Goal: Task Accomplishment & Management: Manage account settings

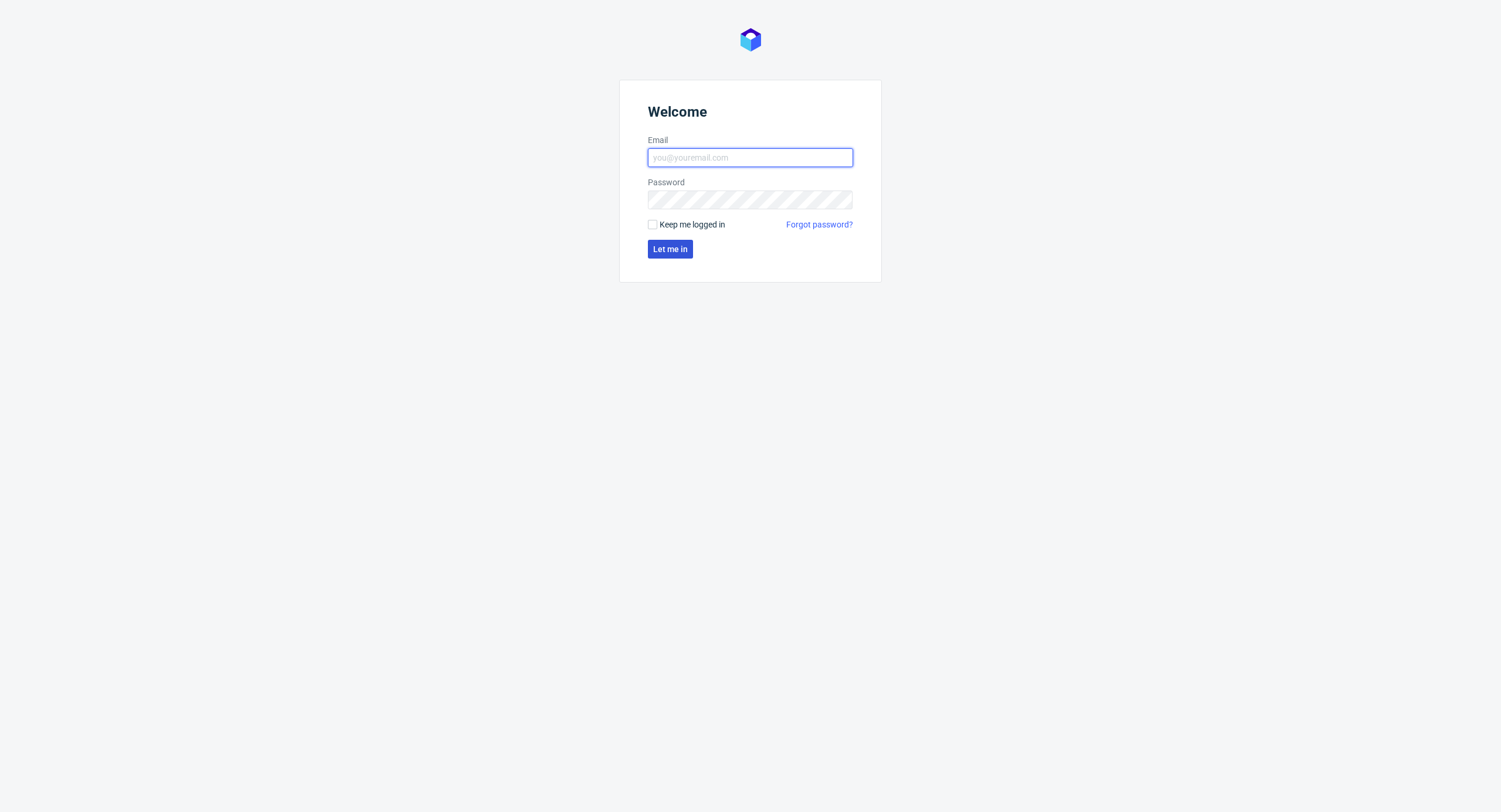
type input "[EMAIL_ADDRESS][DOMAIN_NAME]"
click at [667, 247] on span "Let me in" at bounding box center [671, 249] width 35 height 8
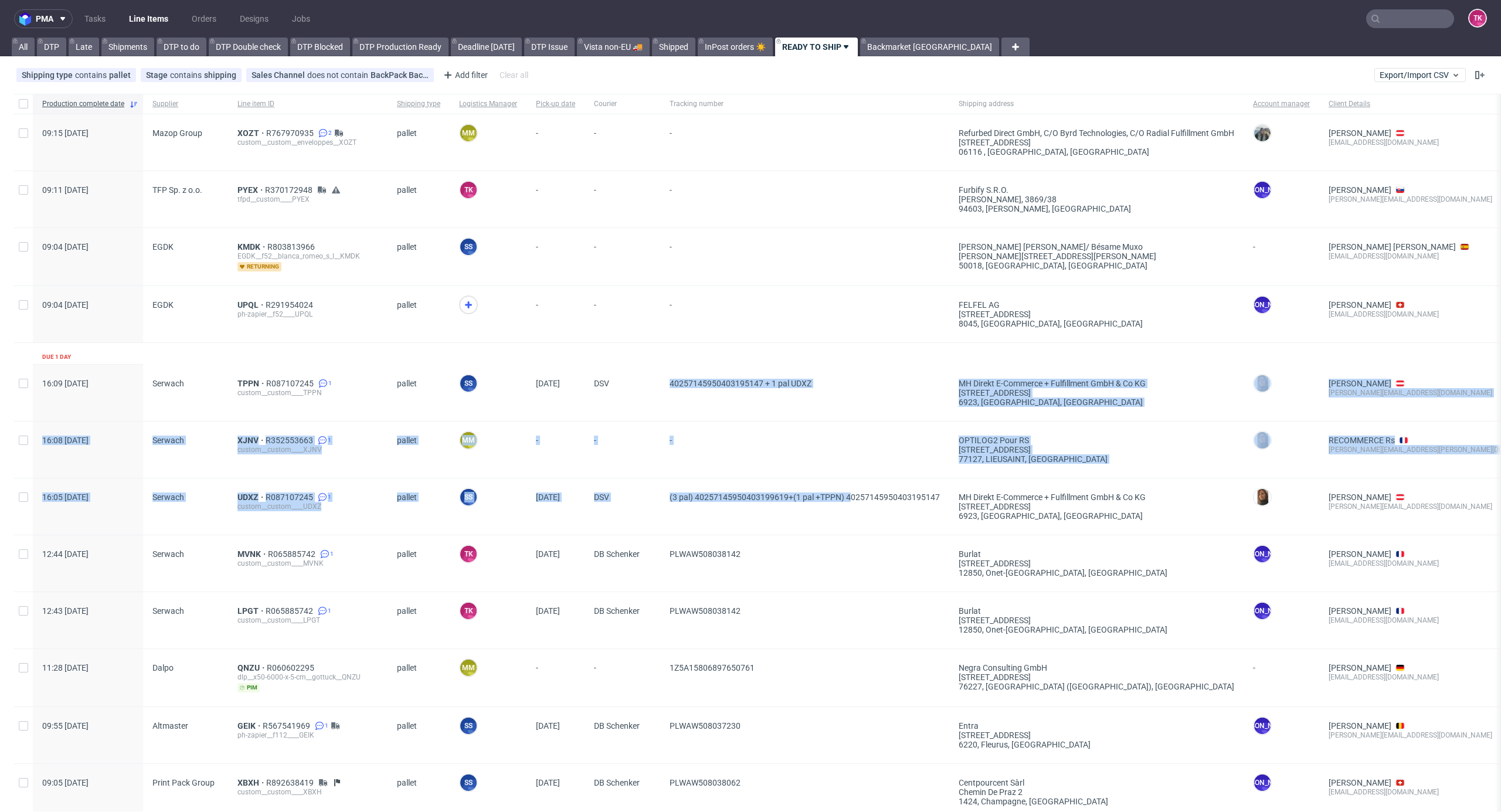
drag, startPoint x: 657, startPoint y: 390, endPoint x: 853, endPoint y: 480, distance: 215.7
click at [853, 480] on div "(3 pal) 40257145950403199619+(1 pal +TPPN) 40257145950403195147" at bounding box center [805, 506] width 289 height 56
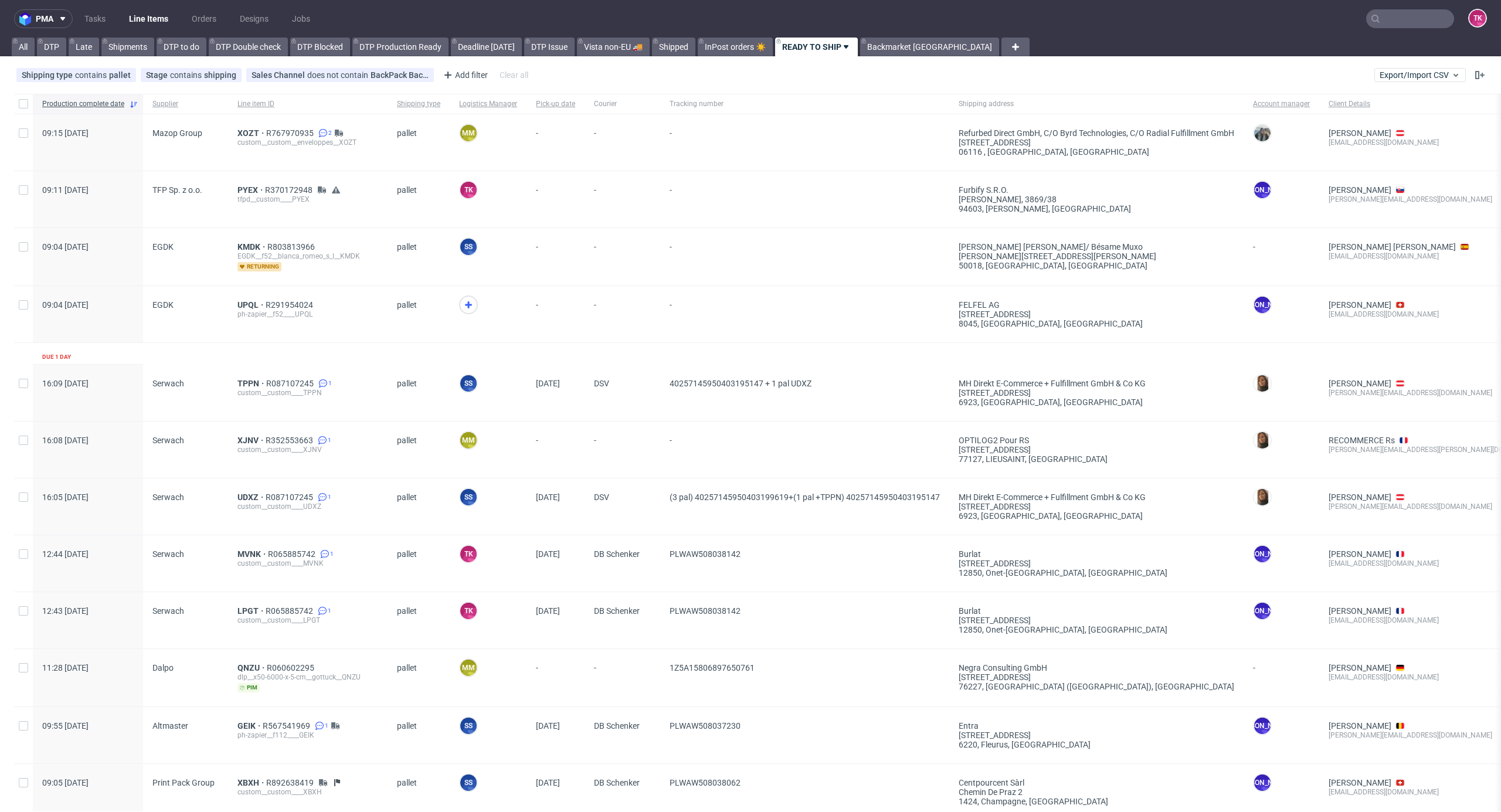
click at [136, 17] on link "Line Items" at bounding box center [148, 19] width 53 height 19
drag, startPoint x: 462, startPoint y: 311, endPoint x: 304, endPoint y: 312, distance: 158.0
click at [461, 311] on icon at bounding box center [468, 305] width 14 height 14
click at [243, 441] on span "XJNV" at bounding box center [251, 440] width 28 height 10
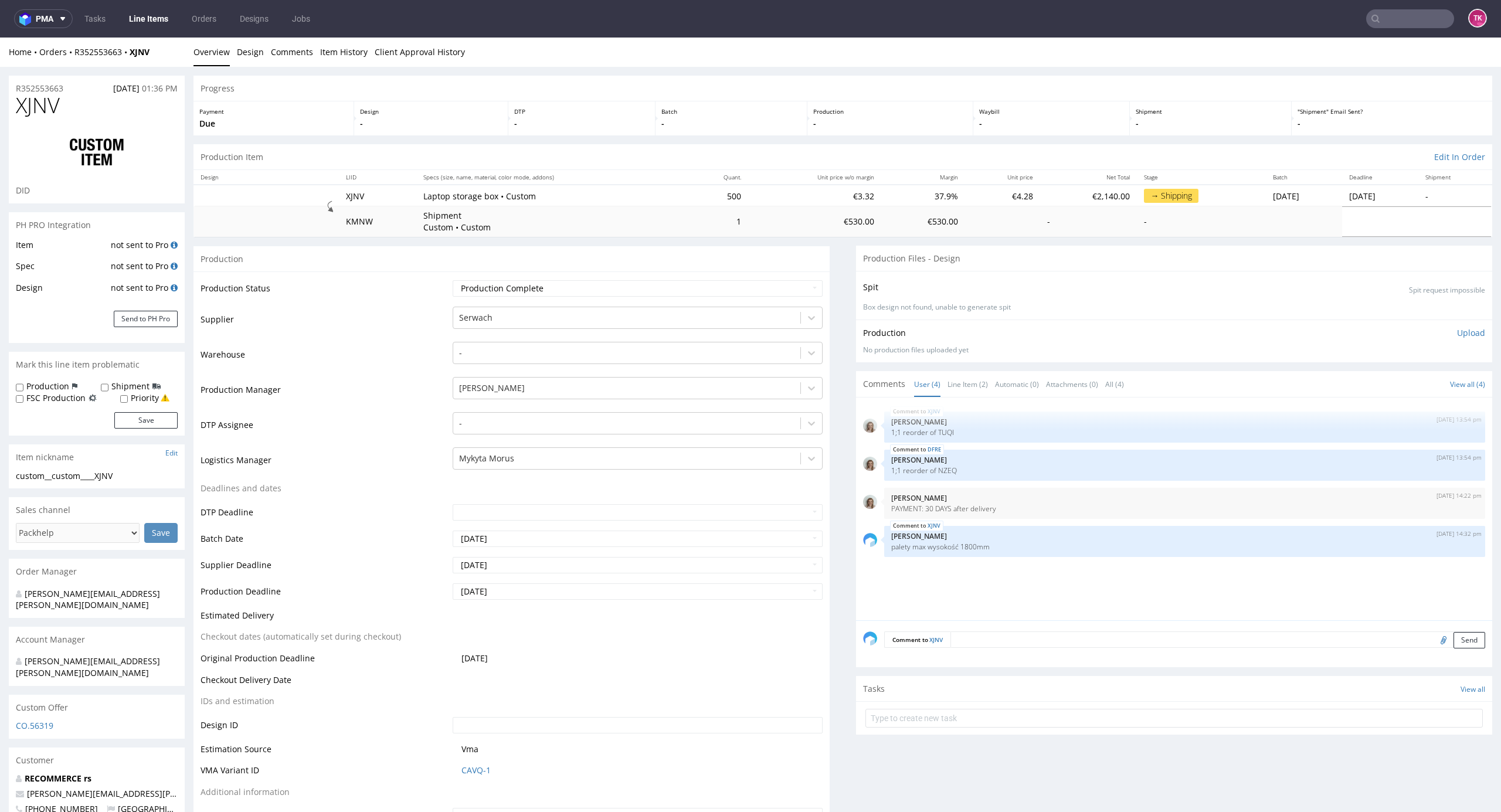
scroll to position [1508, 0]
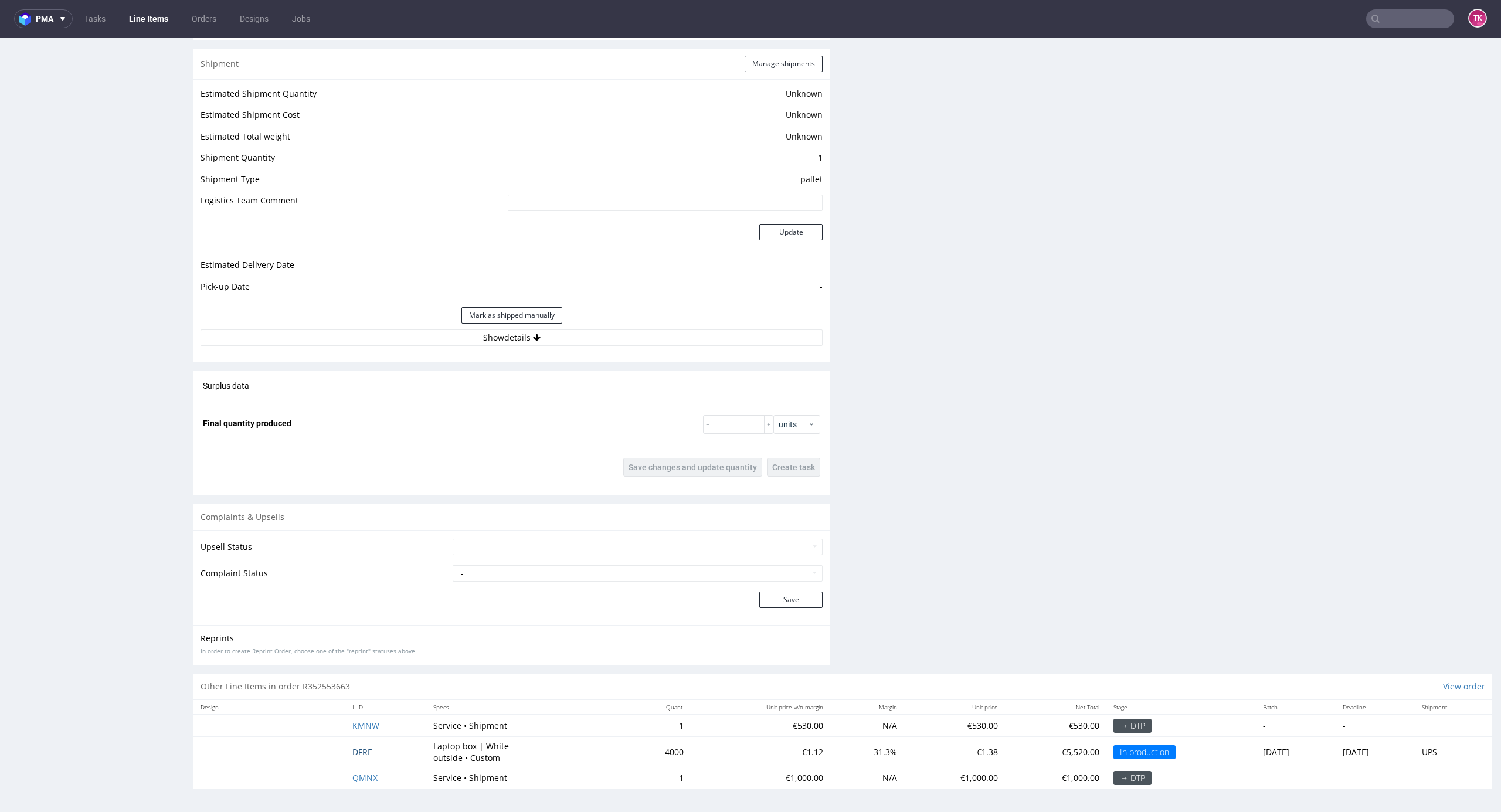
click at [360, 750] on span "DFRE" at bounding box center [362, 752] width 20 height 11
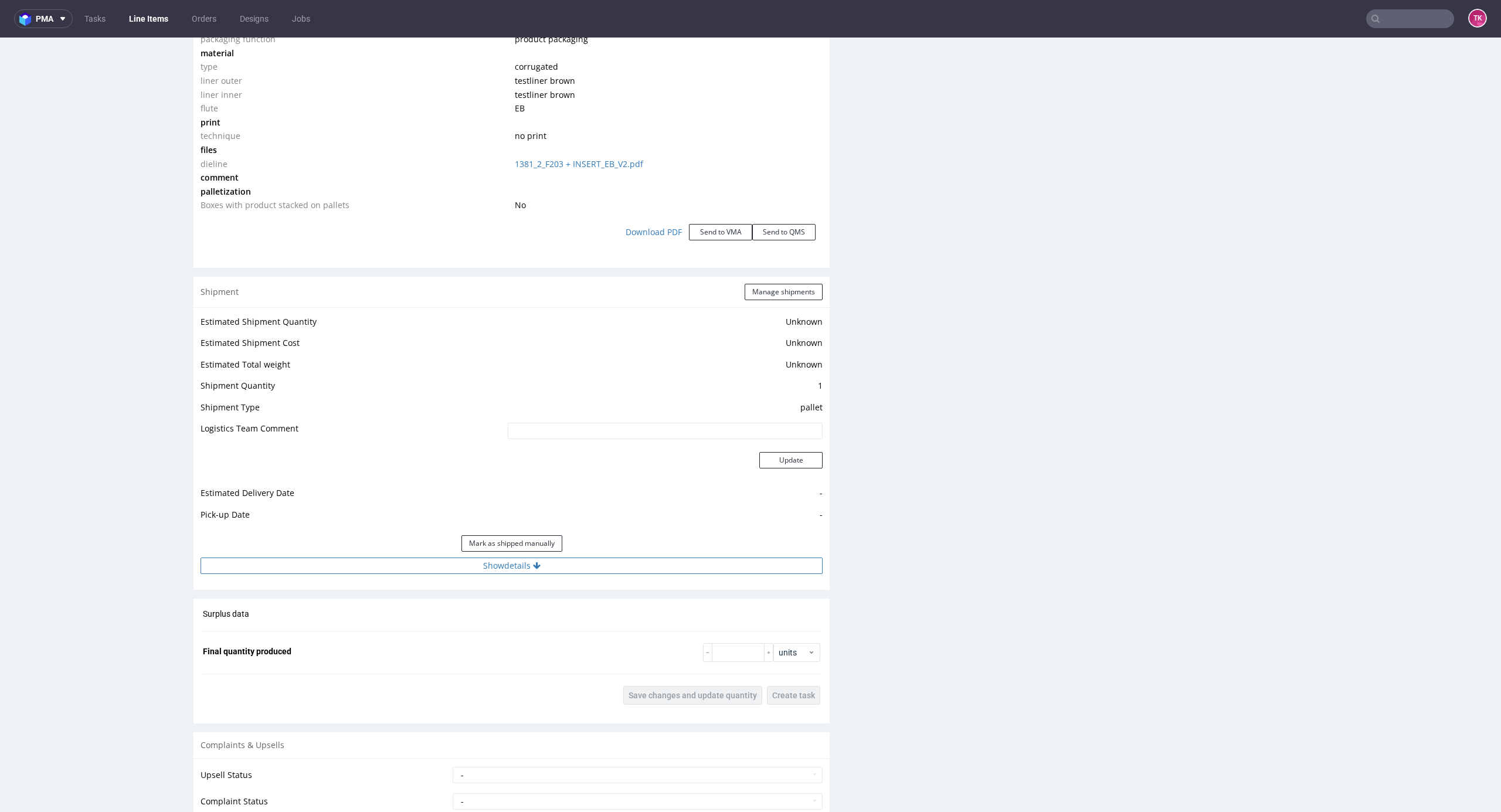
click at [620, 561] on button "Show details" at bounding box center [512, 565] width 622 height 16
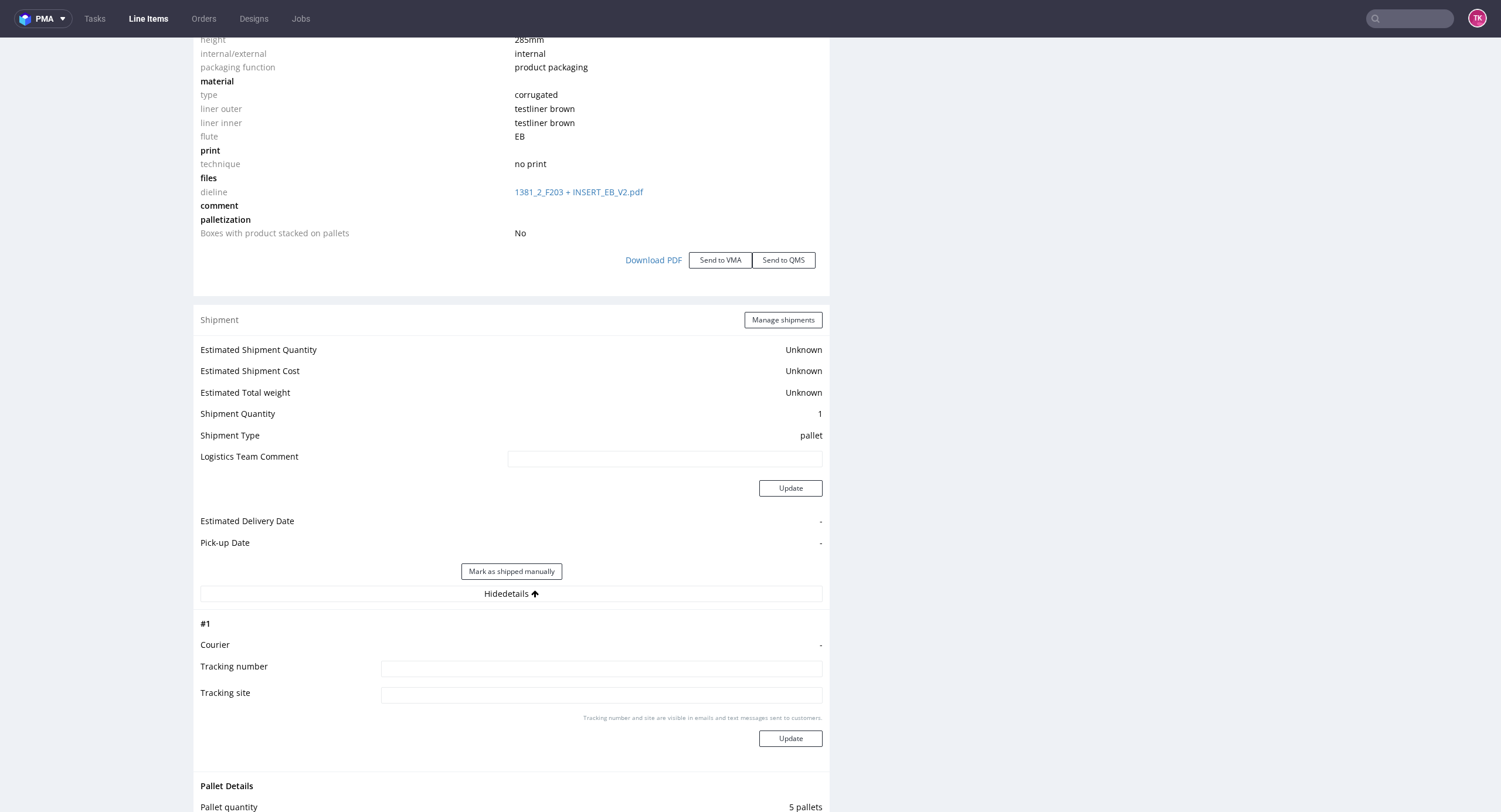
scroll to position [1407, 0]
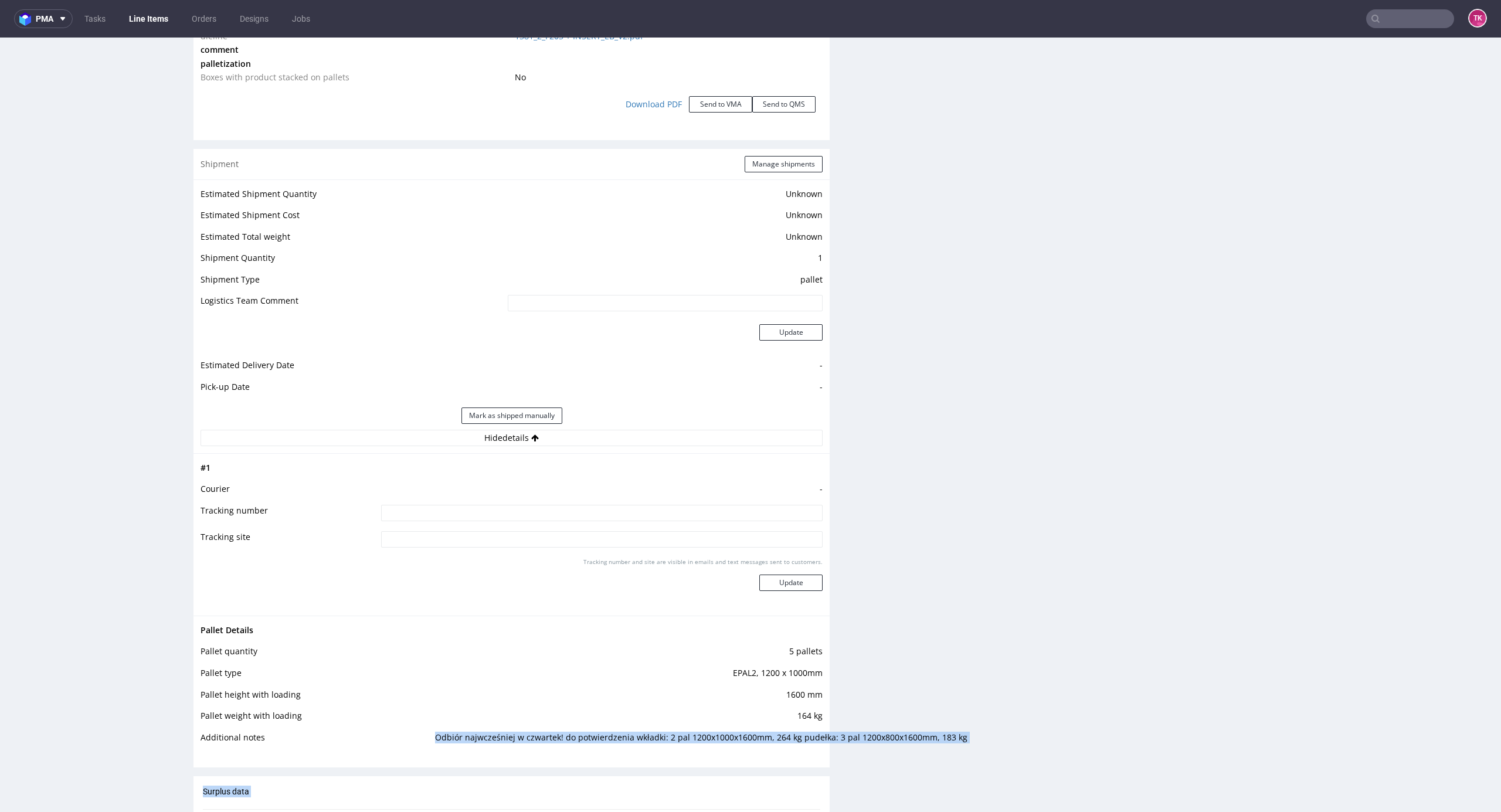
drag, startPoint x: 418, startPoint y: 742, endPoint x: 955, endPoint y: 740, distance: 537.0
drag, startPoint x: 955, startPoint y: 740, endPoint x: 567, endPoint y: 740, distance: 388.0
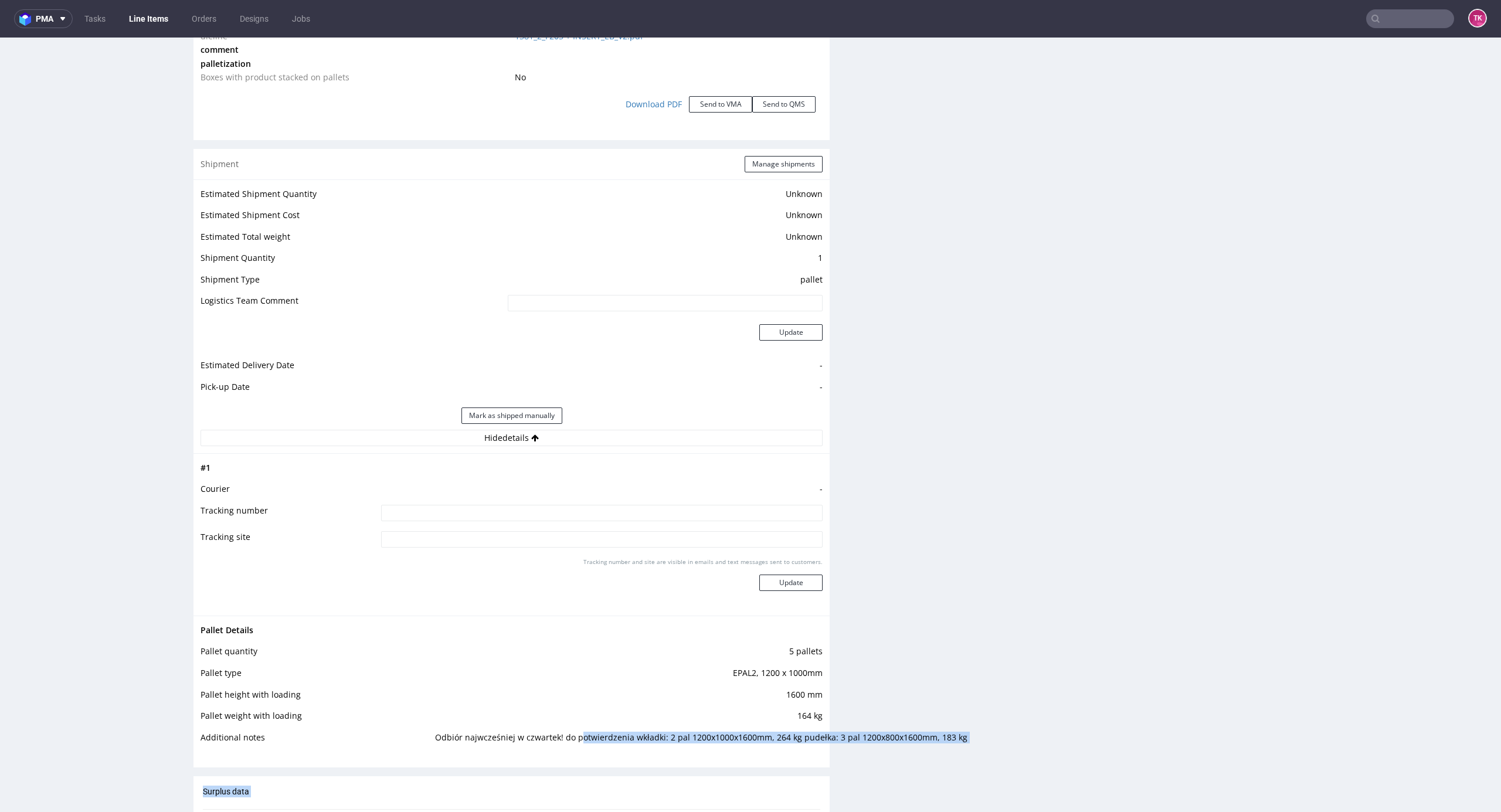
click at [650, 738] on td "Odbiór najwcześniej w czwartek! do potwierdzenia wkładki: 2 pal 1200x1000x1600m…" at bounding box center [627, 741] width 391 height 22
drag, startPoint x: 779, startPoint y: 735, endPoint x: 932, endPoint y: 741, distance: 153.1
drag, startPoint x: 1475, startPoint y: 617, endPoint x: 1483, endPoint y: 619, distance: 8.2
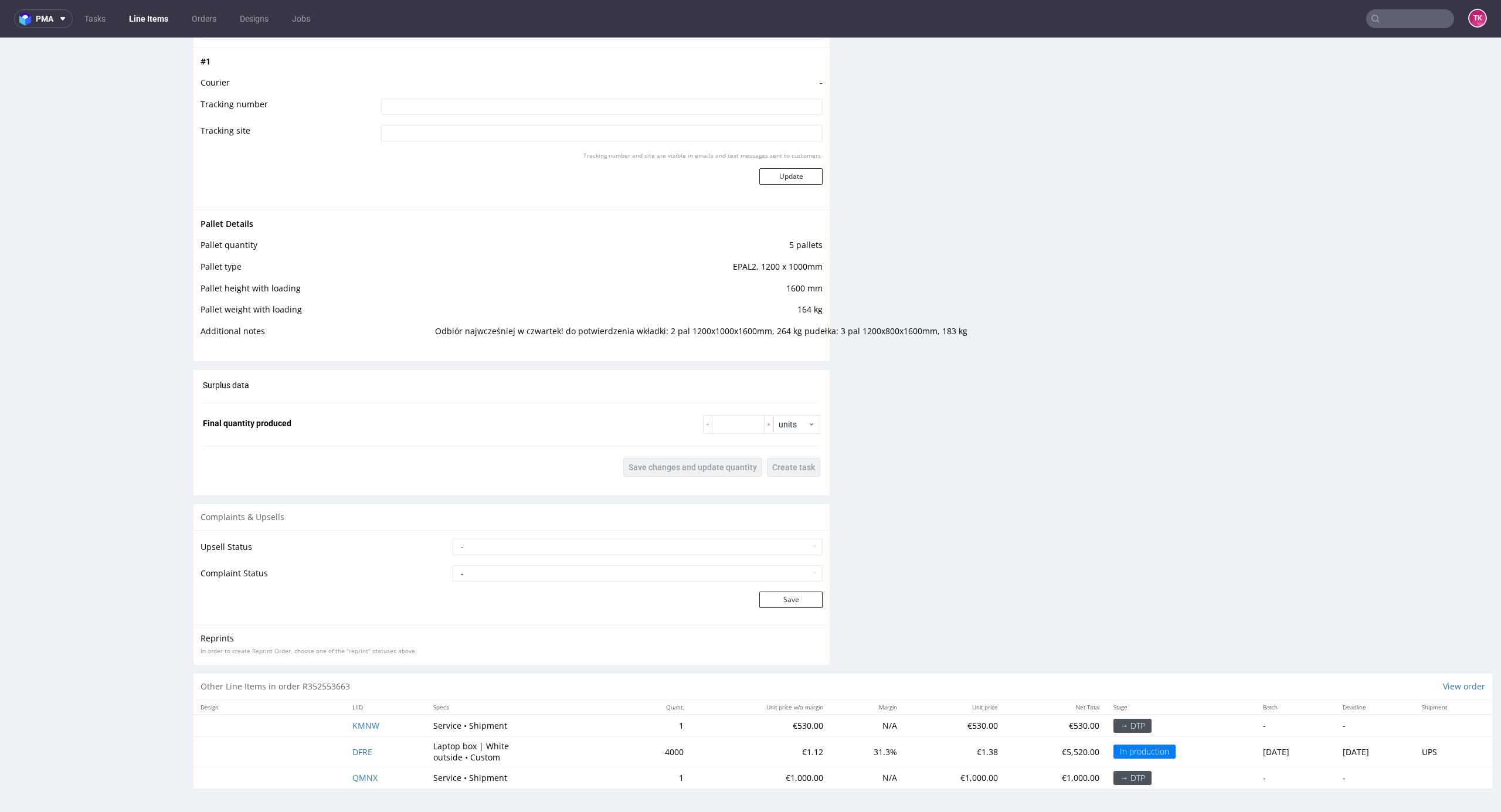
scroll to position [1477, 0]
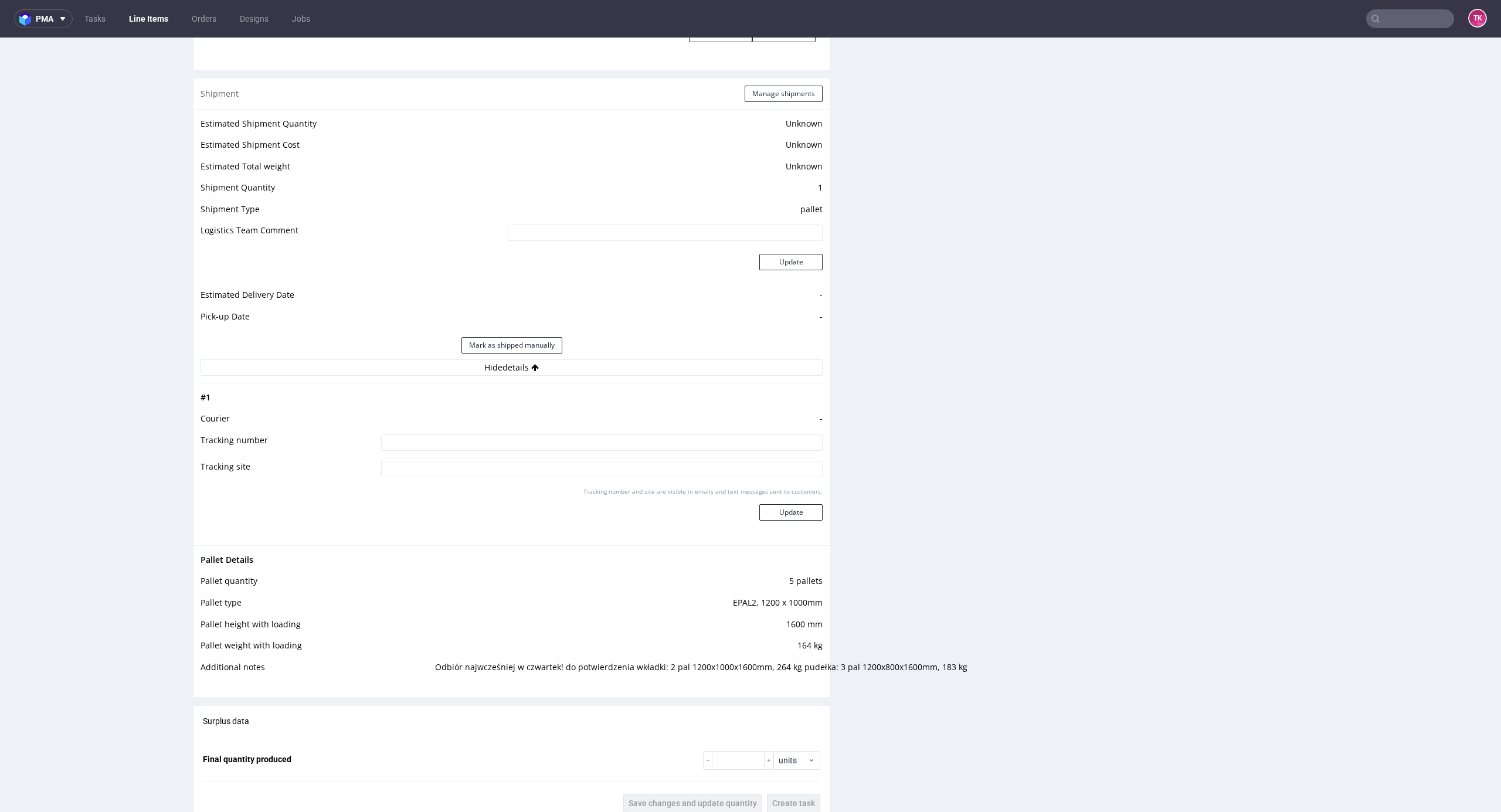
drag, startPoint x: 1483, startPoint y: 619, endPoint x: 1500, endPoint y: 676, distance: 59.5
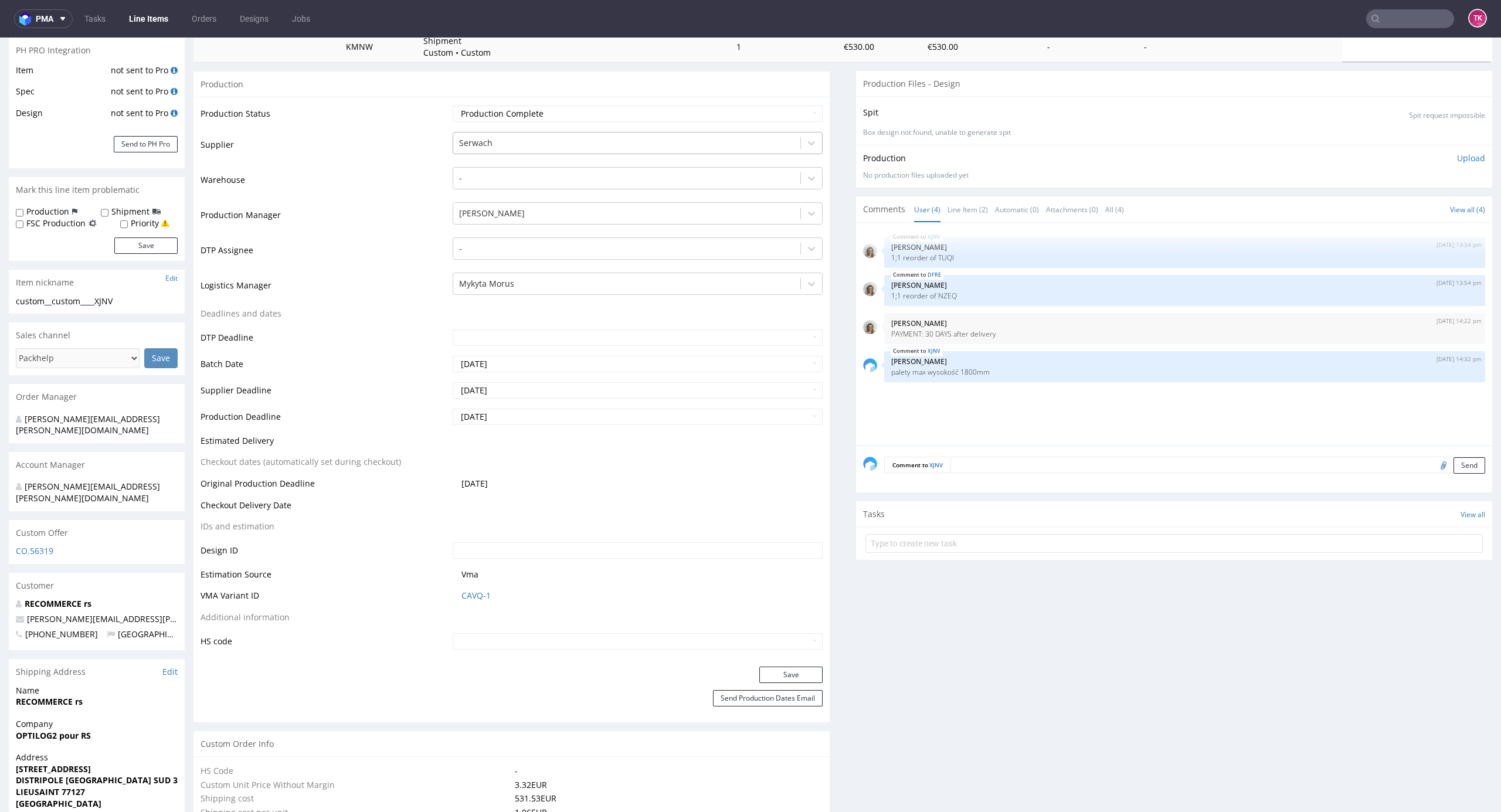
scroll to position [71, 0]
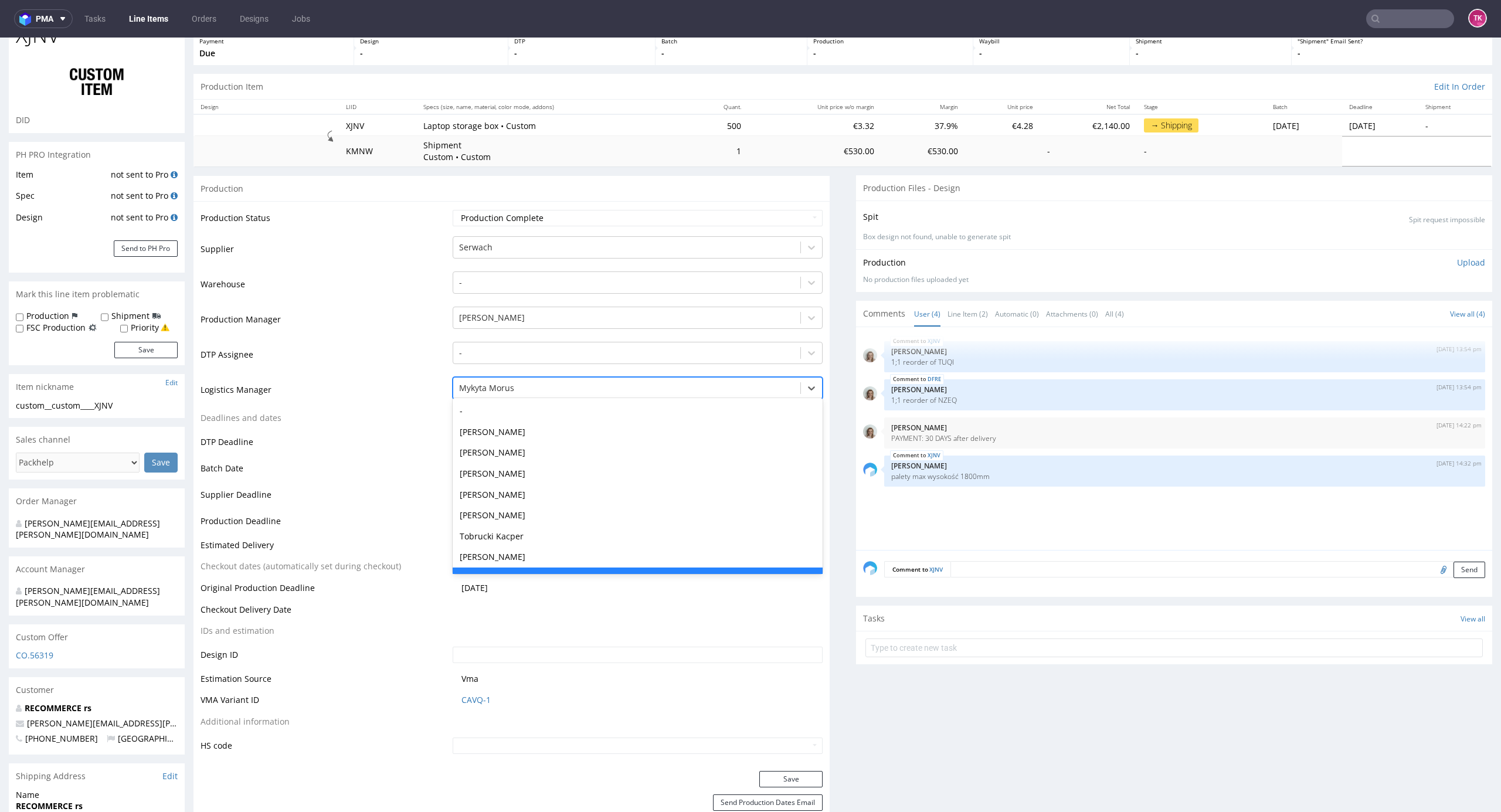
click at [585, 377] on div "Mykyta Morus" at bounding box center [638, 387] width 371 height 22
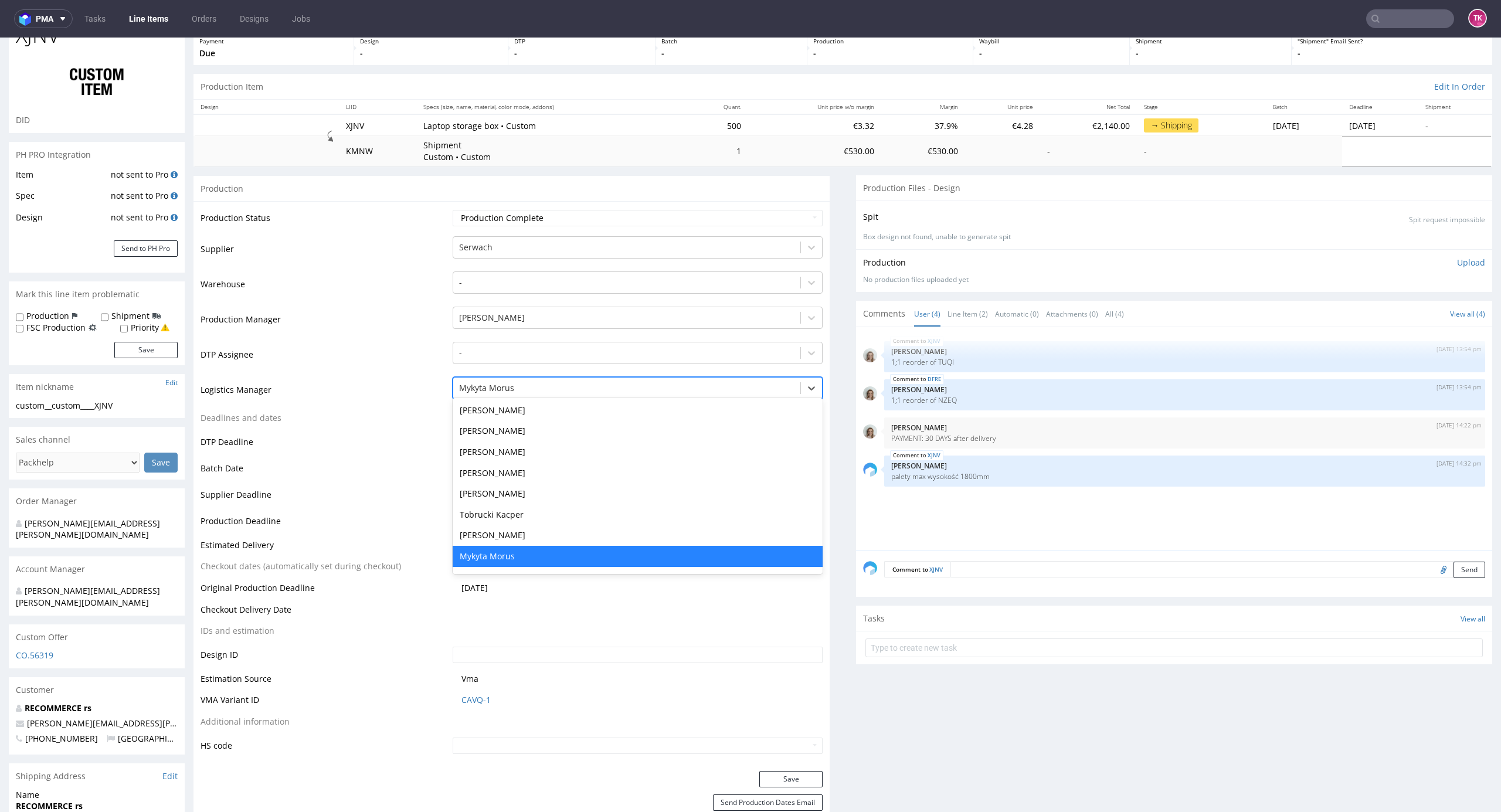
type input "y"
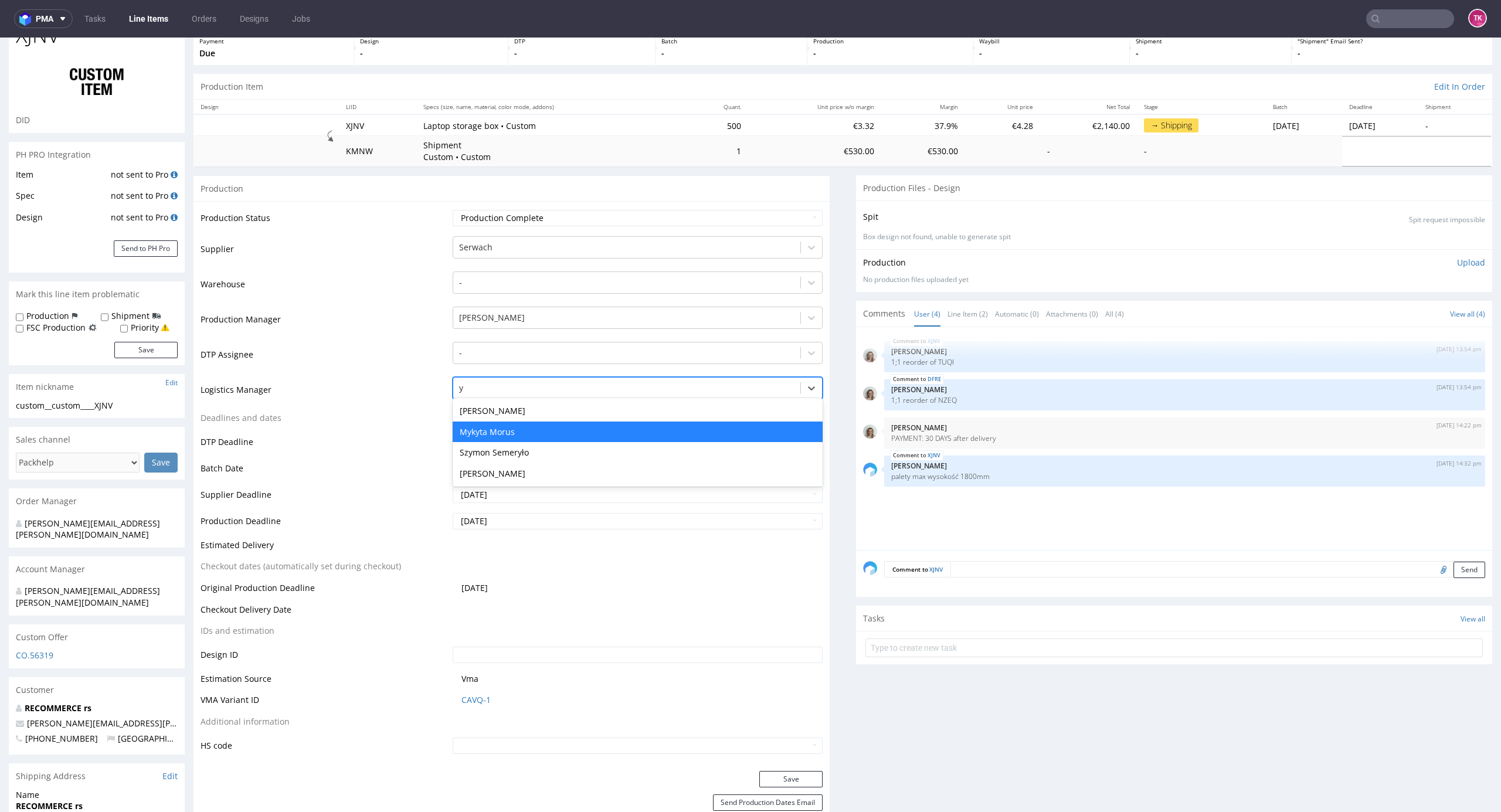
scroll to position [0, 0]
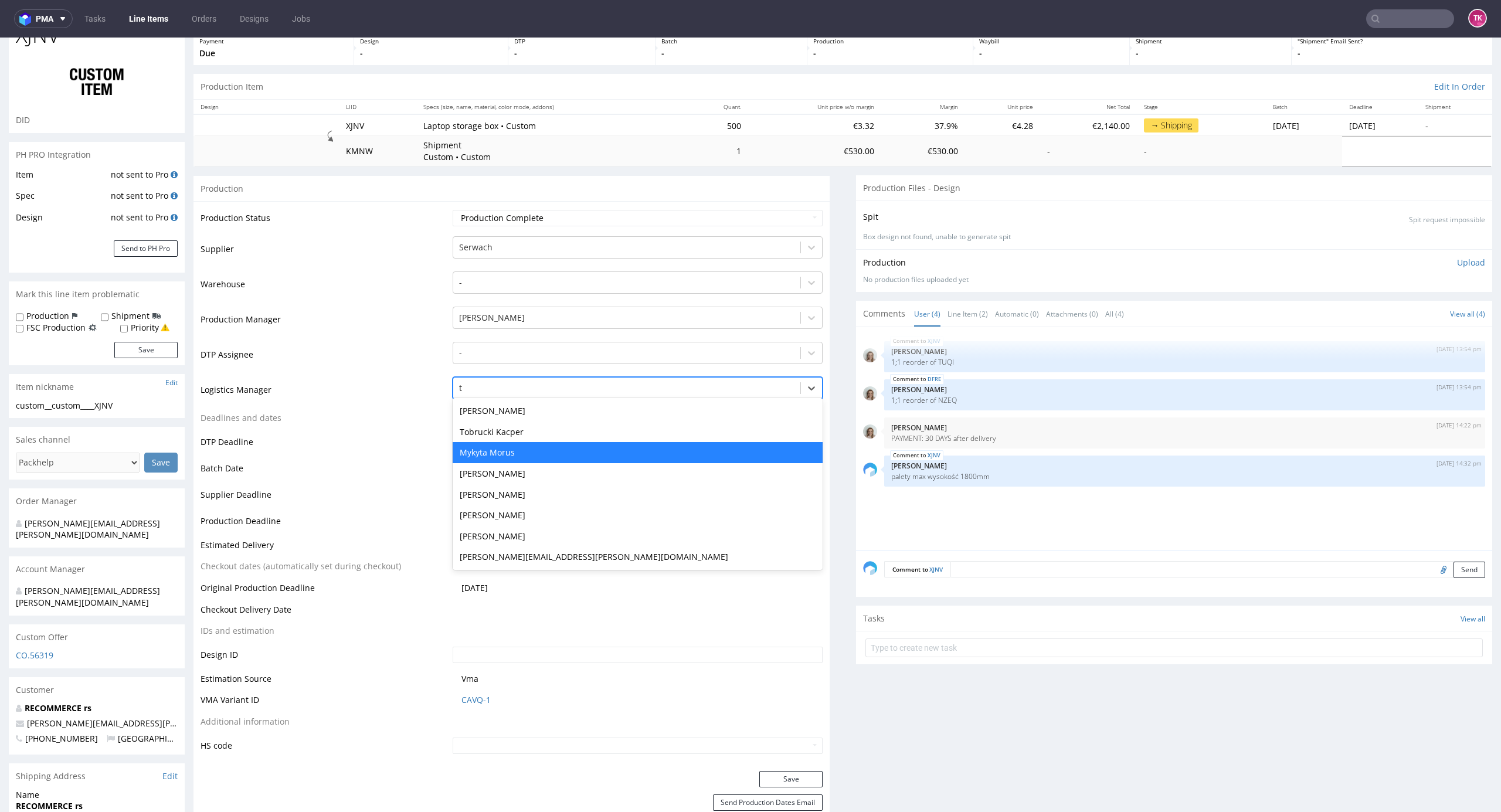
type input "to"
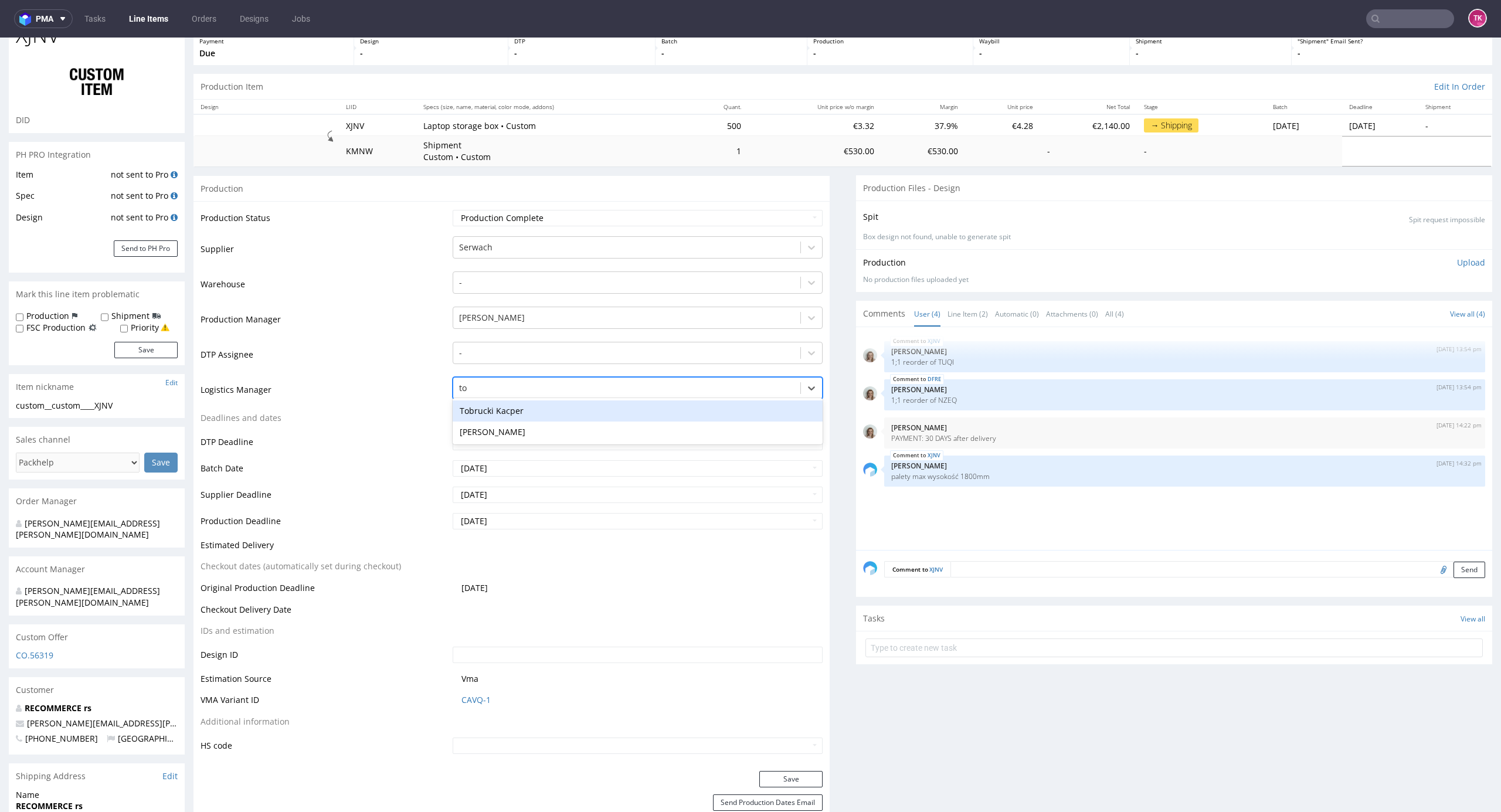
click at [507, 417] on div "Tobrucki Kacper" at bounding box center [638, 410] width 371 height 21
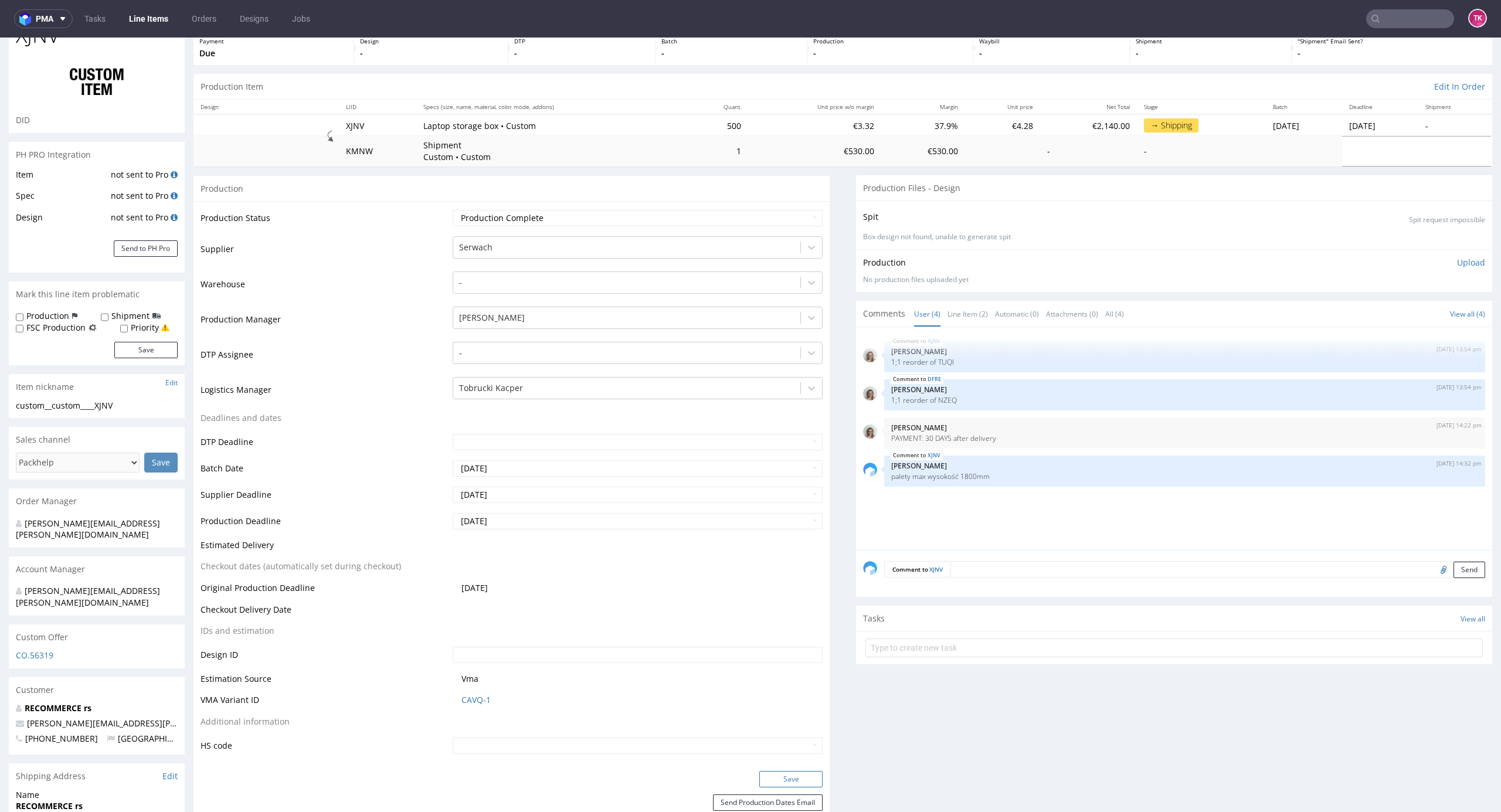
click at [789, 781] on button "Save" at bounding box center [791, 779] width 63 height 16
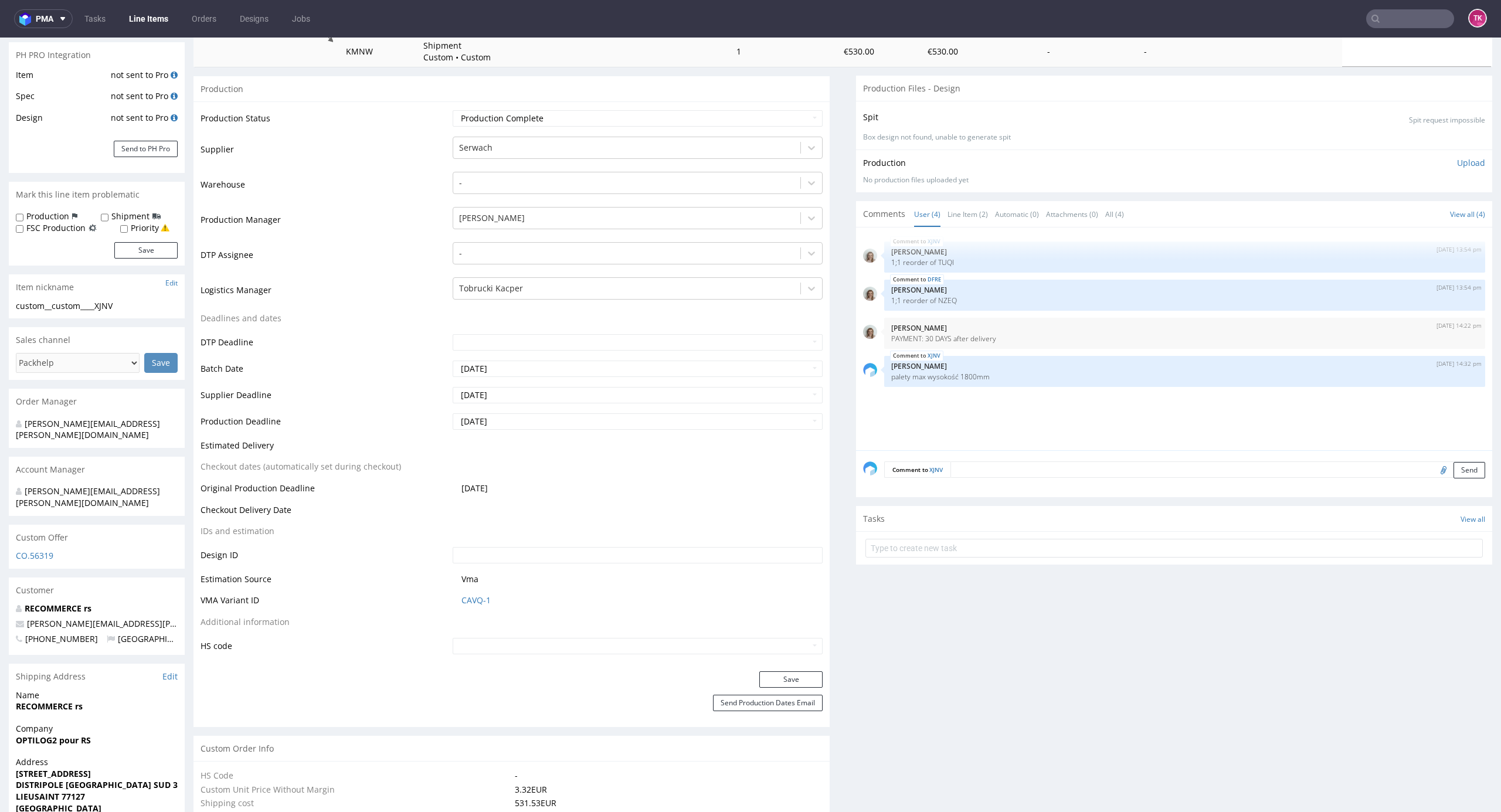
scroll to position [308, 0]
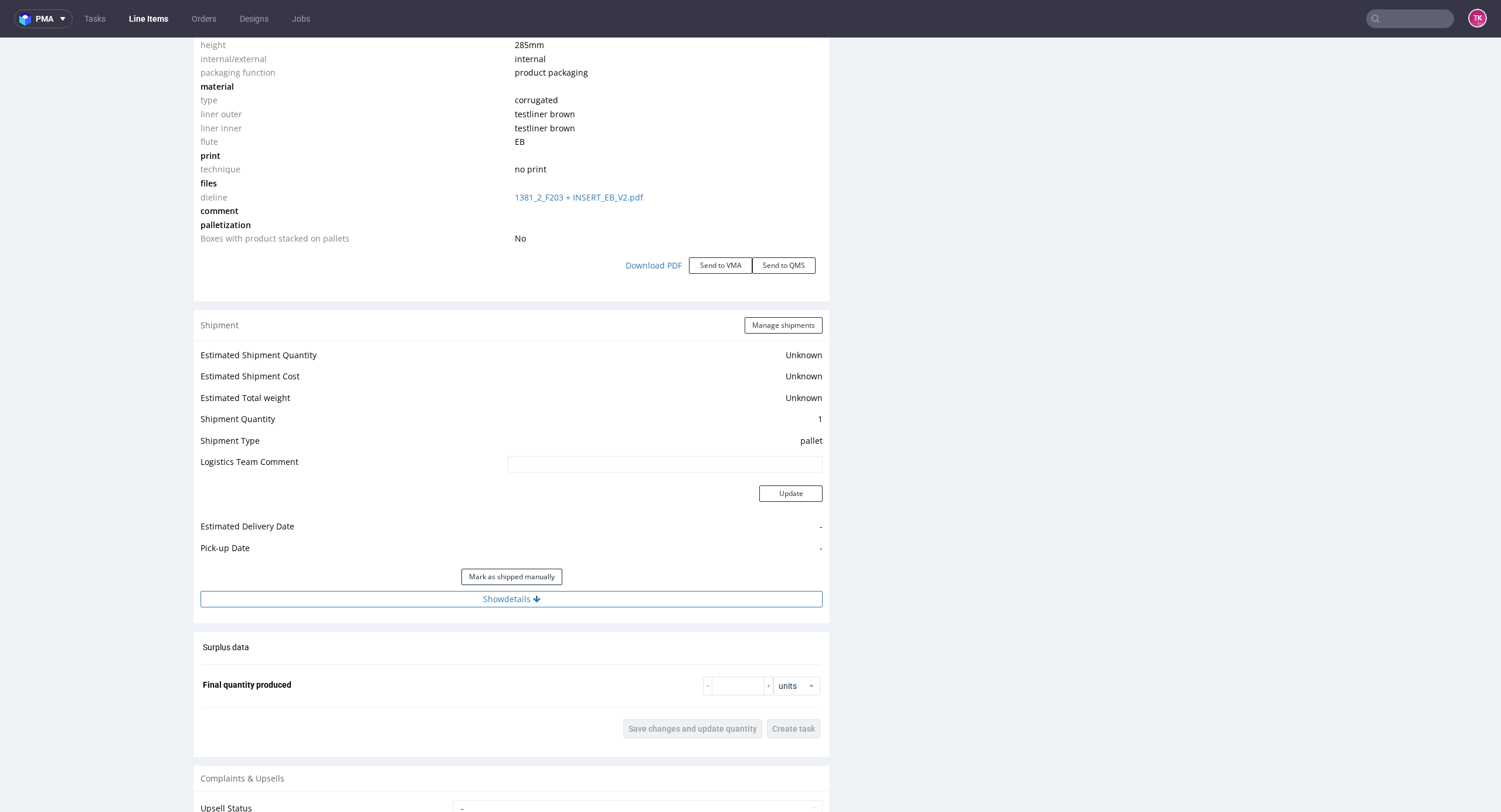
click at [690, 600] on button "Show details" at bounding box center [512, 599] width 622 height 16
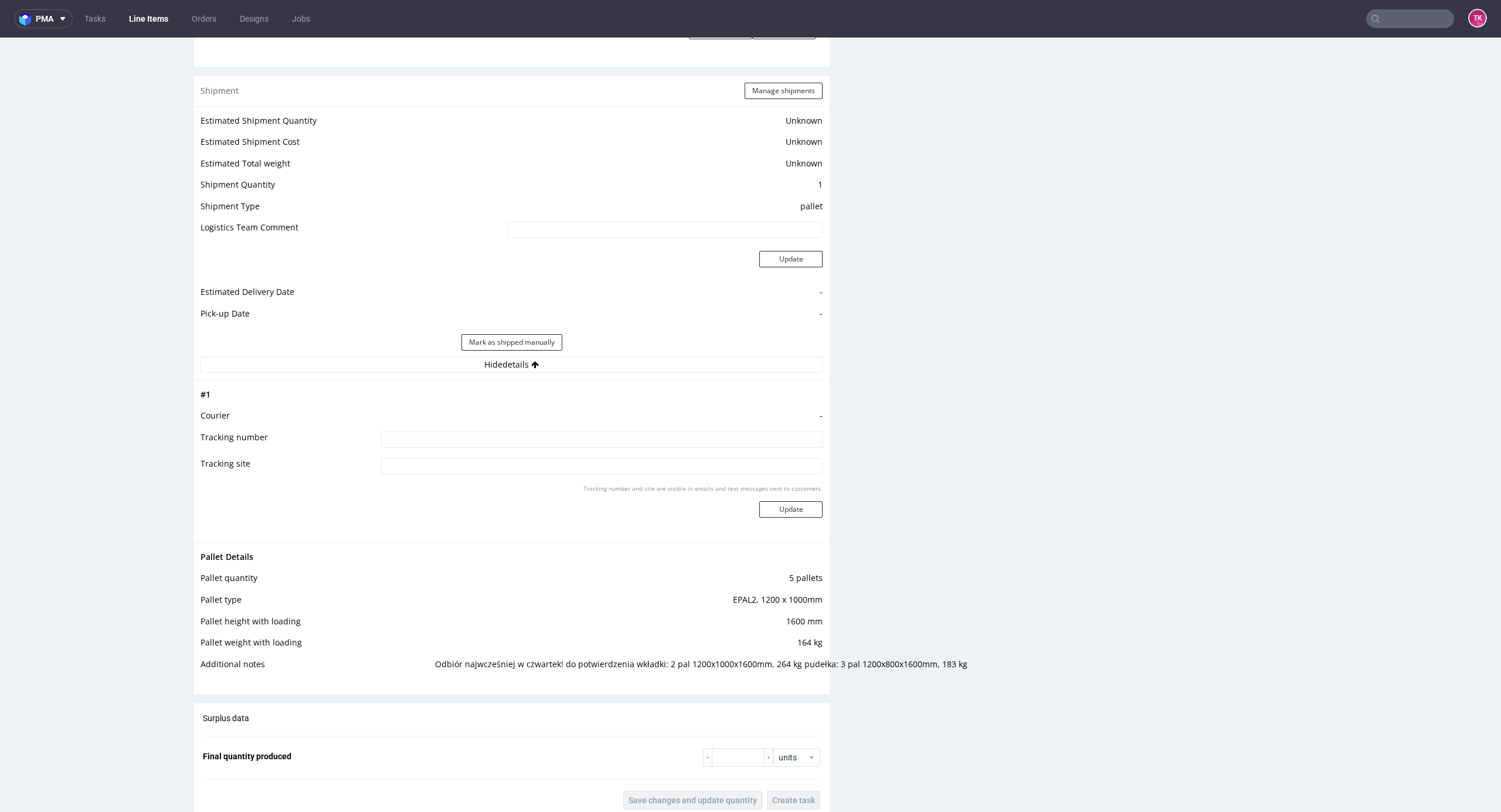
scroll to position [1402, 0]
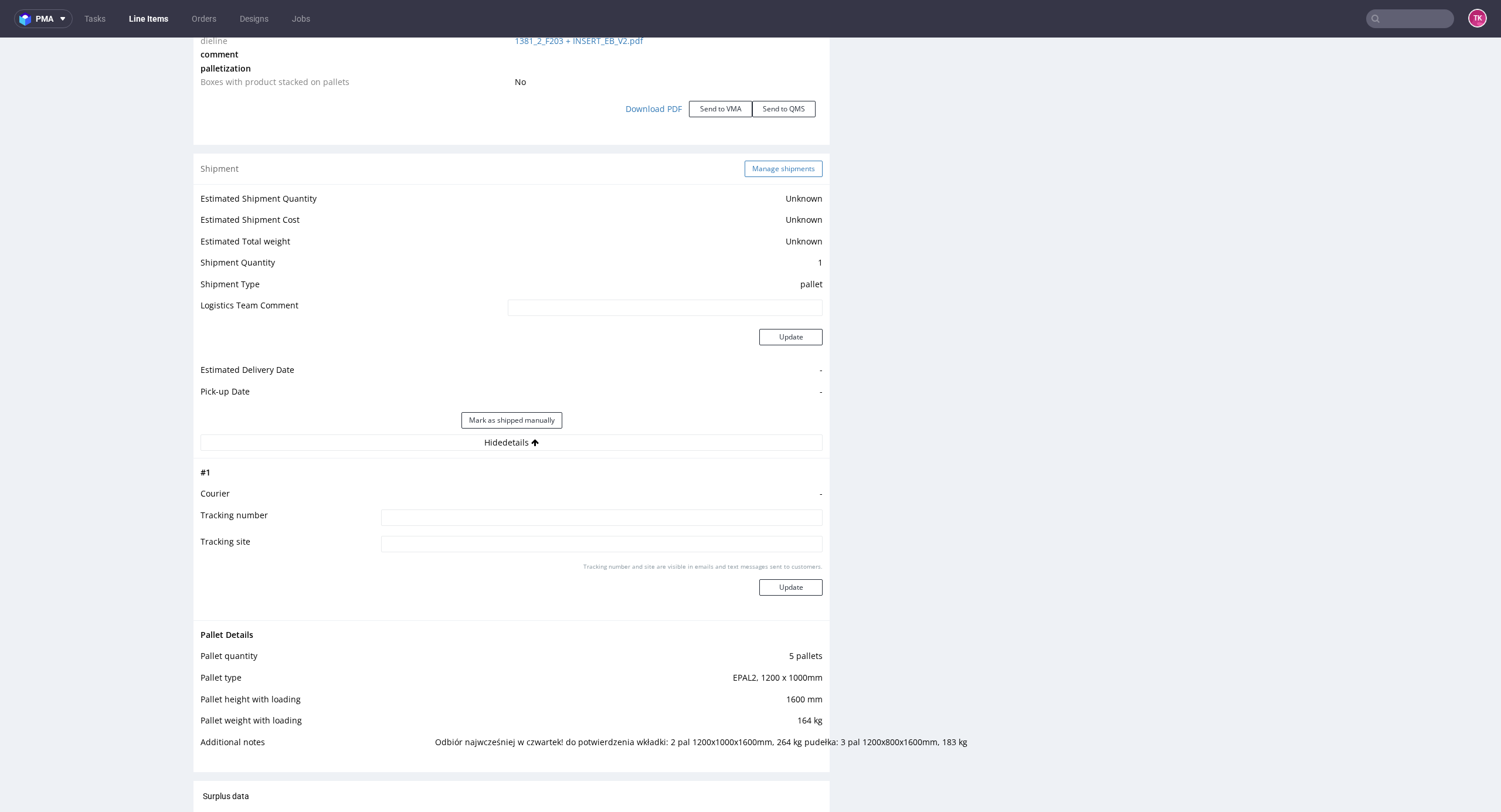
click at [777, 170] on button "Manage shipments" at bounding box center [784, 169] width 78 height 16
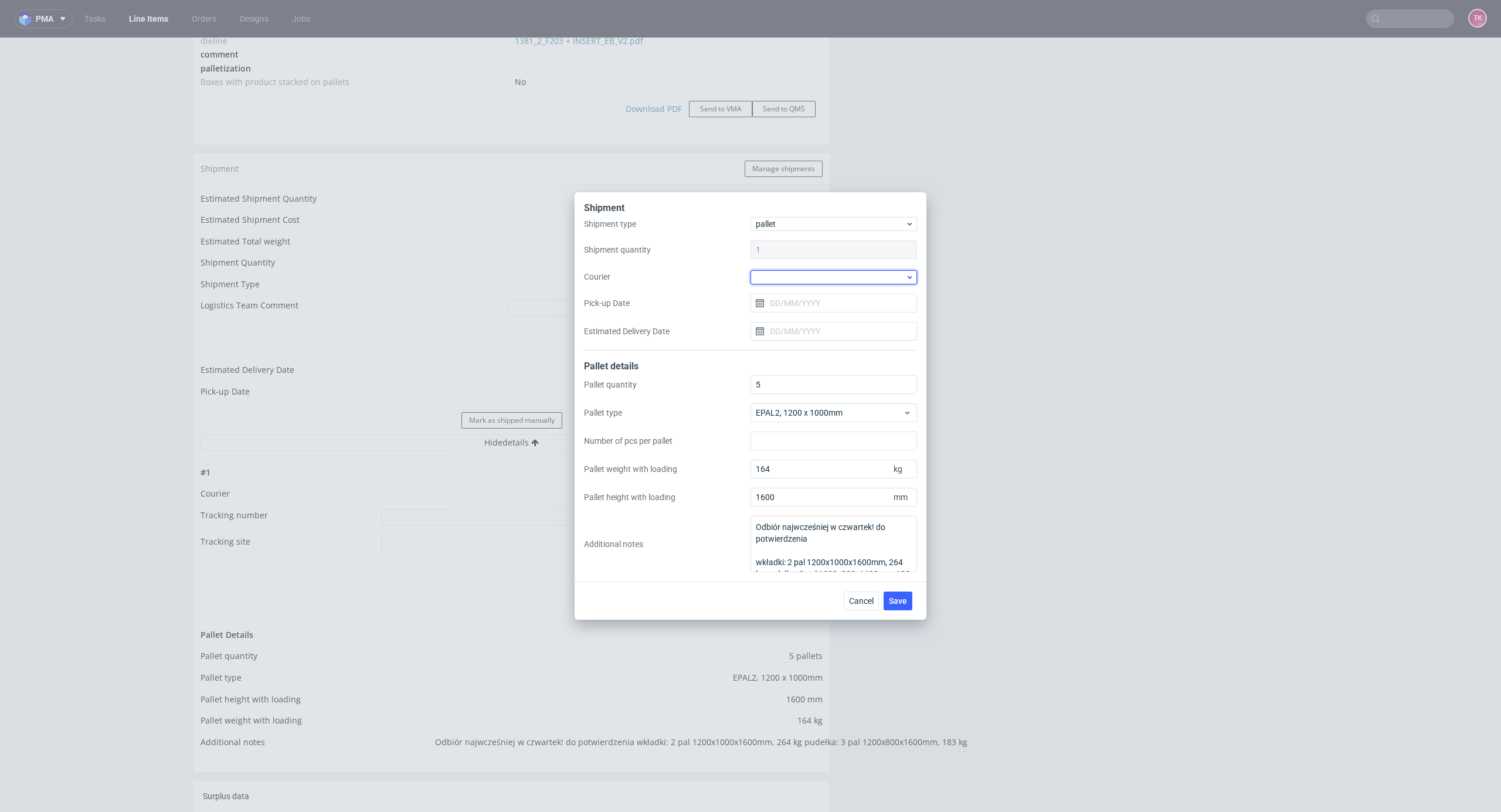
click at [813, 271] on div at bounding box center [834, 277] width 166 height 14
click at [819, 337] on div "DB Schenker" at bounding box center [834, 344] width 157 height 21
click at [815, 295] on input "Pick-up Date" at bounding box center [834, 302] width 166 height 19
click at [854, 456] on span "28" at bounding box center [853, 455] width 10 height 12
type input "28/08/2025"
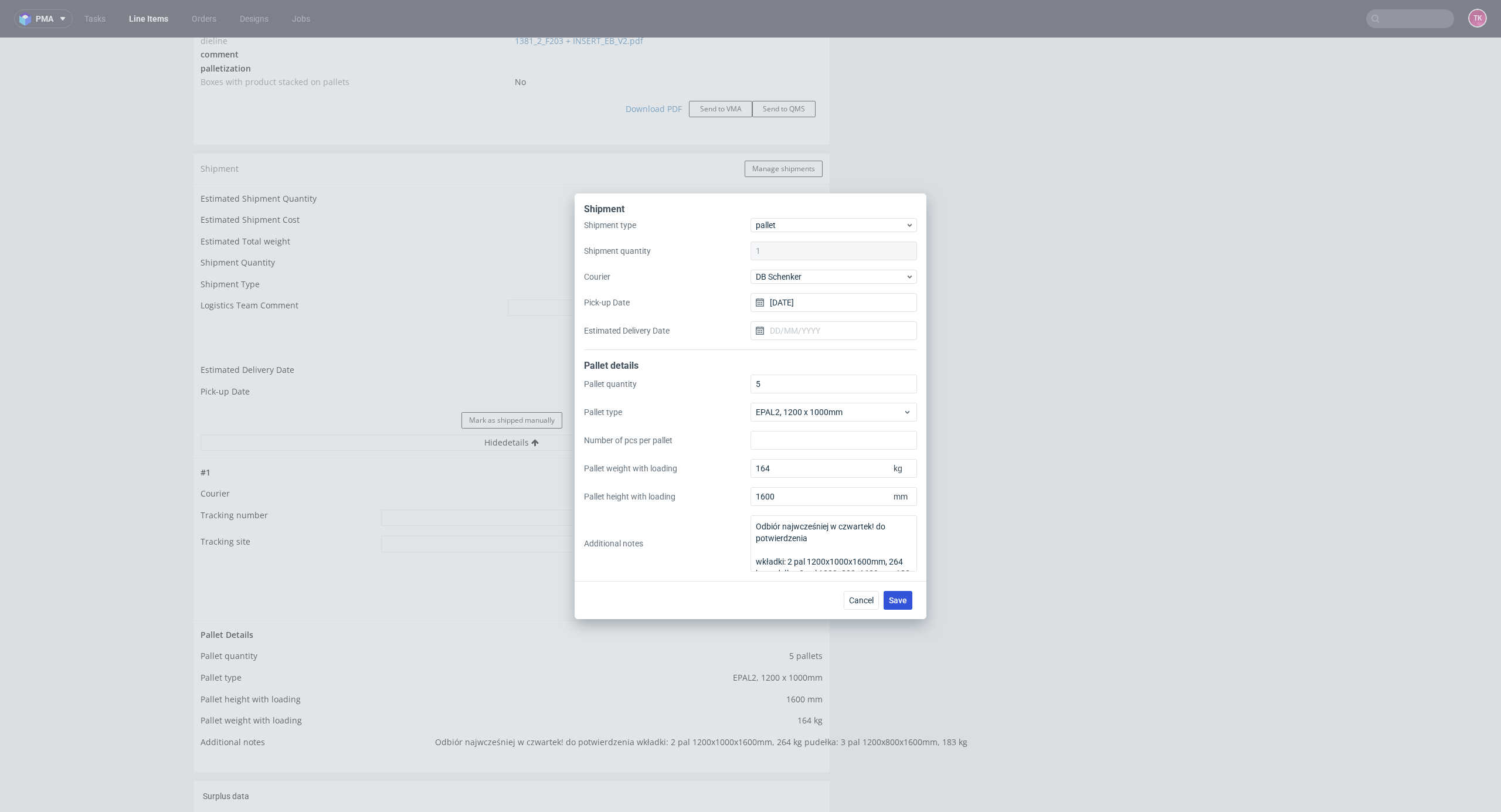
click at [897, 605] on button "Save" at bounding box center [898, 600] width 29 height 19
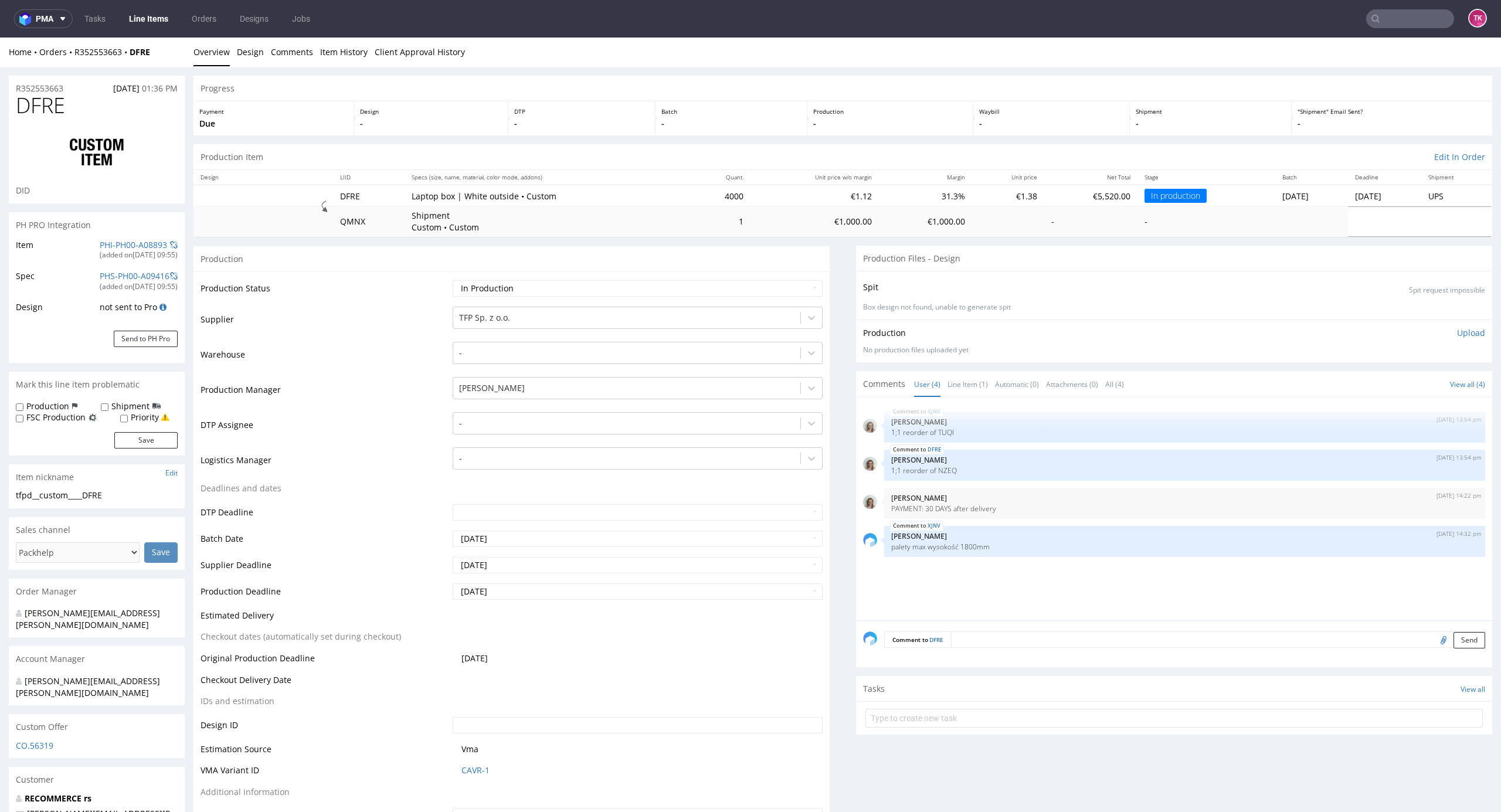
scroll to position [1438, 0]
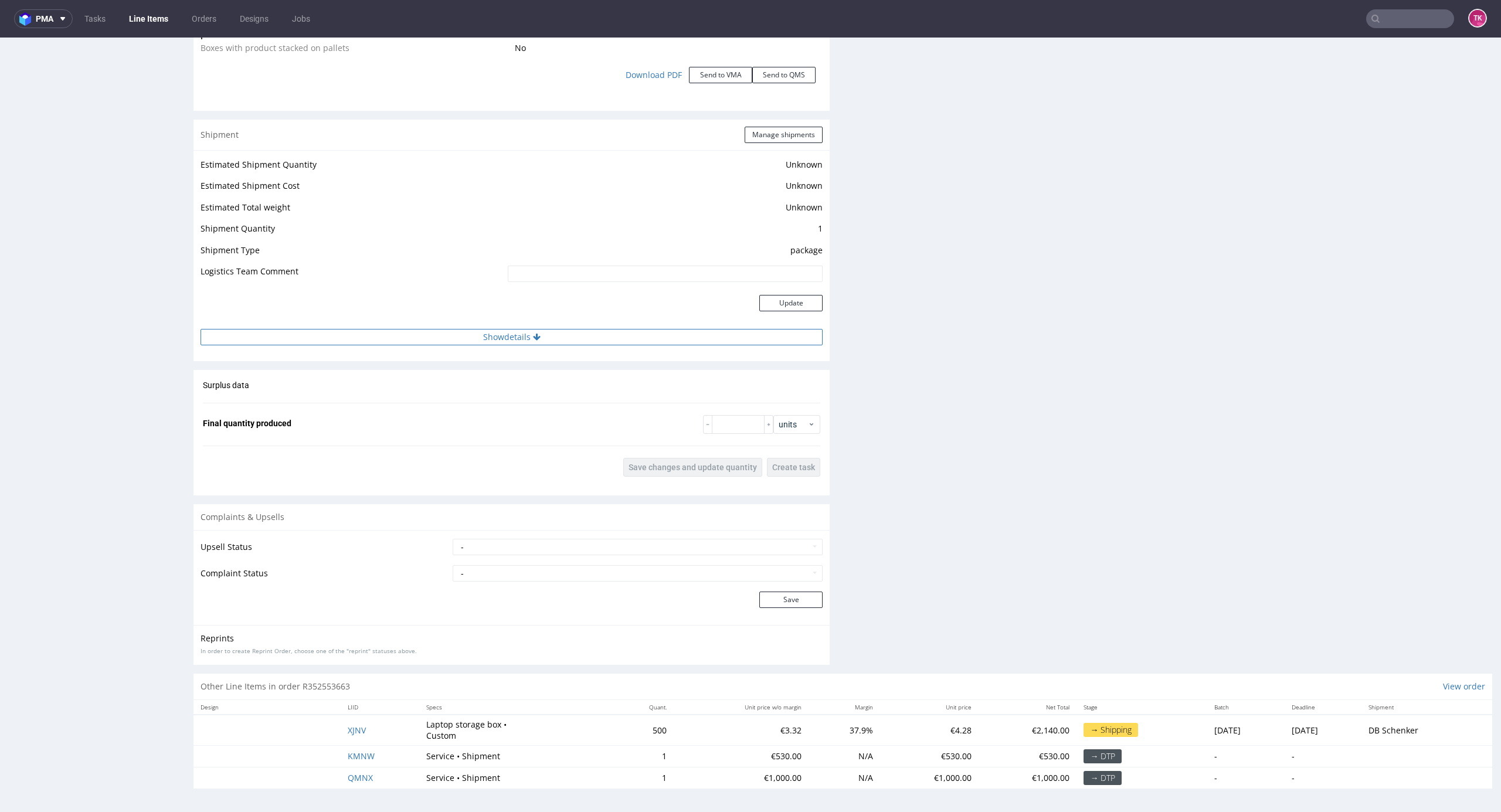
click at [413, 326] on td at bounding box center [352, 310] width 305 height 38
click at [415, 329] on button "Show details" at bounding box center [512, 337] width 622 height 16
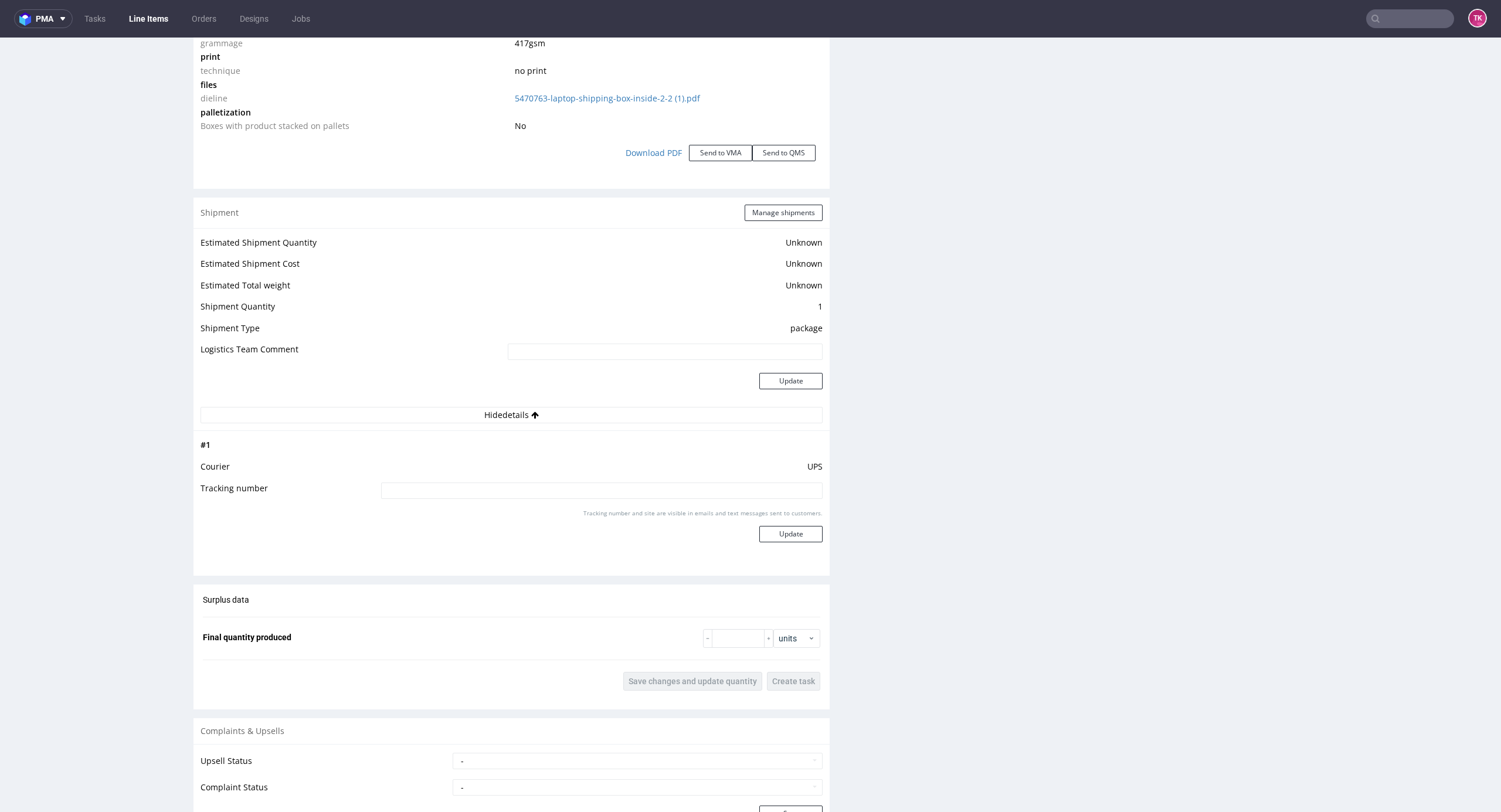
scroll to position [1339, 0]
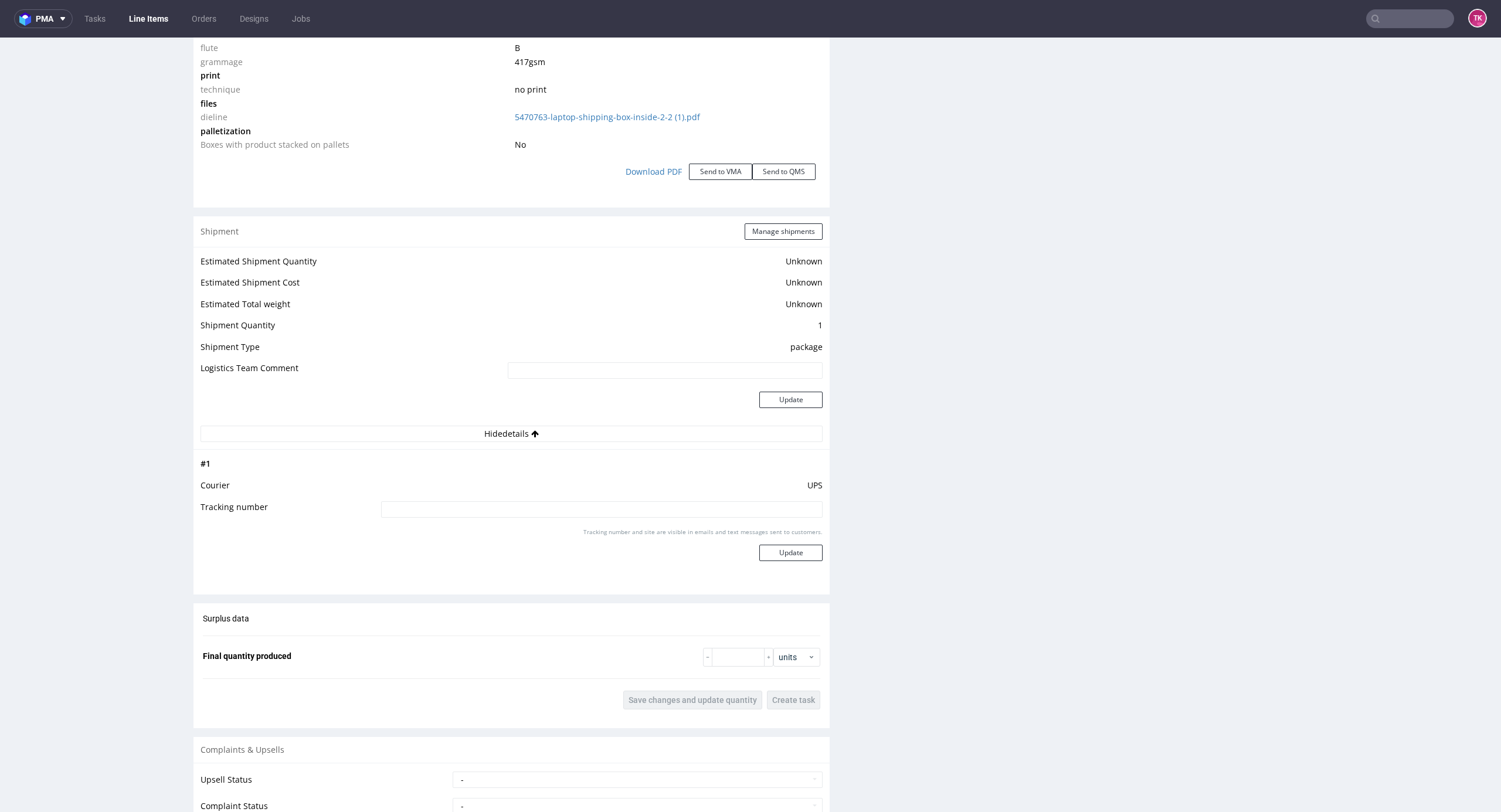
click at [155, 26] on link "Line Items" at bounding box center [148, 19] width 53 height 19
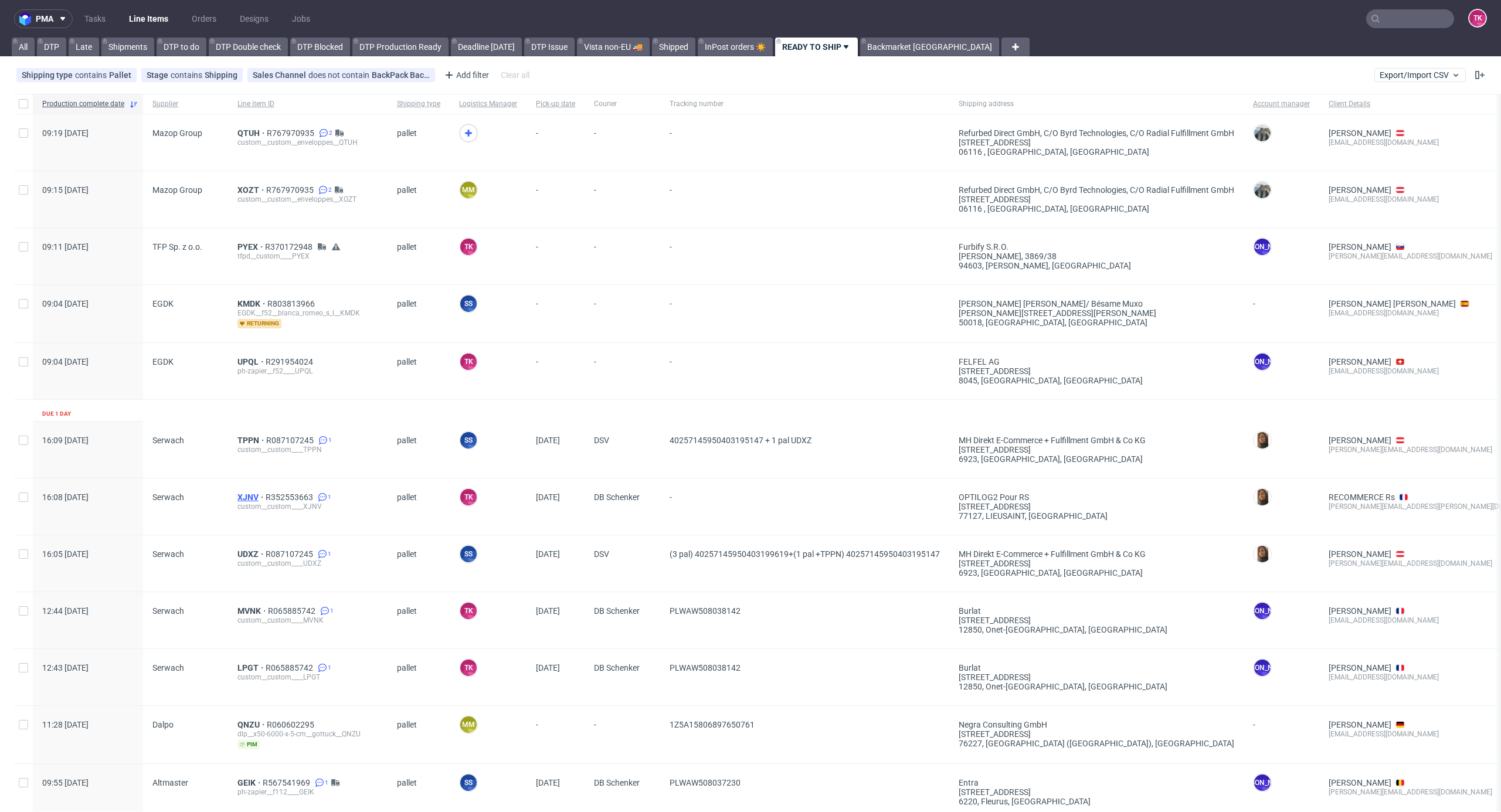
click at [242, 495] on span "XJNV" at bounding box center [251, 497] width 28 height 10
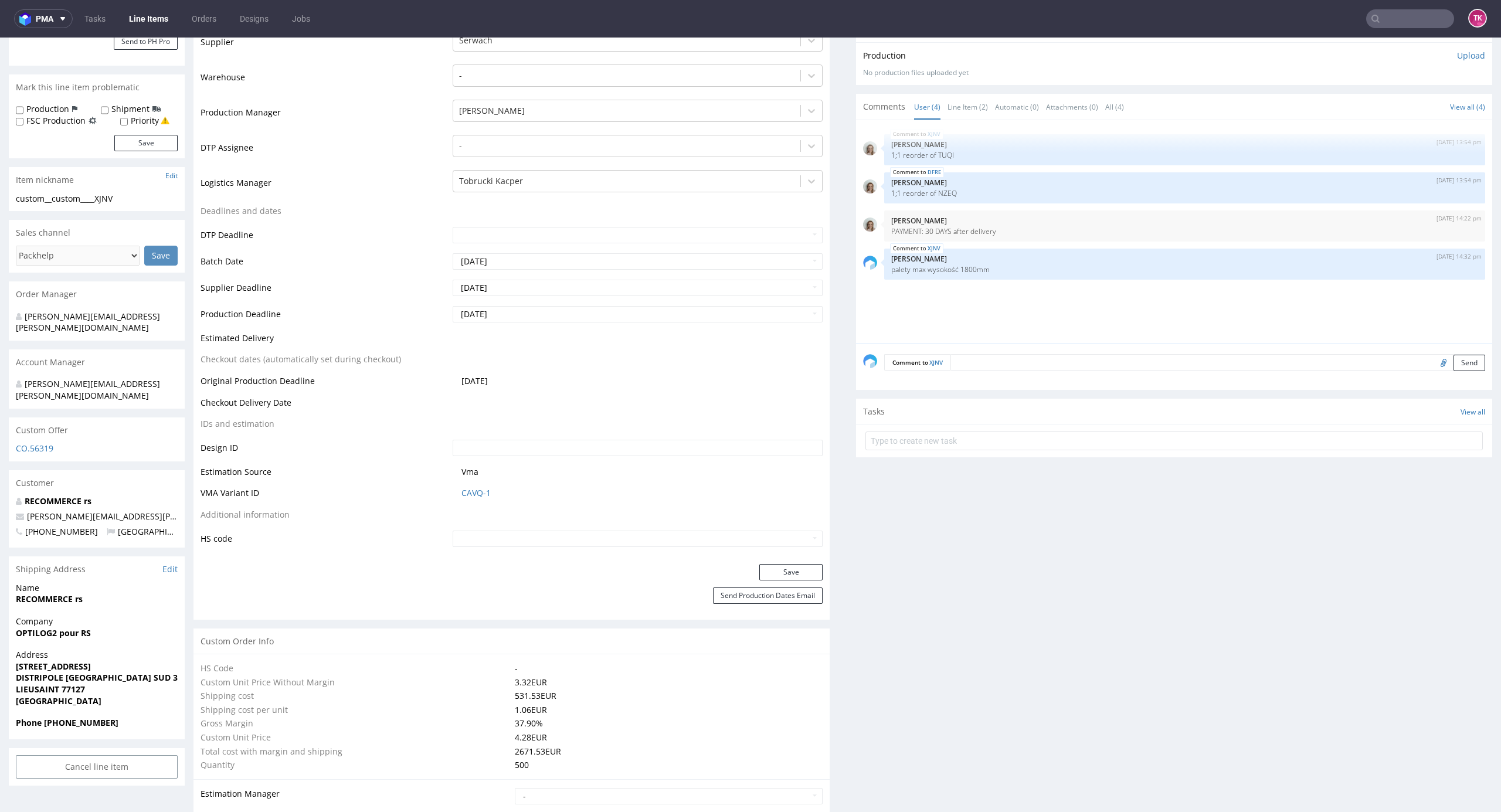
scroll to position [1508, 0]
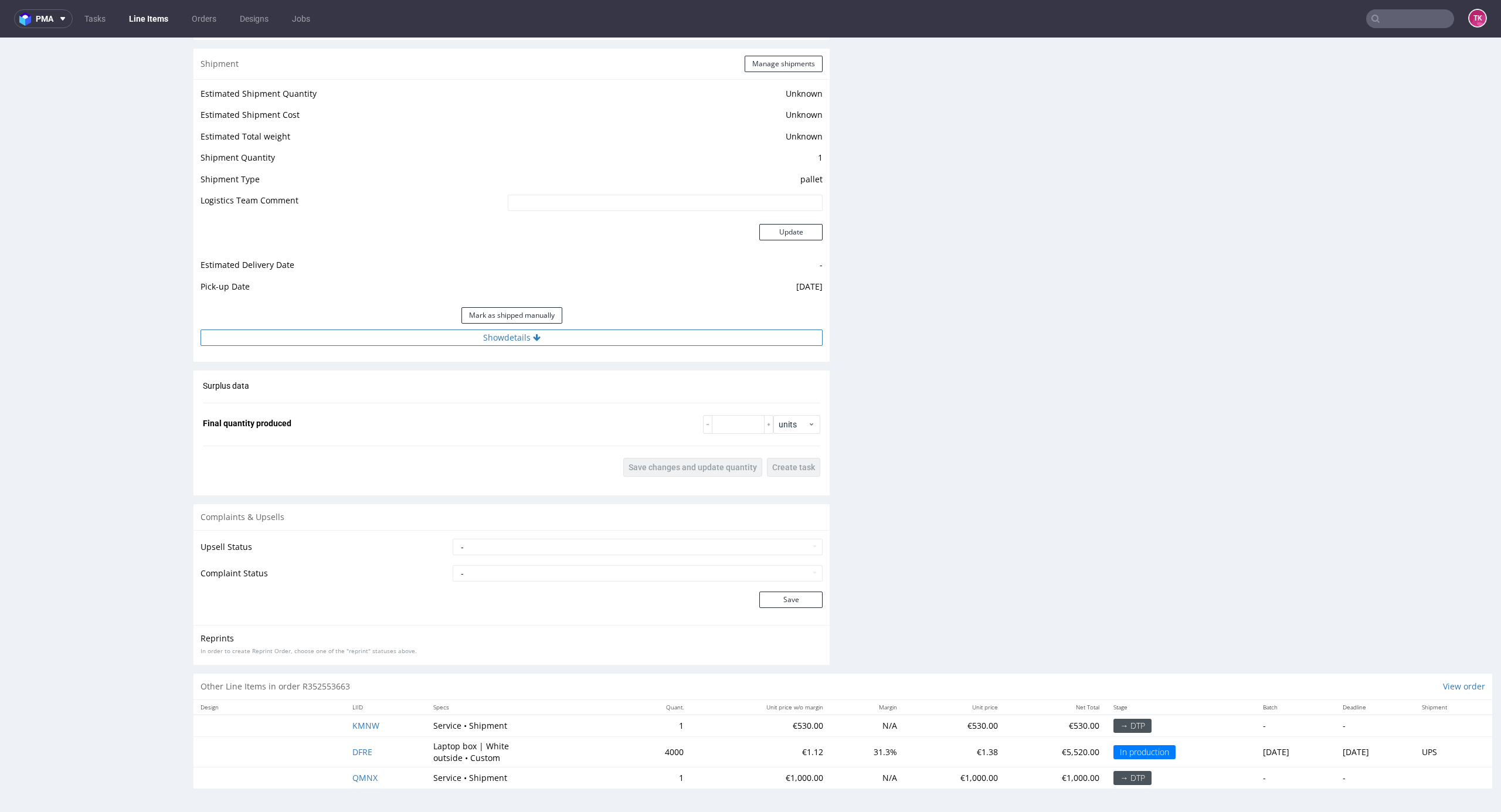
click at [571, 340] on button "Show details" at bounding box center [512, 337] width 622 height 16
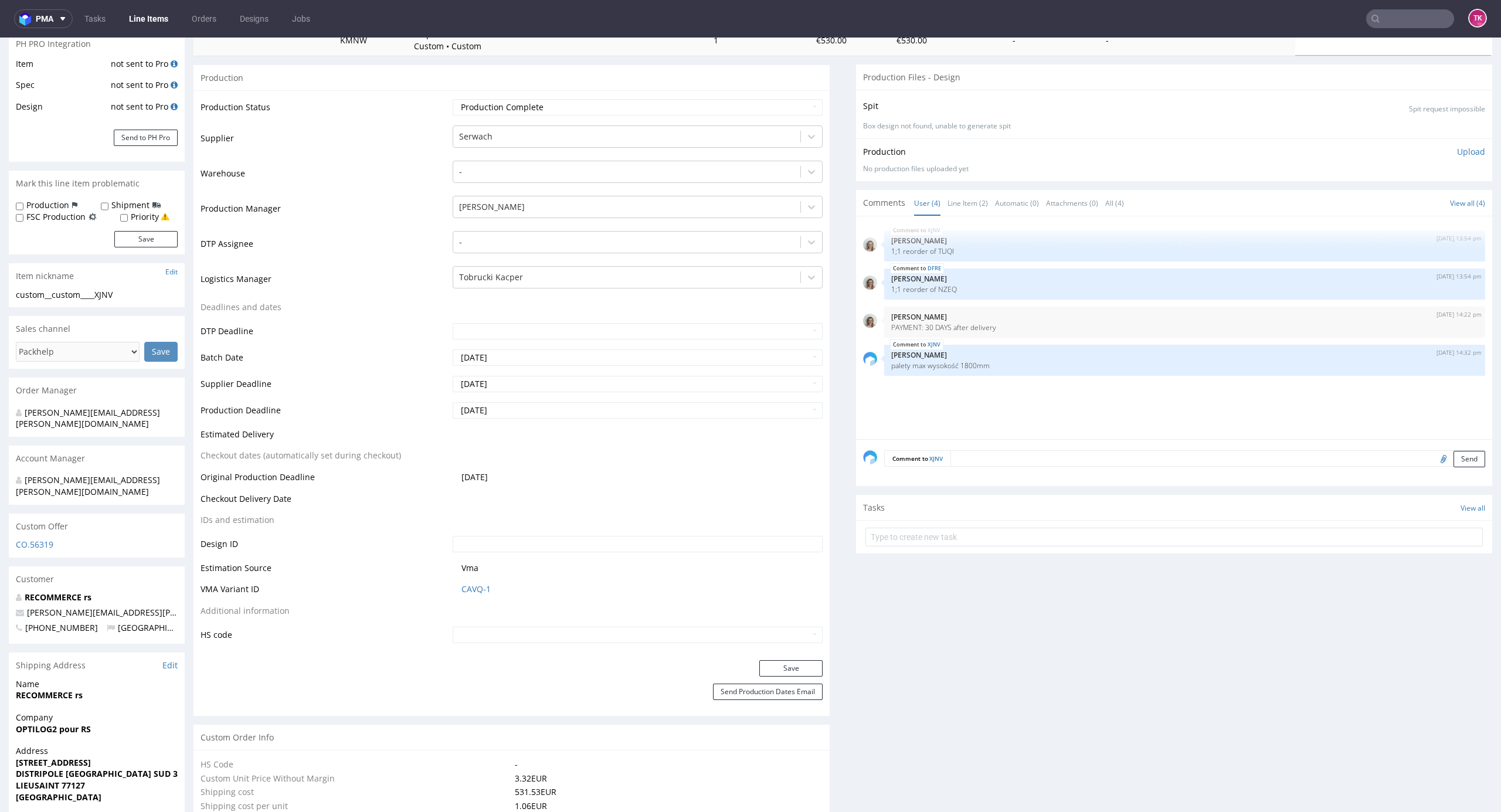
scroll to position [390, 0]
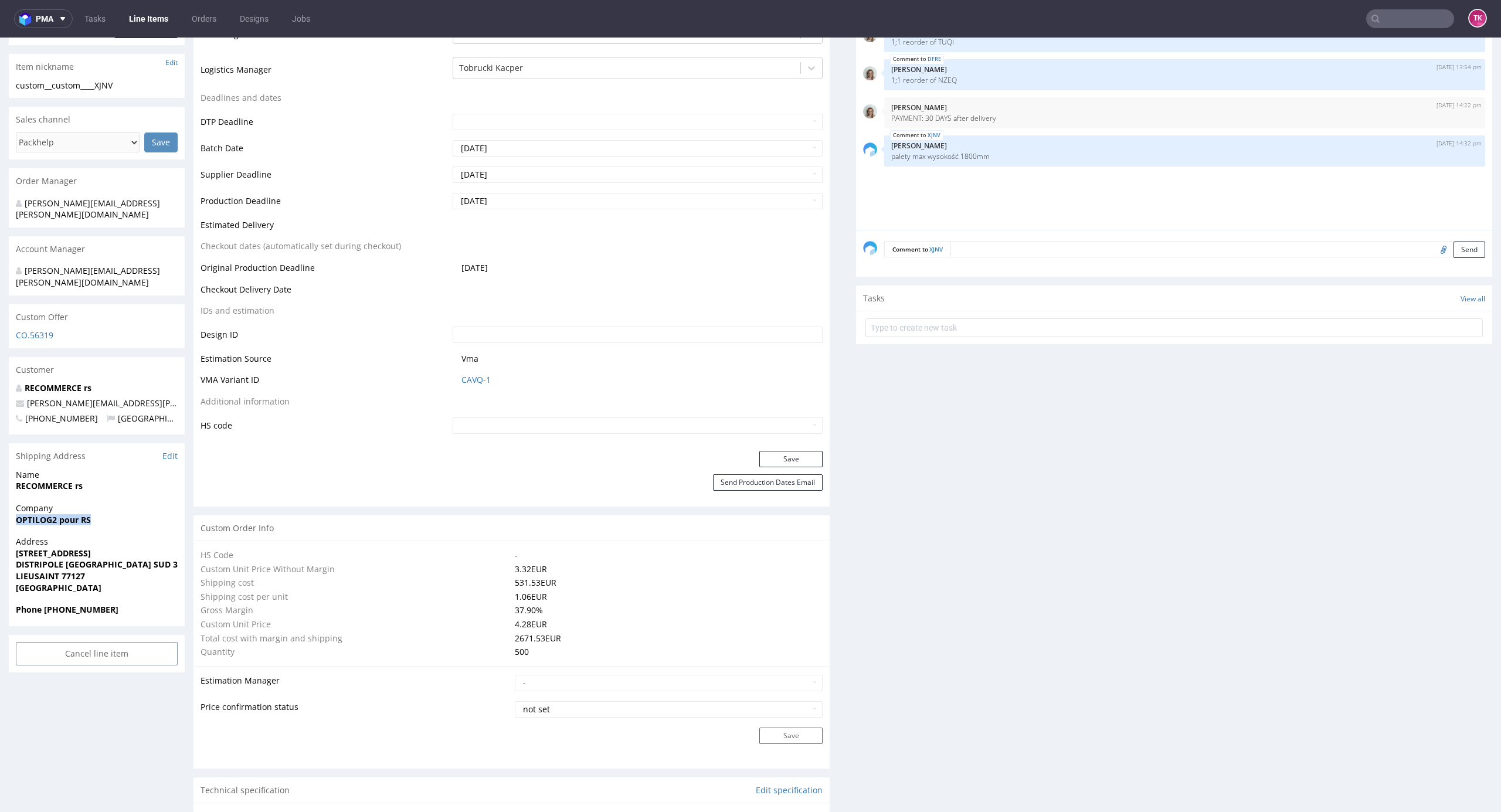
drag, startPoint x: 127, startPoint y: 489, endPoint x: 151, endPoint y: 493, distance: 24.3
copy strong "OPTILOG2 pour RS"
drag, startPoint x: 16, startPoint y: 529, endPoint x: 183, endPoint y: 536, distance: 167.1
click at [183, 536] on div "Address 1 RUE DE L ESPACE SCHENGEN DISTRIPOLE PARIS SUD 3 Bâtiment D LIEUSAINT …" at bounding box center [97, 570] width 176 height 68
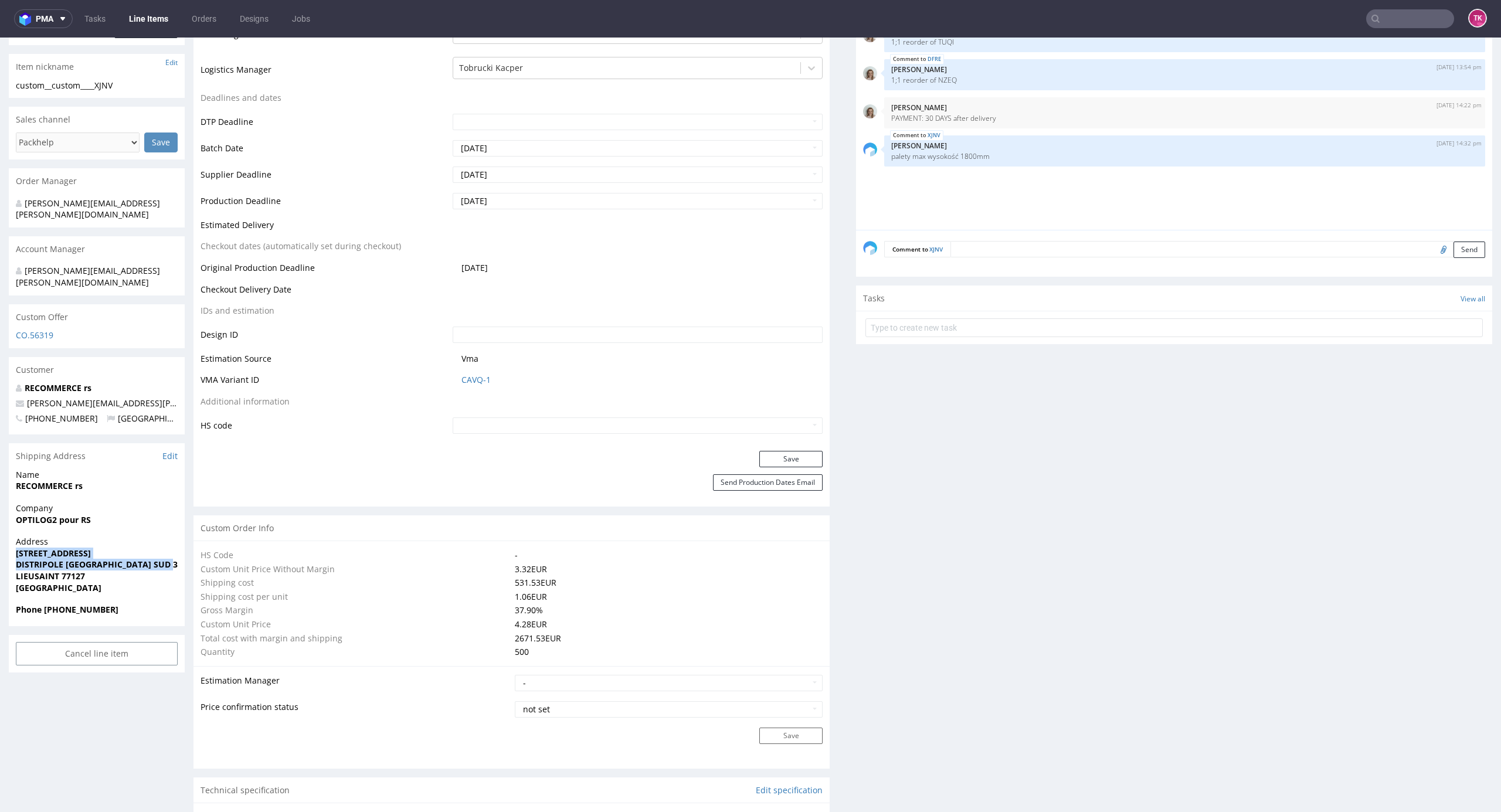
copy p "1 RUE DE L ESPACE SCHENGEN DISTRIPOLE PARIS SUD 3 Bâtiment D"
drag, startPoint x: 13, startPoint y: 474, endPoint x: 108, endPoint y: 471, distance: 95.0
click at [108, 471] on div "Name RECOMMERCE rs" at bounding box center [97, 486] width 176 height 33
copy strong "RECOMMERCE rs"
drag, startPoint x: 116, startPoint y: 483, endPoint x: 143, endPoint y: 506, distance: 35.5
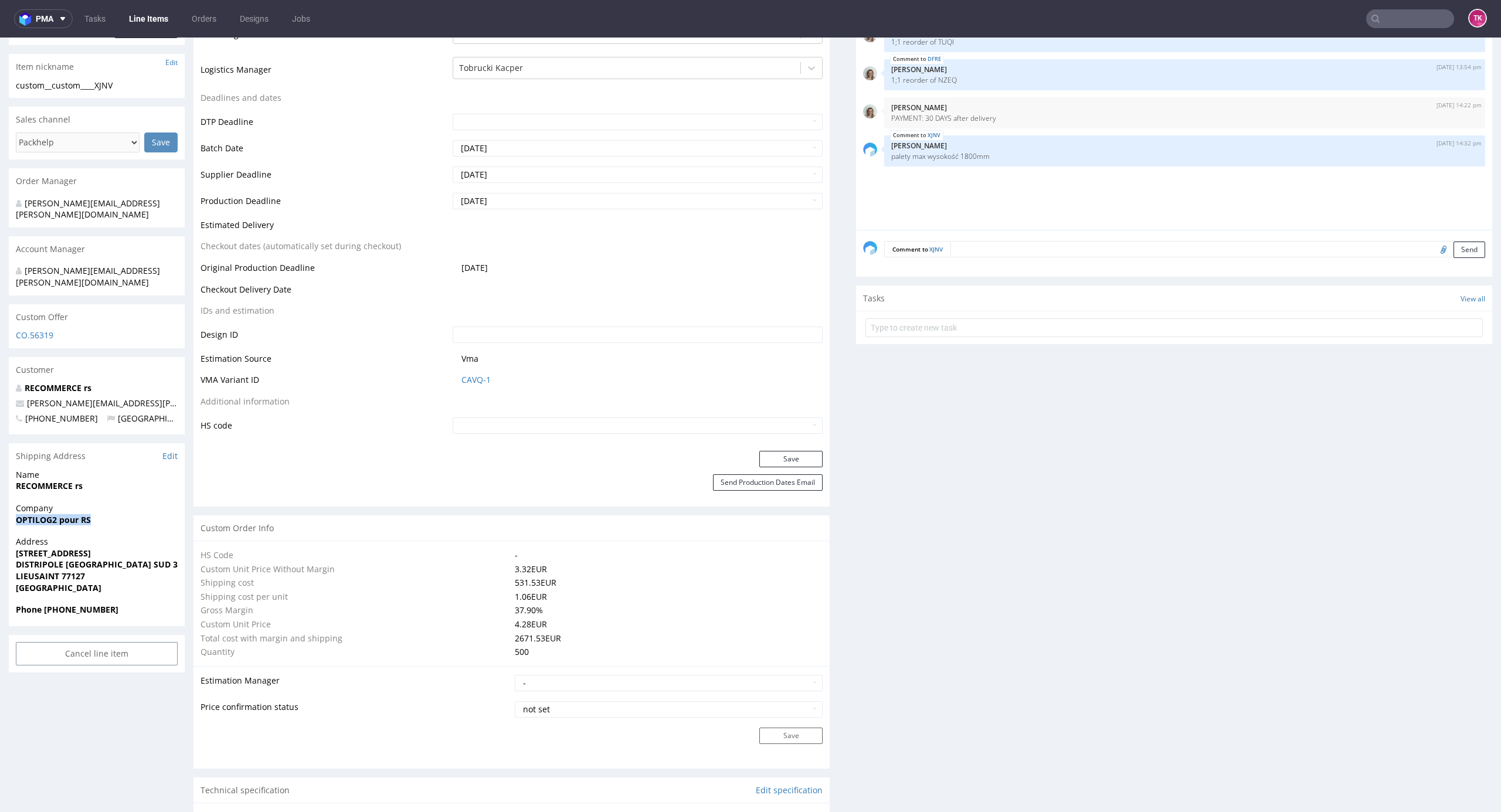
copy strong "OPTILOG2 pour RS"
drag, startPoint x: 16, startPoint y: 525, endPoint x: 181, endPoint y: 542, distance: 165.9
click at [181, 542] on div "Address 1 RUE DE L ESPACE SCHENGEN DISTRIPOLE PARIS SUD 3 Bâtiment D LIEUSAINT …" at bounding box center [97, 570] width 176 height 68
copy p "1 RUE DE L ESPACE SCHENGEN DISTRIPOLE PARIS SUD 3 Bâtiment D"
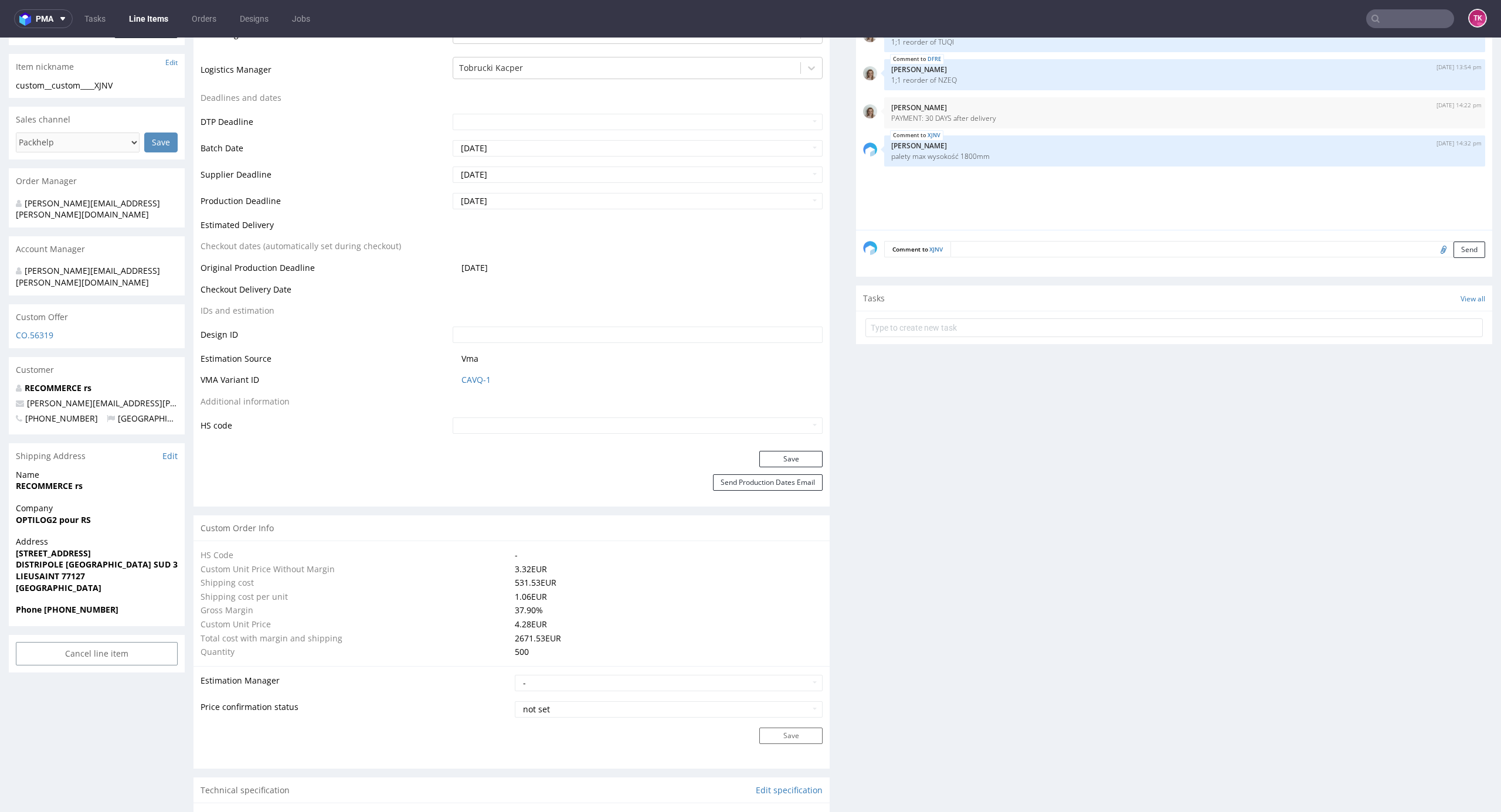
click at [75, 570] on strong "LIEUSAINT 77127" at bounding box center [50, 576] width 69 height 11
copy strong "77127"
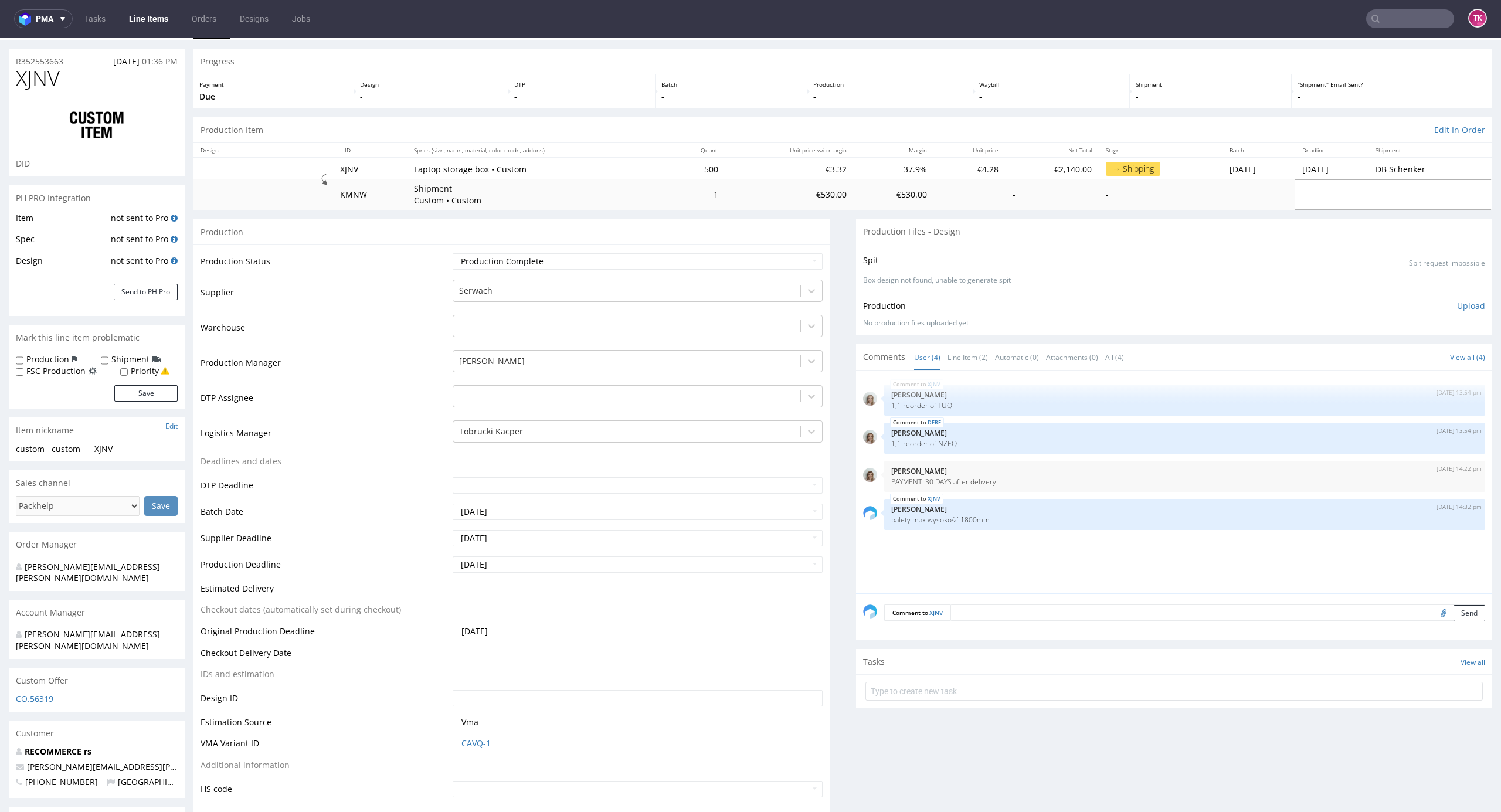
scroll to position [0, 0]
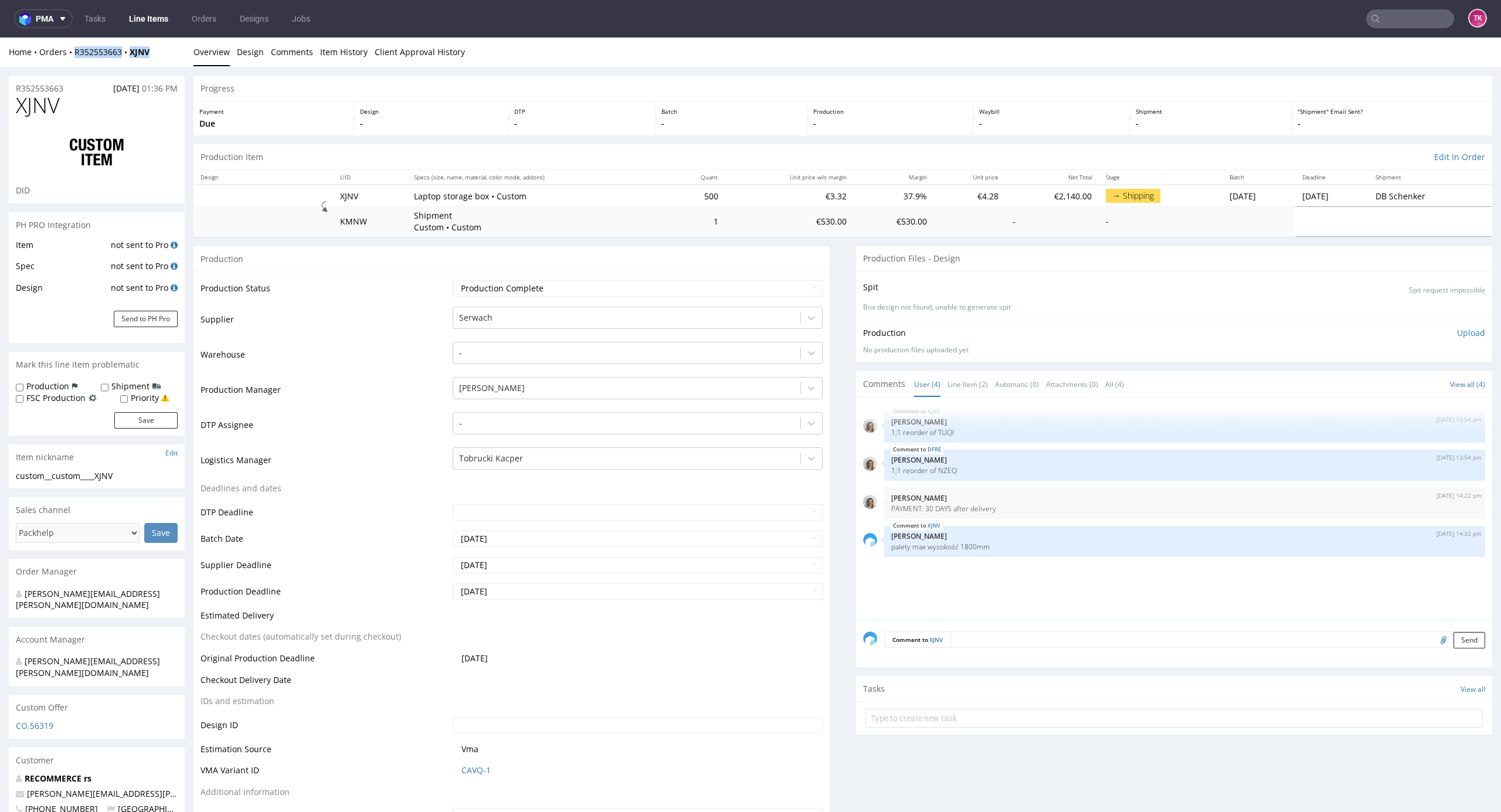
drag, startPoint x: 160, startPoint y: 57, endPoint x: 68, endPoint y: 65, distance: 92.3
click at [71, 63] on div "Home Orders R352553663 XJNV Overview Design Comments Item History Client Approv…" at bounding box center [750, 52] width 1501 height 29
copy div "R352553663 XJNV"
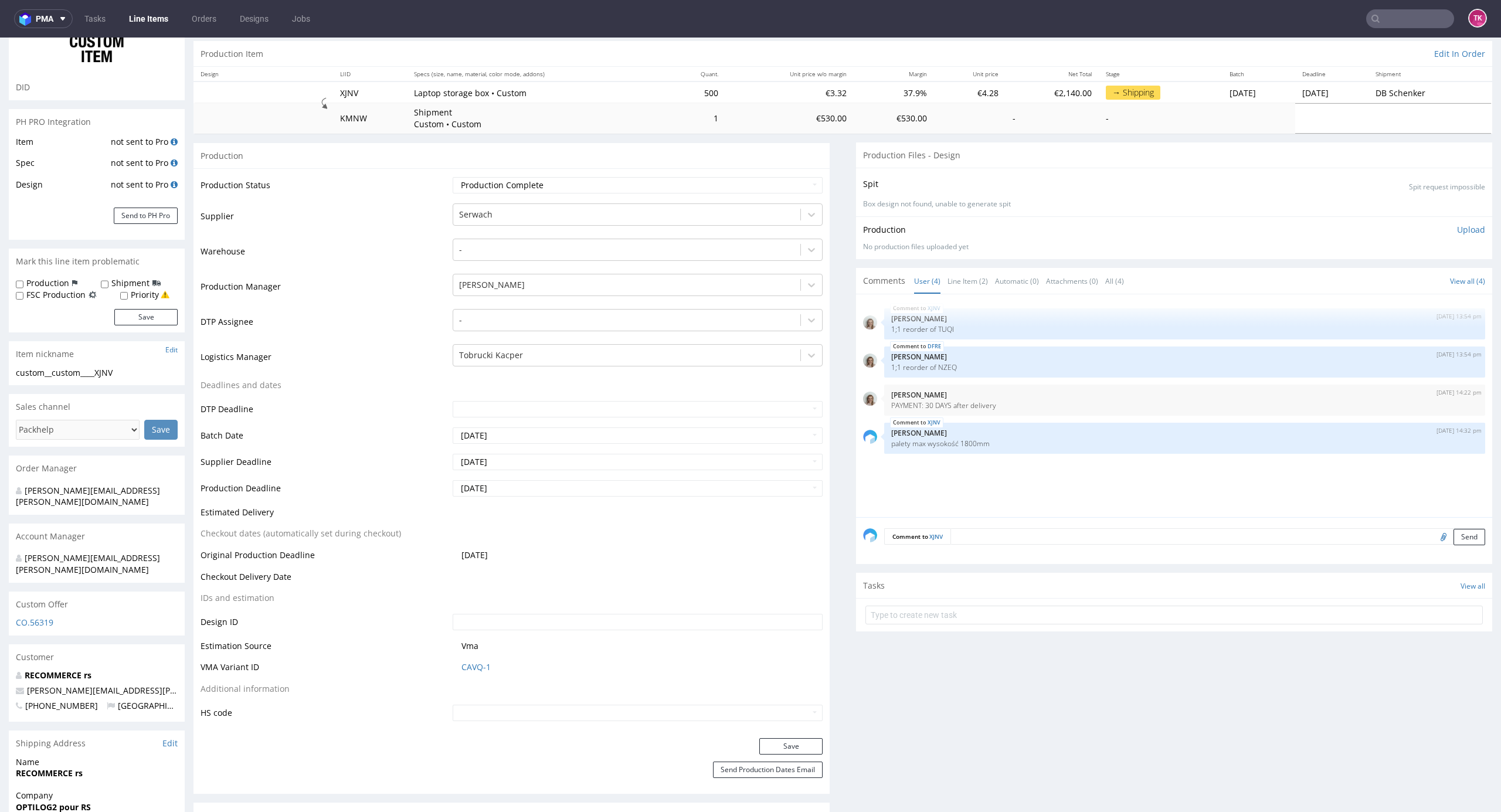
scroll to position [156, 0]
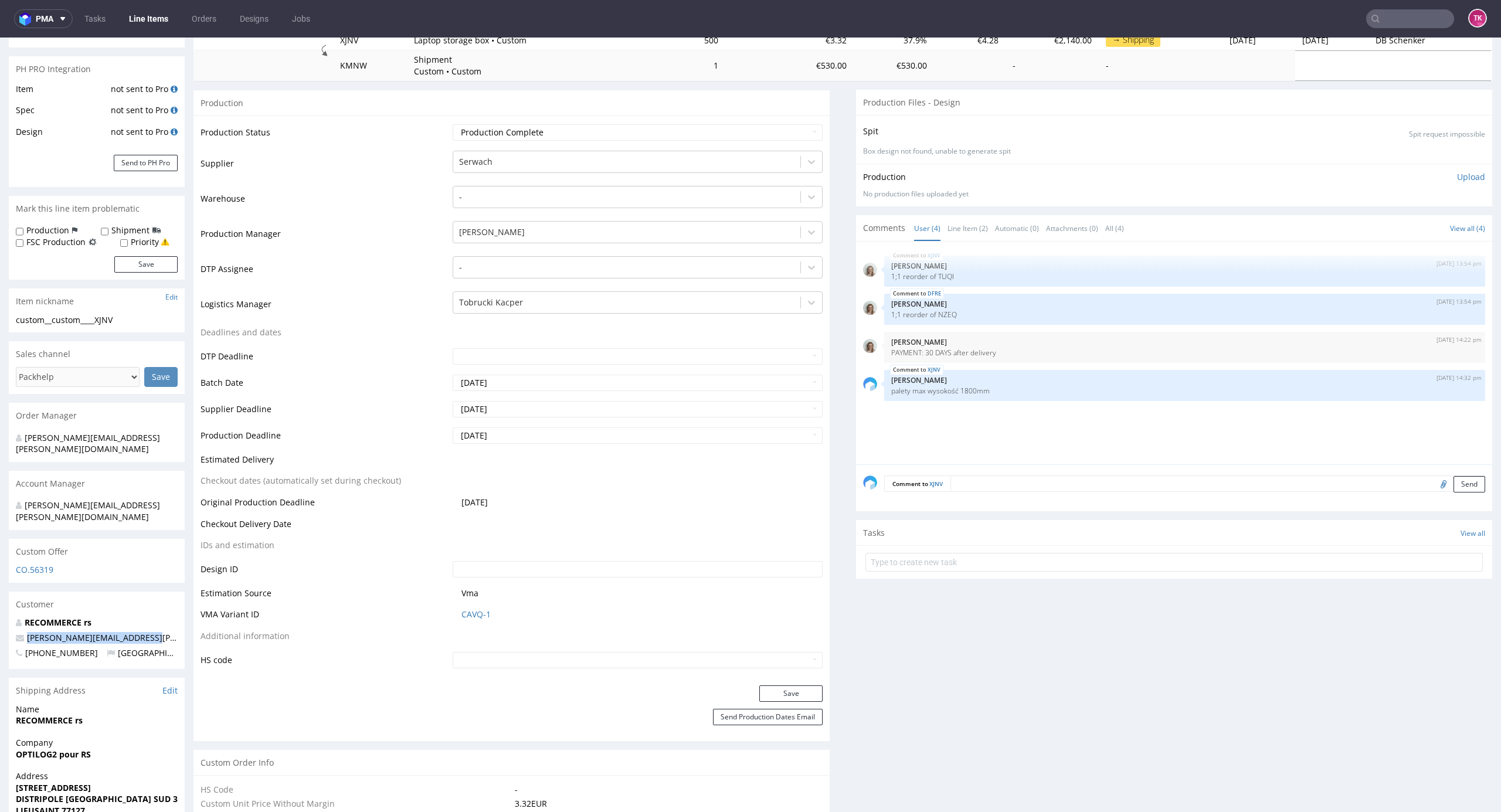
drag, startPoint x: 157, startPoint y: 612, endPoint x: 13, endPoint y: 618, distance: 144.1
click at [13, 618] on div "RECOMMERCE rs javier.rivera@recommerce.com +33695207341 France" at bounding box center [97, 642] width 176 height 52
copy span "javier.rivera@recommerce.com"
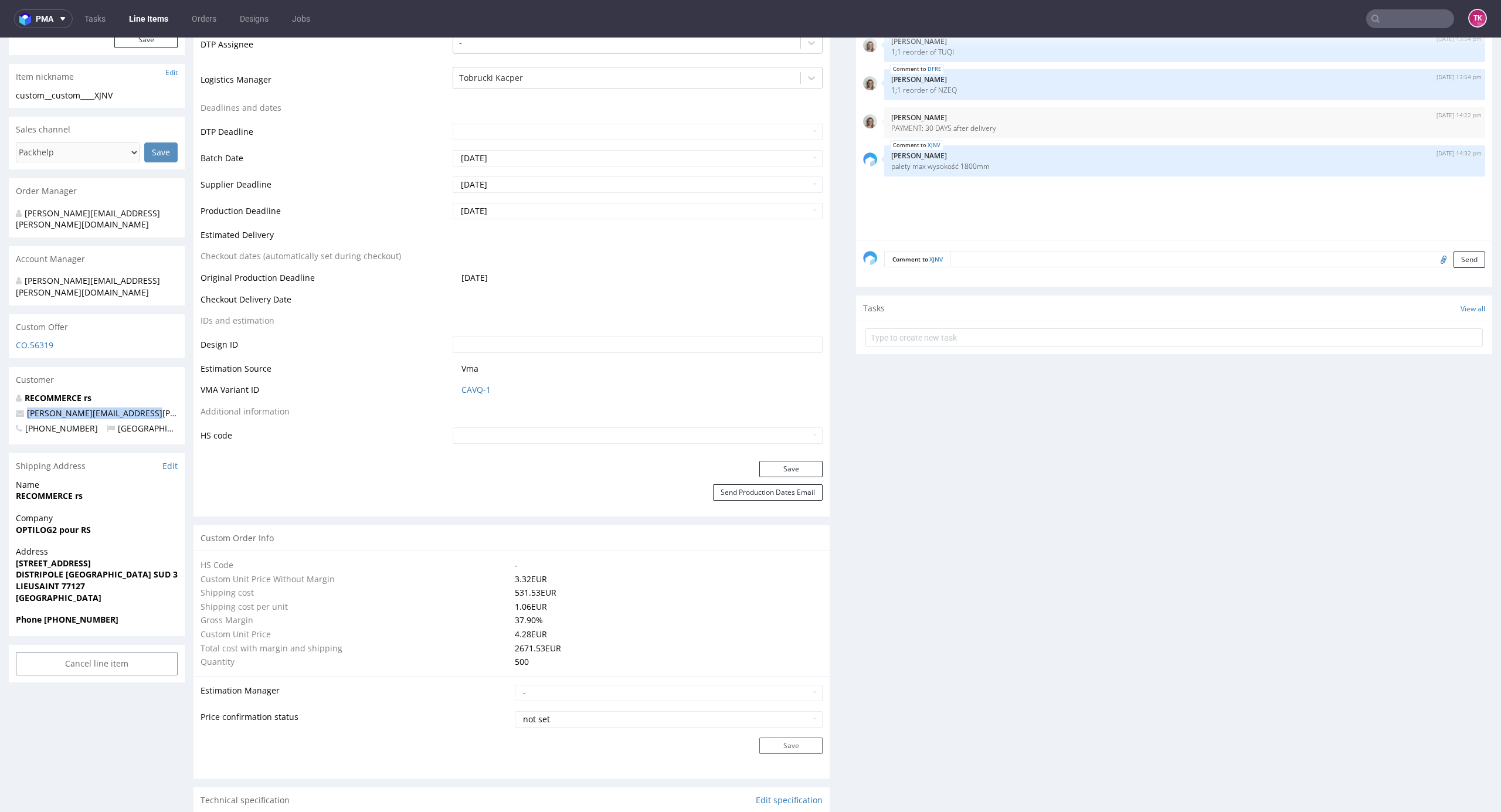
scroll to position [469, 0]
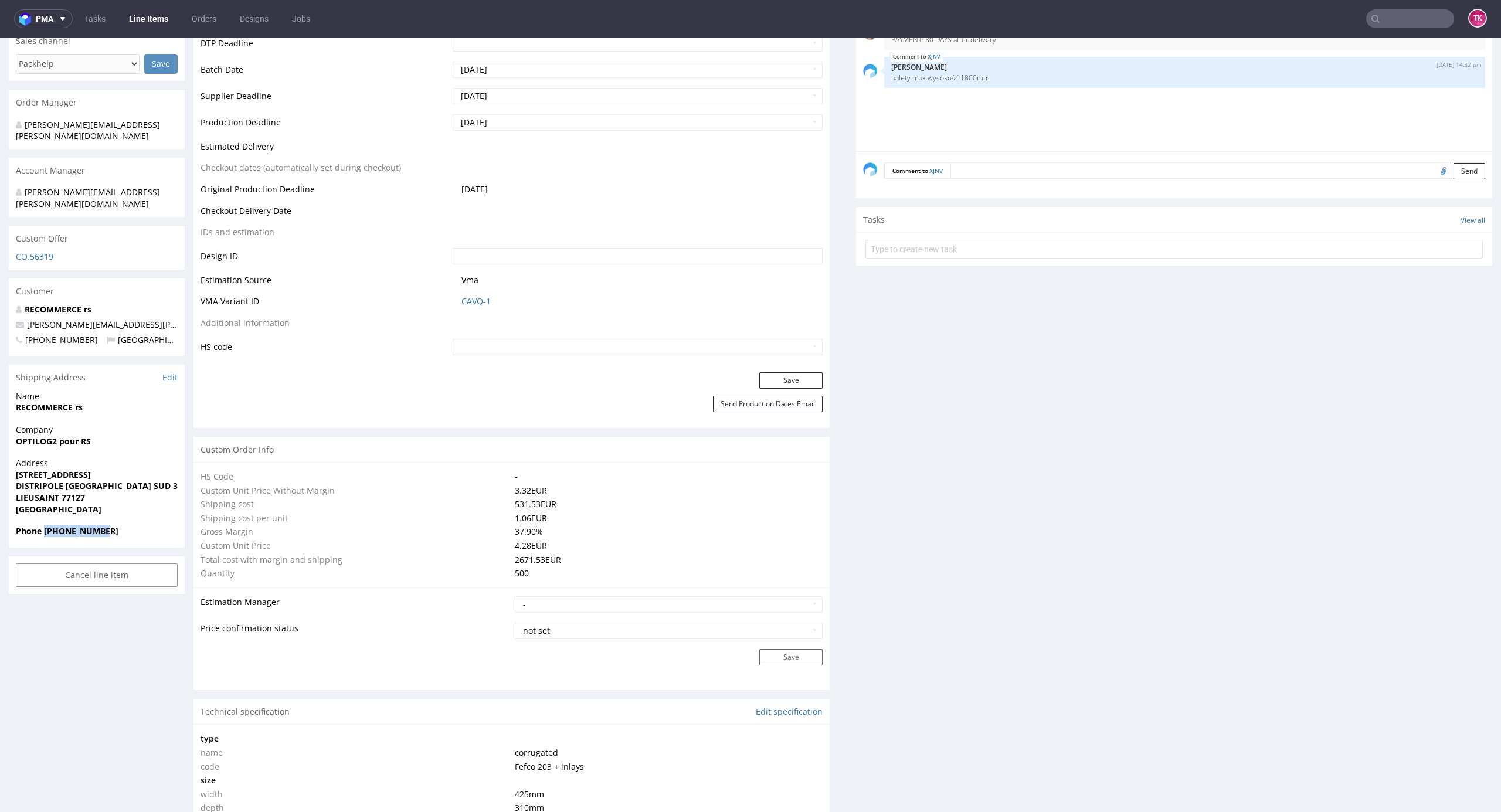
drag, startPoint x: 106, startPoint y: 504, endPoint x: 45, endPoint y: 519, distance: 62.8
click at [45, 525] on div "Phone +33695207341" at bounding box center [97, 536] width 176 height 22
copy strong "+33695207341"
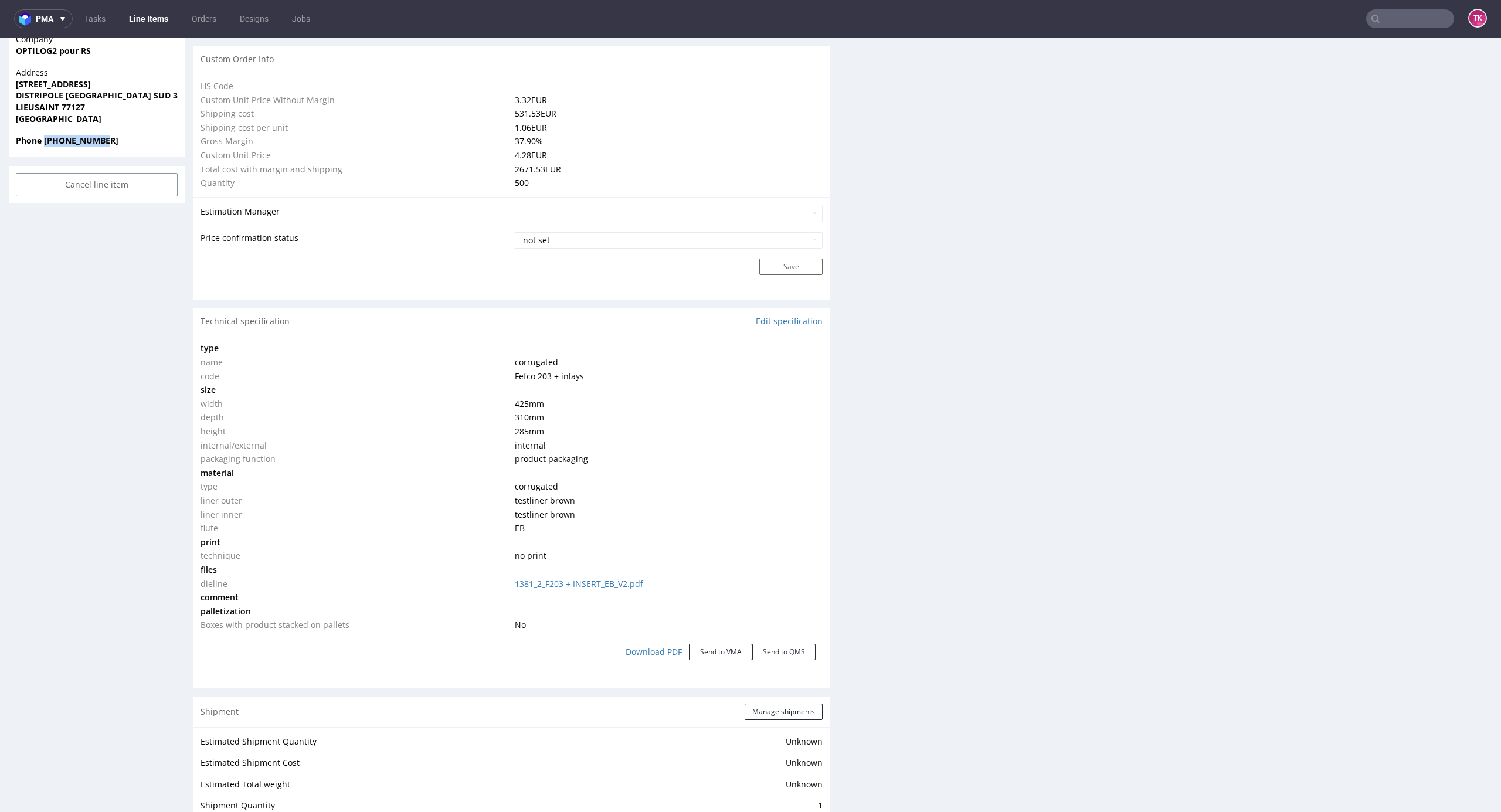
scroll to position [1328, 0]
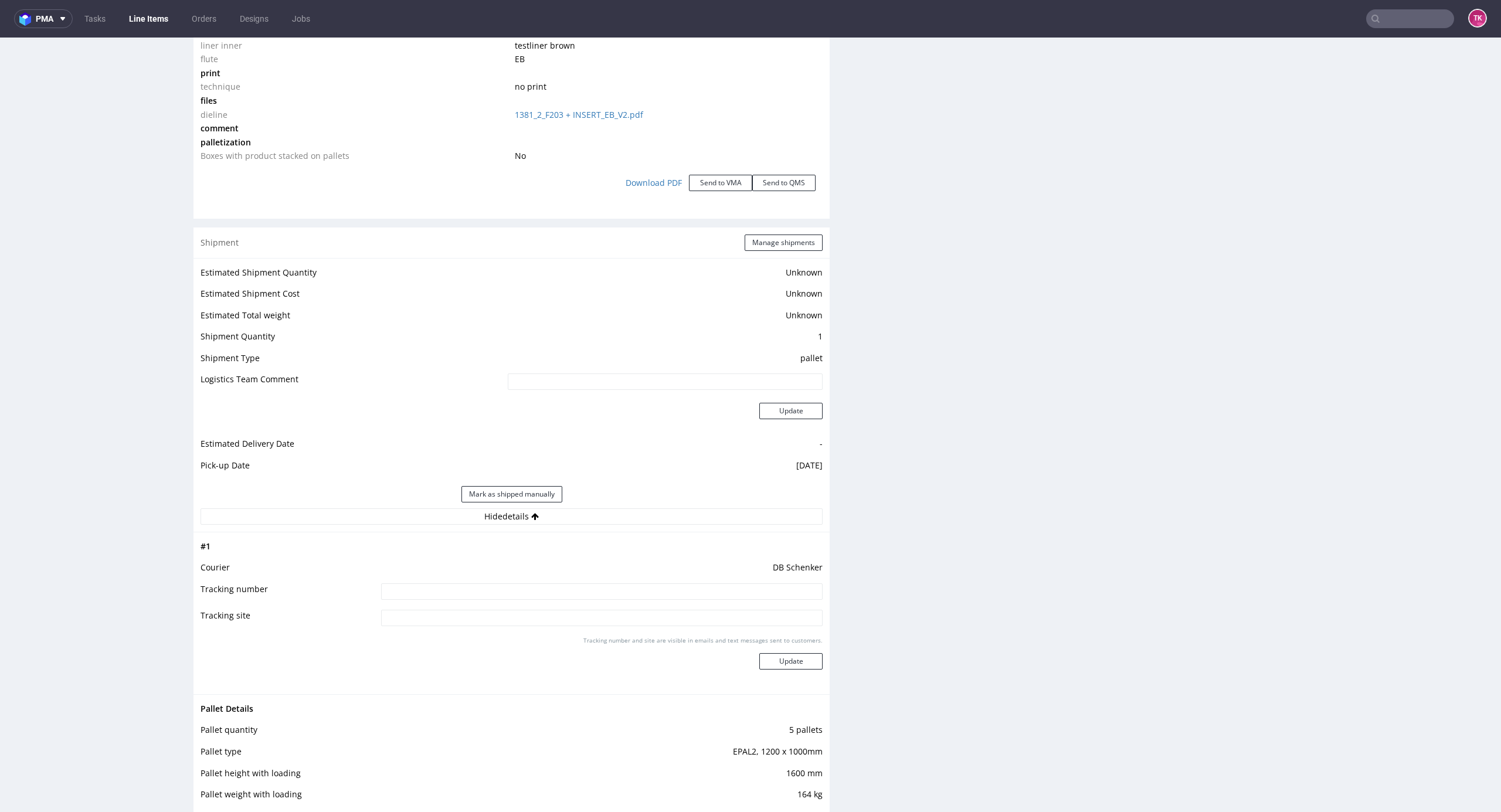
click at [596, 592] on input at bounding box center [602, 591] width 442 height 16
paste input "250827-023739"
type input "250827-023739"
click at [805, 657] on button "Update" at bounding box center [791, 661] width 63 height 16
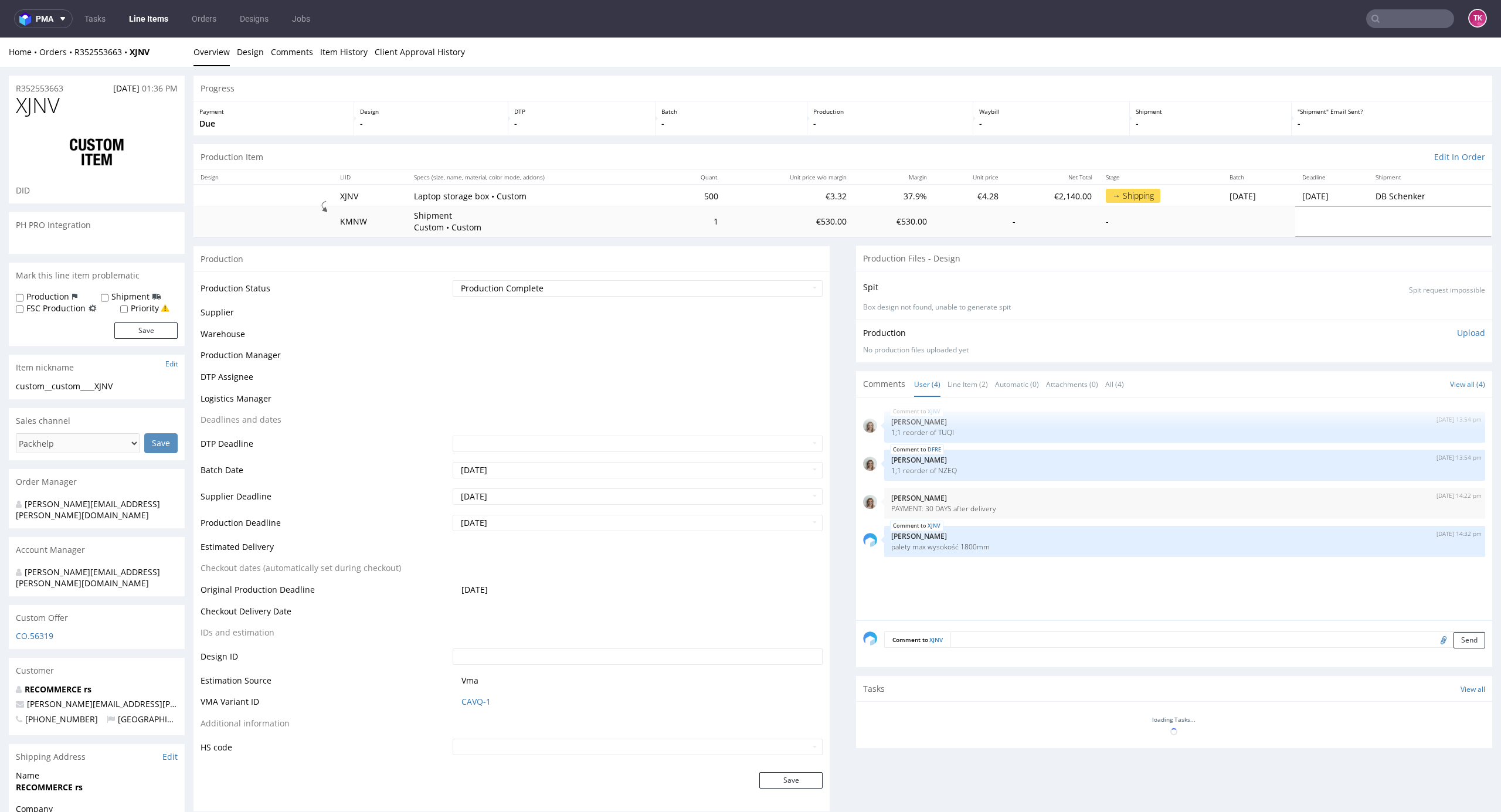
scroll to position [576, 0]
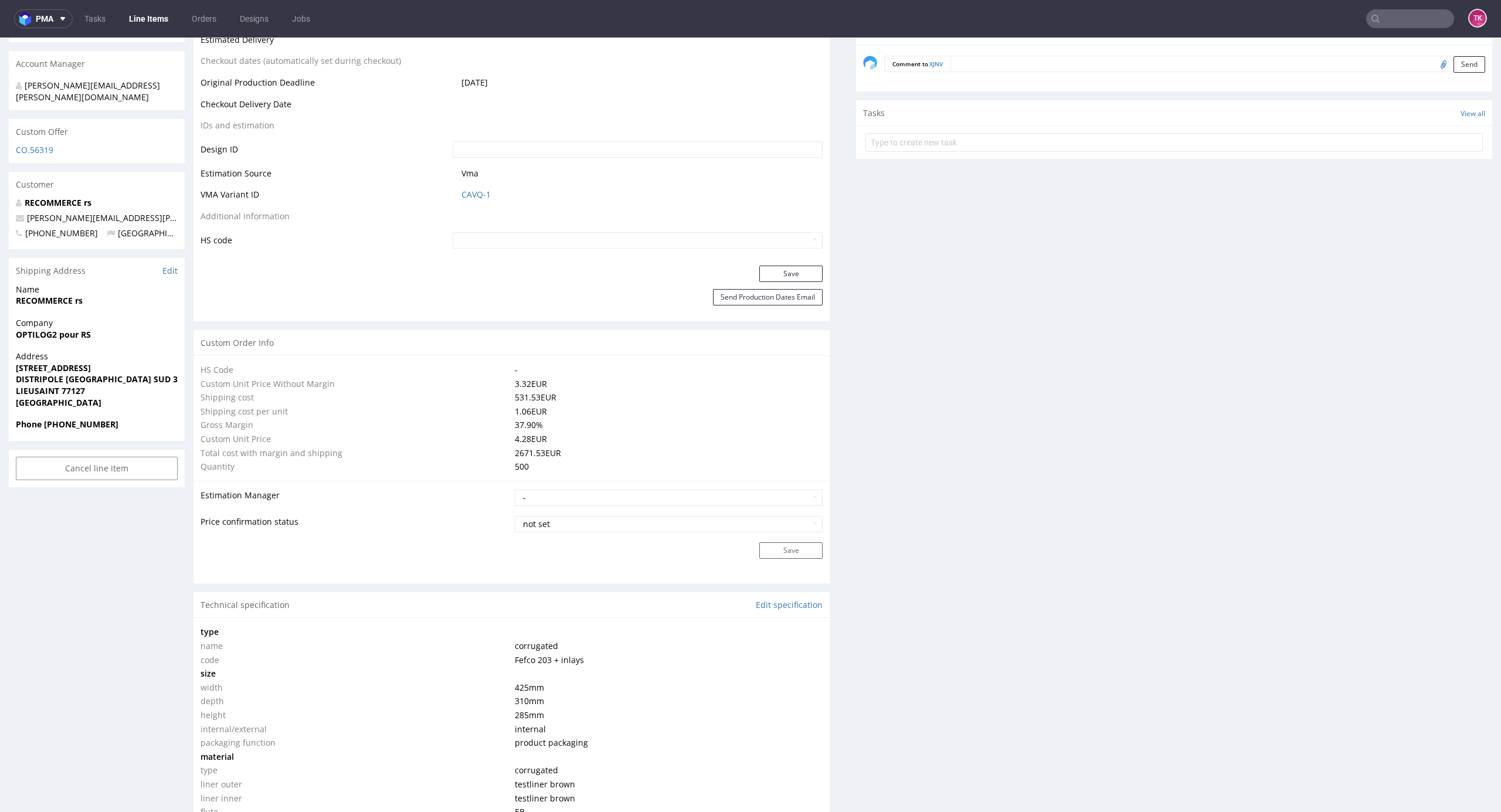
click at [179, 29] on nav "pma Tasks Line Items Orders Designs Jobs TK" at bounding box center [750, 19] width 1501 height 38
click at [165, 15] on link "Line Items" at bounding box center [148, 19] width 53 height 19
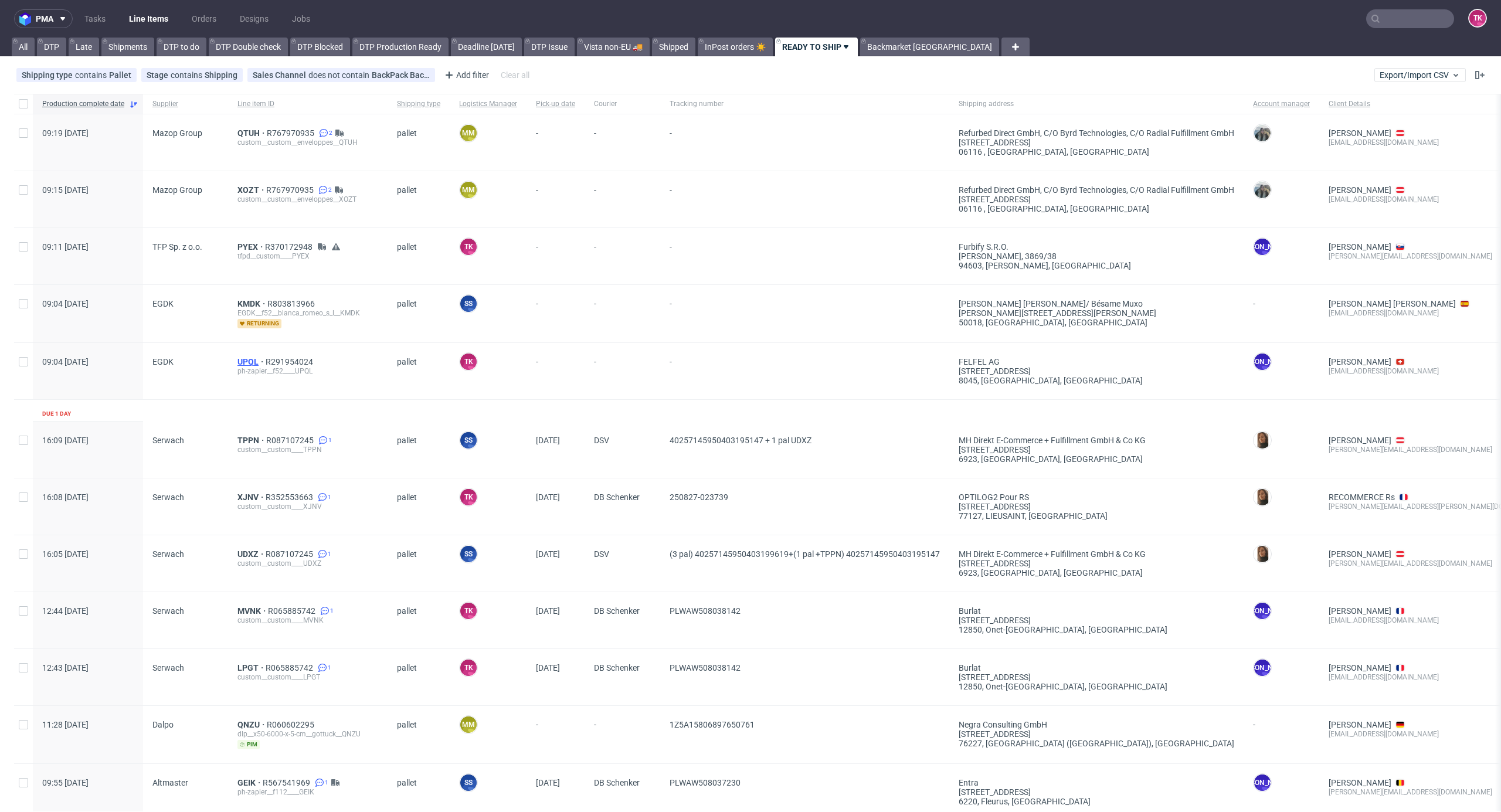
click at [244, 362] on span "UPQL" at bounding box center [251, 362] width 28 height 10
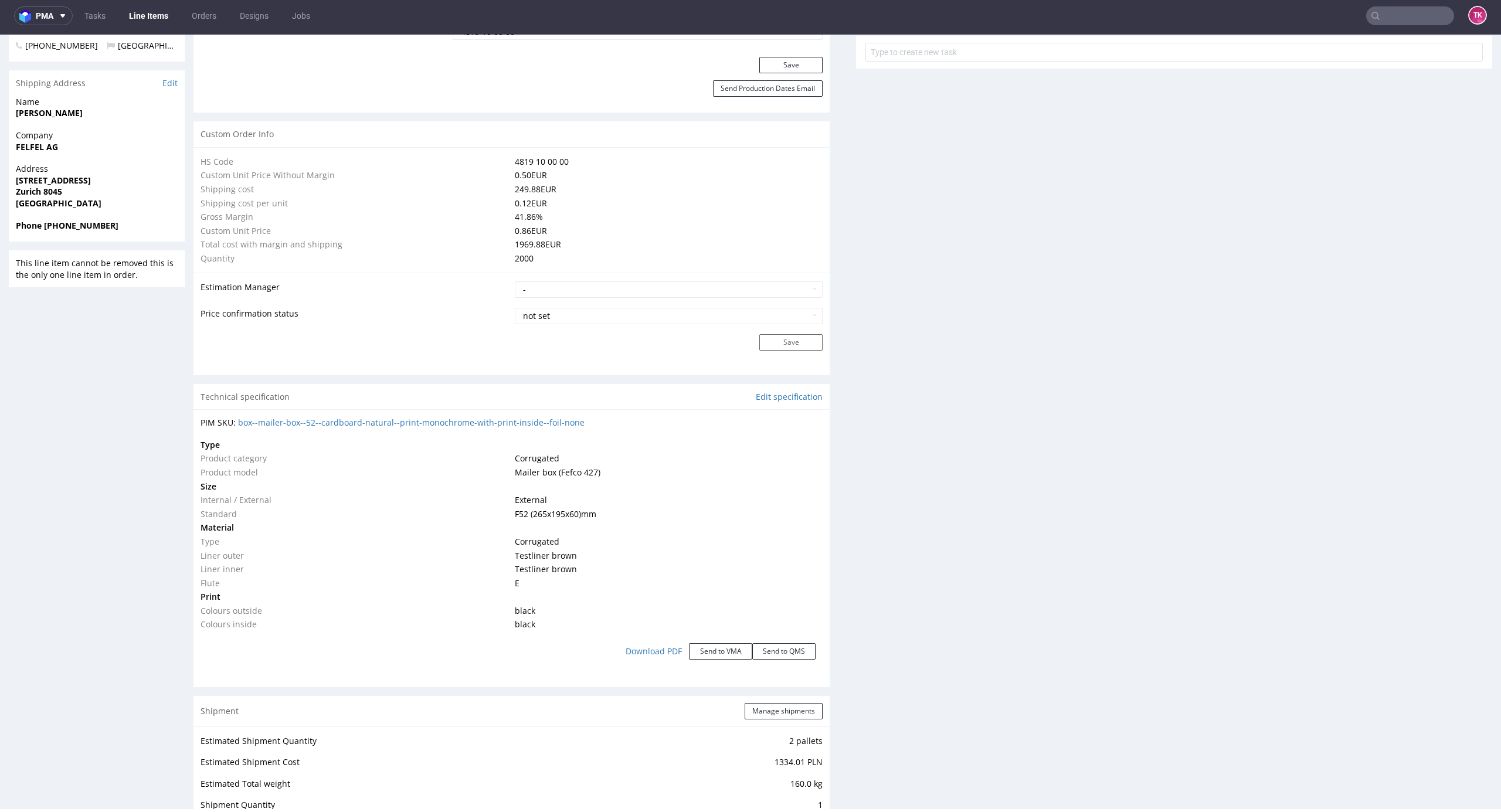
scroll to position [1387, 0]
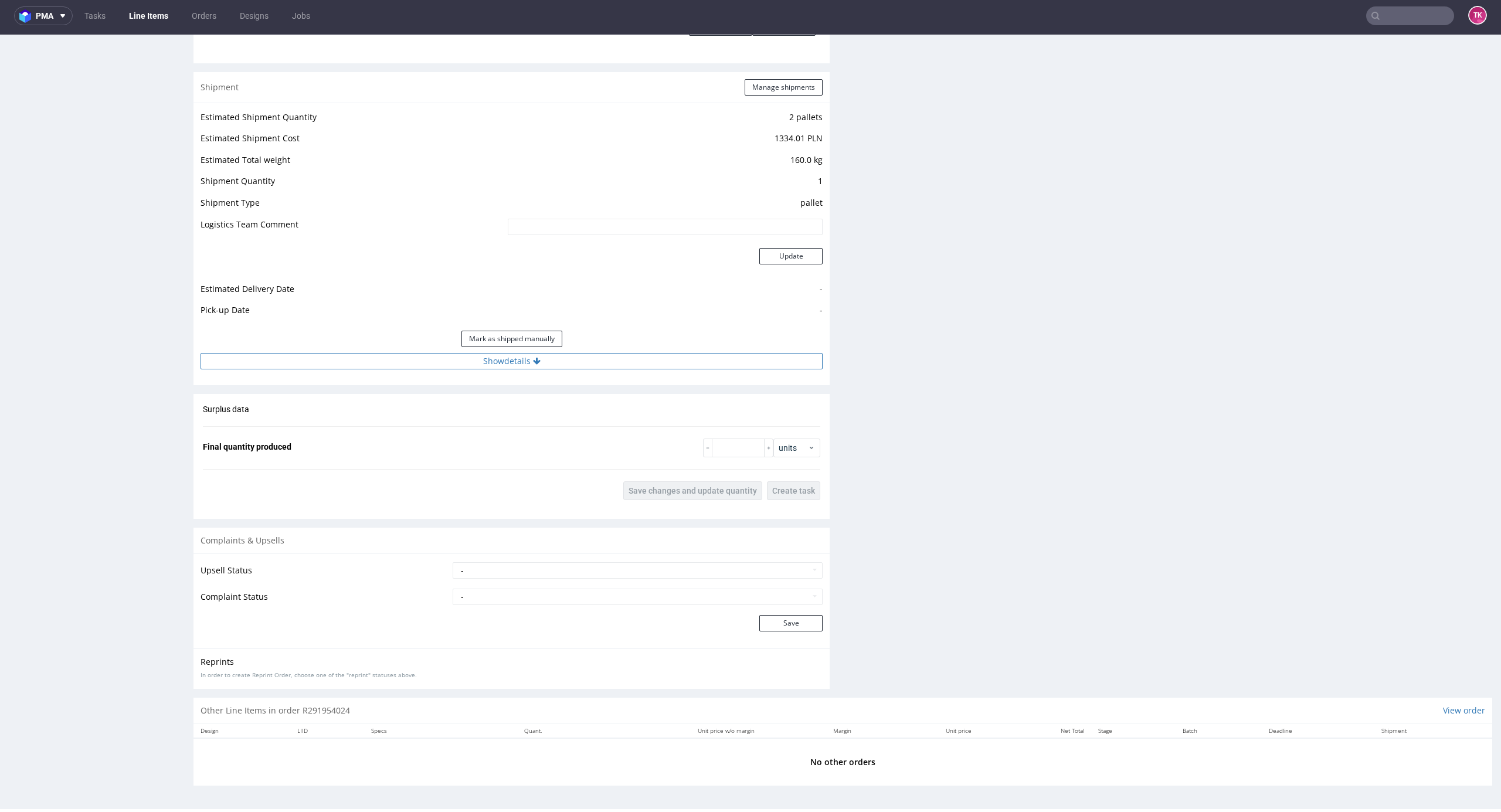
click at [631, 365] on button "Show details" at bounding box center [512, 361] width 622 height 16
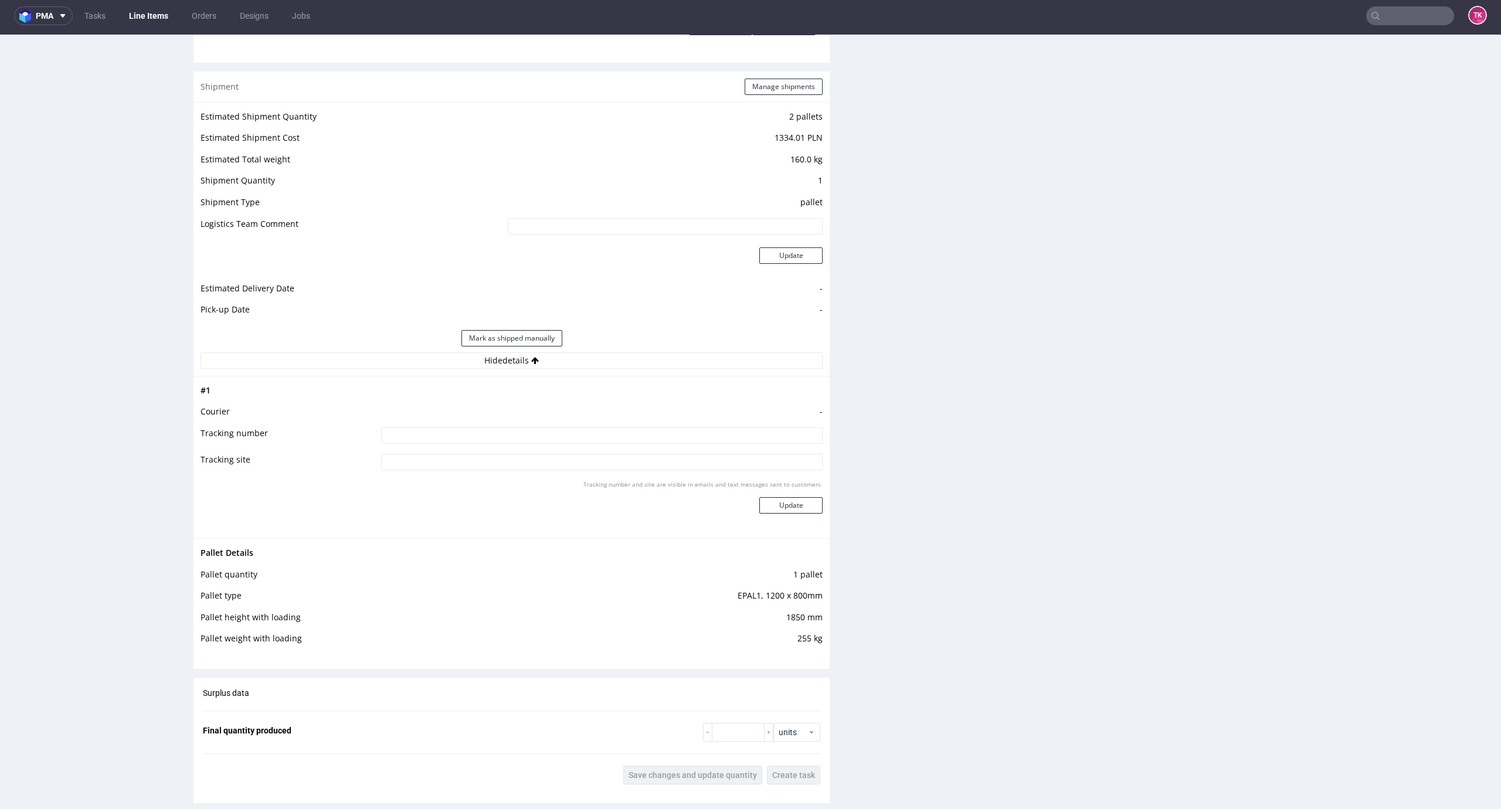
drag, startPoint x: 534, startPoint y: 424, endPoint x: 533, endPoint y: 432, distance: 8.1
click at [533, 431] on tbody "# 1 Courier - Tracking number Tracking site Tracking number and site are visibl…" at bounding box center [512, 457] width 622 height 148
click at [533, 432] on input at bounding box center [602, 435] width 442 height 16
type input "czekam na wycenę"
drag, startPoint x: 786, startPoint y: 518, endPoint x: 784, endPoint y: 507, distance: 11.2
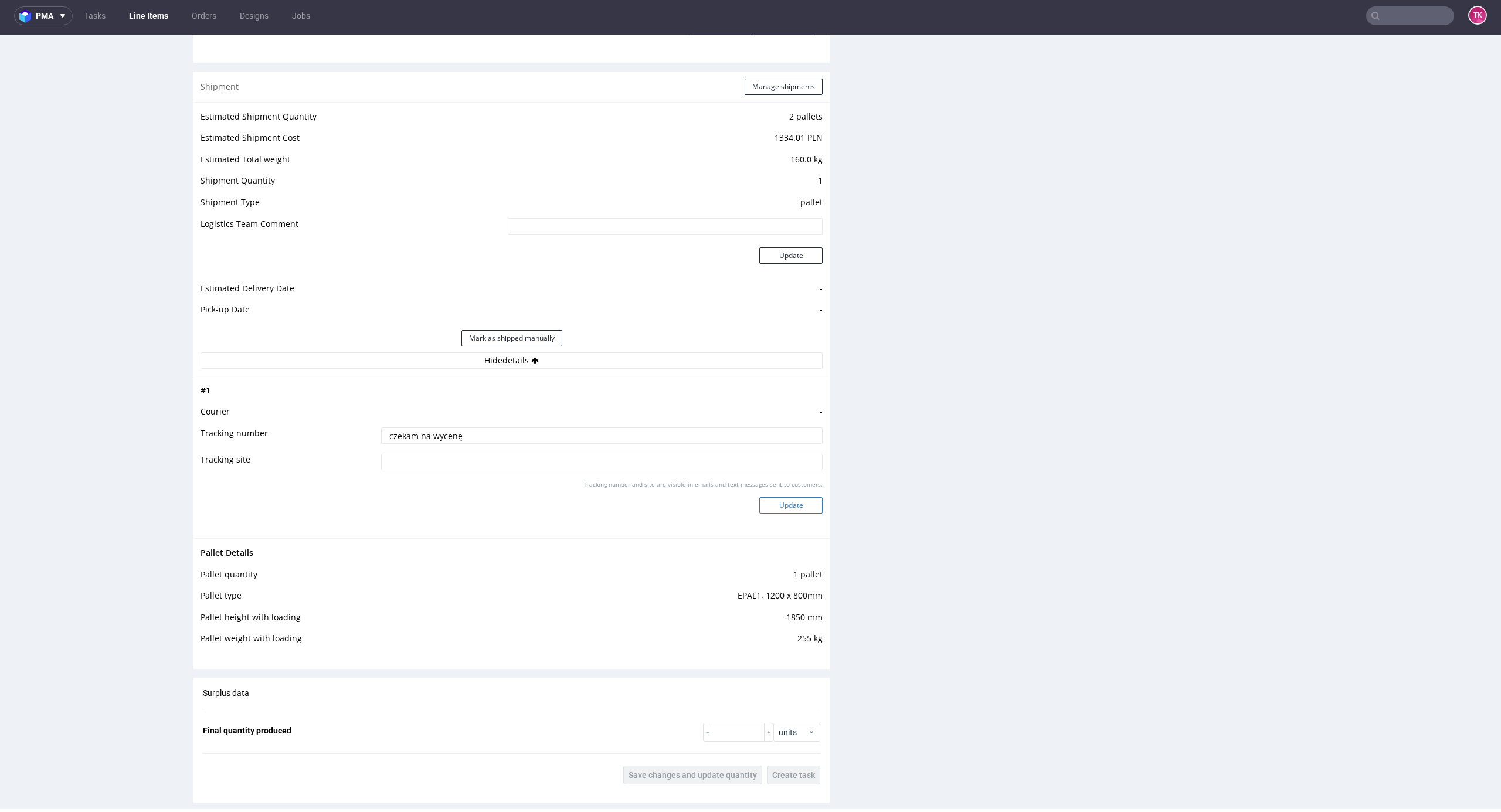
click at [784, 518] on div "Tracking number and site are visible in emails and text messages sent to custom…" at bounding box center [602, 501] width 442 height 42
click at [785, 507] on button "Update" at bounding box center [791, 505] width 63 height 16
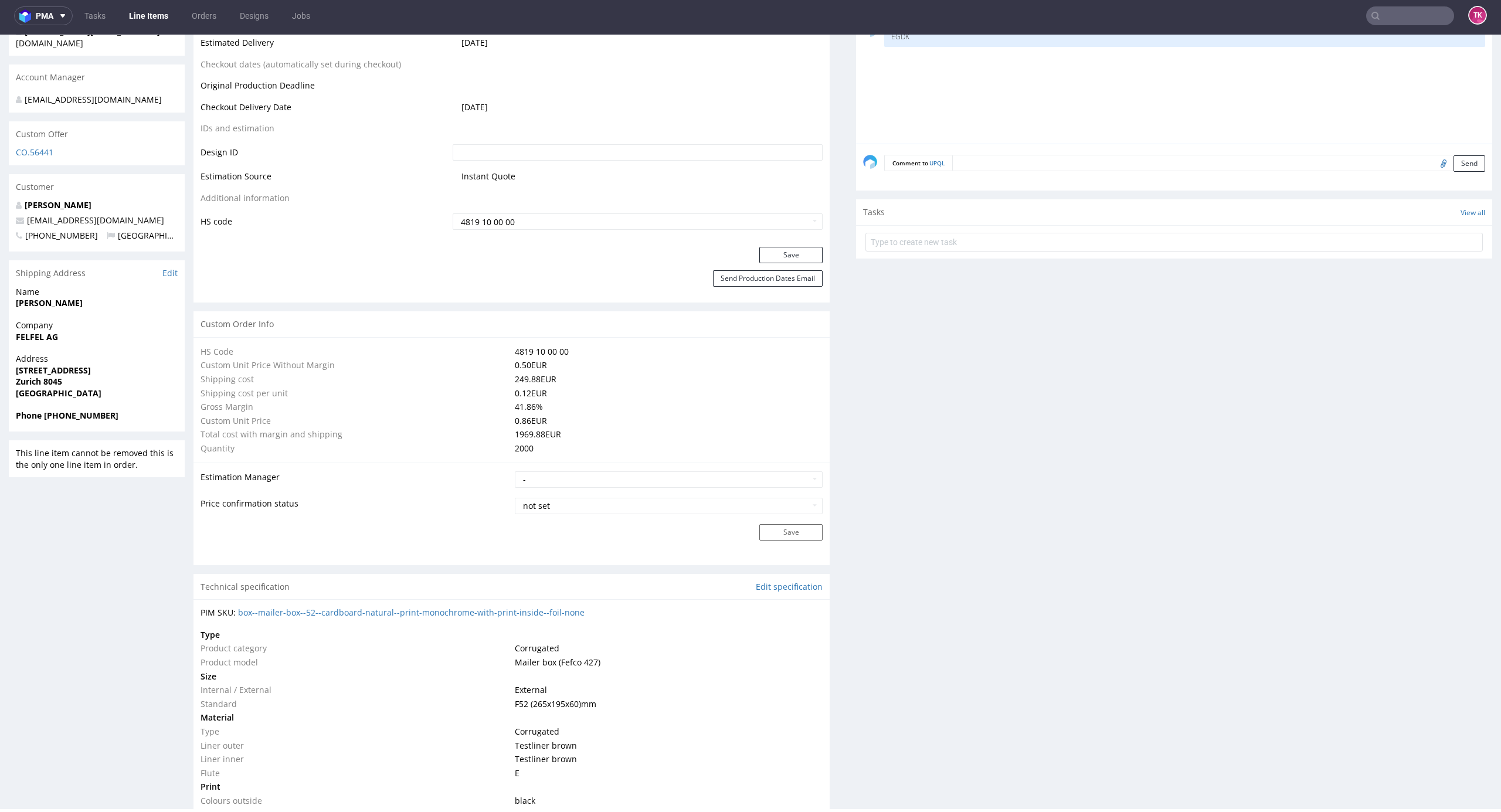
scroll to position [505, 0]
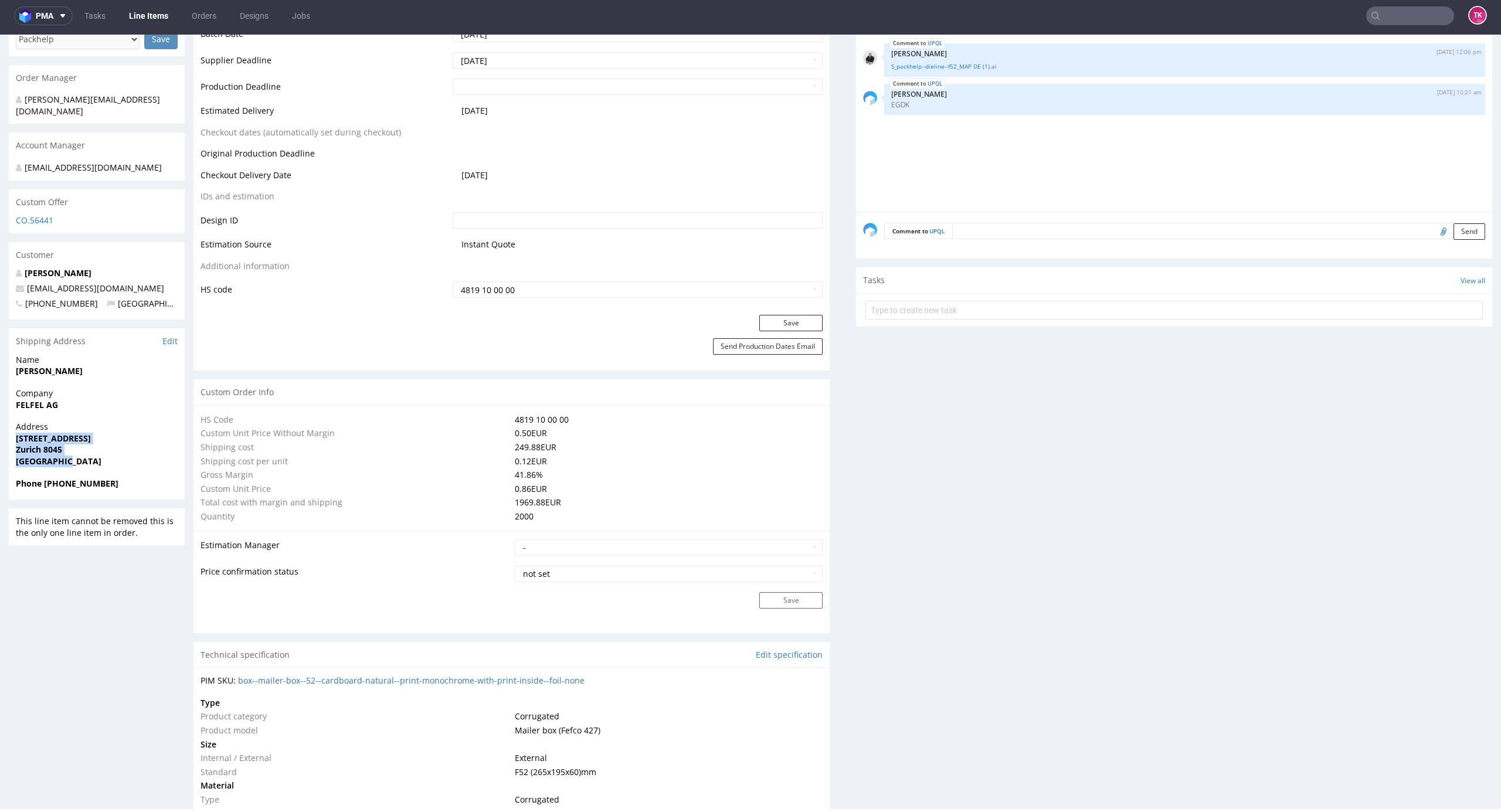
drag, startPoint x: 11, startPoint y: 429, endPoint x: 85, endPoint y: 447, distance: 76.2
click at [85, 447] on div "R291954024 08.08.2025 12:03 PM UPQL DID PH PRO Integration Item not sent to Pro…" at bounding box center [750, 622] width 1501 height 2125
copy p "Räffelstrasse 24 Zurich 8045 Switzerland"
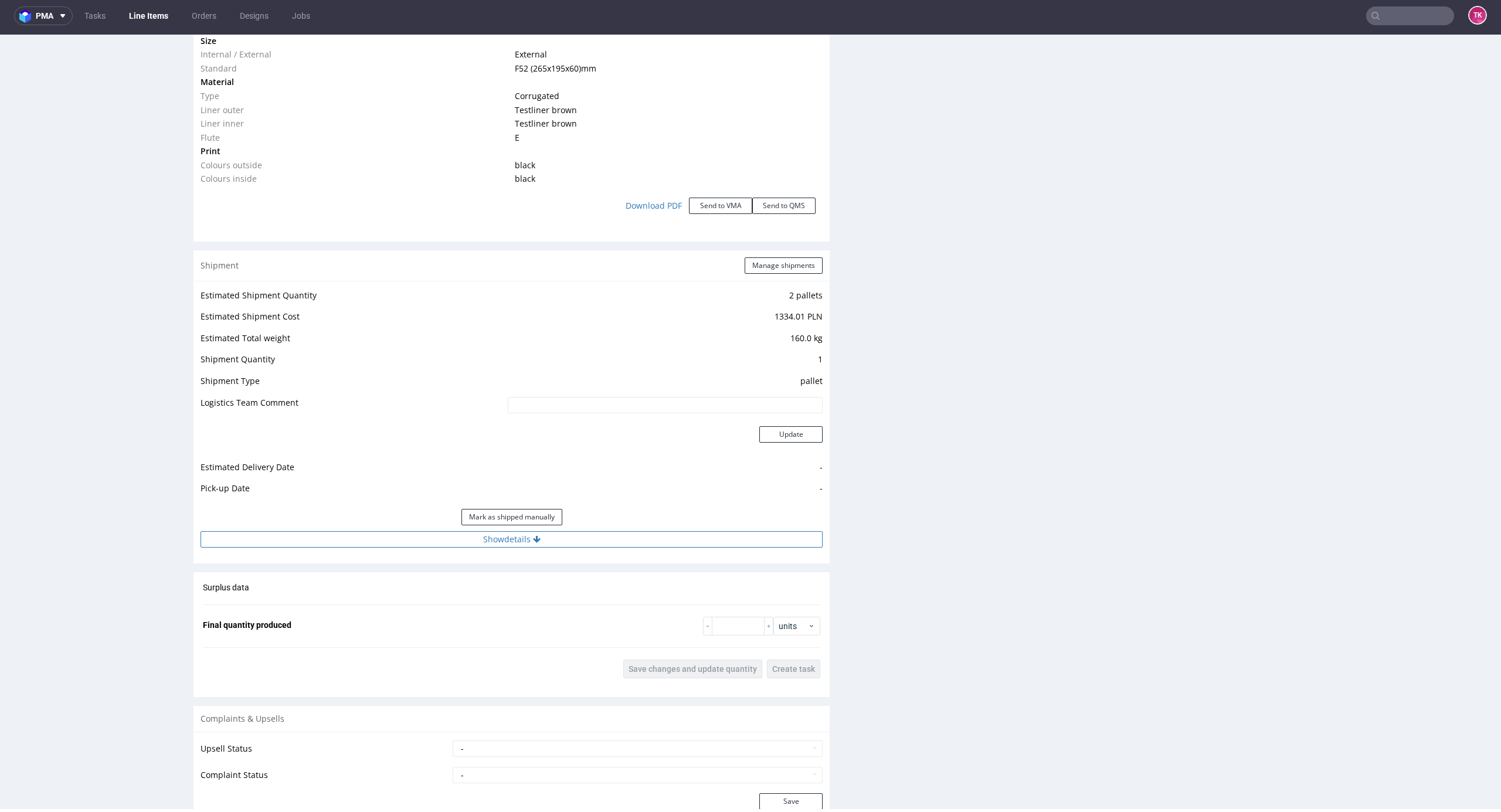
click at [605, 542] on button "Show details" at bounding box center [512, 539] width 622 height 16
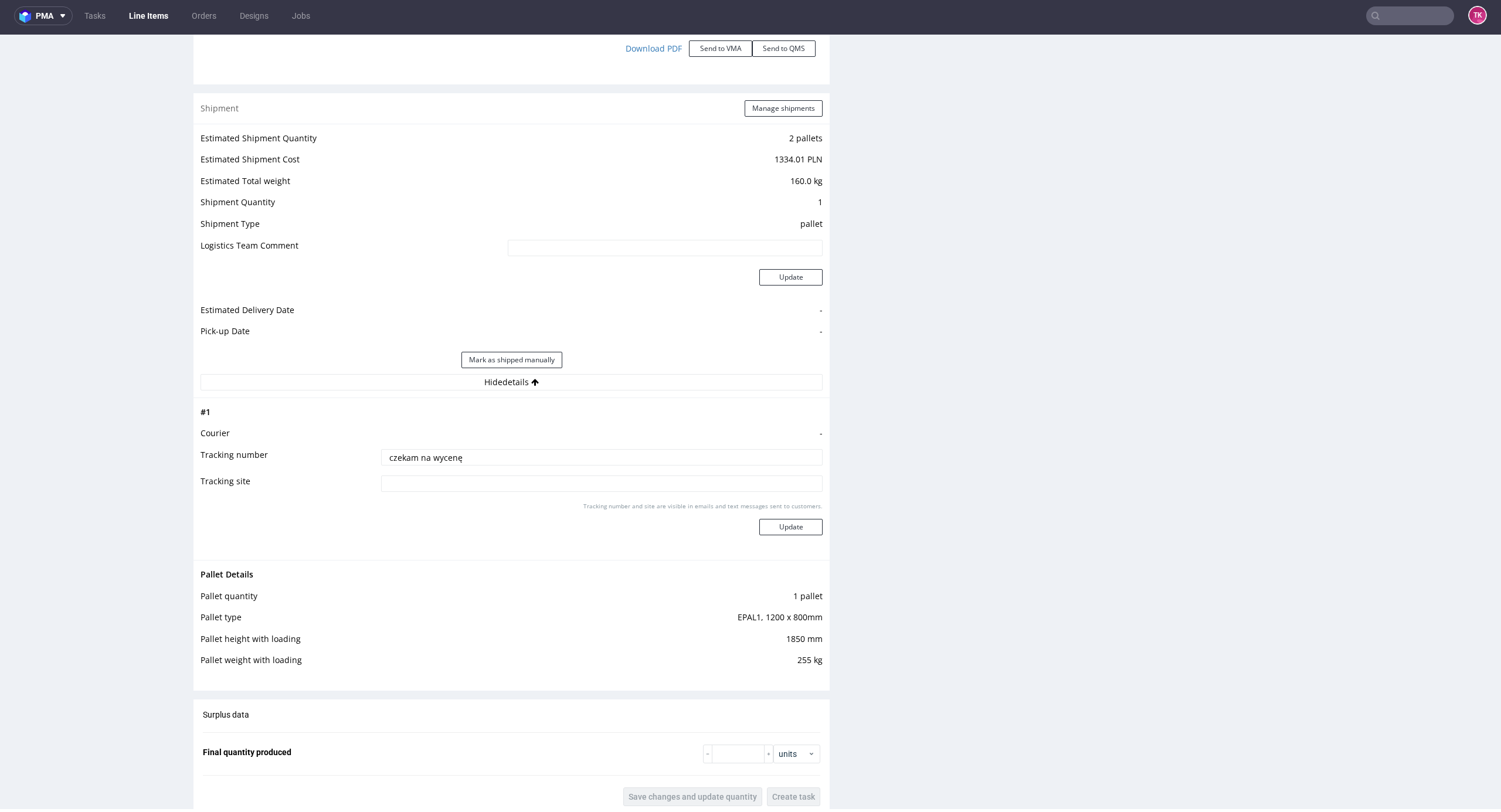
scroll to position [1521, 0]
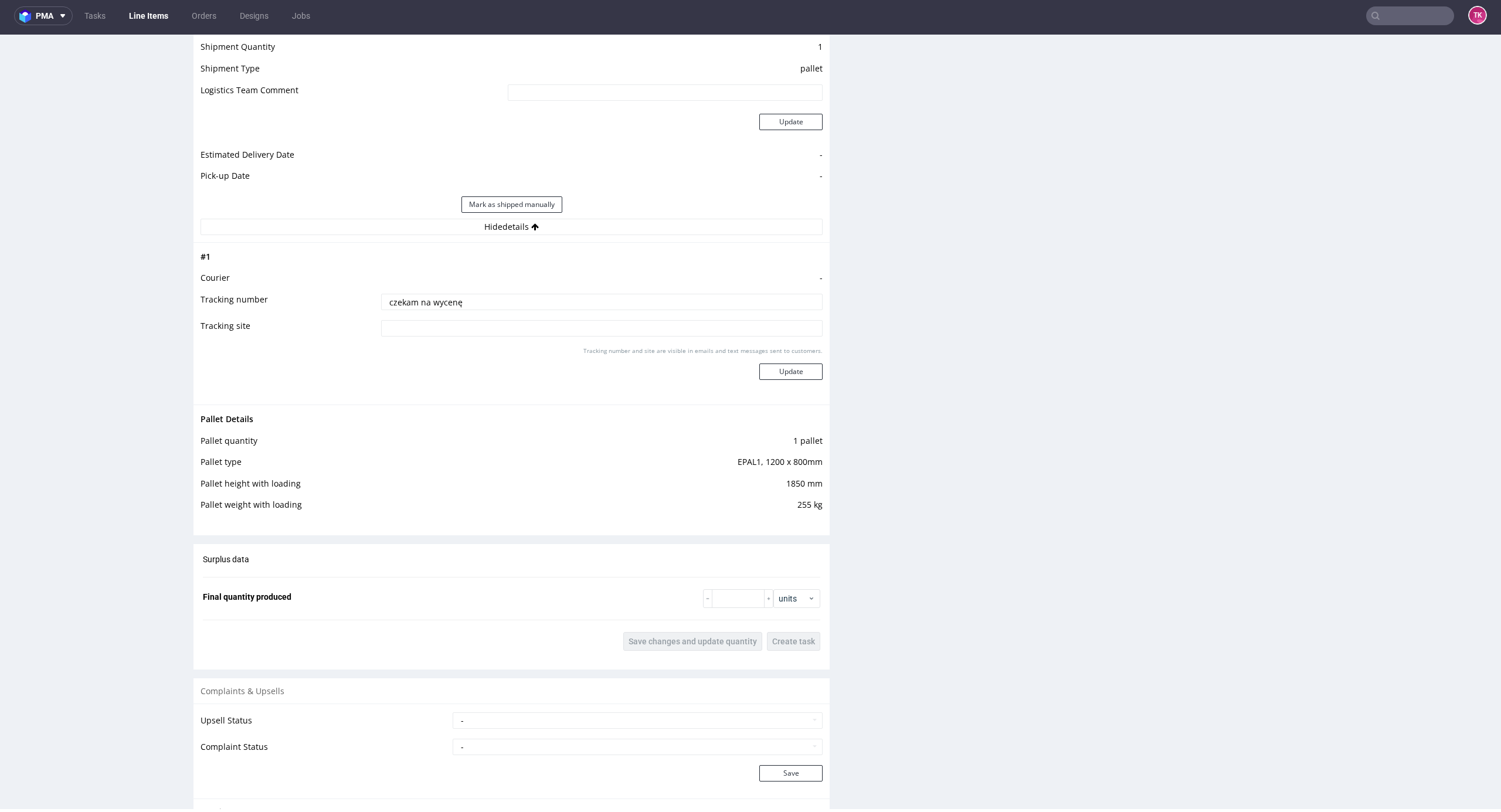
click at [151, 11] on link "Line Items" at bounding box center [148, 16] width 53 height 19
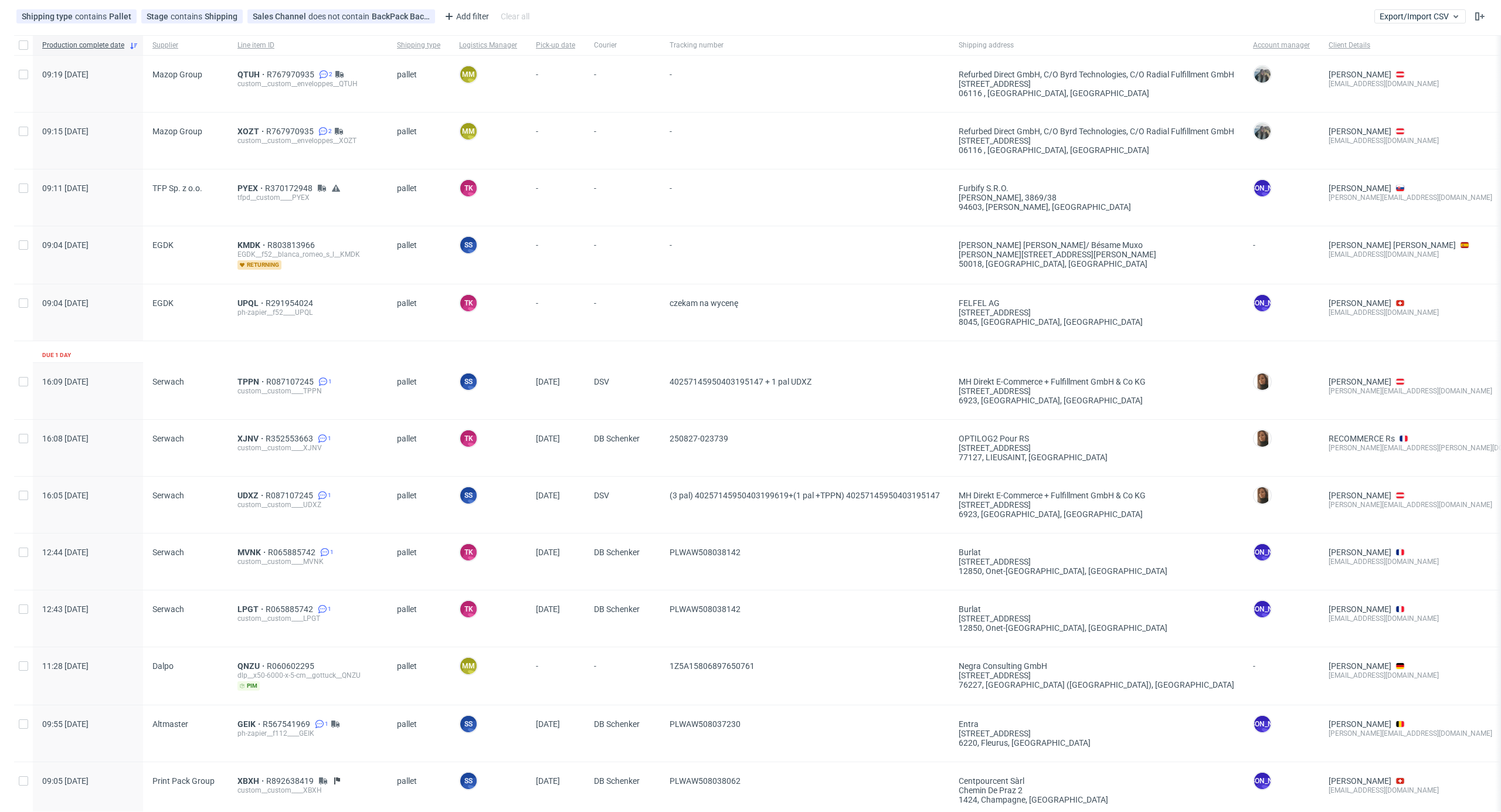
scroll to position [78, 0]
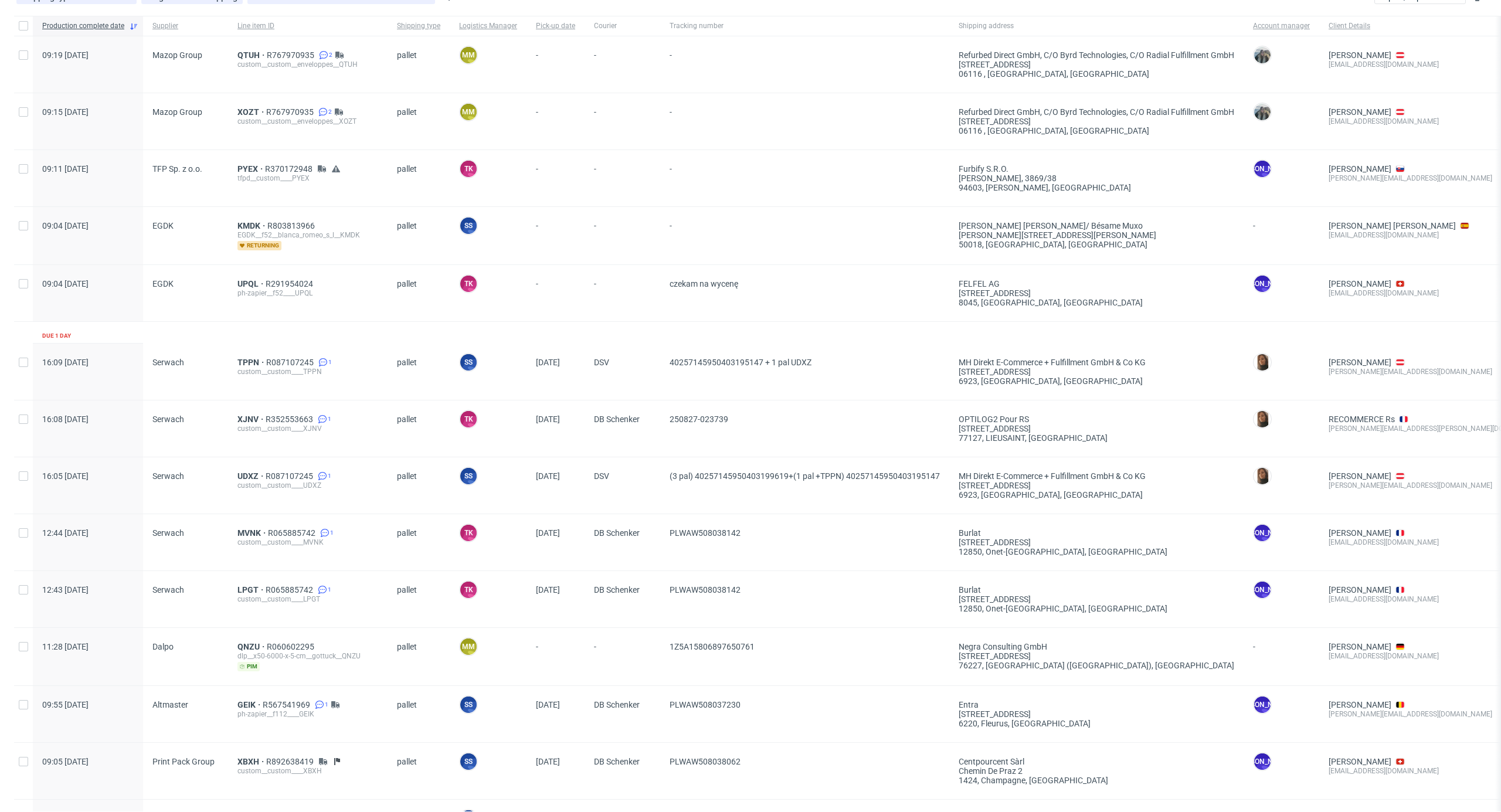
click at [233, 289] on div "UPQL R291954024 ph-zapier__f52____UPQL" at bounding box center [307, 293] width 160 height 56
click at [244, 285] on span "UPQL" at bounding box center [251, 284] width 28 height 10
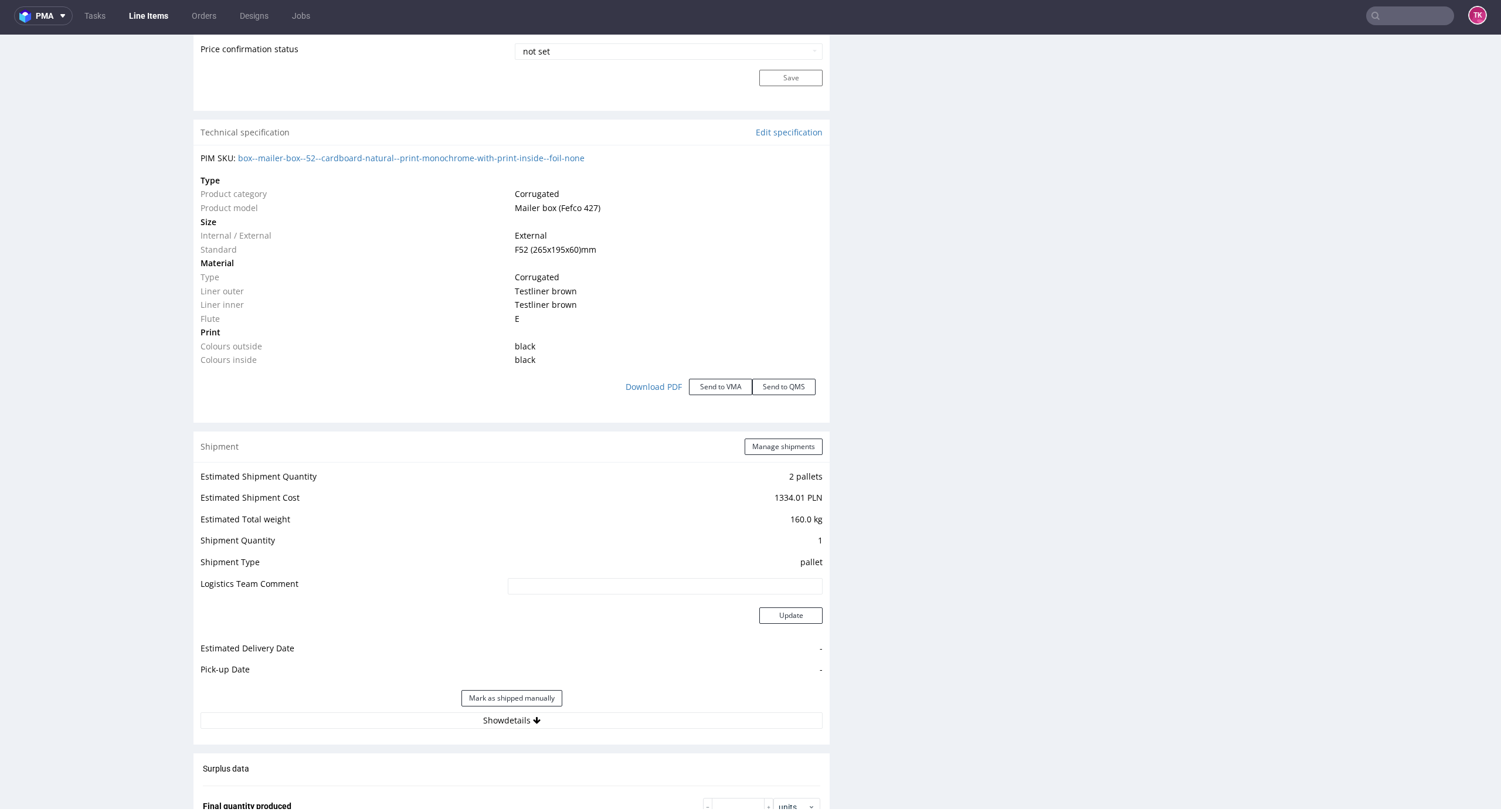
scroll to position [1088, 0]
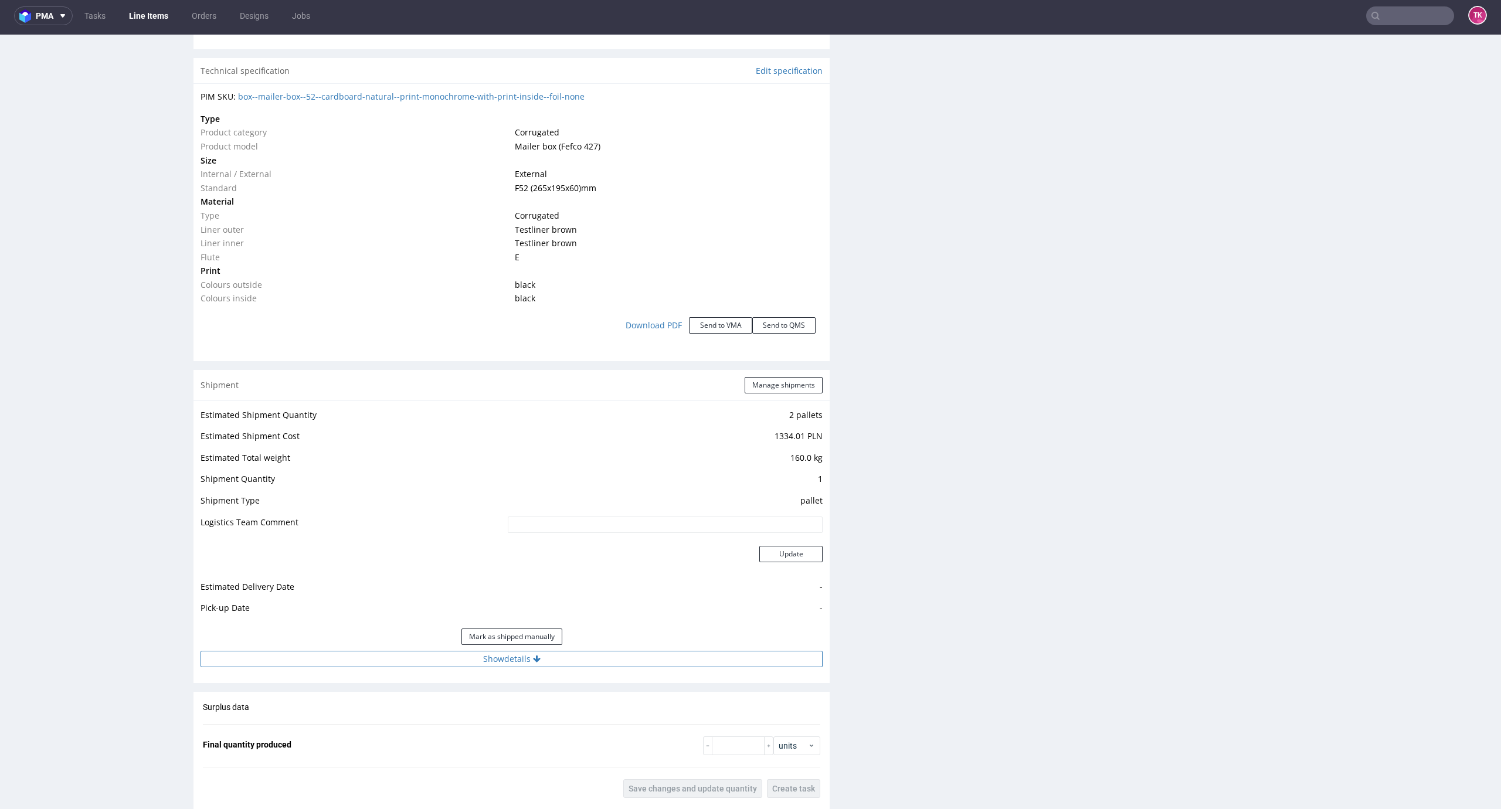
click at [596, 666] on button "Show details" at bounding box center [512, 658] width 622 height 16
drag, startPoint x: 453, startPoint y: 734, endPoint x: 239, endPoint y: 748, distance: 214.5
click at [174, 749] on div "R291954024 08.08.2025 12:03 PM UPQL DID PH PRO Integration Item not sent to Pro…" at bounding box center [750, 181] width 1501 height 2410
paste input "PLWAW508039627"
type input "PLWAW508039627"
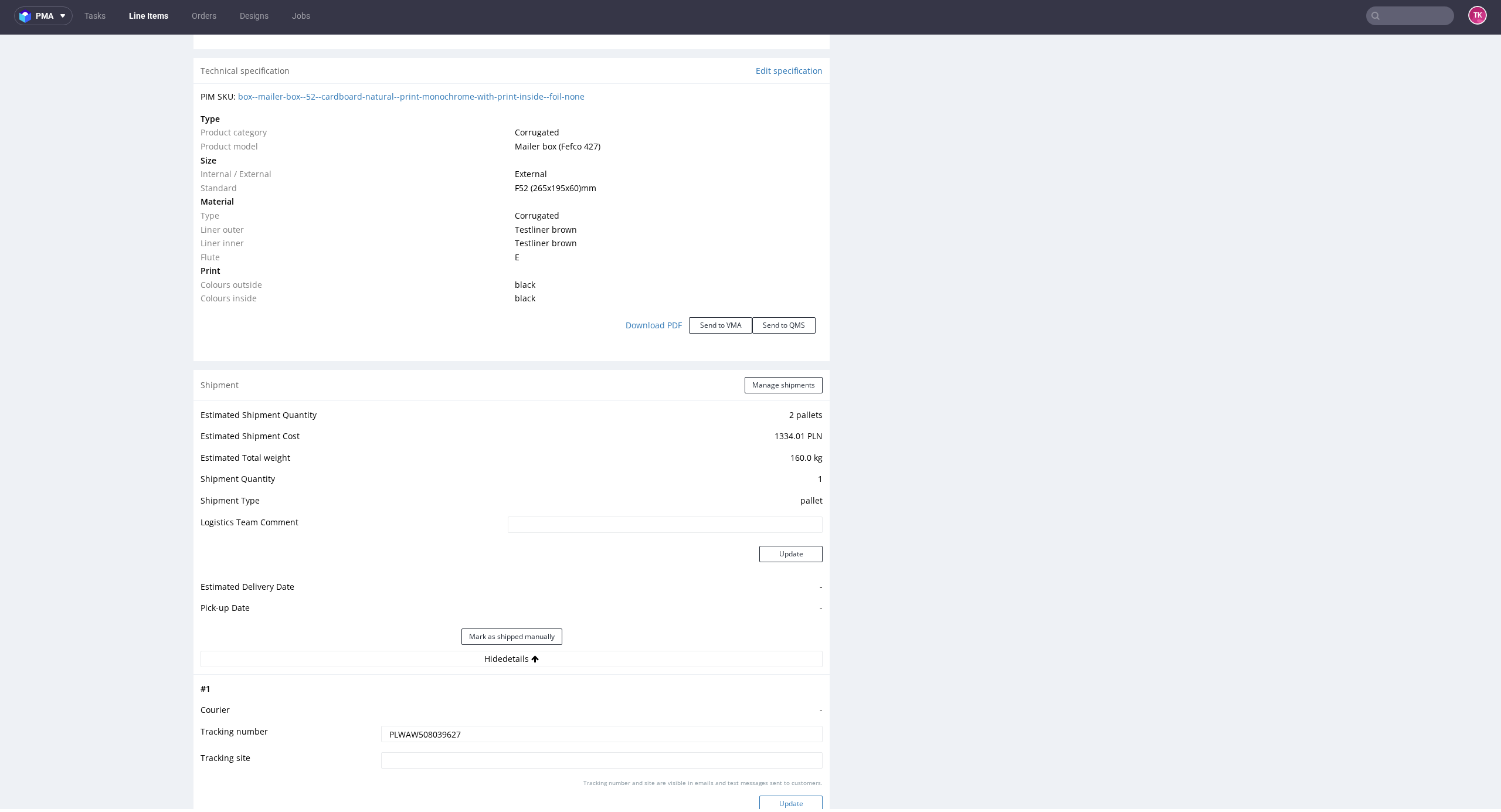
click at [775, 799] on button "Update" at bounding box center [791, 803] width 63 height 16
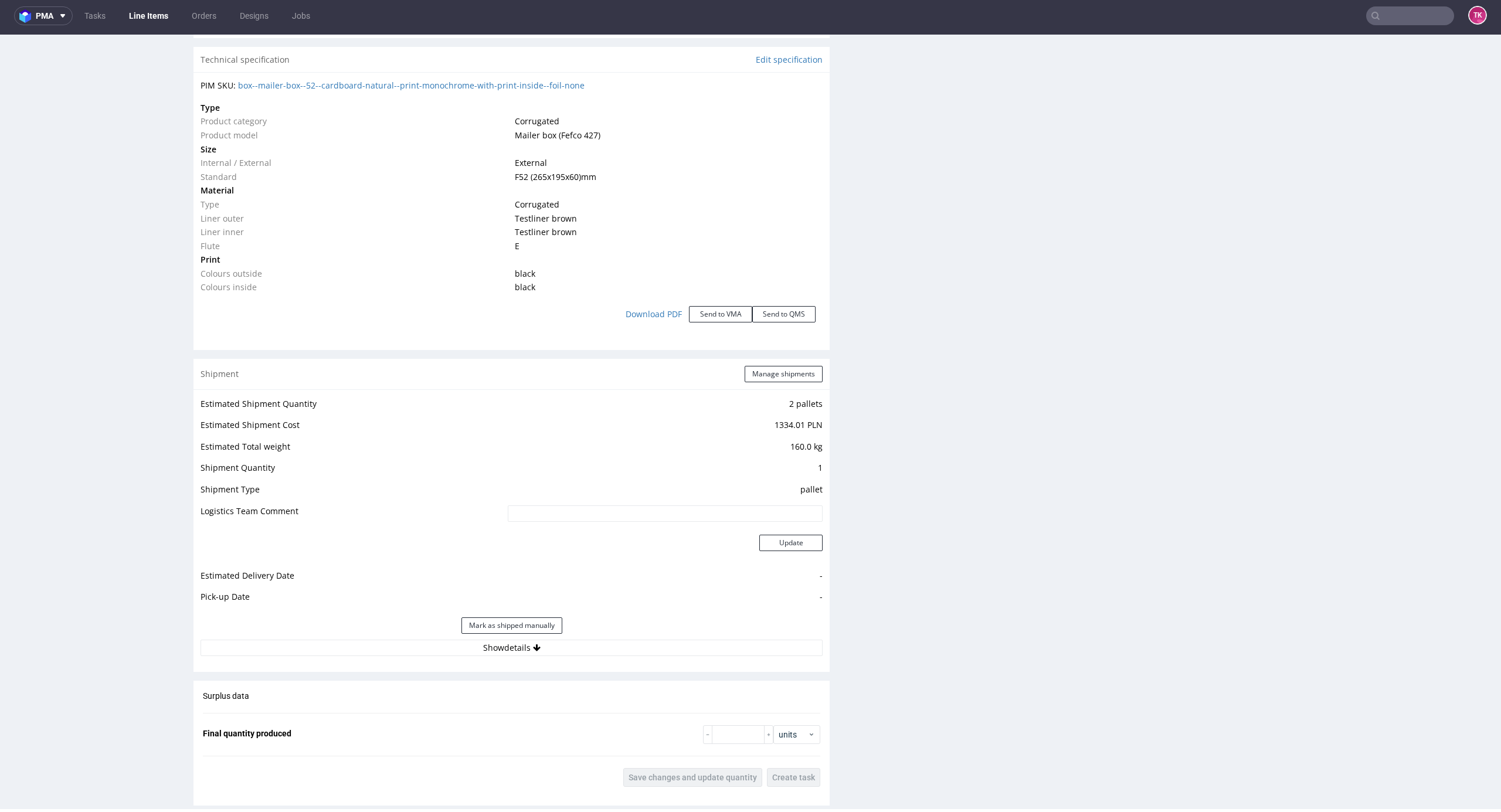
scroll to position [1156, 0]
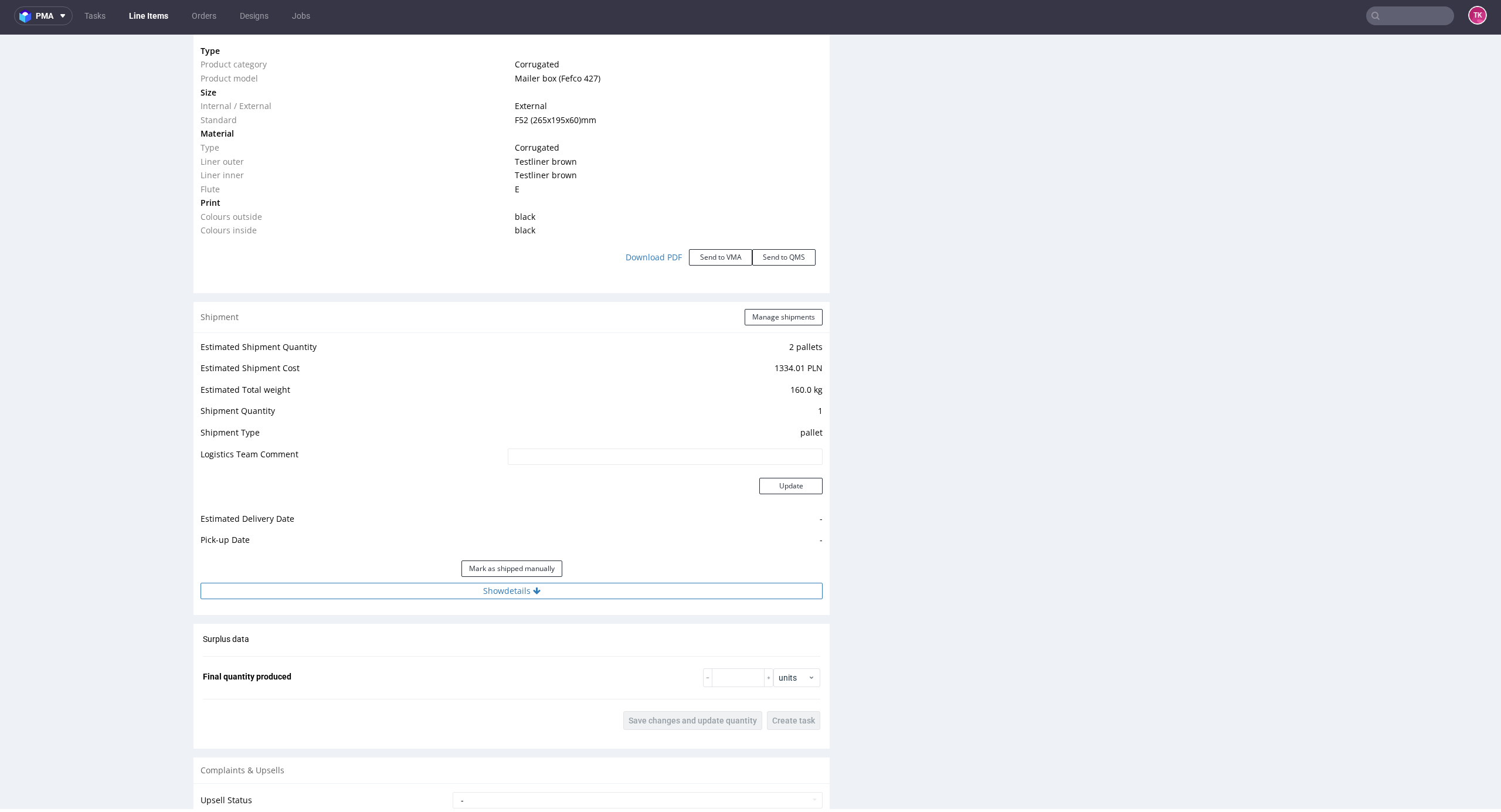
click at [604, 587] on button "Show details" at bounding box center [512, 590] width 622 height 16
drag, startPoint x: 510, startPoint y: 661, endPoint x: 504, endPoint y: 666, distance: 7.8
click at [506, 666] on input "PLWAW508039627" at bounding box center [602, 666] width 442 height 16
drag, startPoint x: 504, startPoint y: 666, endPoint x: 108, endPoint y: 722, distance: 399.9
click at [108, 722] on div "R291954024 08.08.2025 12:03 PM UPQL DID PH PRO Integration Item not sent to Pro…" at bounding box center [750, 112] width 1501 height 2410
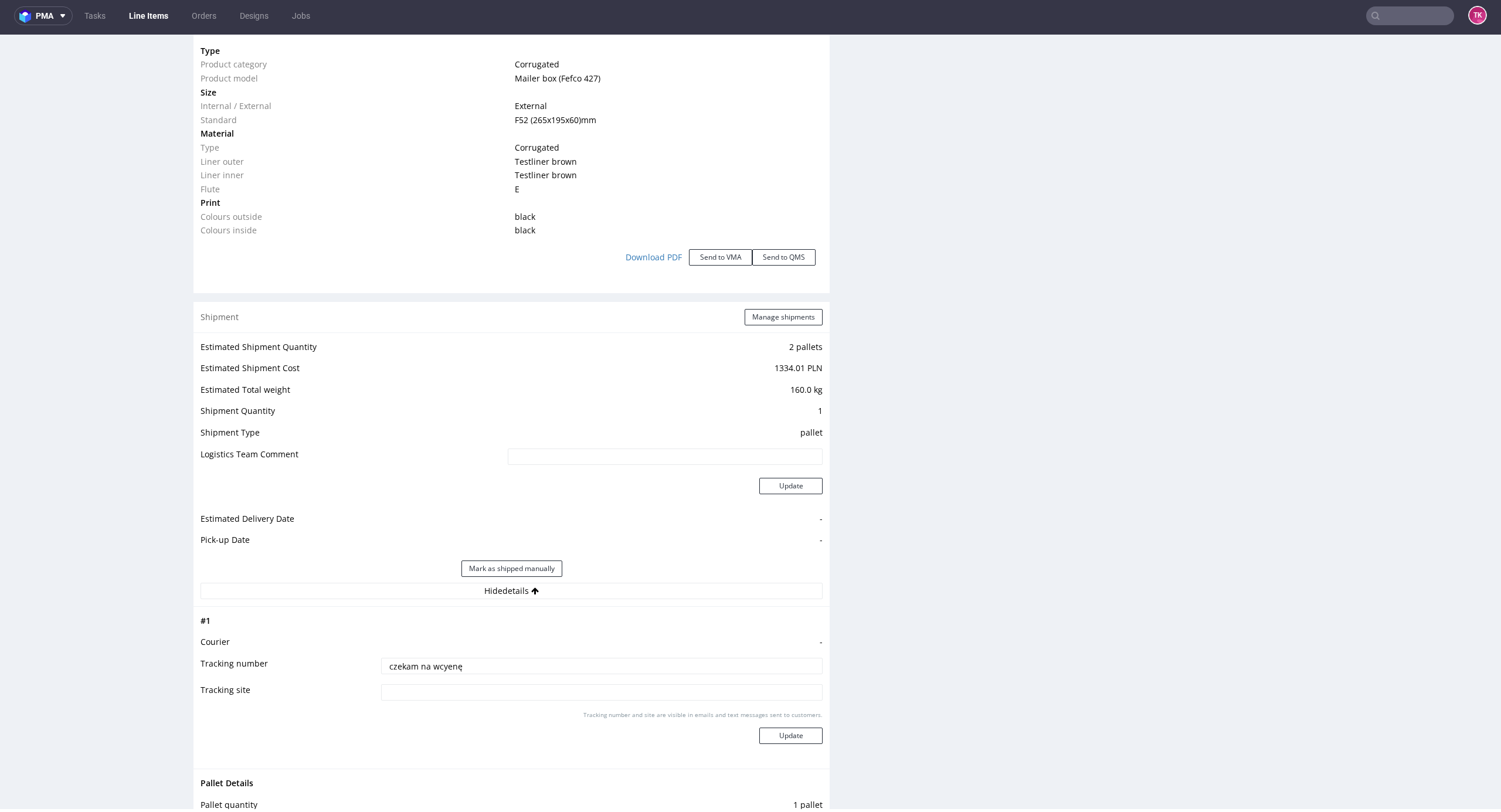
type input "czekam na wcyenę"
drag, startPoint x: 756, startPoint y: 727, endPoint x: 772, endPoint y: 734, distance: 17.5
click at [756, 729] on div "Tracking number and site are visible in emails and text messages sent to custom…" at bounding box center [602, 731] width 442 height 42
click at [770, 737] on button "Update" at bounding box center [791, 735] width 63 height 16
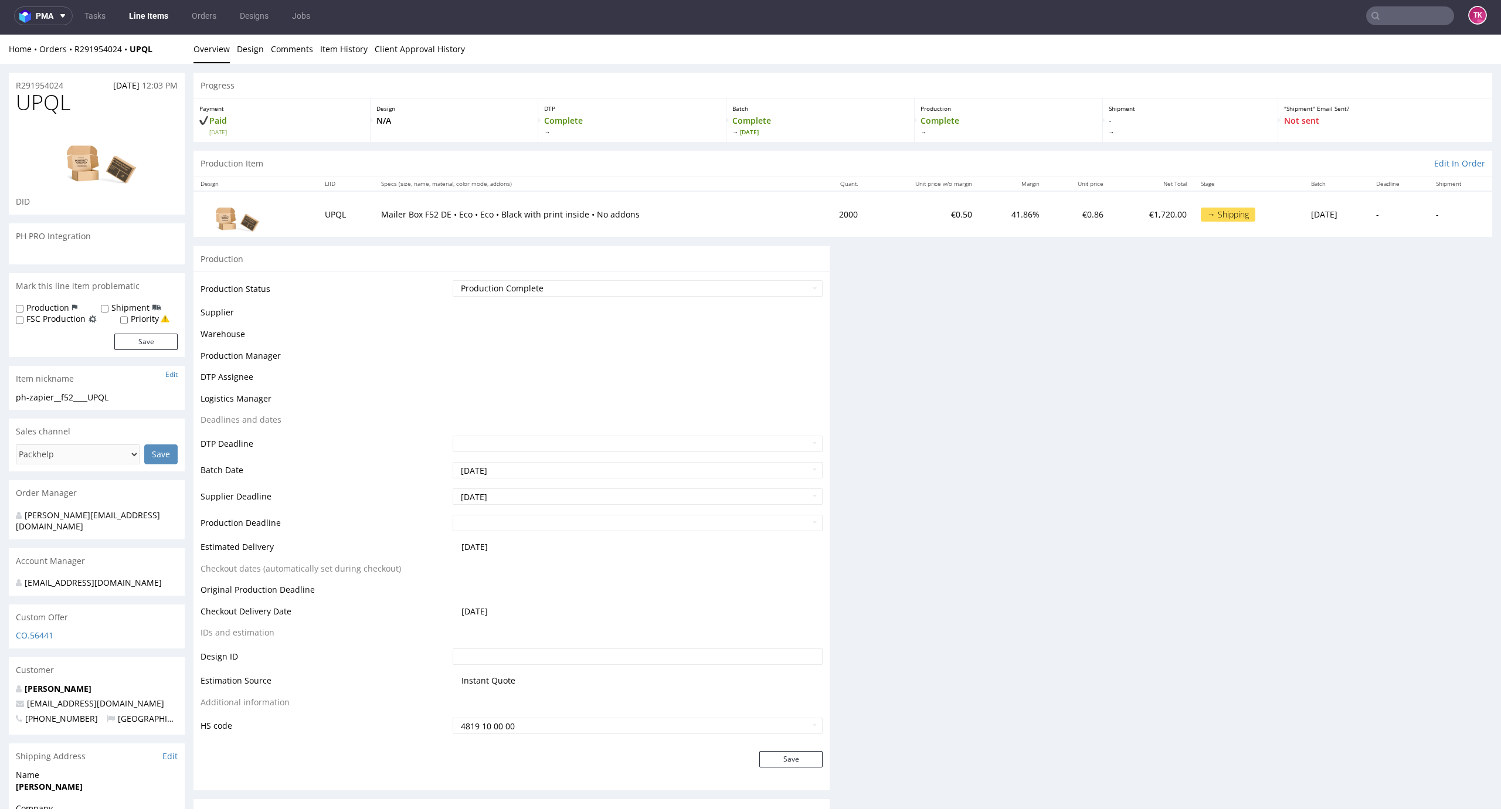
scroll to position [0, 0]
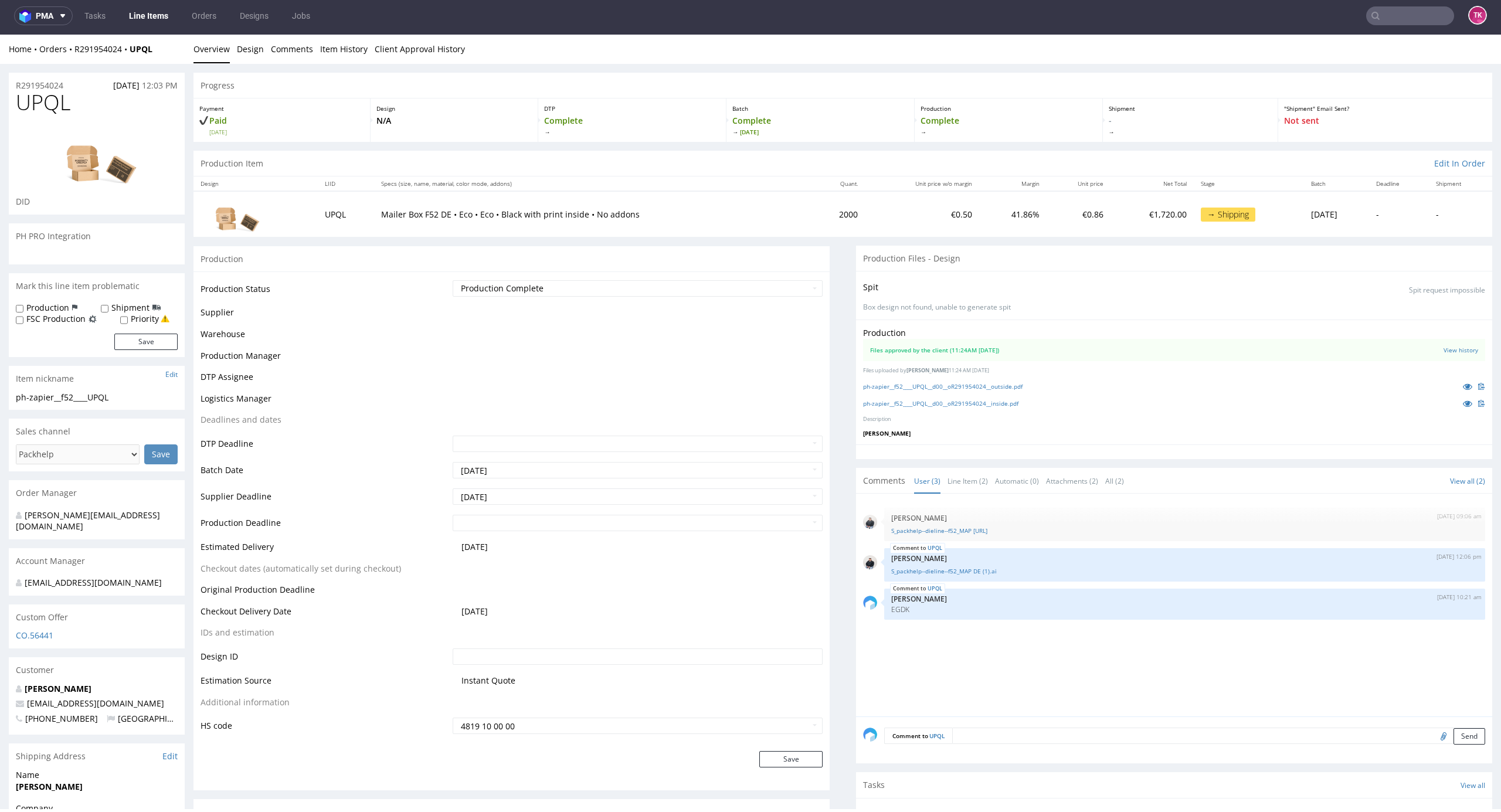
click at [168, 13] on link "Line Items" at bounding box center [148, 16] width 53 height 19
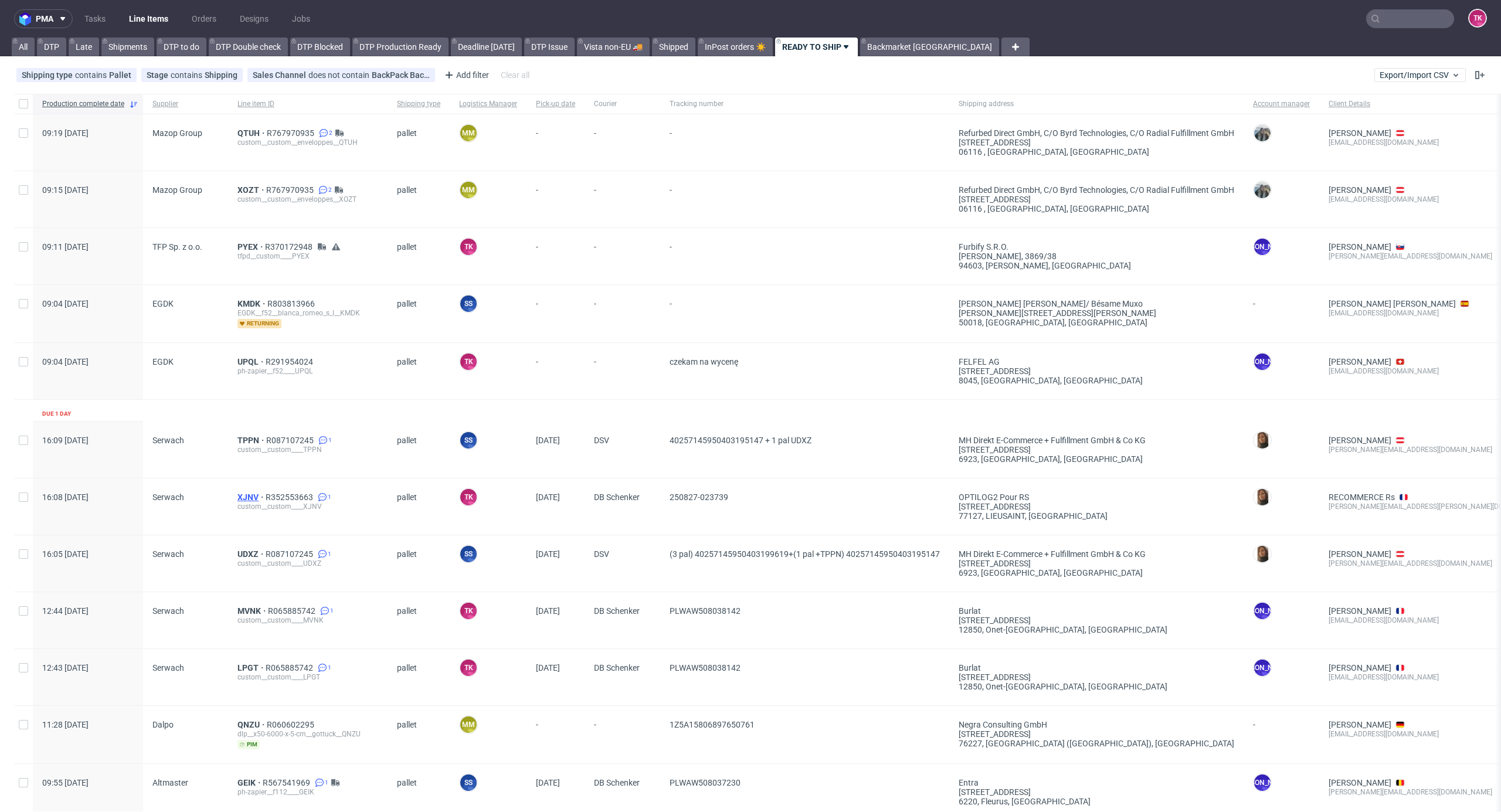
click at [247, 495] on span "XJNV" at bounding box center [251, 497] width 28 height 10
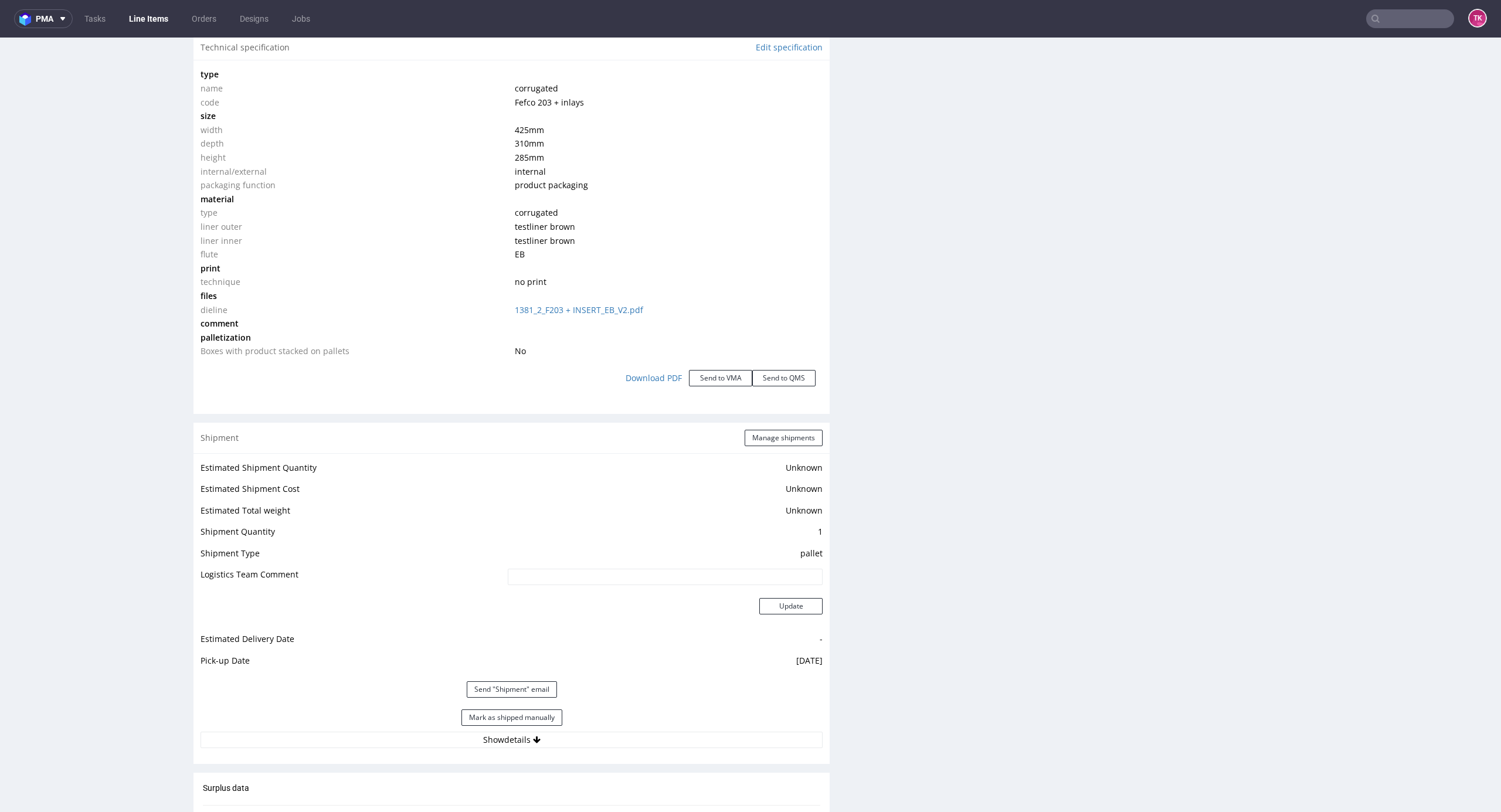
scroll to position [1261, 0]
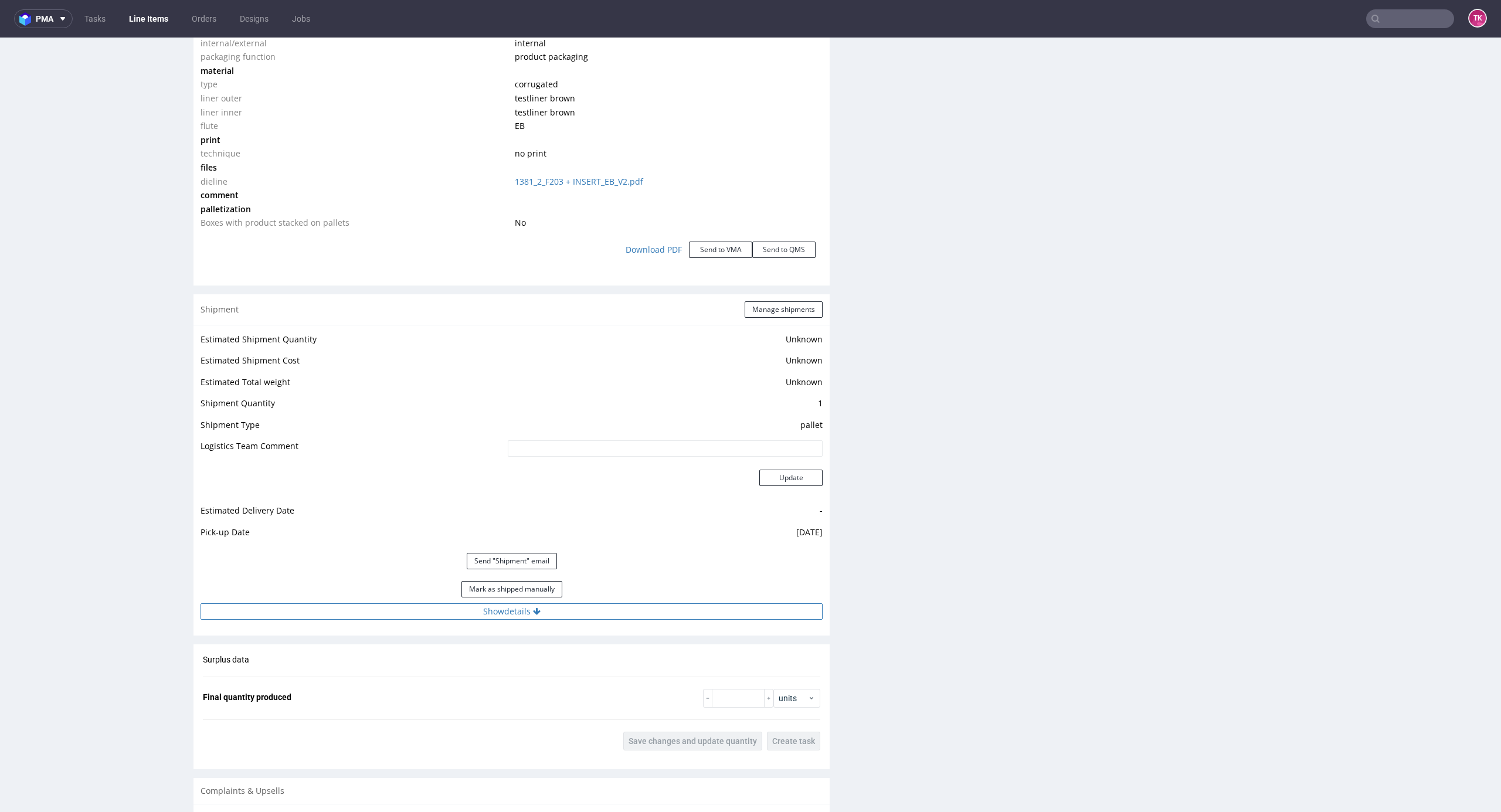
click at [579, 610] on button "Show details" at bounding box center [512, 611] width 622 height 16
drag, startPoint x: 444, startPoint y: 689, endPoint x: 321, endPoint y: 734, distance: 131.0
click at [223, 720] on tbody "# 1 Courier DB Schenker Tracking number 250827-023739 Tracking site Tracking nu…" at bounding box center [512, 708] width 622 height 148
paste input "PLWAW508039627"
type input "PLWAW508039627"
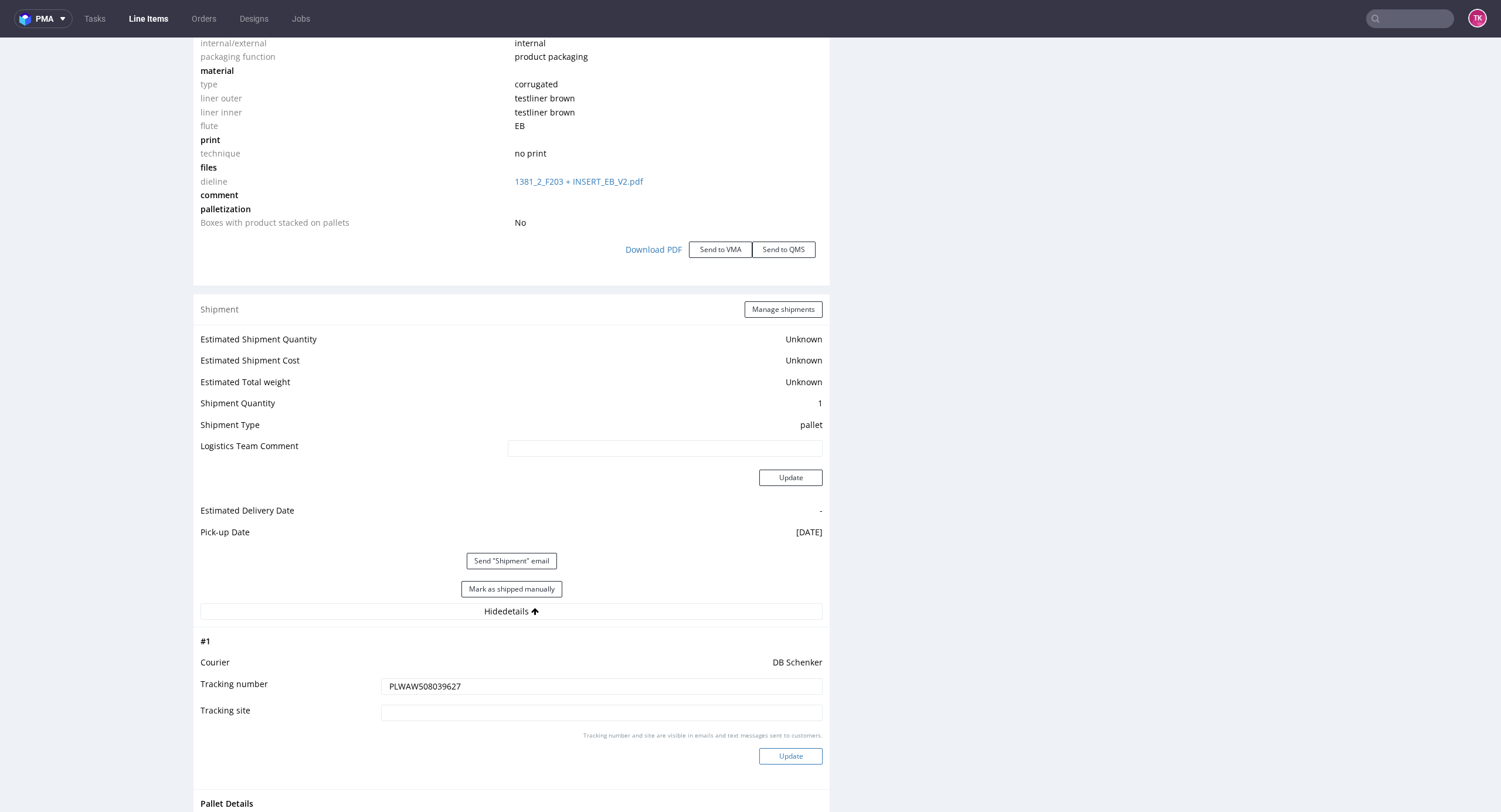
drag, startPoint x: 774, startPoint y: 770, endPoint x: 779, endPoint y: 753, distance: 17.7
click at [772, 770] on div "Tracking number and site are visible in emails and text messages sent to custom…" at bounding box center [602, 752] width 442 height 42
click at [780, 753] on button "Update" at bounding box center [791, 756] width 63 height 16
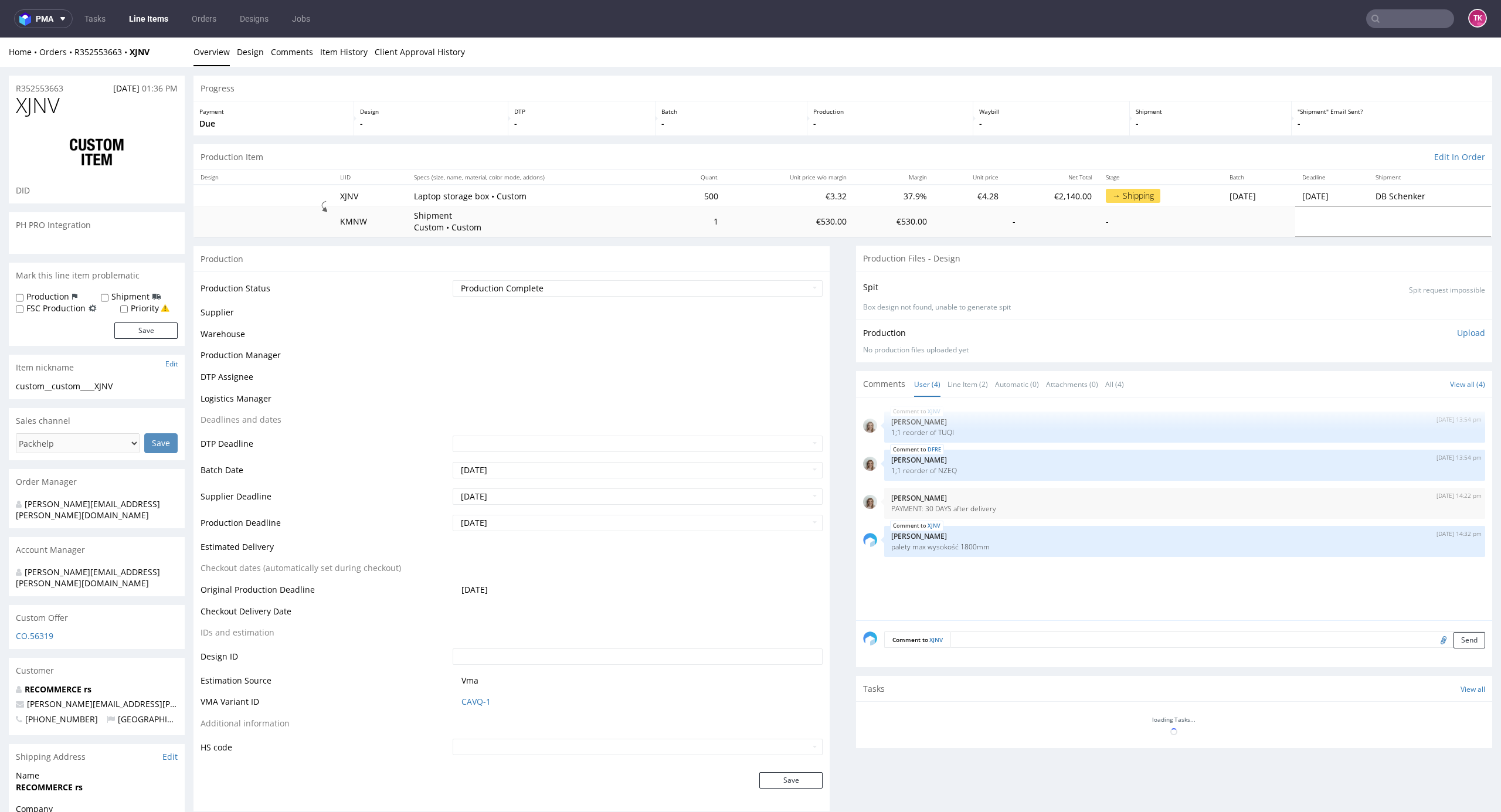
scroll to position [576, 0]
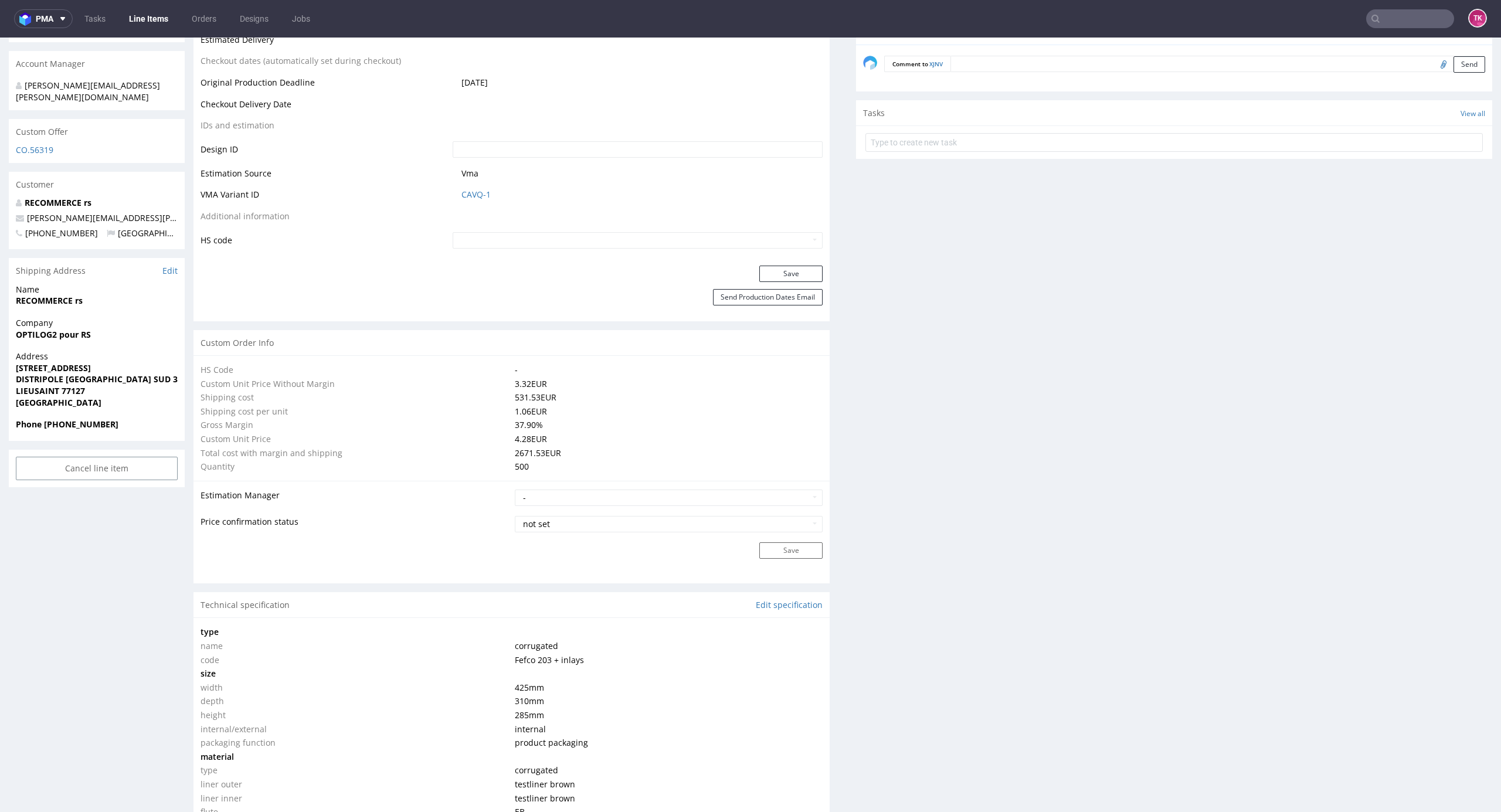
click at [133, 19] on link "Line Items" at bounding box center [148, 19] width 53 height 19
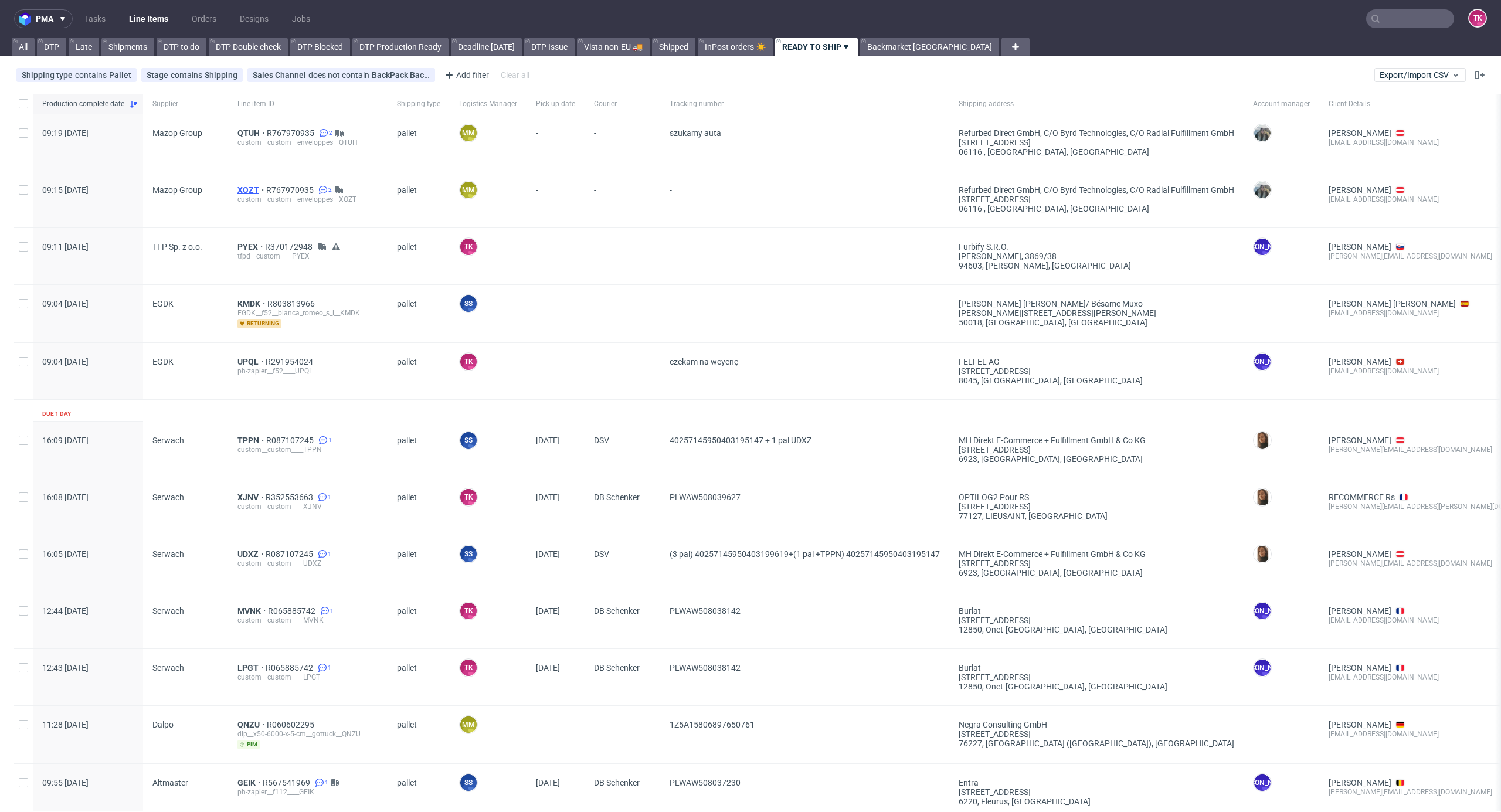
drag, startPoint x: 245, startPoint y: 191, endPoint x: 238, endPoint y: 190, distance: 7.1
click at [257, 246] on span "PYEX" at bounding box center [251, 247] width 28 height 10
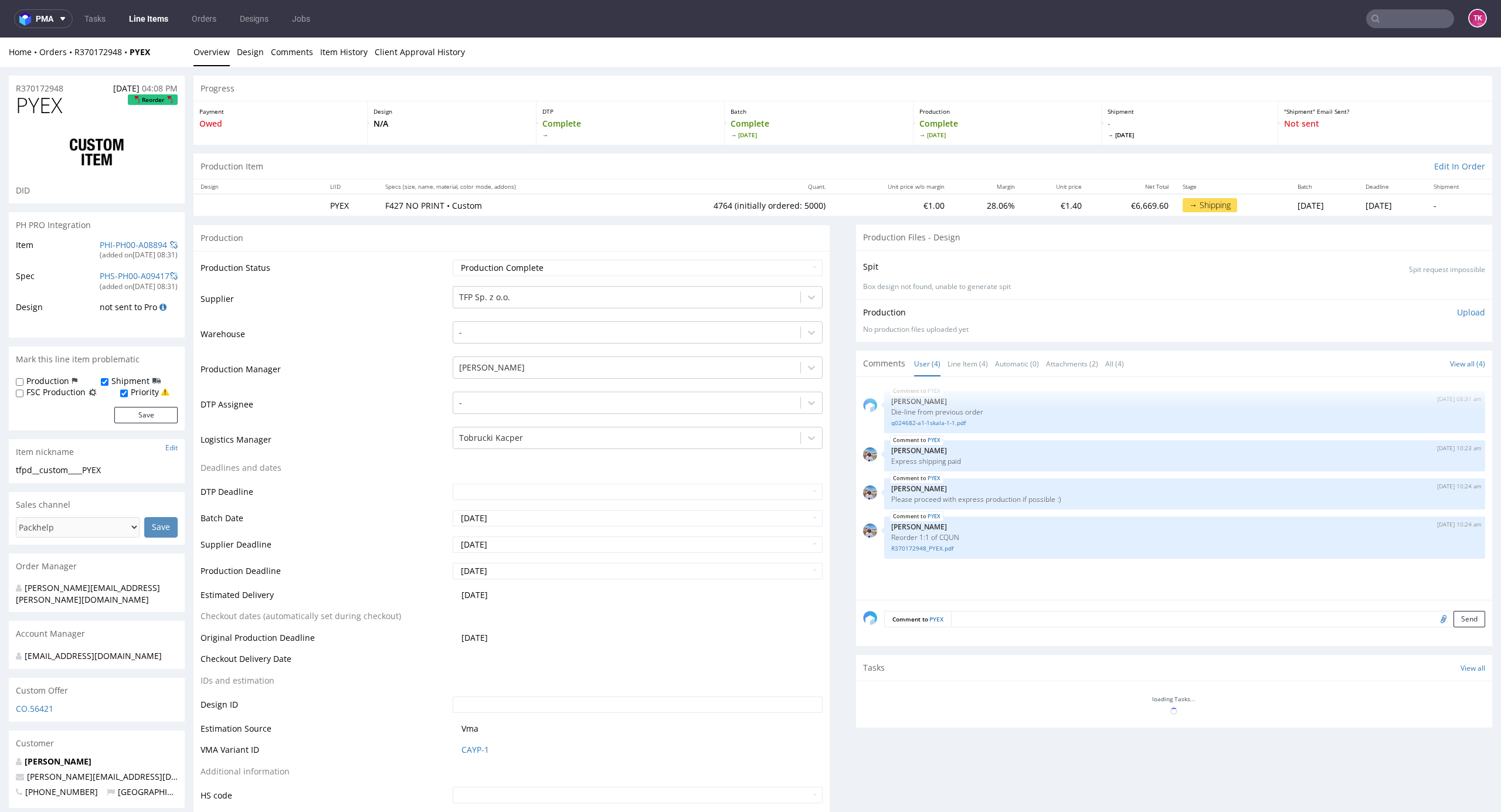
drag, startPoint x: 1475, startPoint y: 162, endPoint x: 1485, endPoint y: 207, distance: 46.1
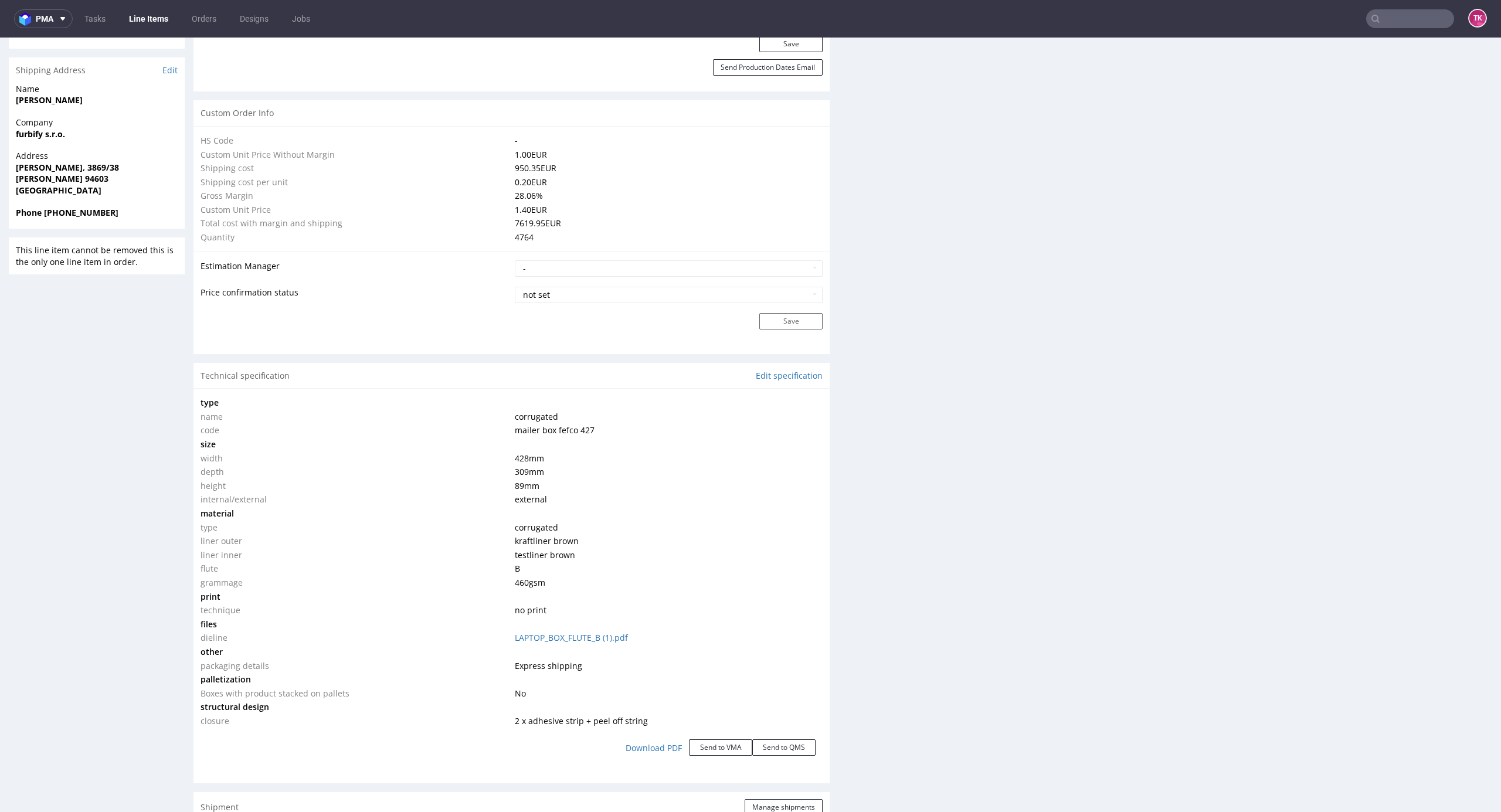
scroll to position [1501, 0]
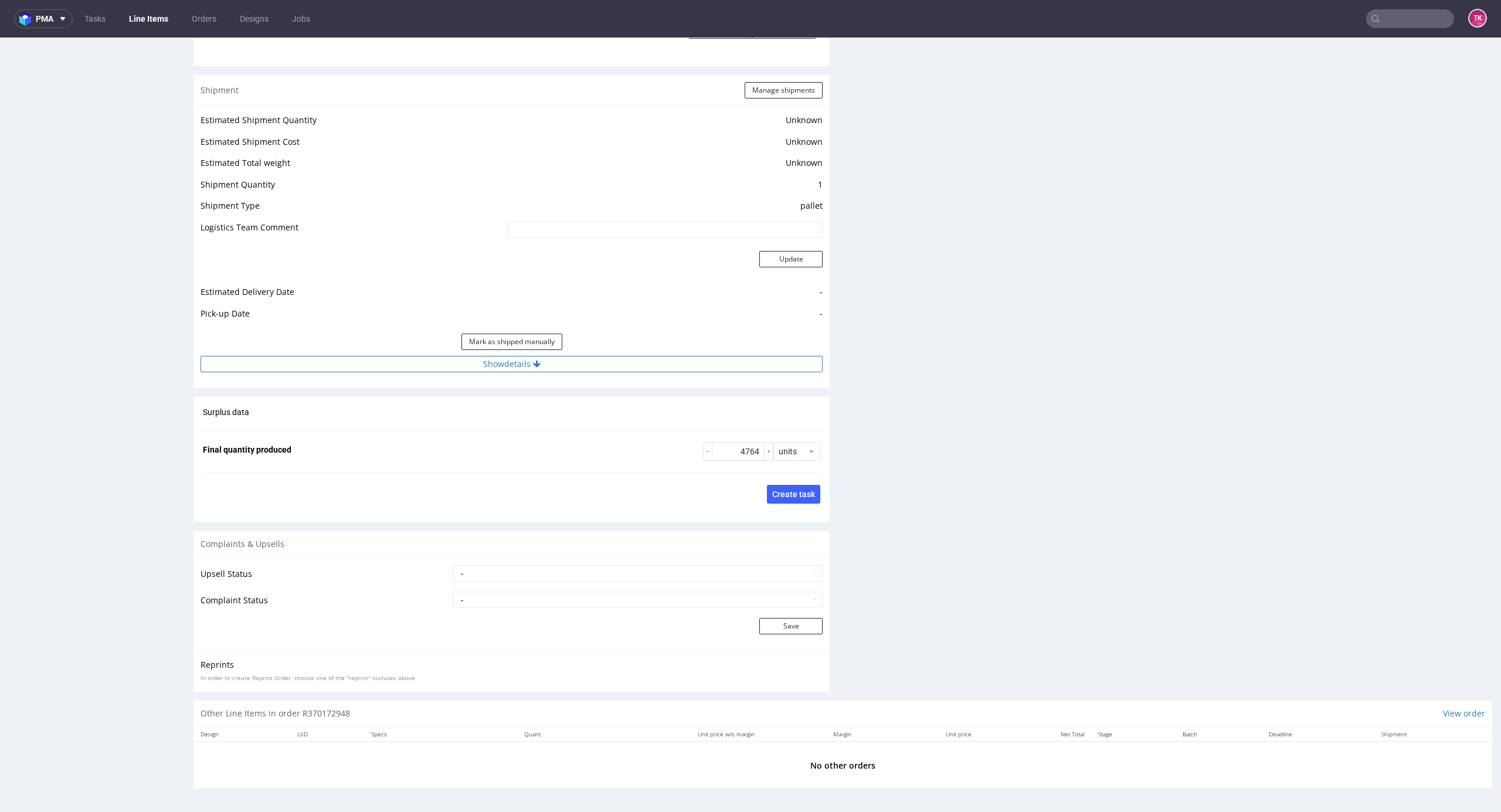
click at [439, 360] on button "Show details" at bounding box center [512, 364] width 622 height 16
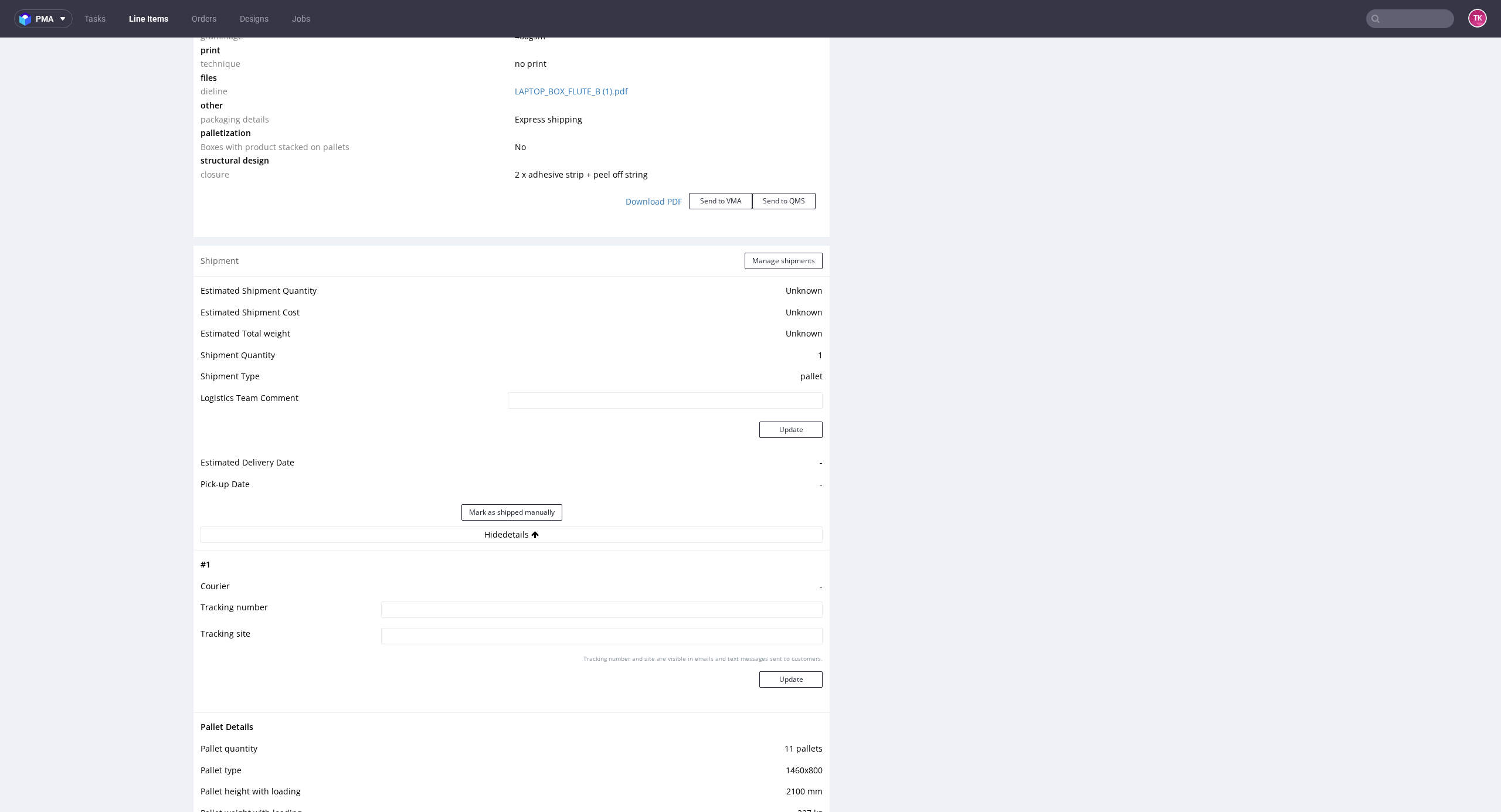
scroll to position [1407, 0]
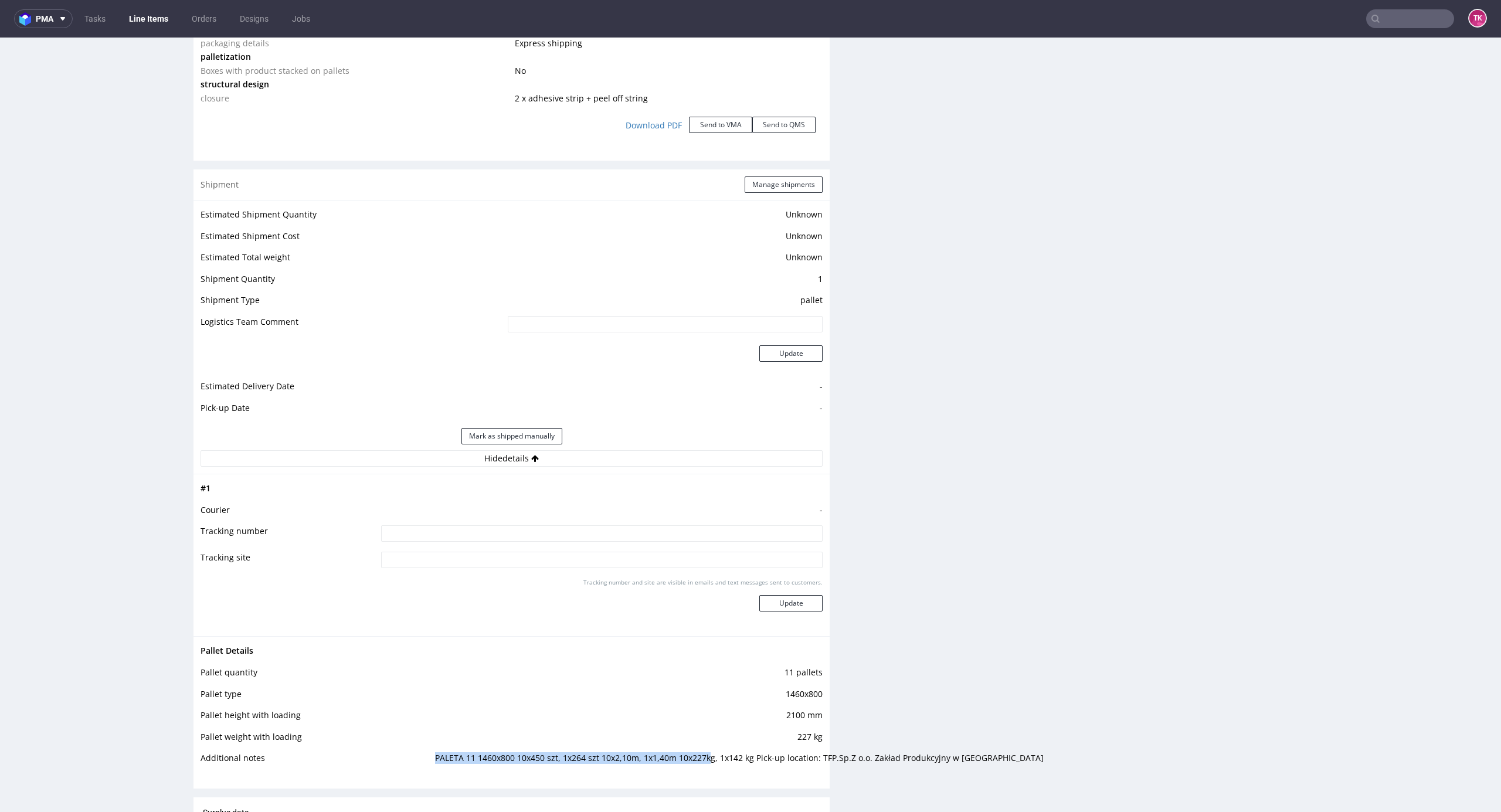
drag, startPoint x: 408, startPoint y: 755, endPoint x: 704, endPoint y: 750, distance: 296.0
click at [702, 753] on tr "Additional notes PALETA 11 1460x800 10x450 szt, 1x264 szt 10x2,10m, 1x1,40m 10x…" at bounding box center [512, 762] width 622 height 22
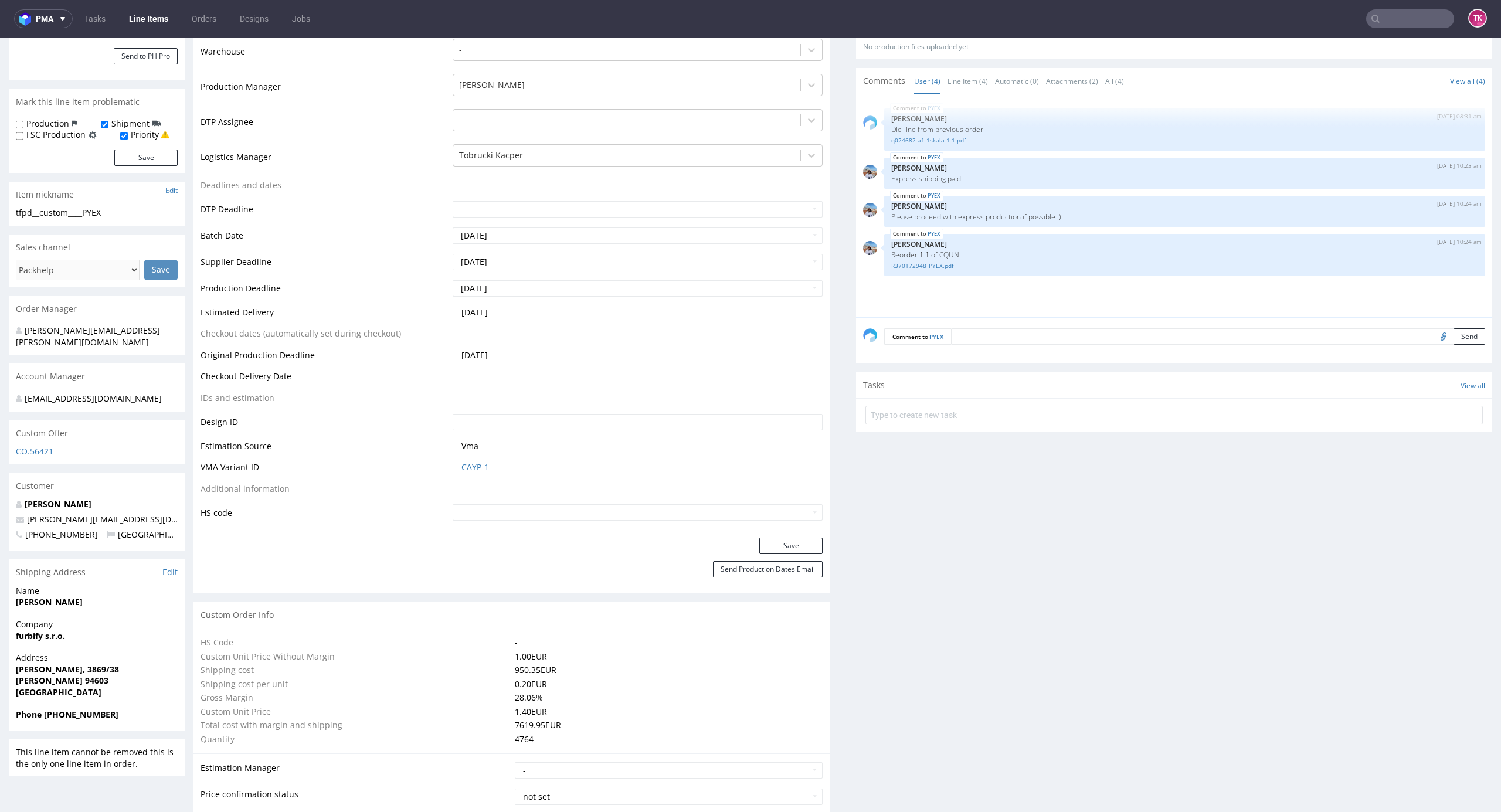
scroll to position [390, 0]
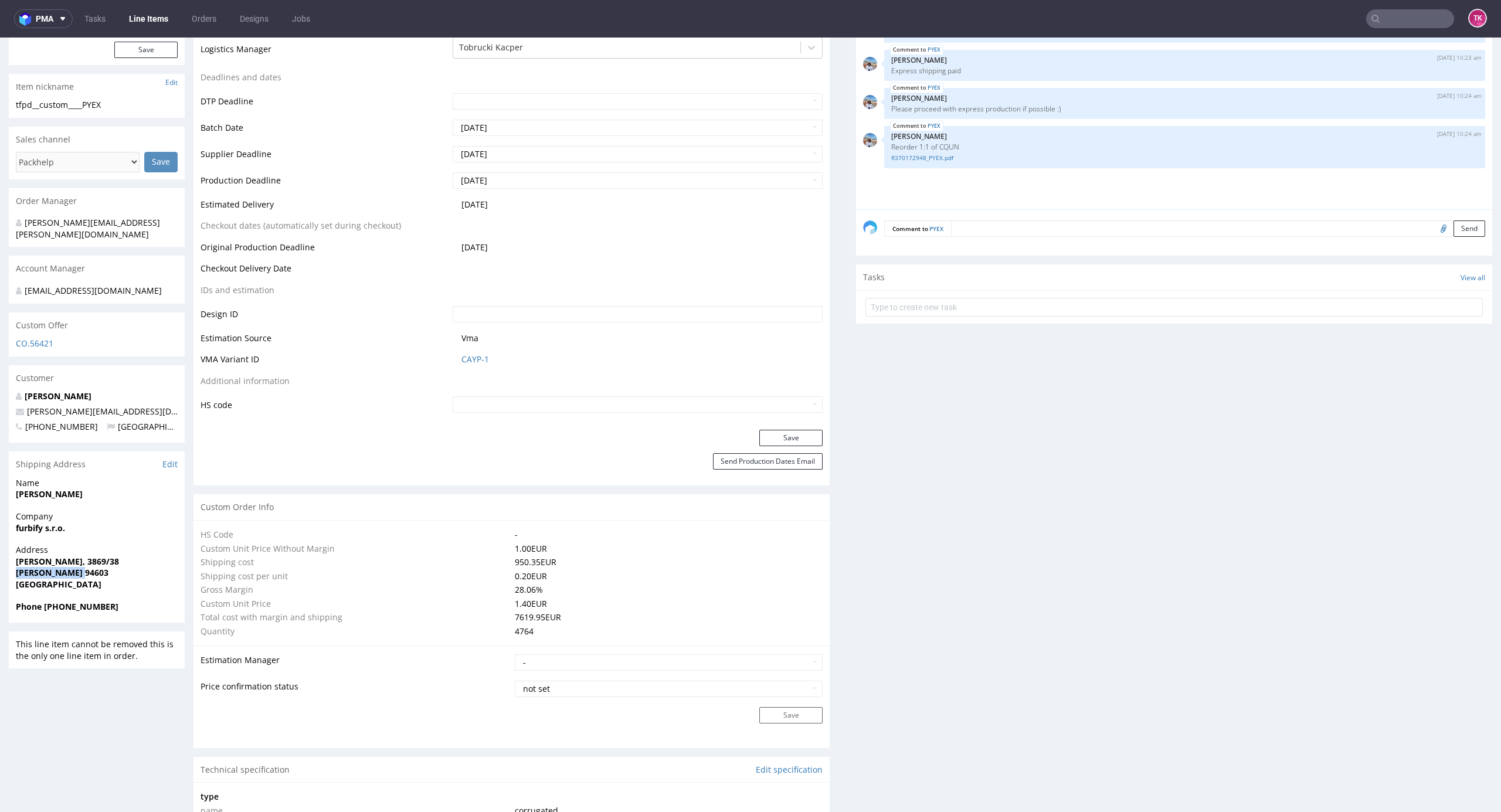
drag, startPoint x: 22, startPoint y: 567, endPoint x: 136, endPoint y: 563, distance: 114.1
click at [136, 563] on div "Address Osada Reviczkého, 3869/38 Kolárovo 94603 Slovakia" at bounding box center [97, 572] width 176 height 56
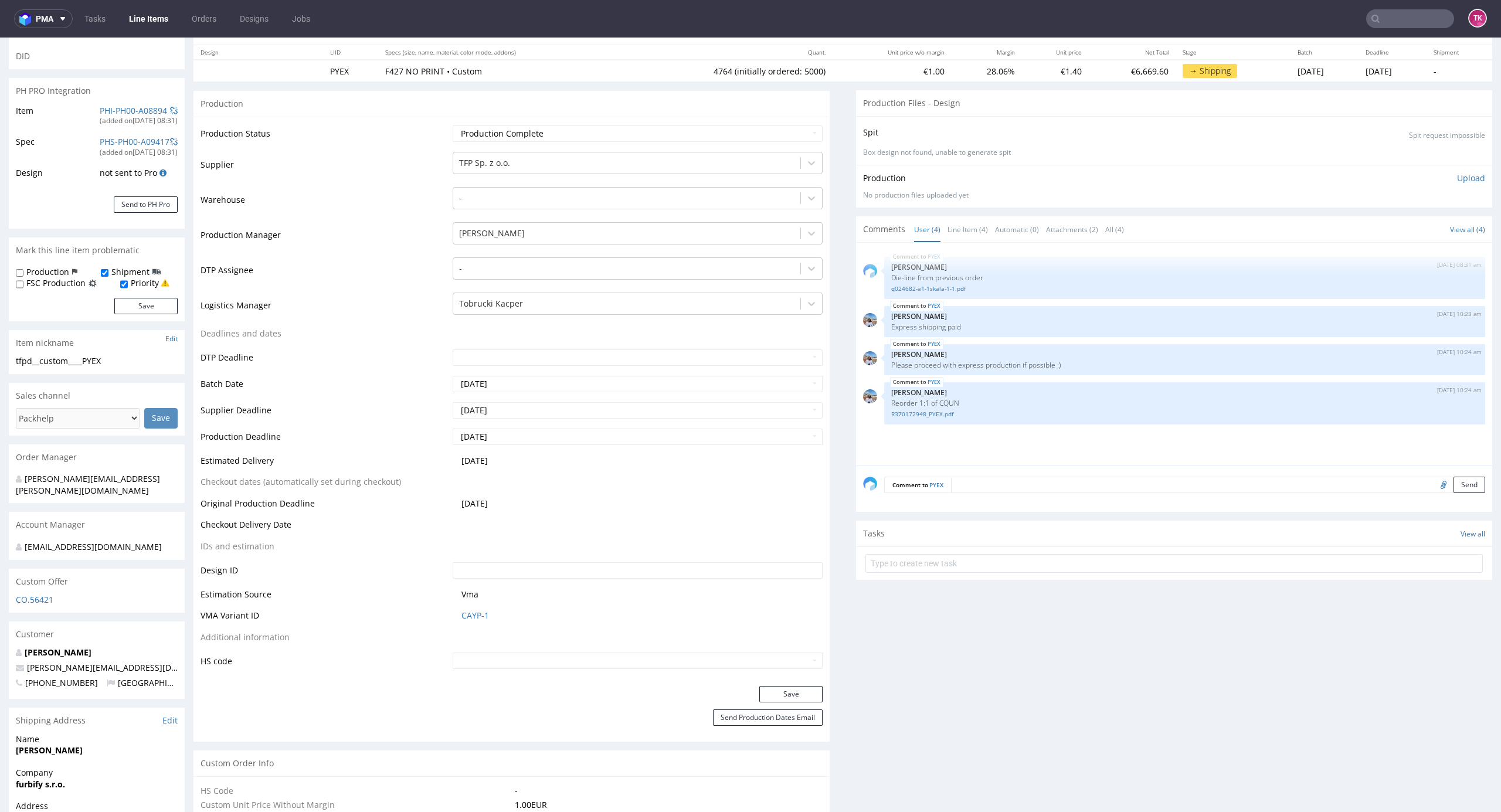
scroll to position [0, 0]
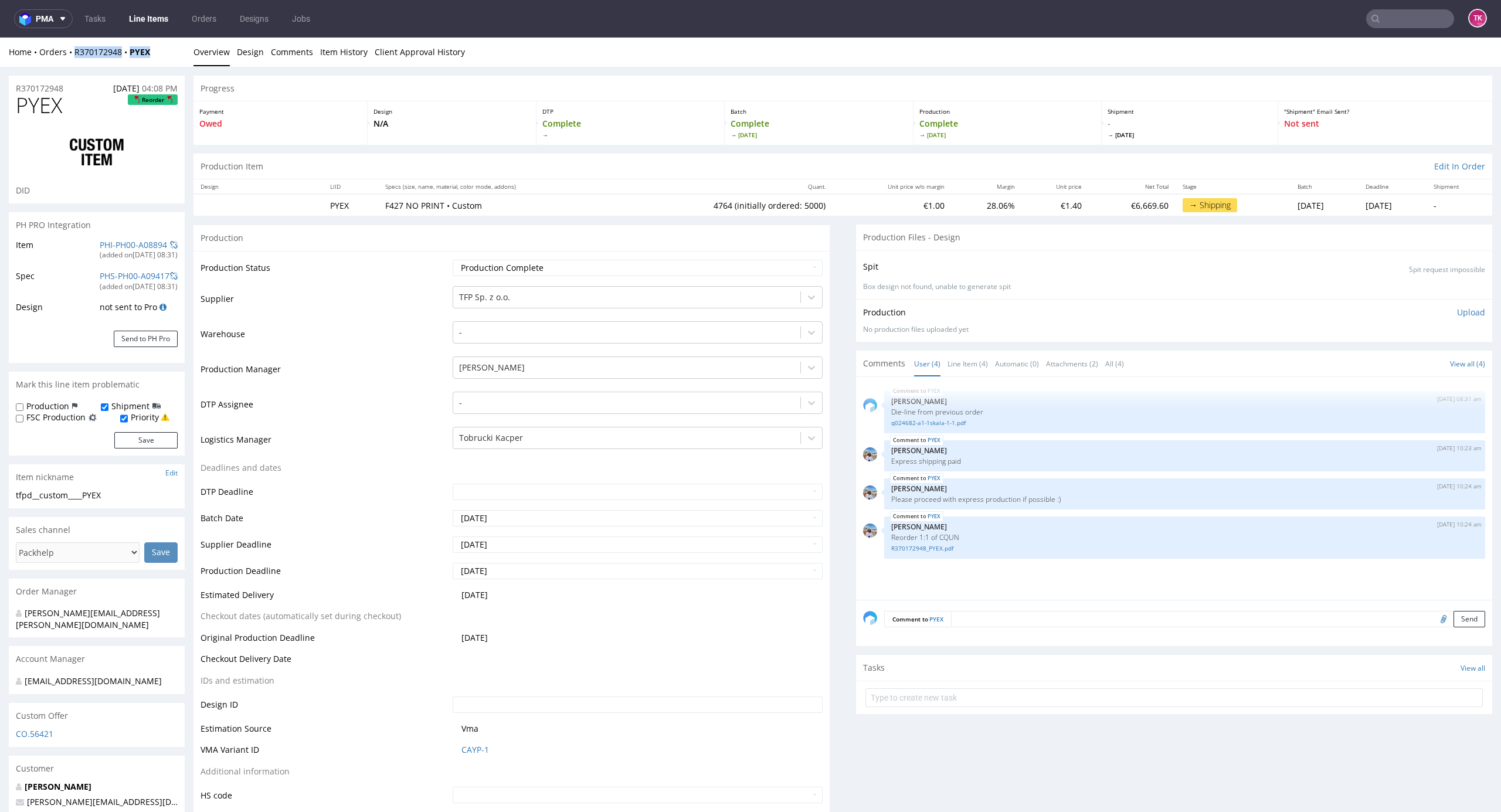
drag, startPoint x: 162, startPoint y: 56, endPoint x: 95, endPoint y: 59, distance: 67.1
click at [73, 64] on div "Home Orders R370172948 PYEX Overview Design Comments Item History Client Approv…" at bounding box center [750, 52] width 1501 height 29
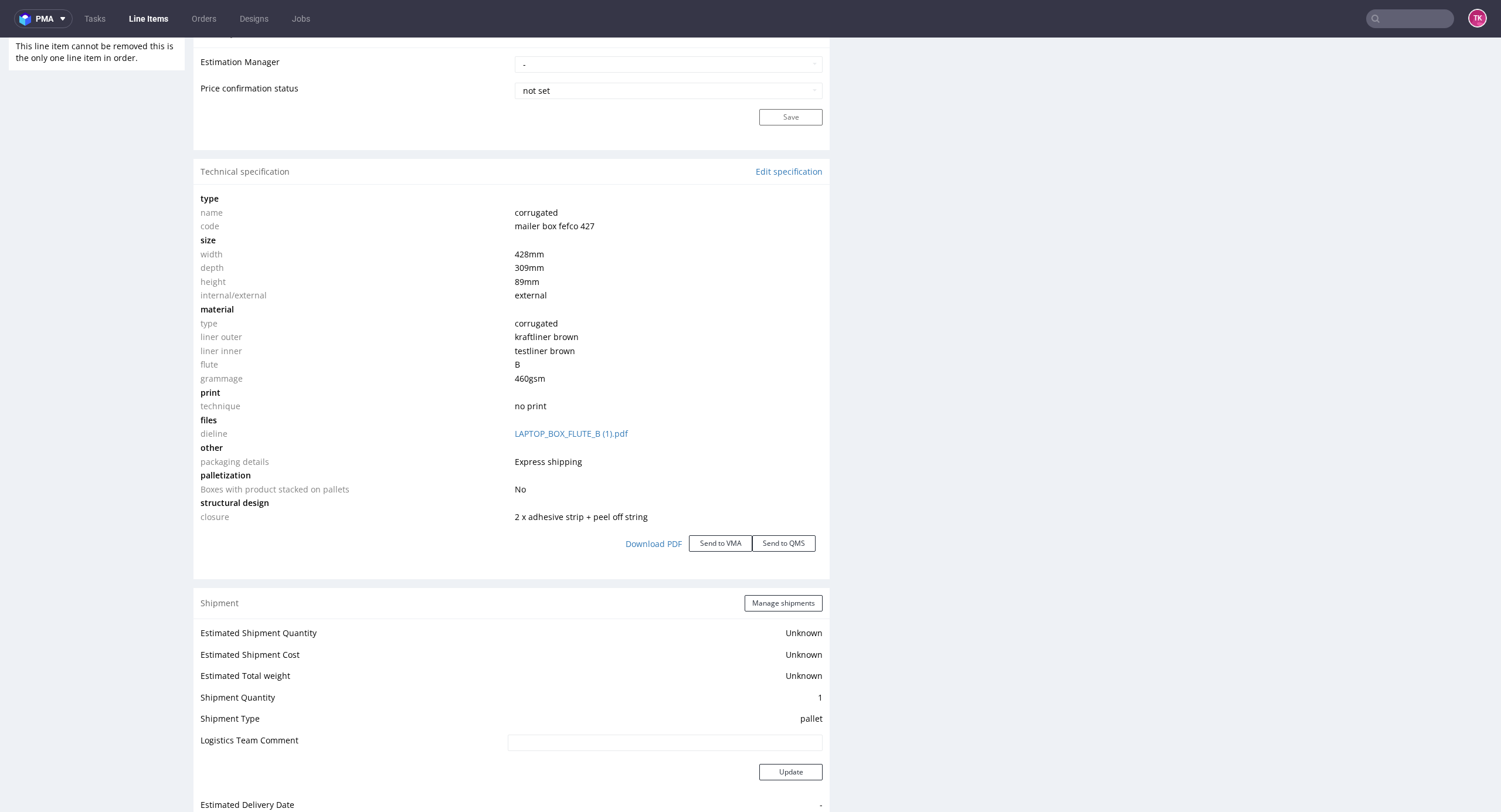
scroll to position [625, 0]
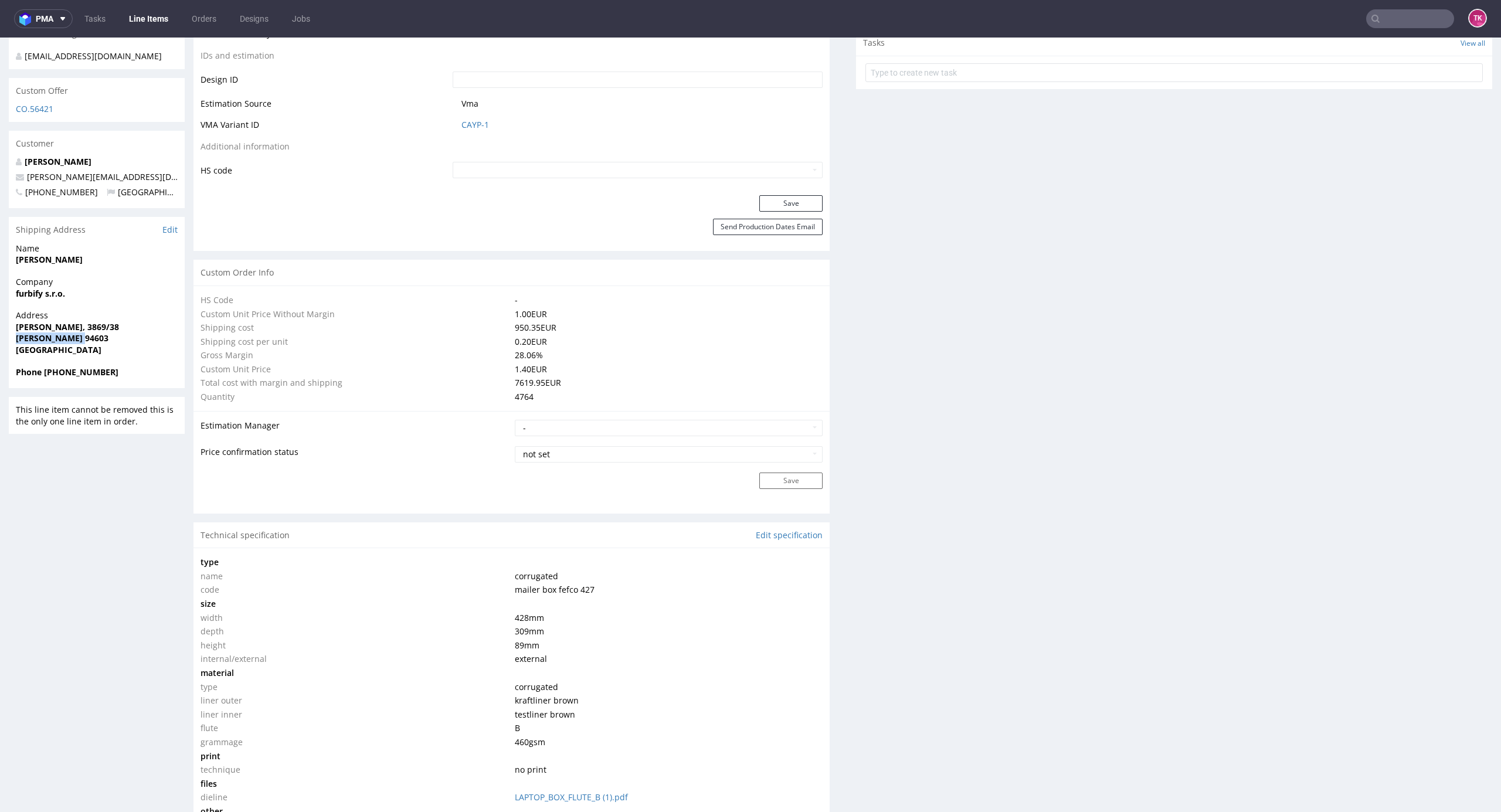
drag, startPoint x: 93, startPoint y: 324, endPoint x: 0, endPoint y: 332, distance: 93.3
click at [0, 332] on div "R370172948 06.08.2025 04:08 PM PYEX Reorder DID PH PRO Integration Item PHI-PH0…" at bounding box center [750, 715] width 1501 height 2546
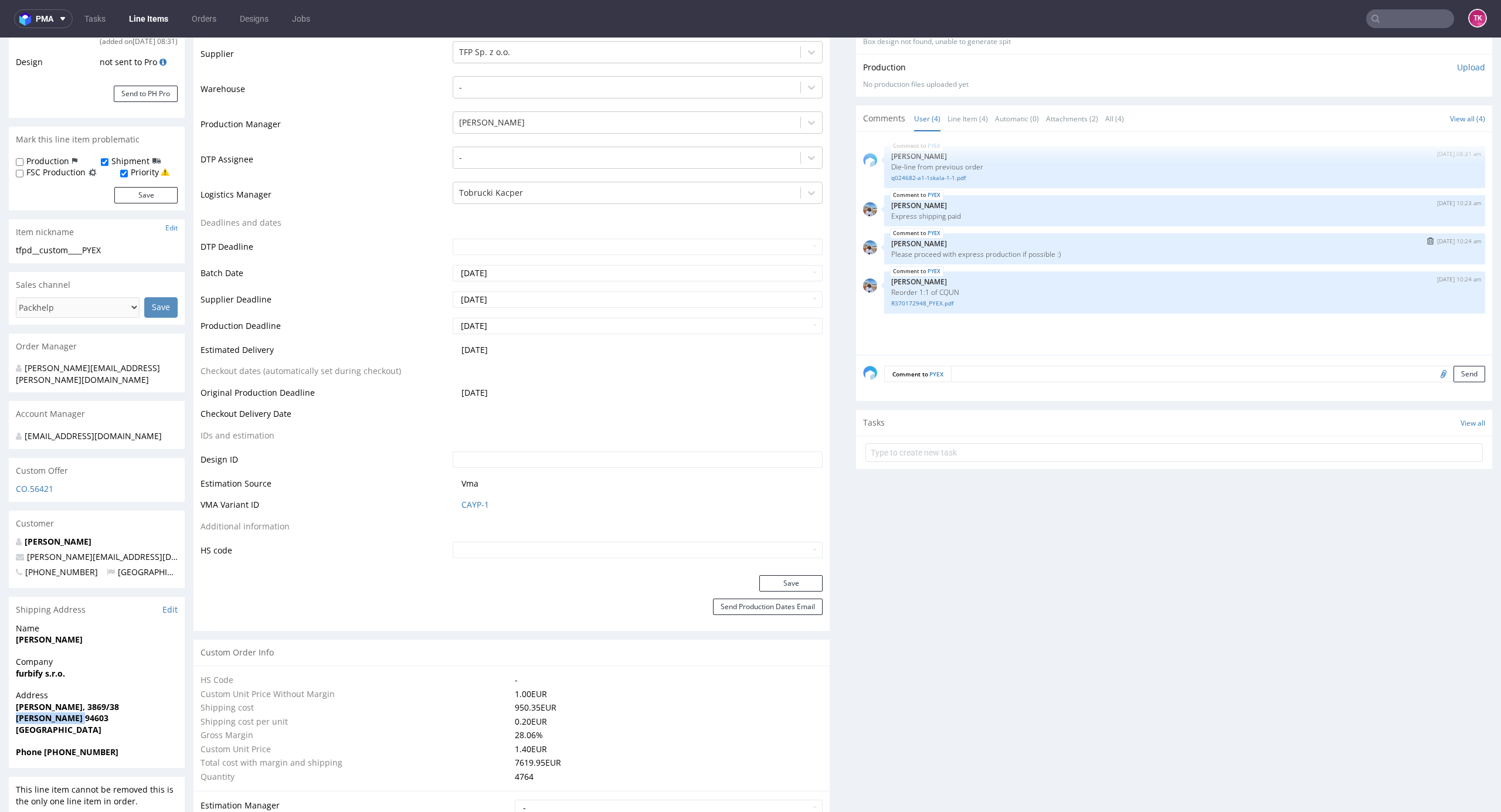
scroll to position [167, 0]
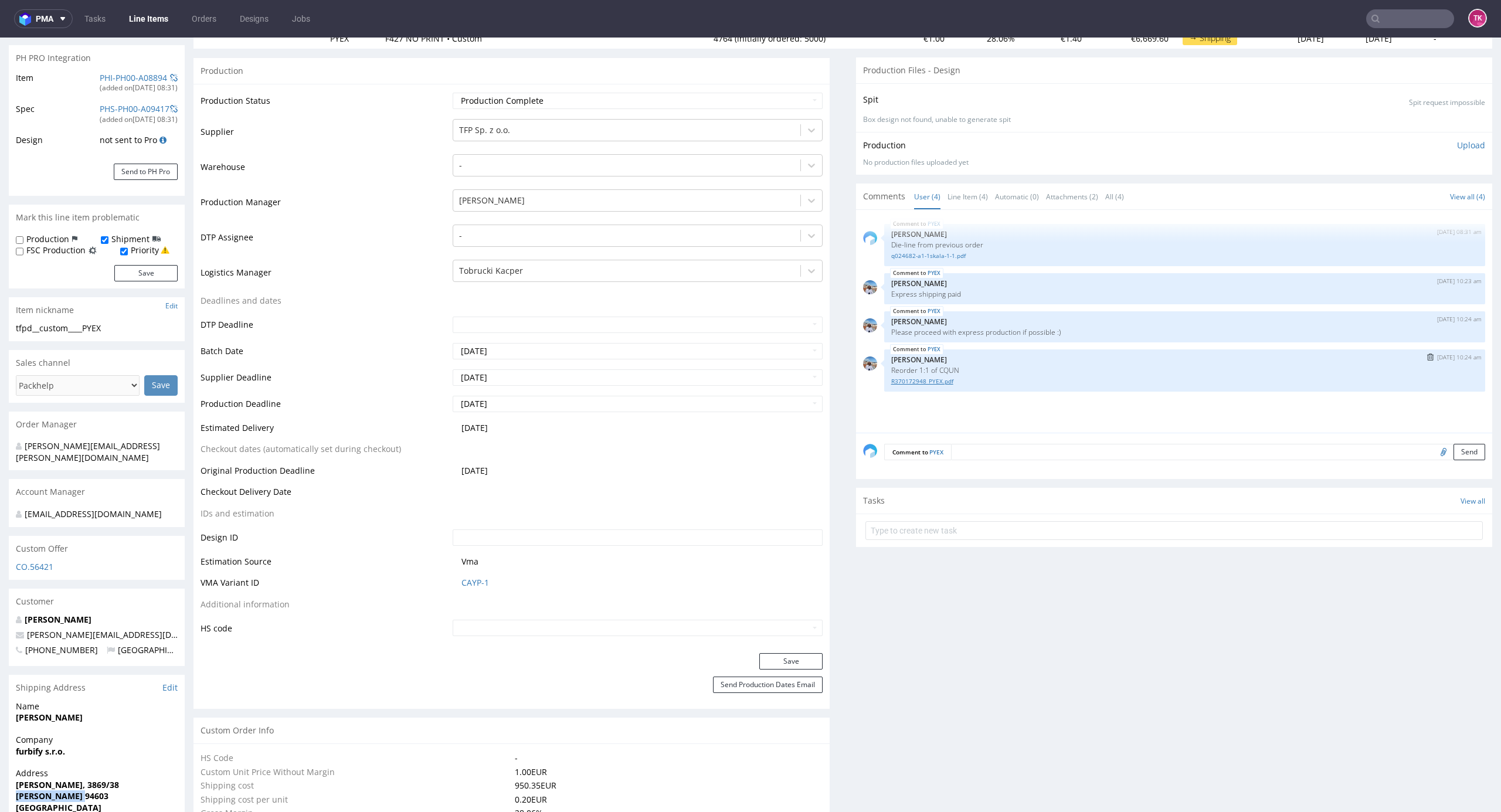
click at [930, 380] on link "R370172948_PYEX.pdf" at bounding box center [1185, 381] width 587 height 9
click at [938, 370] on p "Reorder 1:1 of CQUN" at bounding box center [1185, 370] width 587 height 9
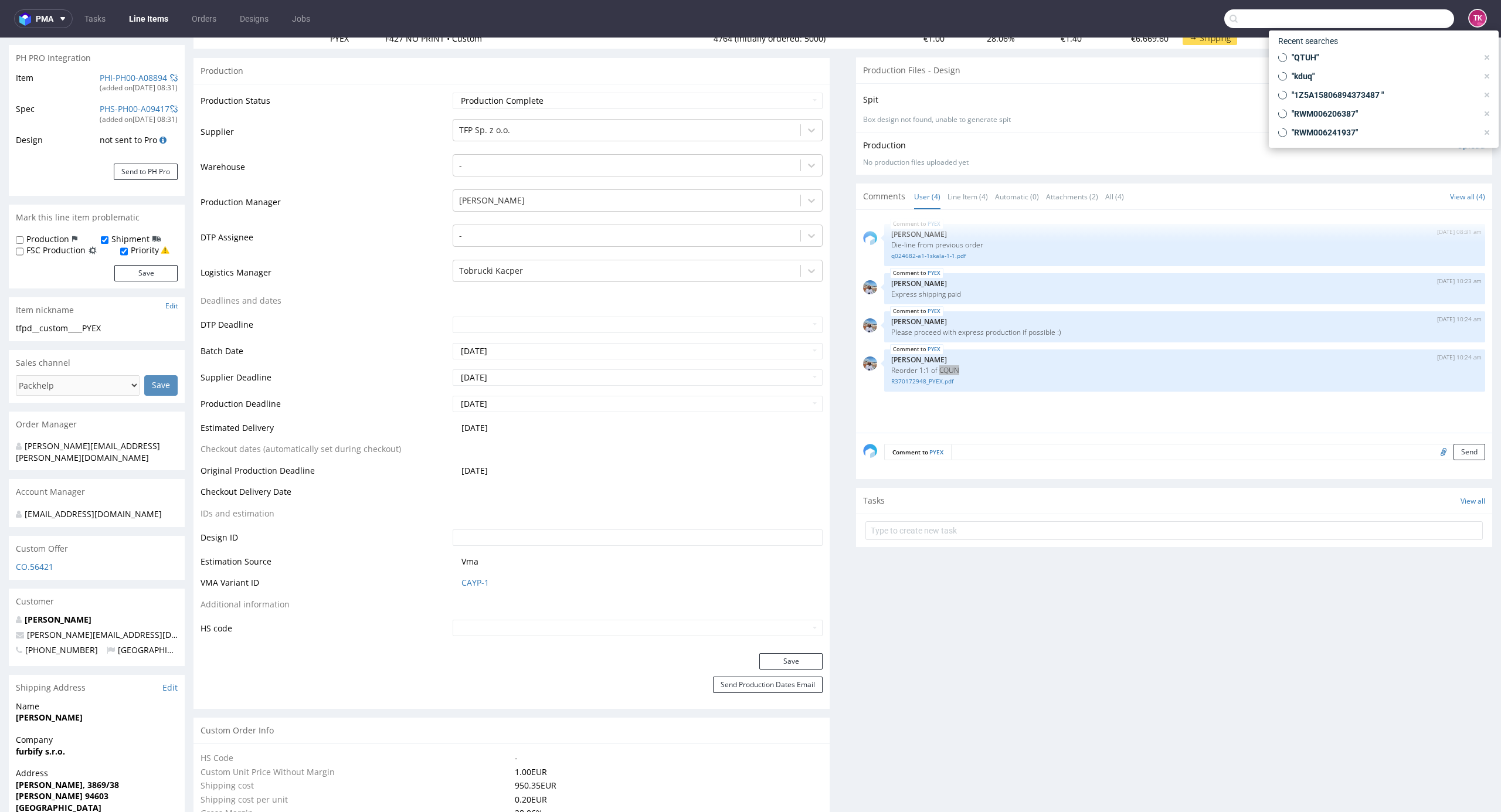
click at [1372, 22] on input "text" at bounding box center [1339, 19] width 230 height 19
paste input "CQUN"
type input "CQUN"
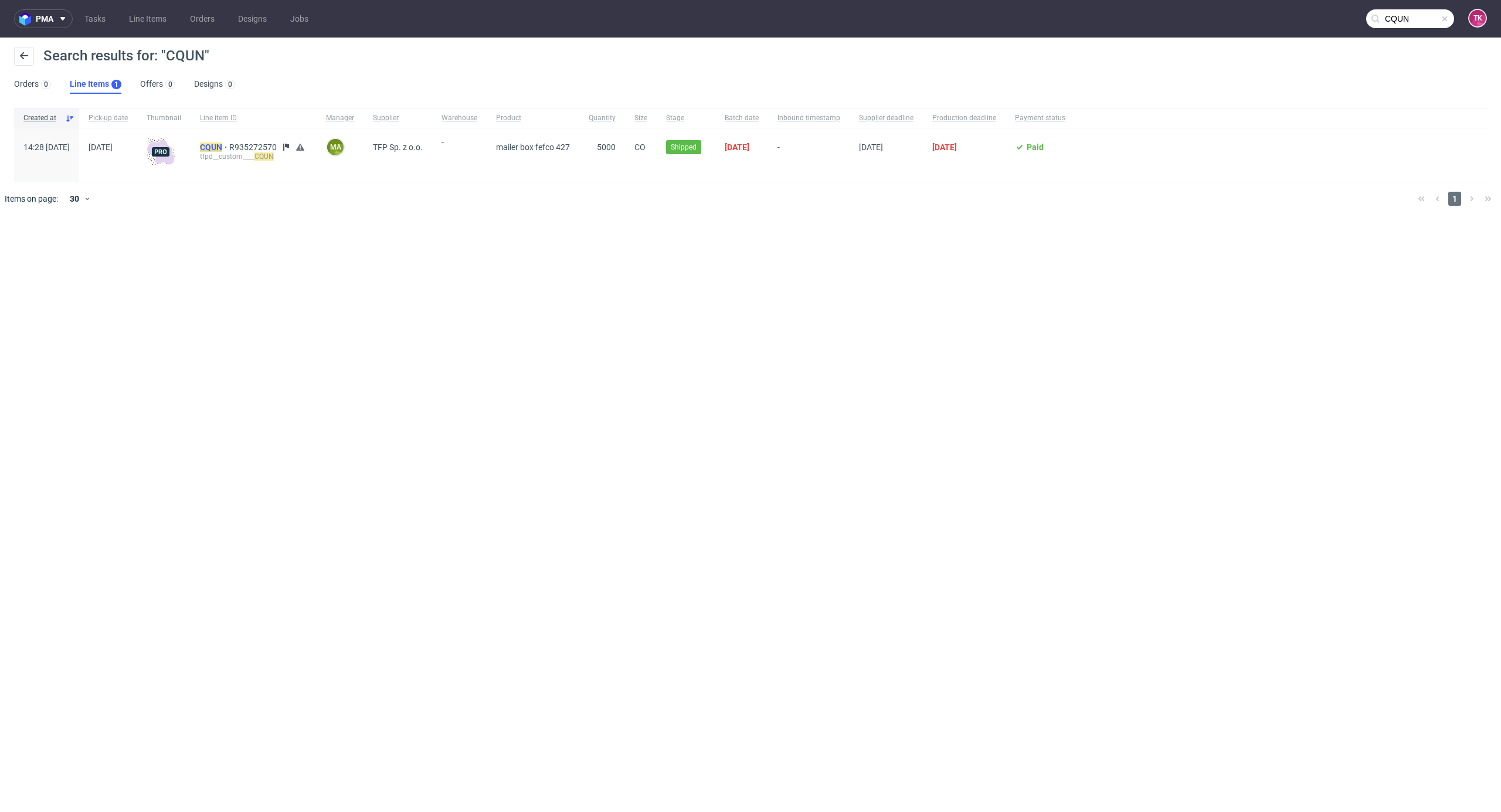
click at [223, 146] on mark "CQUN" at bounding box center [211, 147] width 22 height 10
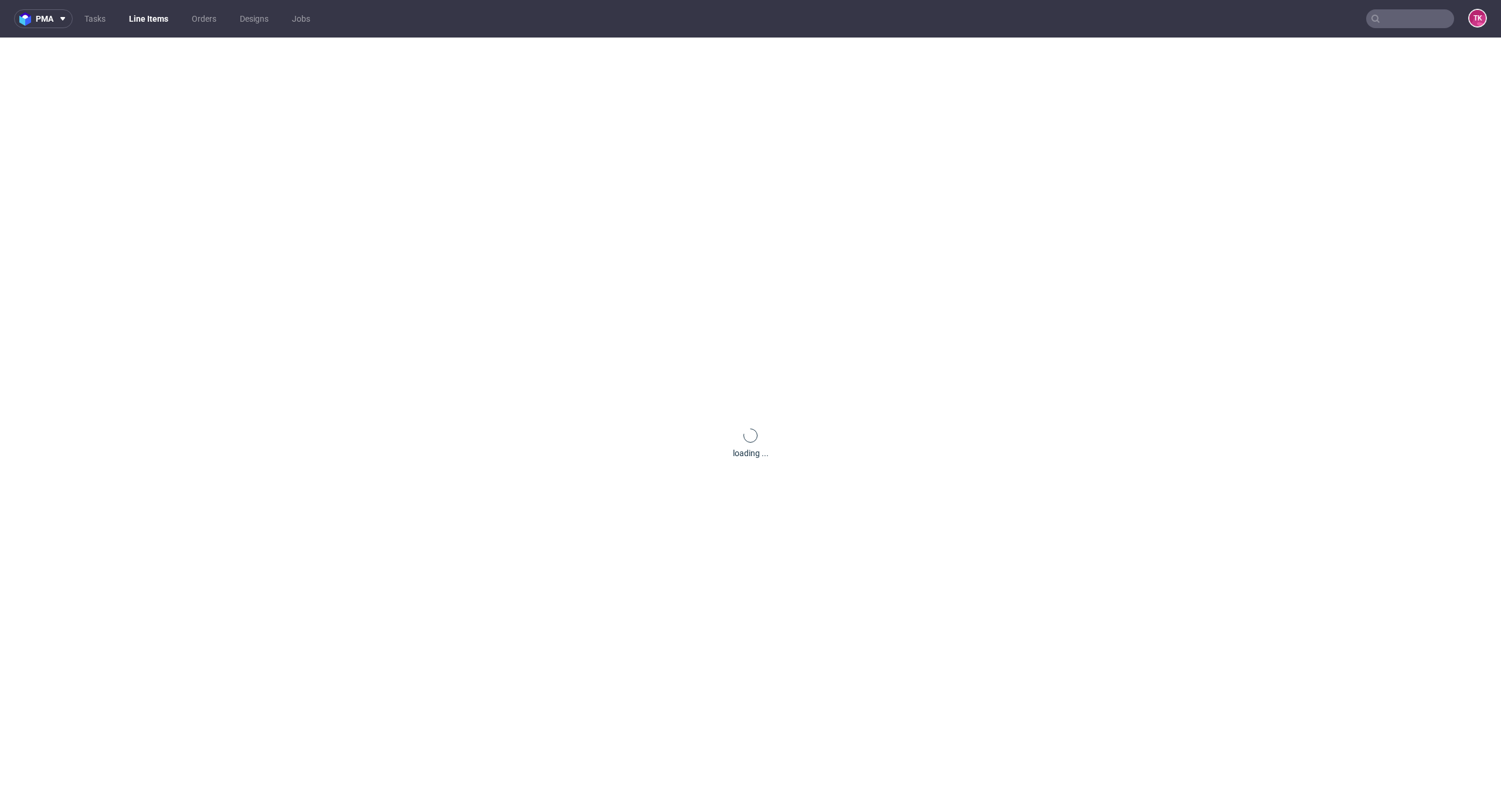
click at [243, 145] on div "loading ..." at bounding box center [750, 444] width 1501 height 812
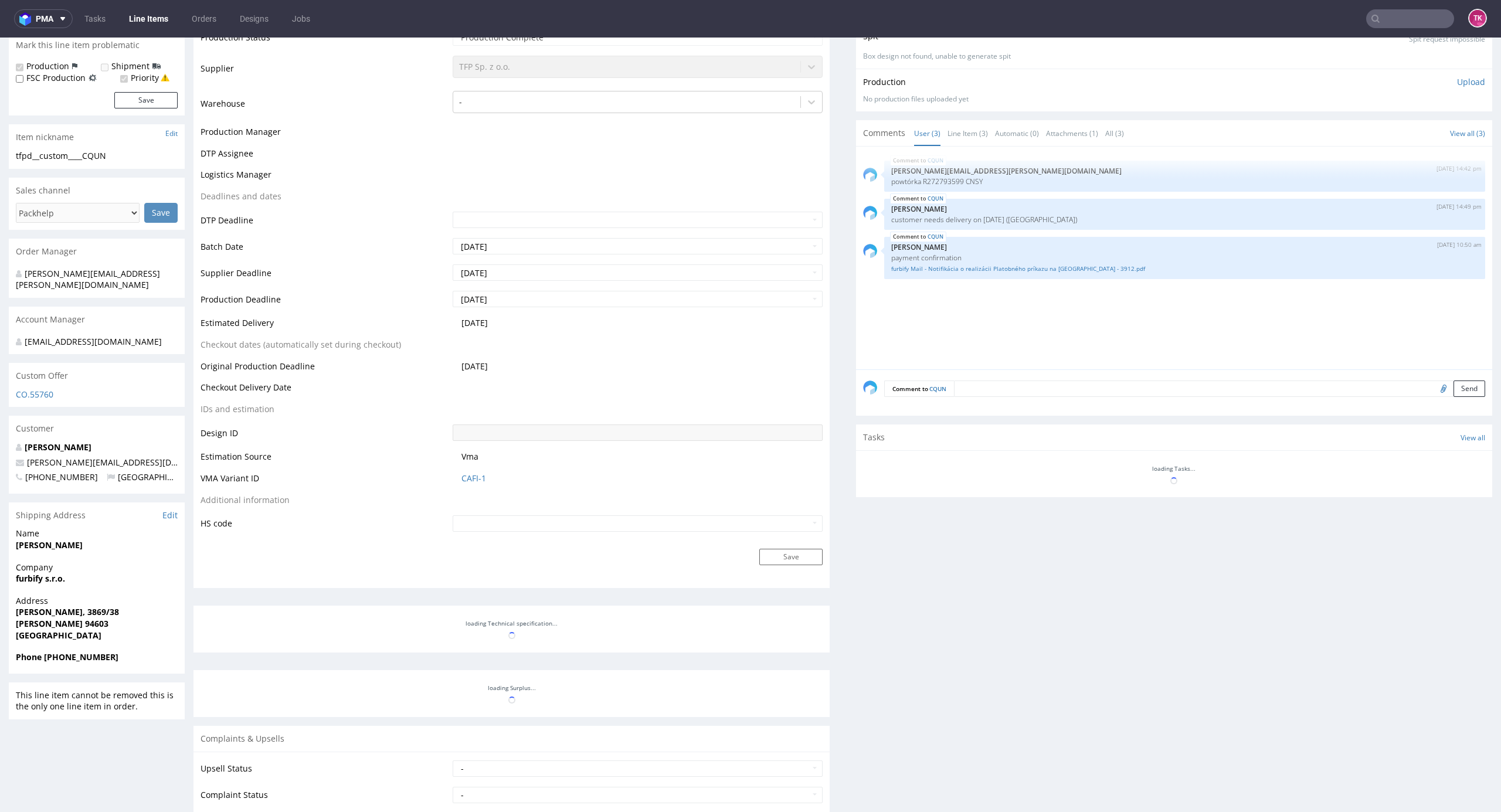
scroll to position [319, 0]
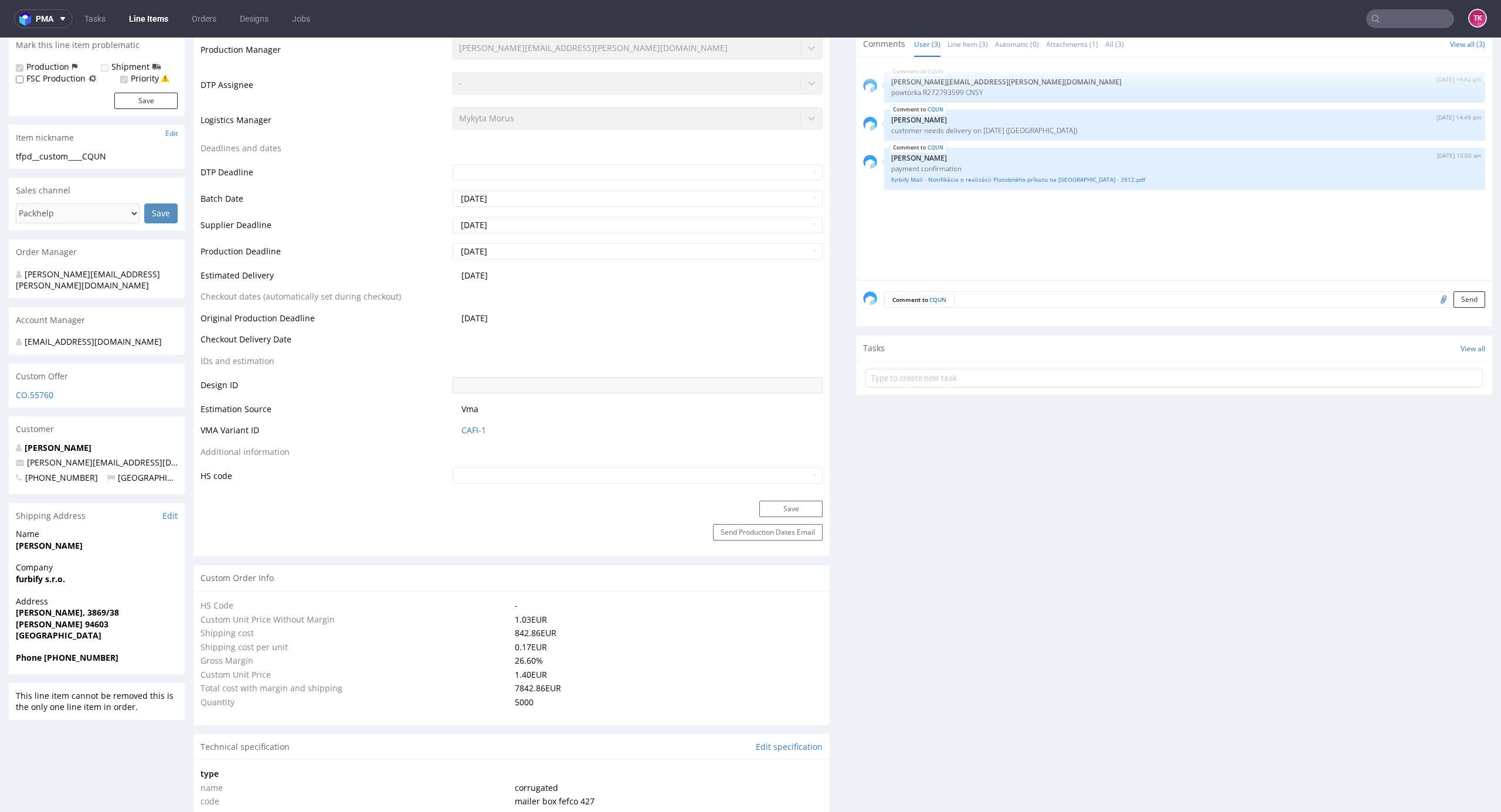
select select "in_progress"
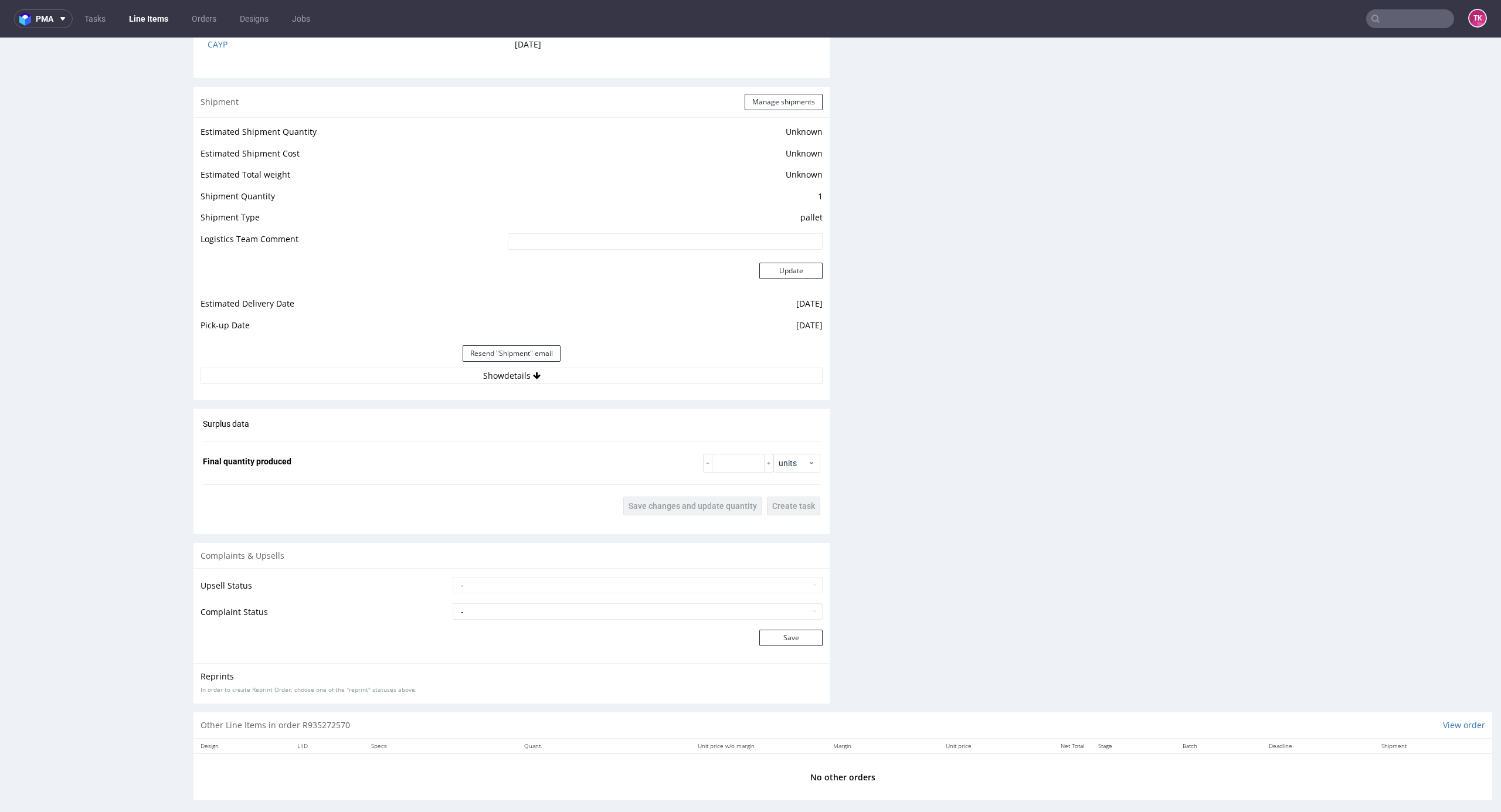
scroll to position [1561, 0]
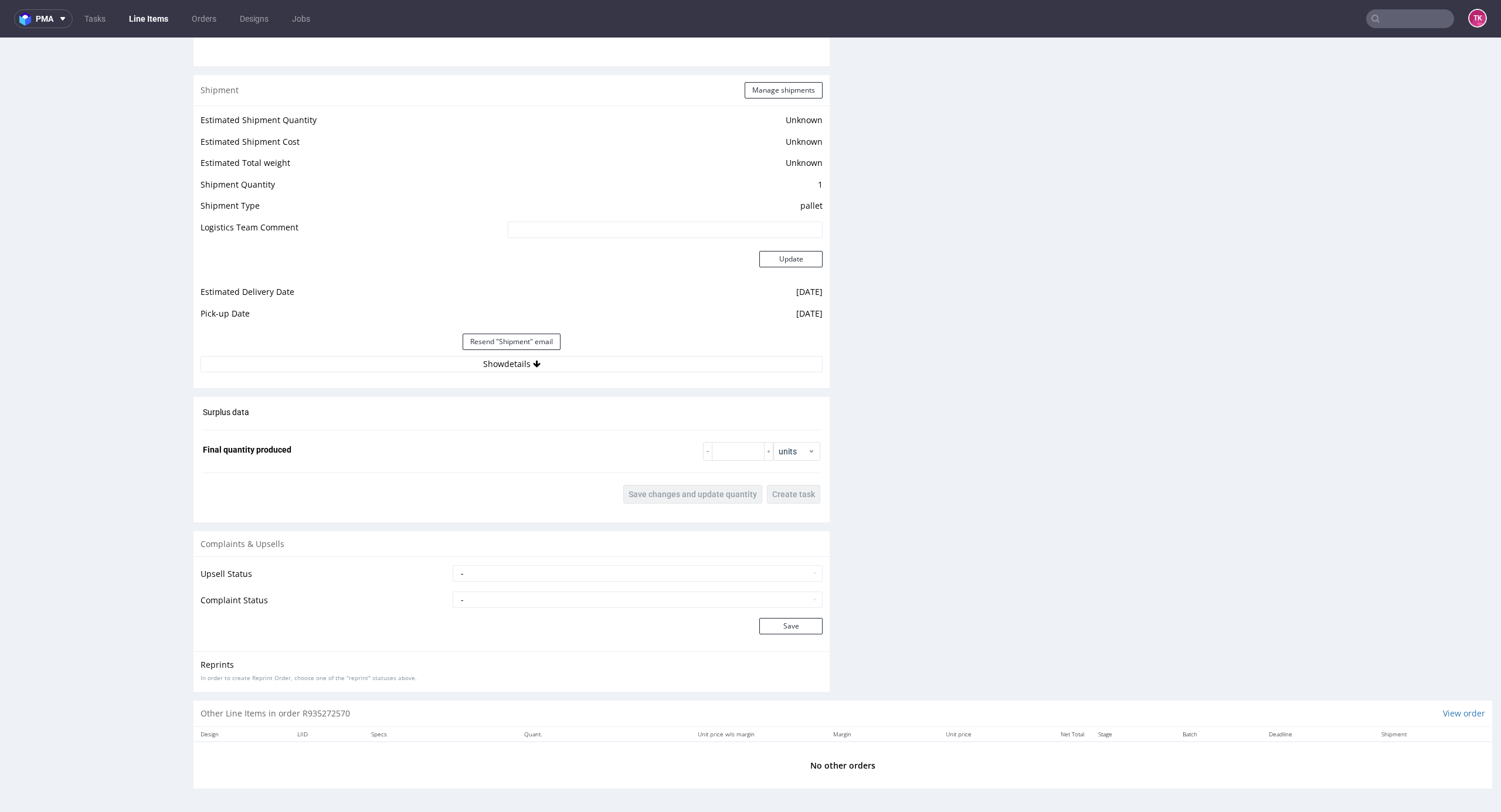
type input "CQUN"
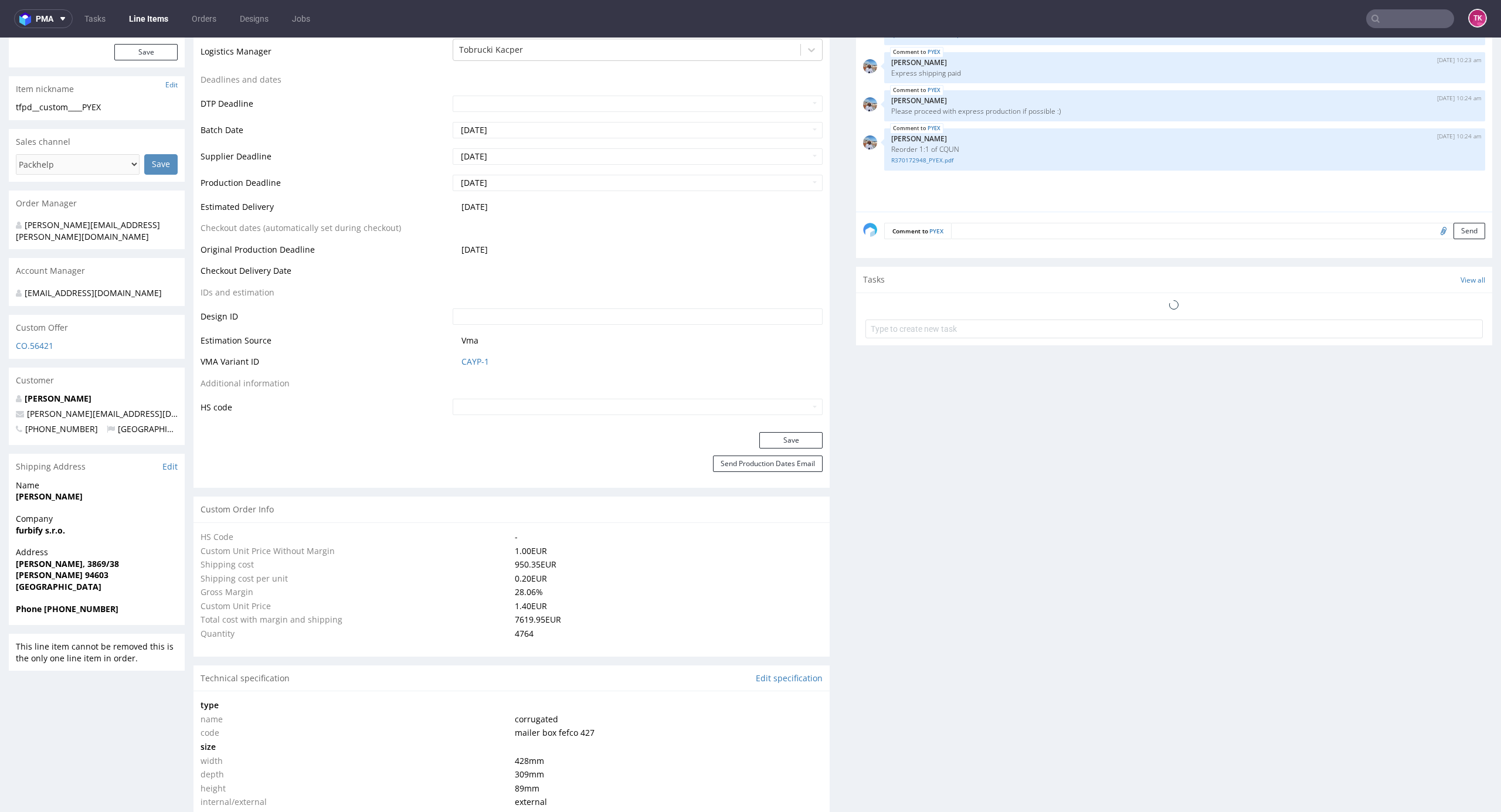
scroll to position [390, 0]
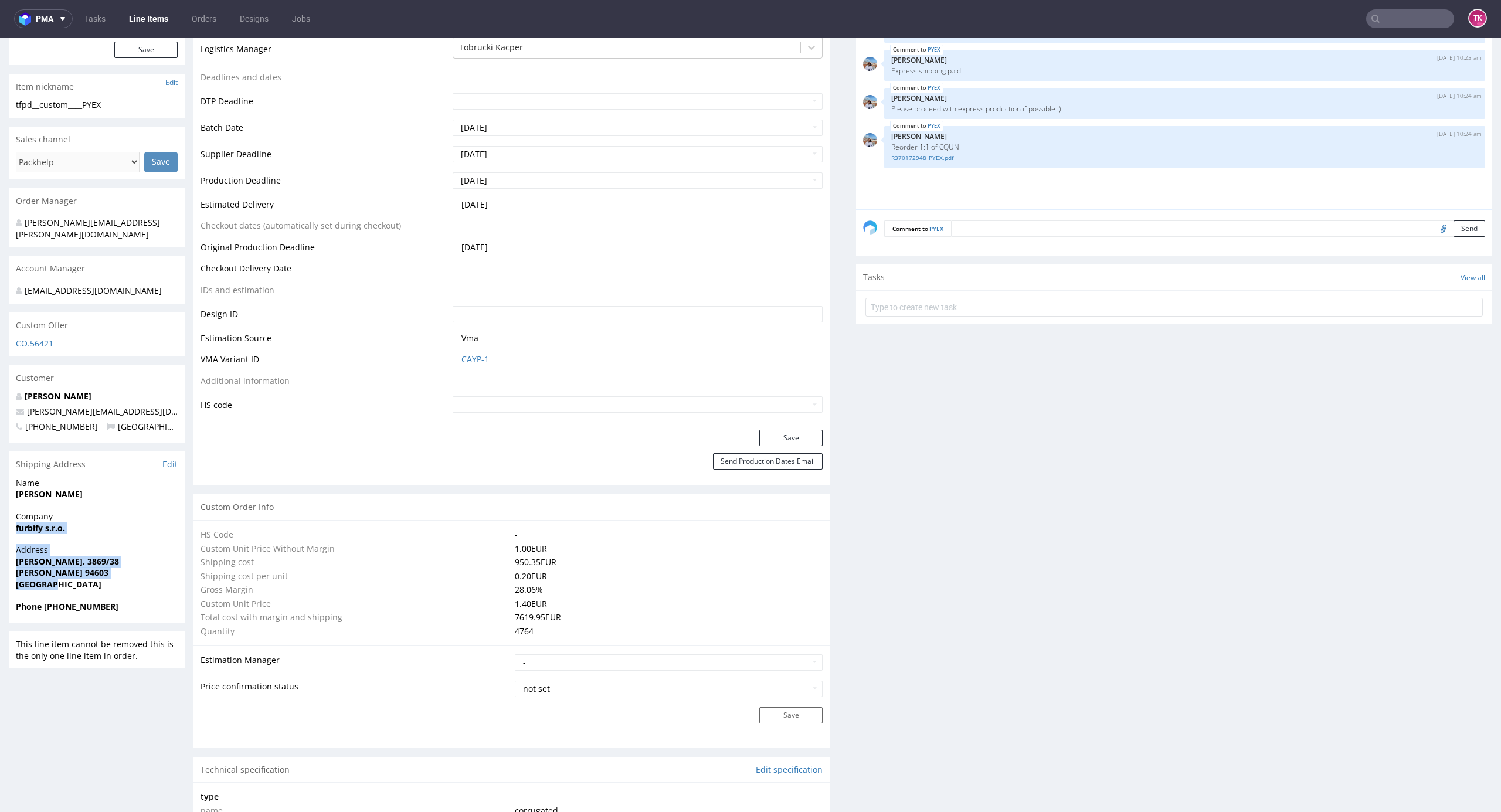
drag, startPoint x: 10, startPoint y: 515, endPoint x: 141, endPoint y: 567, distance: 140.9
click at [141, 567] on section "Shipping Address Edit Name Forró Tibor Company furbify s.r.o. Address Osada Rev…" at bounding box center [97, 537] width 176 height 171
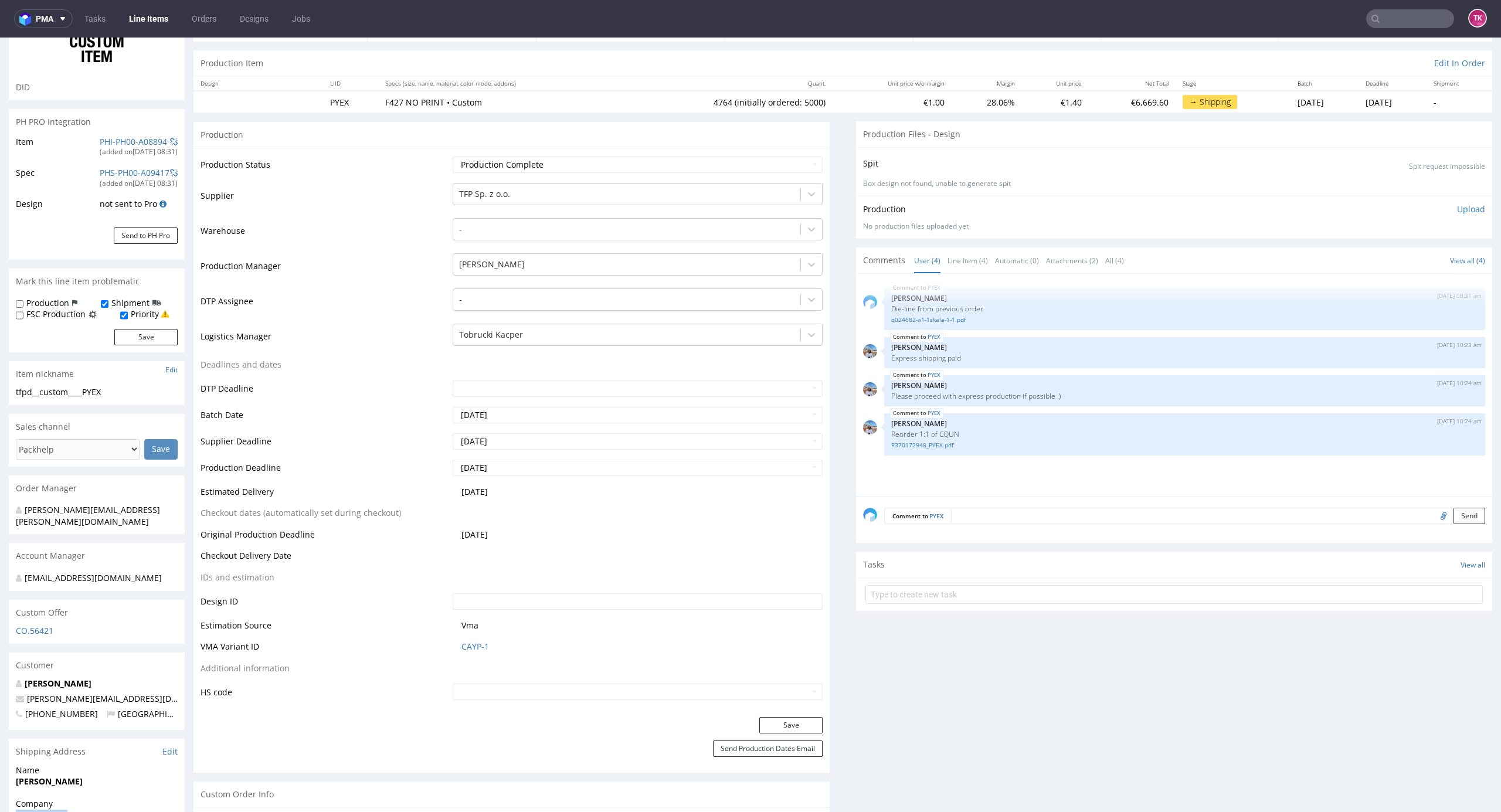
scroll to position [78, 0]
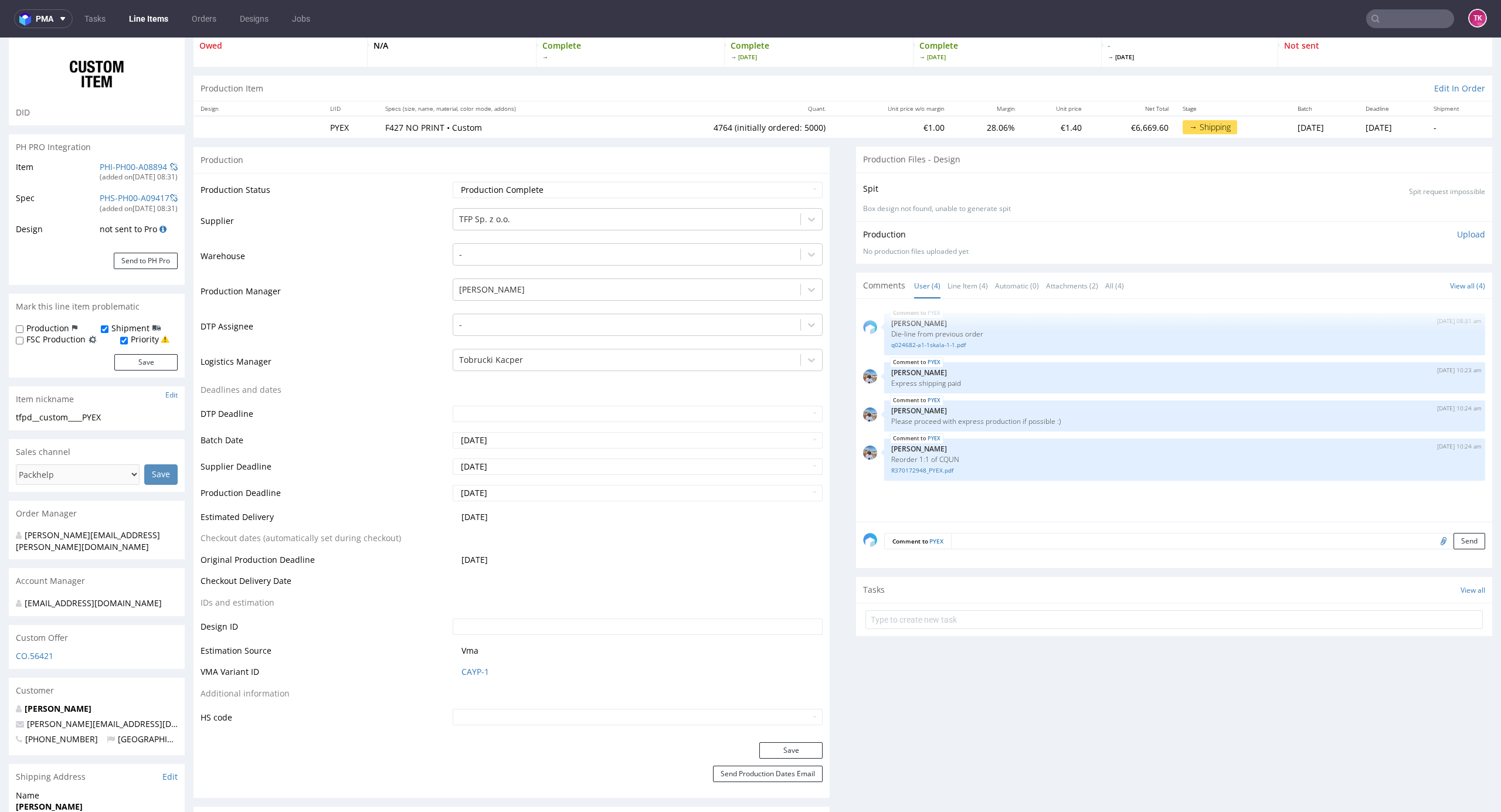
click at [146, 20] on link "Line Items" at bounding box center [148, 19] width 53 height 19
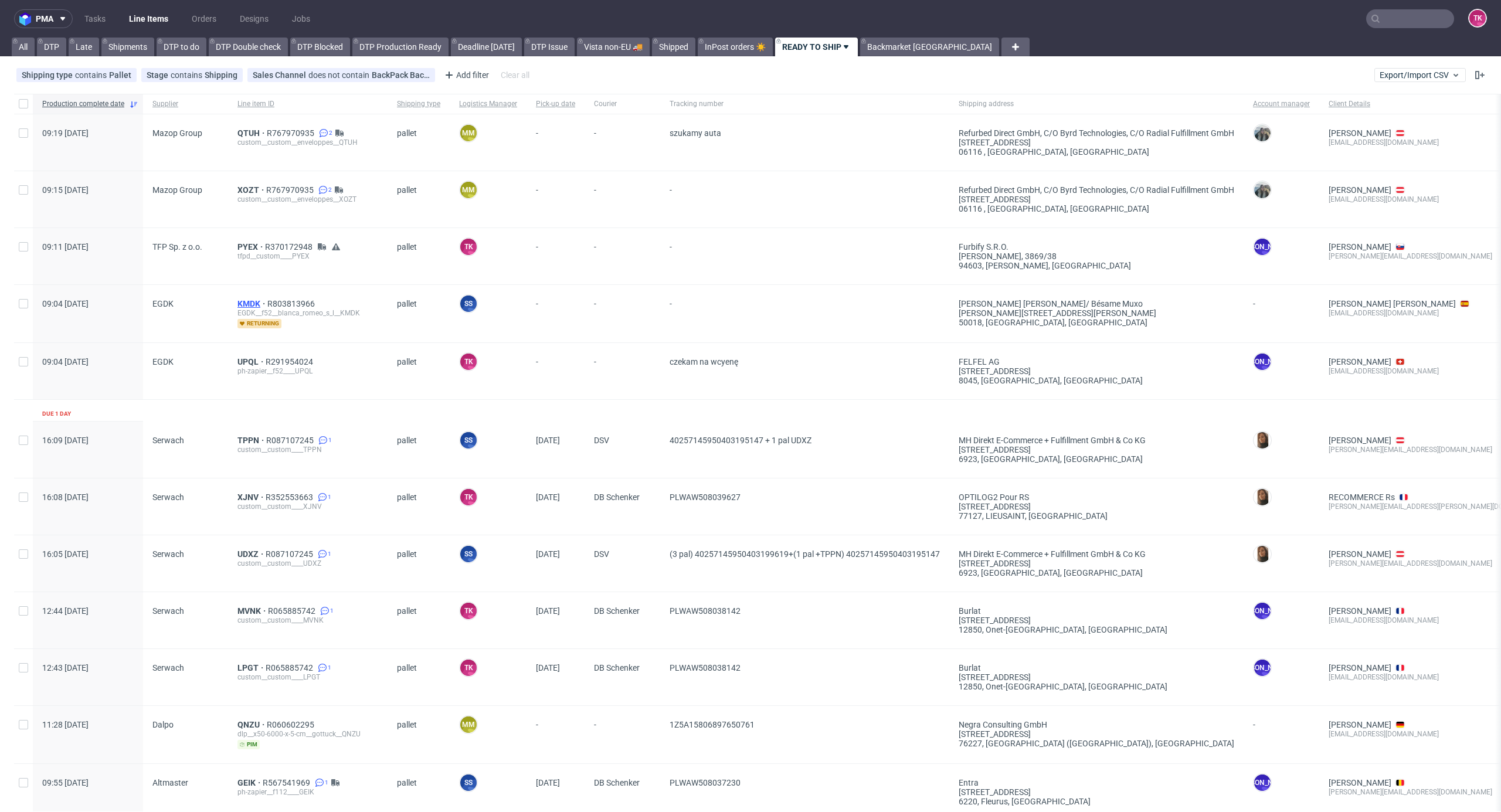
click at [242, 301] on span "KMDK" at bounding box center [252, 304] width 30 height 10
click at [242, 242] on span "PYEX" at bounding box center [251, 247] width 28 height 10
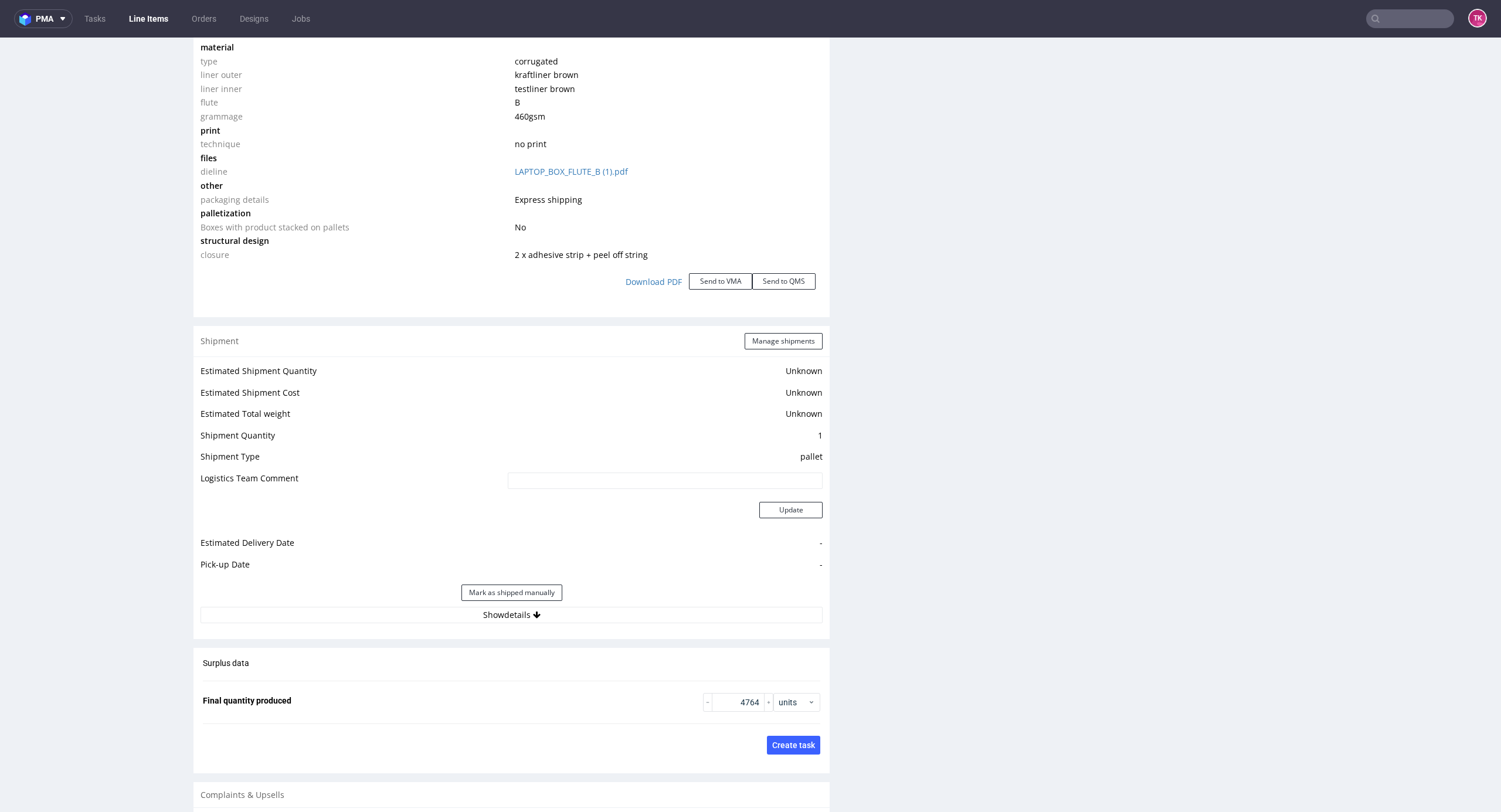
scroll to position [1501, 0]
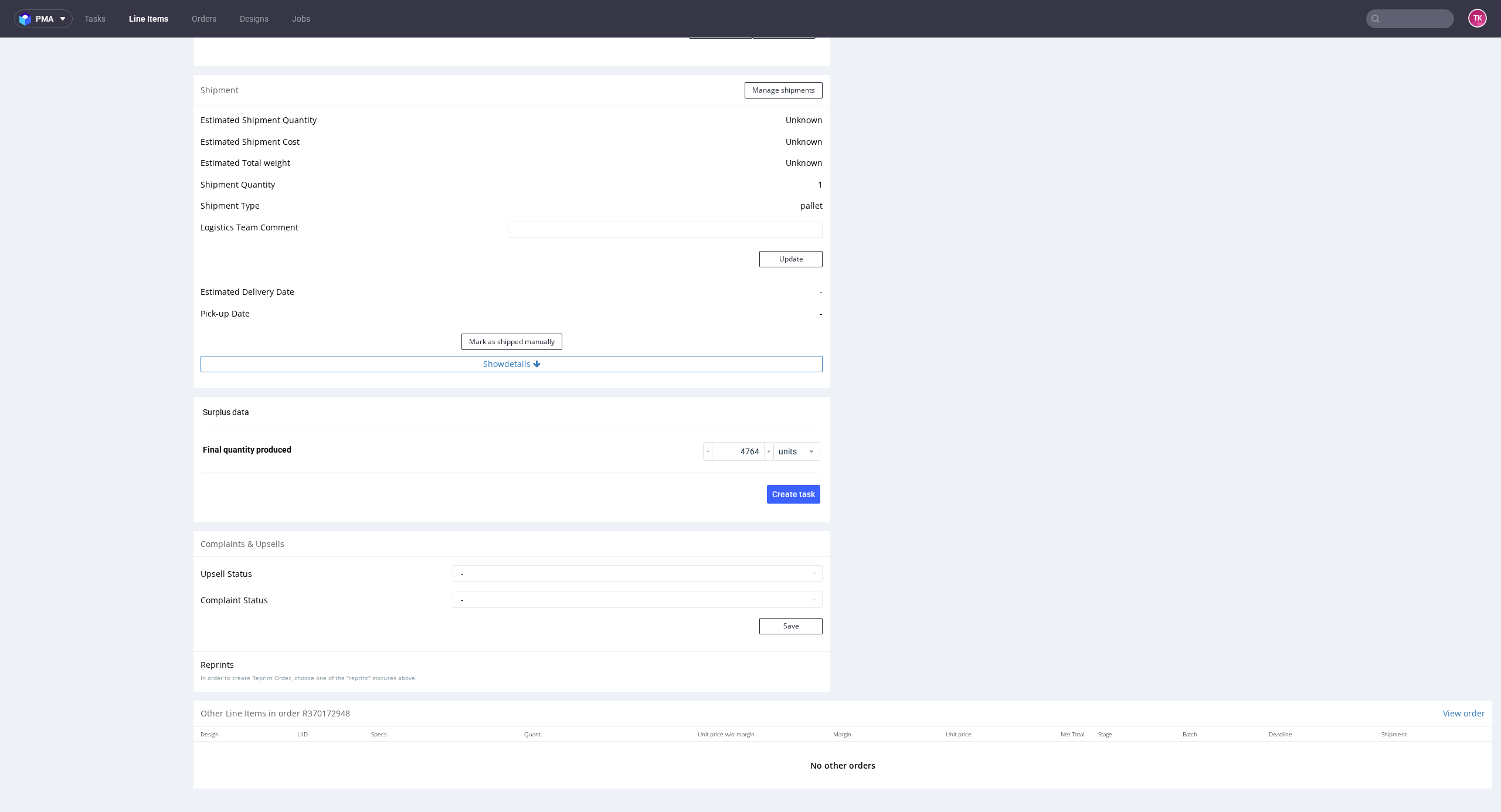
click at [618, 376] on div "Estimated Shipment Quantity Unknown Estimated Shipment Cost Unknown Estimated T…" at bounding box center [512, 242] width 637 height 274
click at [617, 368] on button "Show details" at bounding box center [512, 364] width 622 height 16
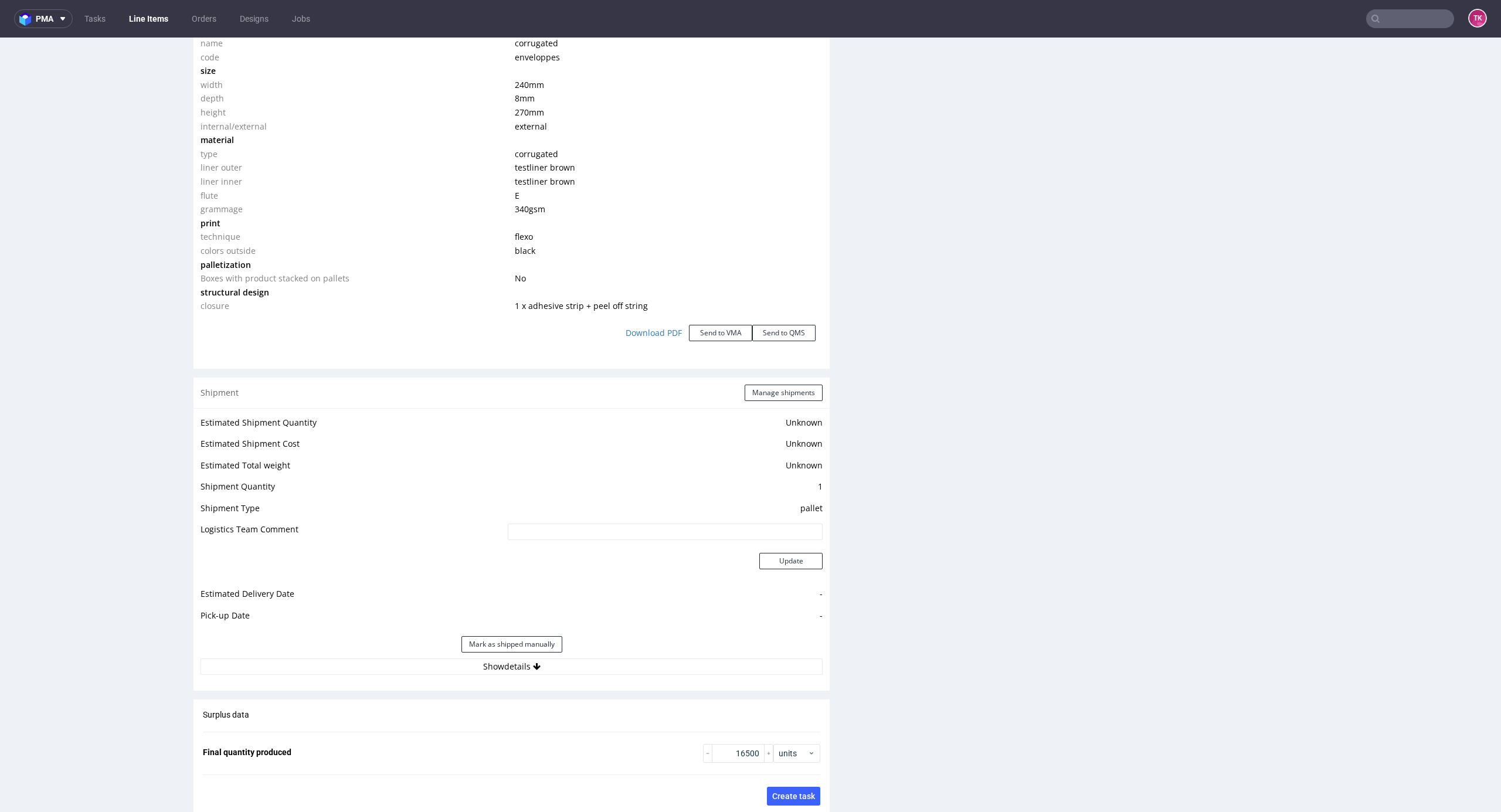
scroll to position [1172, 0]
drag, startPoint x: 622, startPoint y: 651, endPoint x: 622, endPoint y: 659, distance: 8.0
click at [622, 652] on div "Mark as shipped manually" at bounding box center [512, 640] width 622 height 28
click at [622, 659] on button "Show details" at bounding box center [512, 662] width 622 height 16
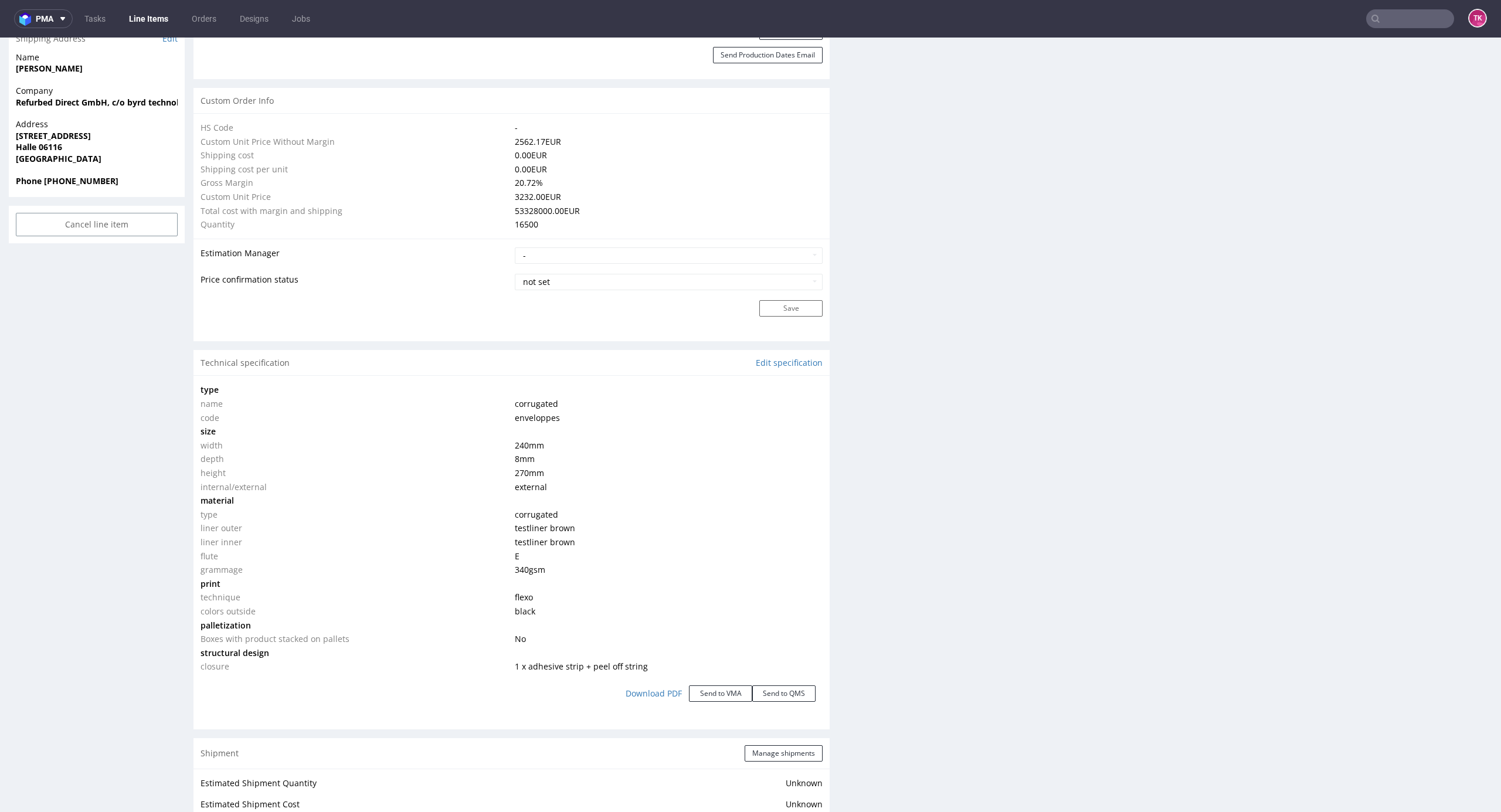
scroll to position [782, 0]
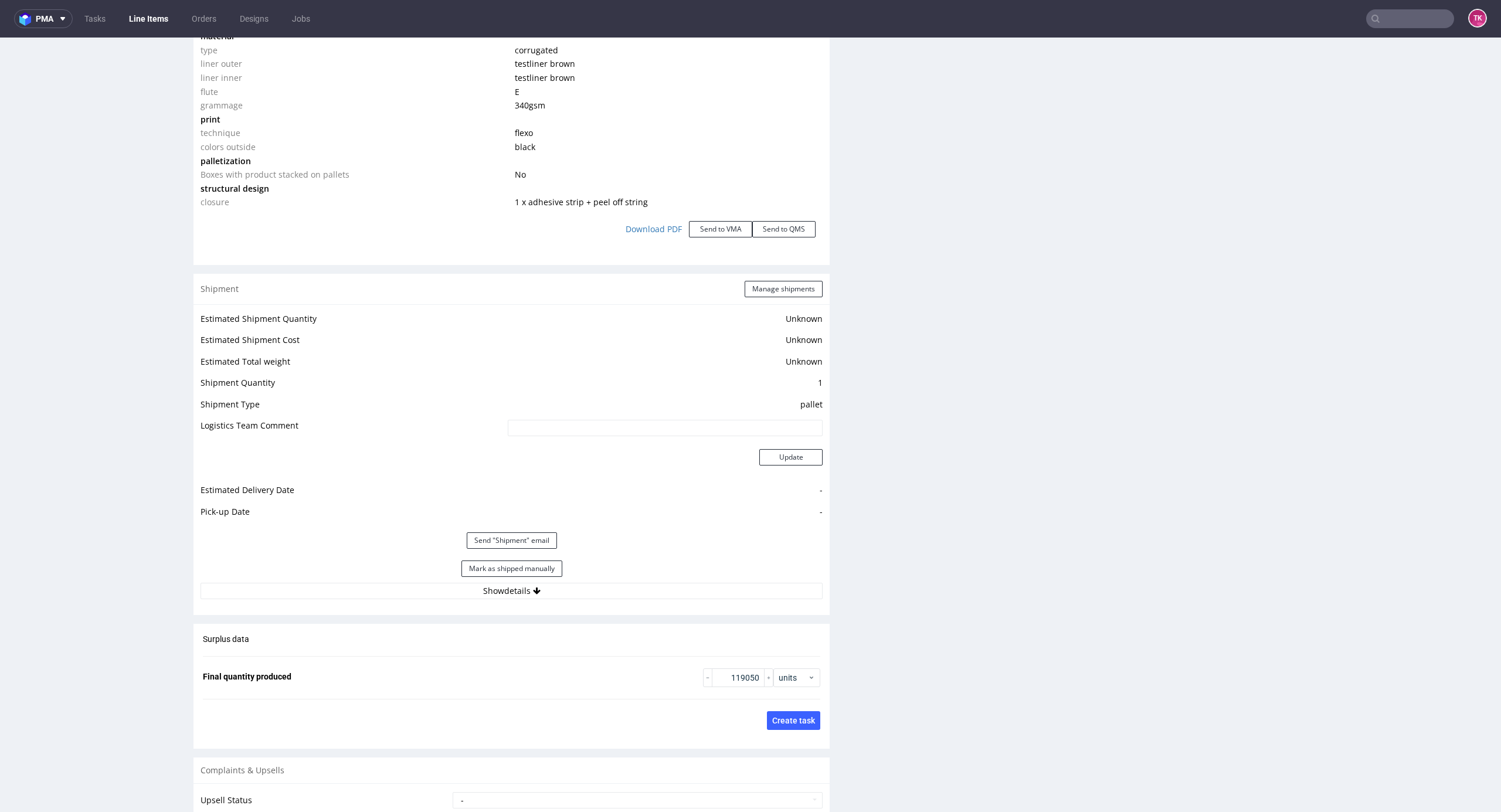
scroll to position [1407, 0]
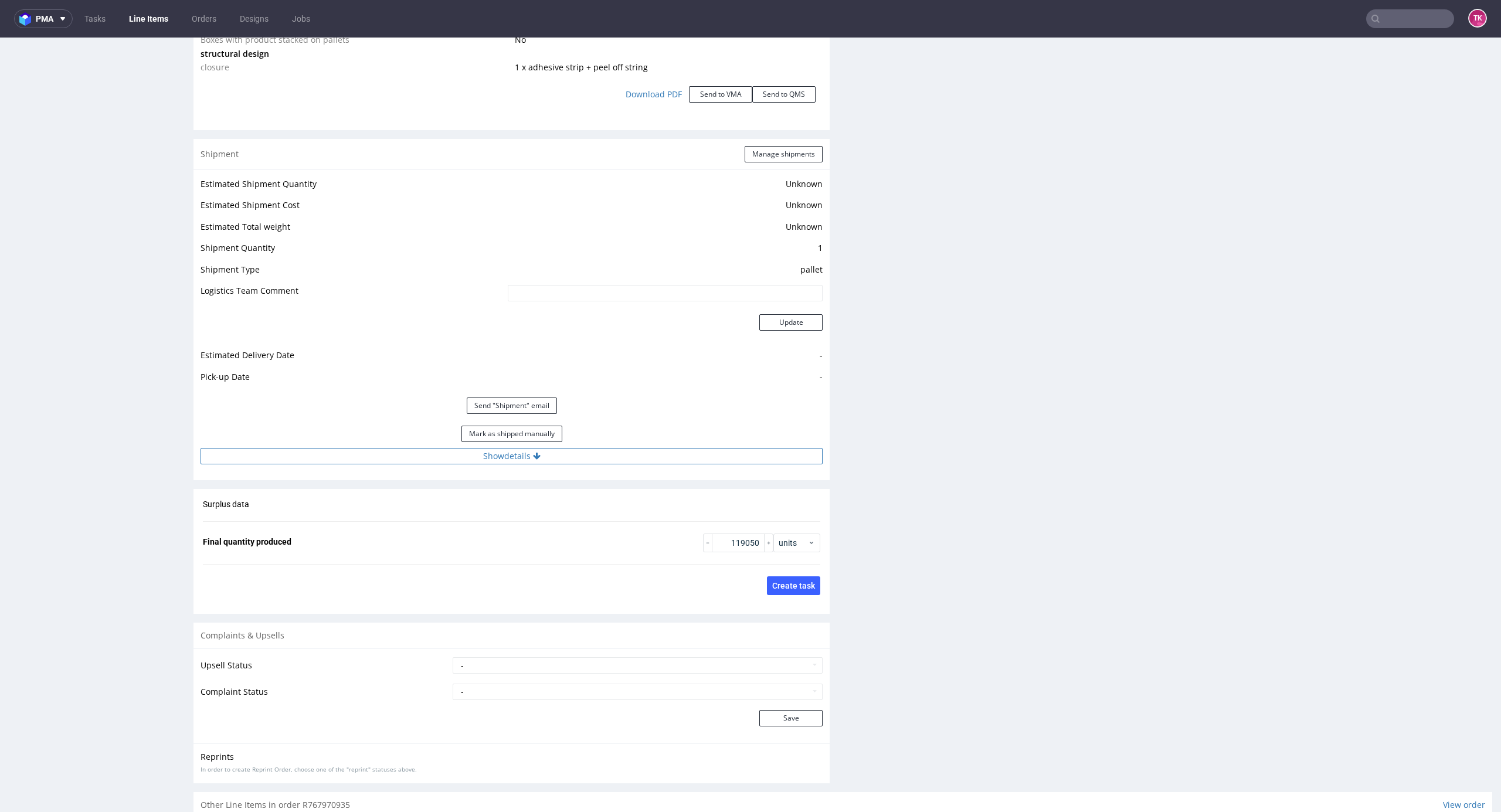
drag, startPoint x: 657, startPoint y: 444, endPoint x: 659, endPoint y: 460, distance: 16.1
click at [657, 451] on div "Estimated Shipment Quantity Unknown Estimated Shipment Cost Unknown Estimated T…" at bounding box center [512, 320] width 637 height 302
click at [659, 460] on button "Show details" at bounding box center [512, 456] width 622 height 16
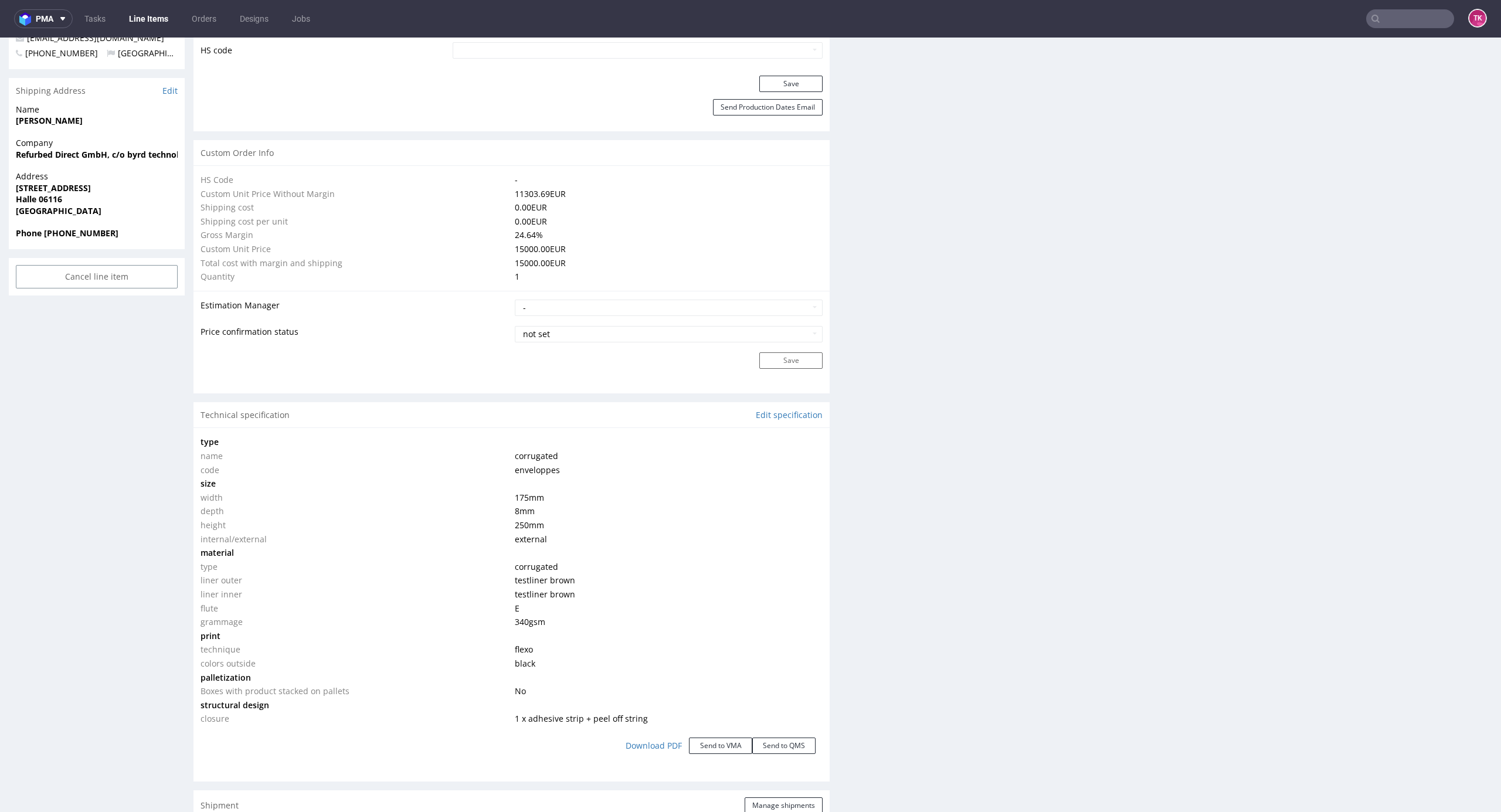
scroll to position [547, 0]
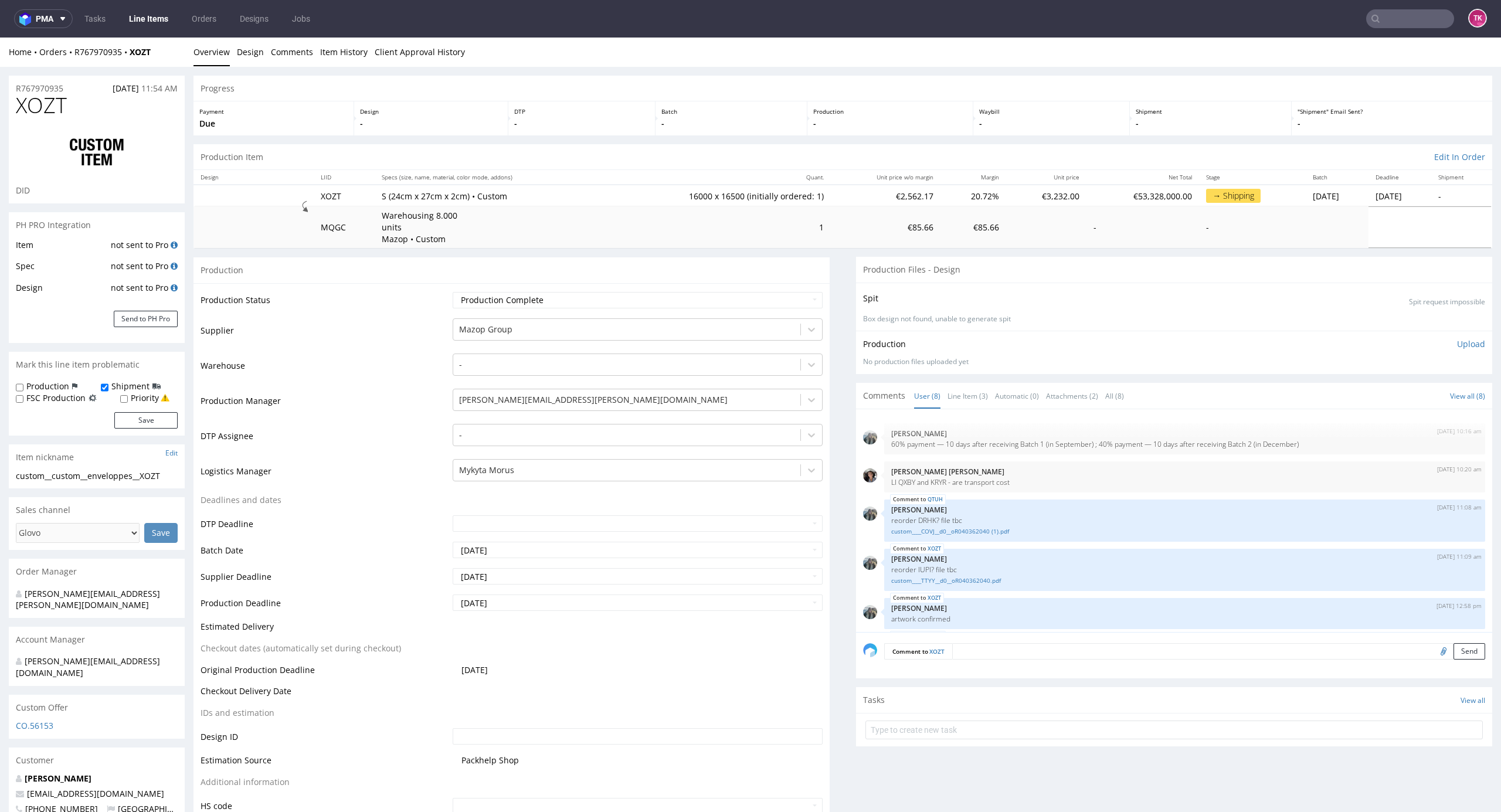
scroll to position [118, 0]
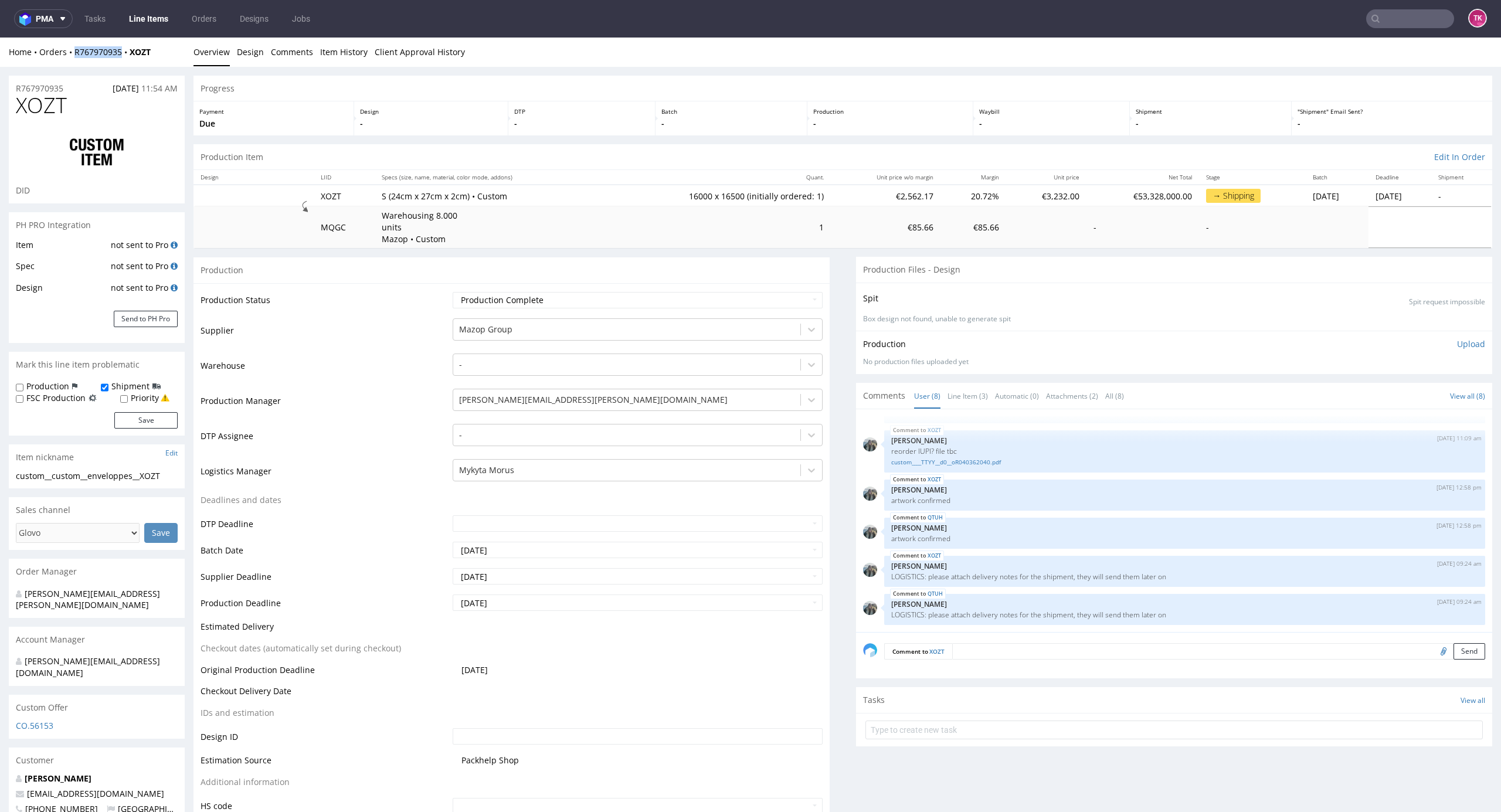
drag, startPoint x: 74, startPoint y: 62, endPoint x: 124, endPoint y: 62, distance: 50.0
click at [124, 62] on div "Home Orders R767970935 XOZT Overview Design Comments Item History Client Approv…" at bounding box center [750, 52] width 1501 height 29
copy link "R767970935"
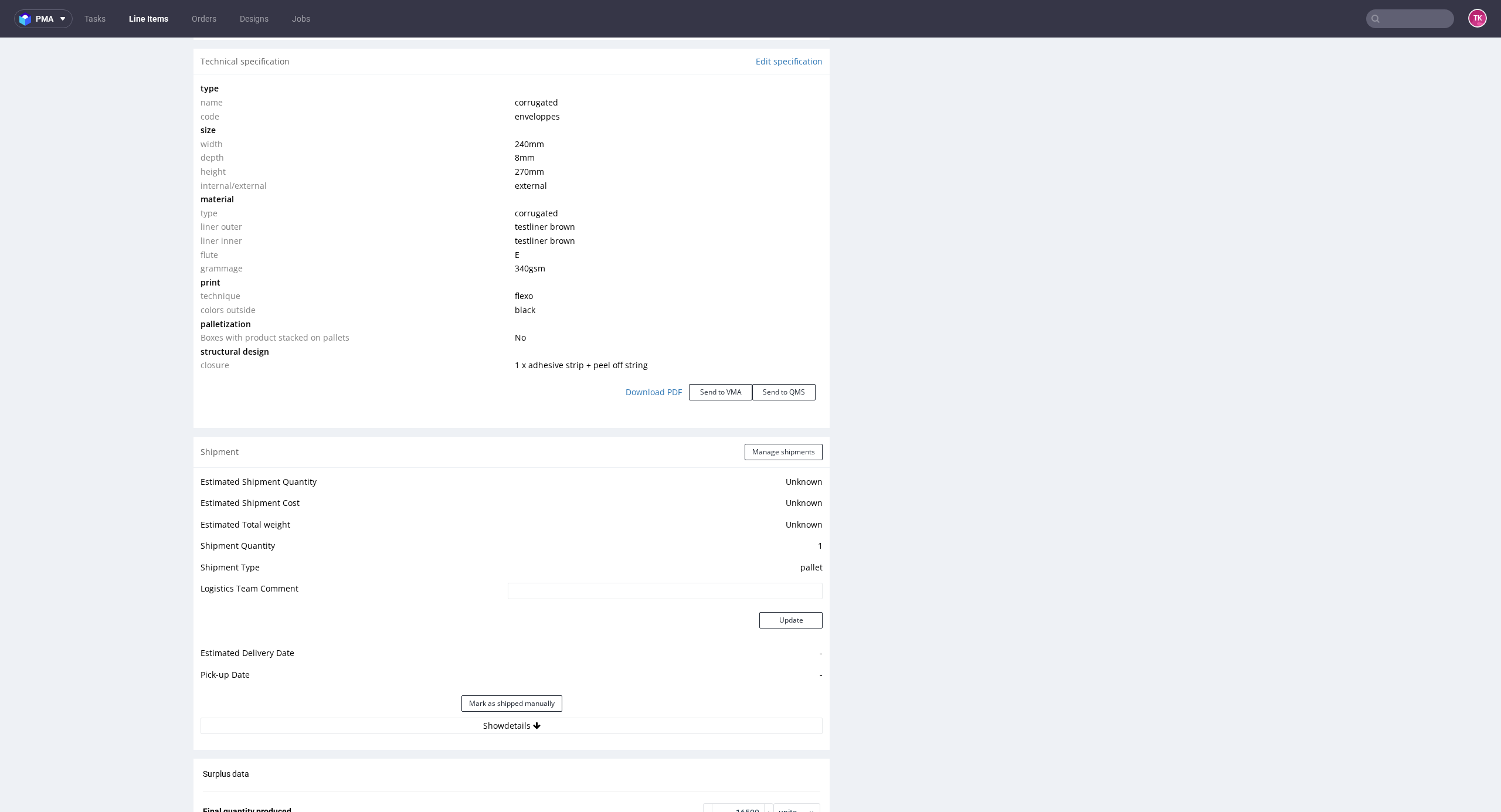
scroll to position [1485, 0]
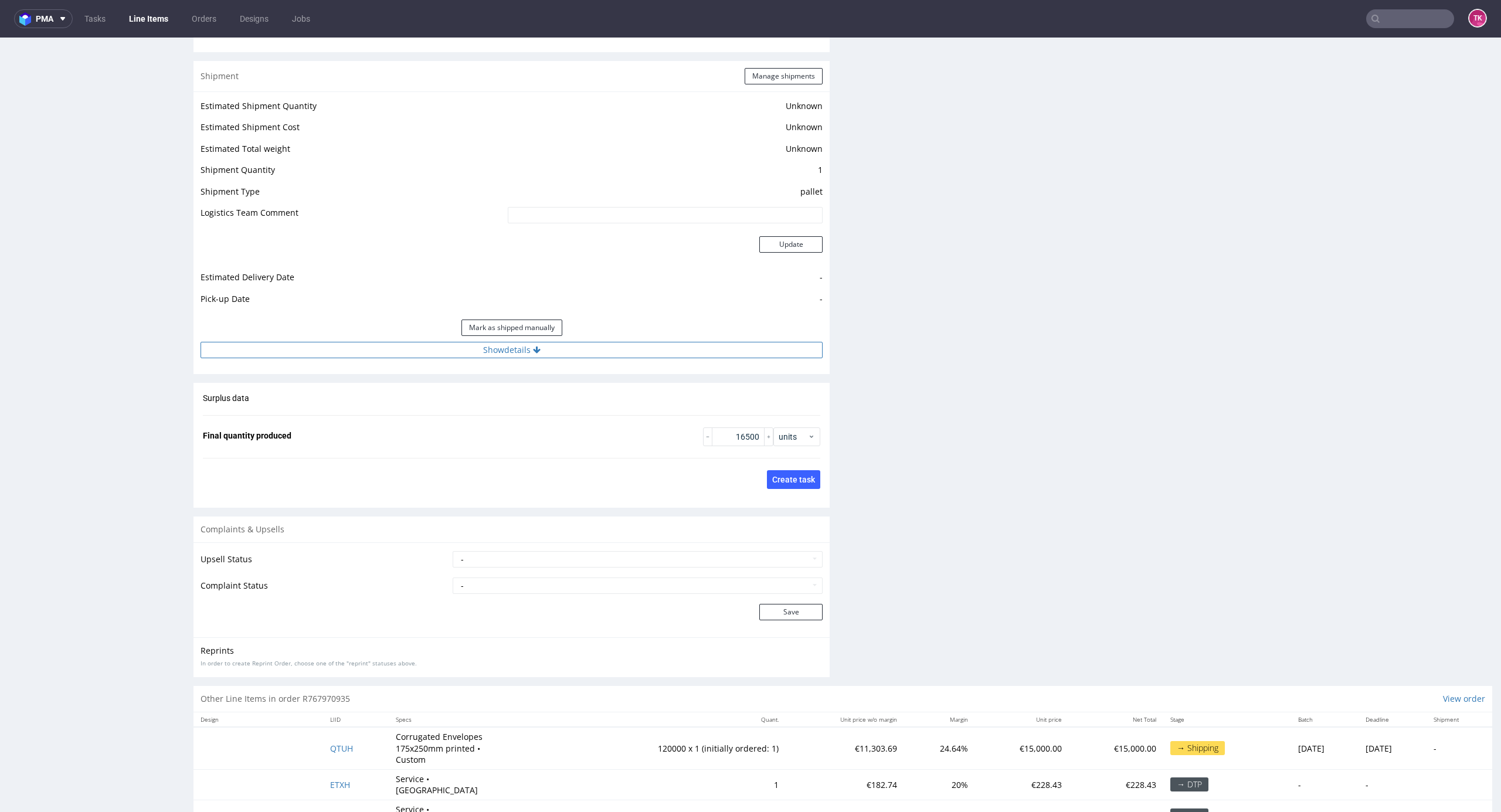
click at [607, 344] on button "Show details" at bounding box center [512, 349] width 622 height 16
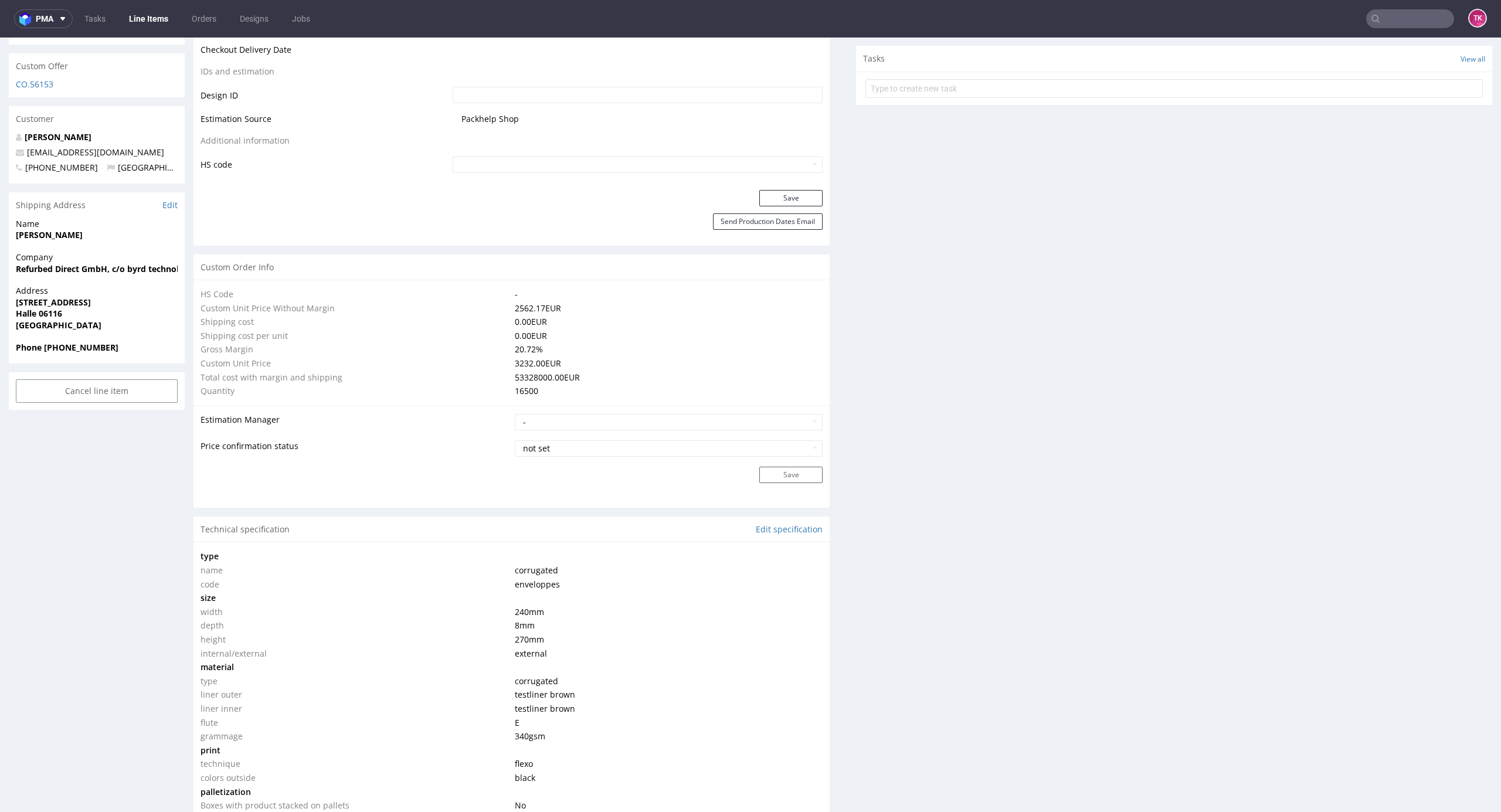
scroll to position [547, 0]
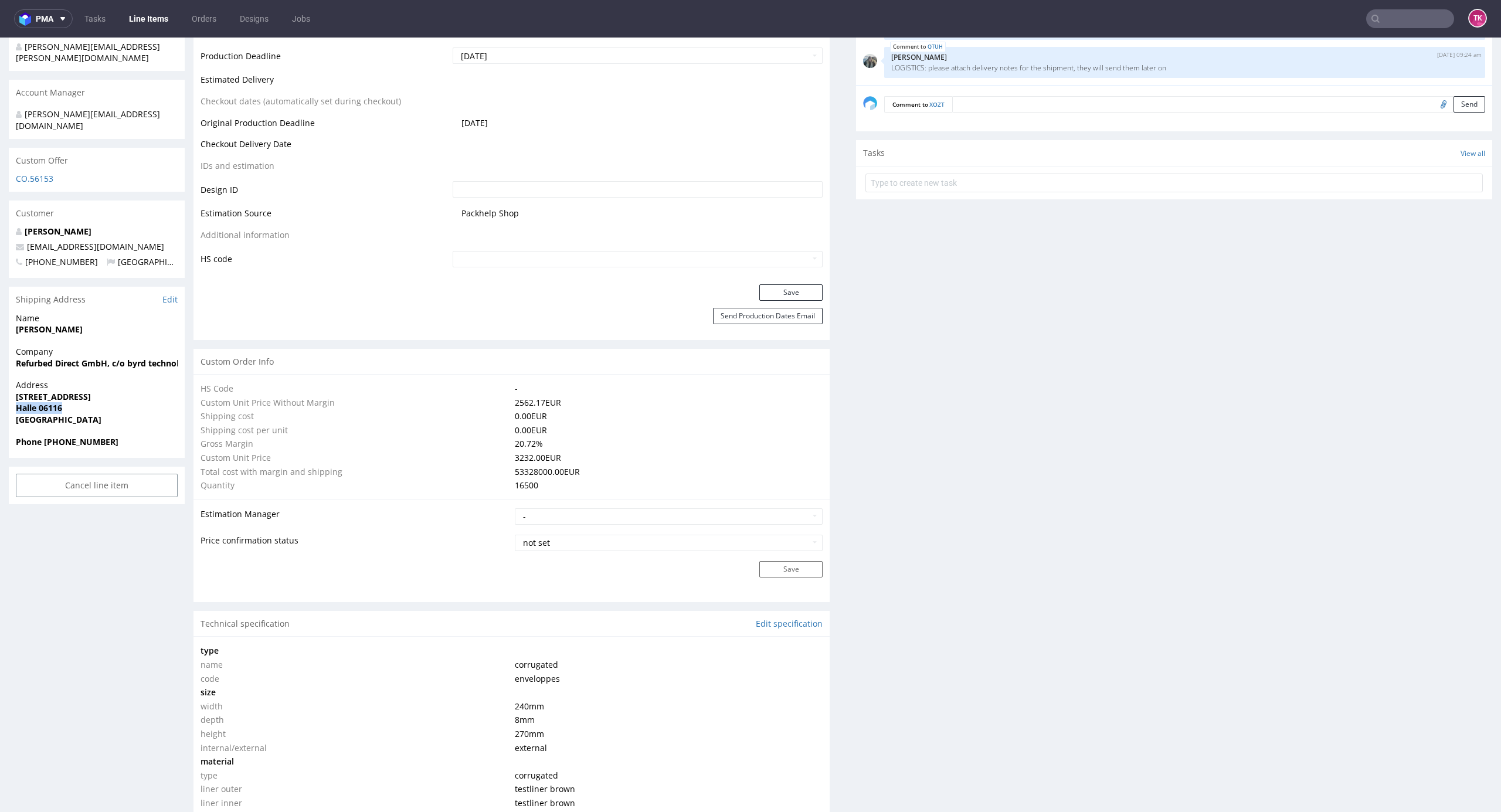
drag, startPoint x: 3, startPoint y: 390, endPoint x: 108, endPoint y: 384, distance: 105.2
click at [108, 384] on div "R767970935 13.08.2025 11:54 AM XOZT DID PH PRO Integration Item not sent to Pro…" at bounding box center [750, 827] width 1501 height 2615
copy strong "Halle 06116"
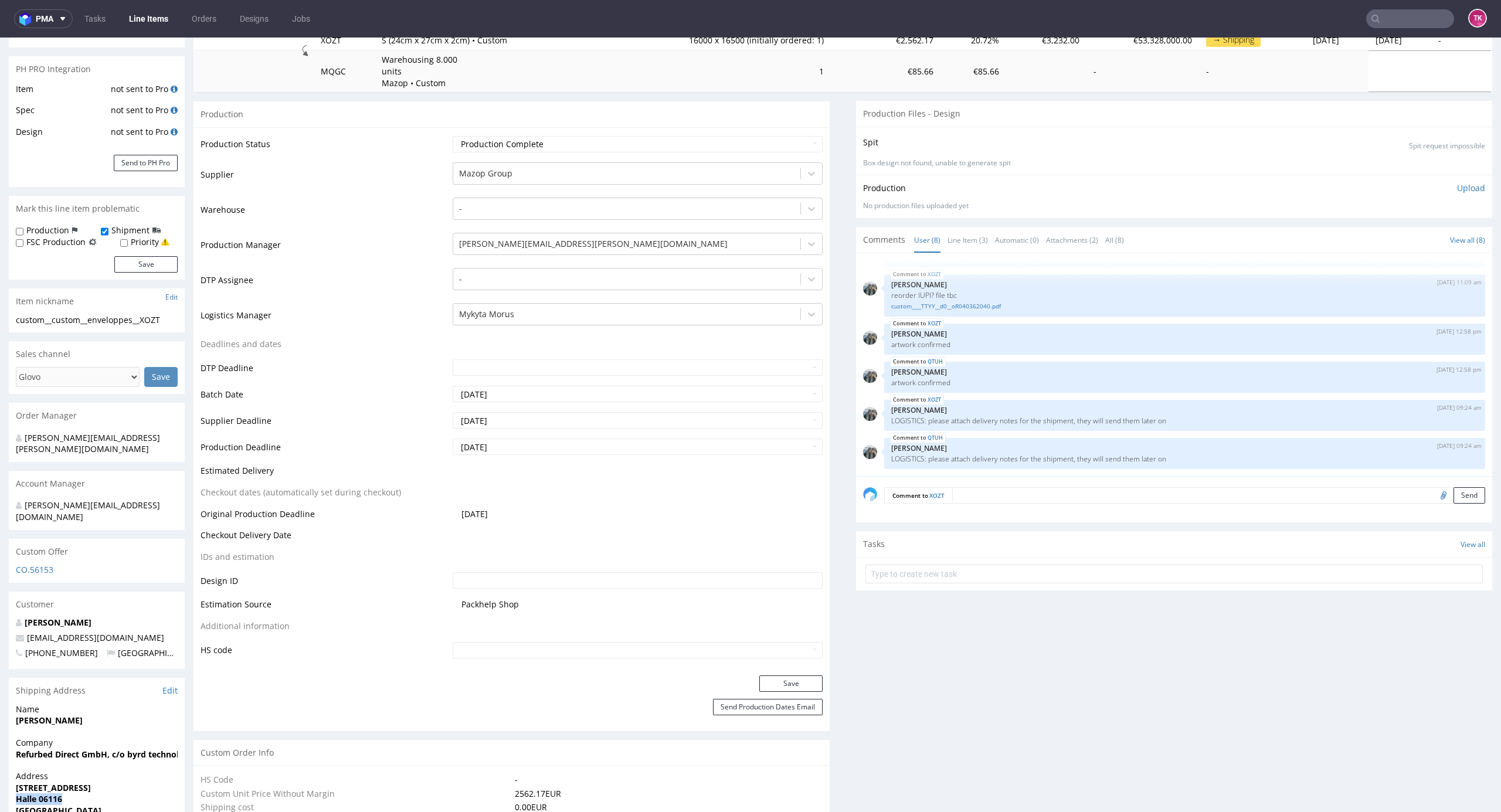
scroll to position [118, 0]
drag, startPoint x: 1470, startPoint y: 265, endPoint x: 1487, endPoint y: 278, distance: 21.4
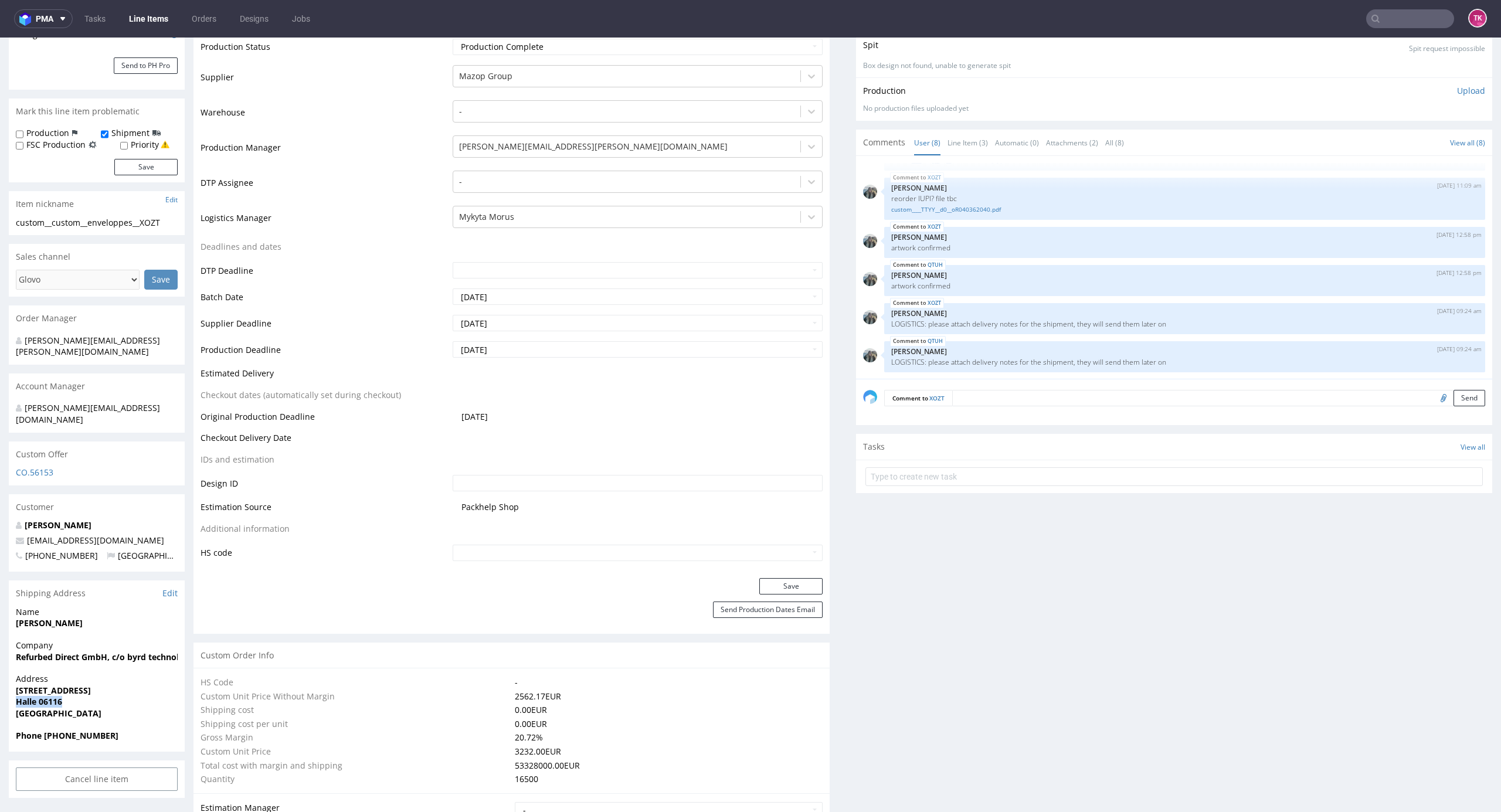
scroll to position [1776, 0]
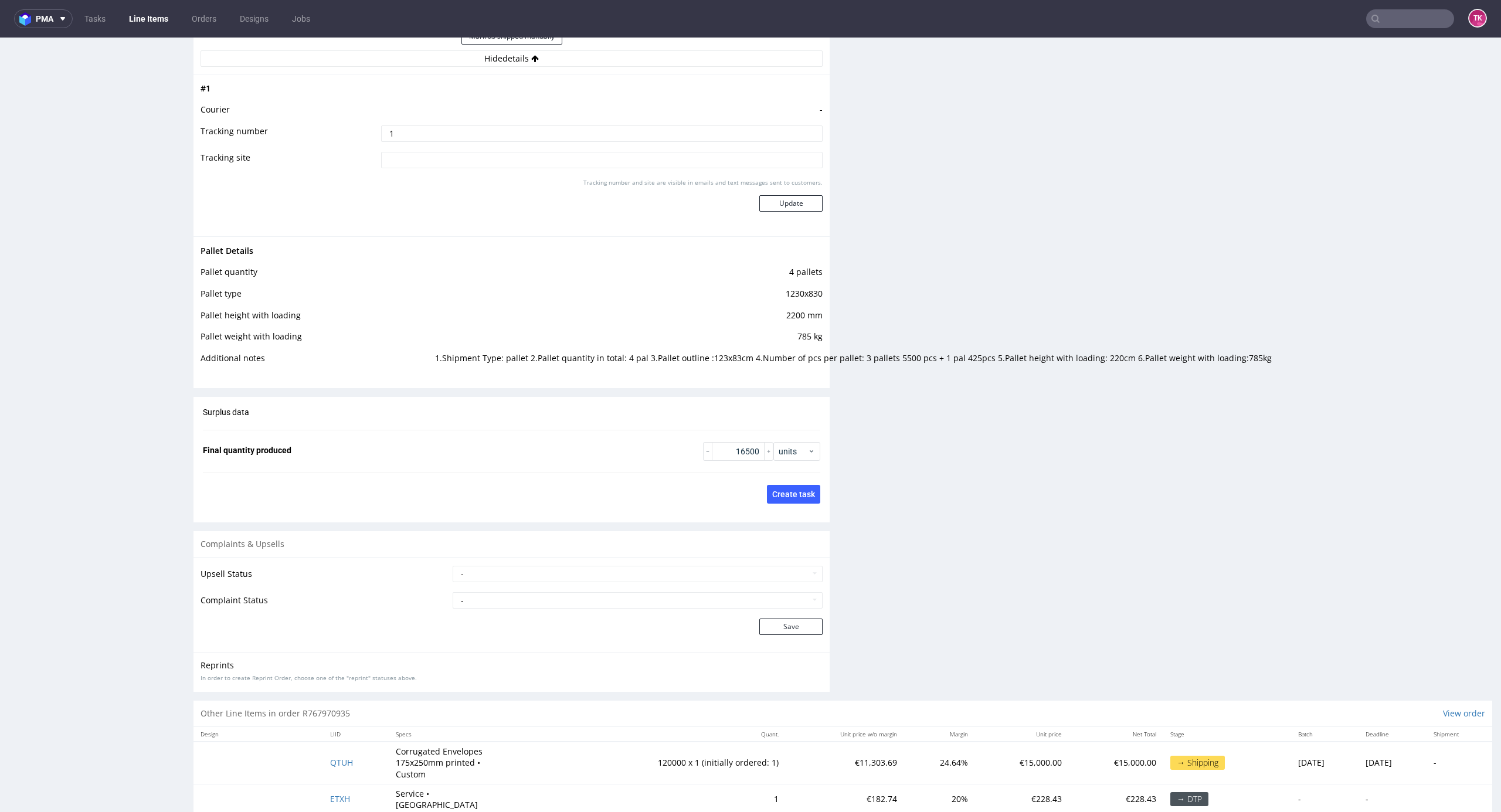
drag, startPoint x: 512, startPoint y: 138, endPoint x: 290, endPoint y: 144, distance: 222.1
click at [273, 144] on tr "Tracking number 1" at bounding box center [512, 138] width 622 height 26
type input "czekamy na dane"
click at [761, 200] on button "Update" at bounding box center [791, 203] width 63 height 16
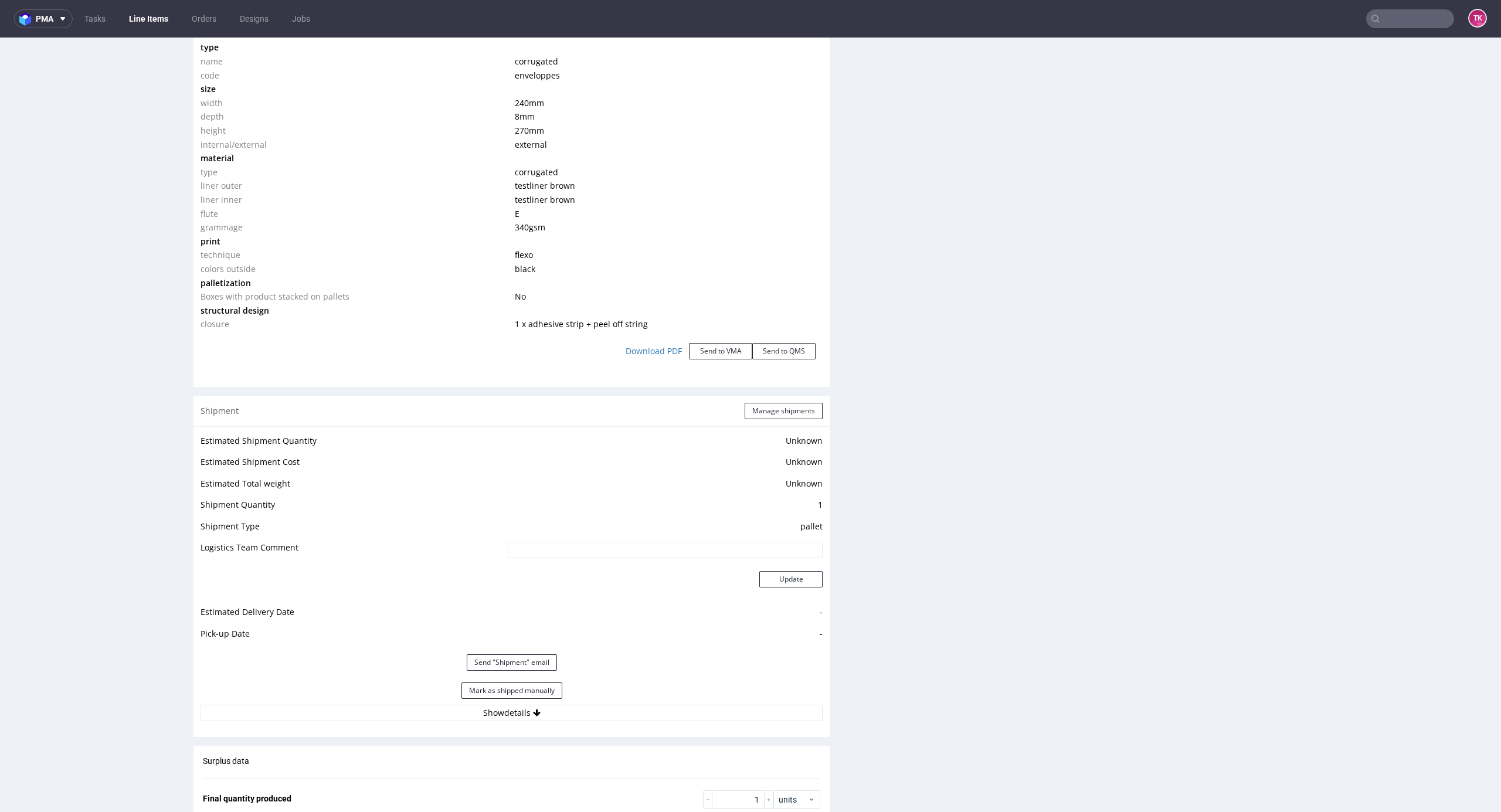
scroll to position [156, 0]
click at [760, 416] on button "Manage shipments" at bounding box center [784, 410] width 78 height 16
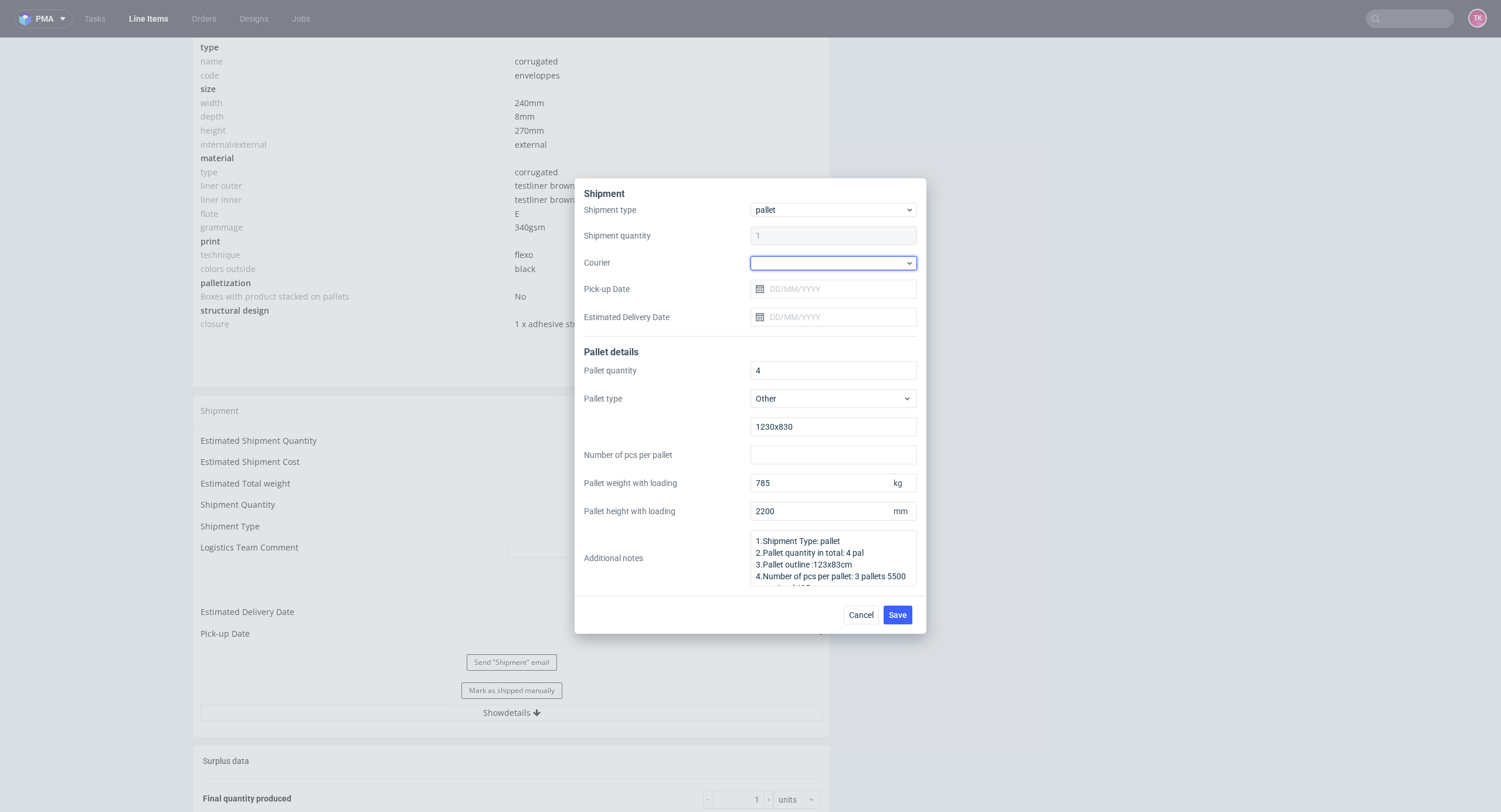
drag, startPoint x: 821, startPoint y: 270, endPoint x: 821, endPoint y: 304, distance: 34.0
click at [821, 270] on div "Shipment type pallet Shipment quantity 1 Courier Pick-up Date Estimated Deliver…" at bounding box center [750, 269] width 333 height 133
click at [814, 262] on div at bounding box center [834, 263] width 166 height 14
click at [805, 309] on div "RAPWAY" at bounding box center [834, 303] width 157 height 21
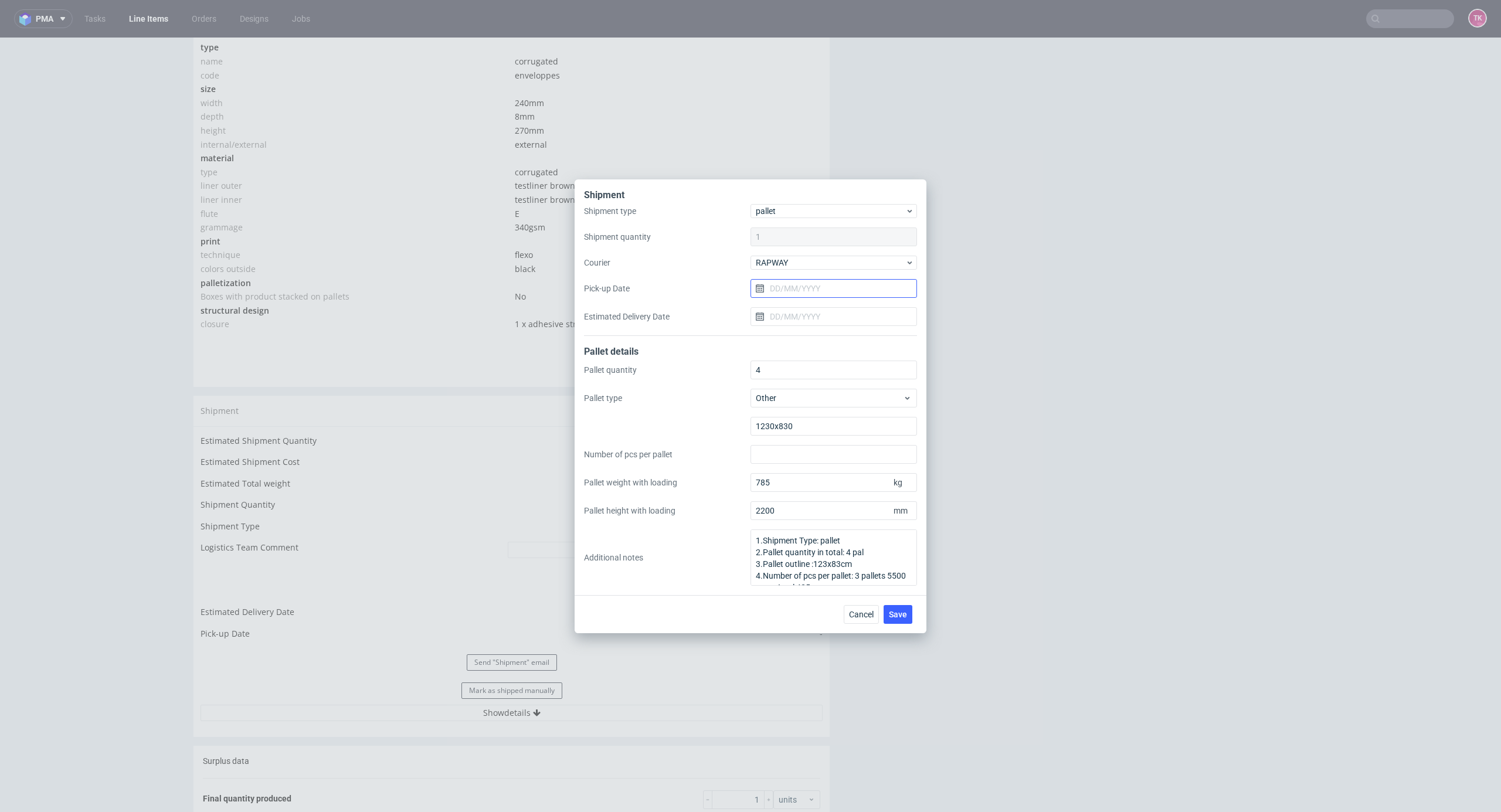
click at [800, 291] on input "Pick-up Date" at bounding box center [834, 288] width 166 height 19
click at [868, 441] on span "29" at bounding box center [872, 441] width 10 height 12
type input "[DATE]"
click at [796, 324] on input "Estimated Delivery Date" at bounding box center [834, 316] width 166 height 19
click at [803, 478] on section "27 28 29 30 31 1 2 3 4 5 6 7 8 9 10 11 12 13 14 15 16 17 18 19 20 21 22 23 24 2…" at bounding box center [835, 441] width 132 height 112
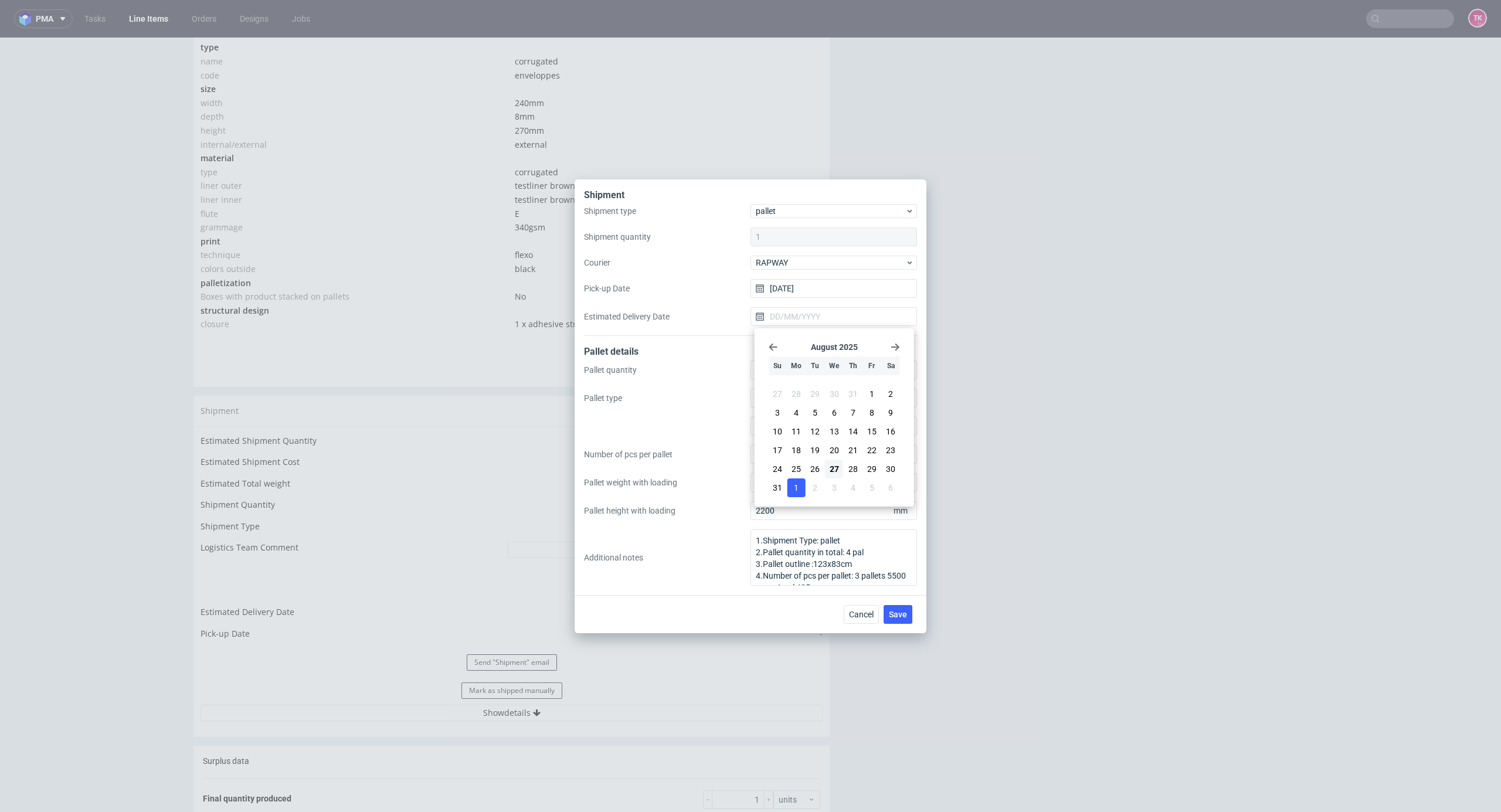
click at [801, 484] on button "1" at bounding box center [796, 487] width 18 height 19
type input "[DATE]"
click at [908, 619] on button "Save" at bounding box center [898, 614] width 29 height 19
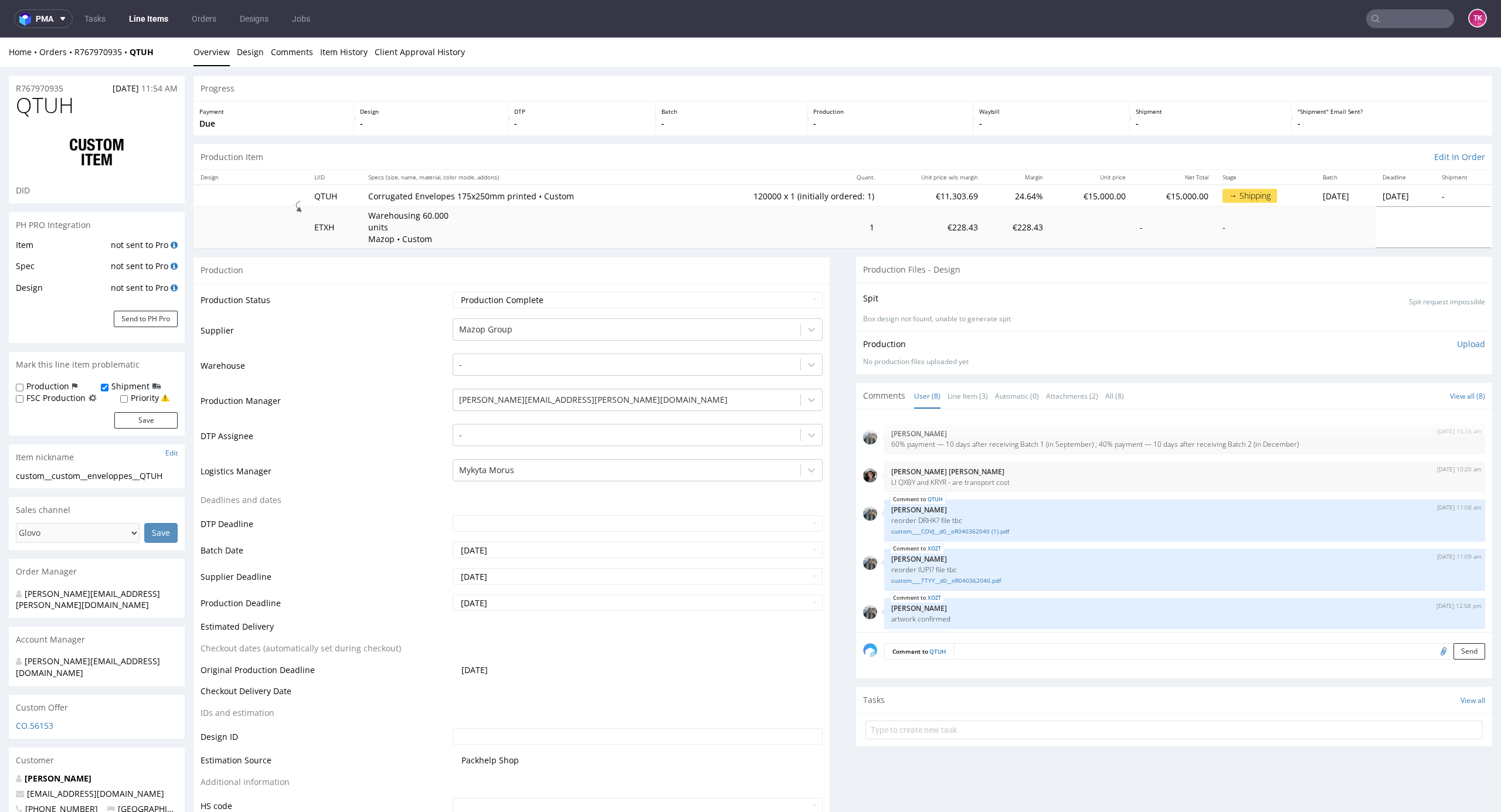
scroll to position [118, 0]
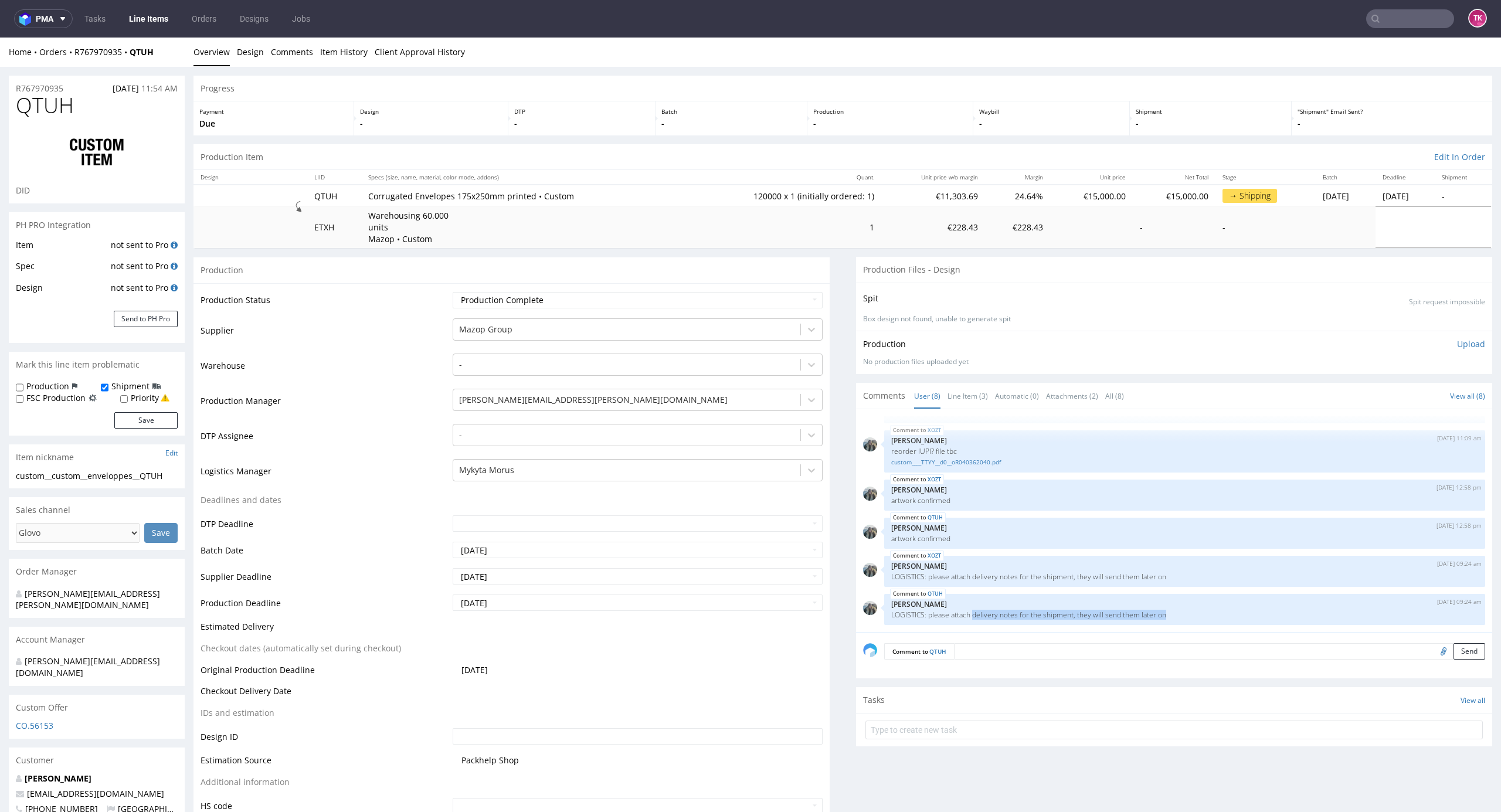
drag, startPoint x: 1138, startPoint y: 615, endPoint x: 962, endPoint y: 627, distance: 176.4
click at [962, 627] on div "[DATE] 10:16 am [PERSON_NAME] 60% payment — 10 days after receiving Batch 1 (in…" at bounding box center [1178, 524] width 629 height 216
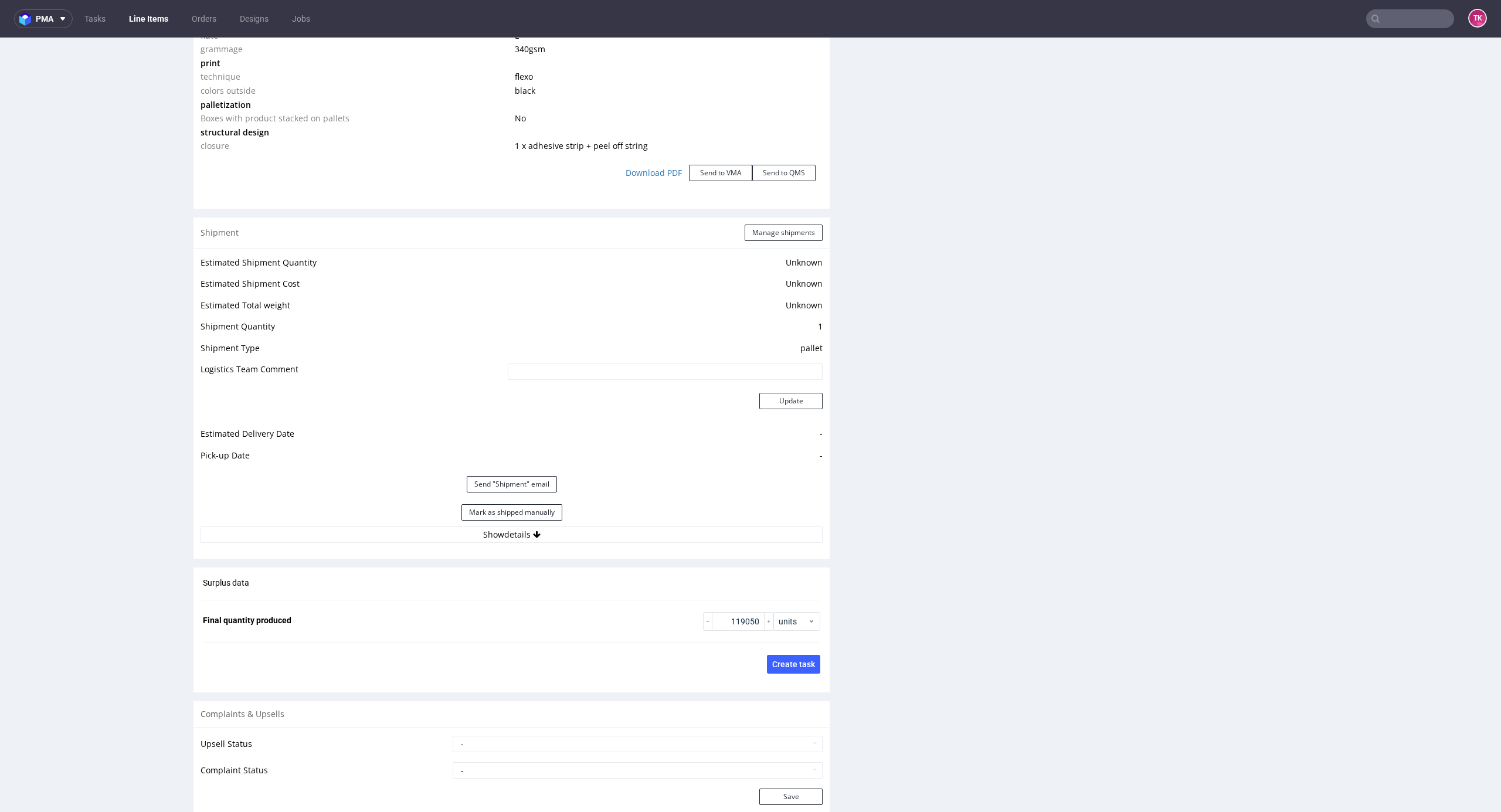
scroll to position [1571, 0]
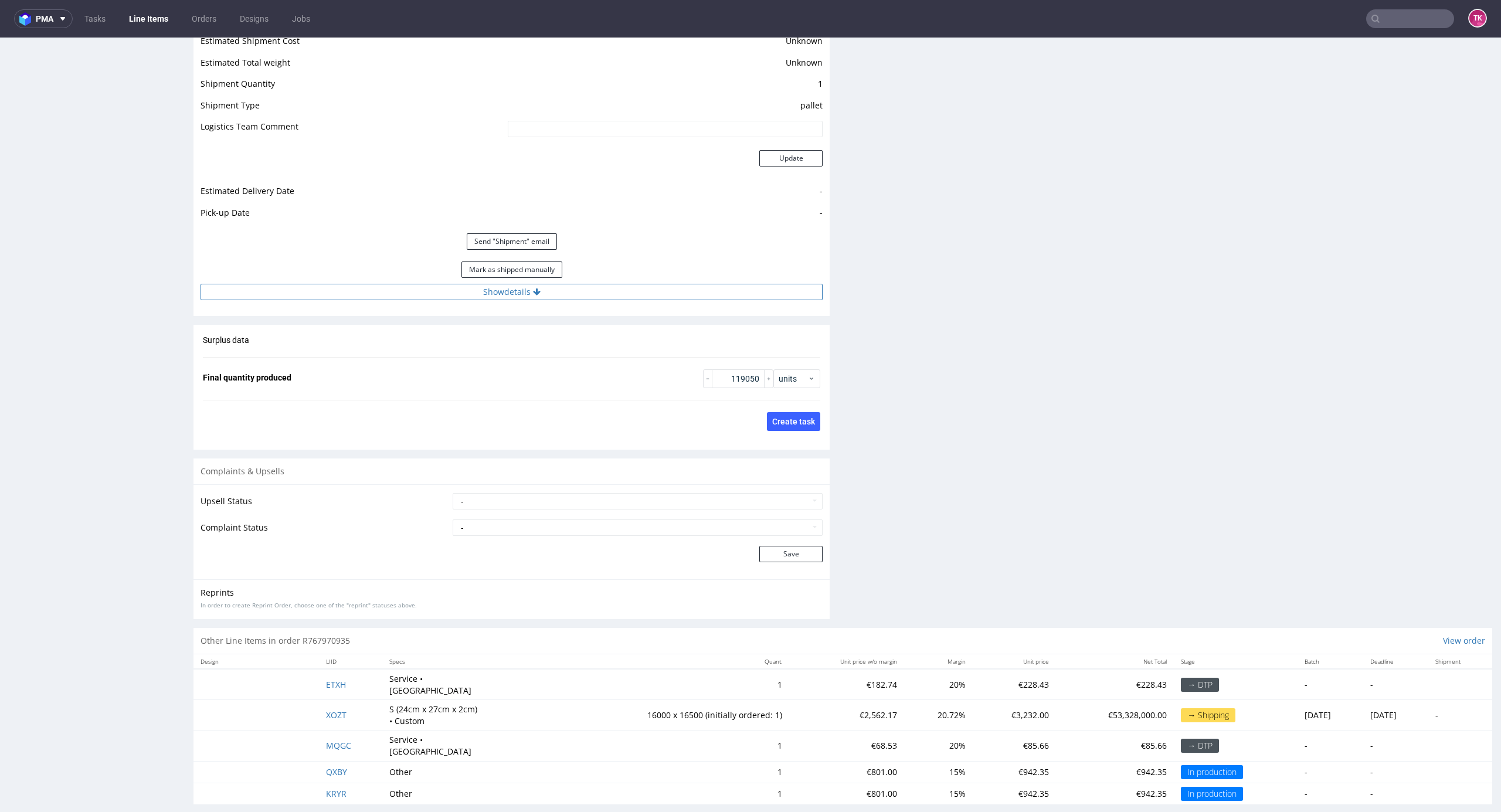
click at [699, 298] on button "Show details" at bounding box center [512, 291] width 622 height 16
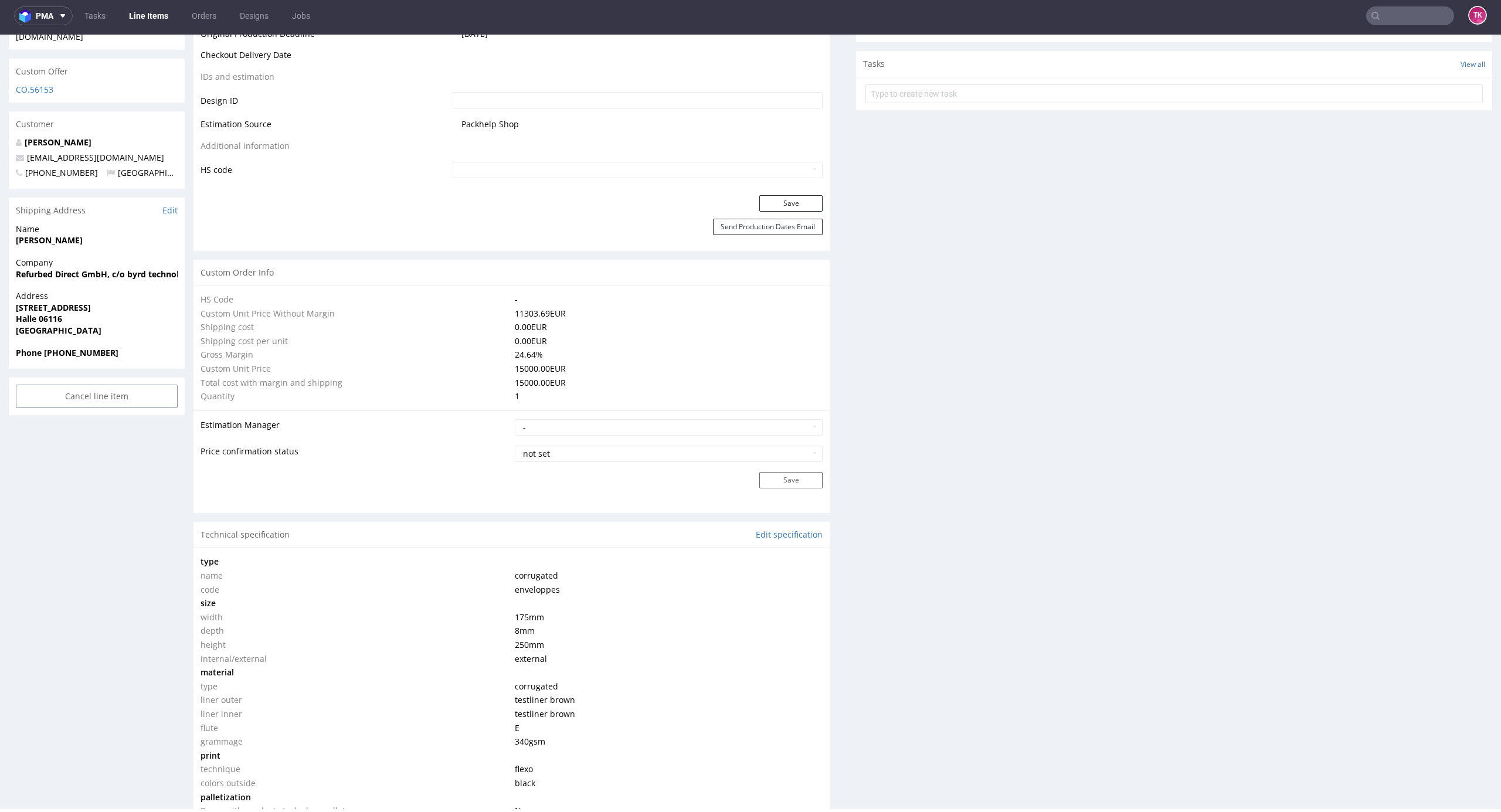
scroll to position [1876, 0]
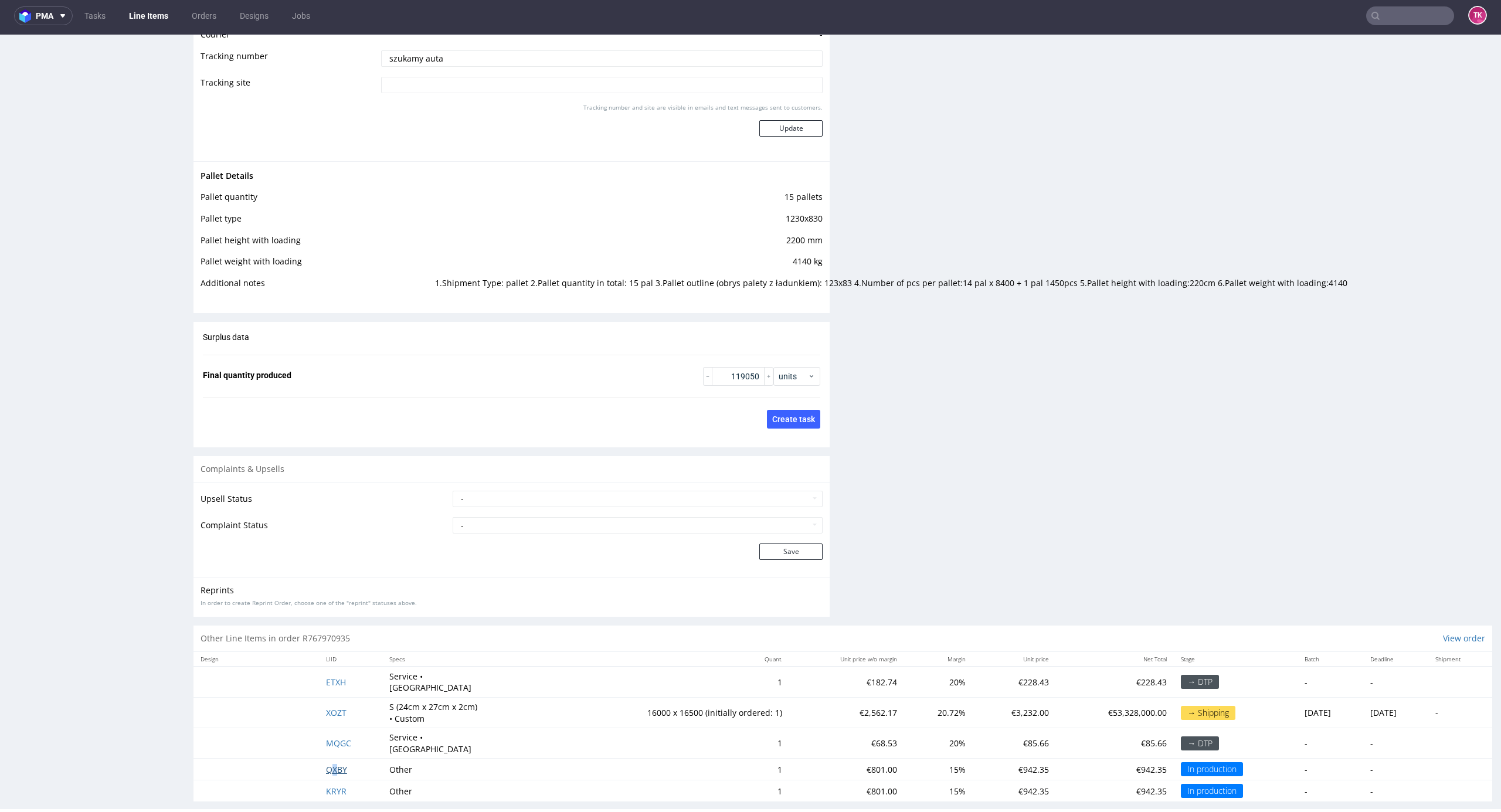
click at [327, 758] on td "QXBY" at bounding box center [351, 769] width 64 height 22
click at [333, 764] on span "QXBY" at bounding box center [336, 769] width 21 height 11
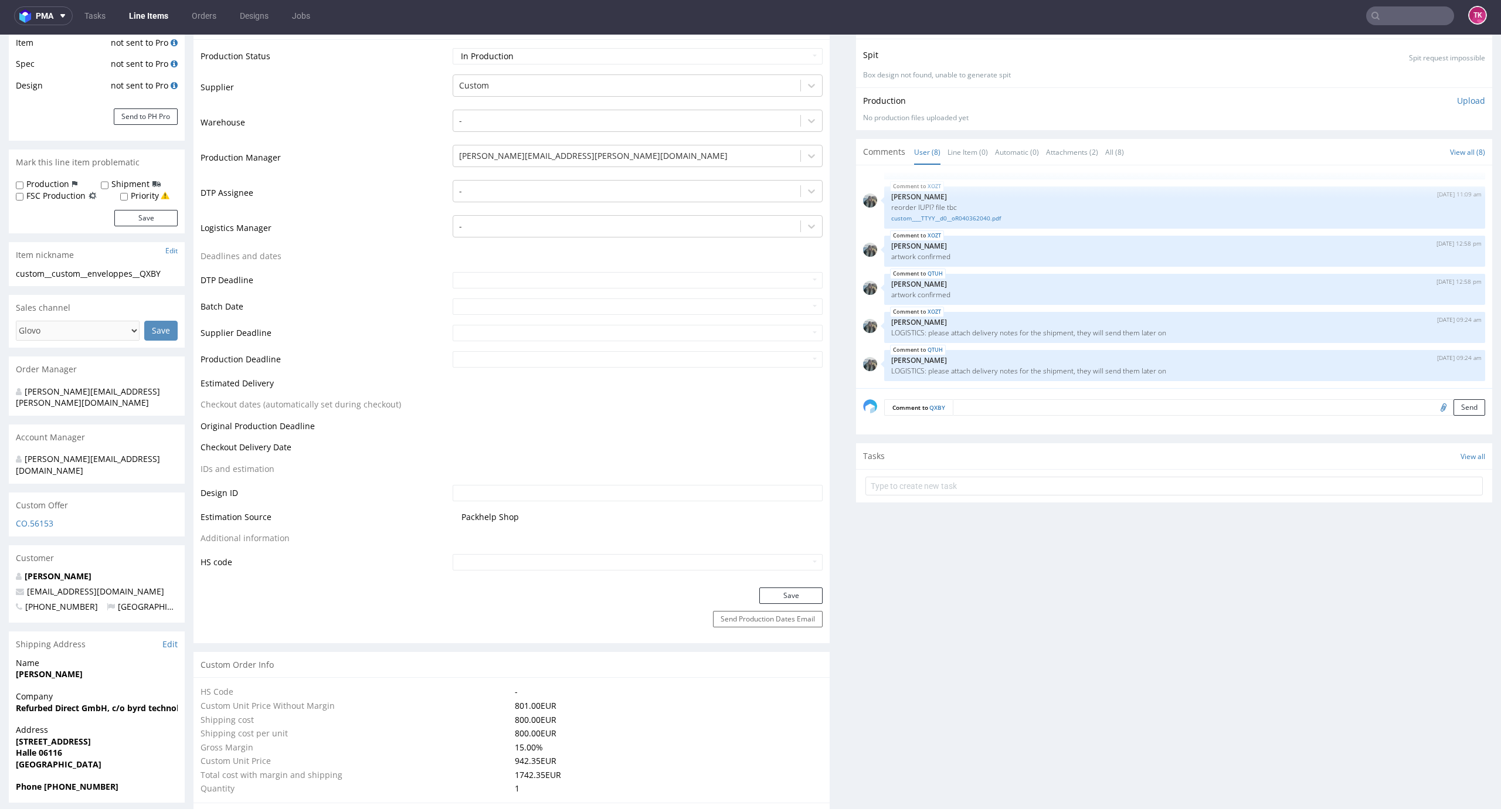
scroll to position [312, 0]
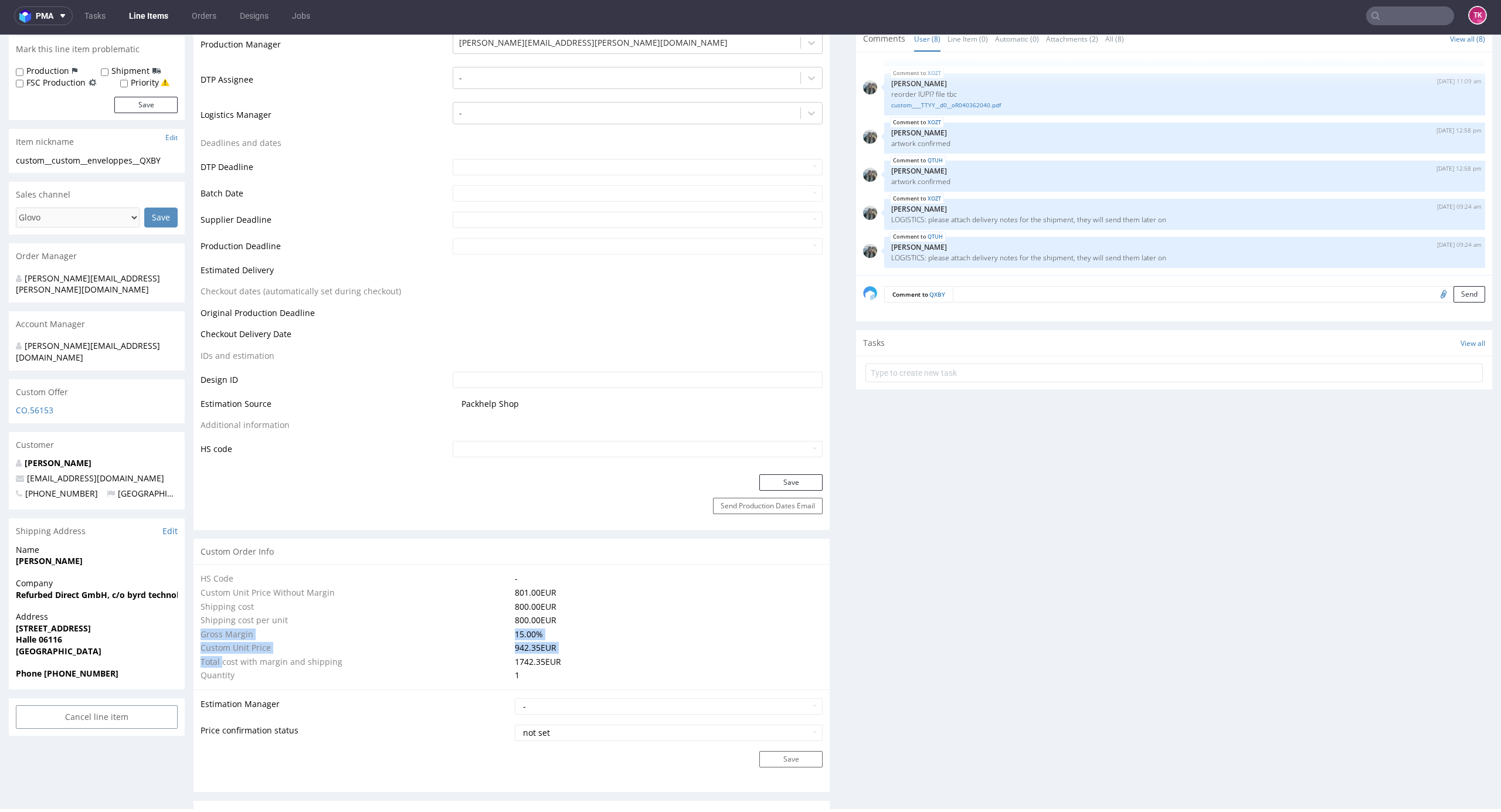
drag, startPoint x: 236, startPoint y: 657, endPoint x: 620, endPoint y: 602, distance: 387.9
click at [617, 605] on tbody "HS Code - Custom Unit Price Without Margin 801.00 EUR Shipping cost 800.00 EUR …" at bounding box center [512, 627] width 622 height 111
click at [622, 601] on td "800.00 EUR" at bounding box center [668, 607] width 312 height 14
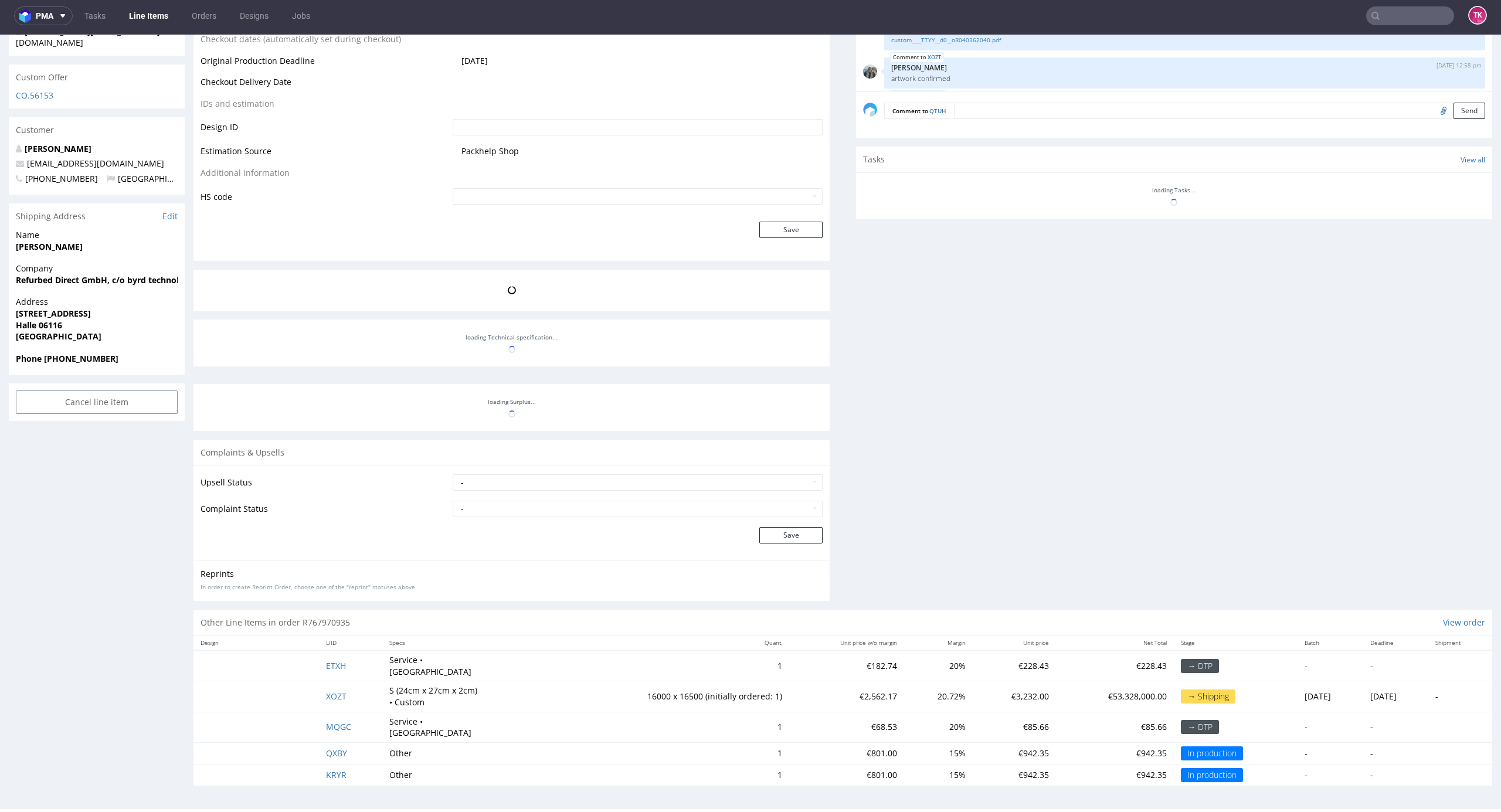
scroll to position [118, 0]
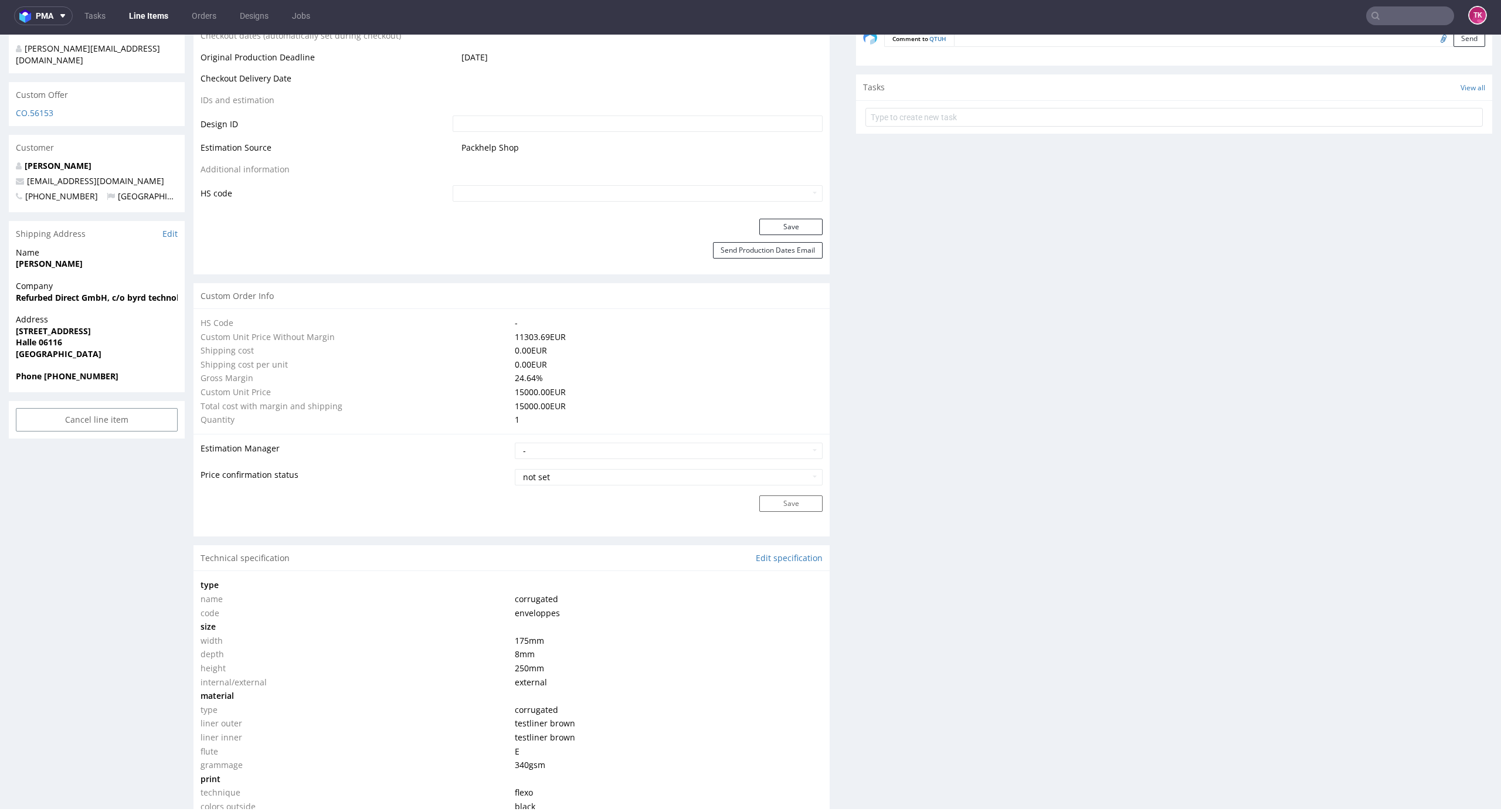
type input "119050"
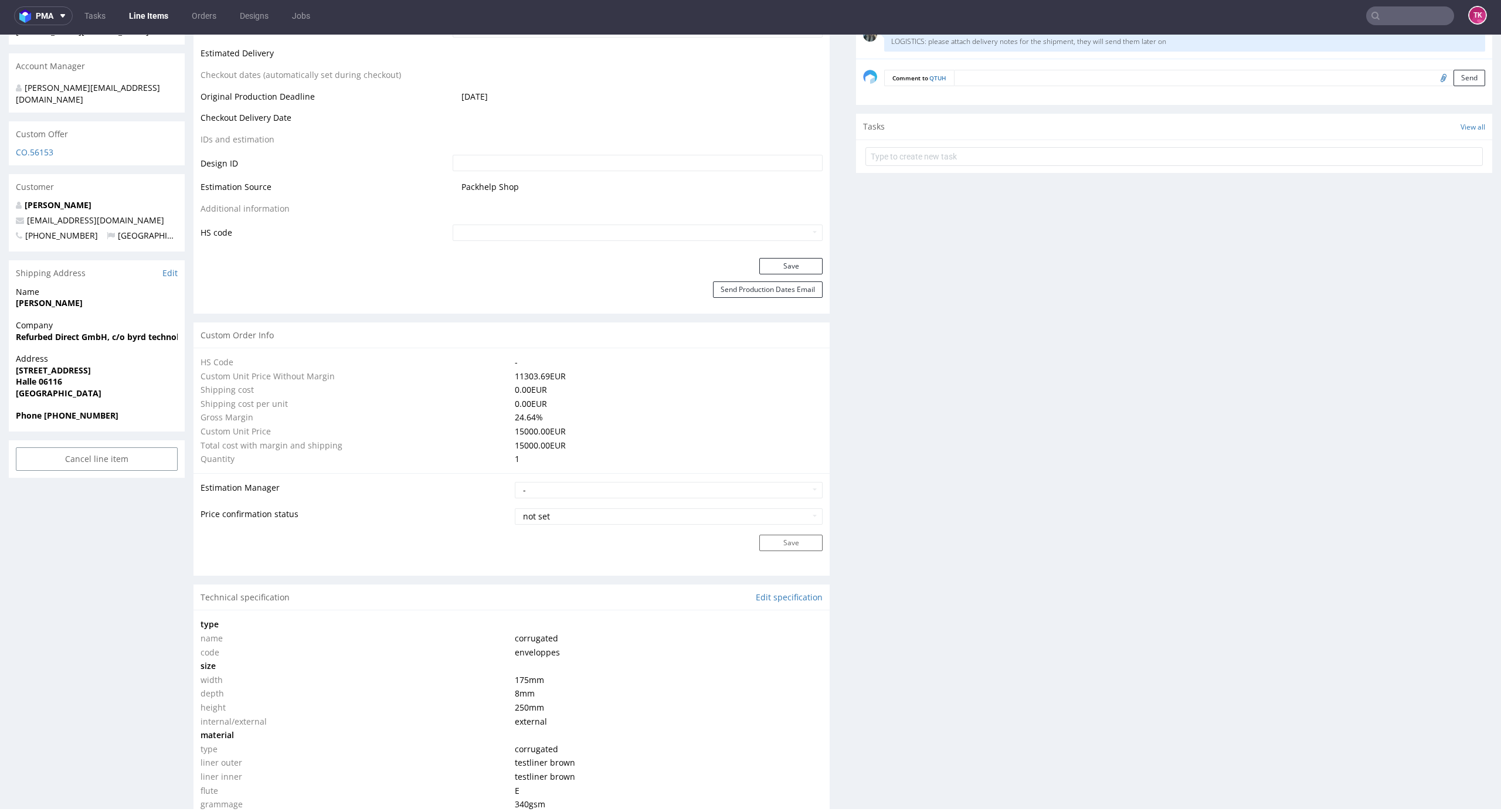
scroll to position [554, 0]
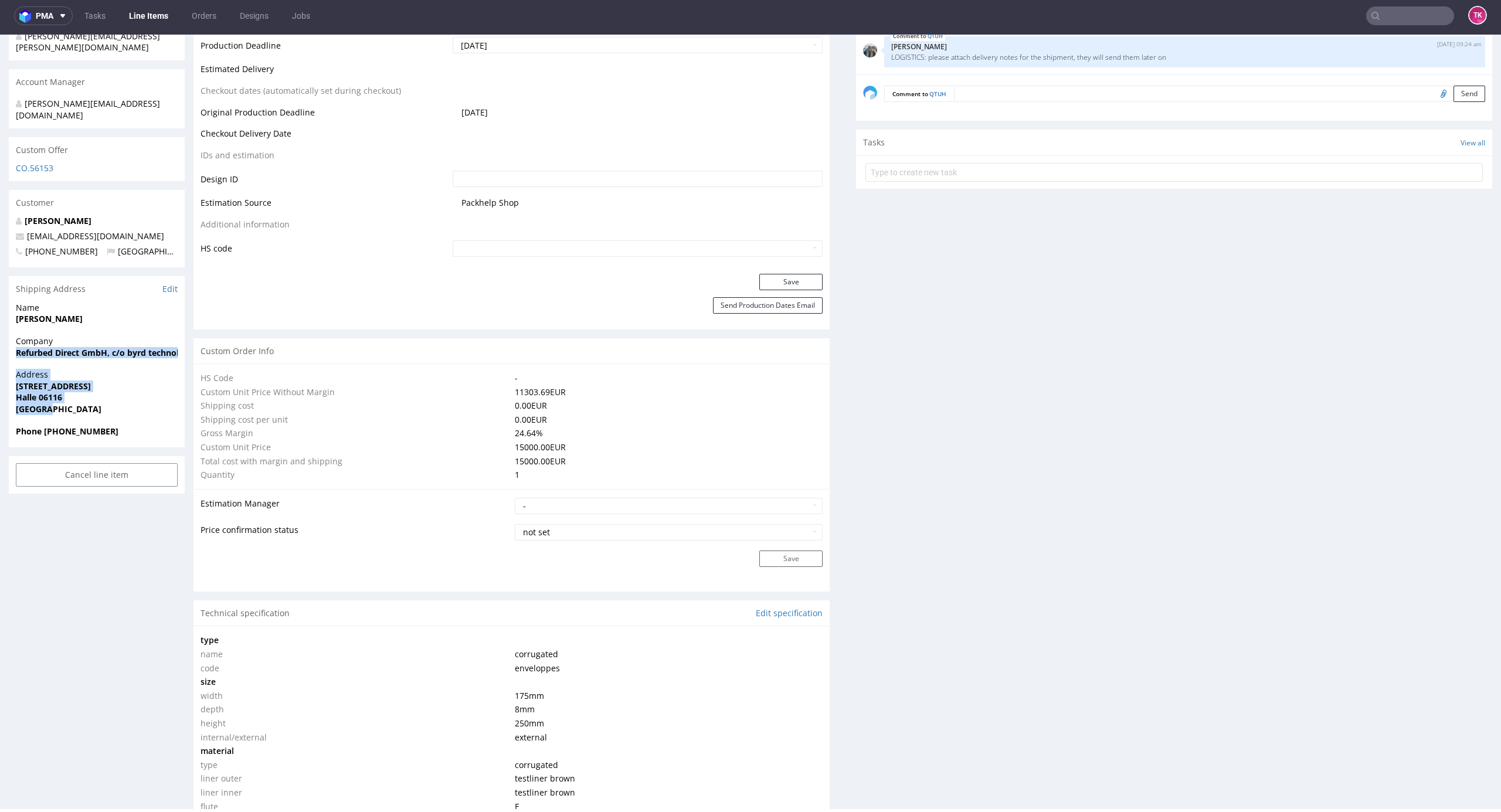
drag, startPoint x: 7, startPoint y: 332, endPoint x: 54, endPoint y: 380, distance: 67.2
click at [63, 392] on div "R767970935 [DATE] 11:54 AM QTUH DID PH PRO Integration Item not sent to Pro Spe…" at bounding box center [750, 673] width 1501 height 2326
drag, startPoint x: 8, startPoint y: 303, endPoint x: 80, endPoint y: 394, distance: 116.0
click at [80, 394] on div "R767970935 [DATE] 11:54 AM QTUH DID PH PRO Integration Item not sent to Pro Spe…" at bounding box center [750, 673] width 1501 height 2326
copy section "[PERSON_NAME] Company Refurbed Direct GmbH, c/[PERSON_NAME] technologies, c/o R…"
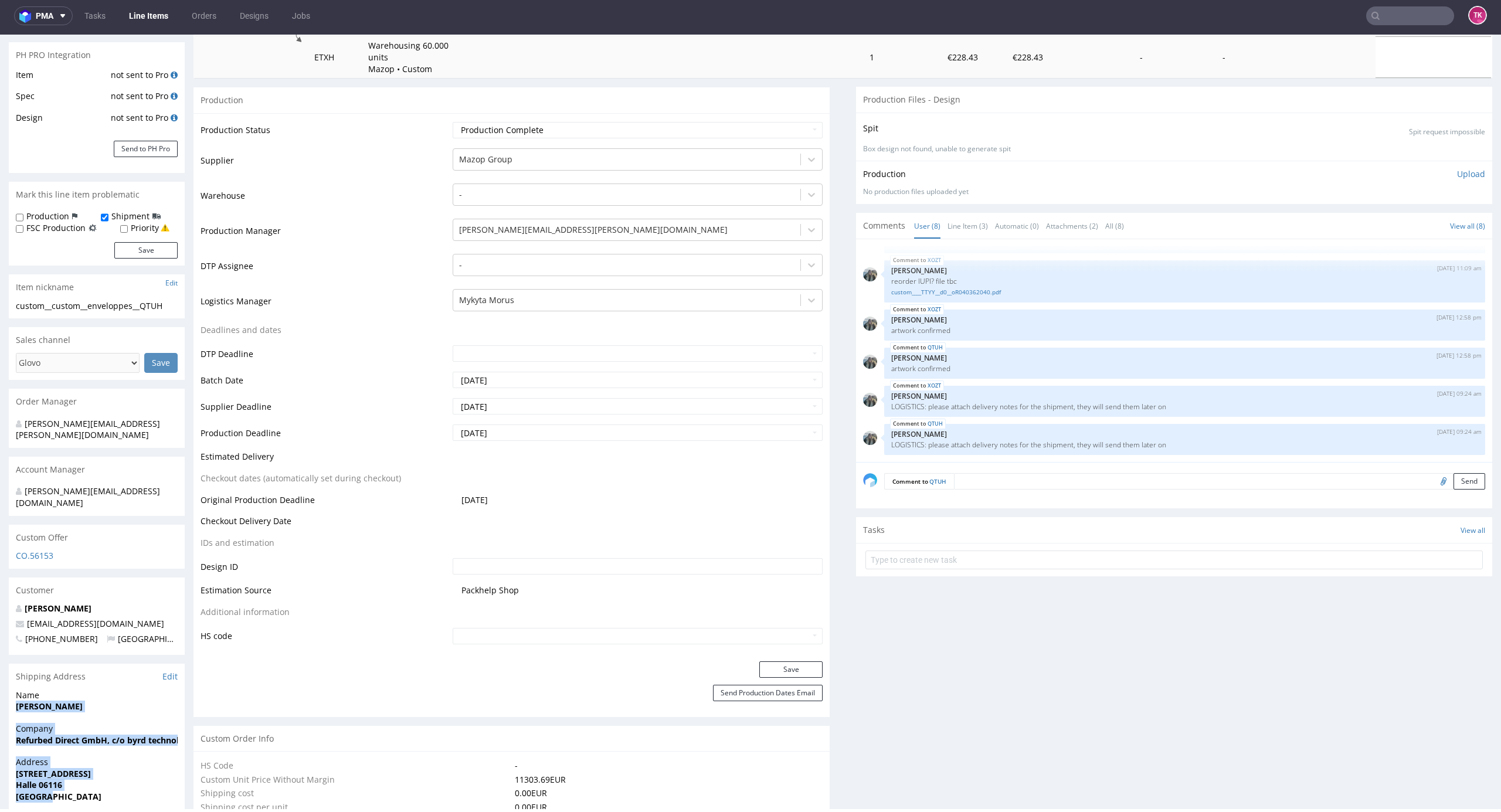
scroll to position [164, 0]
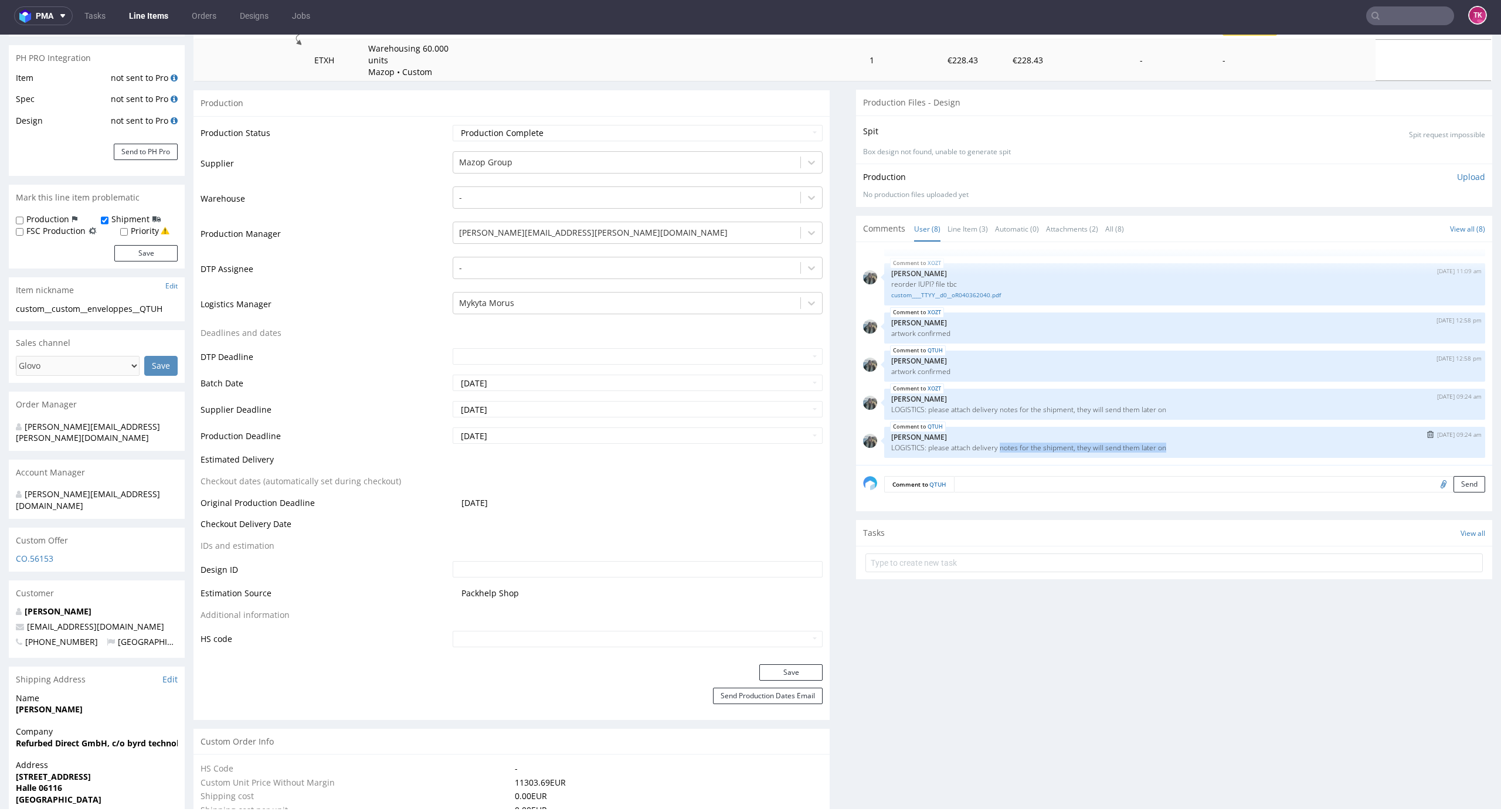
drag, startPoint x: 987, startPoint y: 444, endPoint x: 1171, endPoint y: 456, distance: 184.4
click at [1171, 456] on div "QTUH [DATE] 09:24 am [PERSON_NAME] LOGISTICS: please attach delivery notes for …" at bounding box center [1185, 442] width 601 height 31
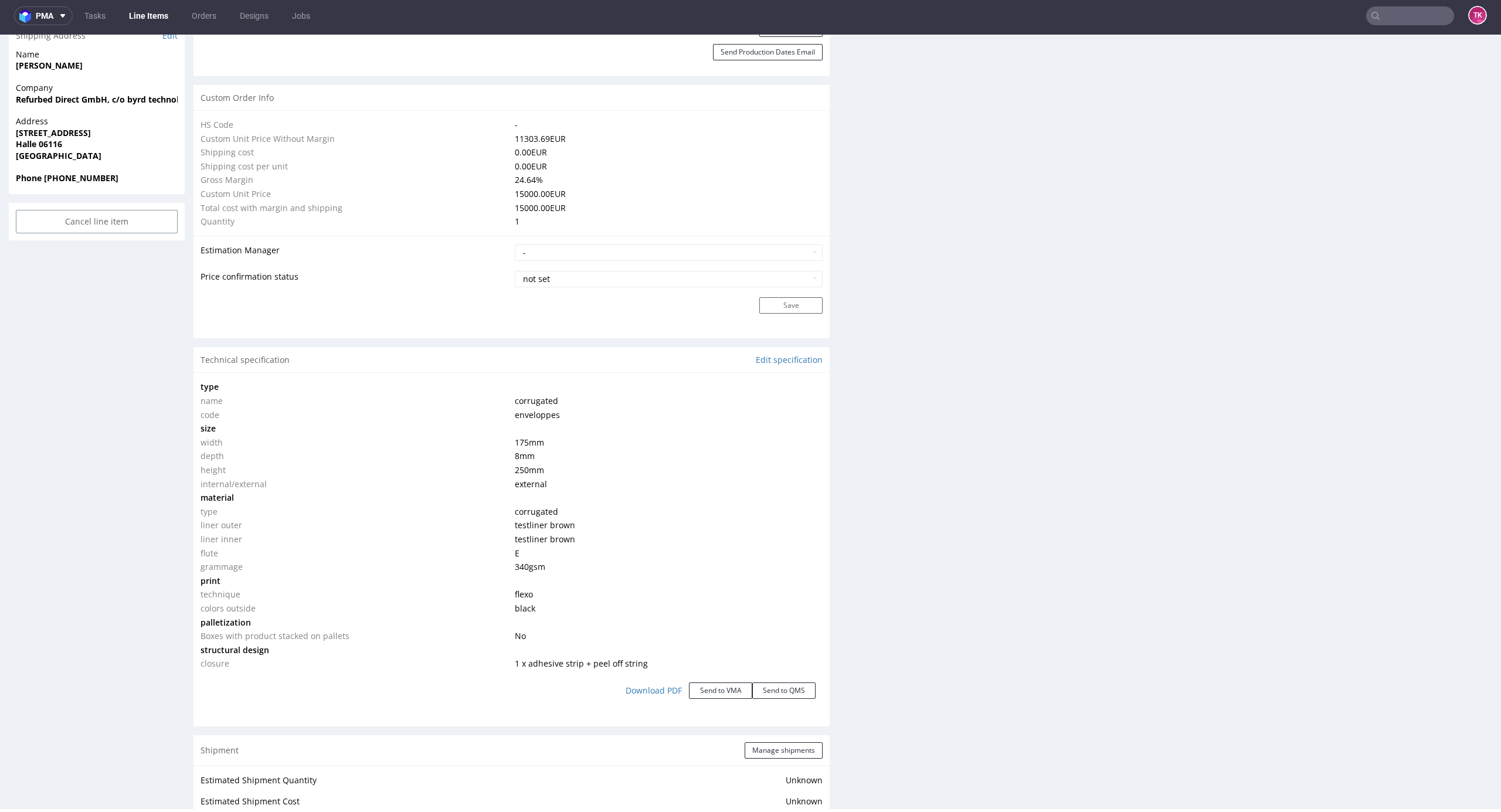
scroll to position [633, 0]
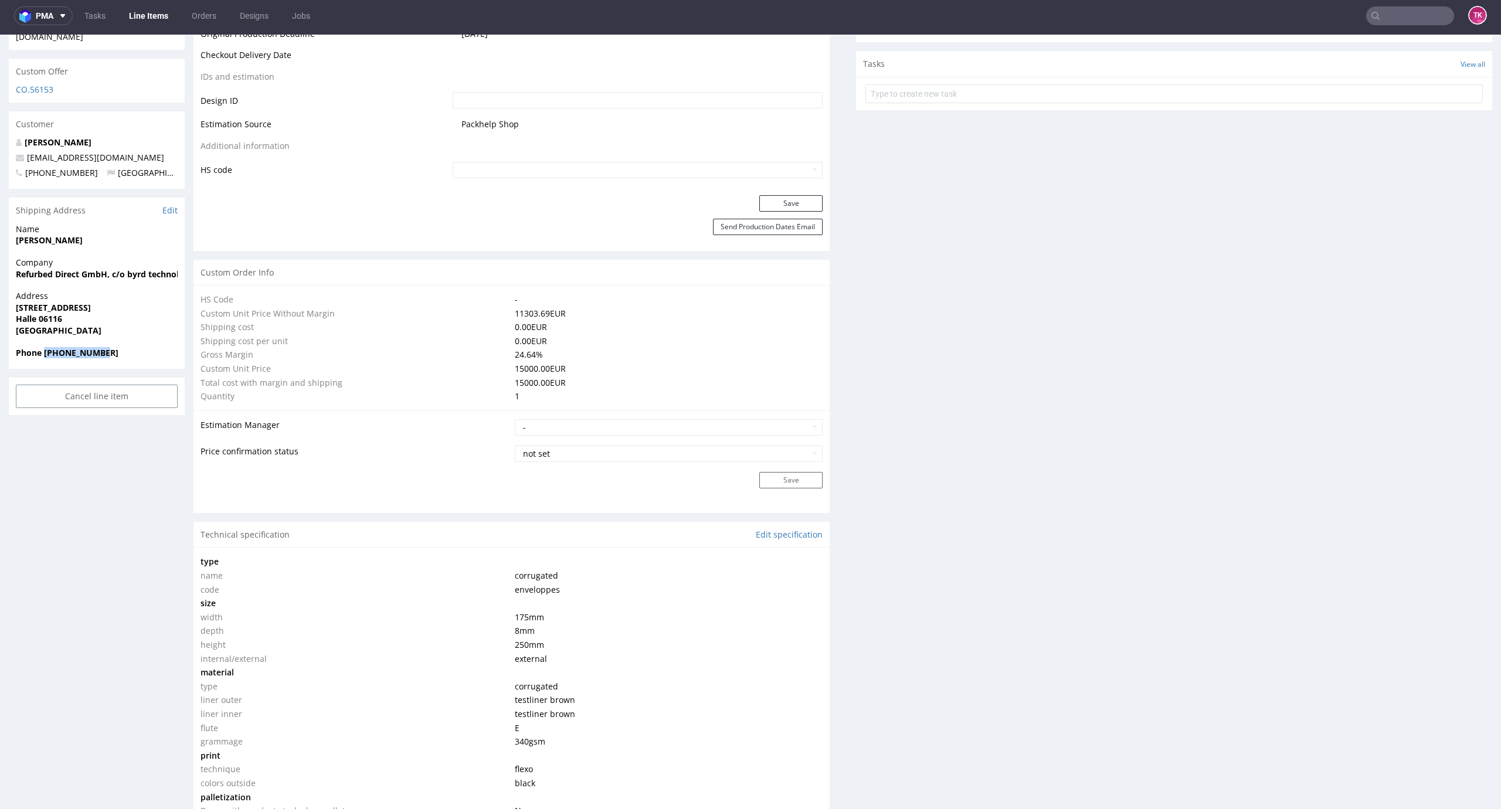
drag, startPoint x: 102, startPoint y: 329, endPoint x: 44, endPoint y: 337, distance: 58.5
click at [44, 347] on div "Phone [PHONE_NUMBER]" at bounding box center [97, 358] width 176 height 22
copy strong "[PHONE_NUMBER]"
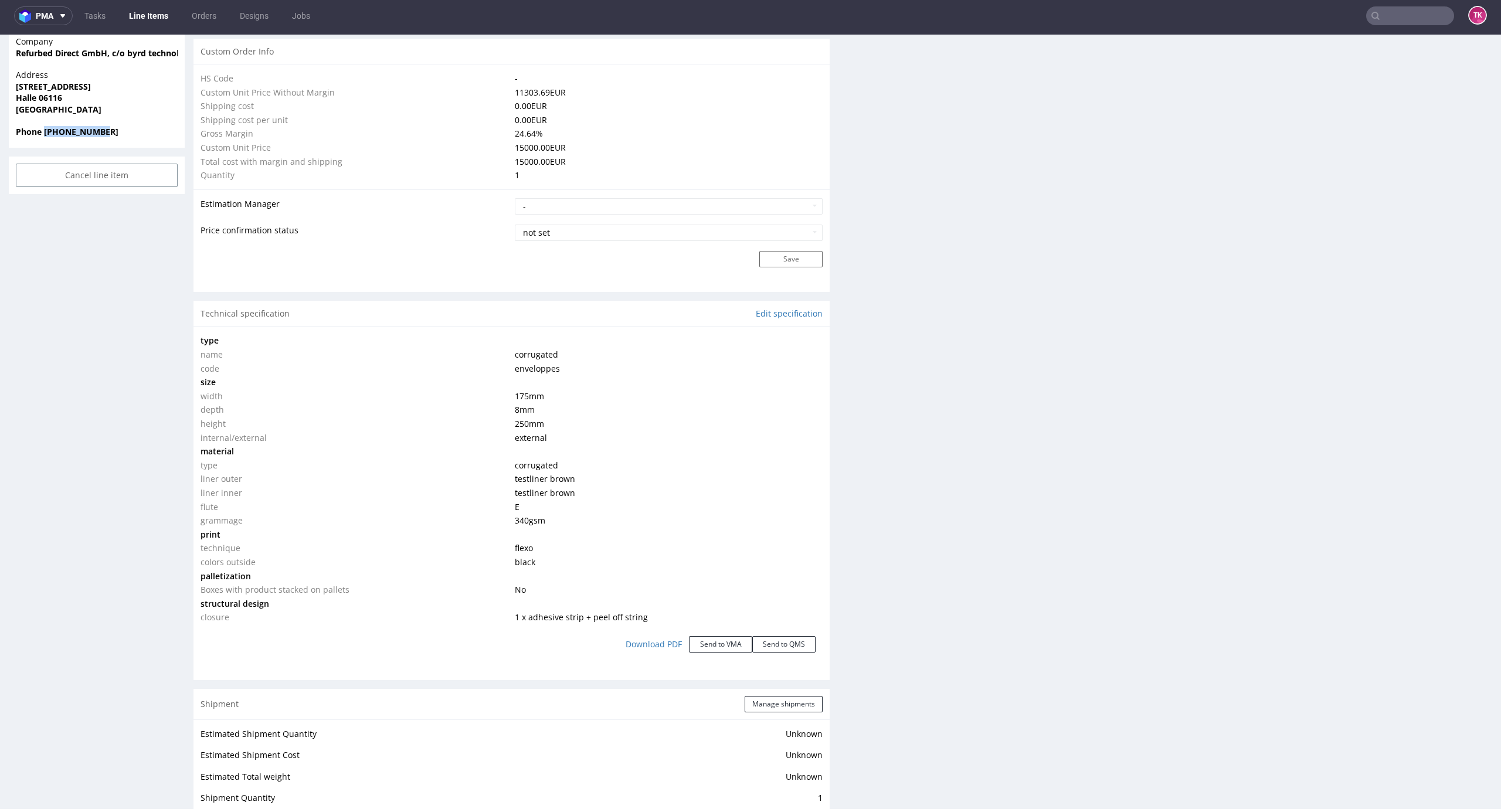
scroll to position [1571, 0]
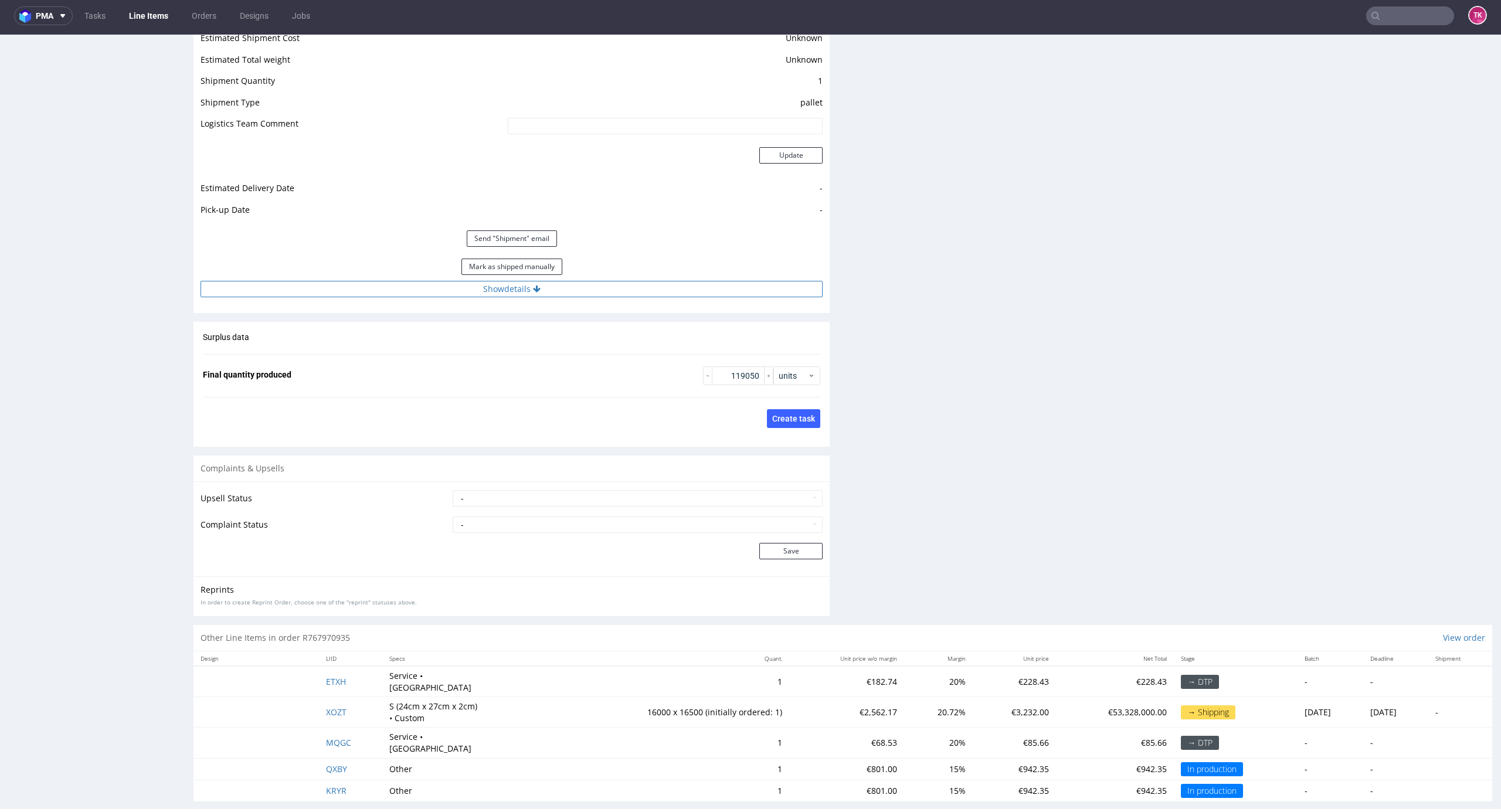
click at [674, 286] on button "Show details" at bounding box center [512, 289] width 622 height 16
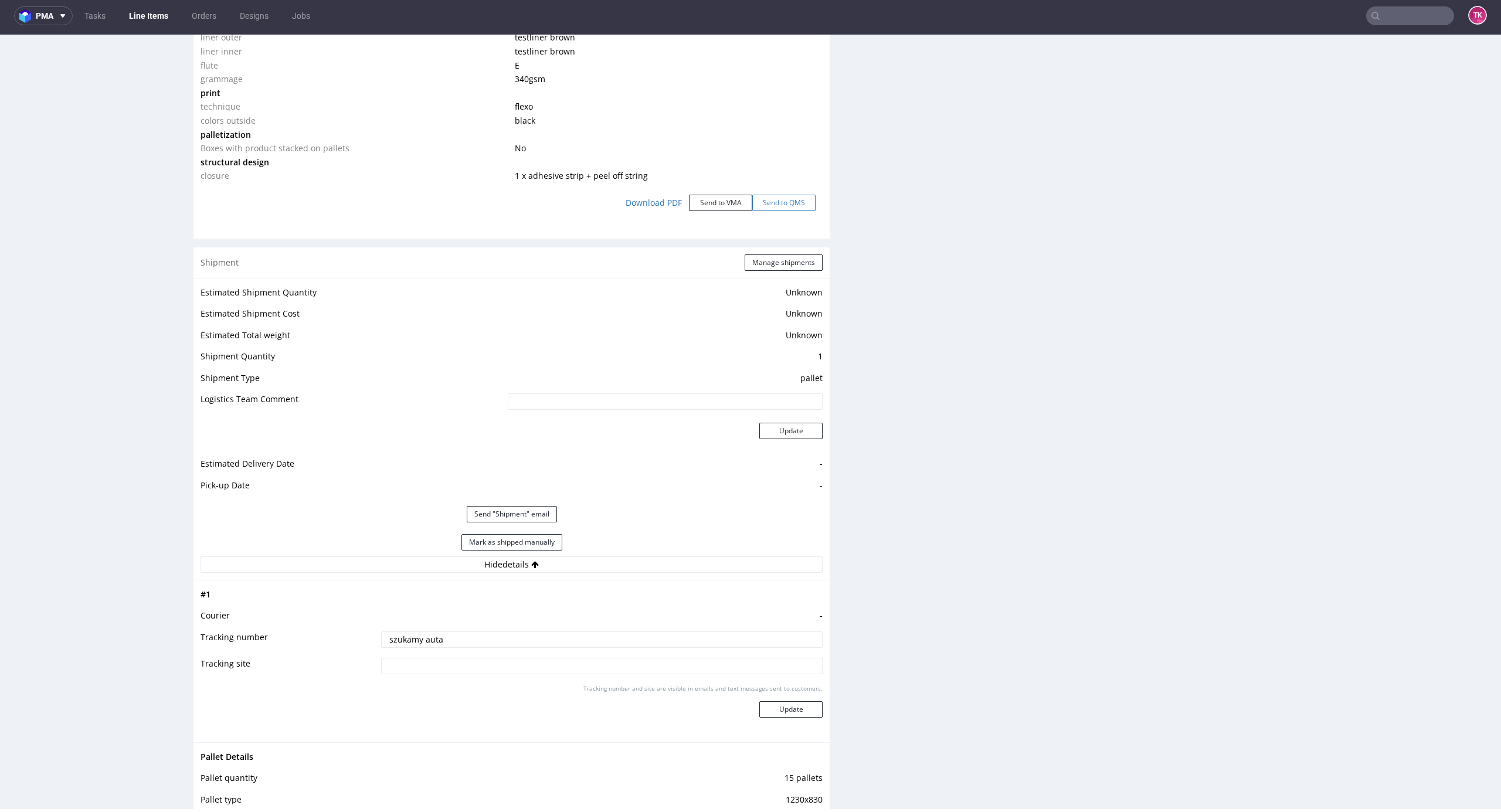
scroll to position [1258, 0]
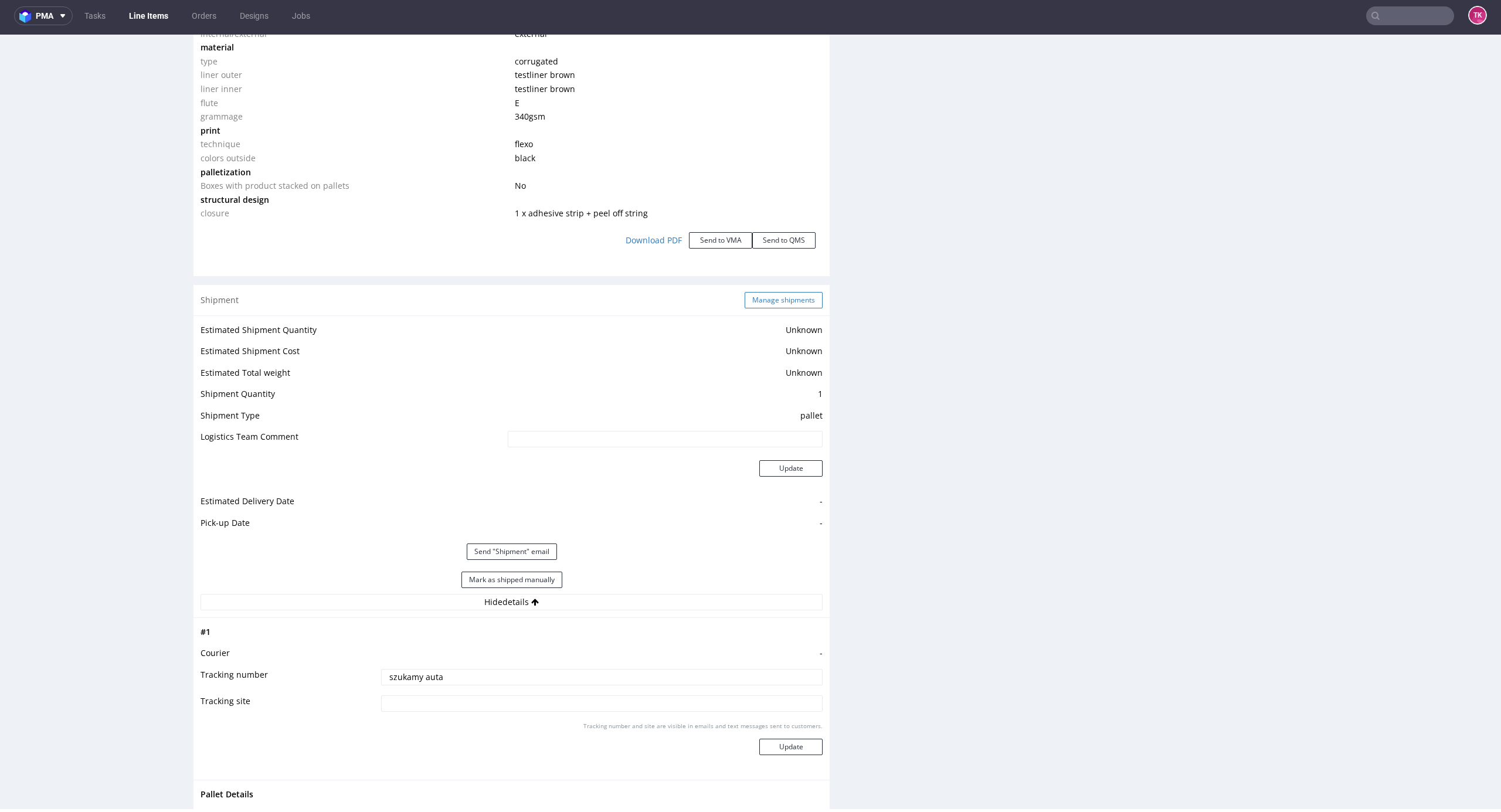
drag, startPoint x: 793, startPoint y: 312, endPoint x: 788, endPoint y: 300, distance: 13.0
click at [790, 306] on div "Shipment Manage shipments" at bounding box center [512, 300] width 637 height 30
click at [788, 296] on button "Manage shipments" at bounding box center [784, 300] width 78 height 16
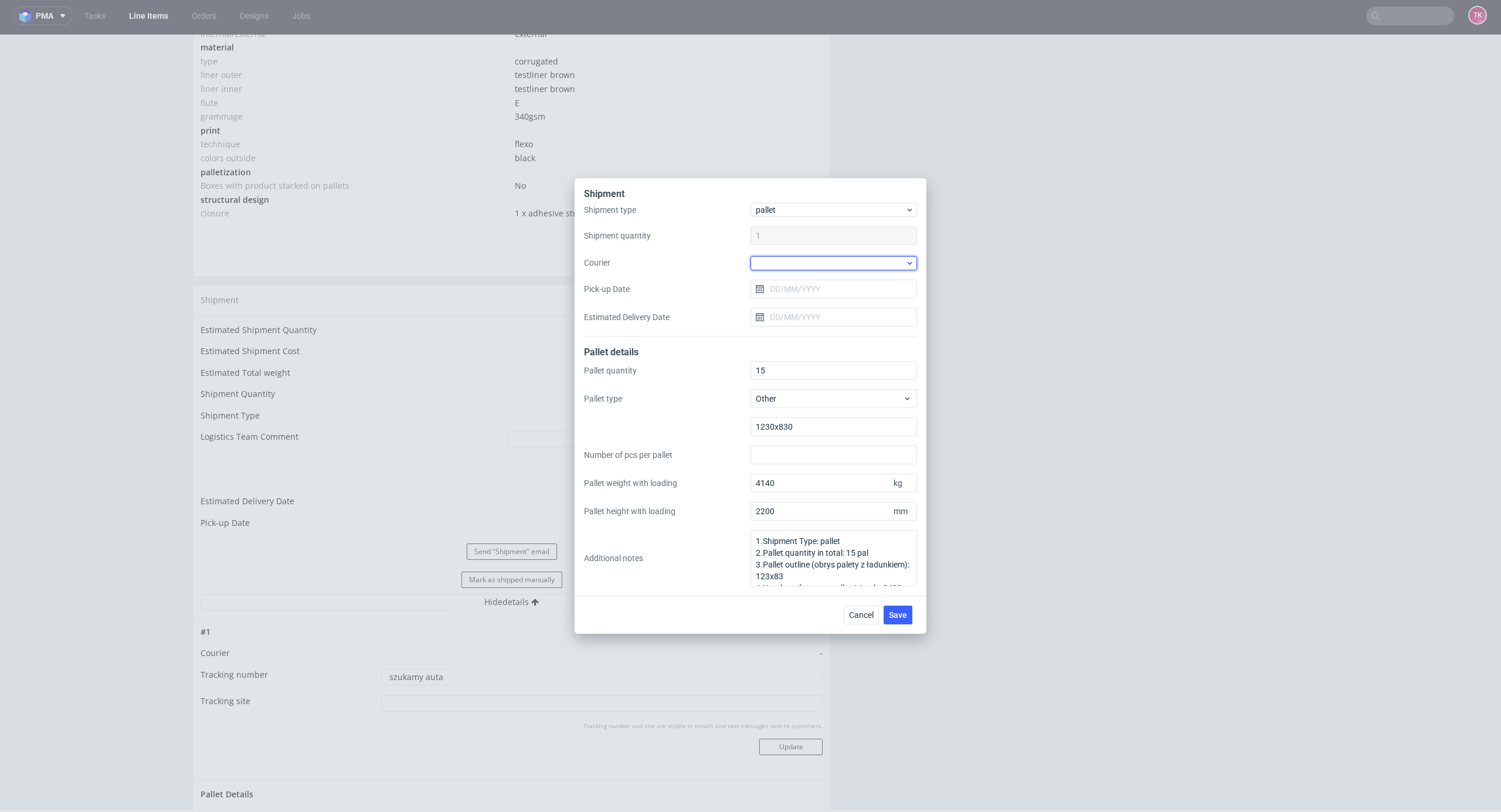
click at [772, 265] on div at bounding box center [834, 263] width 166 height 14
click at [810, 294] on div "RAPWAY" at bounding box center [834, 303] width 157 height 21
drag, startPoint x: 808, startPoint y: 289, endPoint x: 810, endPoint y: 297, distance: 8.2
click at [808, 293] on input "Pick-up Date" at bounding box center [834, 288] width 166 height 19
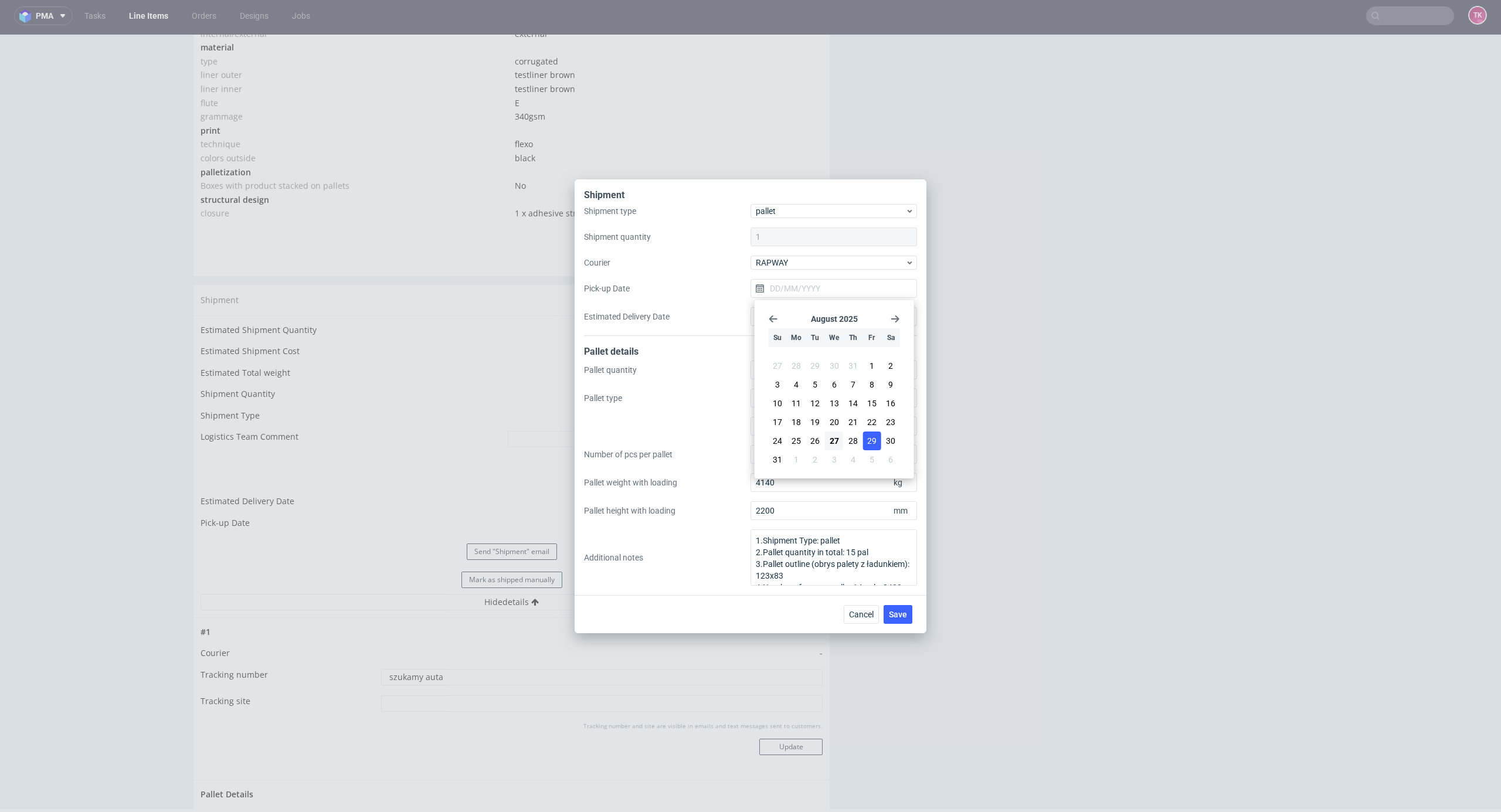
click at [870, 442] on span "29" at bounding box center [872, 441] width 10 height 12
type input "[DATE]"
click at [818, 323] on input "Estimated Delivery Date" at bounding box center [834, 316] width 166 height 19
drag, startPoint x: 814, startPoint y: 312, endPoint x: 821, endPoint y: 322, distance: 12.2
click at [814, 312] on input "Estimated Delivery Date" at bounding box center [834, 316] width 166 height 19
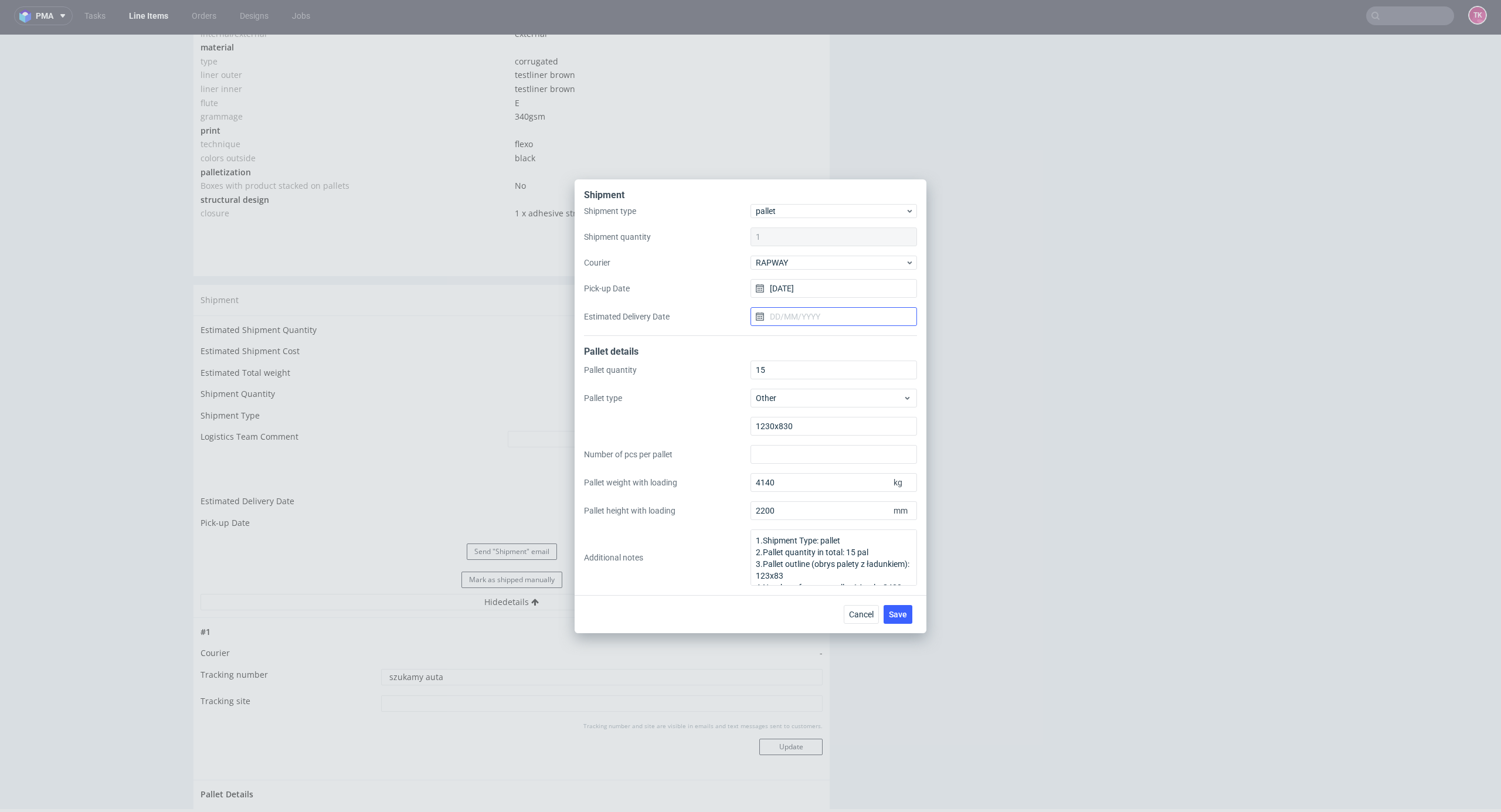
click at [821, 317] on input "Estimated Delivery Date" at bounding box center [834, 316] width 166 height 19
drag, startPoint x: 800, startPoint y: 486, endPoint x: 823, endPoint y: 504, distance: 29.2
click at [802, 487] on button "1" at bounding box center [796, 487] width 18 height 19
type input "01/09/2025"
click at [904, 620] on button "Save" at bounding box center [898, 614] width 29 height 19
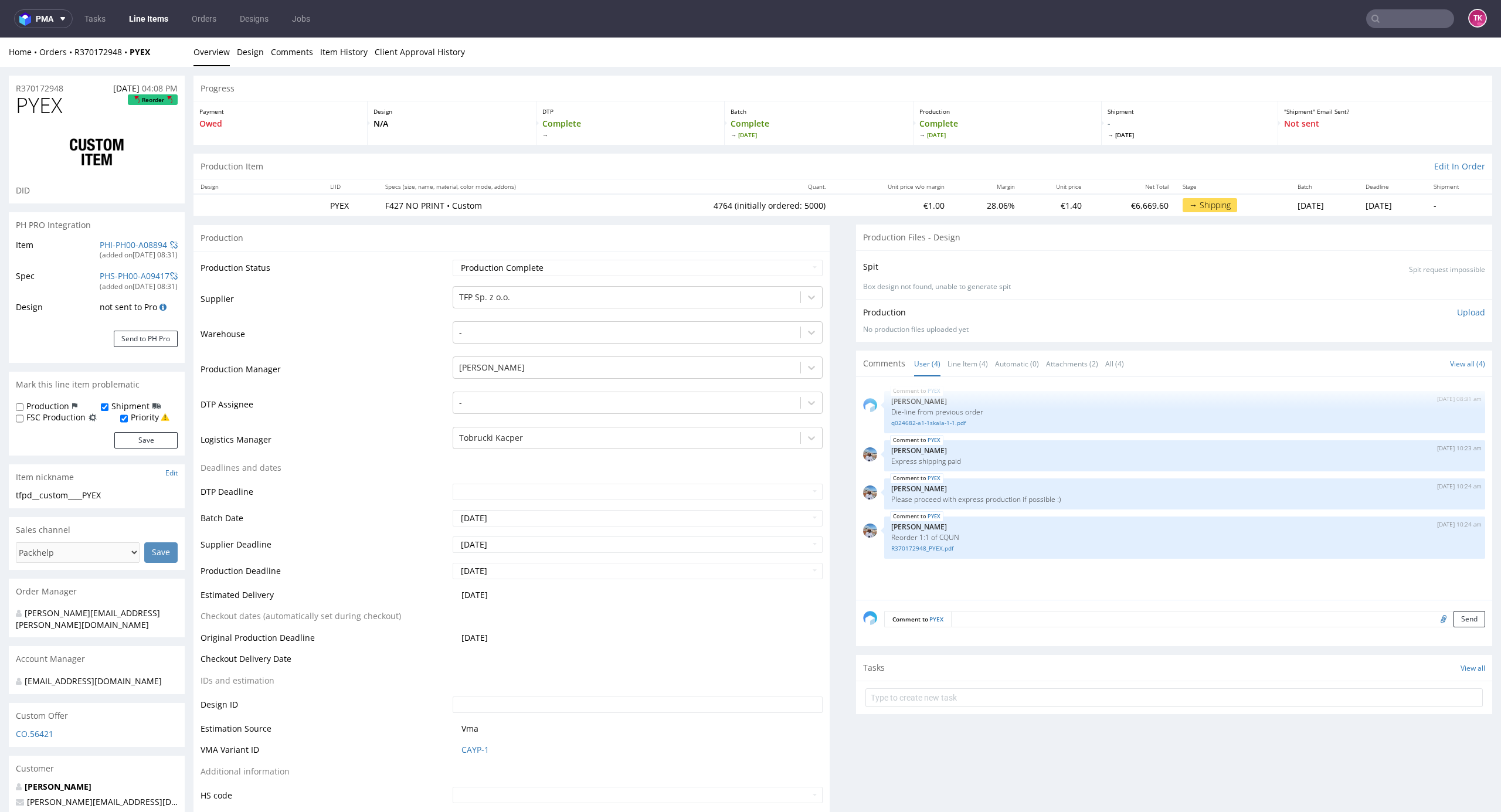
scroll to position [1501, 0]
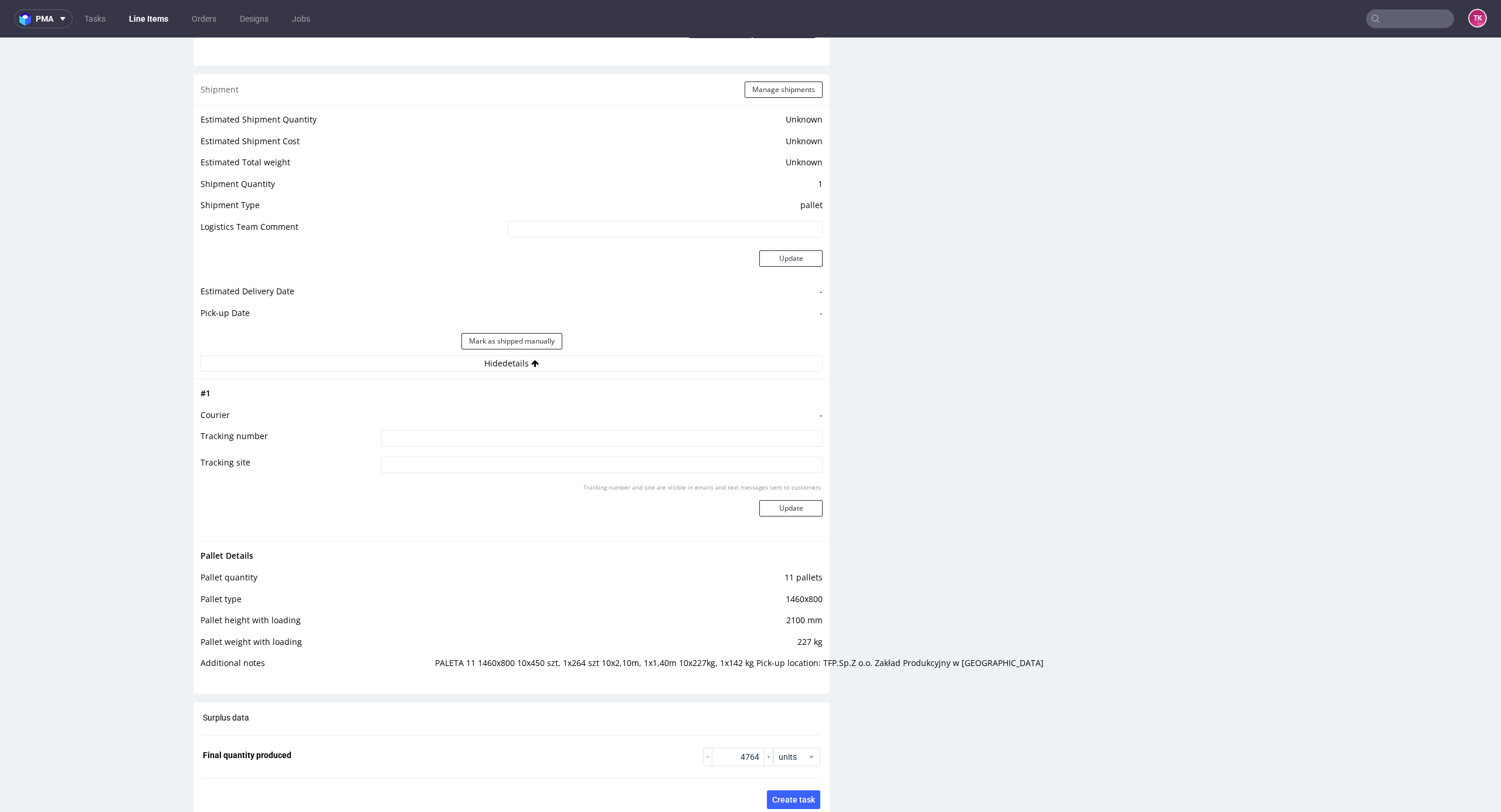
drag, startPoint x: 608, startPoint y: 430, endPoint x: 608, endPoint y: 436, distance: 6.0
click at [608, 432] on td at bounding box center [600, 442] width 444 height 26
click at [608, 436] on input at bounding box center [602, 438] width 442 height 16
type input "szukamy auta"
click at [784, 515] on button "Update" at bounding box center [791, 508] width 63 height 16
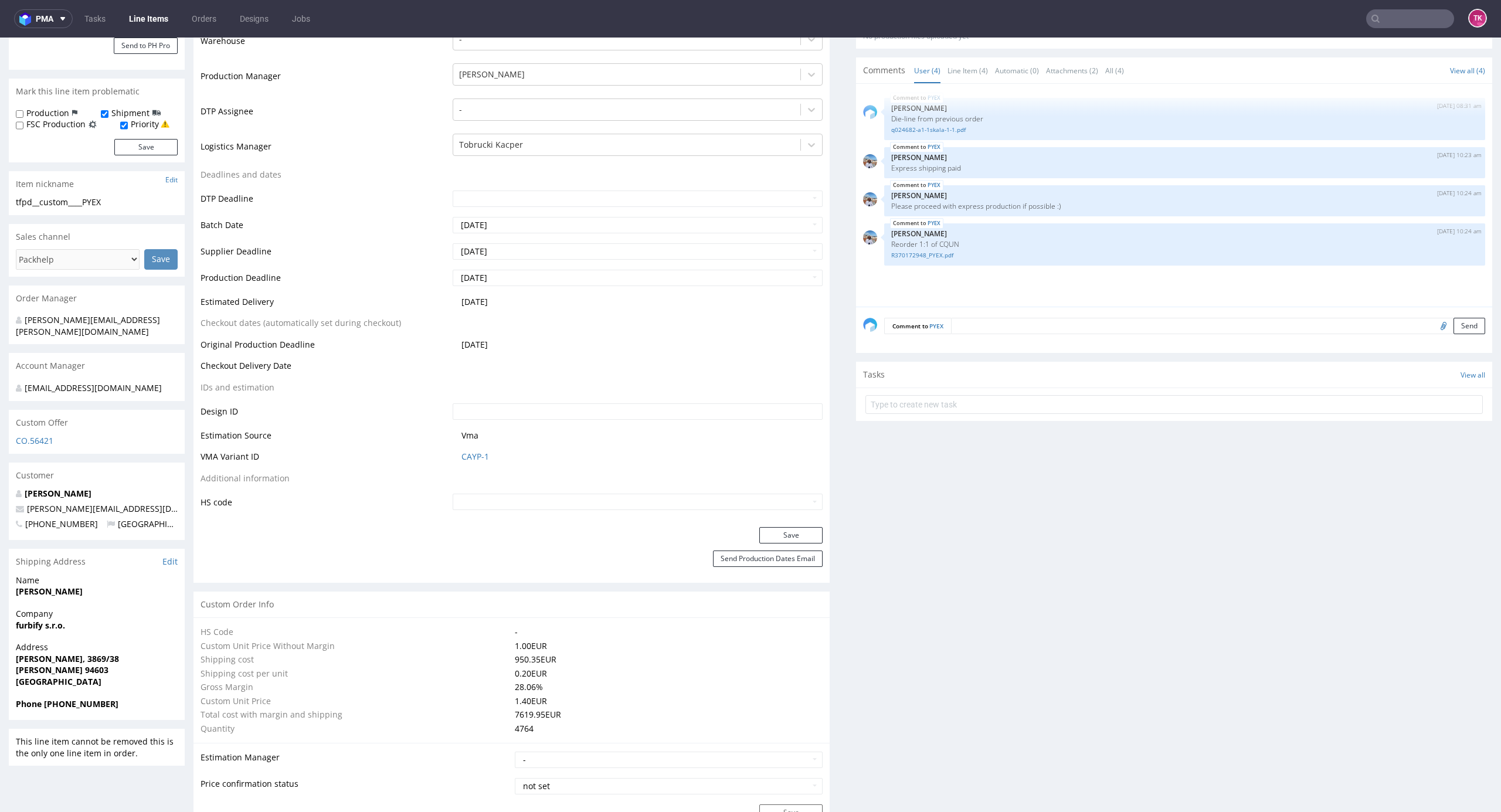
scroll to position [625, 0]
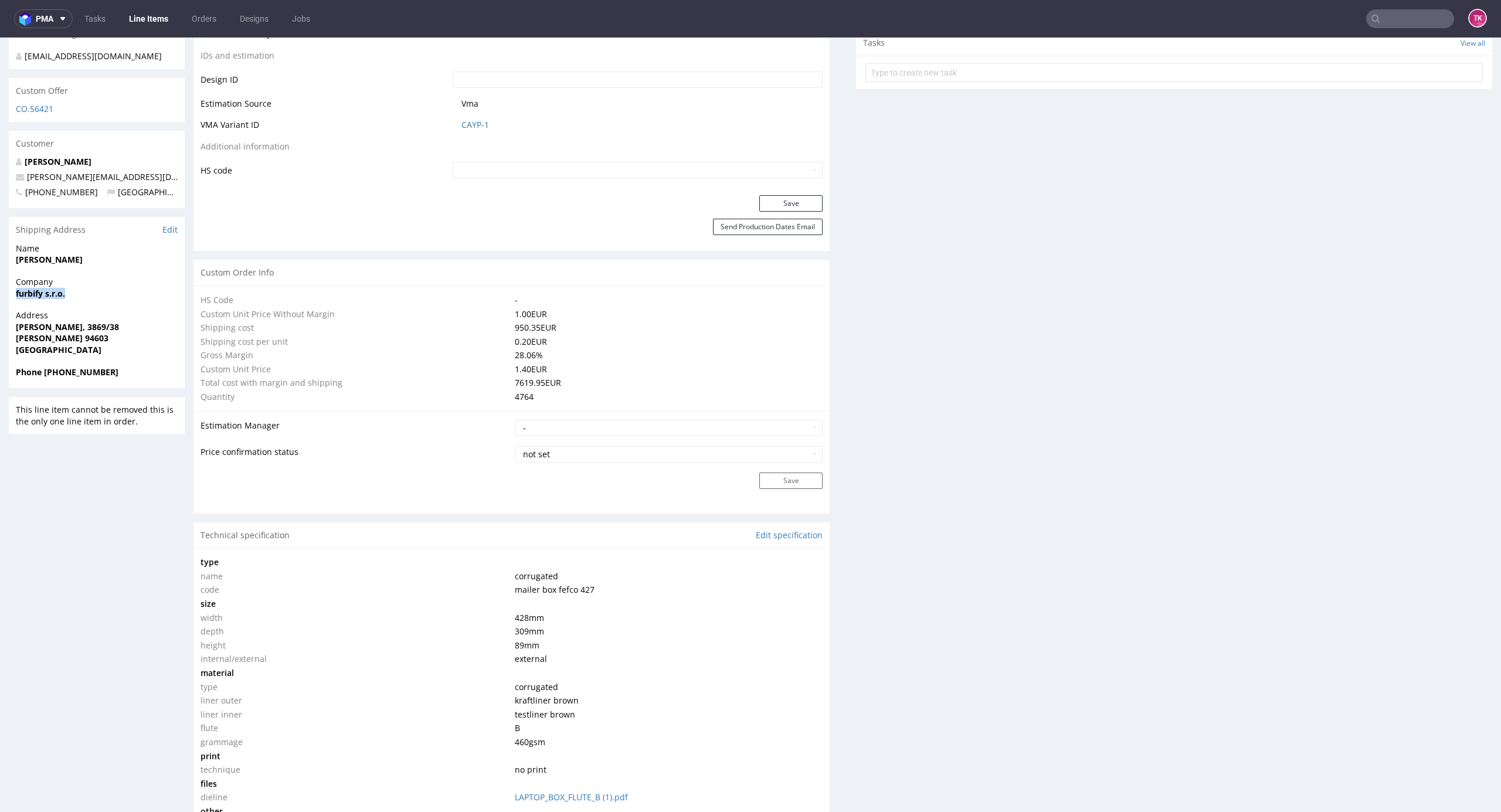
drag, startPoint x: 28, startPoint y: 286, endPoint x: 73, endPoint y: 287, distance: 45.0
click at [73, 287] on div "Company furbify s.r.o." at bounding box center [97, 293] width 176 height 33
click at [5, 291] on div "R370172948 06.08.2025 04:08 PM PYEX Reorder DID PH PRO Integration Item PHI-PH0…" at bounding box center [750, 576] width 1501 height 2269
click at [10, 283] on div "Company furbify s.r.o." at bounding box center [97, 293] width 176 height 33
drag, startPoint x: 10, startPoint y: 284, endPoint x: 104, endPoint y: 329, distance: 104.2
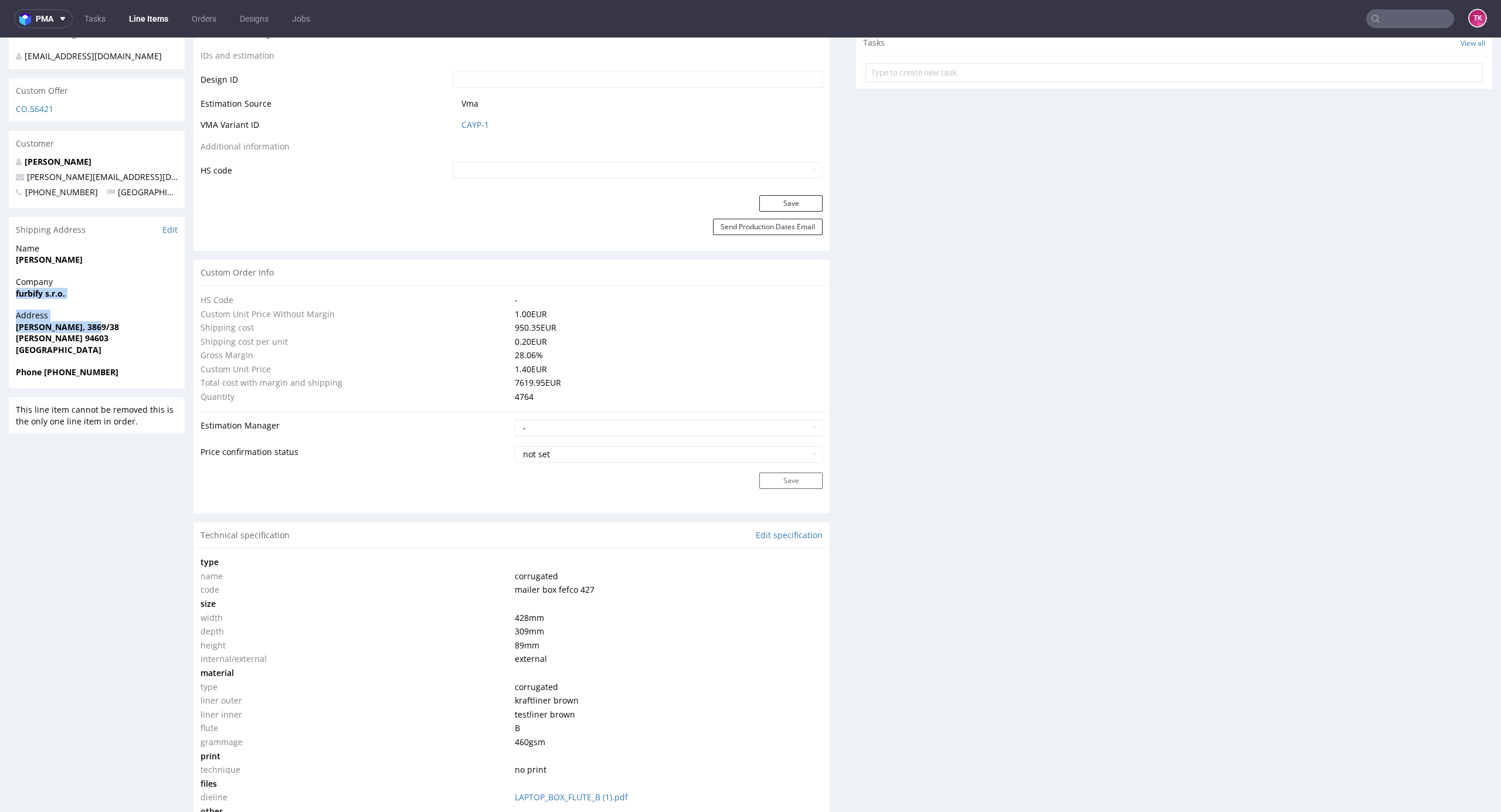
click at [98, 322] on section "Shipping Address Edit Name Forró Tibor Company furbify s.r.o. Address Osada Rev…" at bounding box center [97, 303] width 176 height 171
click at [101, 344] on span "[GEOGRAPHIC_DATA]" at bounding box center [96, 350] width 162 height 12
drag, startPoint x: 97, startPoint y: 348, endPoint x: 50, endPoint y: 291, distance: 73.9
click at [13, 285] on section "Shipping Address Edit Name Forró Tibor Company furbify s.r.o. Address Osada Rev…" at bounding box center [97, 303] width 176 height 171
copy section "furbify s.r.o. Address Osada Reviczkého, 3869/38 Kolárovo 94603 Slovakia Phone …"
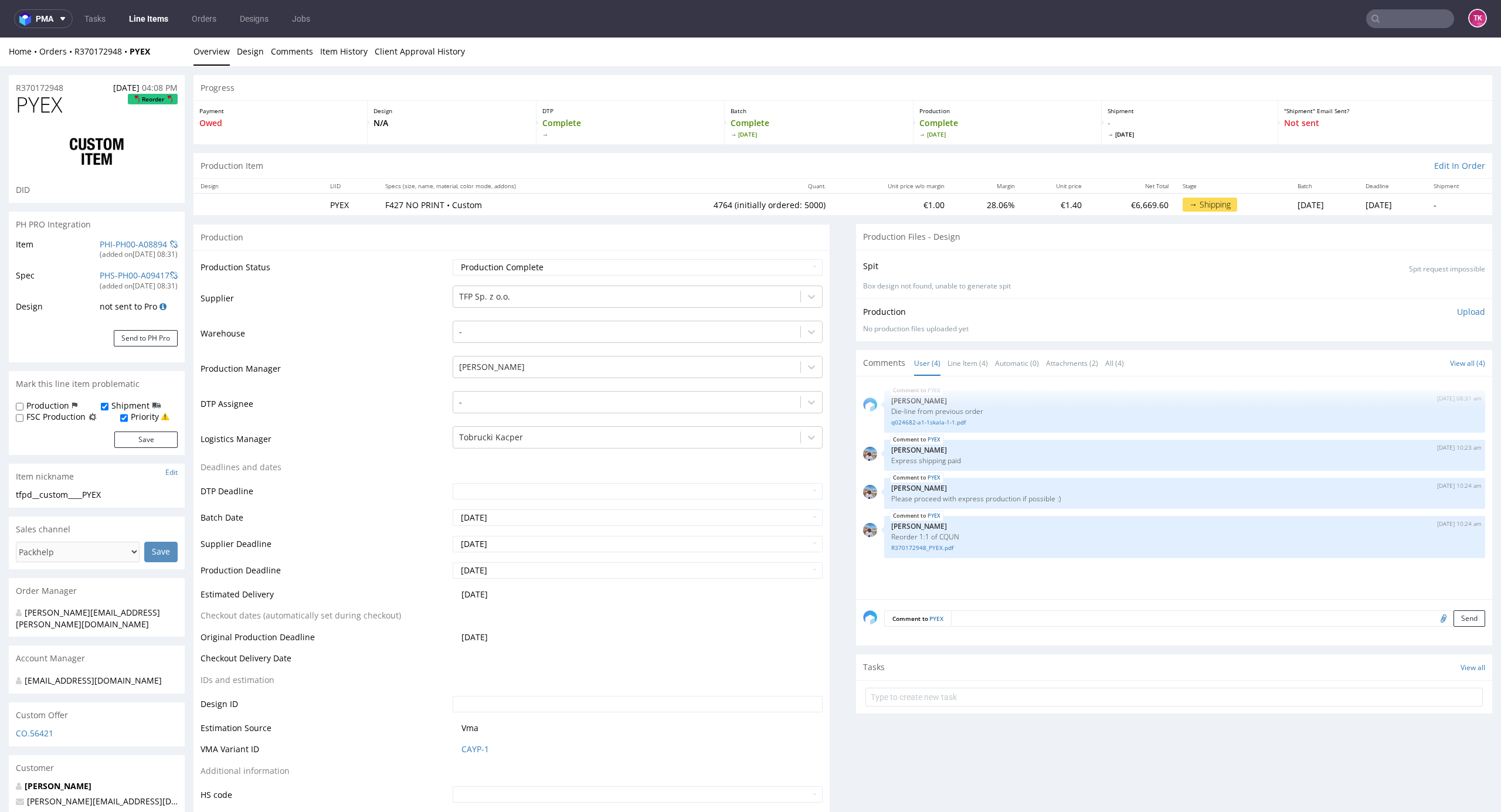
scroll to position [0, 0]
drag, startPoint x: 155, startPoint y: 56, endPoint x: 74, endPoint y: 62, distance: 81.2
click at [74, 62] on div "Home Orders R370172948 PYEX Overview Design Comments Item History Client Approv…" at bounding box center [750, 52] width 1501 height 29
copy div "R370172948 PYEX"
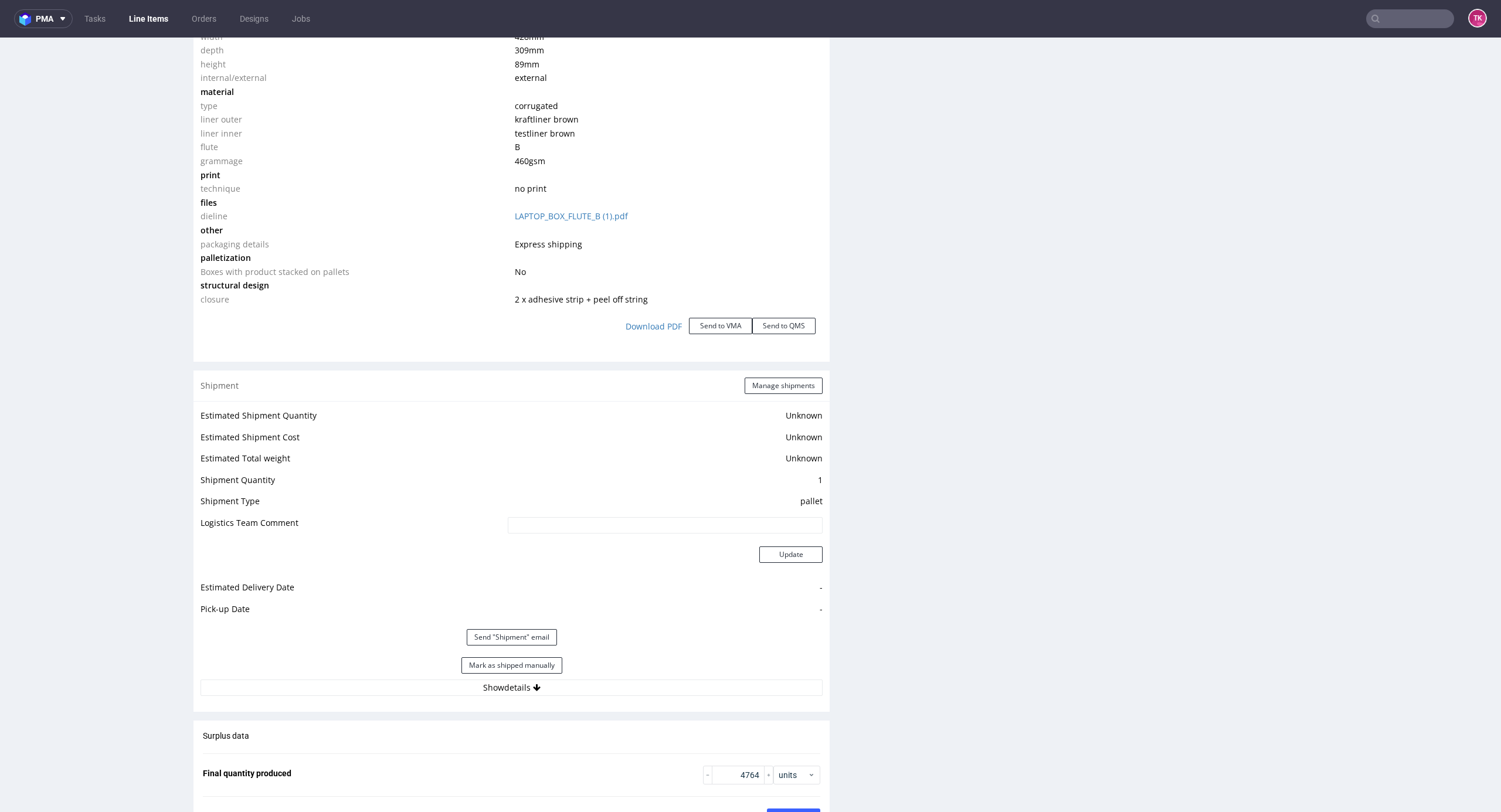
scroll to position [1328, 0]
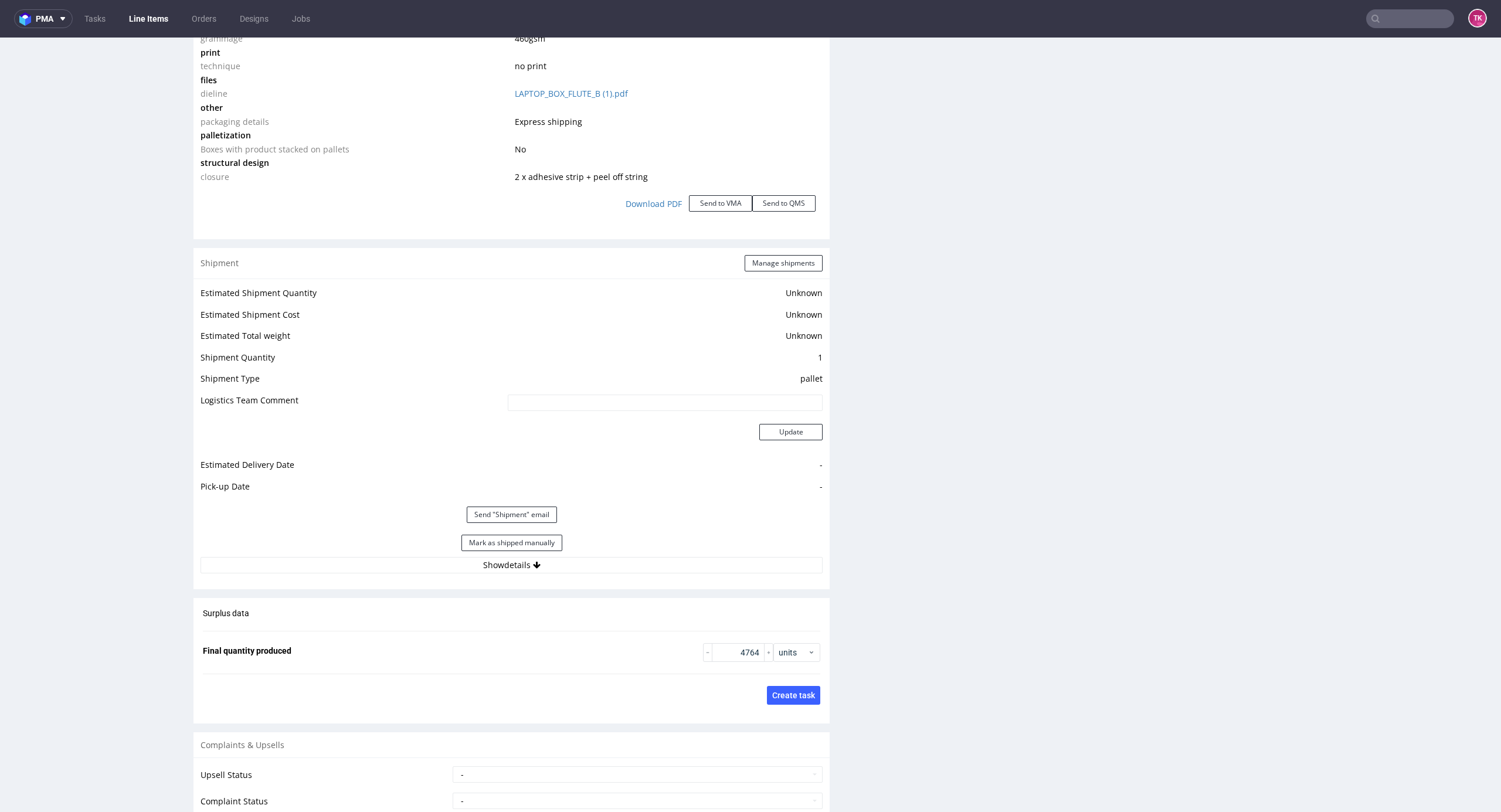
click at [611, 553] on div "Mark as shipped manually" at bounding box center [512, 542] width 622 height 28
click at [611, 563] on button "Show details" at bounding box center [512, 564] width 622 height 16
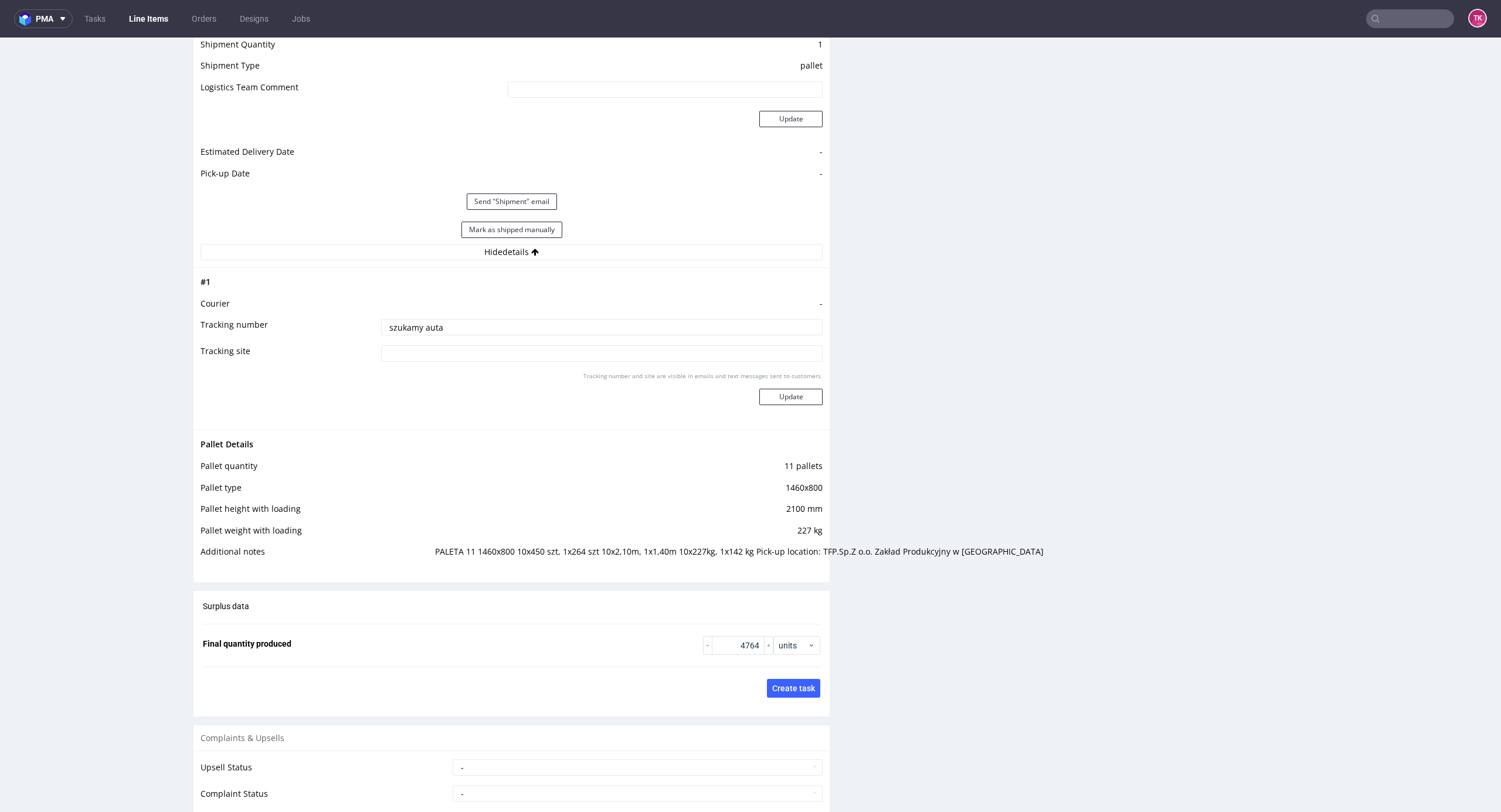
drag, startPoint x: 573, startPoint y: 332, endPoint x: 191, endPoint y: 378, distance: 384.8
paste input "PWL69568 [PERSON_NAME] 693605638"
type input "PWL69568 [PERSON_NAME] 693605638"
click at [785, 401] on button "Update" at bounding box center [791, 396] width 63 height 16
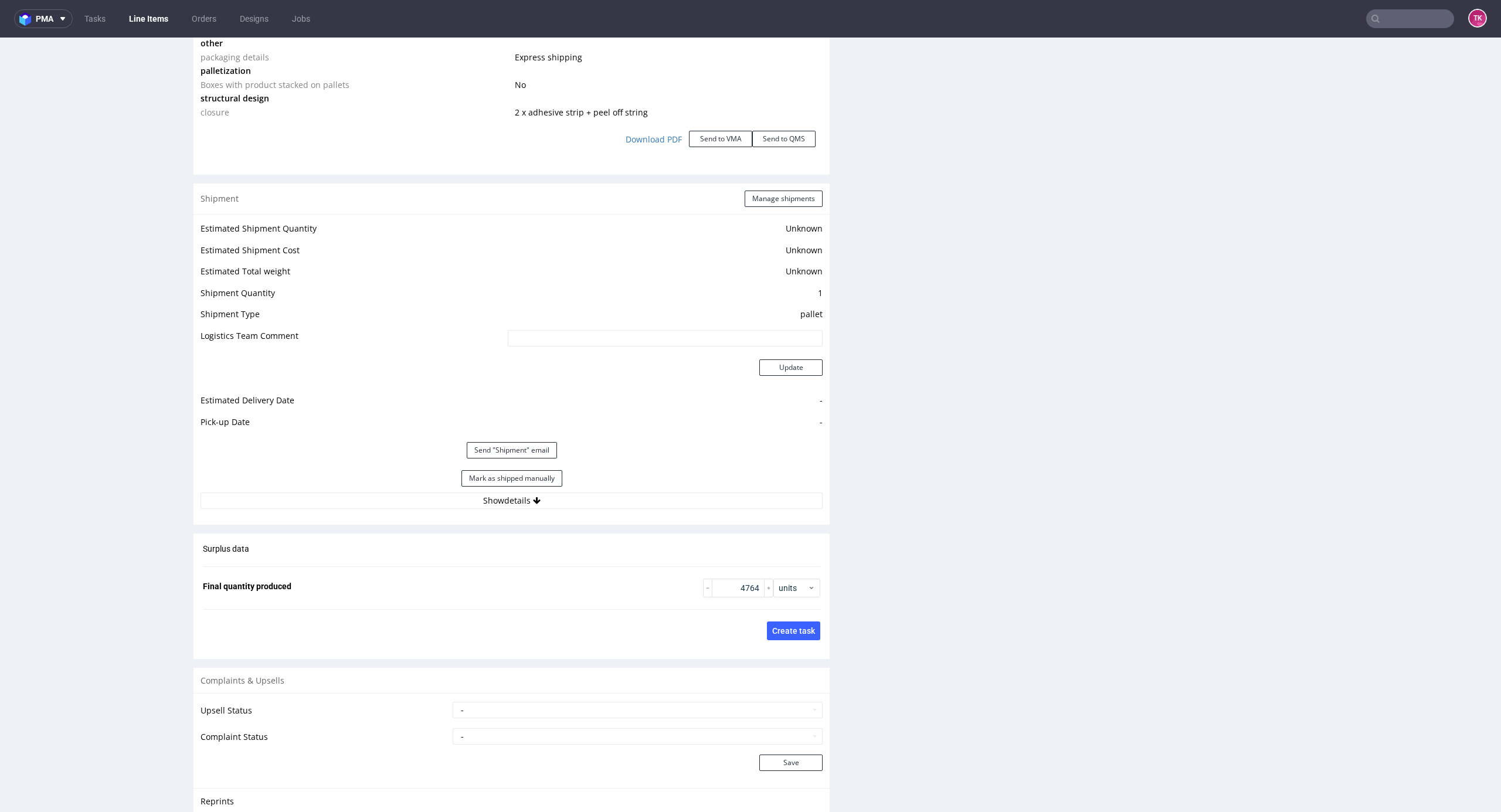
scroll to position [1408, 0]
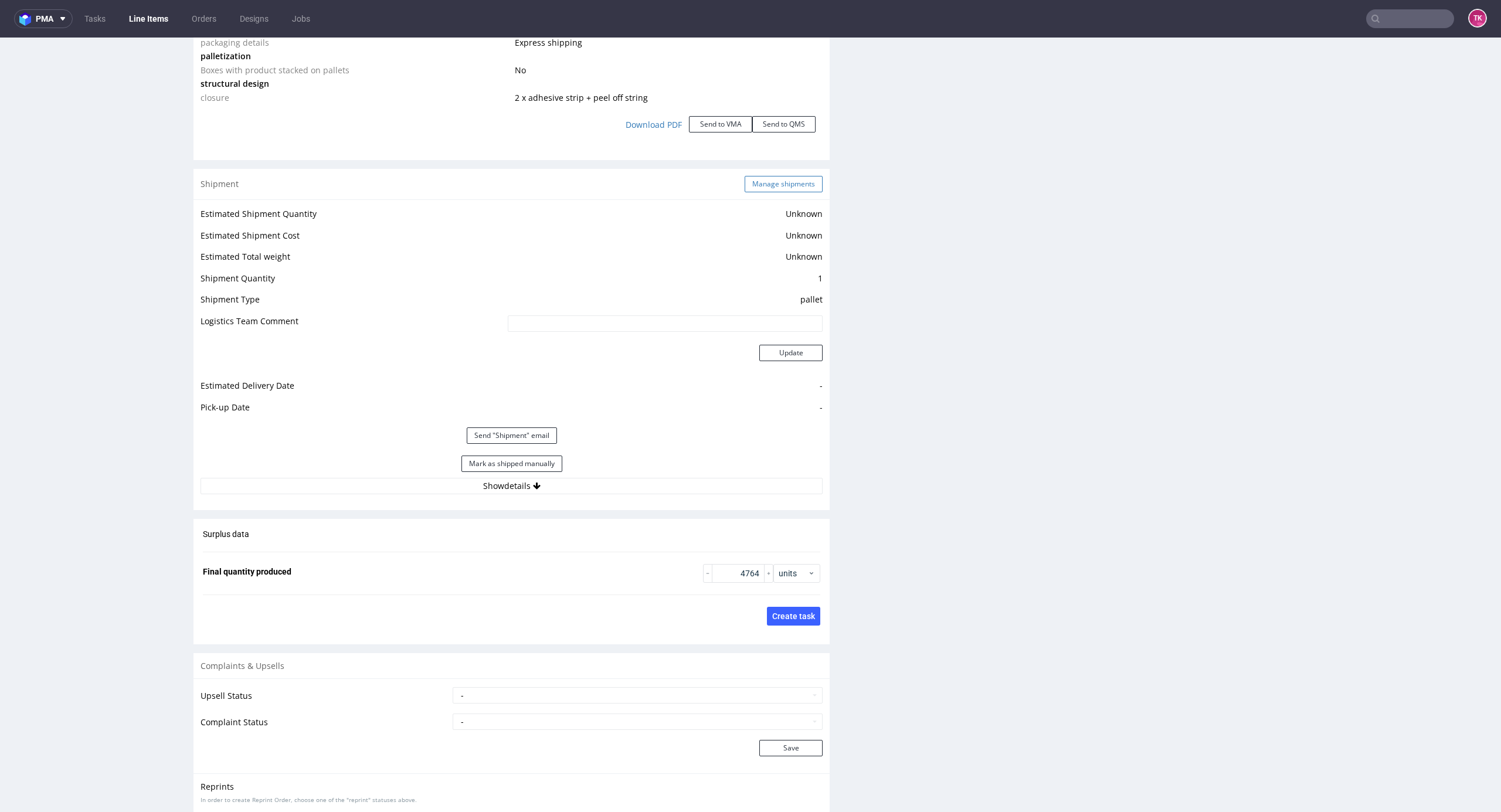
drag, startPoint x: 791, startPoint y: 173, endPoint x: 791, endPoint y: 186, distance: 13.0
click at [791, 175] on div "Shipment Manage shipments" at bounding box center [512, 184] width 637 height 30
click at [791, 193] on button "Manage shipments" at bounding box center [784, 184] width 78 height 16
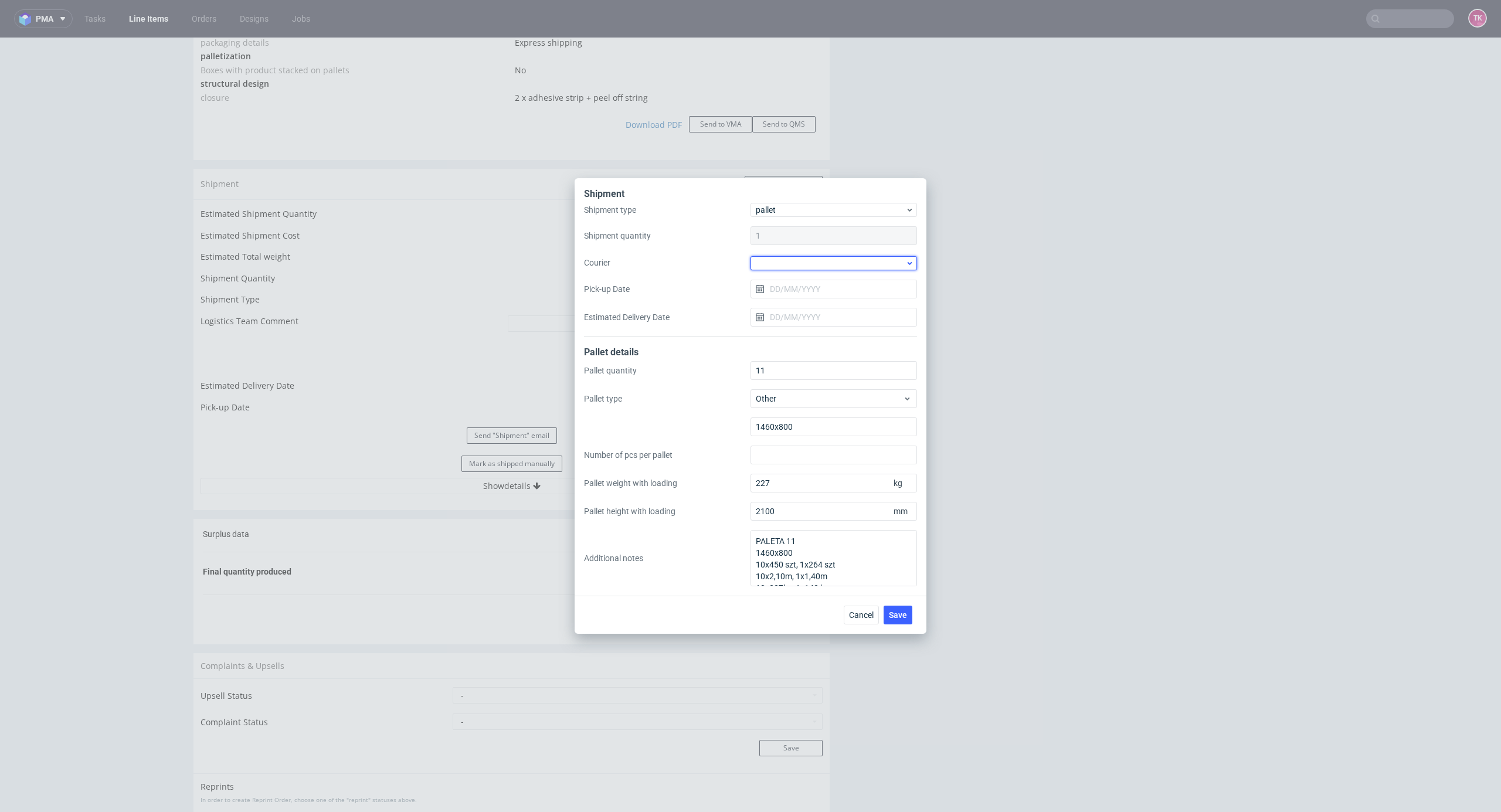
click at [836, 265] on div at bounding box center [834, 263] width 166 height 14
click at [794, 303] on div "Other" at bounding box center [834, 300] width 157 height 21
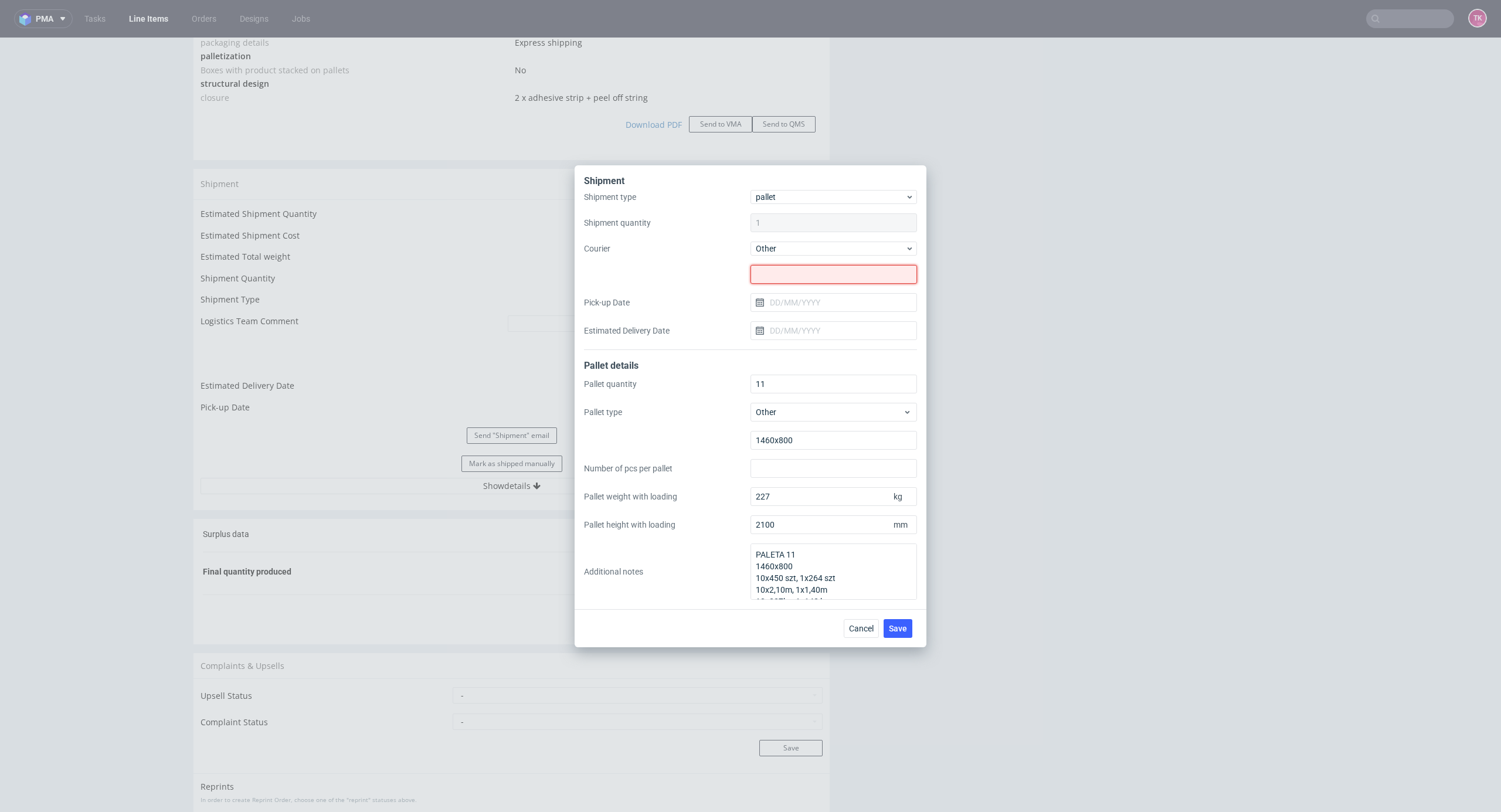
drag, startPoint x: 845, startPoint y: 271, endPoint x: 841, endPoint y: 282, distance: 11.7
click at [845, 273] on input "text" at bounding box center [834, 274] width 166 height 19
paste input "P.H.U "SPEED" ANDRZEJ PIECHNIK"
type input "P.H.U "SPEED" ANDRZEJ PIECHNIK"
click at [800, 306] on input "Pick-up Date" at bounding box center [834, 302] width 166 height 19
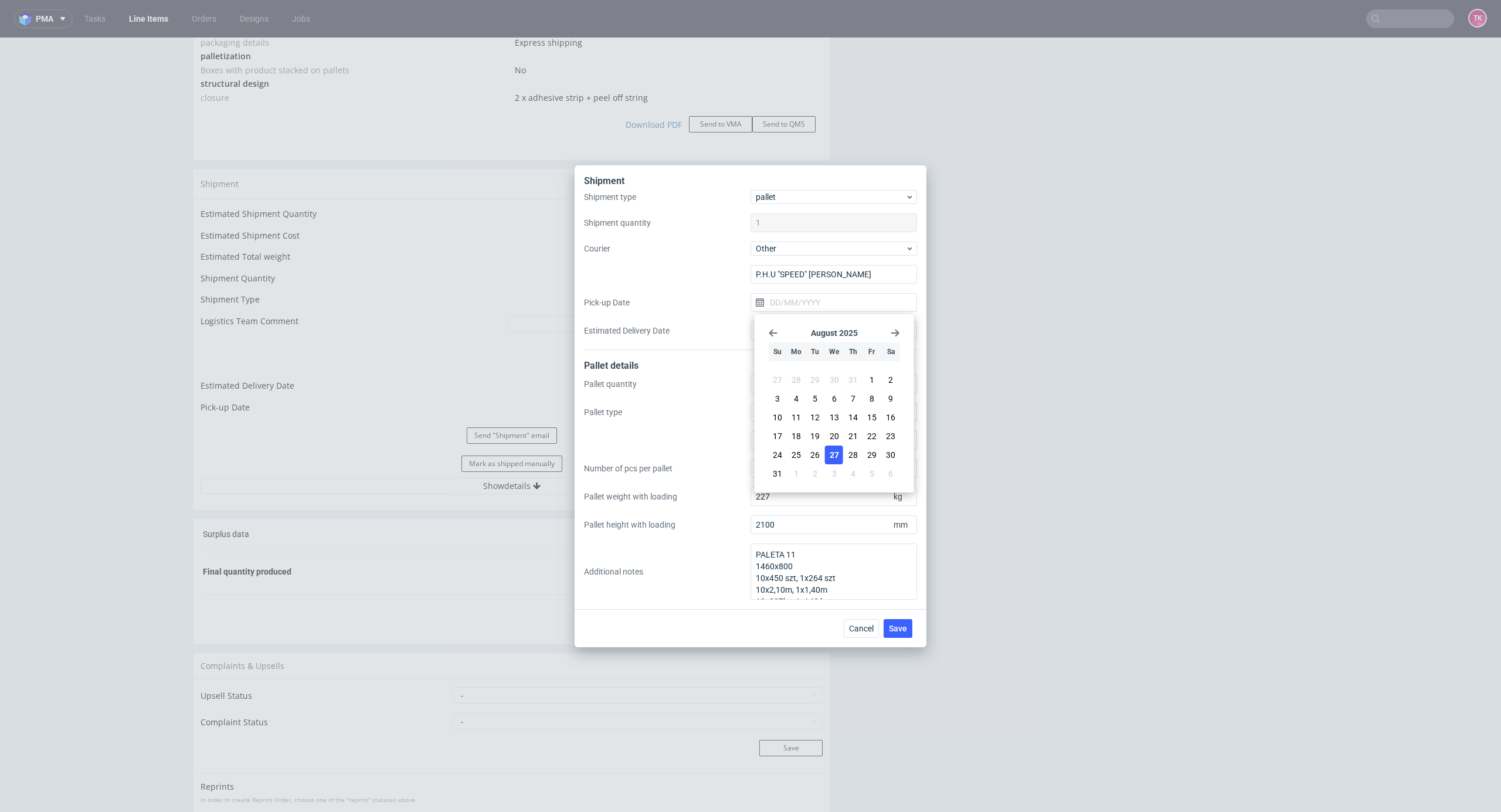
click at [836, 458] on span "27" at bounding box center [835, 455] width 10 height 12
type input "[DATE]"
click at [791, 327] on input "Estimated Delivery Date" at bounding box center [834, 330] width 166 height 19
click at [851, 483] on span "28" at bounding box center [853, 483] width 10 height 12
type input "[DATE]"
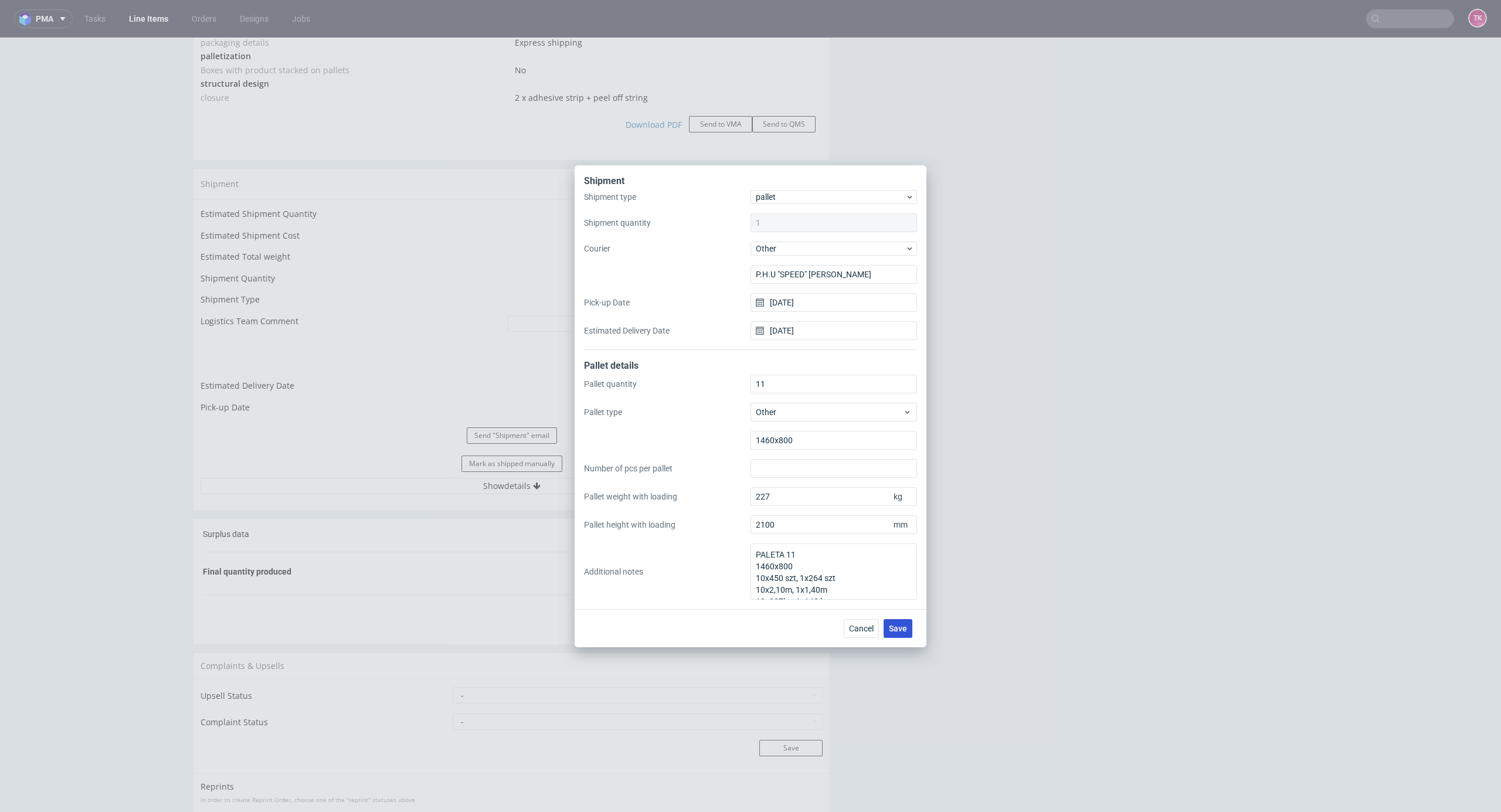
click at [899, 630] on span "Save" at bounding box center [898, 628] width 18 height 8
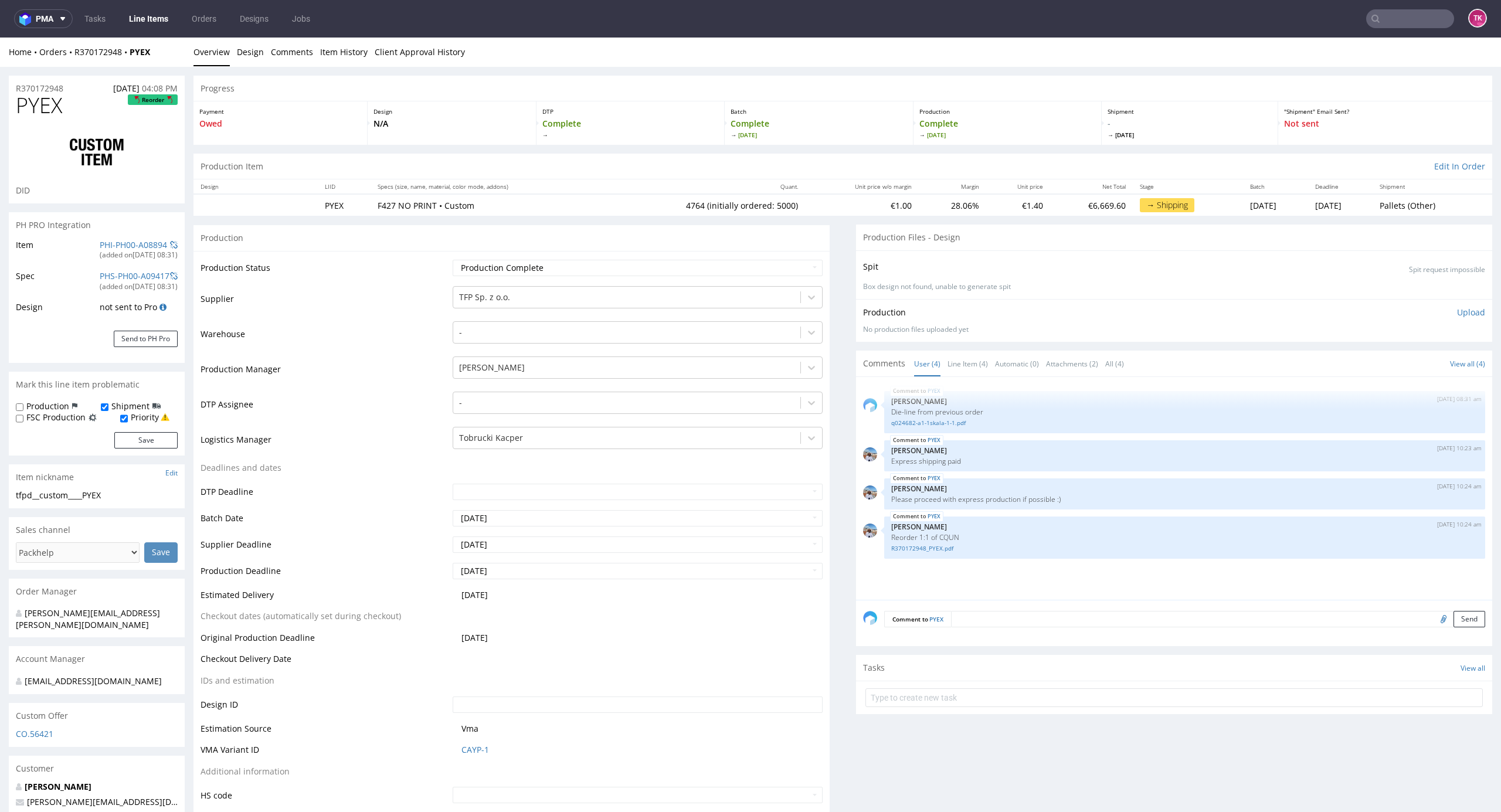
click at [138, 17] on link "Line Items" at bounding box center [148, 19] width 53 height 19
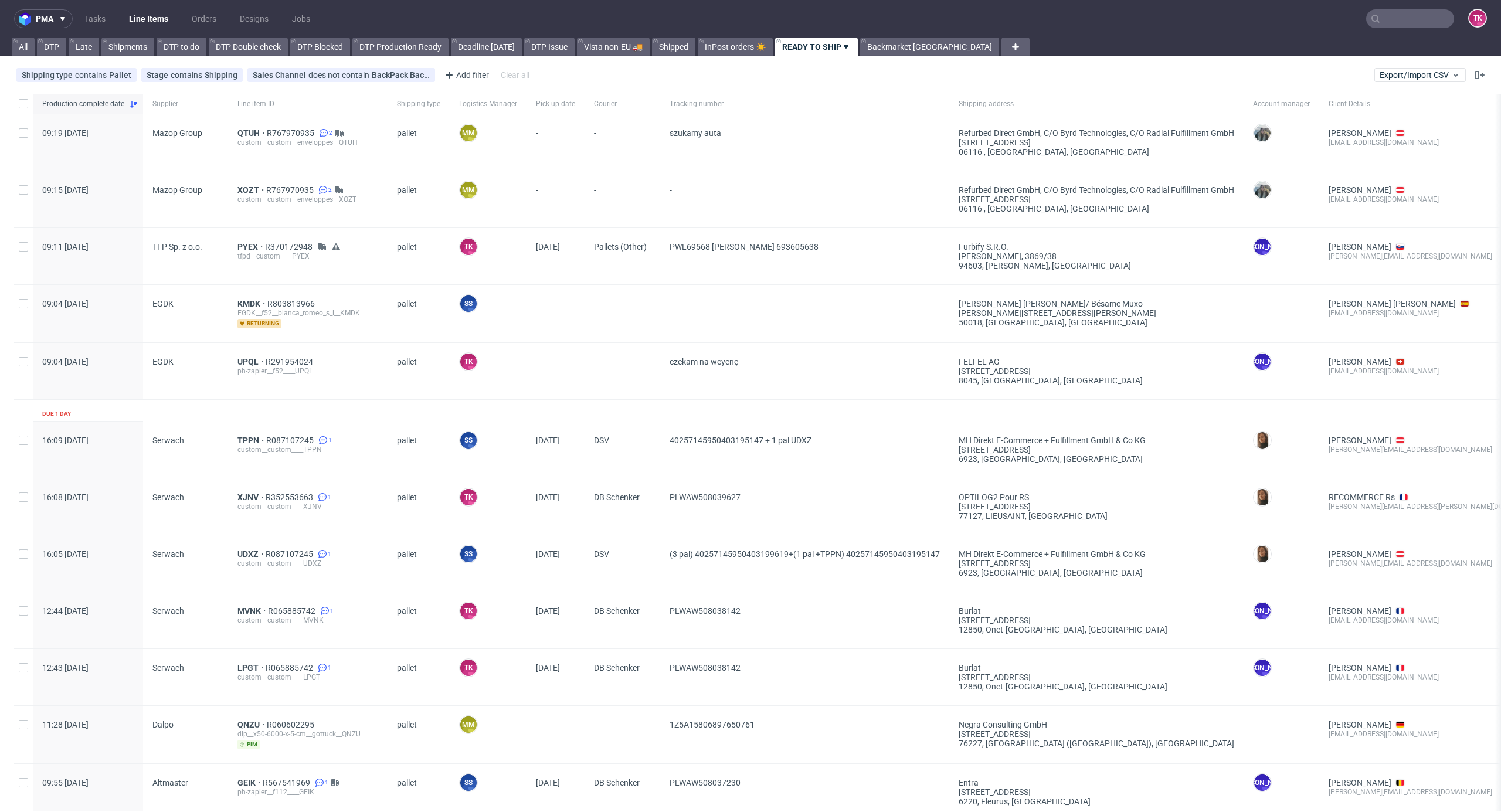
click at [149, 19] on link "Line Items" at bounding box center [148, 19] width 53 height 19
click at [147, 14] on link "Line Items" at bounding box center [148, 19] width 53 height 19
click at [149, 15] on link "Line Items" at bounding box center [148, 19] width 53 height 19
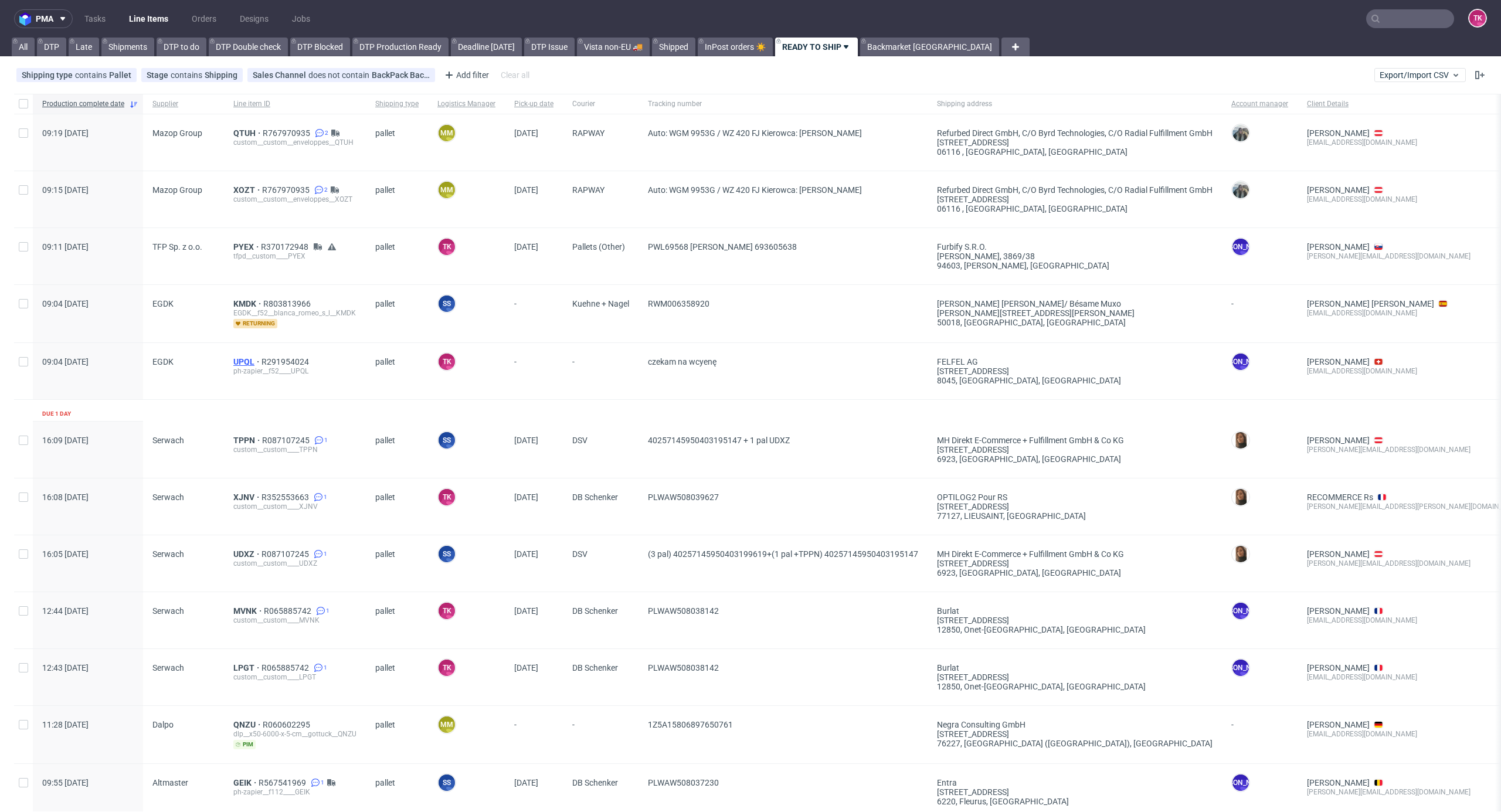
click at [245, 361] on span "UPQL" at bounding box center [247, 362] width 28 height 10
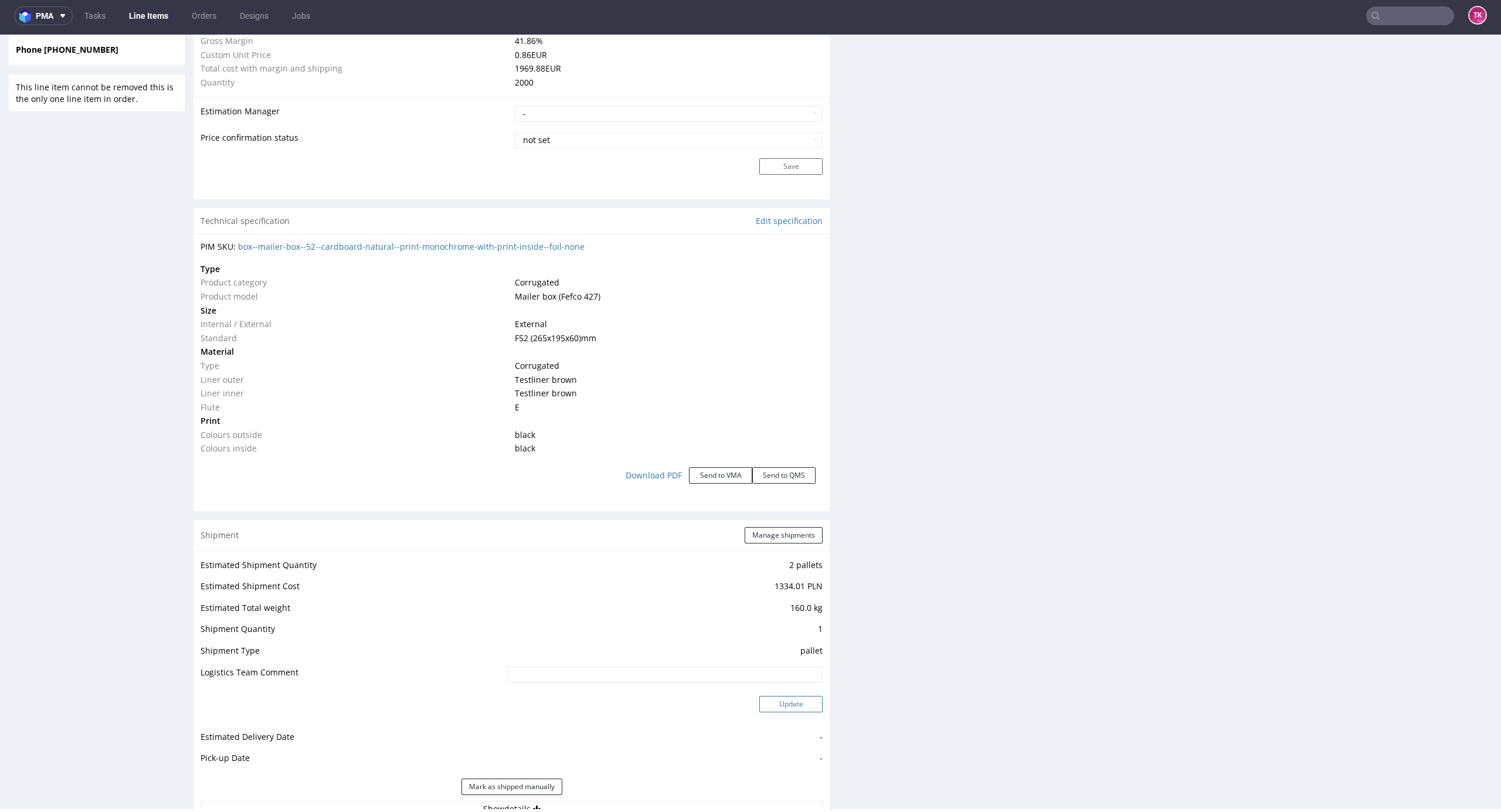
scroll to position [1156, 0]
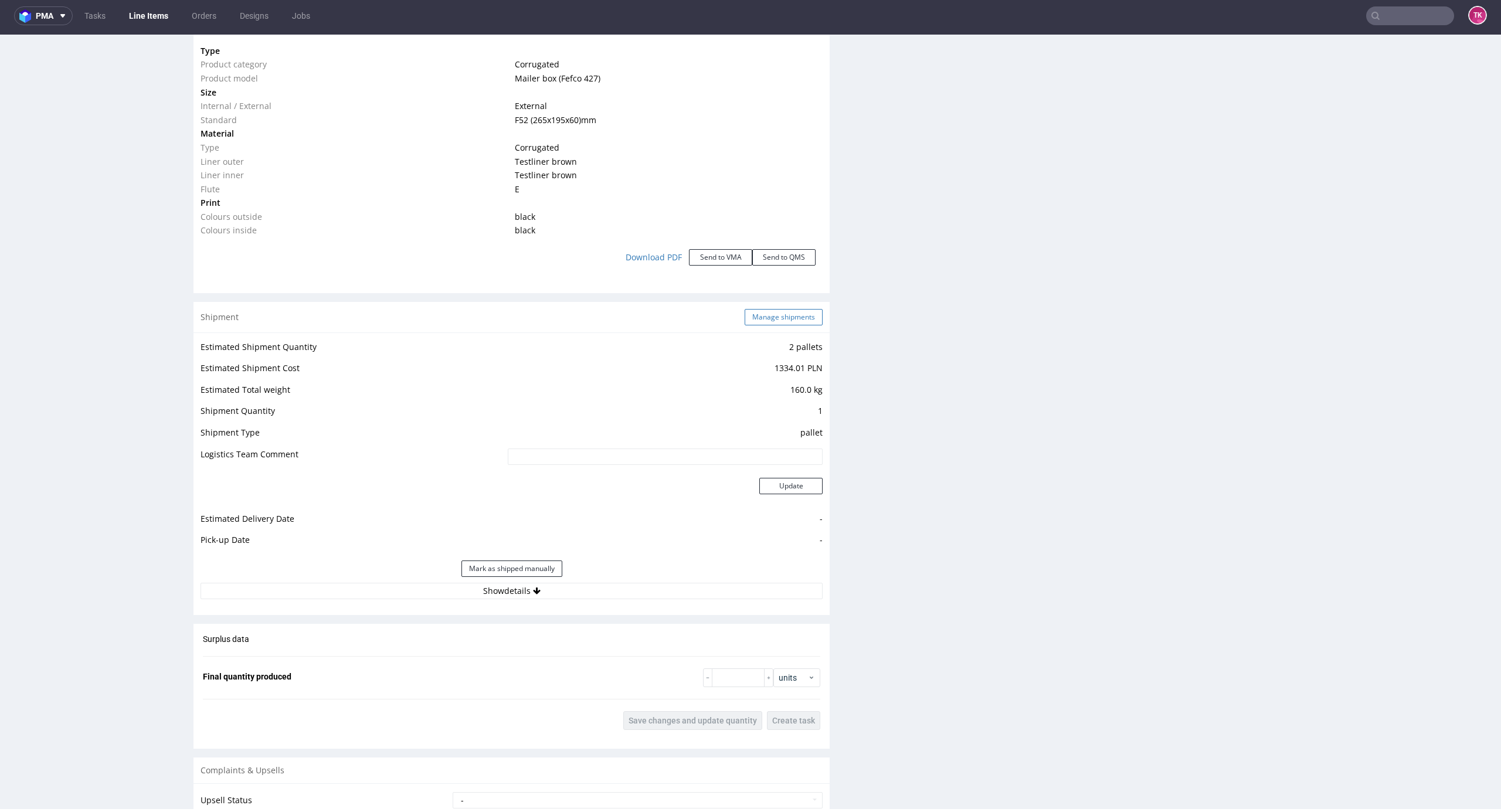
click at [769, 316] on button "Manage shipments" at bounding box center [784, 317] width 78 height 16
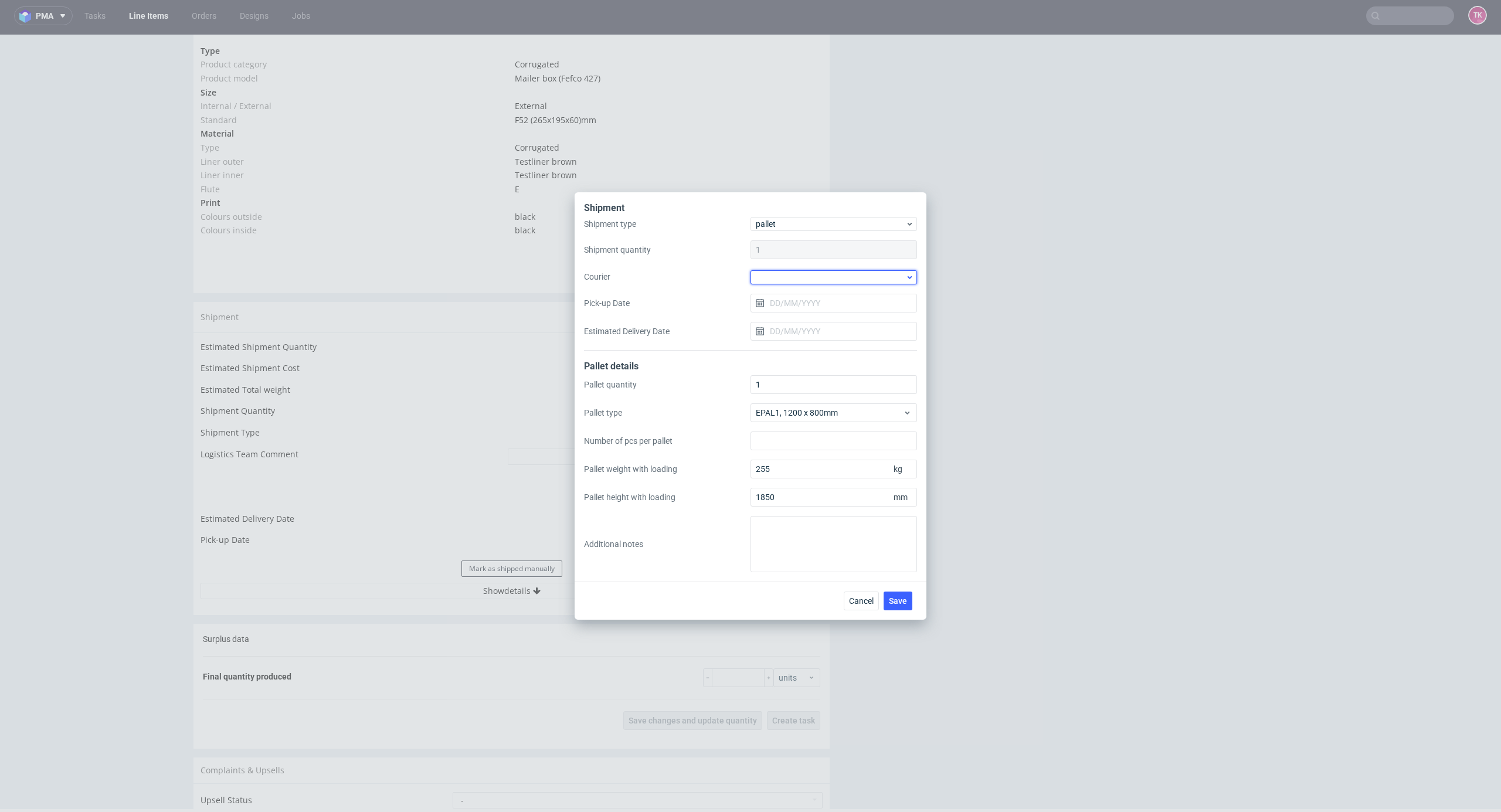
click at [836, 274] on div at bounding box center [834, 277] width 166 height 14
click at [802, 364] on div "Kuehne + Nagel" at bounding box center [834, 371] width 157 height 21
click at [796, 311] on input "Pick-up Date" at bounding box center [834, 302] width 166 height 19
click at [842, 459] on button "27" at bounding box center [834, 454] width 18 height 19
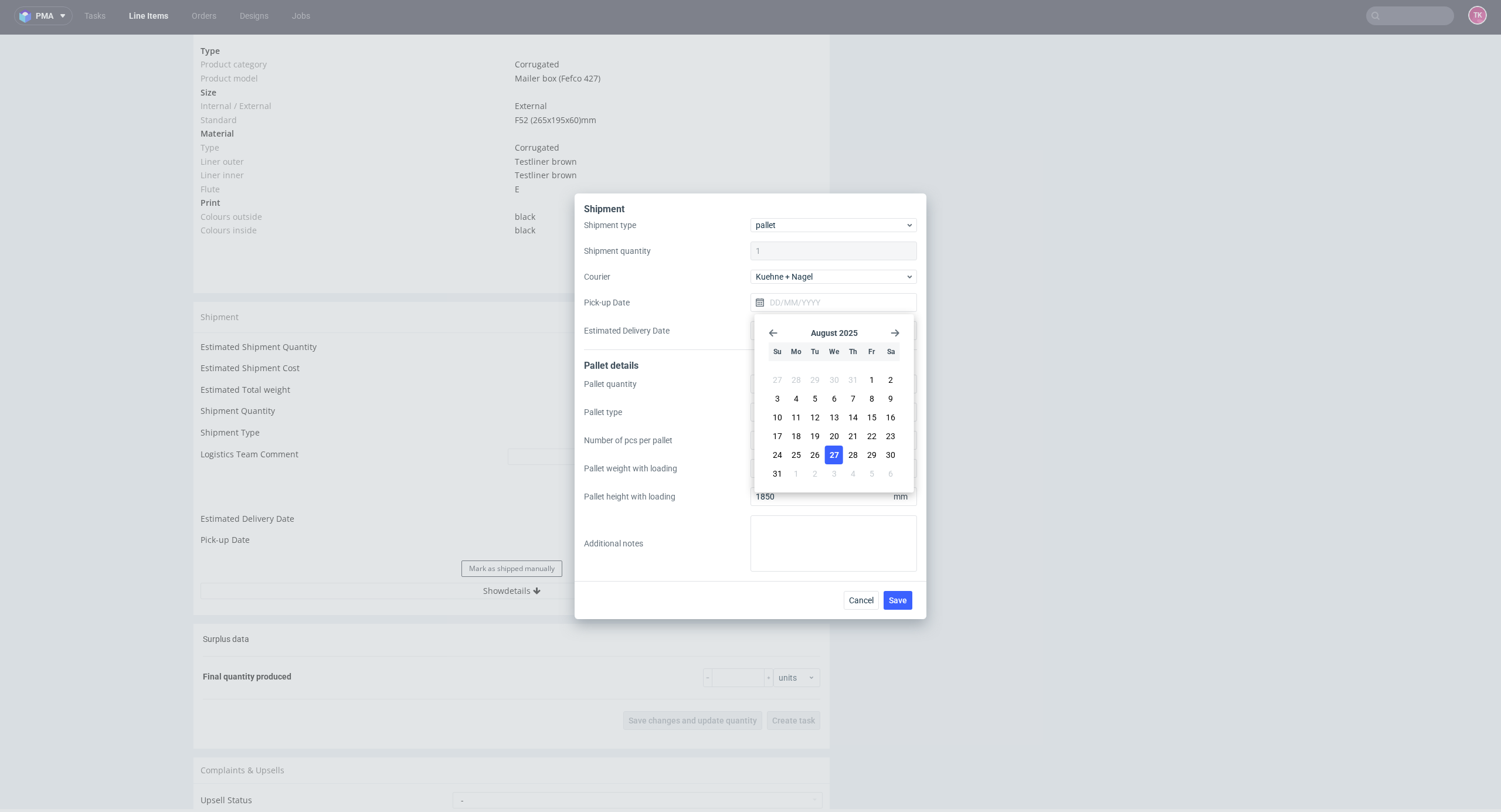
type input "27/08/2025"
click at [851, 602] on span "Cancel" at bounding box center [861, 600] width 25 height 8
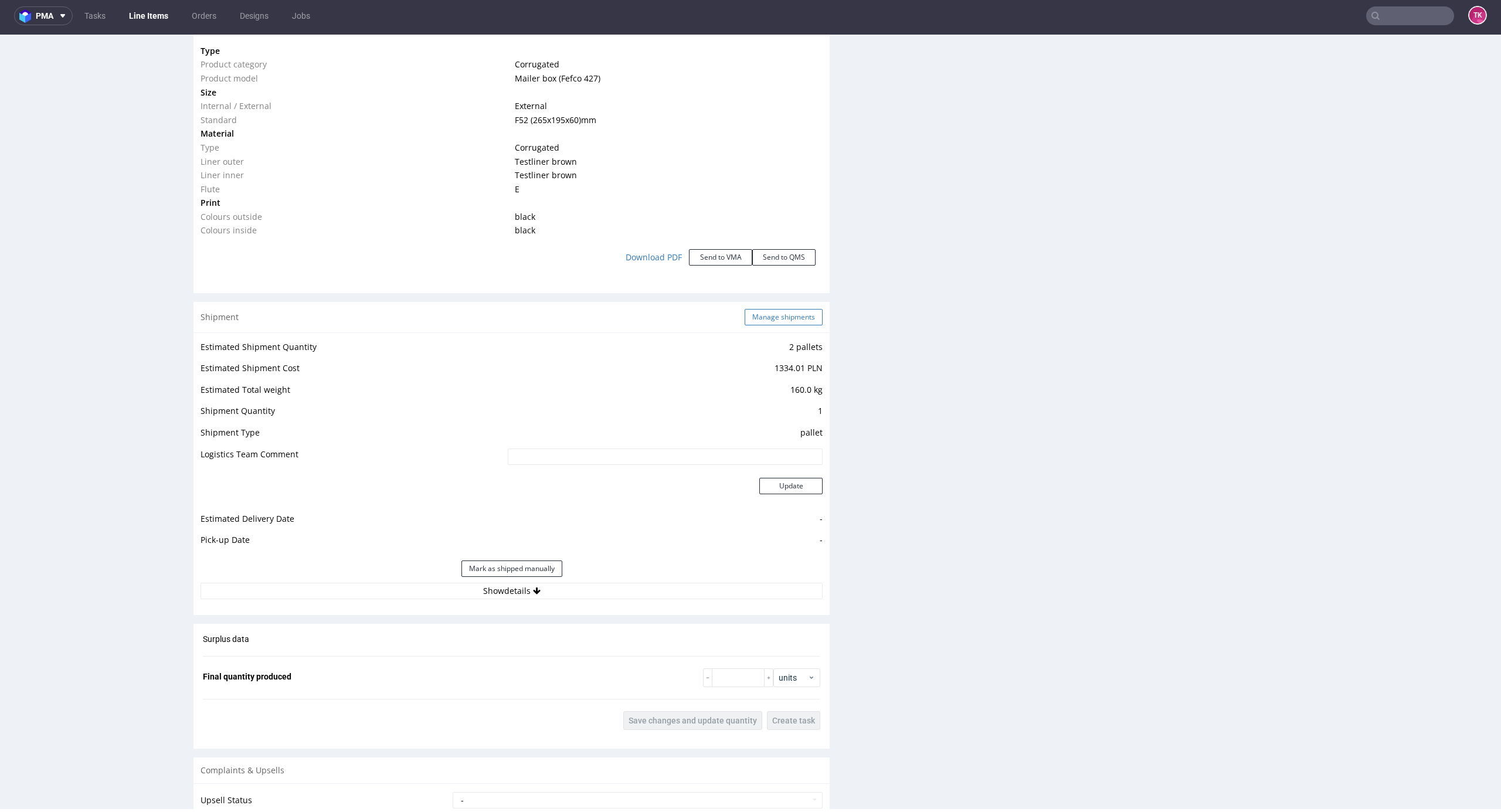
click at [795, 310] on div "Shipment Manage shipments" at bounding box center [512, 317] width 637 height 30
click at [795, 312] on button "Manage shipments" at bounding box center [784, 317] width 78 height 16
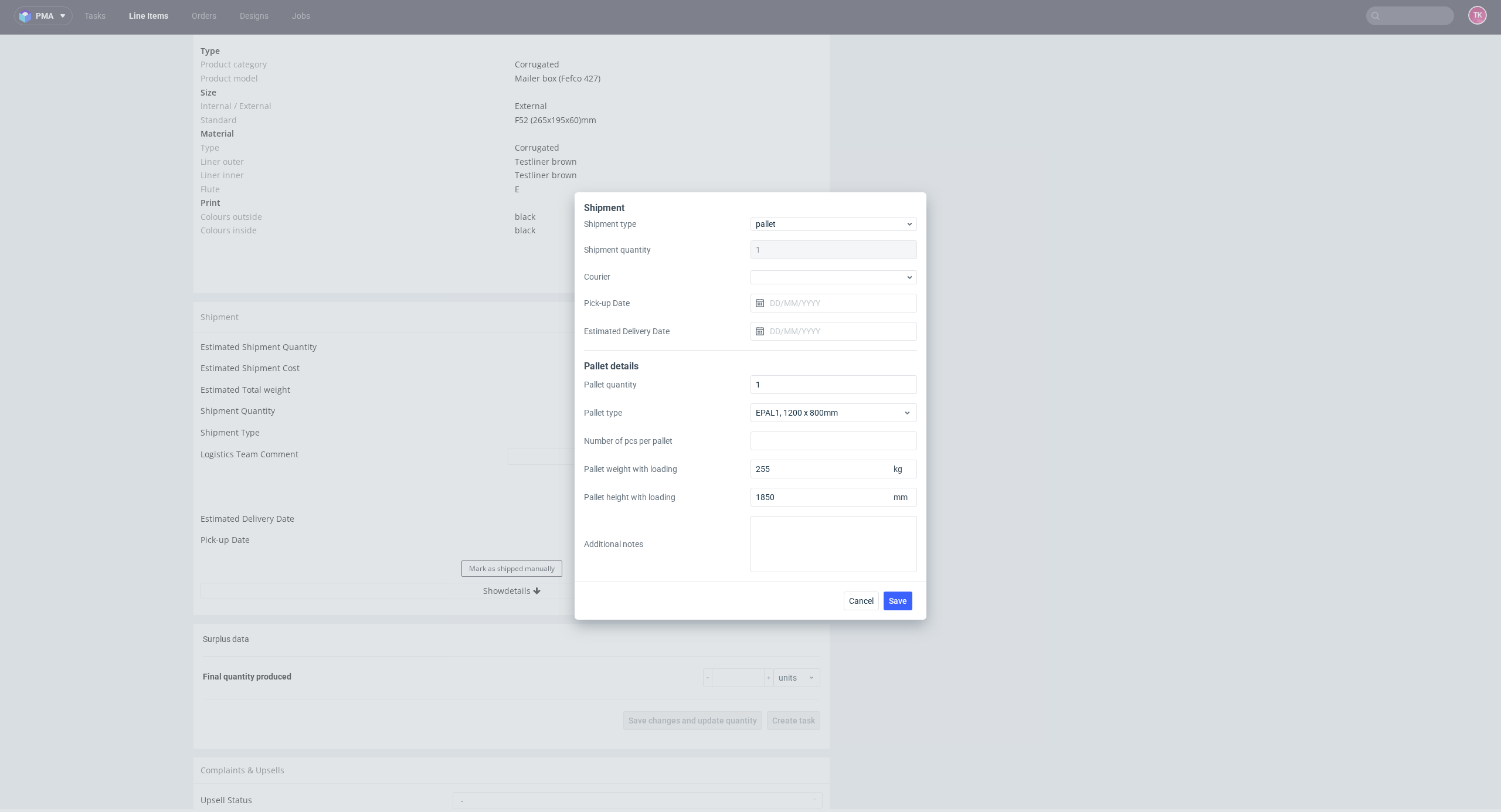
click at [814, 285] on div "Shipment type pallet Shipment quantity 1 Courier Pick-up Date Estimated Deliver…" at bounding box center [750, 283] width 333 height 133
click at [814, 275] on div at bounding box center [834, 277] width 166 height 14
click at [823, 334] on div "Kuehne + Nagel" at bounding box center [834, 332] width 157 height 21
click at [908, 603] on button "Save" at bounding box center [898, 600] width 29 height 19
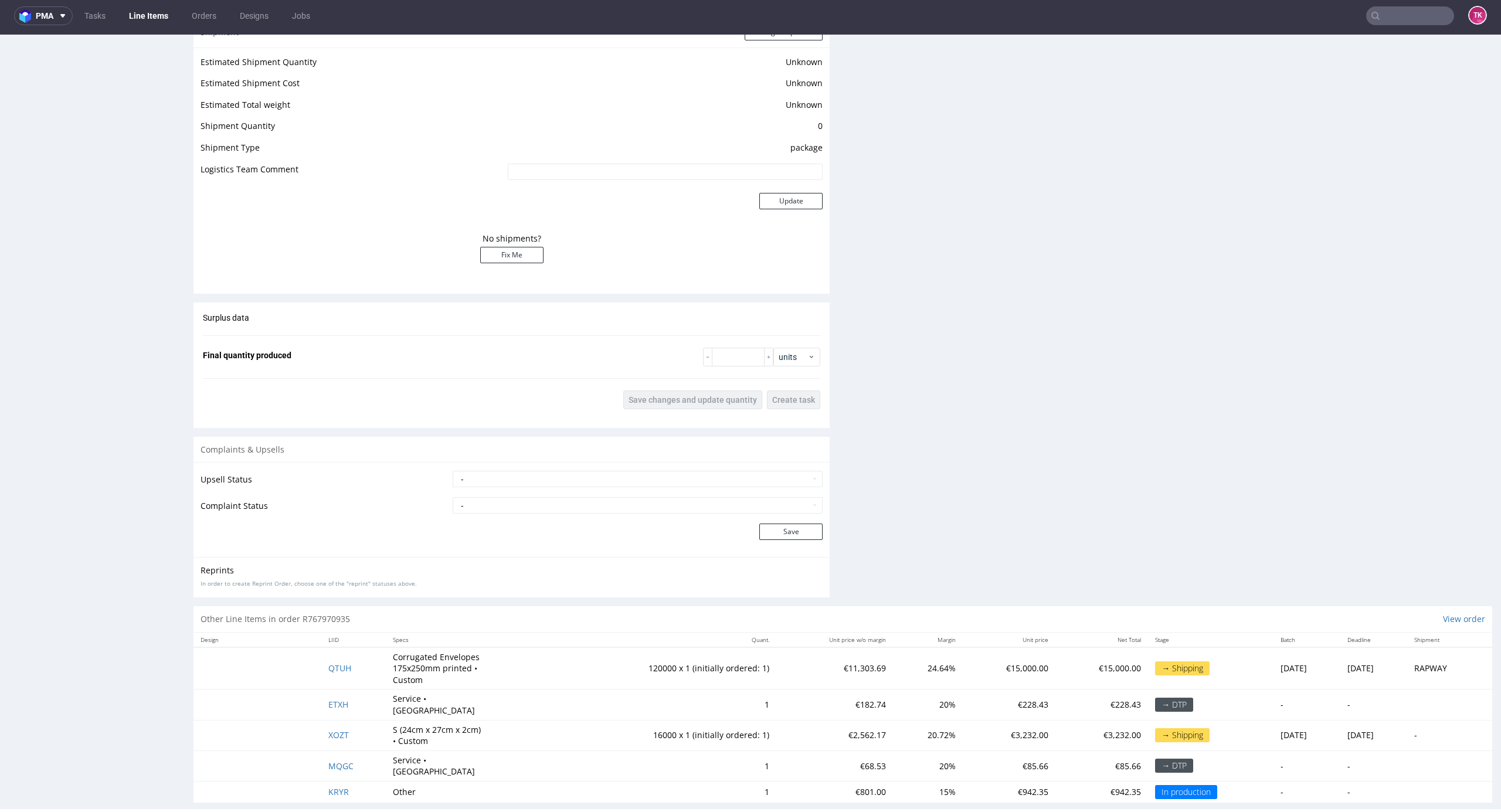
scroll to position [1272, 0]
click at [139, 15] on link "Line Items" at bounding box center [148, 16] width 53 height 19
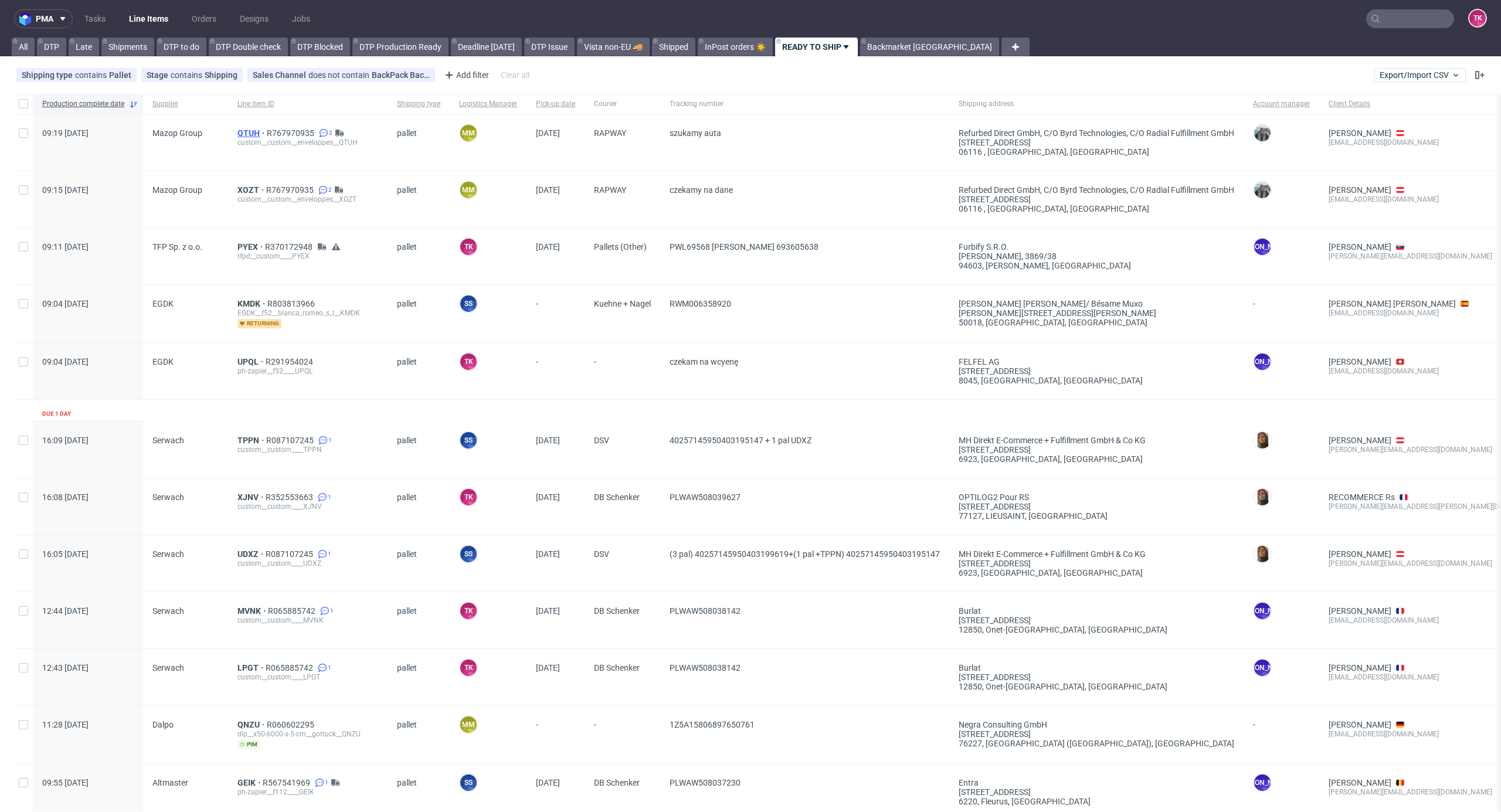
click at [239, 132] on span "QTUH" at bounding box center [252, 133] width 29 height 10
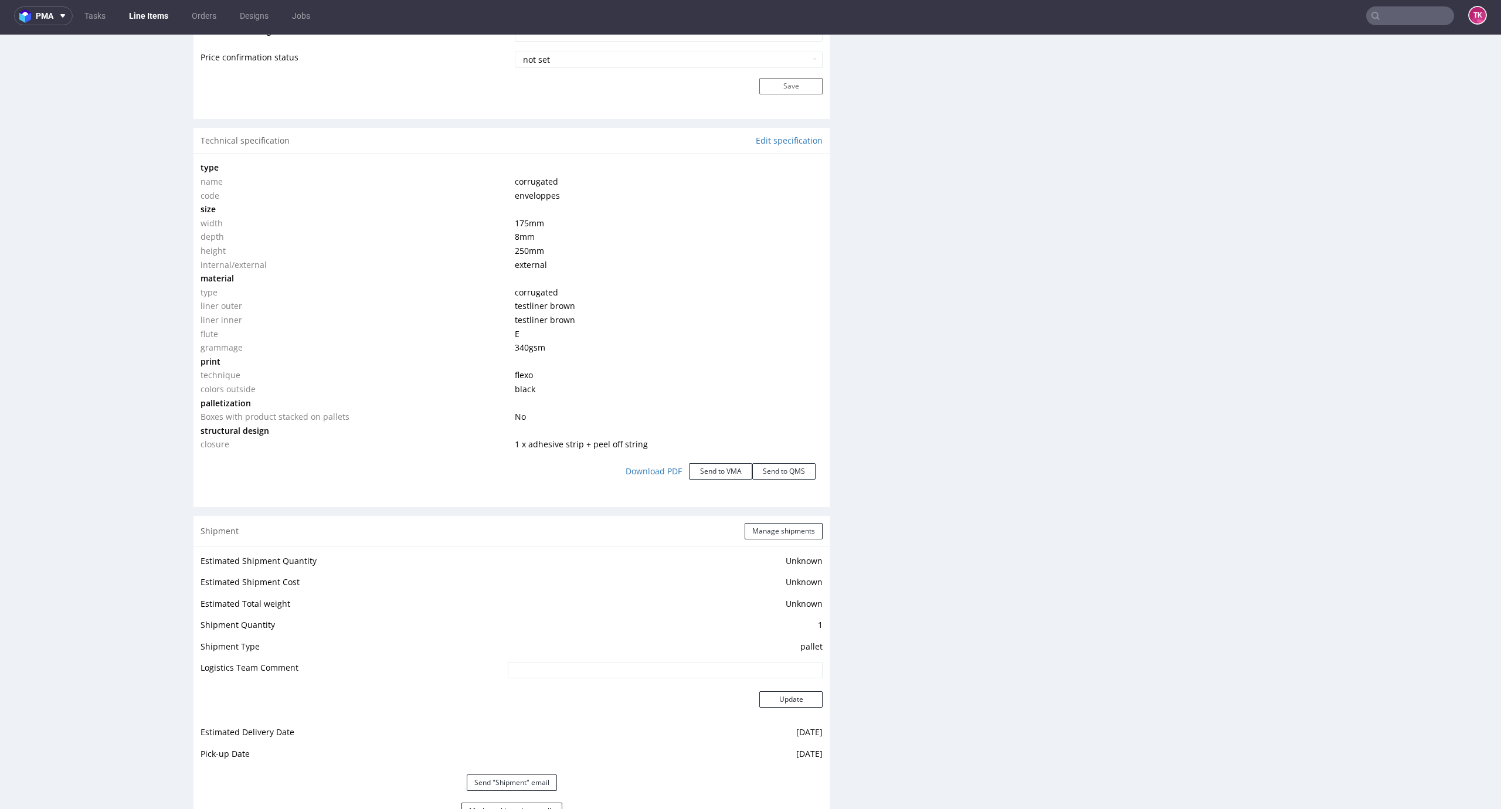
scroll to position [1417, 0]
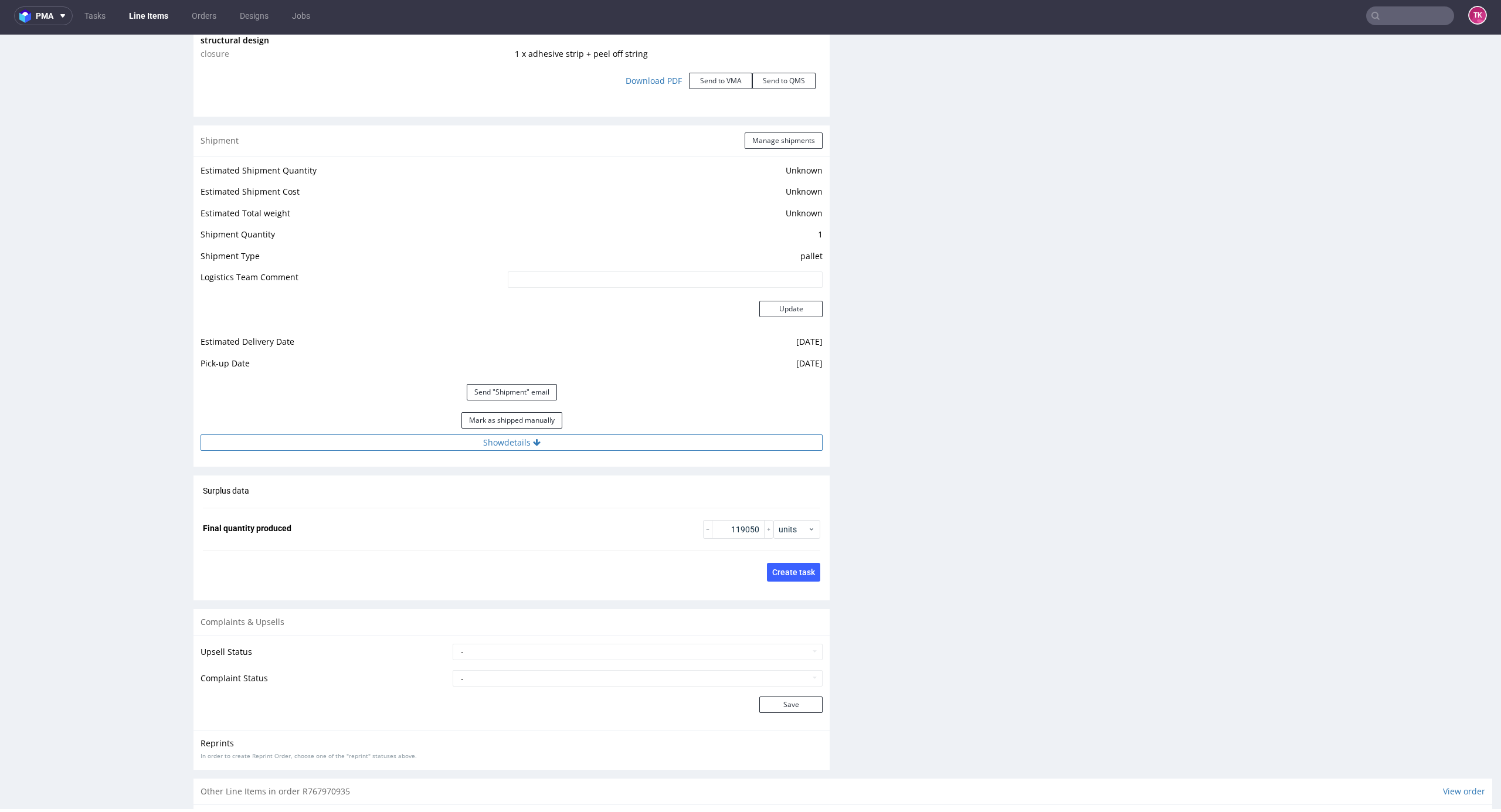
drag, startPoint x: 589, startPoint y: 443, endPoint x: 584, endPoint y: 448, distance: 7.1
click at [589, 445] on button "Show details" at bounding box center [512, 442] width 622 height 16
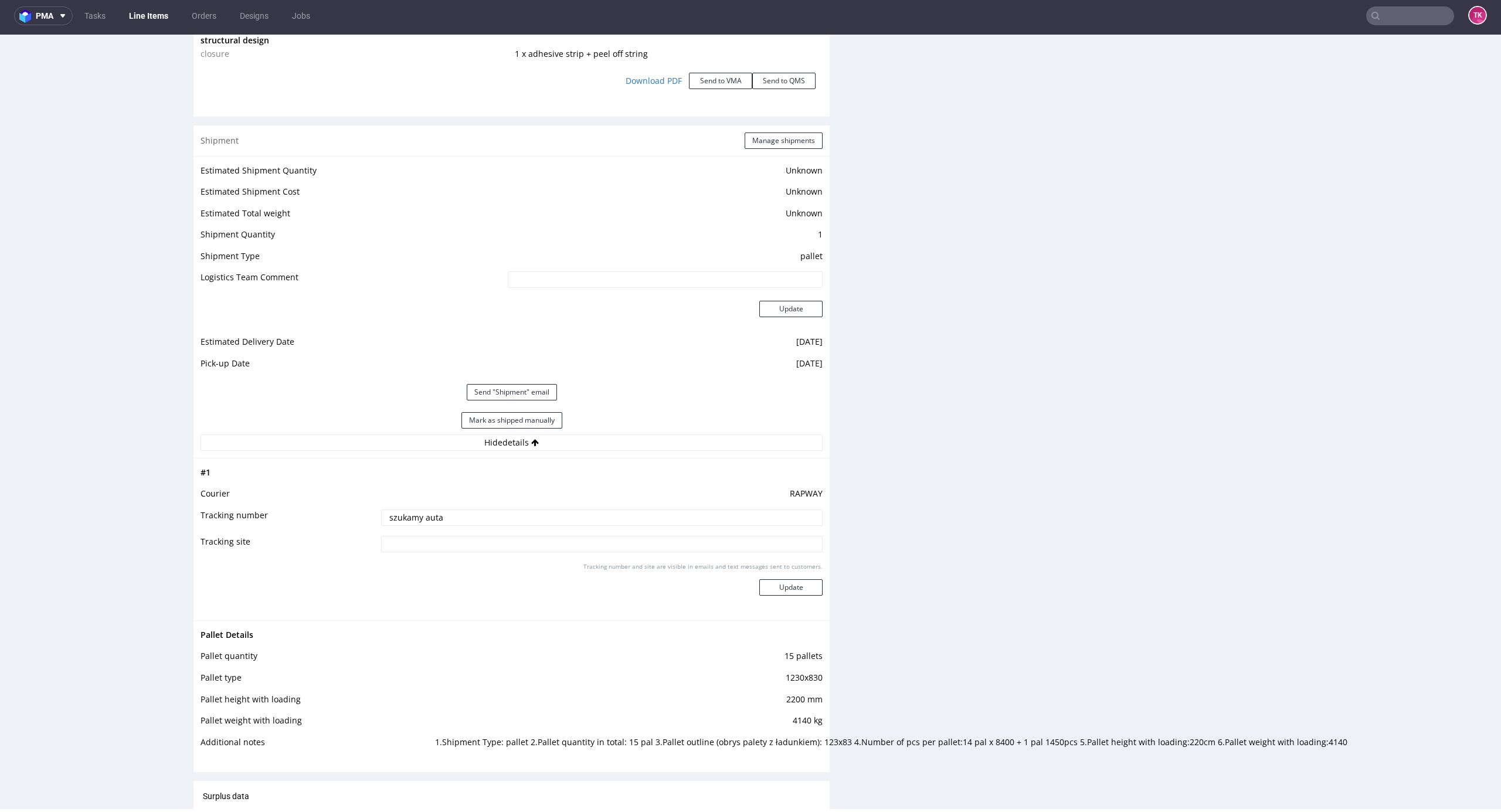
drag, startPoint x: 462, startPoint y: 512, endPoint x: 254, endPoint y: 528, distance: 208.6
click at [254, 528] on tr "Tracking number szukamy auta" at bounding box center [512, 521] width 622 height 26
paste input "czekamy na dane"
type input "czekamy na dane"
click at [775, 591] on button "Update" at bounding box center [791, 587] width 63 height 16
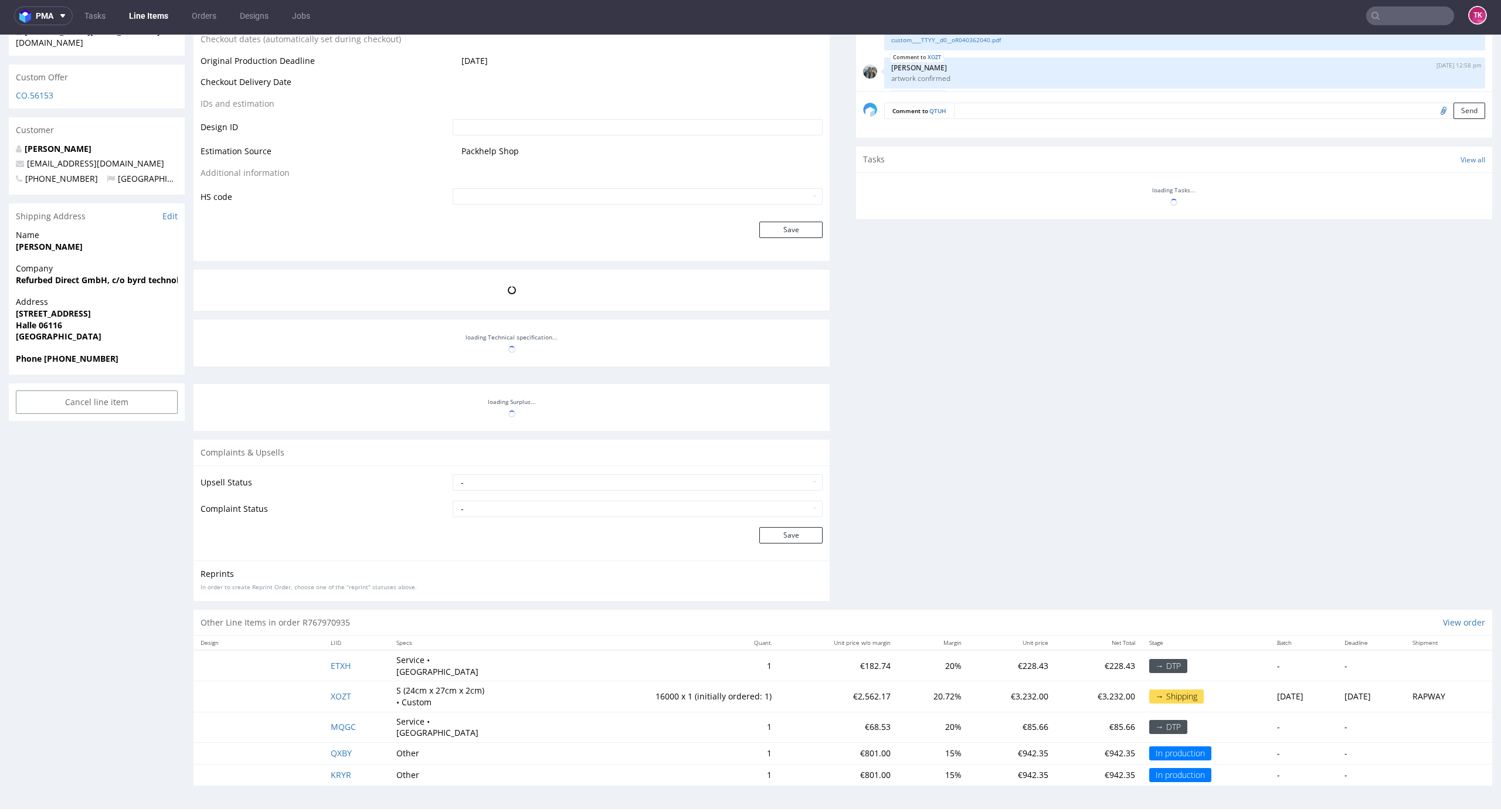
scroll to position [156, 0]
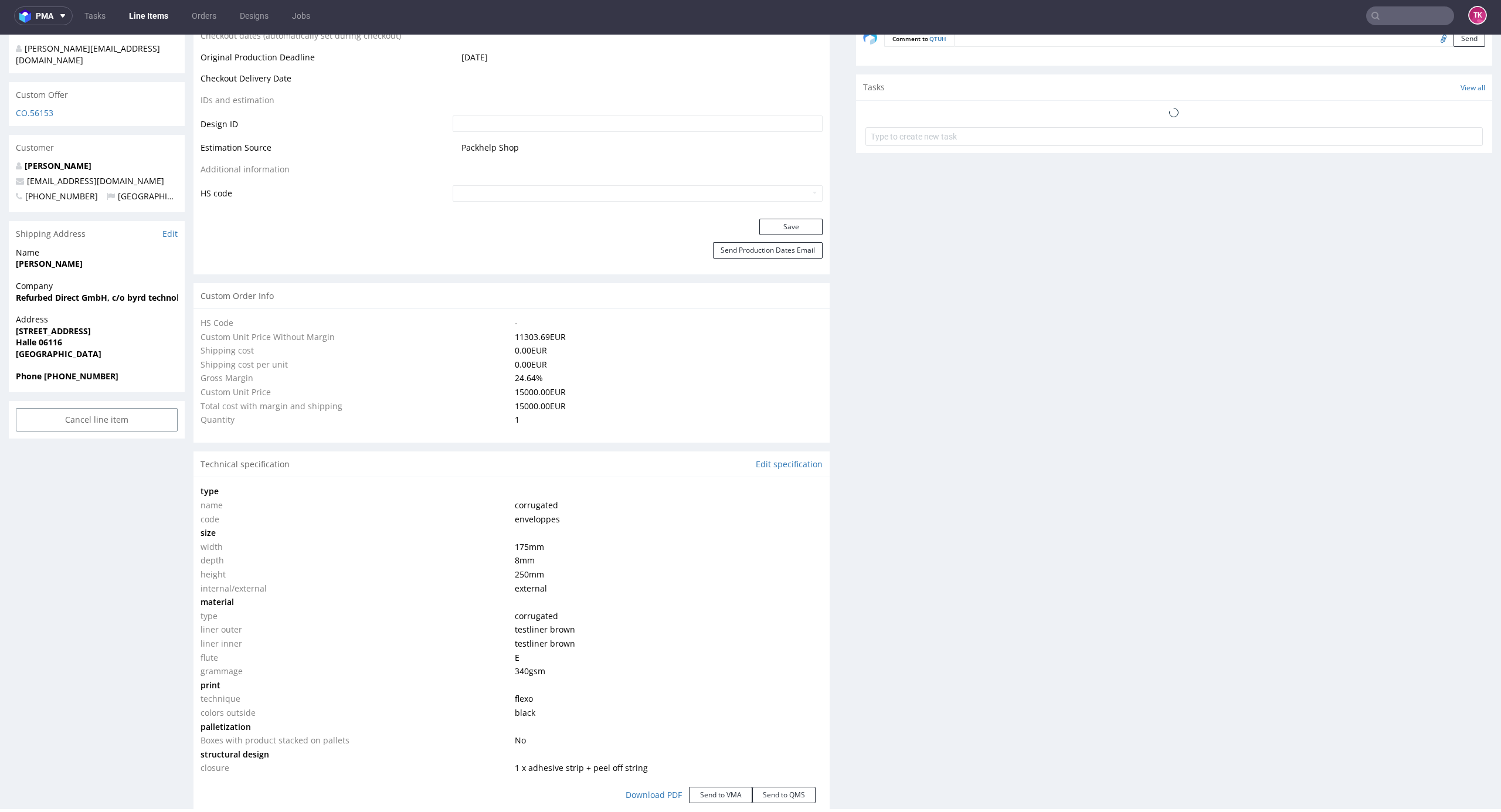
click at [137, 16] on link "Line Items" at bounding box center [148, 16] width 53 height 19
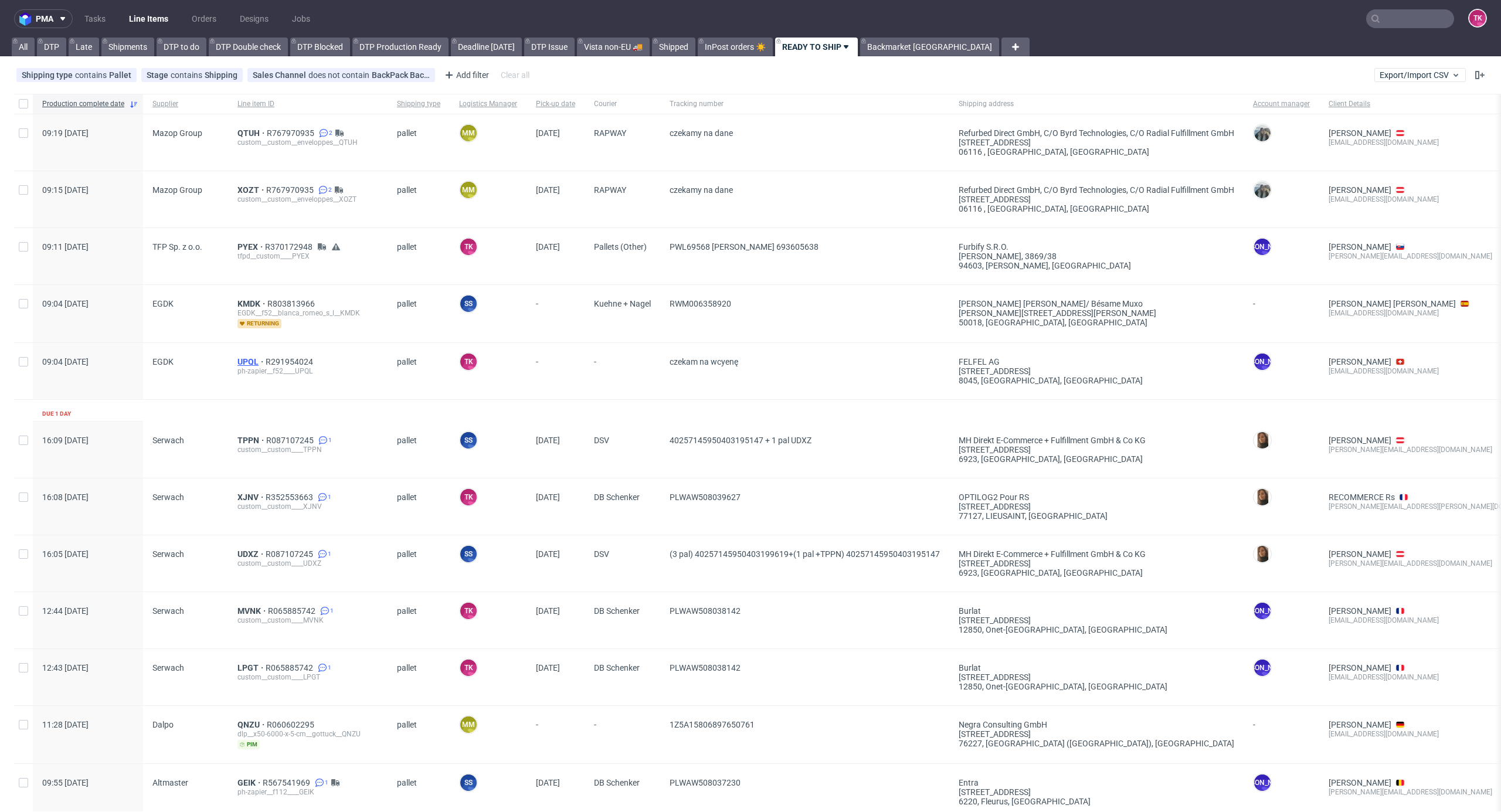
click at [247, 360] on span "UPQL" at bounding box center [251, 362] width 28 height 10
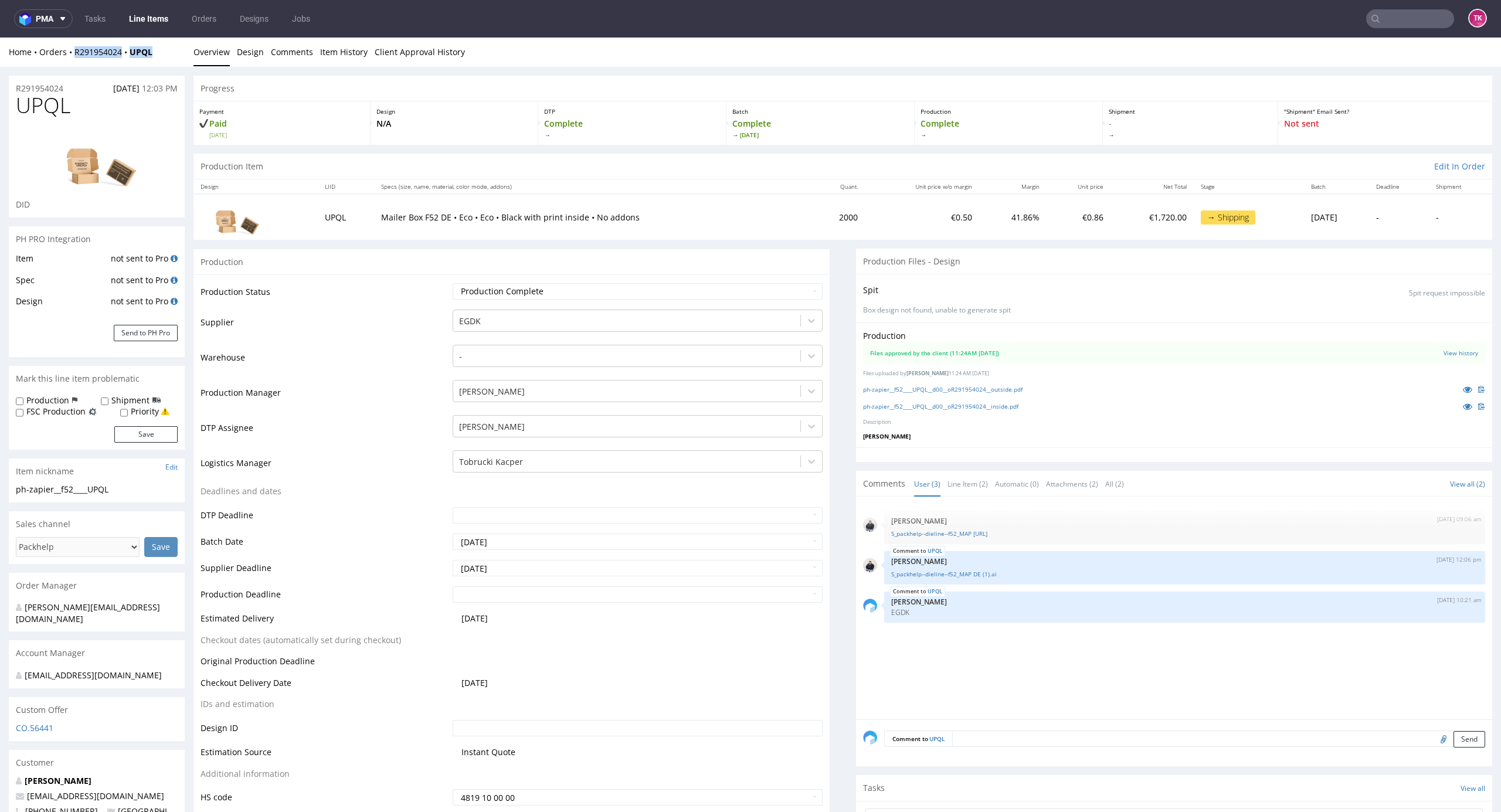
drag, startPoint x: 163, startPoint y: 54, endPoint x: 71, endPoint y: 66, distance: 92.8
click at [71, 66] on div "Home Orders R291954024 UPQL Overview Design Comments Item History Client Approv…" at bounding box center [750, 52] width 1501 height 29
copy div "R291954024 UPQL"
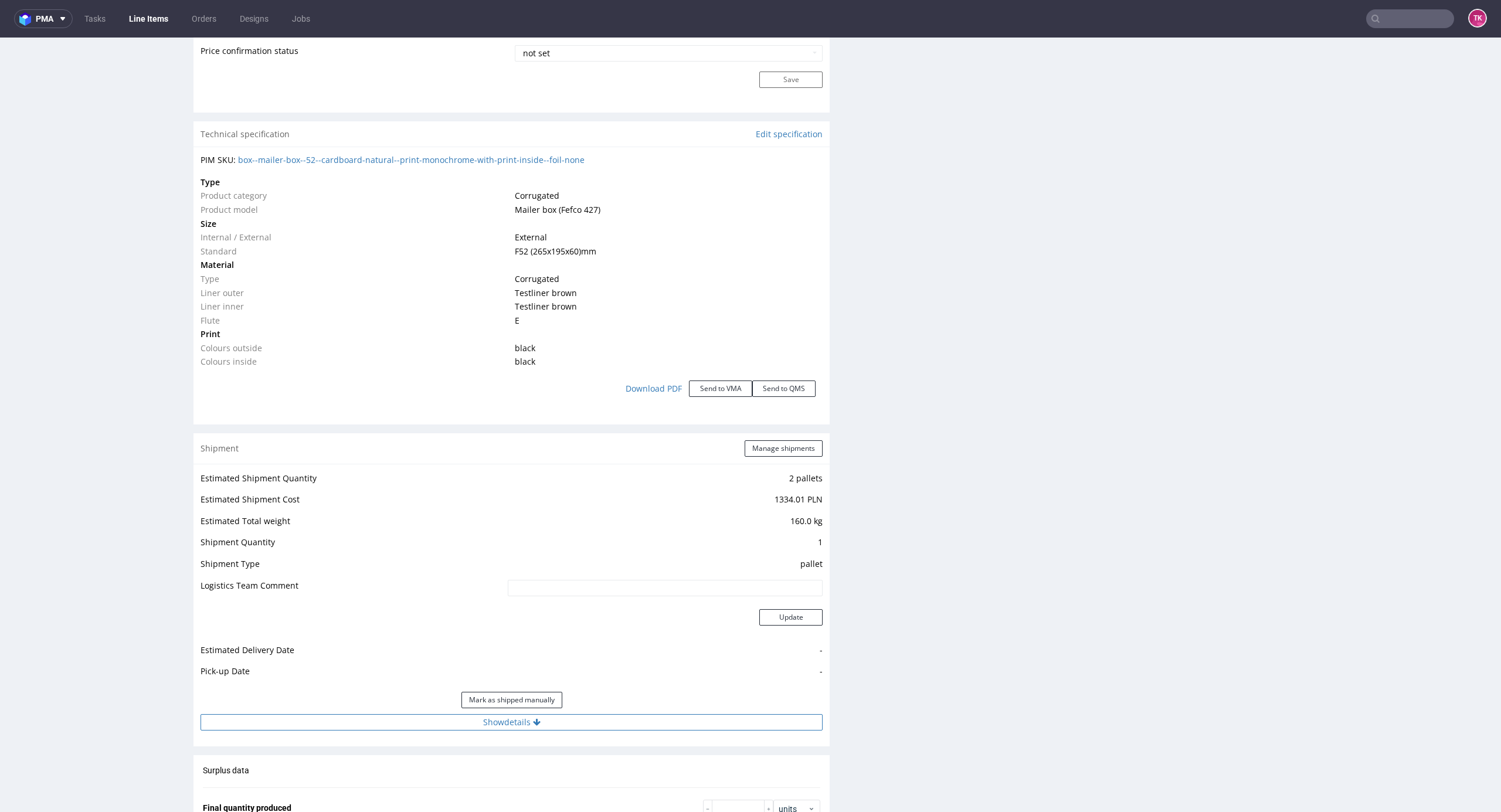
scroll to position [1094, 0]
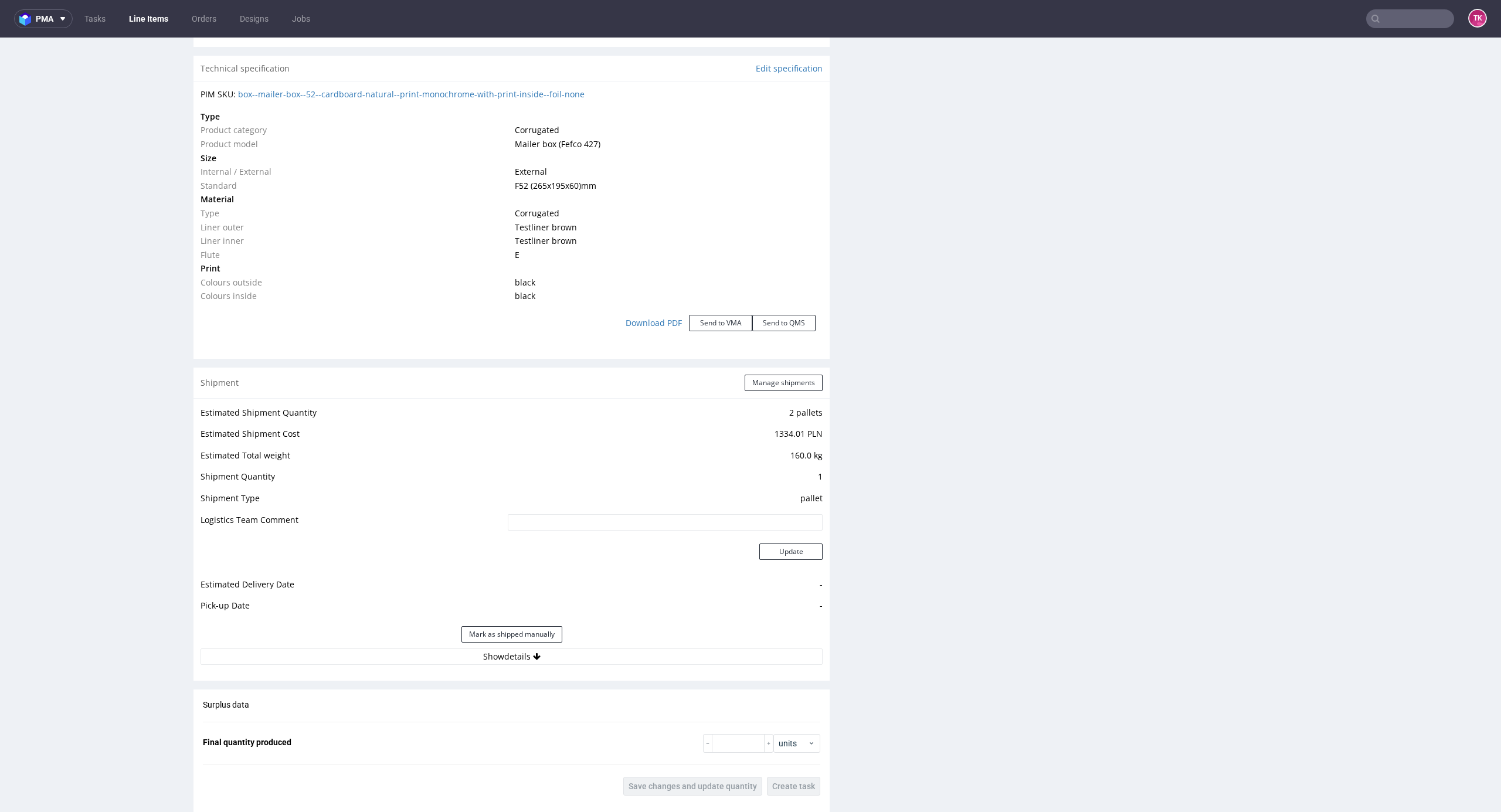
click at [705, 636] on div "Mark as shipped manually" at bounding box center [512, 634] width 622 height 28
click at [707, 645] on div "Mark as shipped manually" at bounding box center [512, 634] width 622 height 28
click at [708, 649] on button "Show details" at bounding box center [512, 656] width 622 height 16
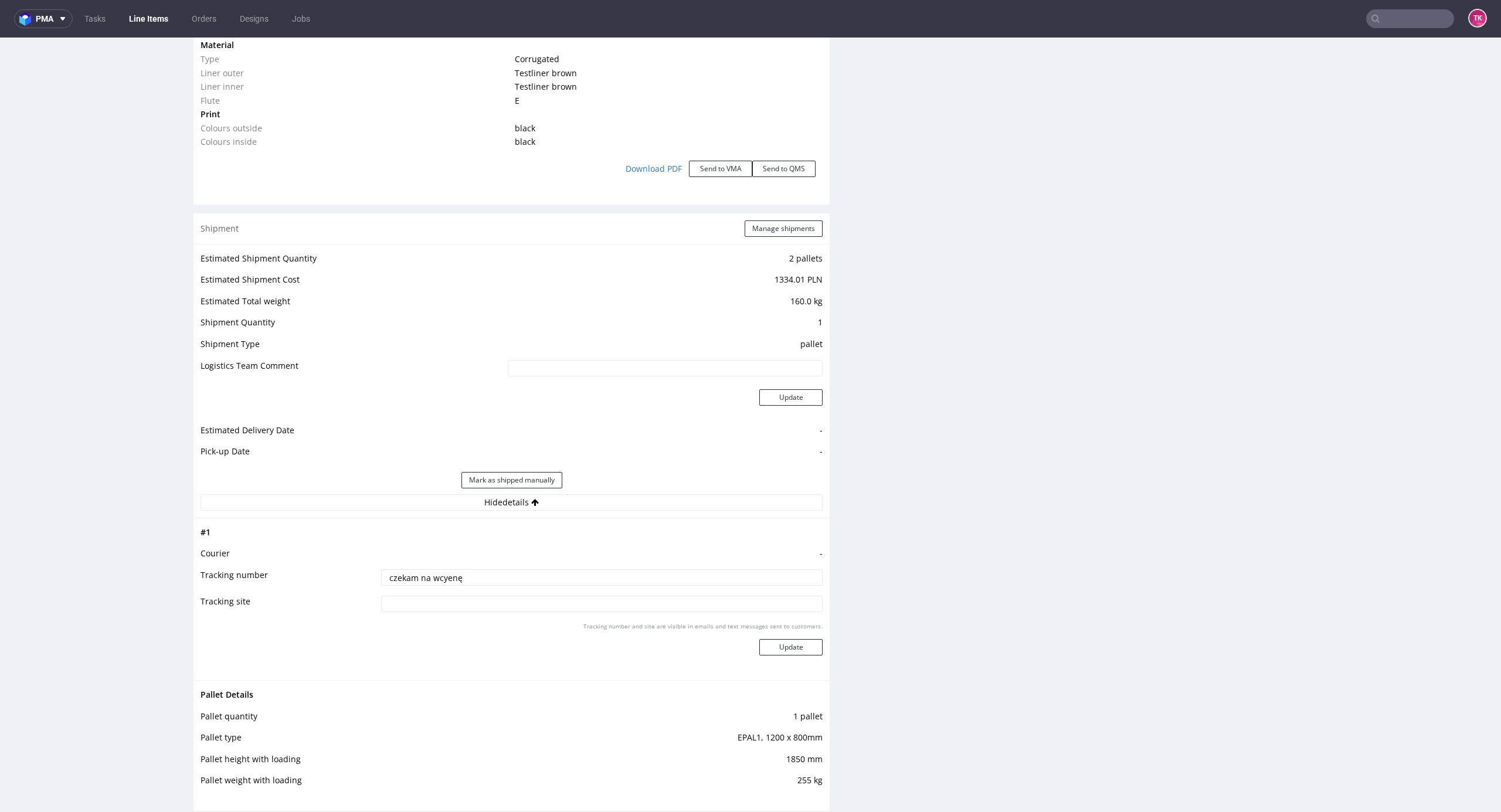
scroll to position [1562, 0]
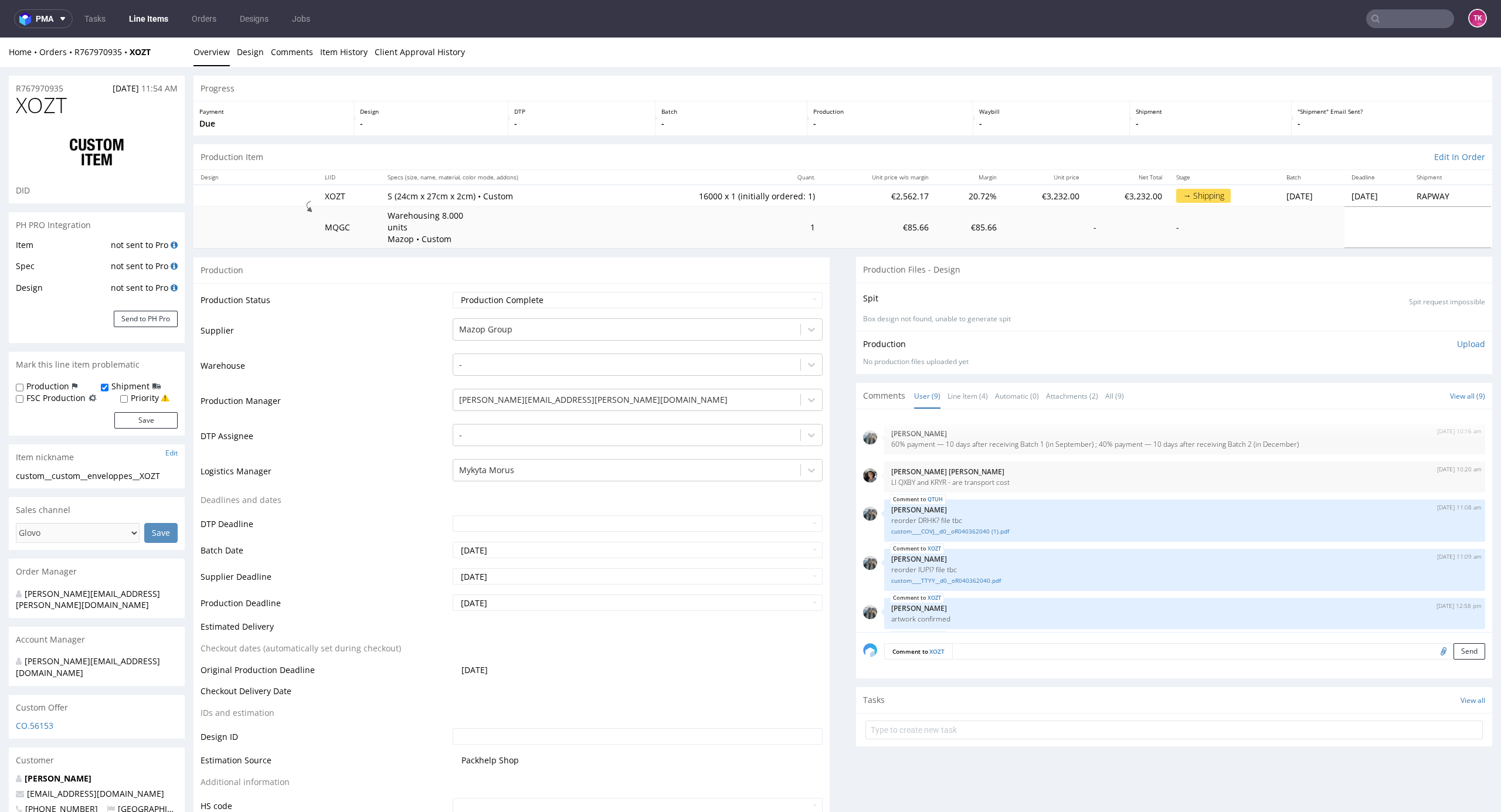
scroll to position [156, 0]
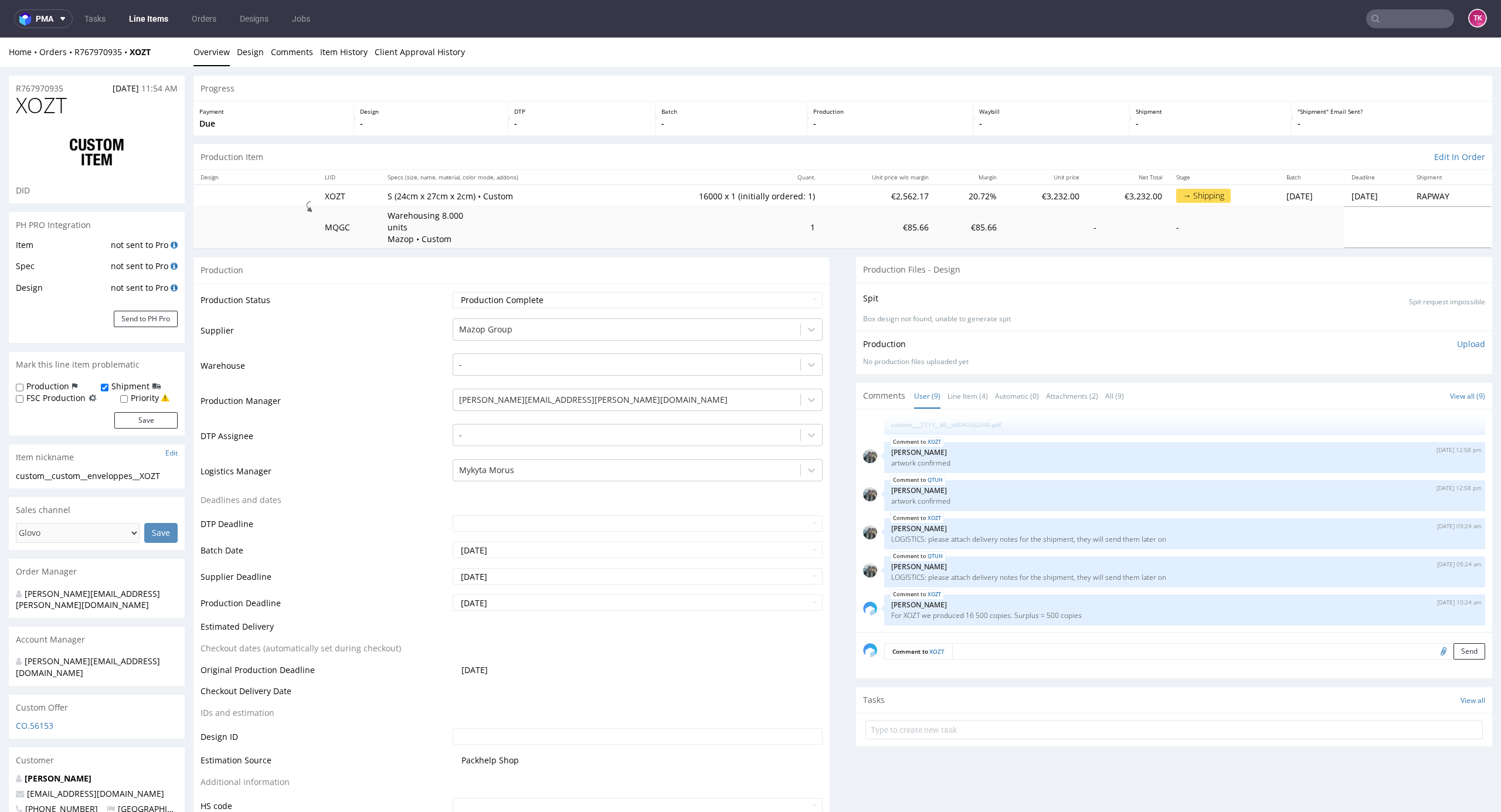
click at [132, 24] on link "Line Items" at bounding box center [148, 19] width 53 height 19
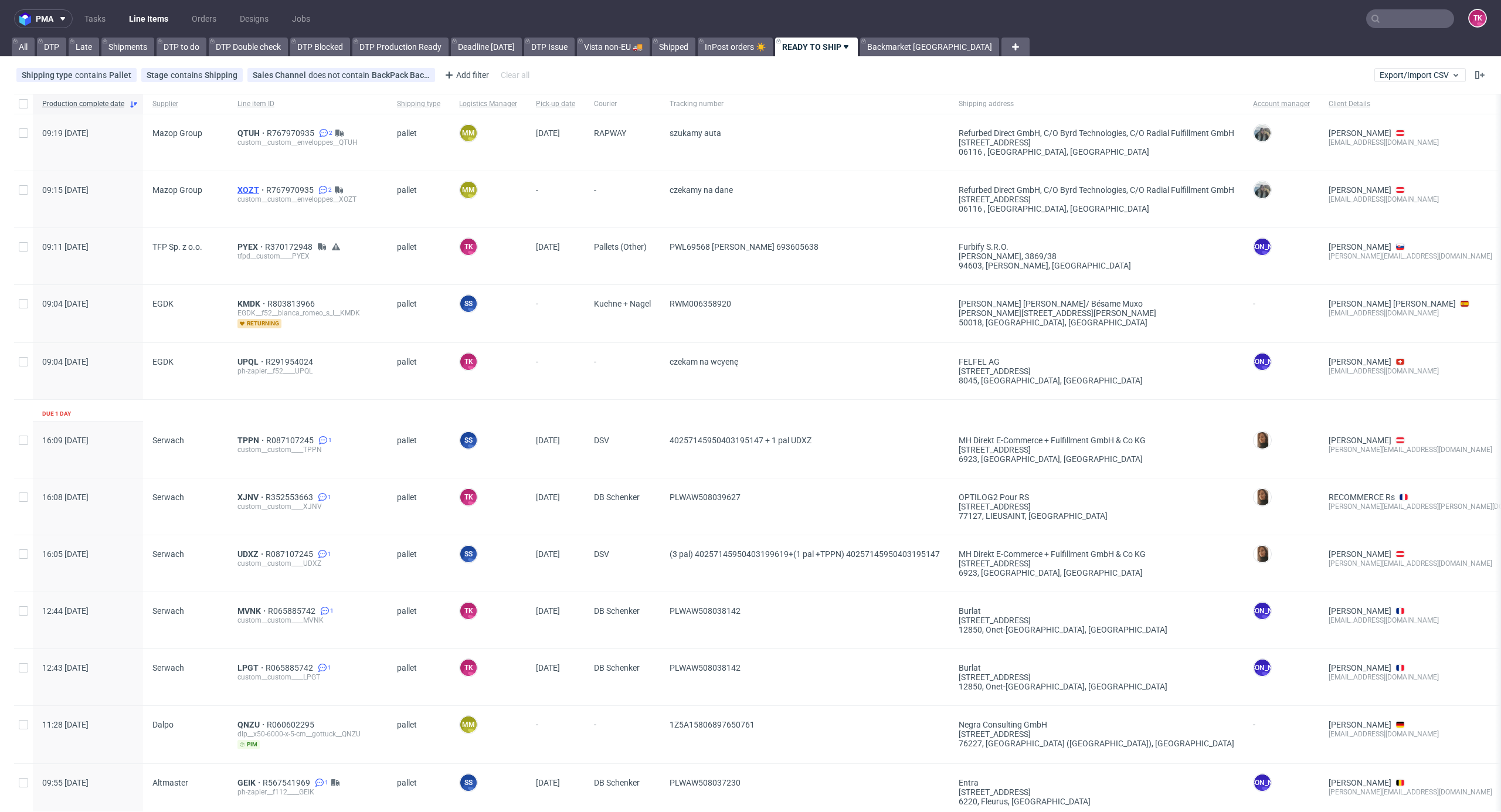
click at [251, 191] on span "XOZT" at bounding box center [252, 190] width 29 height 10
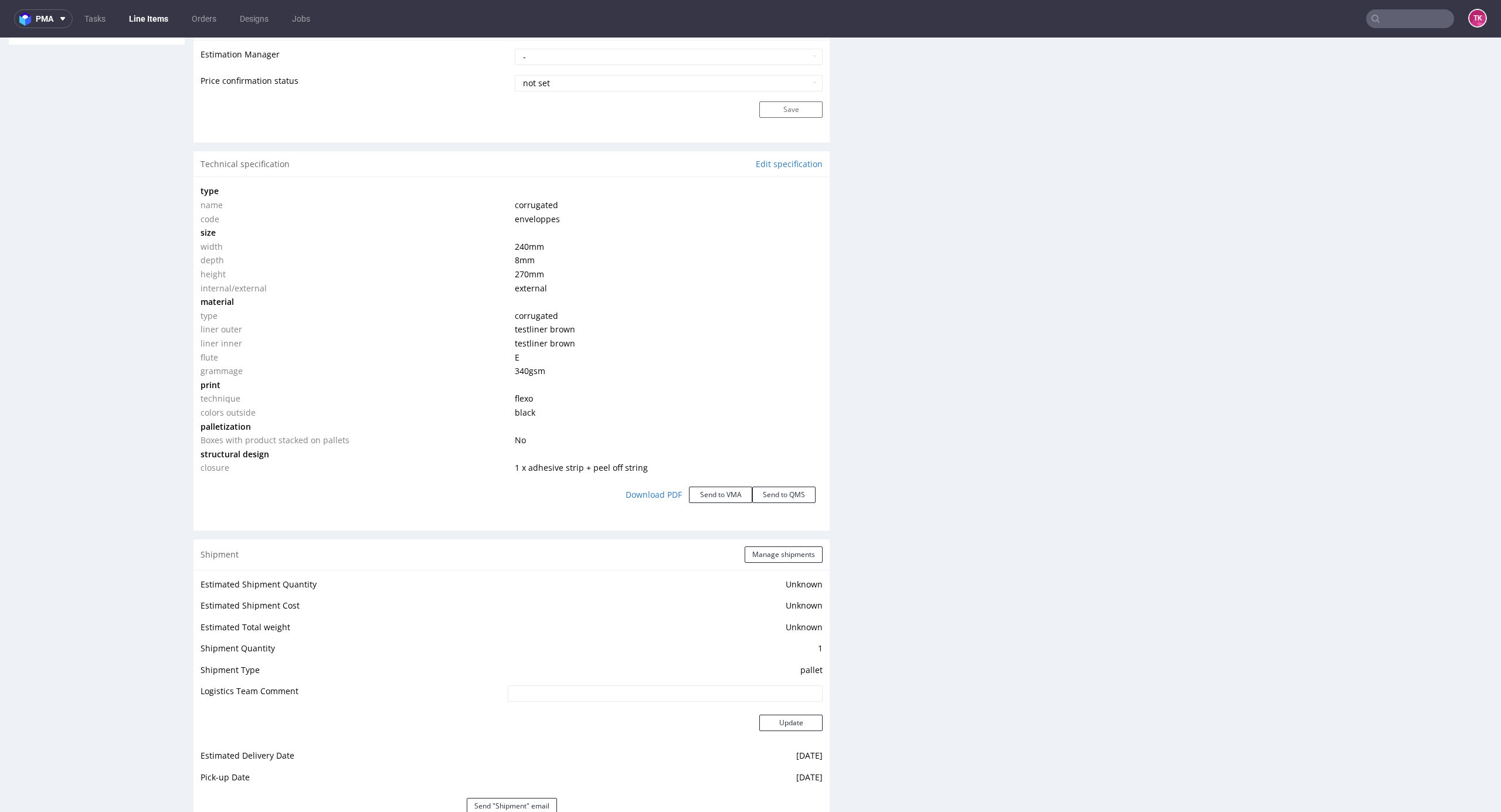
scroll to position [1168, 0]
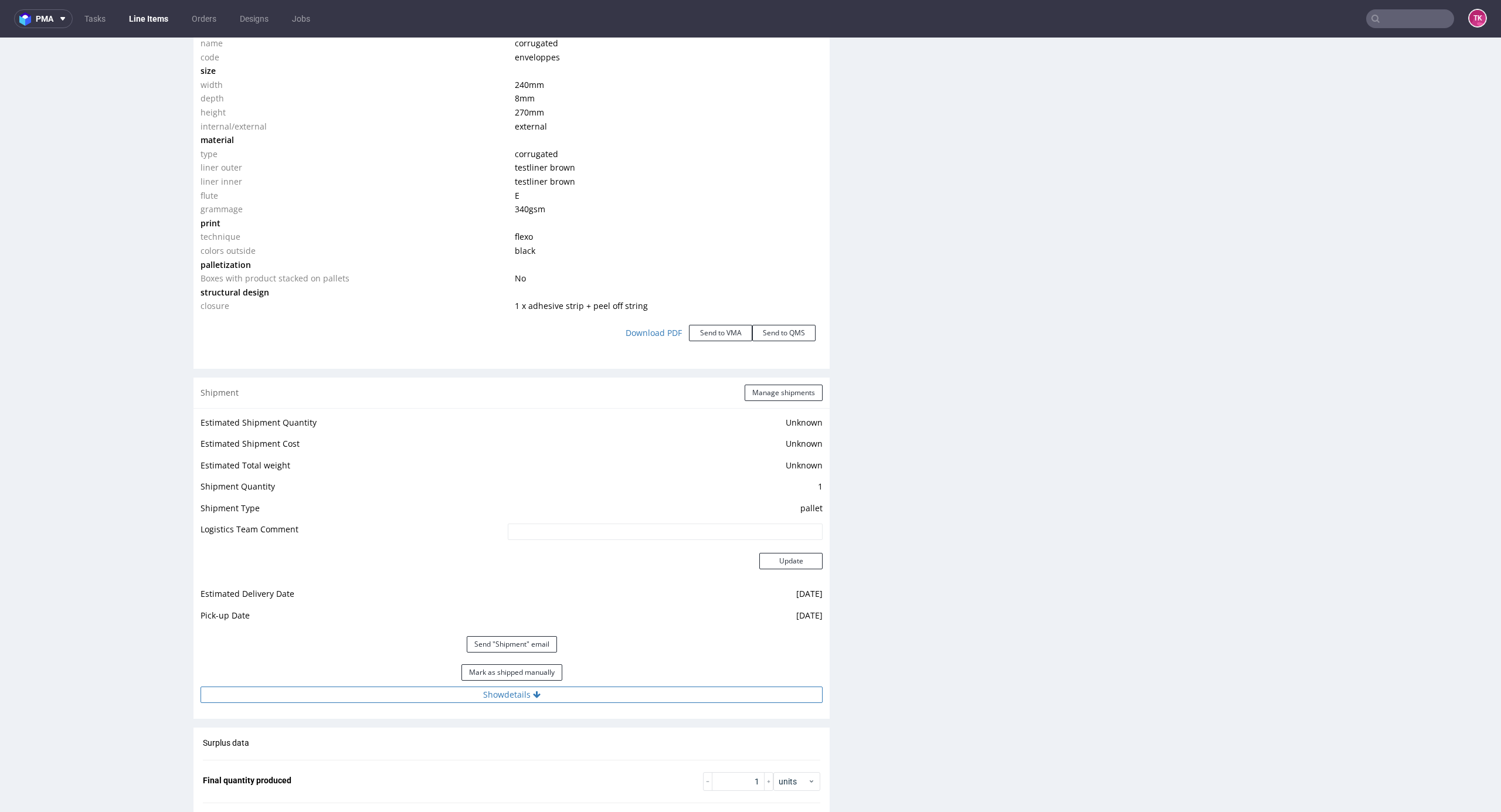
drag, startPoint x: 603, startPoint y: 685, endPoint x: 606, endPoint y: 695, distance: 10.4
click at [605, 690] on div "Estimated Shipment Quantity Unknown Estimated Shipment Cost Unknown Estimated T…" at bounding box center [512, 558] width 637 height 302
click at [608, 695] on button "Show details" at bounding box center [512, 694] width 622 height 16
click at [464, 764] on input "czekamy na dane" at bounding box center [602, 769] width 442 height 16
drag, startPoint x: 464, startPoint y: 765, endPoint x: 706, endPoint y: 551, distance: 323.0
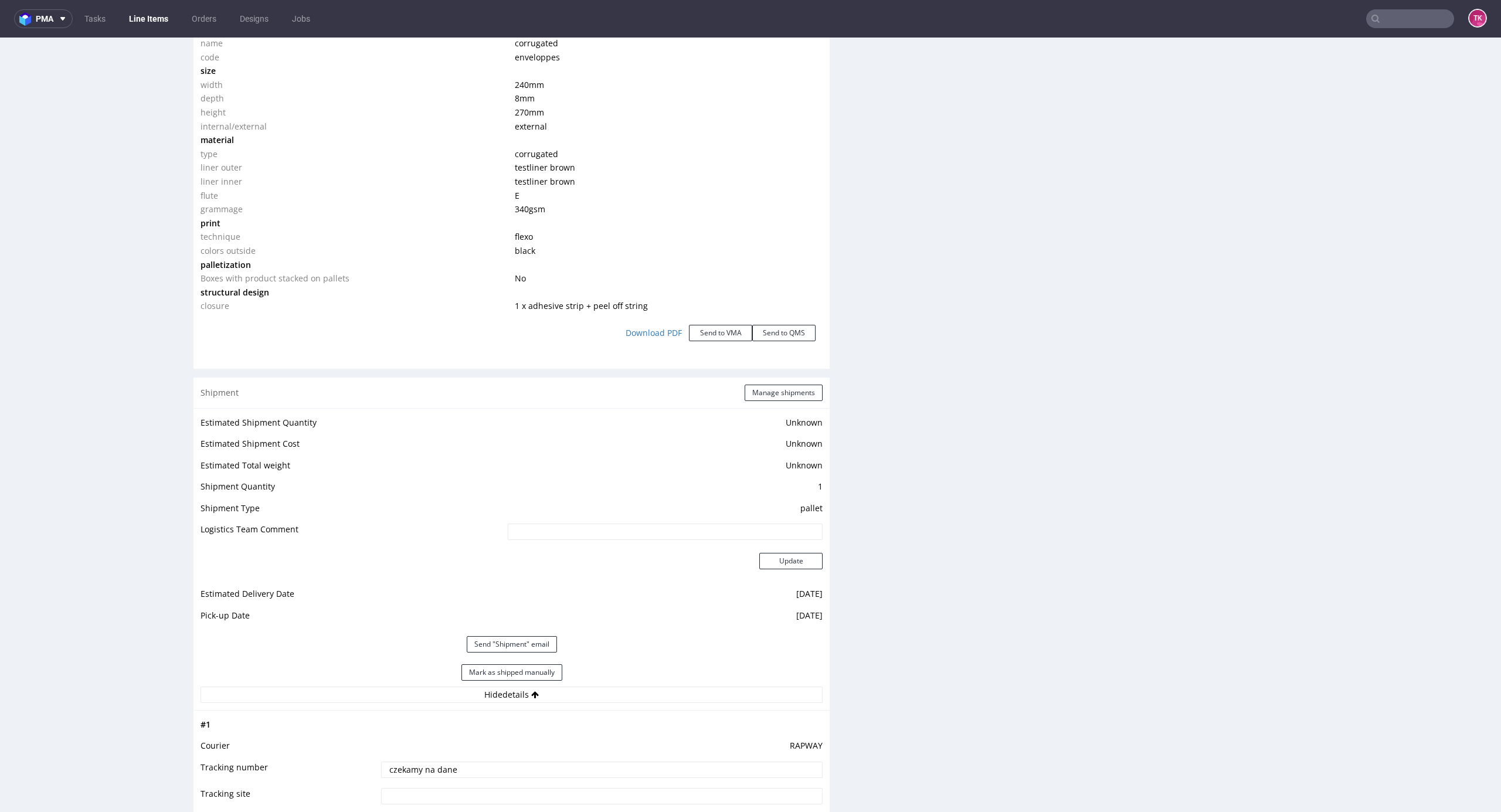
click at [465, 765] on input "czekamy na dane" at bounding box center [602, 769] width 442 height 16
click at [756, 398] on button "Manage shipments" at bounding box center [784, 392] width 78 height 16
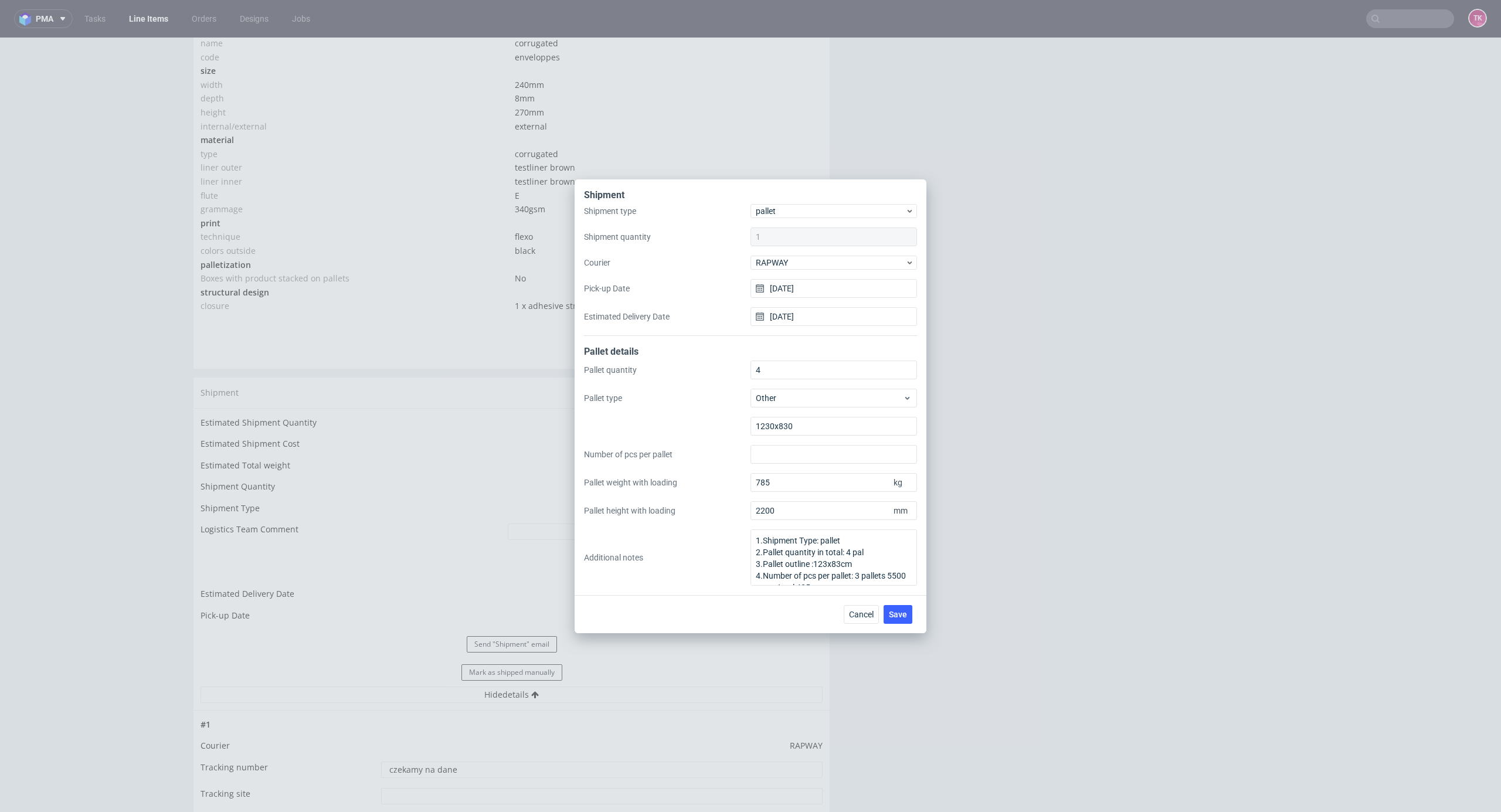
click at [151, 5] on div "Shipment Shipment type pallet Shipment quantity 1 Courier RAPWAY Pick-up Date 2…" at bounding box center [750, 406] width 1501 height 812
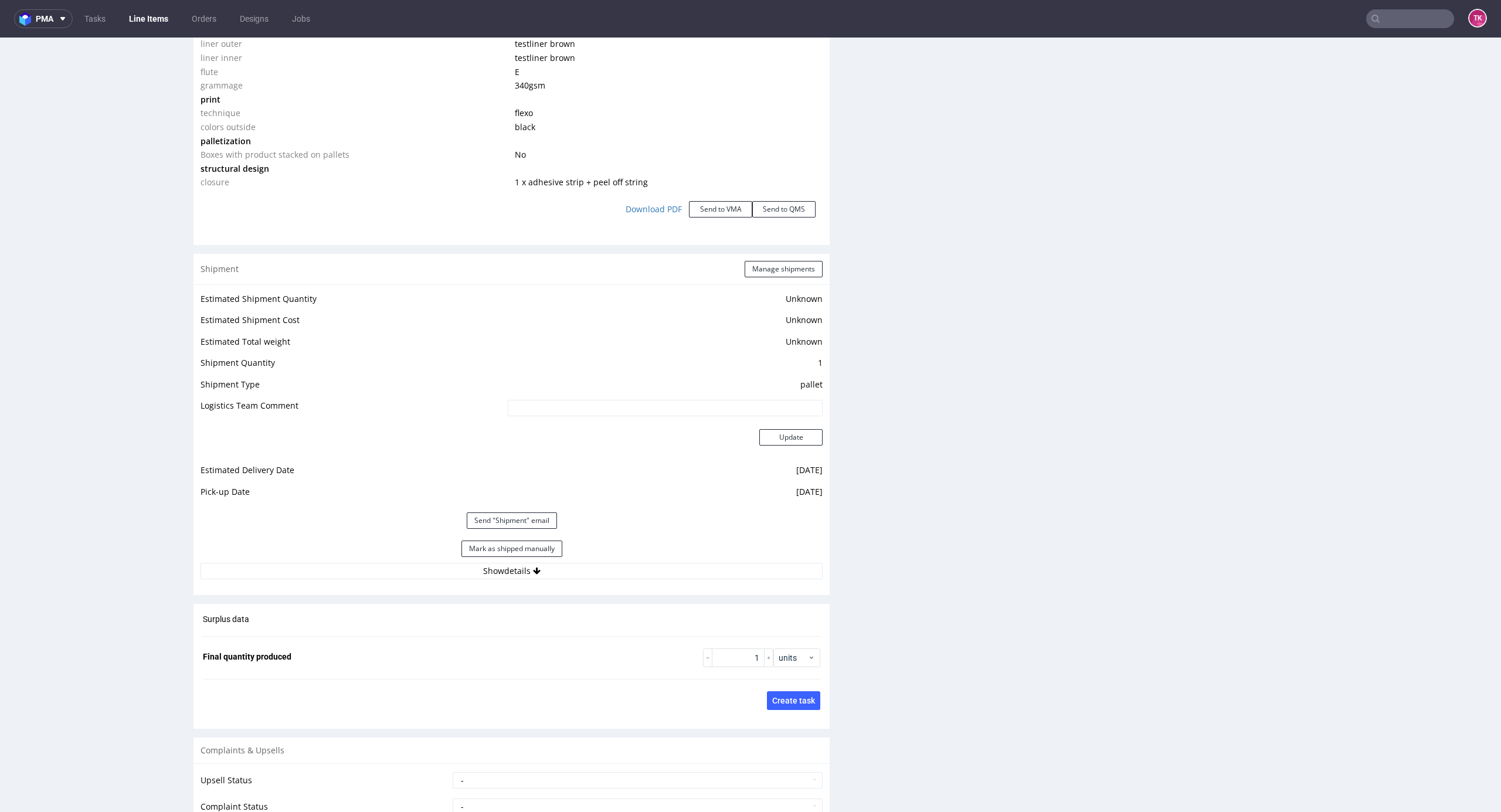
scroll to position [1483, 0]
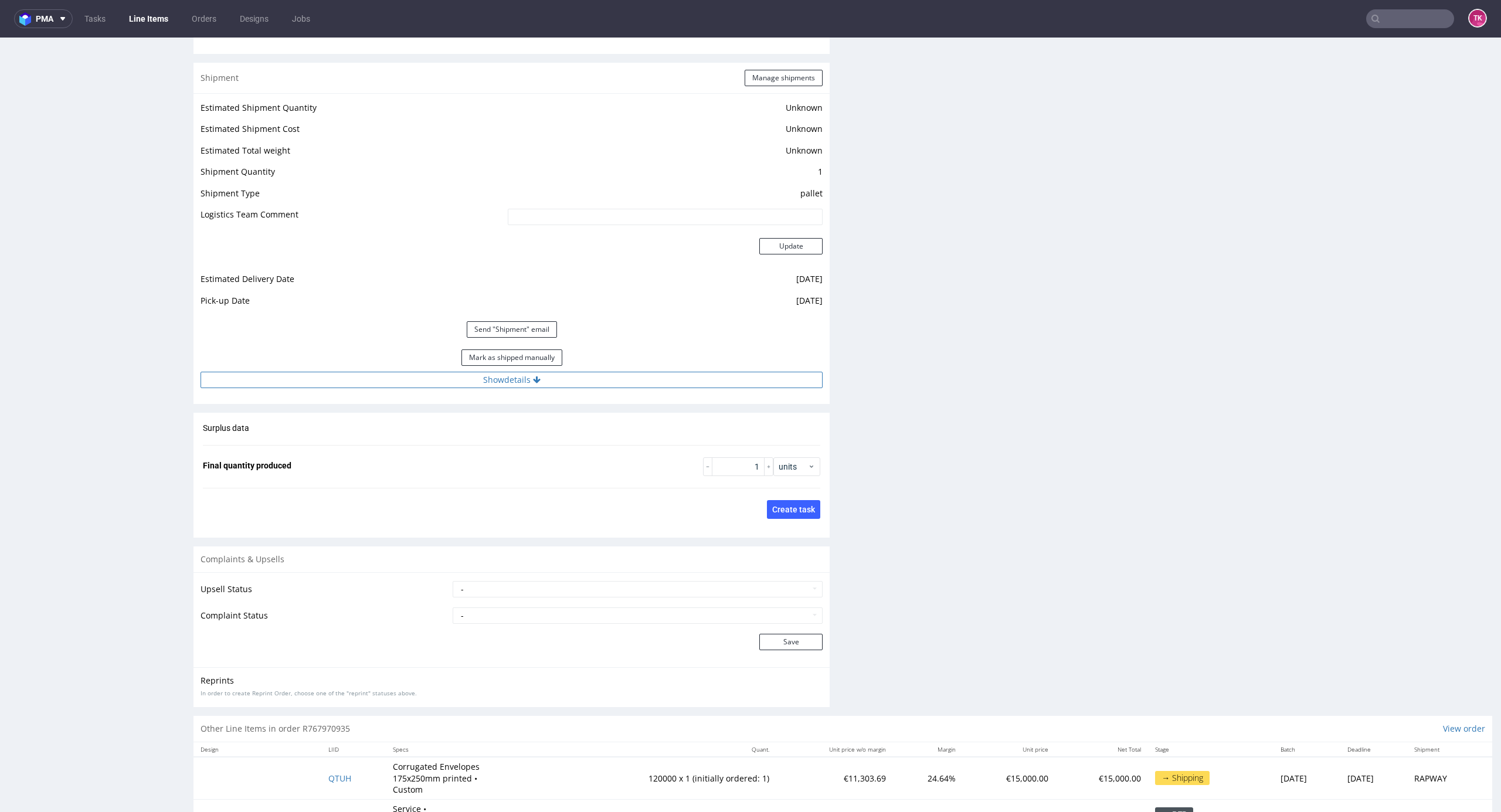
click at [596, 385] on button "Show details" at bounding box center [512, 379] width 622 height 16
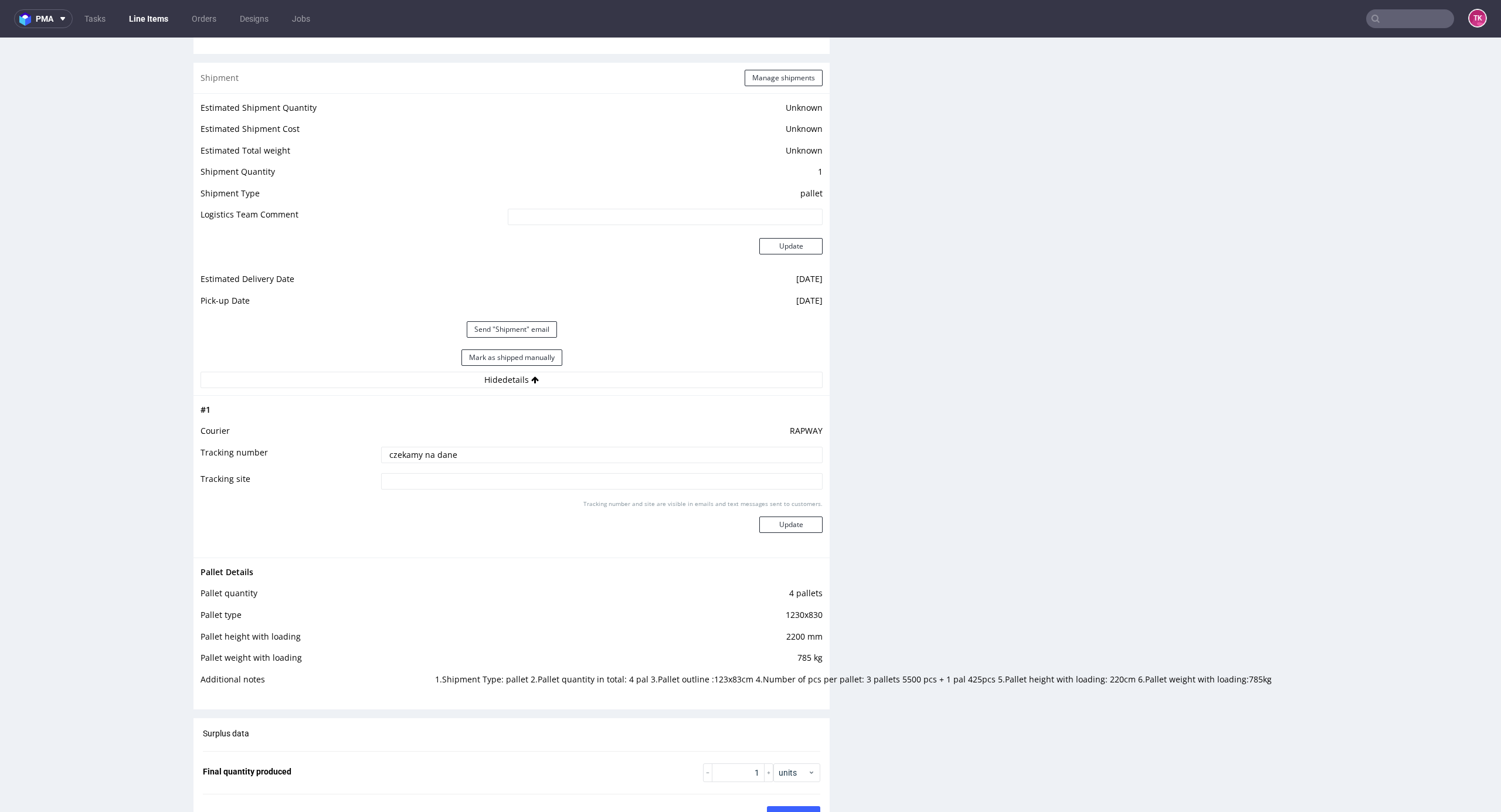
drag, startPoint x: 474, startPoint y: 455, endPoint x: 354, endPoint y: 472, distance: 121.2
click at [269, 483] on tbody "# 1 Courier RAPWAY Tracking number czekamy na dane Tracking site Tracking numbe…" at bounding box center [512, 476] width 622 height 148
paste input "Auto: WGM 9953G / WZ 420 FJ Kierowca: [PERSON_NAME]"
type input "Auto: WGM 9953G / WZ 420 FJ Kierowca: [PERSON_NAME]"
click at [798, 527] on button "Update" at bounding box center [791, 524] width 63 height 16
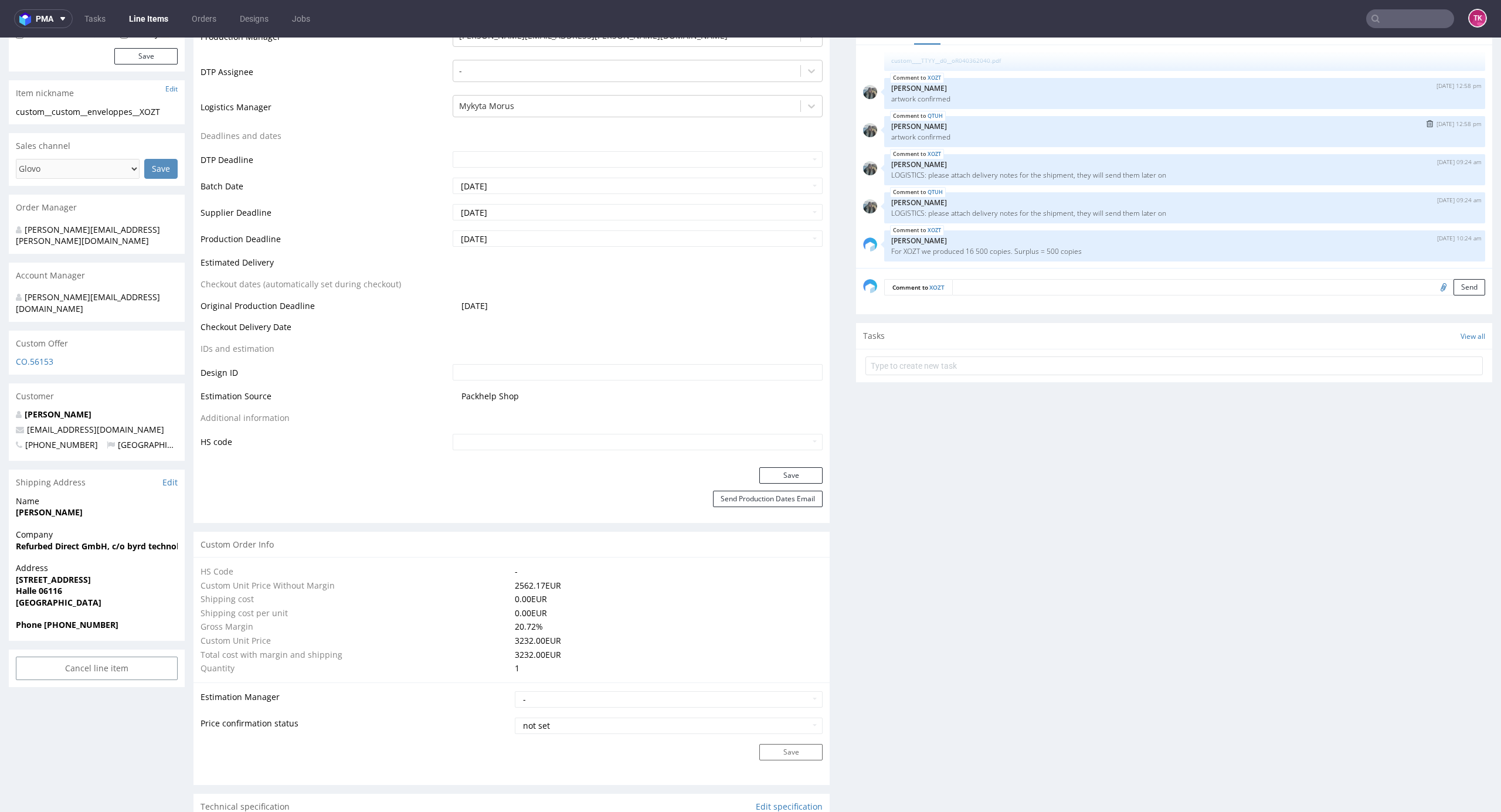
scroll to position [111, 0]
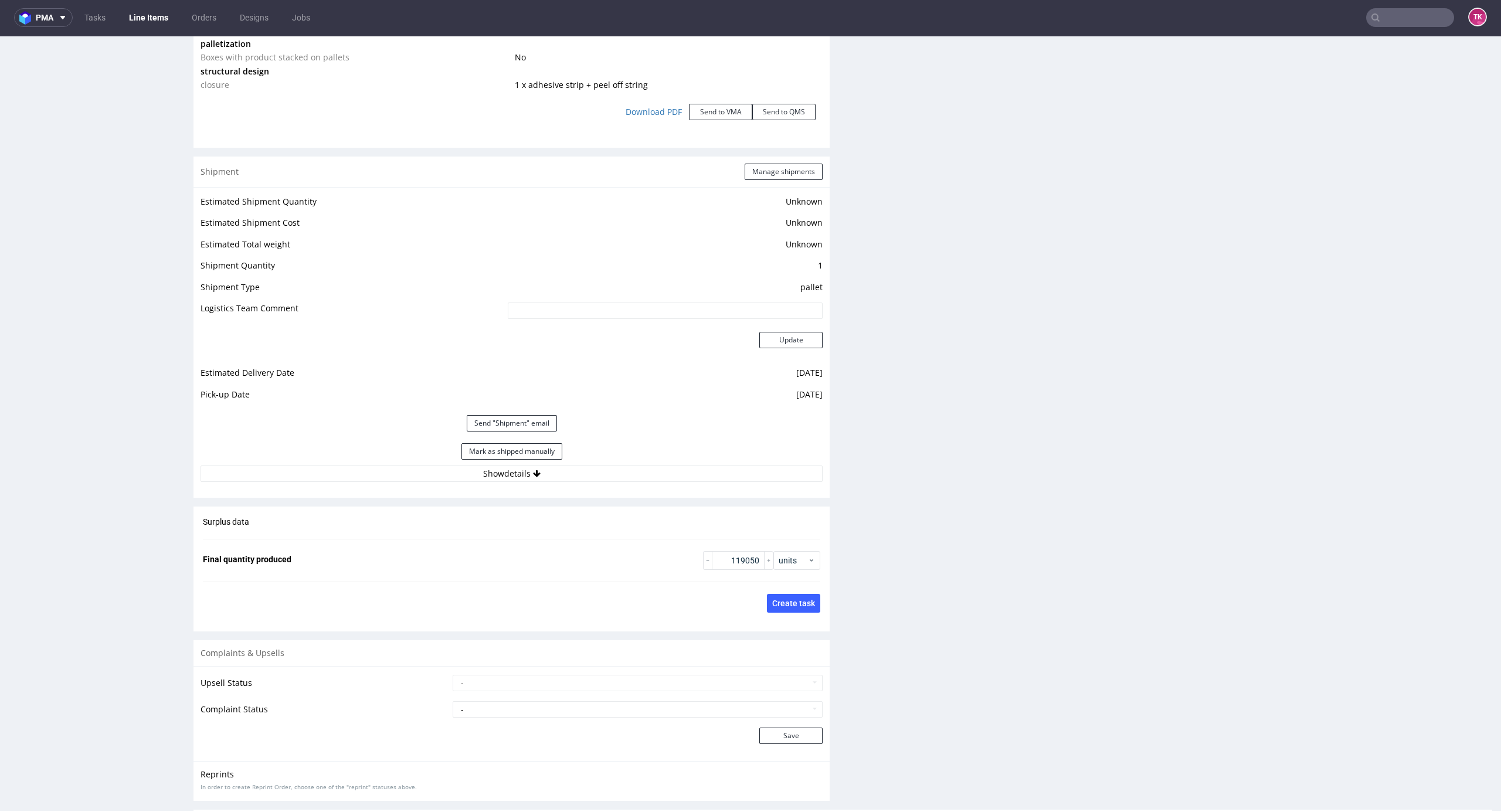
scroll to position [1384, 0]
click at [793, 471] on button "Show details" at bounding box center [512, 477] width 622 height 16
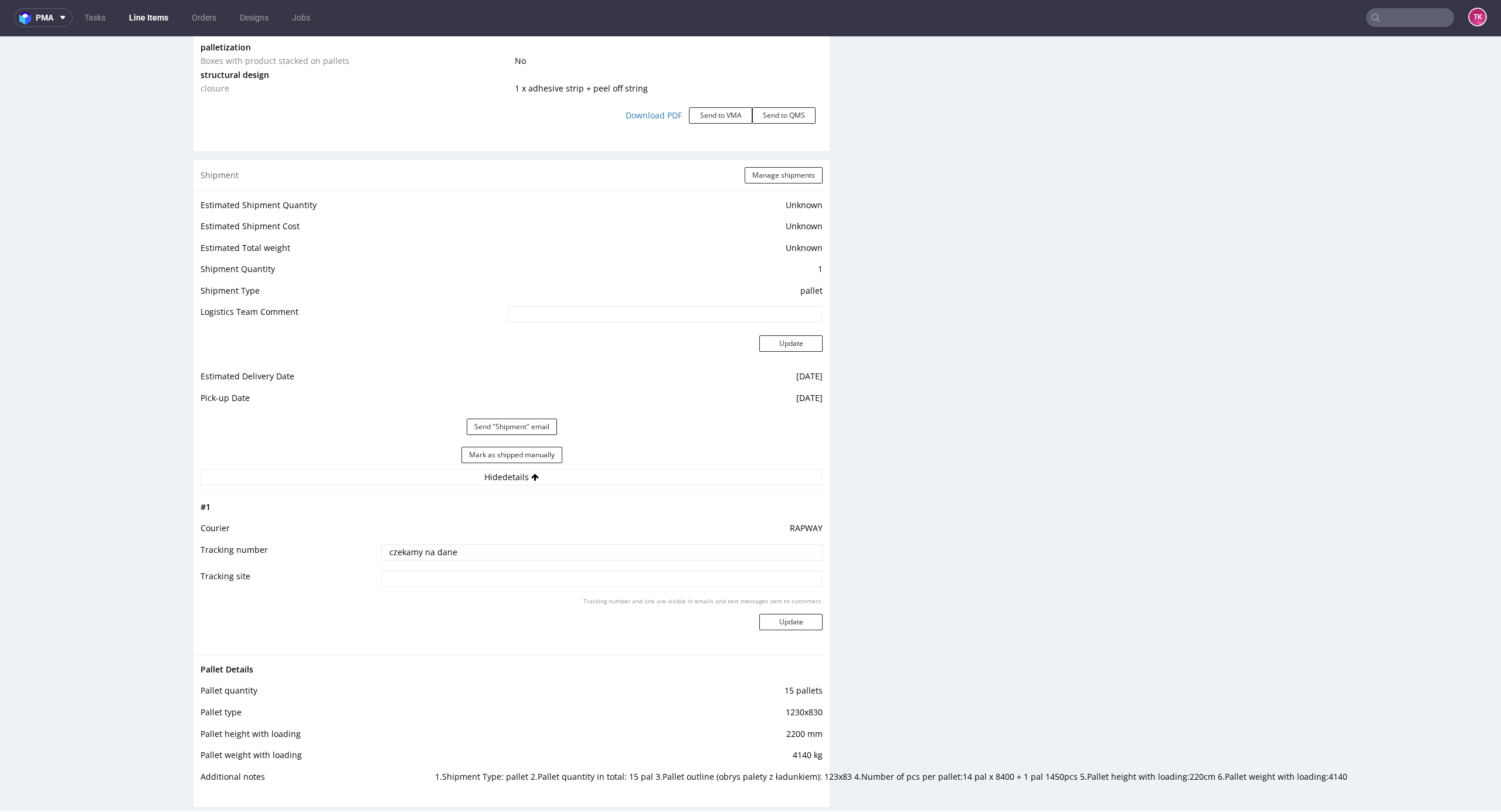
drag, startPoint x: 521, startPoint y: 560, endPoint x: 65, endPoint y: 594, distance: 457.3
paste input "Auto: WGM 9953G / WZ 420 FJ Kierowca: [PERSON_NAME]"
type input "Auto: WGM 9953G / WZ 420 FJ Kierowca: [PERSON_NAME]"
click at [784, 631] on div "Tracking number and site are visible in emails and text messages sent to custom…" at bounding box center [602, 618] width 442 height 42
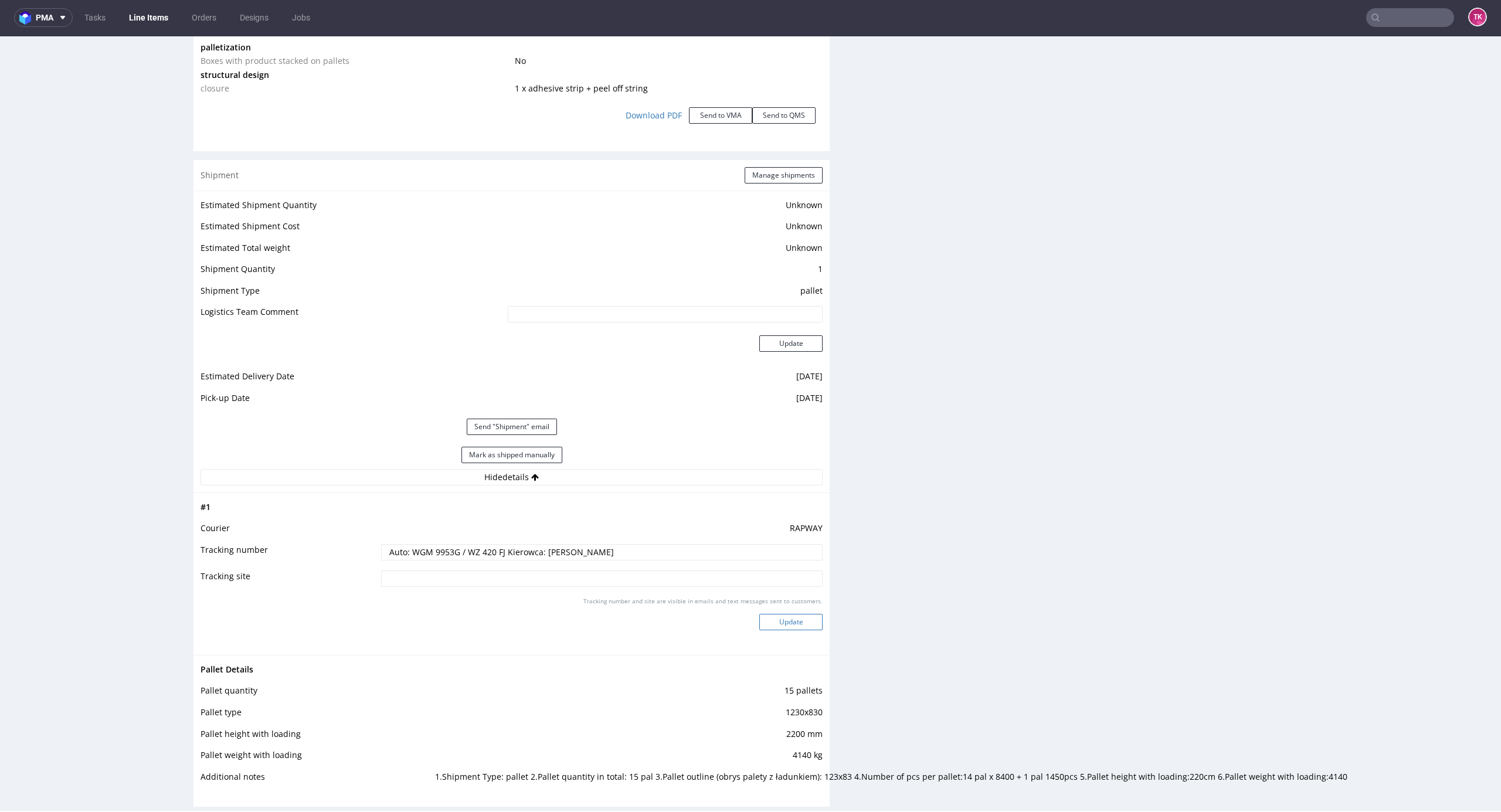
click at [786, 625] on button "Update" at bounding box center [791, 621] width 63 height 16
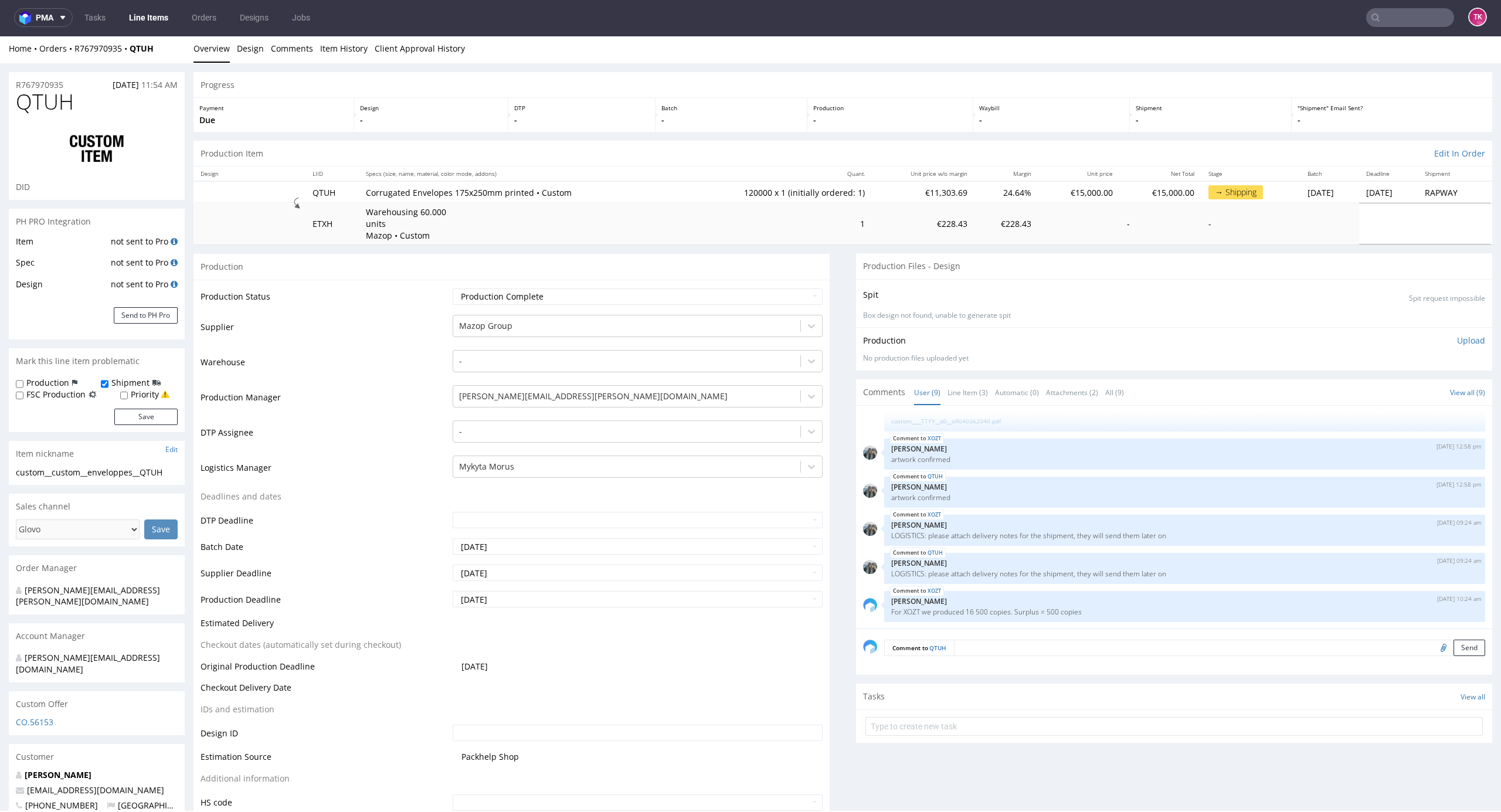
scroll to position [0, 0]
drag, startPoint x: 161, startPoint y: 54, endPoint x: 72, endPoint y: 61, distance: 89.3
click at [72, 61] on div "Home Orders R767970935 QTUH Overview Design Comments Item History Client Approv…" at bounding box center [750, 51] width 1501 height 29
copy div "R767970935 QTUH"
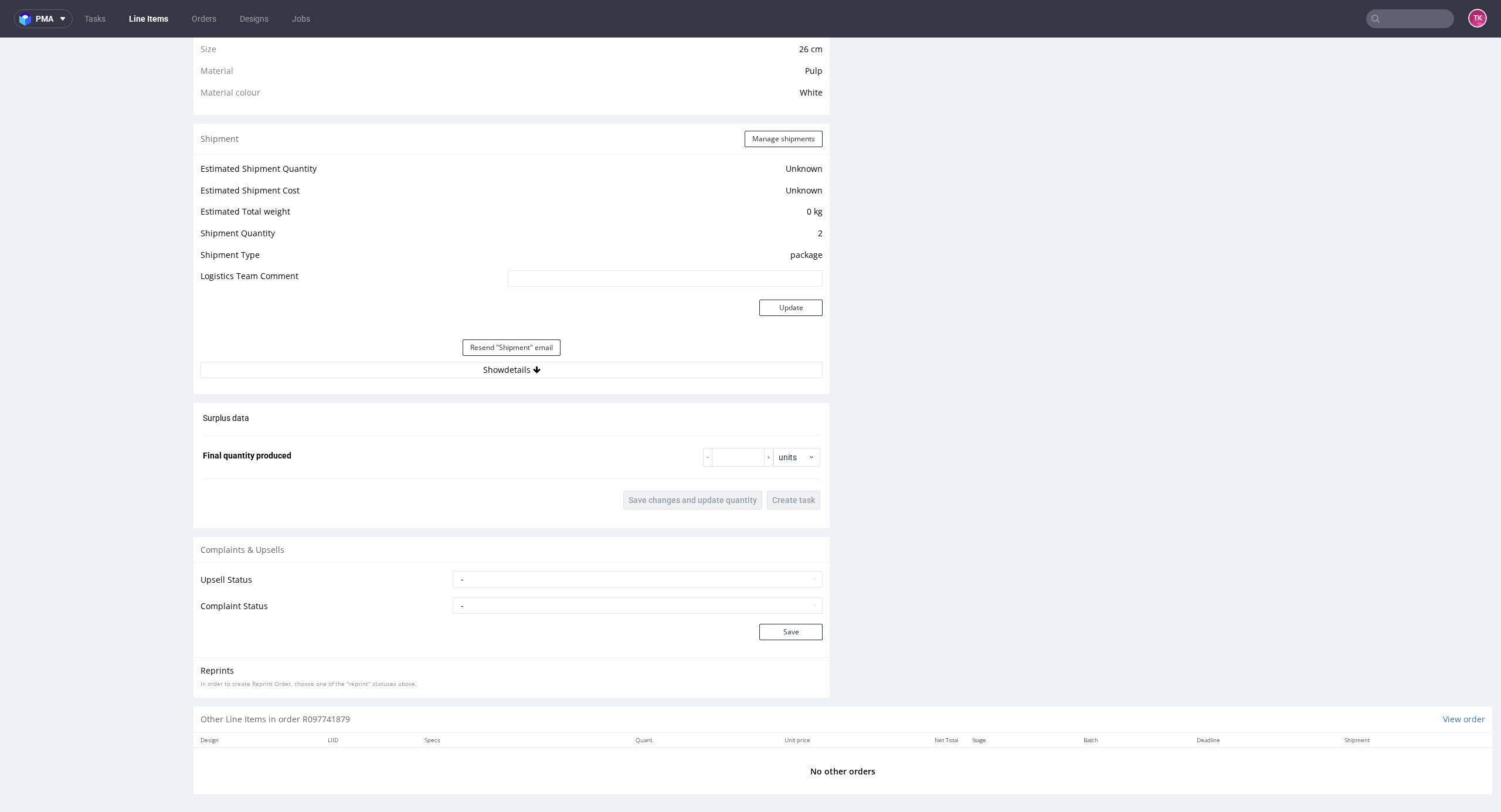
scroll to position [892, 0]
drag, startPoint x: 635, startPoint y: 386, endPoint x: 631, endPoint y: 380, distance: 7.2
click at [634, 383] on div "Shipment Manage shipments Estimated Shipment Quantity Unknown Estimated Shipmen…" at bounding box center [512, 253] width 637 height 270
click at [630, 368] on button "Show details" at bounding box center [512, 364] width 622 height 16
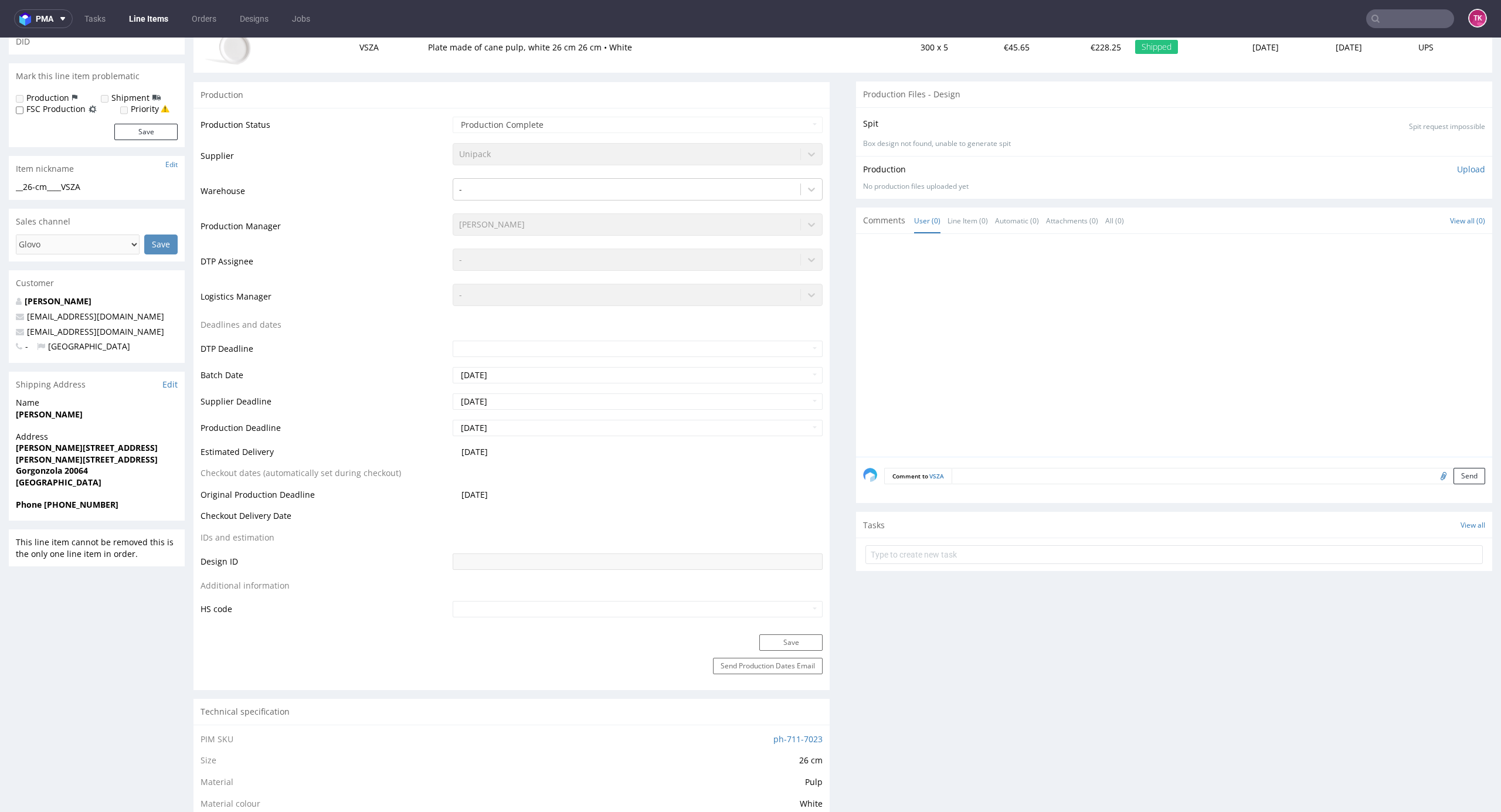
scroll to position [0, 0]
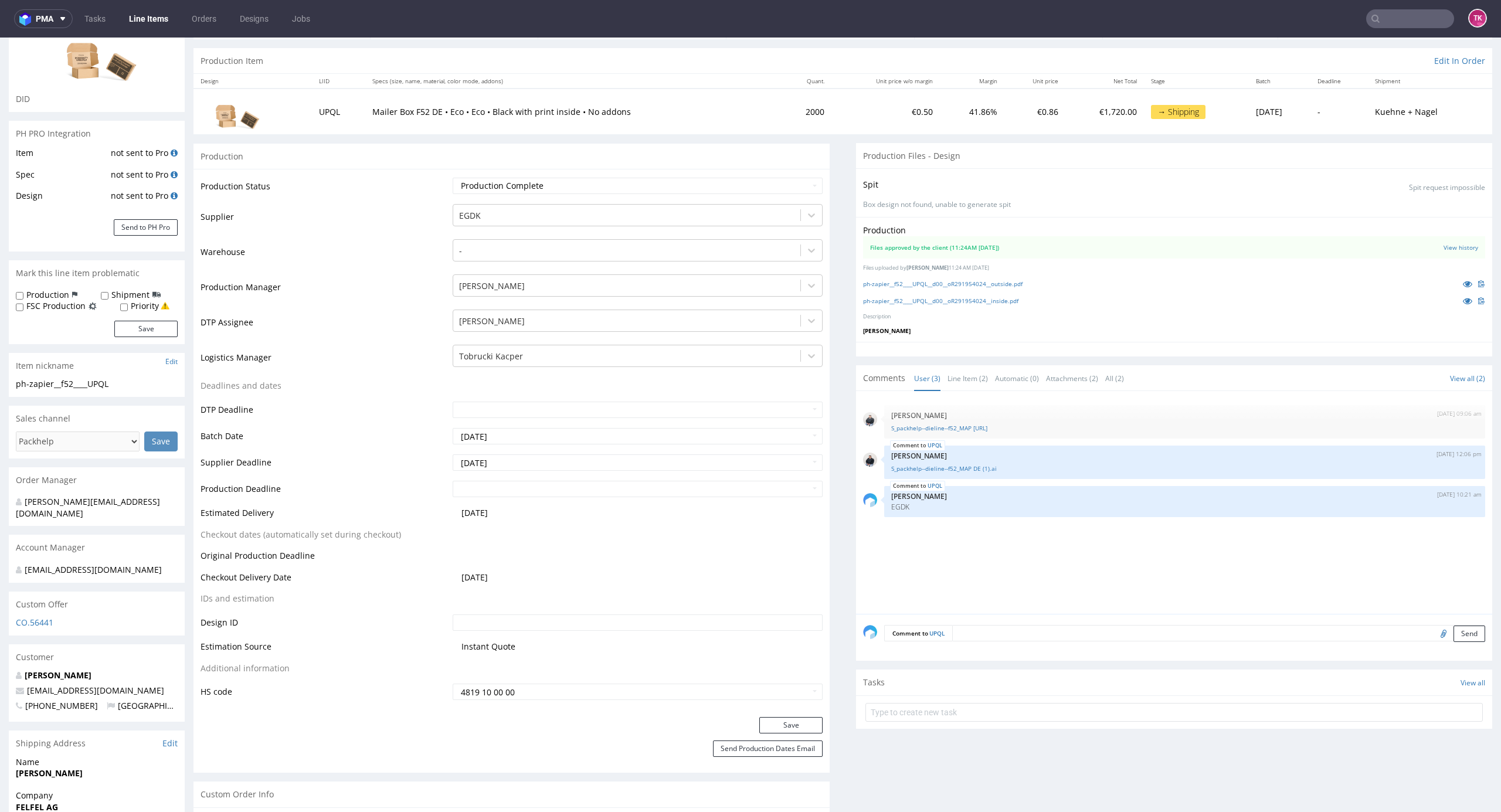
scroll to position [234, 0]
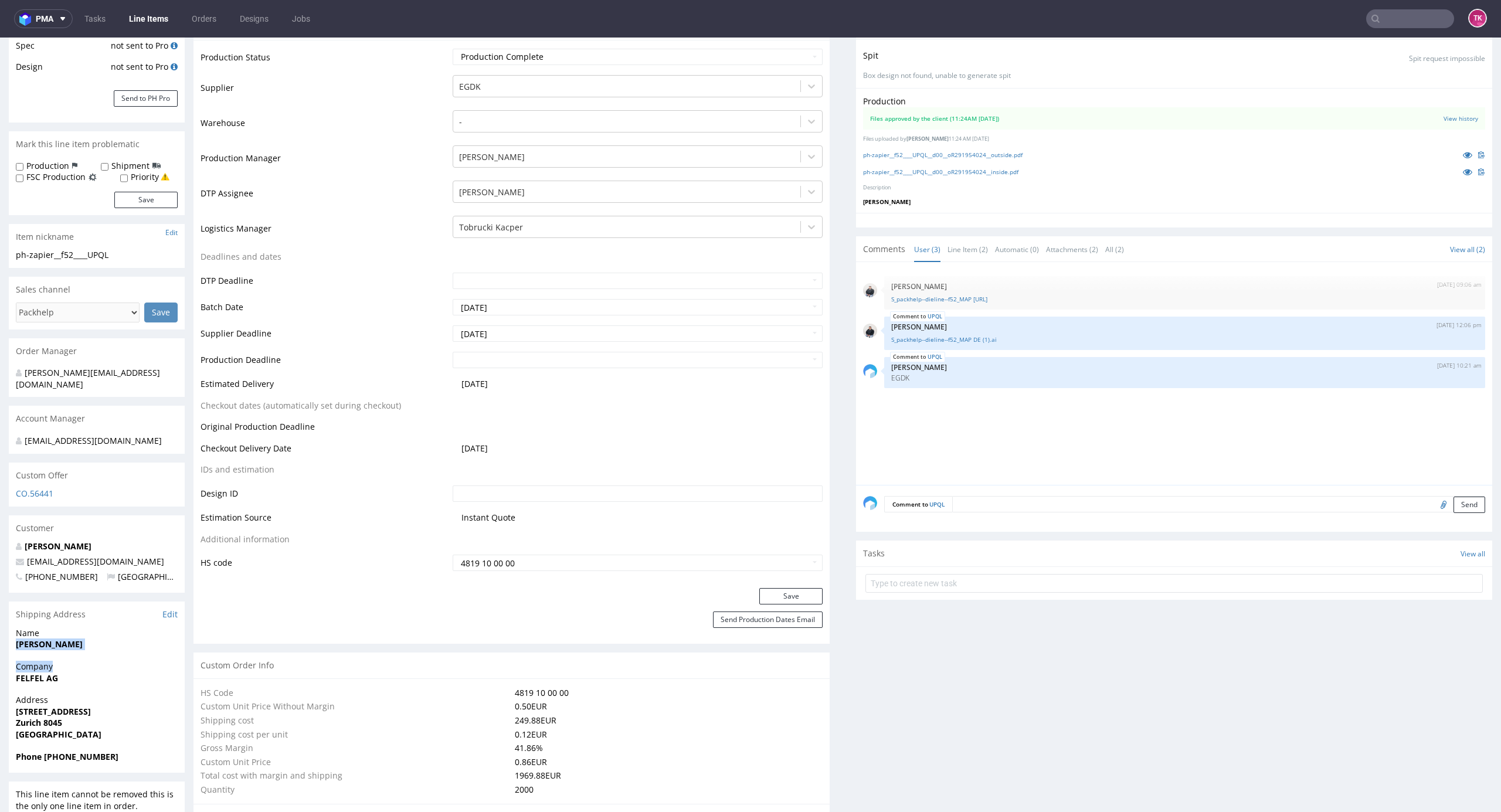
drag, startPoint x: 99, startPoint y: 634, endPoint x: 135, endPoint y: 664, distance: 46.9
click at [34, 706] on strong "[STREET_ADDRESS]" at bounding box center [53, 711] width 75 height 11
drag, startPoint x: 5, startPoint y: 664, endPoint x: 87, endPoint y: 669, distance: 82.2
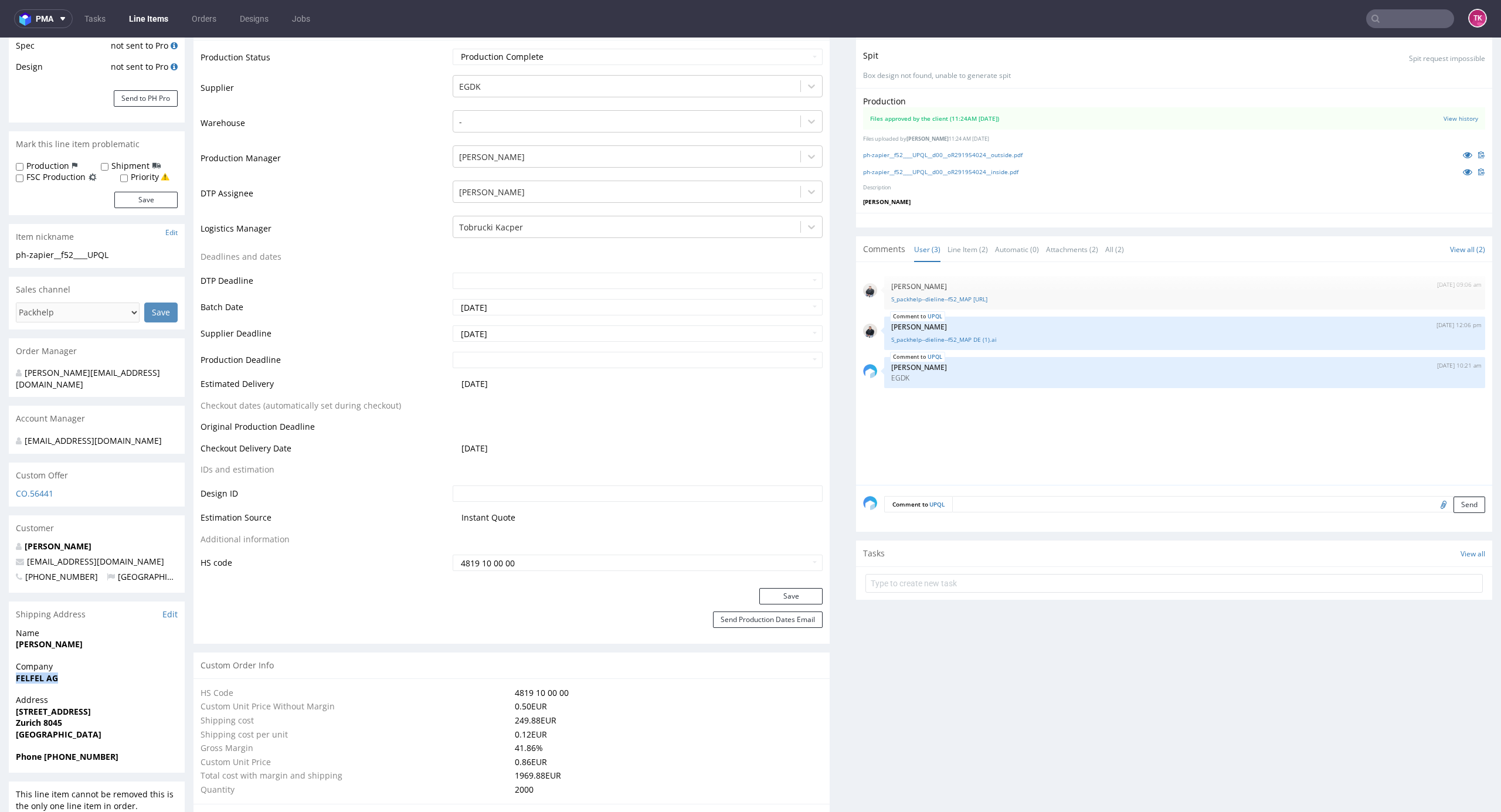
copy strong "FELFEL AG"
drag, startPoint x: 8, startPoint y: 699, endPoint x: 121, endPoint y: 711, distance: 113.6
click at [121, 714] on div "Address Räffelstrasse 24 Zurich 8045 Switzerland" at bounding box center [97, 722] width 176 height 56
copy p "Räffelstrasse 24 Zurich 8045"
drag, startPoint x: 94, startPoint y: 629, endPoint x: 5, endPoint y: 639, distance: 89.6
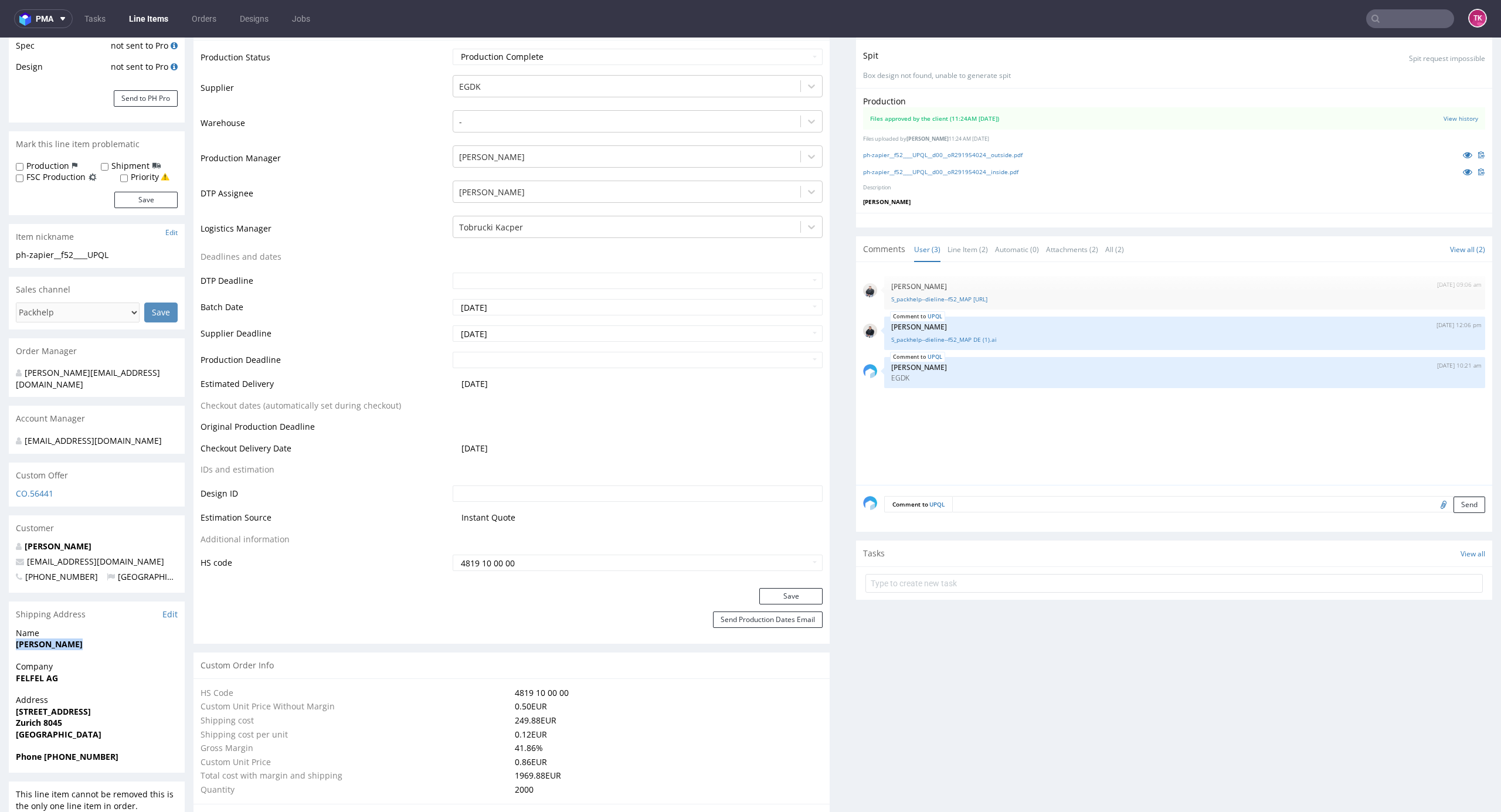
copy strong "Hedström Razi"
drag, startPoint x: 125, startPoint y: 544, endPoint x: 0, endPoint y: 551, distance: 125.2
copy span "razi.hedstroem@felfel.ch"
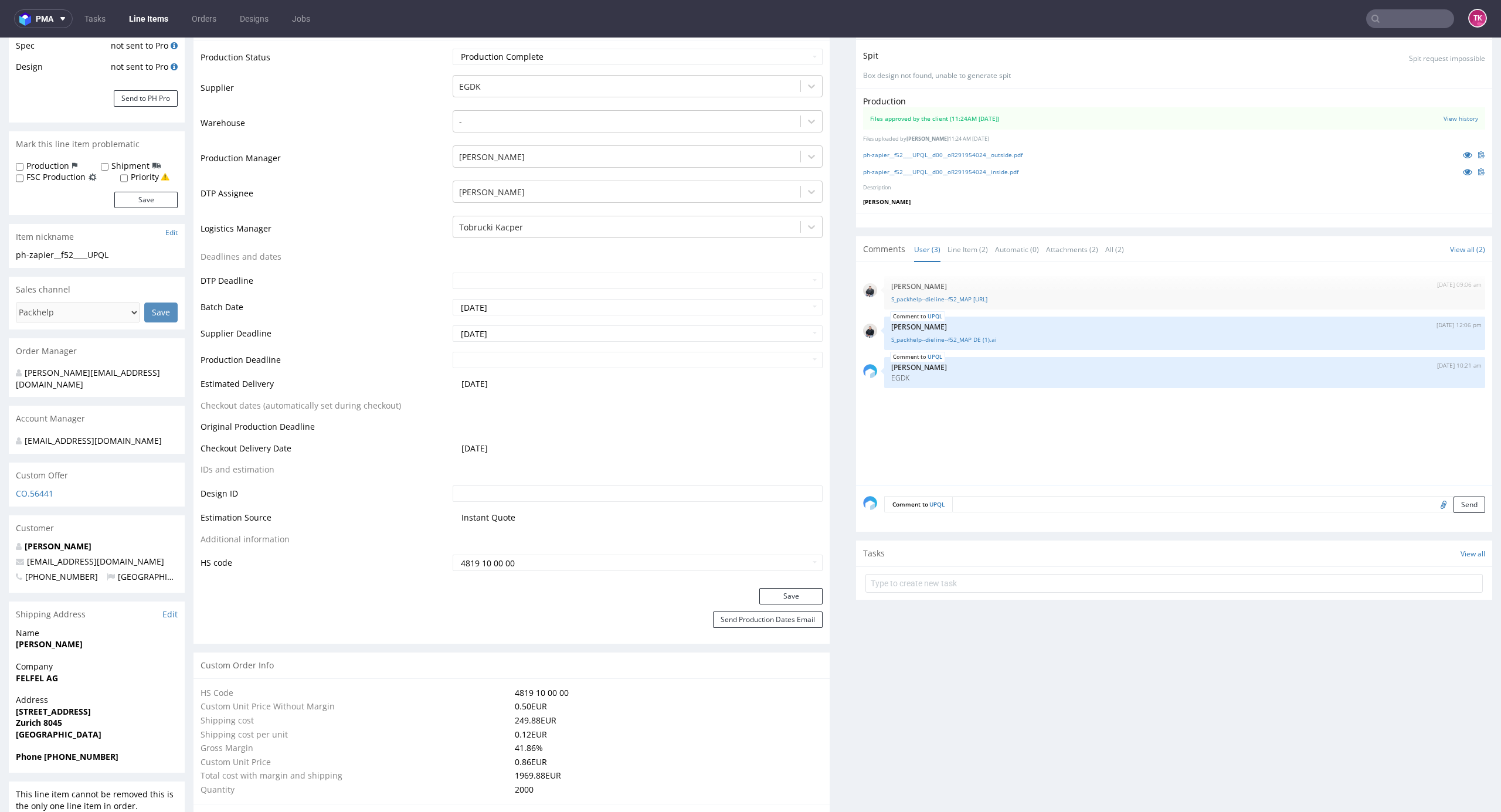
click at [50, 751] on strong "Phone +41763197713" at bounding box center [67, 756] width 103 height 11
drag, startPoint x: 44, startPoint y: 746, endPoint x: 183, endPoint y: 721, distance: 141.2
click at [132, 751] on span "Phone +41763197713" at bounding box center [96, 757] width 162 height 12
copy strong "+41763197713"
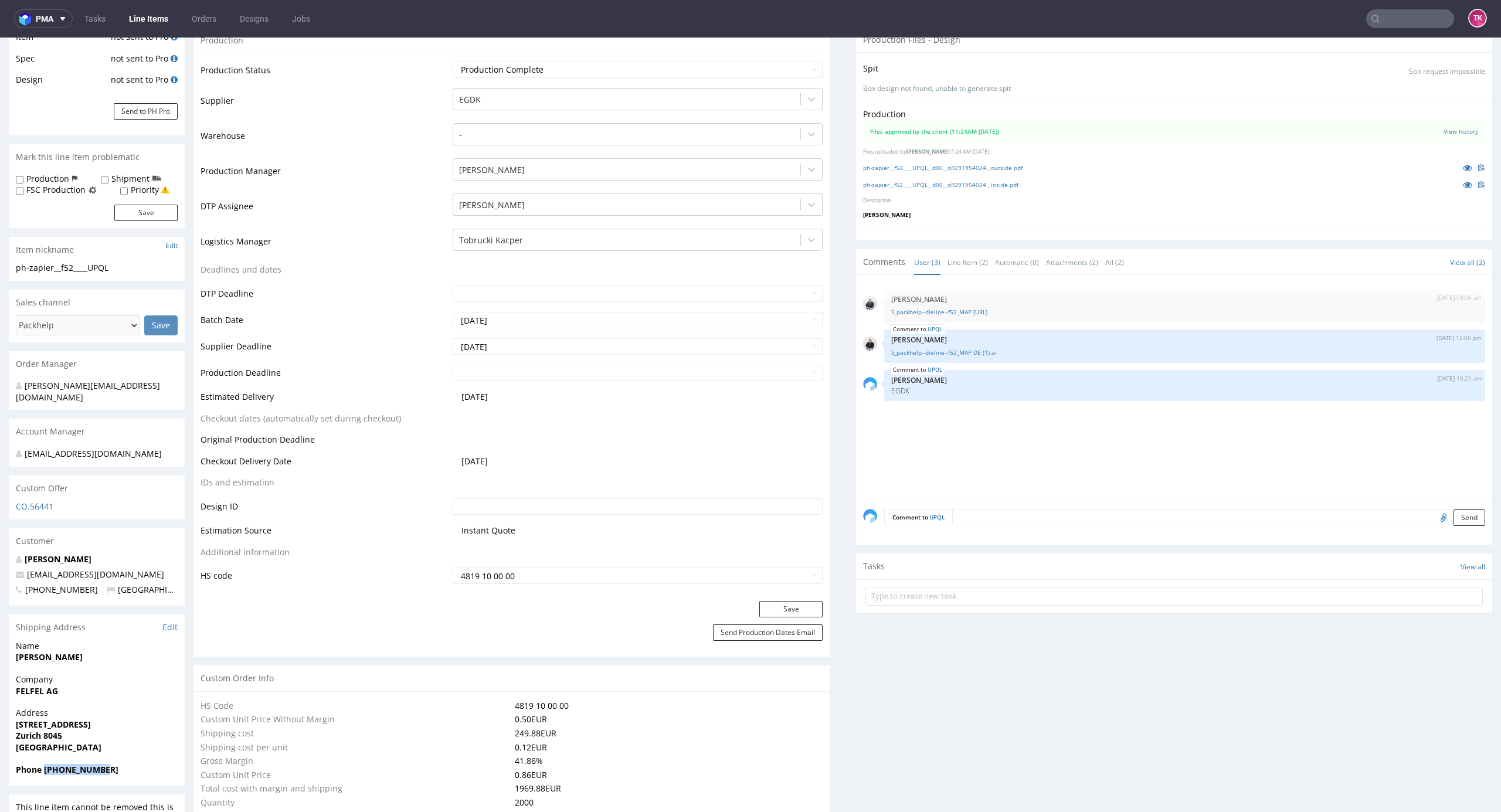
scroll to position [0, 0]
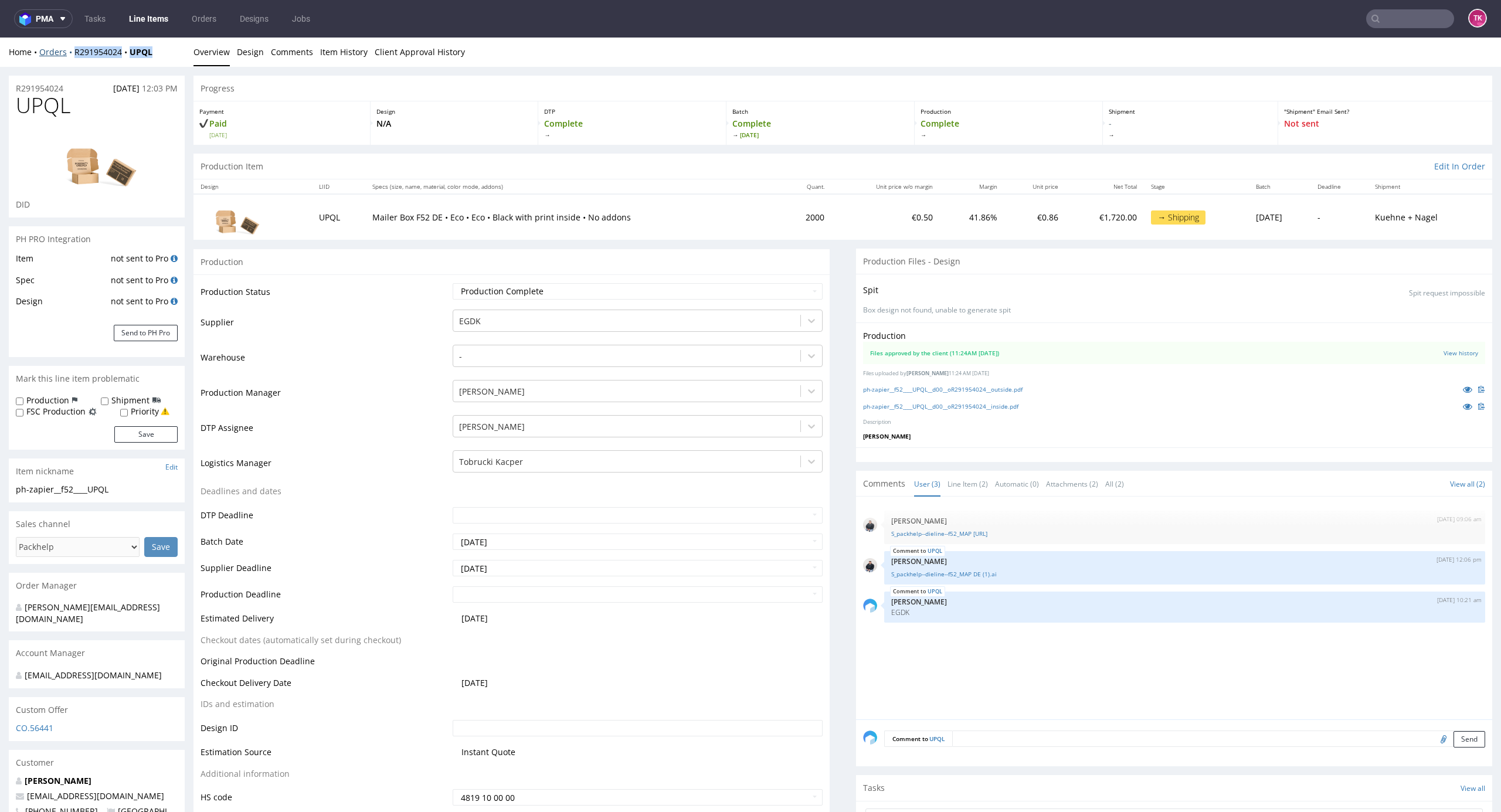
drag, startPoint x: 162, startPoint y: 50, endPoint x: 77, endPoint y: 41, distance: 85.5
click at [66, 54] on div "Home Orders R291954024 UPQL" at bounding box center [97, 52] width 176 height 12
copy div "R291954024 UPQL"
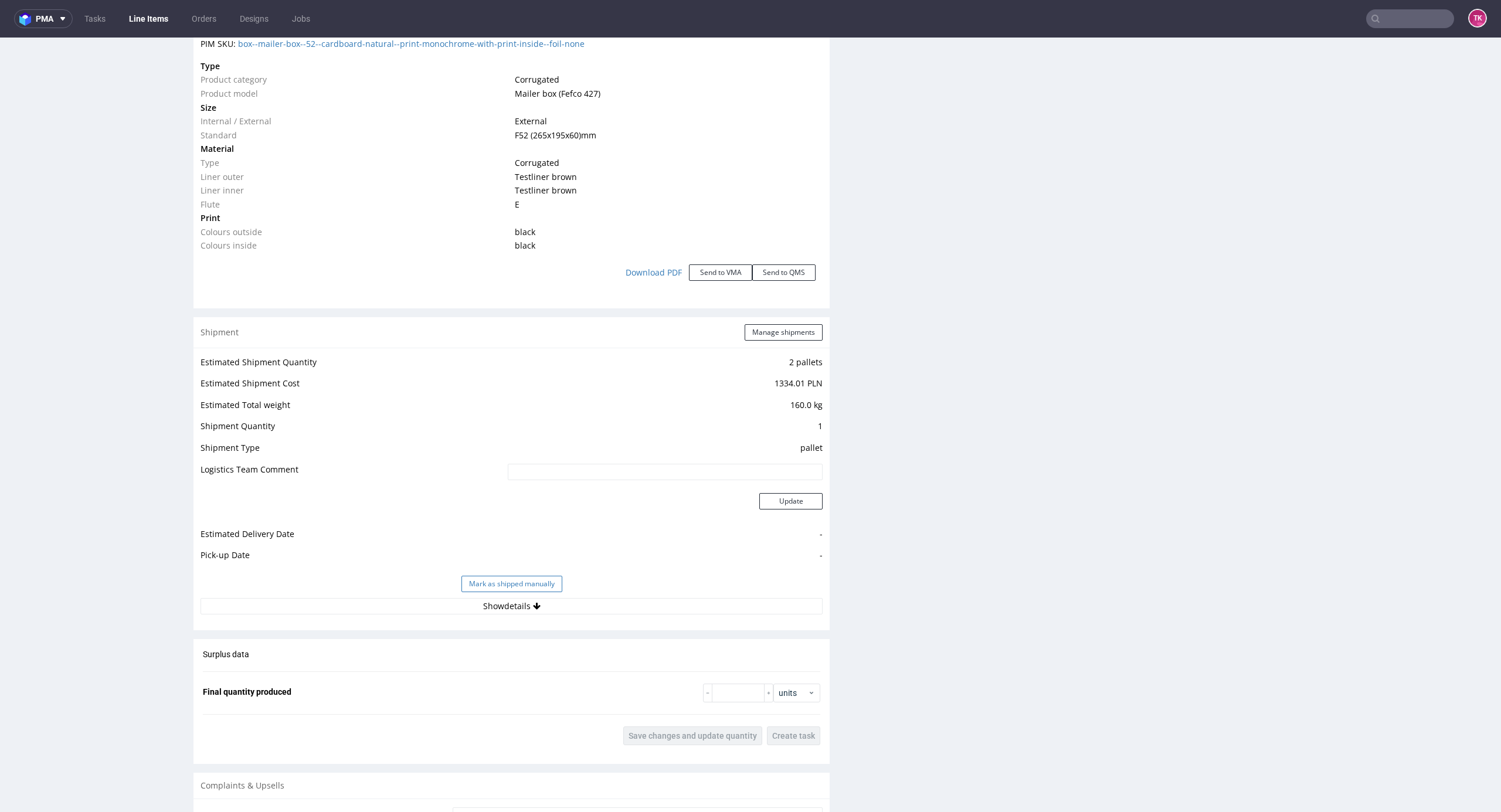
scroll to position [1250, 0]
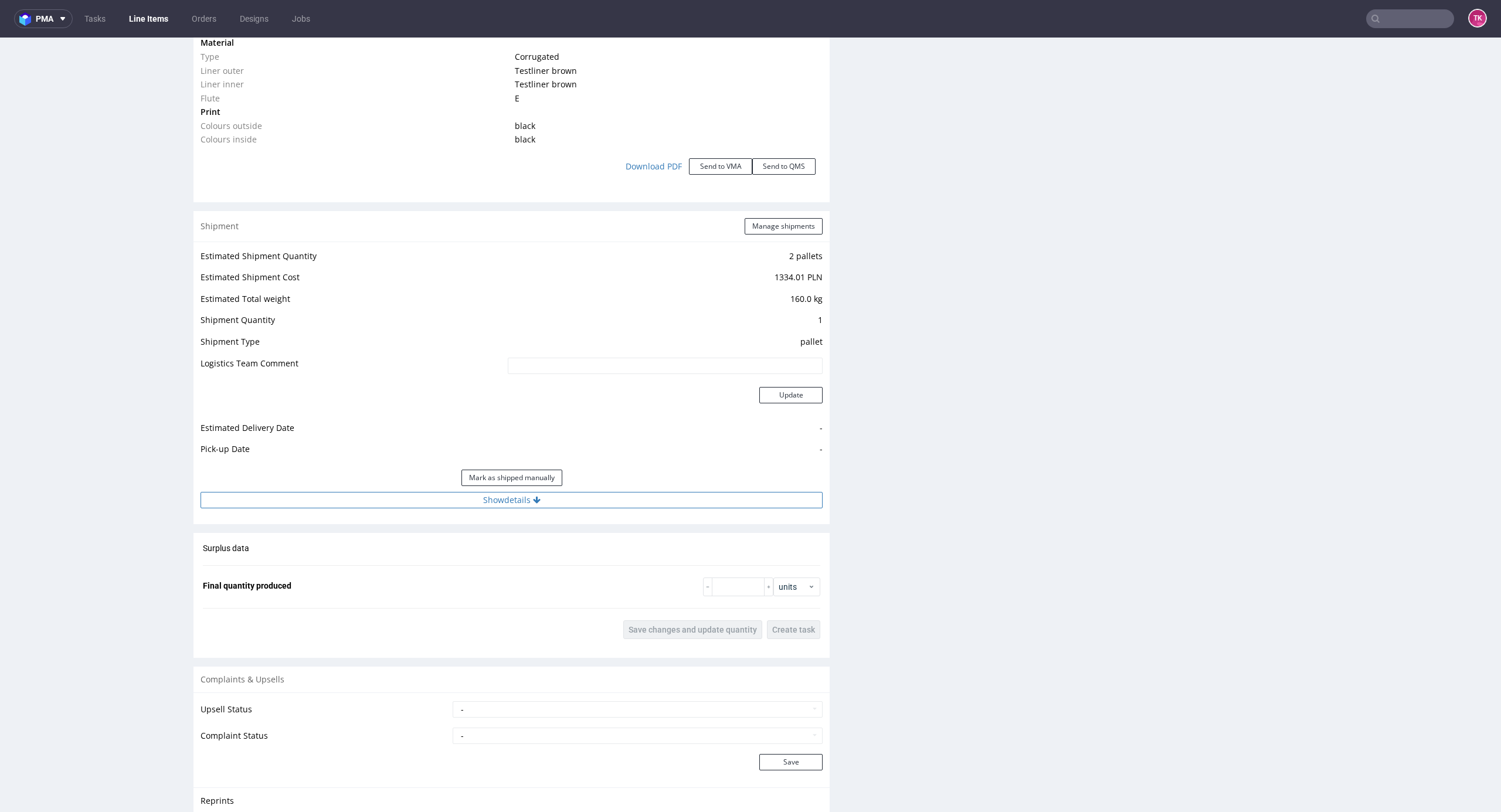
click at [474, 506] on button "Show details" at bounding box center [512, 499] width 622 height 16
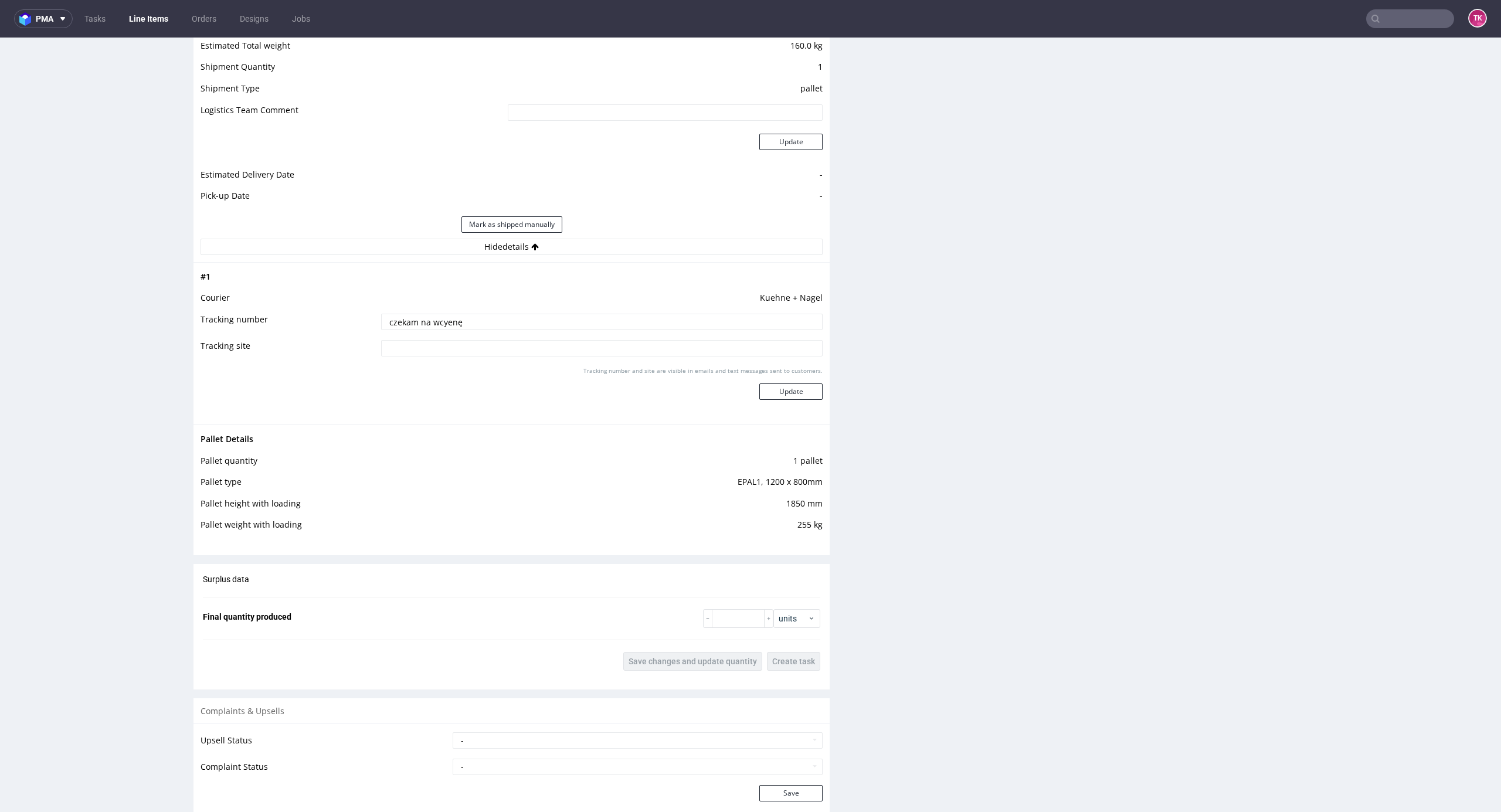
scroll to position [1641, 0]
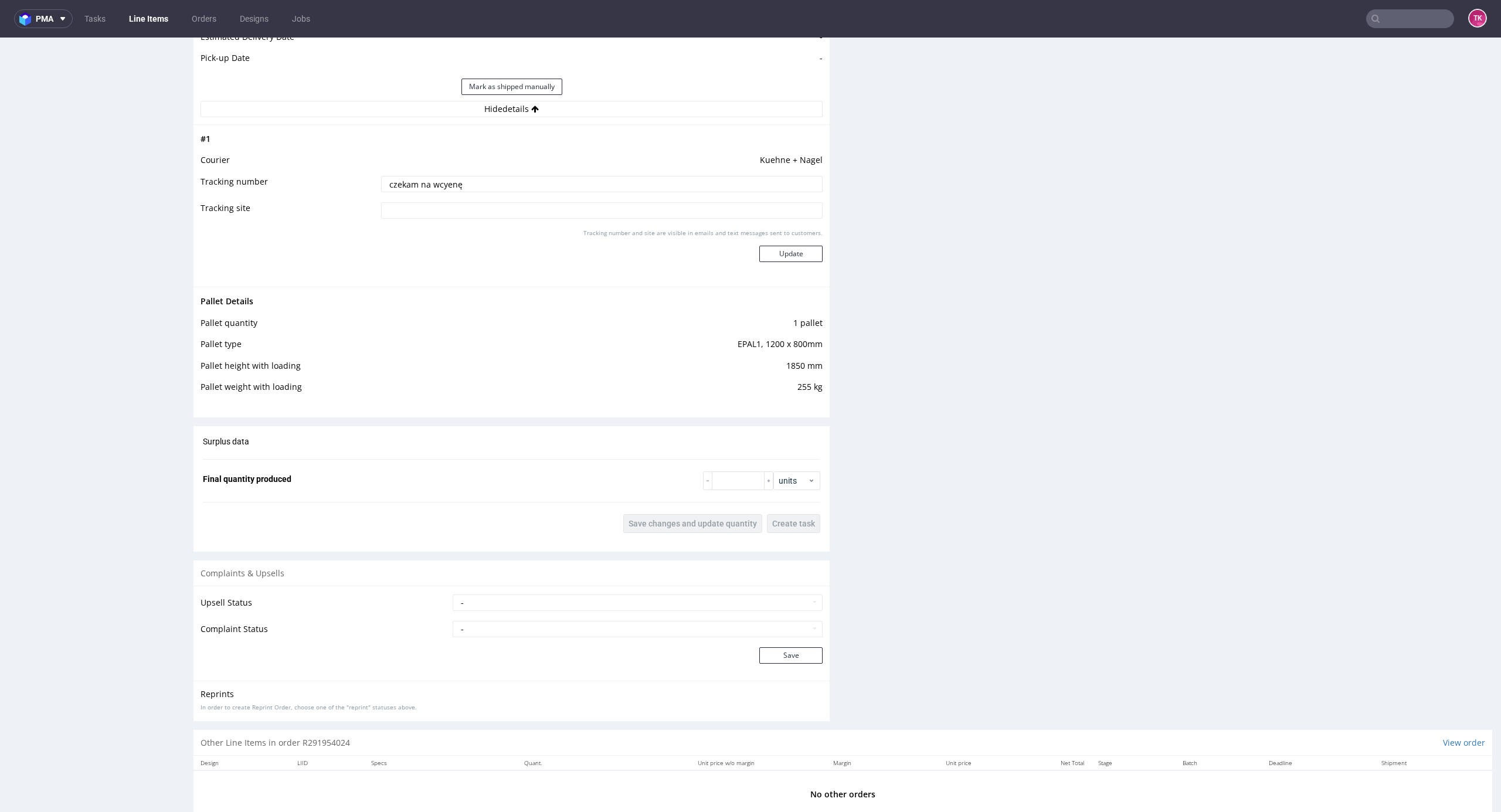
drag, startPoint x: 458, startPoint y: 190, endPoint x: 106, endPoint y: 247, distance: 356.6
paste input "RWM006360785"
type input "RWM006360785"
click at [765, 248] on button "Update" at bounding box center [791, 254] width 63 height 16
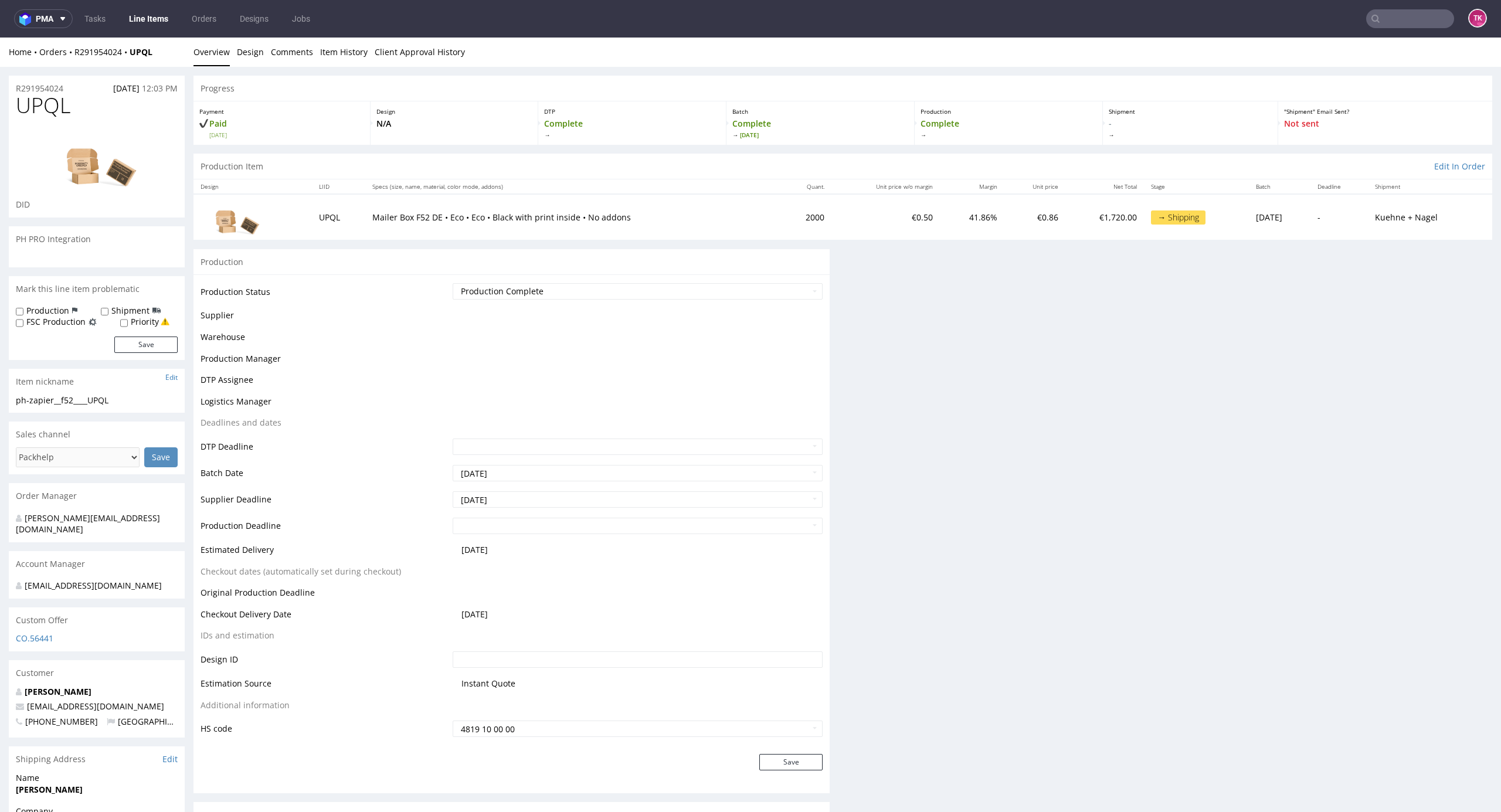
scroll to position [0, 0]
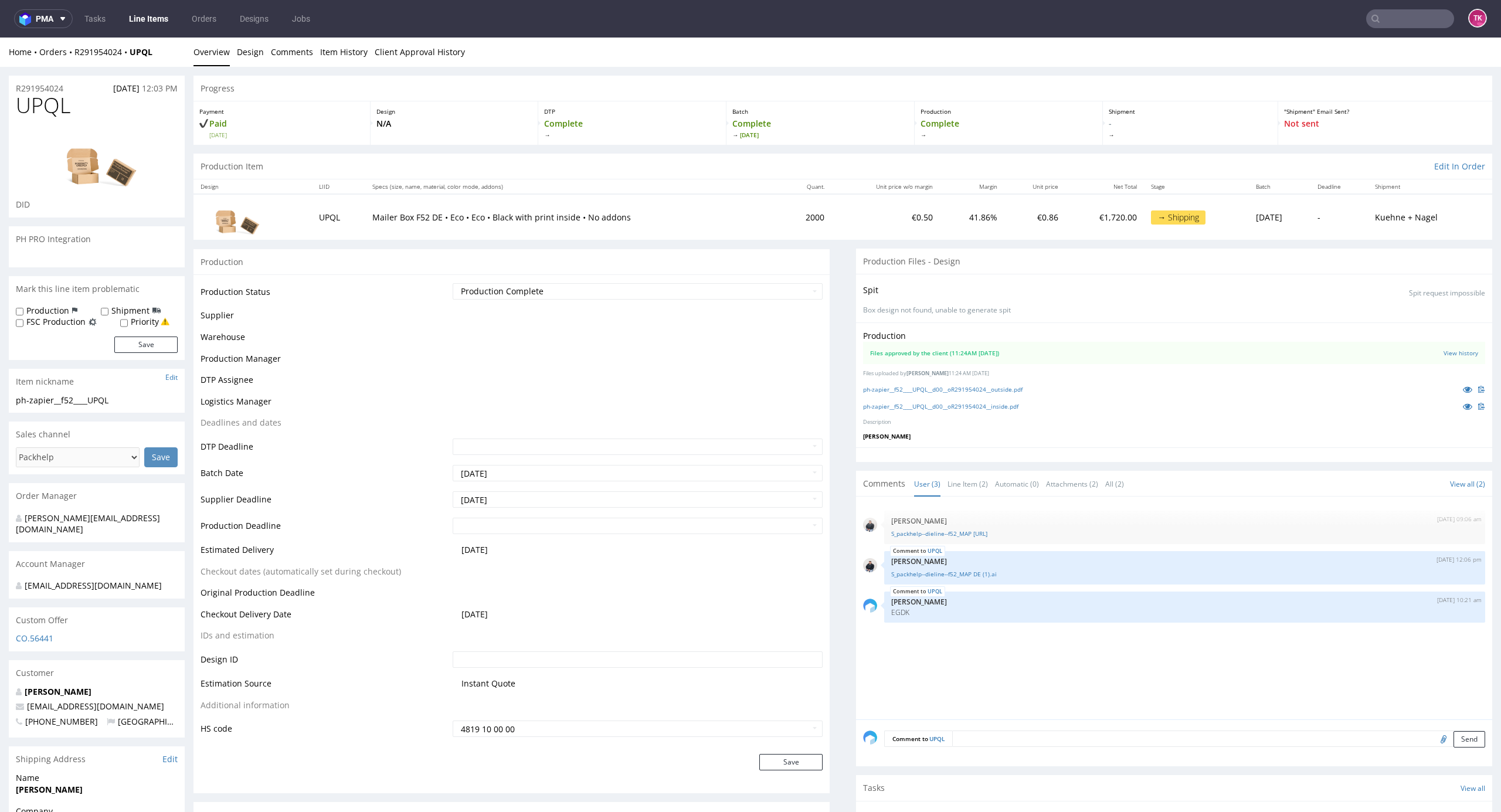
click at [136, 21] on link "Line Items" at bounding box center [148, 19] width 53 height 19
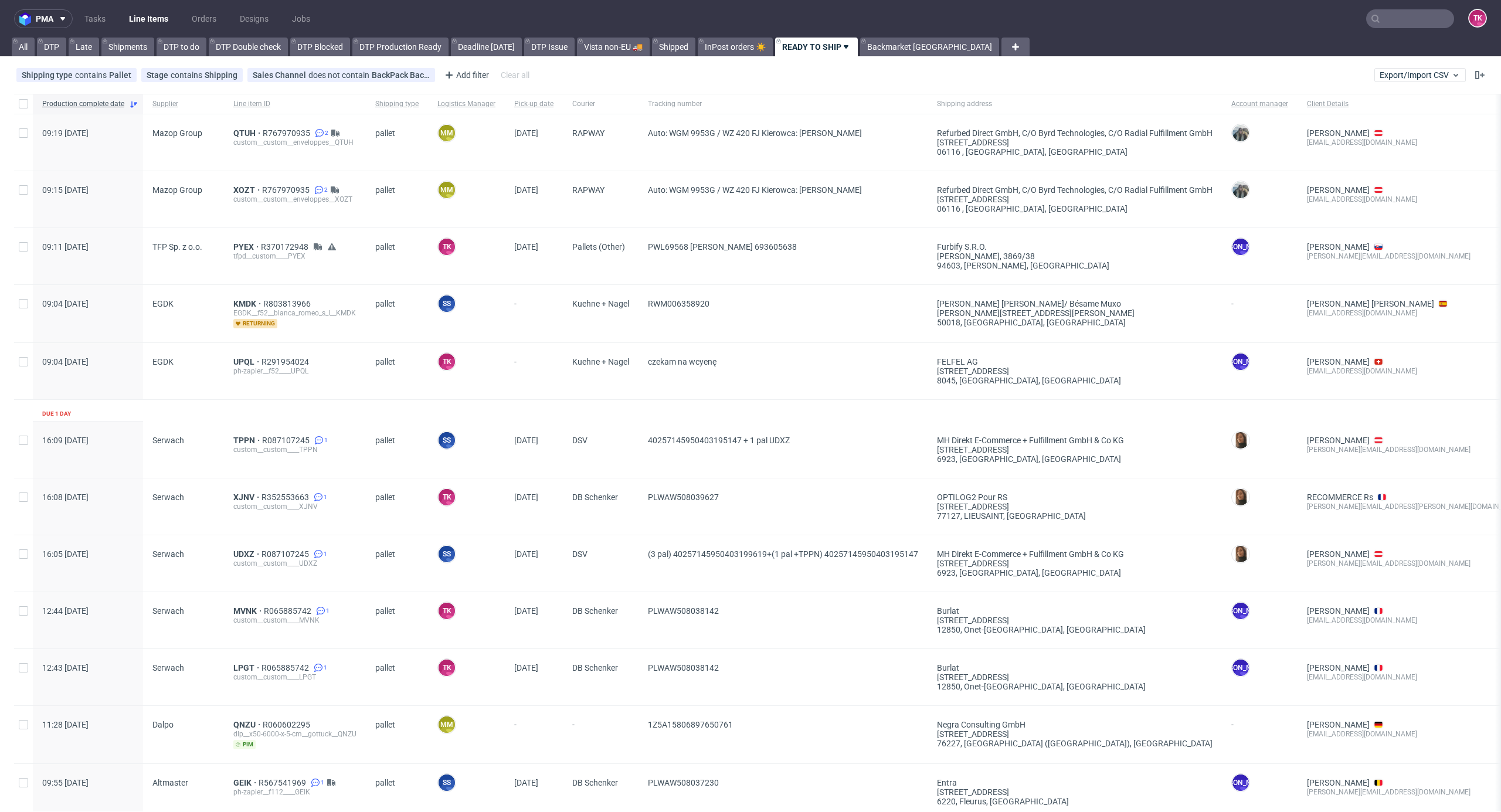
click at [166, 24] on link "Line Items" at bounding box center [148, 19] width 53 height 19
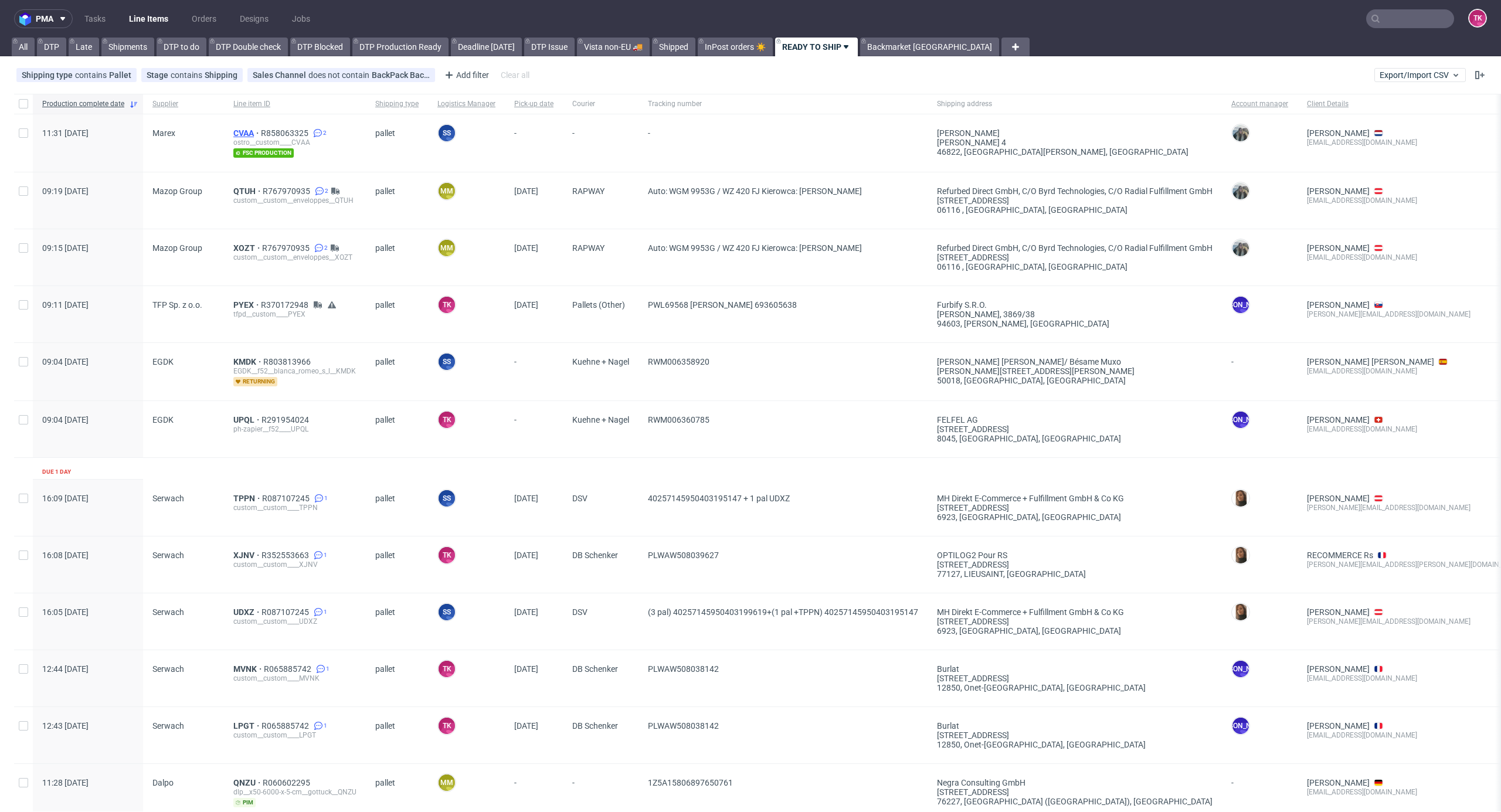
click at [249, 132] on span "CVAA" at bounding box center [247, 133] width 28 height 10
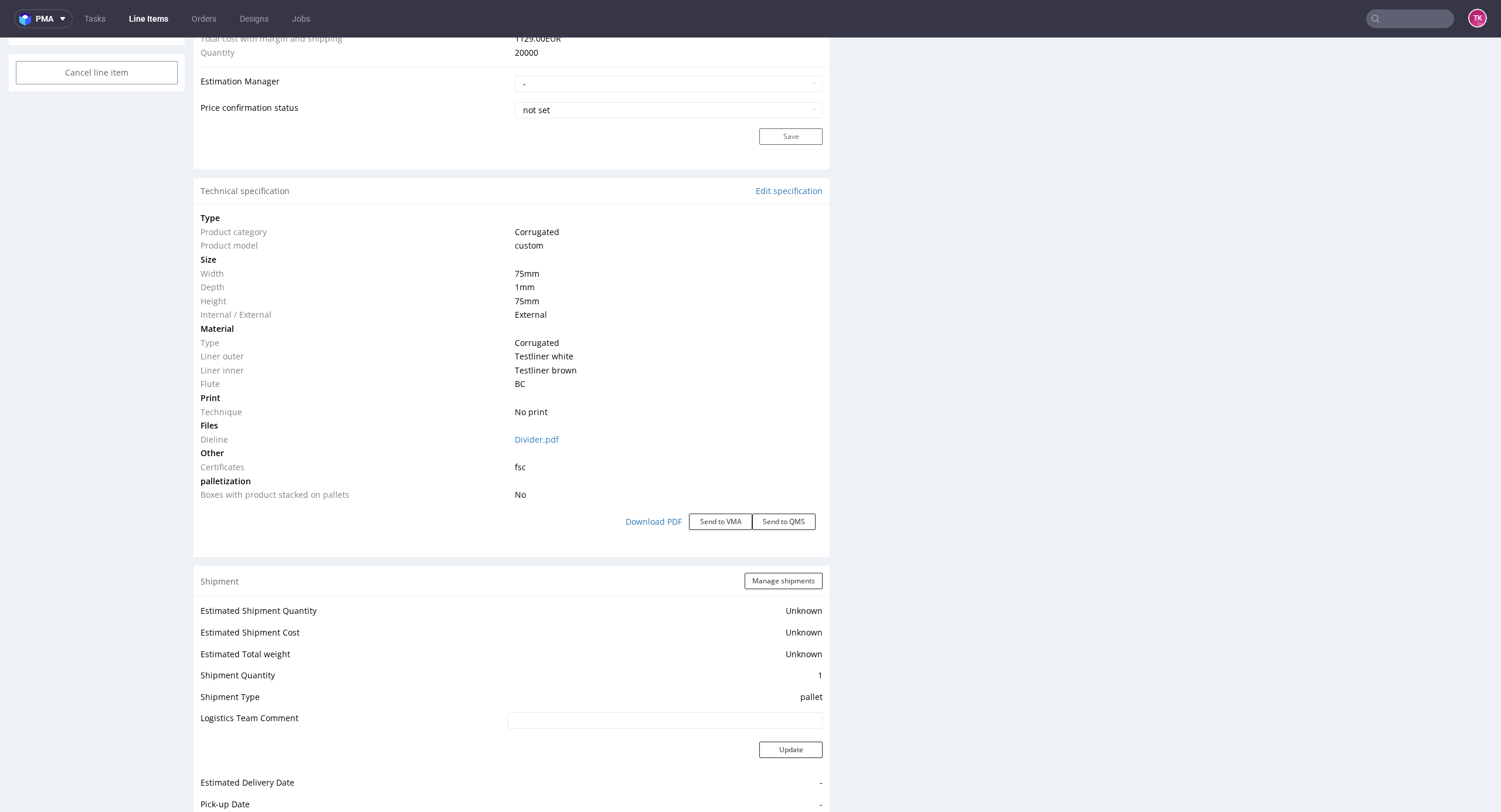
scroll to position [1094, 0]
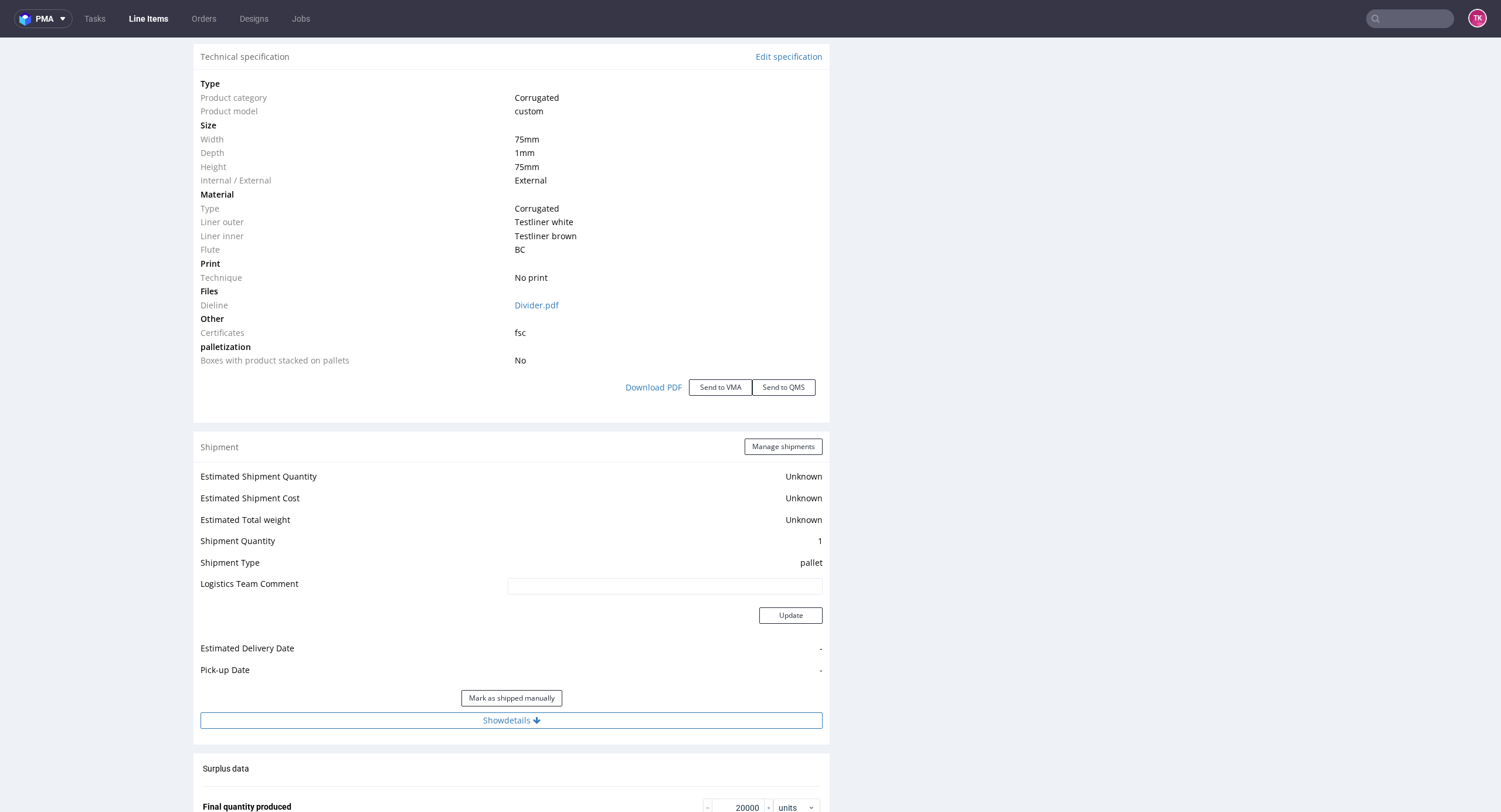
click at [628, 721] on button "Show details" at bounding box center [512, 720] width 622 height 16
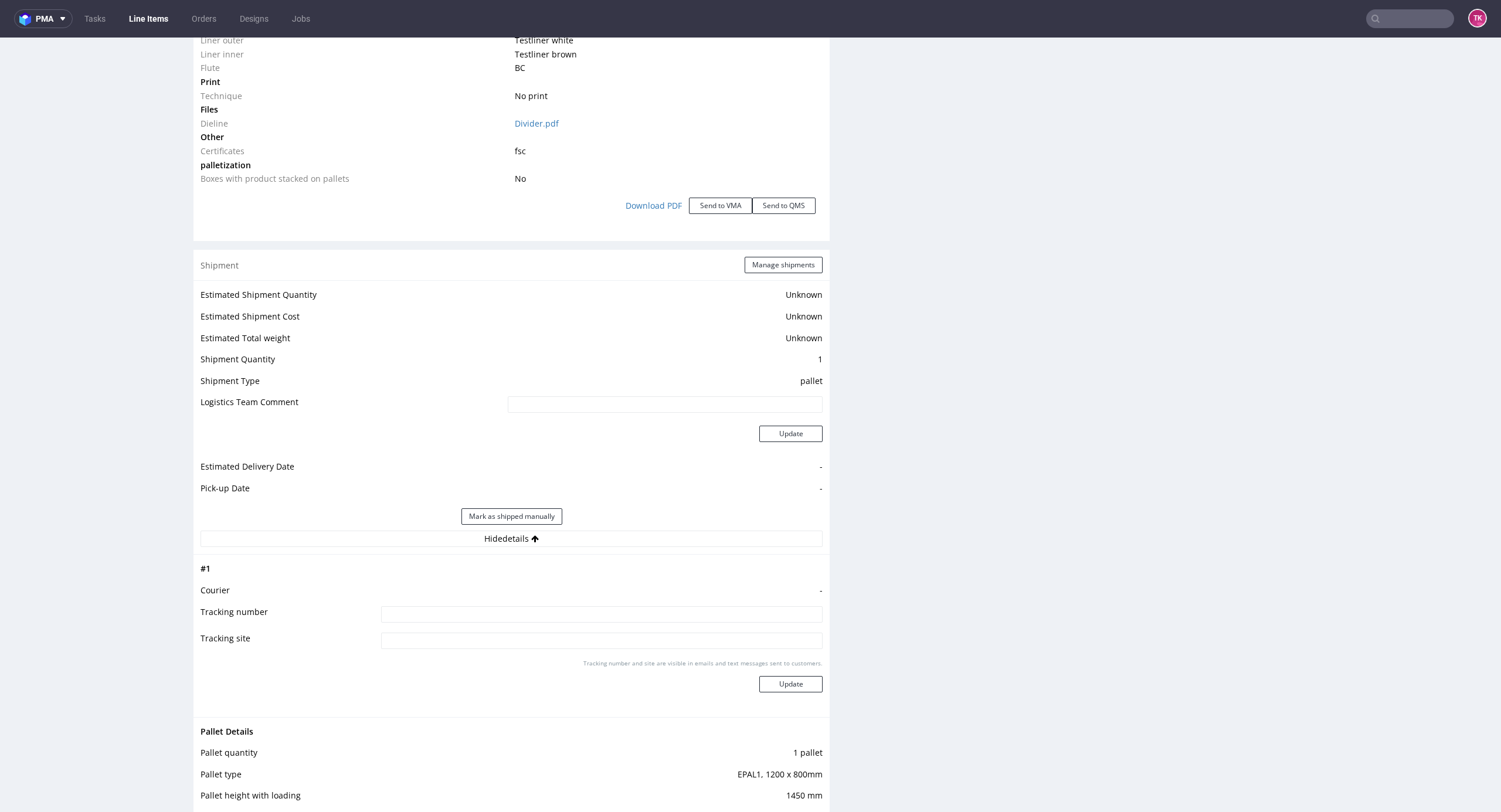
scroll to position [1250, 0]
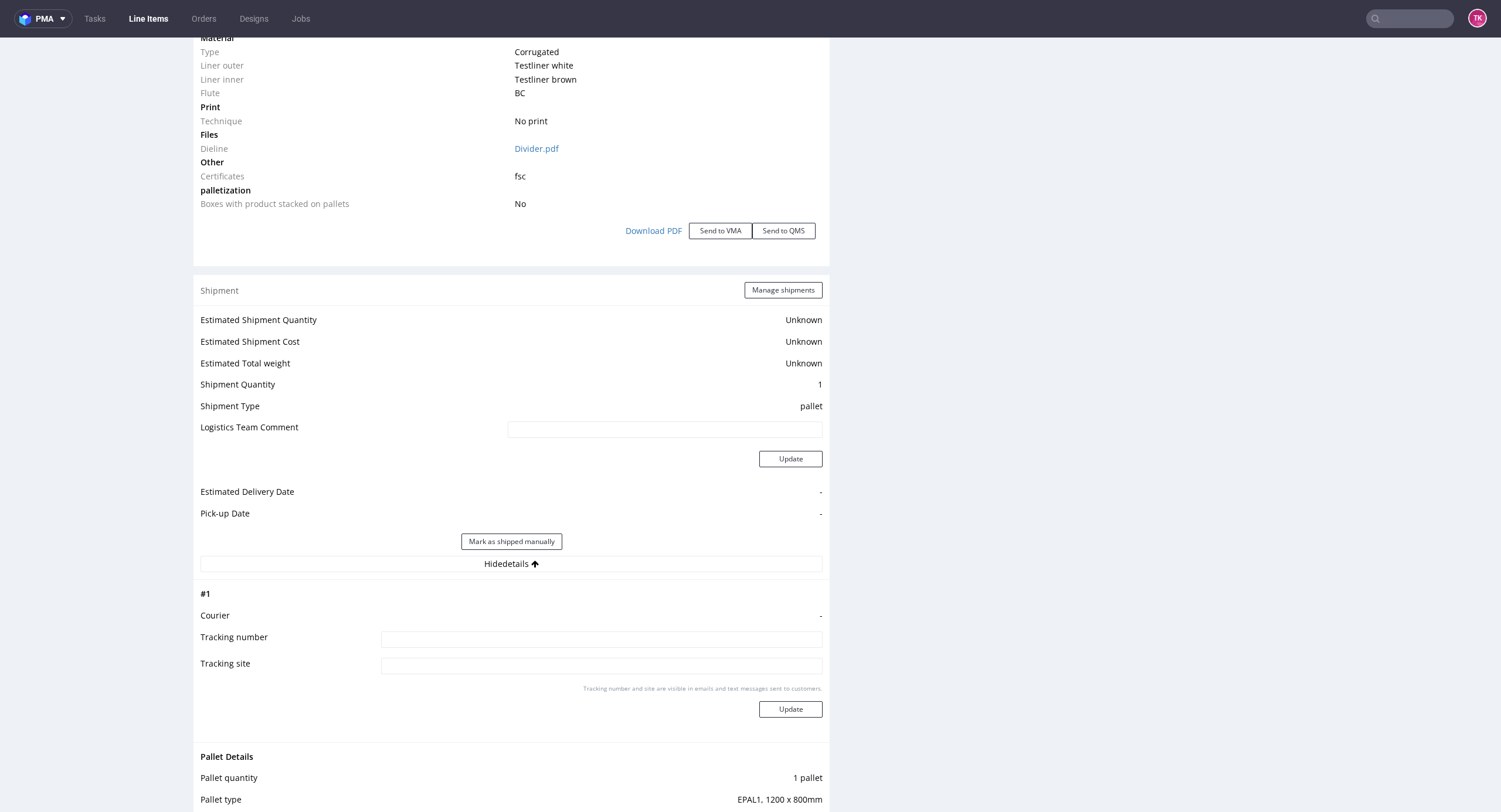
click at [161, 29] on nav "pma Tasks Line Items Orders Designs Jobs TK" at bounding box center [750, 19] width 1501 height 38
click at [161, 20] on link "Line Items" at bounding box center [148, 19] width 53 height 19
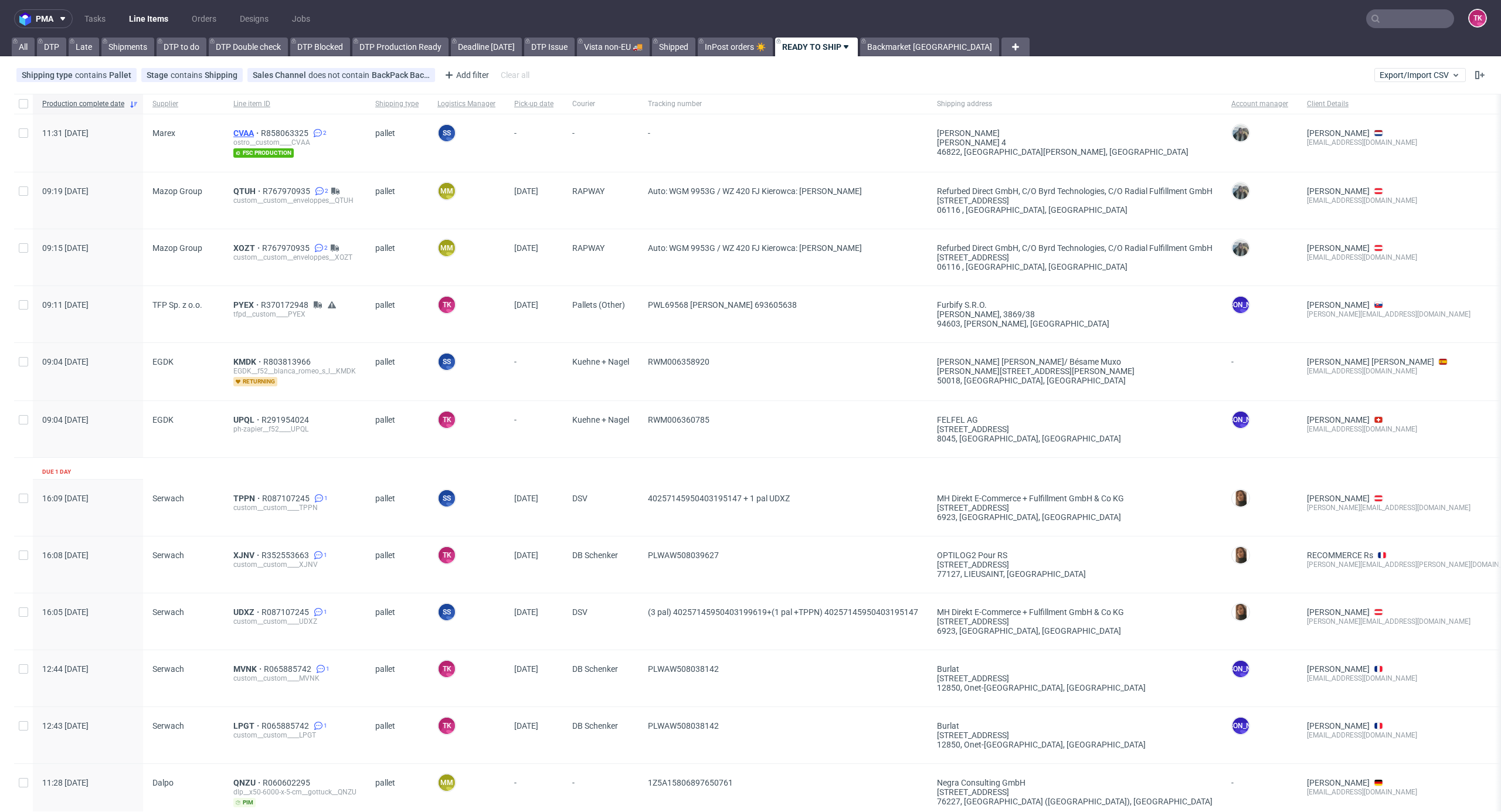
click at [250, 133] on span "CVAA" at bounding box center [247, 133] width 28 height 10
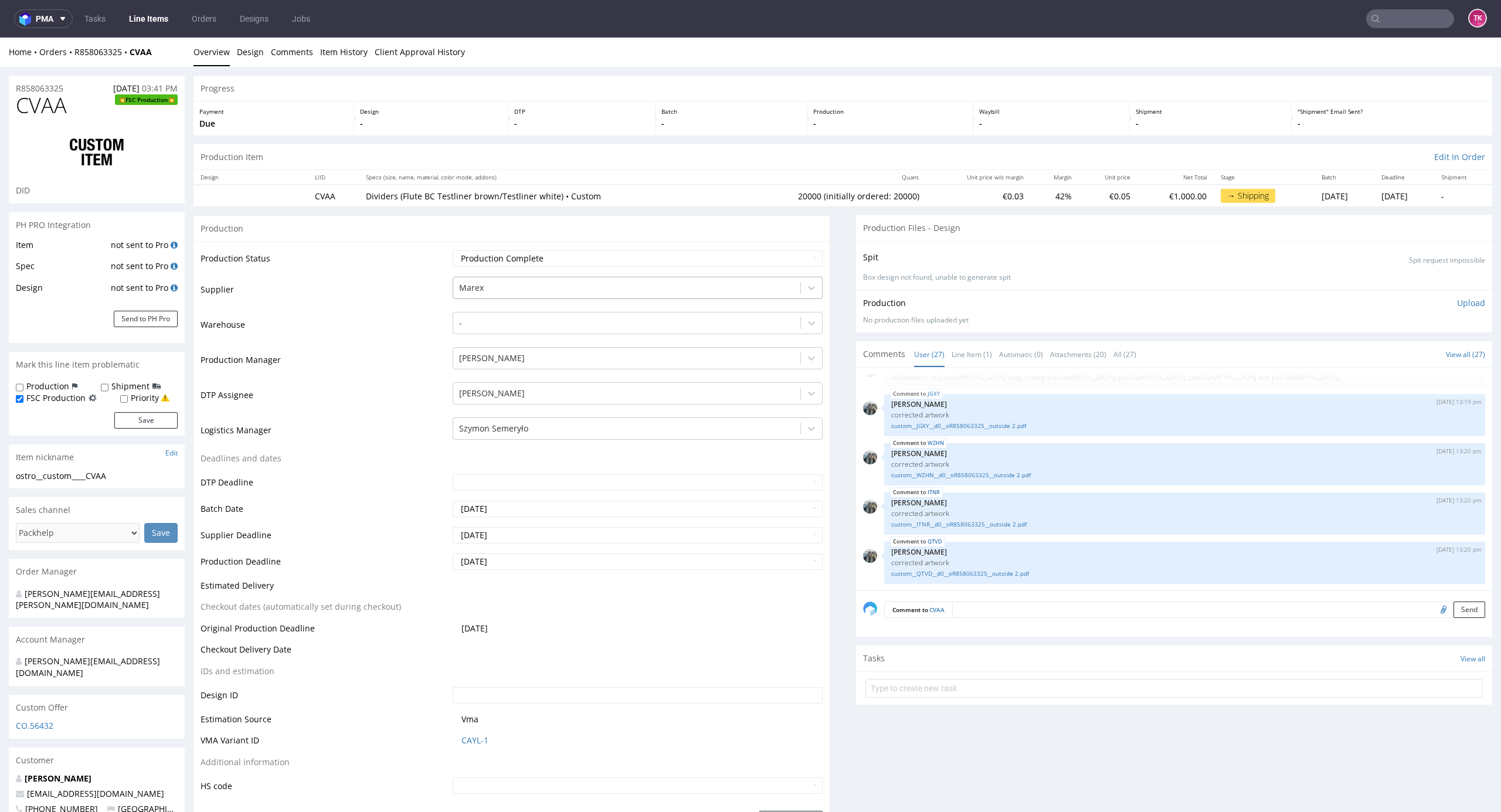
click at [529, 288] on div at bounding box center [628, 288] width 336 height 14
drag, startPoint x: 285, startPoint y: 382, endPoint x: 397, endPoint y: 369, distance: 112.8
click at [291, 384] on td "DTP Assignee" at bounding box center [325, 398] width 249 height 35
click at [474, 357] on div at bounding box center [628, 358] width 336 height 14
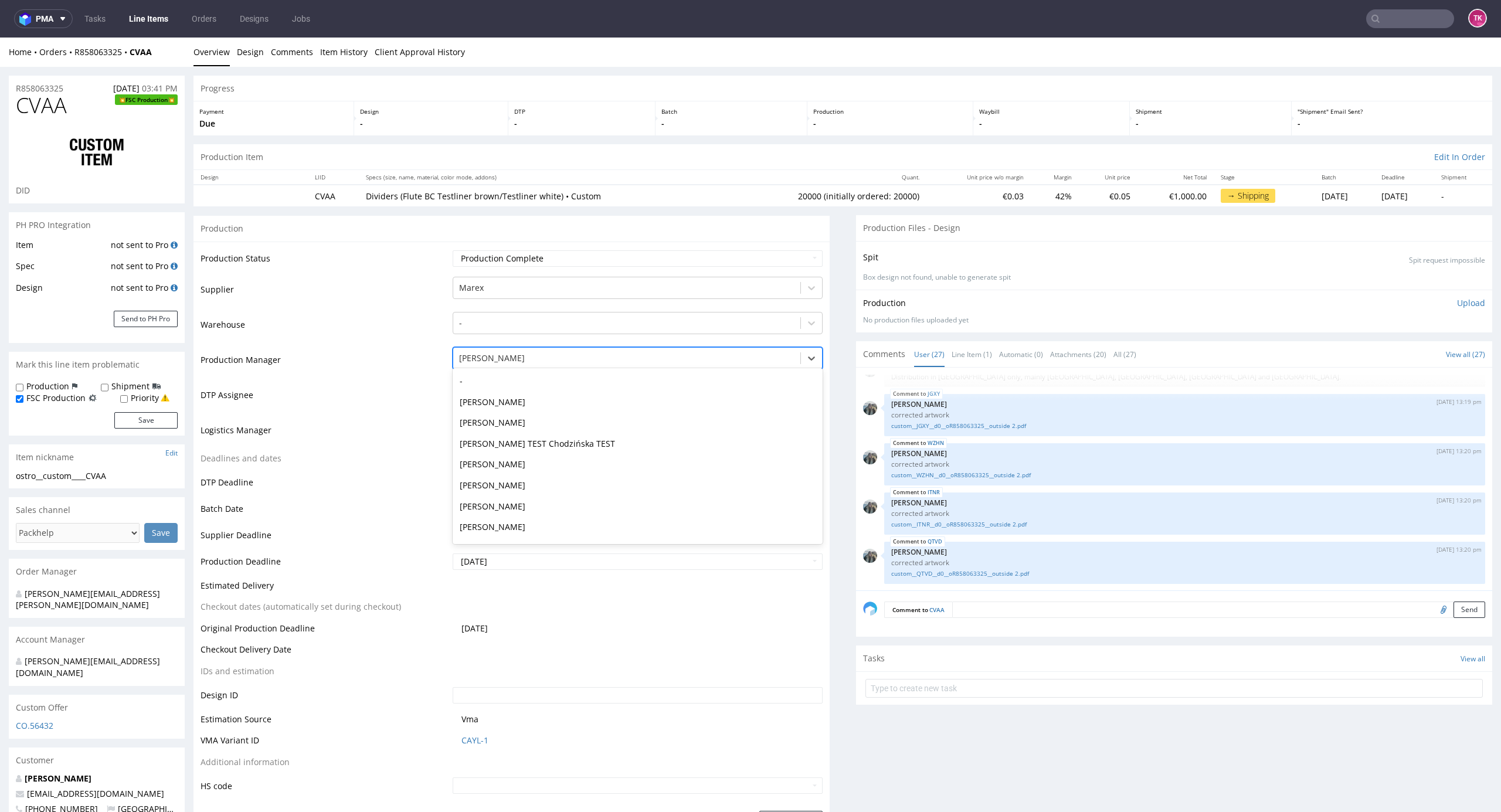
scroll to position [773, 0]
click at [413, 399] on td "DTP Assignee" at bounding box center [325, 398] width 249 height 35
click at [486, 395] on div at bounding box center [628, 393] width 336 height 14
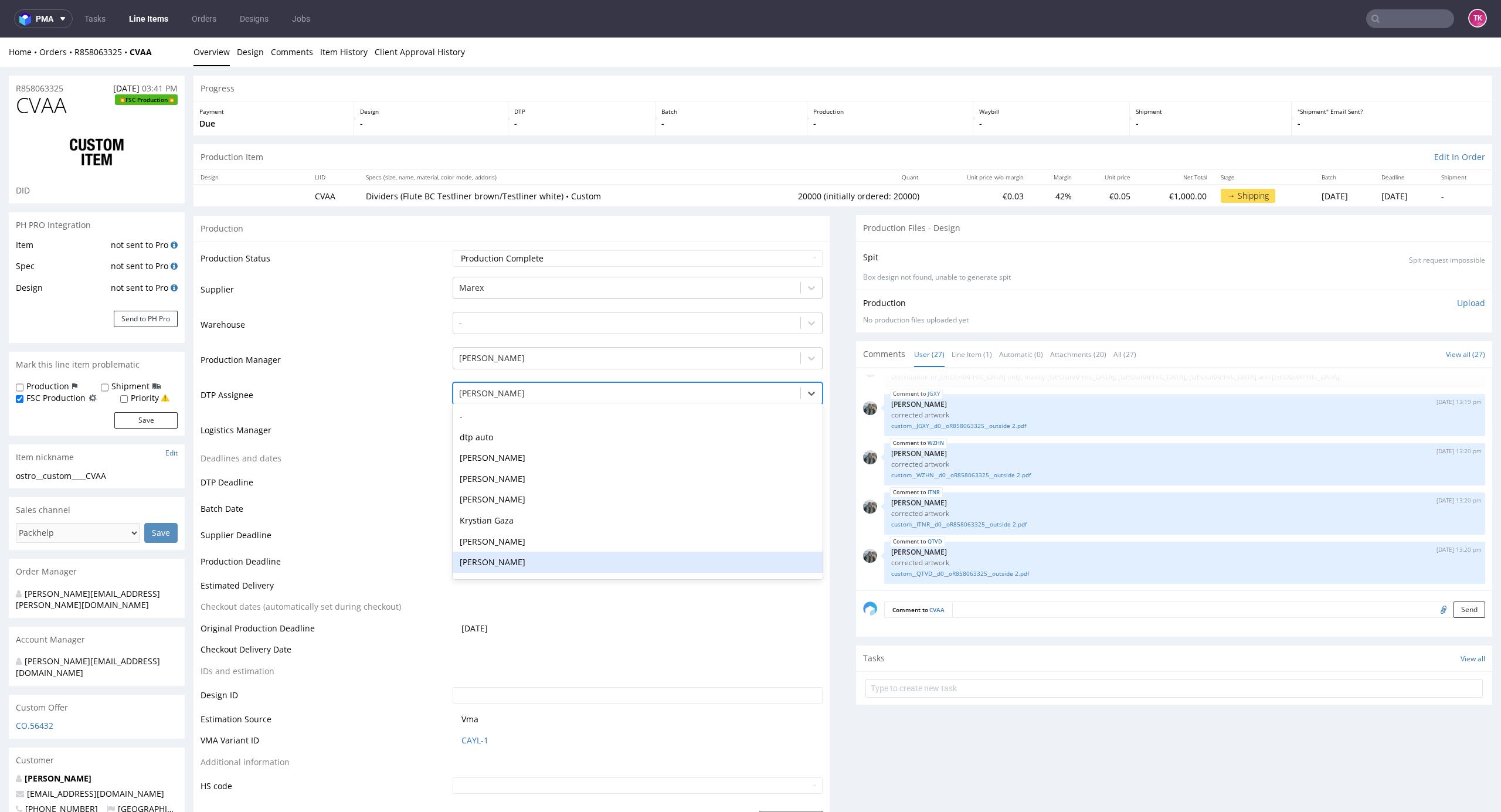
scroll to position [146, 0]
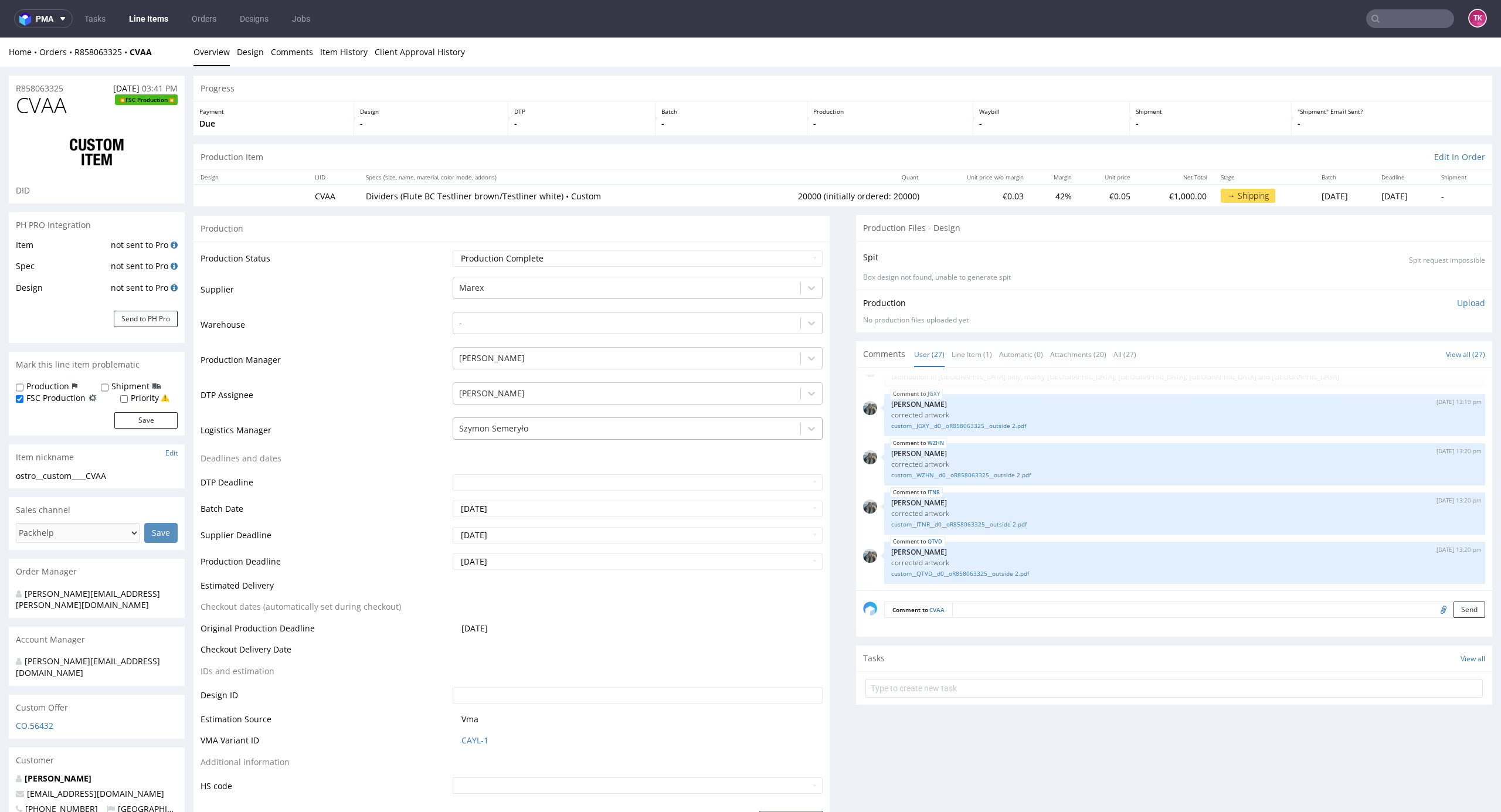
drag, startPoint x: 378, startPoint y: 457, endPoint x: 490, endPoint y: 434, distance: 114.3
click at [382, 457] on td "Deadlines and dates" at bounding box center [325, 462] width 249 height 22
click at [495, 430] on div at bounding box center [628, 429] width 336 height 14
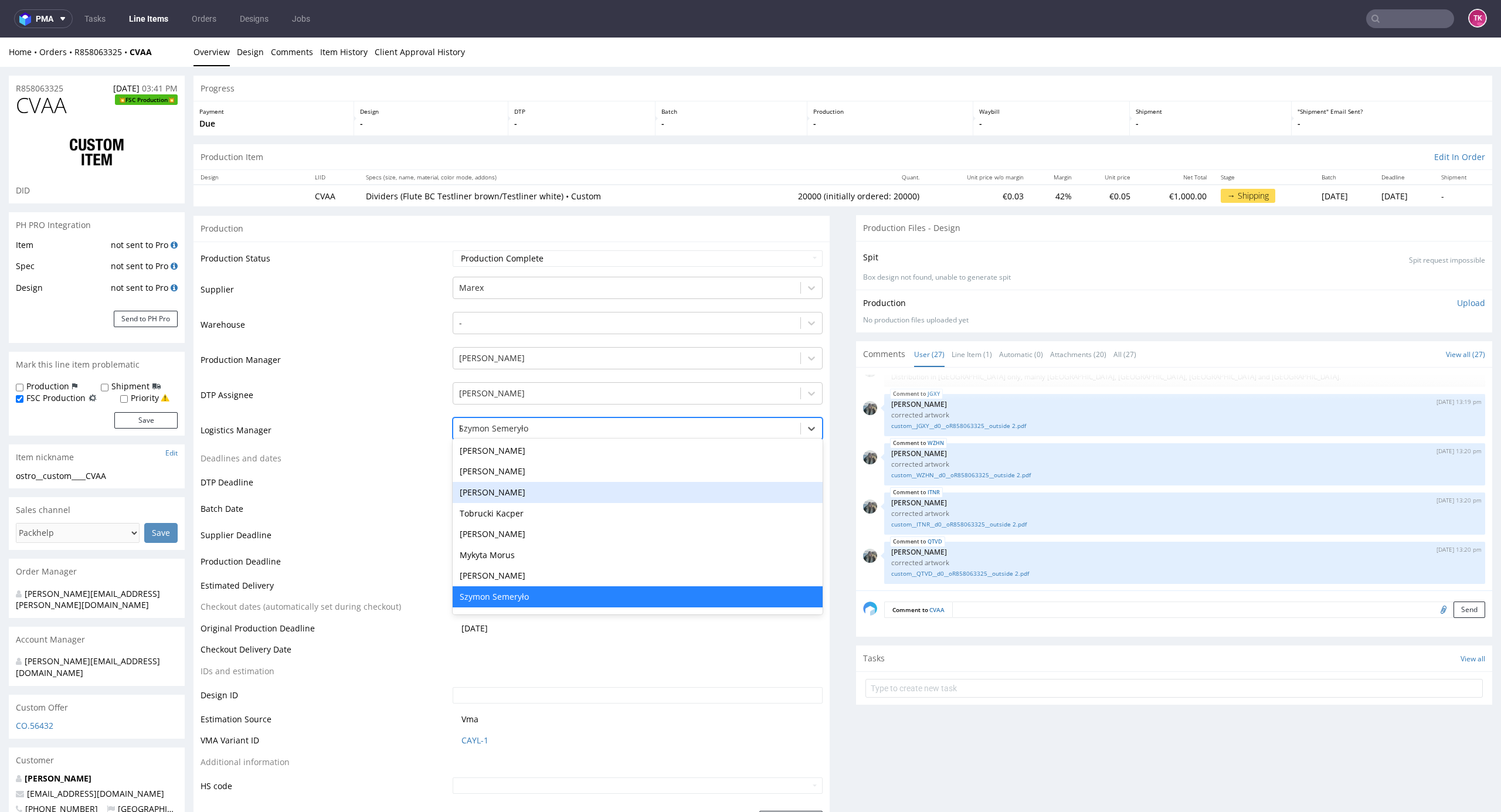
scroll to position [0, 0]
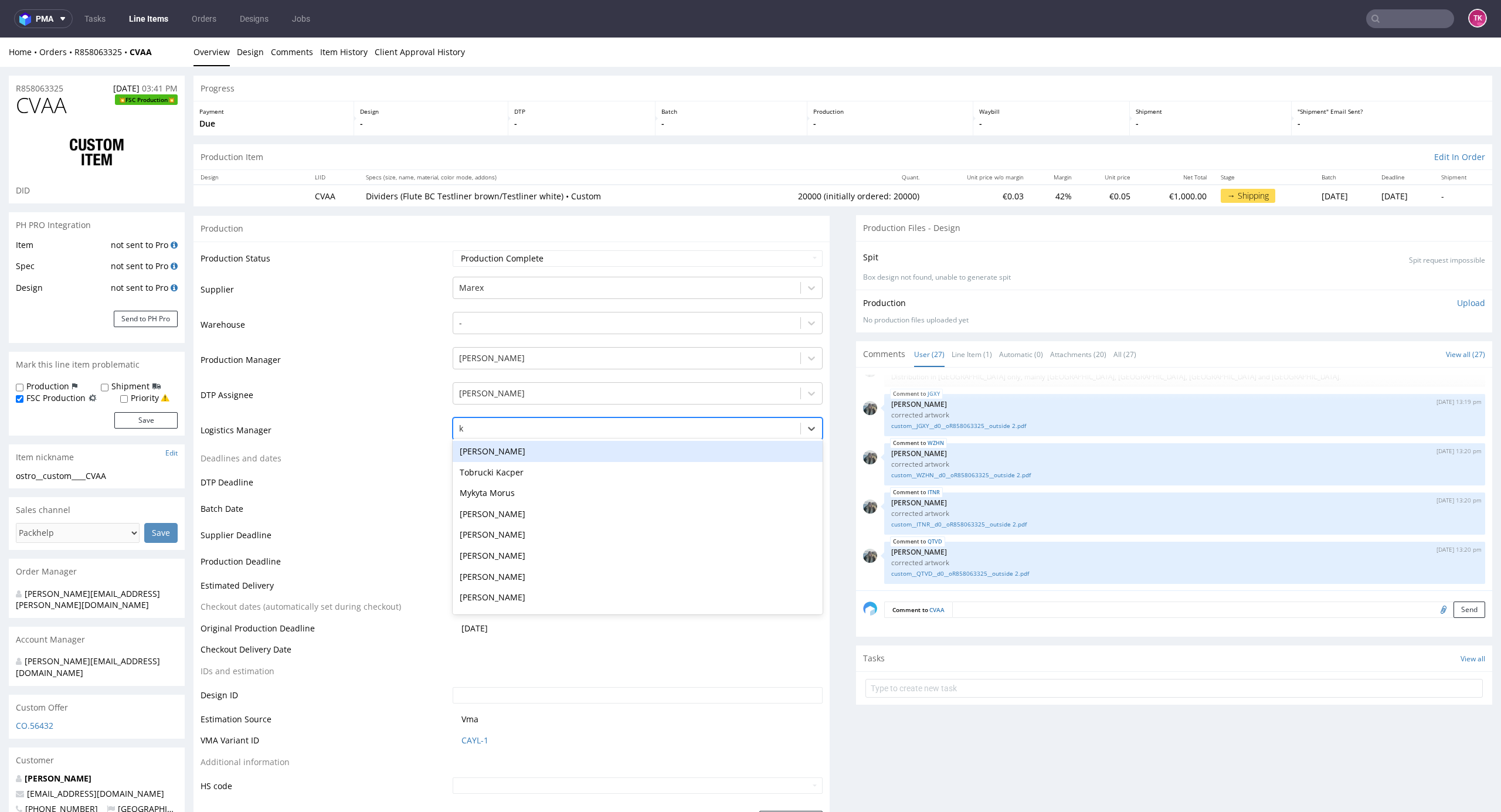
type input "ka"
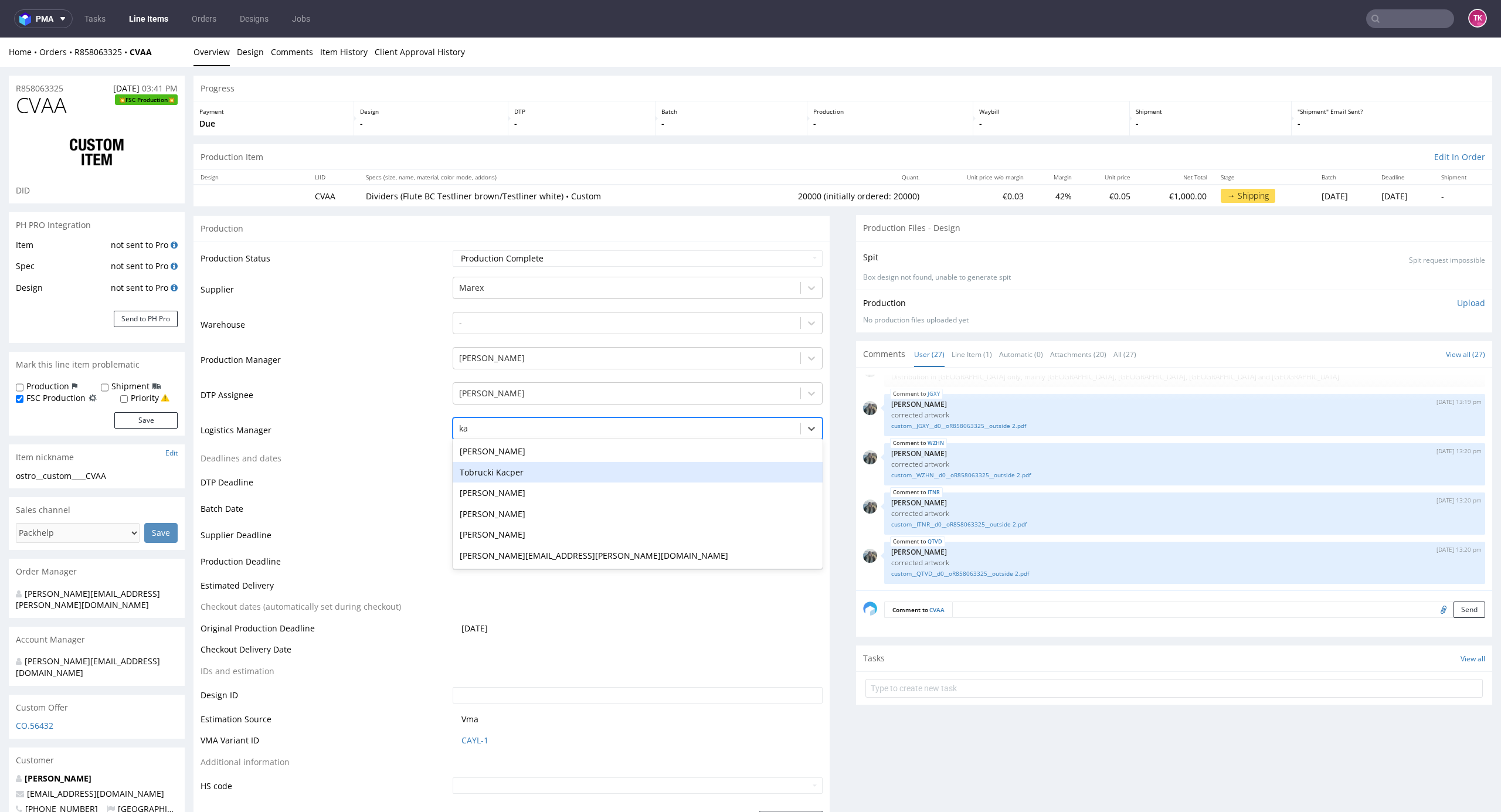
click at [514, 481] on div "Tobrucki Kacper" at bounding box center [638, 472] width 371 height 21
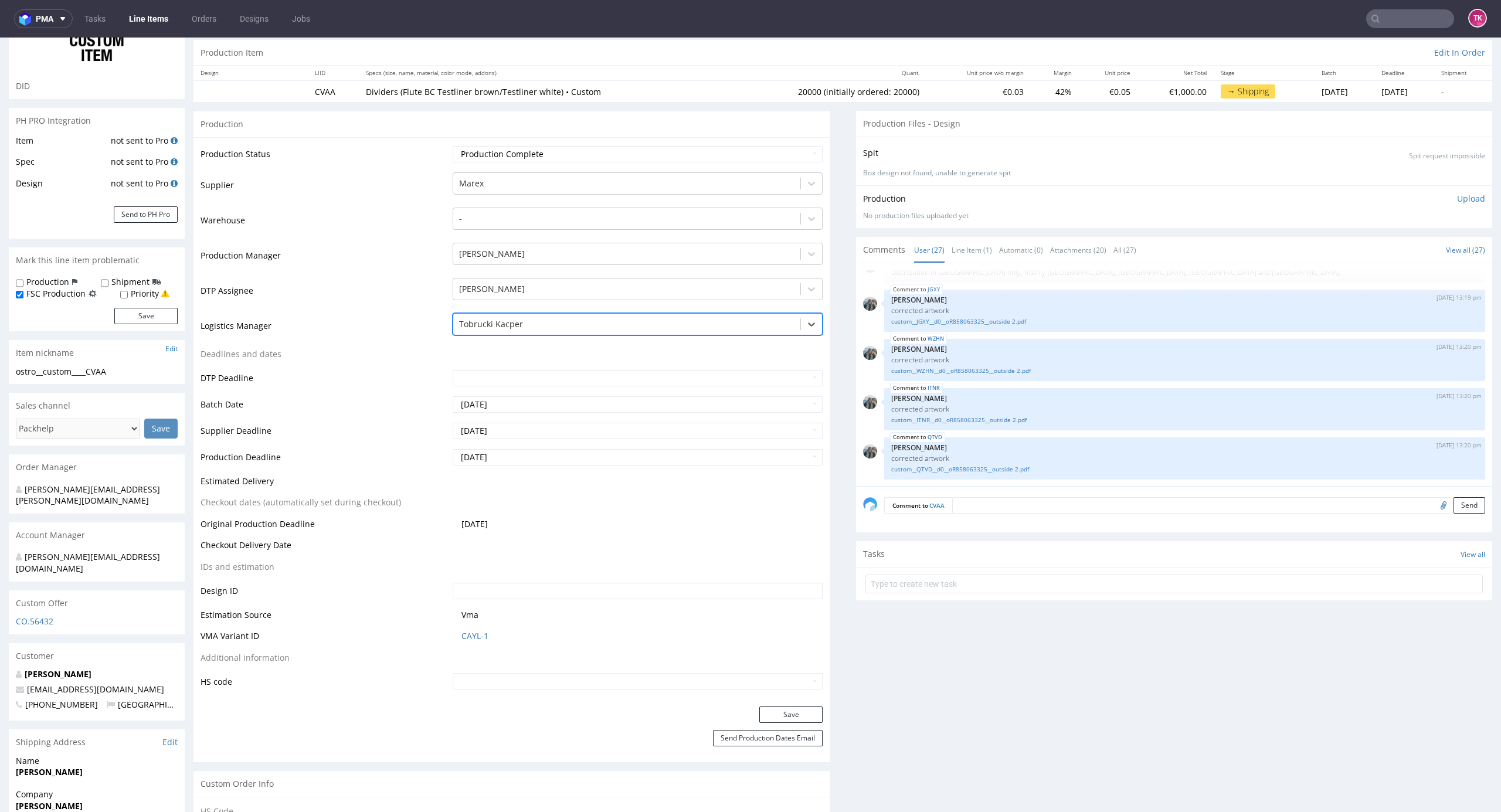
scroll to position [156, 0]
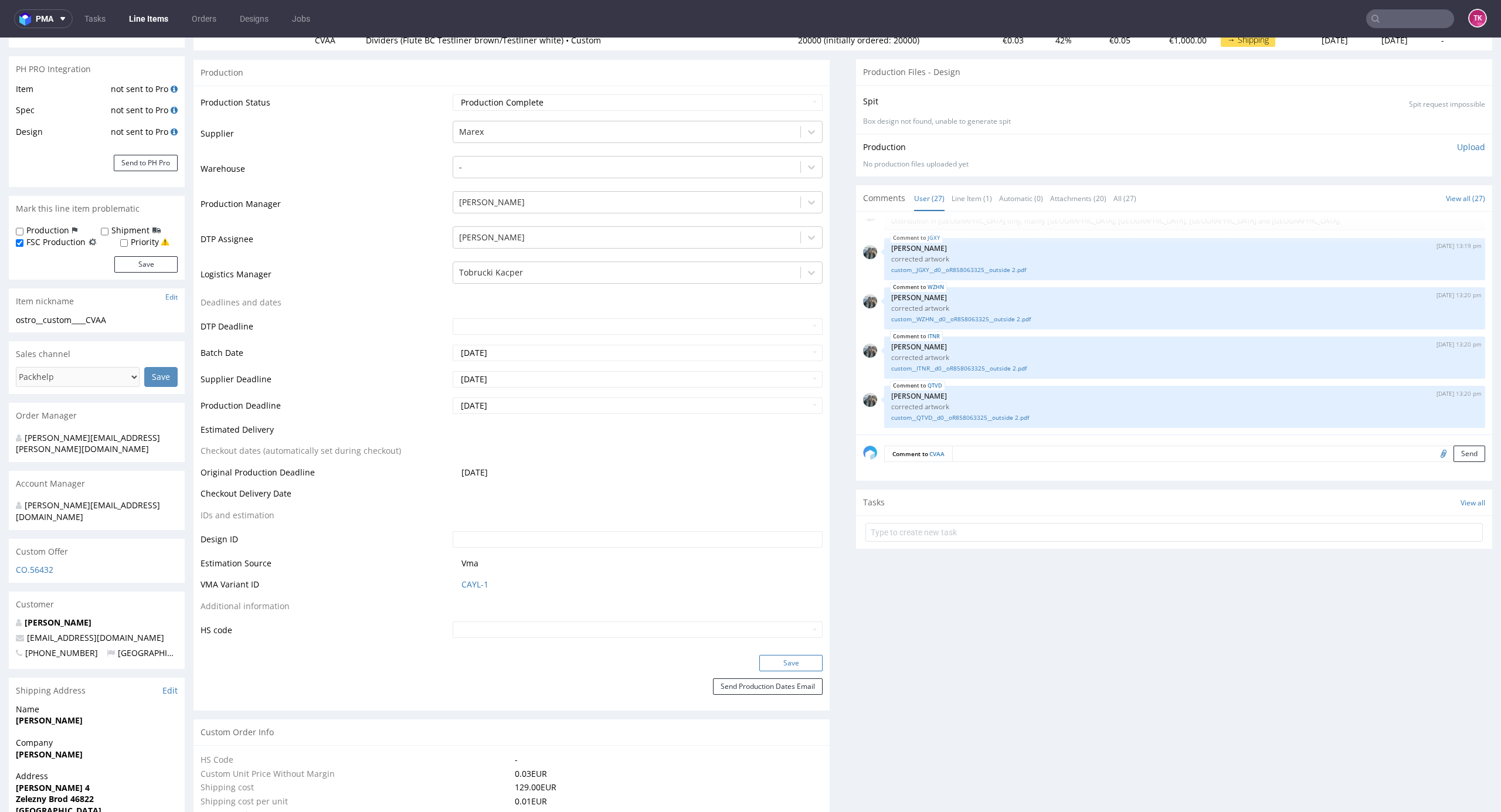
click at [773, 668] on button "Save" at bounding box center [791, 663] width 63 height 16
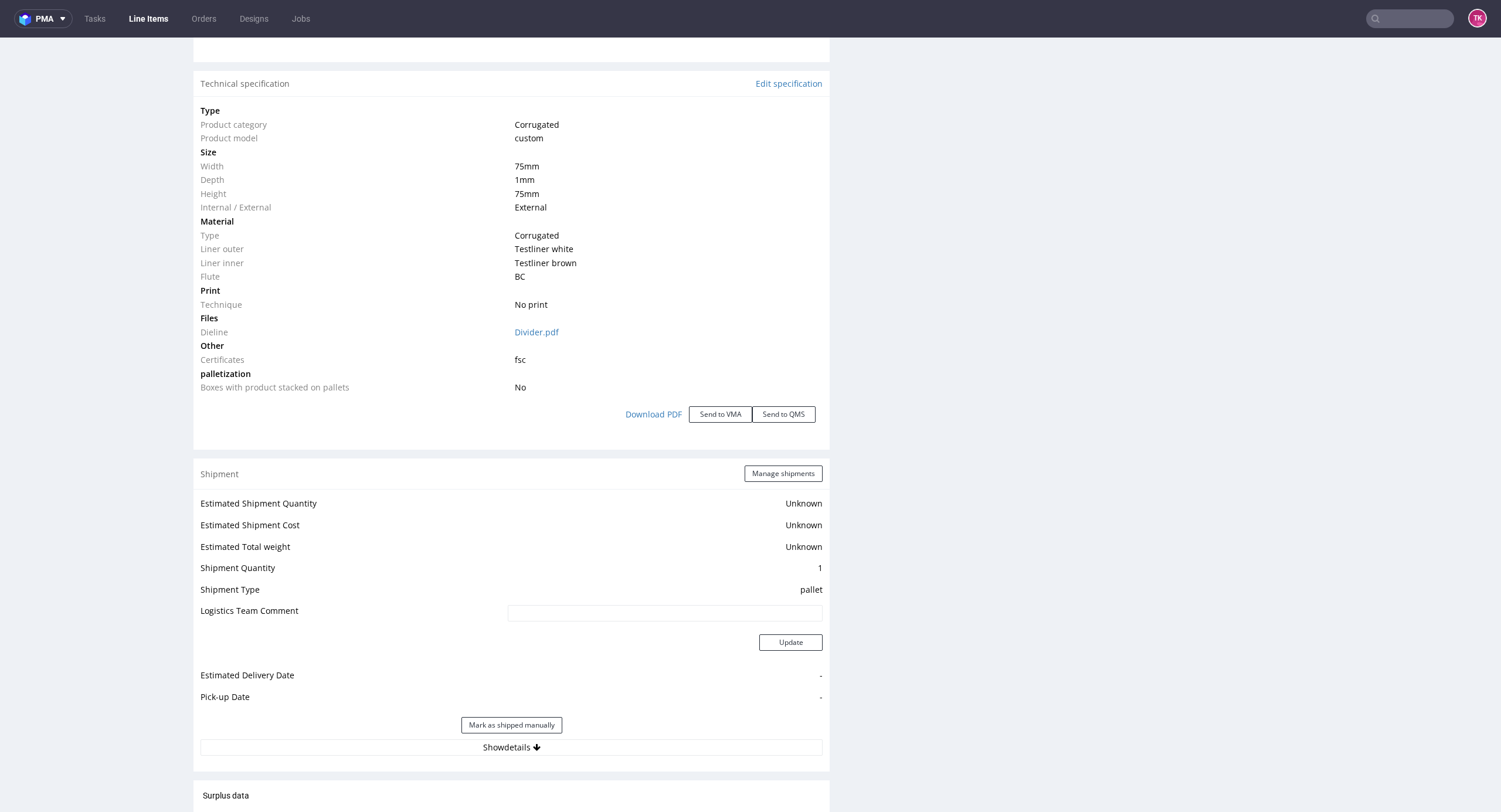
scroll to position [1094, 0]
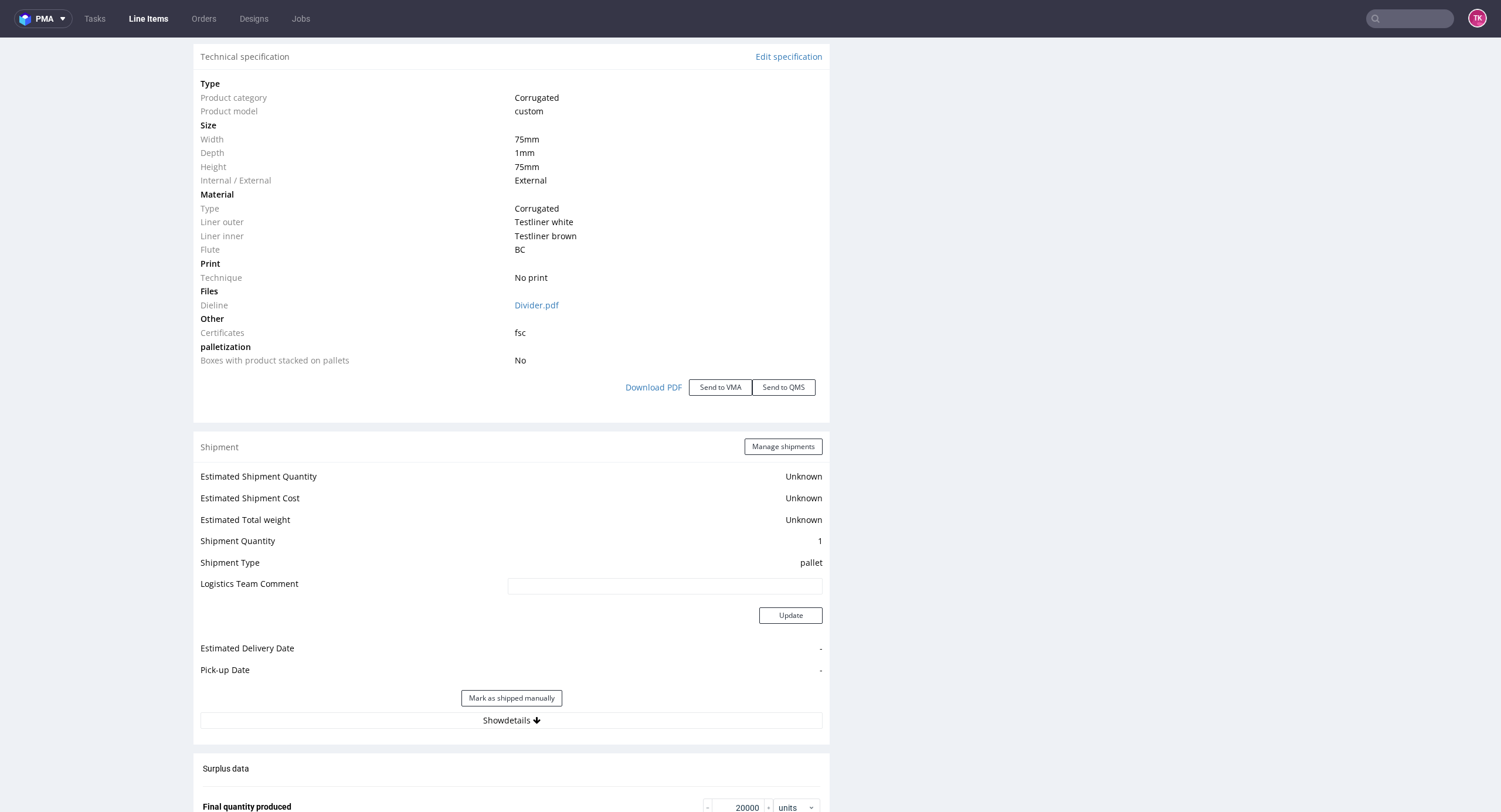
click at [640, 710] on div "Mark as shipped manually" at bounding box center [512, 698] width 622 height 28
drag, startPoint x: 638, startPoint y: 713, endPoint x: 634, endPoint y: 718, distance: 6.4
click at [634, 718] on button "Show details" at bounding box center [512, 720] width 622 height 16
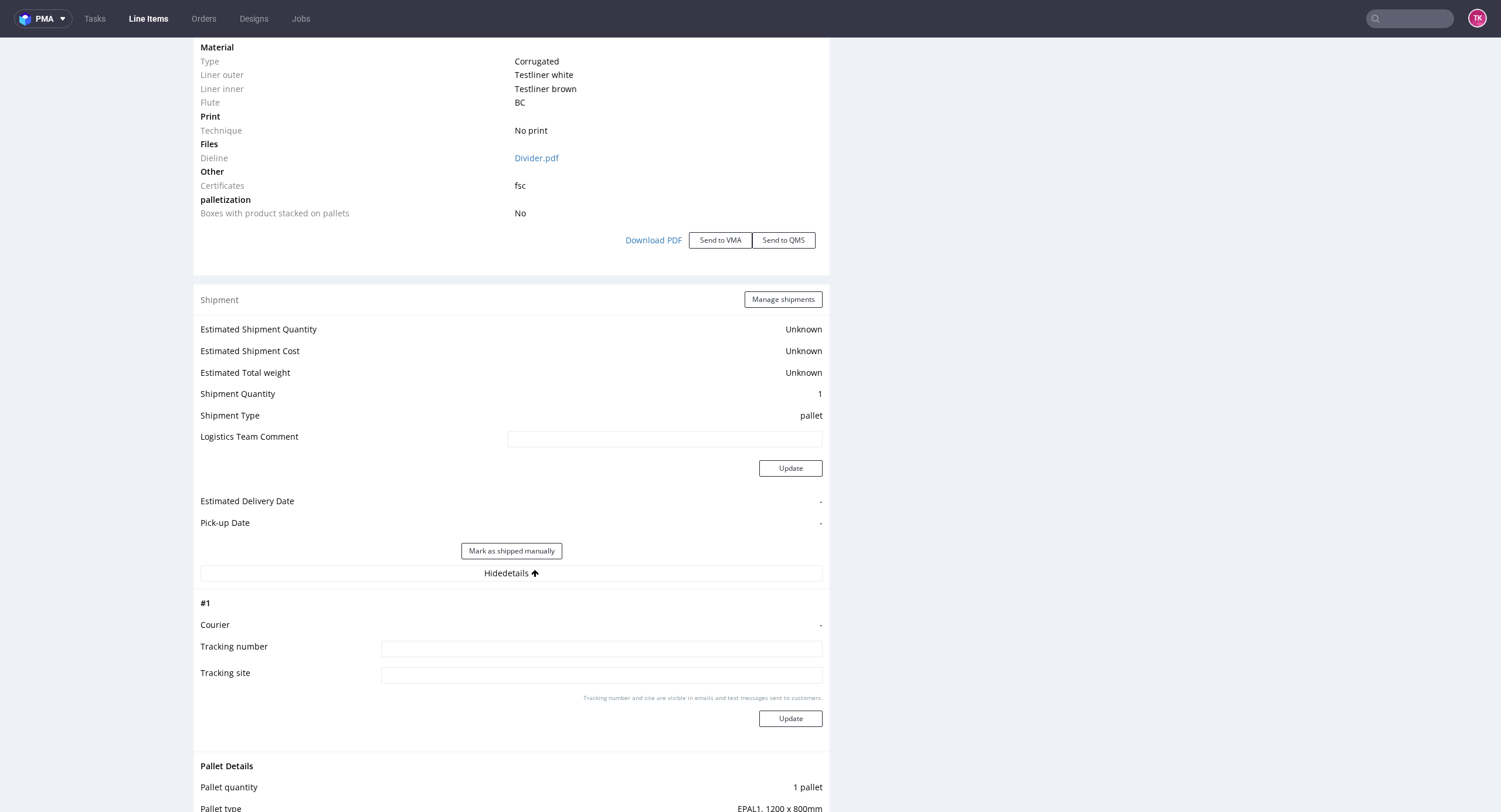
scroll to position [1407, 0]
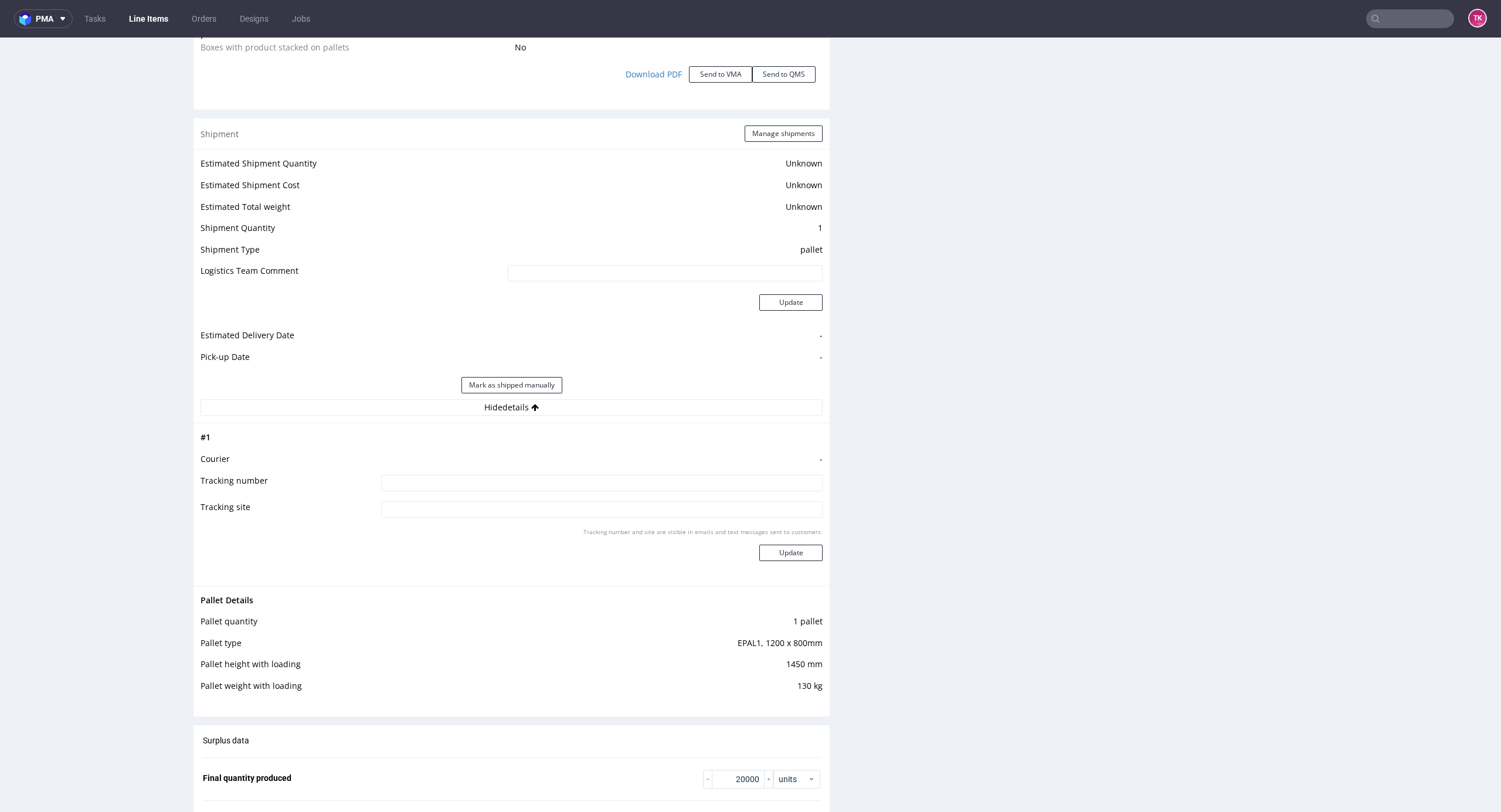
click at [165, 23] on link "Line Items" at bounding box center [148, 19] width 53 height 19
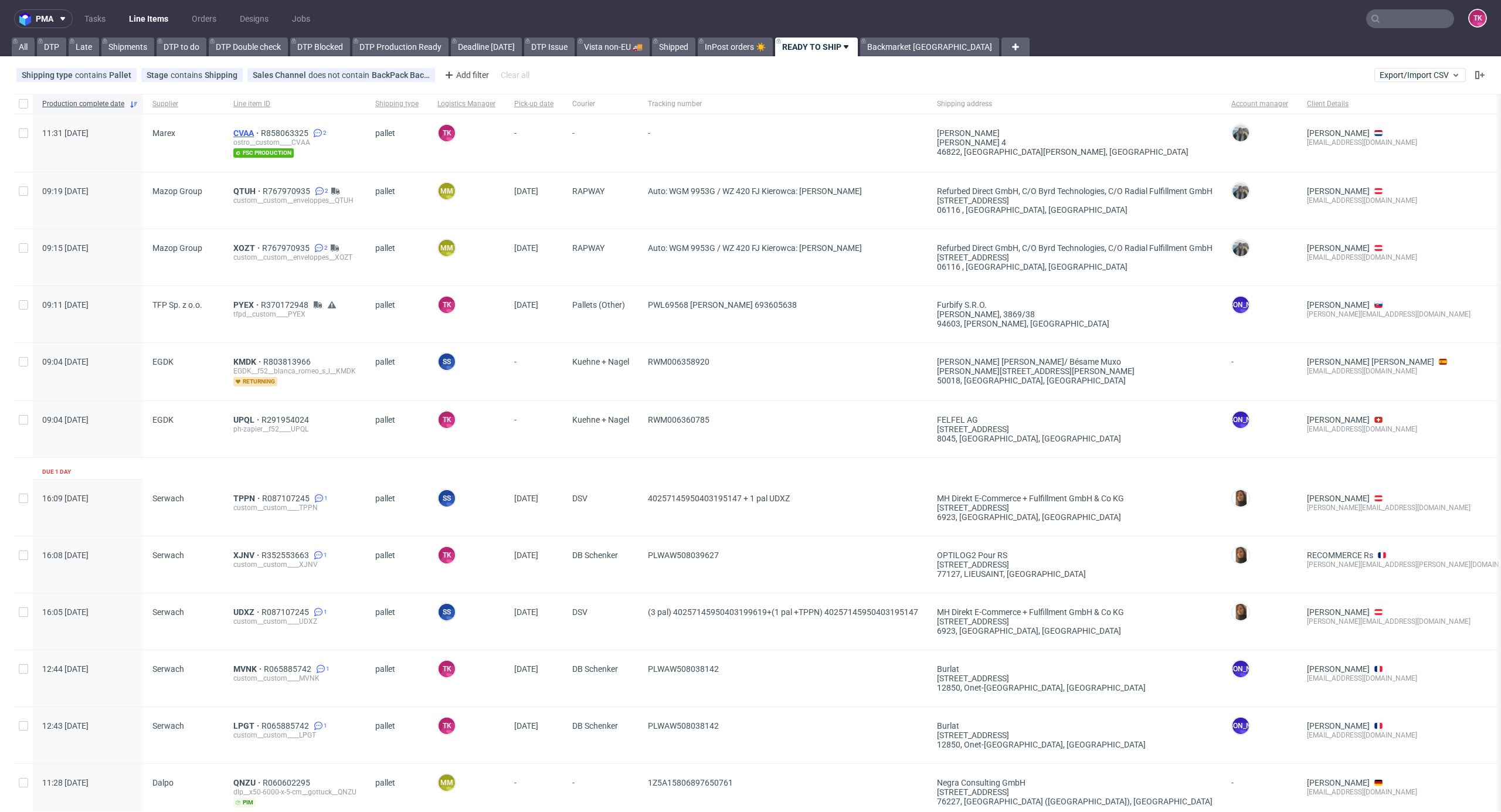
click at [240, 133] on span "CVAA" at bounding box center [247, 133] width 28 height 10
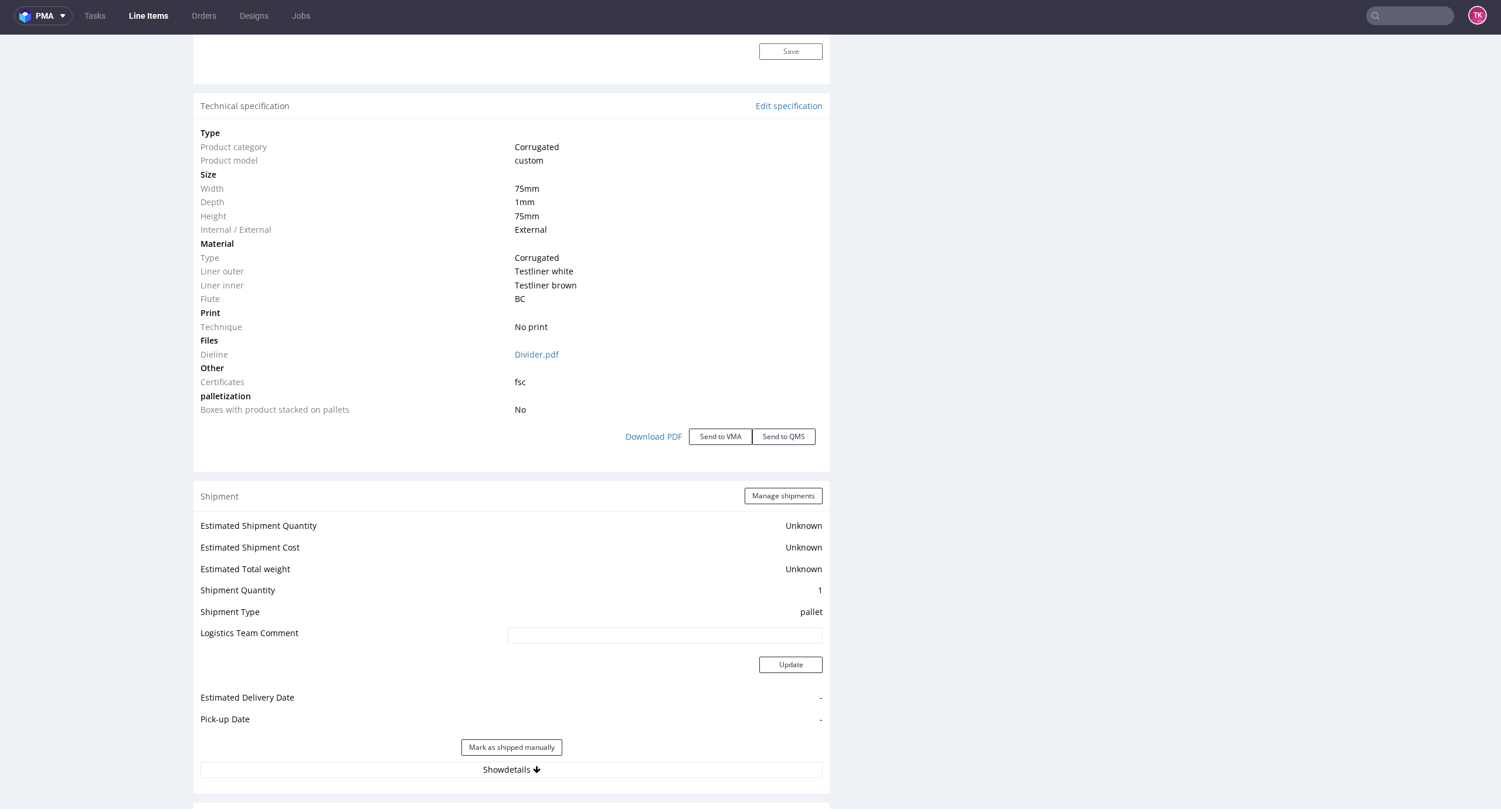
scroll to position [1094, 0]
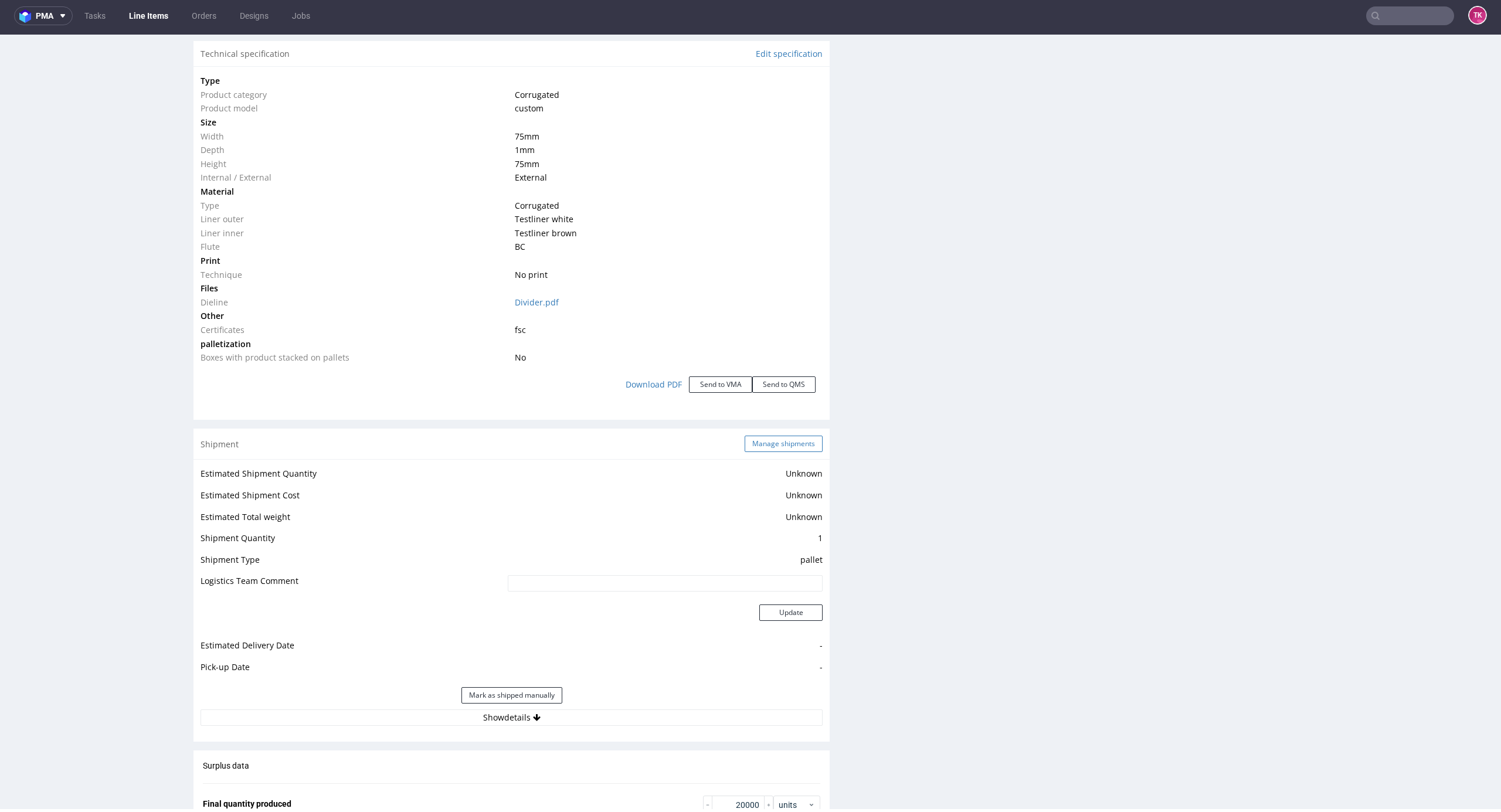
click at [773, 446] on button "Manage shipments" at bounding box center [784, 443] width 78 height 16
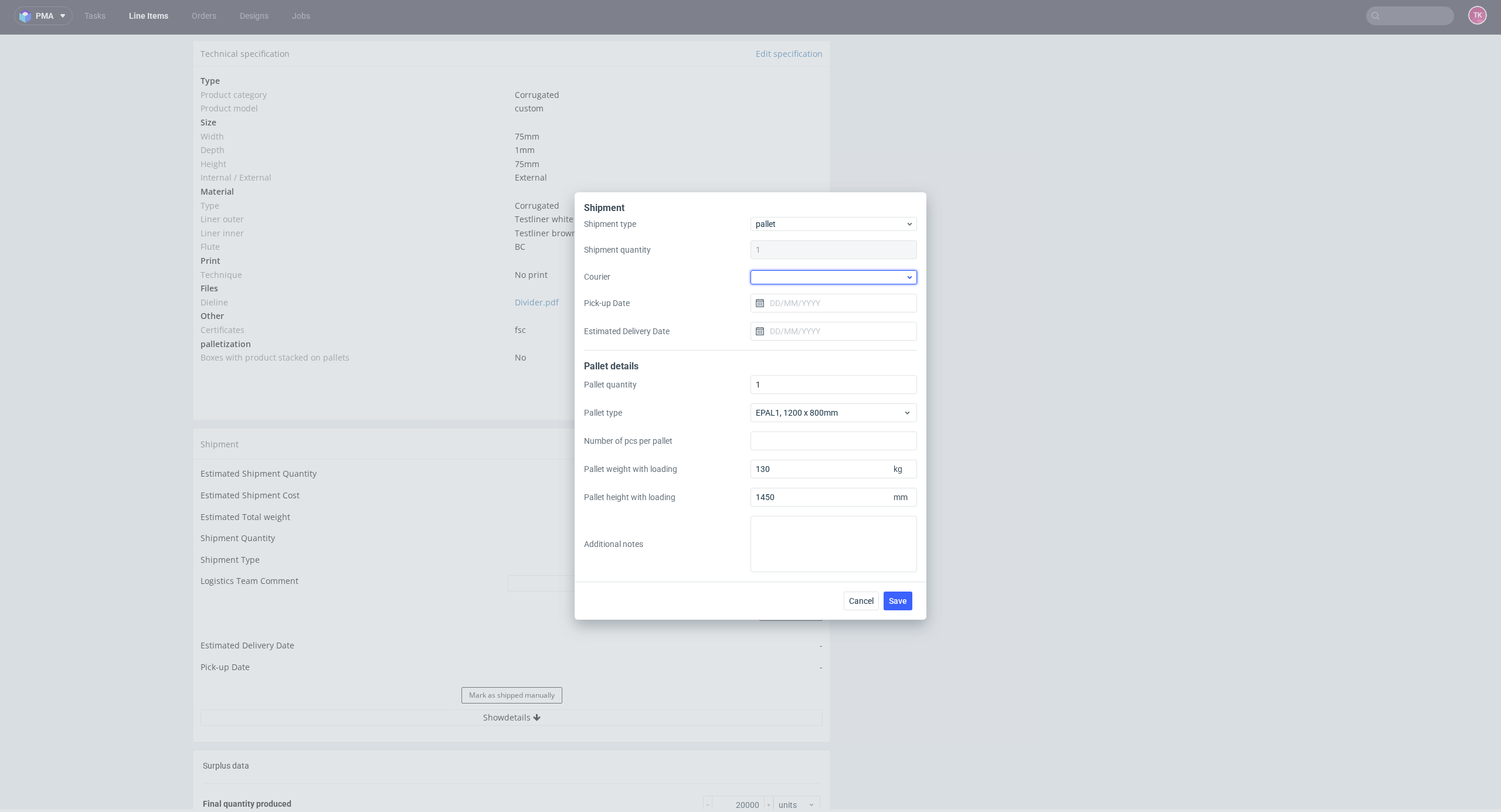
click at [818, 282] on div at bounding box center [834, 277] width 166 height 14
click at [789, 339] on div "DSV" at bounding box center [834, 347] width 157 height 21
click at [794, 294] on input "Pick-up Date" at bounding box center [834, 302] width 166 height 19
click at [854, 457] on span "28" at bounding box center [853, 455] width 10 height 12
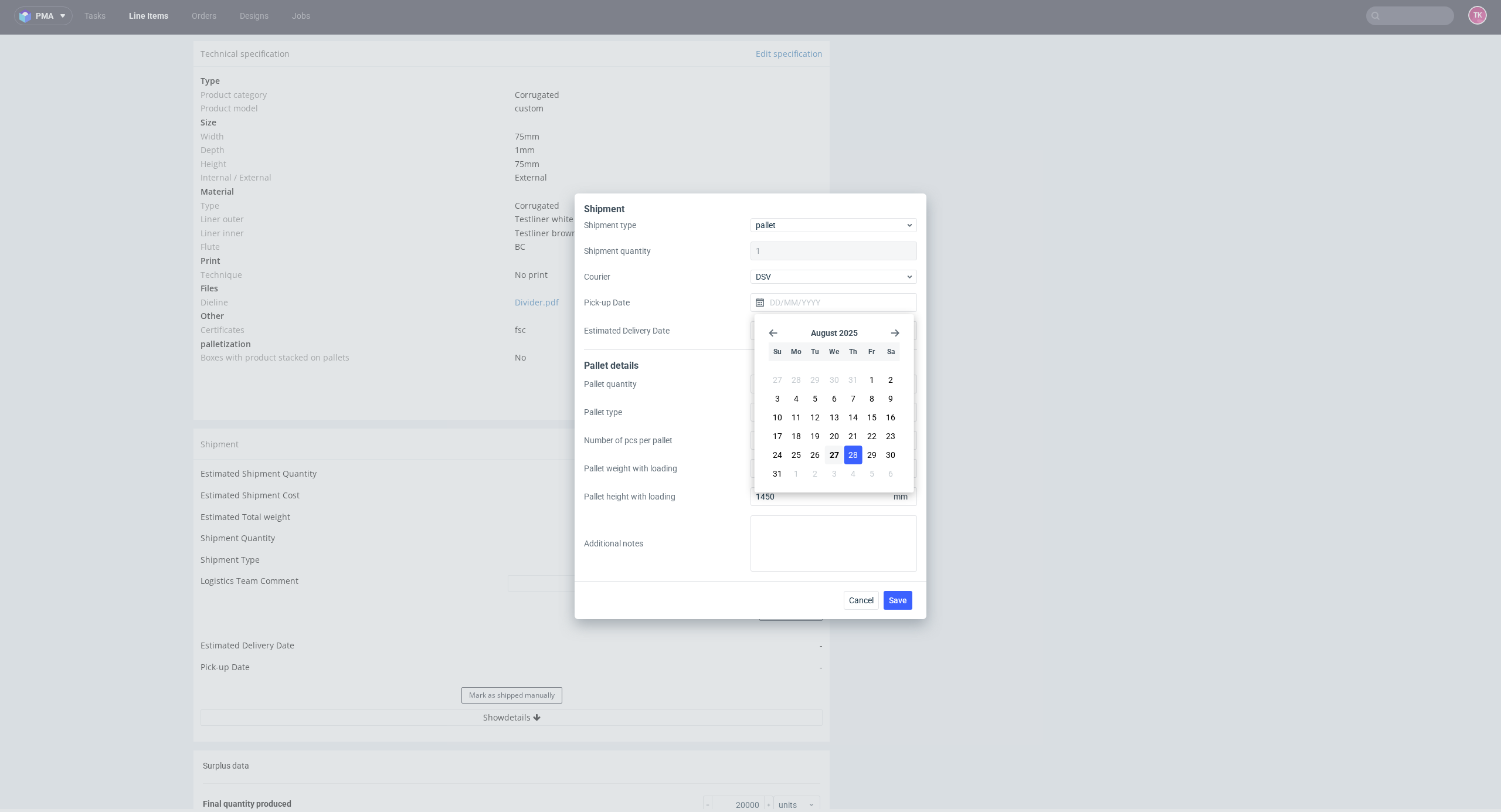
type input "28/08/2025"
click at [905, 608] on button "Save" at bounding box center [898, 600] width 29 height 19
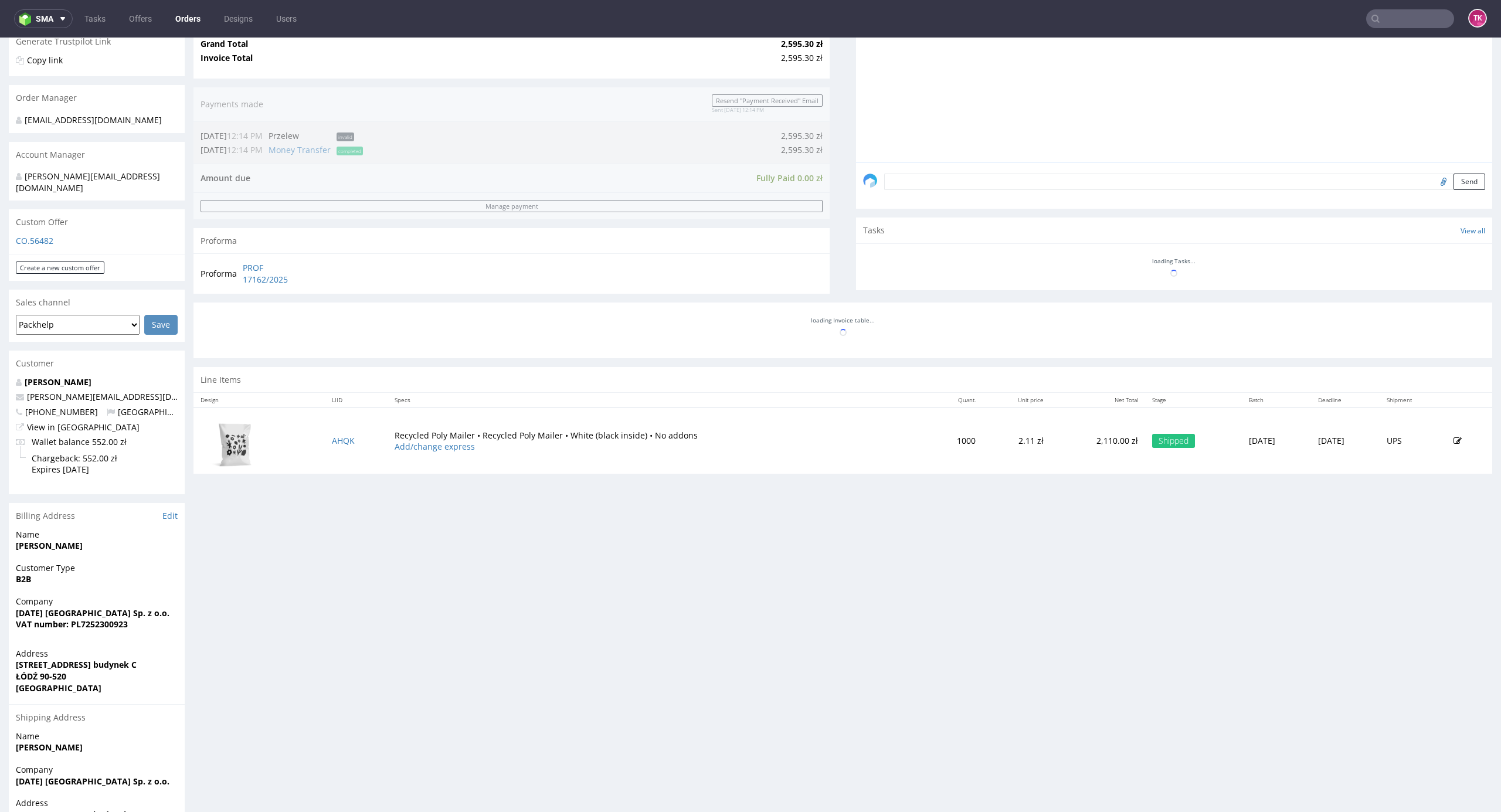
scroll to position [308, 0]
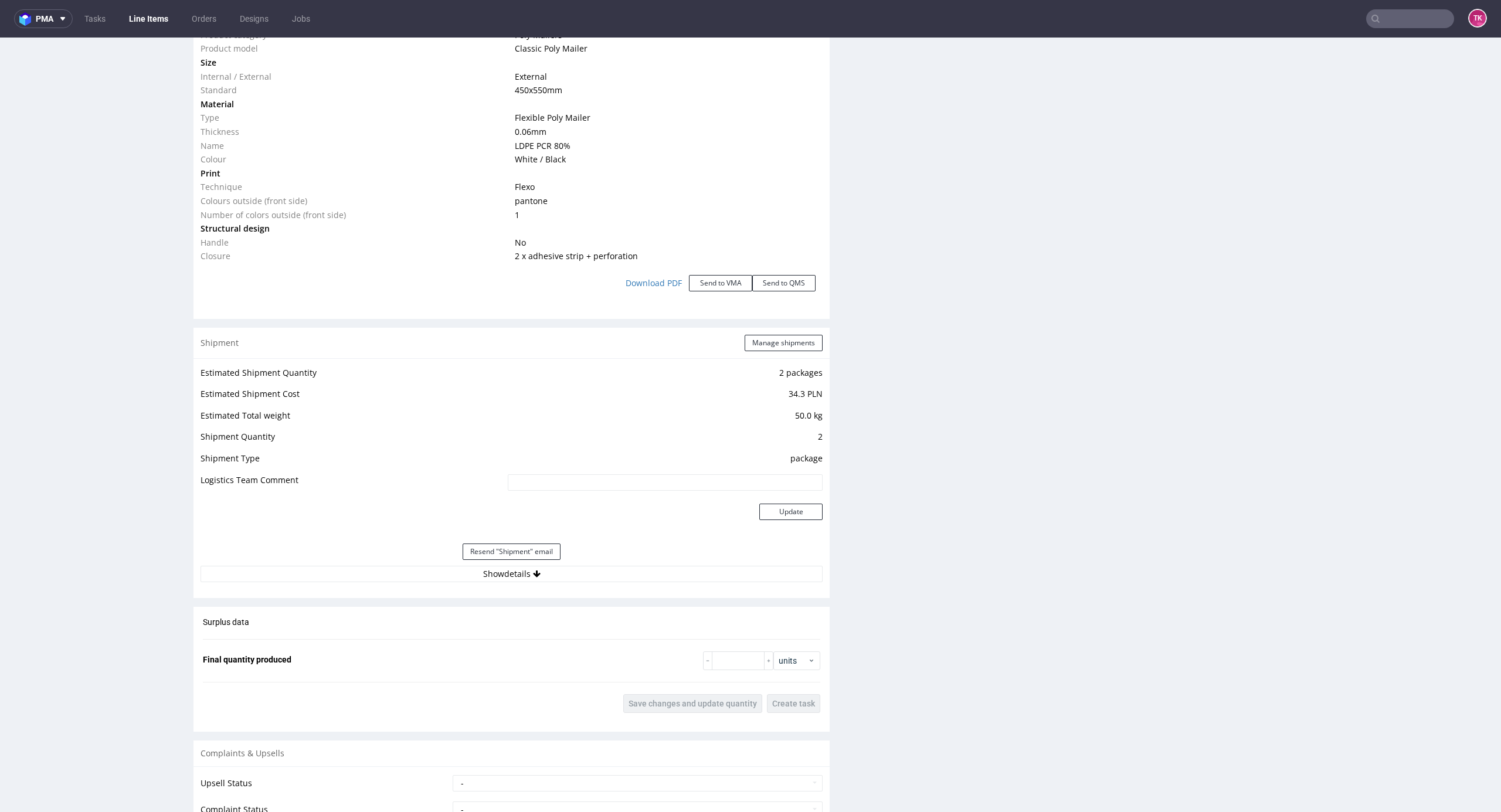
scroll to position [1407, 0]
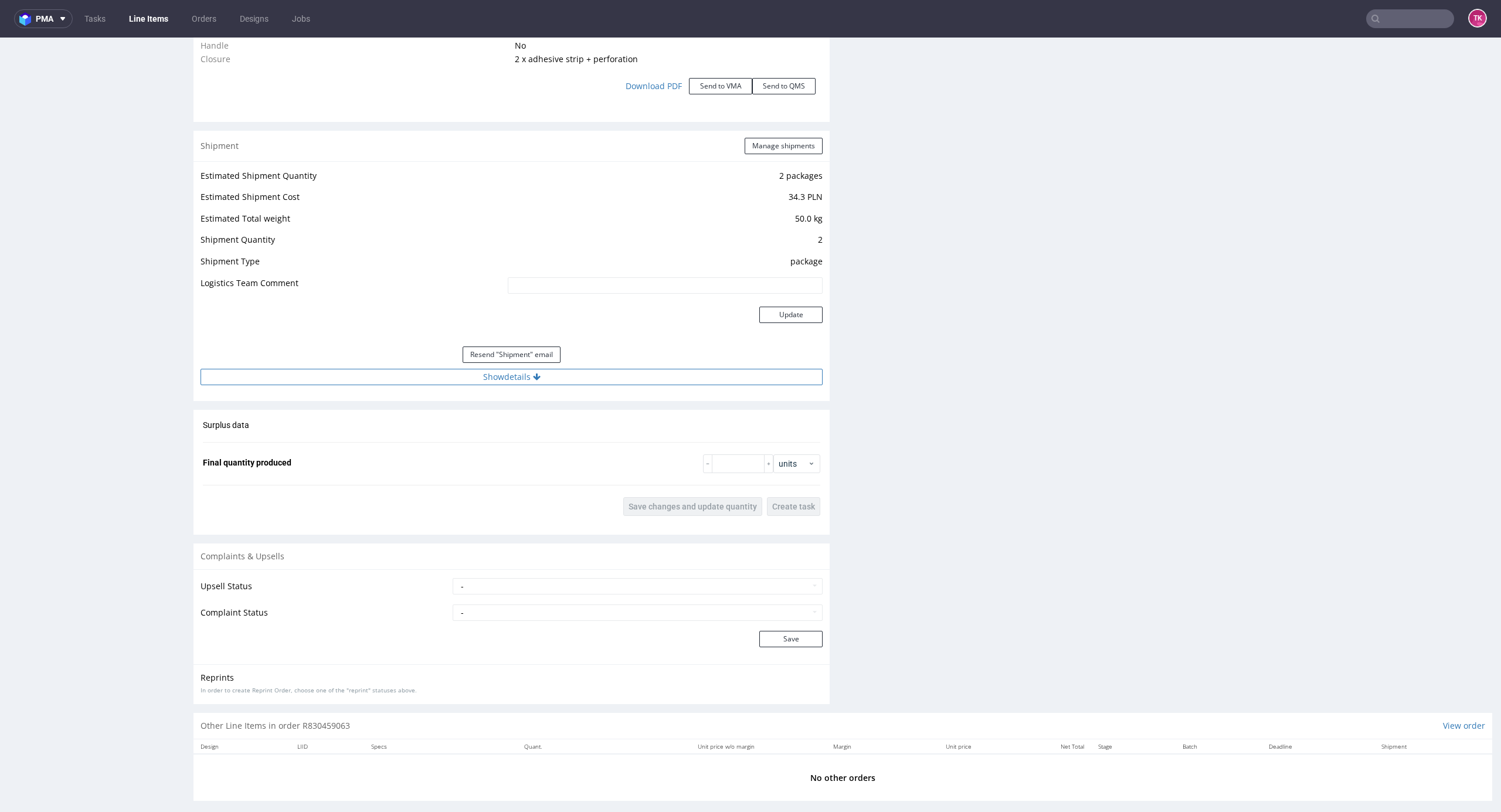
click at [607, 376] on button "Show details" at bounding box center [512, 377] width 622 height 16
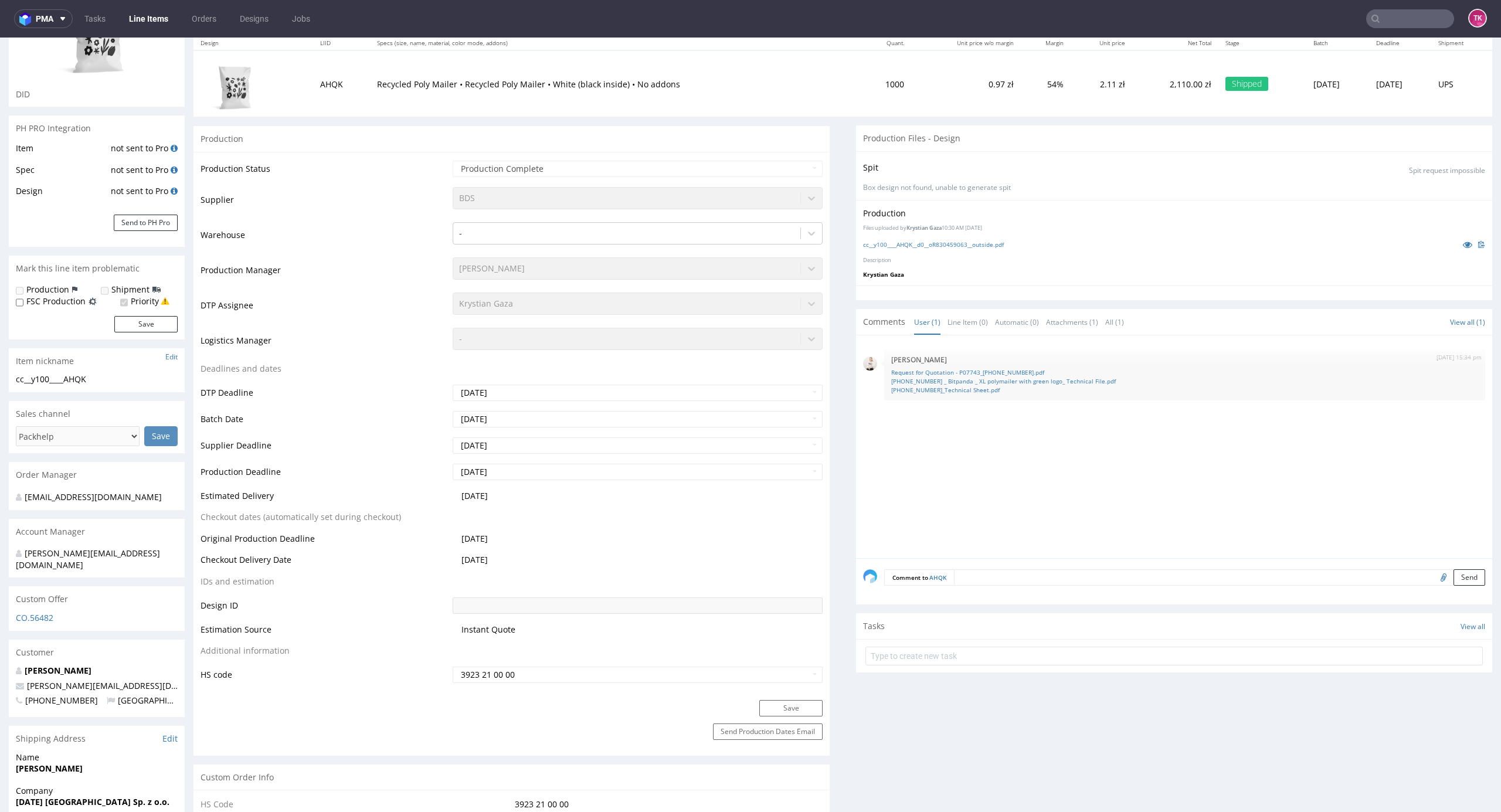
scroll to position [0, 0]
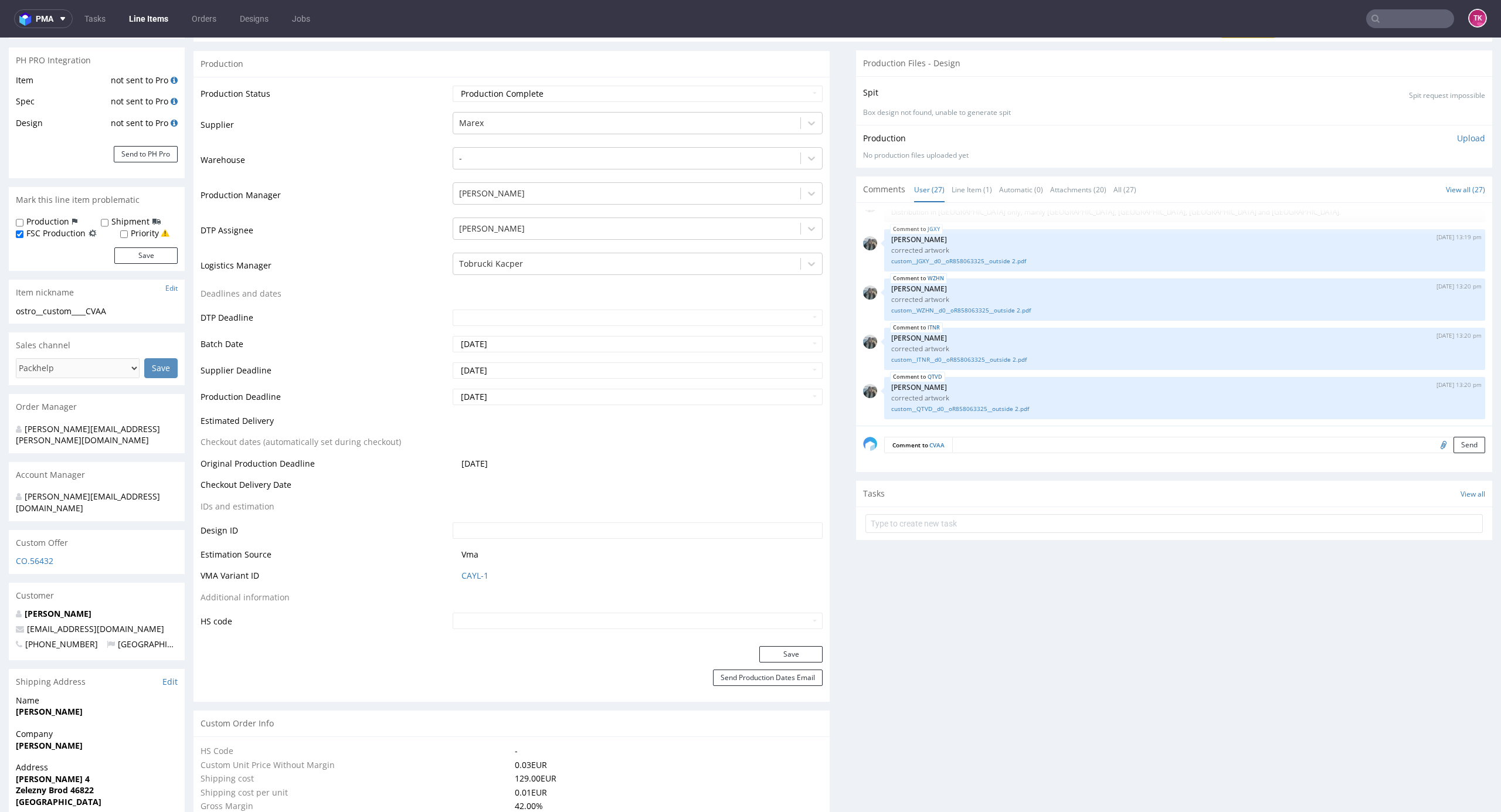
scroll to position [390, 0]
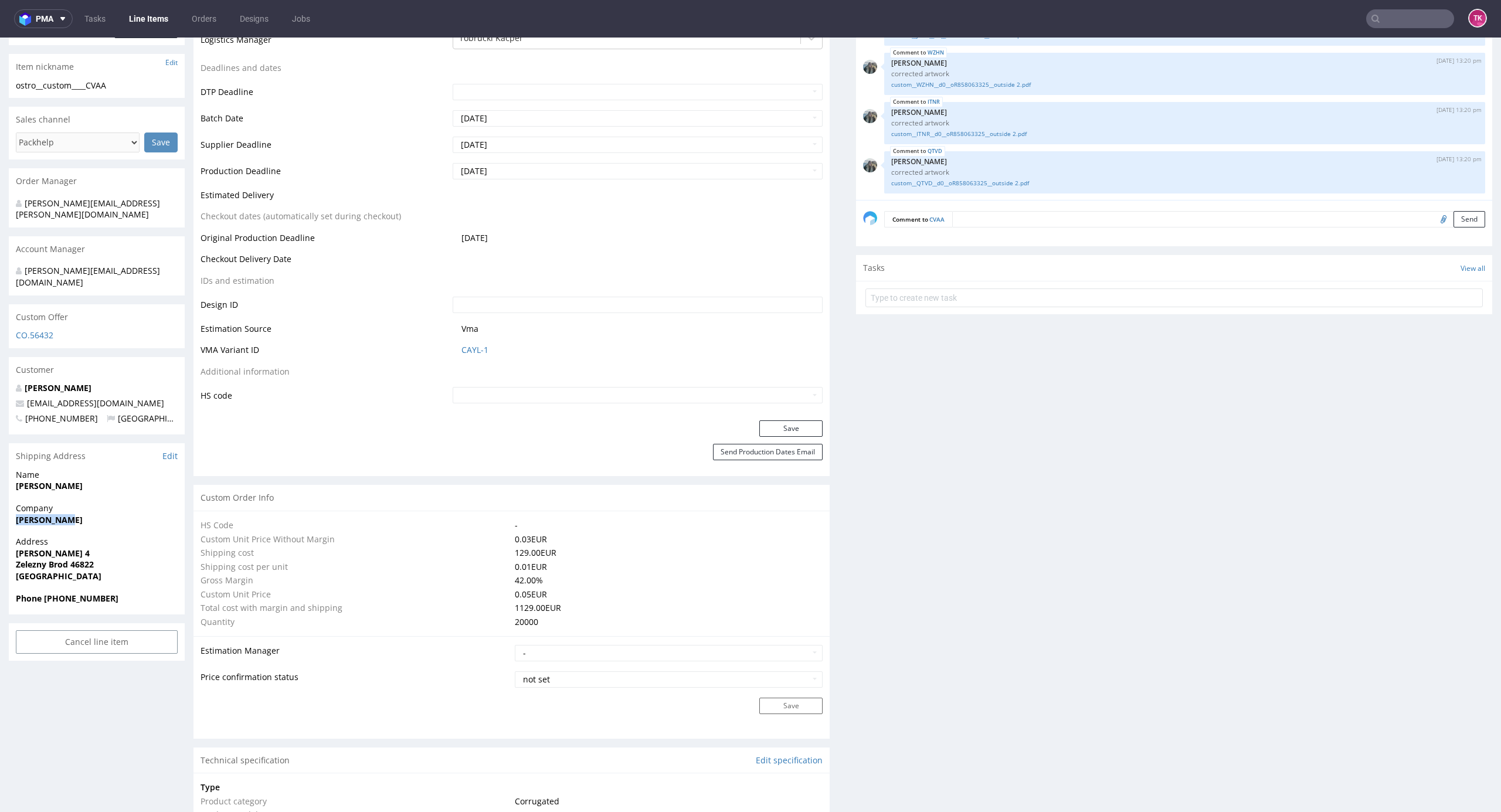
drag, startPoint x: 19, startPoint y: 502, endPoint x: 104, endPoint y: 502, distance: 85.0
click at [104, 502] on div "Company Daniel Dlab" at bounding box center [97, 519] width 176 height 33
copy strong "Daniel Dlab"
drag, startPoint x: 130, startPoint y: 482, endPoint x: 153, endPoint y: 469, distance: 26.4
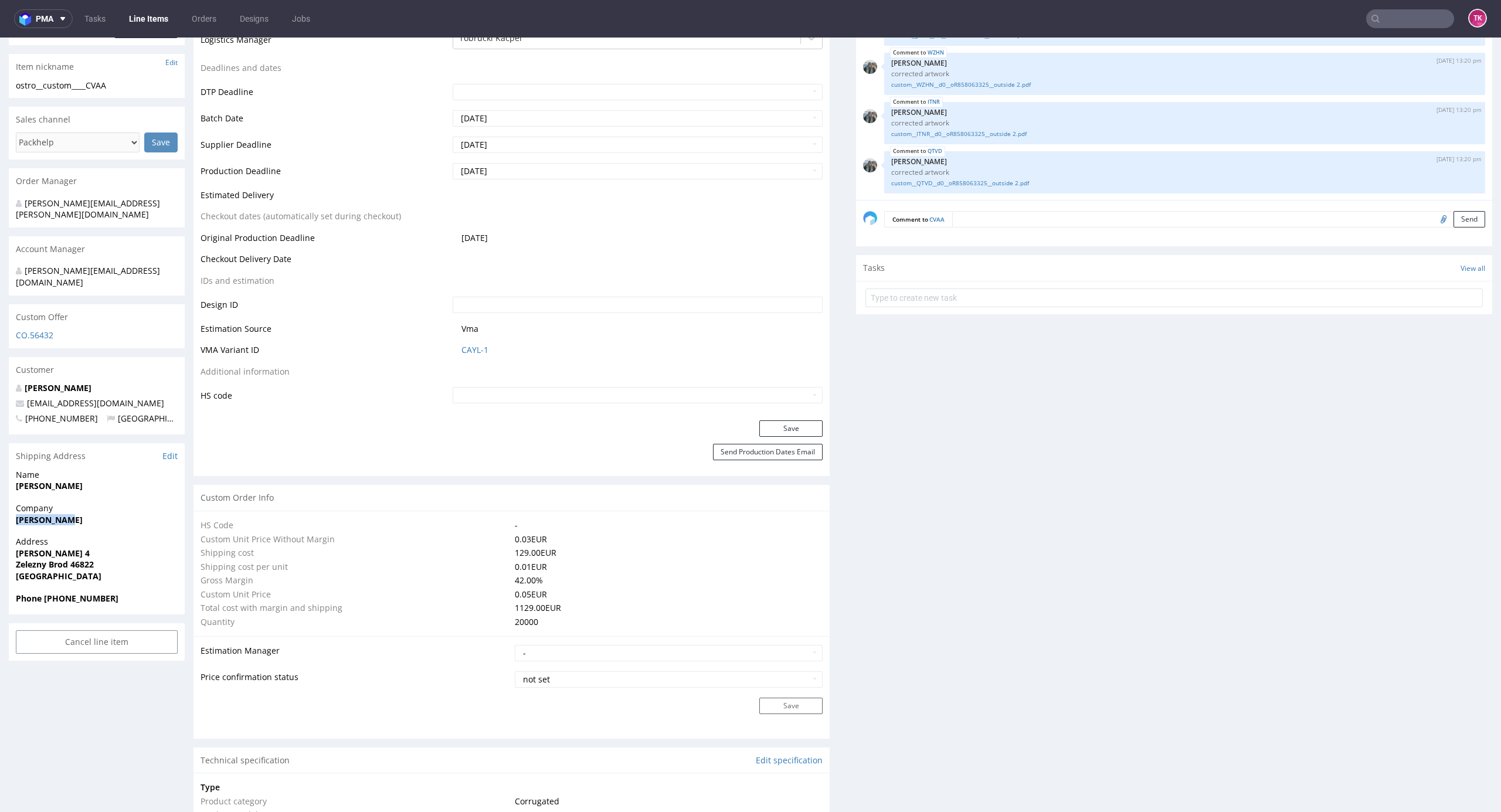
copy strong "Jermain van der Graaf"
drag, startPoint x: 90, startPoint y: 548, endPoint x: 114, endPoint y: 545, distance: 24.2
copy p "Masarykova 4 Zelezny Brod 46822"
drag, startPoint x: 15, startPoint y: 497, endPoint x: 120, endPoint y: 500, distance: 105.0
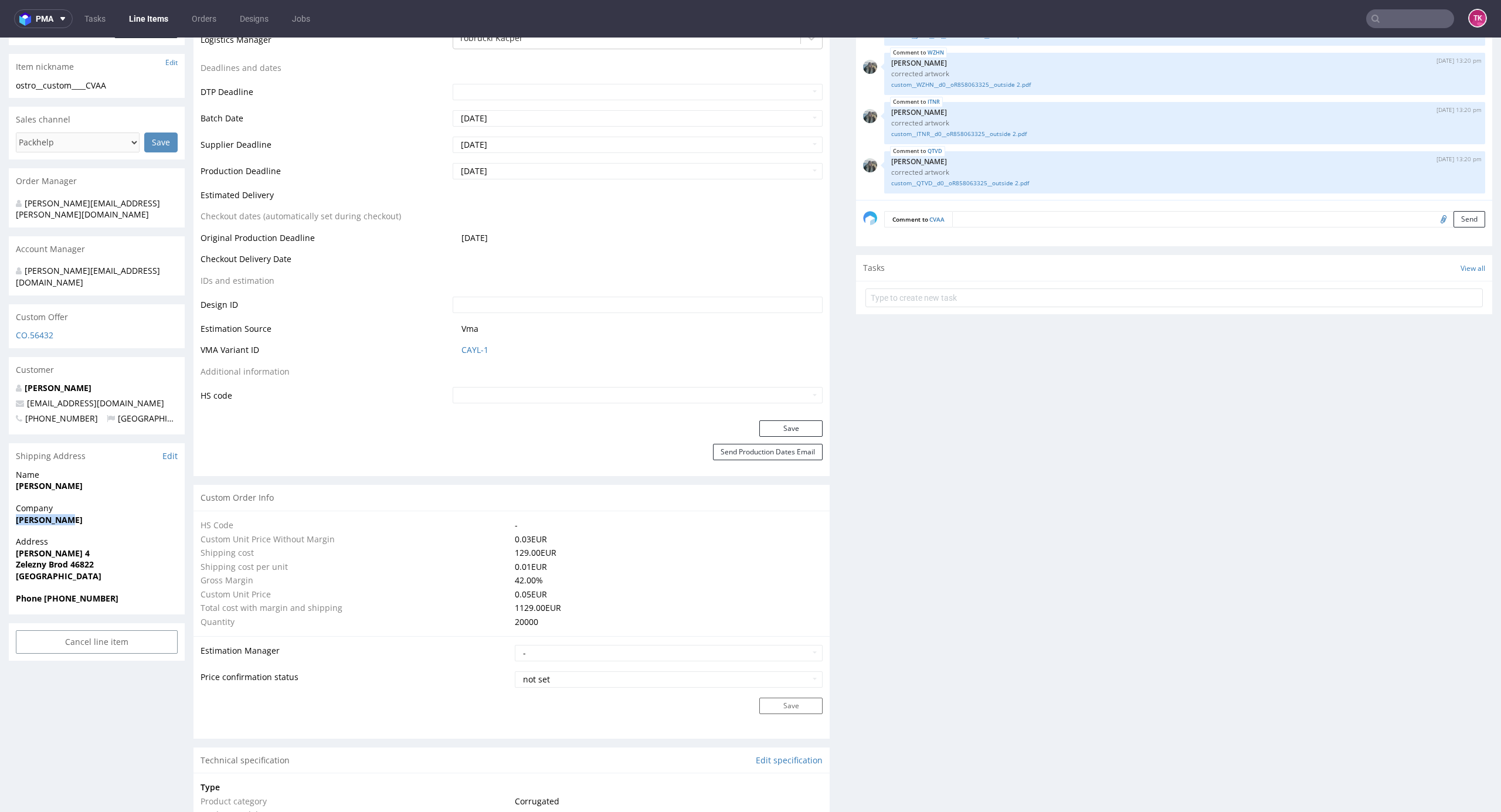
click at [120, 502] on div "Company Daniel Dlab" at bounding box center [97, 519] width 176 height 33
copy strong "[PERSON_NAME]"
drag, startPoint x: 148, startPoint y: 380, endPoint x: 0, endPoint y: 378, distance: 148.0
copy span "[EMAIL_ADDRESS][DOMAIN_NAME]"
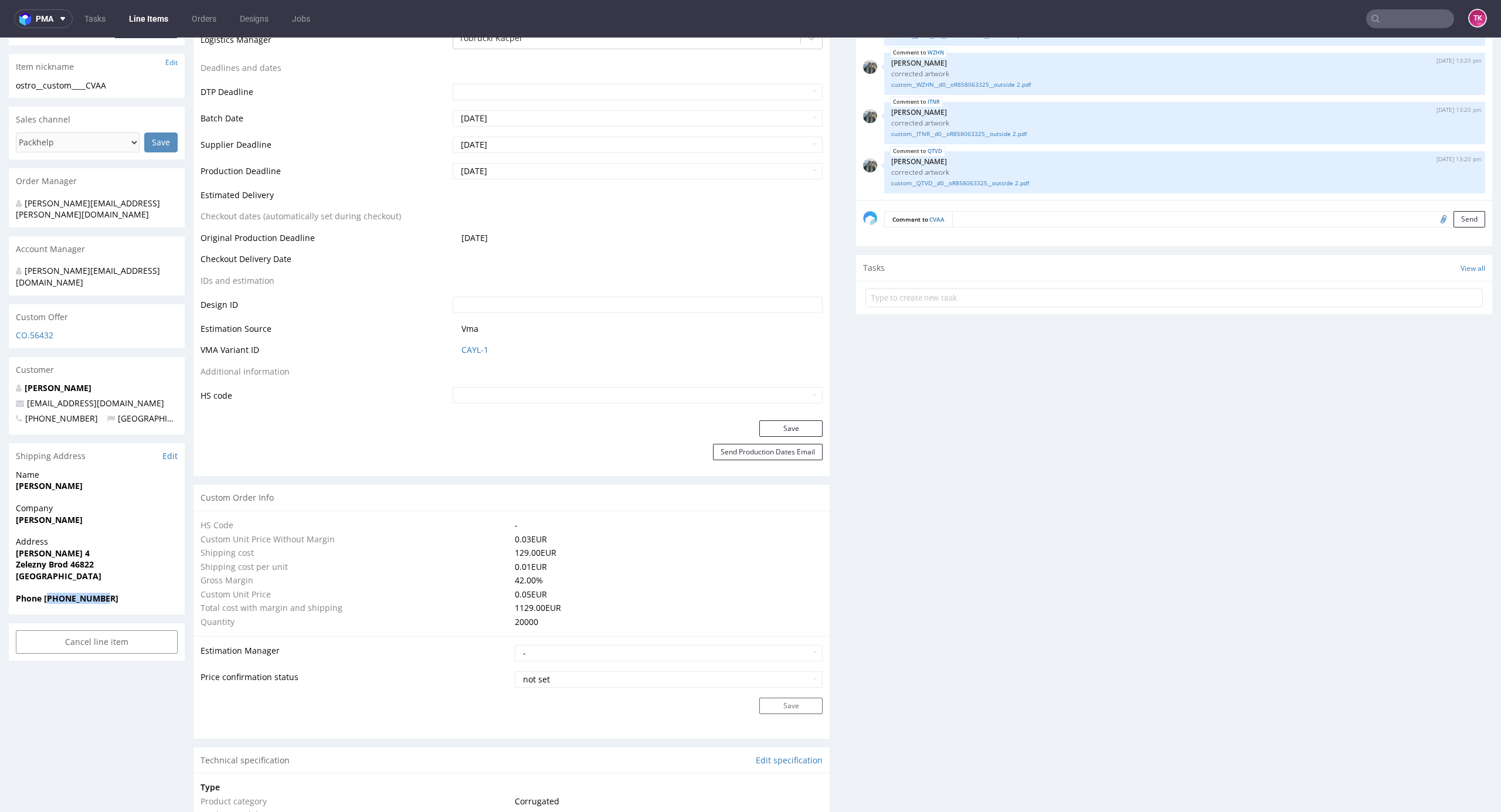
drag, startPoint x: 47, startPoint y: 572, endPoint x: 130, endPoint y: 572, distance: 83.0
click at [130, 593] on span "Phone [PHONE_NUMBER]" at bounding box center [96, 599] width 162 height 12
copy strong "31302273365"
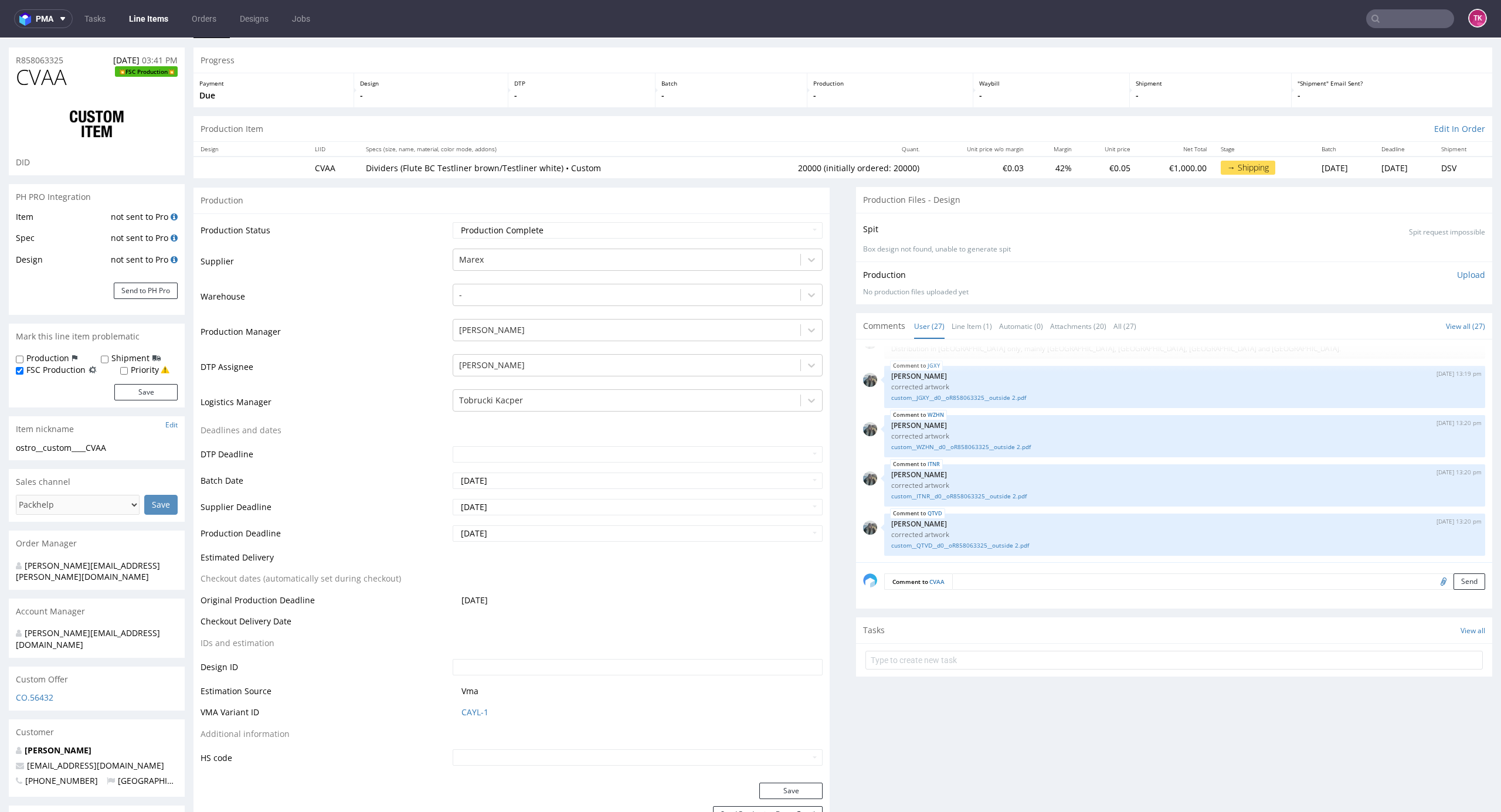
scroll to position [0, 0]
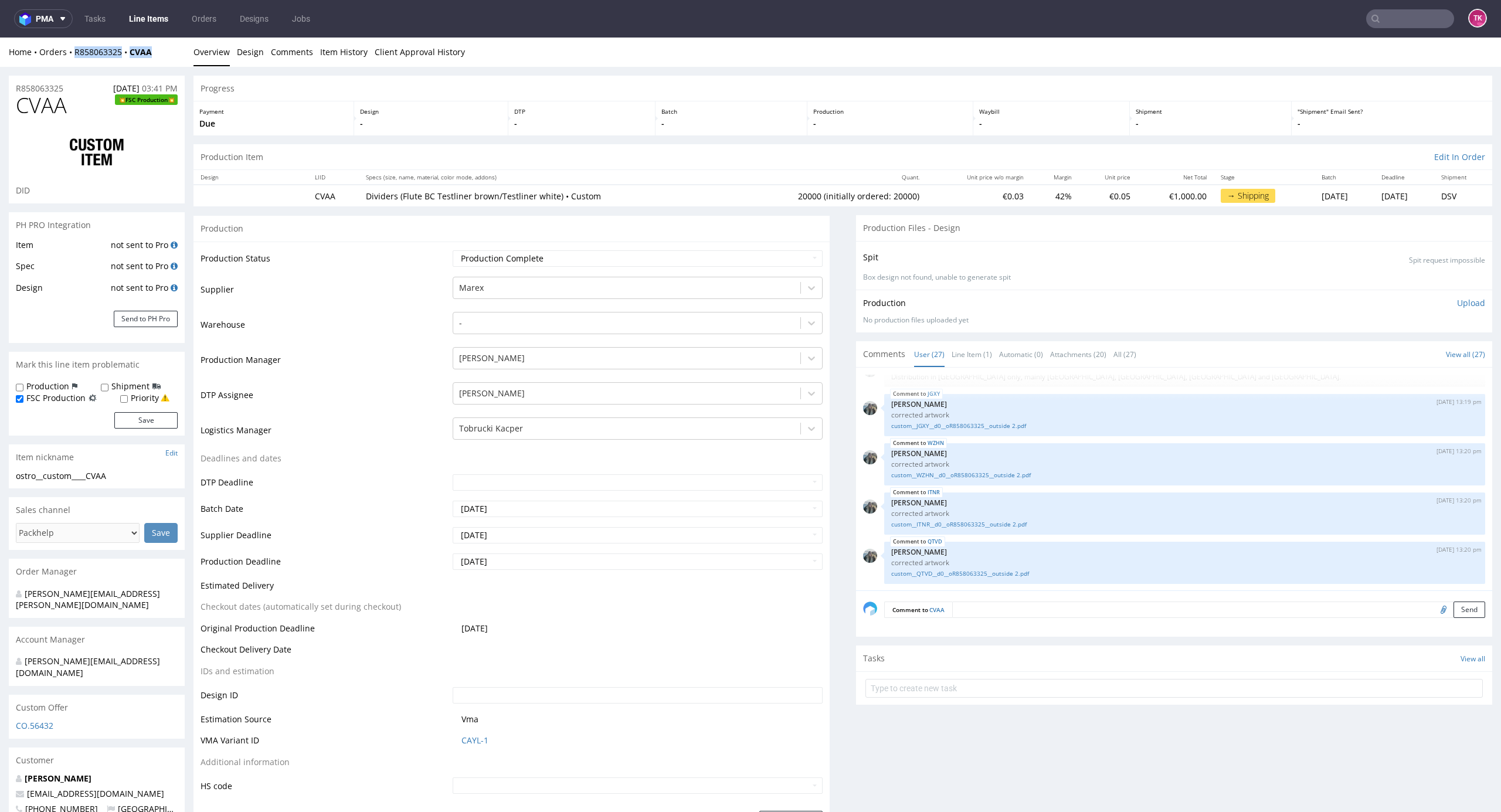
drag, startPoint x: 120, startPoint y: 62, endPoint x: 67, endPoint y: 62, distance: 53.0
click at [67, 60] on div "Home Orders R858063325 CVAA Overview Design Comments Item History Client Approv…" at bounding box center [750, 52] width 1501 height 29
copy div "R858063325 CVAA"
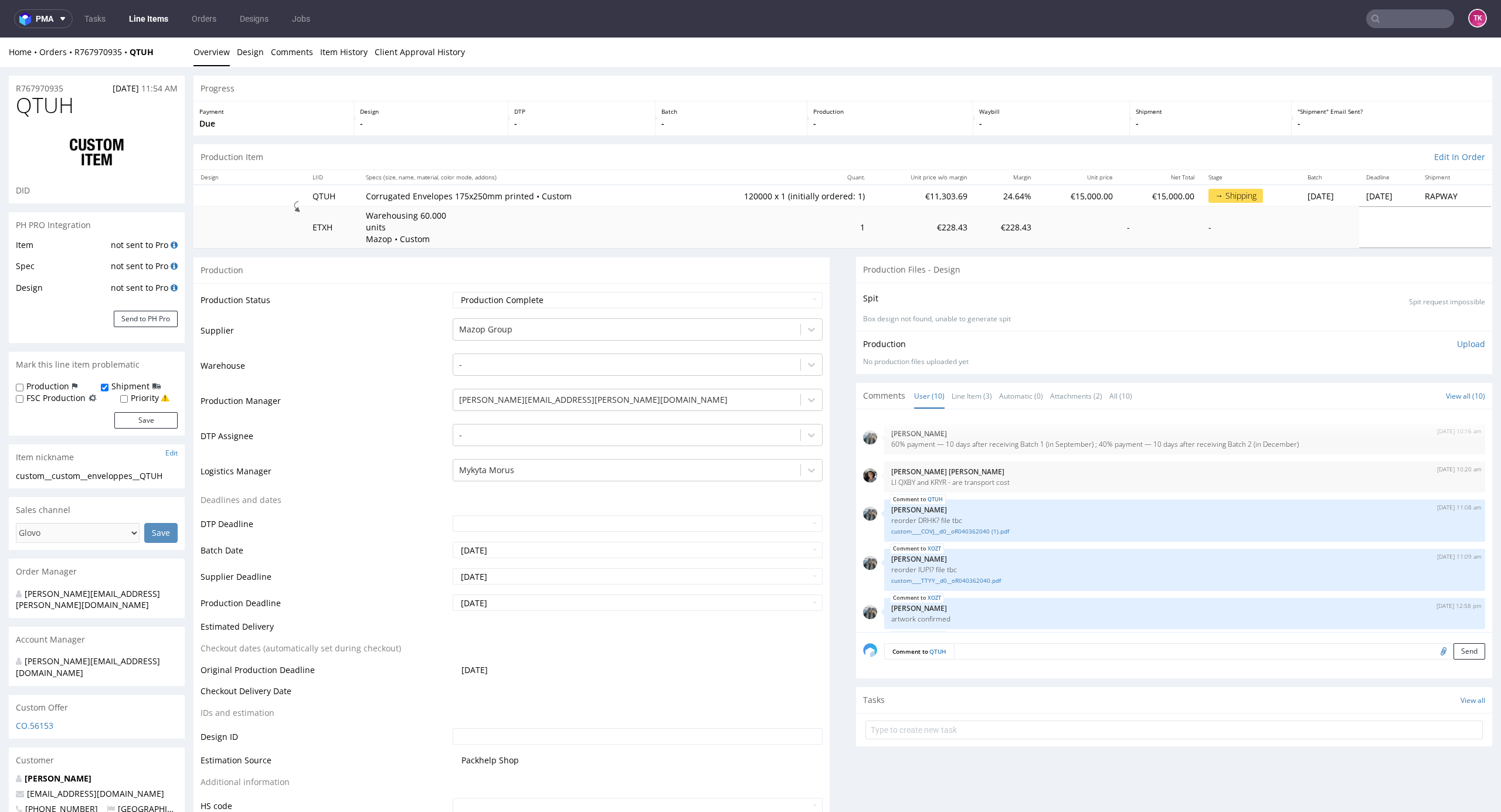
scroll to position [194, 0]
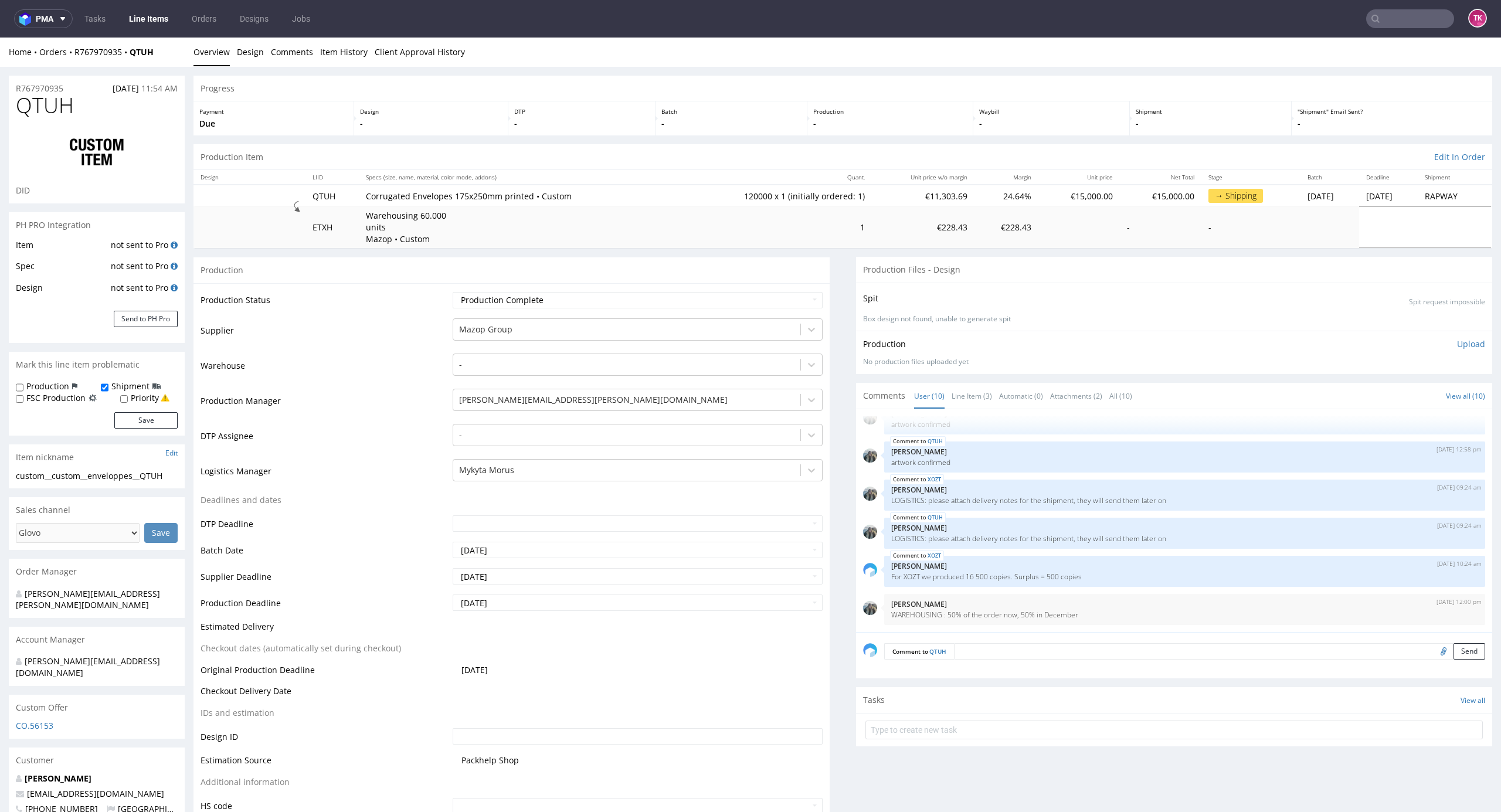
type input "119050"
drag, startPoint x: 1413, startPoint y: 314, endPoint x: 1399, endPoint y: 318, distance: 14.6
click at [1409, 316] on p "Box design not found, unable to generate spit" at bounding box center [1174, 319] width 622 height 10
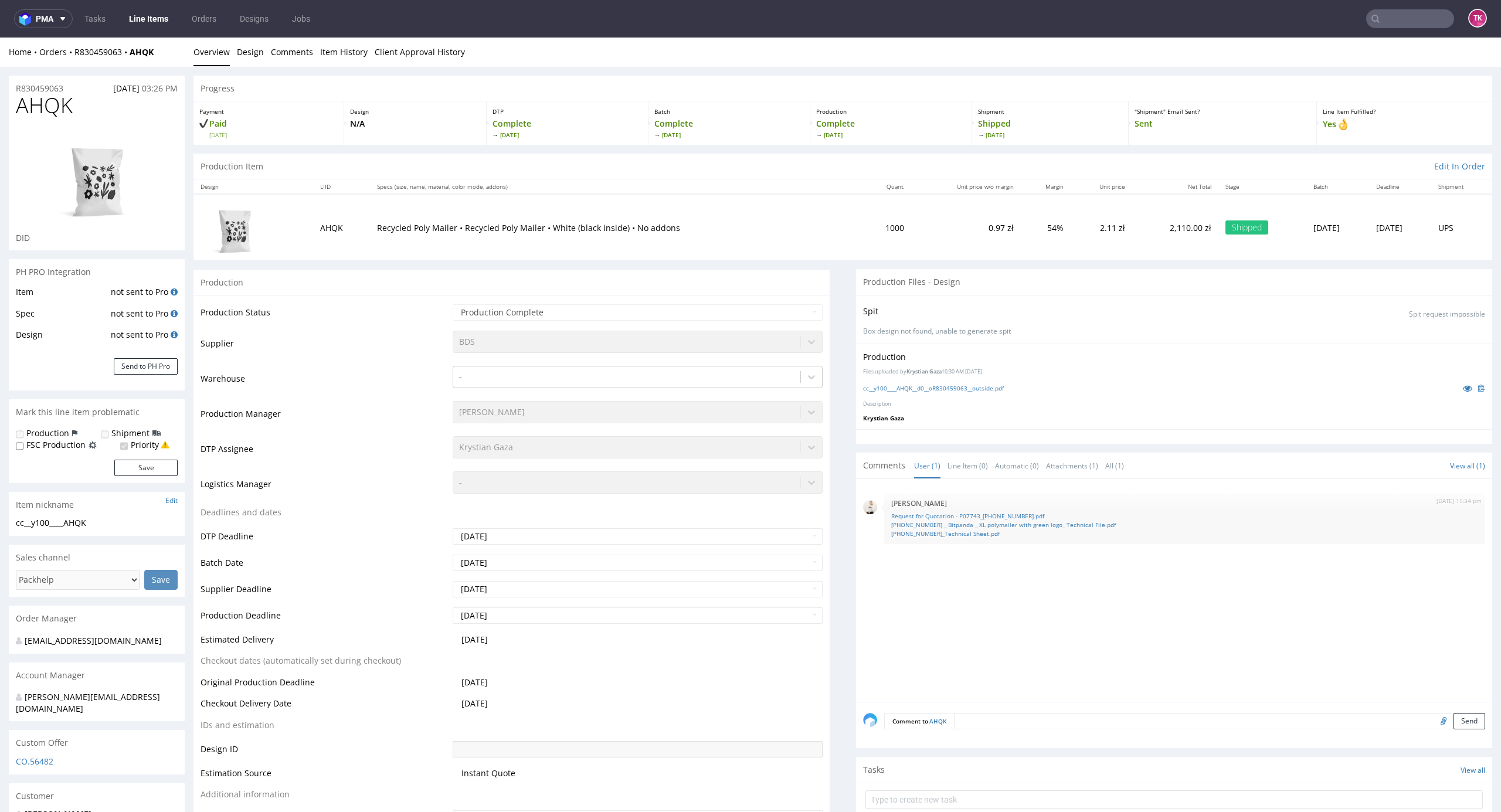
drag, startPoint x: 106, startPoint y: 2, endPoint x: 127, endPoint y: 21, distance: 28.3
click at [127, 21] on link "Line Items" at bounding box center [148, 19] width 53 height 19
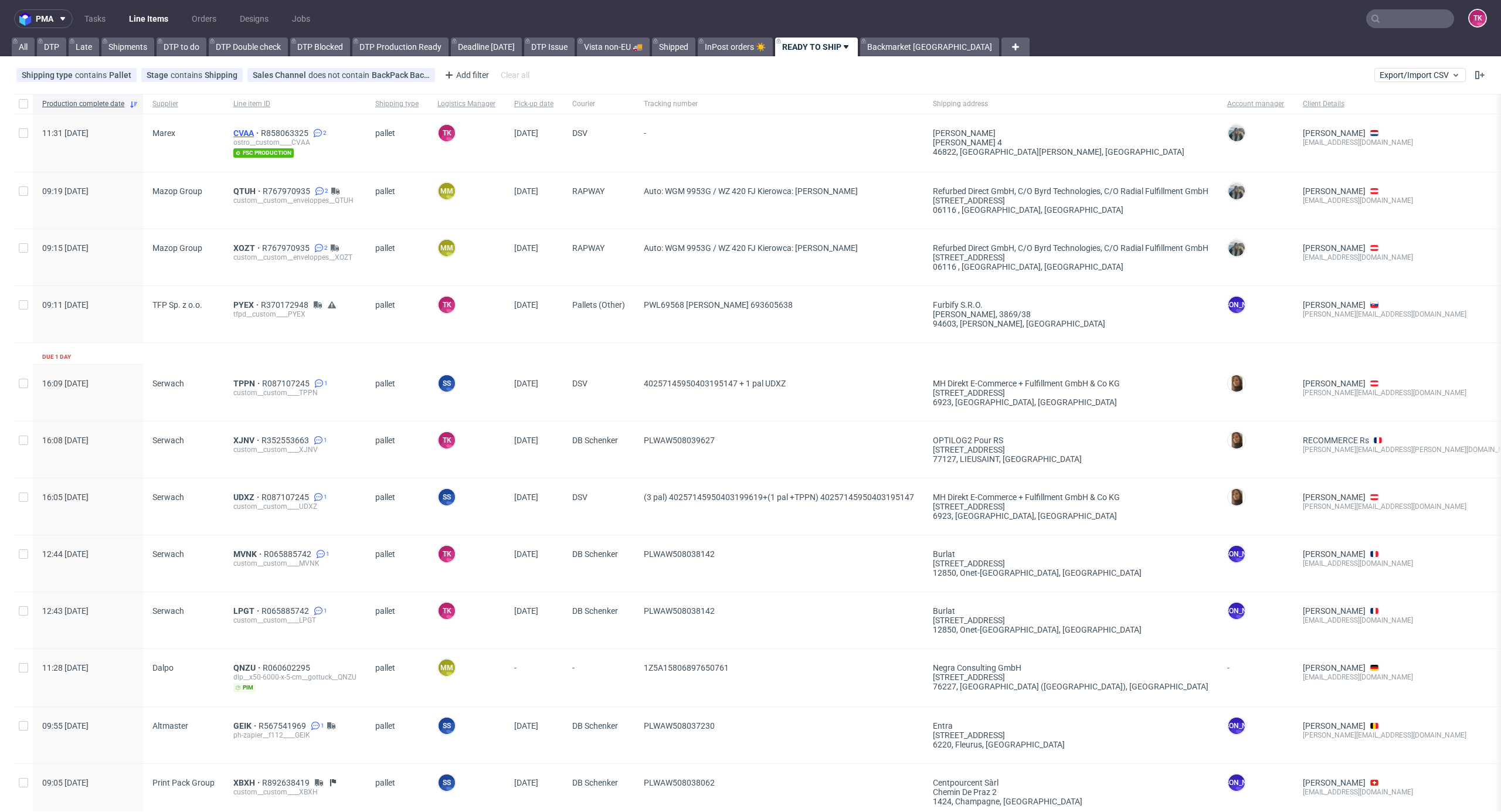
click at [240, 133] on span "CVAA" at bounding box center [247, 133] width 28 height 10
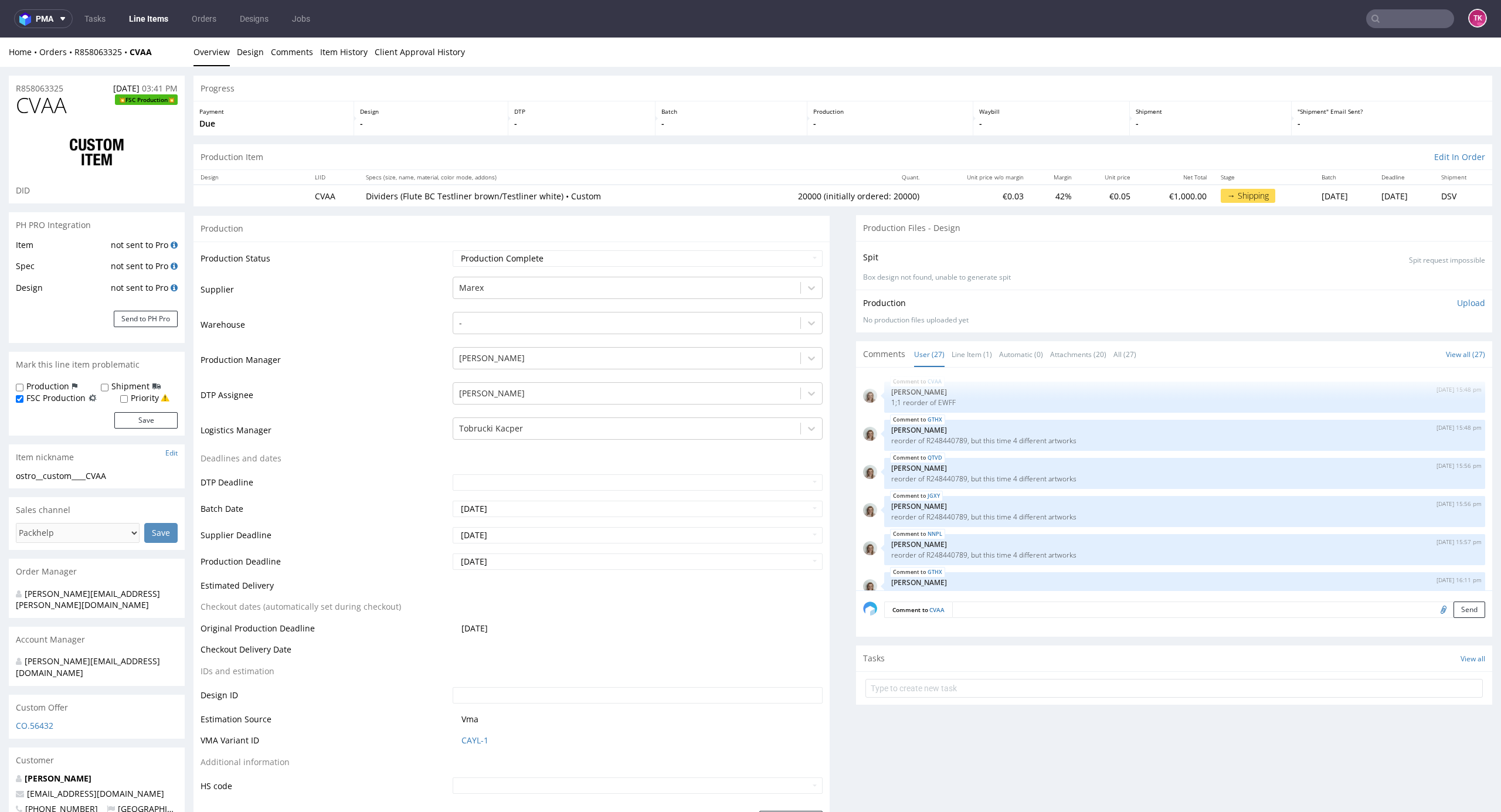
type input "20000"
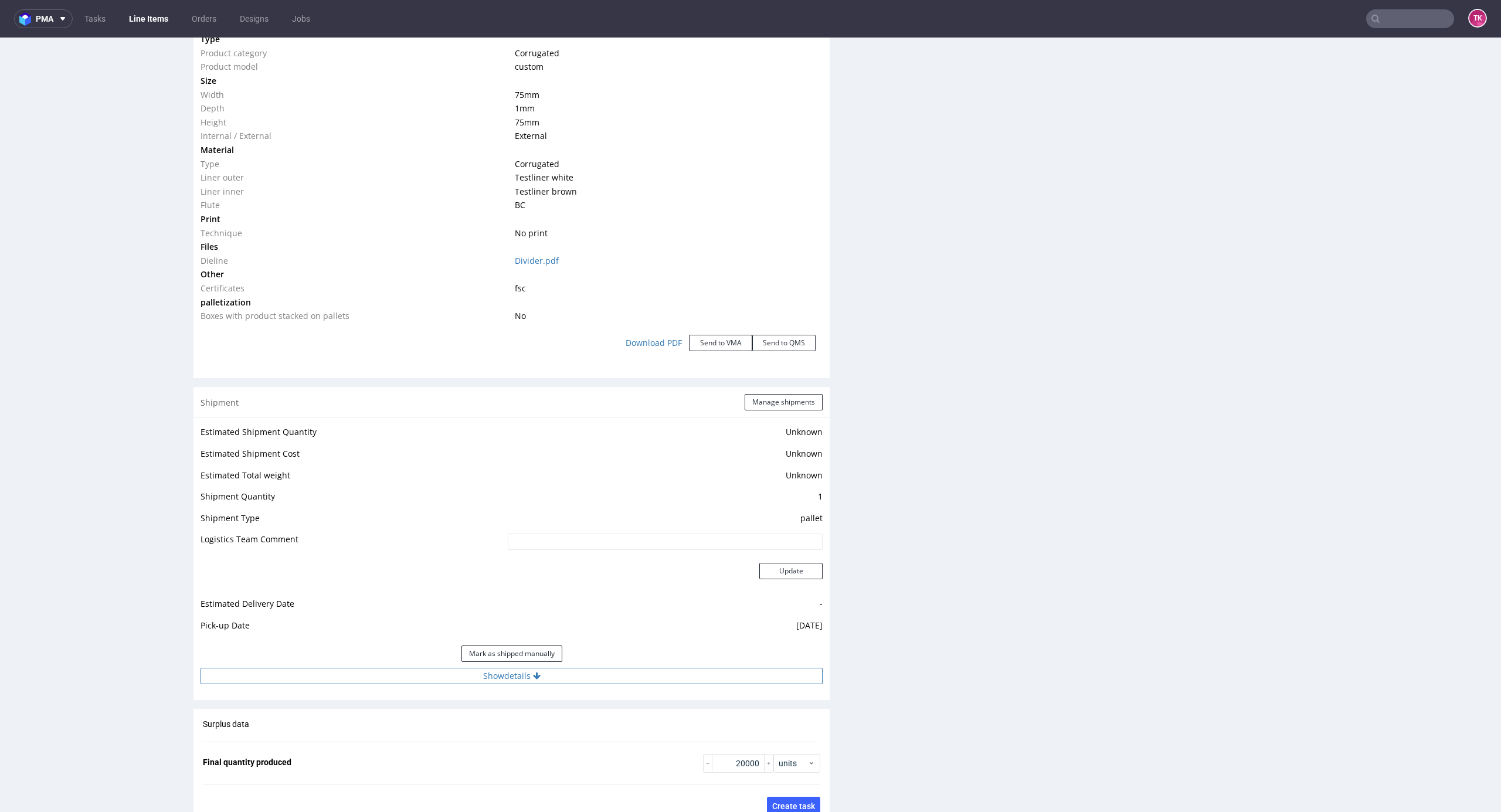
scroll to position [1328, 0]
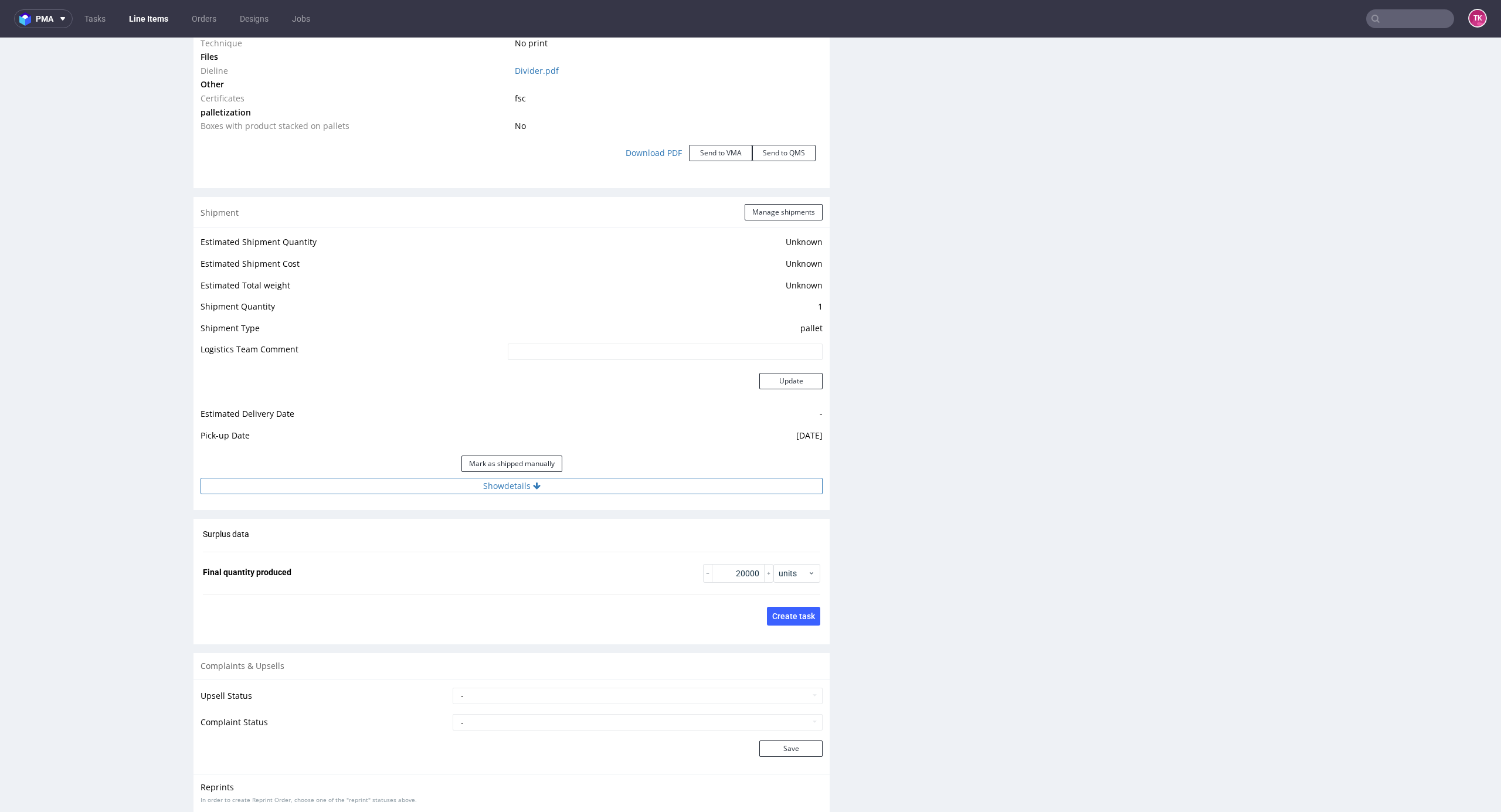
drag, startPoint x: 721, startPoint y: 477, endPoint x: 718, endPoint y: 486, distance: 9.5
click at [721, 477] on div "Mark as shipped manually" at bounding box center [512, 463] width 622 height 28
click at [718, 486] on button "Show details" at bounding box center [512, 486] width 622 height 16
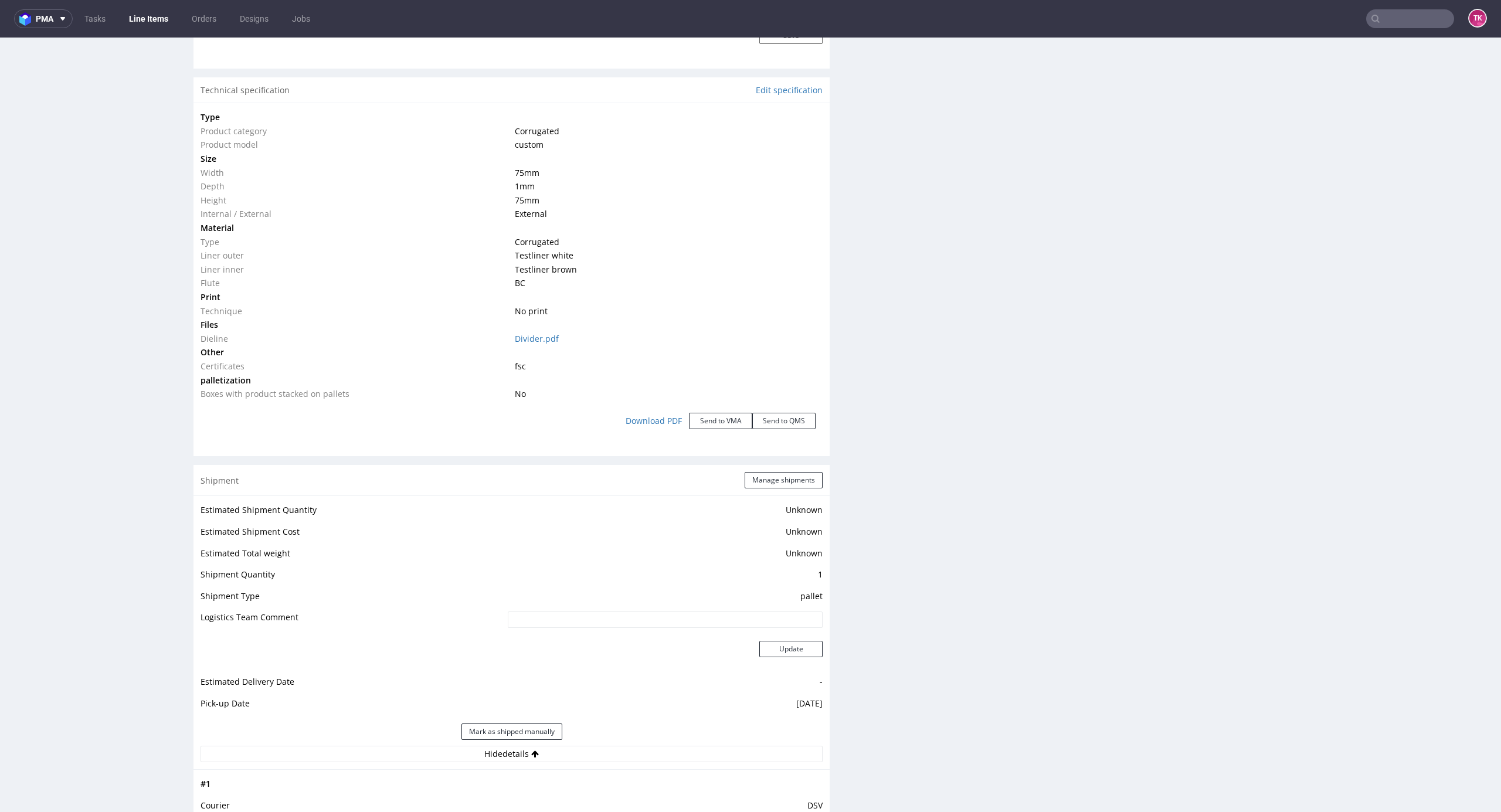
scroll to position [1250, 0]
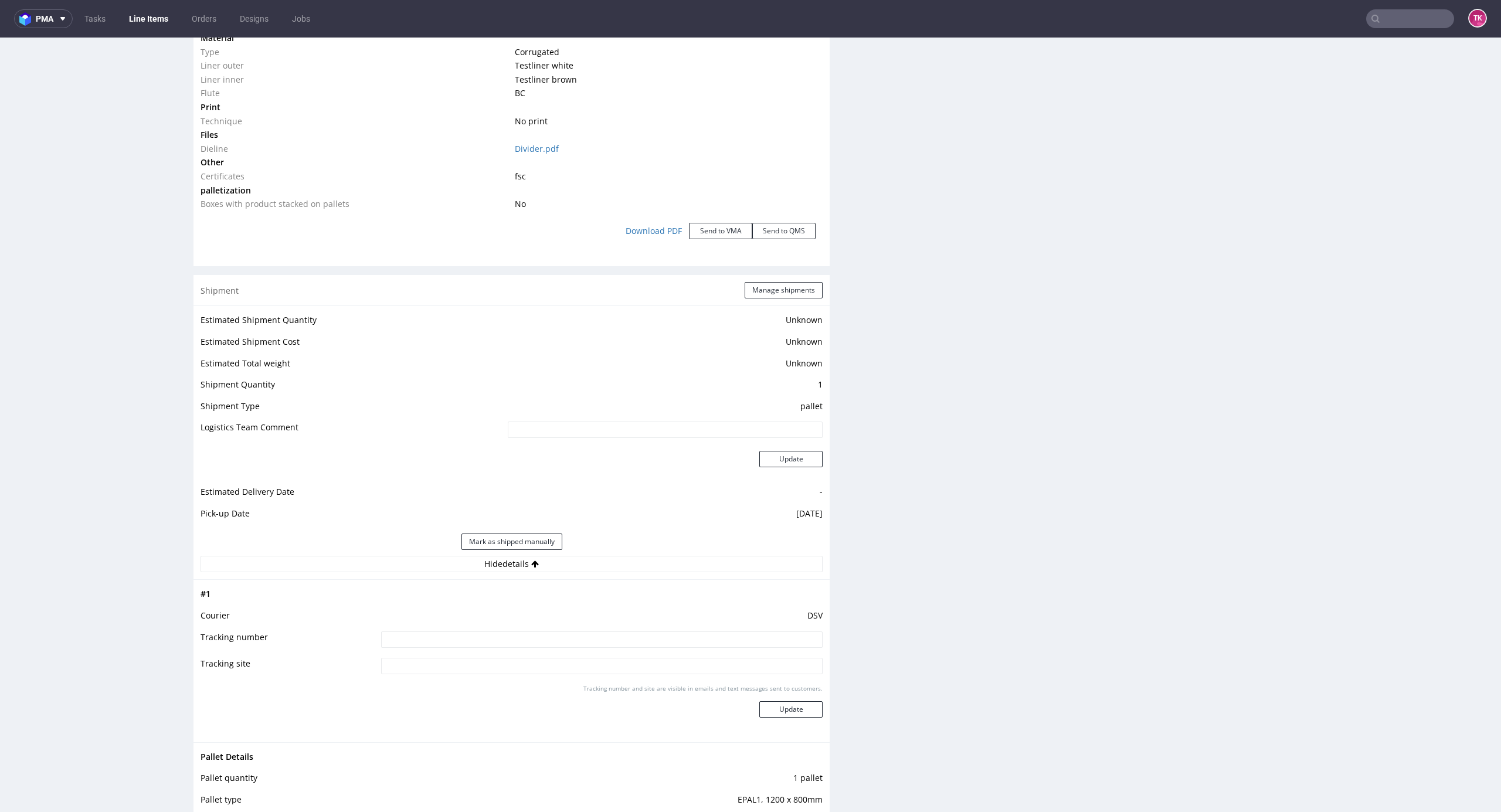
click at [593, 640] on input at bounding box center [602, 639] width 442 height 16
paste input "40257145950403320730"
type input "40257145950403320730"
click at [783, 711] on button "Update" at bounding box center [791, 709] width 63 height 16
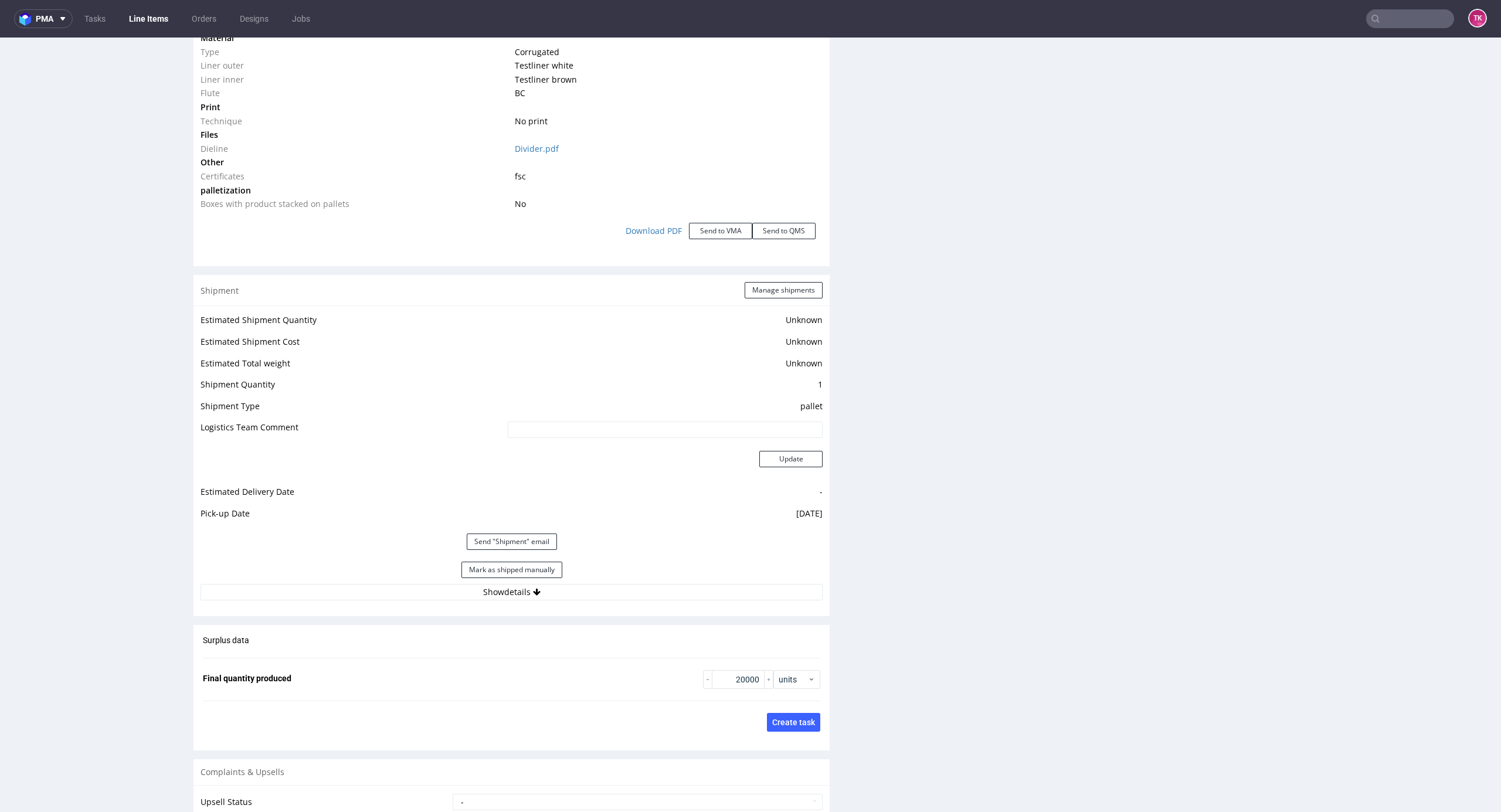
click at [134, 22] on link "Line Items" at bounding box center [148, 19] width 53 height 19
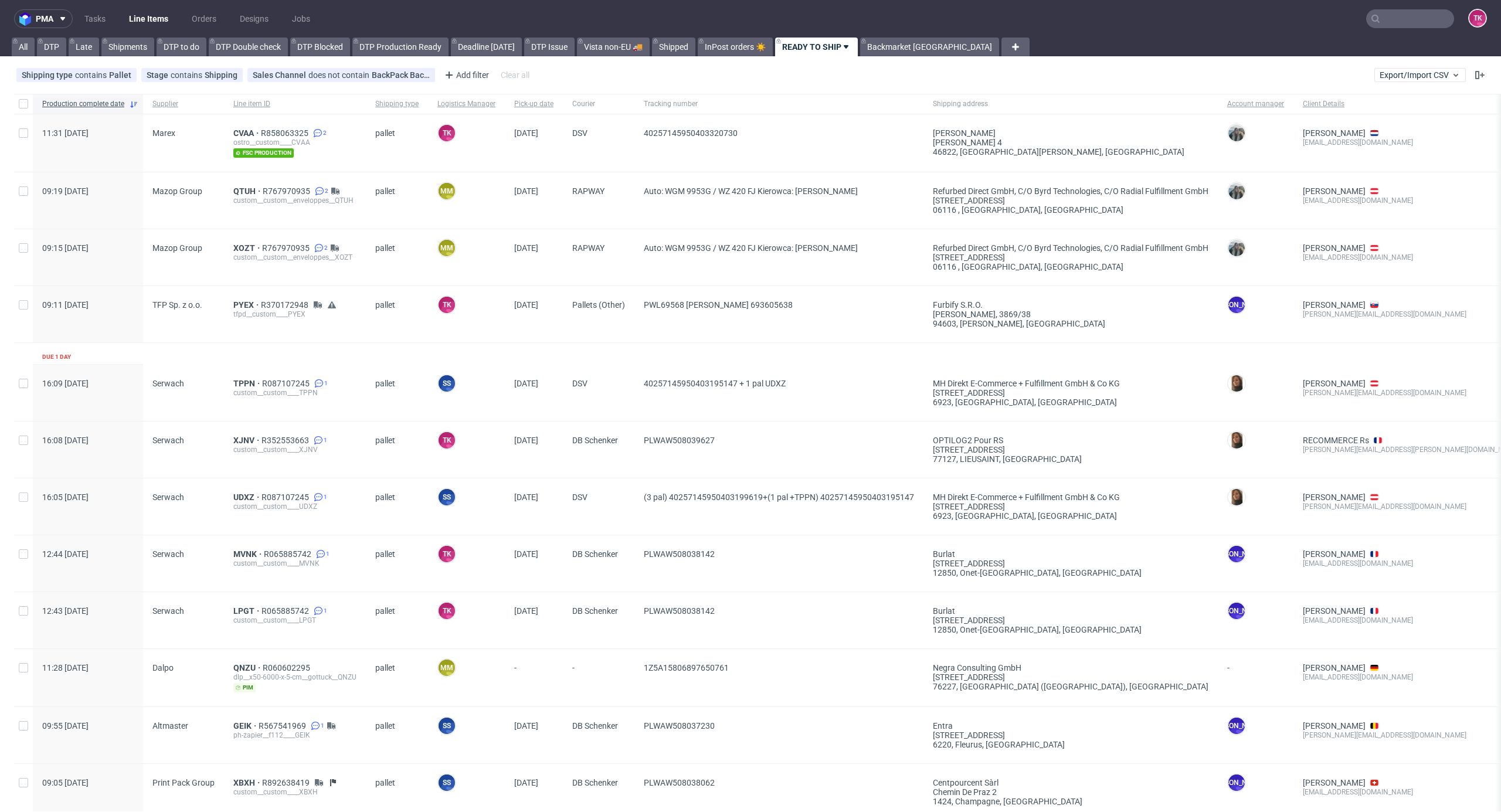
click at [148, 15] on link "Line Items" at bounding box center [148, 19] width 53 height 19
click at [163, 17] on link "Line Items" at bounding box center [148, 19] width 53 height 19
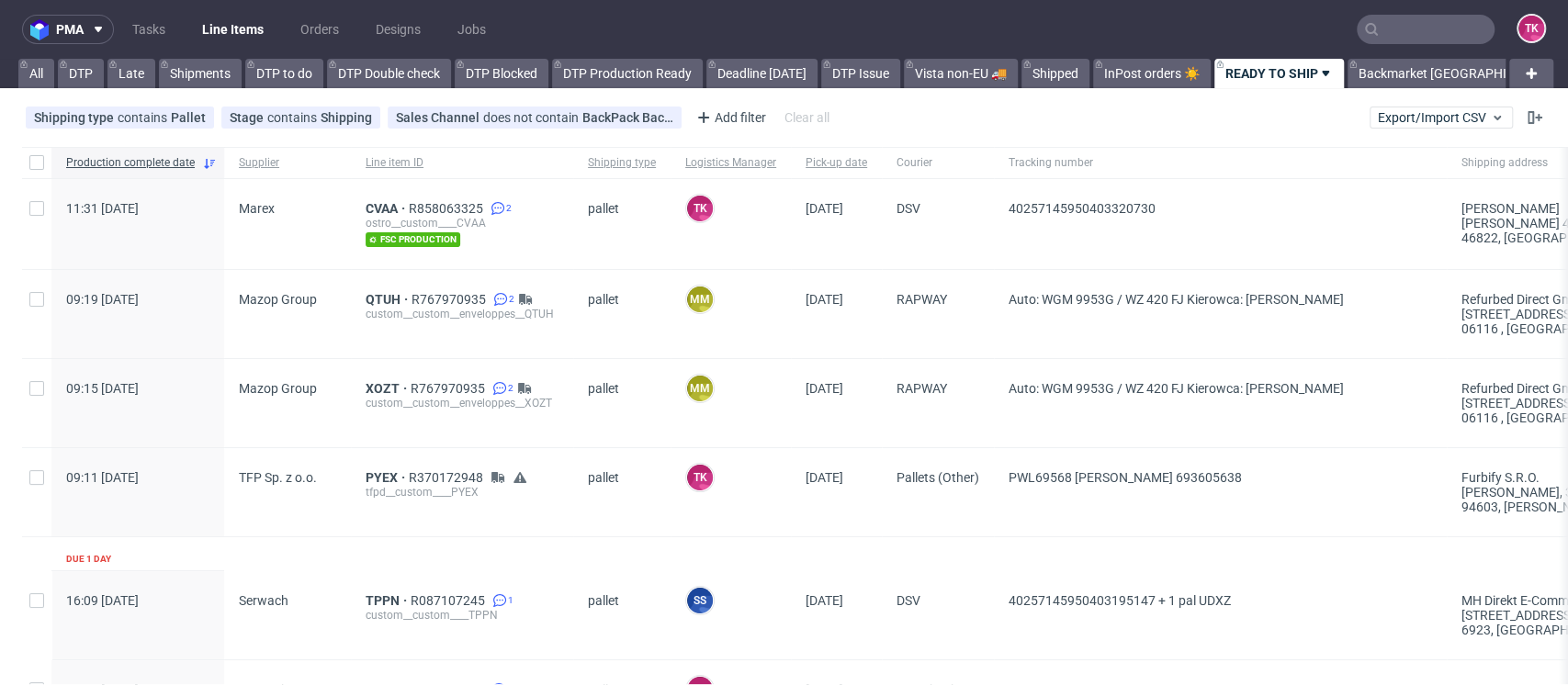
click at [213, 42] on link "Line Items" at bounding box center [232, 29] width 83 height 29
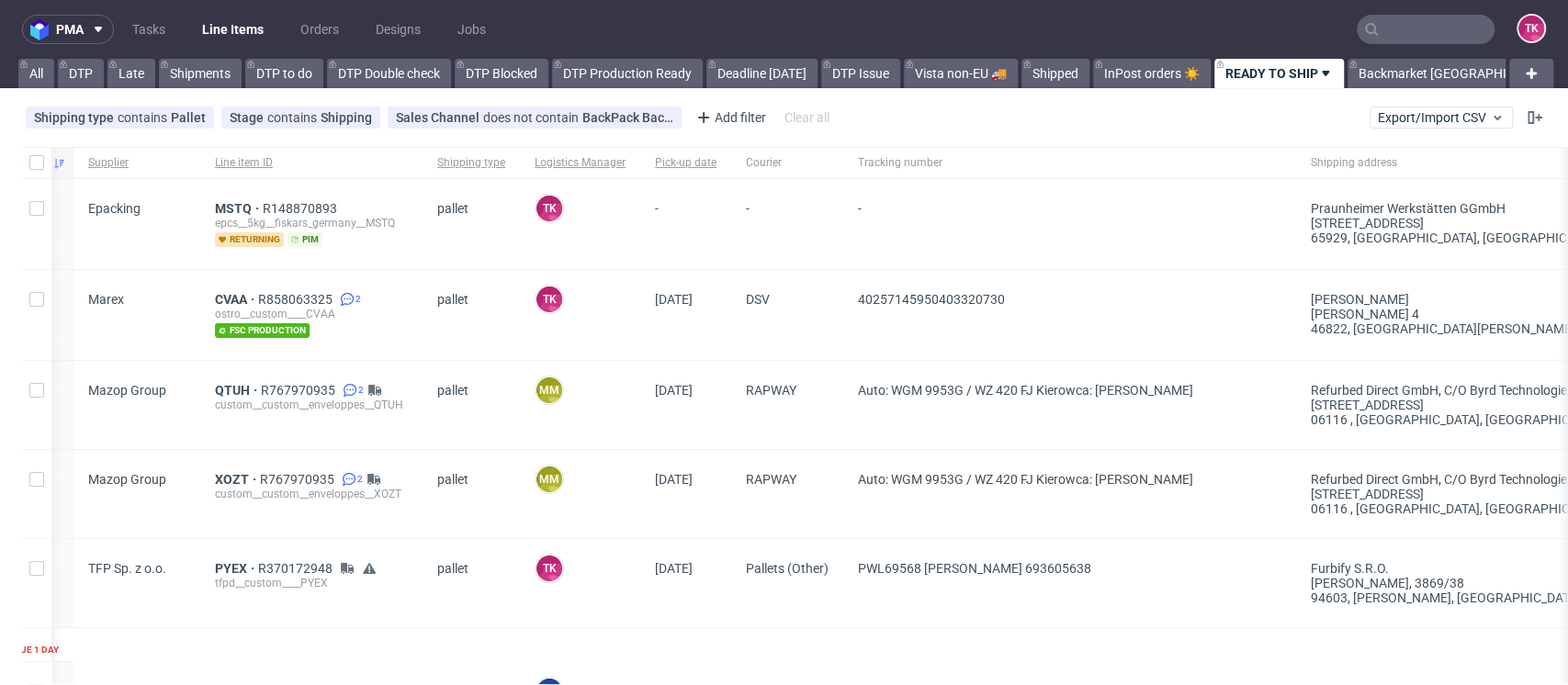
drag, startPoint x: 813, startPoint y: 327, endPoint x: 897, endPoint y: 315, distance: 84.9
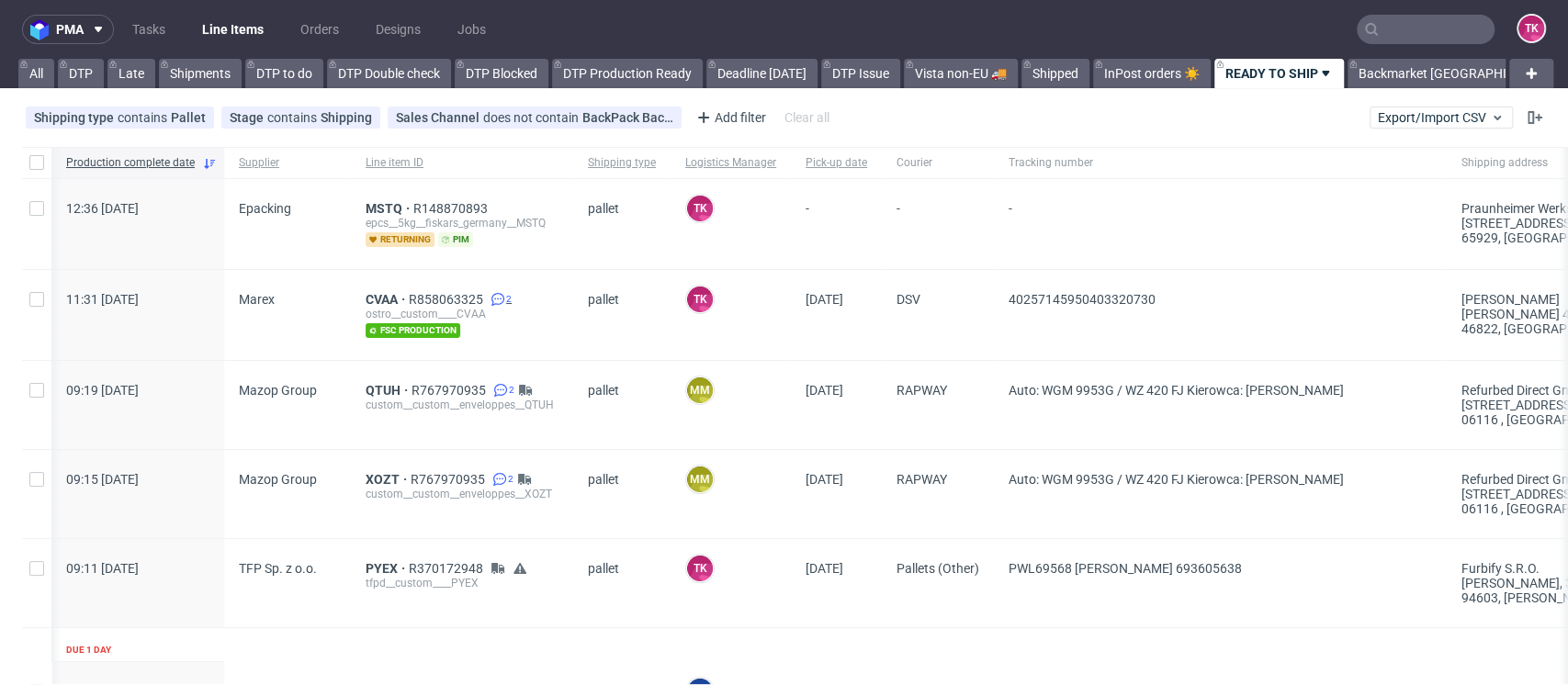
drag, startPoint x: 901, startPoint y: 336, endPoint x: 500, endPoint y: 303, distance: 402.4
click at [237, 19] on link "Line Items" at bounding box center [232, 29] width 83 height 29
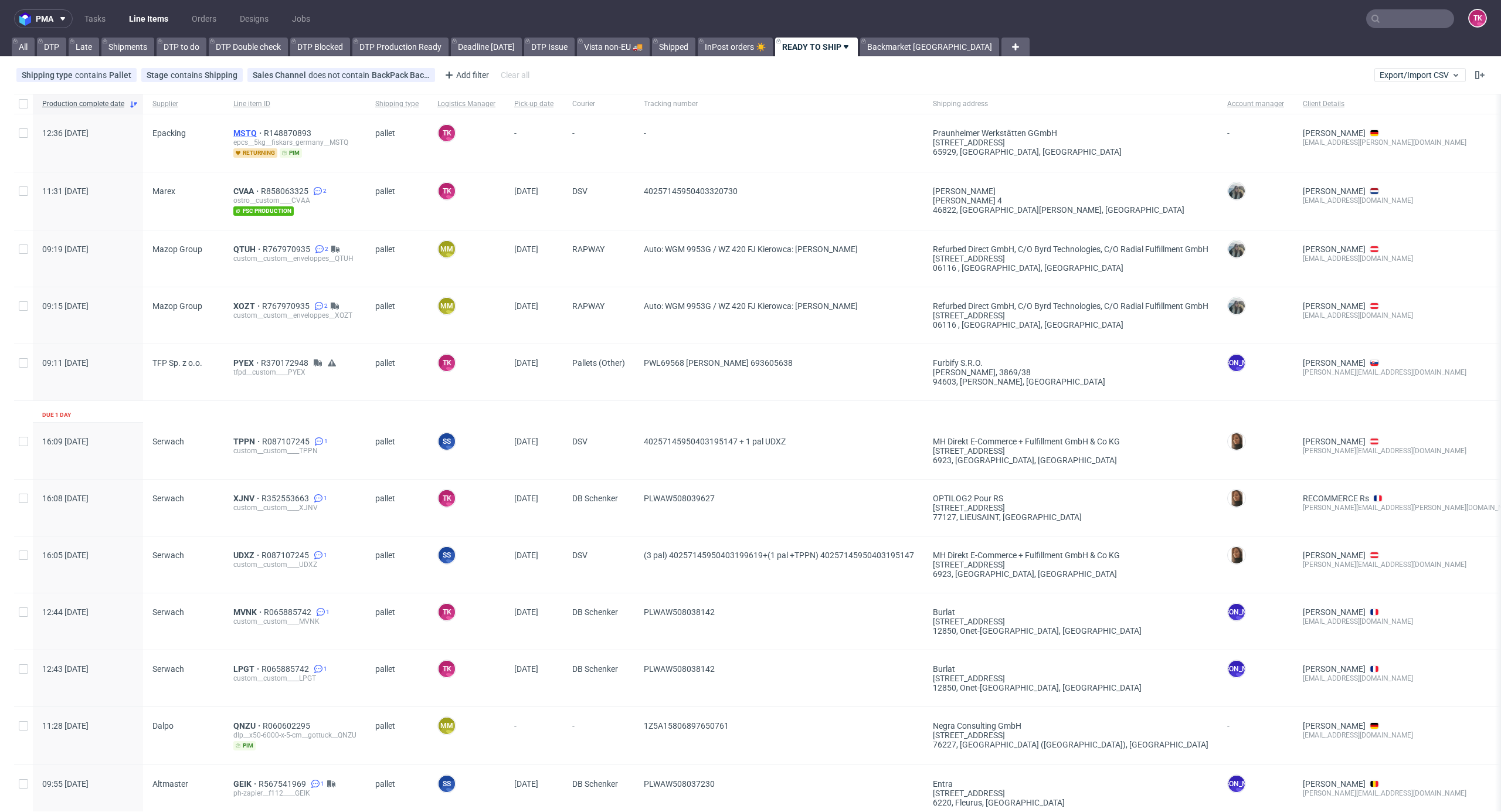
click at [233, 129] on span "MSTQ" at bounding box center [248, 133] width 31 height 10
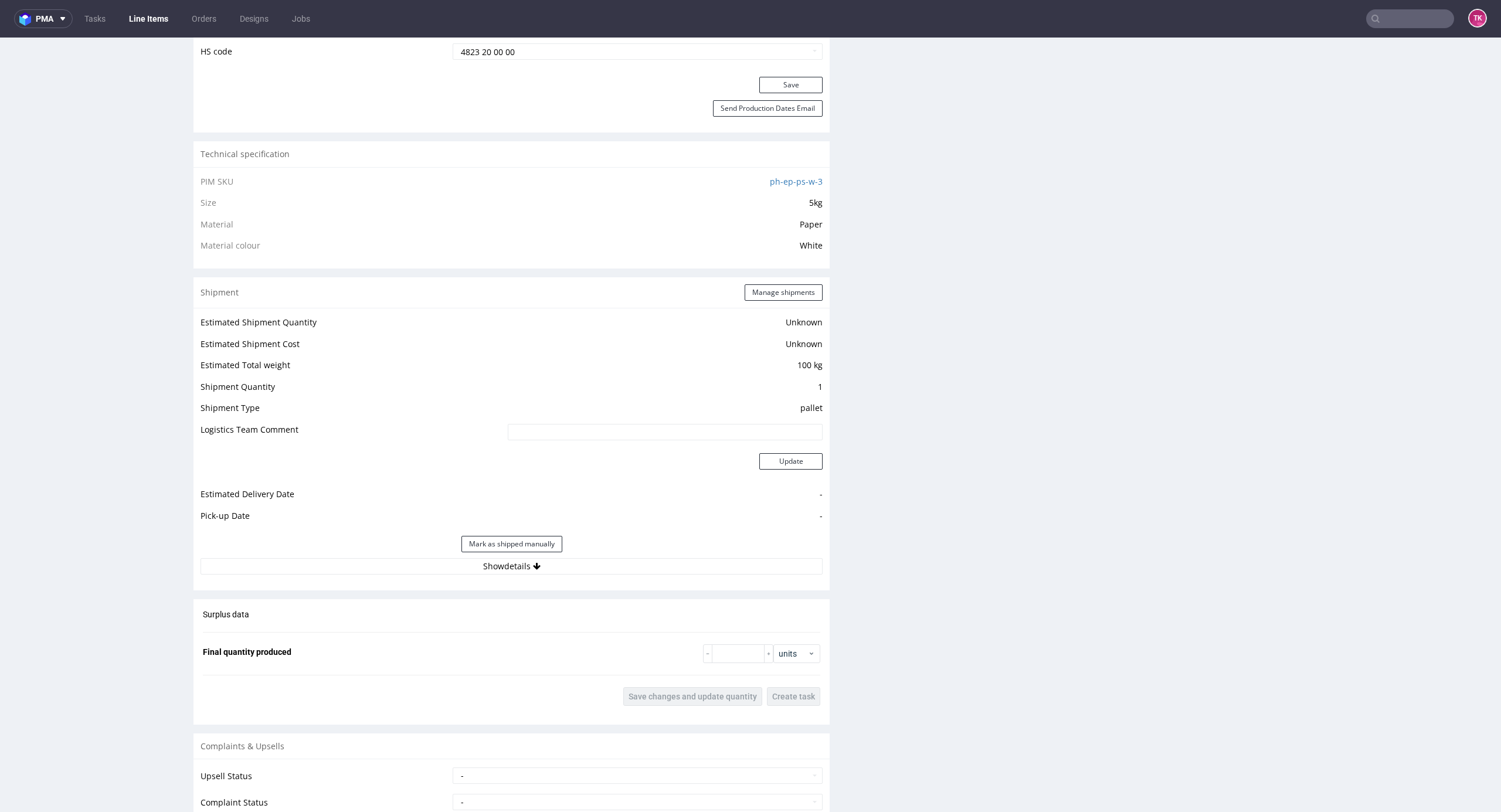
scroll to position [782, 0]
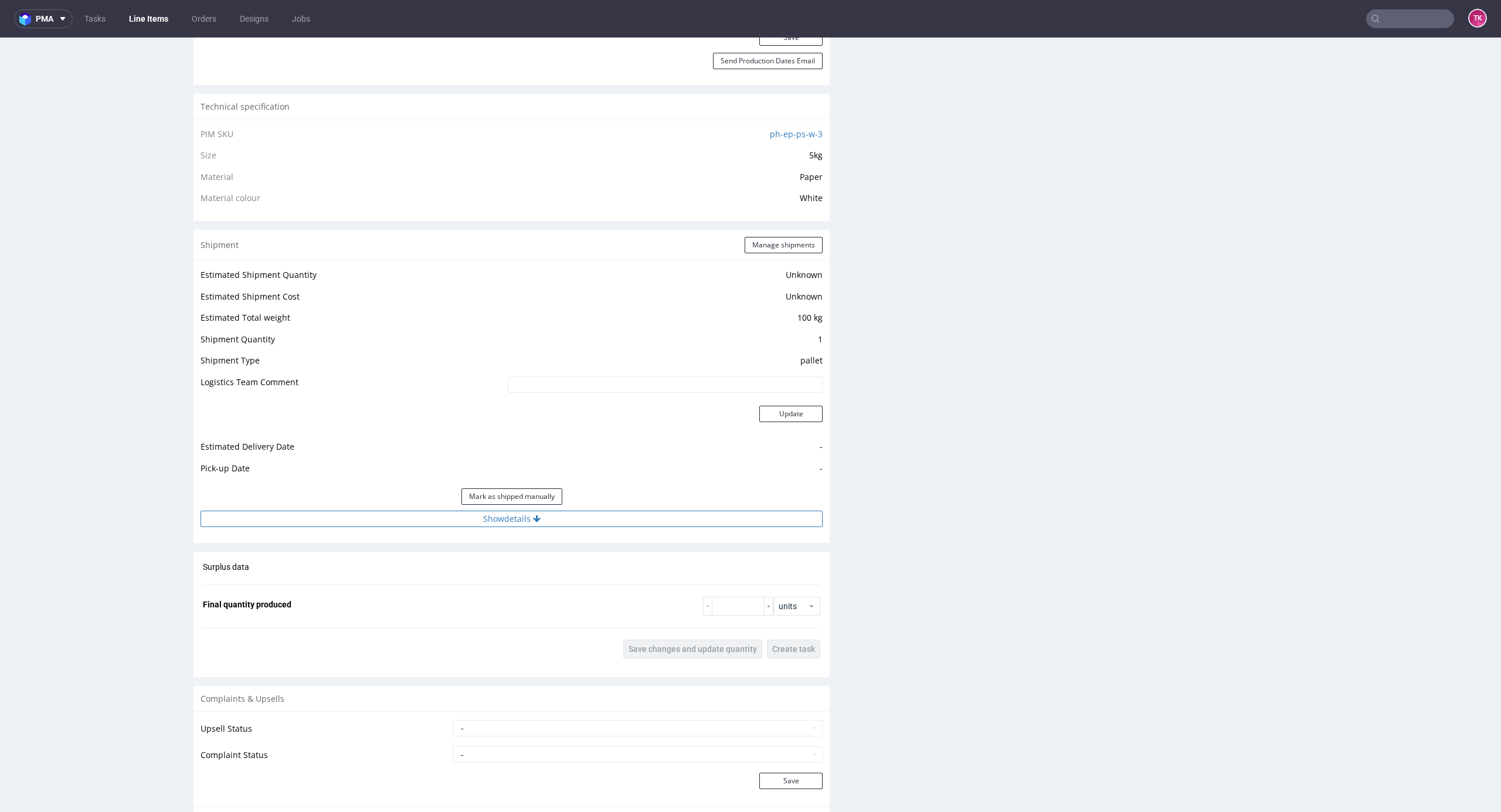
click at [630, 526] on button "Show details" at bounding box center [512, 518] width 622 height 16
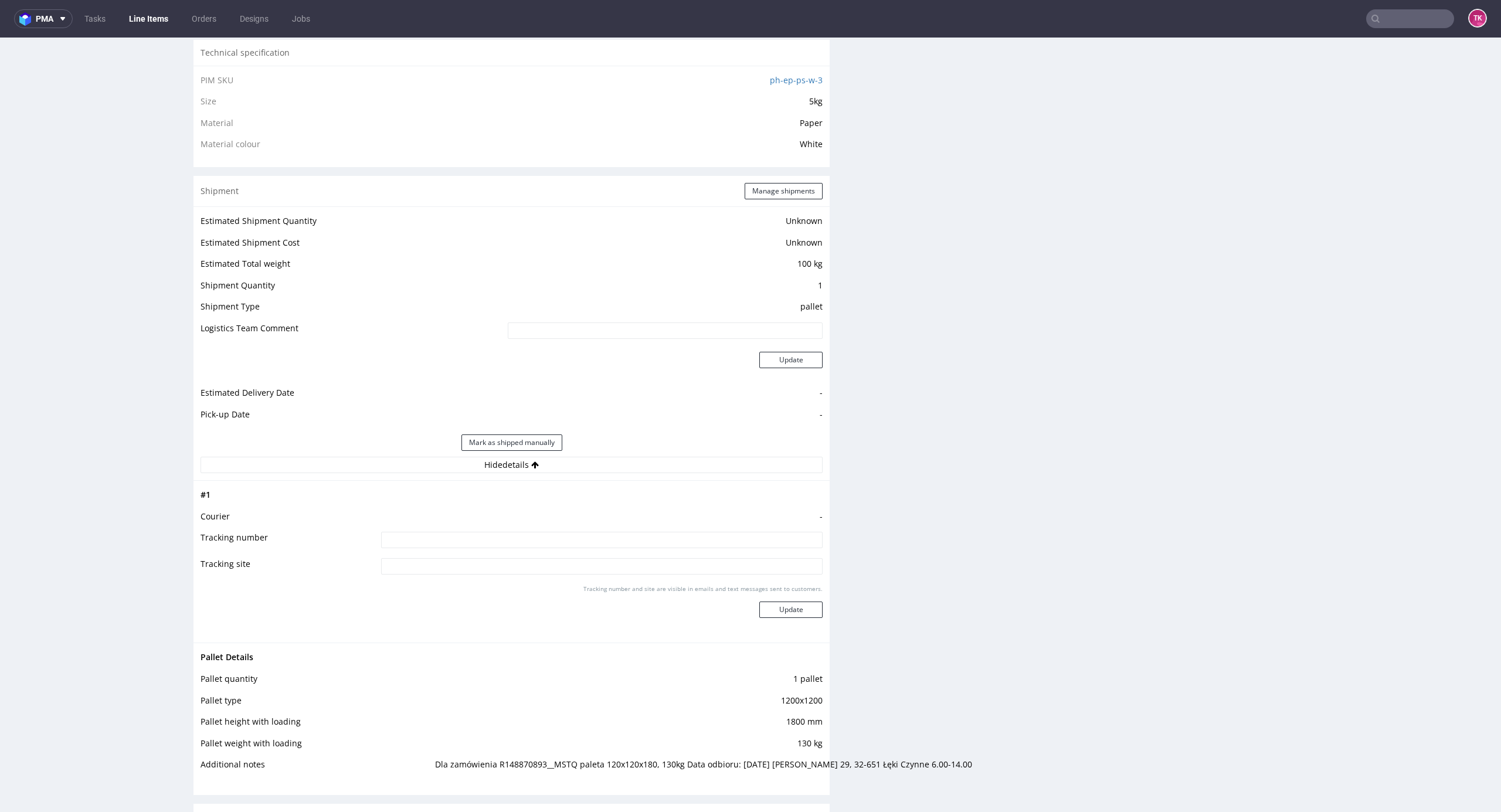
scroll to position [859, 0]
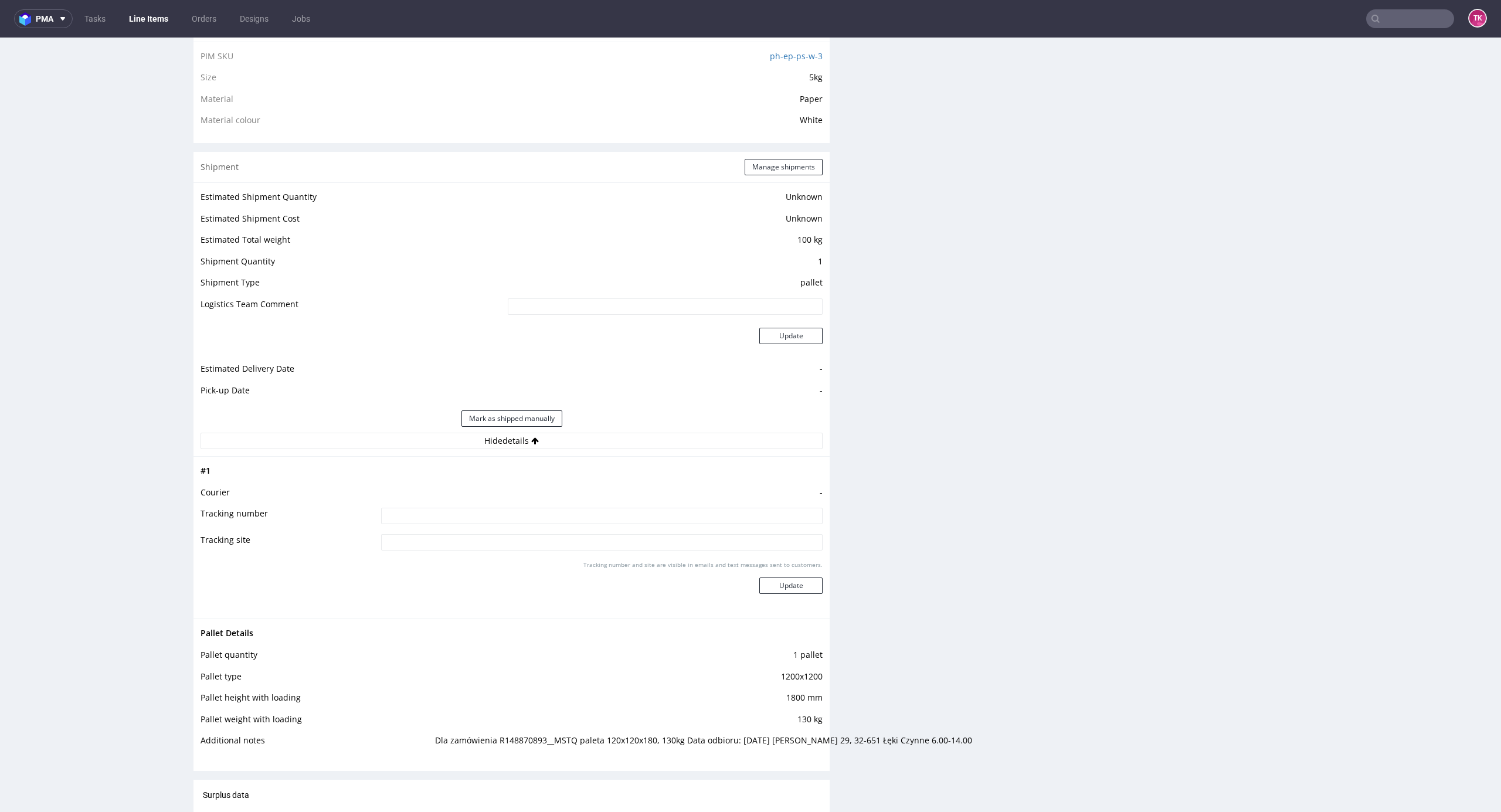
drag, startPoint x: 775, startPoint y: 153, endPoint x: 775, endPoint y: 160, distance: 7.0
click at [775, 154] on div "Shipment Manage shipments" at bounding box center [512, 167] width 637 height 30
click at [775, 160] on button "Manage shipments" at bounding box center [784, 167] width 78 height 16
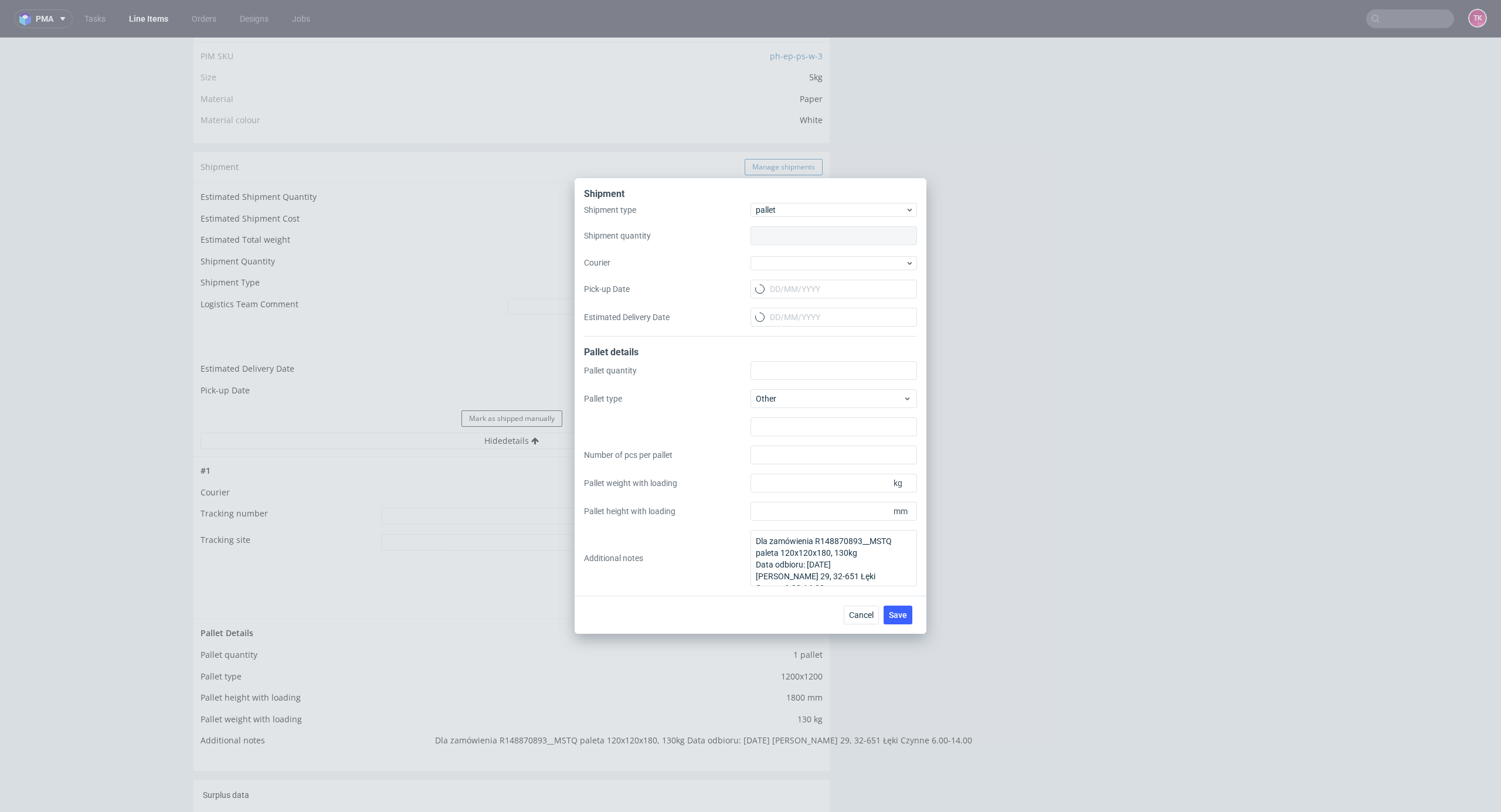
type input "1"
type input "1200x1200"
type input "130"
type input "1800"
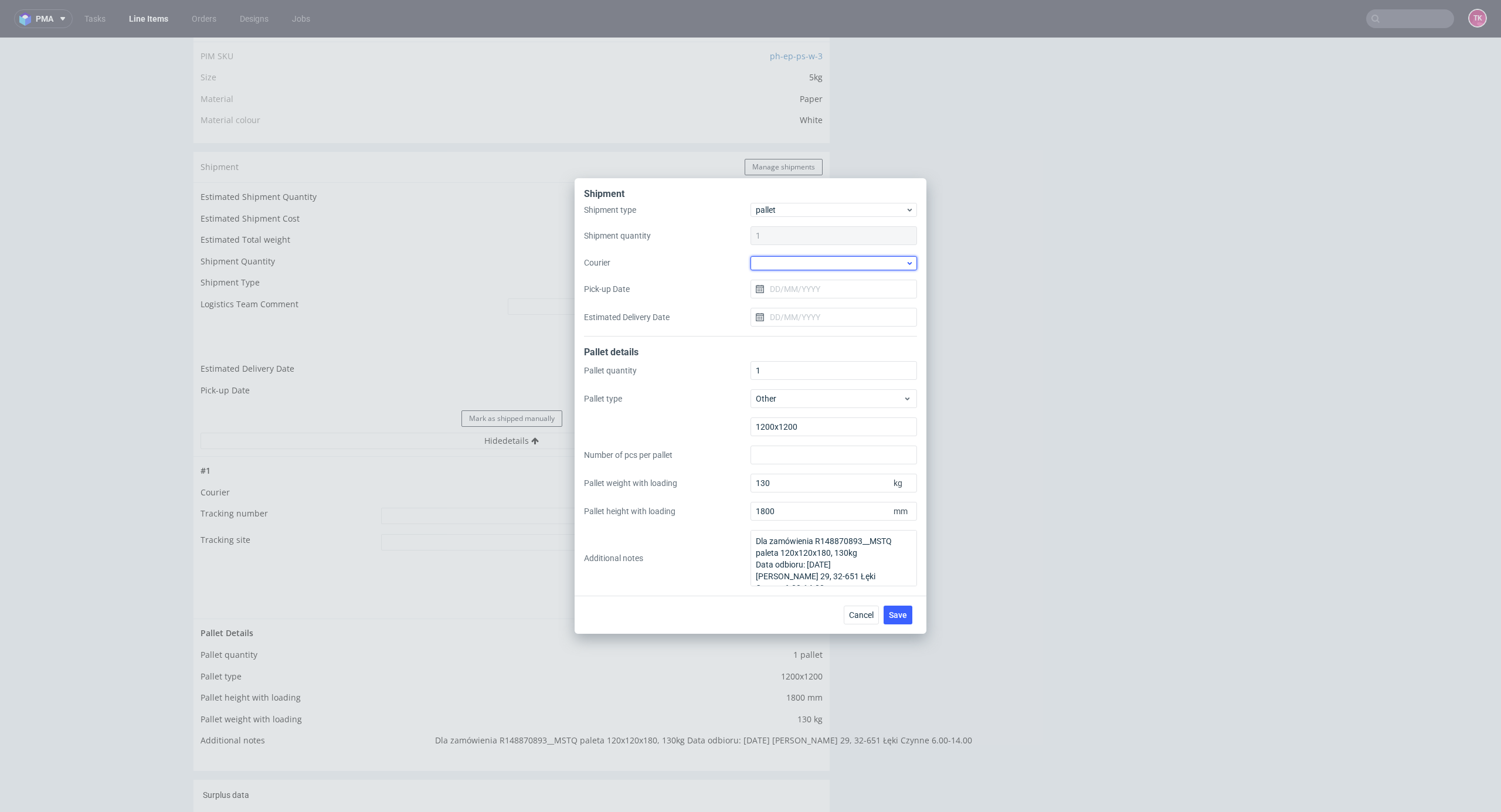
click at [796, 257] on div at bounding box center [834, 263] width 166 height 14
click at [803, 321] on div "DB Schenker" at bounding box center [834, 329] width 157 height 21
click at [806, 293] on input "Pick-up Date" at bounding box center [834, 288] width 166 height 19
click at [847, 442] on button "28" at bounding box center [853, 440] width 18 height 19
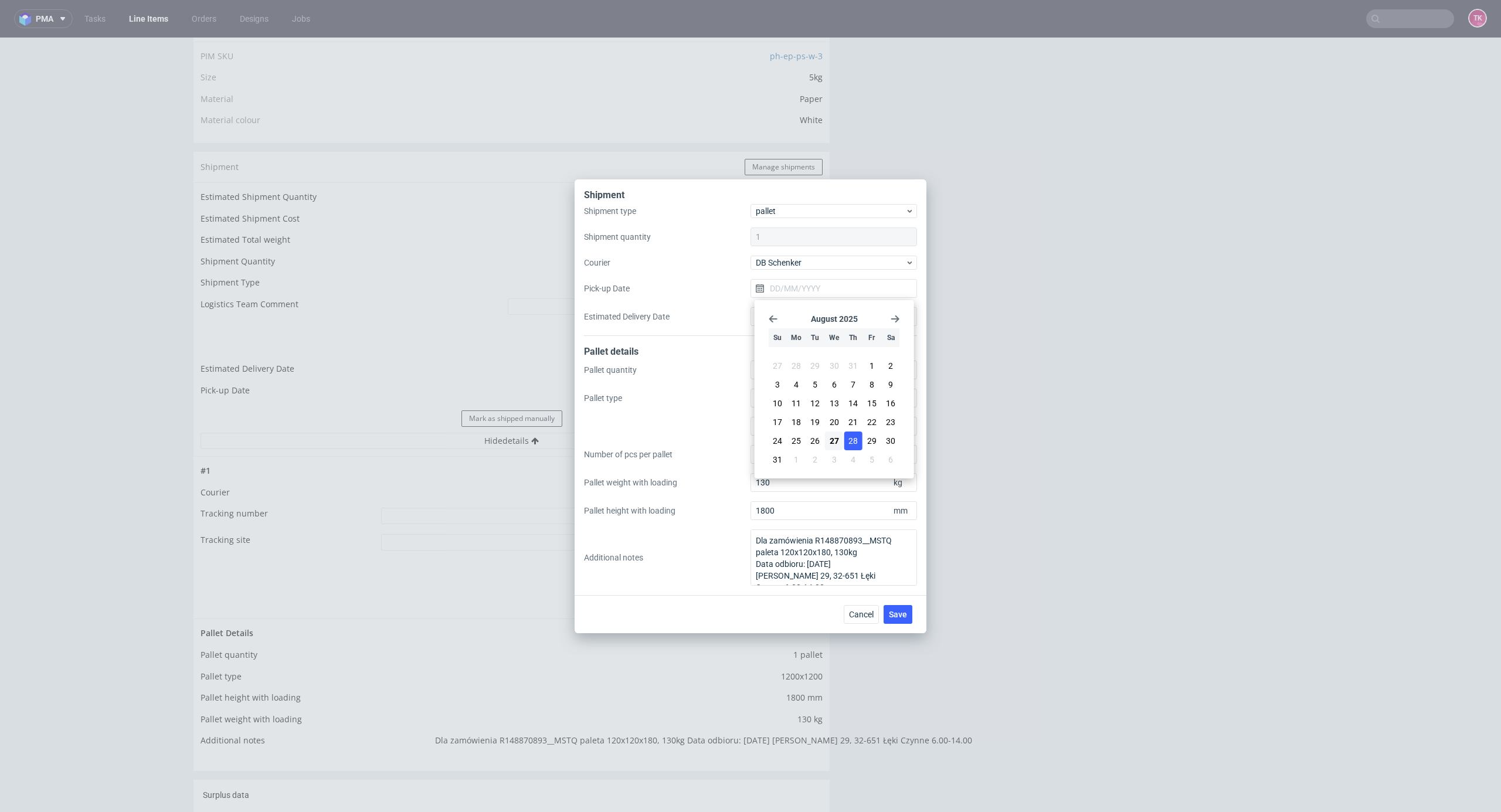
type input "[DATE]"
click at [897, 616] on span "Save" at bounding box center [898, 614] width 18 height 8
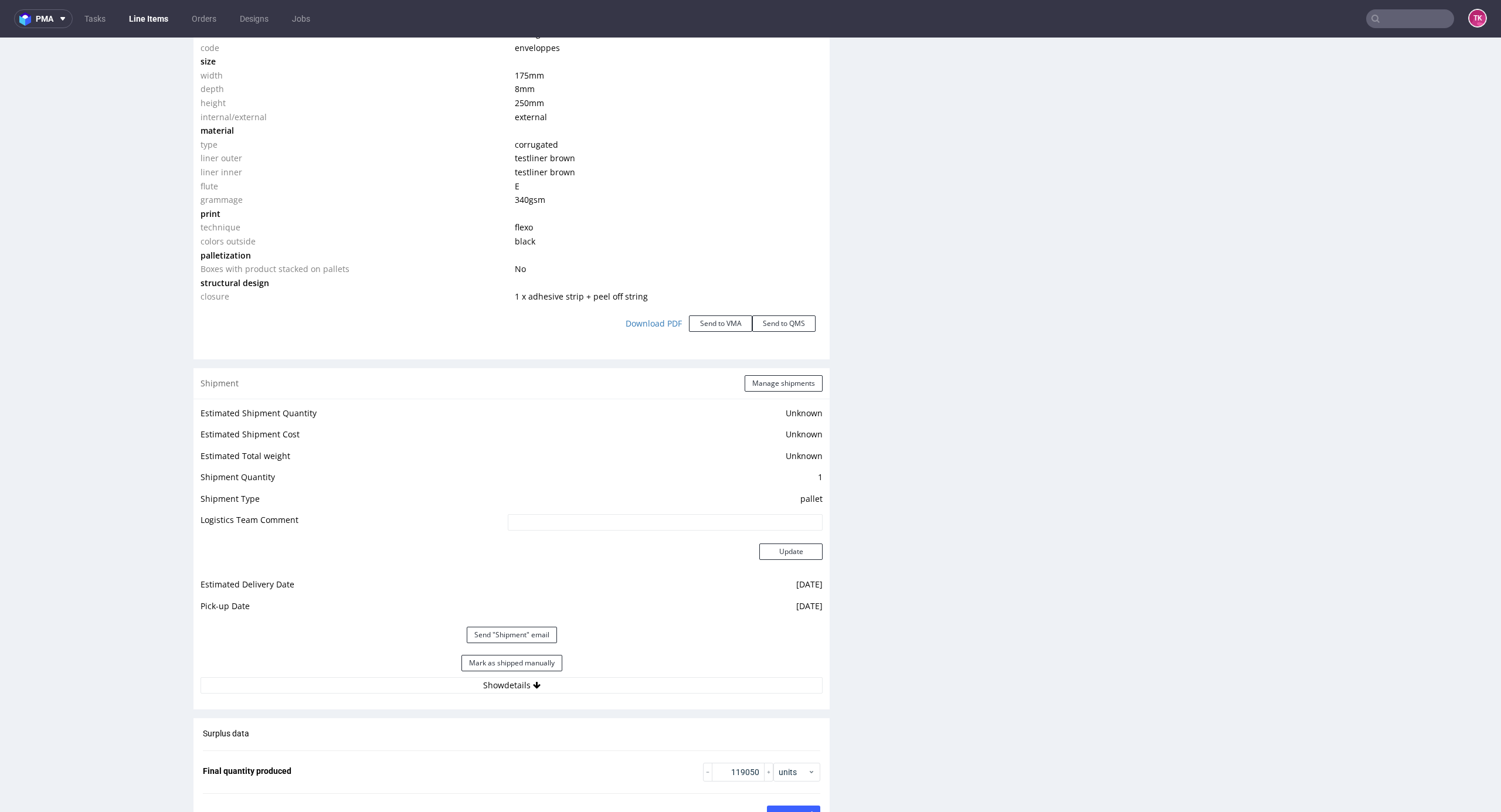
scroll to position [1250, 0]
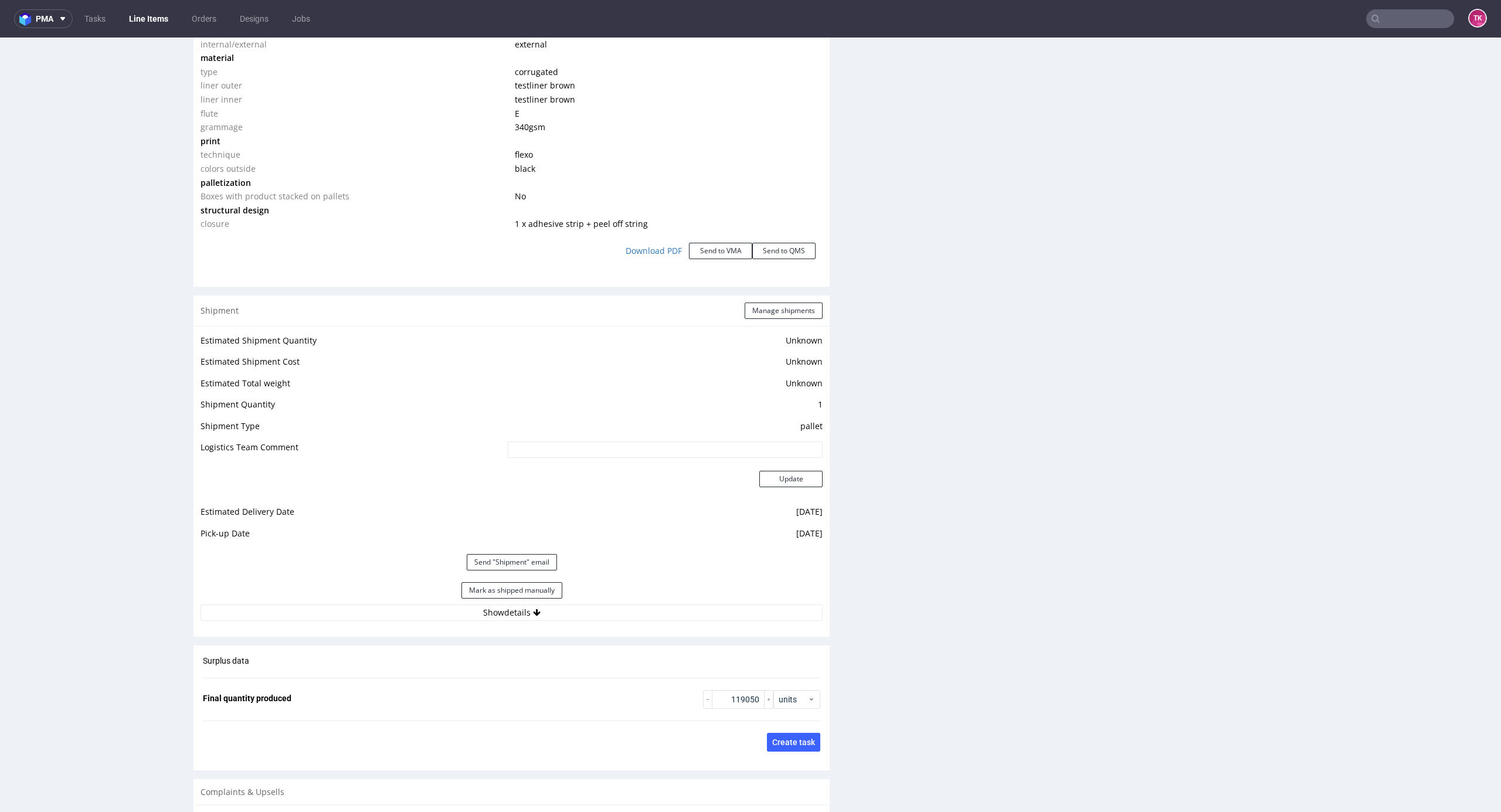
click at [655, 622] on div "Estimated Shipment Quantity Unknown Estimated Shipment Cost Unknown Estimated T…" at bounding box center [512, 477] width 637 height 302
click at [655, 619] on button "Show details" at bounding box center [512, 612] width 622 height 16
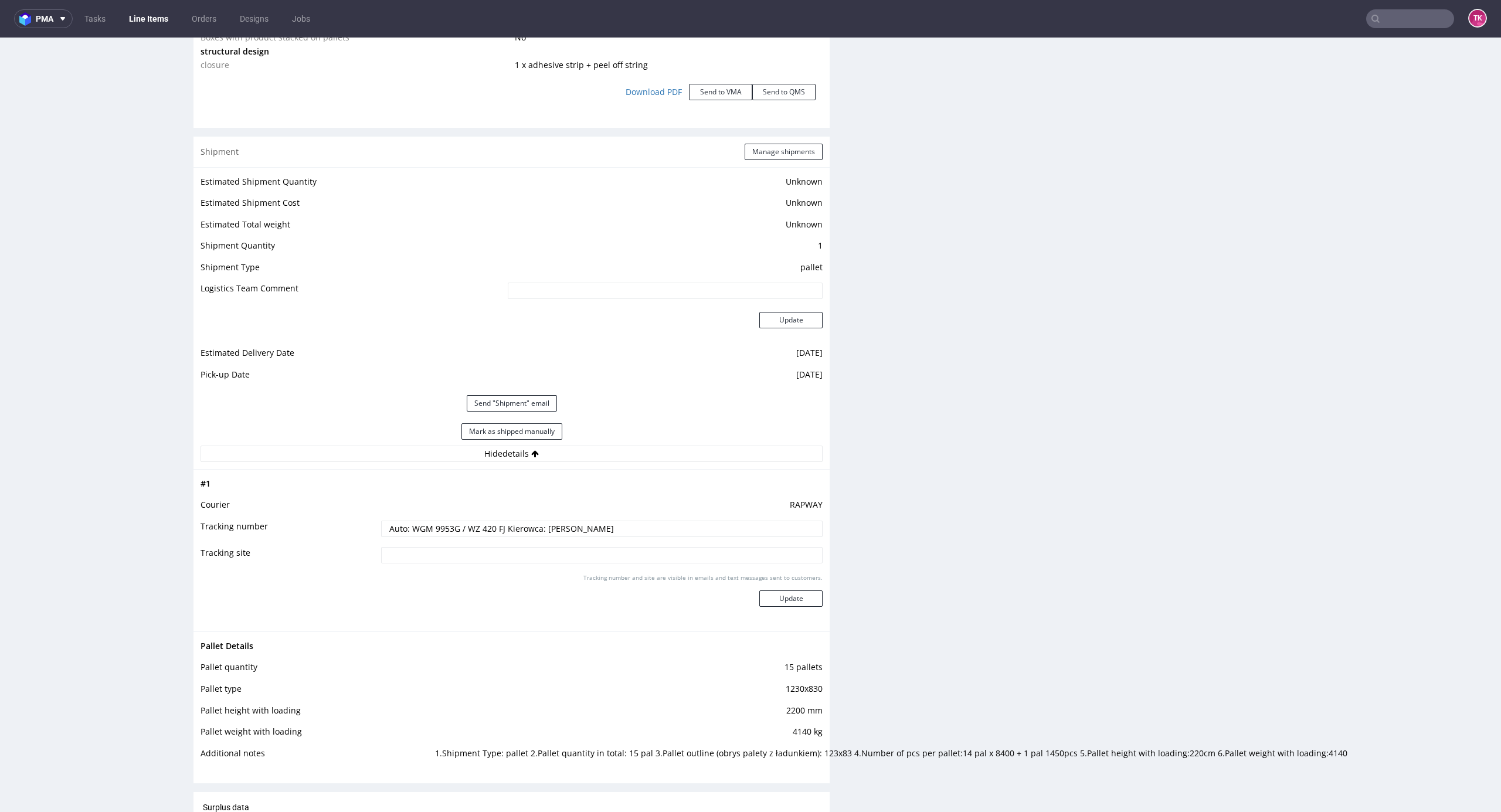
scroll to position [1485, 0]
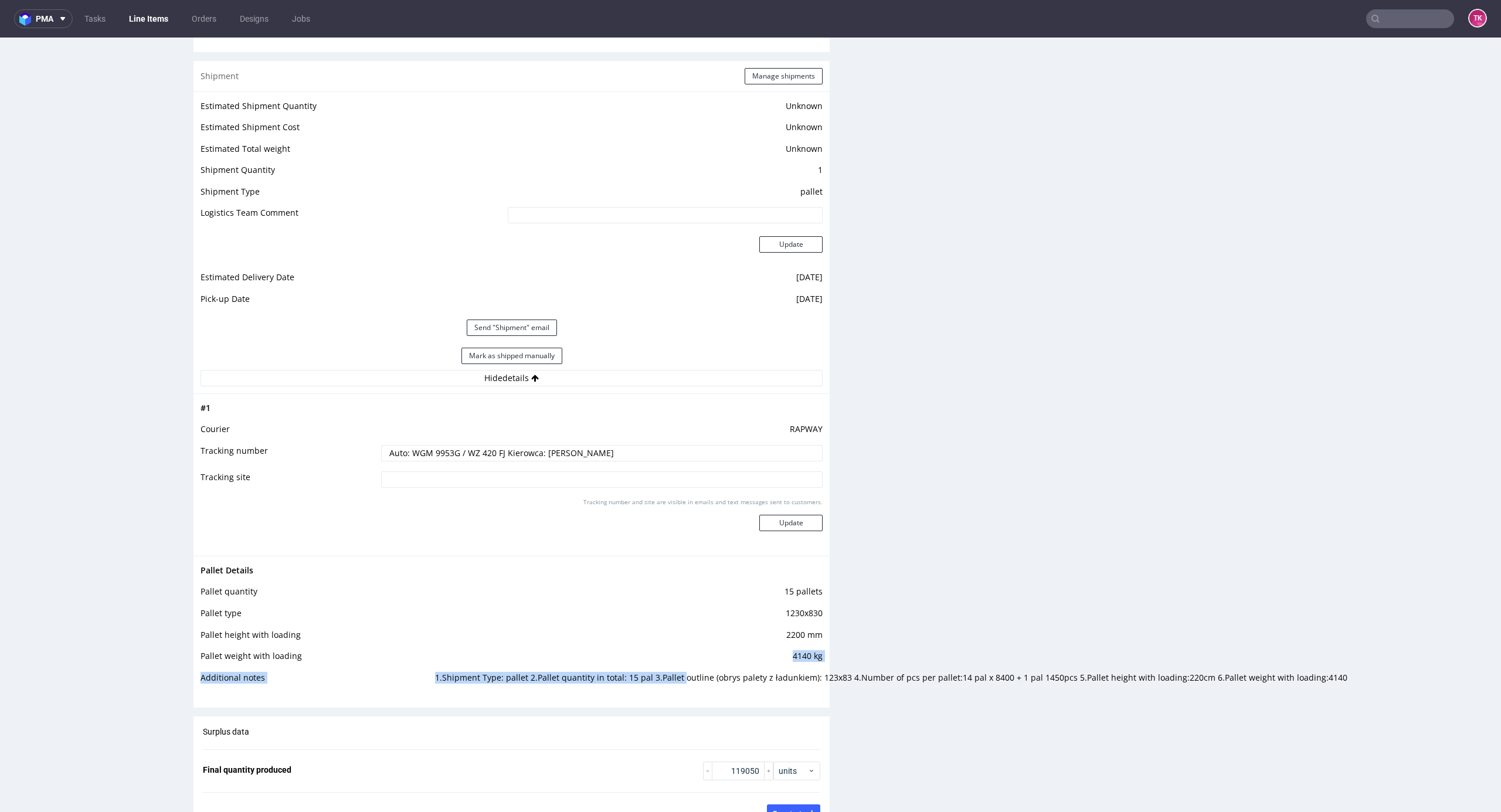
drag, startPoint x: 646, startPoint y: 670, endPoint x: 668, endPoint y: 689, distance: 29.1
click at [669, 688] on tbody "Pallet Details Pallet quantity 15 pallets Pallet type 1230x830 Pallet height wi…" at bounding box center [512, 628] width 622 height 129
click at [662, 691] on td "1.Shipment Type: pallet 2.Pallet quantity in total: 15 pal 3.Pallet outline (ob…" at bounding box center [627, 681] width 391 height 22
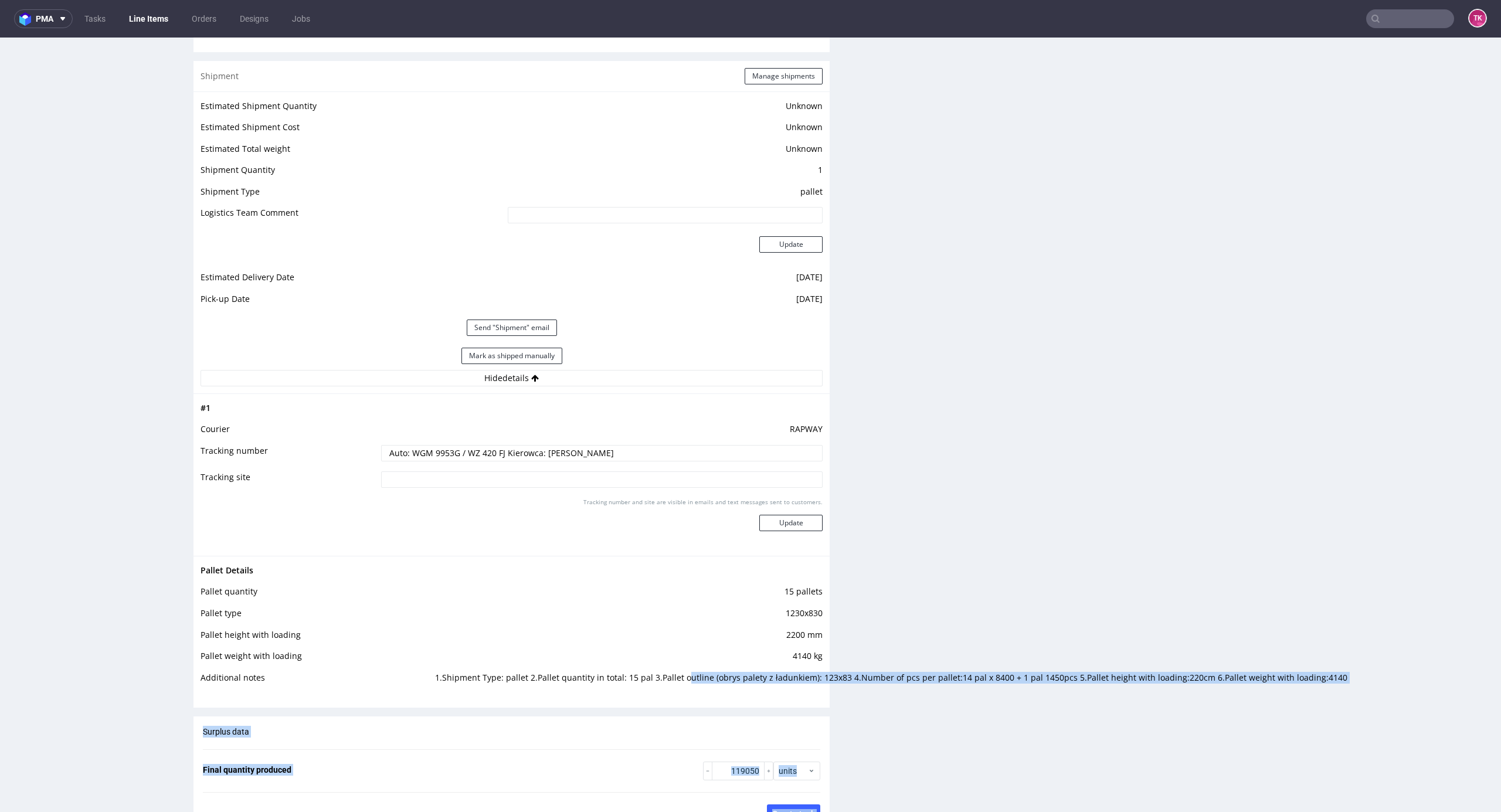
drag, startPoint x: 671, startPoint y: 680, endPoint x: 954, endPoint y: 692, distance: 283.3
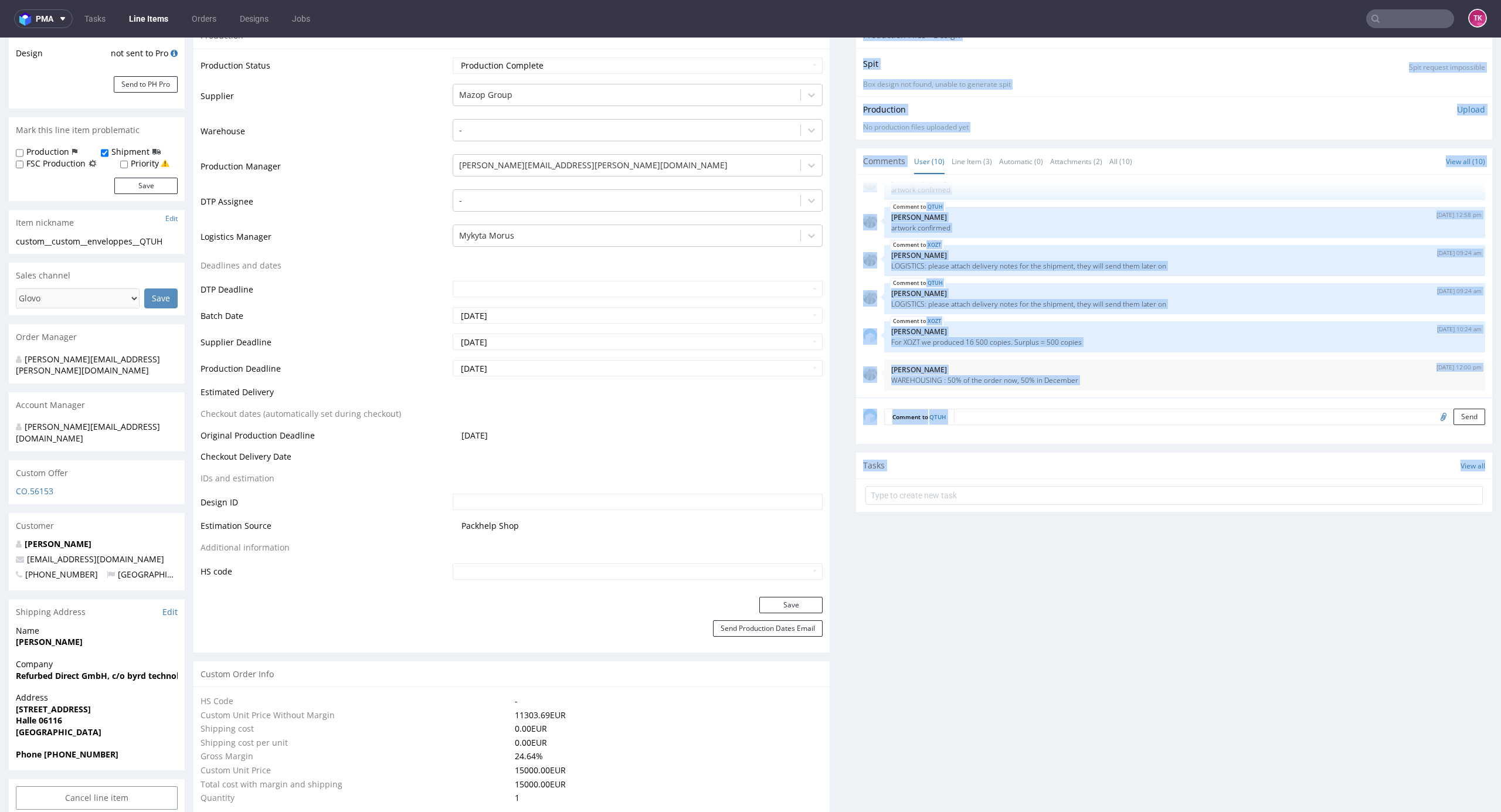
scroll to position [194, 0]
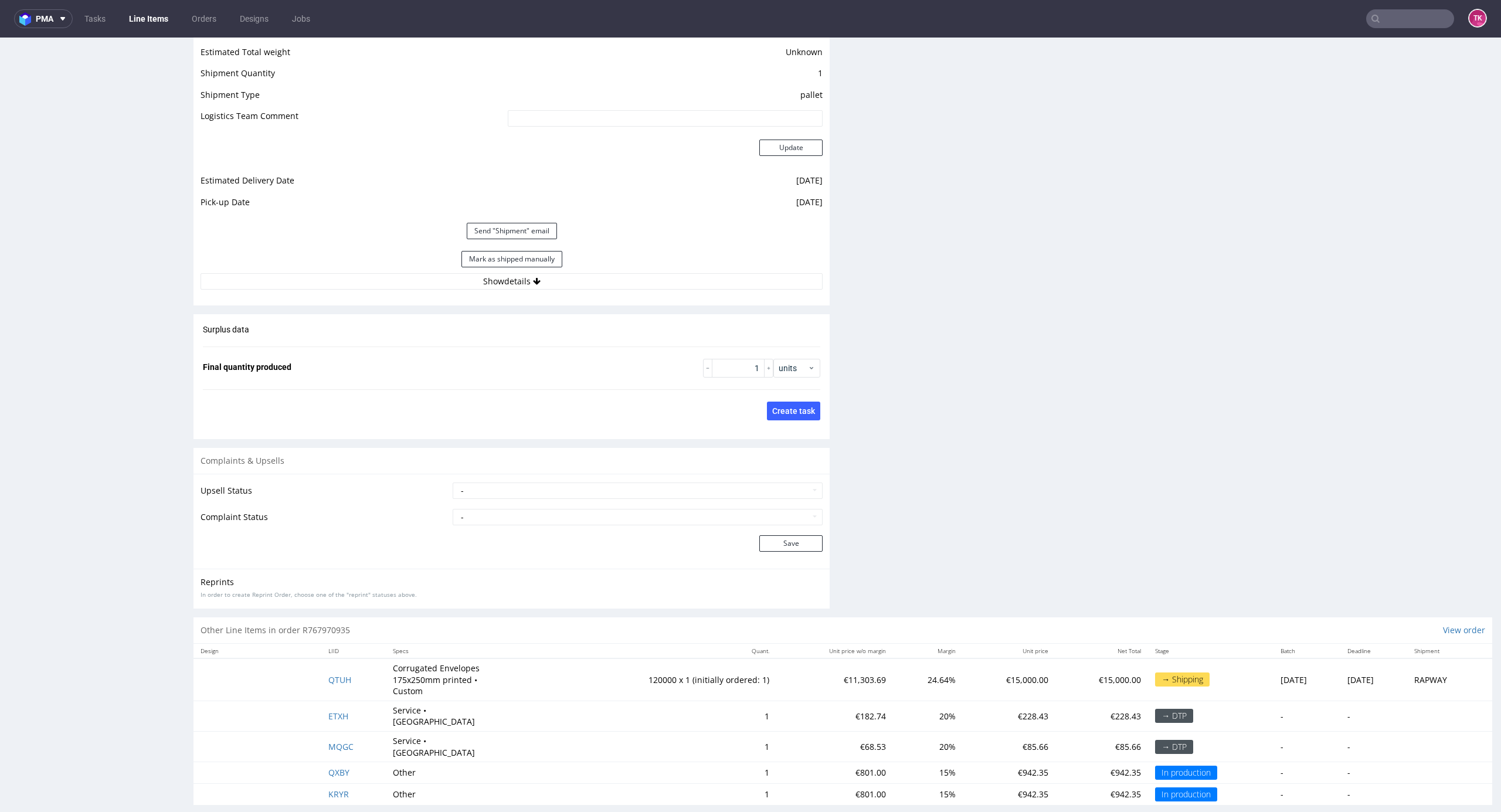
scroll to position [1569, 0]
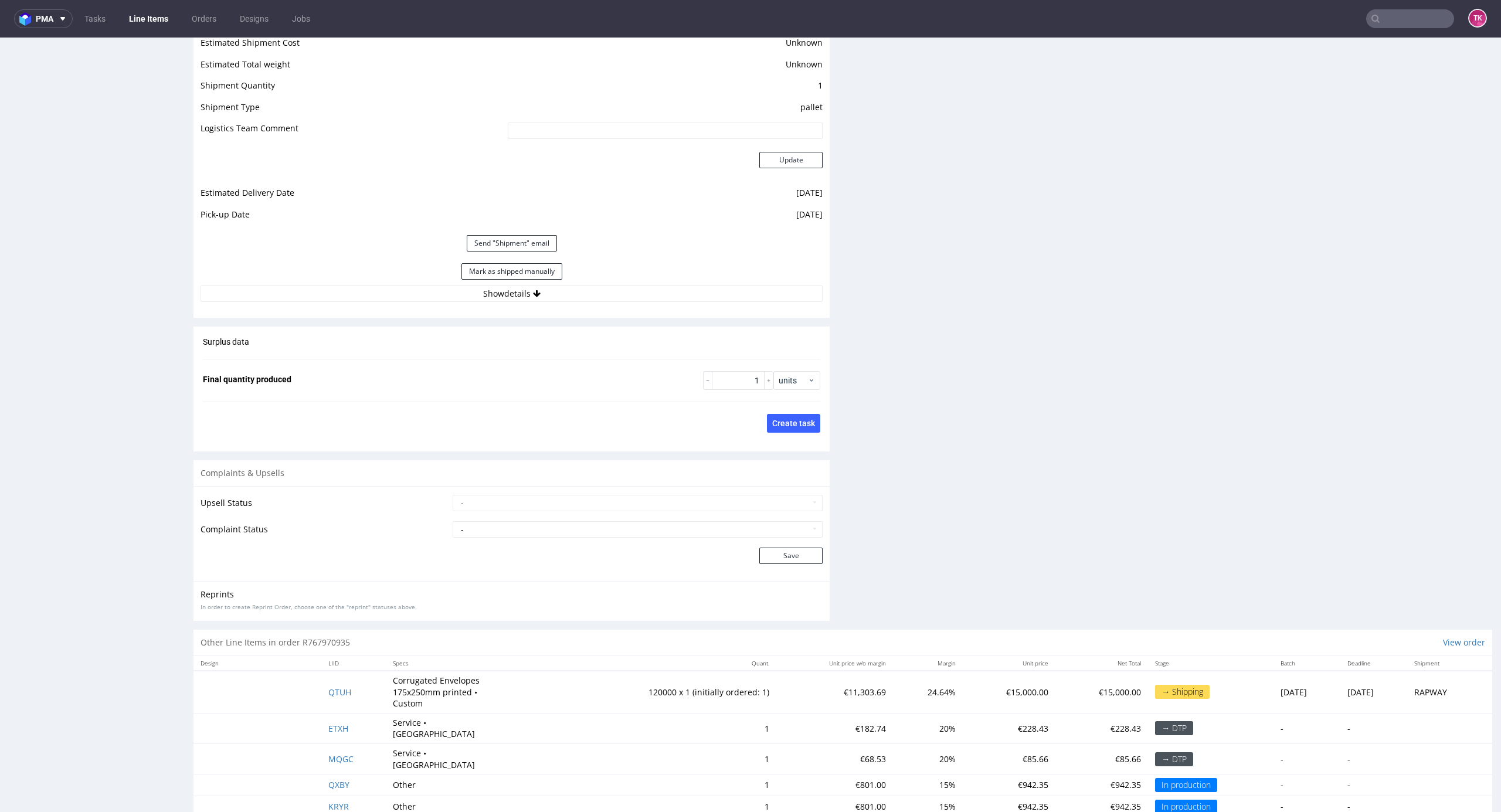
click at [793, 274] on div "Mark as shipped manually" at bounding box center [512, 271] width 622 height 28
drag, startPoint x: 785, startPoint y: 278, endPoint x: 773, endPoint y: 294, distance: 20.0
click at [775, 292] on div "Estimated Shipment Quantity Unknown Estimated Shipment Cost Unknown Estimated T…" at bounding box center [512, 158] width 637 height 302
click at [773, 294] on button "Show details" at bounding box center [512, 293] width 622 height 16
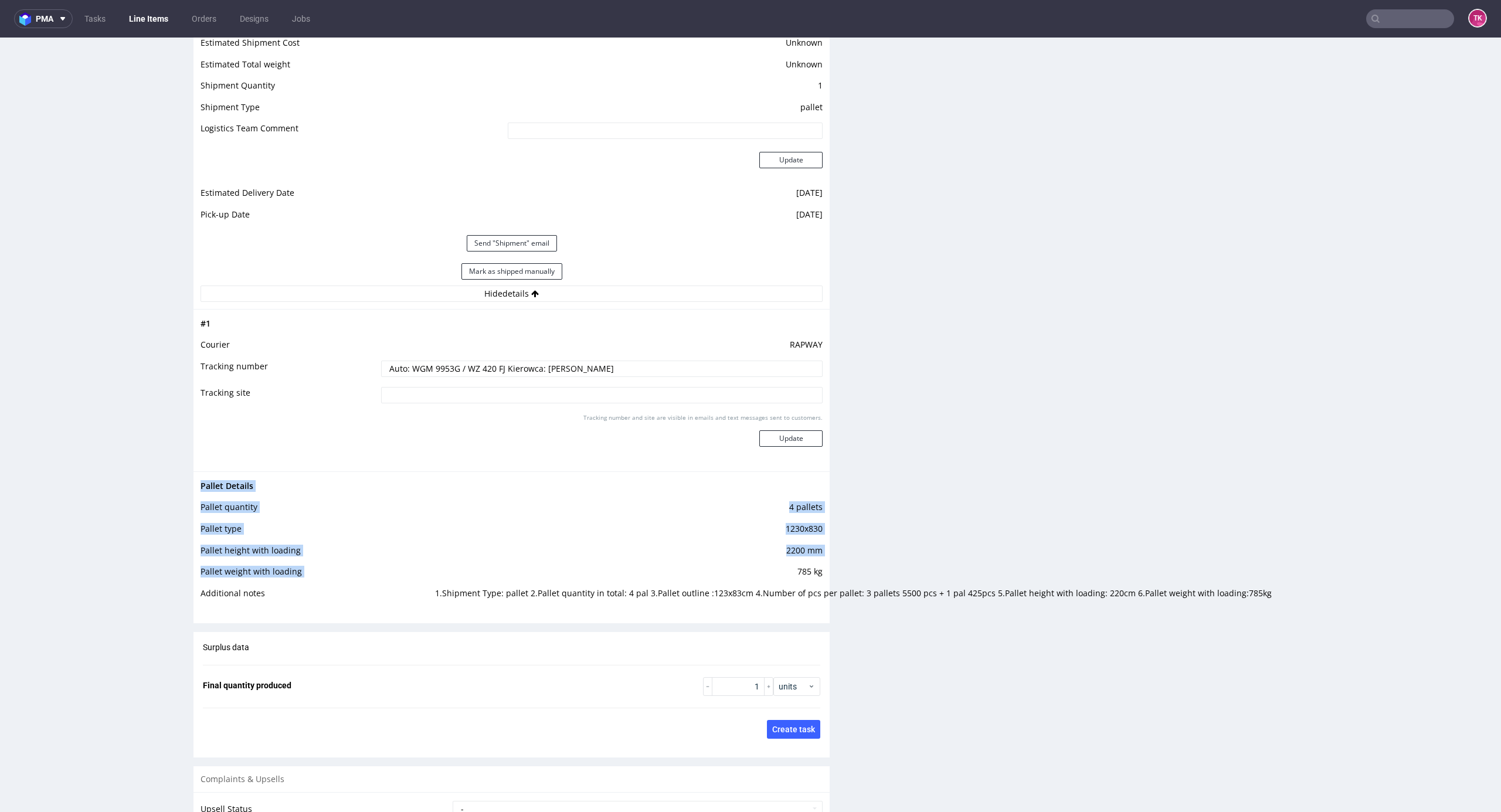
drag, startPoint x: 556, startPoint y: 581, endPoint x: 830, endPoint y: 615, distance: 276.1
click at [766, 612] on div "Pallet Details Pallet quantity 4 pallets Pallet type 1230x830 Pallet height wit…" at bounding box center [512, 543] width 637 height 144
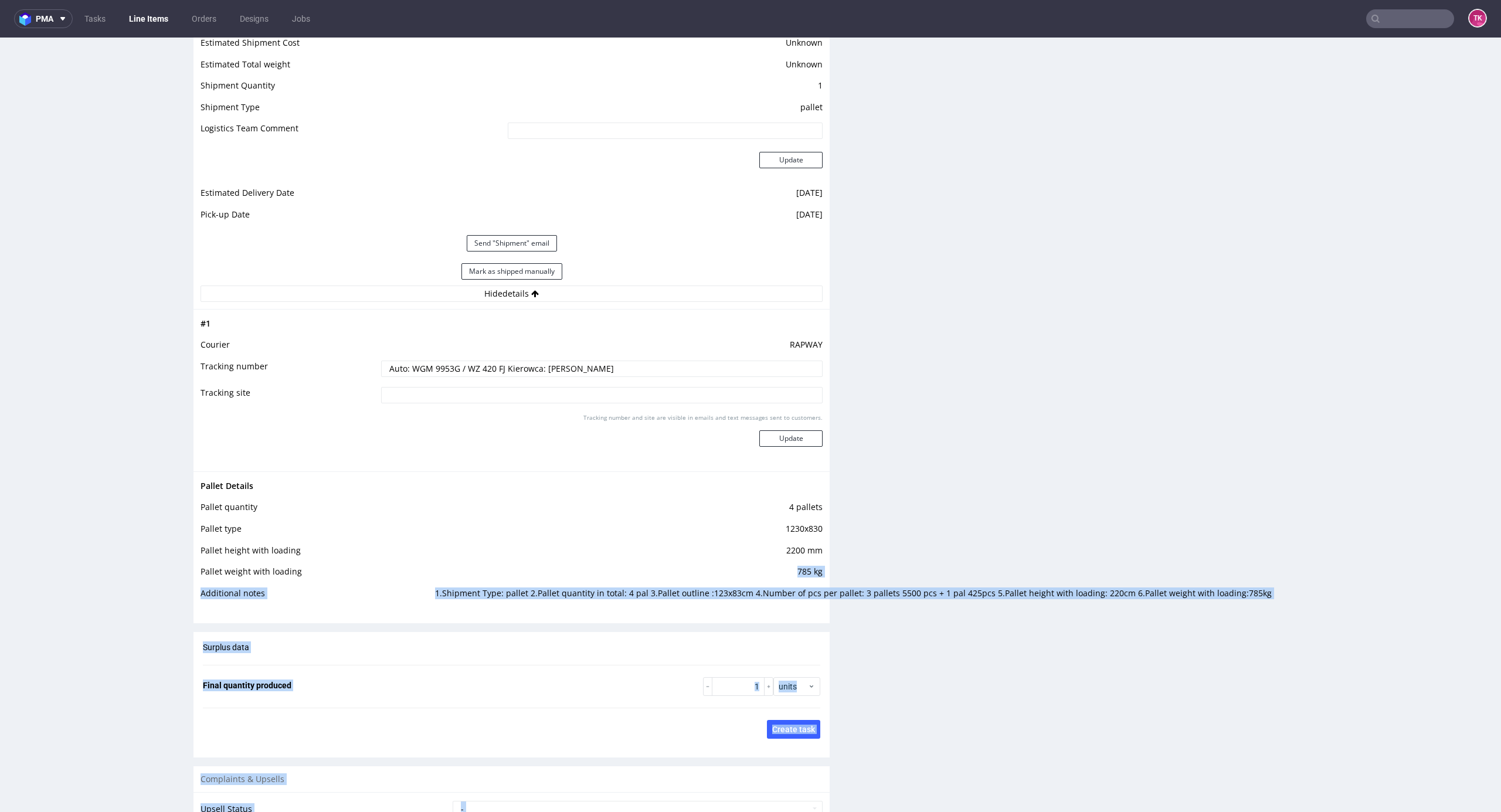
drag, startPoint x: 740, startPoint y: 585, endPoint x: 906, endPoint y: 602, distance: 166.9
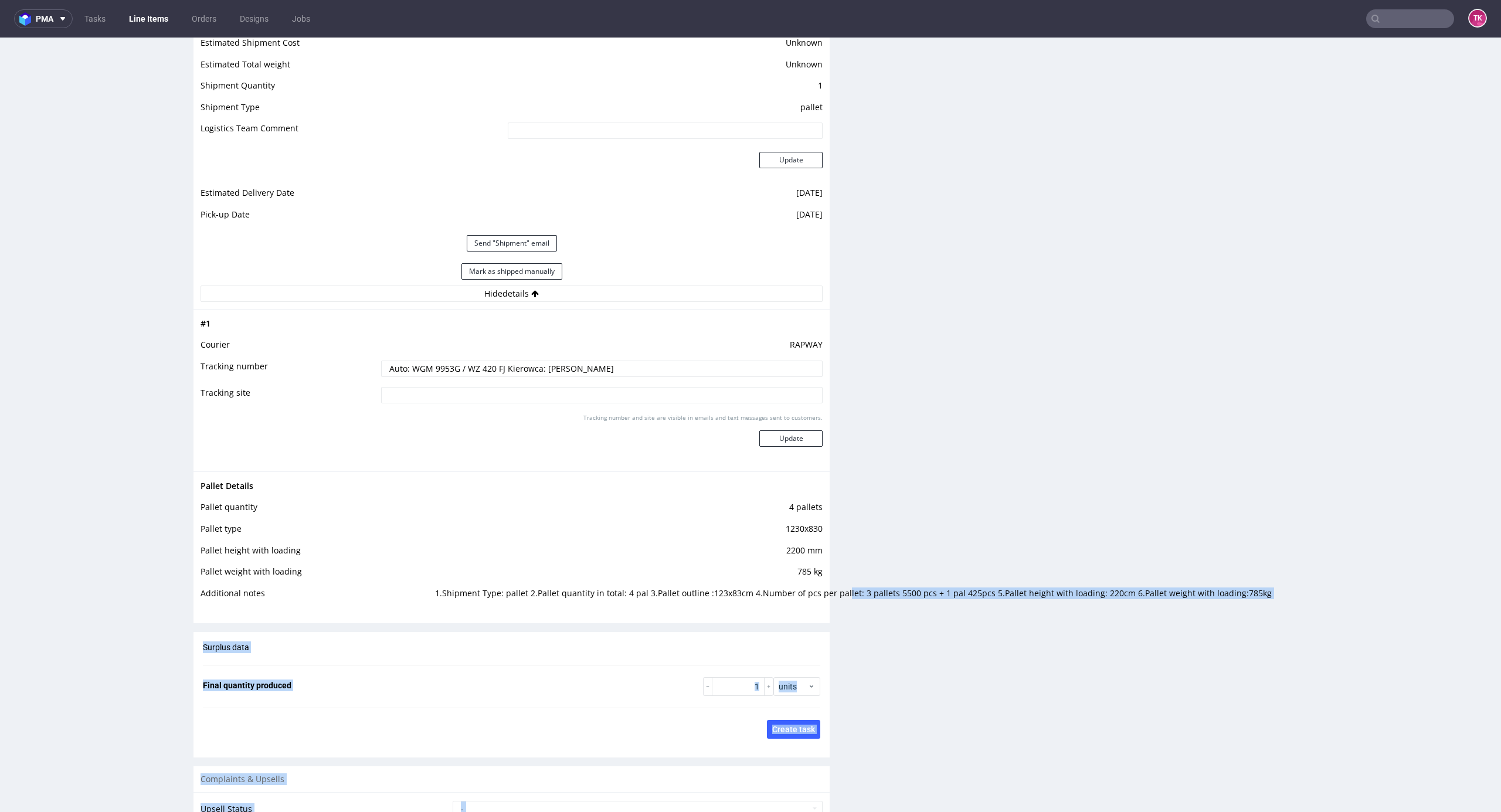
drag, startPoint x: 830, startPoint y: 591, endPoint x: 948, endPoint y: 602, distance: 118.5
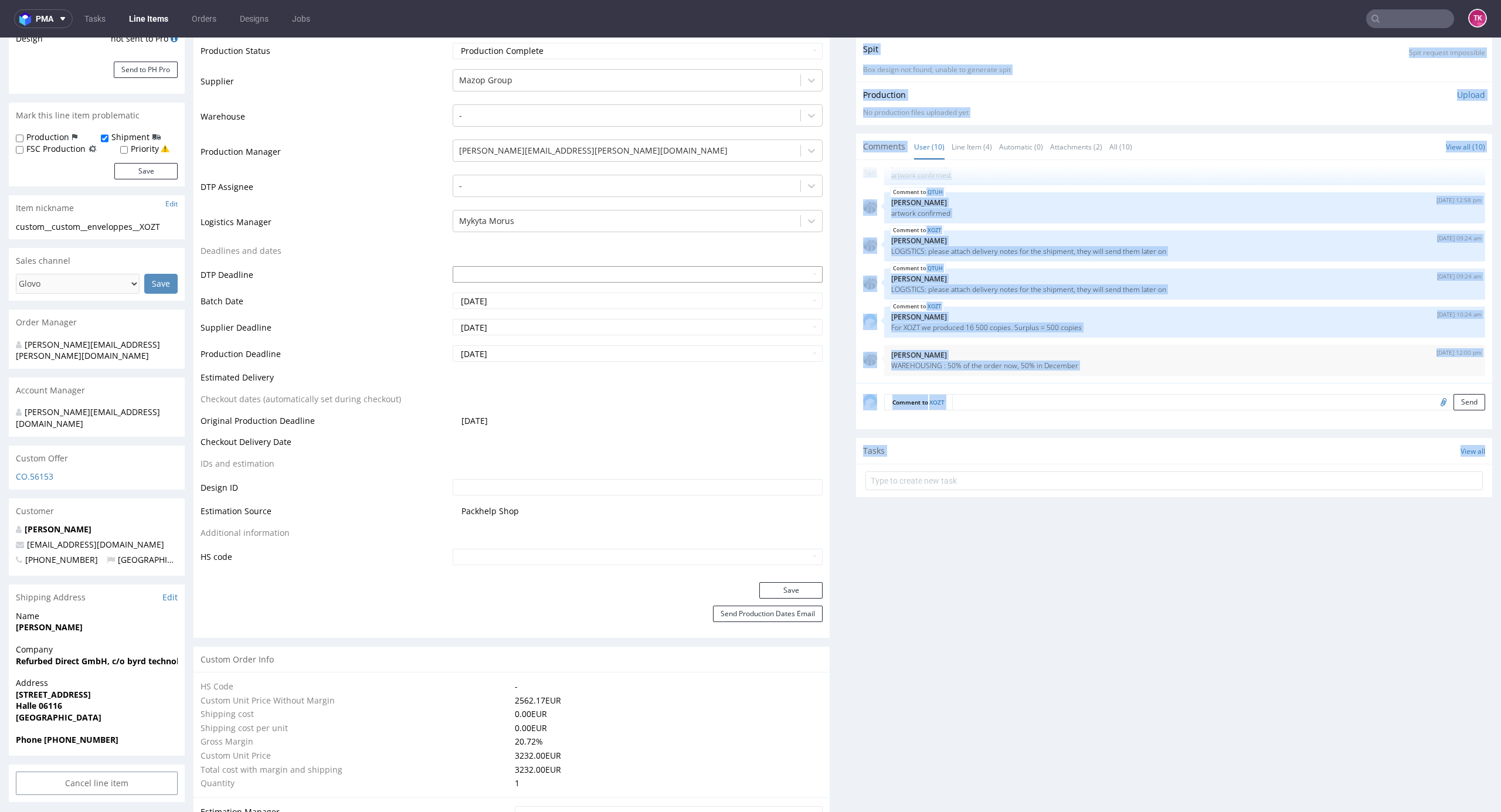
scroll to position [163, 0]
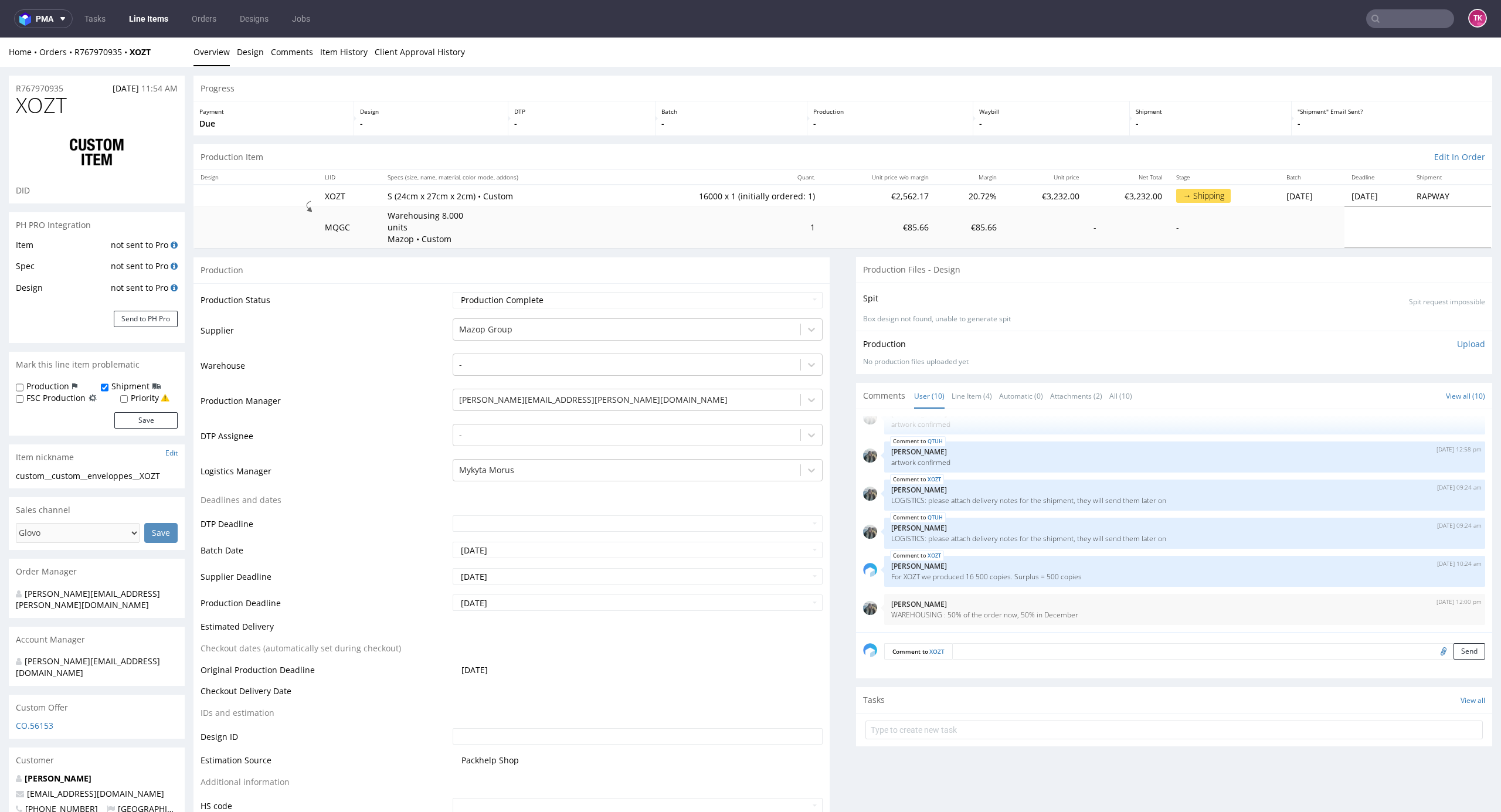
scroll to position [194, 0]
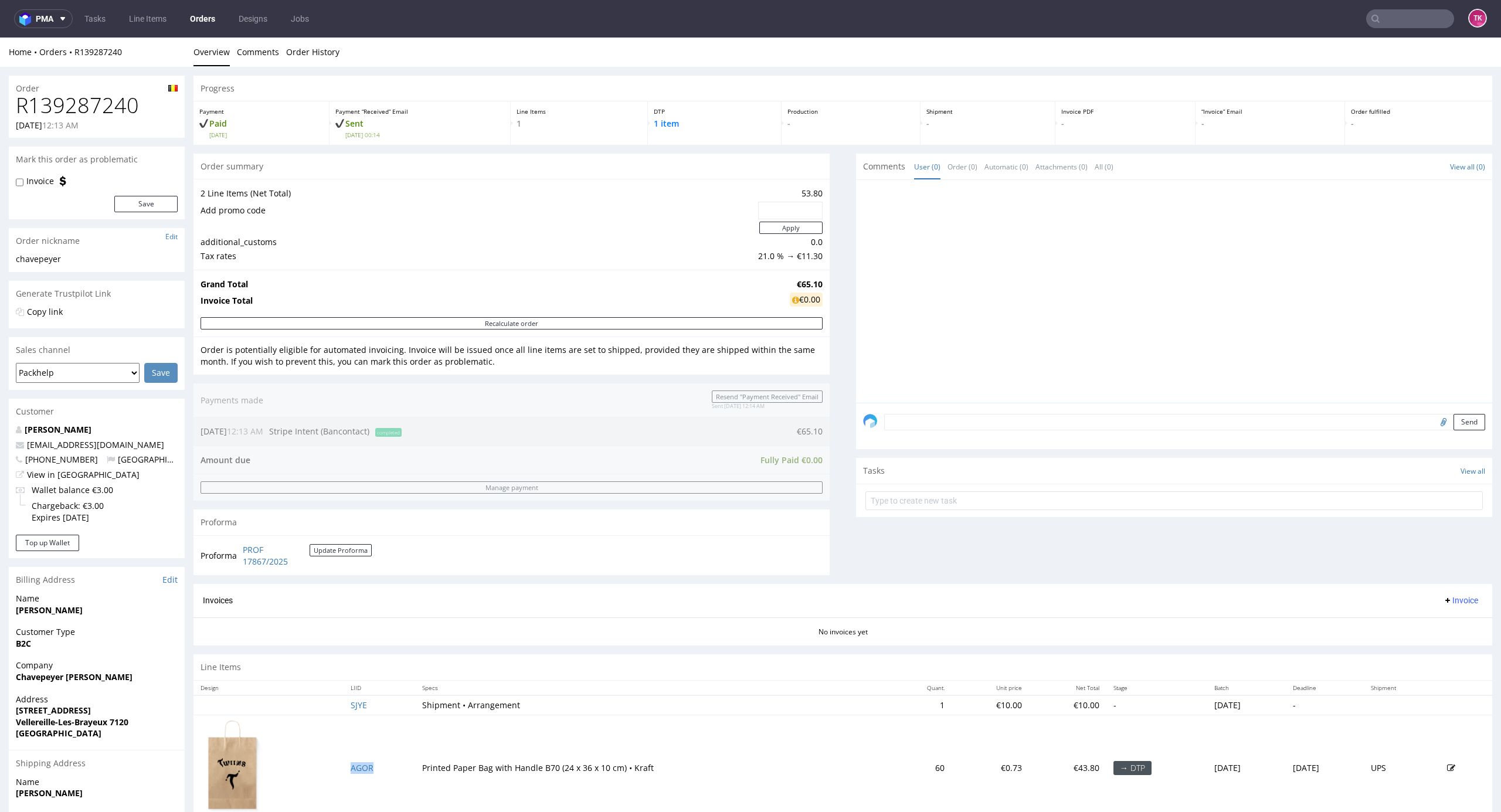
click at [367, 772] on td "AGOR" at bounding box center [379, 767] width 72 height 106
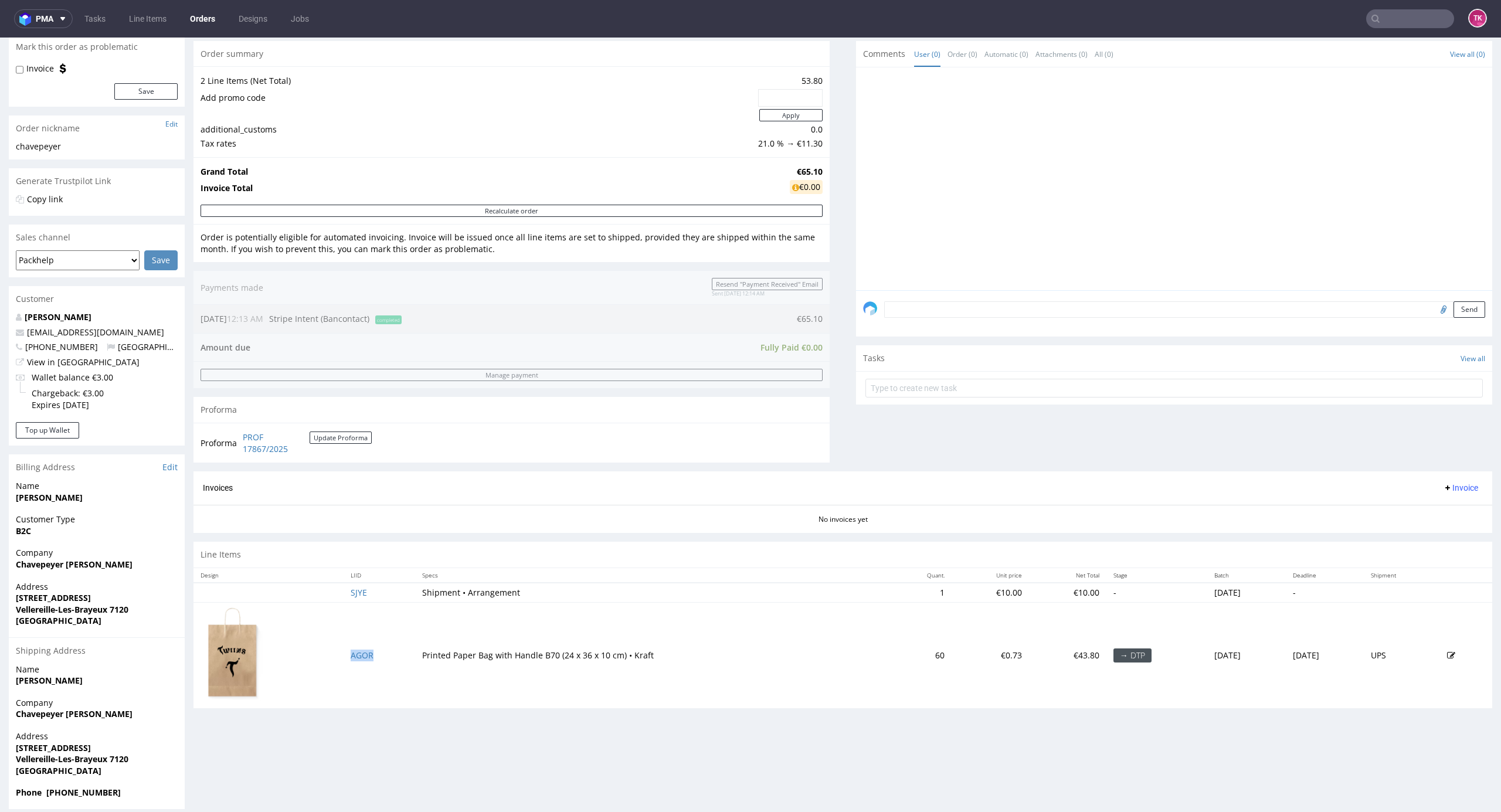
scroll to position [124, 0]
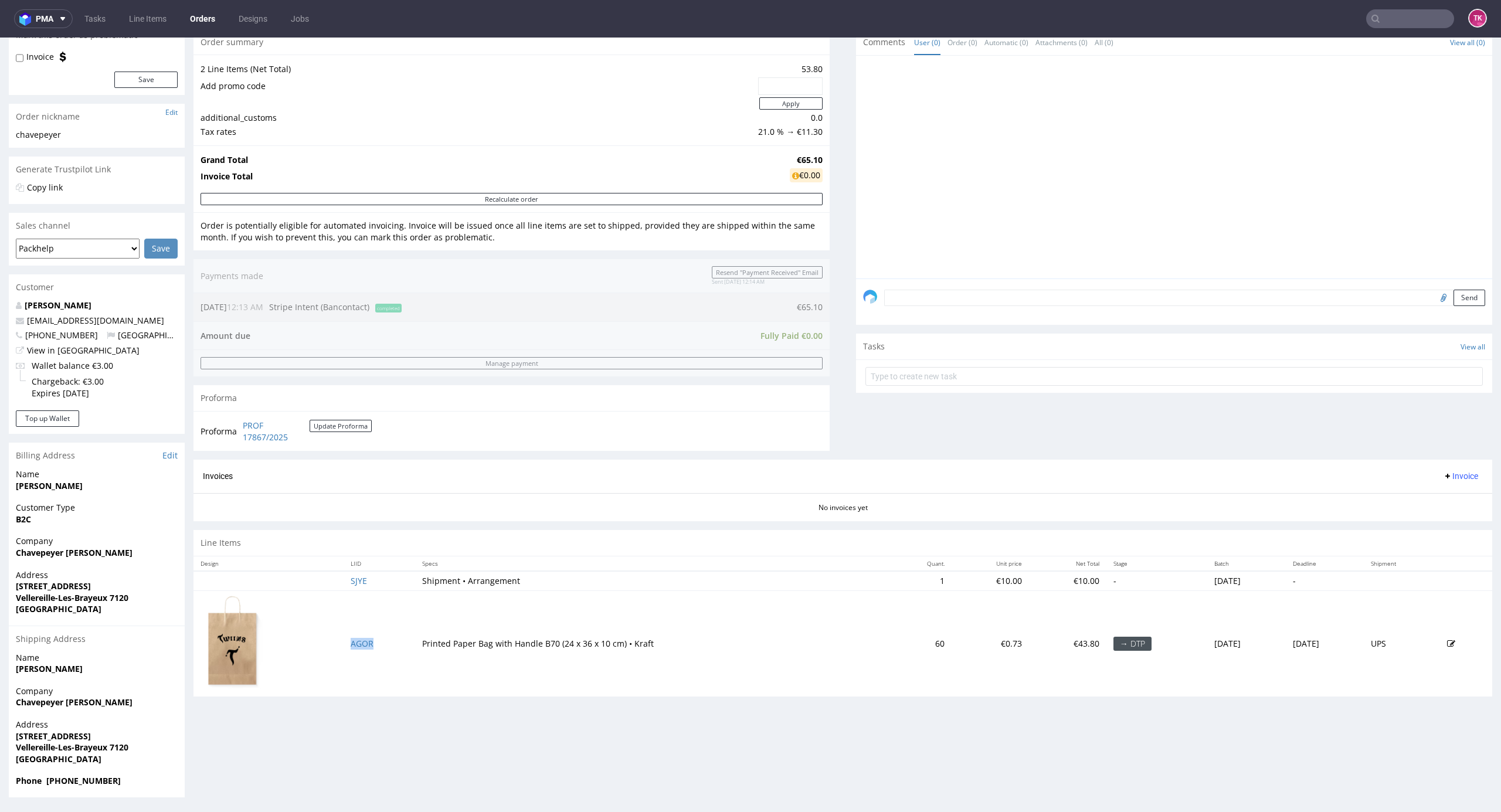
click at [352, 652] on td "AGOR" at bounding box center [379, 643] width 72 height 106
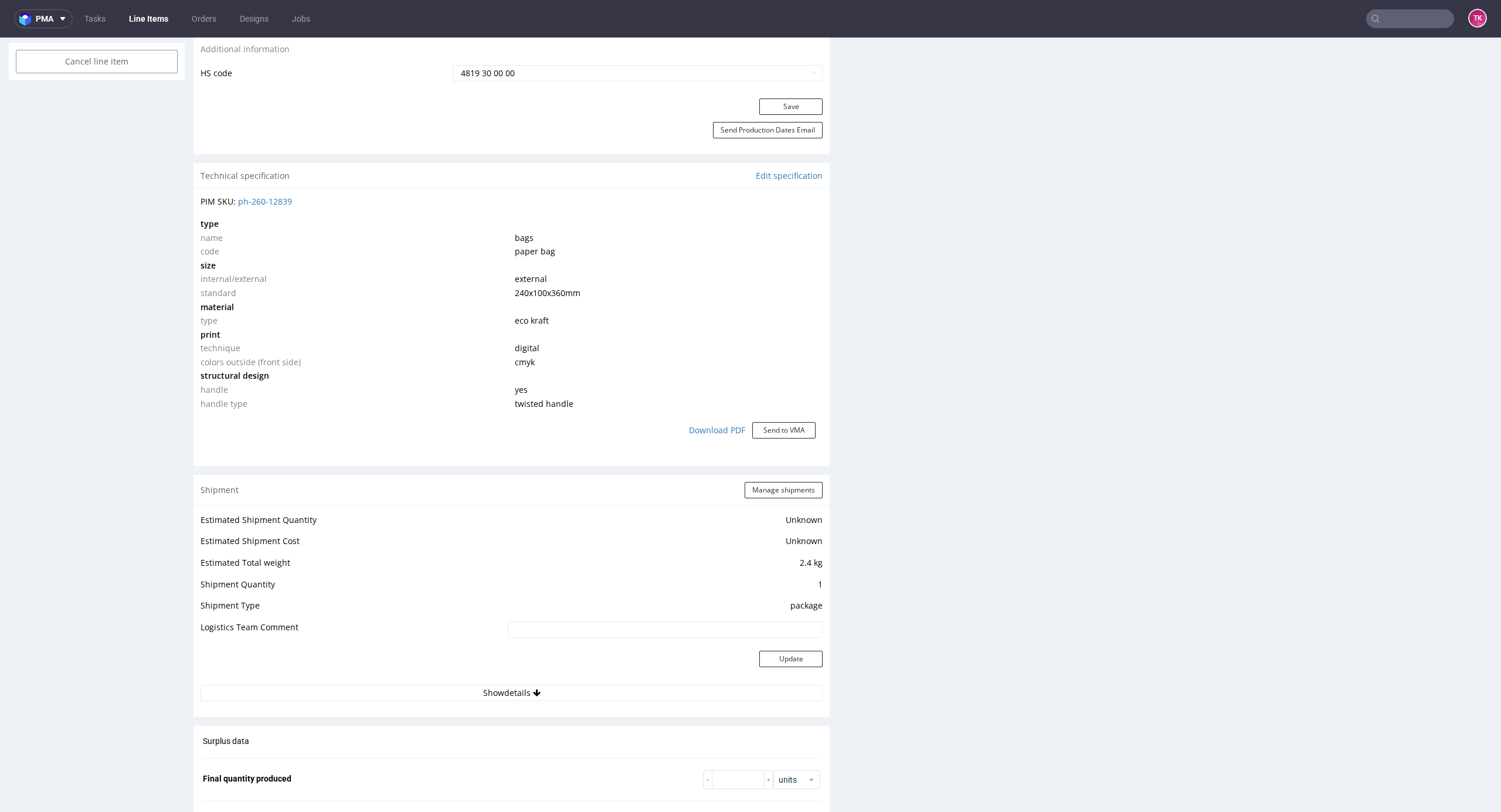
scroll to position [859, 0]
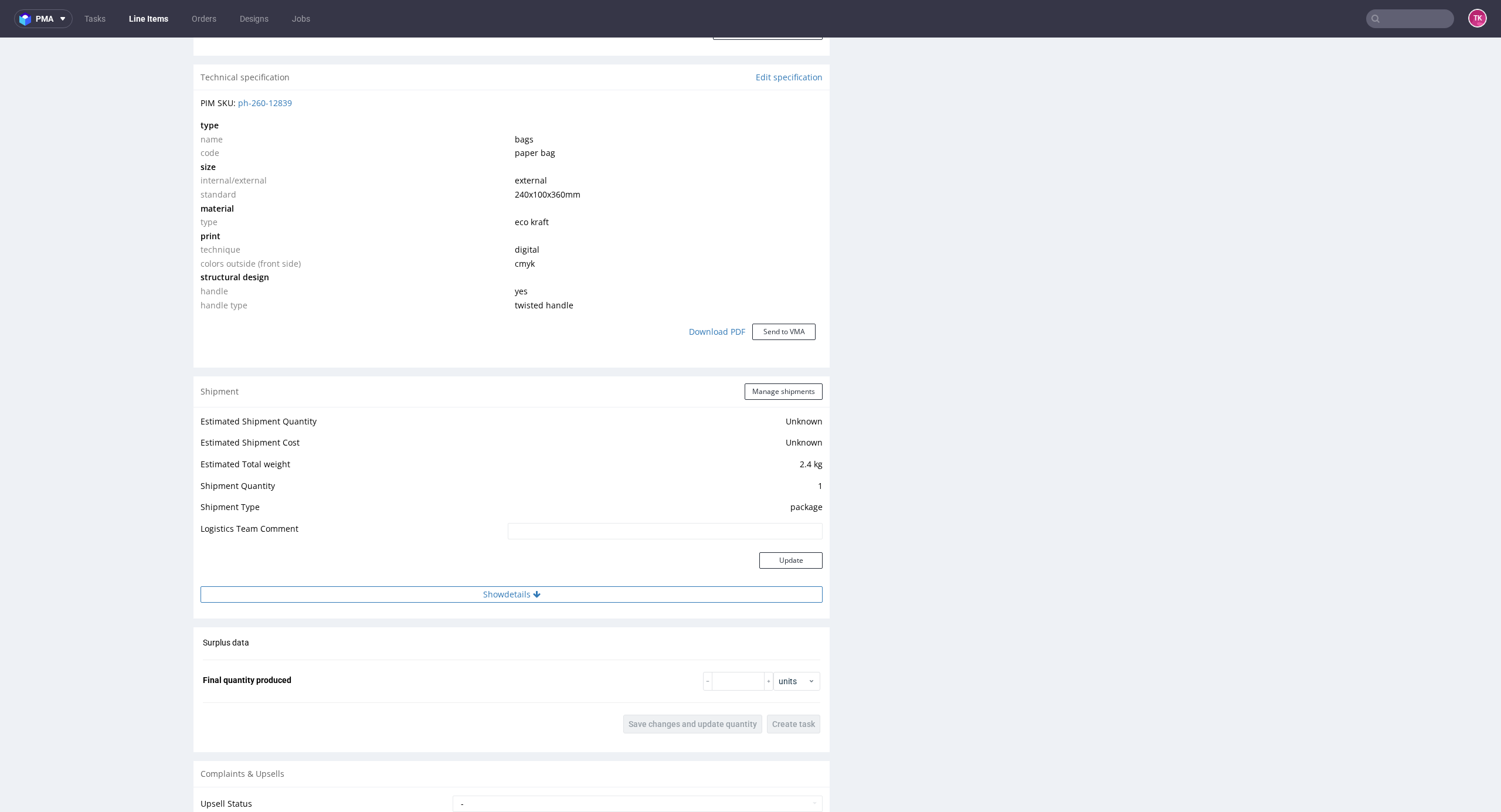
click at [587, 602] on button "Show details" at bounding box center [512, 594] width 622 height 16
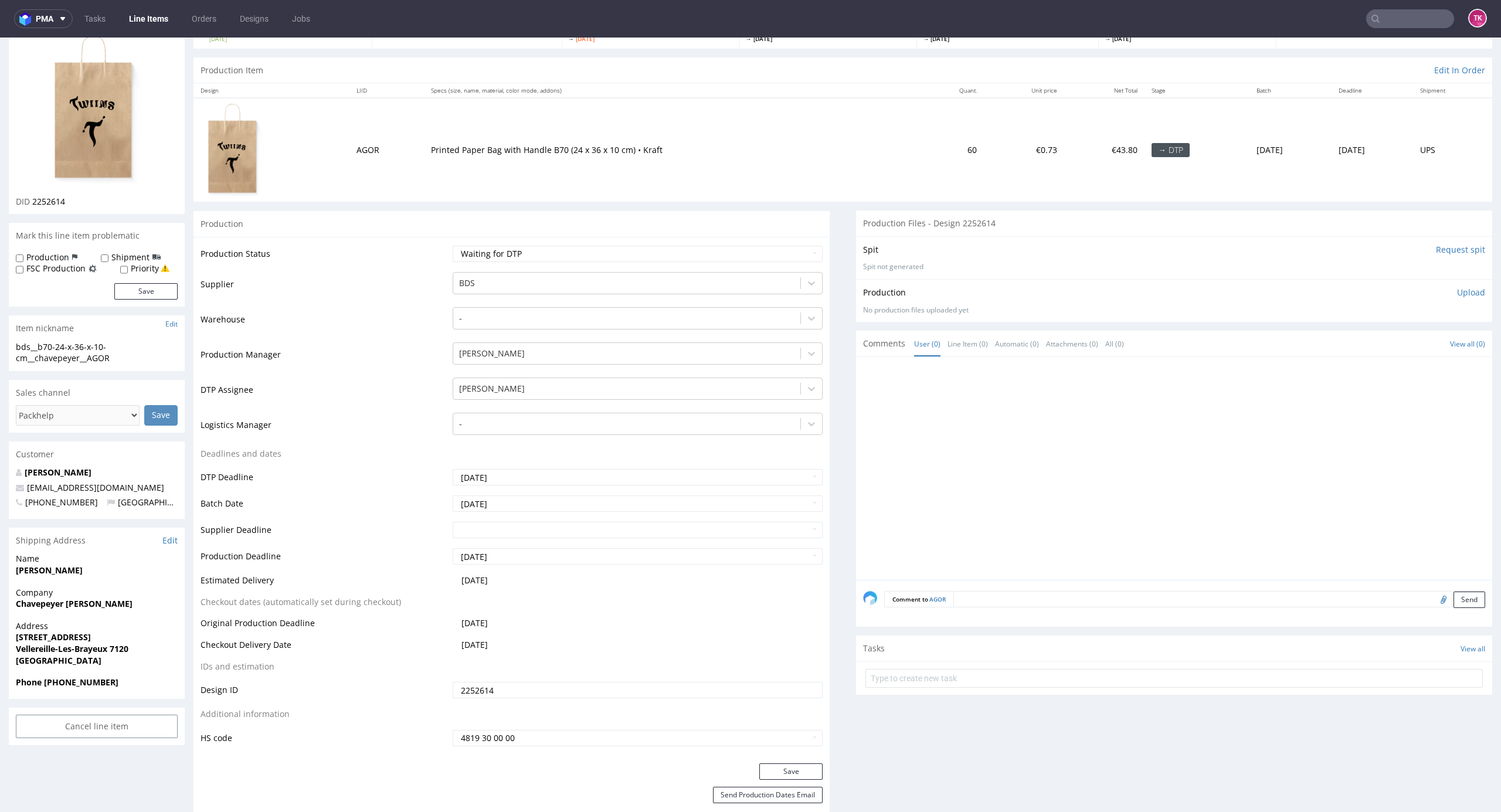
scroll to position [86, 0]
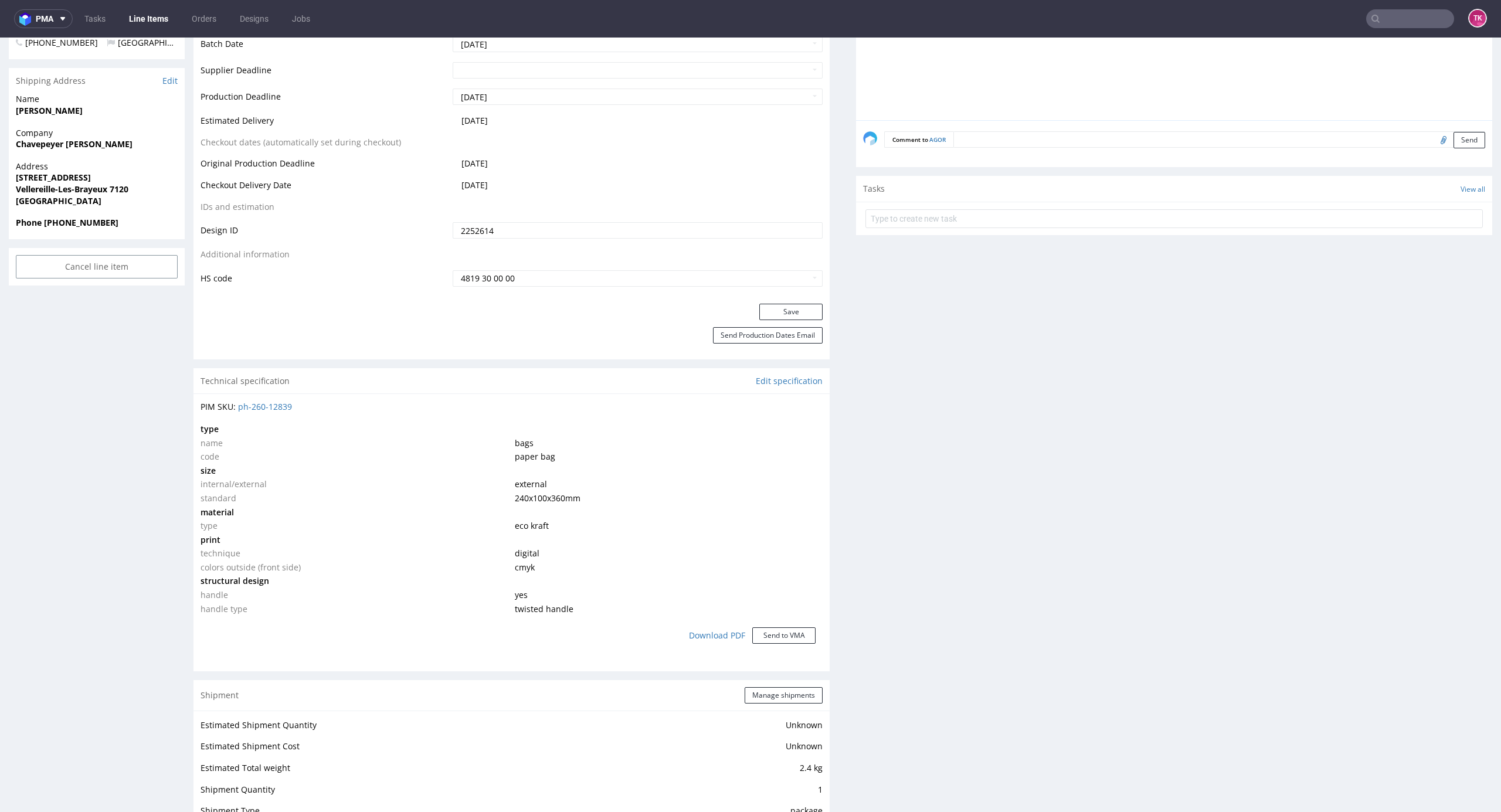
scroll to position [761, 0]
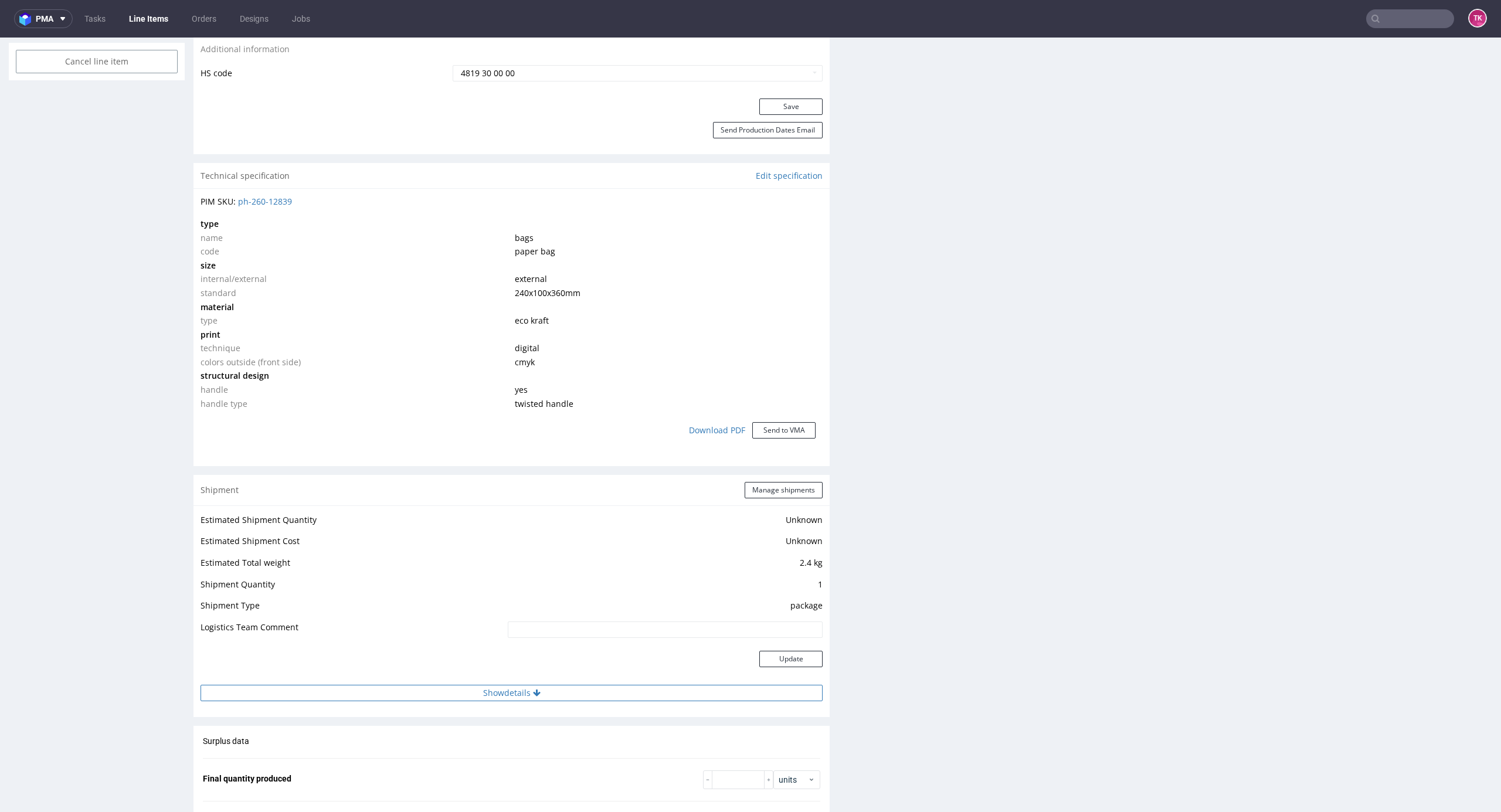
click at [589, 689] on button "Show details" at bounding box center [512, 692] width 622 height 16
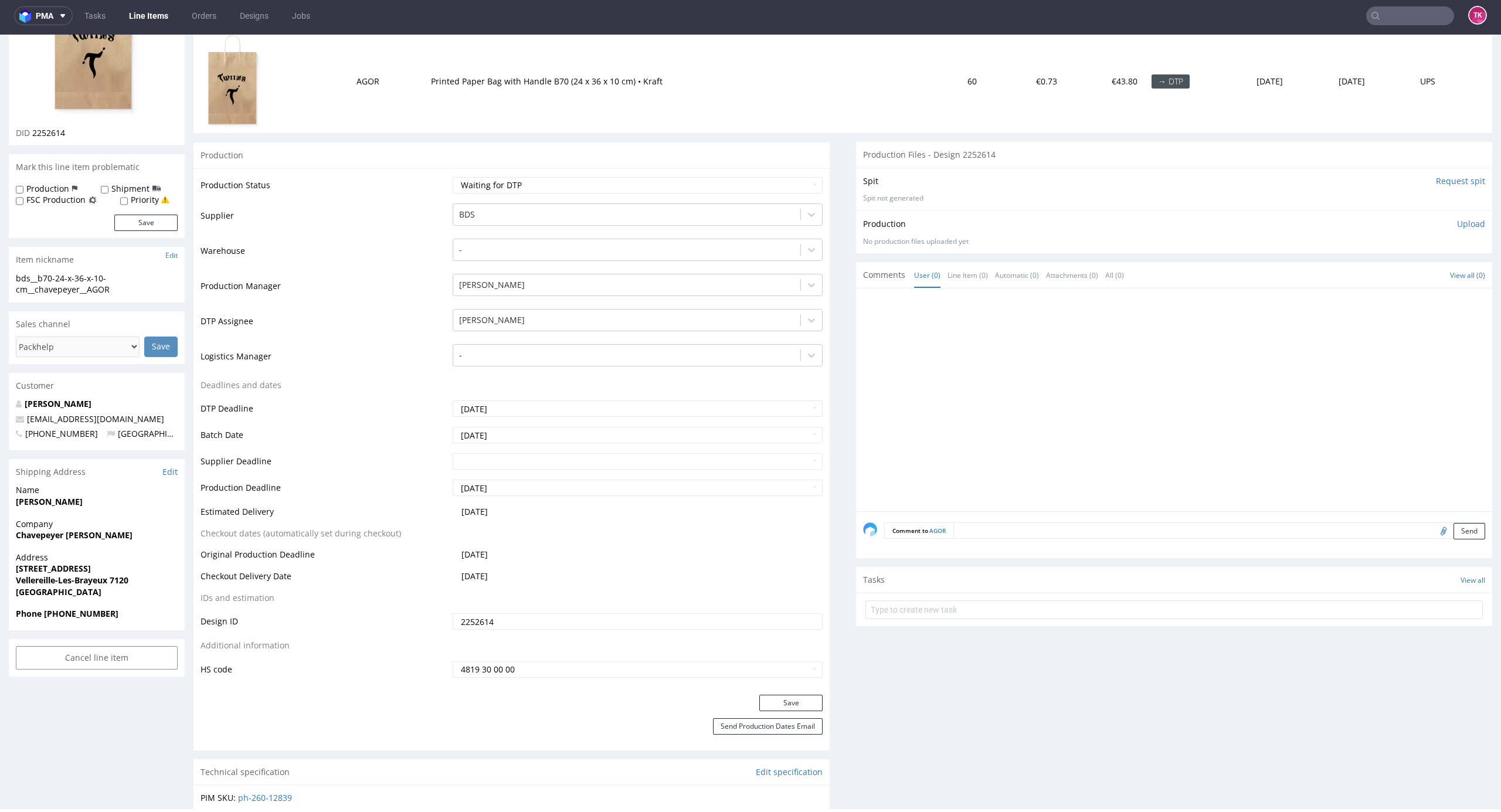
scroll to position [312, 0]
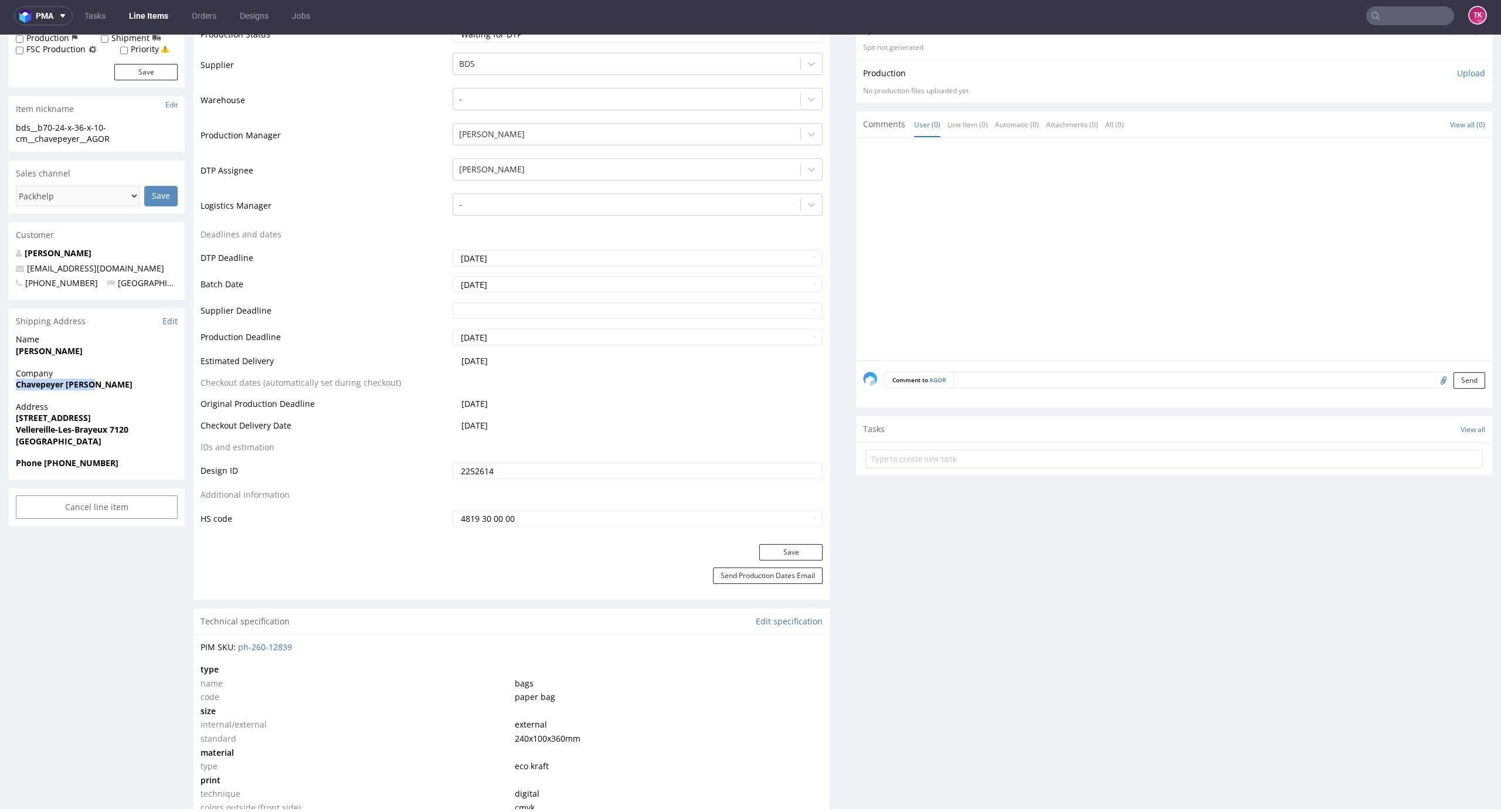
drag, startPoint x: 8, startPoint y: 380, endPoint x: 115, endPoint y: 397, distance: 108.3
click at [115, 397] on div "Company Chavepeyer Pierre" at bounding box center [97, 384] width 176 height 33
copy strong "Chavepeyer Pierre"
drag, startPoint x: 13, startPoint y: 423, endPoint x: 167, endPoint y: 426, distance: 154.0
click at [167, 426] on div "Address Rue Nouvelle 47 Vellereille-Les-Brayeux 7120 Belgium" at bounding box center [97, 429] width 176 height 56
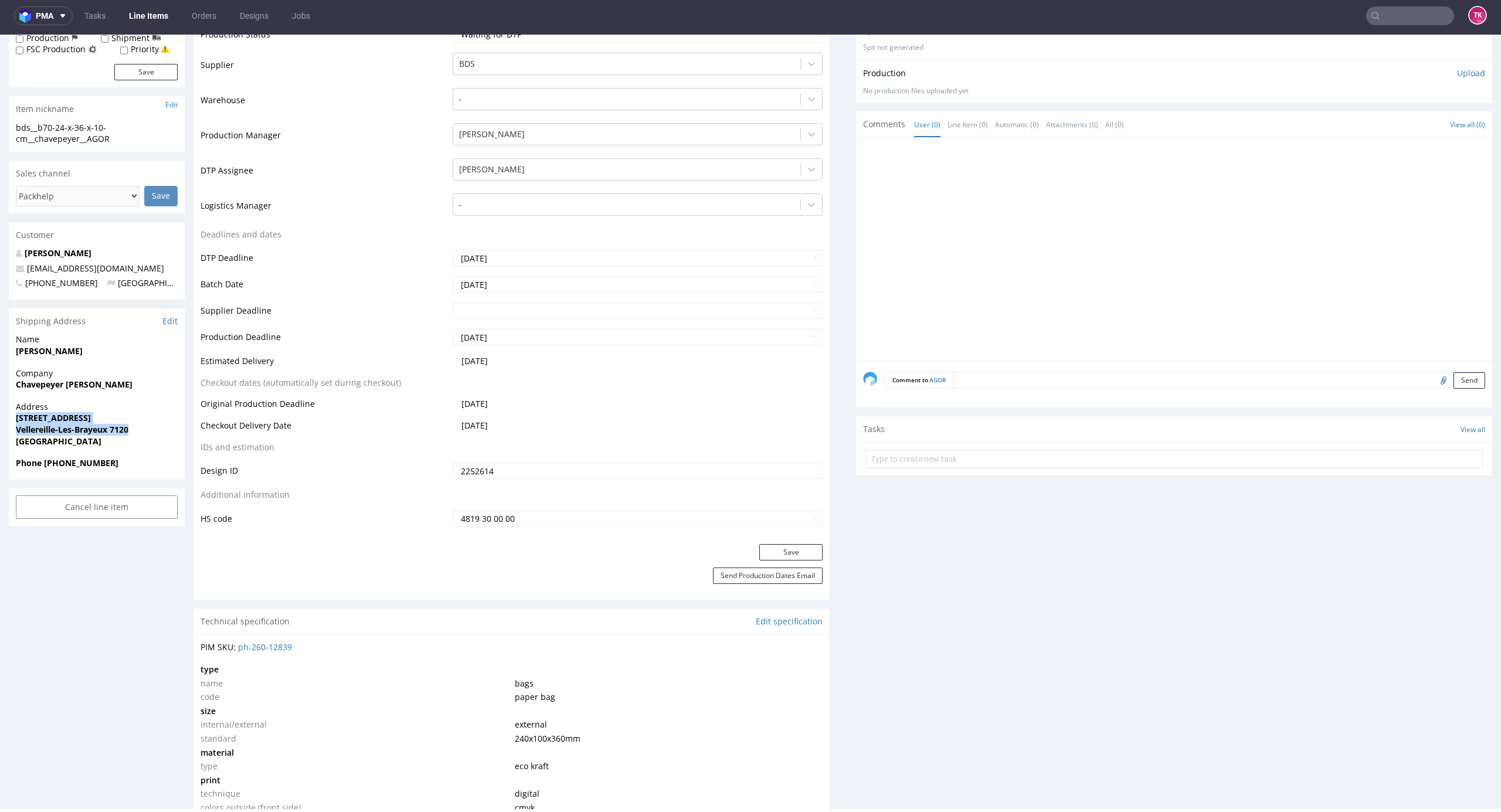
copy p "Rue Nouvelle 47 Vellereille-Les-Brayeux 7120"
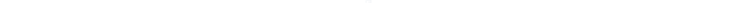
scroll to position [0, 0]
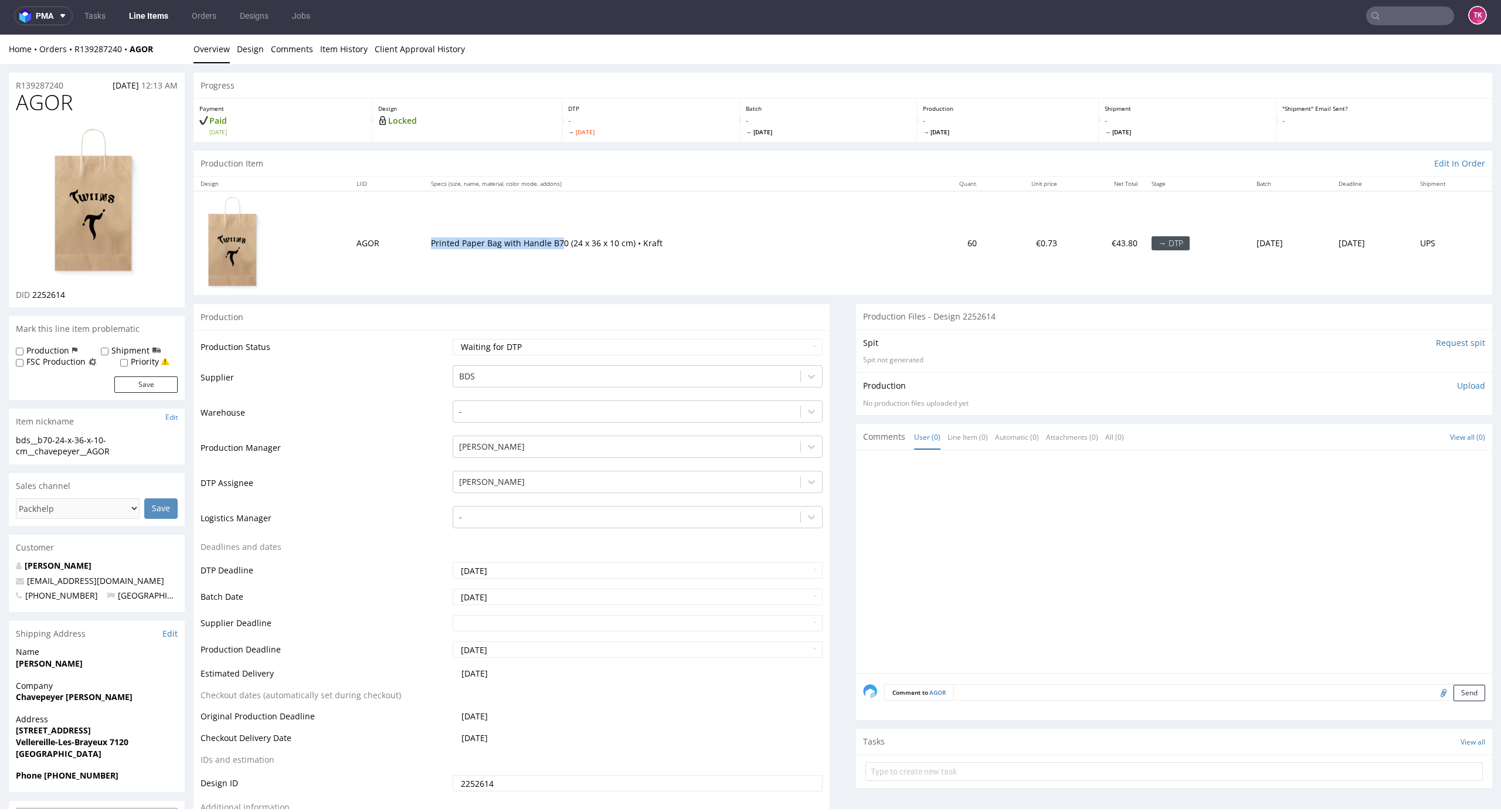
drag, startPoint x: 416, startPoint y: 235, endPoint x: 547, endPoint y: 247, distance: 131.5
click at [551, 236] on td "Printed Paper Bag with Handle B70 (24 x 36 x 10 cm) • Kraft" at bounding box center [672, 243] width 495 height 104
click at [547, 268] on td "Printed Paper Bag with Handle B70 (24 x 36 x 10 cm) • Kraft" at bounding box center [672, 243] width 495 height 104
drag, startPoint x: 406, startPoint y: 235, endPoint x: 490, endPoint y: 252, distance: 85.7
click at [490, 252] on tr "AGOR Printed Paper Bag with Handle B70 (24 x 36 x 10 cm) • Kraft 60 €0.73 €43.8…" at bounding box center [842, 243] width 1299 height 104
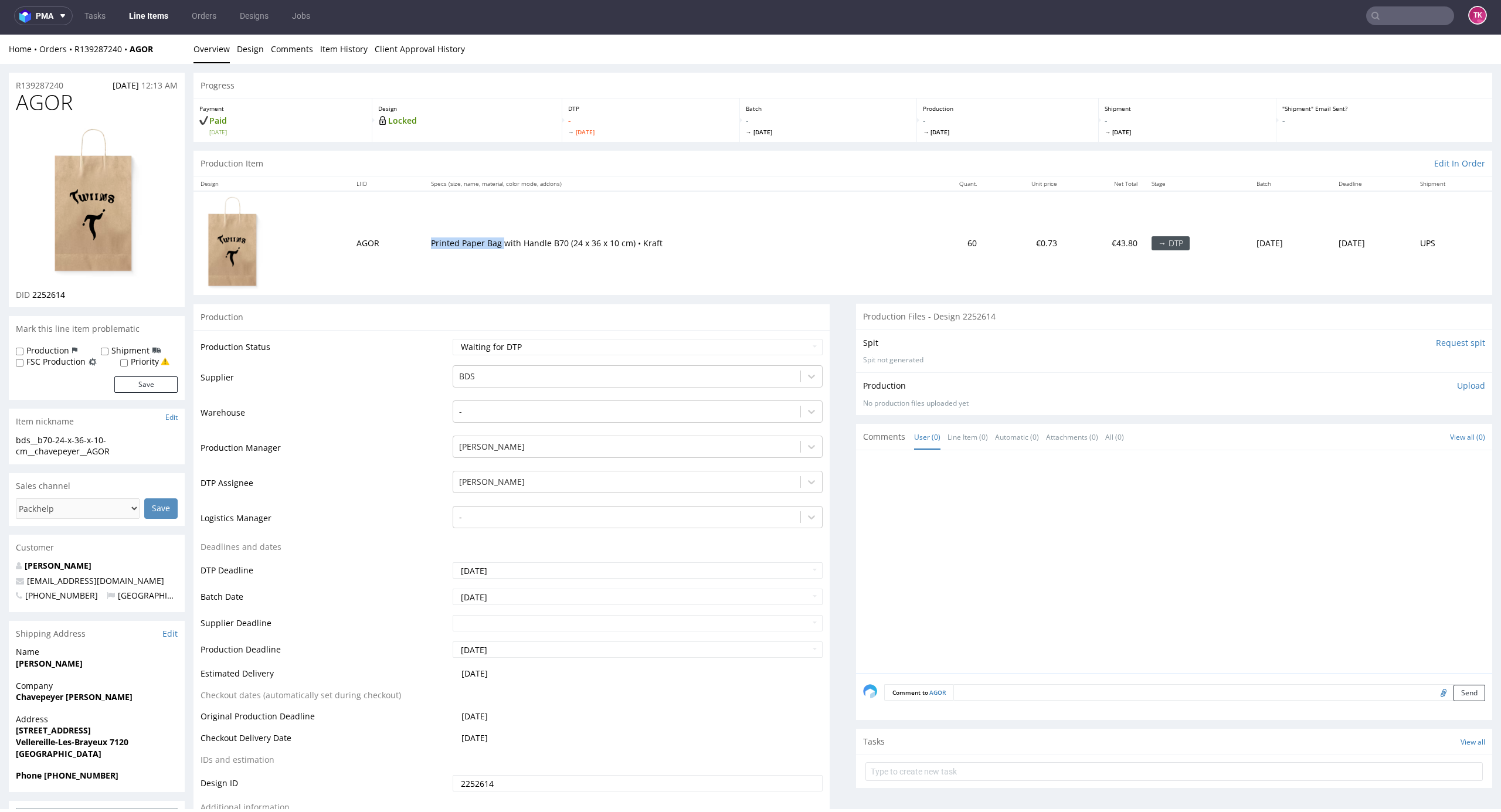
scroll to position [3, 0]
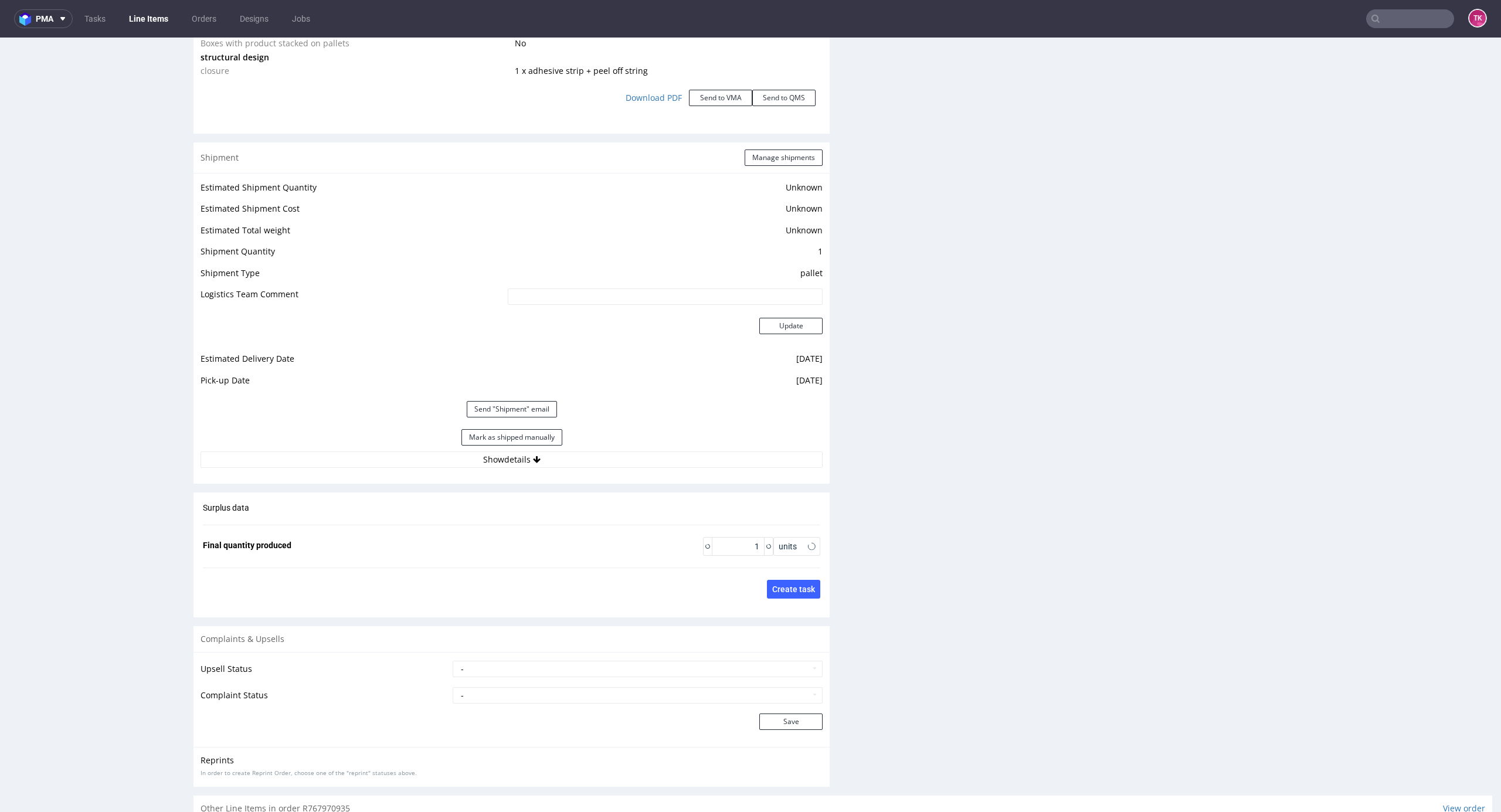
scroll to position [1582, 0]
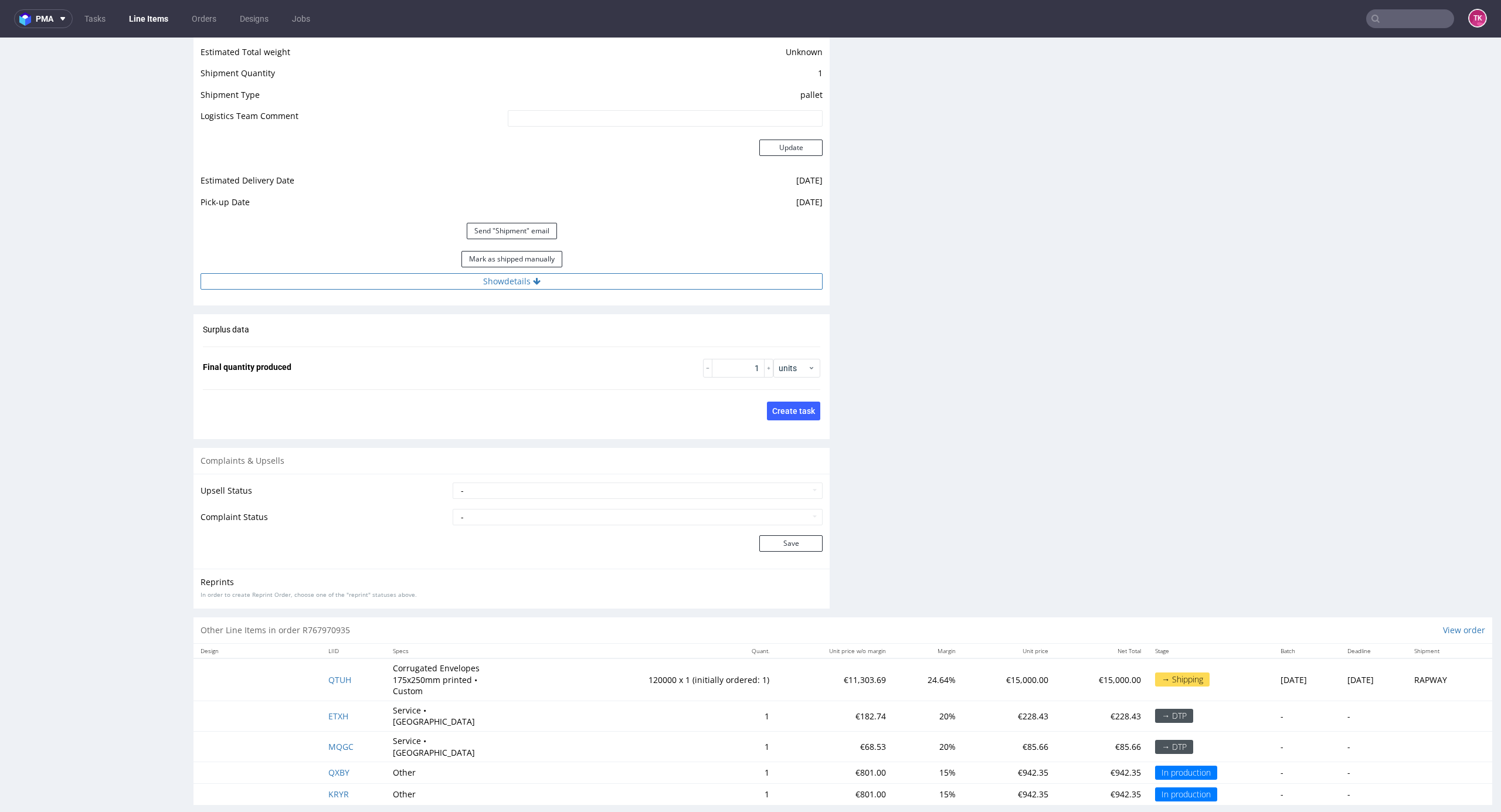
click at [708, 277] on button "Show details" at bounding box center [512, 281] width 622 height 16
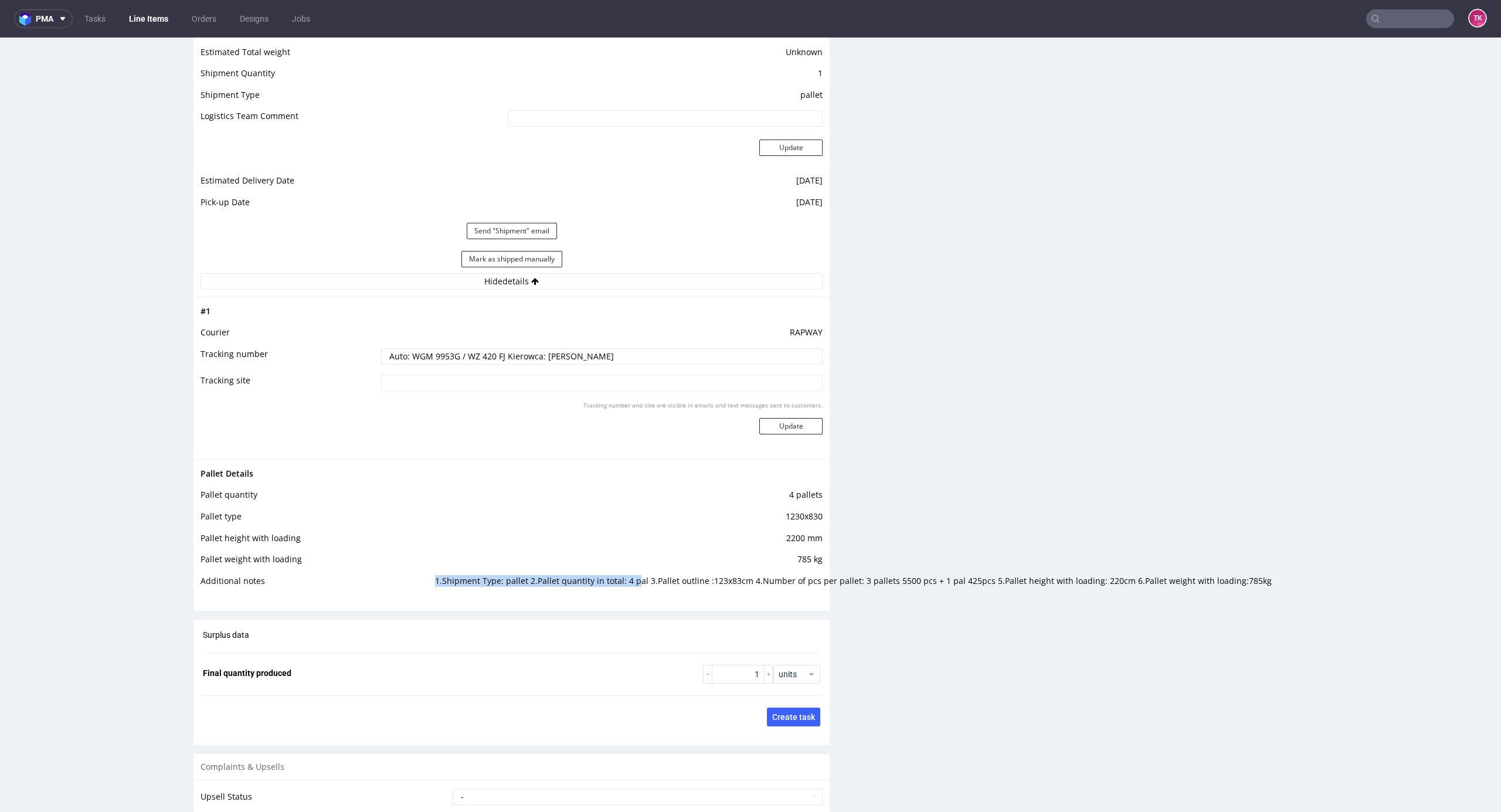
drag, startPoint x: 423, startPoint y: 587, endPoint x: 624, endPoint y: 579, distance: 201.2
click at [626, 575] on td "1.Shipment Type: pallet 2.Pallet quantity in total: 4 pal 3.Pallet outline :123…" at bounding box center [627, 585] width 391 height 22
click at [615, 591] on td "1.Shipment Type: pallet 2.Pallet quantity in total: 4 pal 3.Pallet outline :123…" at bounding box center [627, 585] width 391 height 22
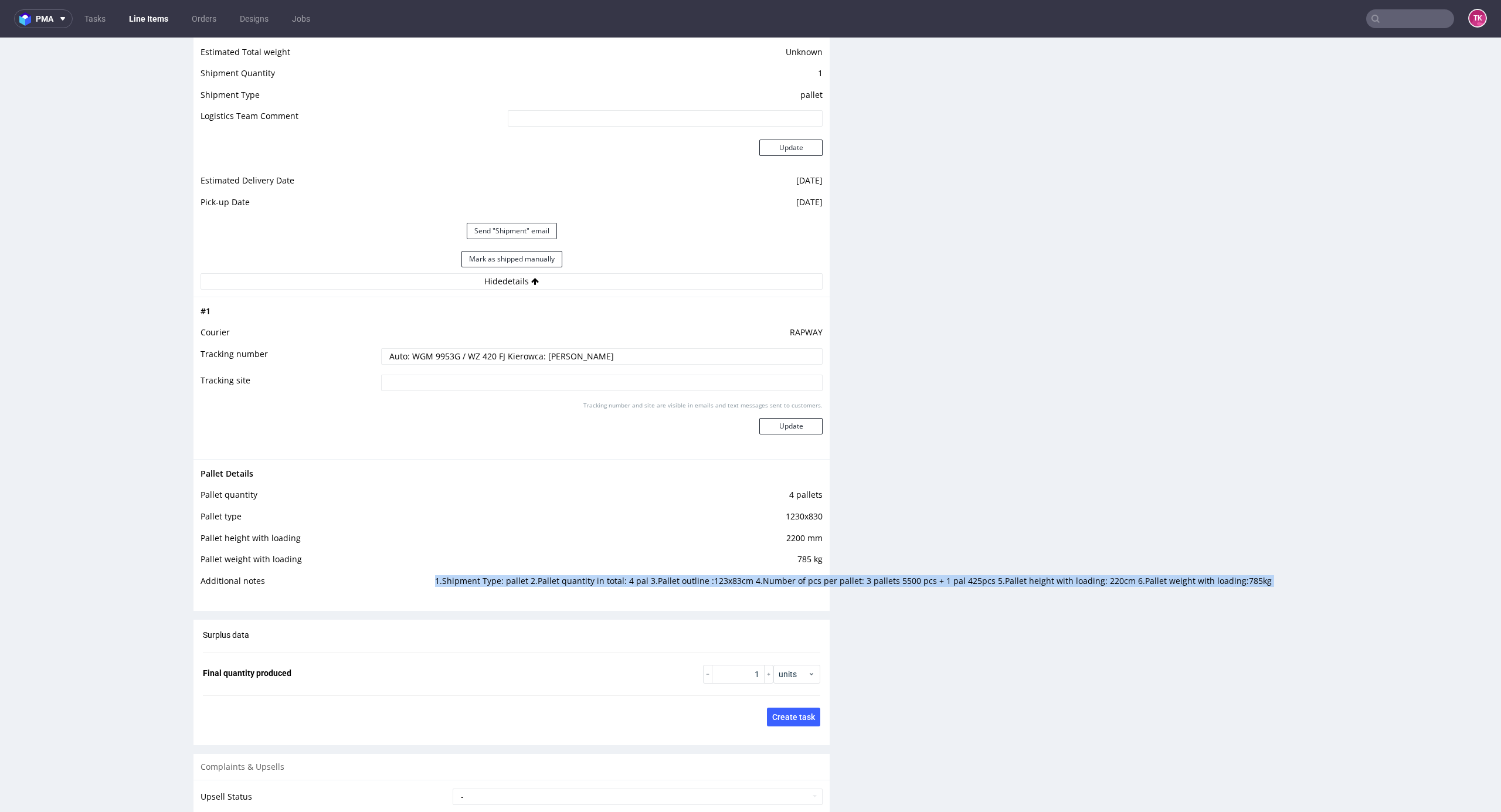
drag, startPoint x: 428, startPoint y: 578, endPoint x: 193, endPoint y: 639, distance: 242.8
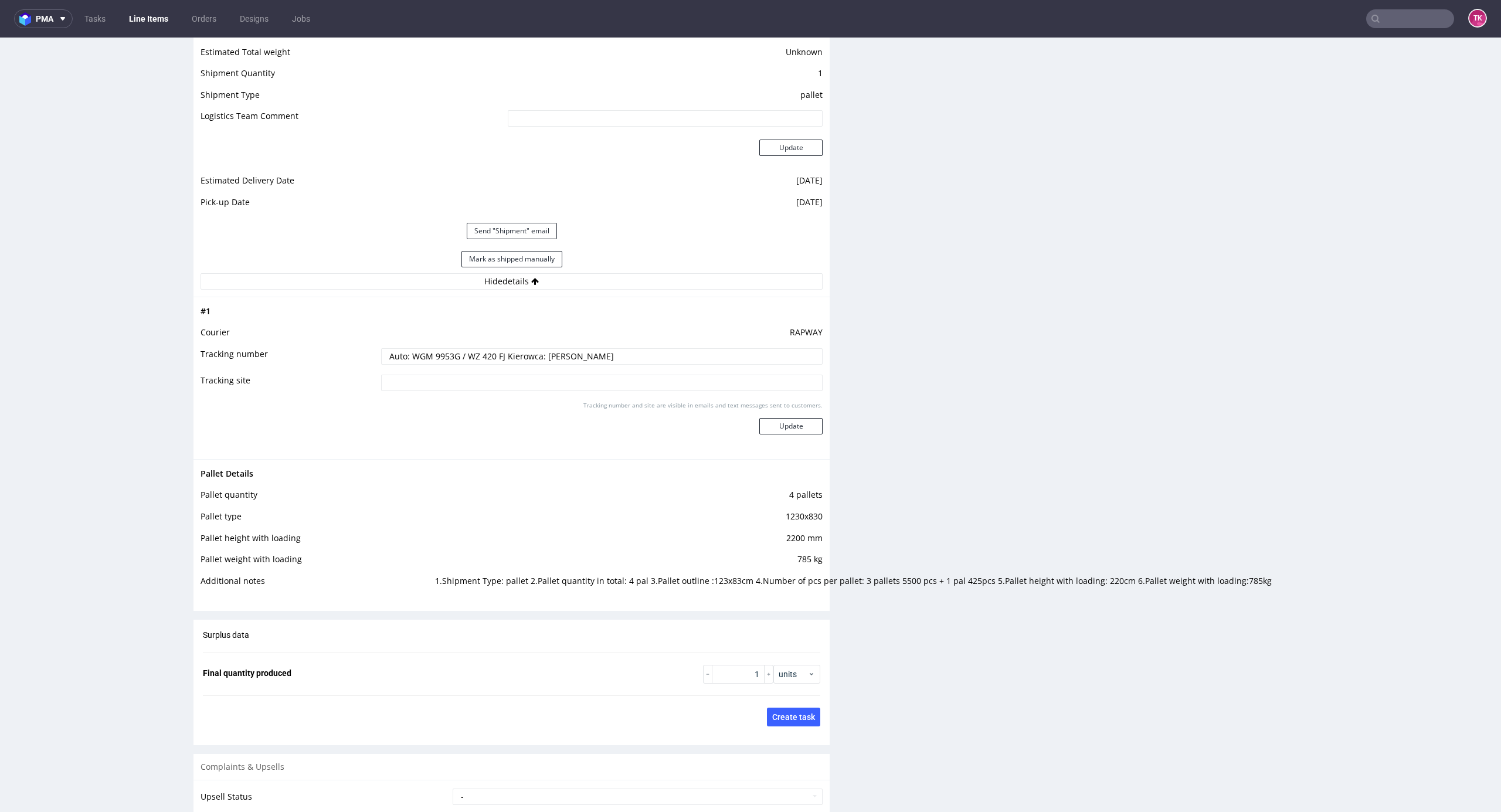
click at [456, 553] on td "785 kg" at bounding box center [627, 563] width 391 height 22
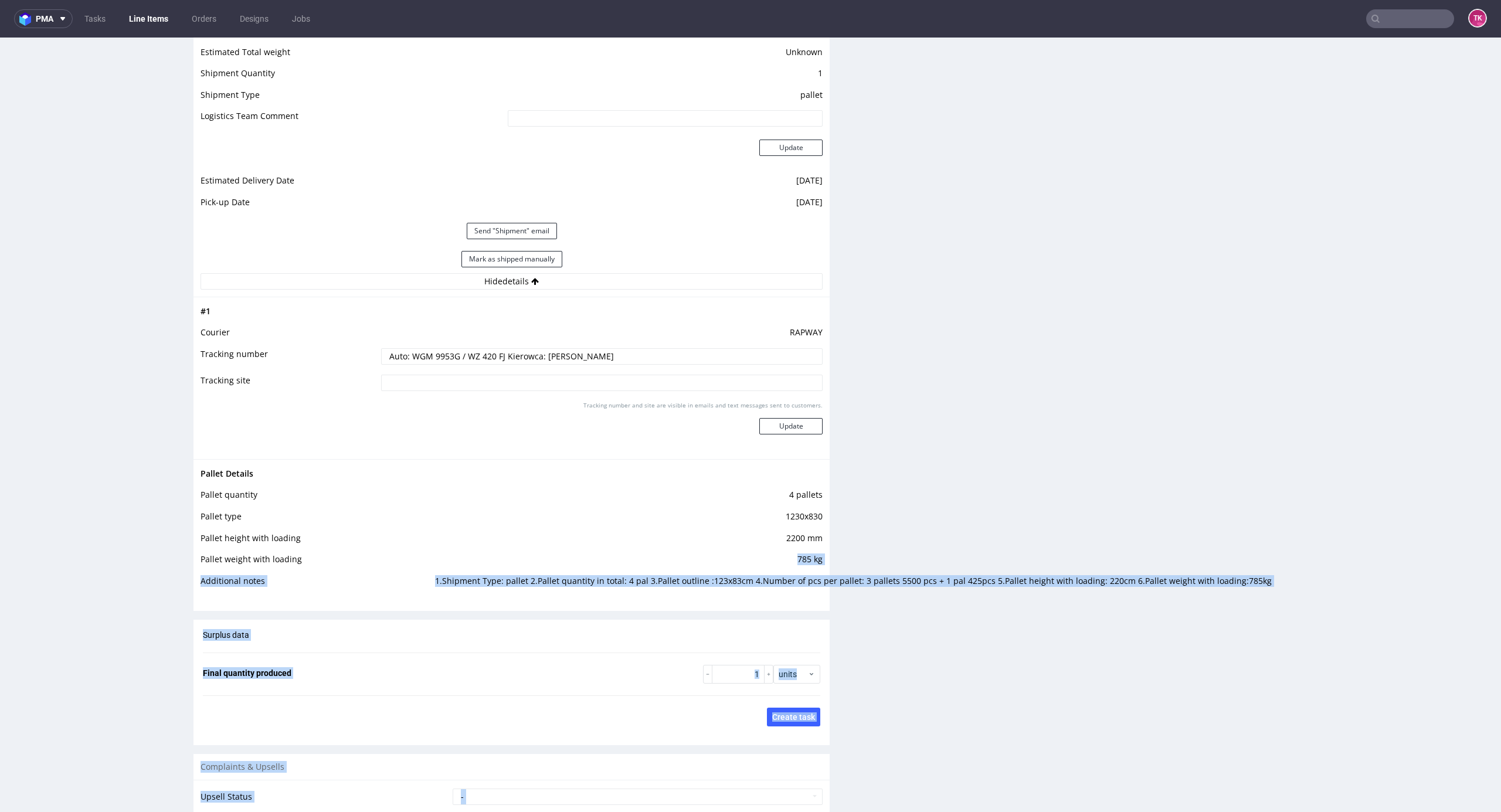
drag, startPoint x: 467, startPoint y: 584, endPoint x: 1238, endPoint y: 608, distance: 771.4
drag, startPoint x: 1238, startPoint y: 608, endPoint x: 1229, endPoint y: 594, distance: 16.6
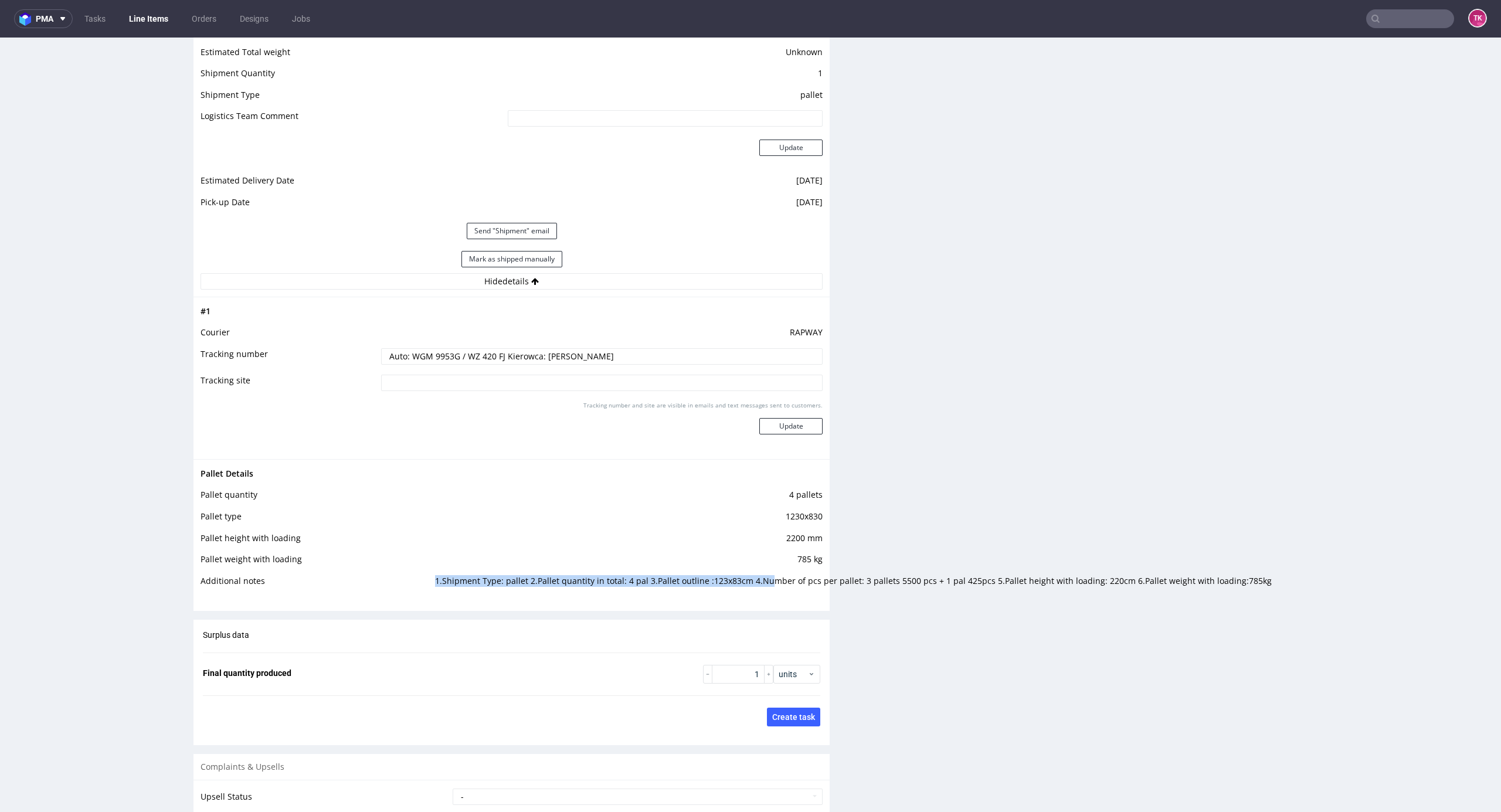
drag, startPoint x: 423, startPoint y: 584, endPoint x: 754, endPoint y: 594, distance: 331.2
click at [754, 594] on td "1.Shipment Type: pallet 2.Pallet quantity in total: 4 pal 3.Pallet outline :123…" at bounding box center [627, 585] width 391 height 22
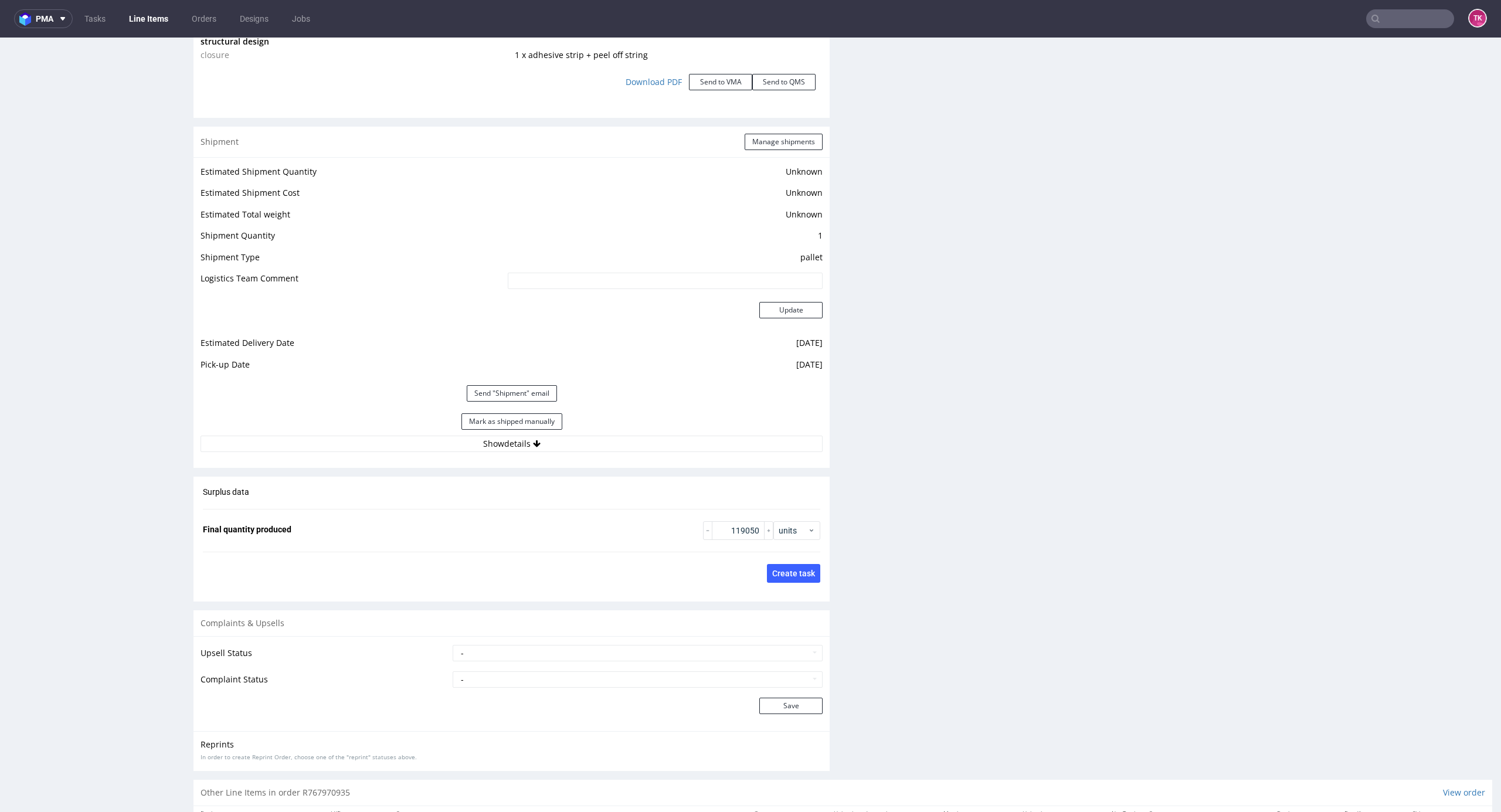
scroll to position [1571, 0]
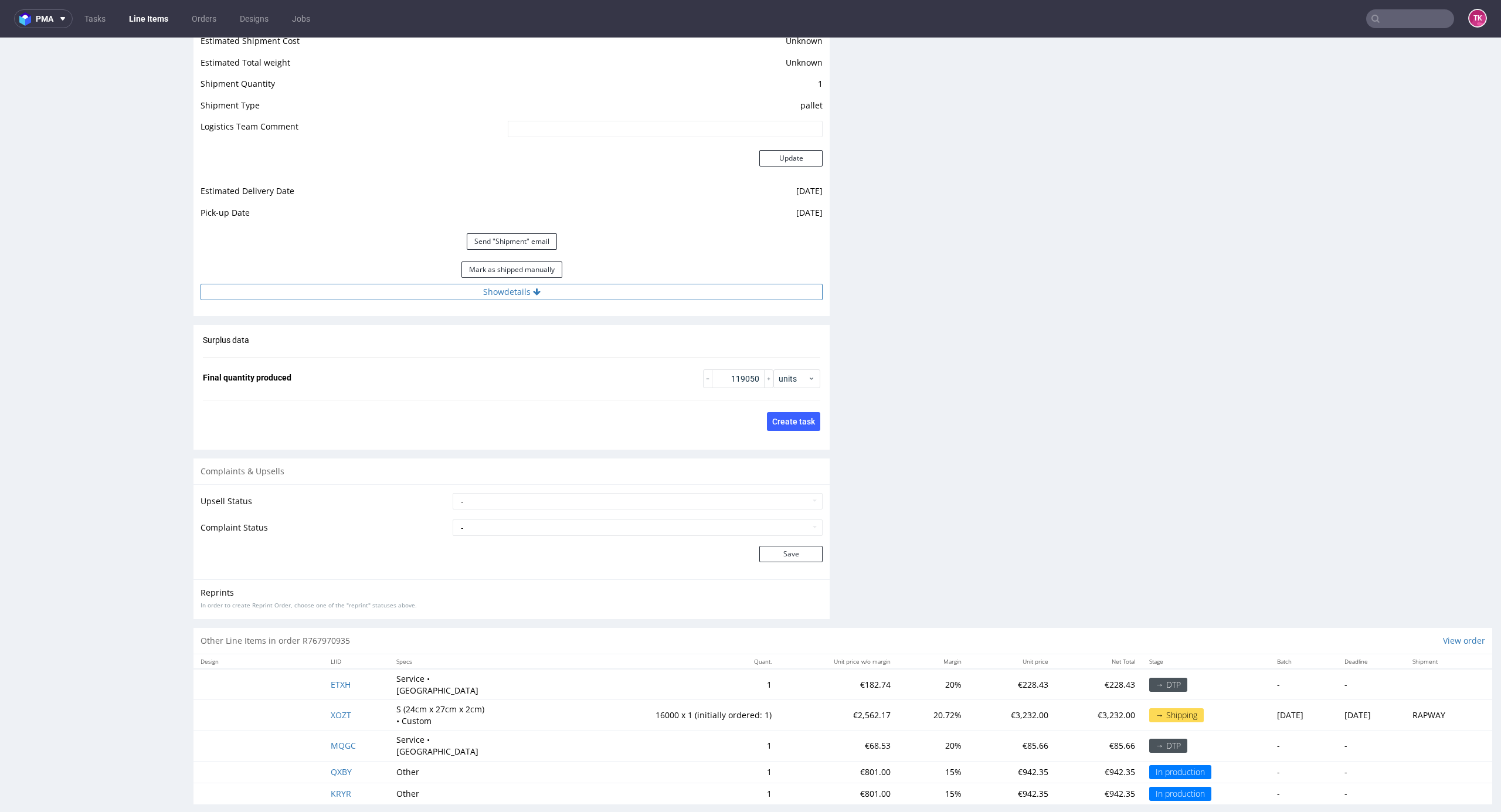
click at [676, 287] on button "Show details" at bounding box center [512, 291] width 622 height 16
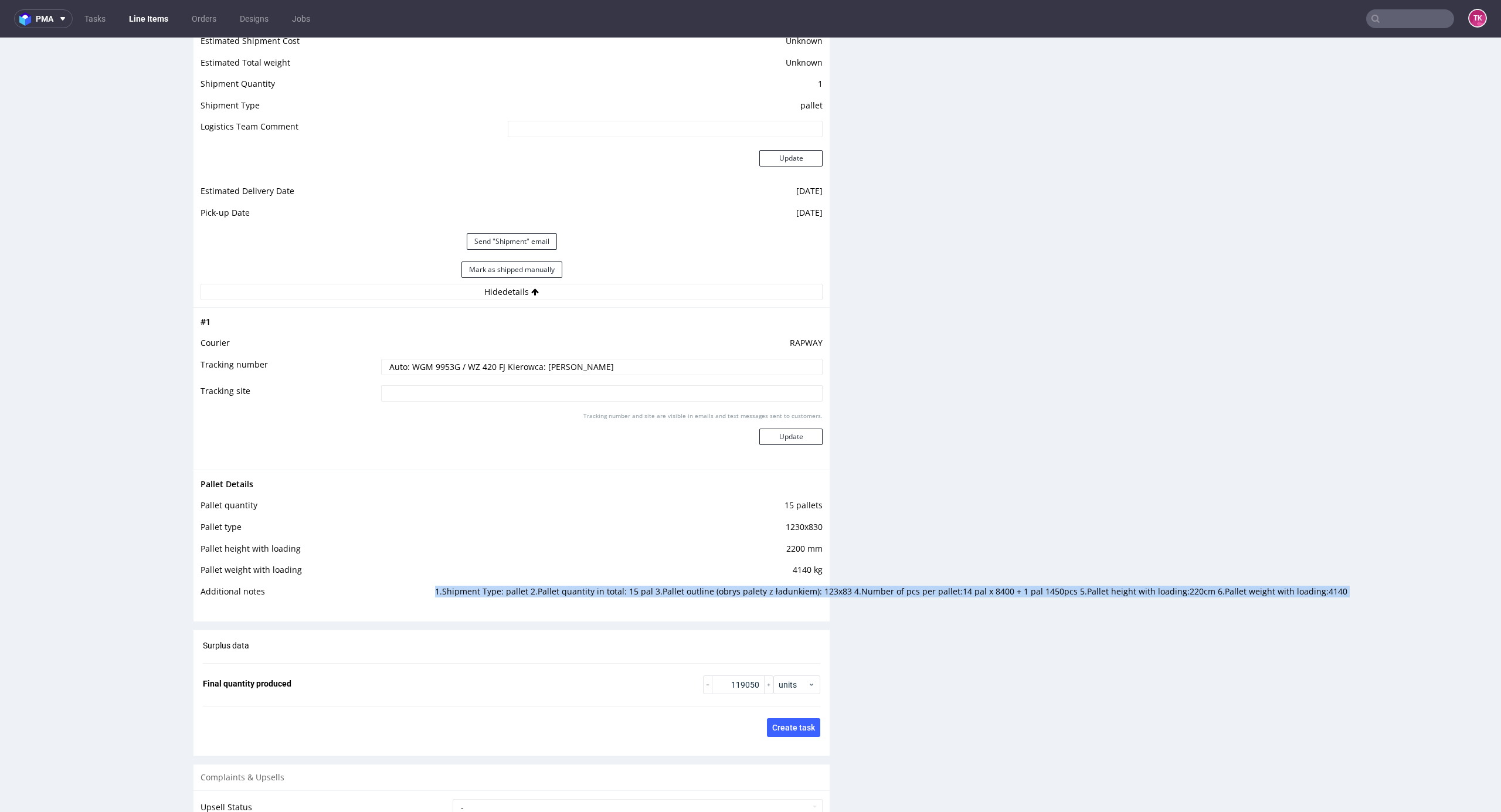
drag, startPoint x: 413, startPoint y: 596, endPoint x: 202, endPoint y: 645, distance: 216.6
click at [477, 594] on td "1.Shipment Type: pallet 2.Pallet quantity in total: 15 pal 3.Pallet outline (ob…" at bounding box center [627, 595] width 391 height 22
drag, startPoint x: 425, startPoint y: 594, endPoint x: 193, endPoint y: 650, distance: 238.7
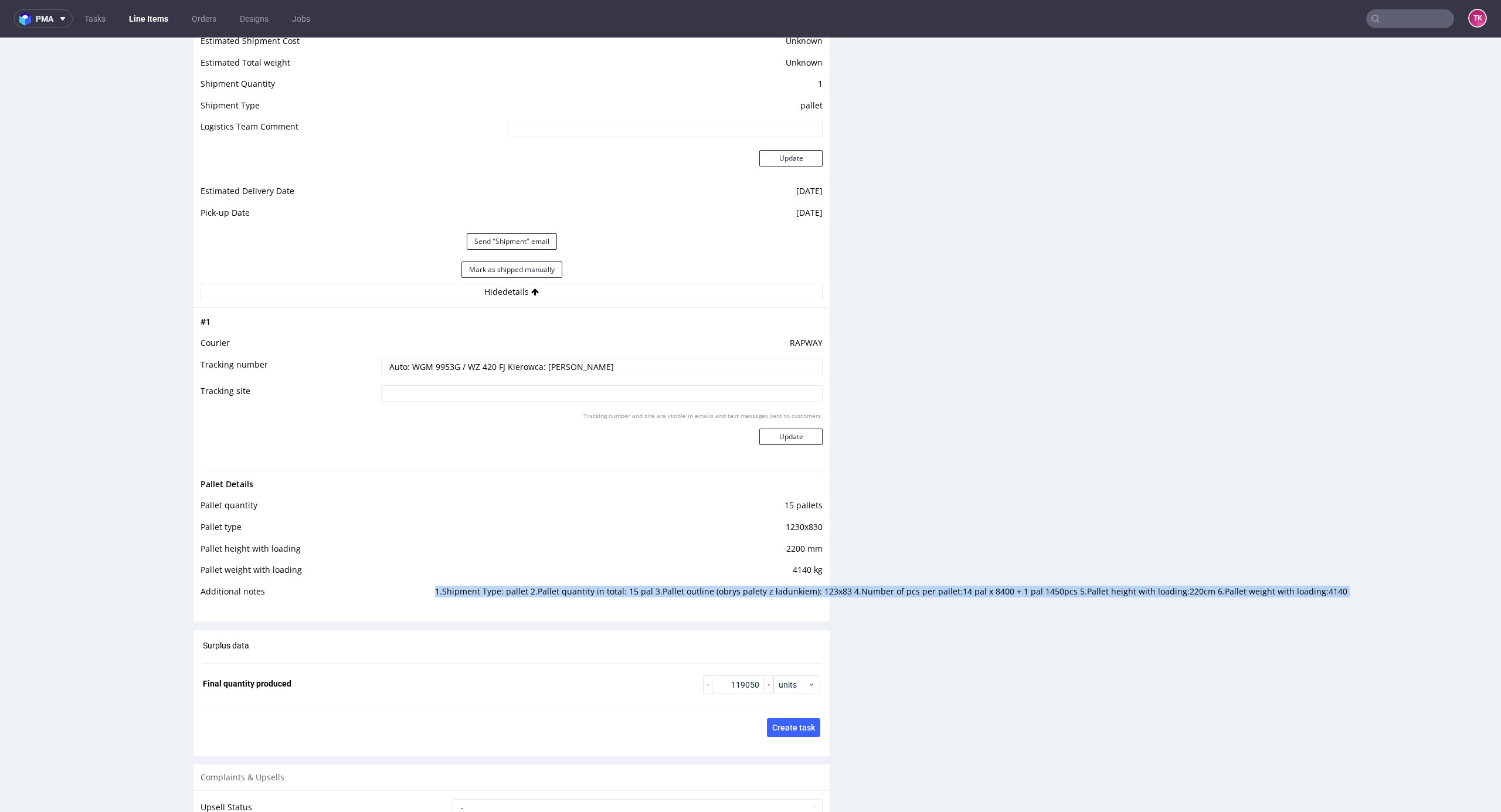
copy td "1.Shipment Type: pallet 2.Pallet quantity in total: 15 pal 3.Pallet outline (ob…"
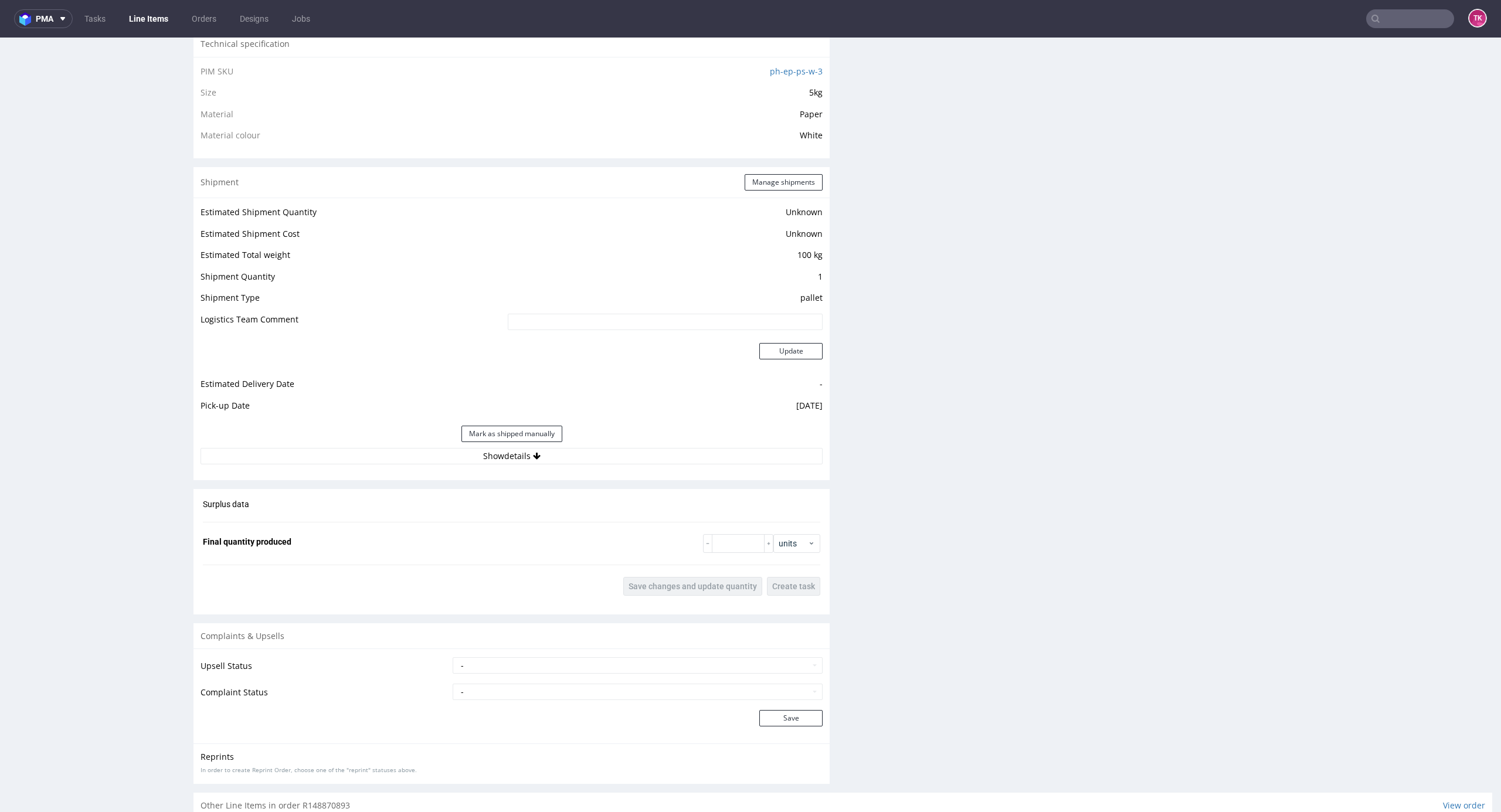
drag, startPoint x: 1480, startPoint y: 490, endPoint x: 1491, endPoint y: 448, distance: 43.4
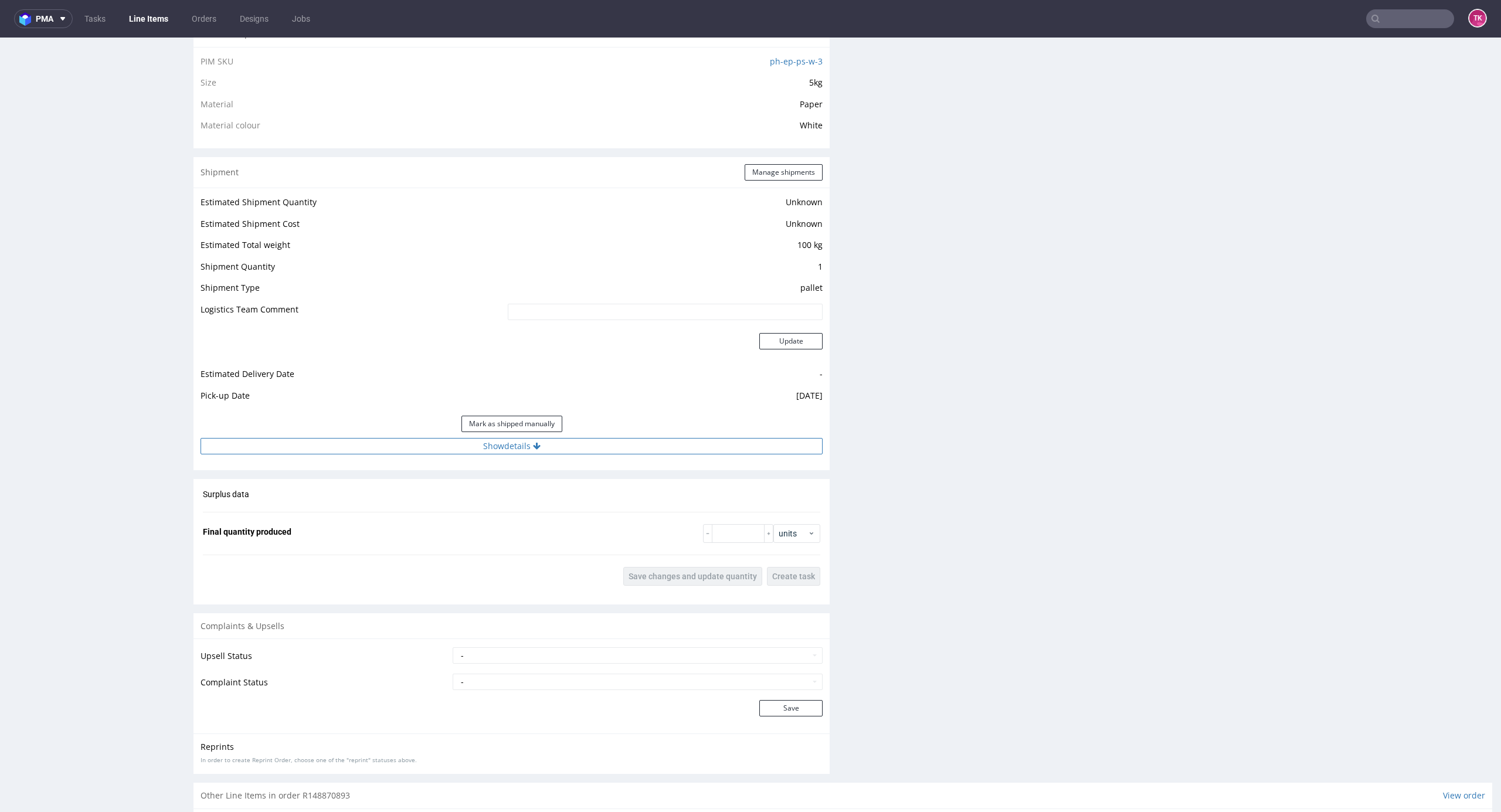
click at [692, 448] on button "Show details" at bounding box center [512, 445] width 622 height 16
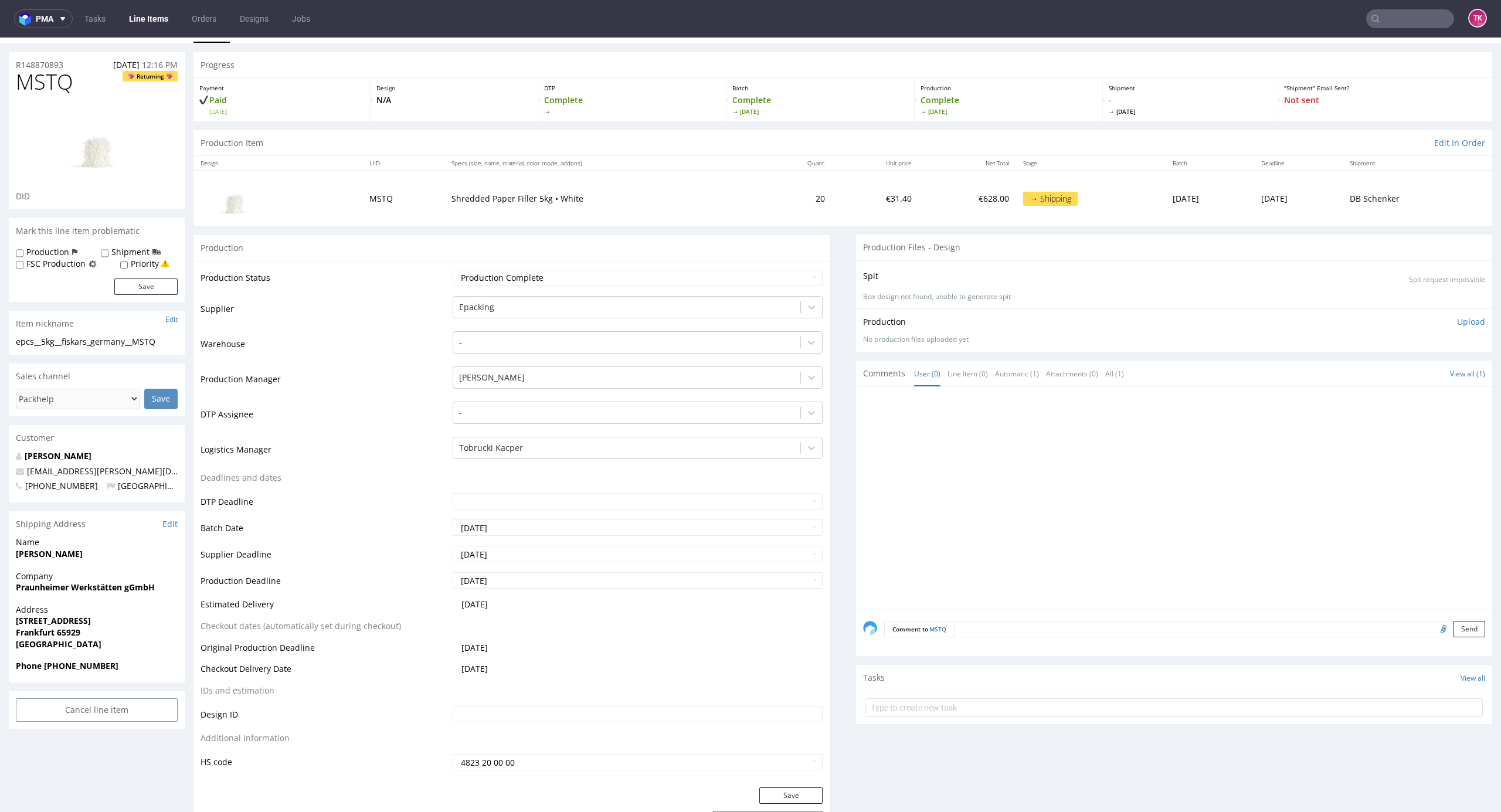
scroll to position [0, 0]
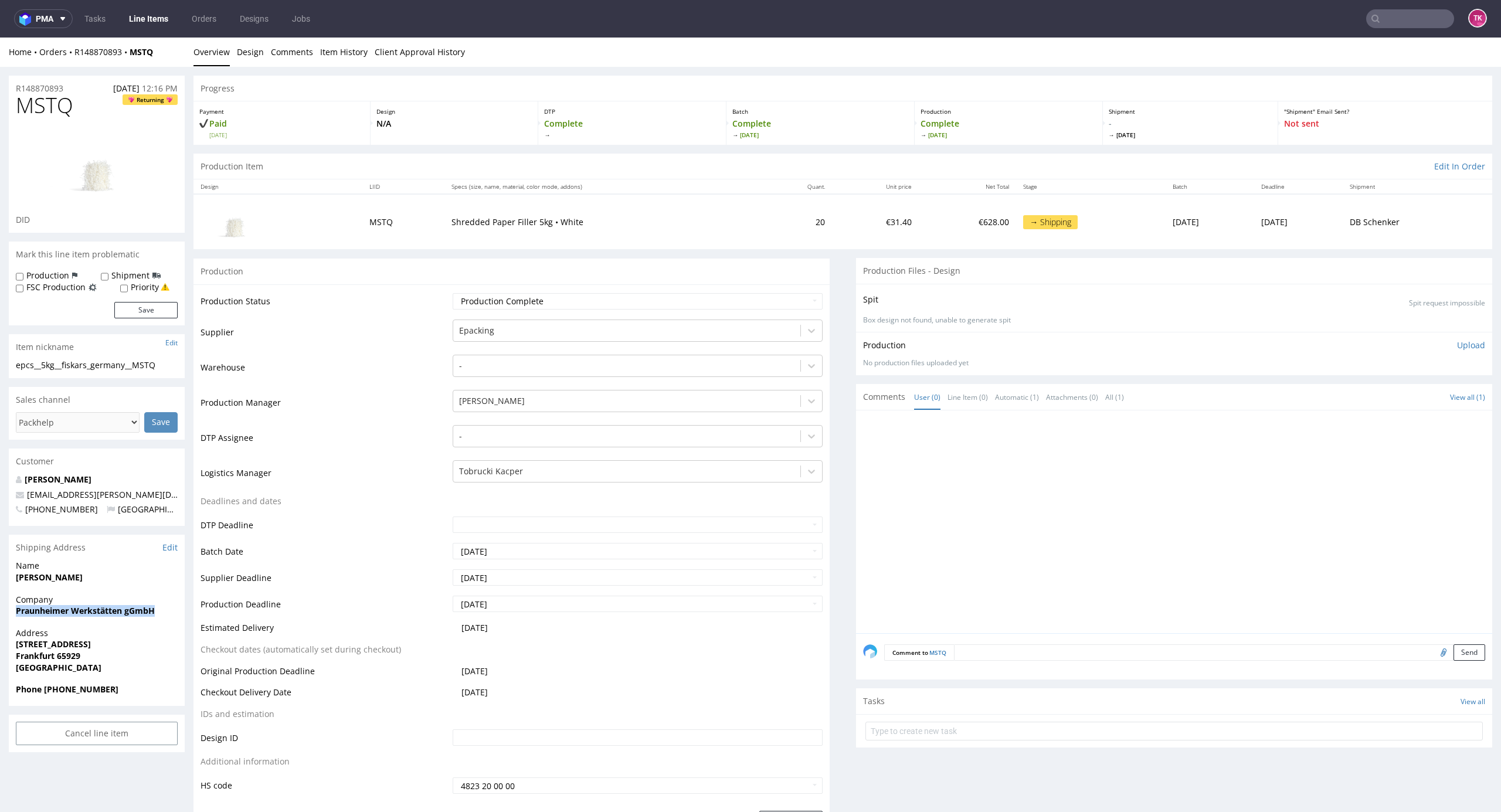
drag, startPoint x: 1, startPoint y: 619, endPoint x: 156, endPoint y: 619, distance: 155.0
copy strong "Praunheimer Werkstätten gGmbH"
drag, startPoint x: 13, startPoint y: 580, endPoint x: 86, endPoint y: 581, distance: 73.0
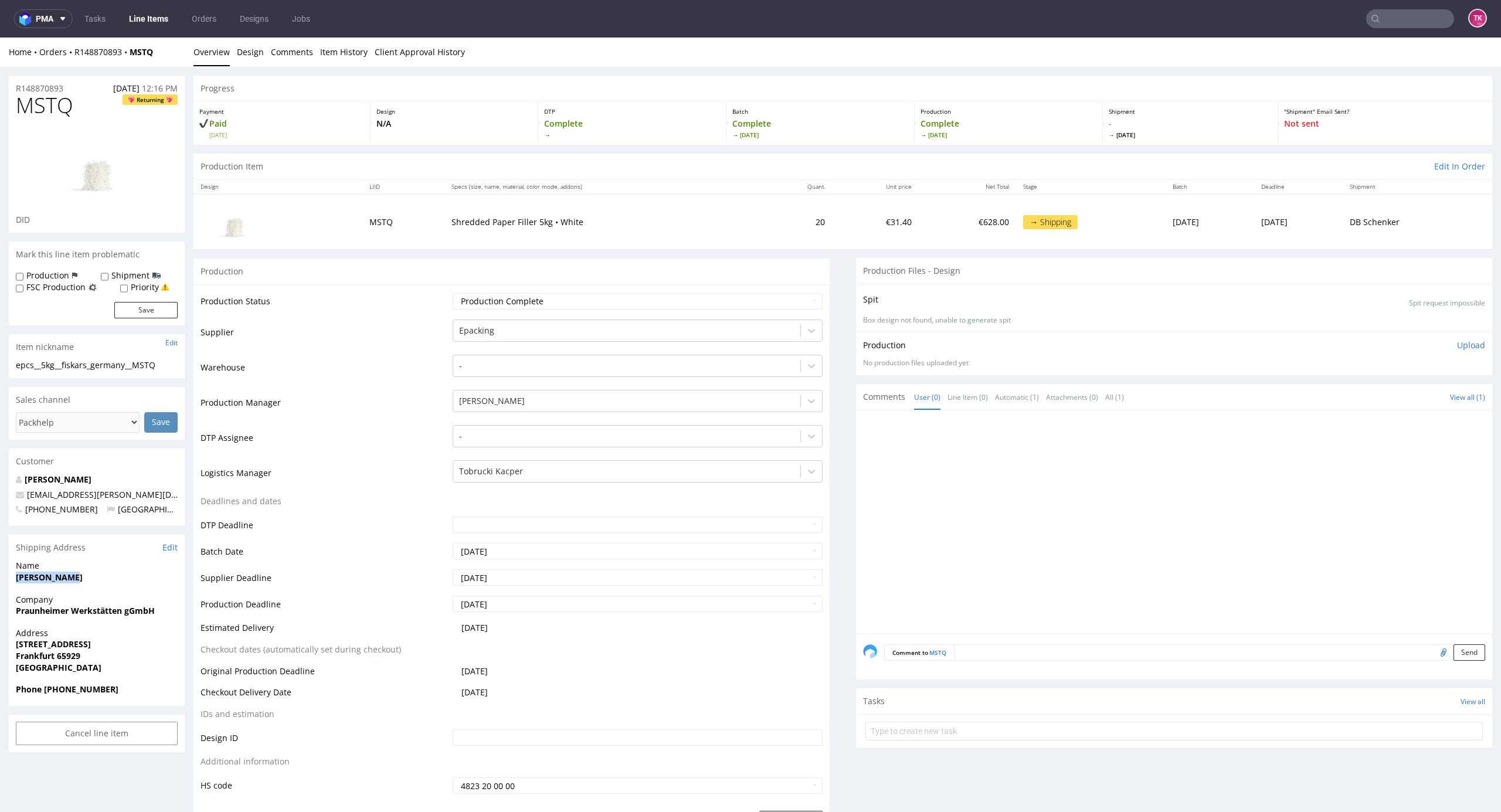
copy strong "Alina Limmer"
drag, startPoint x: 5, startPoint y: 637, endPoint x: 139, endPoint y: 665, distance: 136.9
drag, startPoint x: 71, startPoint y: 685, endPoint x: 62, endPoint y: 664, distance: 22.8
click at [69, 685] on strong "Phone +491751104836" at bounding box center [67, 689] width 103 height 11
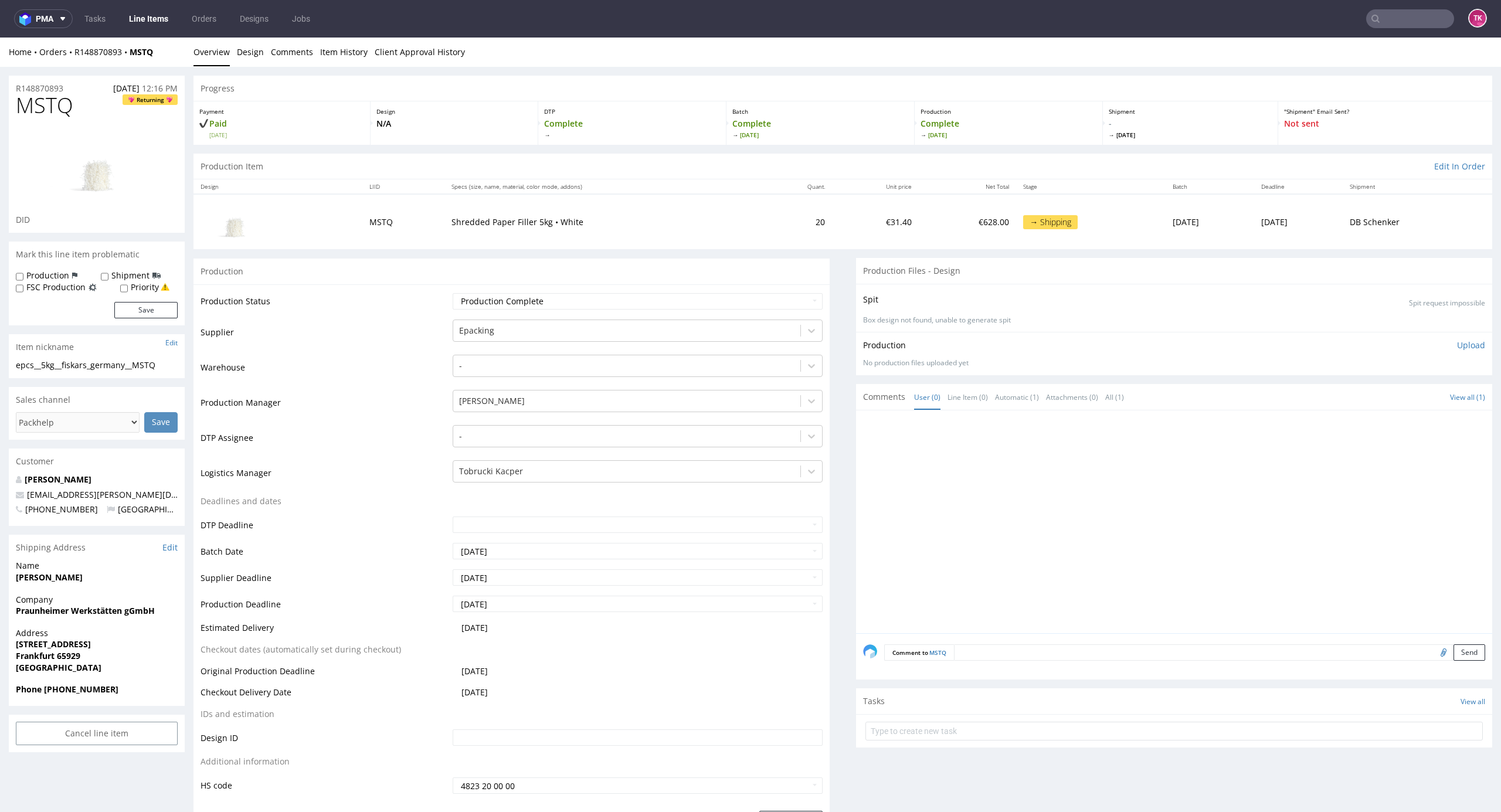
click at [66, 653] on strong "Frankfurt 65929" at bounding box center [48, 655] width 65 height 11
click at [57, 655] on strong "Frankfurt 65929" at bounding box center [48, 655] width 65 height 11
copy strong "65929"
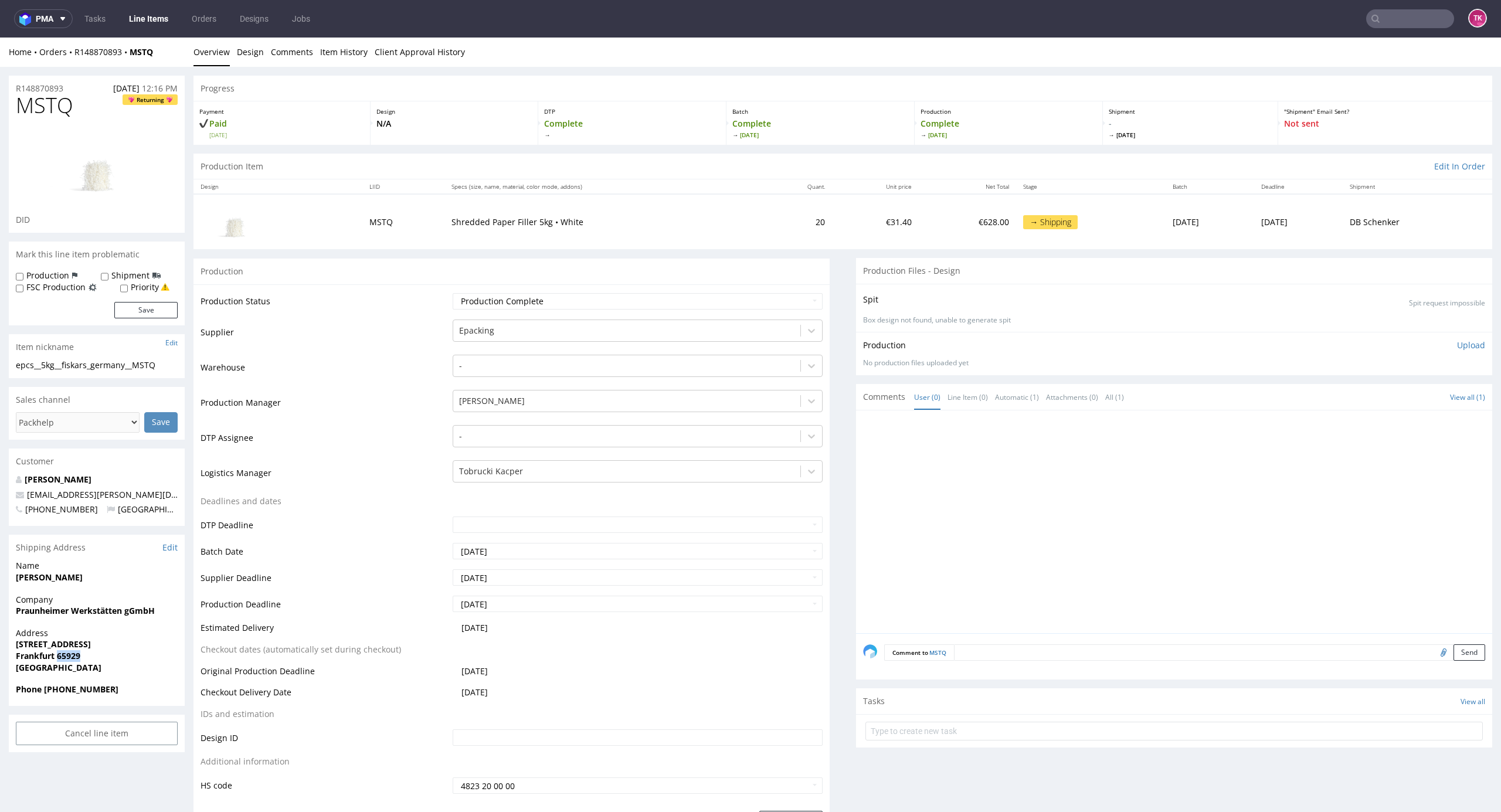
drag, startPoint x: 2, startPoint y: 648, endPoint x: 122, endPoint y: 639, distance: 120.3
copy strong "Höchster-Bahnstr.2"
drag, startPoint x: 133, startPoint y: 491, endPoint x: 0, endPoint y: 493, distance: 133.0
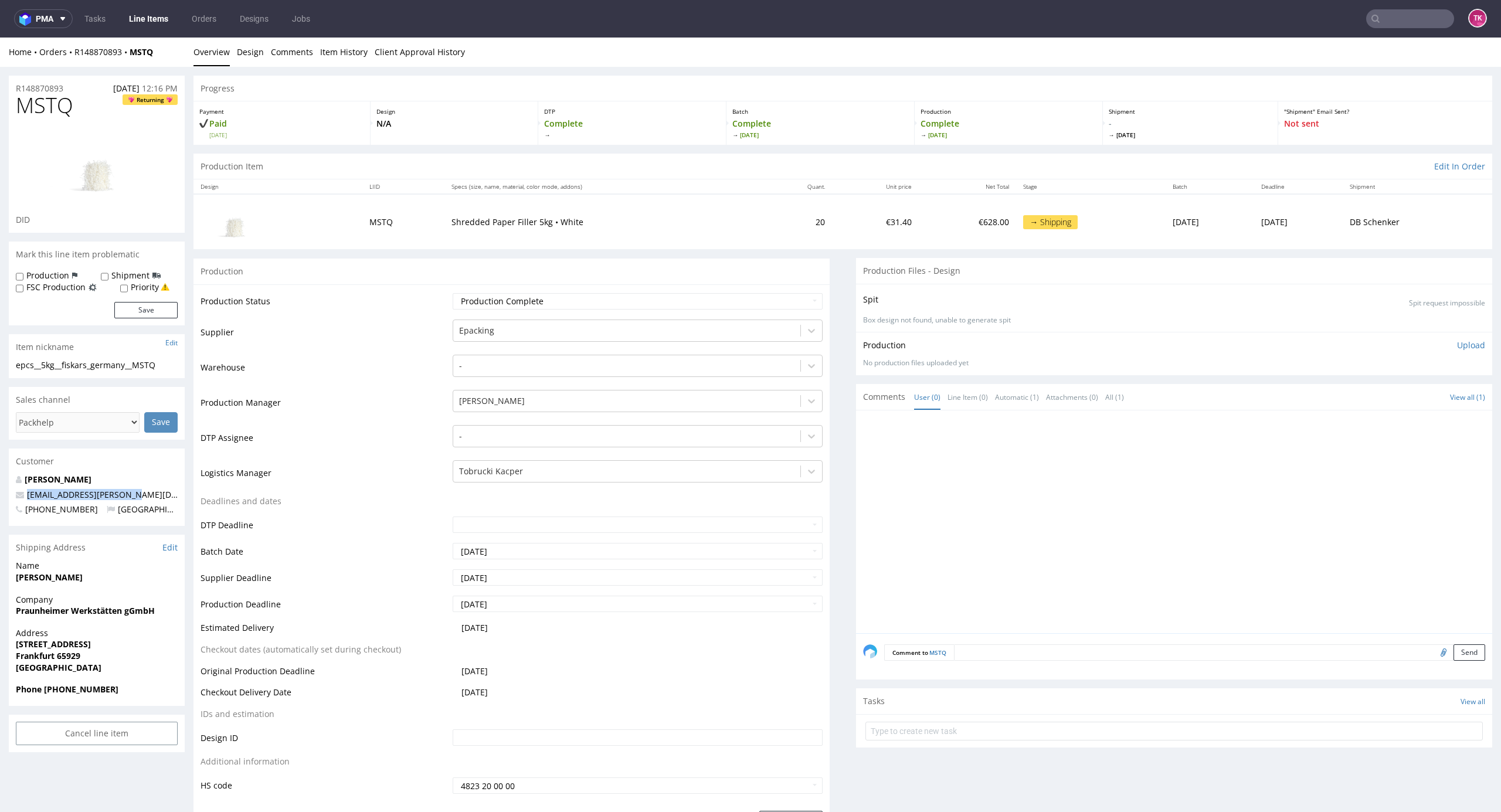
copy span "alina.limmer@fiskars.com"
drag, startPoint x: 45, startPoint y: 688, endPoint x: 164, endPoint y: 685, distance: 119.0
click at [164, 685] on span "Phone +491751104836" at bounding box center [96, 689] width 162 height 12
copy strong "+491751104836"
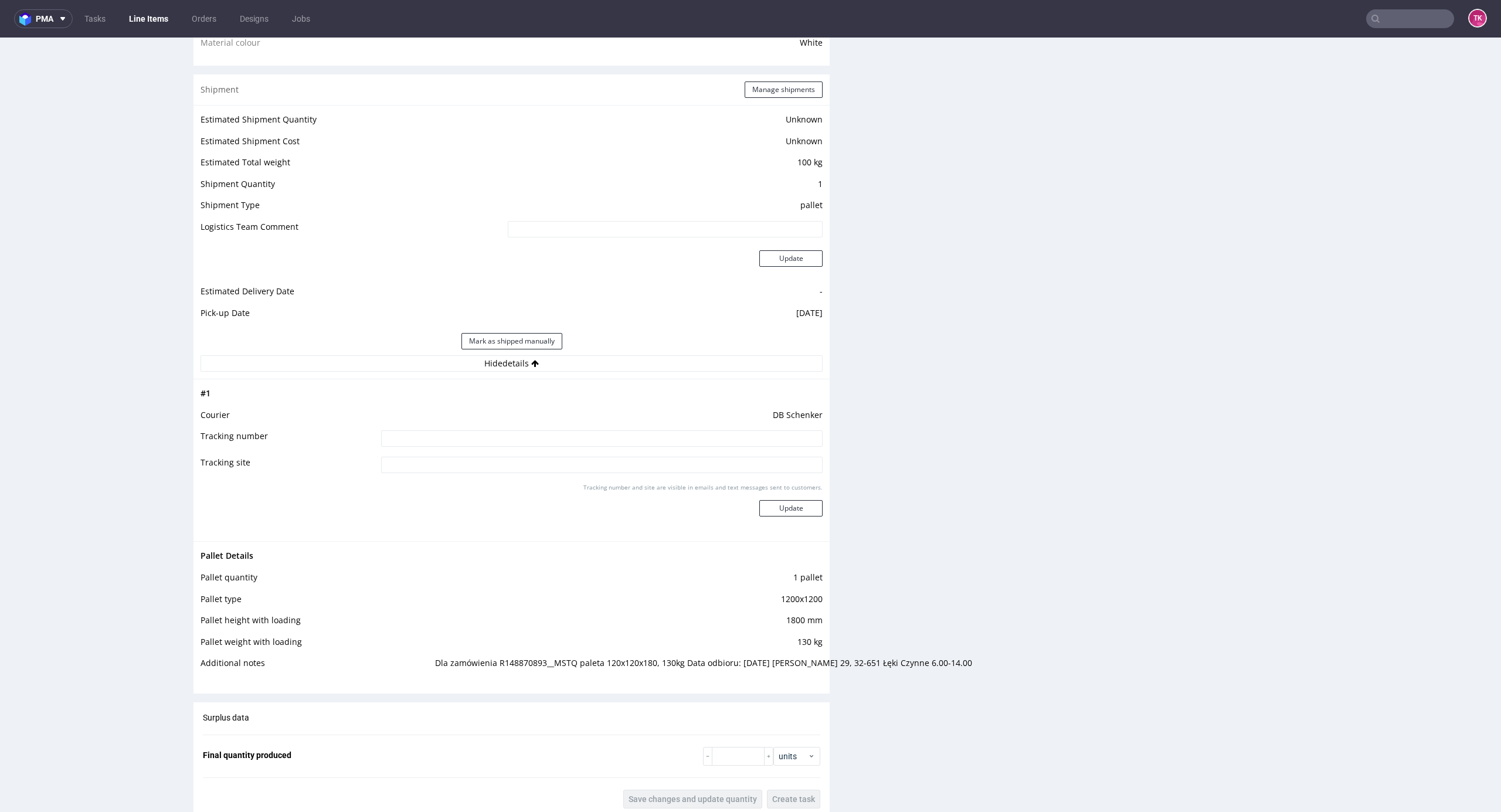
scroll to position [938, 0]
click at [784, 95] on button "Manage shipments" at bounding box center [784, 88] width 78 height 16
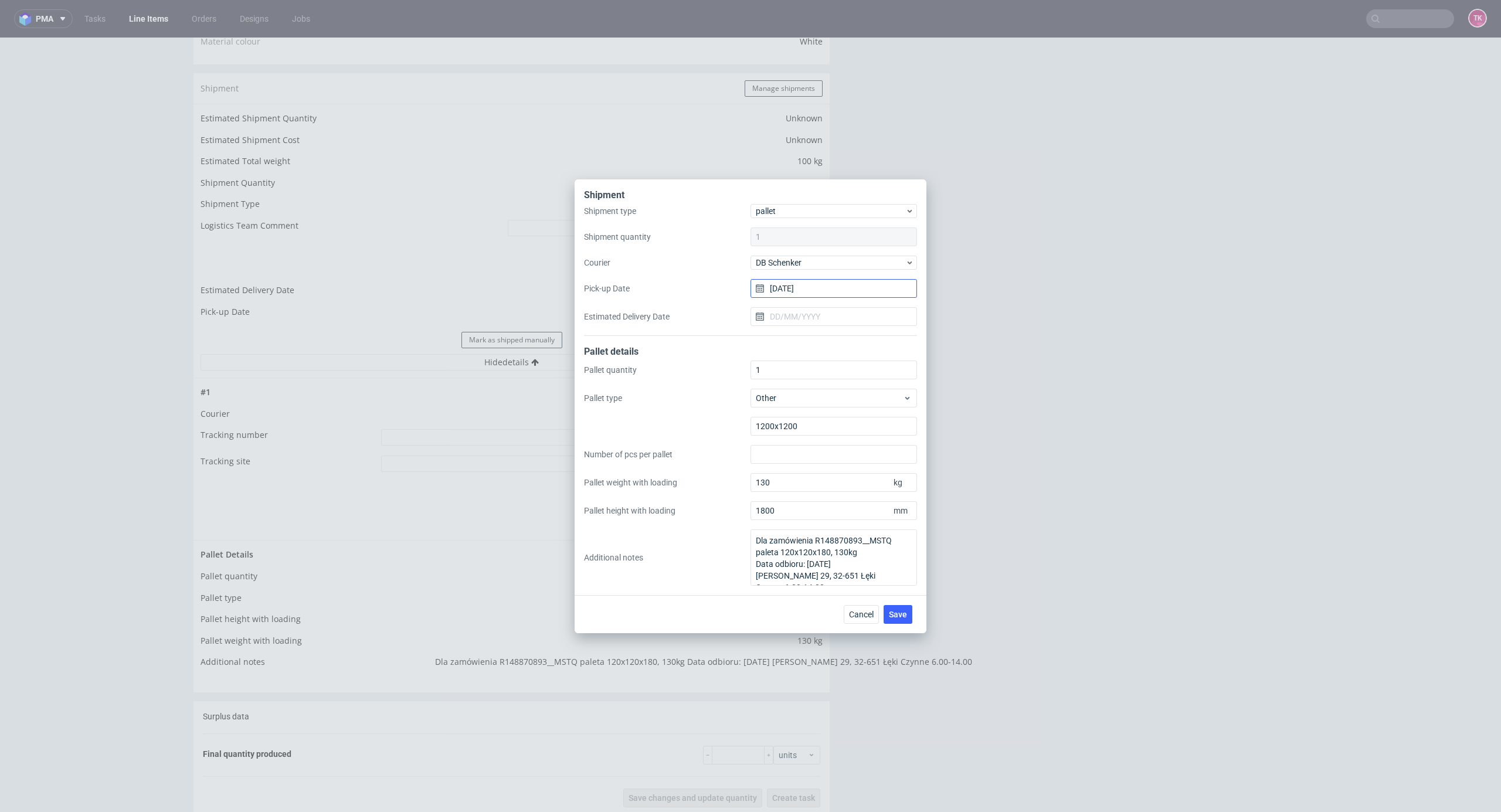
click at [815, 297] on div "Shipment type pallet Shipment quantity 1 Courier DB Schenker Pick-up Date 28/08…" at bounding box center [750, 270] width 333 height 132
click at [806, 294] on input "28/08/2025" at bounding box center [834, 288] width 166 height 19
click at [872, 439] on span "29" at bounding box center [872, 441] width 10 height 12
type input "29/08/2025"
click at [894, 608] on button "Save" at bounding box center [898, 614] width 29 height 19
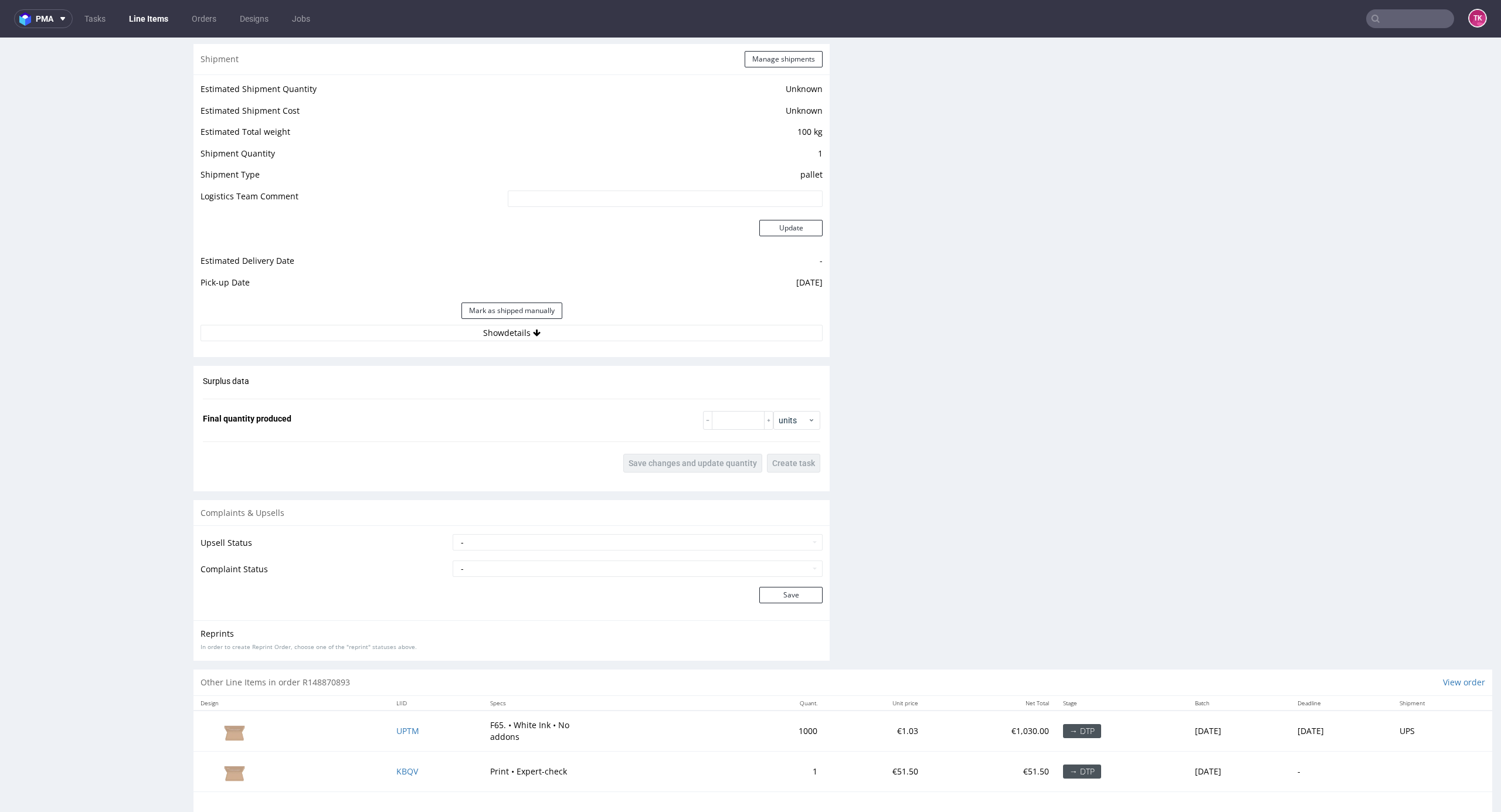
scroll to position [857, 0]
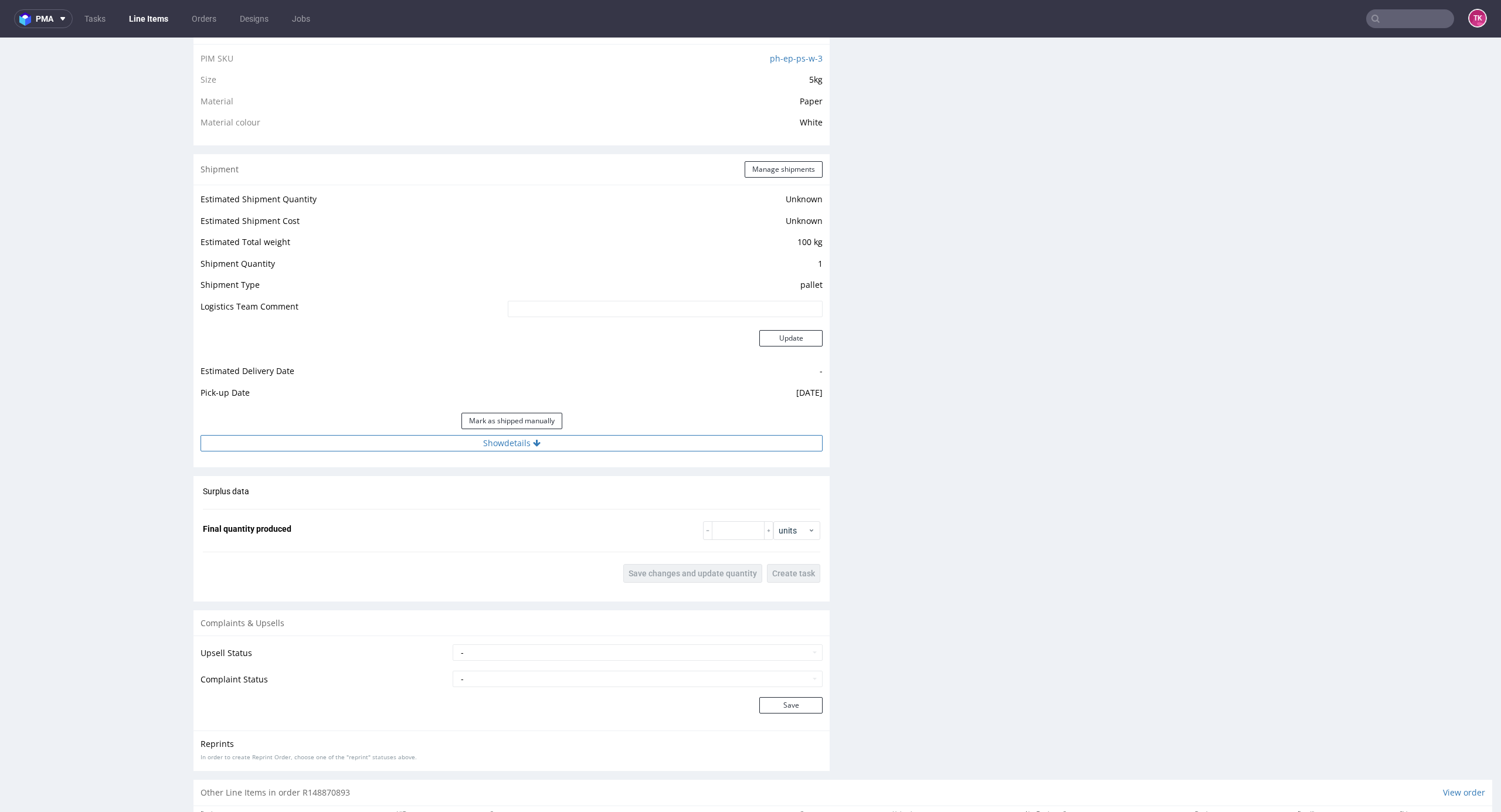
click at [721, 442] on button "Show details" at bounding box center [512, 442] width 622 height 16
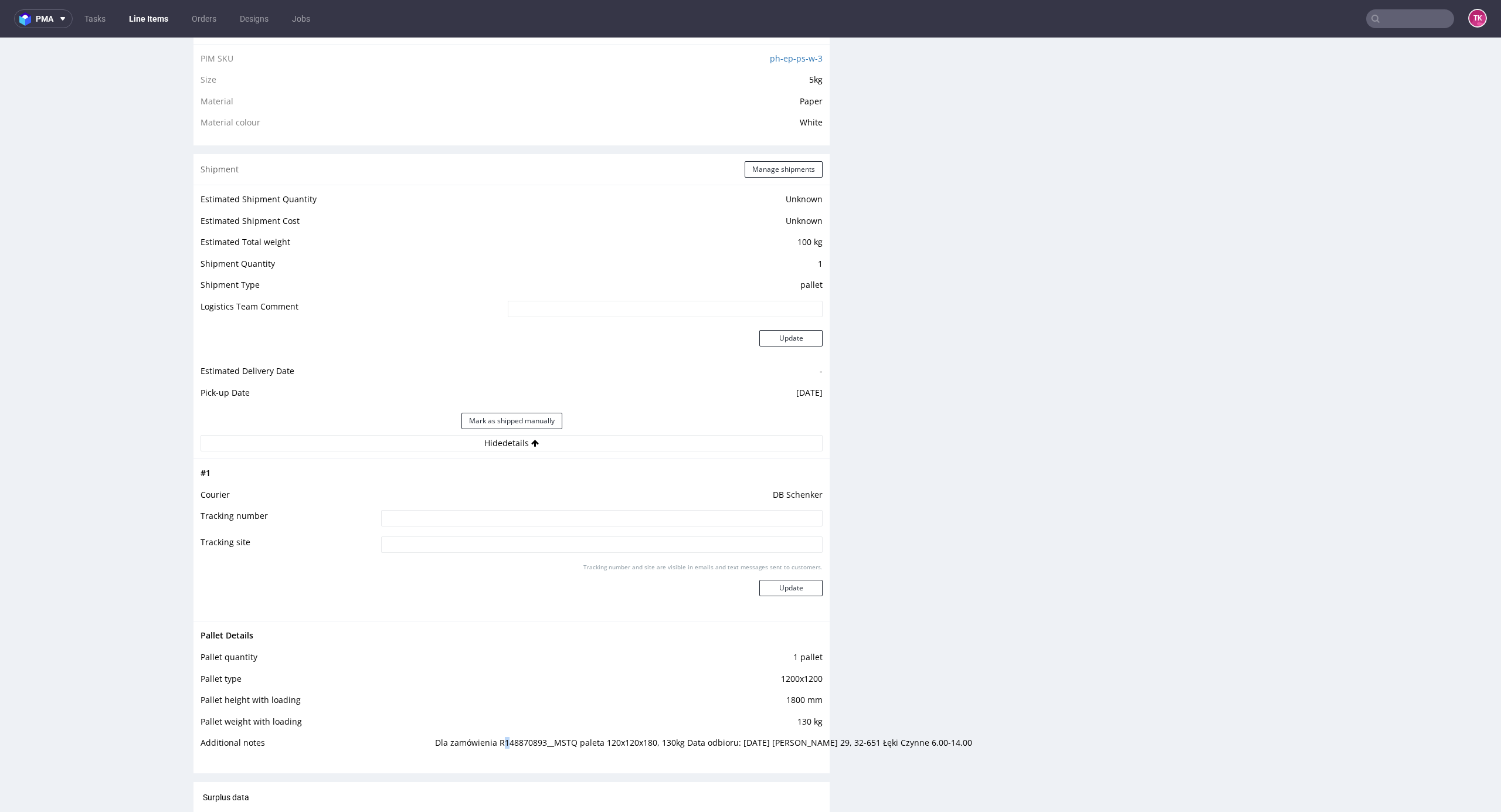
click at [496, 741] on td "Dla zamówienia R148870893__MSTQ paleta 120x120x180, 130kg Data odbioru: 29.08.2…" at bounding box center [627, 746] width 391 height 22
click at [496, 742] on td "Dla zamówienia R148870893__MSTQ paleta 120x120x180, 130kg Data odbioru: 29.08.2…" at bounding box center [627, 746] width 391 height 22
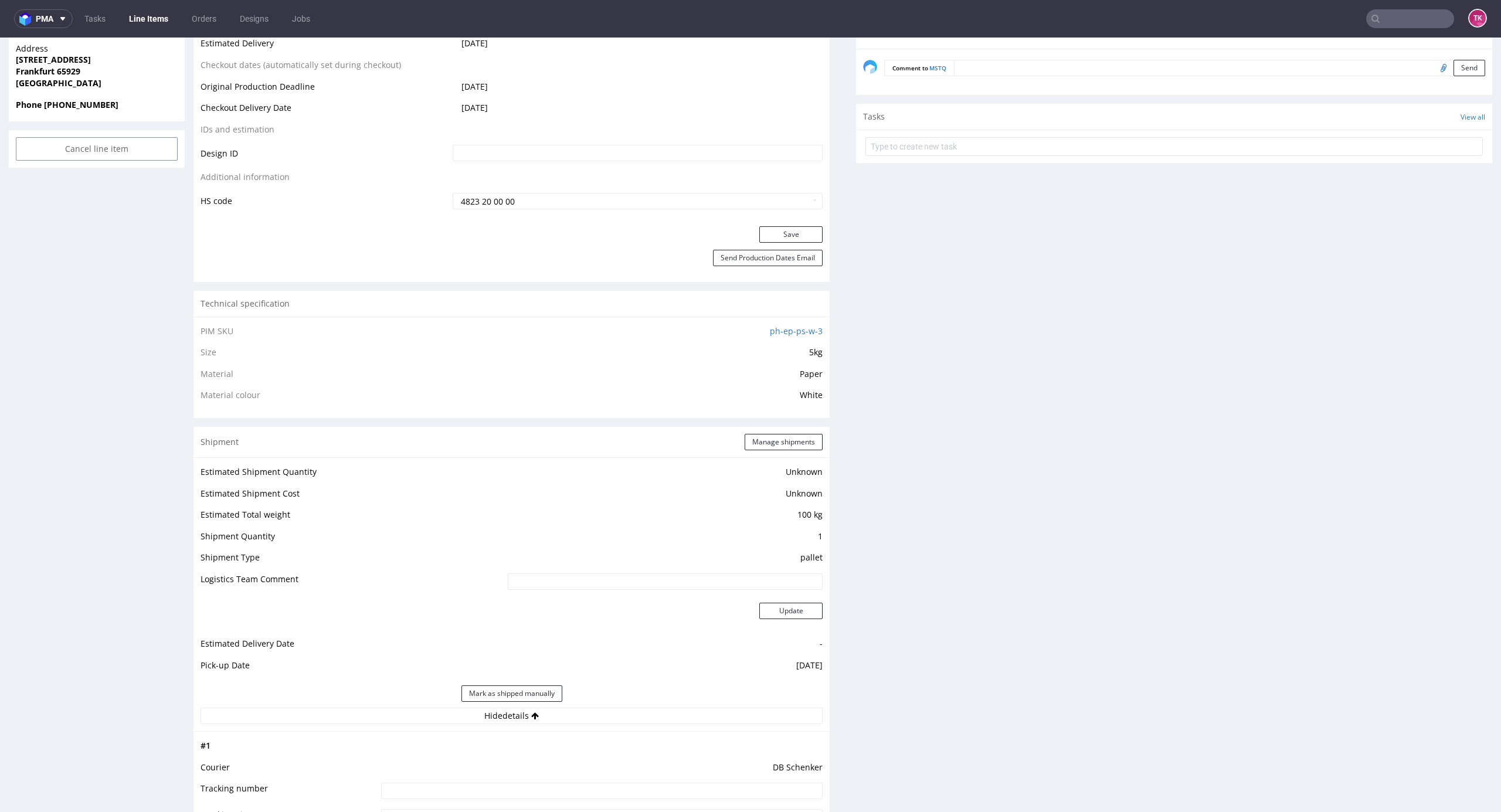
scroll to position [0, 0]
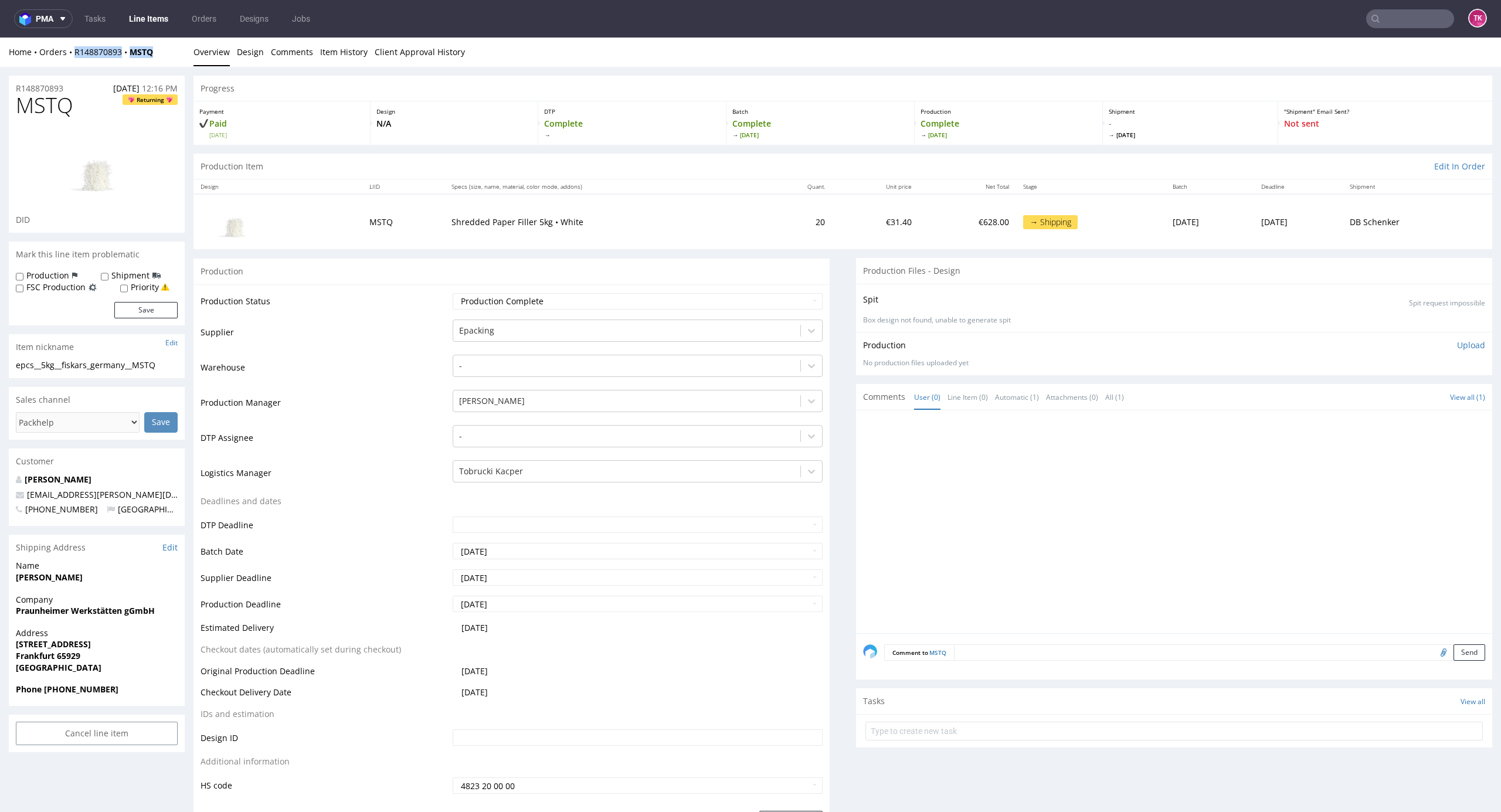
drag, startPoint x: 125, startPoint y: 55, endPoint x: 81, endPoint y: 67, distance: 45.6
click at [71, 64] on div "Home Orders R148870893 MSTQ Overview Design Comments Item History Client Approv…" at bounding box center [750, 52] width 1501 height 29
copy div "R148870893 MSTQ"
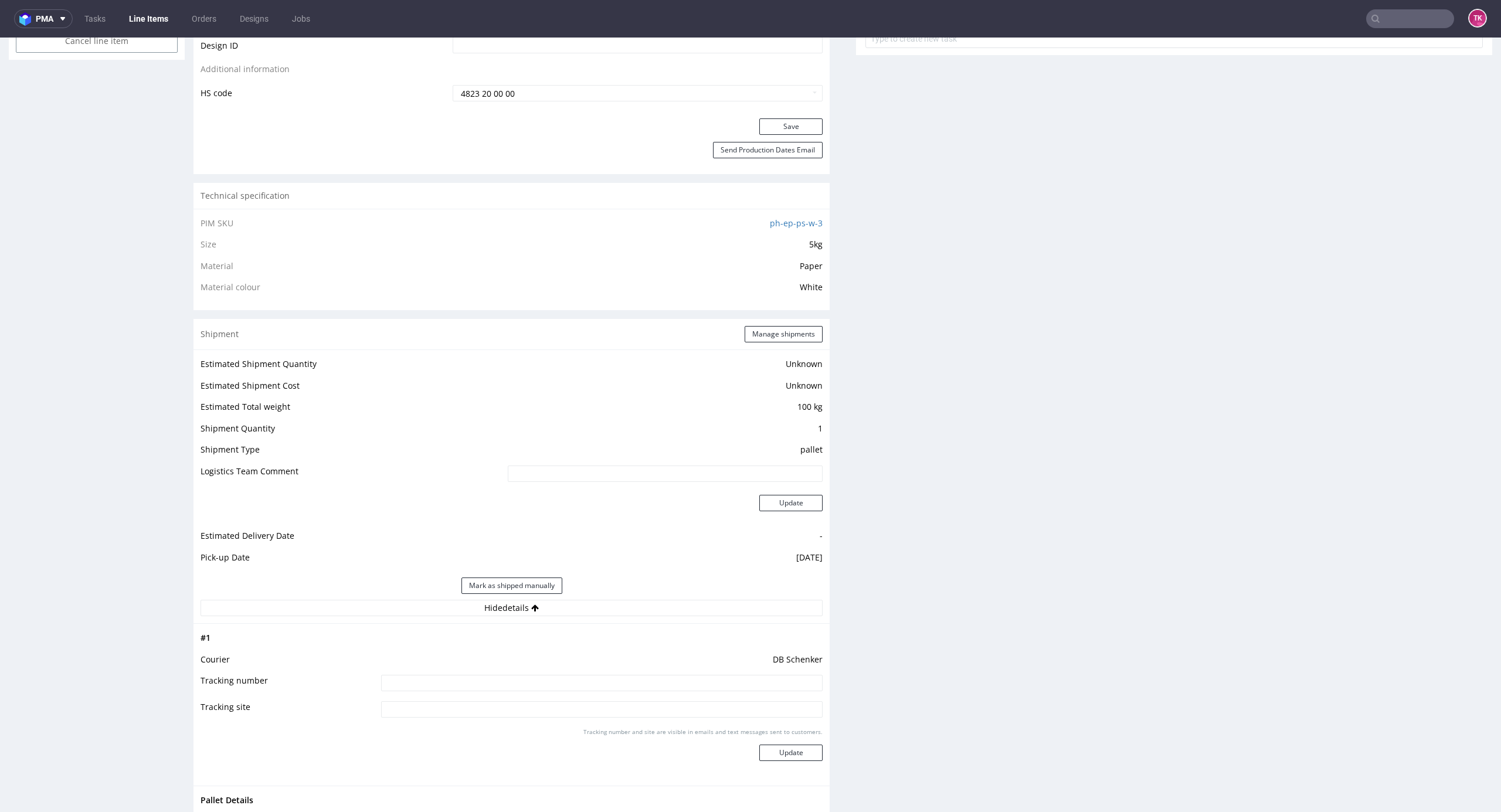
scroll to position [859, 0]
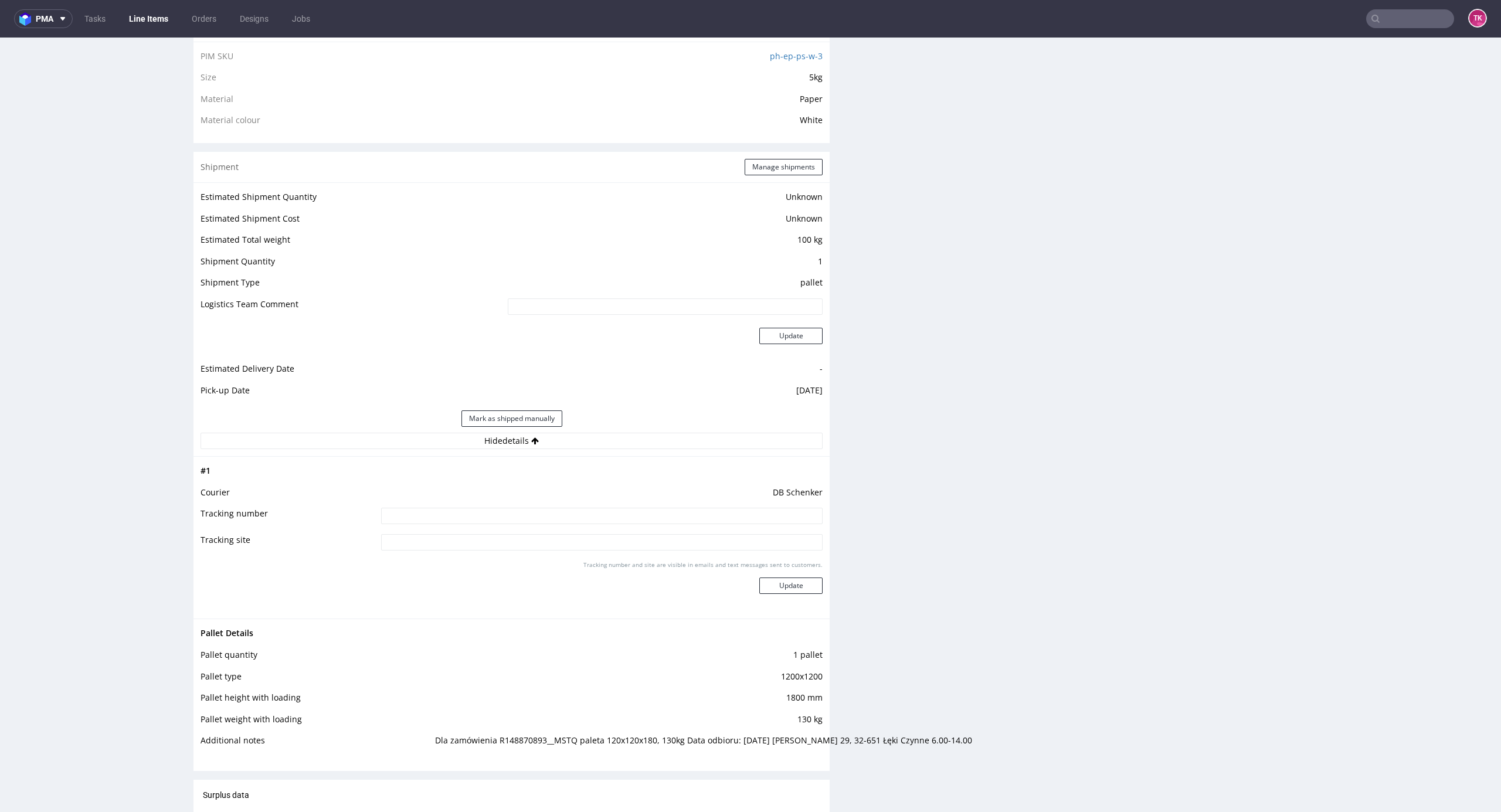
click at [479, 519] on input at bounding box center [602, 515] width 442 height 16
paste input "PLWAW508040629"
type input "PLWAW508040629"
click at [777, 589] on button "Update" at bounding box center [791, 585] width 63 height 16
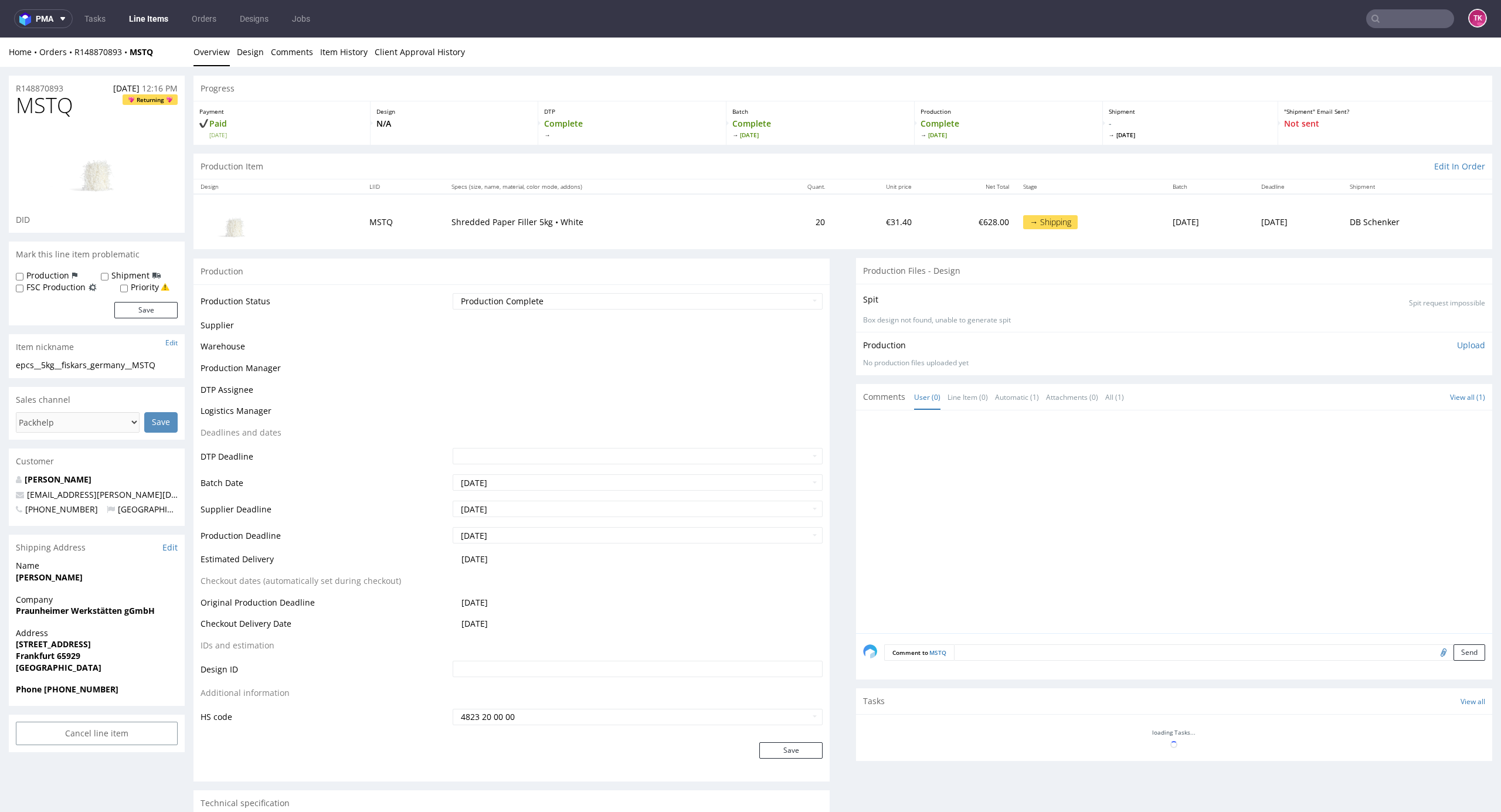
scroll to position [560, 0]
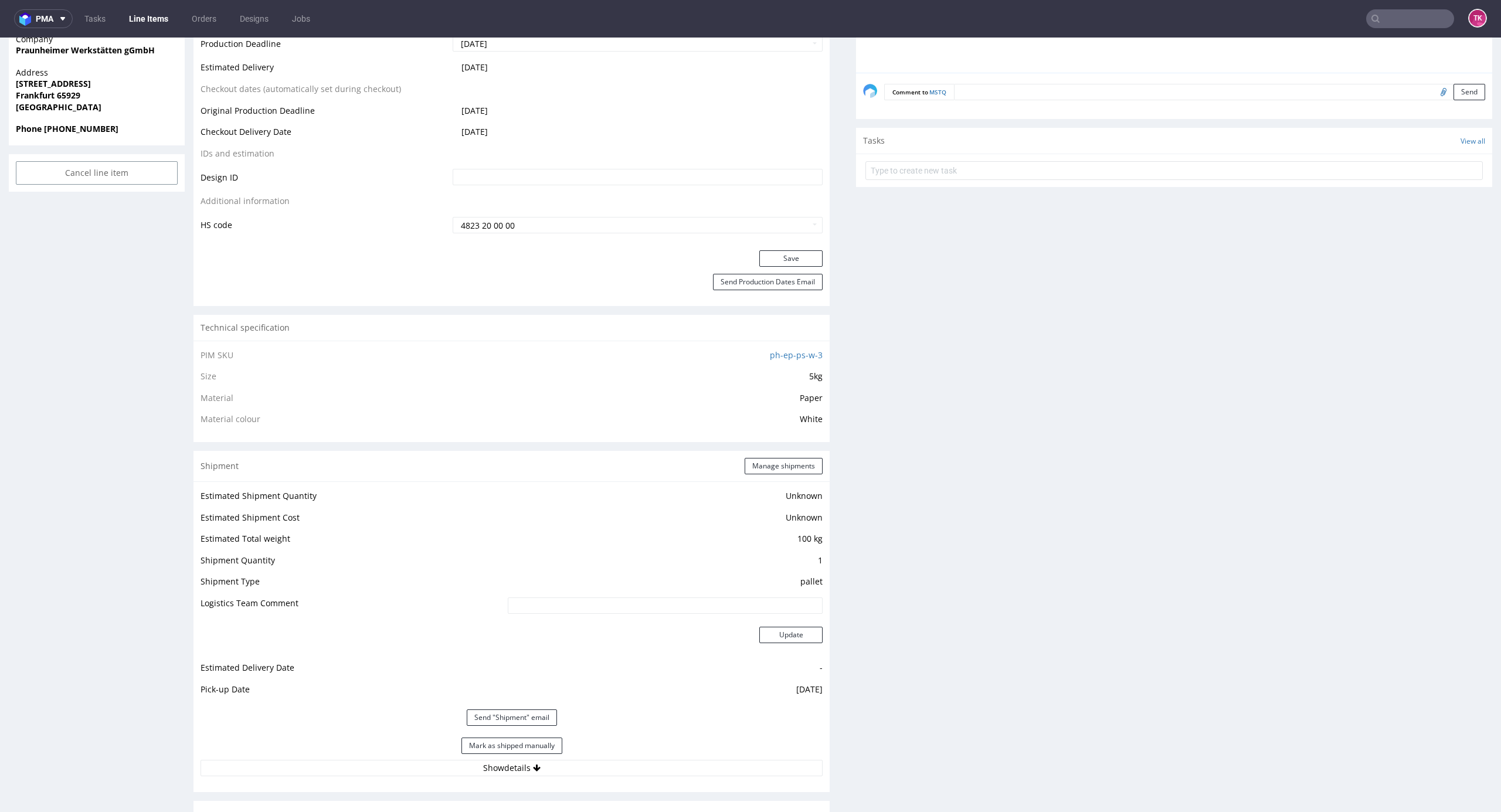
click at [151, 17] on link "Line Items" at bounding box center [148, 19] width 53 height 19
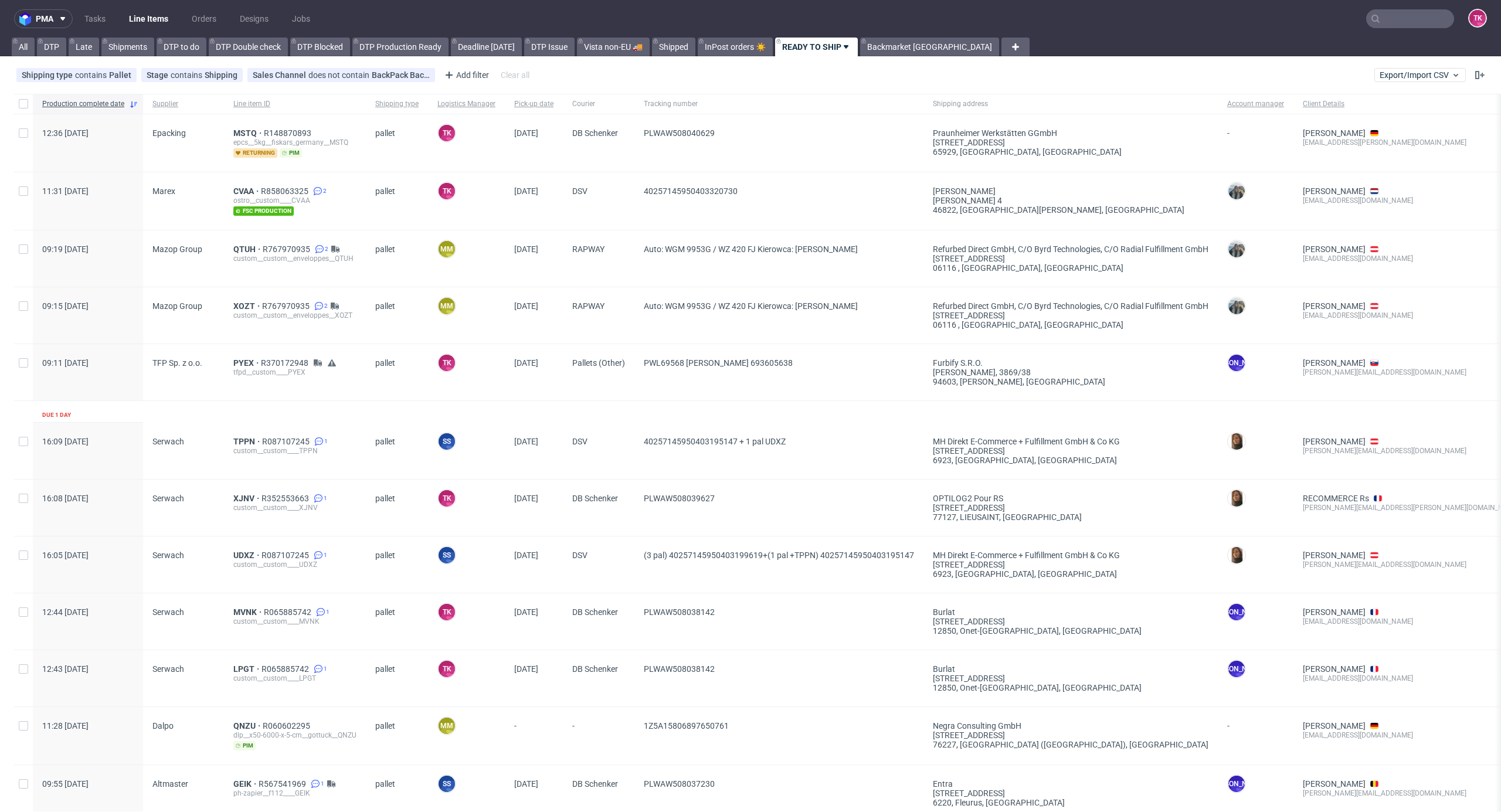
click at [145, 15] on link "Line Items" at bounding box center [148, 19] width 53 height 19
click at [151, 26] on link "Line Items" at bounding box center [148, 19] width 53 height 19
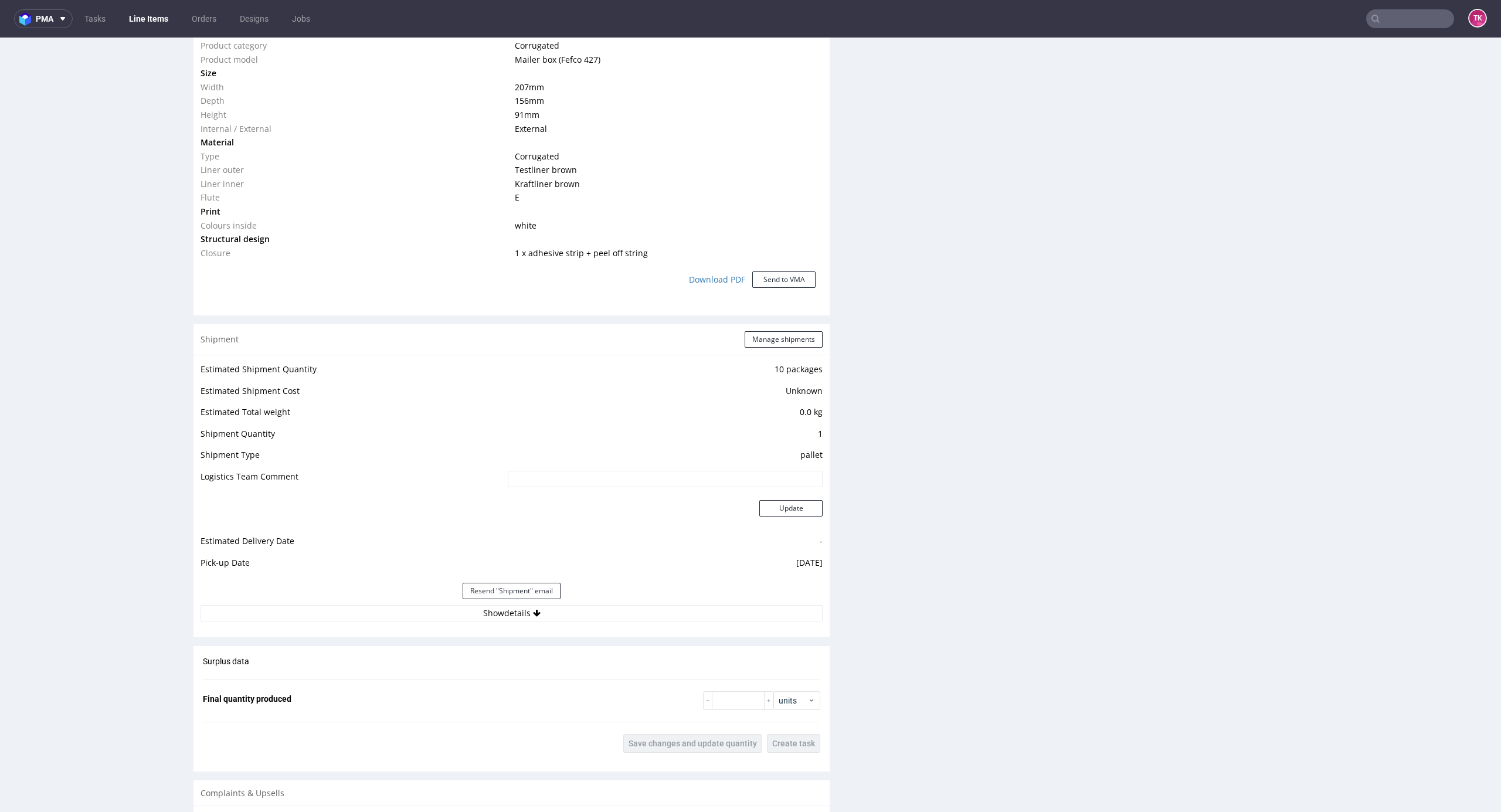
scroll to position [938, 0]
click at [617, 594] on div "Resend "Shipment" email" at bounding box center [512, 584] width 622 height 28
click at [617, 610] on button "Show details" at bounding box center [512, 606] width 622 height 16
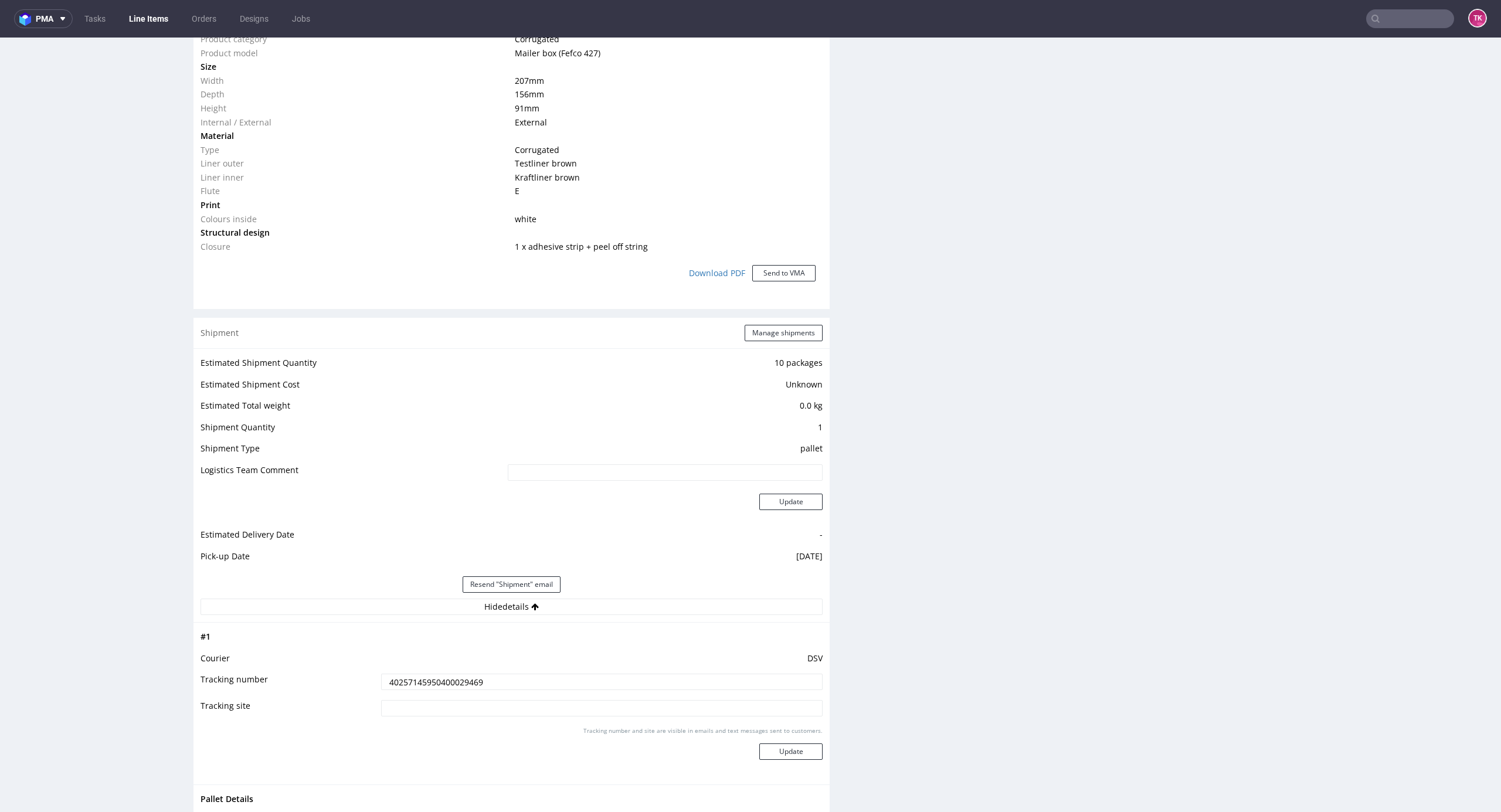
click at [416, 674] on input "40257145950400029469" at bounding box center [602, 681] width 442 height 16
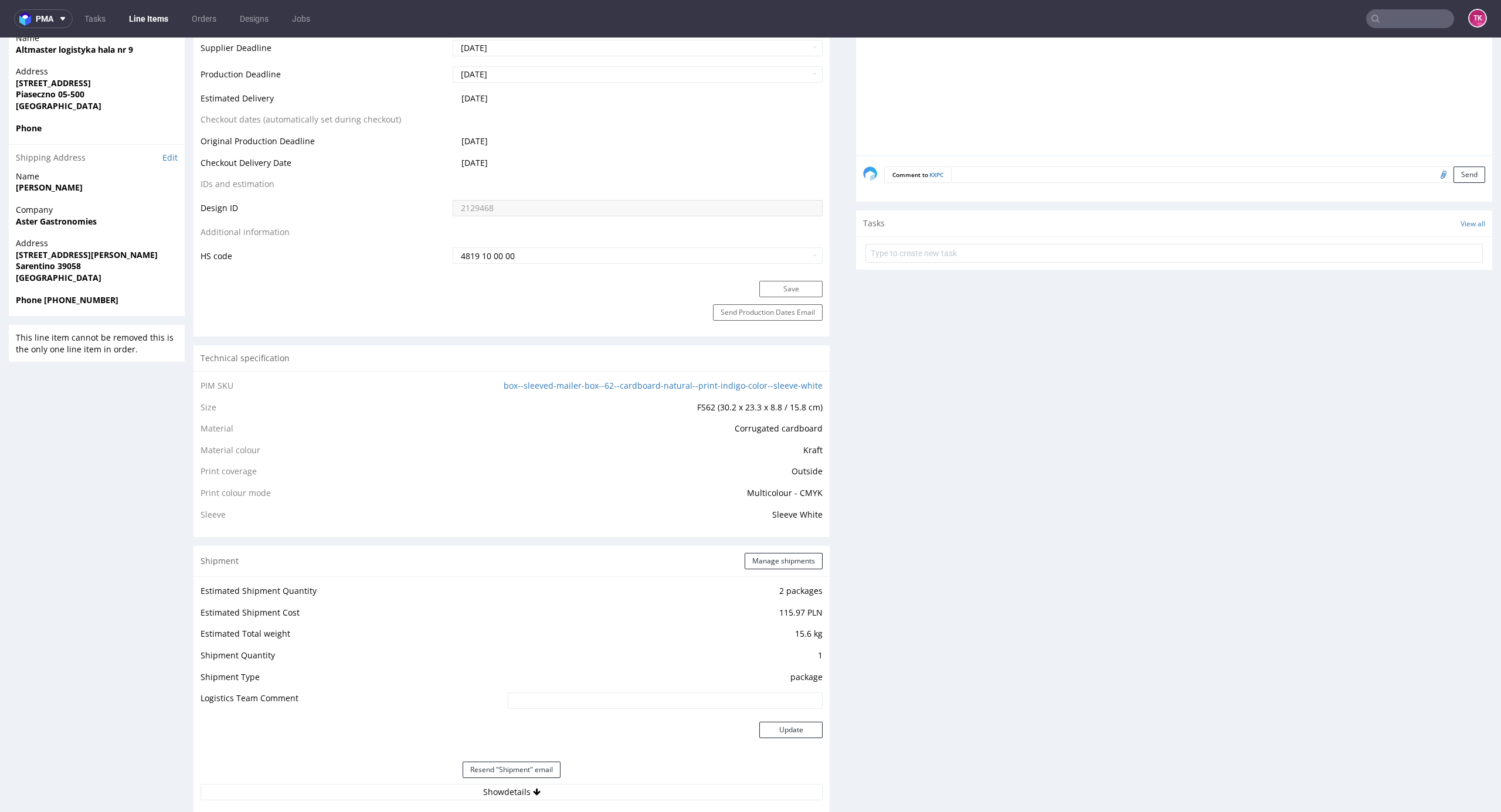
scroll to position [938, 0]
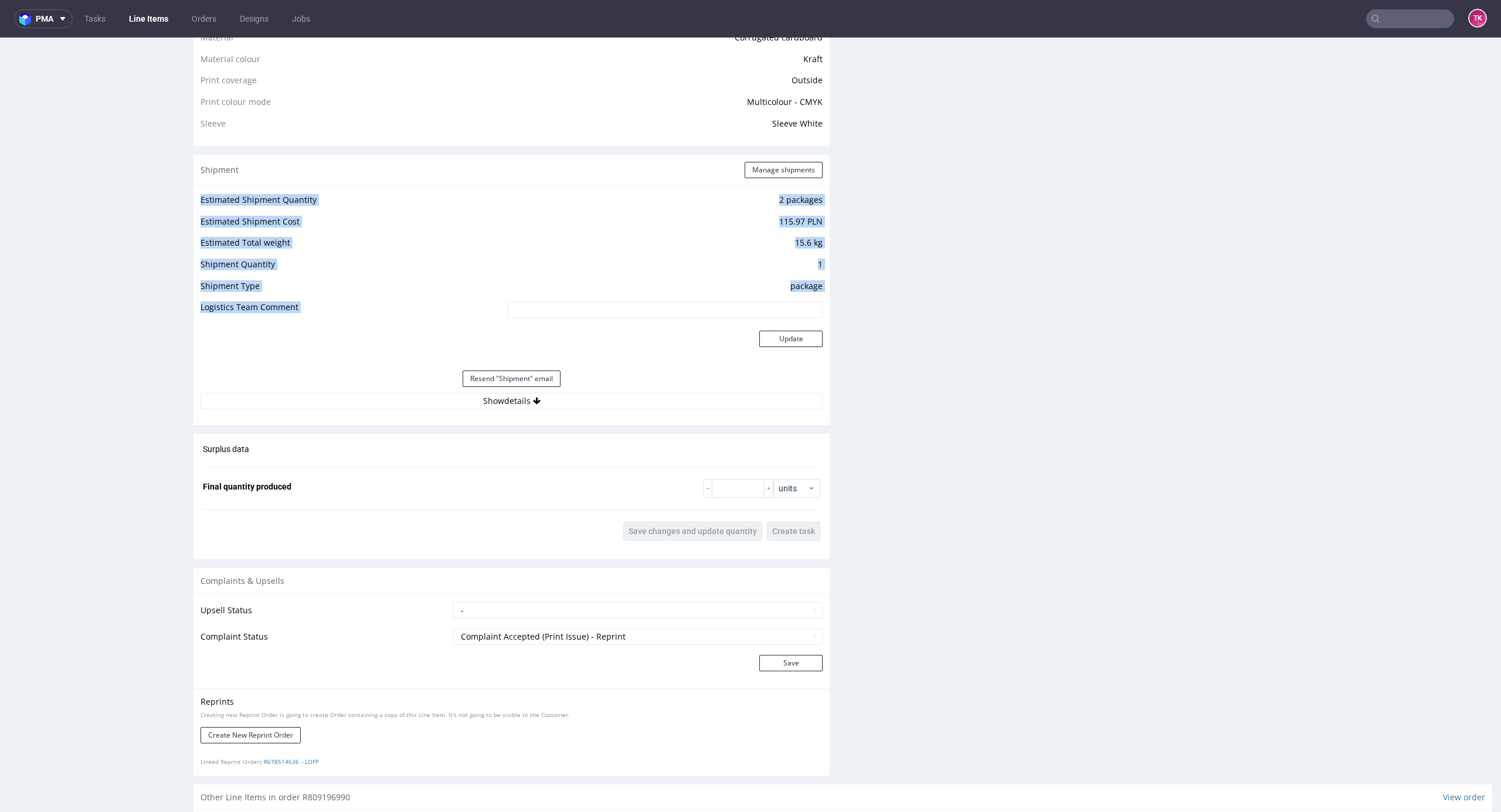
drag, startPoint x: 662, startPoint y: 369, endPoint x: 662, endPoint y: 376, distance: 7.0
click at [662, 376] on div "Estimated Shipment Quantity 2 packages Estimated Shipment Cost 115.97 PLN Estim…" at bounding box center [512, 301] width 637 height 231
drag, startPoint x: 662, startPoint y: 378, endPoint x: 665, endPoint y: 401, distance: 23.2
click at [662, 380] on div "Resend "Shipment" email" at bounding box center [512, 378] width 622 height 28
click at [665, 402] on button "Show details" at bounding box center [512, 401] width 622 height 16
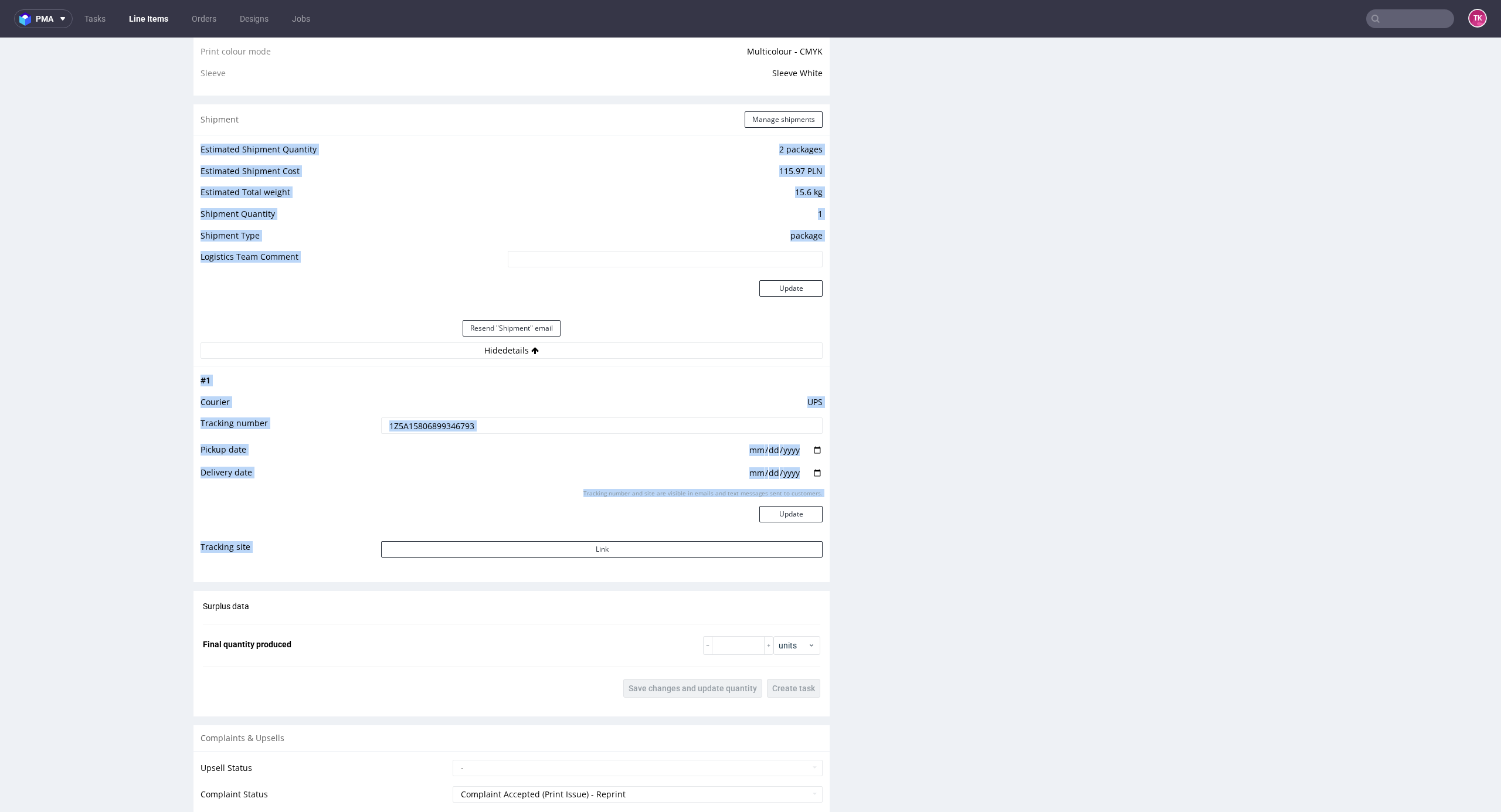
scroll to position [1016, 0]
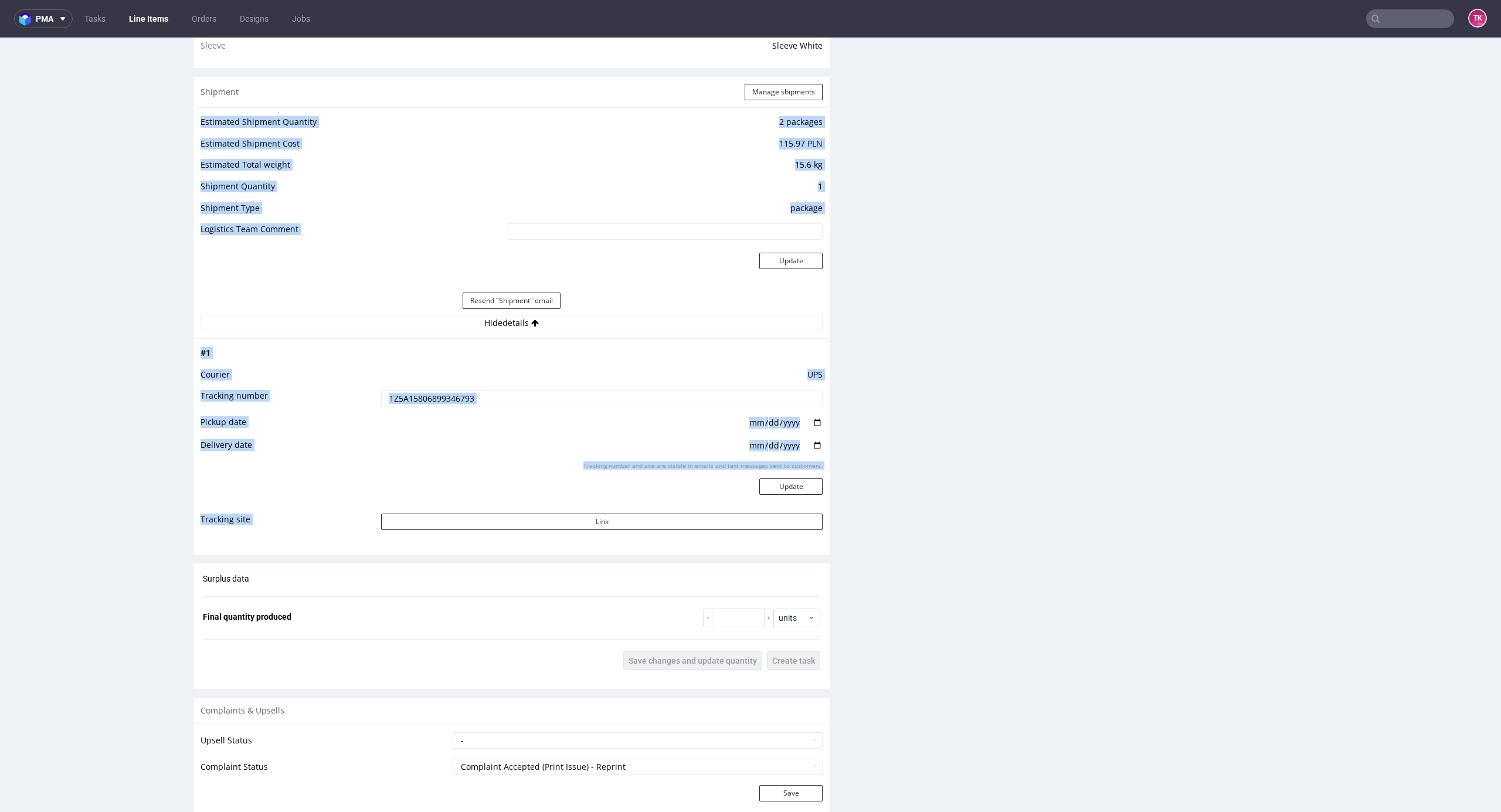
click at [489, 399] on input "1Z5A15806899346793" at bounding box center [602, 398] width 442 height 16
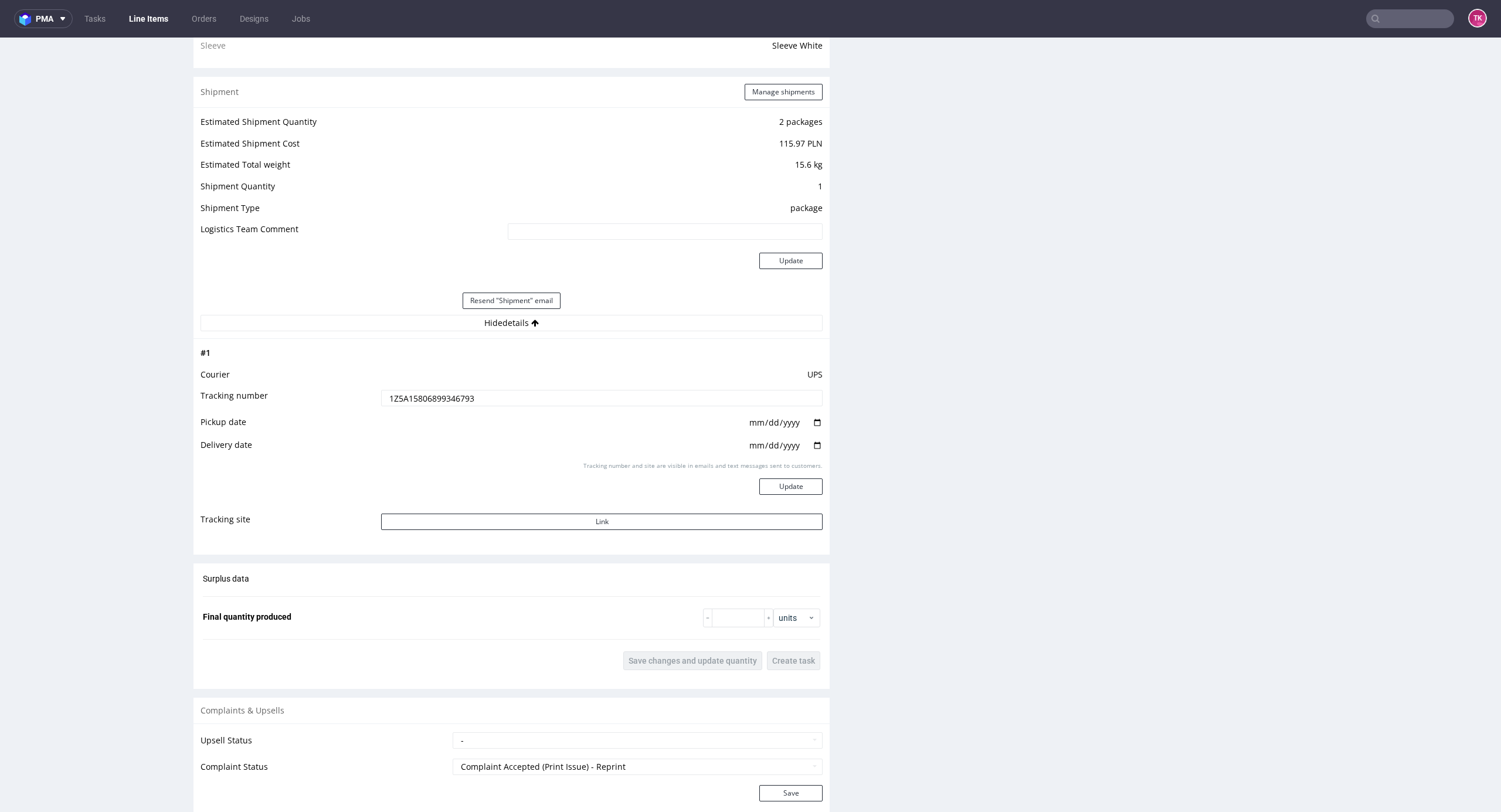
click at [489, 399] on input "1Z5A15806899346793" at bounding box center [602, 398] width 442 height 16
click at [1408, 16] on input "text" at bounding box center [1410, 19] width 88 height 19
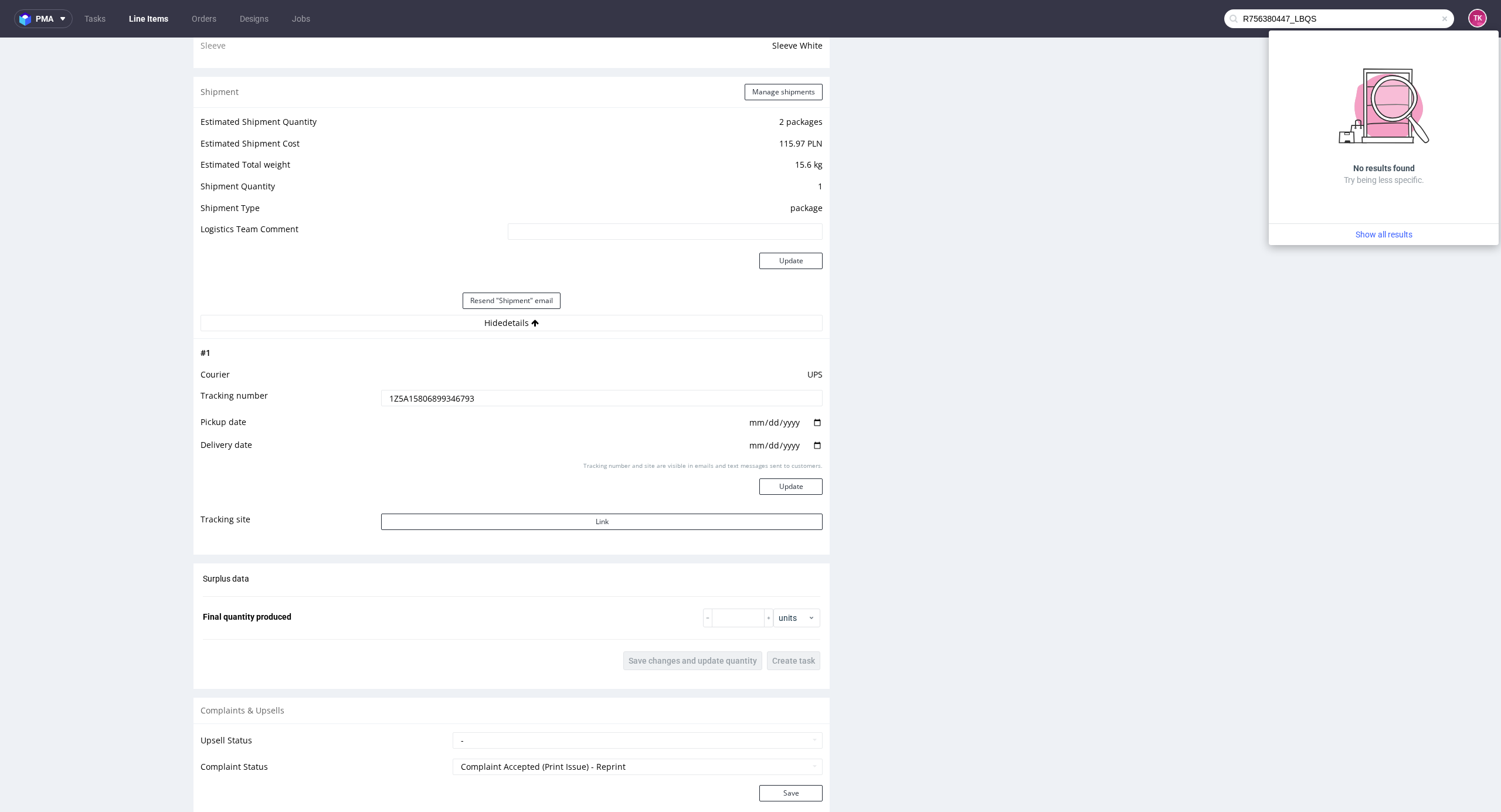
drag, startPoint x: 1283, startPoint y: 16, endPoint x: 1143, endPoint y: 36, distance: 141.4
click at [1143, 36] on nav "pma Tasks Line Items Orders Designs Jobs R756380447_LBQS TK" at bounding box center [750, 19] width 1501 height 38
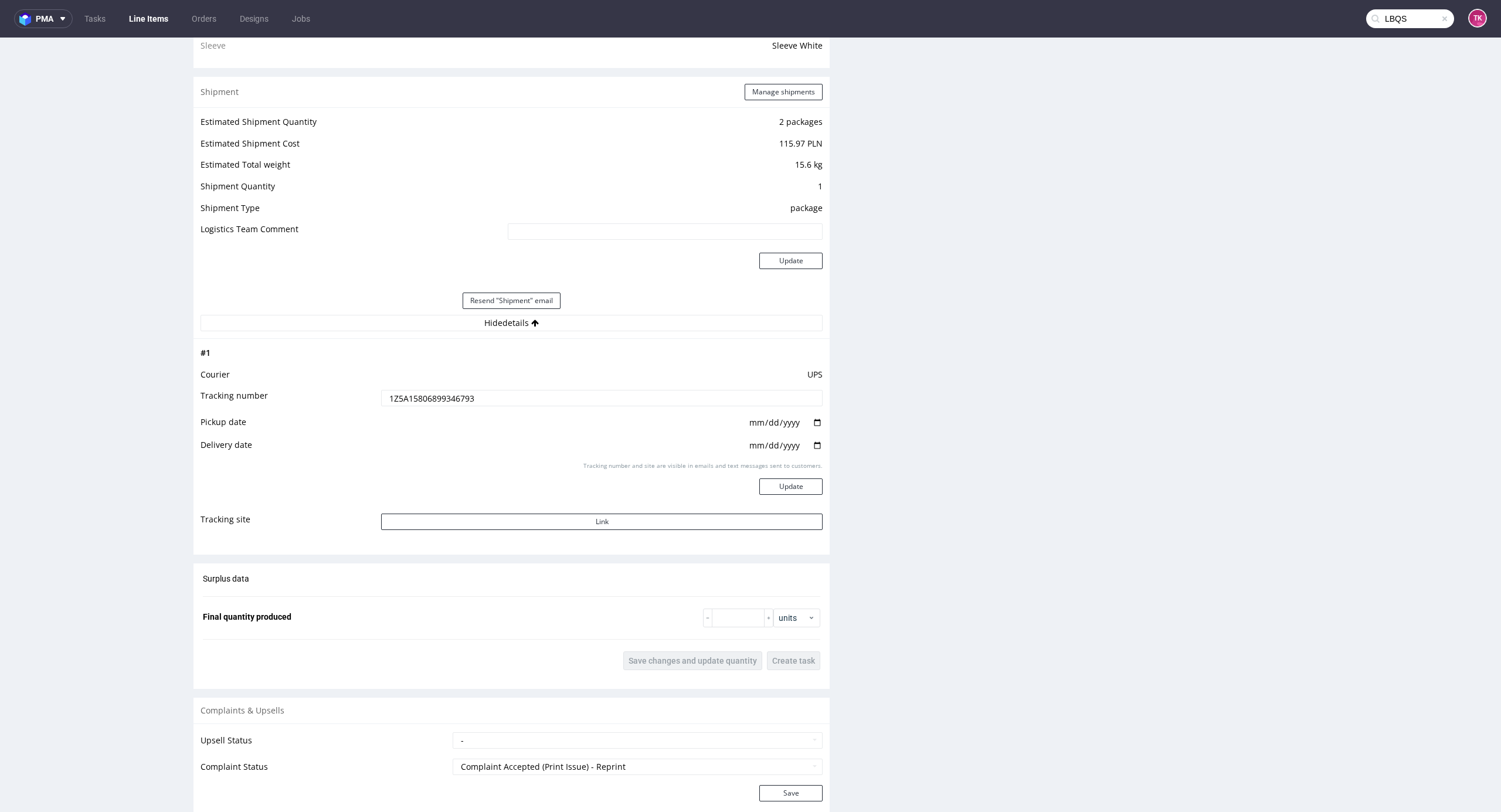
click at [1398, 22] on input "LBQS" at bounding box center [1410, 19] width 88 height 19
type input "LBQS"
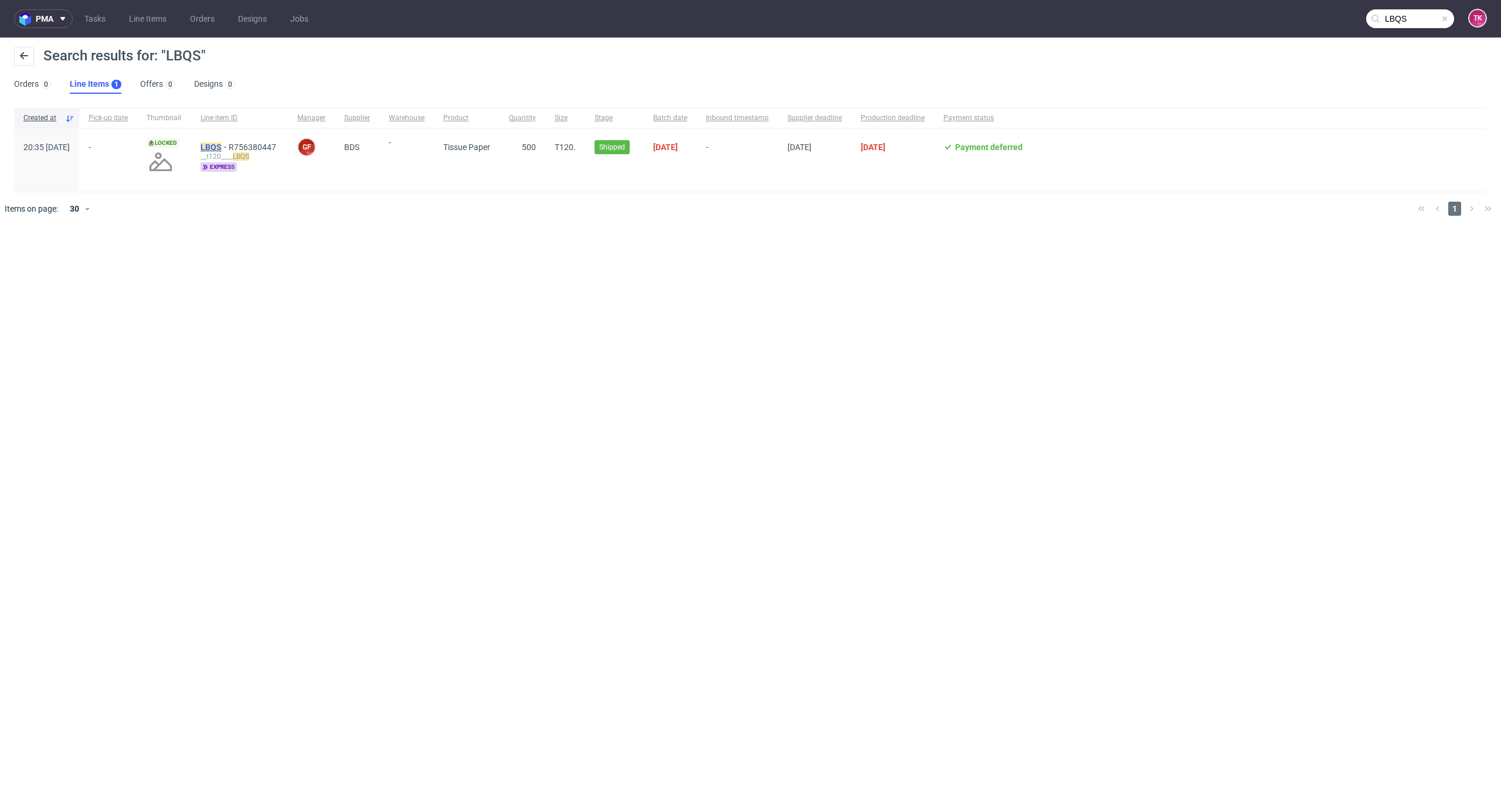
click at [222, 144] on mark "LBQS" at bounding box center [211, 147] width 21 height 10
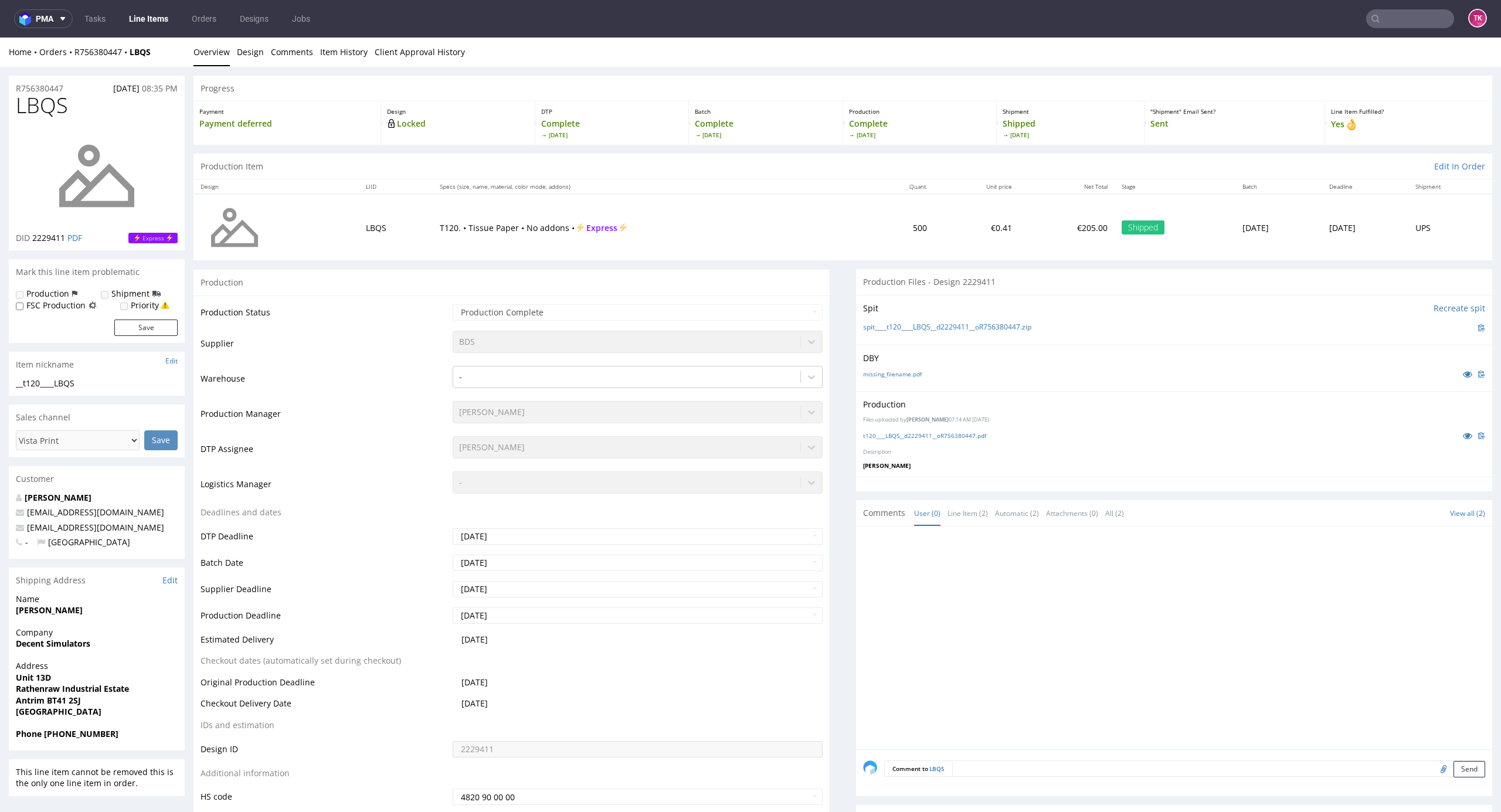
click at [1395, 29] on nav "pma Tasks Line Items Orders Designs Jobs TK" at bounding box center [750, 19] width 1501 height 38
click at [1396, 19] on input "text" at bounding box center [1410, 19] width 88 height 19
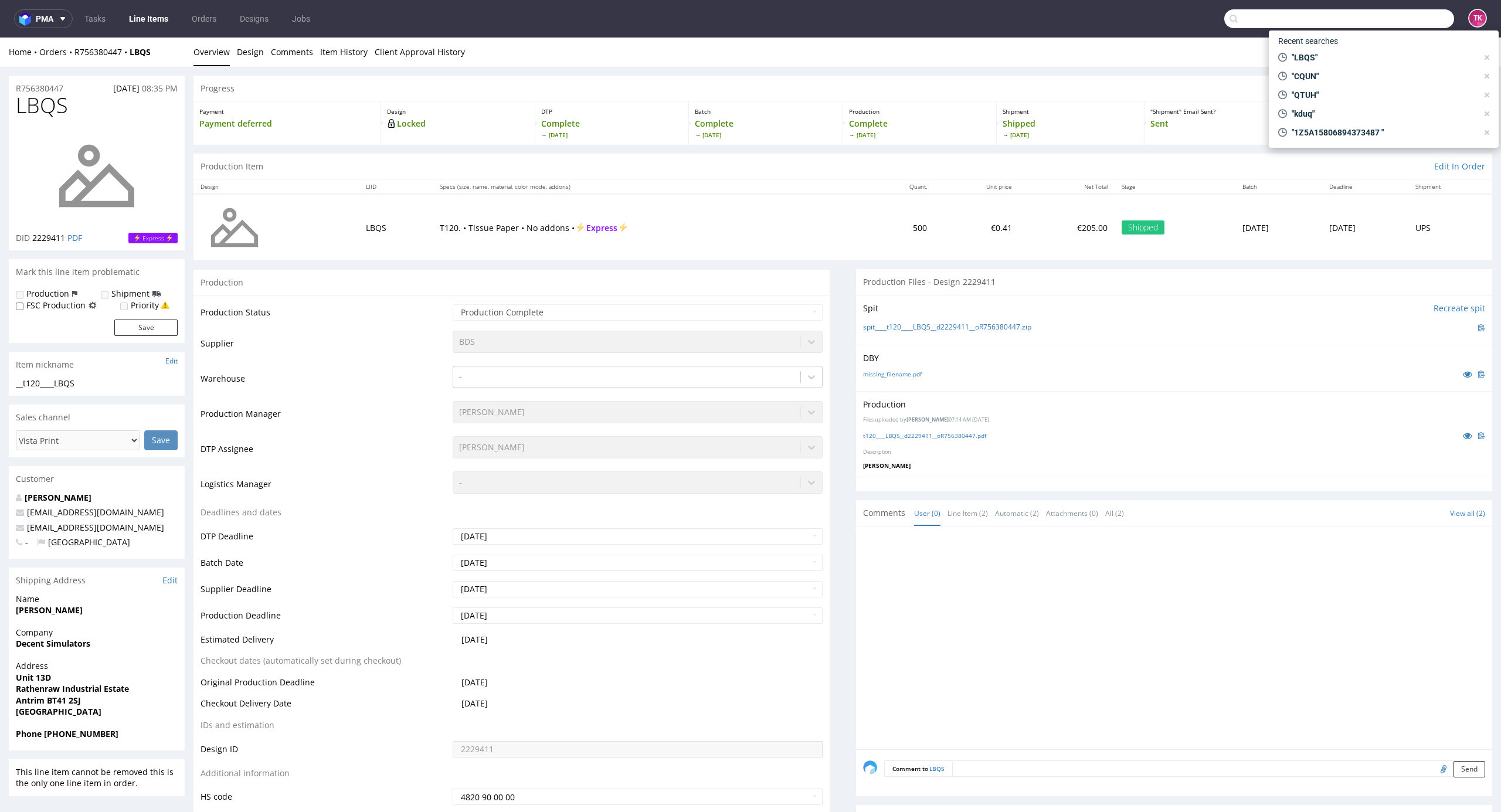
paste input "R808803322_EWTO"
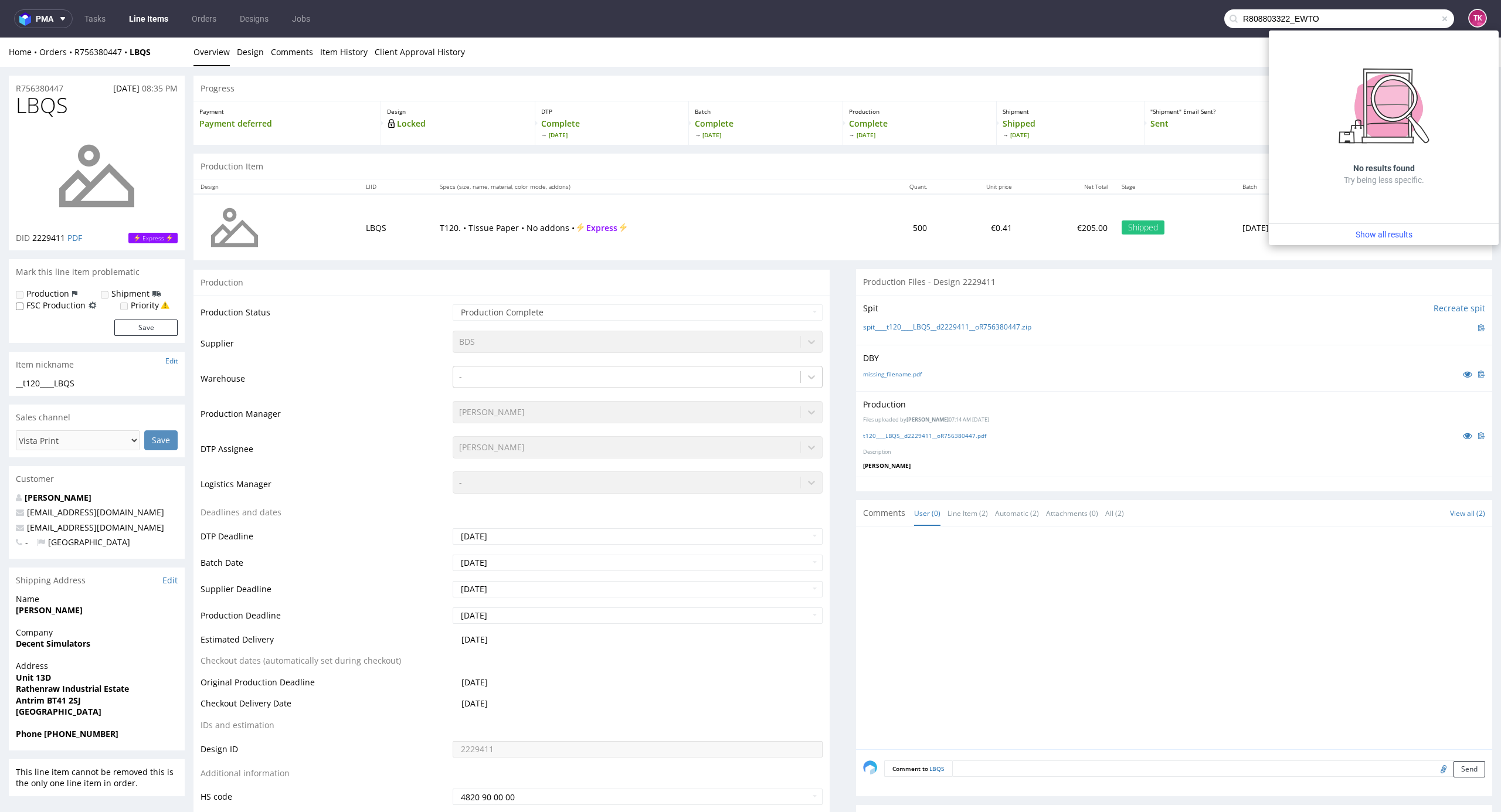
drag, startPoint x: 1282, startPoint y: 17, endPoint x: 1079, endPoint y: 31, distance: 203.5
click at [1079, 31] on nav "pma Tasks Line Items Orders Designs Jobs R808803322_EWTO TK" at bounding box center [750, 19] width 1501 height 38
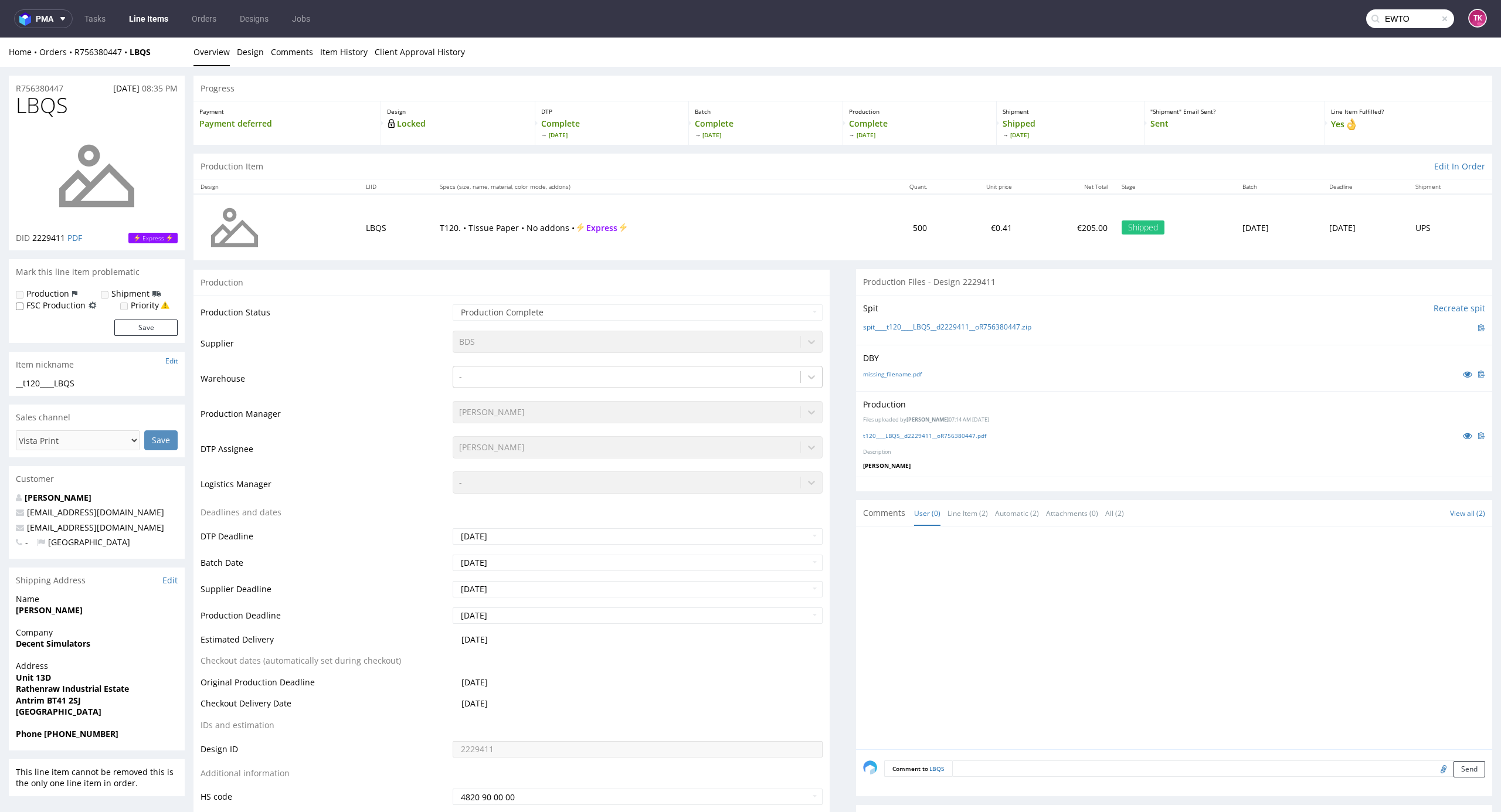
type input "EWTO"
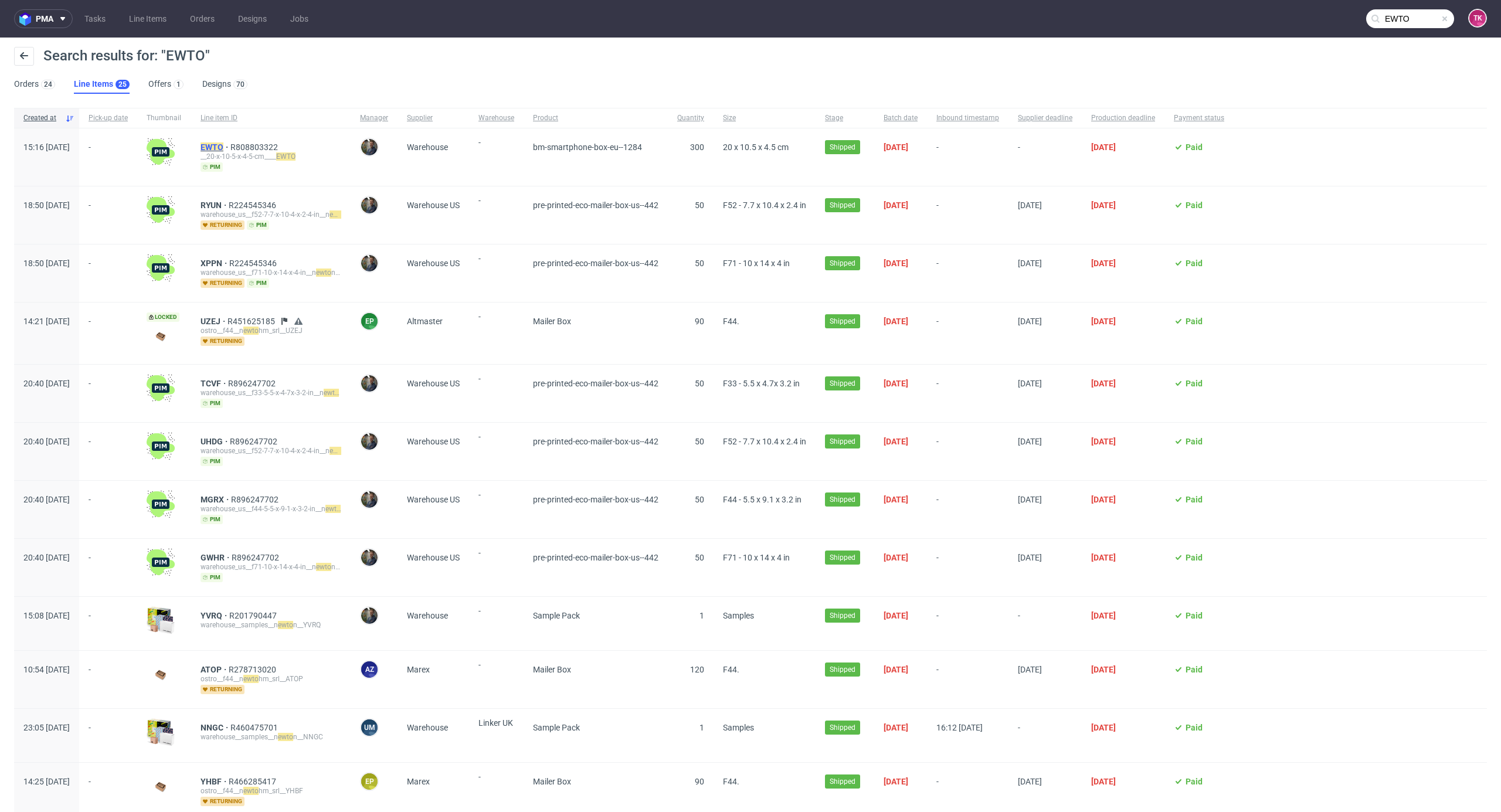
click at [223, 144] on mark "EWTO" at bounding box center [212, 147] width 23 height 10
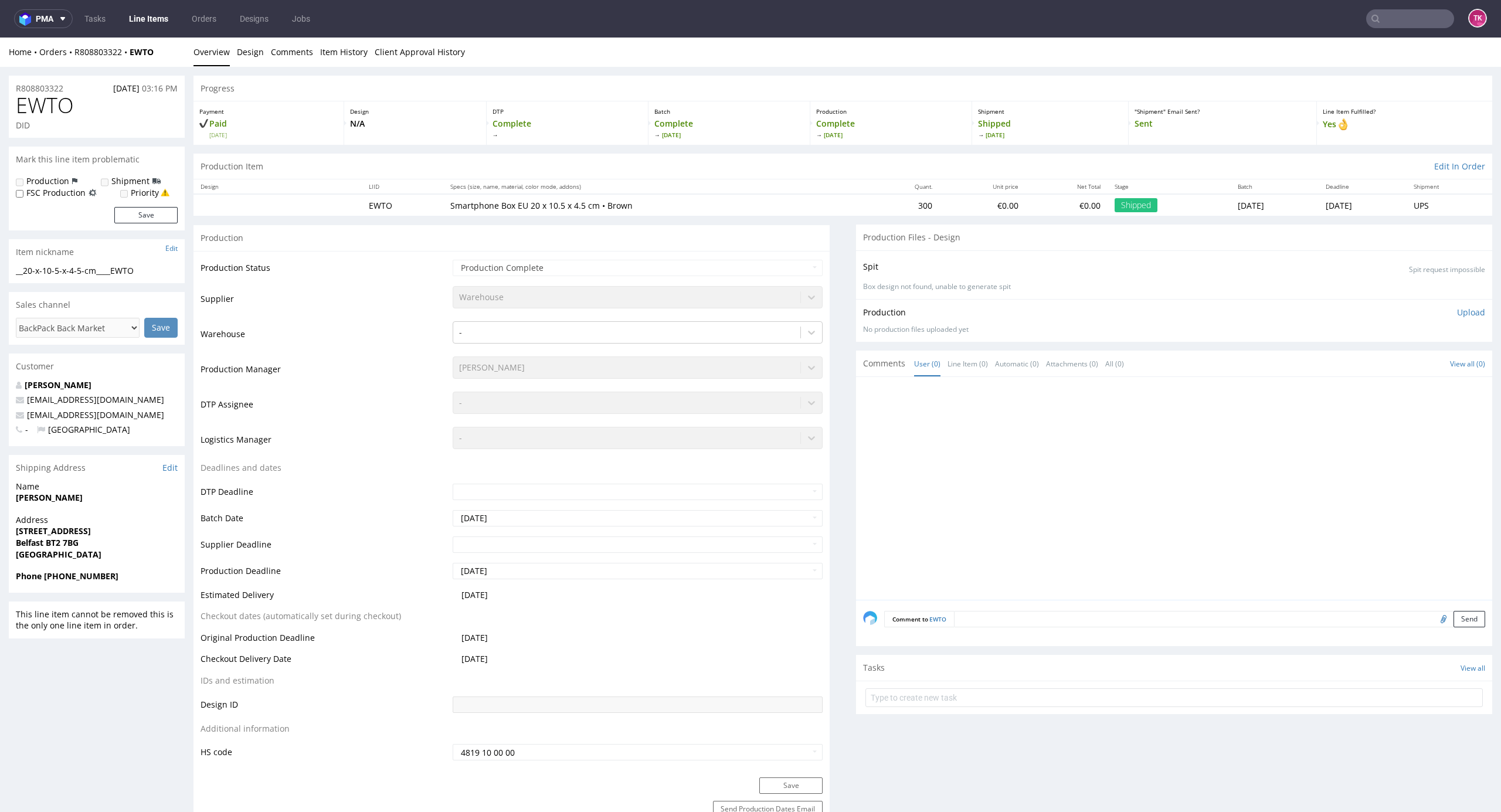
click at [1390, 16] on input "text" at bounding box center [1410, 19] width 88 height 19
paste input "R808803322_EWTO"
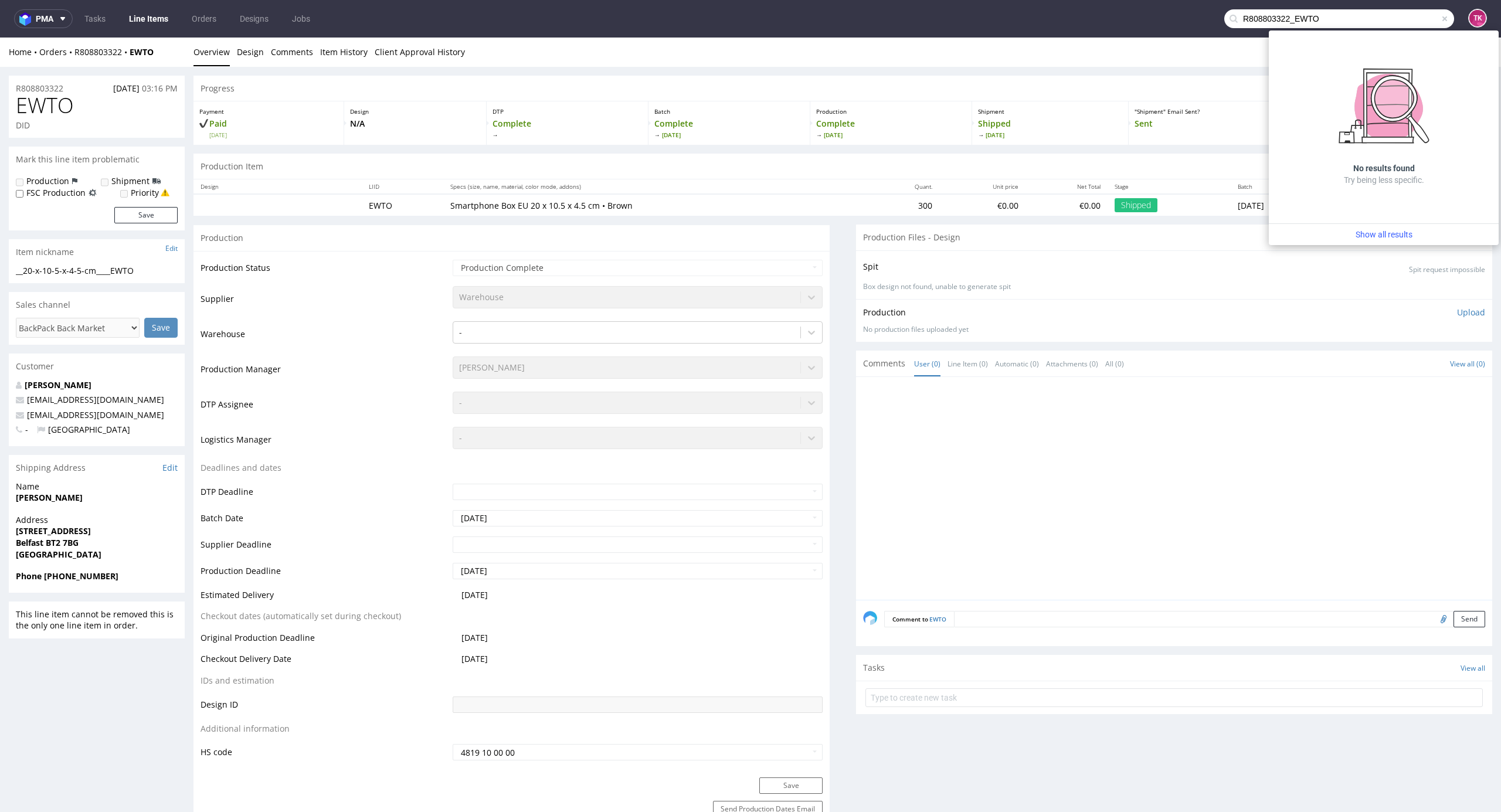
drag, startPoint x: 1333, startPoint y: 14, endPoint x: 1103, endPoint y: 5, distance: 230.2
click at [1103, 5] on nav "pma Tasks Line Items Orders Designs Jobs R808803322_EWTO TK" at bounding box center [750, 19] width 1501 height 38
paste input "257396610_GXBQ"
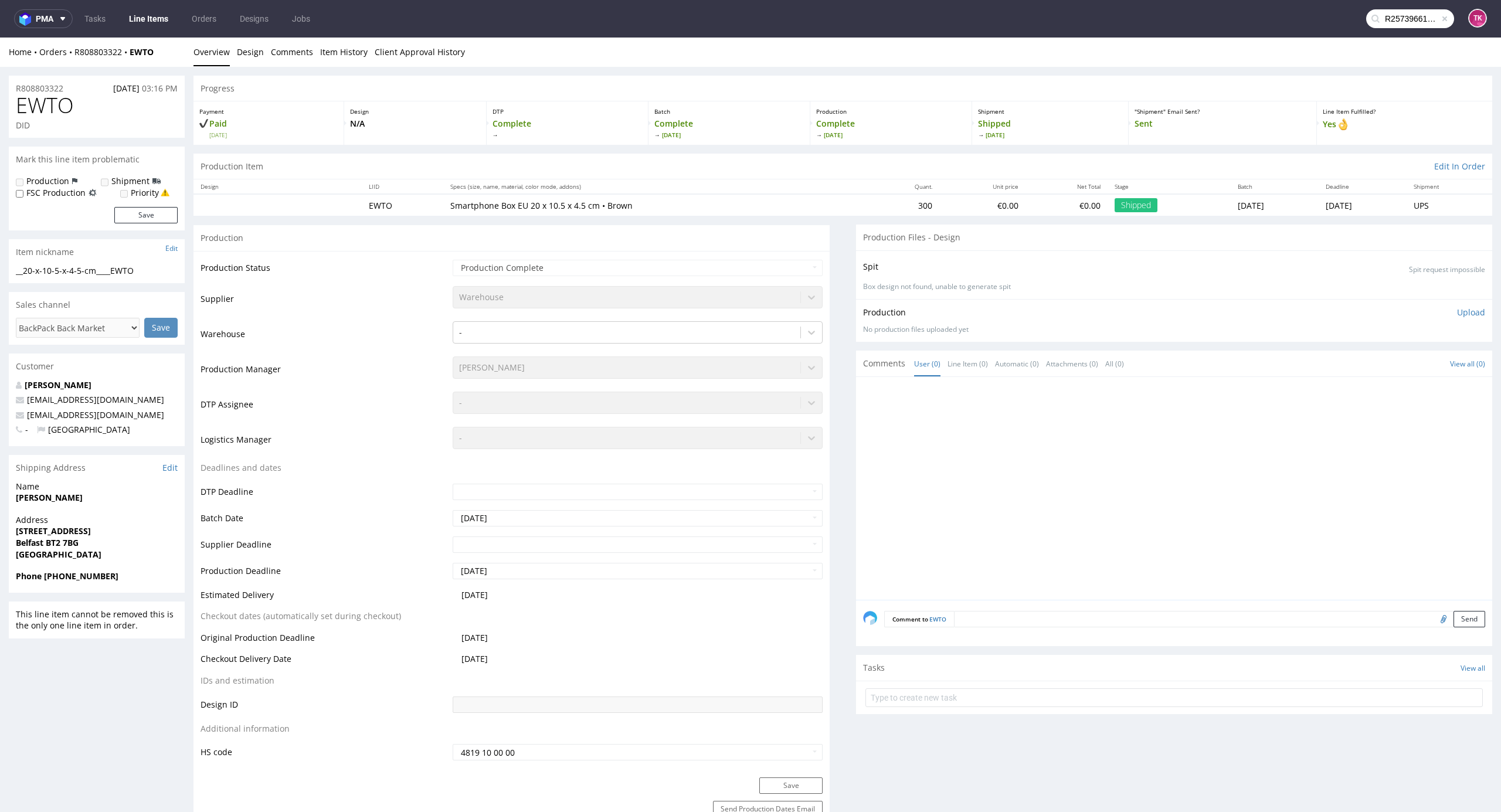
click at [1391, 11] on input "R257396610_GXBQ" at bounding box center [1410, 19] width 88 height 19
click at [1396, 23] on input "R257396610_GXBQ" at bounding box center [1410, 19] width 88 height 19
drag, startPoint x: 1413, startPoint y: 22, endPoint x: 1292, endPoint y: 33, distance: 121.5
click at [1292, 33] on nav "pma Tasks Line Items Orders Designs Jobs R257396610_GXBQ TK" at bounding box center [750, 19] width 1501 height 38
type input "GXBQ"
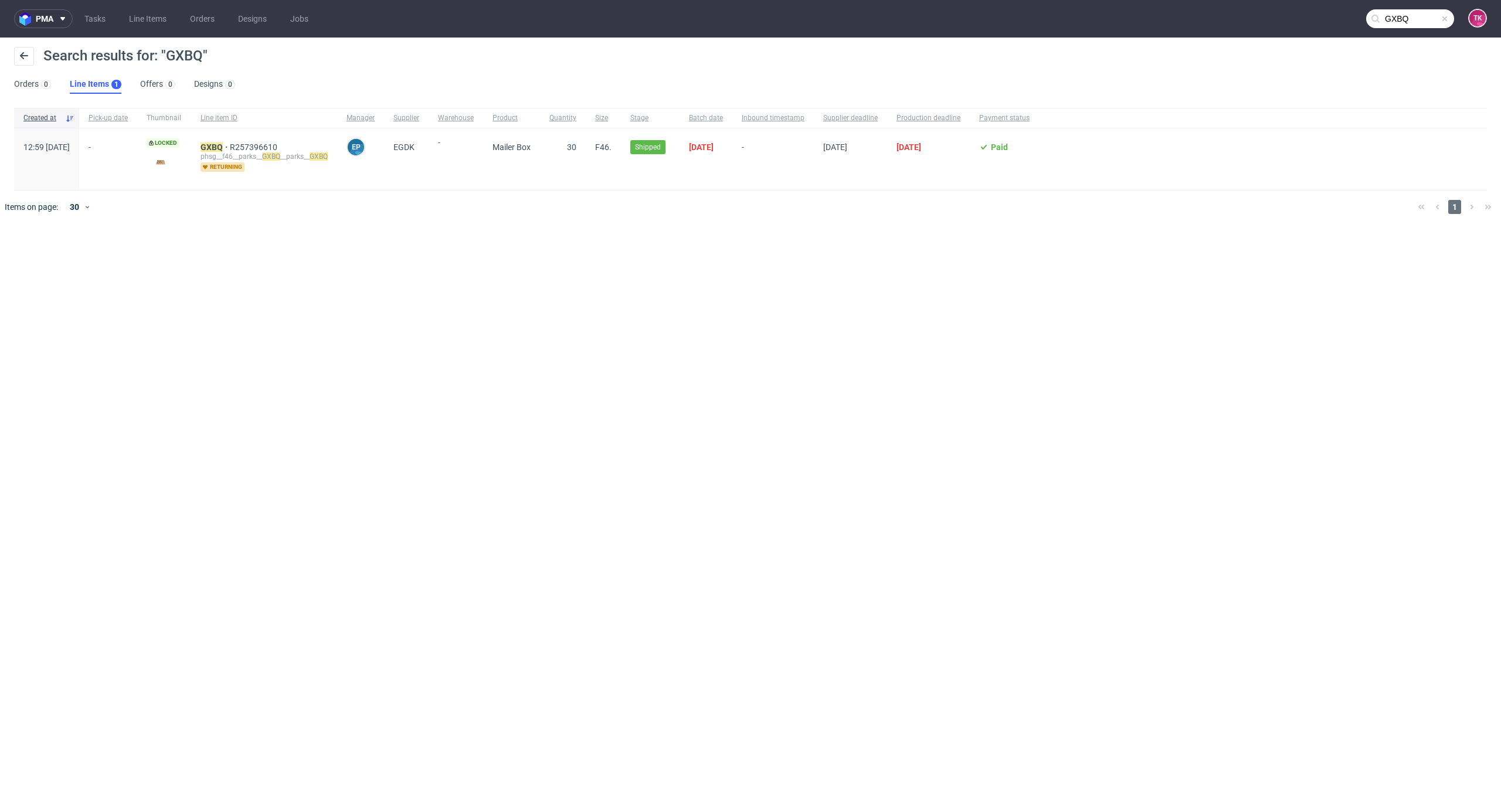
click at [242, 141] on div "GXBQ R257396610 phsg__f46__parks__ GXBQ __parks__ GXBQ returning" at bounding box center [264, 159] width 146 height 62
click at [223, 144] on mark "GXBQ" at bounding box center [211, 147] width 22 height 10
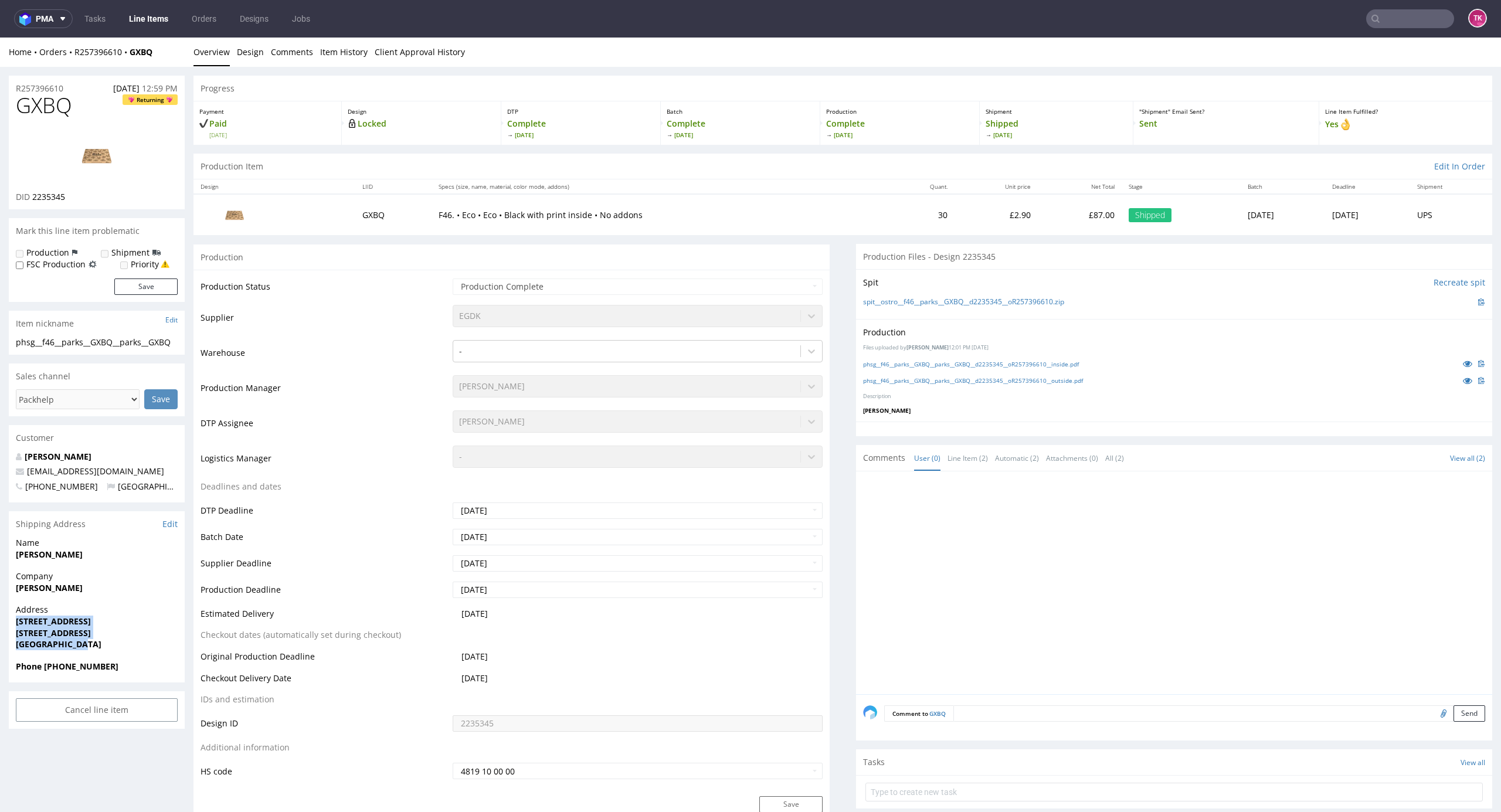
drag, startPoint x: 10, startPoint y: 620, endPoint x: 101, endPoint y: 652, distance: 96.5
click at [101, 652] on div "Address 82 Elmwood Drive Lagan Valley, Lisburn and Castlereagh BT28 1JW United …" at bounding box center [97, 632] width 176 height 56
copy p "82 Elmwood Drive Lagan Valley, Lisburn and Castlereagh BT28 1JW United Kingdom"
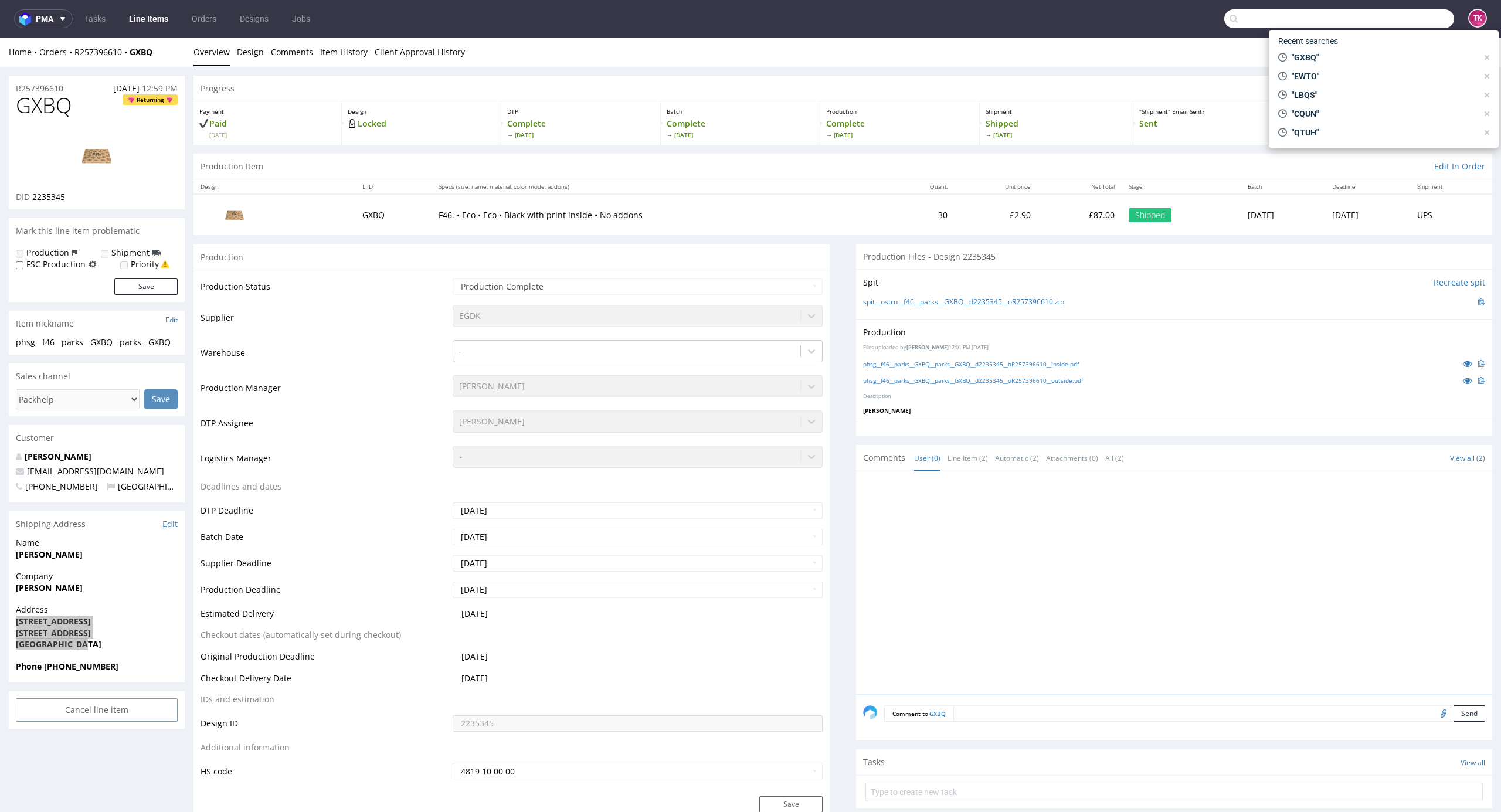
click at [1393, 26] on input "text" at bounding box center [1339, 19] width 230 height 19
paste input "R241805202_MXLQ"
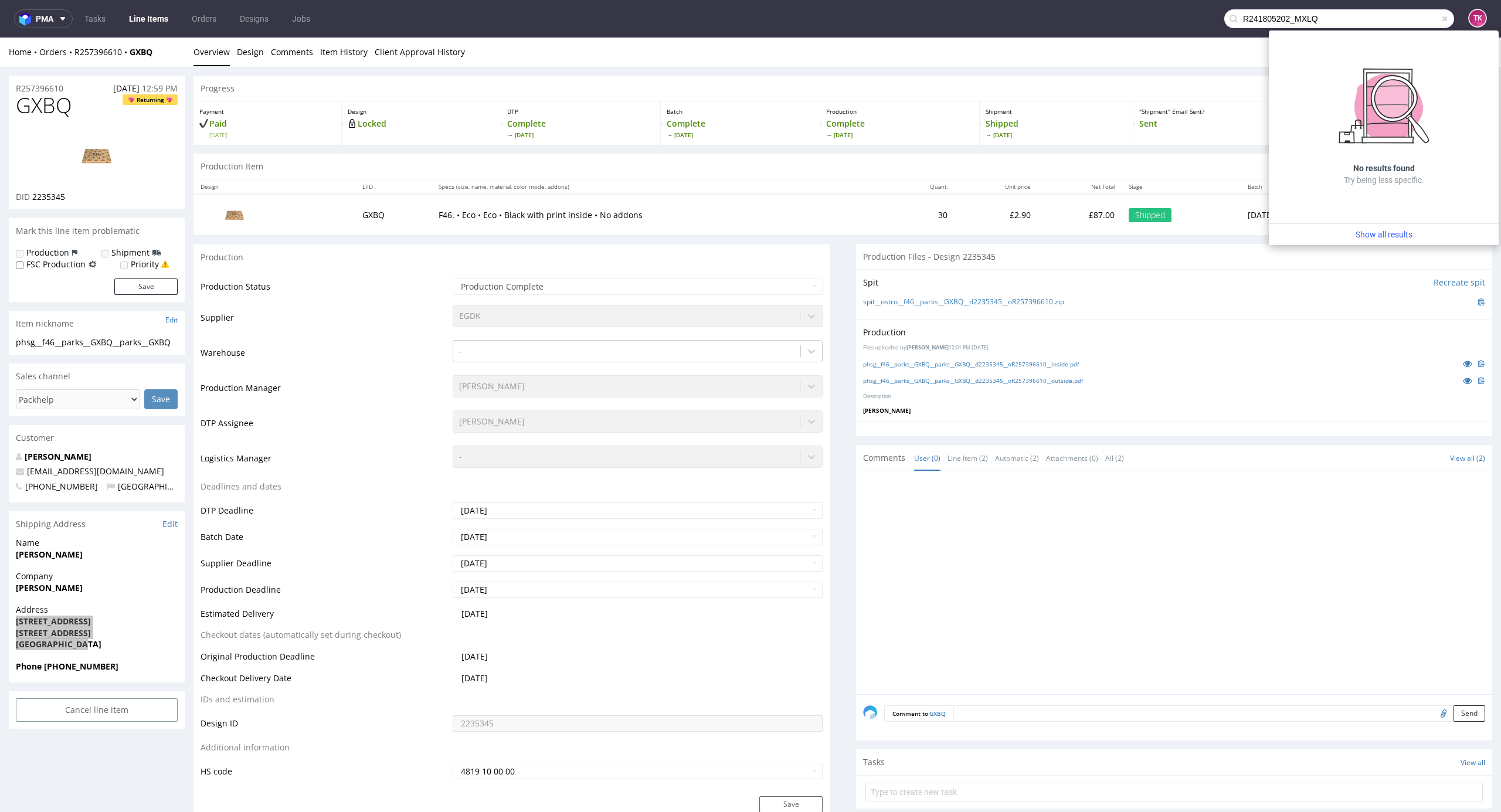
click at [1280, 15] on input "R241805202_MXLQ" at bounding box center [1339, 19] width 230 height 19
drag, startPoint x: 1281, startPoint y: 17, endPoint x: 1172, endPoint y: 22, distance: 109.1
click at [1165, 23] on nav "pma Tasks Line Items Orders Designs Jobs R241805202_MXLQ TK" at bounding box center [750, 19] width 1501 height 38
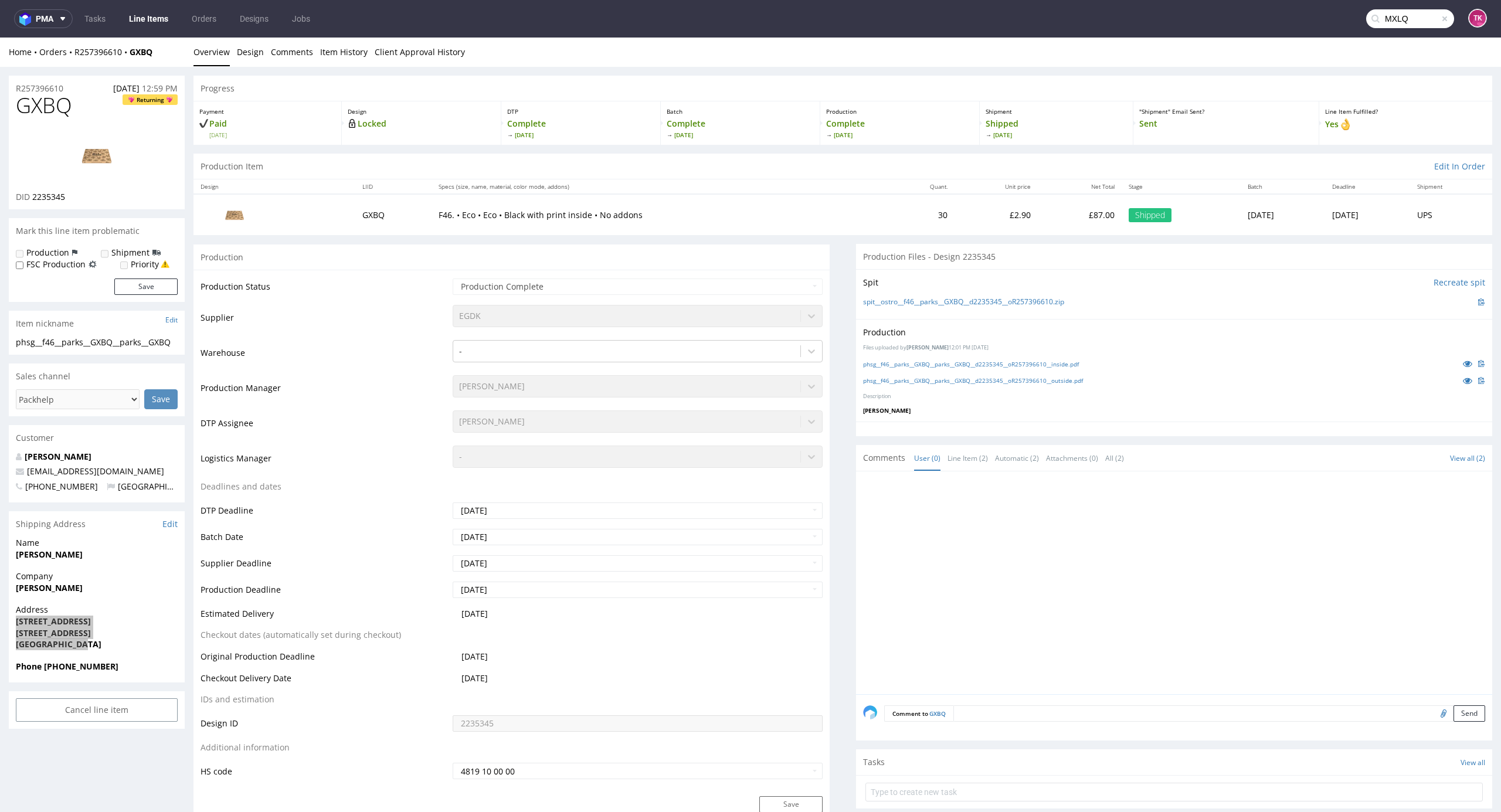
type input "MXLQ"
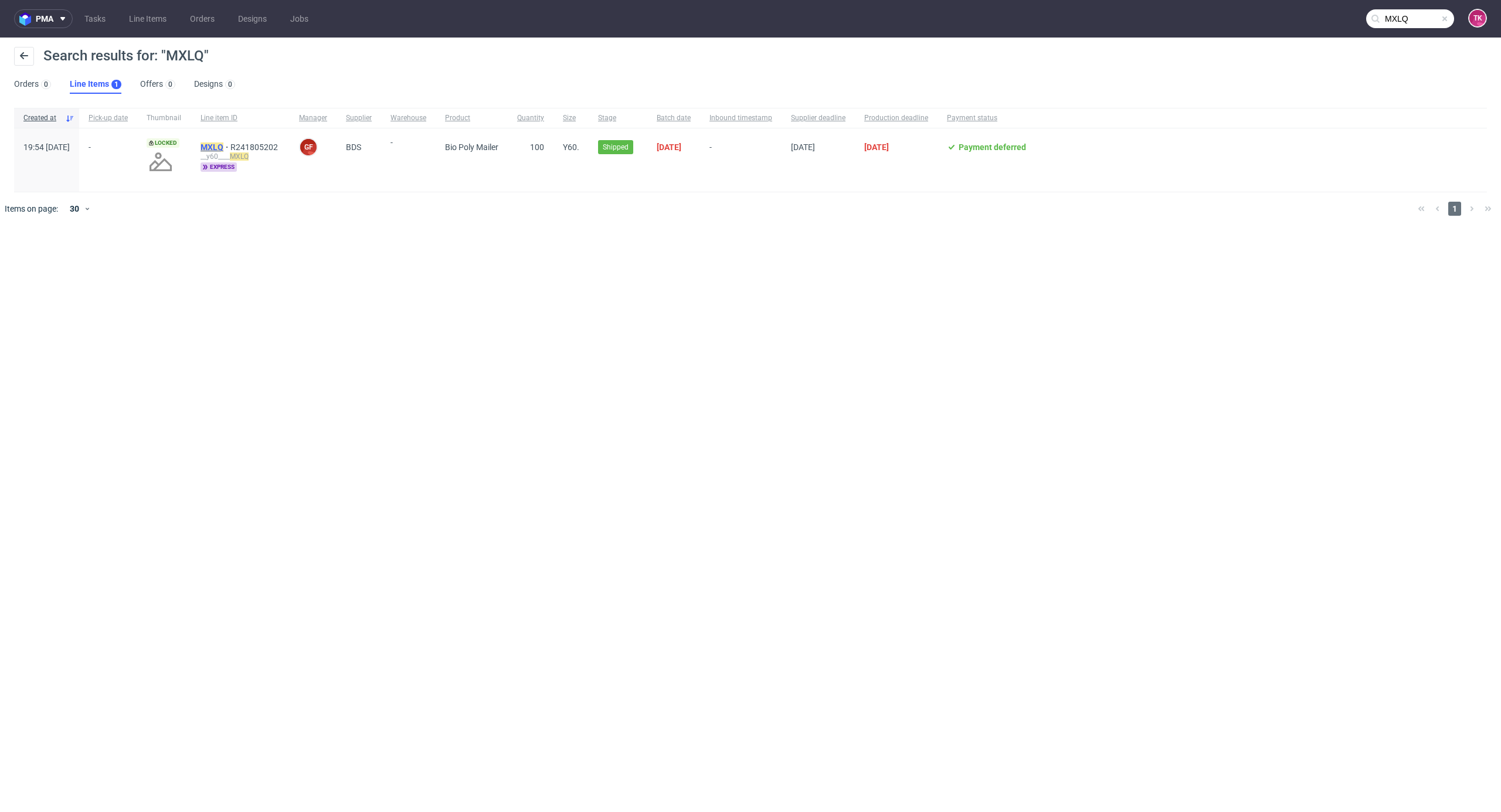
click at [223, 148] on mark "MXLQ" at bounding box center [212, 147] width 23 height 10
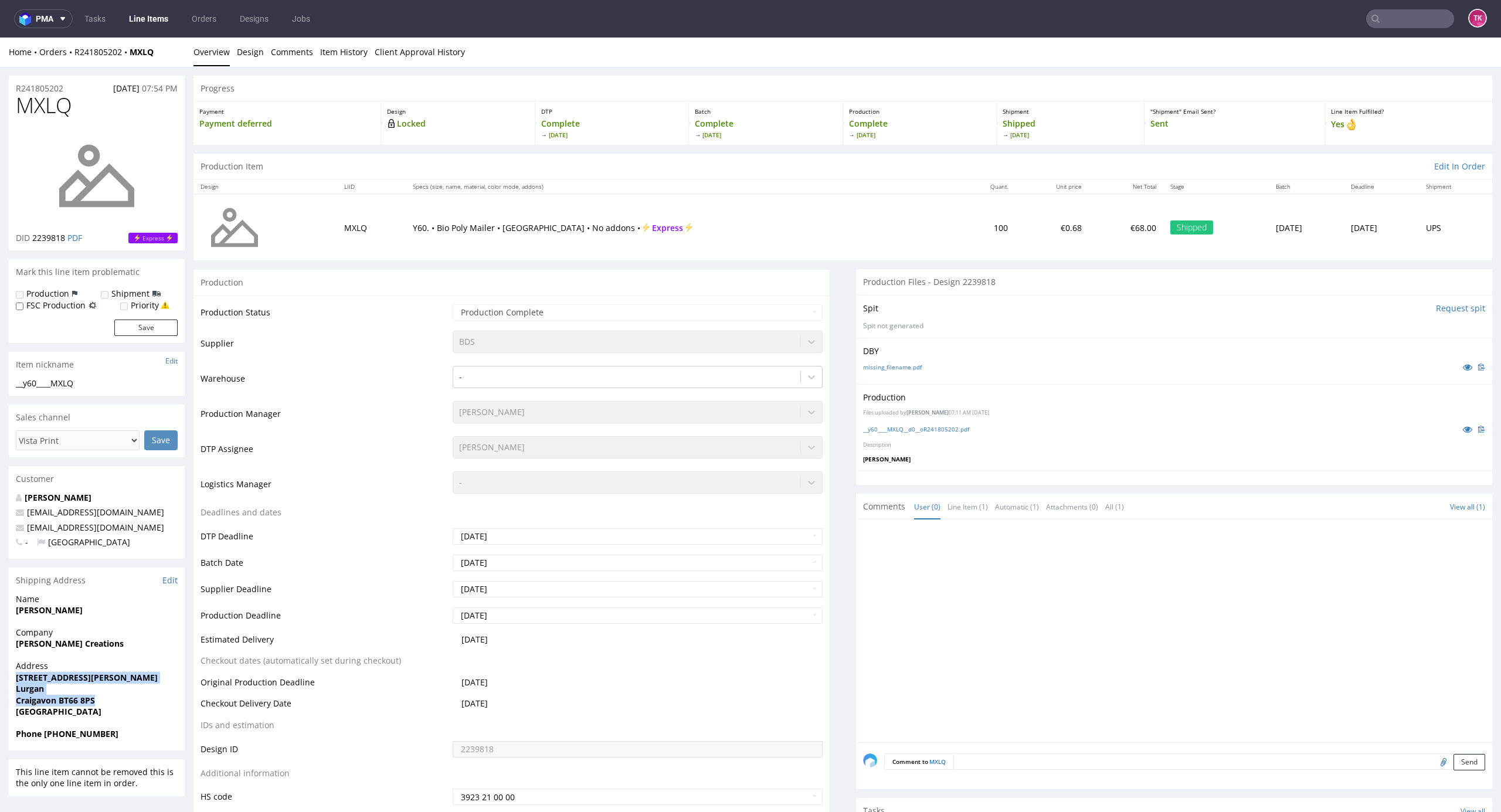
drag, startPoint x: 61, startPoint y: 691, endPoint x: 0, endPoint y: 674, distance: 63.3
copy p "25 Dingwell Park Lurgan Craigavon BT66 8PS"
click at [1420, 28] on nav "pma Tasks Line Items Orders Designs Jobs TK" at bounding box center [750, 19] width 1501 height 38
click at [1412, 13] on input "text" at bounding box center [1410, 19] width 88 height 19
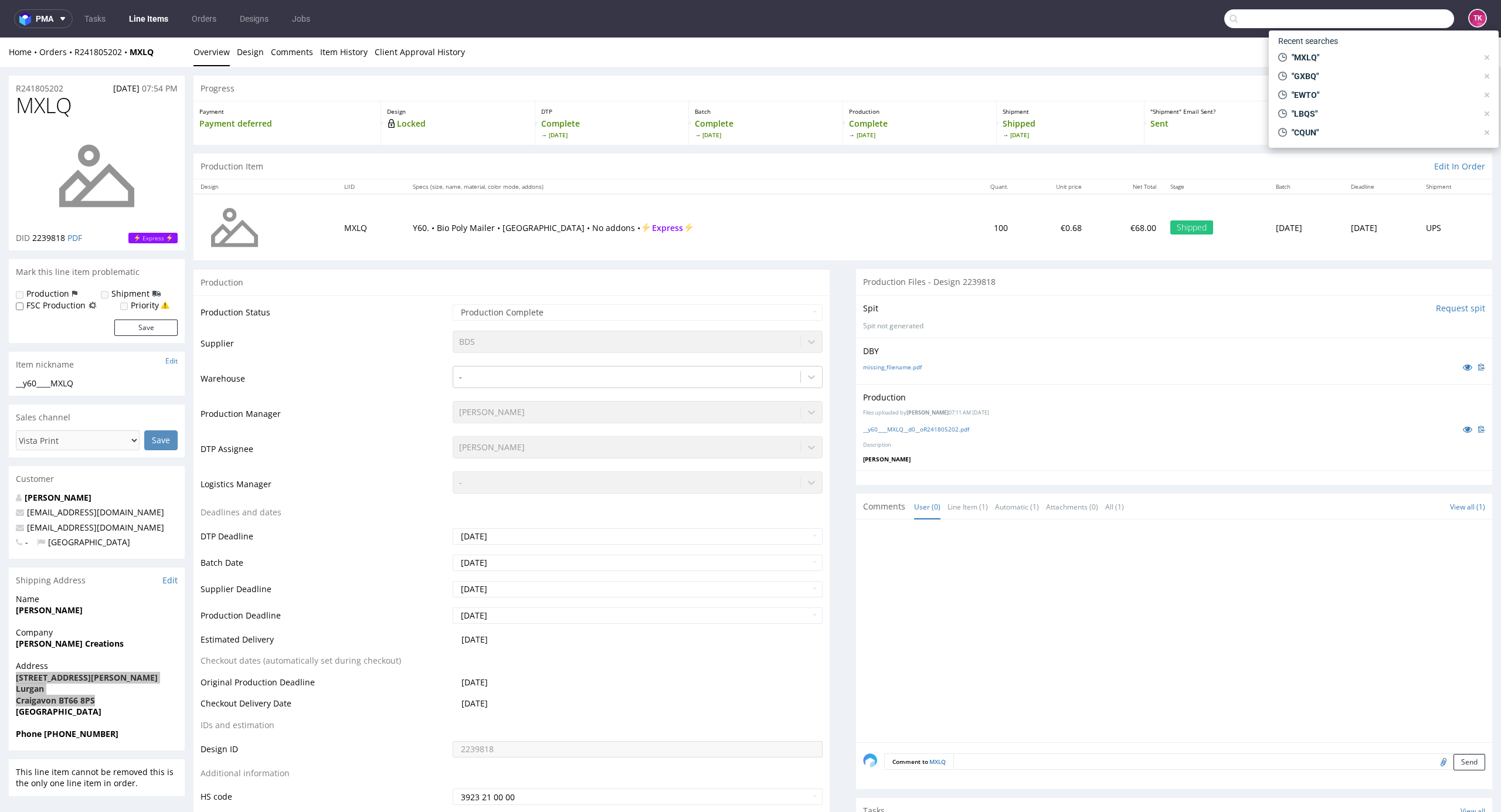
paste input "R977587075_ZTMX"
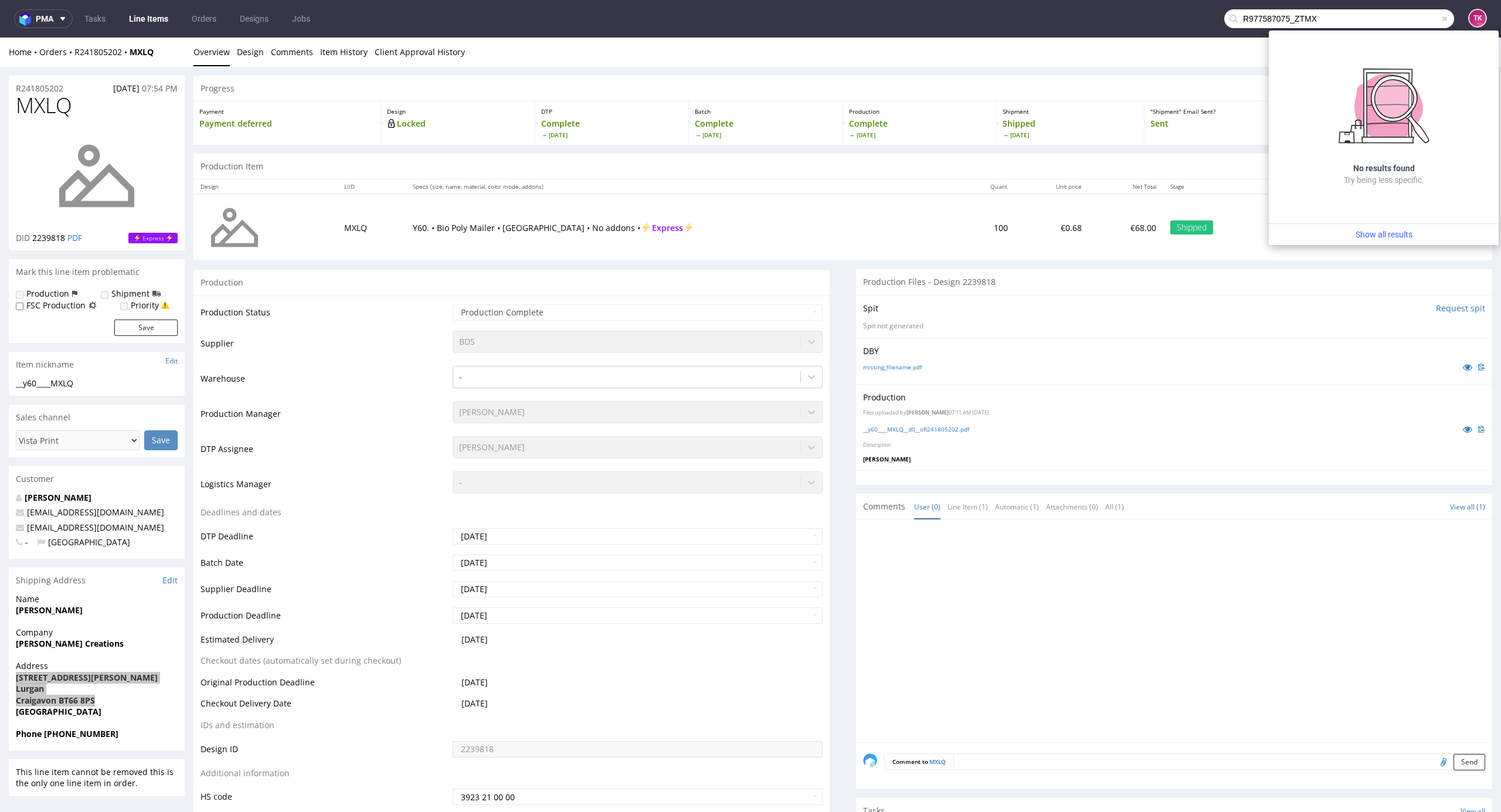
drag, startPoint x: 1284, startPoint y: 56, endPoint x: 1061, endPoint y: 48, distance: 223.1
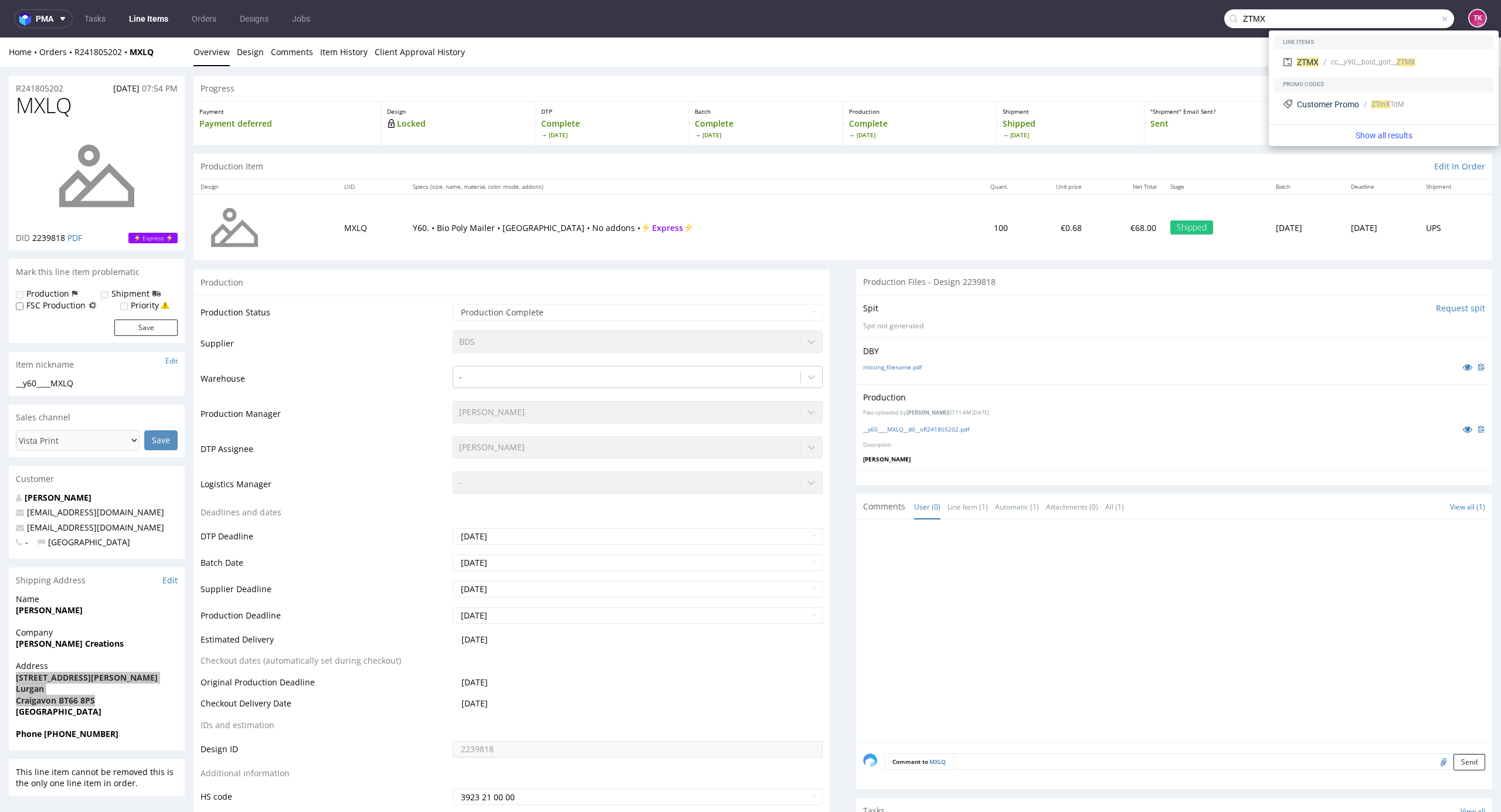
type input "ZTMX"
drag, startPoint x: 1319, startPoint y: 42, endPoint x: 1321, endPoint y: 56, distance: 14.1
click at [1319, 45] on div "Line items" at bounding box center [1384, 42] width 221 height 14
click at [1321, 61] on div "cc__y90__bold_golf__ ZTMX" at bounding box center [1402, 62] width 166 height 11
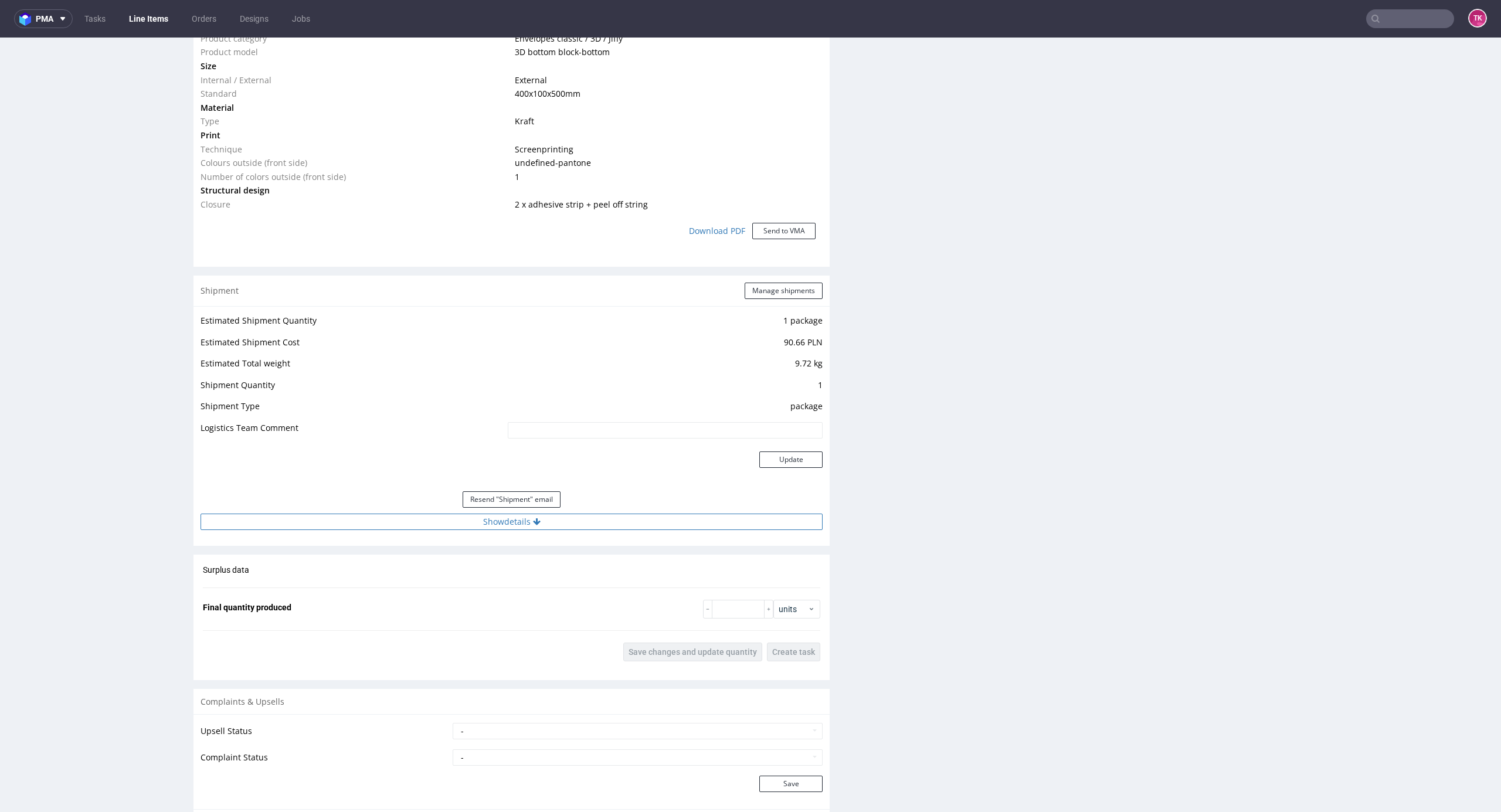
click at [655, 524] on button "Show details" at bounding box center [512, 521] width 622 height 16
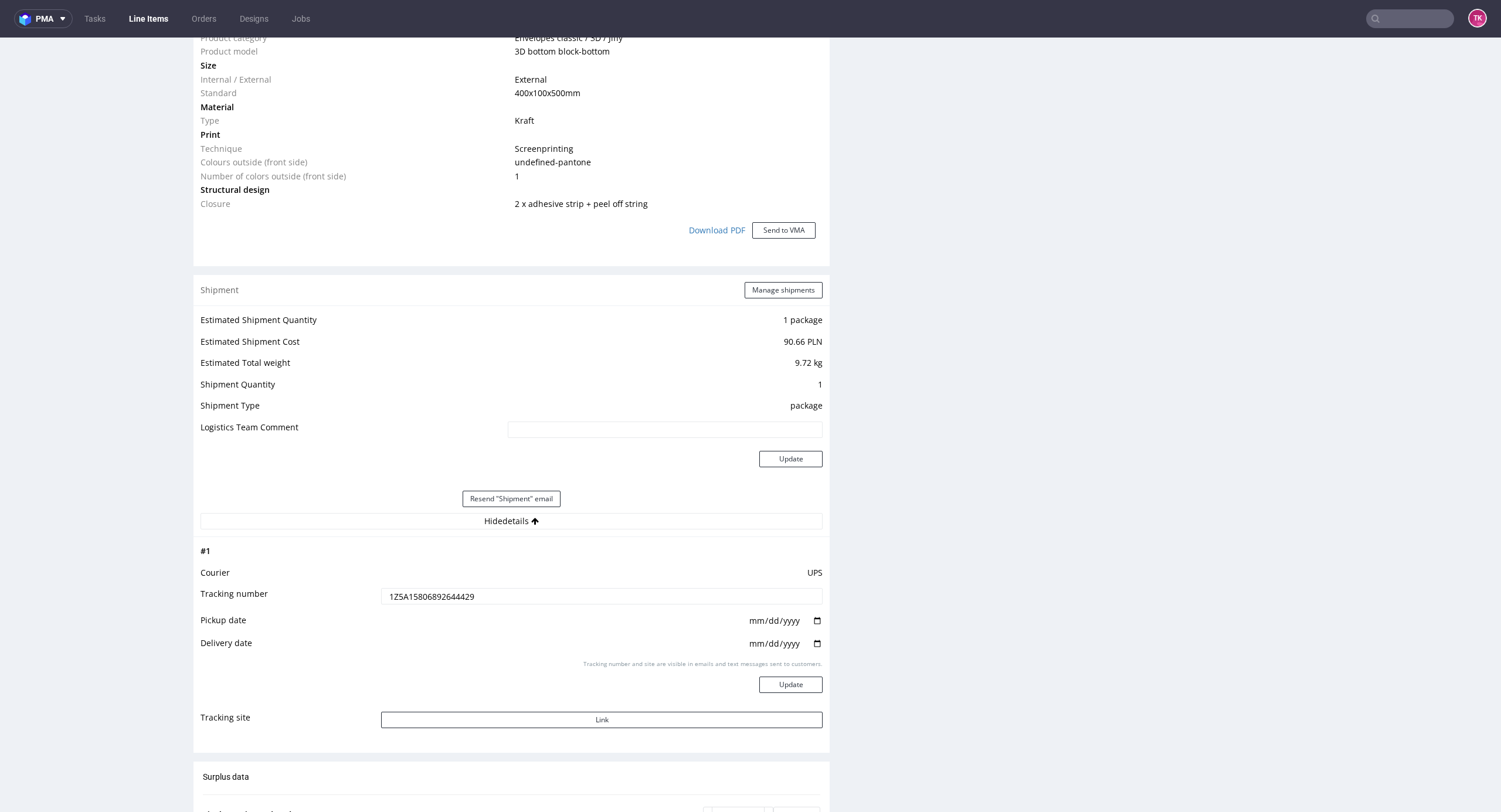
scroll to position [938, 0]
click at [425, 593] on input "1Z5A15806892644429" at bounding box center [602, 596] width 442 height 16
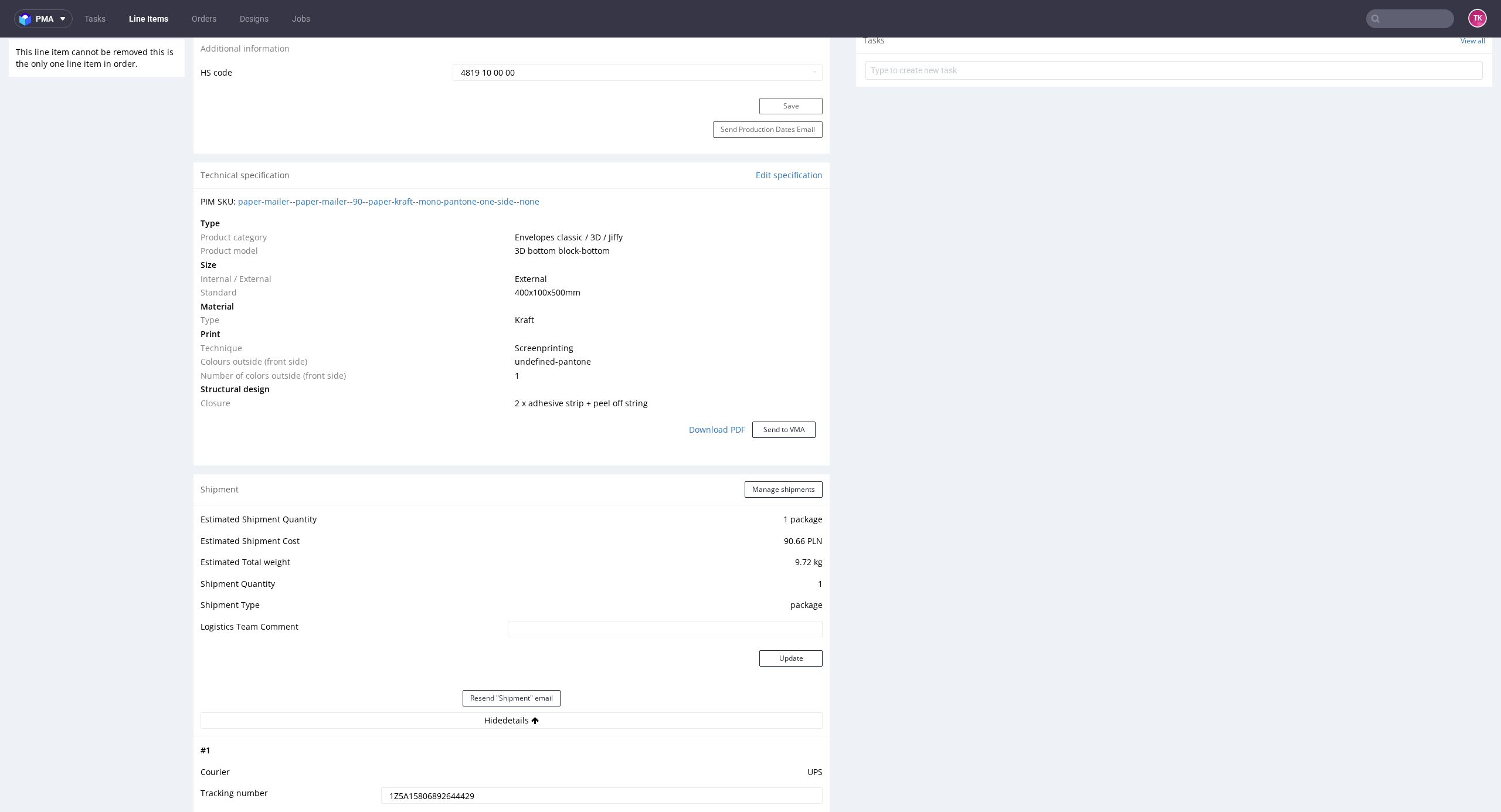
scroll to position [625, 0]
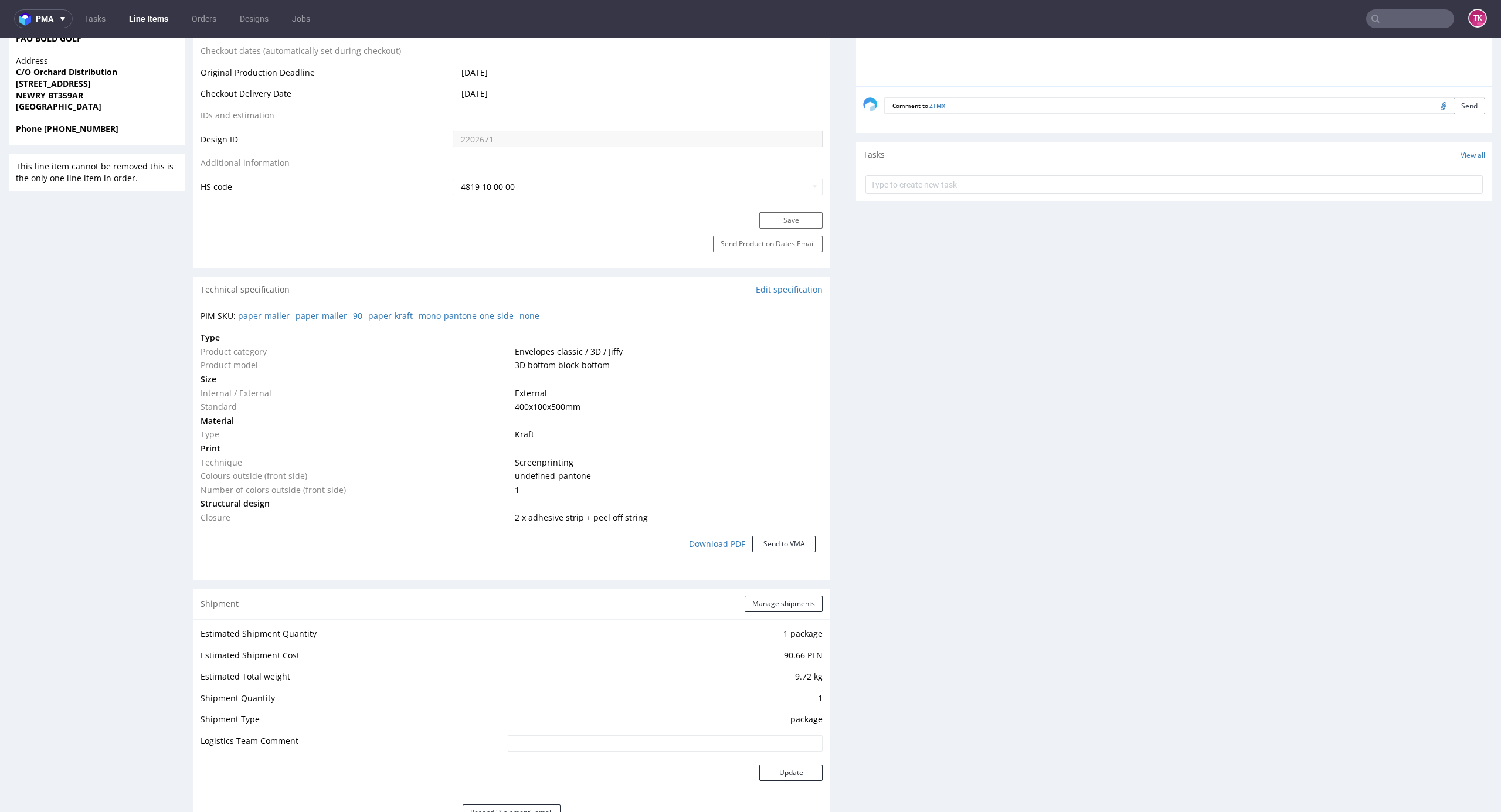
click at [1387, 12] on input "text" at bounding box center [1410, 19] width 88 height 19
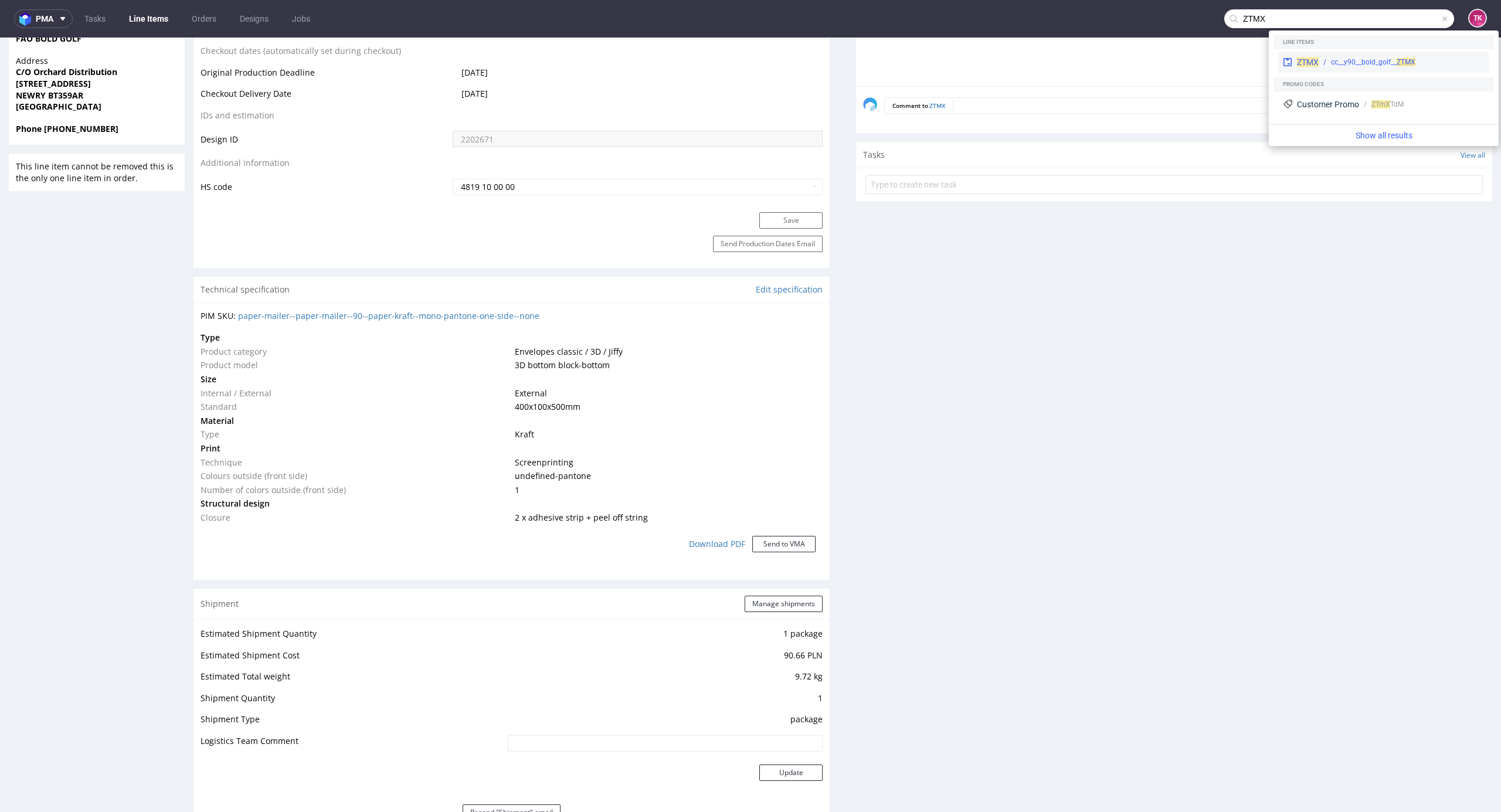
type input "ZTMX"
click at [1307, 59] on span "ZTMX" at bounding box center [1308, 62] width 22 height 10
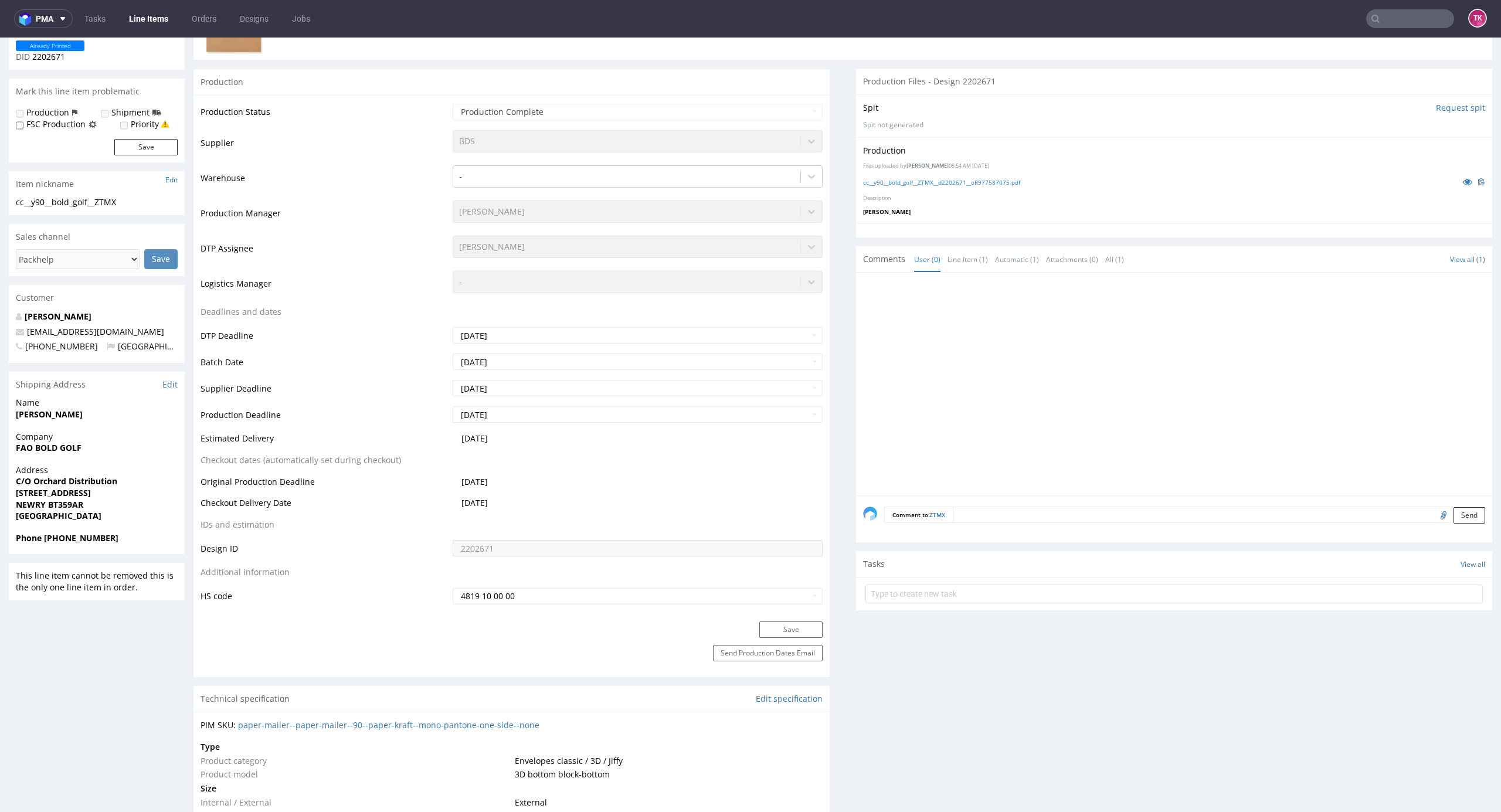
scroll to position [234, 0]
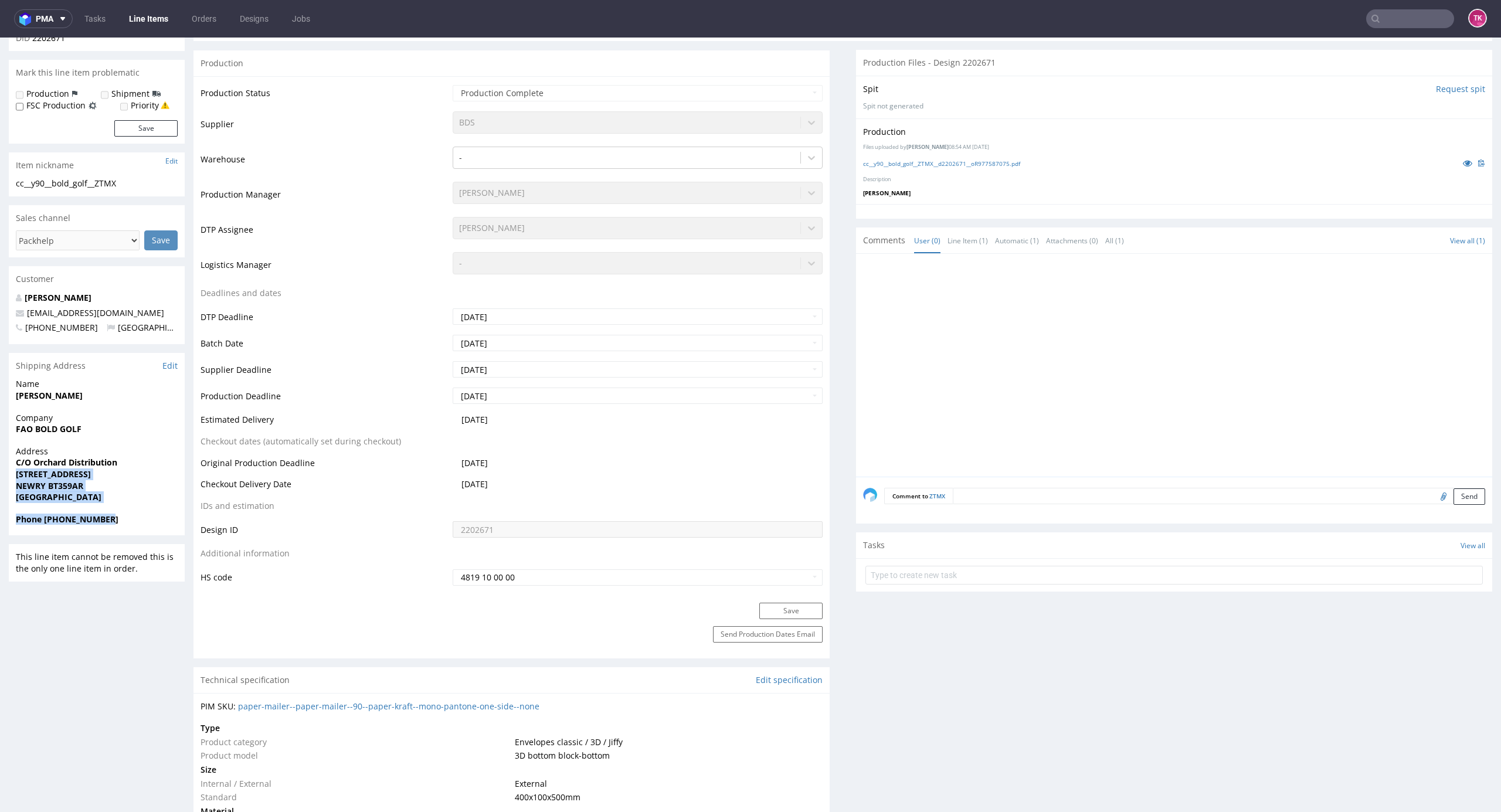
drag, startPoint x: 10, startPoint y: 471, endPoint x: 115, endPoint y: 514, distance: 113.5
copy section "17a Concession Road NEWRY BT359AR United Kingdom Phone +353879142433"
drag, startPoint x: 1415, startPoint y: 30, endPoint x: 1402, endPoint y: 24, distance: 14.3
click at [1410, 29] on nav "pma Tasks Line Items Orders Designs Jobs TK" at bounding box center [750, 19] width 1501 height 38
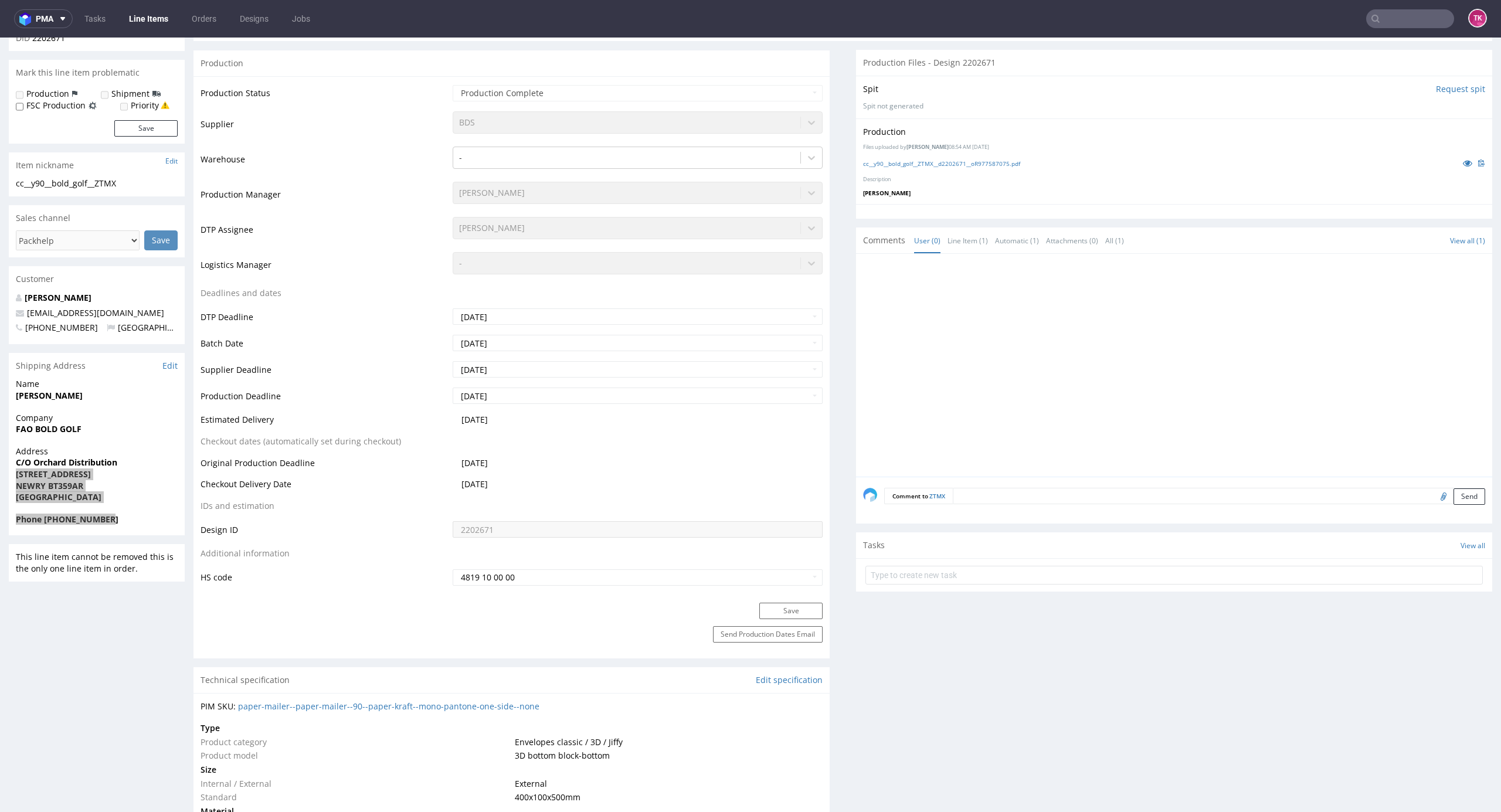
click at [1402, 24] on input "text" at bounding box center [1410, 19] width 88 height 19
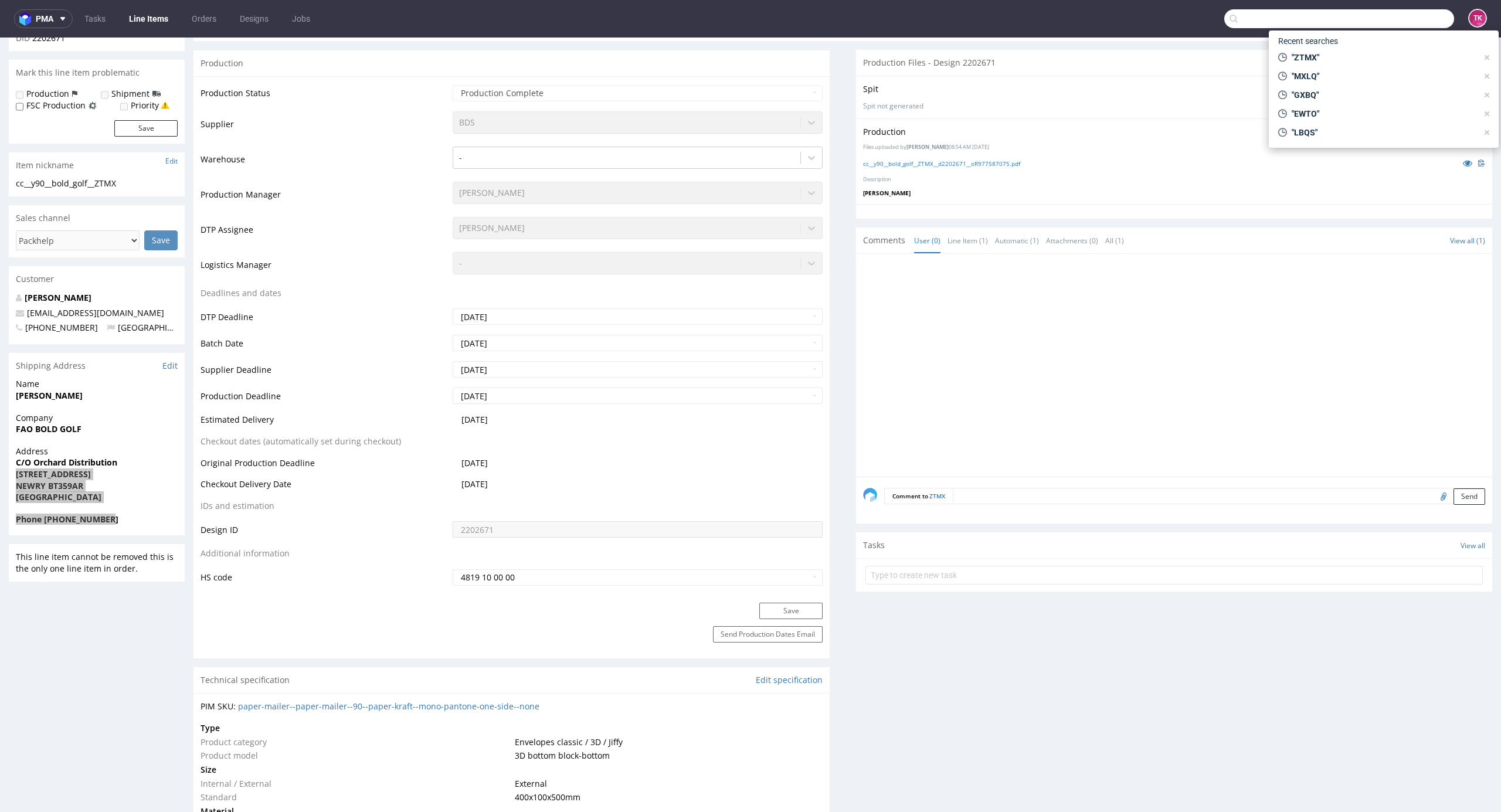
paste input "IQFD"
type input "IQFD"
click at [1303, 52] on span "IQFD" at bounding box center [1306, 48] width 18 height 10
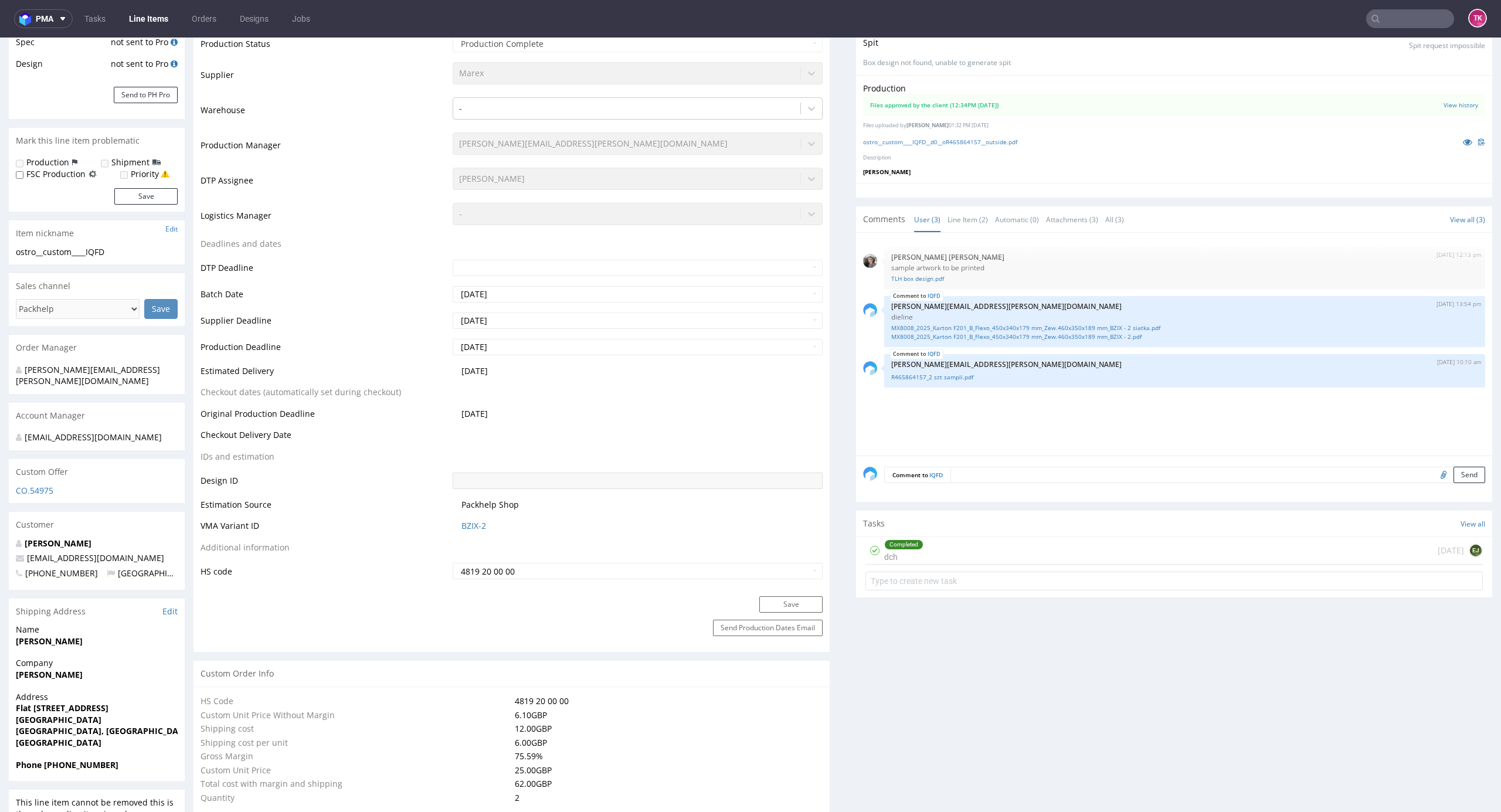
scroll to position [312, 0]
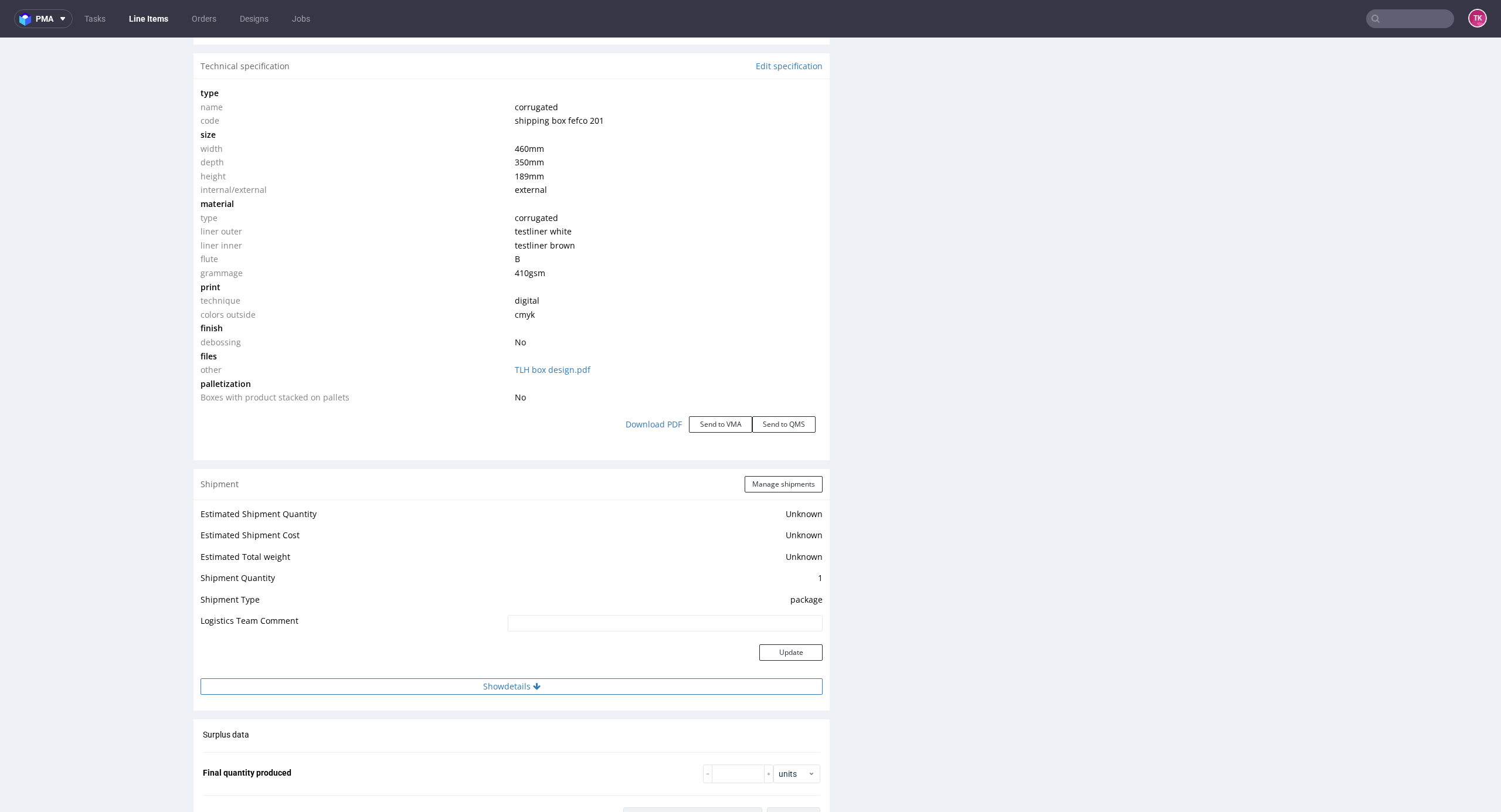
click at [514, 688] on button "Show details" at bounding box center [512, 686] width 622 height 16
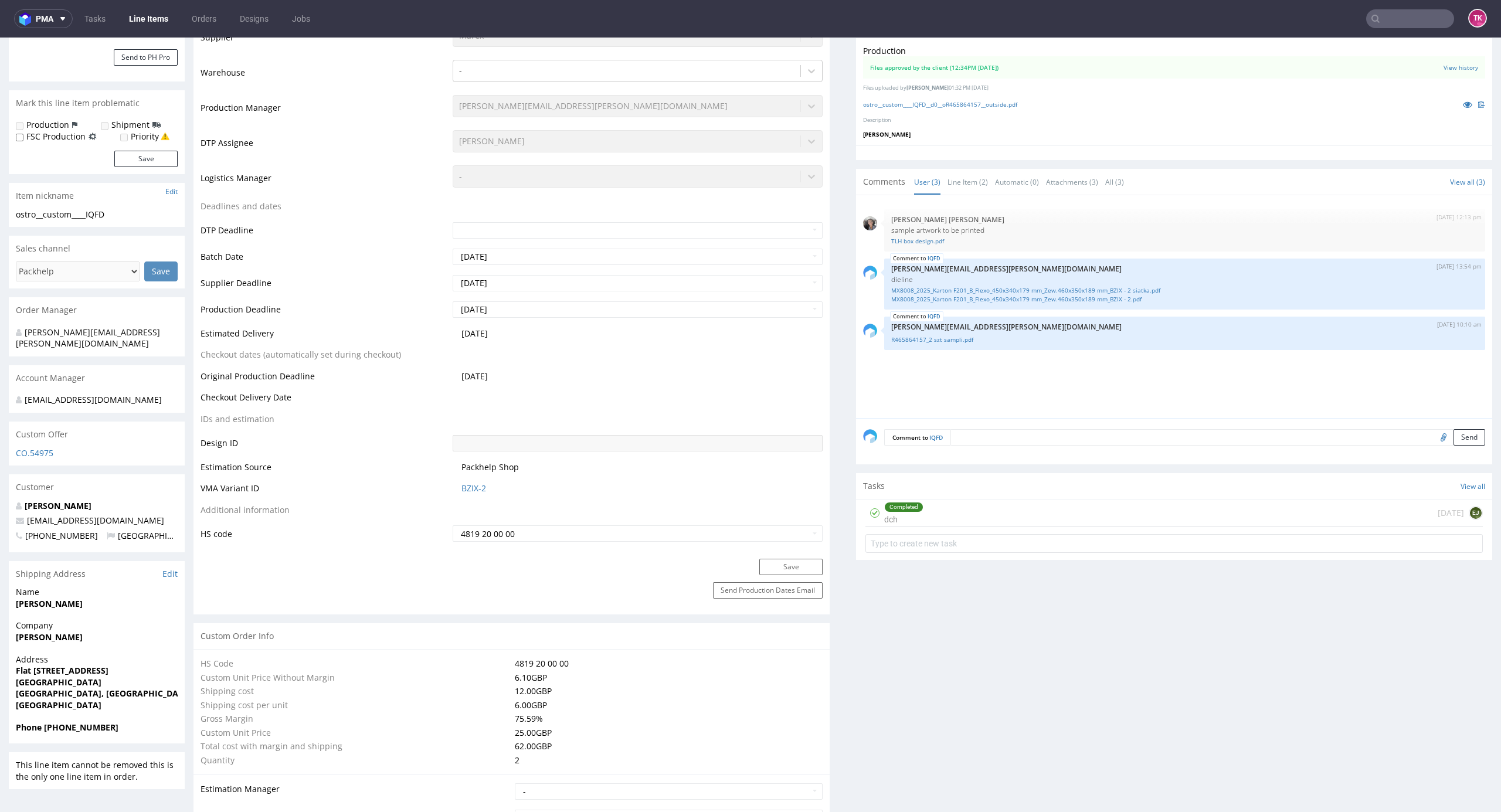
scroll to position [234, 0]
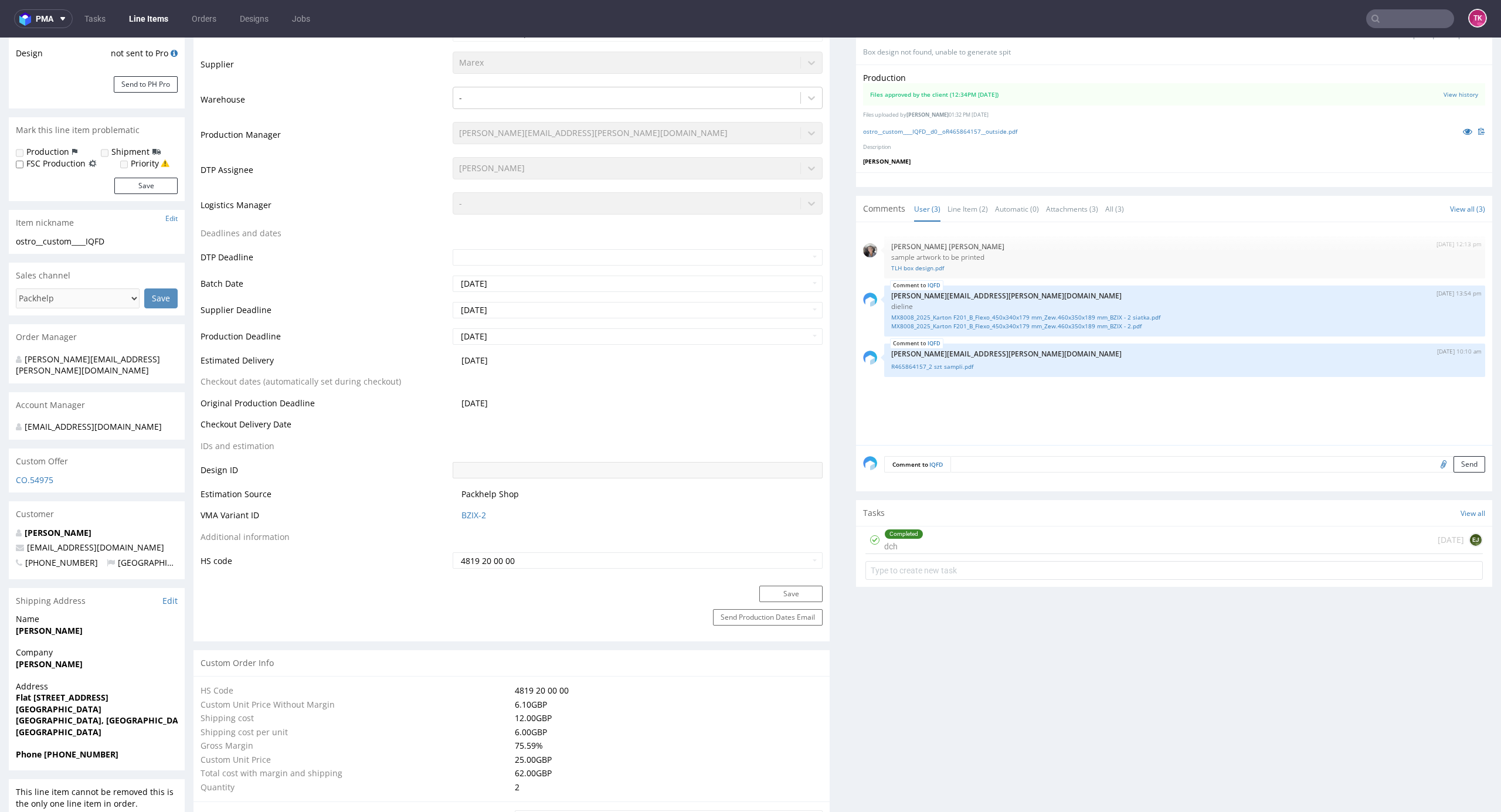
click at [964, 527] on div "Completed dch 2 months ago EJ" at bounding box center [1174, 540] width 617 height 28
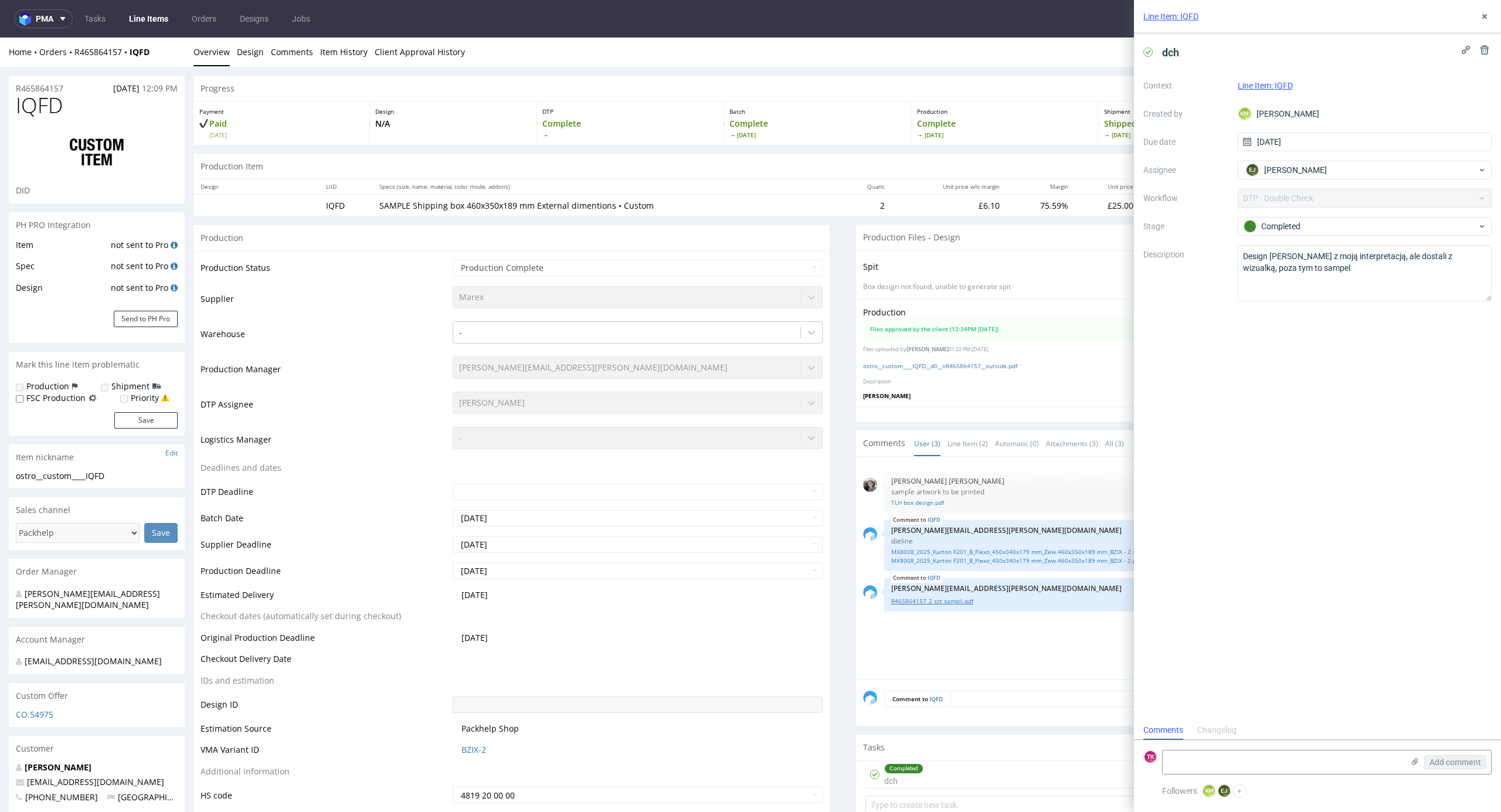
click at [922, 600] on link "R465864157_2 szt sampli.pdf" at bounding box center [1185, 601] width 587 height 9
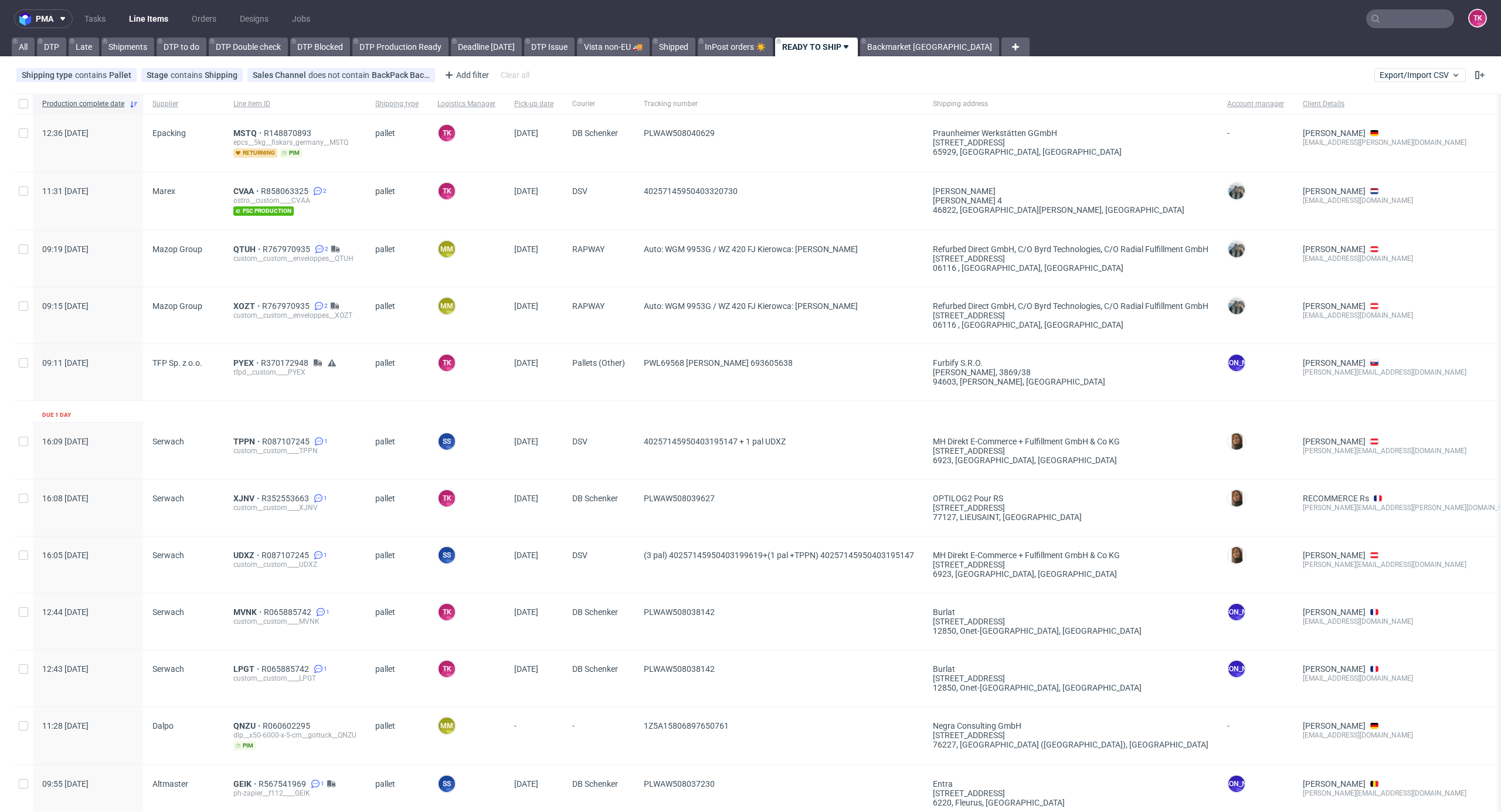
click at [144, 19] on link "Line Items" at bounding box center [148, 19] width 53 height 19
click at [143, 16] on link "Line Items" at bounding box center [148, 19] width 53 height 19
drag, startPoint x: 141, startPoint y: 5, endPoint x: 136, endPoint y: 15, distance: 11.2
click at [136, 8] on nav "pma Tasks Line Items Orders Designs Jobs TK" at bounding box center [750, 19] width 1501 height 38
click at [136, 19] on link "Line Items" at bounding box center [148, 19] width 53 height 19
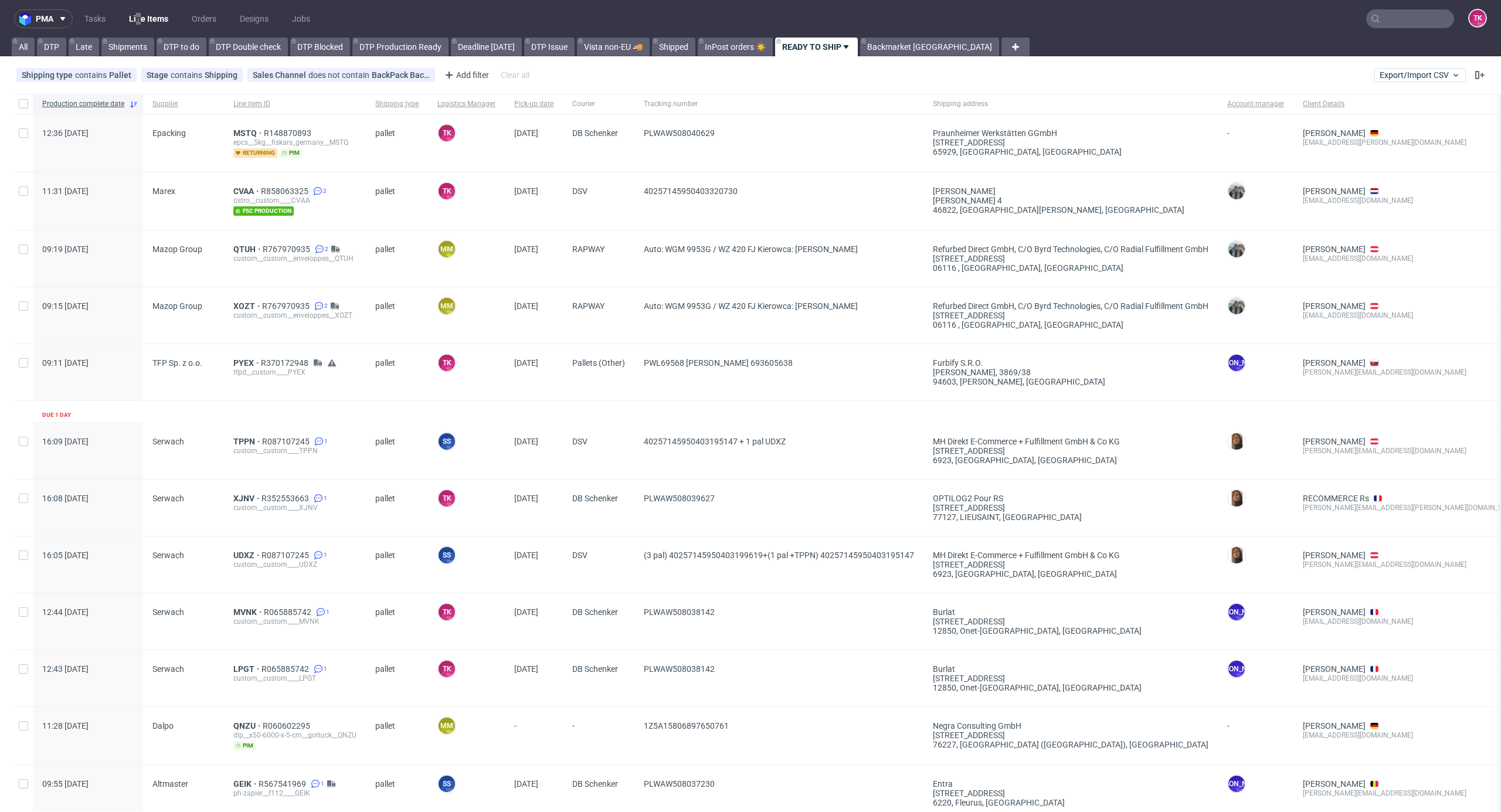
click at [136, 29] on nav "pma Tasks Line Items Orders Designs Jobs TK" at bounding box center [750, 19] width 1501 height 38
click at [144, 25] on link "Line Items" at bounding box center [148, 19] width 53 height 19
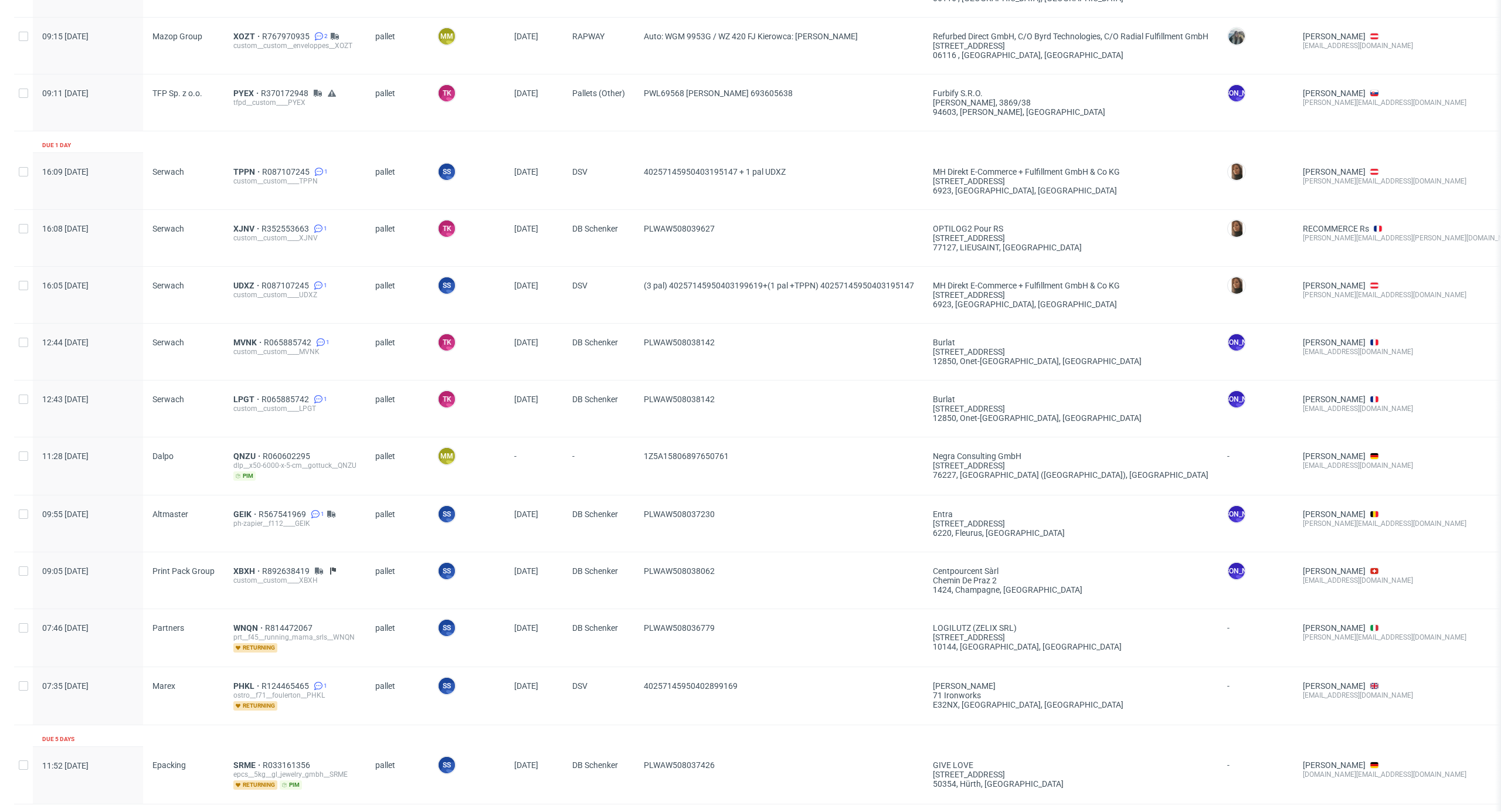
scroll to position [234, 0]
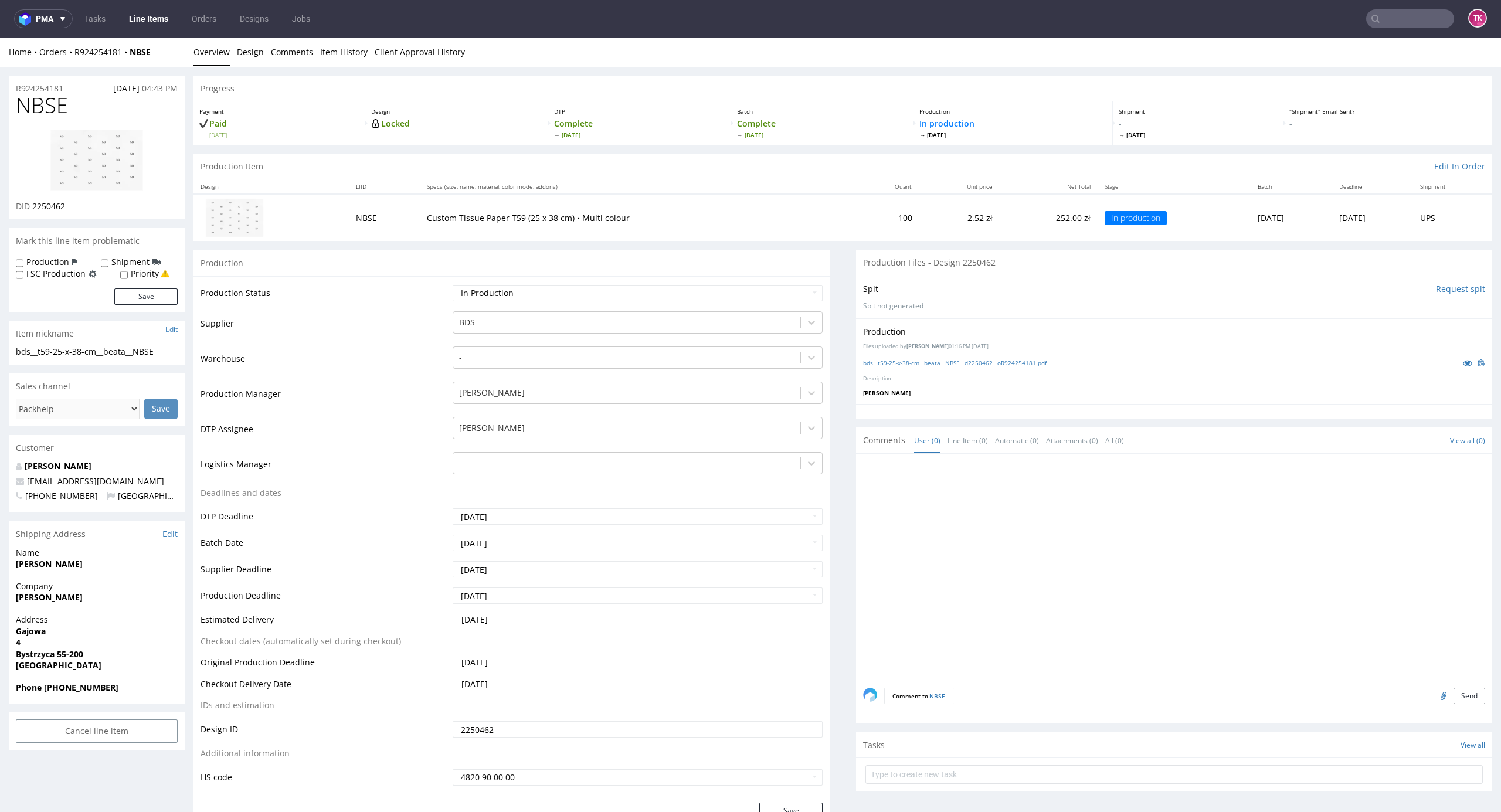
drag, startPoint x: 27, startPoint y: 601, endPoint x: 108, endPoint y: 599, distance: 81.0
click at [108, 599] on div "Company [PERSON_NAME]" at bounding box center [97, 597] width 176 height 33
copy strong "[PERSON_NAME]"
drag, startPoint x: 24, startPoint y: 630, endPoint x: 115, endPoint y: 649, distance: 93.0
click at [115, 649] on p "Address [STREET_ADDRESS]" at bounding box center [96, 642] width 162 height 57
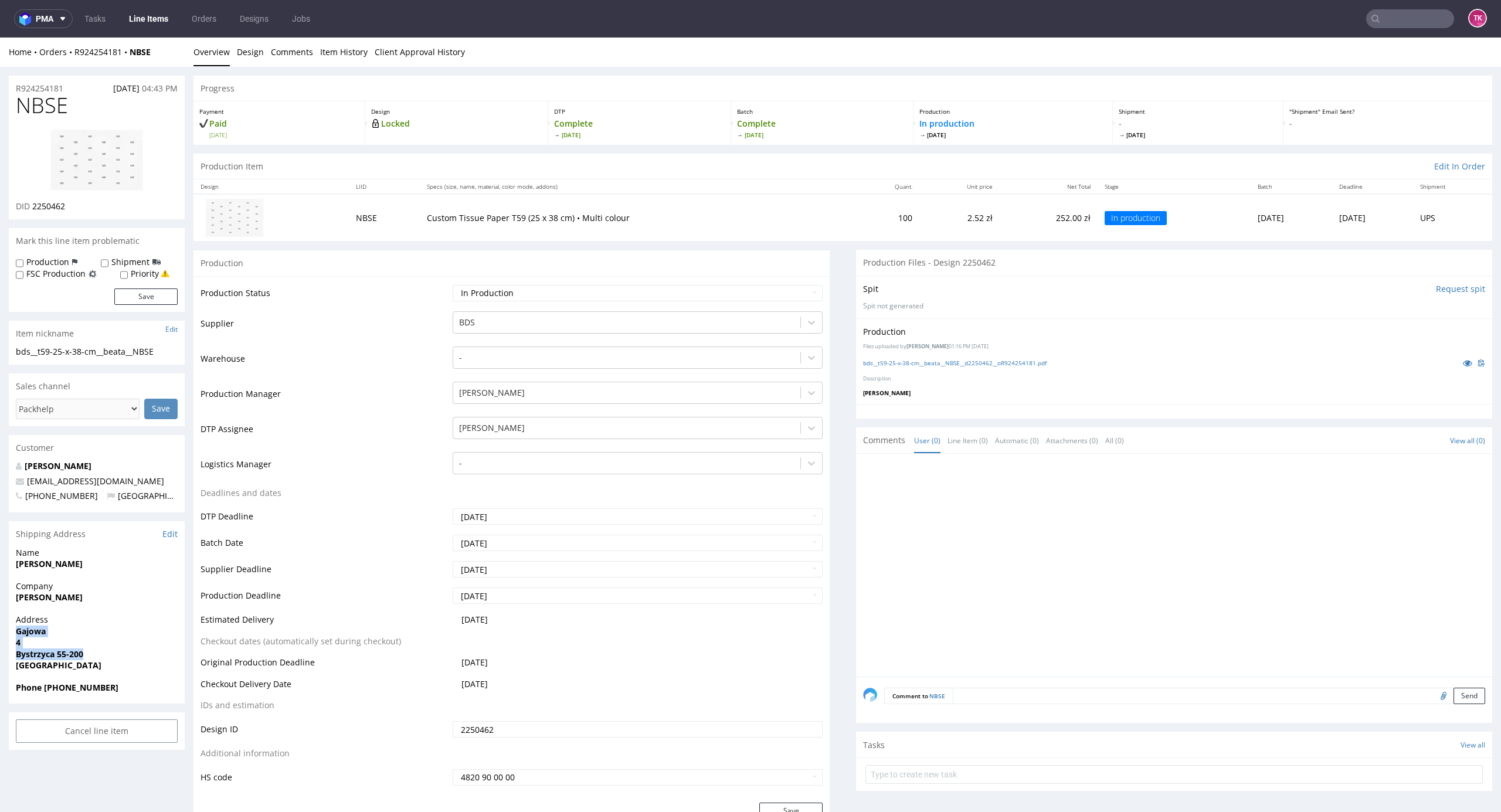
copy p "[STREET_ADDRESS]"
drag, startPoint x: 44, startPoint y: 689, endPoint x: 145, endPoint y: 685, distance: 101.1
click at [145, 685] on span "Phone [PHONE_NUMBER]" at bounding box center [96, 688] width 162 height 12
copy strong "[PHONE_NUMBER]"
drag, startPoint x: 142, startPoint y: 474, endPoint x: 0, endPoint y: 474, distance: 142.0
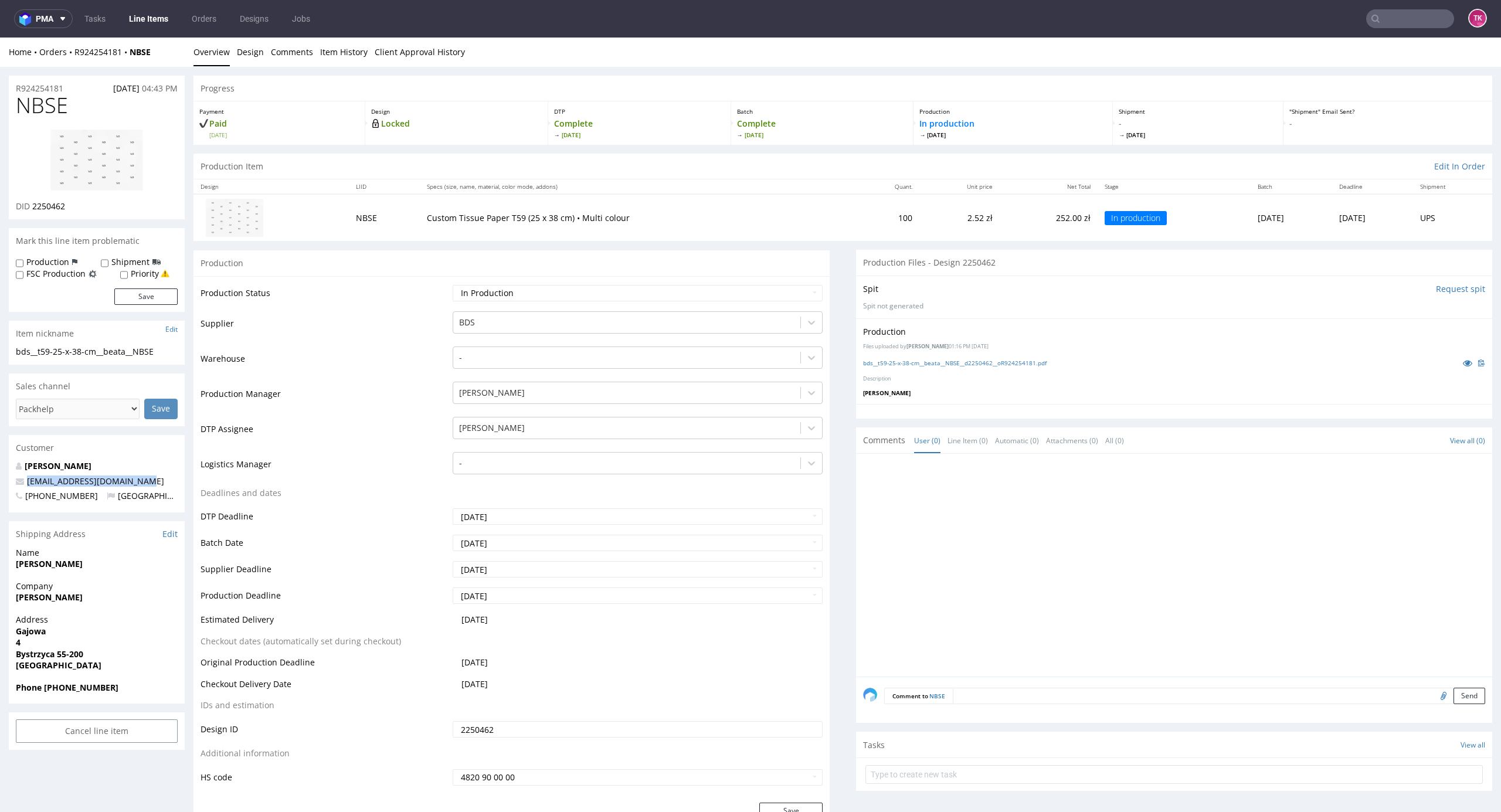
copy span "[EMAIL_ADDRESS][DOMAIN_NAME]"
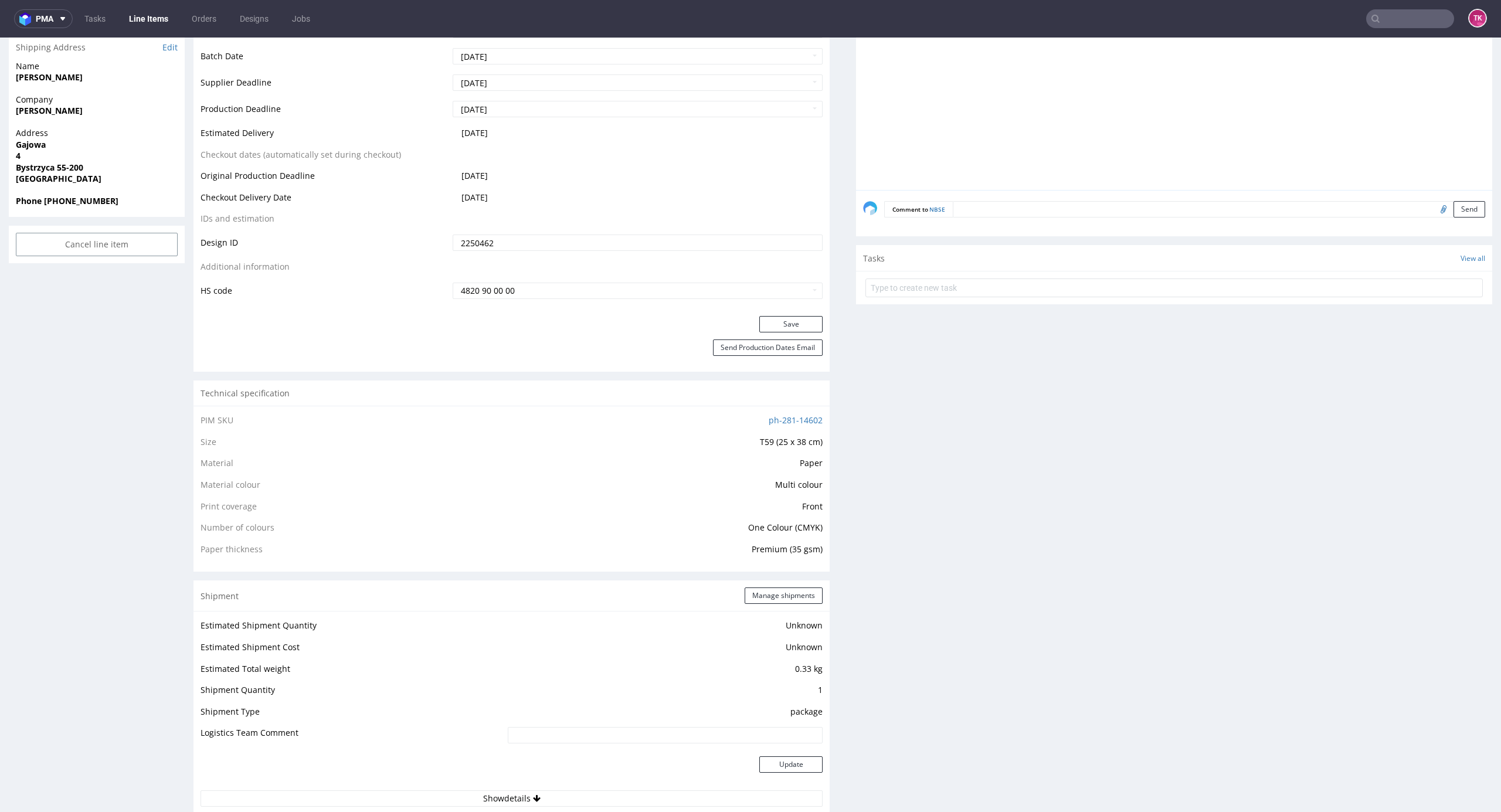
scroll to position [625, 0]
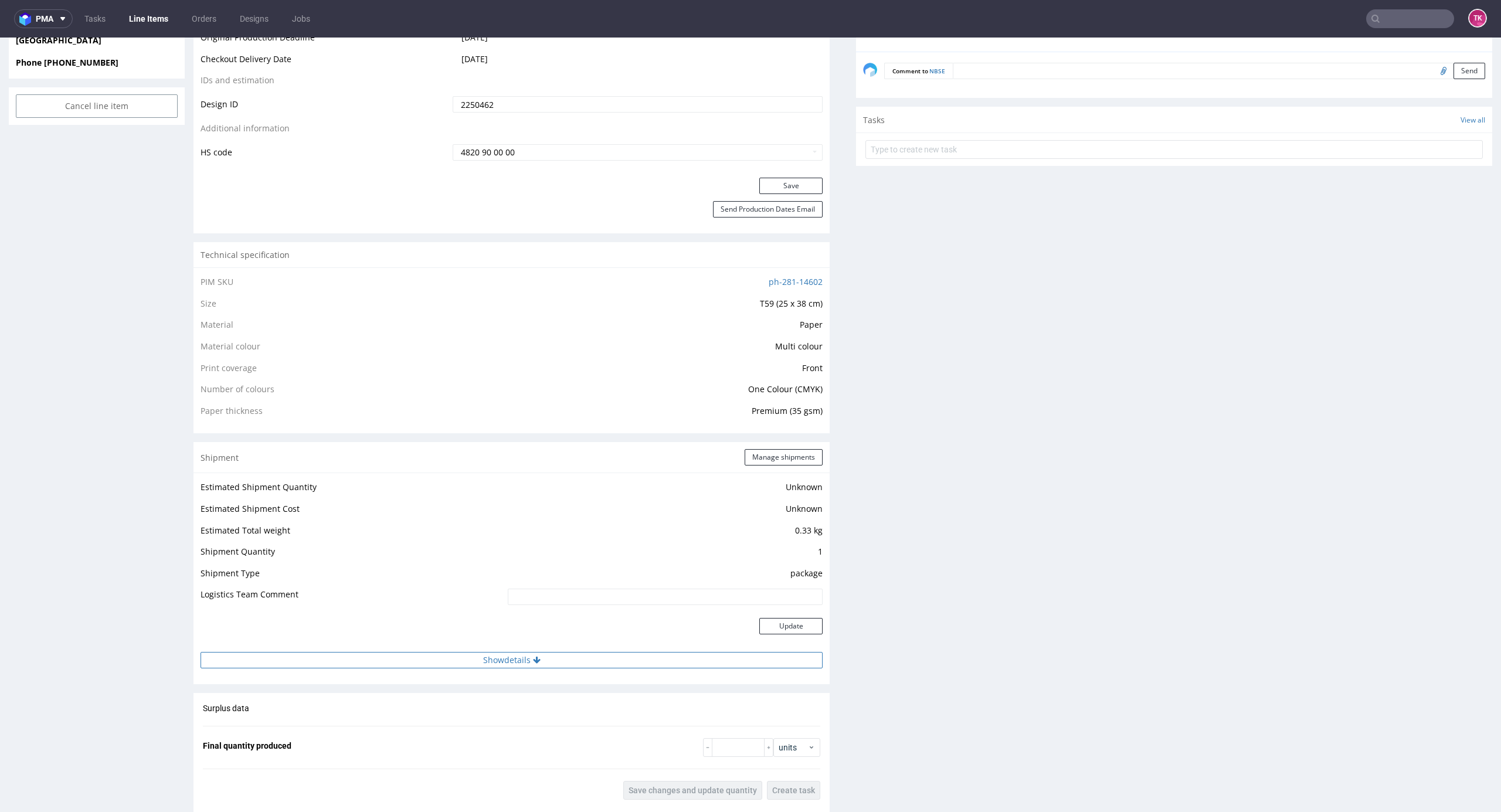
drag, startPoint x: 644, startPoint y: 669, endPoint x: 639, endPoint y: 662, distance: 8.6
click at [641, 666] on div "Estimated Shipment Quantity Unknown Estimated Shipment Cost Unknown Estimated T…" at bounding box center [512, 573] width 637 height 203
click at [639, 662] on button "Show details" at bounding box center [512, 660] width 622 height 16
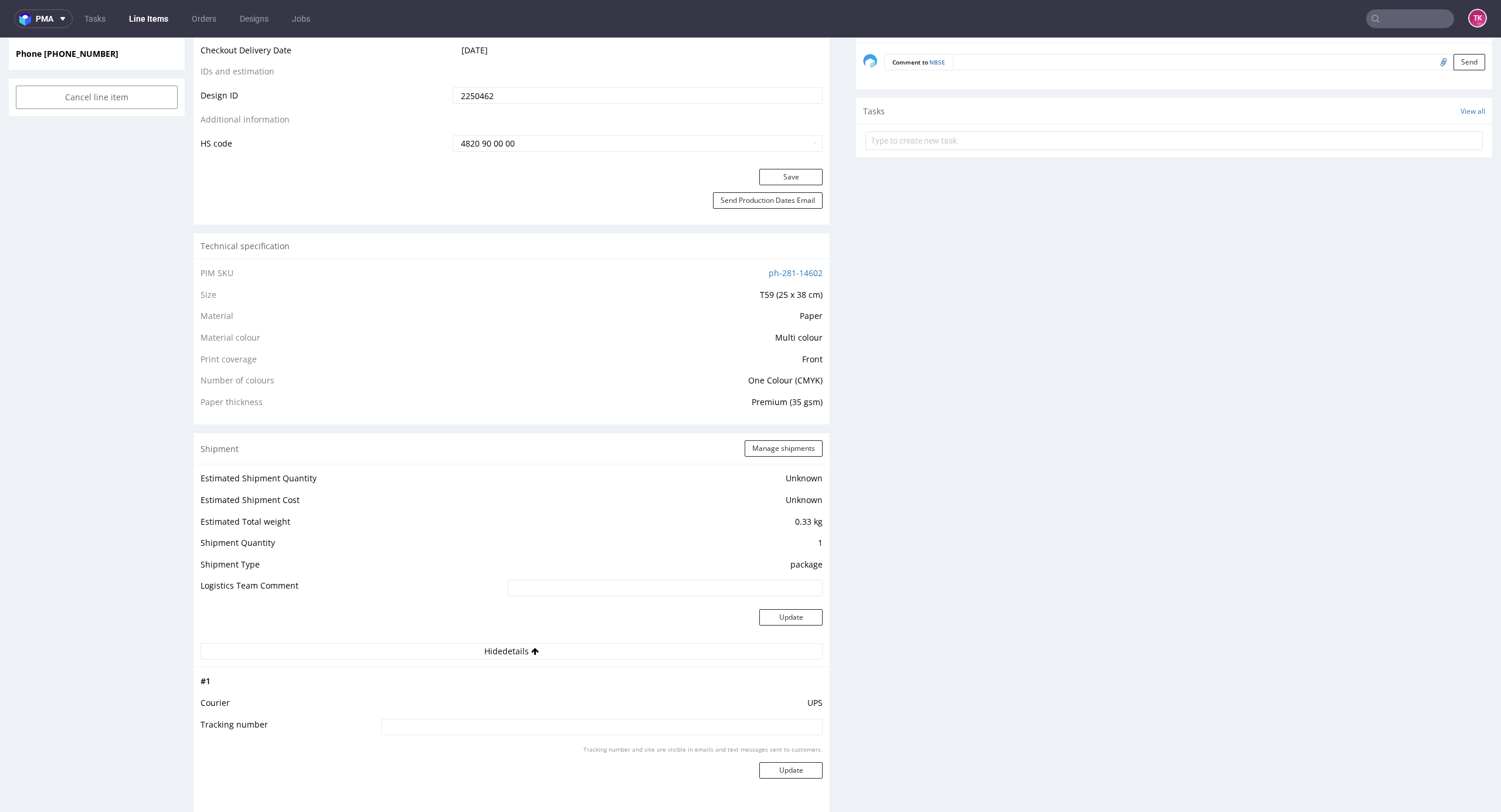
scroll to position [859, 0]
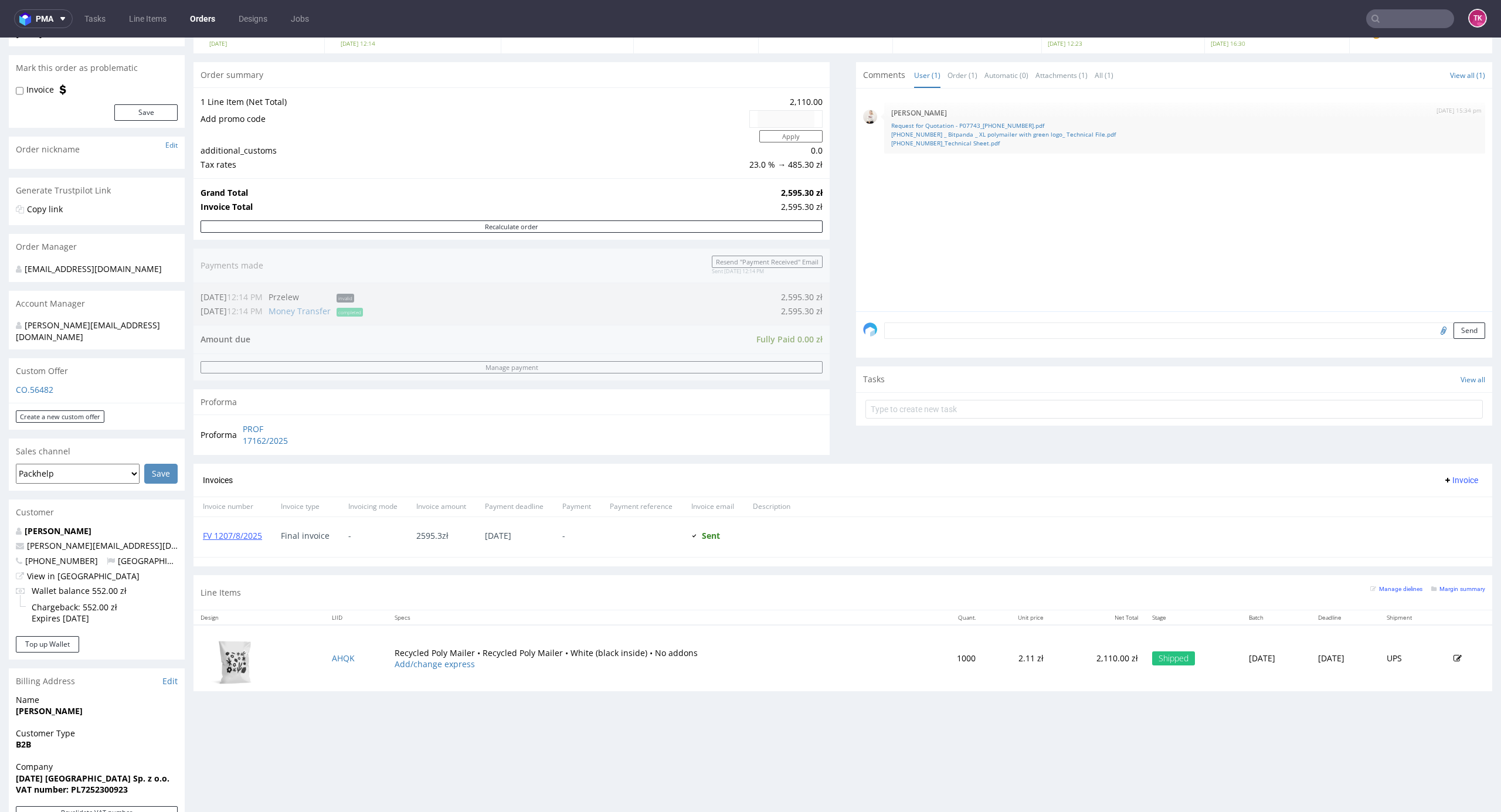
scroll to position [156, 0]
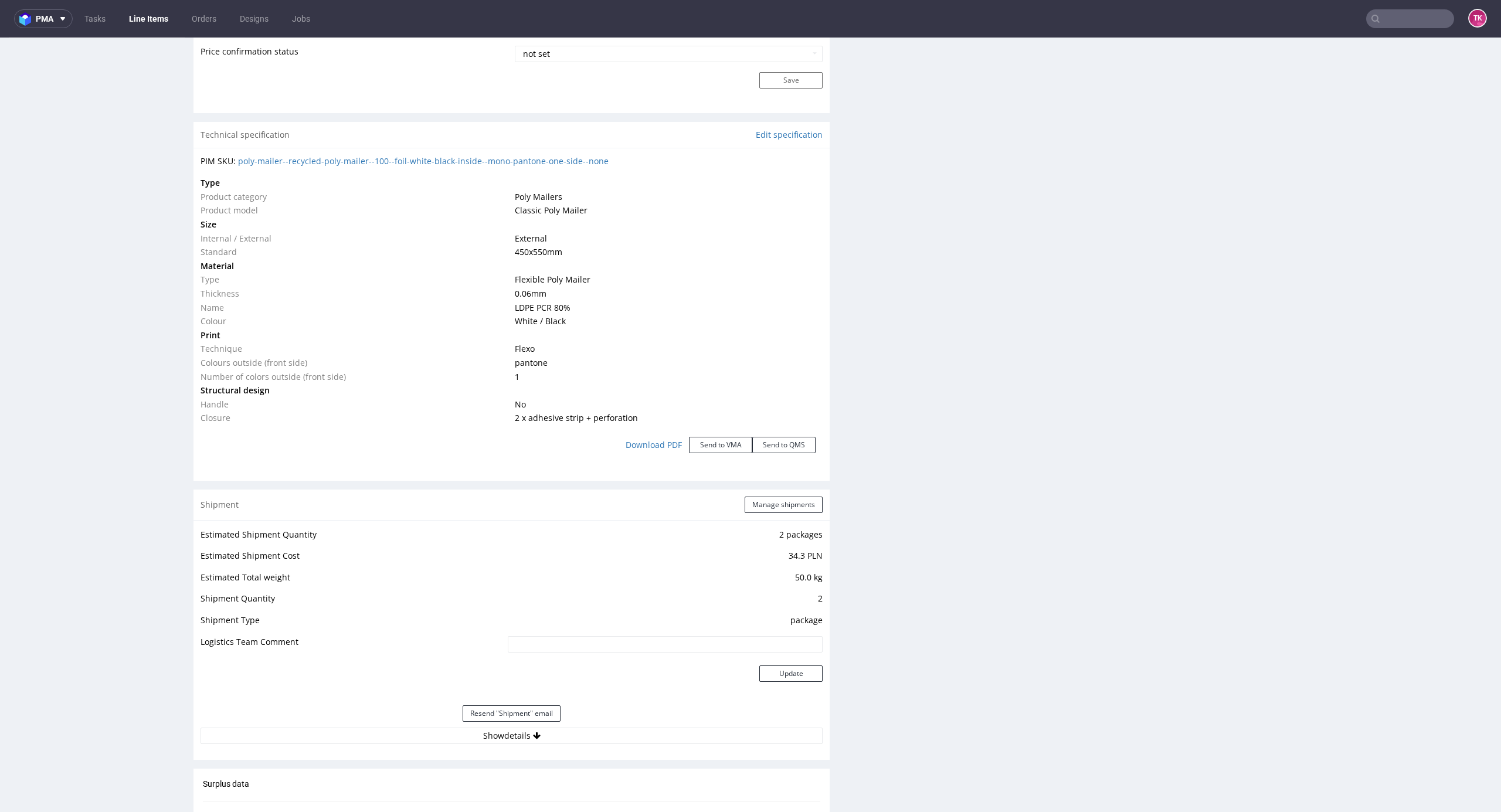
scroll to position [1360, 0]
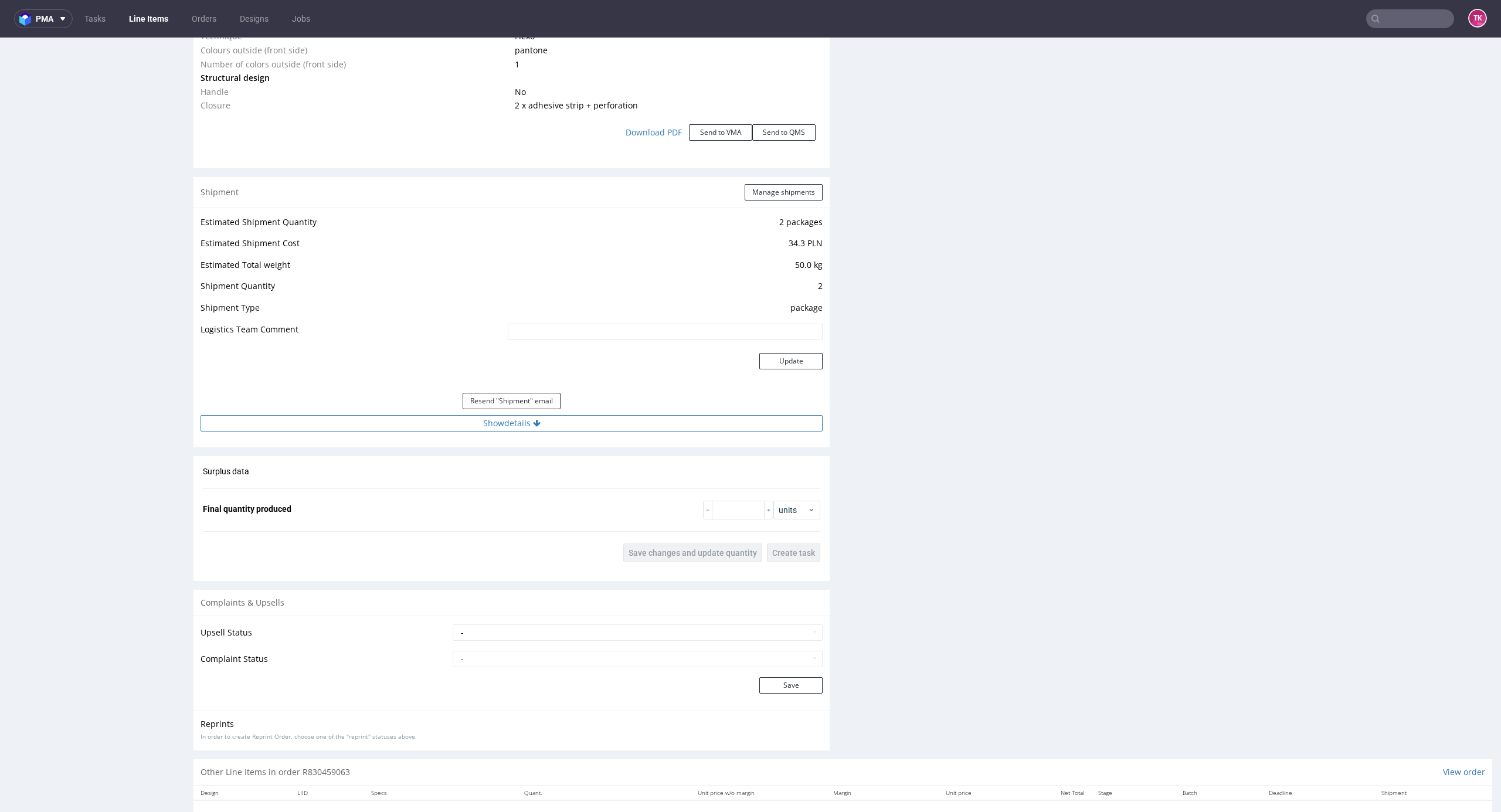
drag, startPoint x: 677, startPoint y: 418, endPoint x: 672, endPoint y: 425, distance: 8.6
click at [675, 419] on button "Show details" at bounding box center [512, 423] width 622 height 16
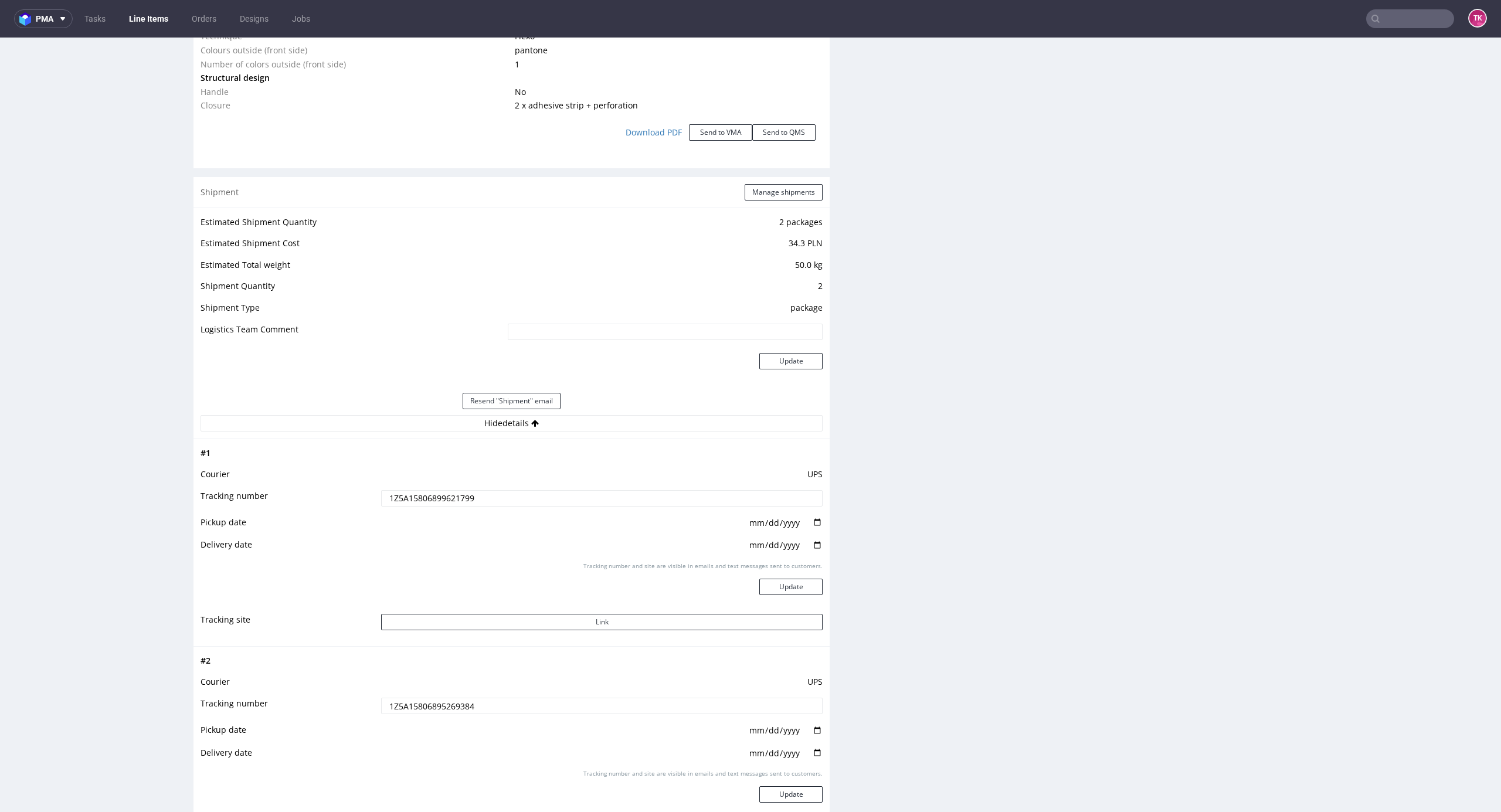
click at [413, 505] on input "1Z5A15806899621799" at bounding box center [602, 497] width 442 height 16
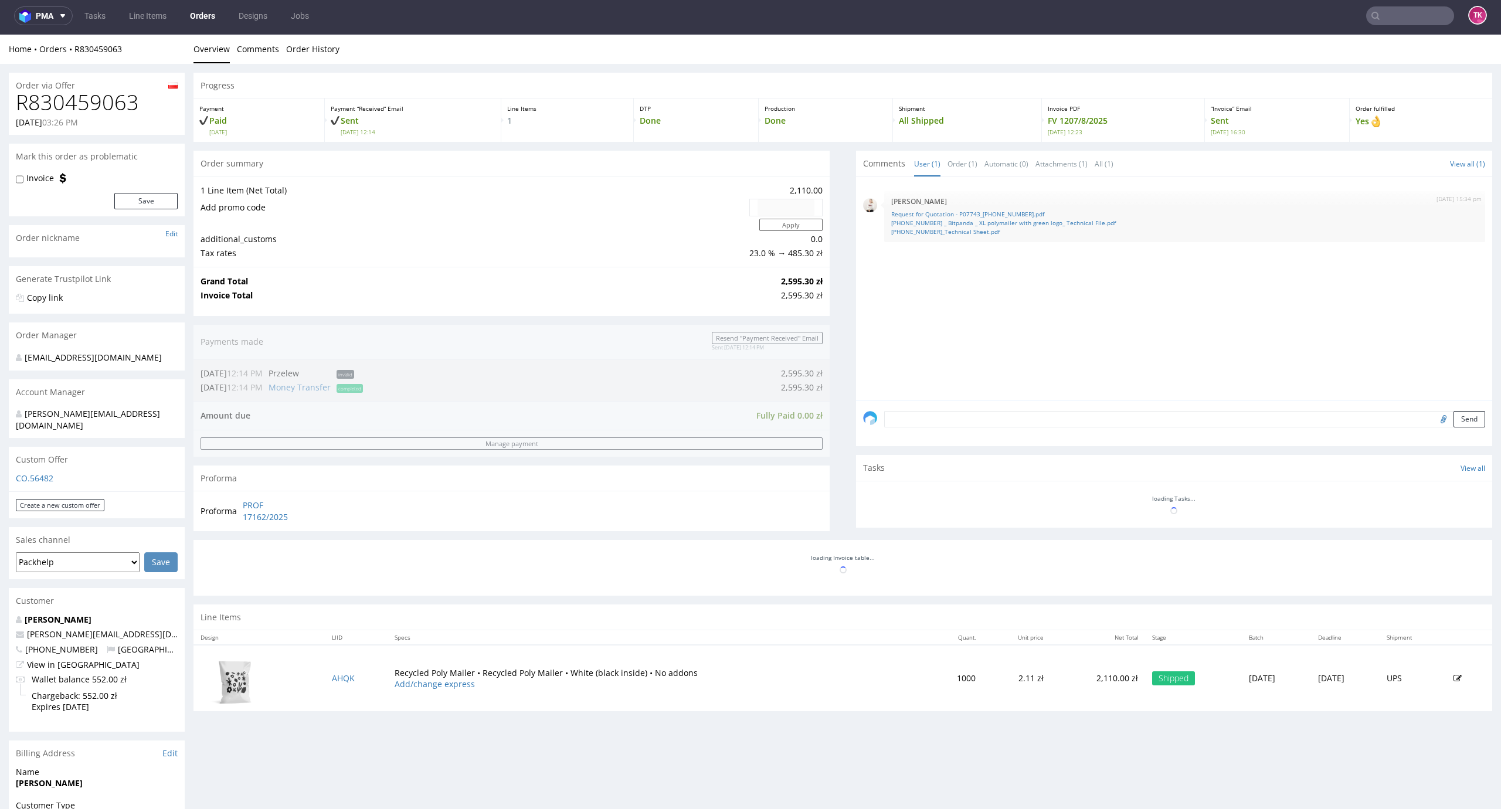
scroll to position [308, 0]
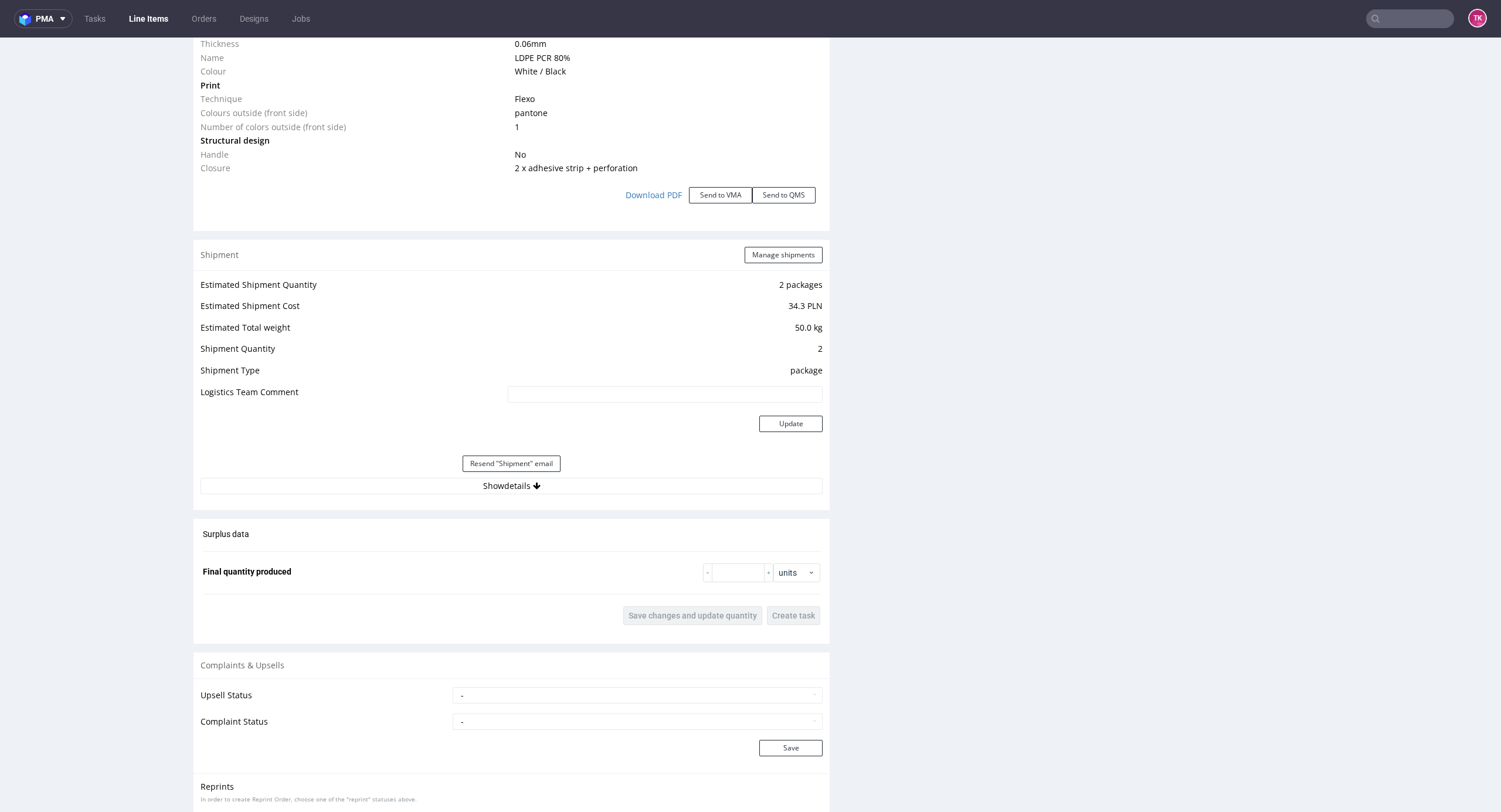
scroll to position [1312, 0]
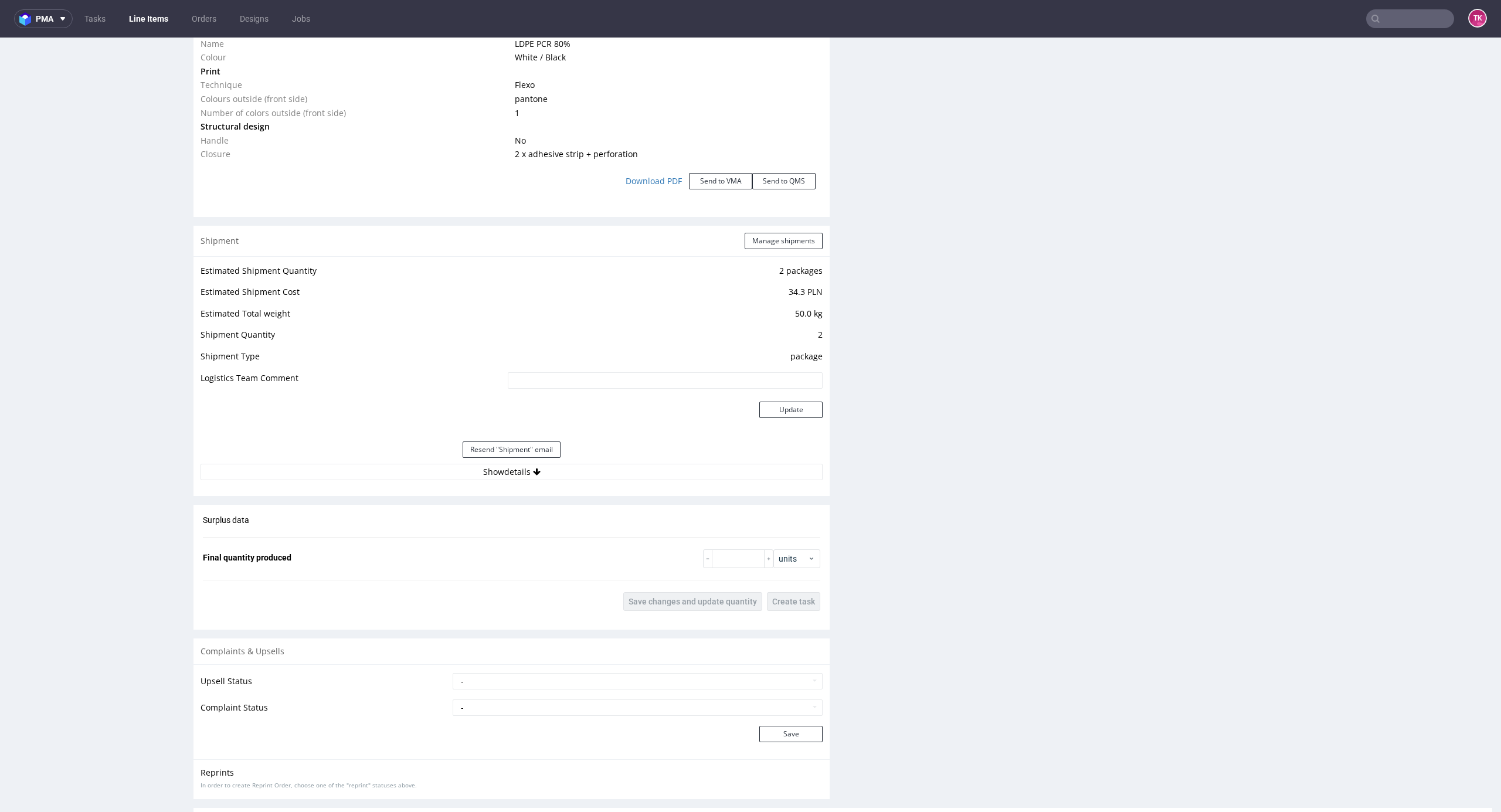
click at [632, 481] on div "Estimated Shipment Quantity 2 packages Estimated Shipment Cost 34.3 PLN Estimat…" at bounding box center [512, 371] width 637 height 231
click at [632, 475] on button "Show details" at bounding box center [512, 471] width 622 height 16
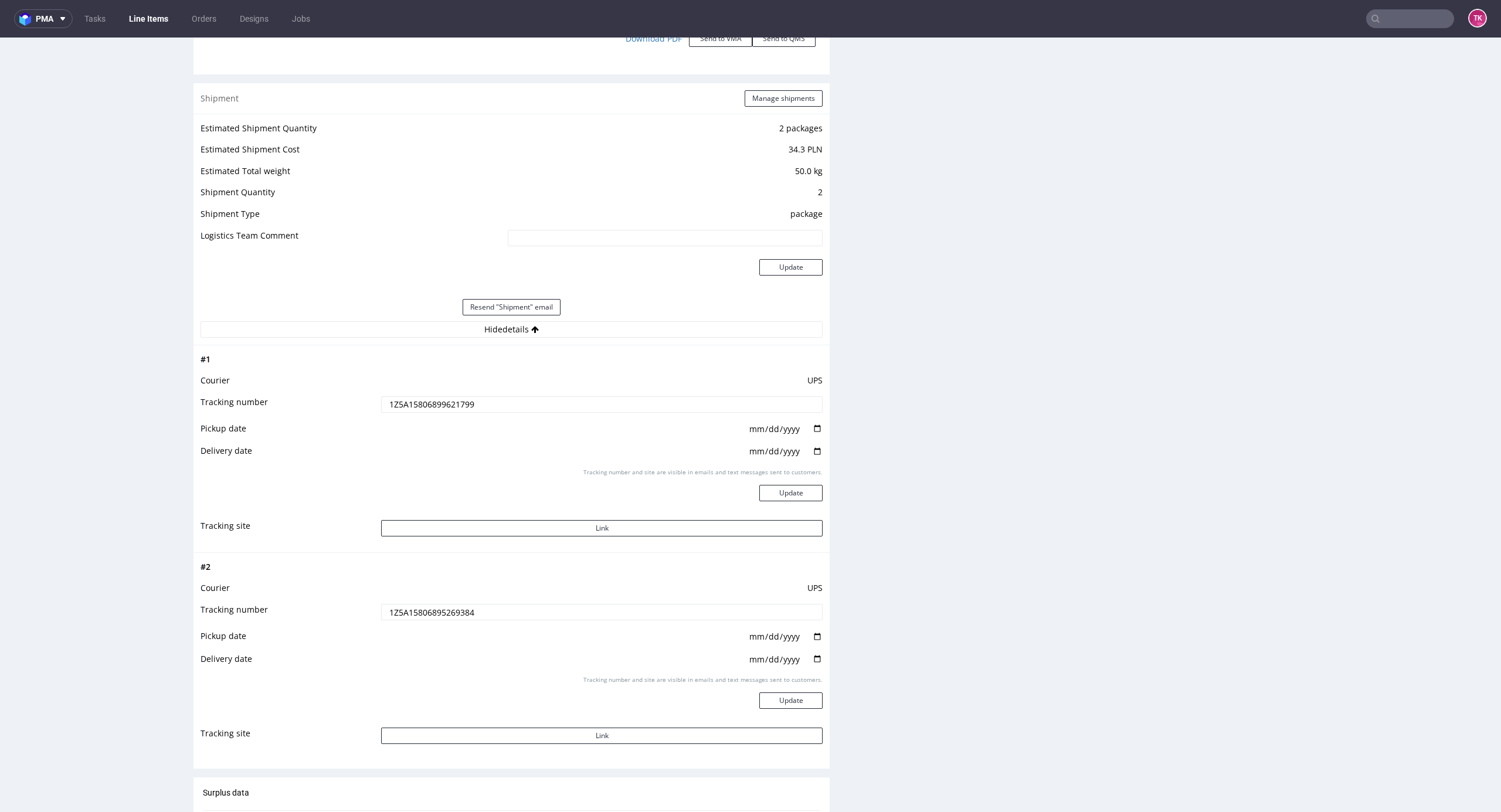
scroll to position [1703, 0]
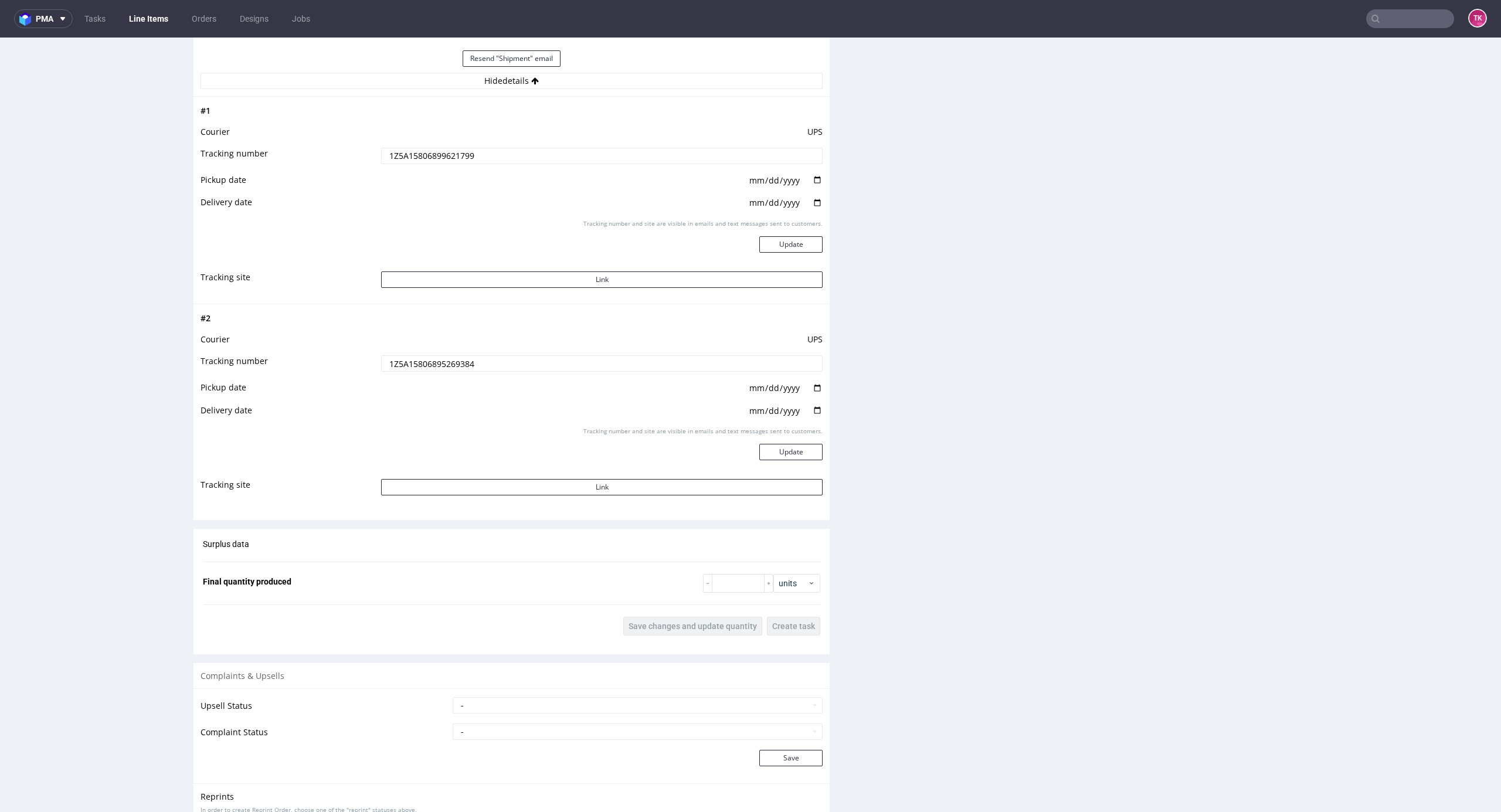
drag, startPoint x: 474, startPoint y: 161, endPoint x: 464, endPoint y: 153, distance: 12.8
click at [464, 153] on td "1Z5A15806899621799" at bounding box center [600, 160] width 444 height 26
drag, startPoint x: 484, startPoint y: 158, endPoint x: 211, endPoint y: 183, distance: 274.1
click at [206, 186] on tbody "# 1 Courier UPS Tracking number 1Z5A15806899621799 Pickup date Delivery date Tr…" at bounding box center [512, 200] width 622 height 193
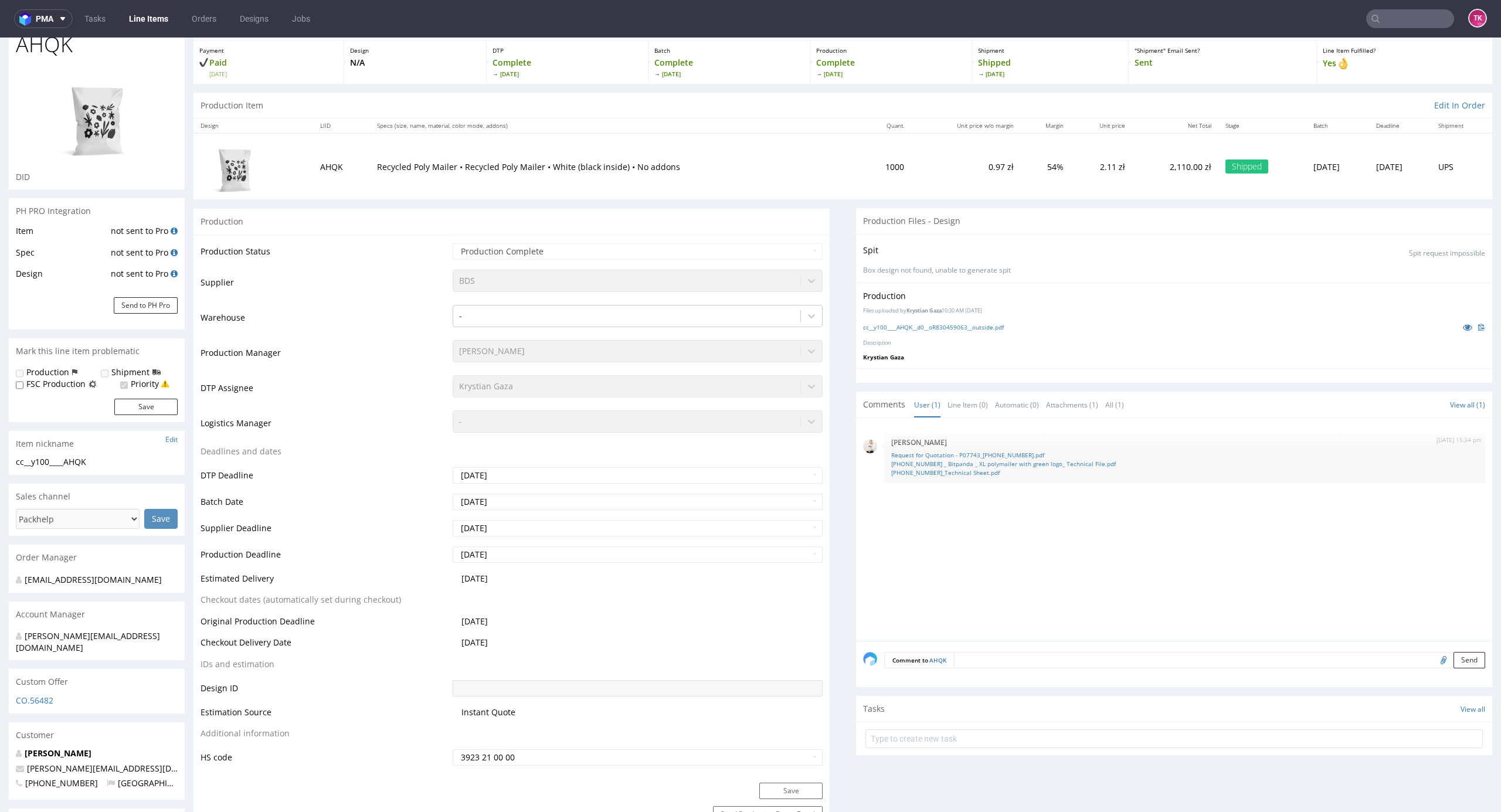
scroll to position [0, 0]
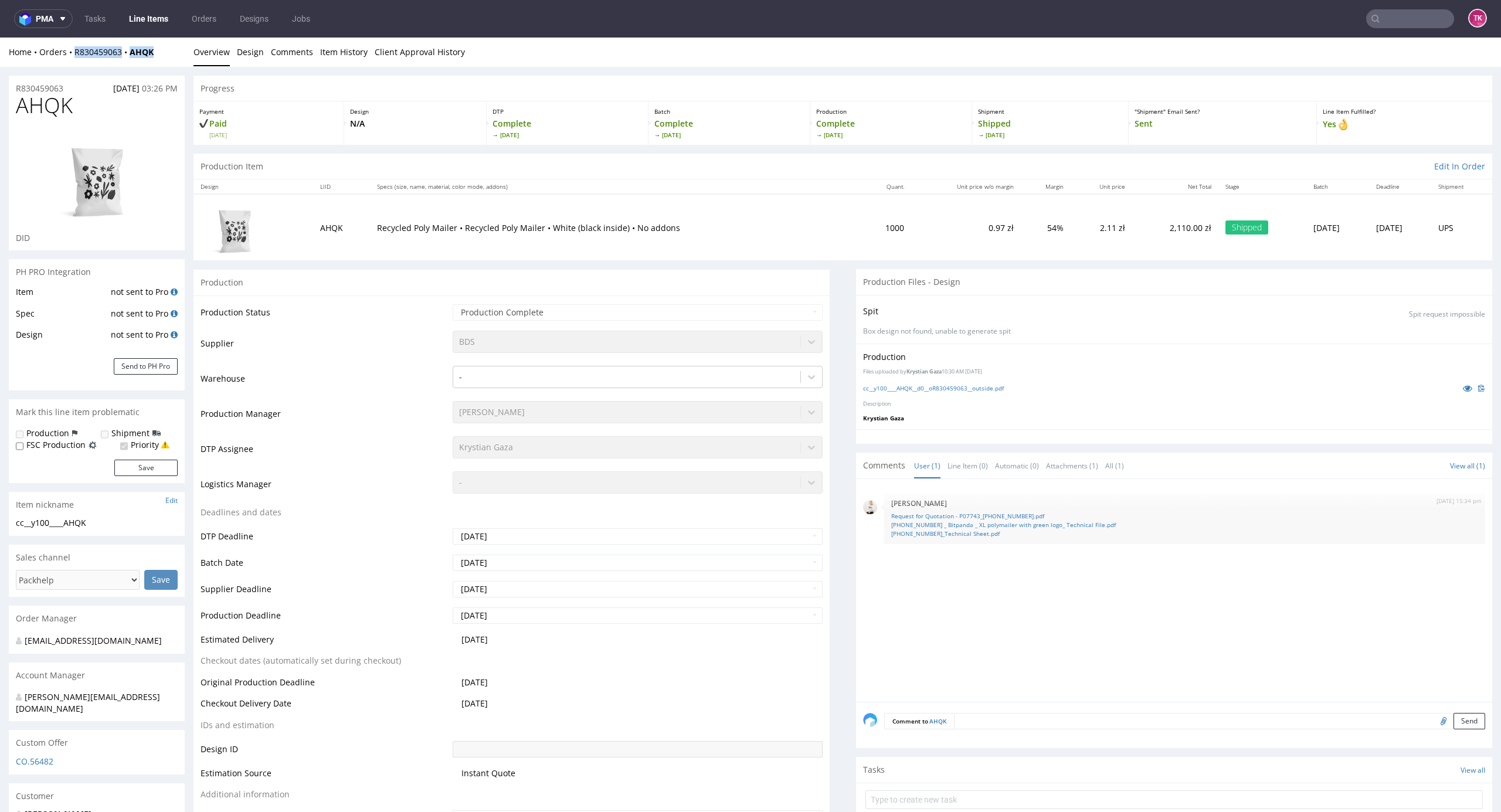
drag, startPoint x: 125, startPoint y: 65, endPoint x: 75, endPoint y: 57, distance: 50.6
click at [75, 57] on div "Home Orders R830459063 AHQK Overview Design Comments Item History Client Approv…" at bounding box center [750, 52] width 1501 height 29
copy div "R830459063 AHQK"
click at [141, 8] on nav "pma Tasks Line Items Orders Designs Jobs TK" at bounding box center [750, 19] width 1501 height 38
click at [141, 8] on nav "pma Tasks Line Items Orders Designs Jobs TK" at bounding box center [750, 19] width 1501 height 38
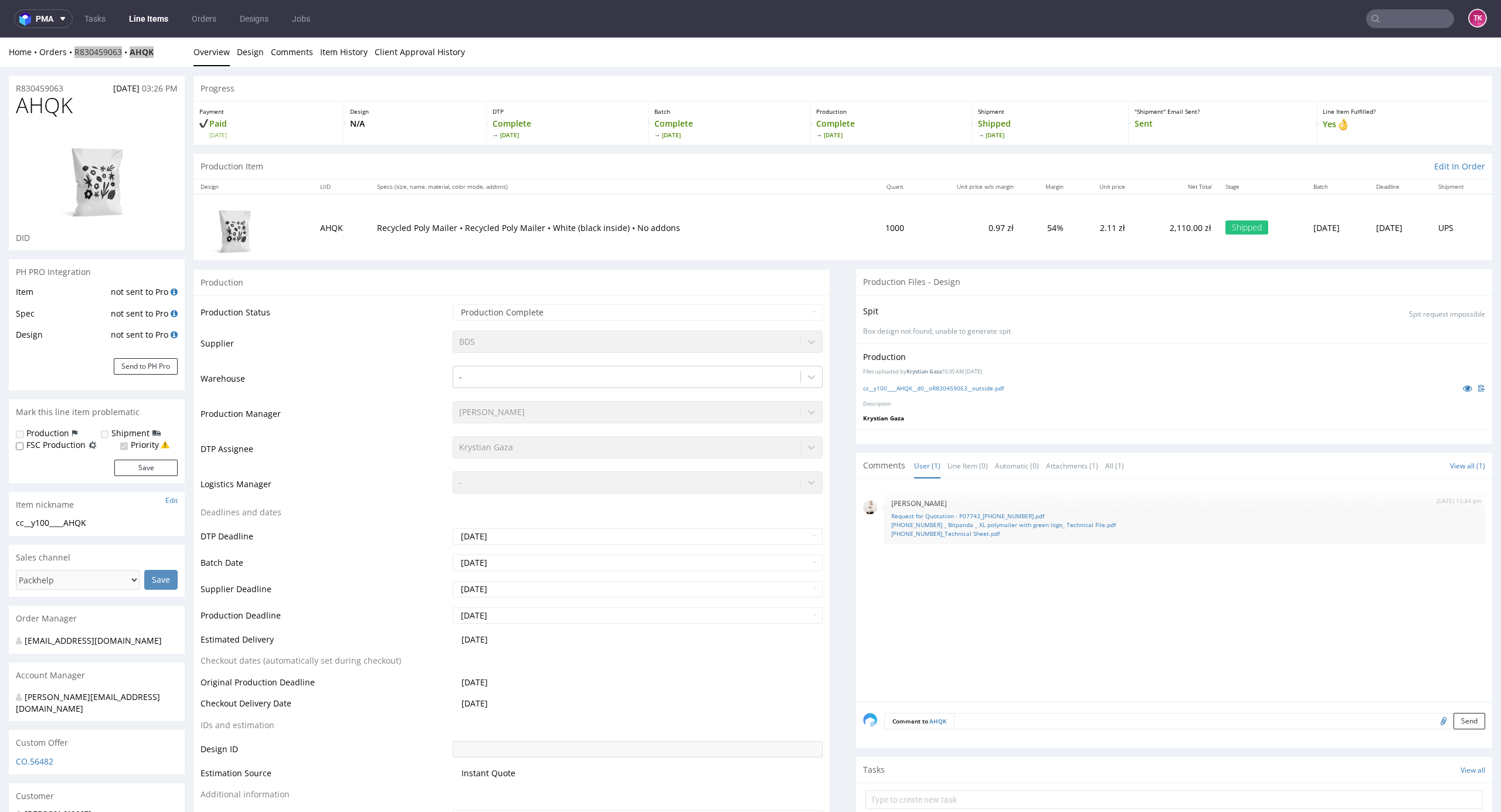
click at [145, 12] on link "Line Items" at bounding box center [148, 19] width 53 height 19
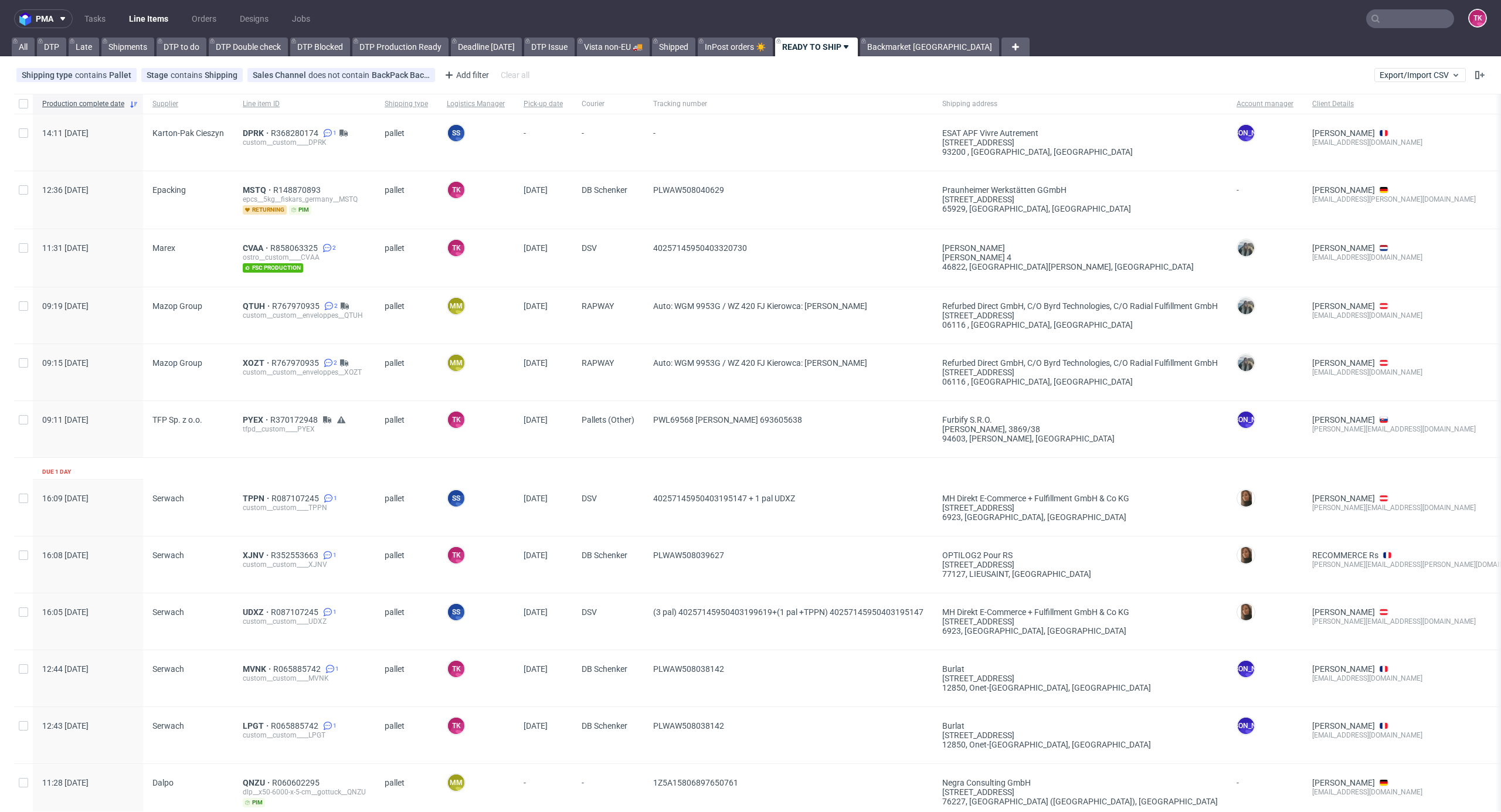
click at [142, 23] on link "Line Items" at bounding box center [148, 19] width 53 height 19
click at [1403, 33] on nav "pma Tasks Line Items Orders Designs Jobs TK" at bounding box center [750, 19] width 1501 height 38
click at [1398, 15] on input "text" at bounding box center [1410, 19] width 88 height 19
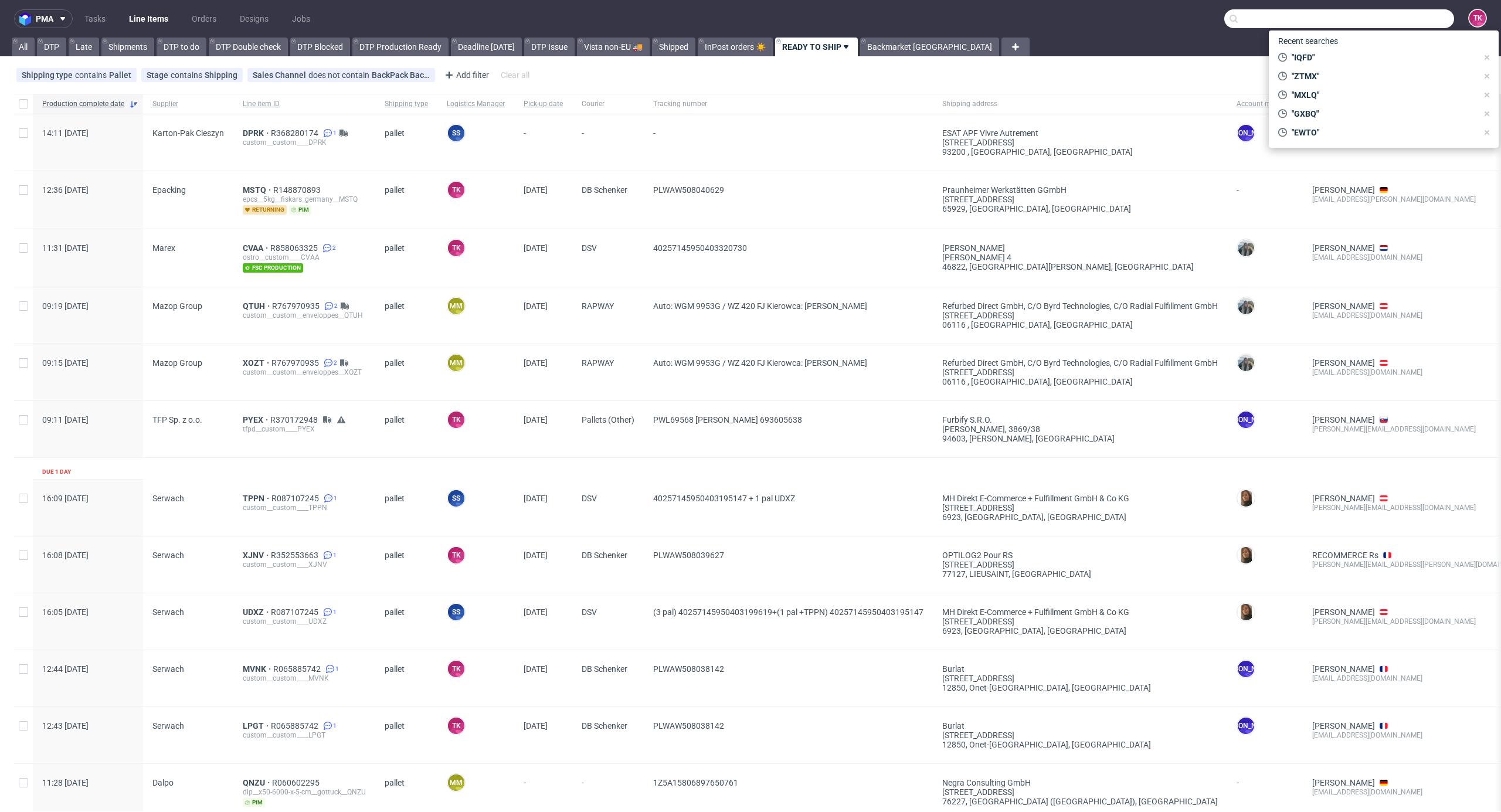
paste input "ALWC"
type input "ALWC"
click at [1332, 48] on div "warehouse__samples__allin__ALWC" at bounding box center [1387, 48] width 111 height 11
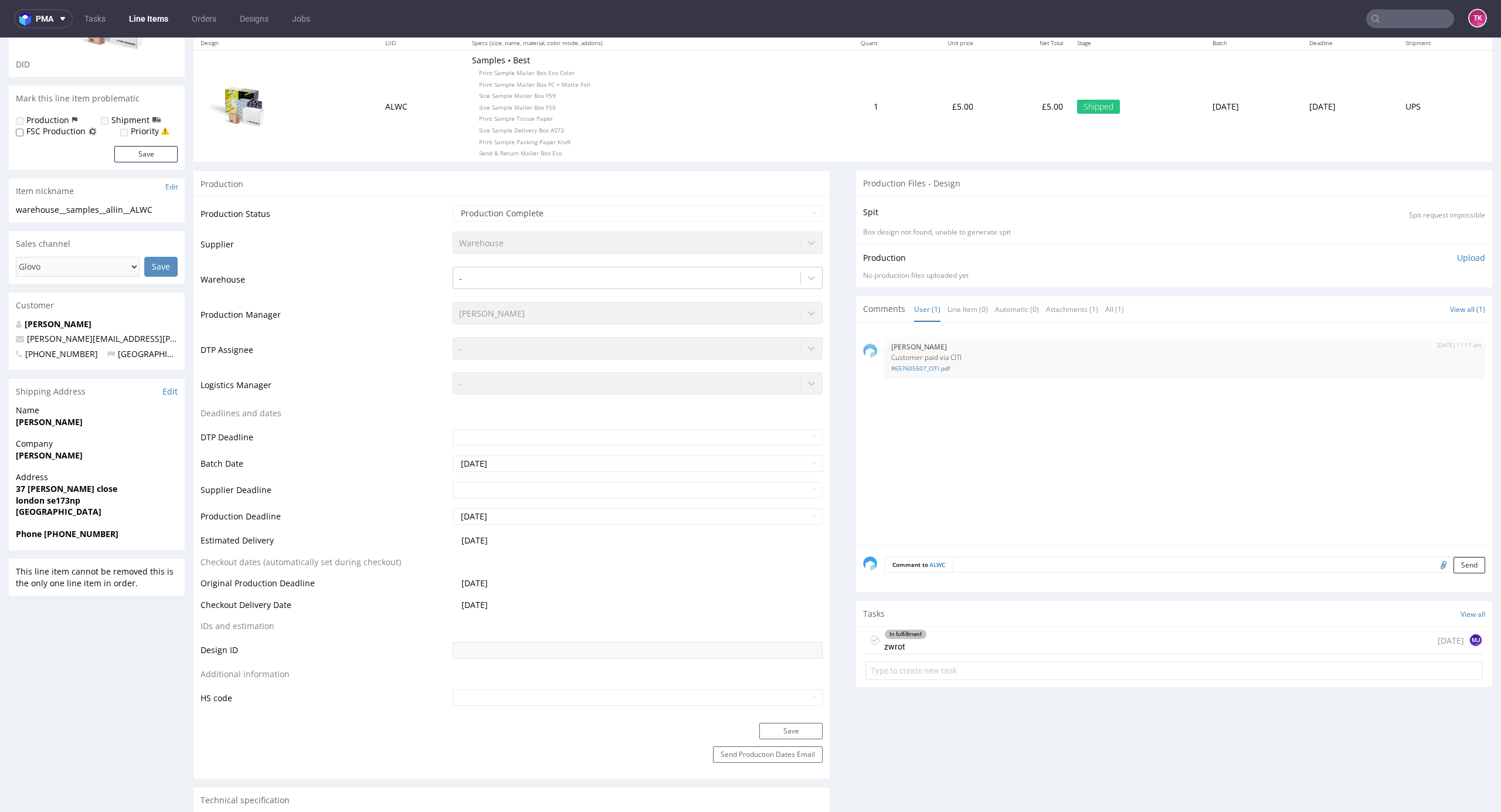
scroll to position [390, 0]
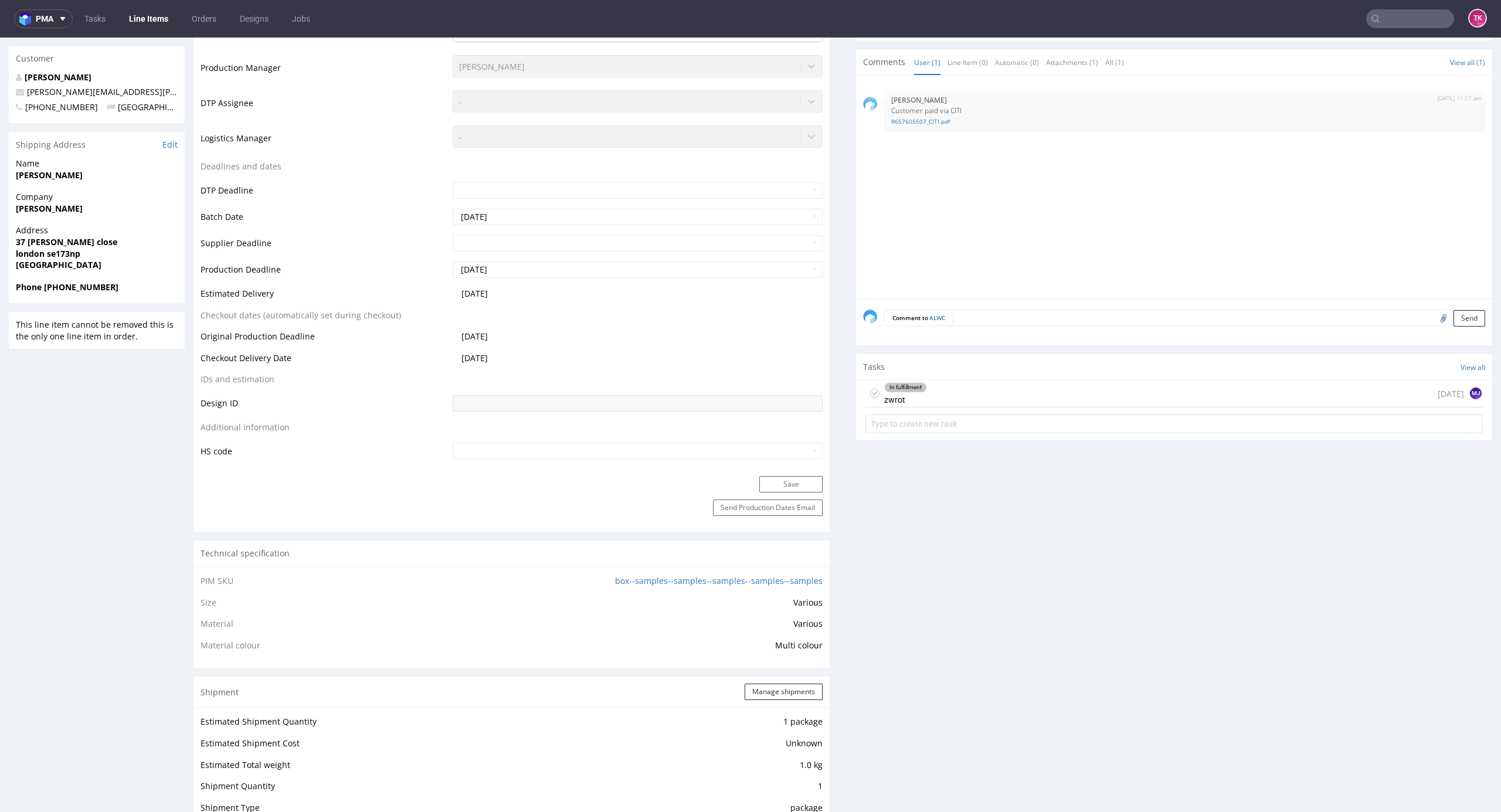
click at [905, 397] on div "In fulfillment zwrot" at bounding box center [906, 393] width 43 height 27
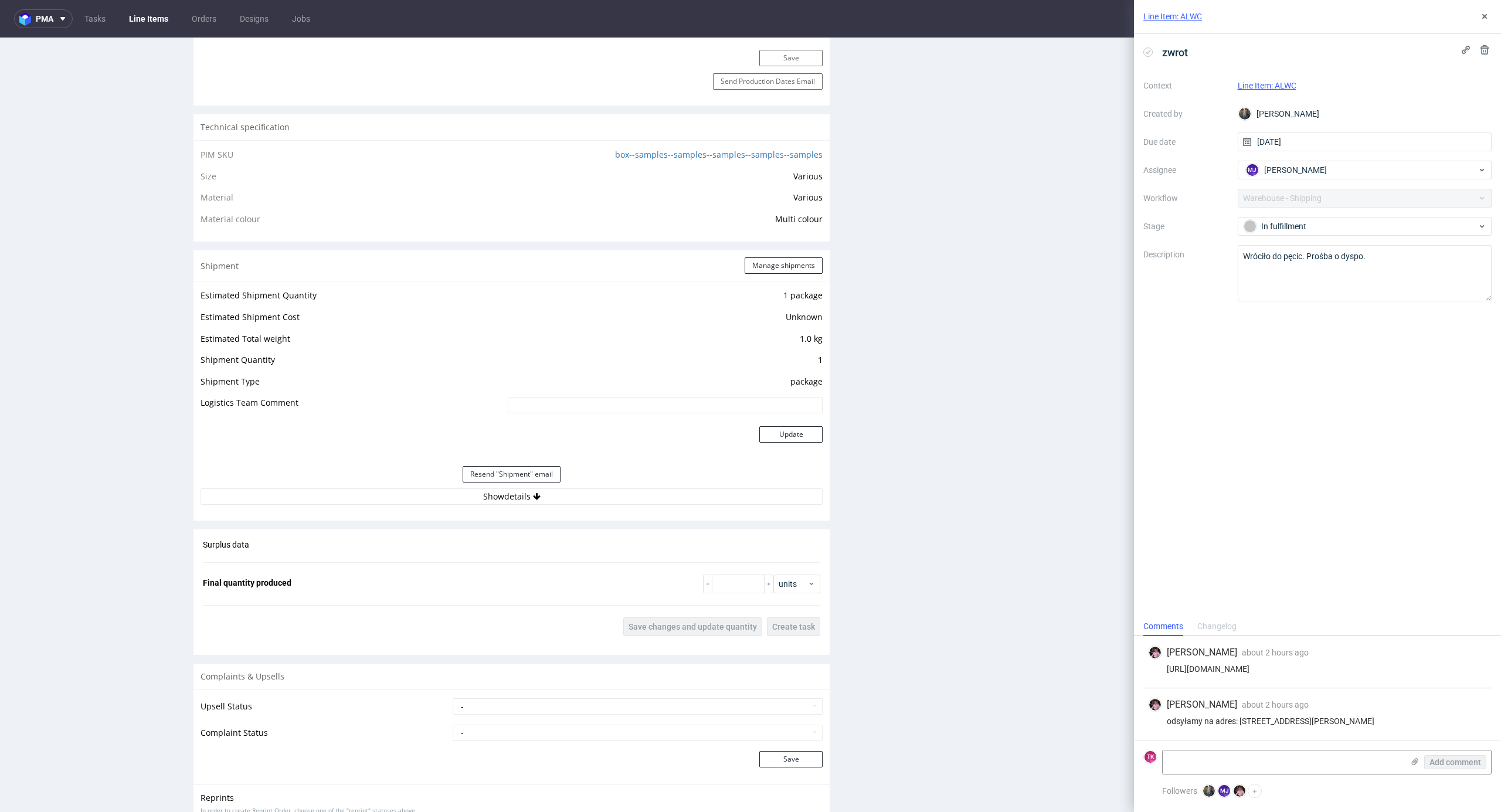
scroll to position [938, 0]
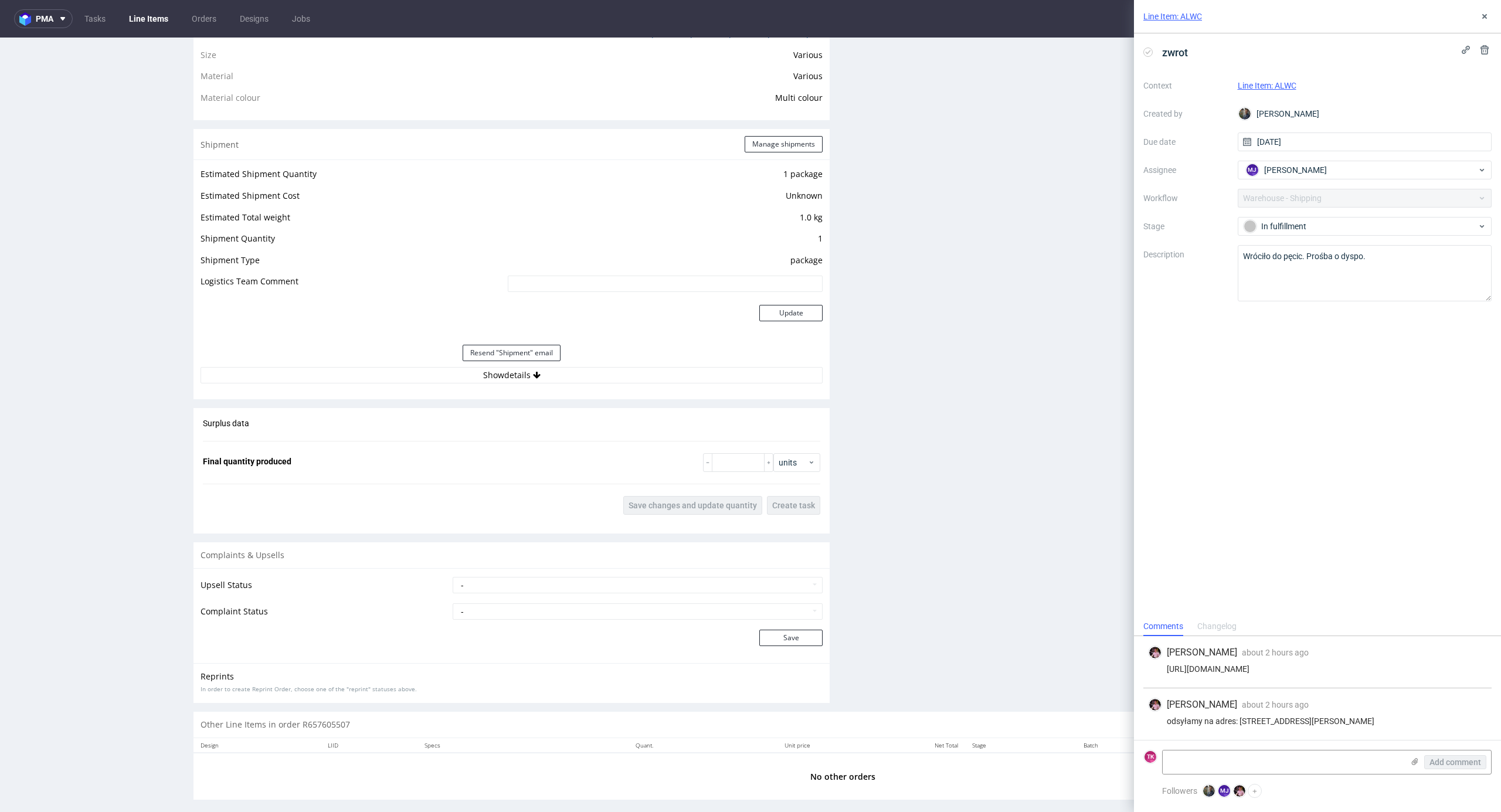
drag, startPoint x: 644, startPoint y: 345, endPoint x: 641, endPoint y: 355, distance: 10.4
click at [644, 347] on div "Resend "Shipment" email" at bounding box center [512, 353] width 622 height 28
click at [641, 362] on div "Resend "Shipment" email" at bounding box center [512, 353] width 622 height 28
click at [638, 373] on button "Show details" at bounding box center [512, 375] width 622 height 16
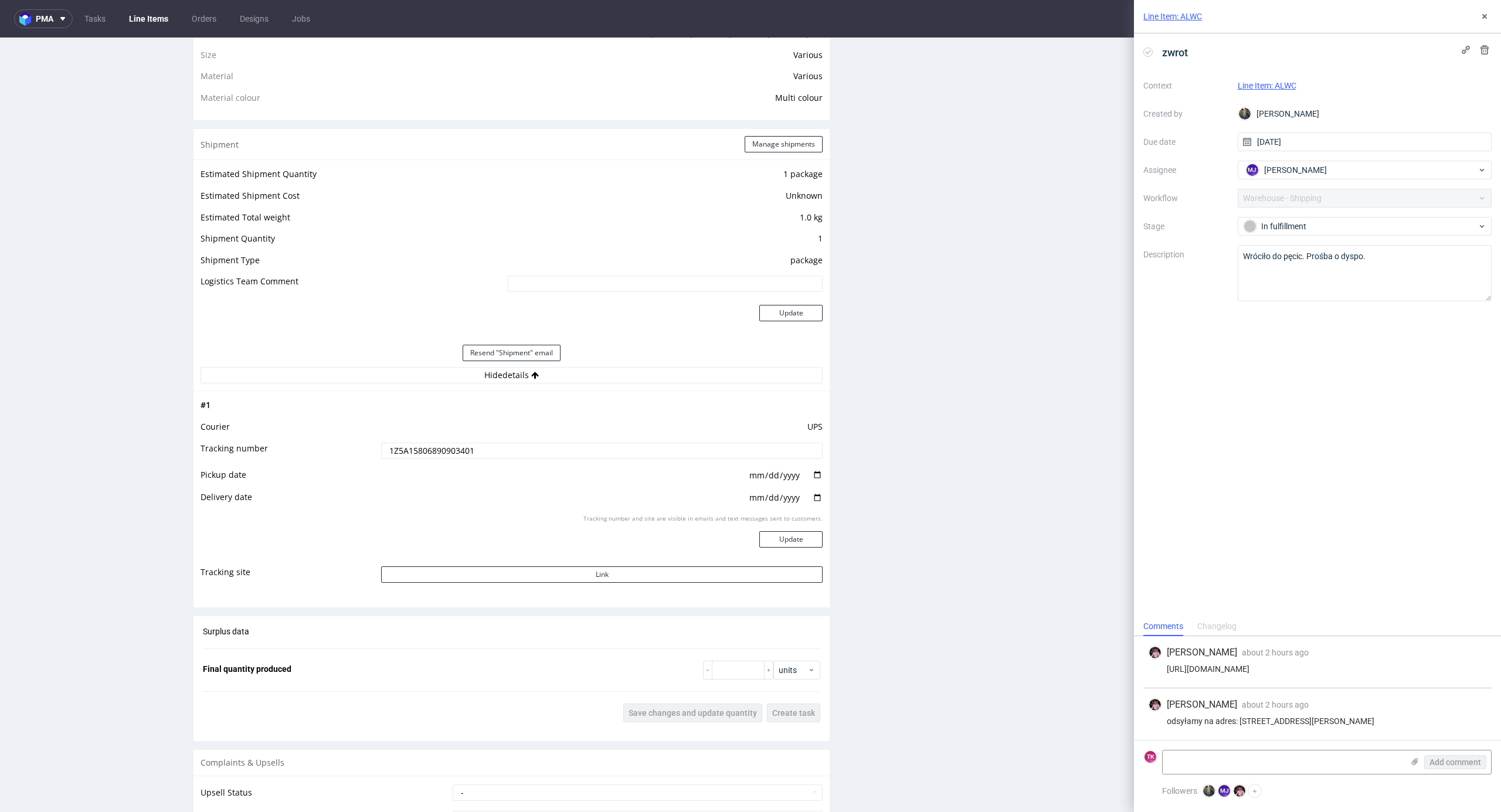
drag, startPoint x: 487, startPoint y: 448, endPoint x: 99, endPoint y: 462, distance: 388.3
click at [99, 462] on div "R657605507 11.05.2025 11:21 AM ALWC DID Mark this line item problematic Product…" at bounding box center [750, 77] width 1501 height 1896
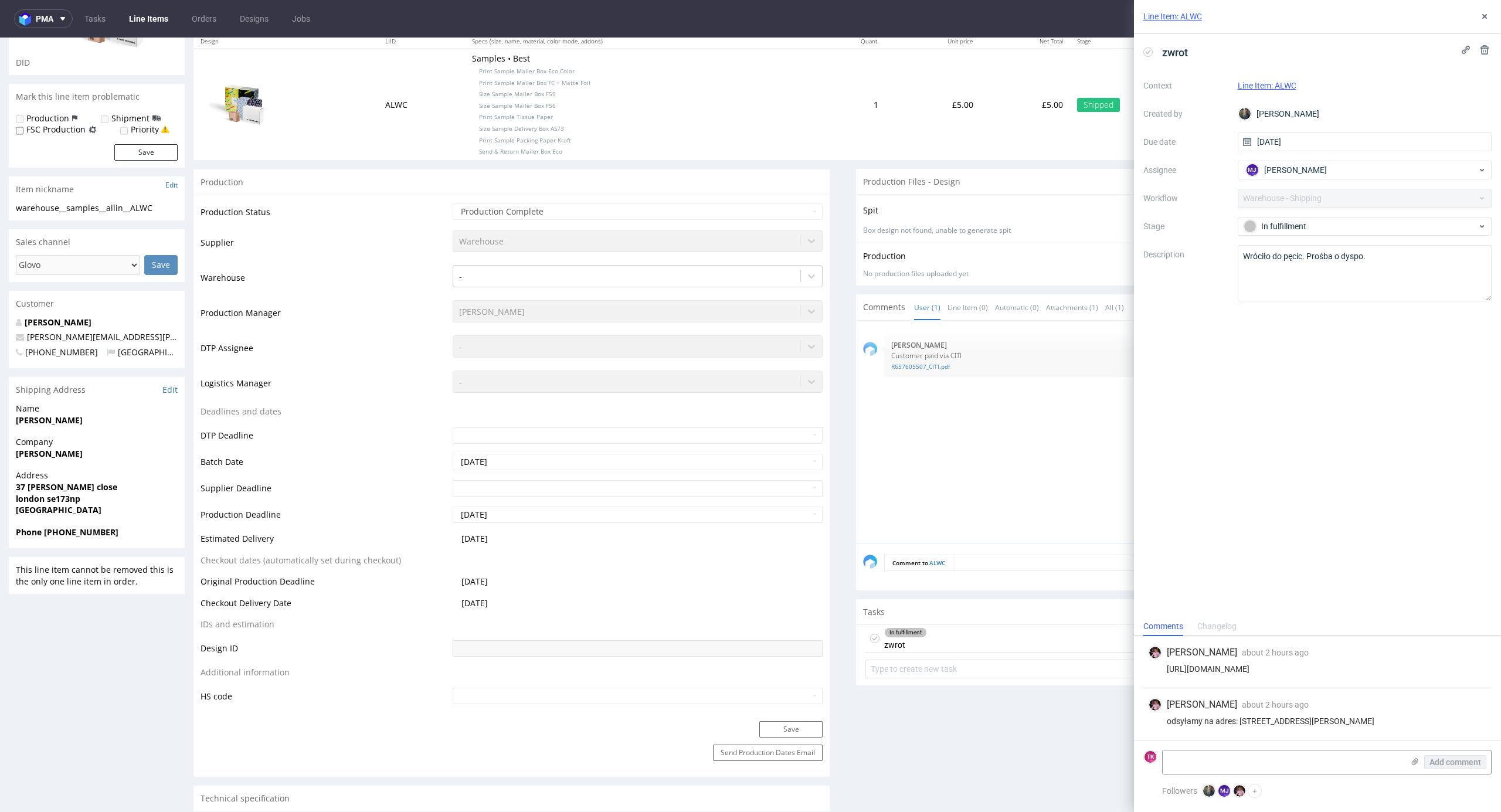
scroll to position [0, 0]
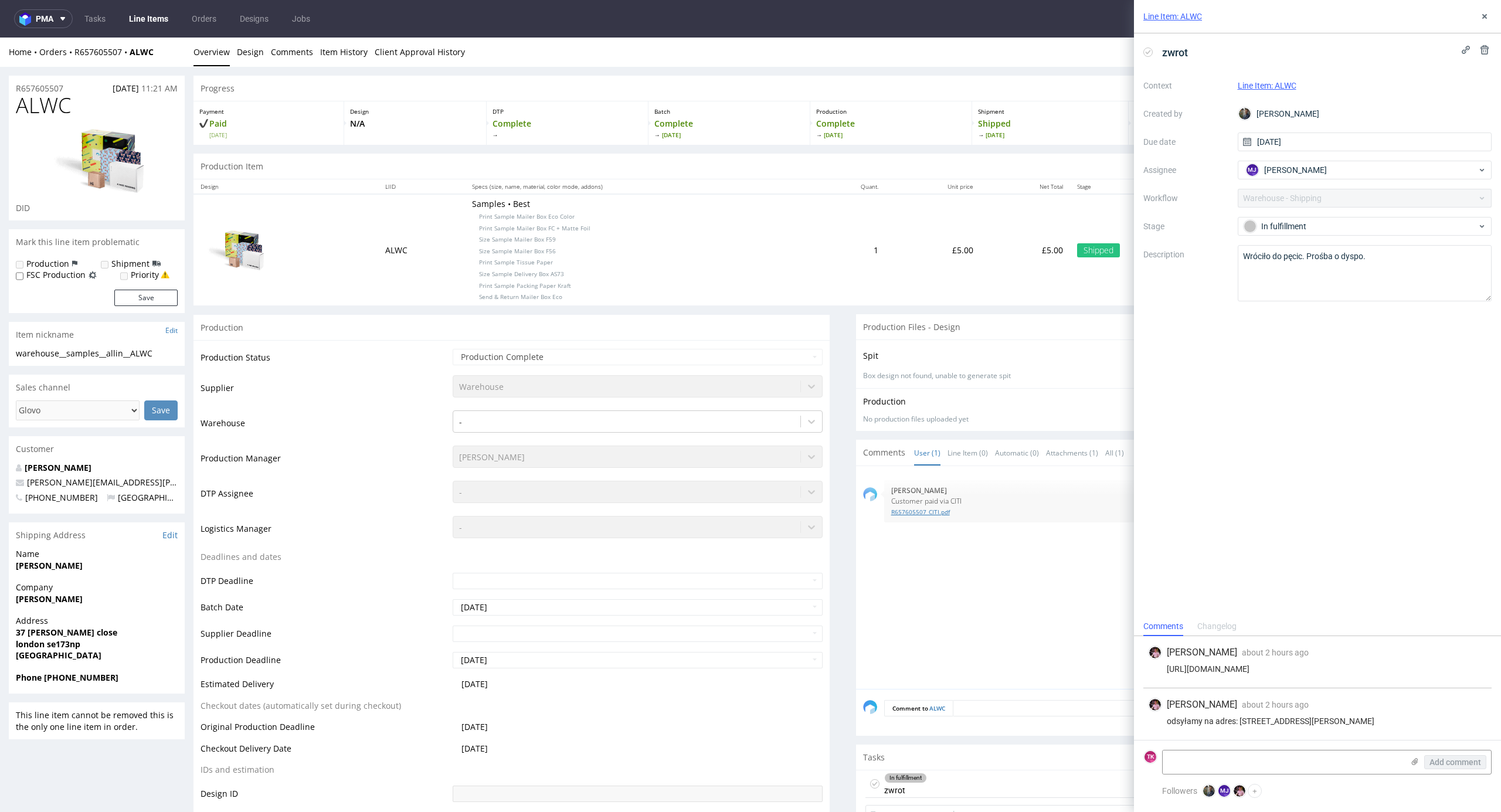
click at [921, 509] on link "R657605507_CITI.pdf" at bounding box center [1185, 512] width 587 height 9
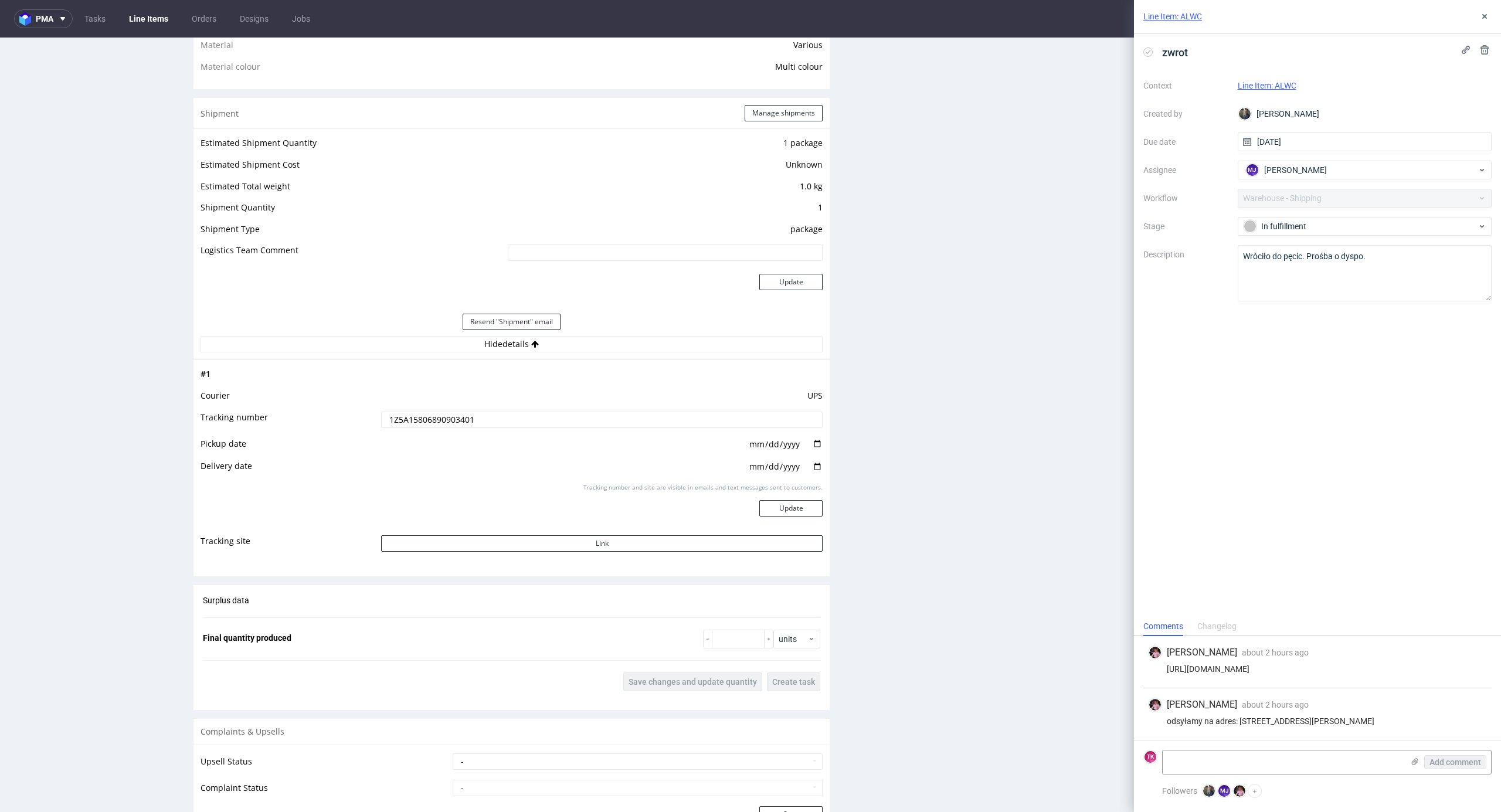
scroll to position [1094, 0]
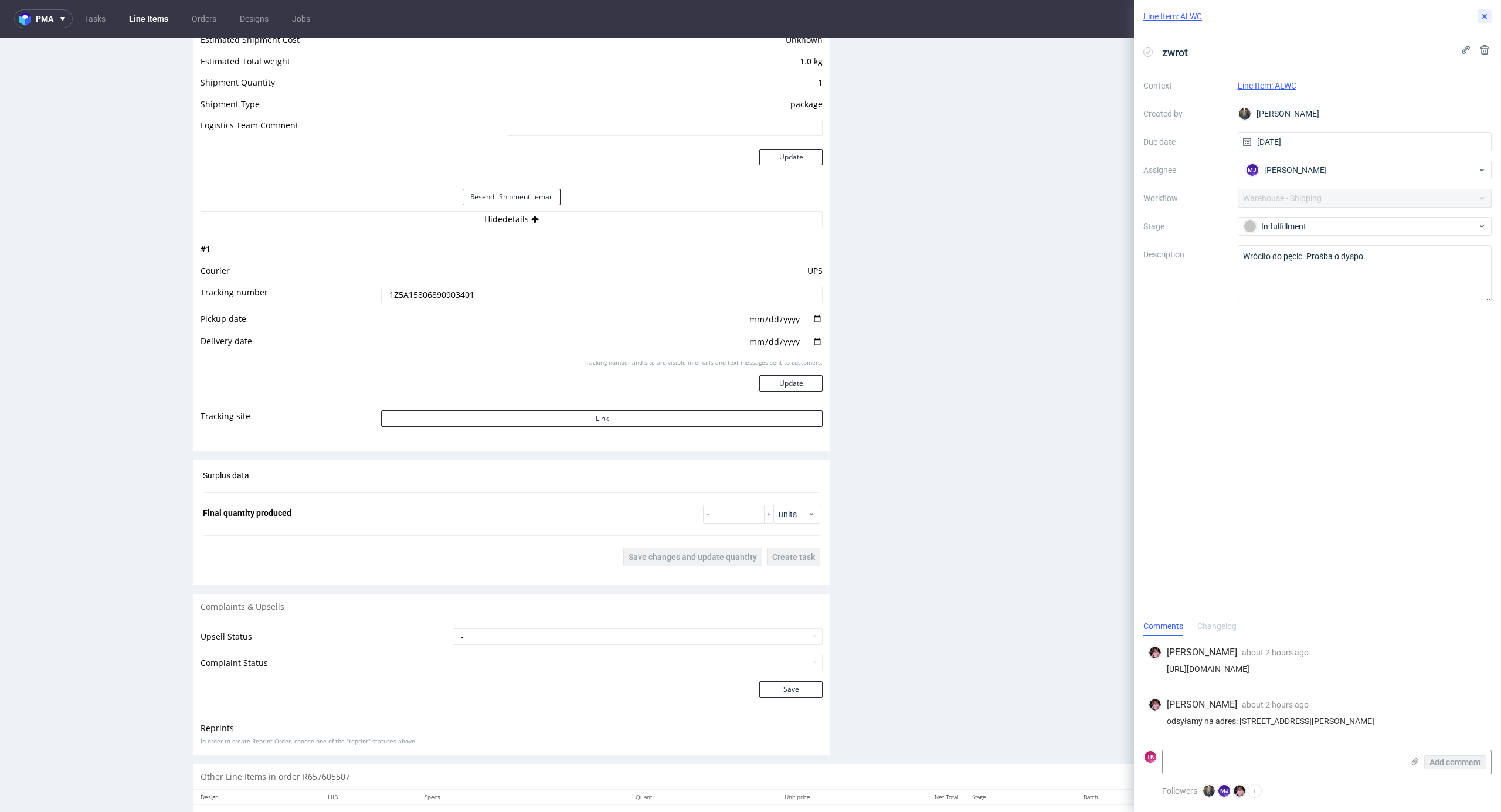
click at [1485, 19] on icon at bounding box center [1485, 17] width 10 height 10
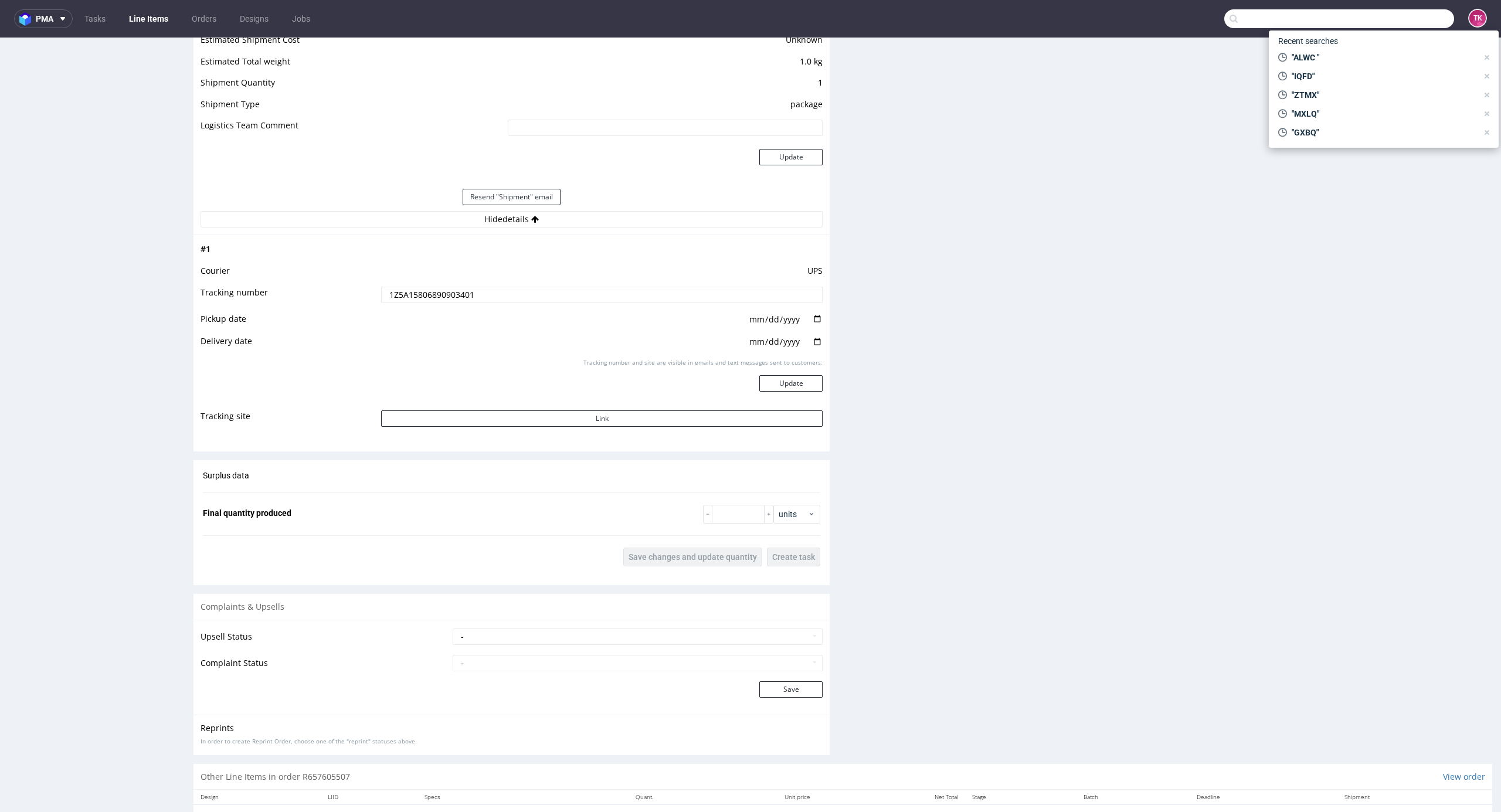
click at [1399, 12] on input "text" at bounding box center [1339, 19] width 230 height 19
paste input "EAXV"
type input "EAXV"
click at [1321, 55] on div "EAXV EGDK__f59__omma_matcha_limited__ EAXV" at bounding box center [1384, 48] width 211 height 21
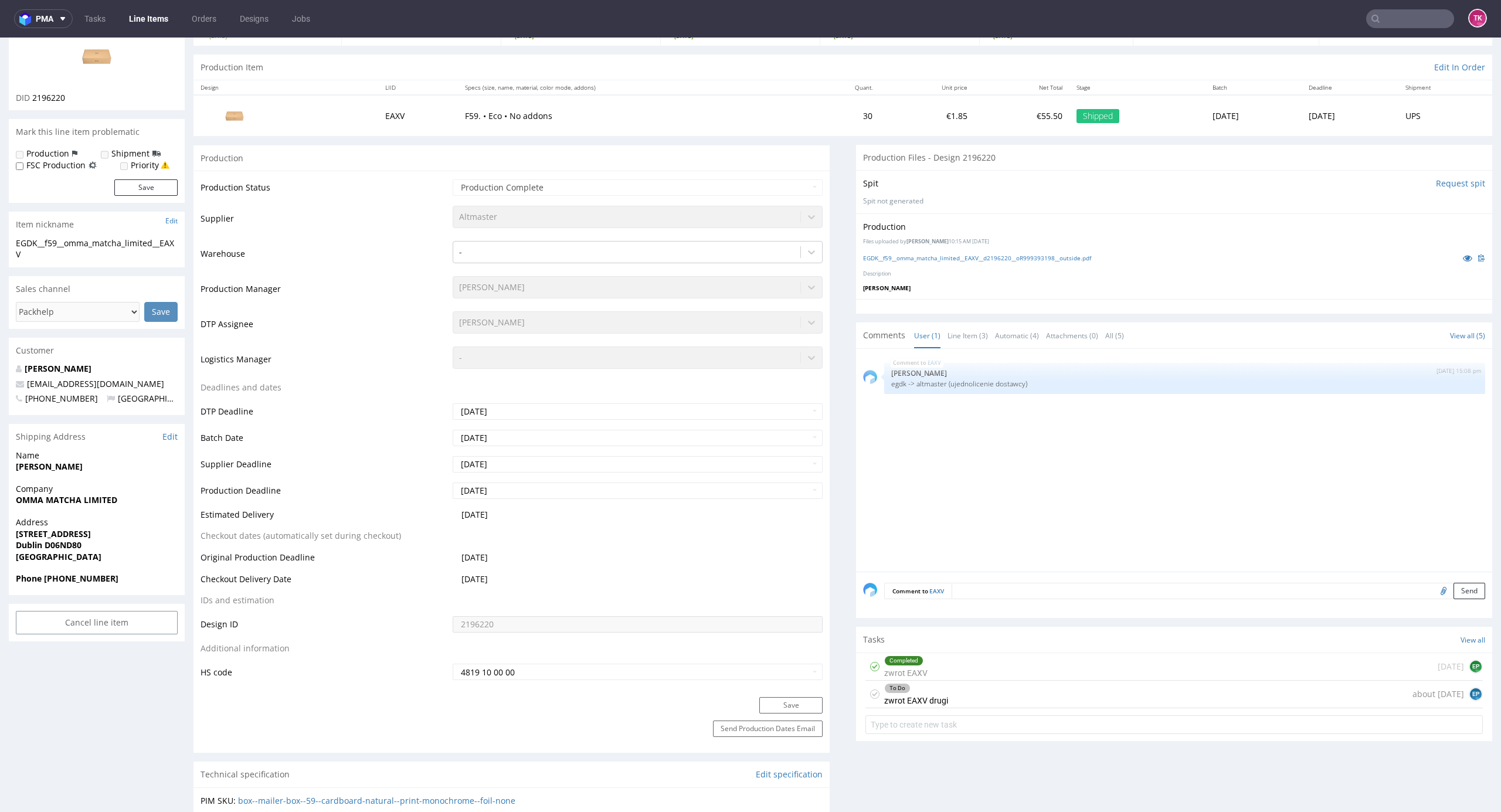
scroll to position [234, 0]
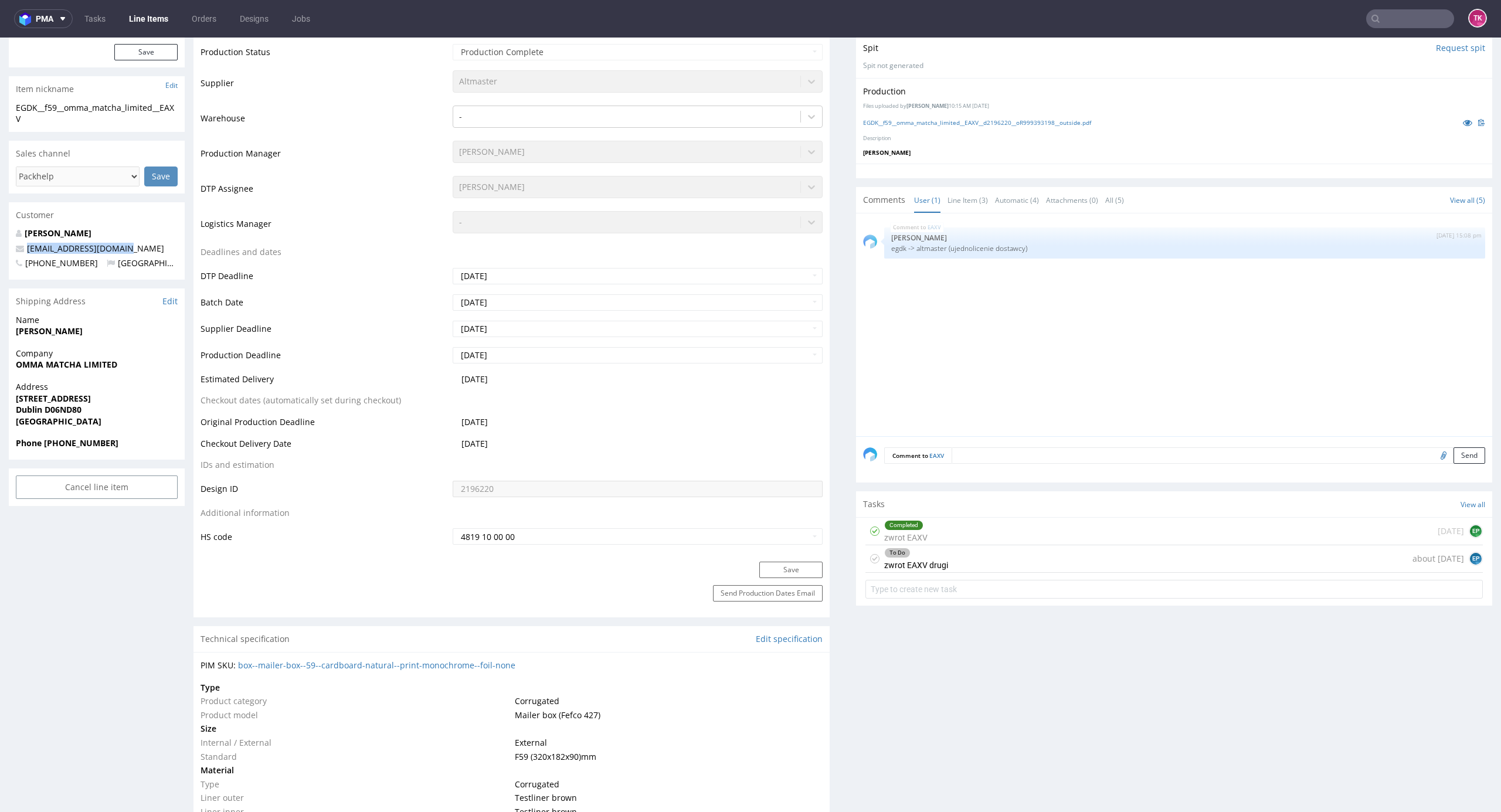
drag, startPoint x: 135, startPoint y: 230, endPoint x: 25, endPoint y: 243, distance: 110.8
click at [23, 242] on div "Andrii Yakovenko andrii.yakovenko@pm.me +33766665594 Ireland" at bounding box center [97, 253] width 176 height 52
copy span "andrii.yakovenko@pm.me"
click at [143, 257] on p "+33766665594 Ireland" at bounding box center [96, 263] width 162 height 12
drag, startPoint x: 144, startPoint y: 225, endPoint x: 141, endPoint y: 240, distance: 15.3
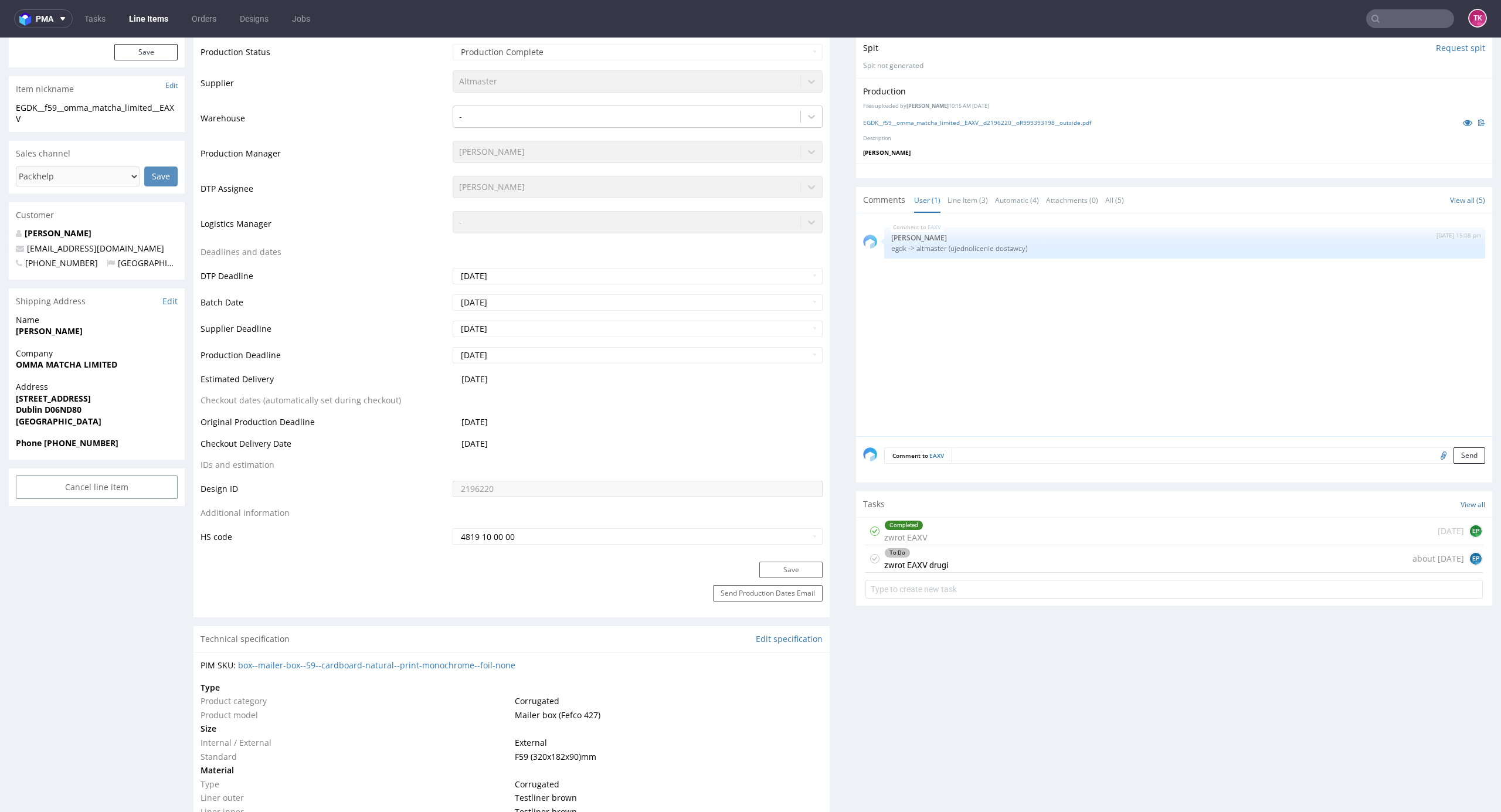
click at [141, 240] on div "Andrii Yakovenko andrii.yakovenko@pm.me +33766665594 Ireland" at bounding box center [97, 253] width 176 height 52
copy div "andrii.yakovenko@pm.me"
click at [1377, 12] on input "text" at bounding box center [1410, 19] width 88 height 19
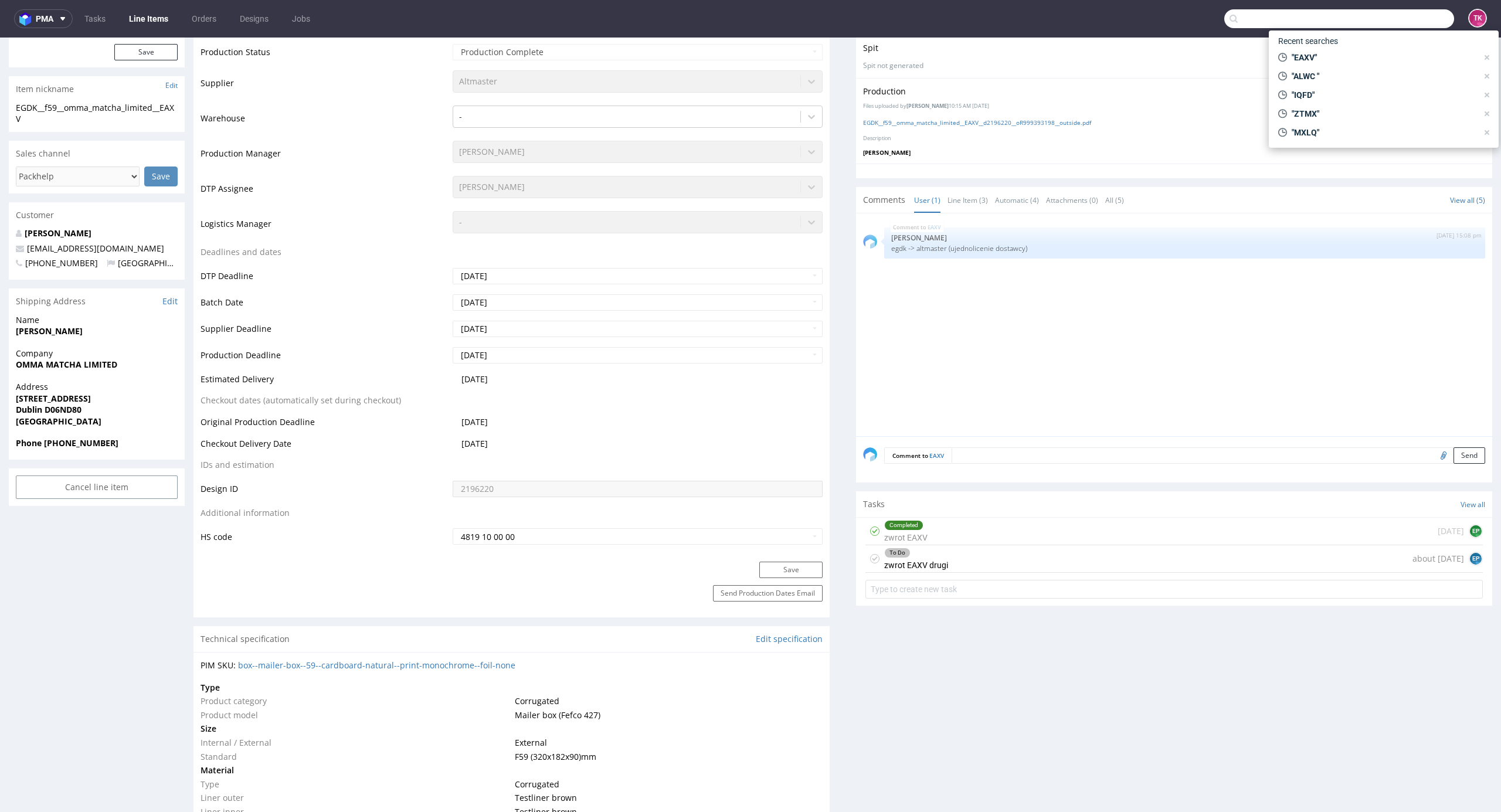
paste input "ALWC"
type input "ALWC"
click at [1316, 49] on span "ALWC" at bounding box center [1308, 48] width 22 height 10
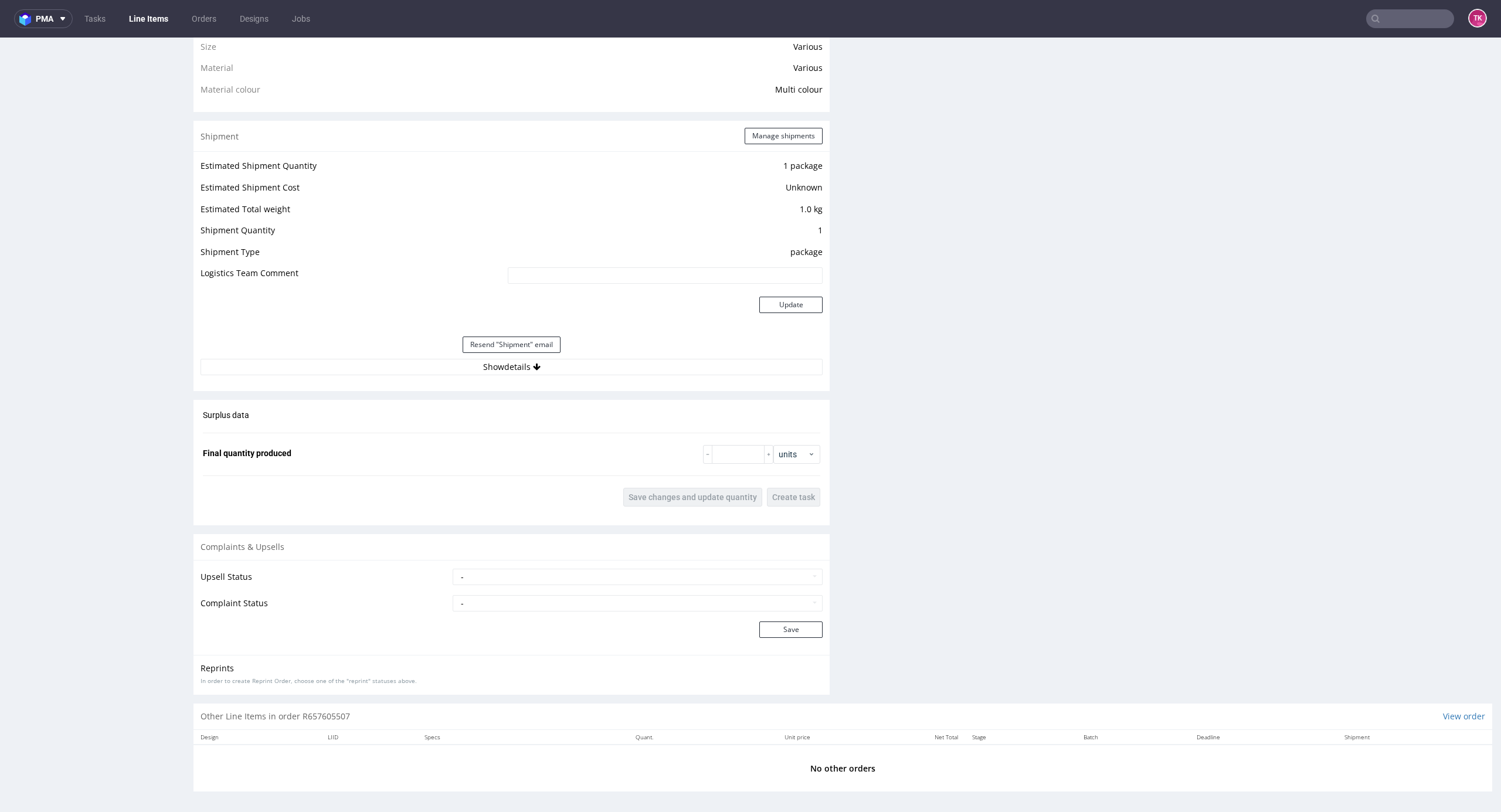
scroll to position [950, 0]
click at [620, 380] on div "Shipment Manage shipments Estimated Shipment Quantity 1 package Estimated Shipm…" at bounding box center [512, 253] width 637 height 270
click at [620, 360] on button "Show details" at bounding box center [512, 364] width 622 height 16
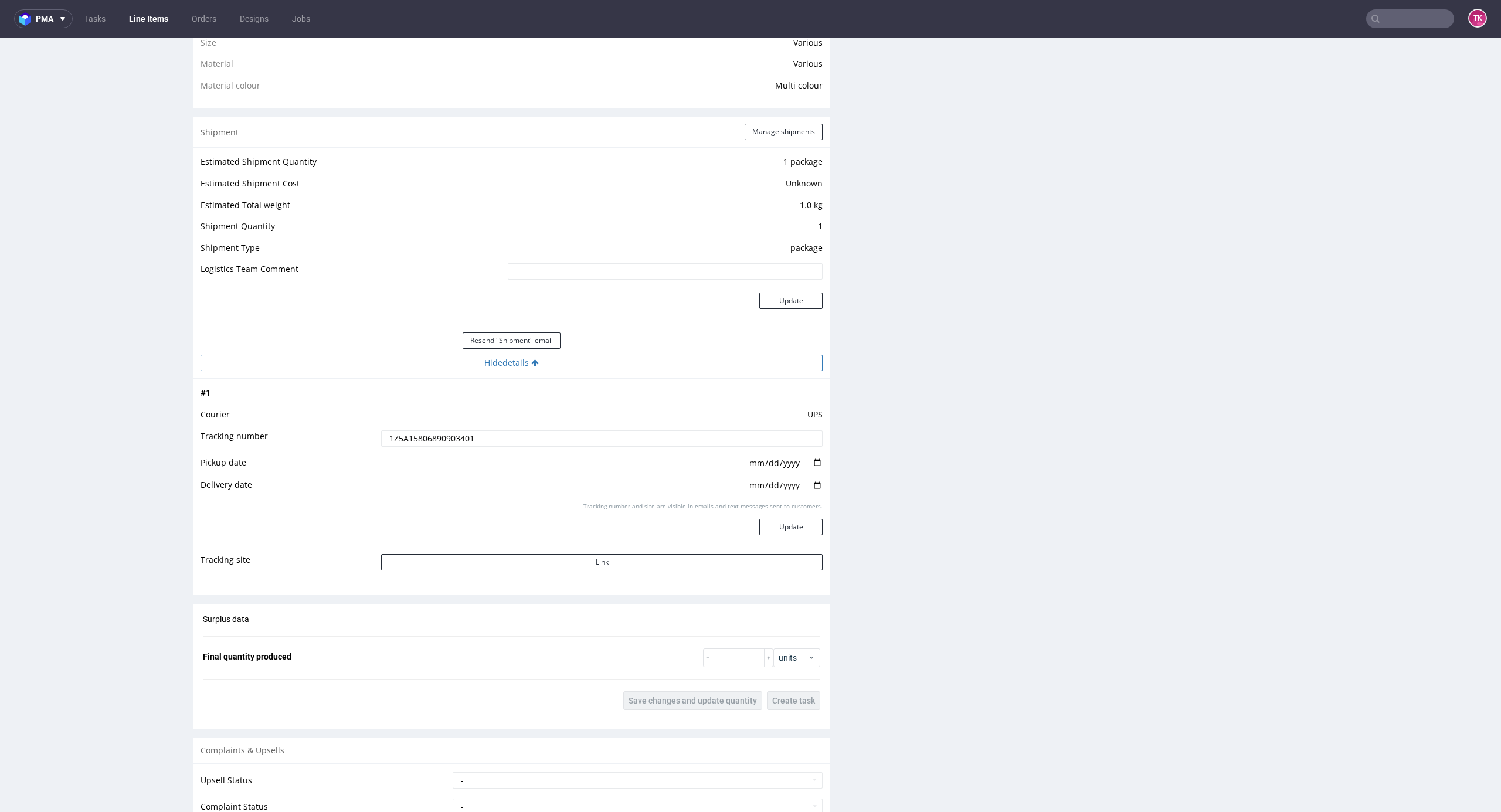
click at [617, 355] on button "Hide details" at bounding box center [512, 362] width 622 height 16
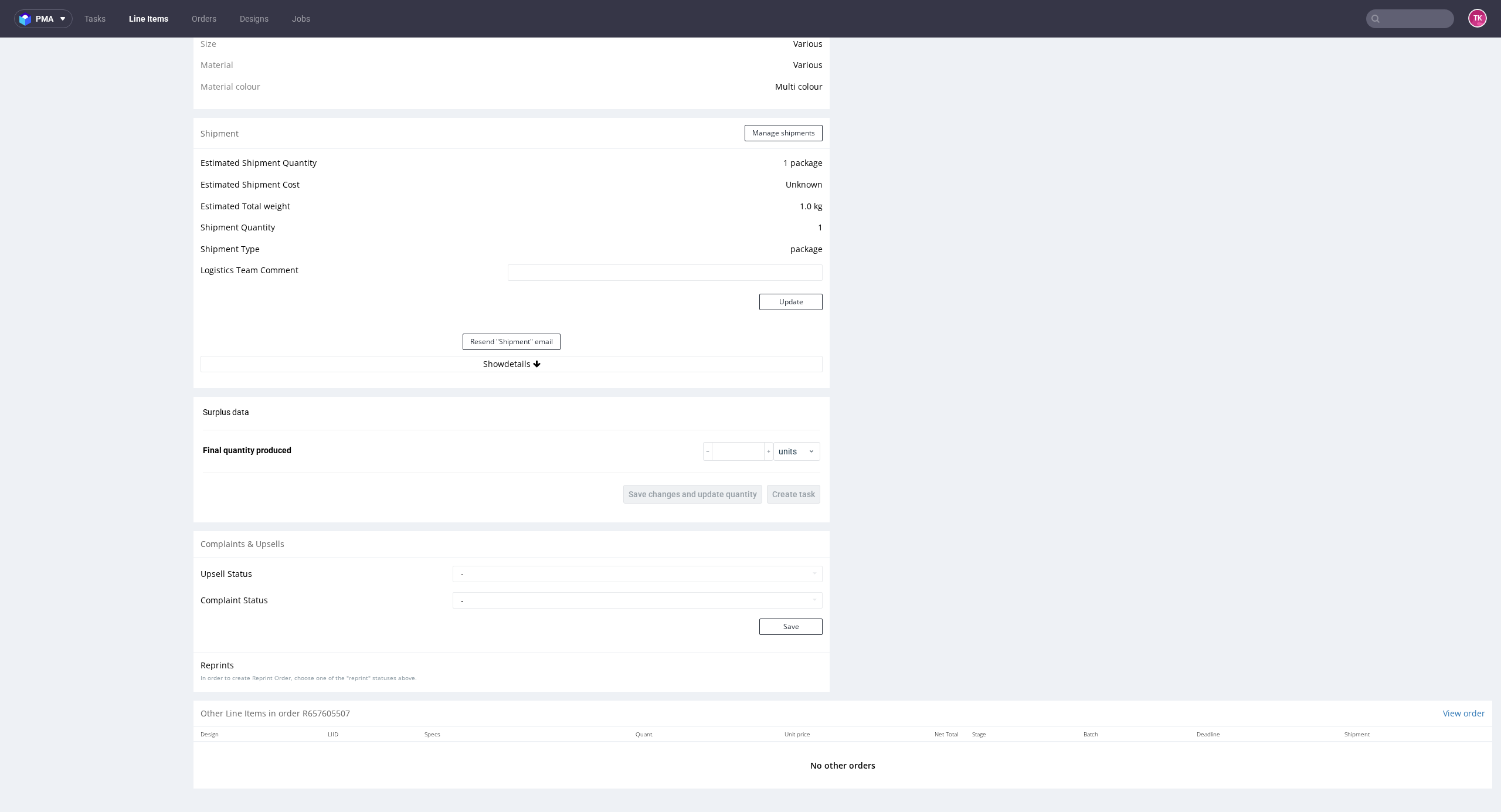
click at [132, 19] on link "Line Items" at bounding box center [148, 19] width 53 height 19
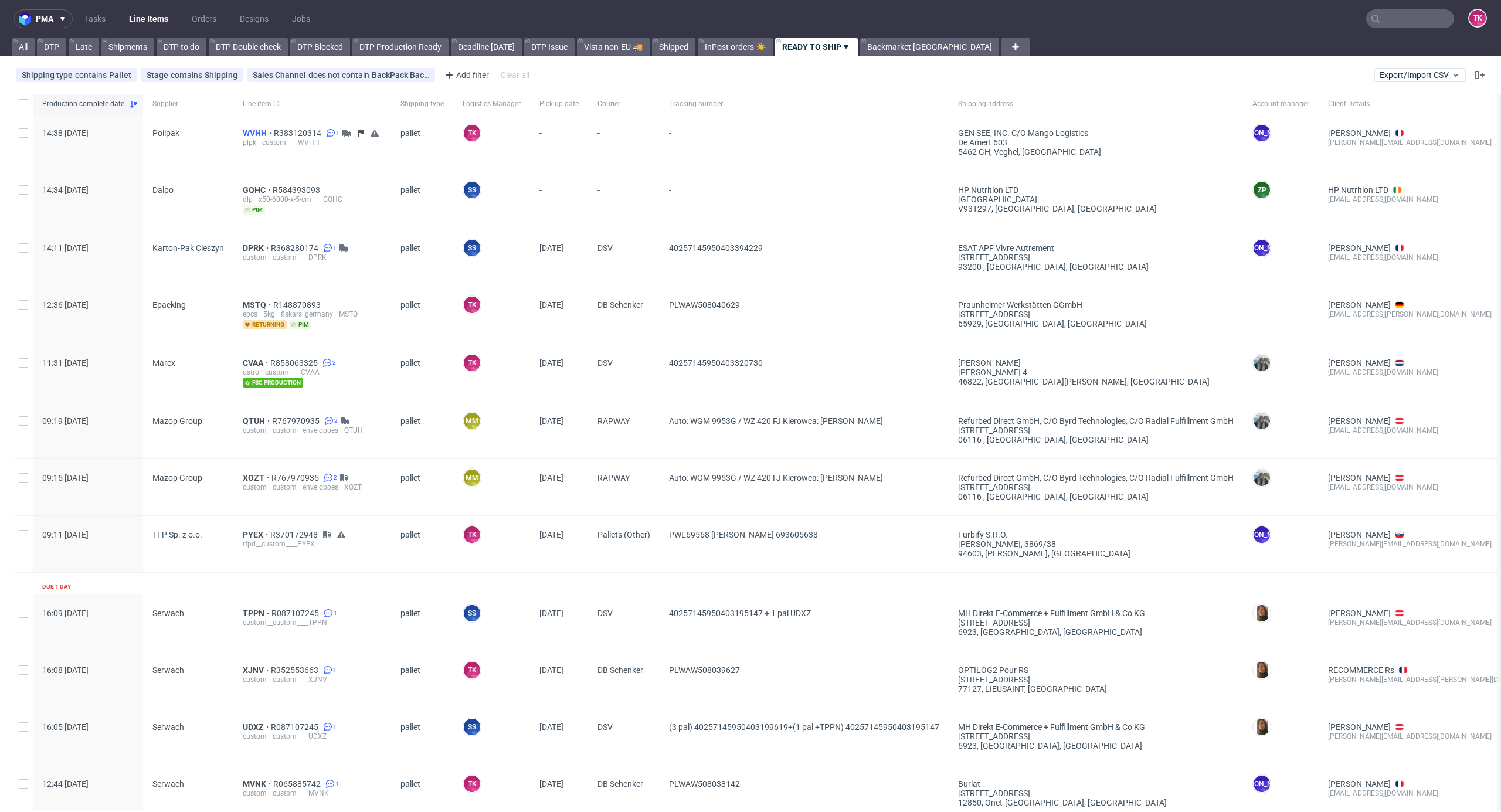
click at [252, 129] on span "WVHH" at bounding box center [258, 133] width 31 height 10
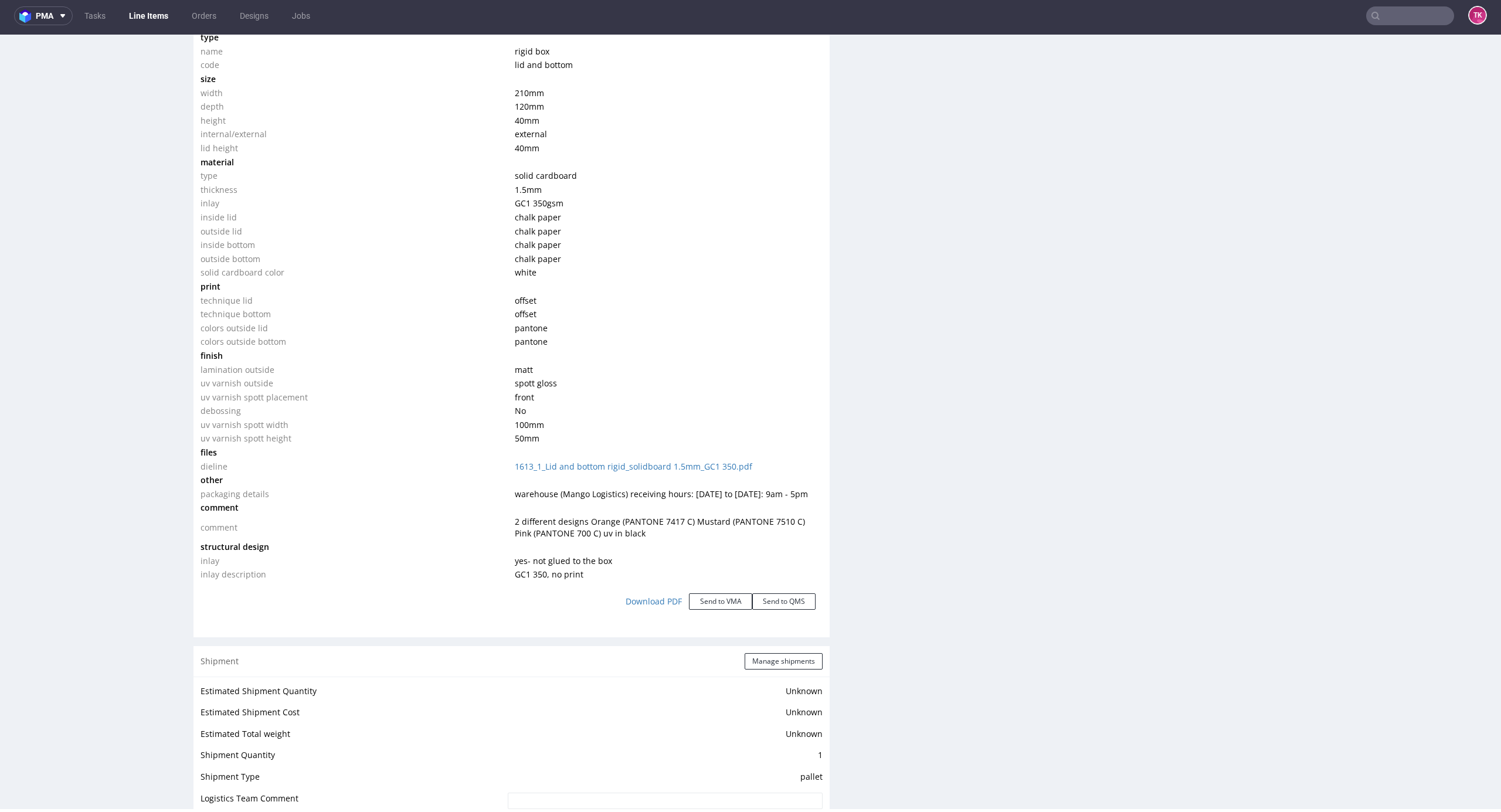
scroll to position [1408, 0]
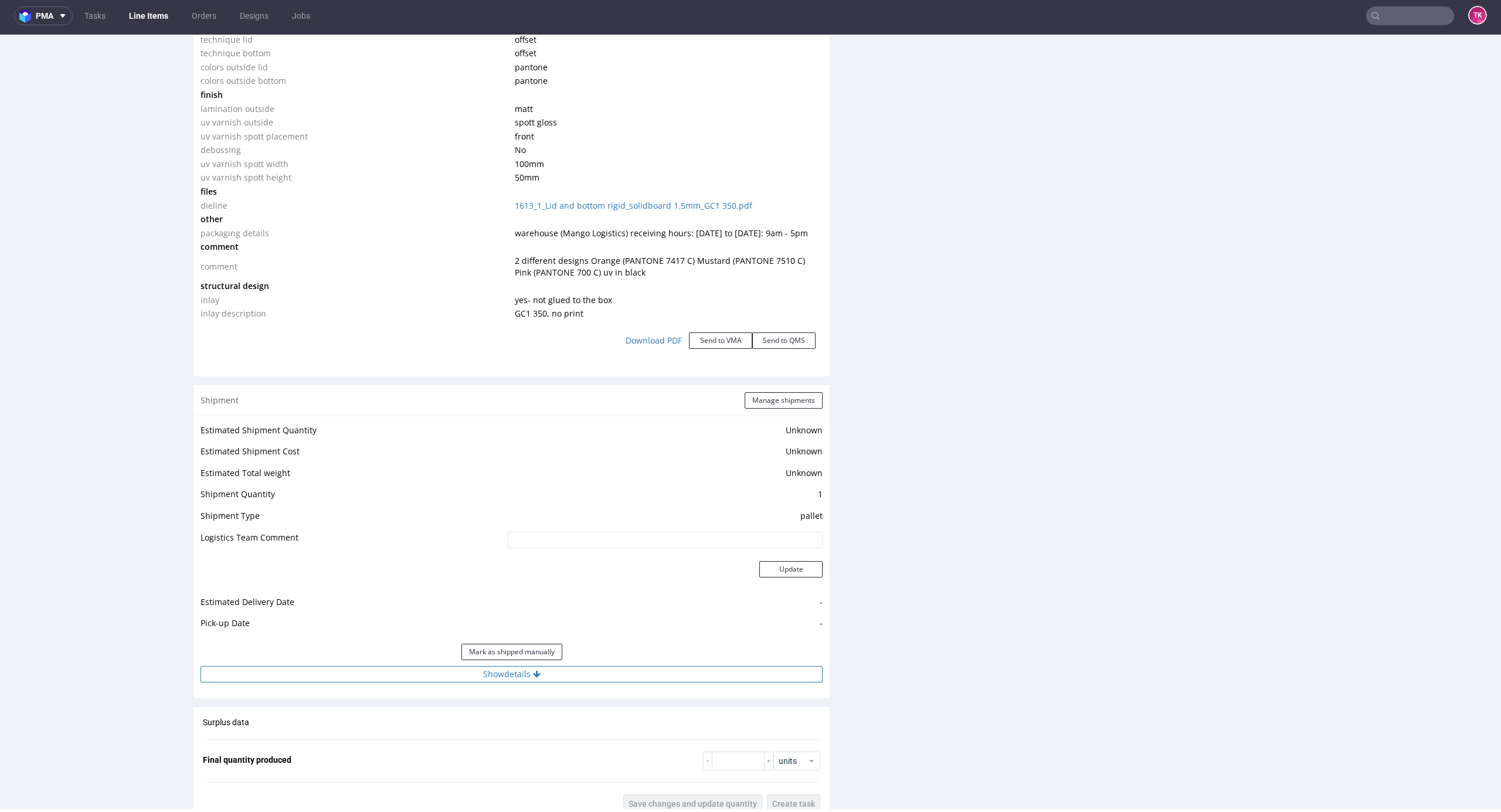
click at [699, 671] on button "Show details" at bounding box center [512, 674] width 622 height 16
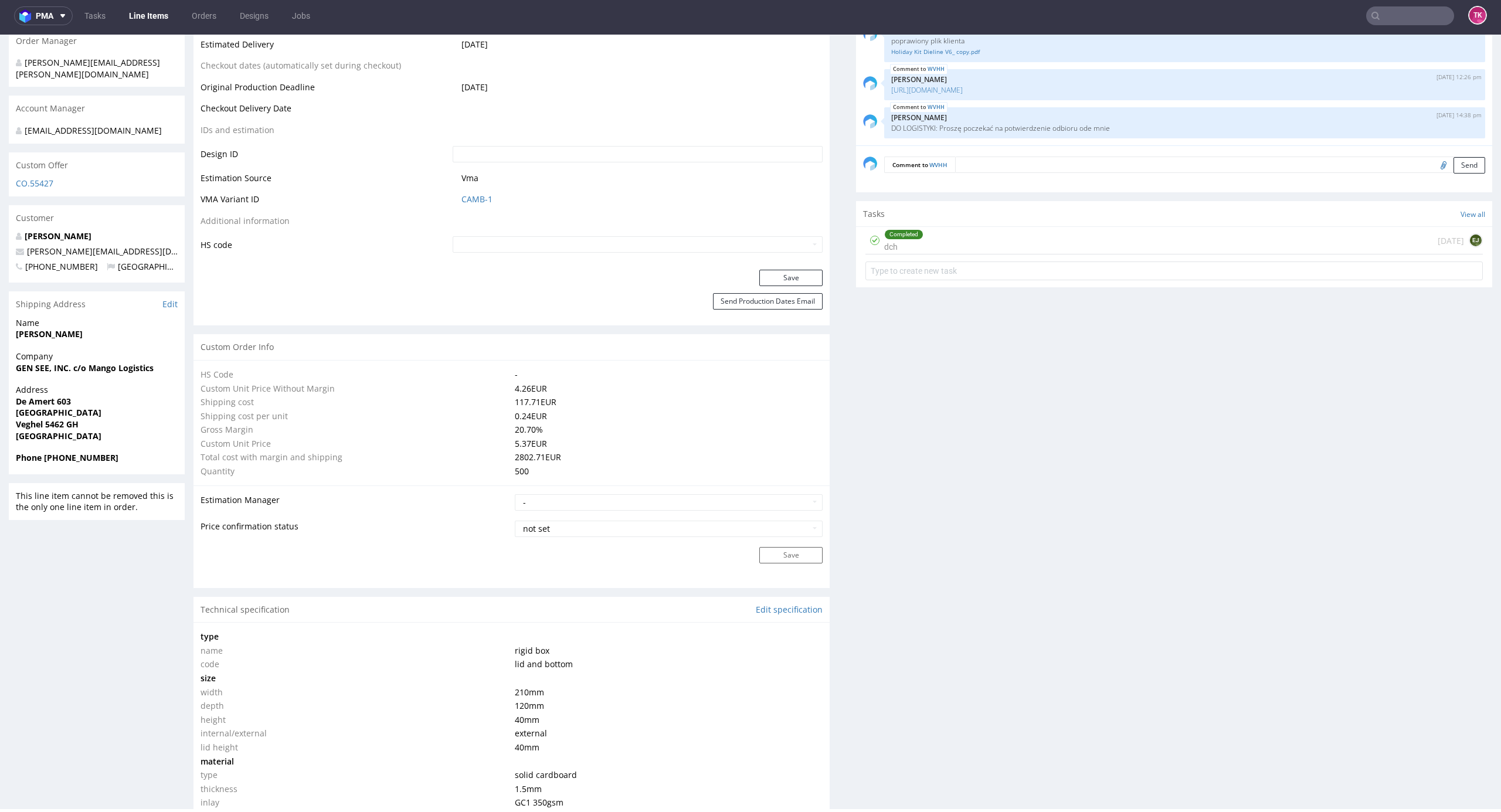
scroll to position [78, 0]
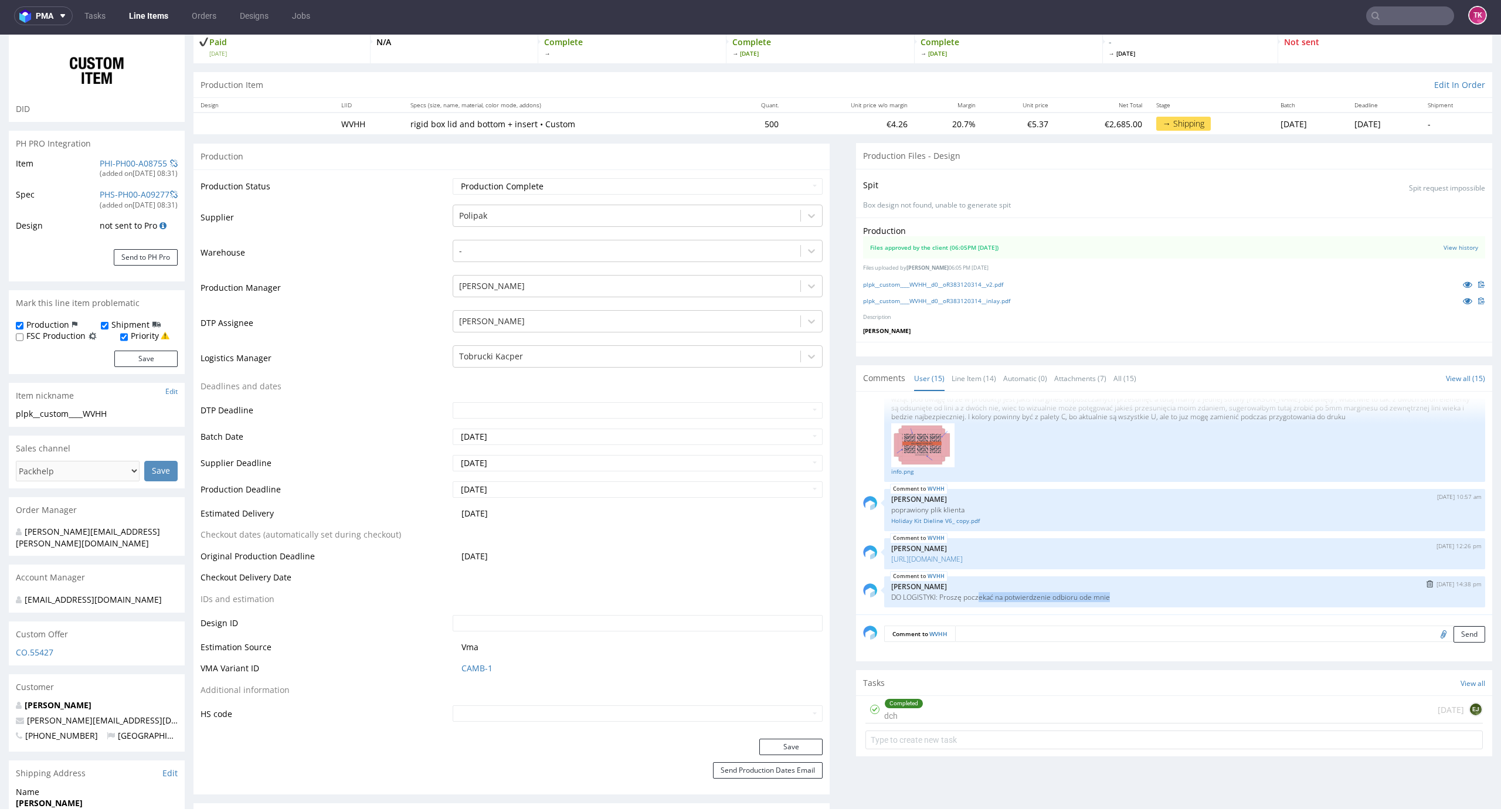
drag, startPoint x: 966, startPoint y: 591, endPoint x: 1094, endPoint y: 607, distance: 129.0
click at [1094, 607] on div "WVHH 27th Aug 25 | 14:38 pm Sebastian Markut DO LOGISTYKI: Proszę poczekać na p…" at bounding box center [1185, 592] width 601 height 31
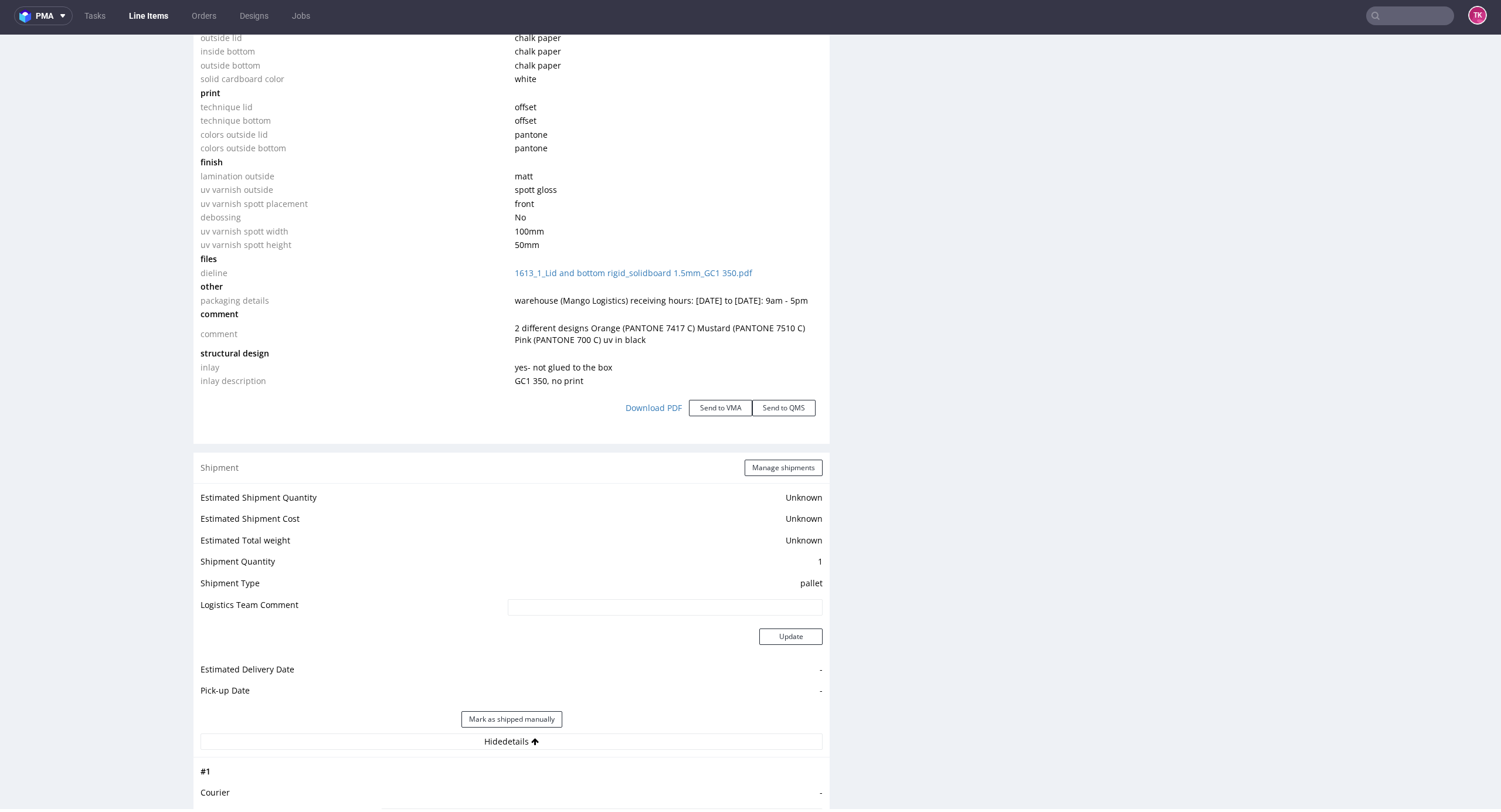
scroll to position [1408, 0]
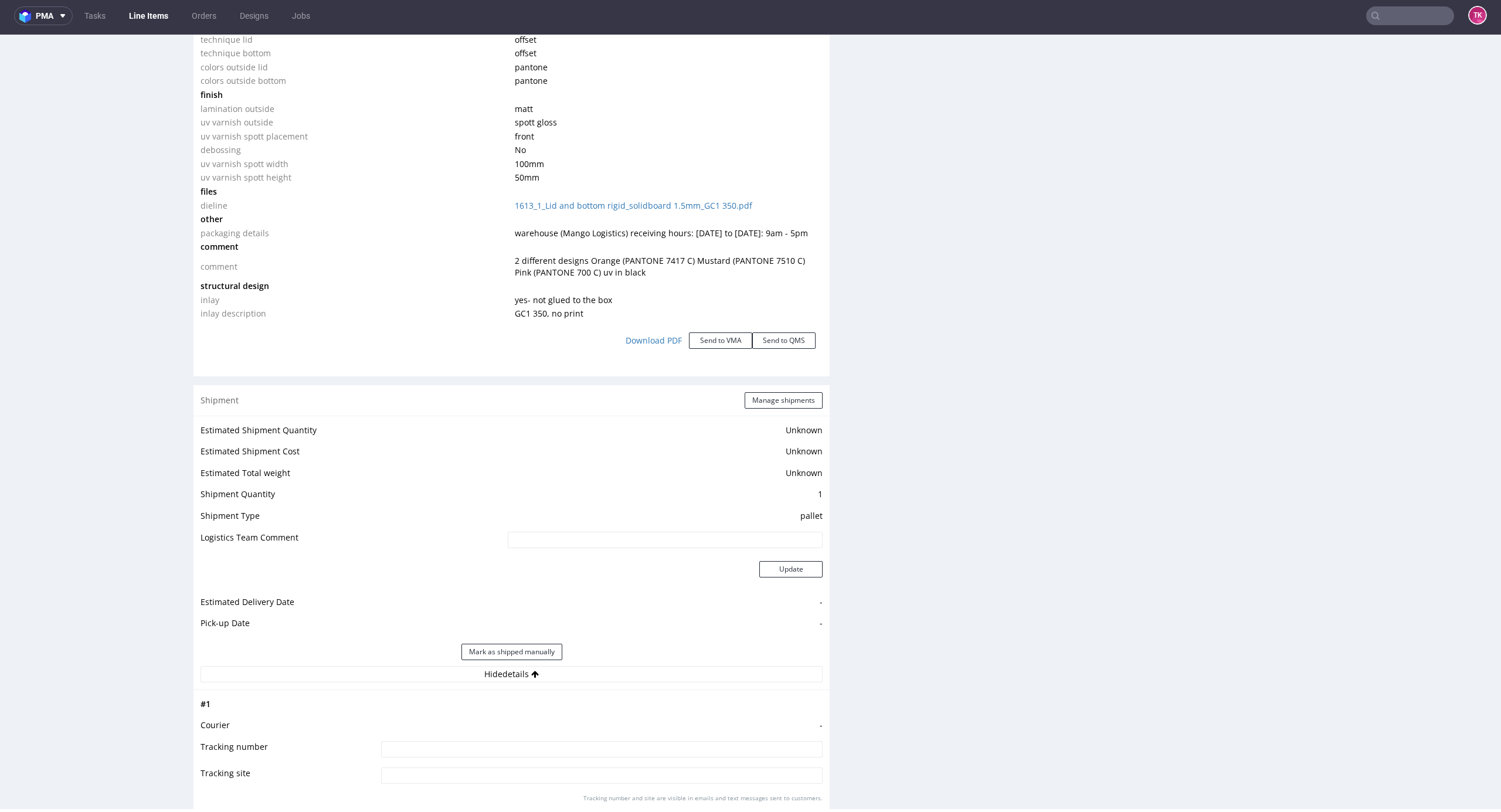
drag, startPoint x: 568, startPoint y: 718, endPoint x: 575, endPoint y: 722, distance: 8.1
click at [568, 719] on td "-" at bounding box center [600, 729] width 444 height 22
click at [576, 722] on td "-" at bounding box center [600, 729] width 444 height 22
click at [547, 744] on input at bounding box center [602, 749] width 442 height 16
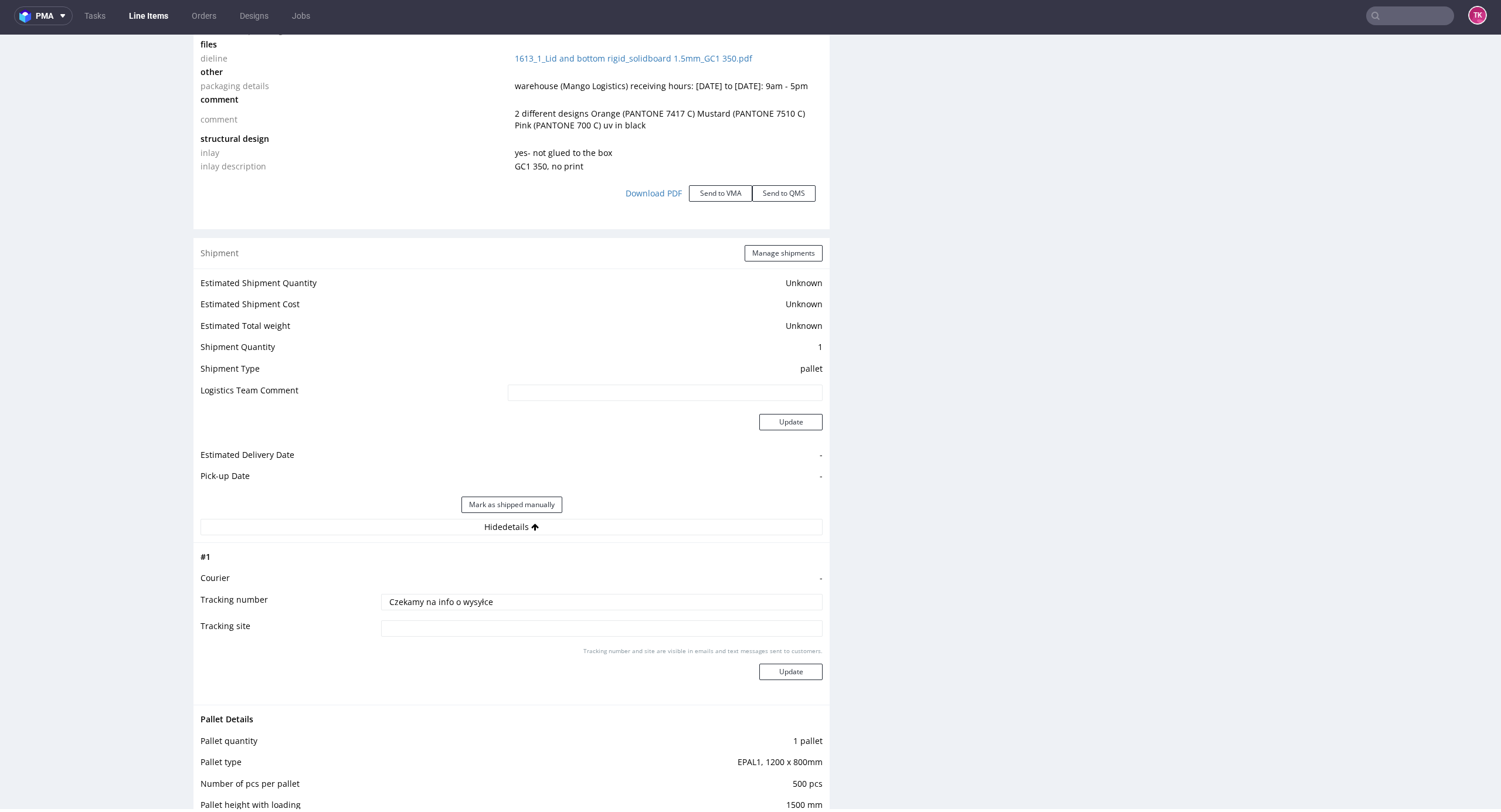
scroll to position [1642, 0]
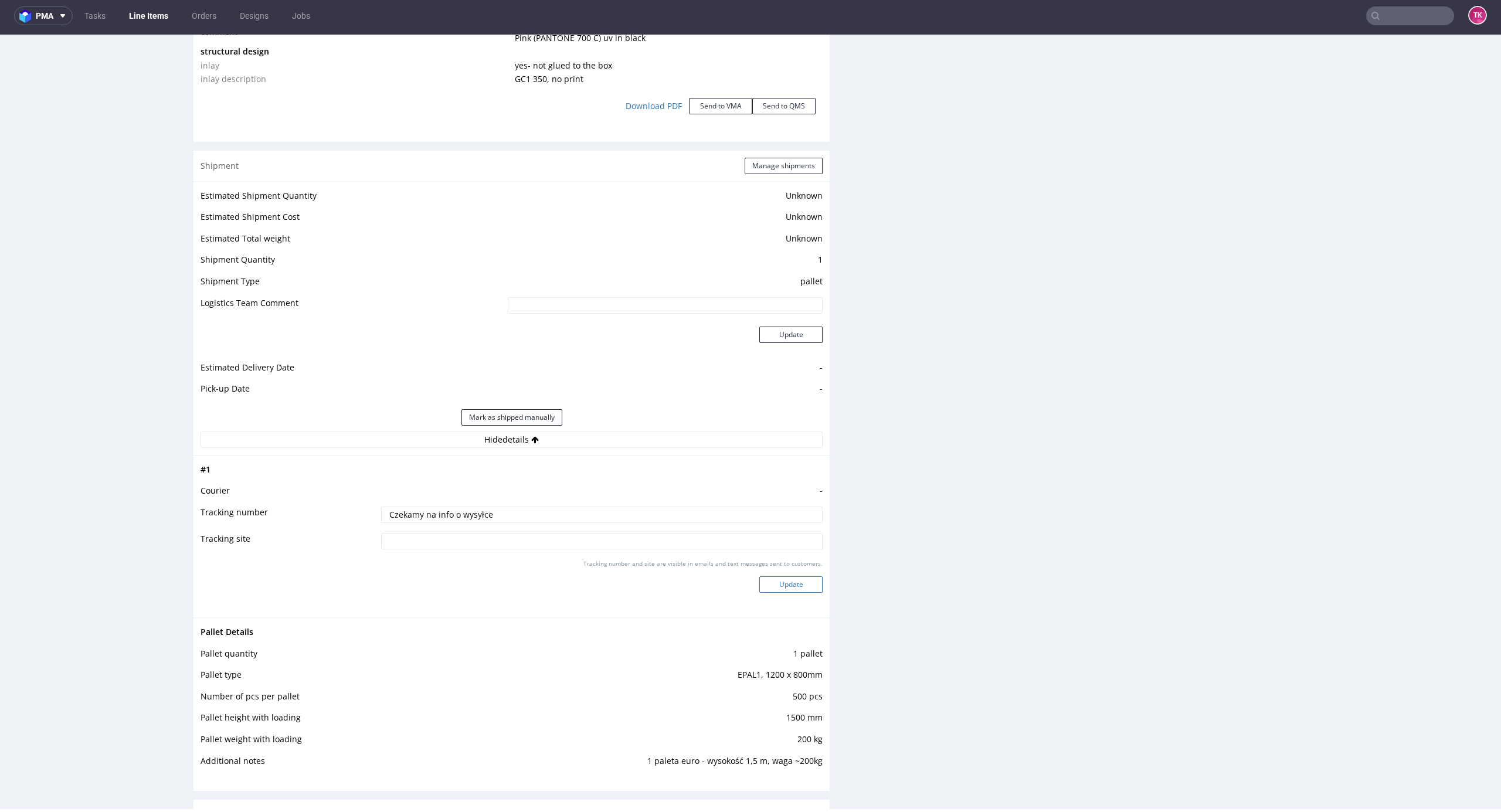
type input "Czekamy na info o wysyłce"
click at [786, 581] on button "Update" at bounding box center [791, 584] width 63 height 16
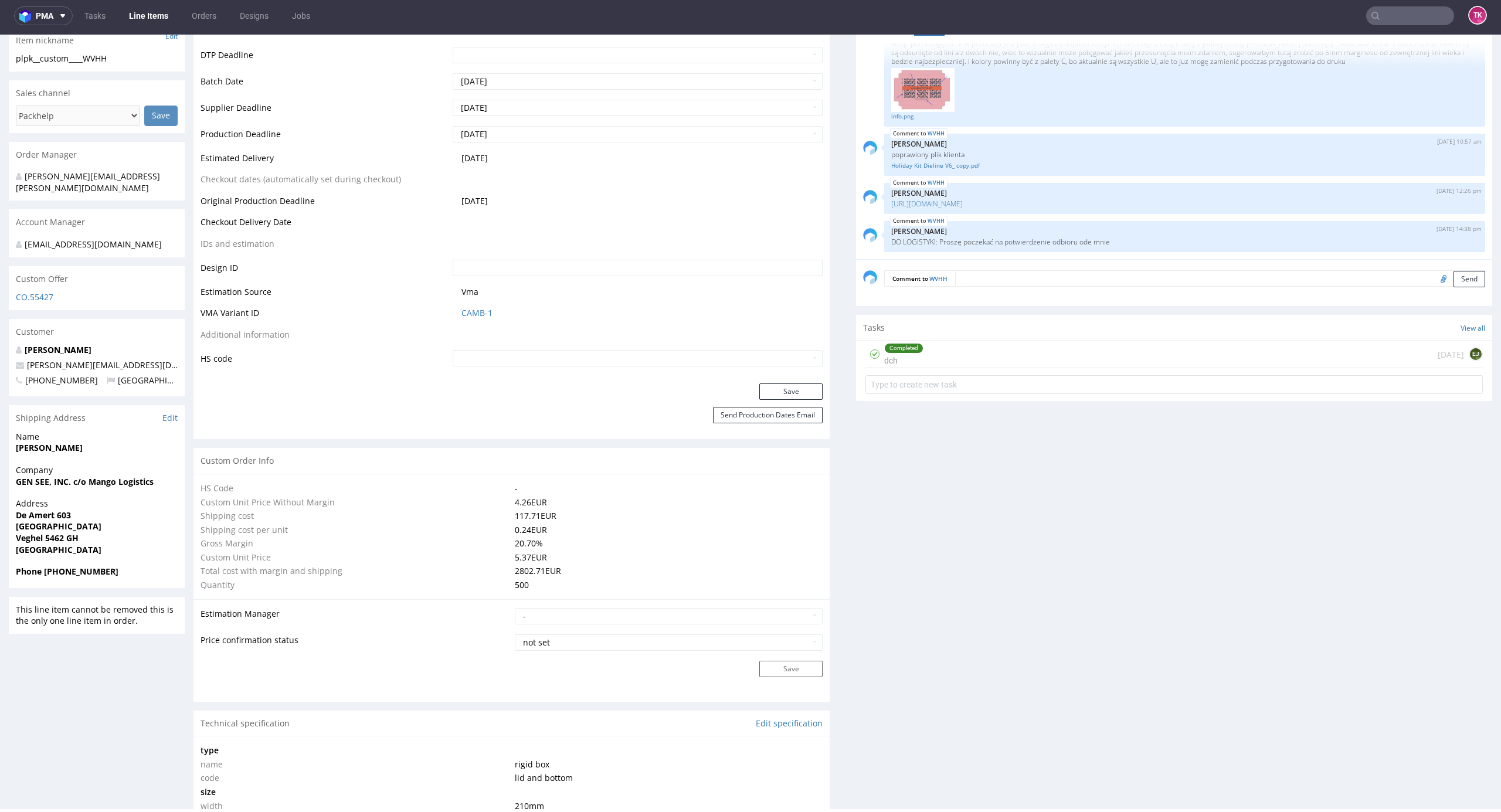
scroll to position [313, 0]
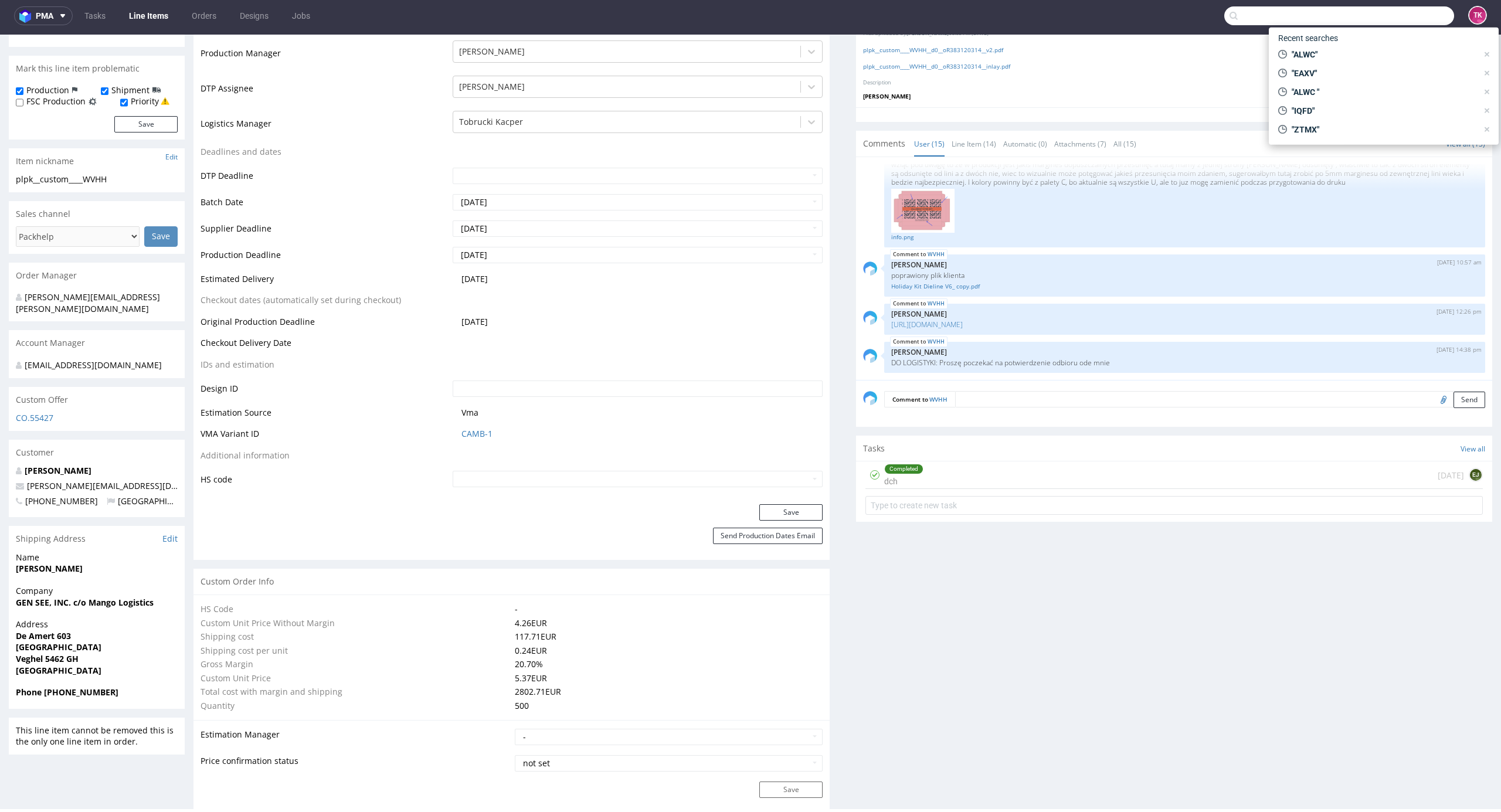
click at [1384, 10] on input "text" at bounding box center [1339, 16] width 230 height 19
paste input "FHDA"
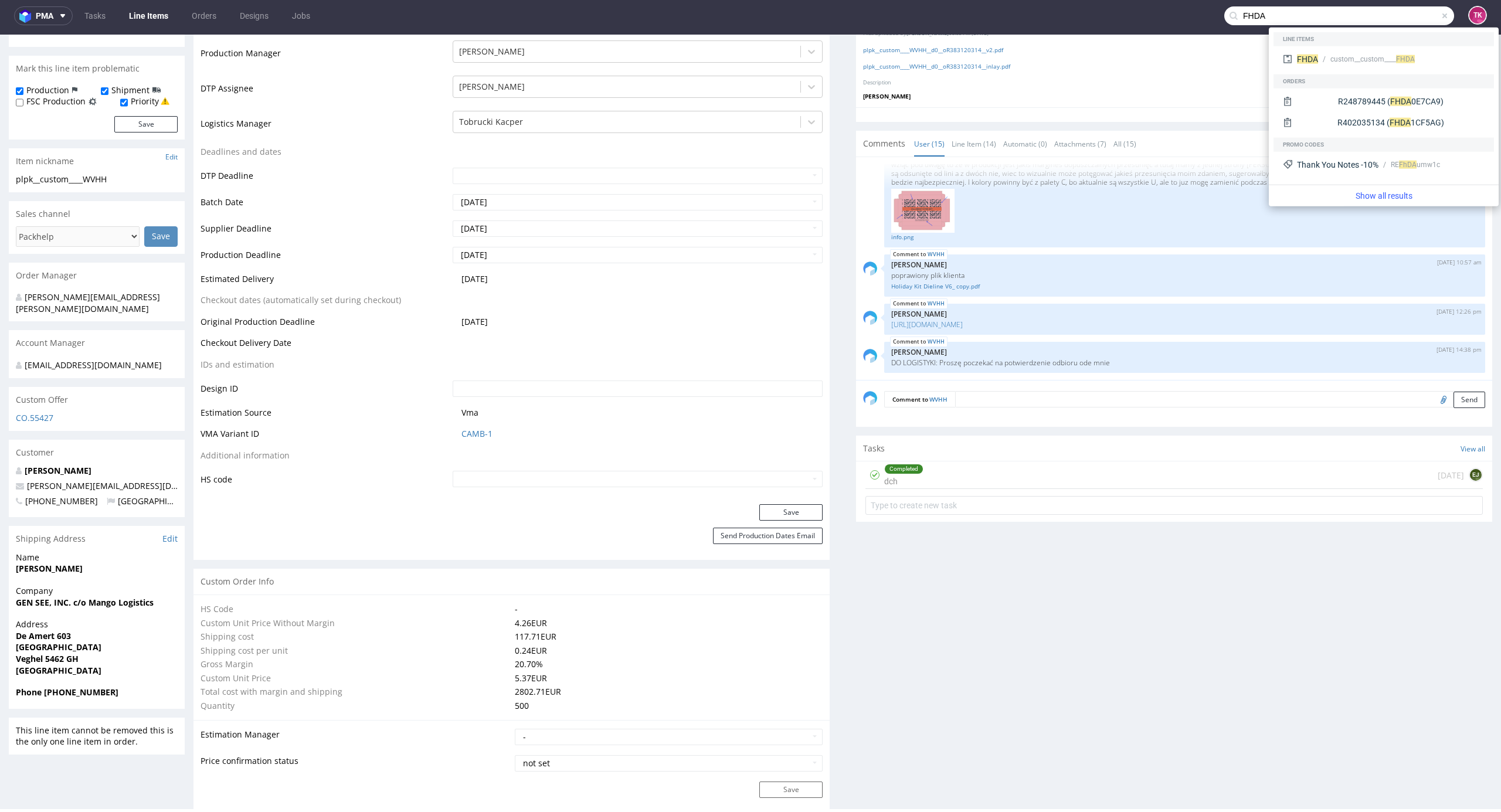
type input "FHDA"
click at [1317, 47] on div "FHDA custom__custom____ FHDA" at bounding box center [1384, 60] width 221 height 28
click at [1317, 55] on span "FHDA" at bounding box center [1307, 59] width 21 height 10
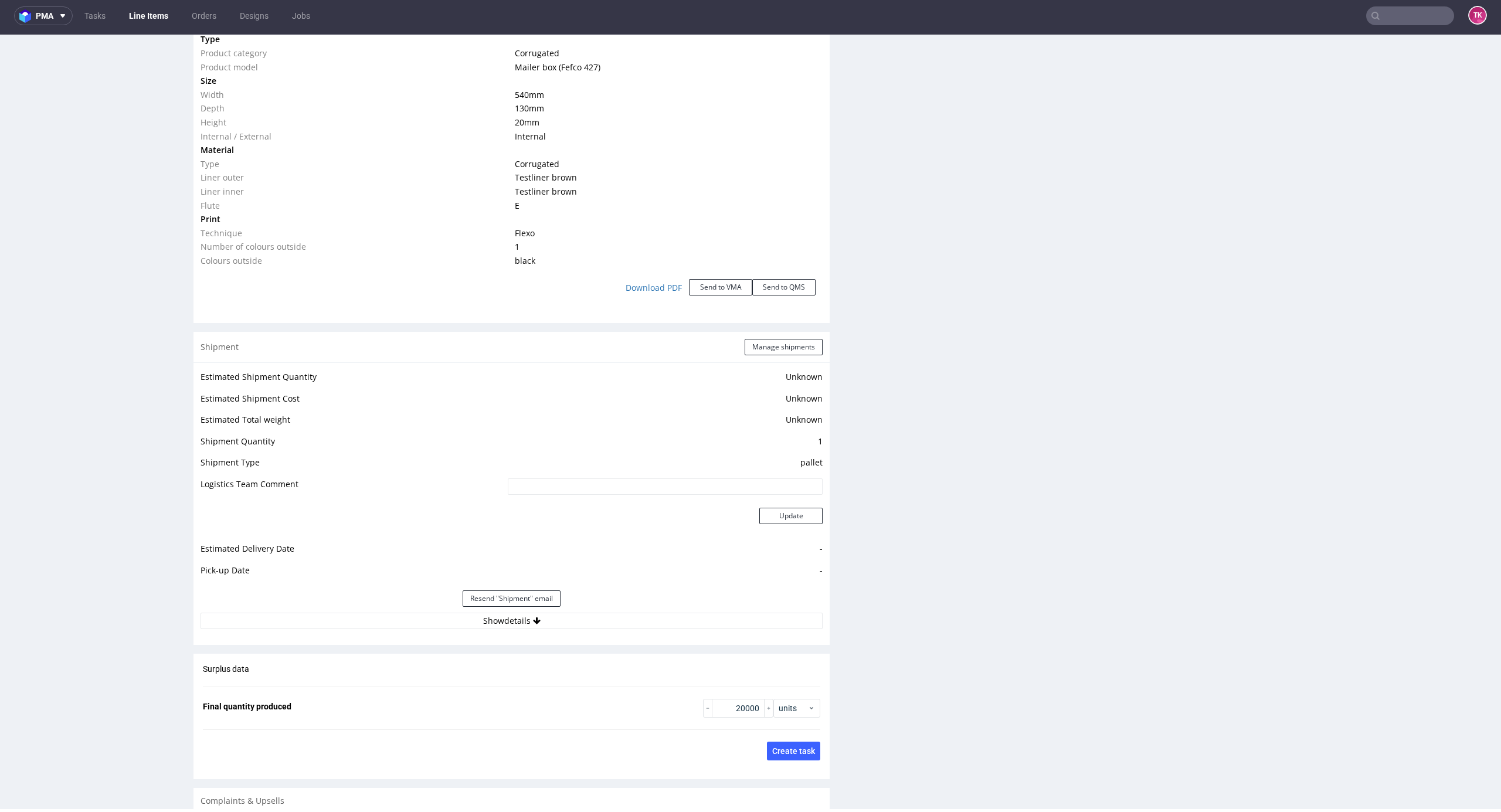
scroll to position [1250, 0]
click at [617, 609] on div "Shipment Manage shipments Estimated Shipment Quantity Unknown Estimated Shipmen…" at bounding box center [512, 484] width 637 height 313
drag, startPoint x: 620, startPoint y: 590, endPoint x: 626, endPoint y: 602, distance: 13.4
click at [622, 595] on div "Resend "Shipment" email" at bounding box center [512, 594] width 622 height 28
click at [626, 608] on button "Show details" at bounding box center [512, 616] width 622 height 16
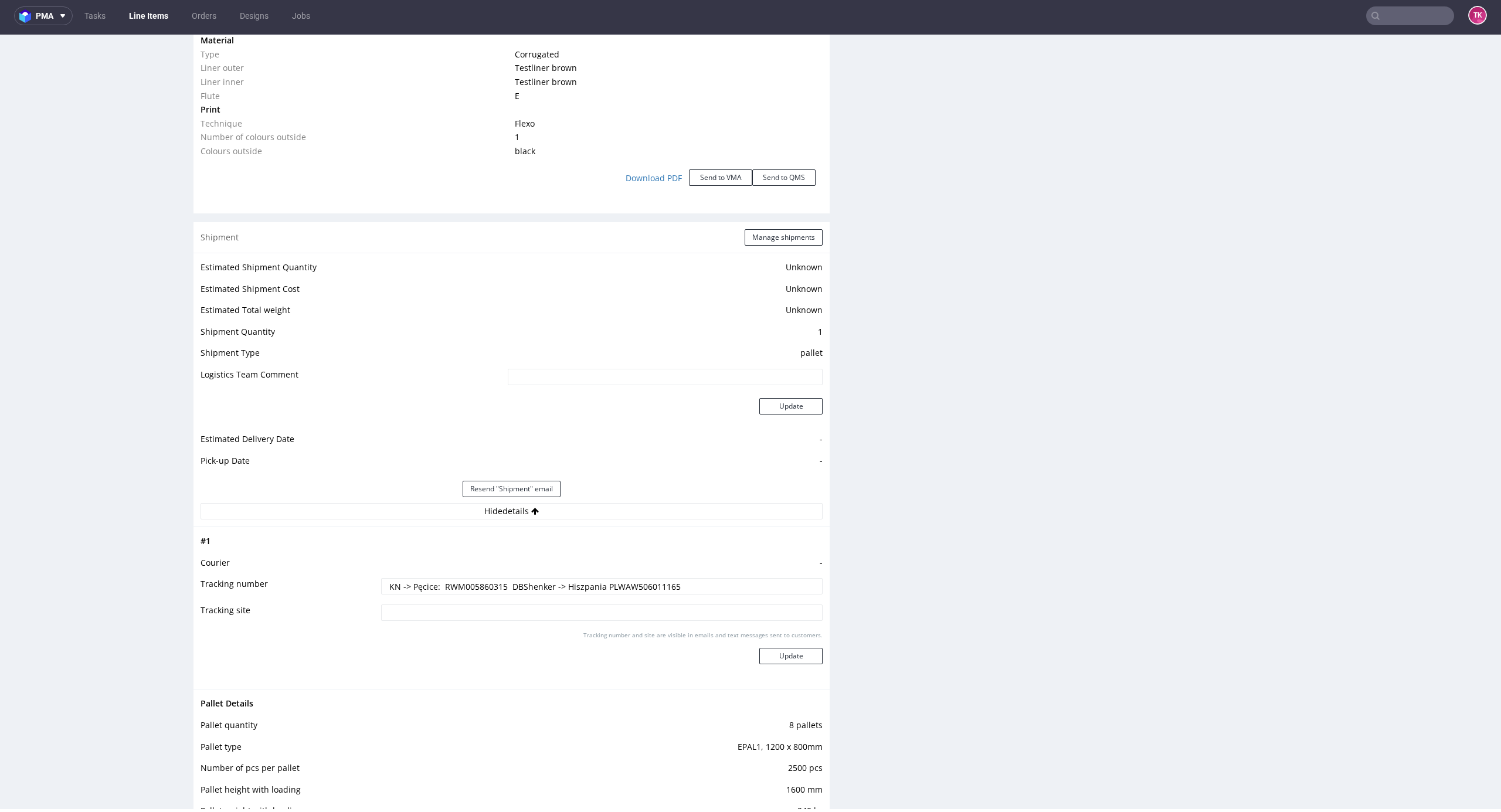
scroll to position [1351, 0]
click at [625, 588] on td "KN -> Pęcice: RWM005860315 DBShenker -> Hiszpania PLWAW506011165" at bounding box center [600, 594] width 444 height 26
click at [625, 582] on input "KN -> Pęcice: RWM005860315 DBShenker -> Hiszpania PLWAW506011165" at bounding box center [602, 590] width 442 height 16
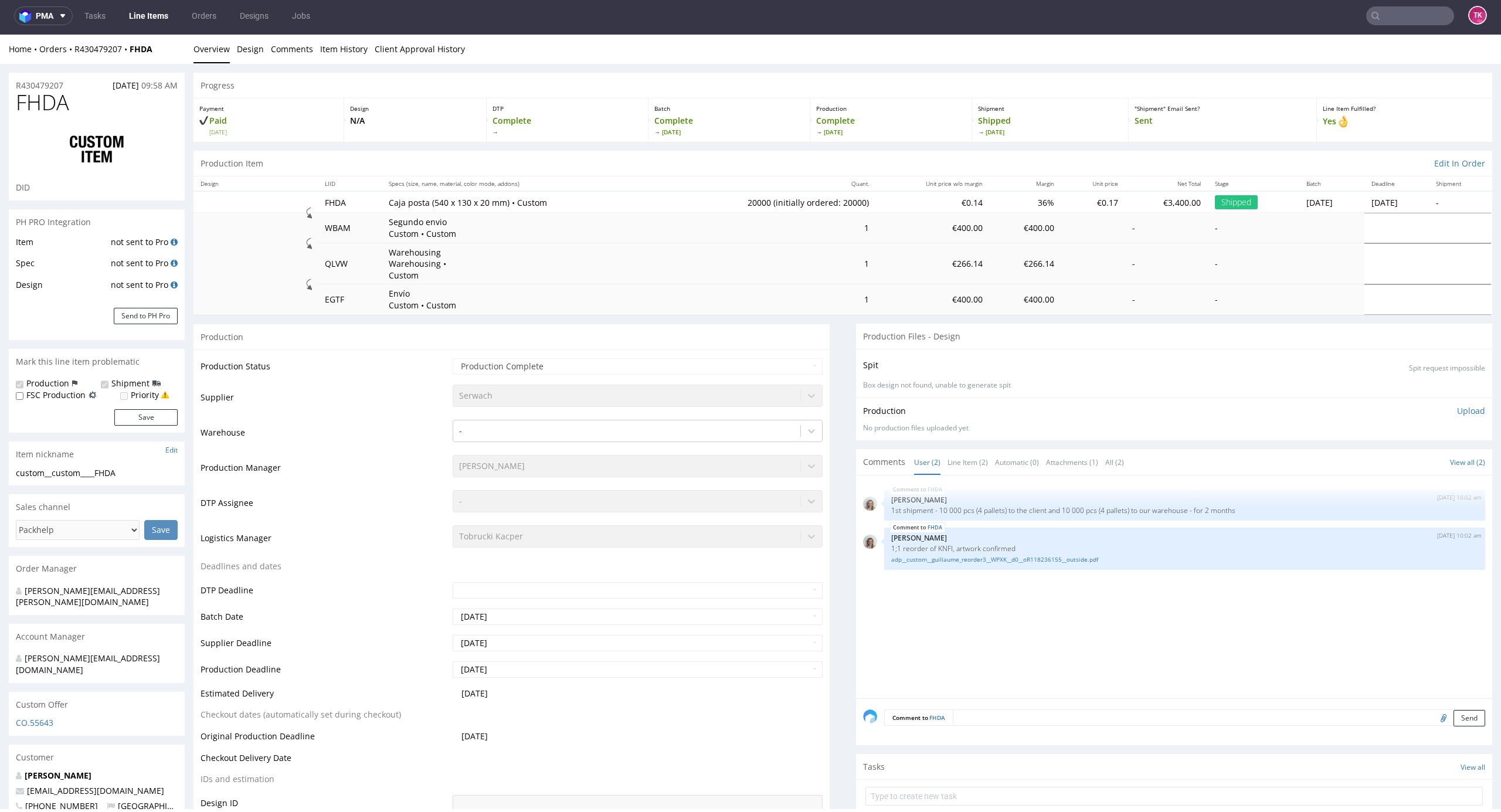
scroll to position [0, 0]
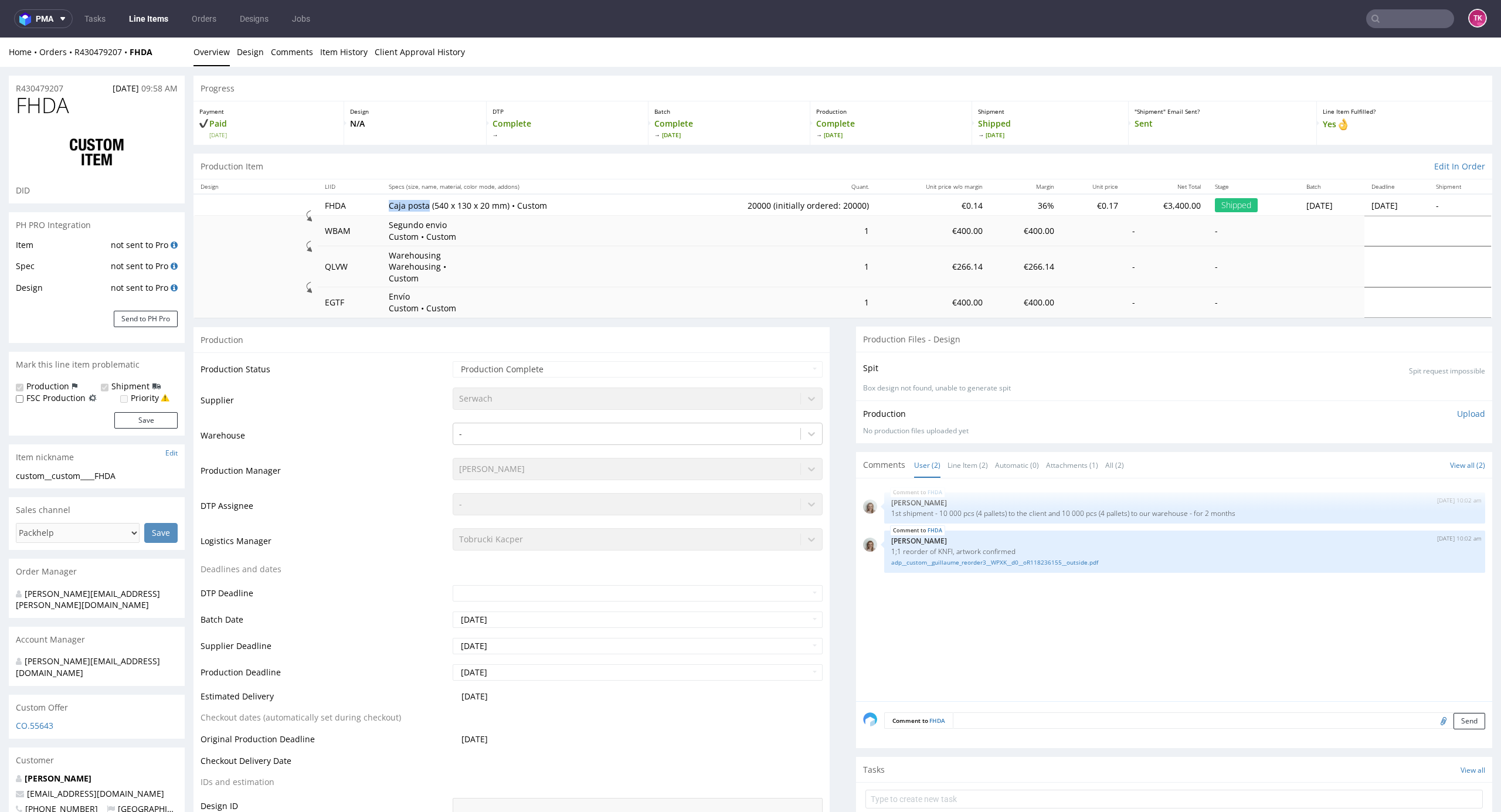
drag, startPoint x: 371, startPoint y: 200, endPoint x: 419, endPoint y: 198, distance: 48.0
click at [419, 198] on tr "FHDA Caja posta (540 x 130 x 20 mm) • Custom 20000 (initially ordered: 20000) €…" at bounding box center [842, 204] width 1299 height 22
drag, startPoint x: 163, startPoint y: 7, endPoint x: 159, endPoint y: 19, distance: 12.6
click at [163, 8] on nav "pma Tasks Line Items Orders Designs Jobs TK" at bounding box center [750, 19] width 1501 height 38
click at [159, 19] on link "Line Items" at bounding box center [148, 19] width 53 height 19
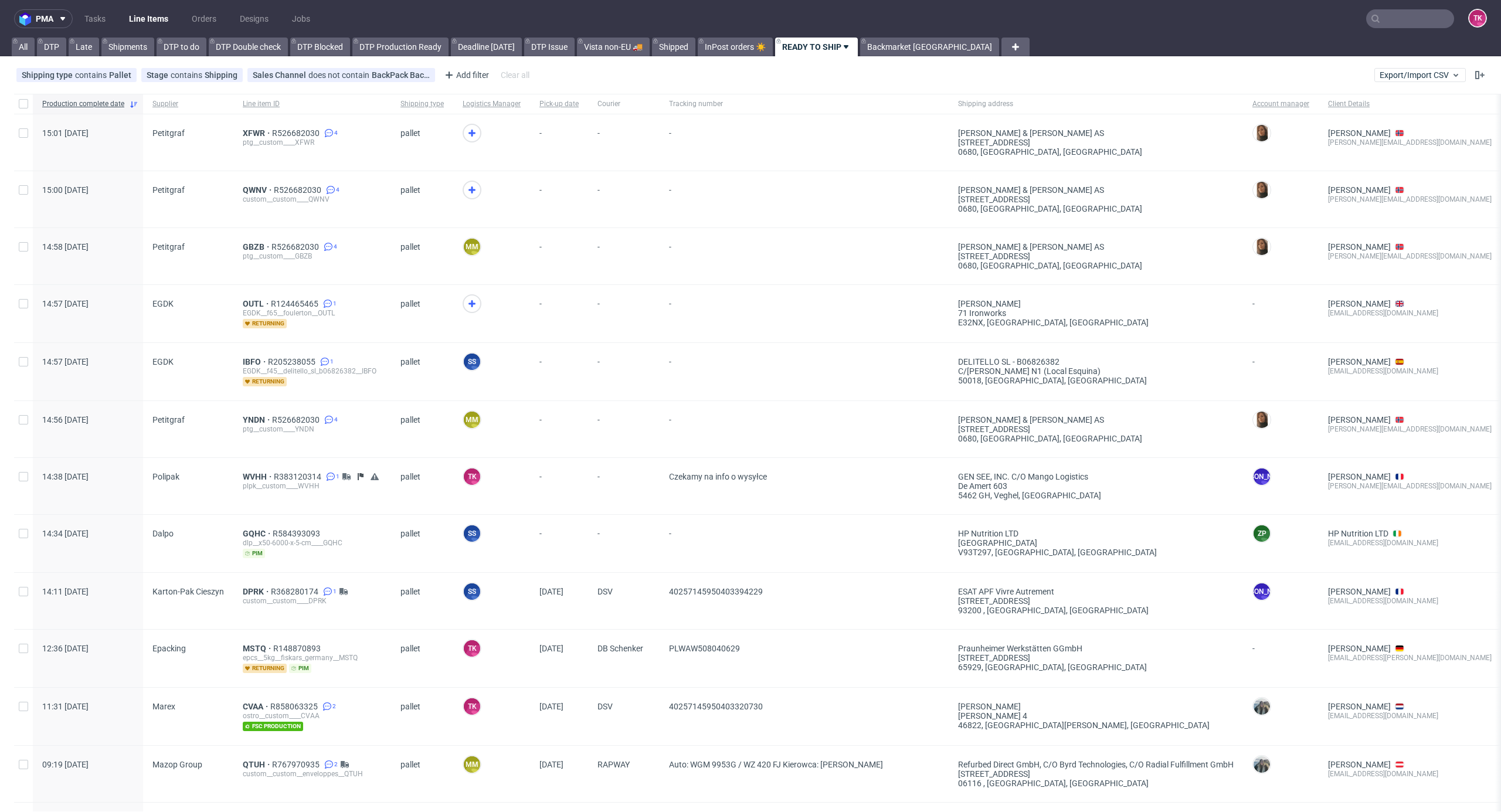
click at [127, 17] on link "Line Items" at bounding box center [148, 19] width 53 height 19
click at [129, 19] on link "Line Items" at bounding box center [148, 19] width 53 height 19
click at [151, 17] on link "Line Items" at bounding box center [148, 19] width 53 height 19
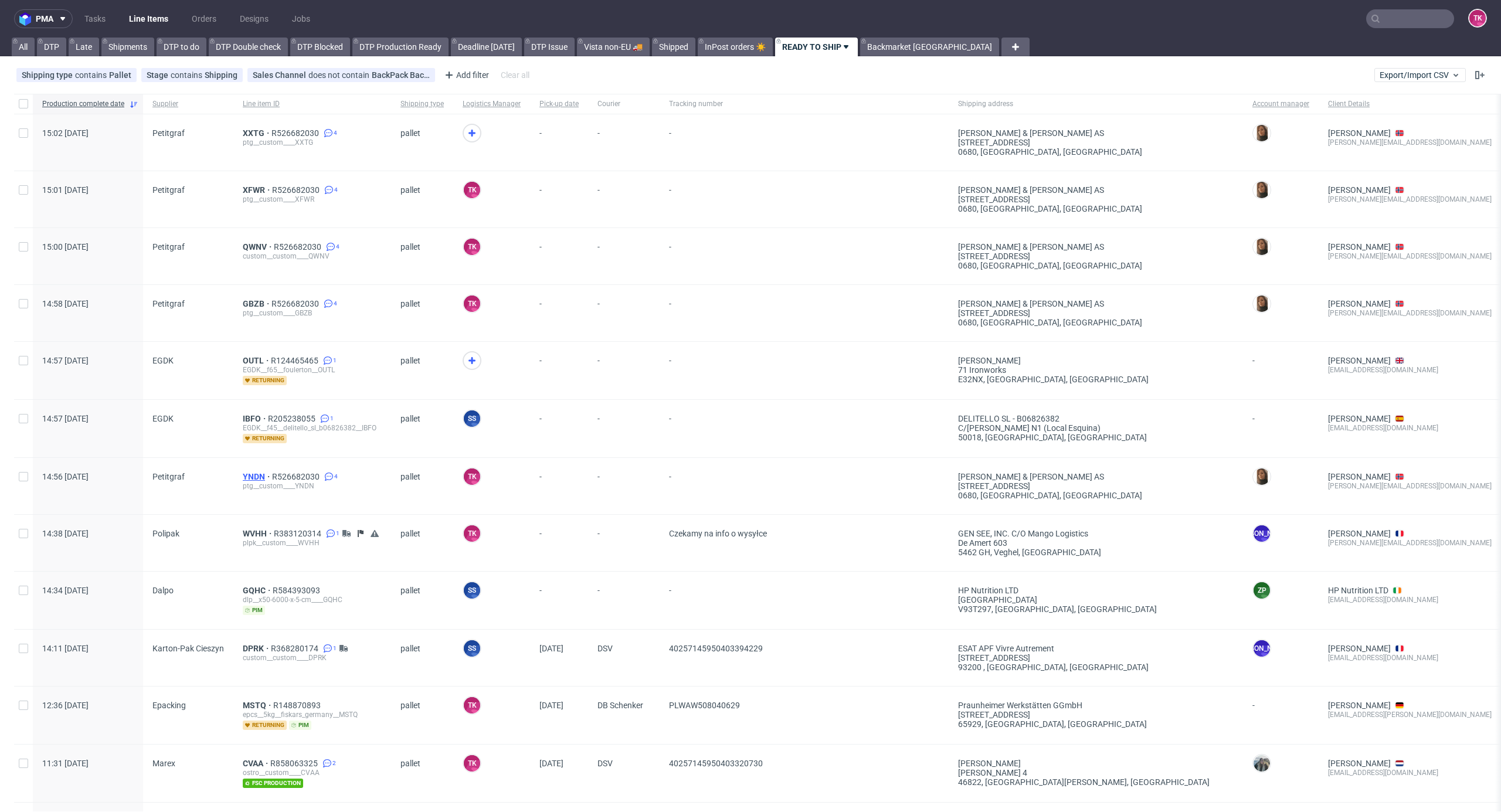
click at [250, 474] on span "YNDN" at bounding box center [257, 477] width 29 height 10
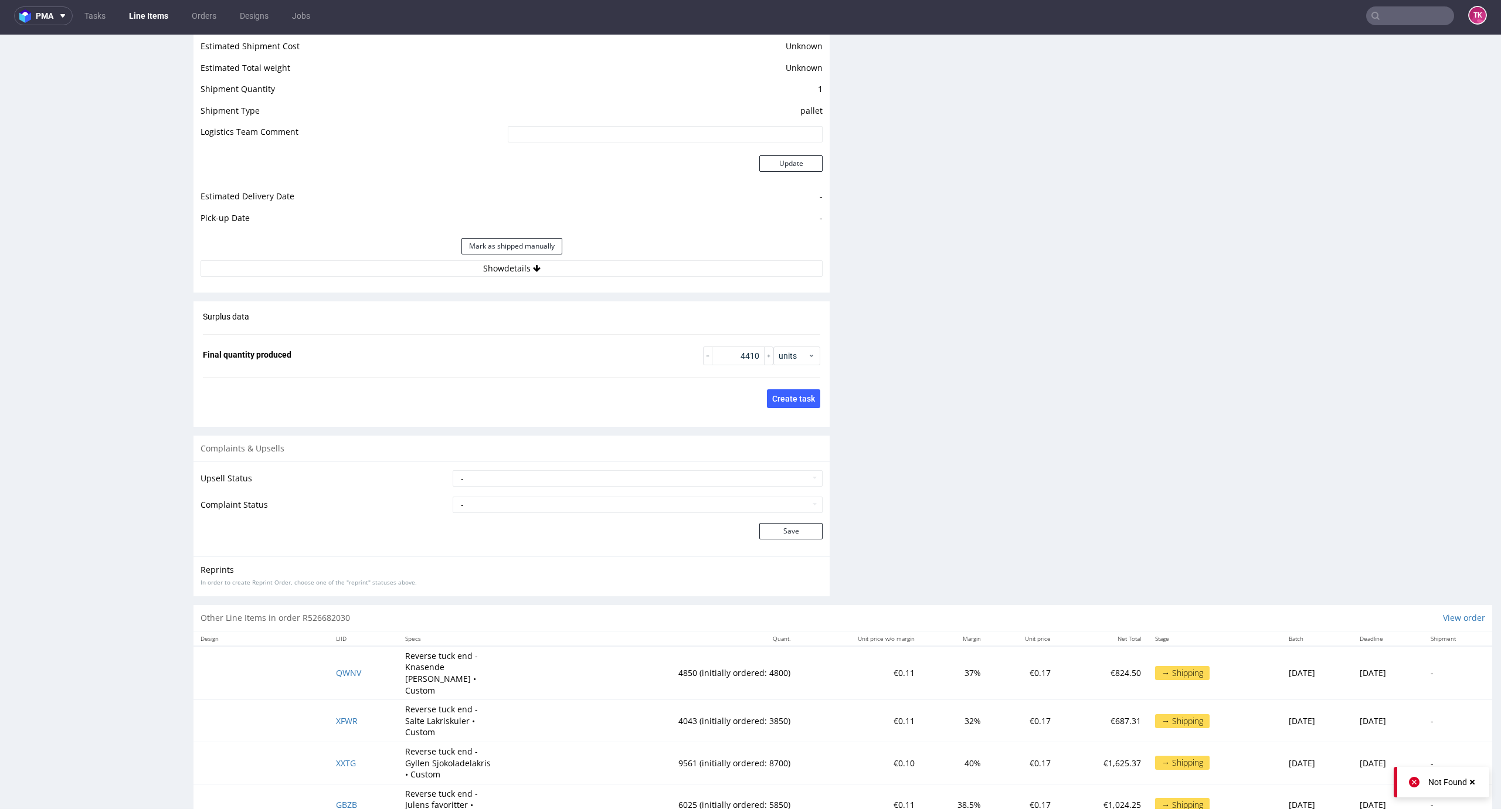
scroll to position [1522, 0]
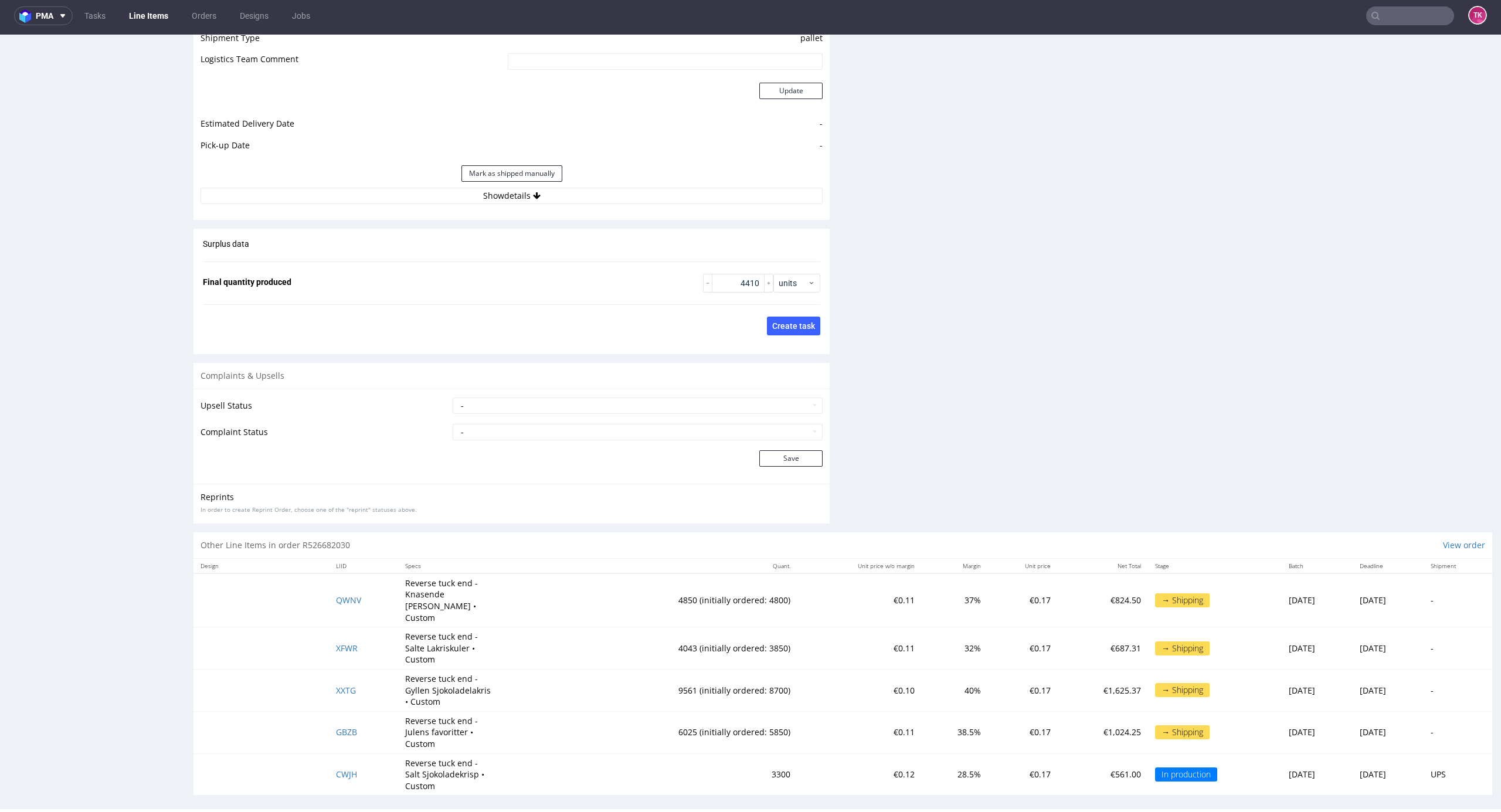
click at [662, 209] on div "Estimated Shipment Quantity Unknown Estimated Shipment Cost Unknown Estimated T…" at bounding box center [512, 74] width 637 height 274
click at [660, 201] on button "Show details" at bounding box center [512, 196] width 622 height 16
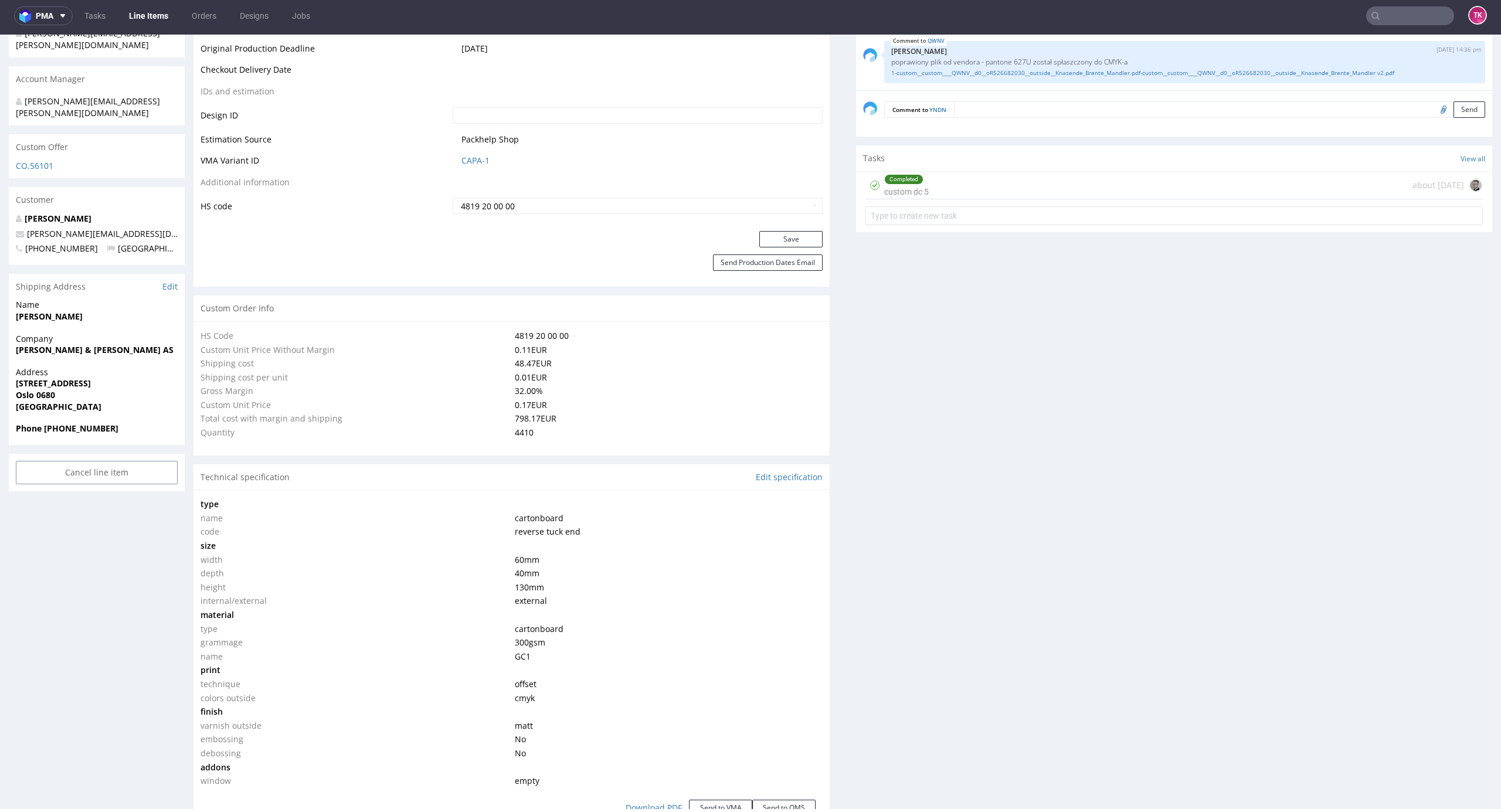
scroll to position [662, 0]
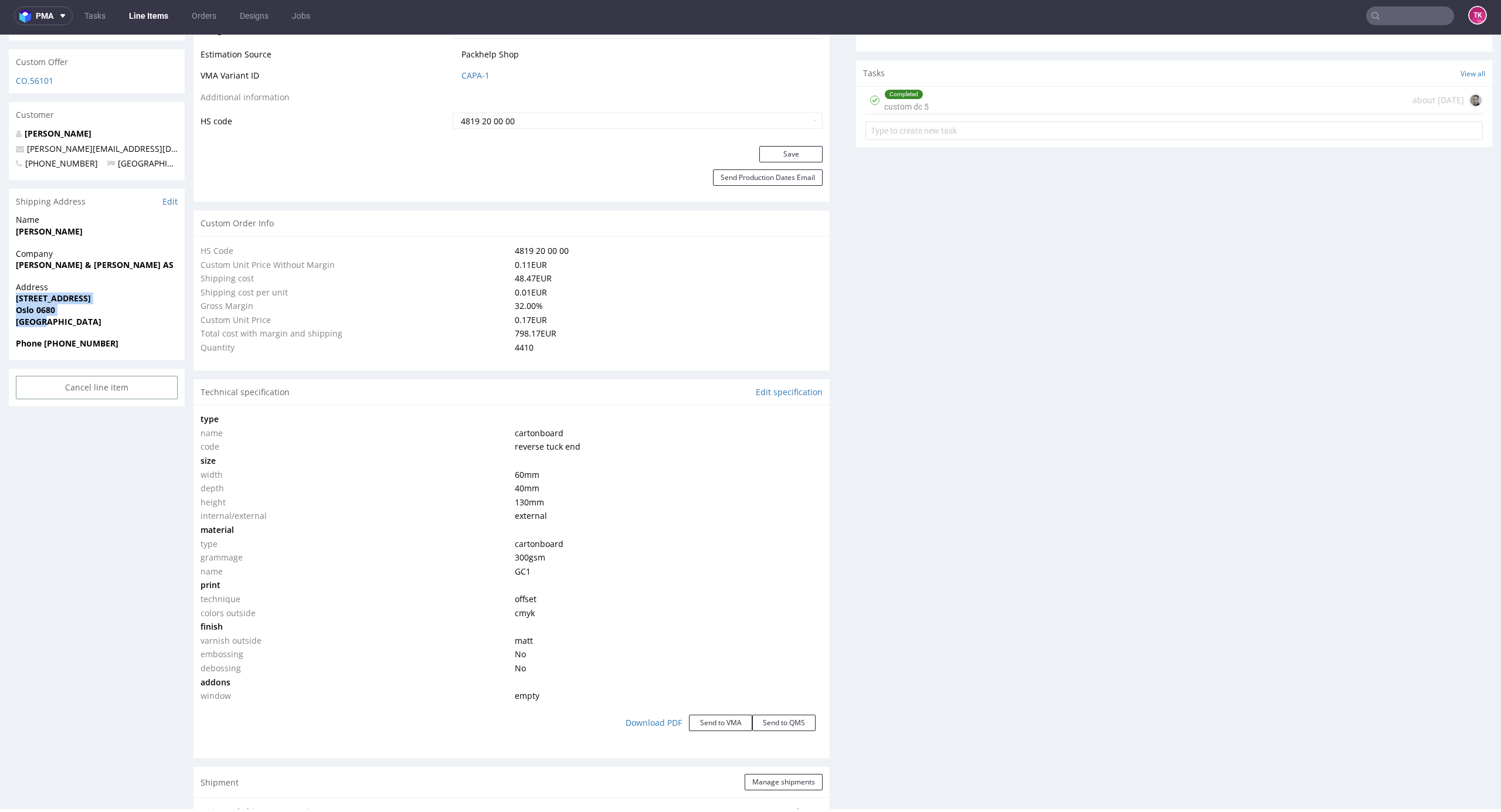
drag, startPoint x: 4, startPoint y: 279, endPoint x: 92, endPoint y: 310, distance: 93.3
click at [92, 310] on div "R526682030 [DATE] 09:20 AM YNDN DID PH PRO Integration Item PHI-PH00-A08862 (ad…" at bounding box center [750, 690] width 1501 height 2577
click at [31, 292] on strong "[STREET_ADDRESS]" at bounding box center [53, 298] width 75 height 11
drag, startPoint x: 10, startPoint y: 286, endPoint x: 82, endPoint y: 296, distance: 72.7
click at [82, 296] on div "Address Enebakkveien 125 Oslo 0680 Norway" at bounding box center [97, 310] width 176 height 56
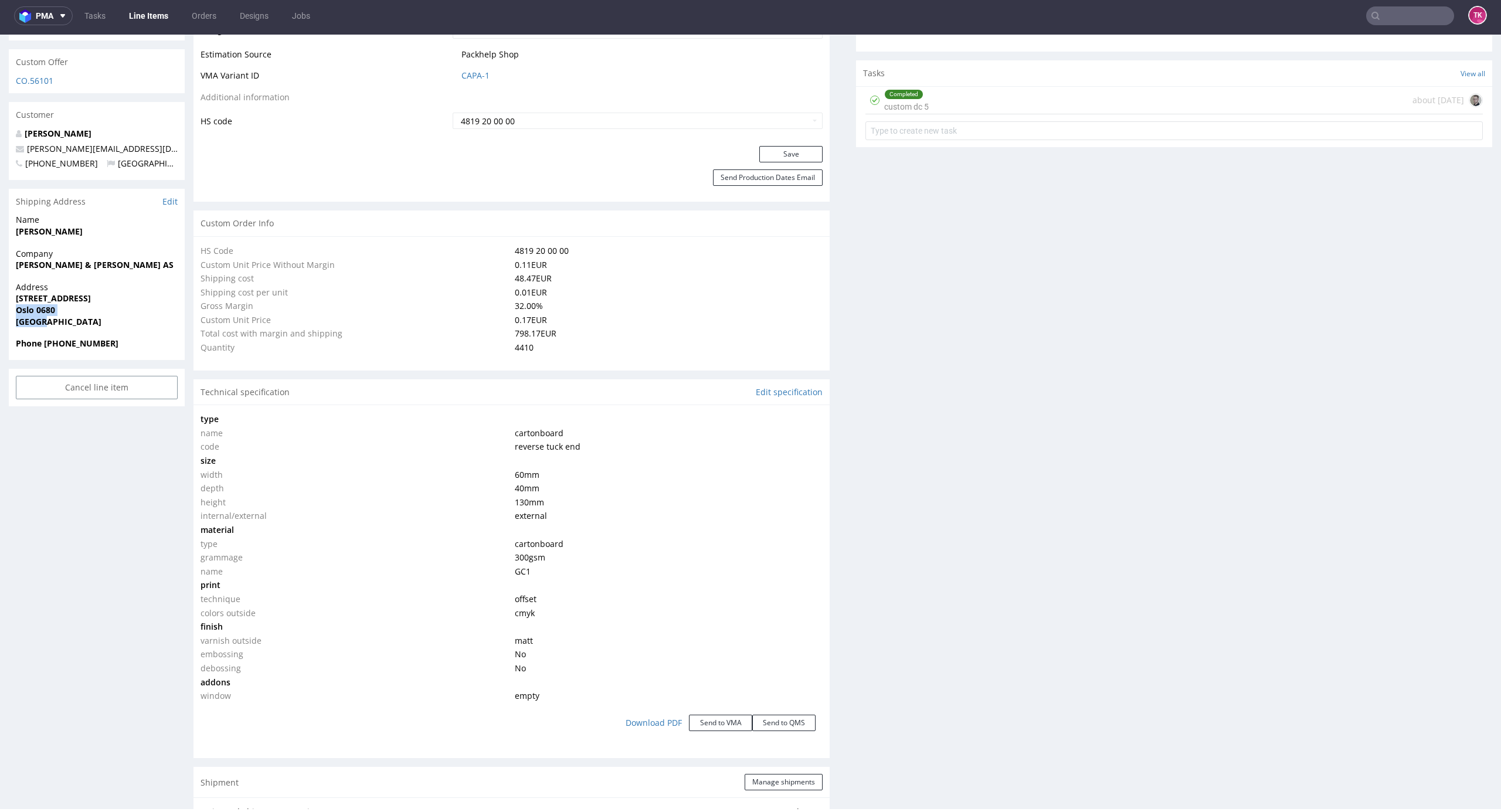
copy p "Oslo 0680 Norway"
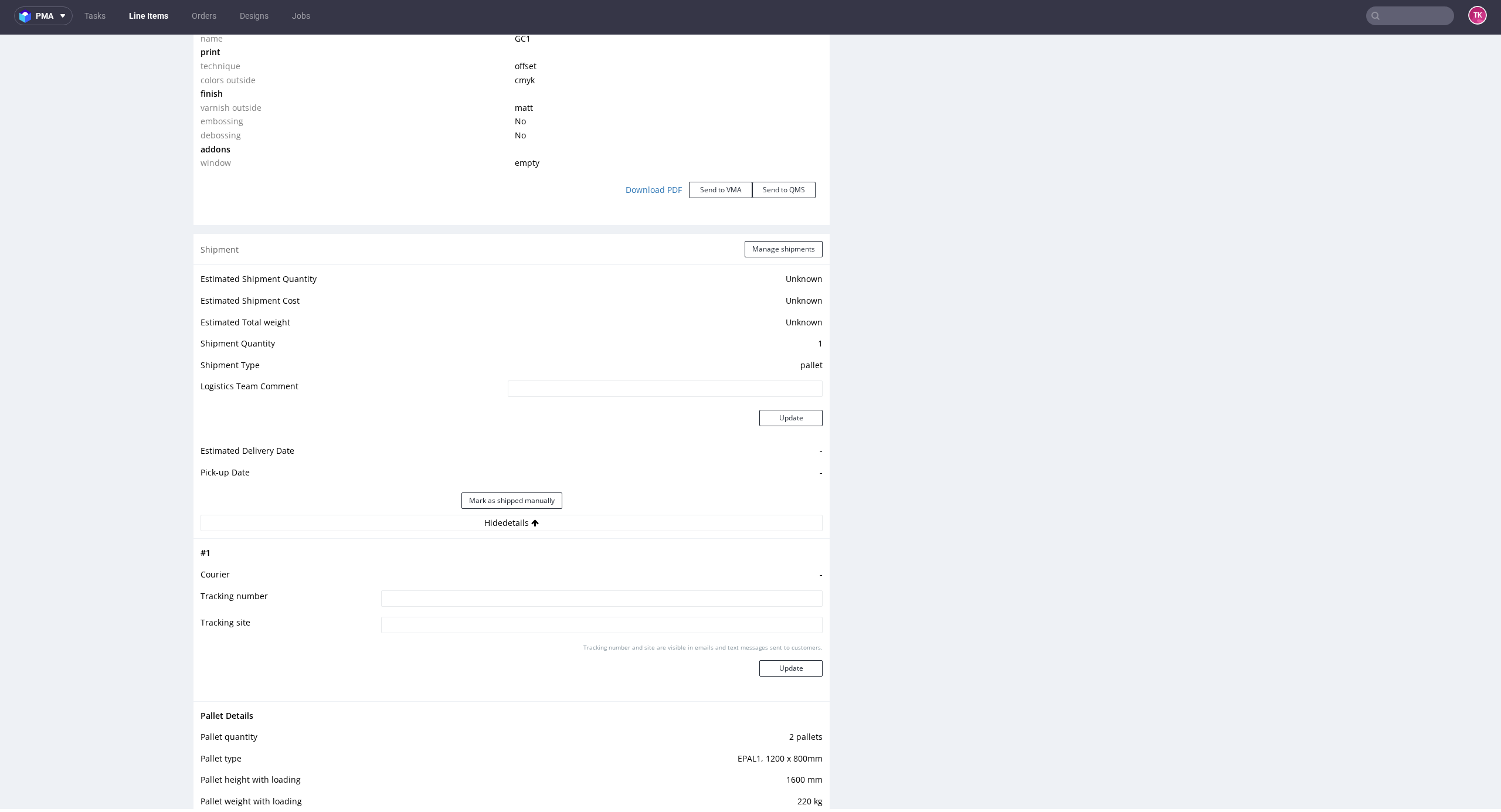
scroll to position [1208, 0]
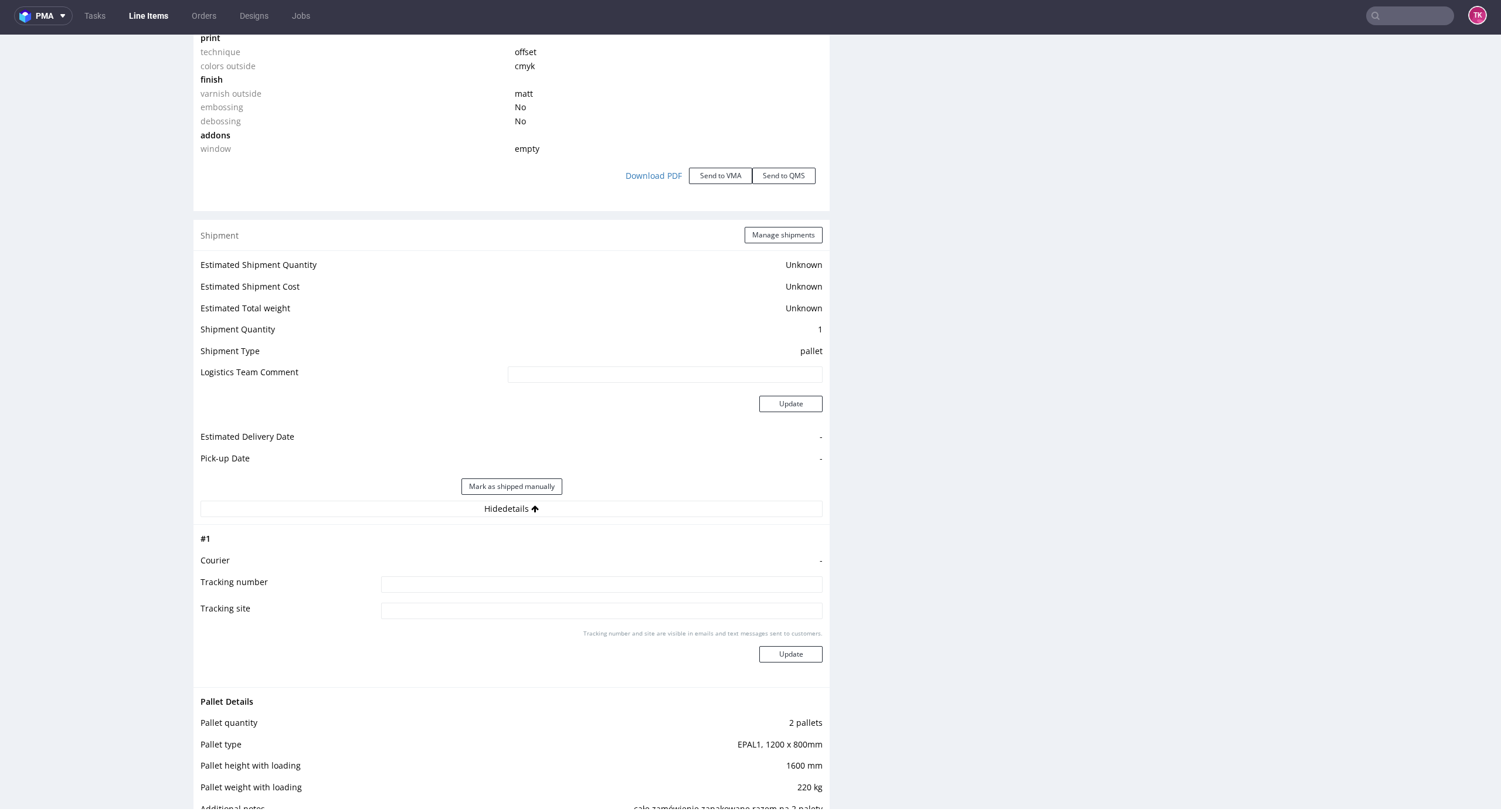
click at [512, 582] on input at bounding box center [602, 584] width 442 height 16
type input "czekam na wycene"
click at [753, 662] on div "Tracking number and site are visible in emails and text messages sent to custom…" at bounding box center [602, 650] width 442 height 42
drag, startPoint x: 141, startPoint y: 20, endPoint x: 122, endPoint y: 4, distance: 24.8
click at [141, 20] on link "Line Items" at bounding box center [148, 16] width 53 height 19
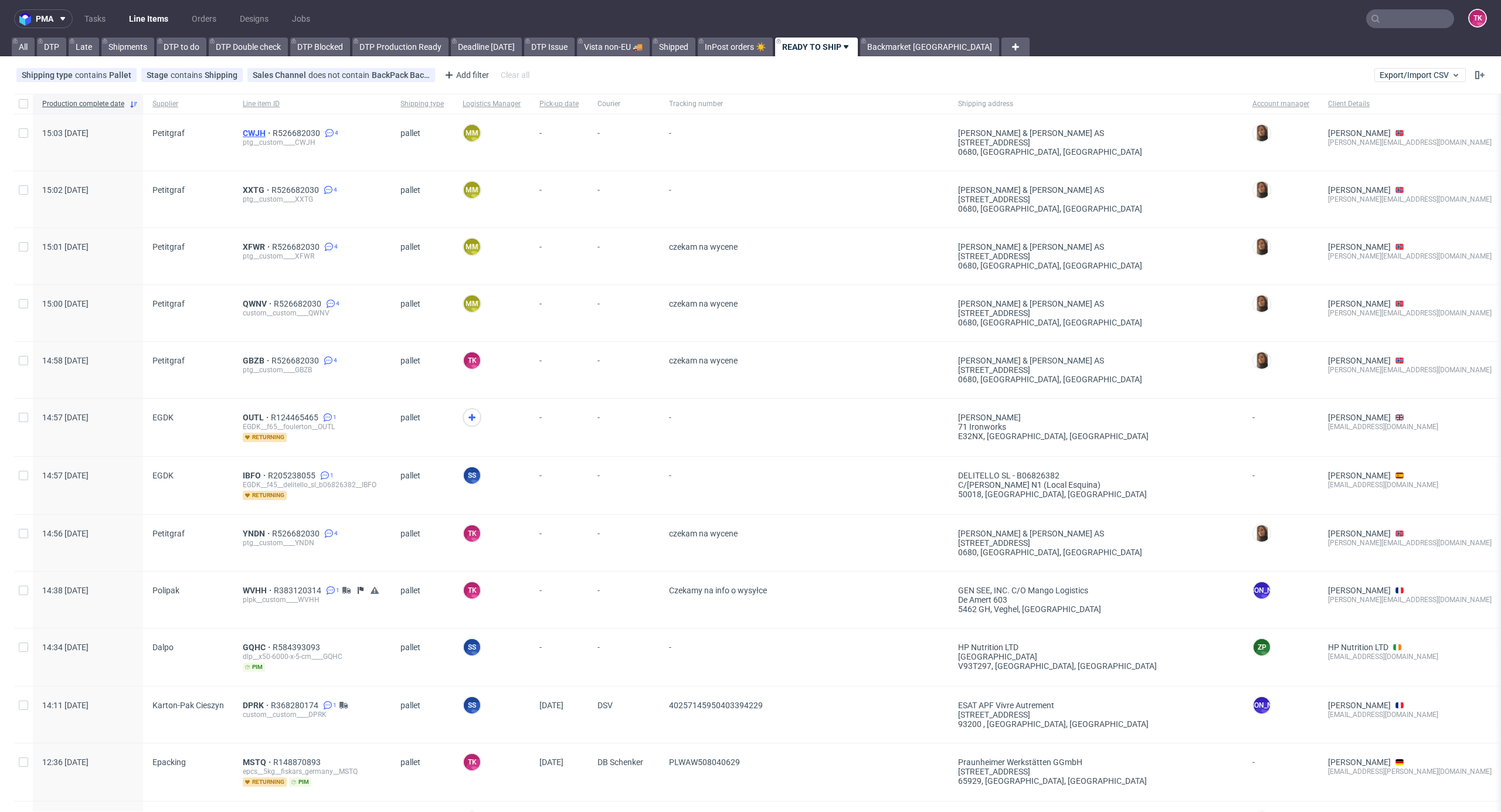
drag, startPoint x: 254, startPoint y: 132, endPoint x: 249, endPoint y: 136, distance: 6.4
drag, startPoint x: 255, startPoint y: 306, endPoint x: 255, endPoint y: 299, distance: 7.0
click at [132, 20] on link "Line Items" at bounding box center [148, 19] width 53 height 19
click at [471, 423] on icon at bounding box center [472, 417] width 14 height 14
click at [252, 415] on span "OUTL" at bounding box center [257, 417] width 28 height 10
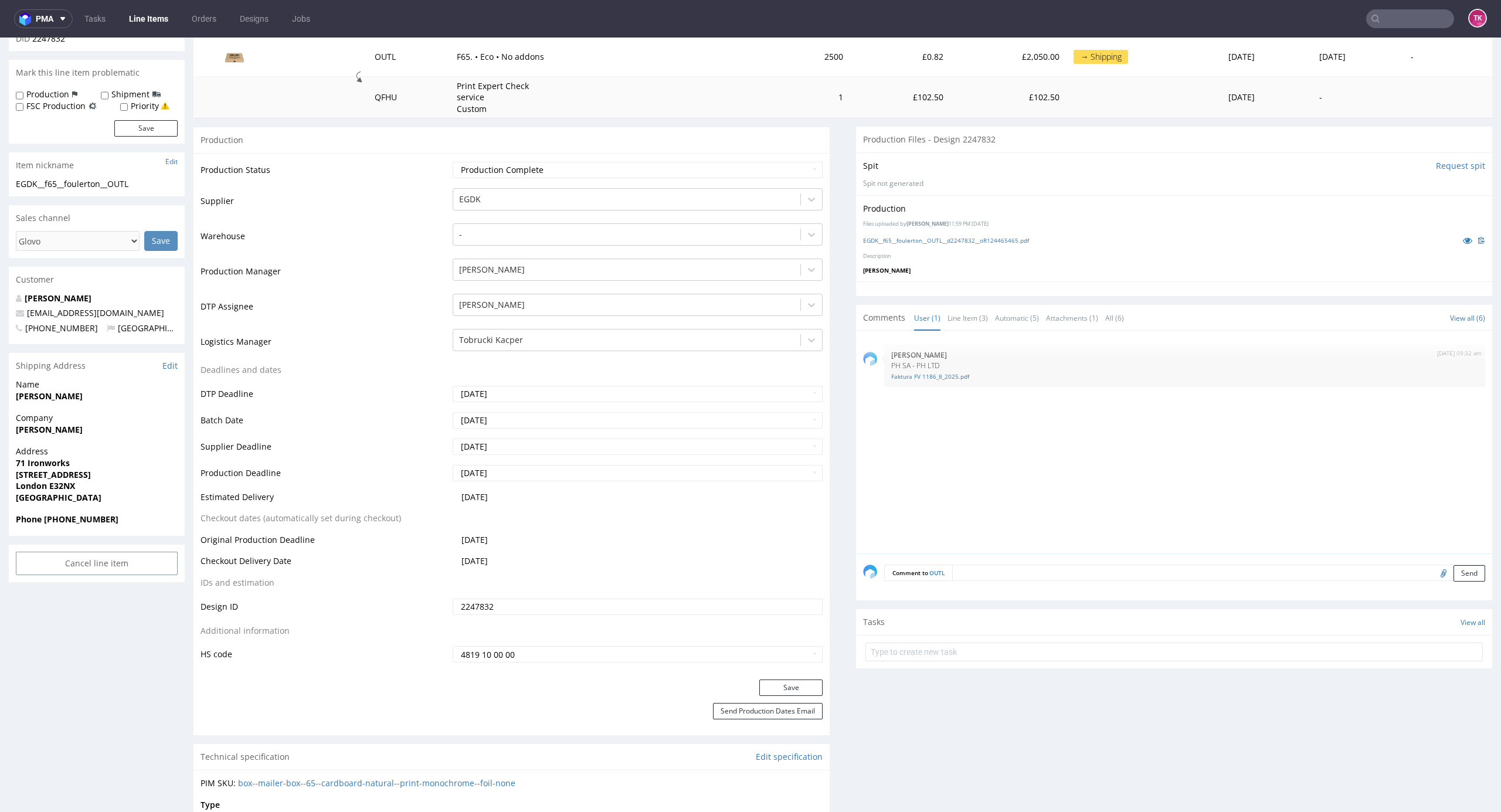
scroll to position [1201, 0]
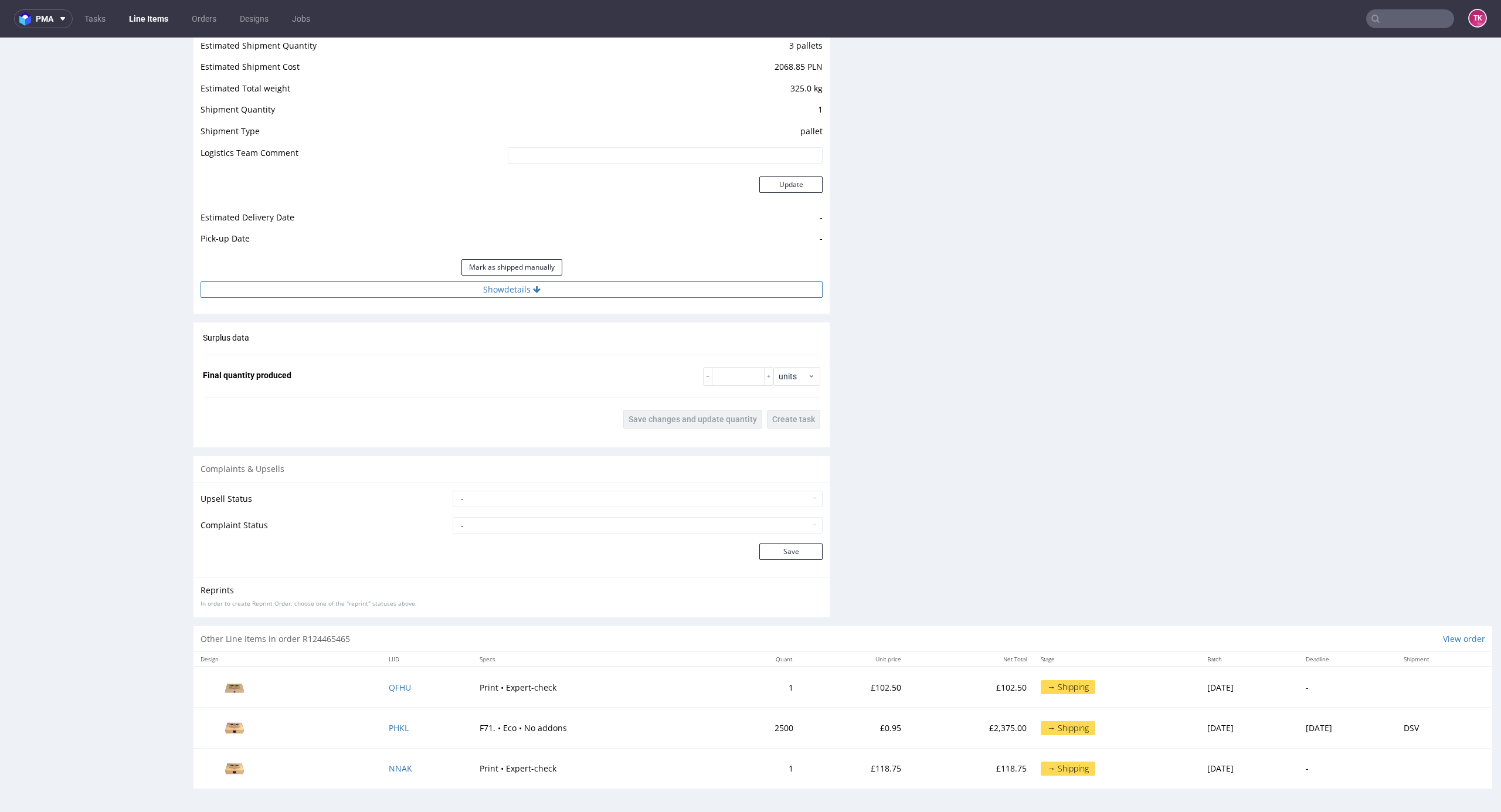
click at [577, 285] on button "Show details" at bounding box center [512, 289] width 622 height 16
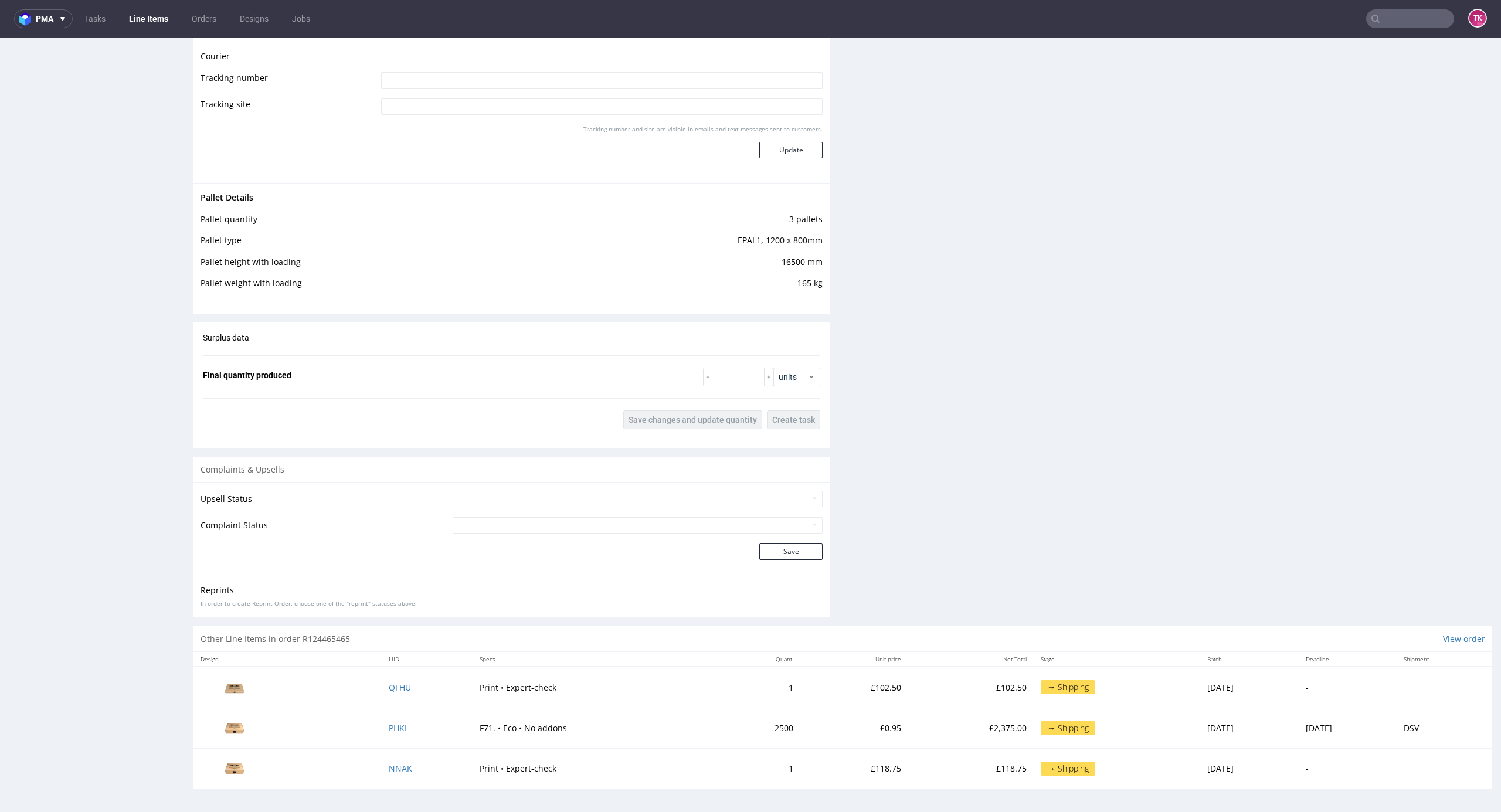
scroll to position [0, 0]
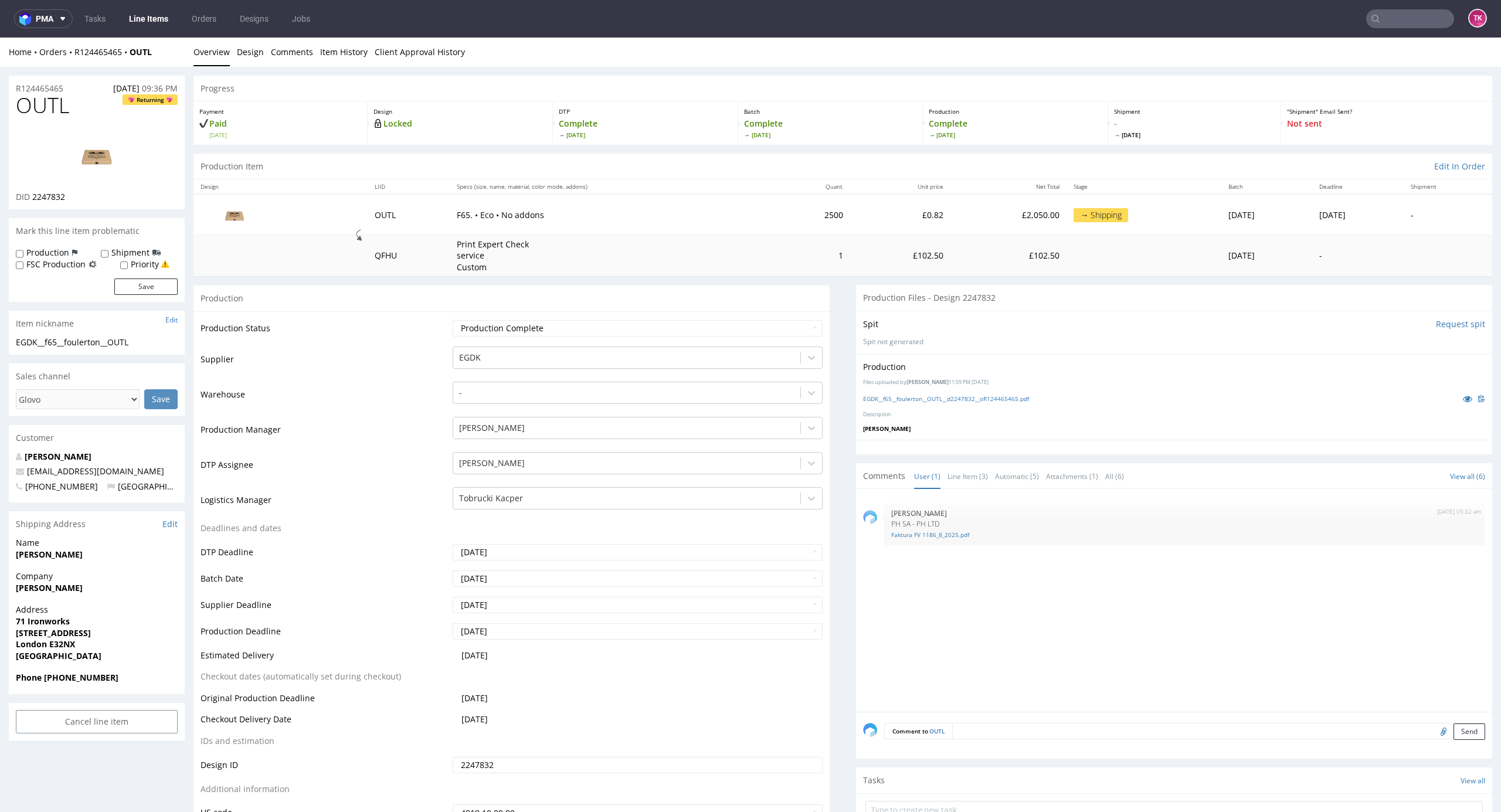
drag, startPoint x: 1481, startPoint y: 579, endPoint x: 1462, endPoint y: 38, distance: 541.3
drag, startPoint x: 150, startPoint y: 65, endPoint x: 130, endPoint y: 62, distance: 20.2
click at [132, 61] on div "Home Orders R124465465 OUTL Overview Design Comments Item History Client Approv…" at bounding box center [750, 52] width 1501 height 29
copy strong "OUTL"
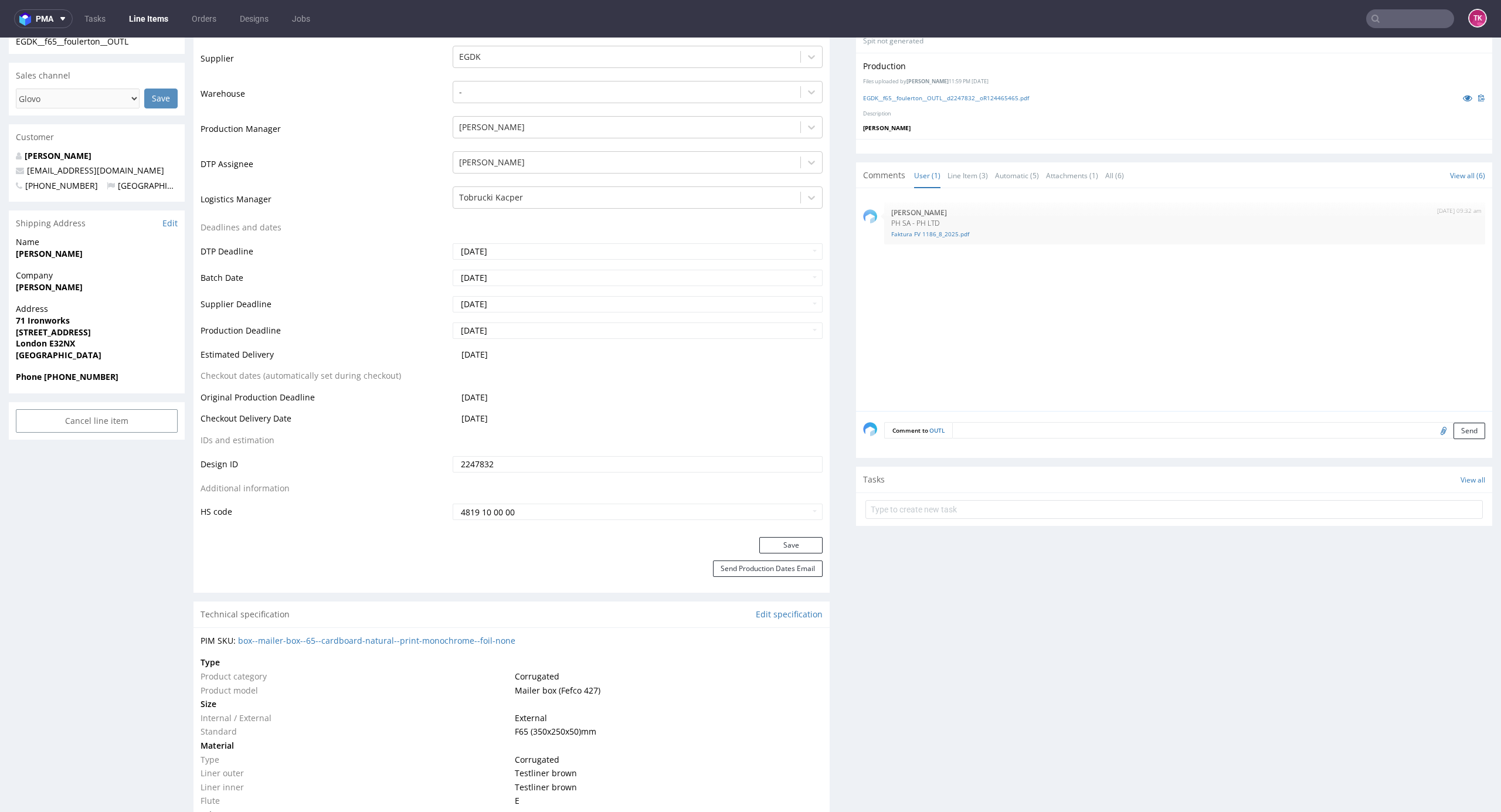
scroll to position [234, 0]
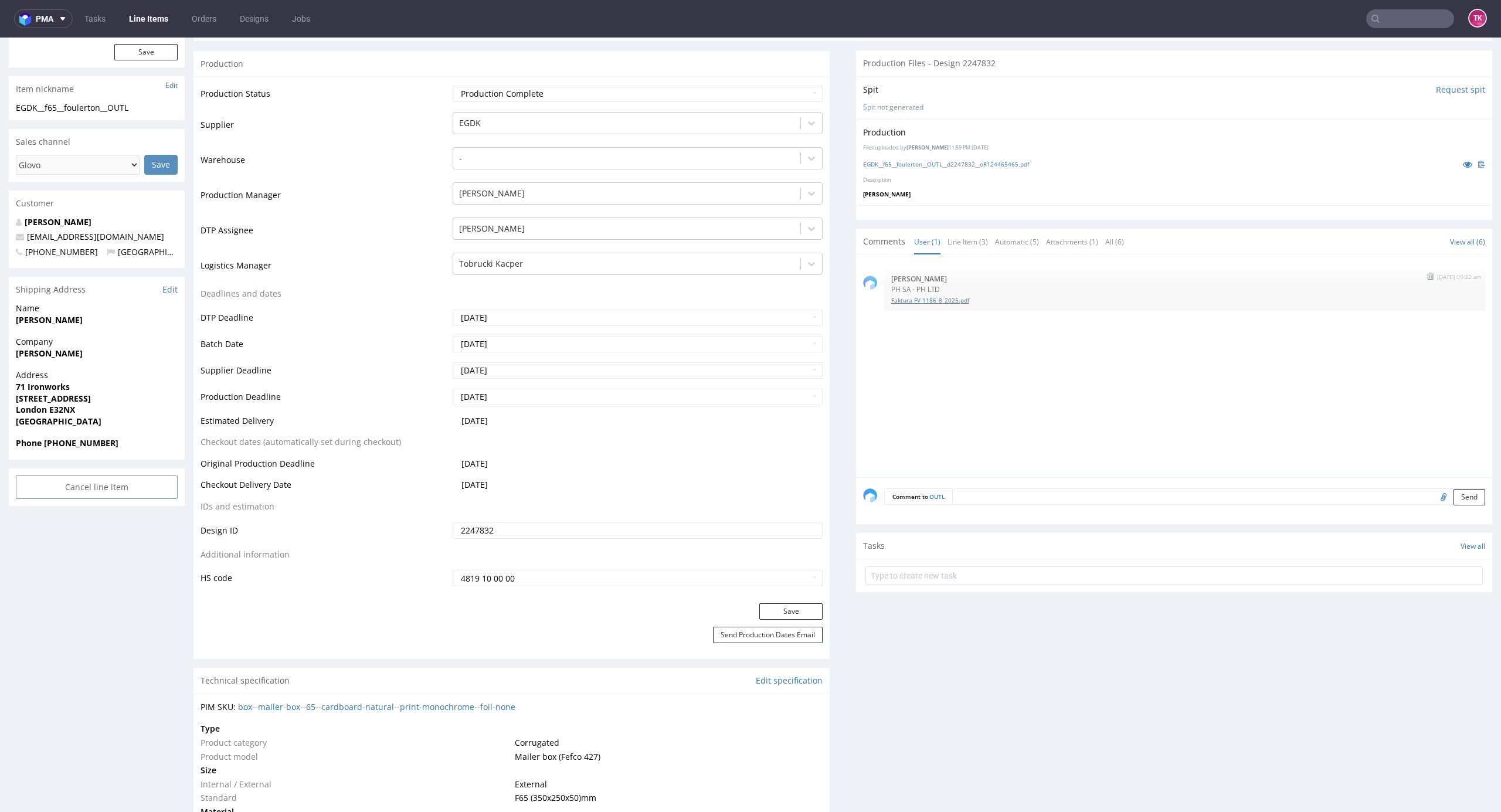
click at [924, 304] on link "Faktura FV 1186_8_2025.pdf" at bounding box center [1185, 300] width 587 height 9
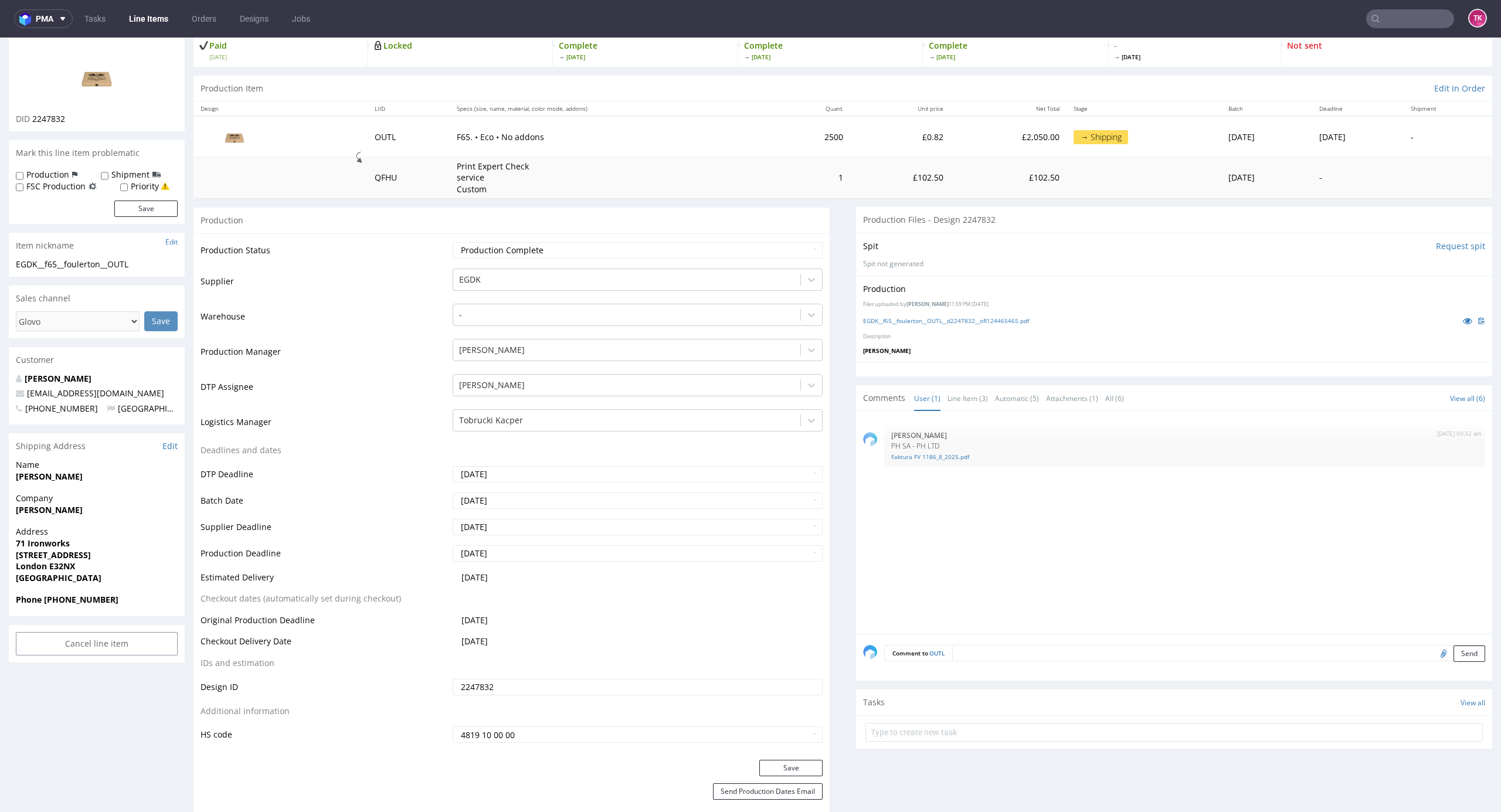
scroll to position [0, 0]
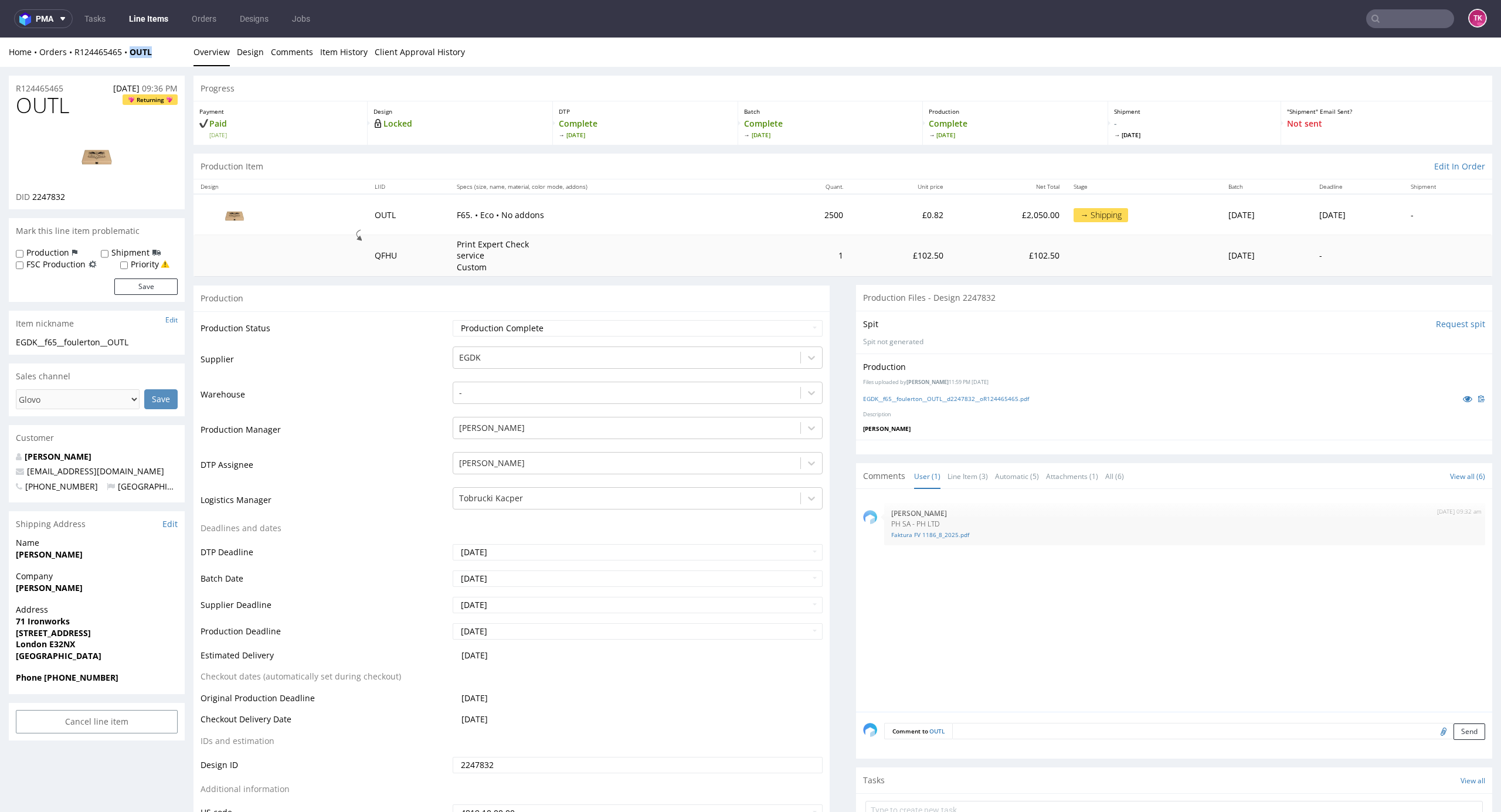
click at [169, 45] on div "Home Orders R124465465 OUTL Overview Design Comments Item History Client Approv…" at bounding box center [750, 52] width 1501 height 29
drag, startPoint x: 169, startPoint y: 50, endPoint x: 66, endPoint y: 62, distance: 103.7
click at [66, 62] on div "Home Orders R124465465 OUTL Overview Design Comments Item History Client Approv…" at bounding box center [750, 52] width 1501 height 29
copy div "R124465465 OUTL"
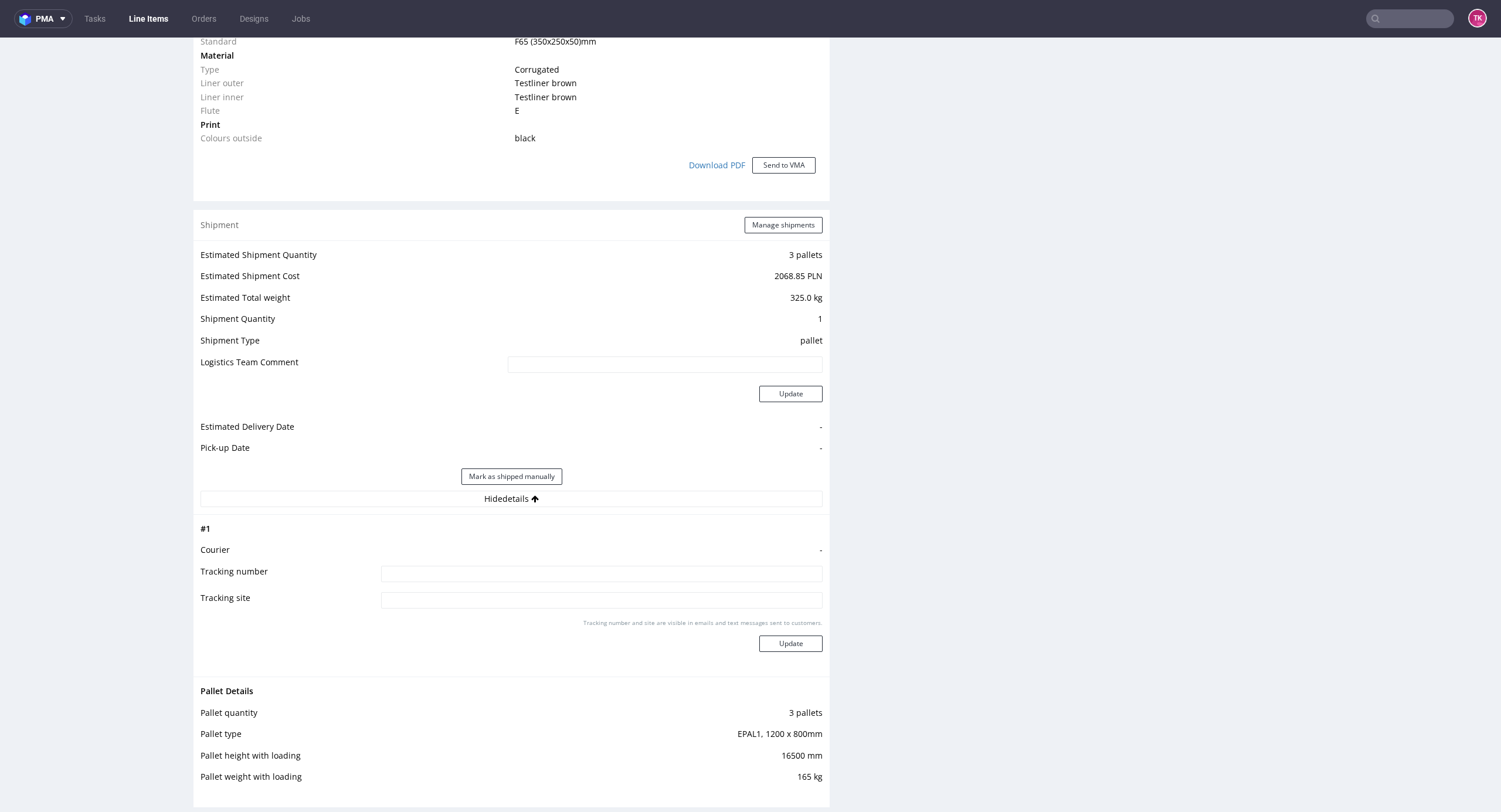
scroll to position [1016, 0]
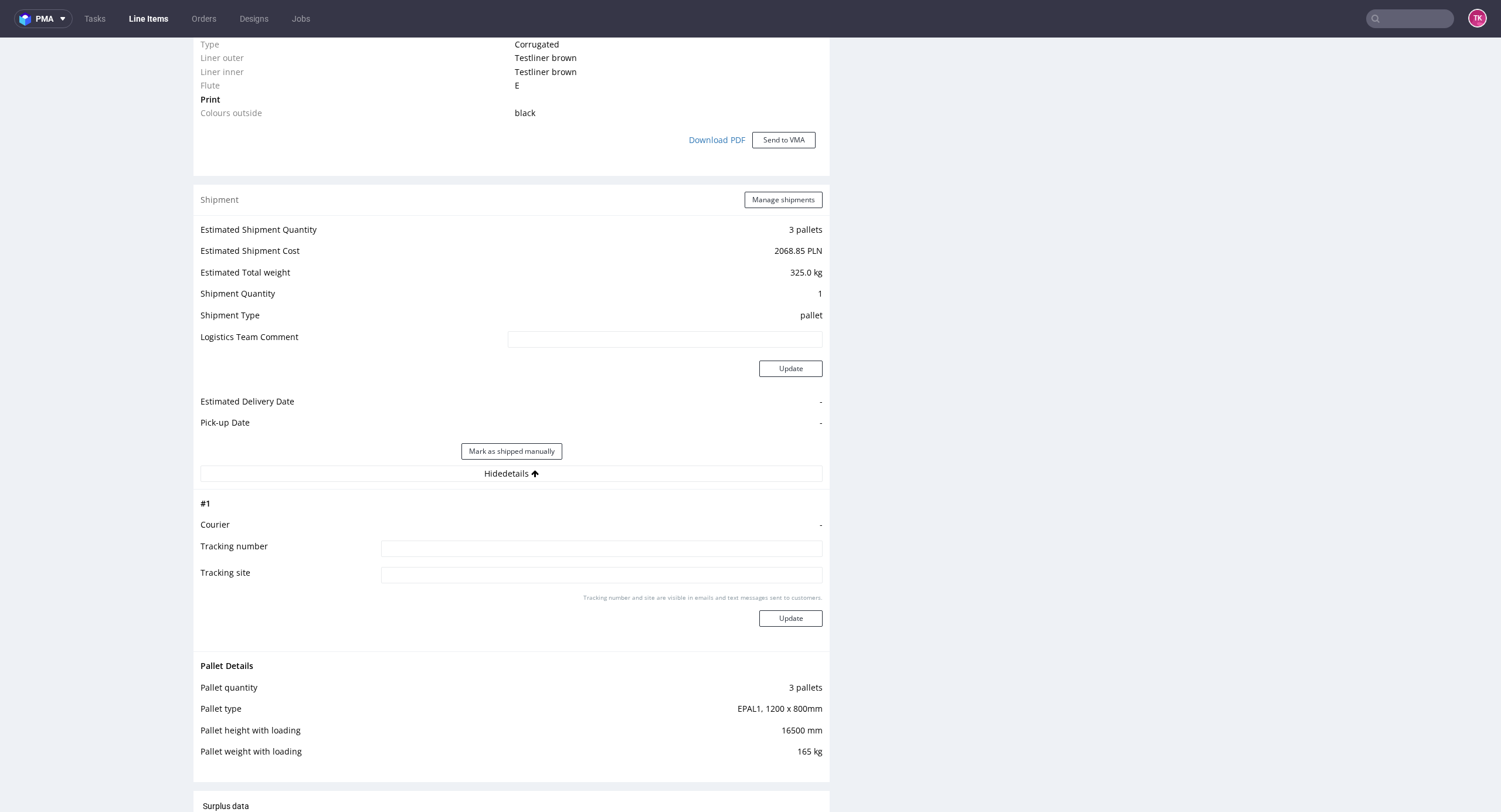
click at [1414, 26] on input "text" at bounding box center [1410, 19] width 88 height 19
paste input "ALWC"
type input "ALWC"
click at [1310, 53] on div "ALWC" at bounding box center [1308, 48] width 22 height 12
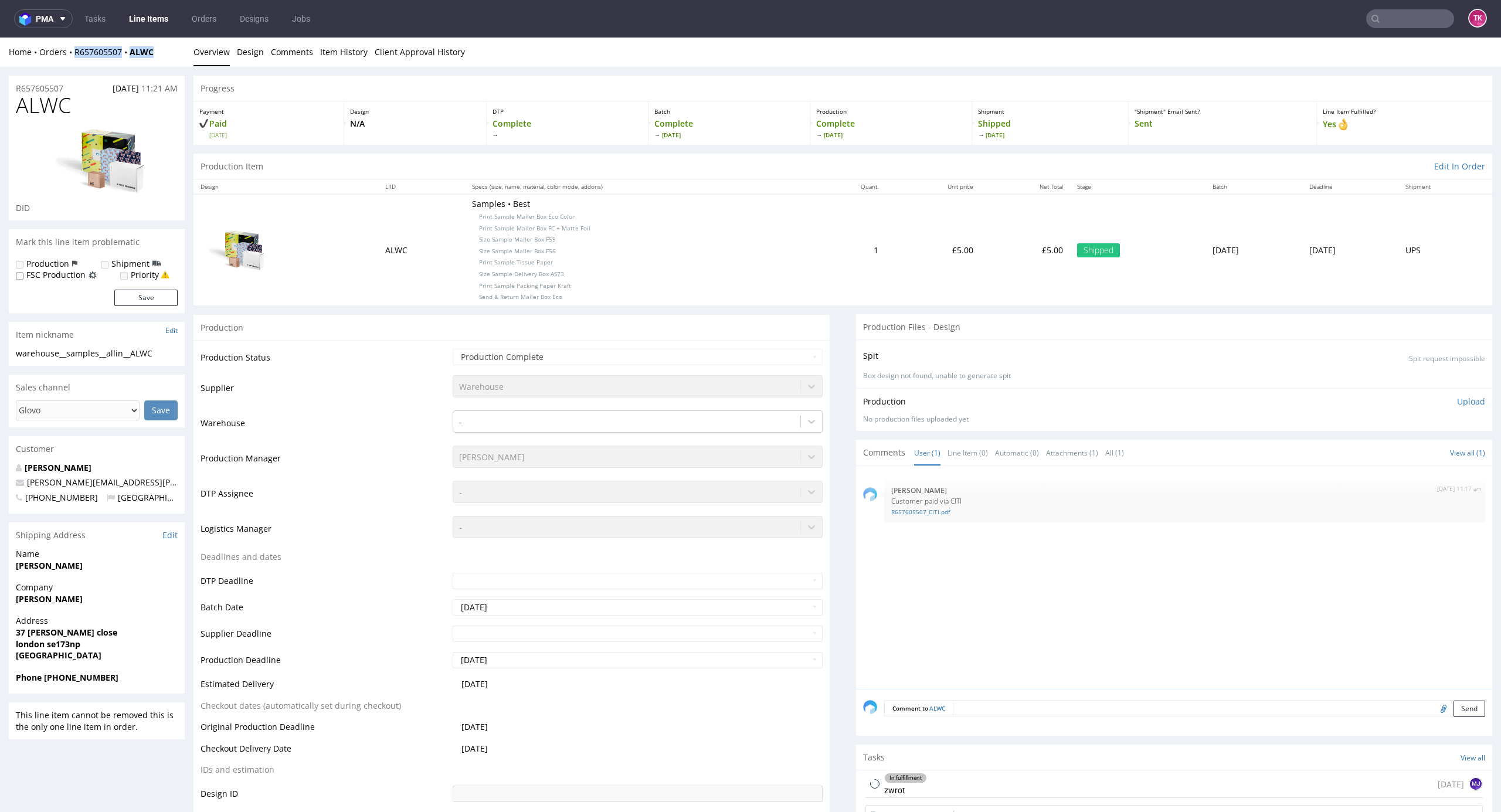
drag, startPoint x: 169, startPoint y: 48, endPoint x: 72, endPoint y: 59, distance: 97.6
click at [72, 59] on div "Home Orders R657605507 ALWC Overview Design Comments Item History Client Approv…" at bounding box center [750, 52] width 1501 height 29
copy div "R657605507 ALWC"
click at [132, 20] on link "Line Items" at bounding box center [148, 19] width 53 height 19
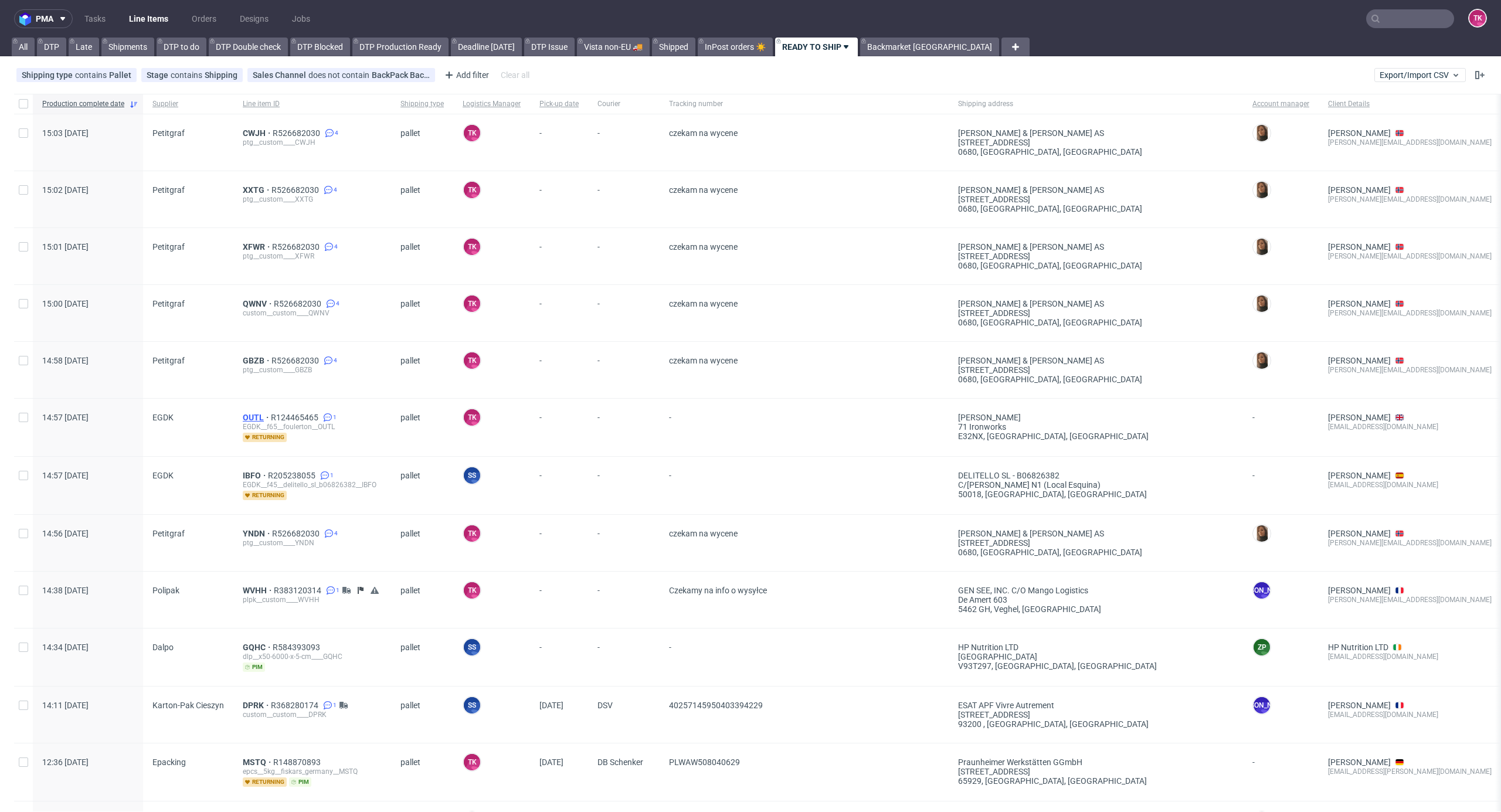
click at [255, 418] on span "OUTL" at bounding box center [257, 417] width 28 height 10
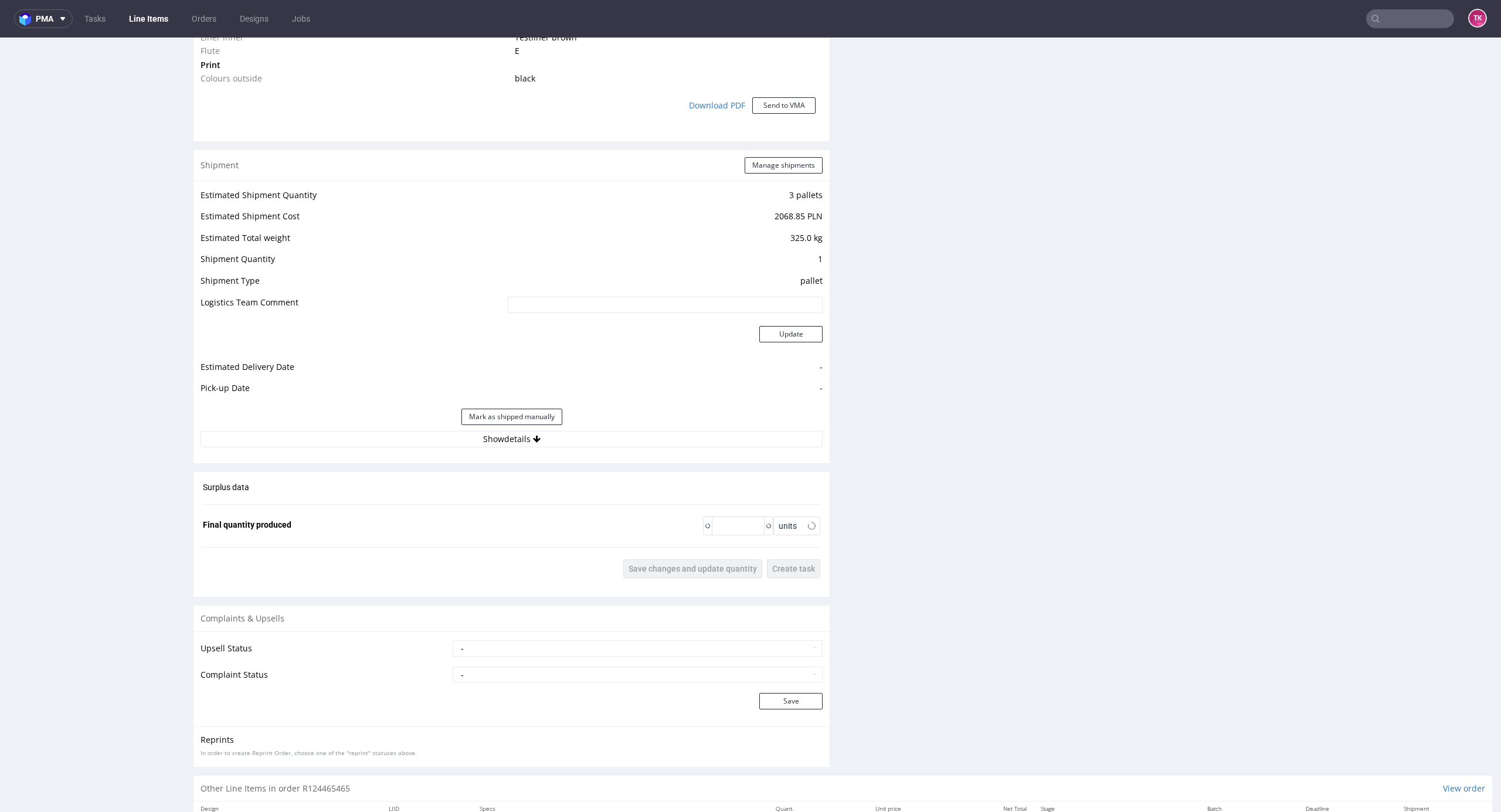
scroll to position [1201, 0]
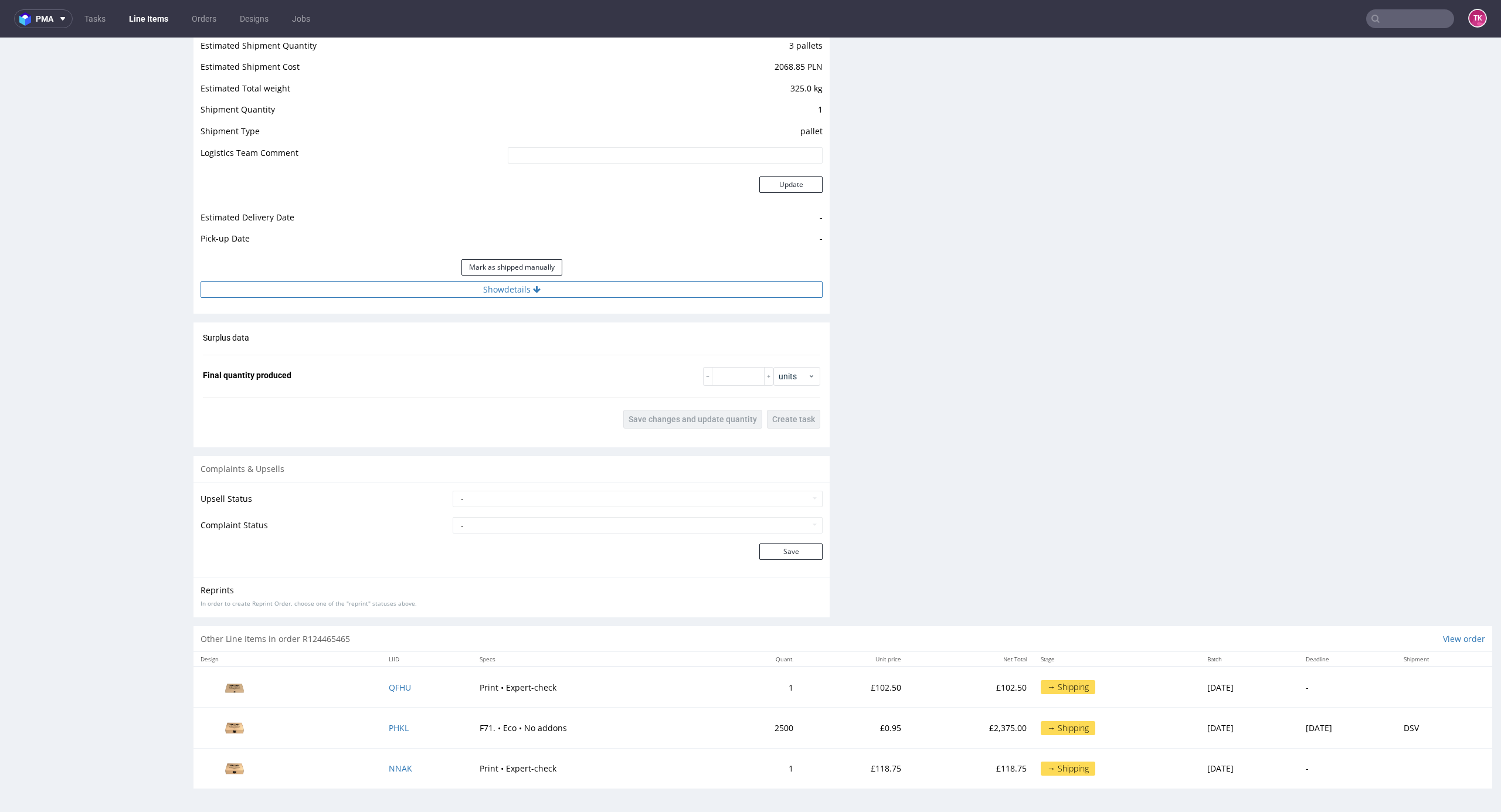
drag, startPoint x: 550, startPoint y: 286, endPoint x: 548, endPoint y: 301, distance: 15.1
click at [550, 286] on button "Show details" at bounding box center [512, 289] width 622 height 16
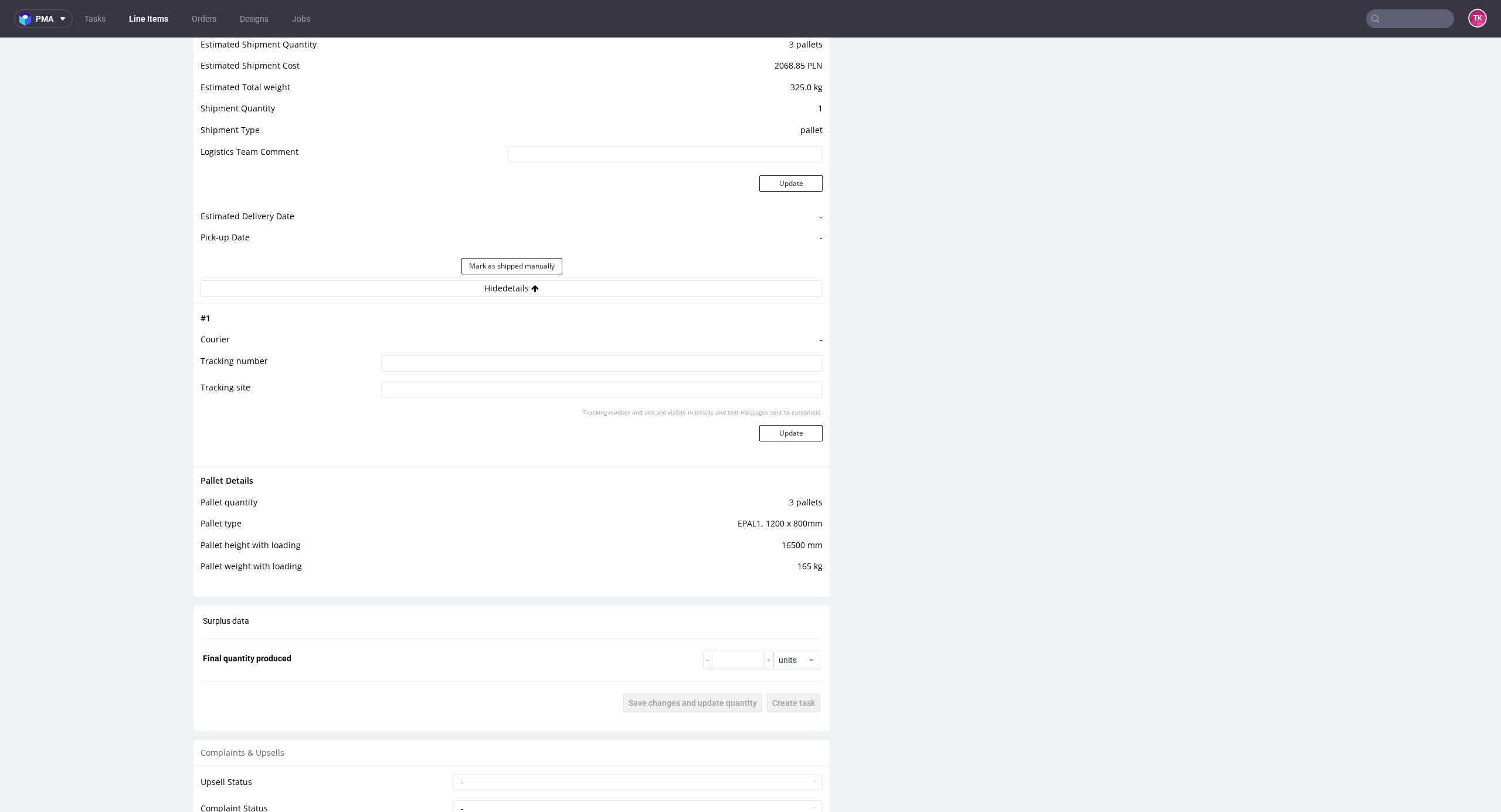
drag, startPoint x: 521, startPoint y: 352, endPoint x: 519, endPoint y: 359, distance: 7.3
click at [519, 354] on tbody "# 1 Courier - Tracking number Tracking site Tracking number and site are visibl…" at bounding box center [512, 385] width 622 height 148
click at [519, 362] on input at bounding box center [602, 363] width 442 height 16
type input "d"
type input "czekam na fakturę"
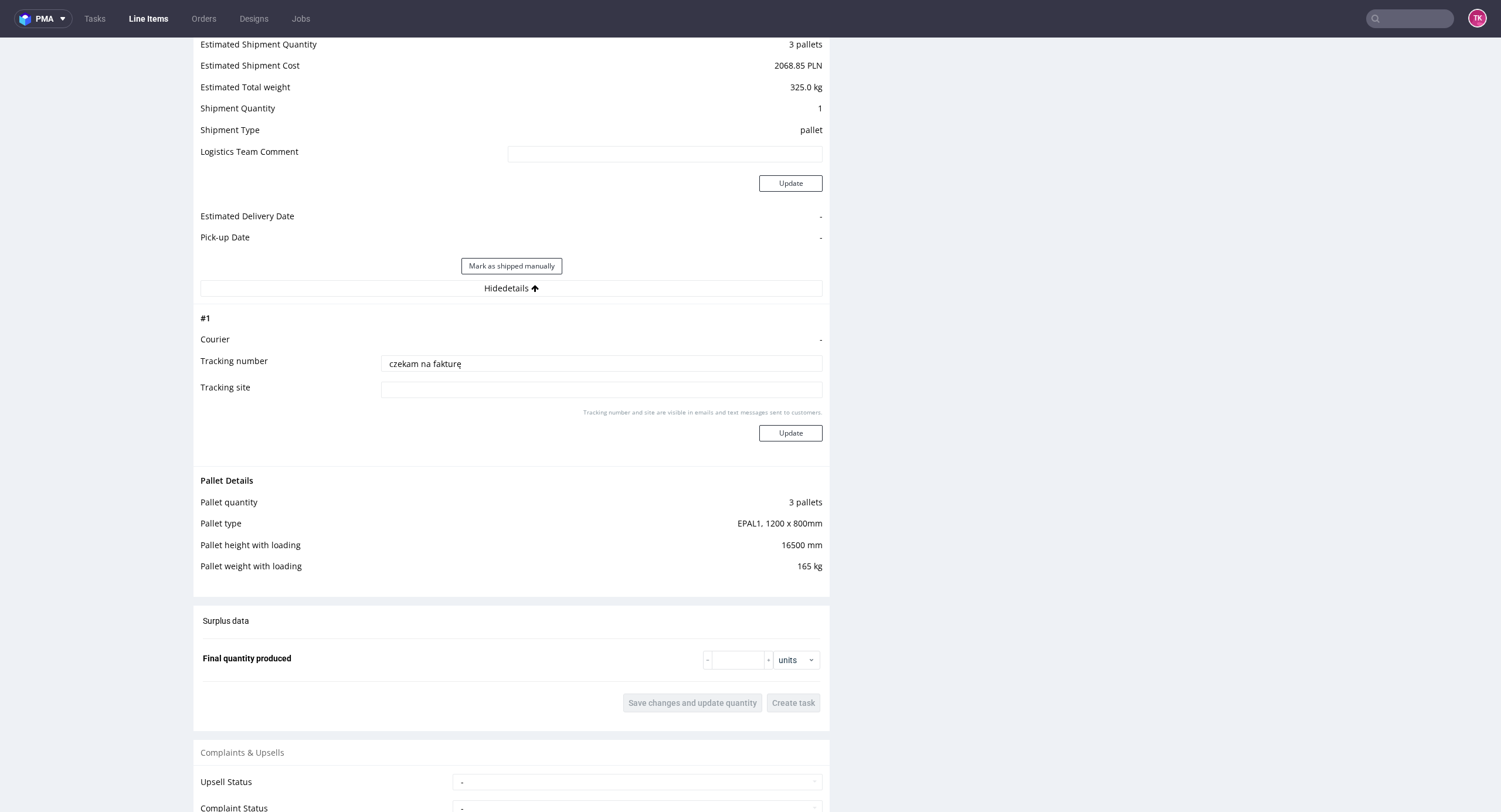
click at [810, 432] on div "# 1 Courier - Tracking number czekam na fakturę Tracking site Tracking number a…" at bounding box center [512, 385] width 637 height 163
click at [808, 434] on button "Update" at bounding box center [791, 433] width 63 height 16
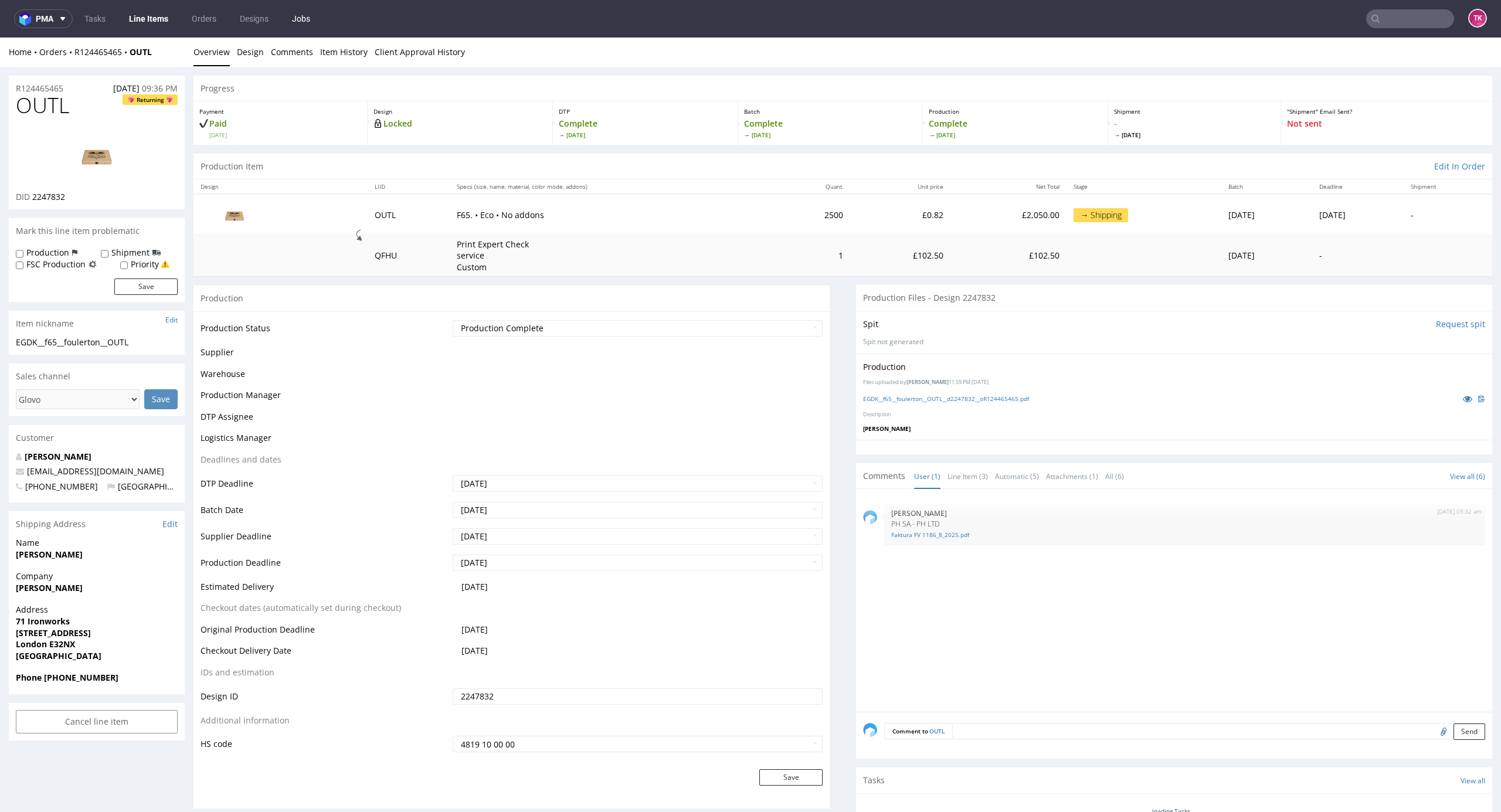
scroll to position [481, 0]
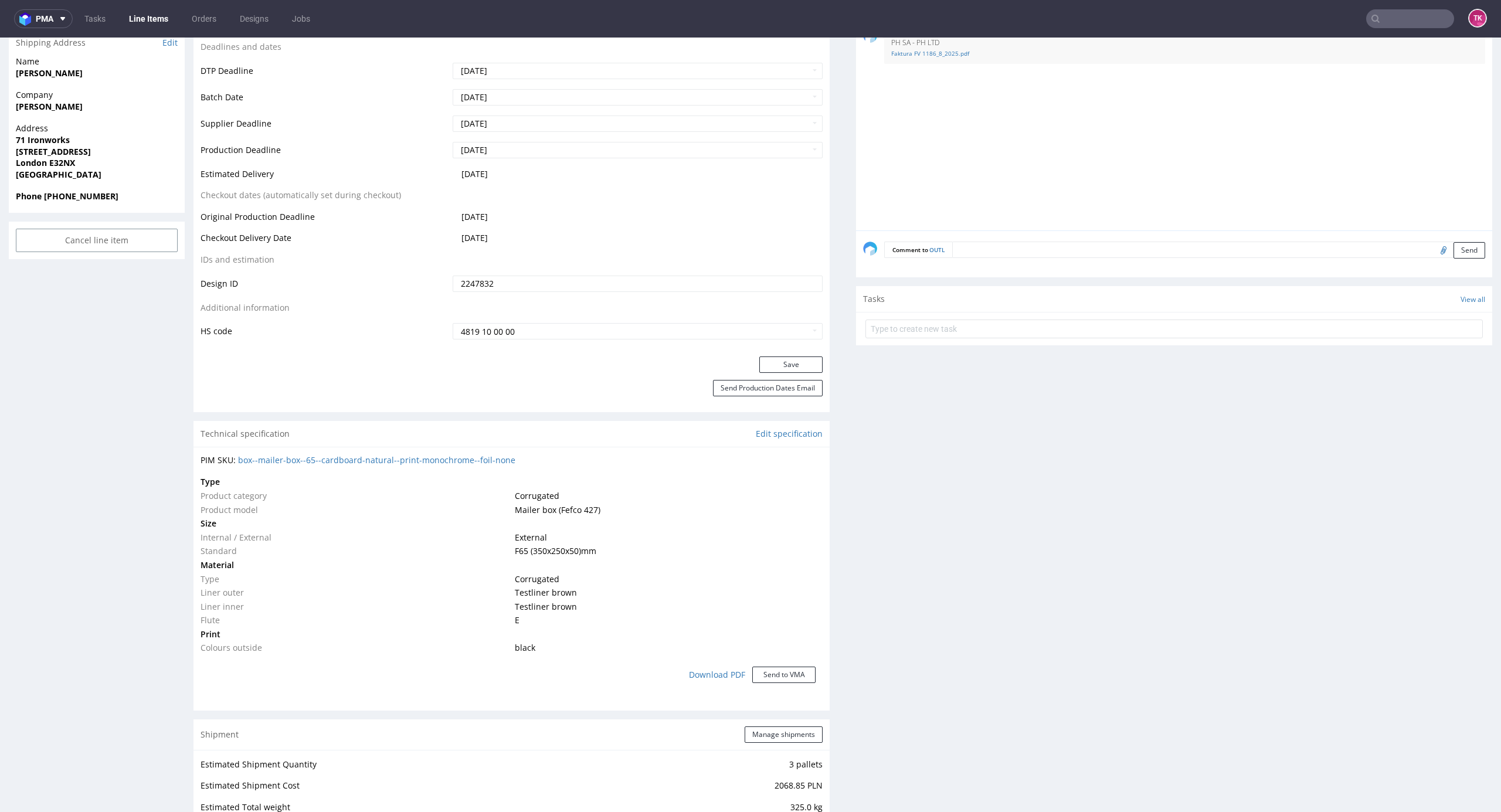
click at [136, 26] on link "Line Items" at bounding box center [148, 19] width 53 height 19
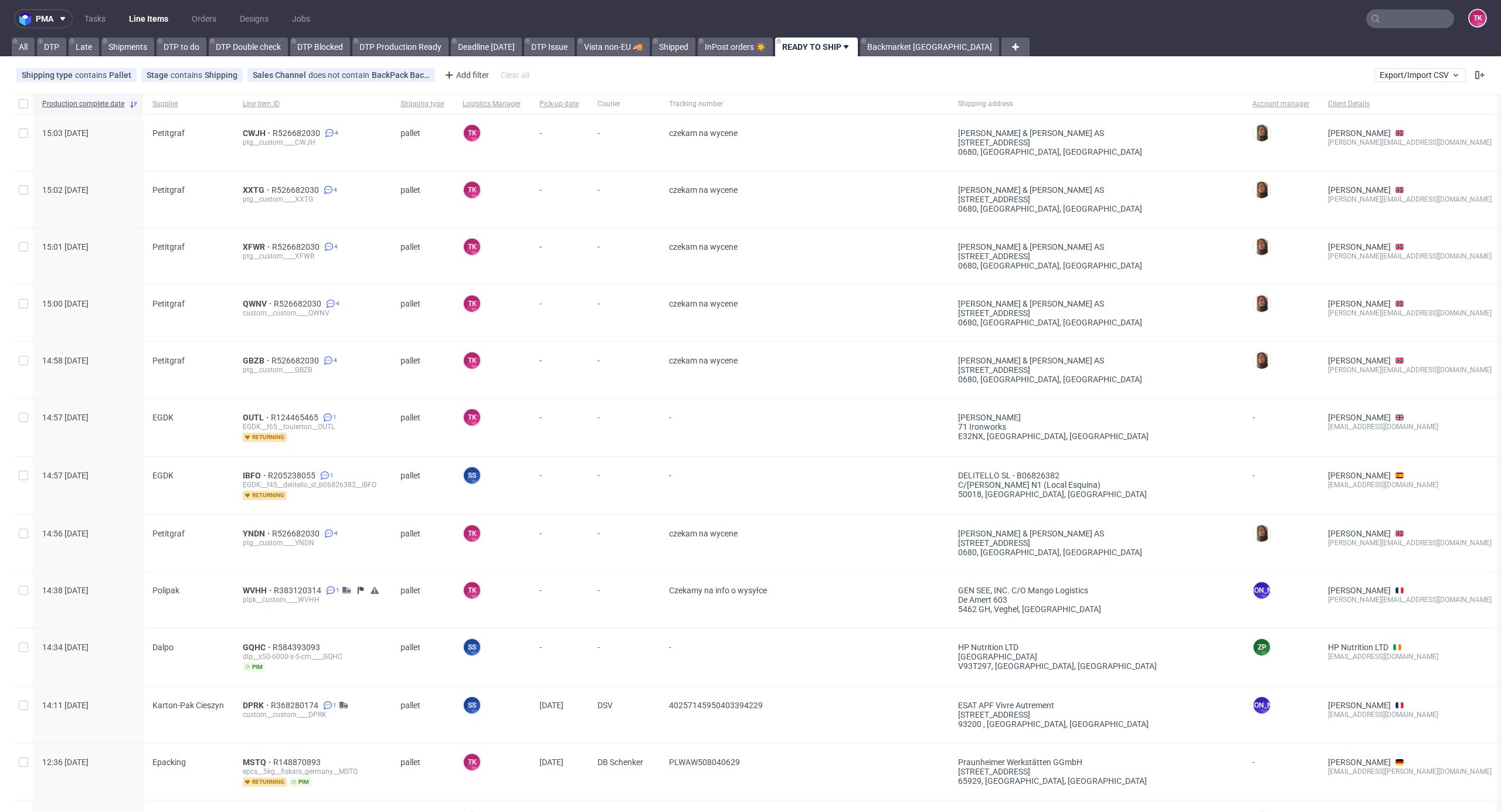
click at [161, 16] on link "Line Items" at bounding box center [148, 19] width 53 height 19
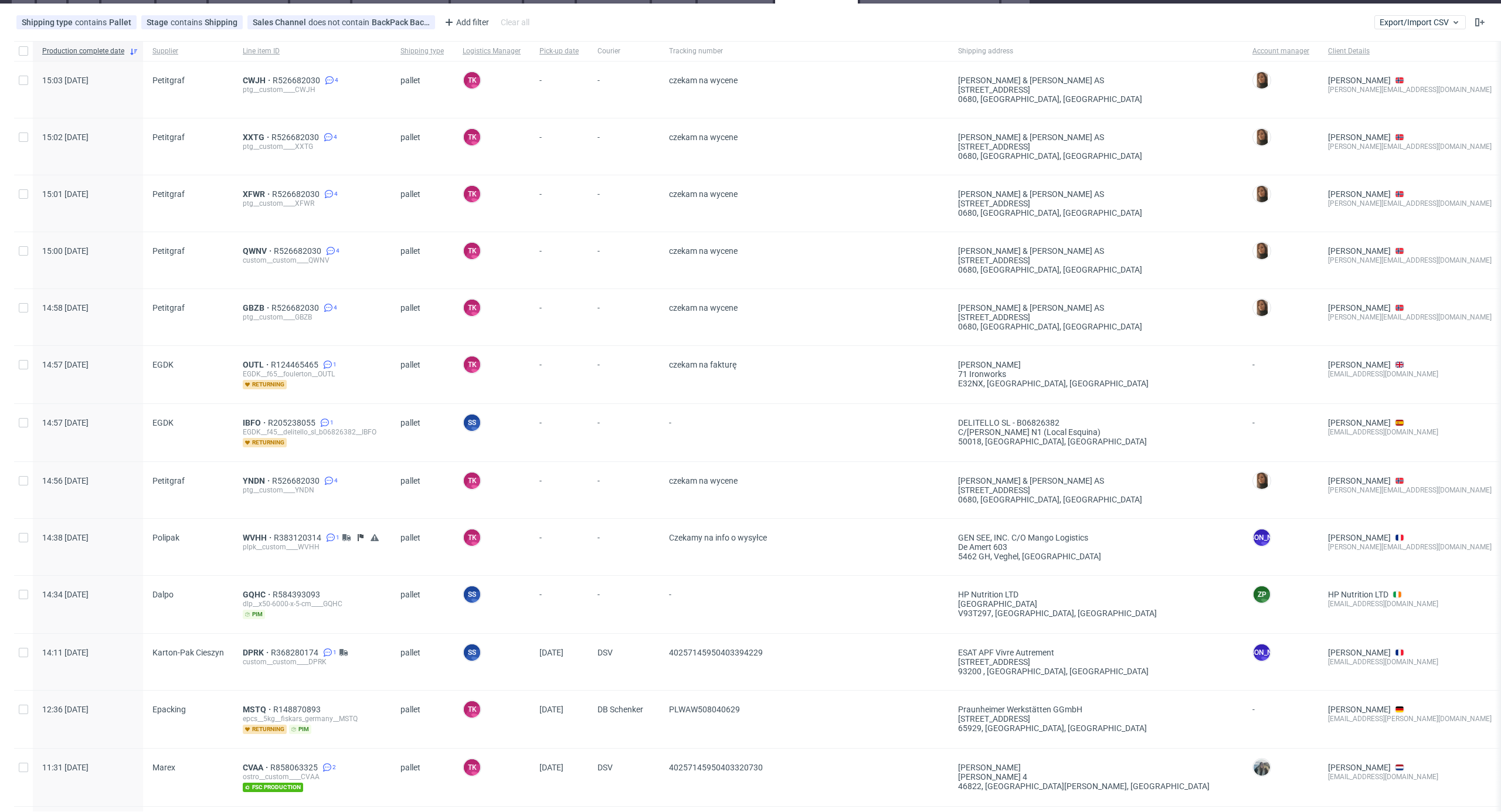
scroll to position [78, 0]
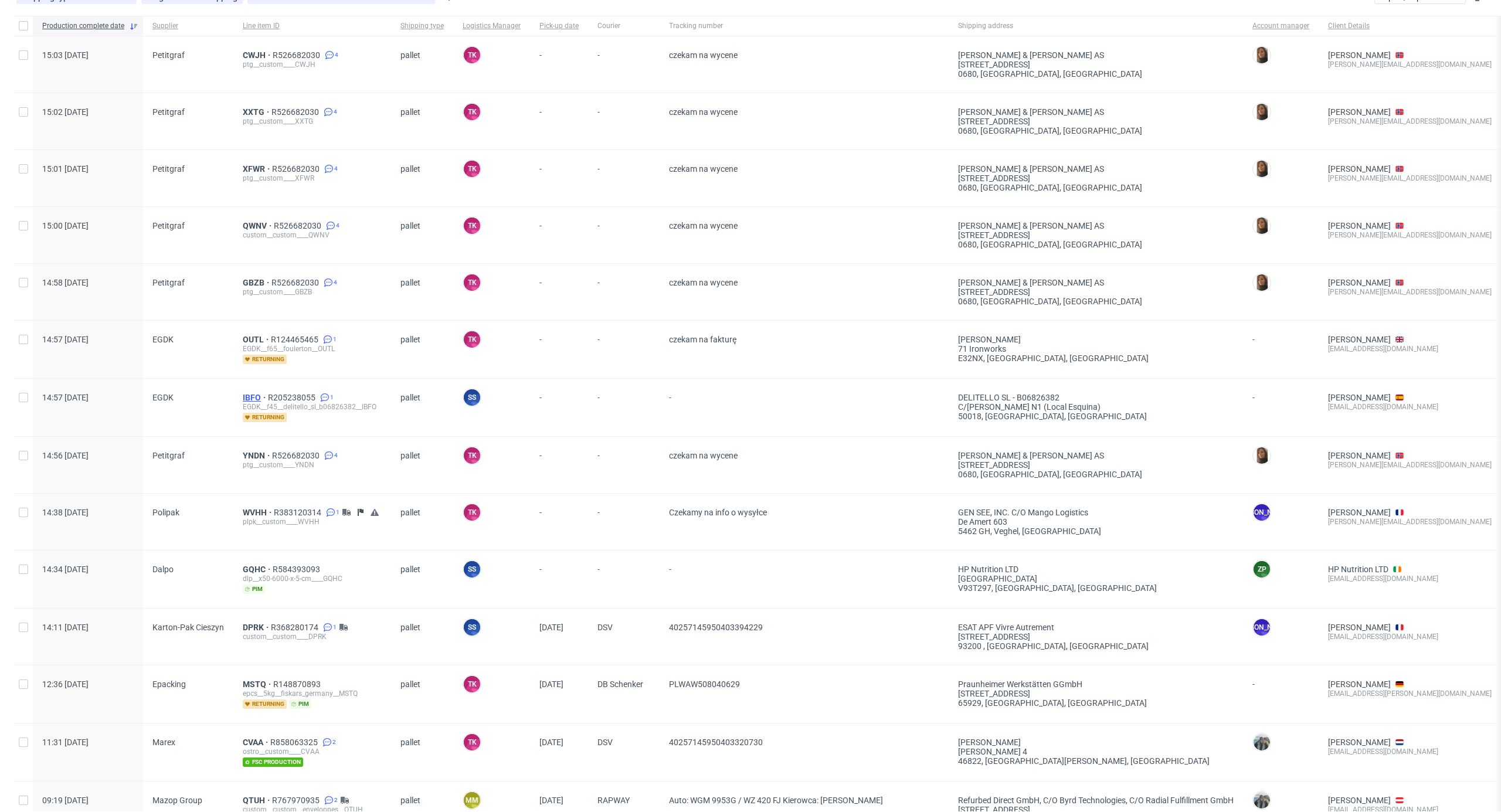
click at [250, 400] on span "IBFO" at bounding box center [255, 398] width 25 height 10
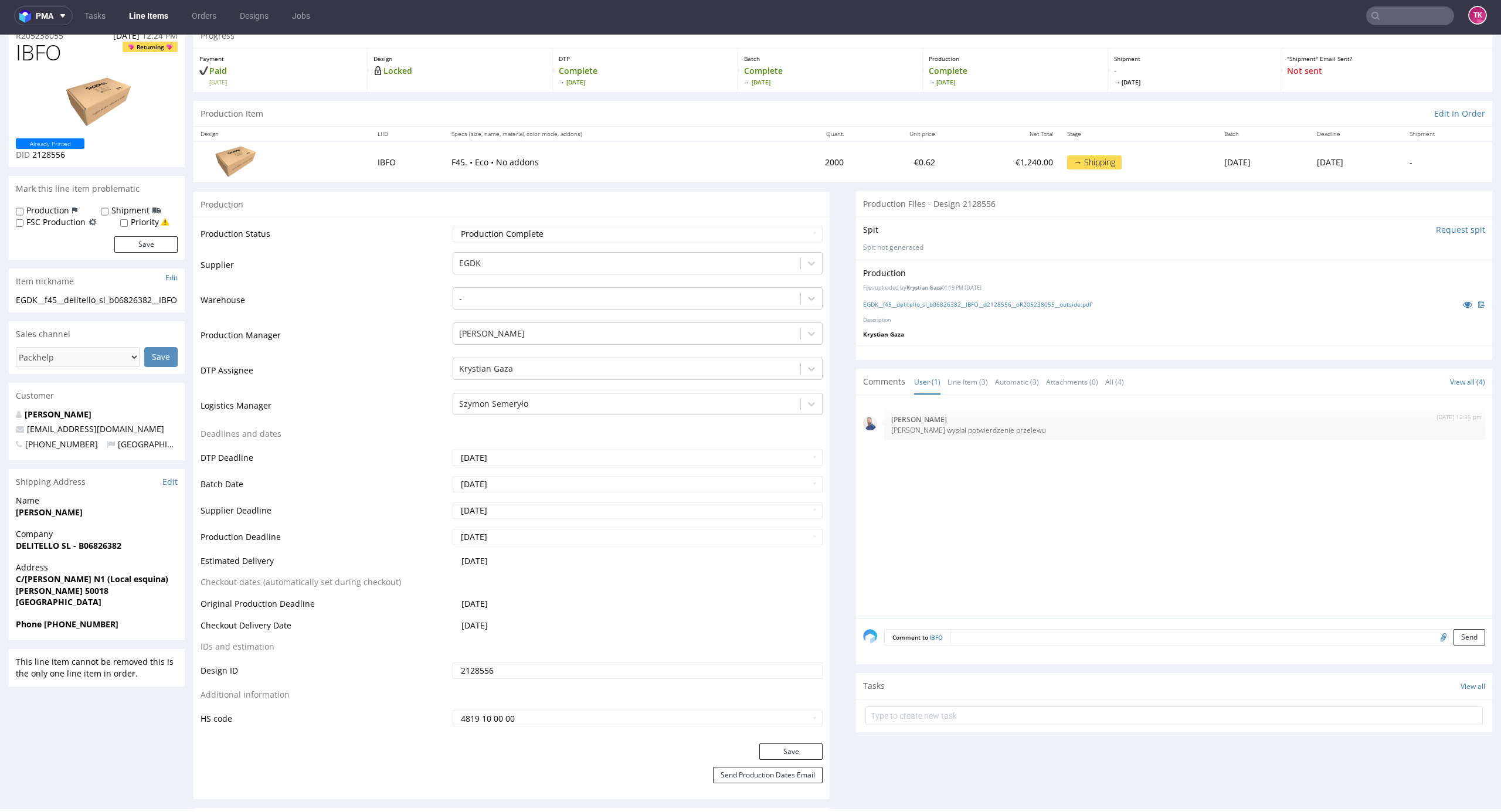
scroll to position [78, 0]
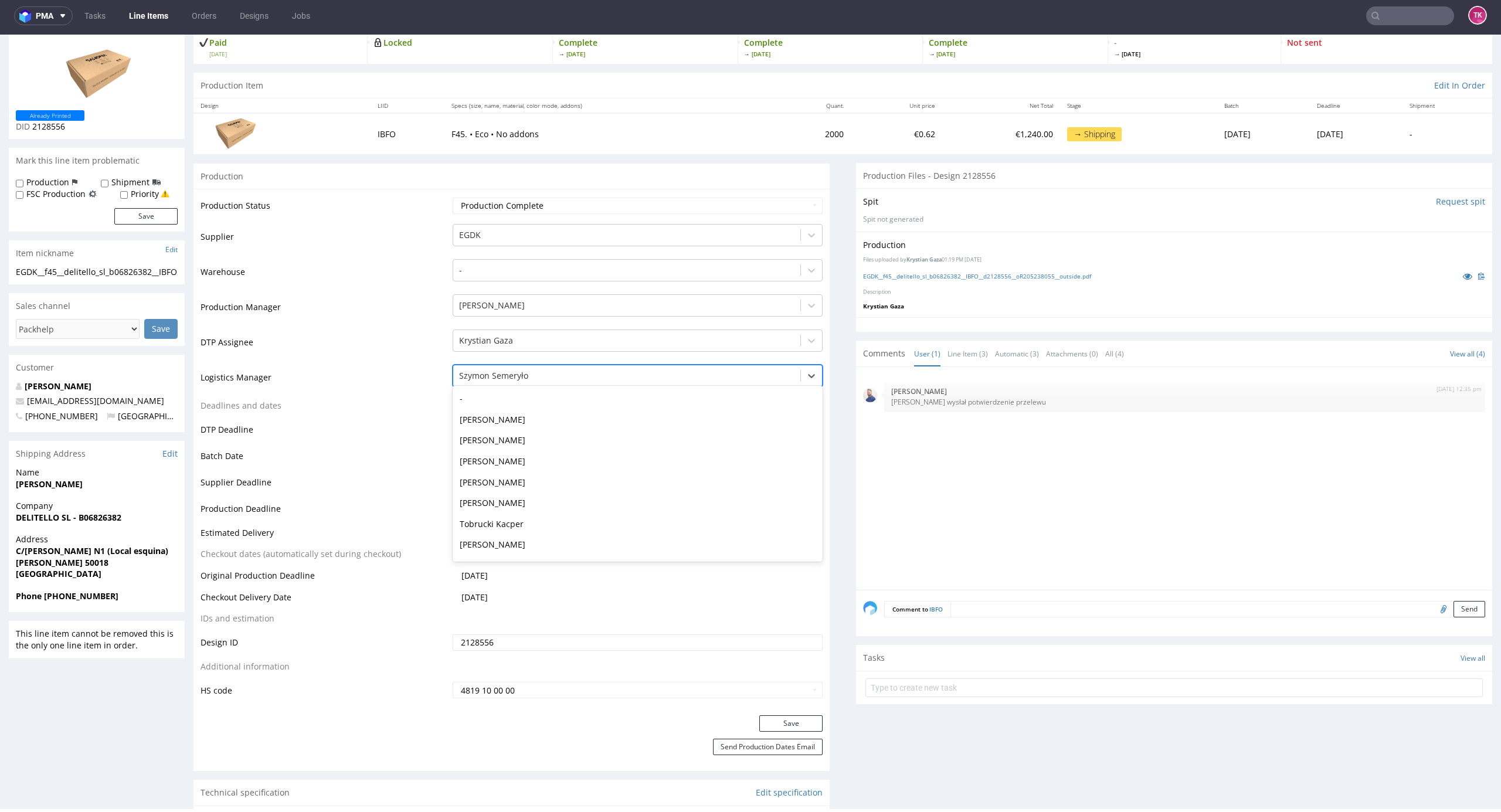
click at [526, 377] on div at bounding box center [628, 376] width 336 height 14
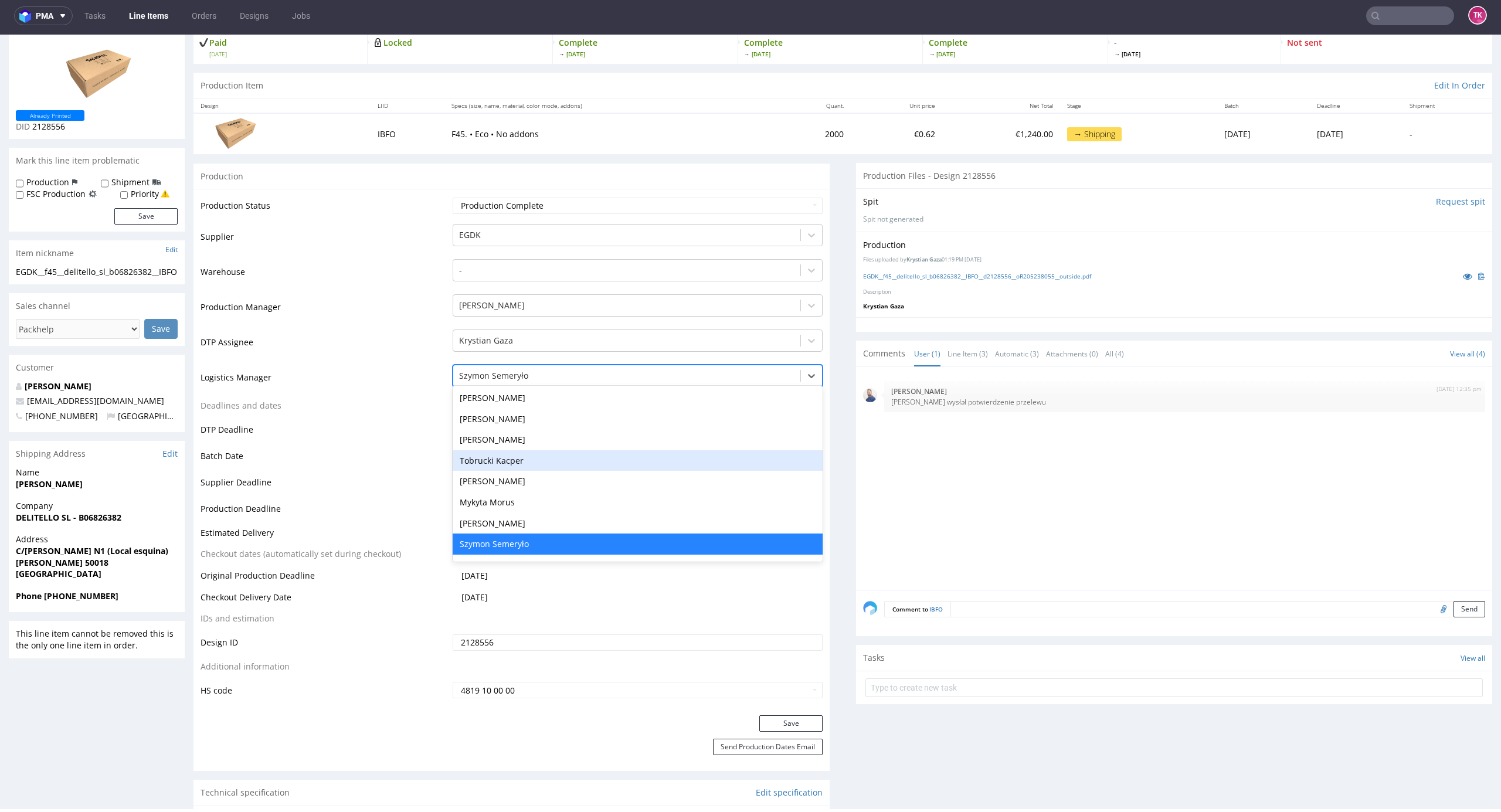
click at [505, 459] on div "Tobrucki Kacper" at bounding box center [638, 460] width 371 height 21
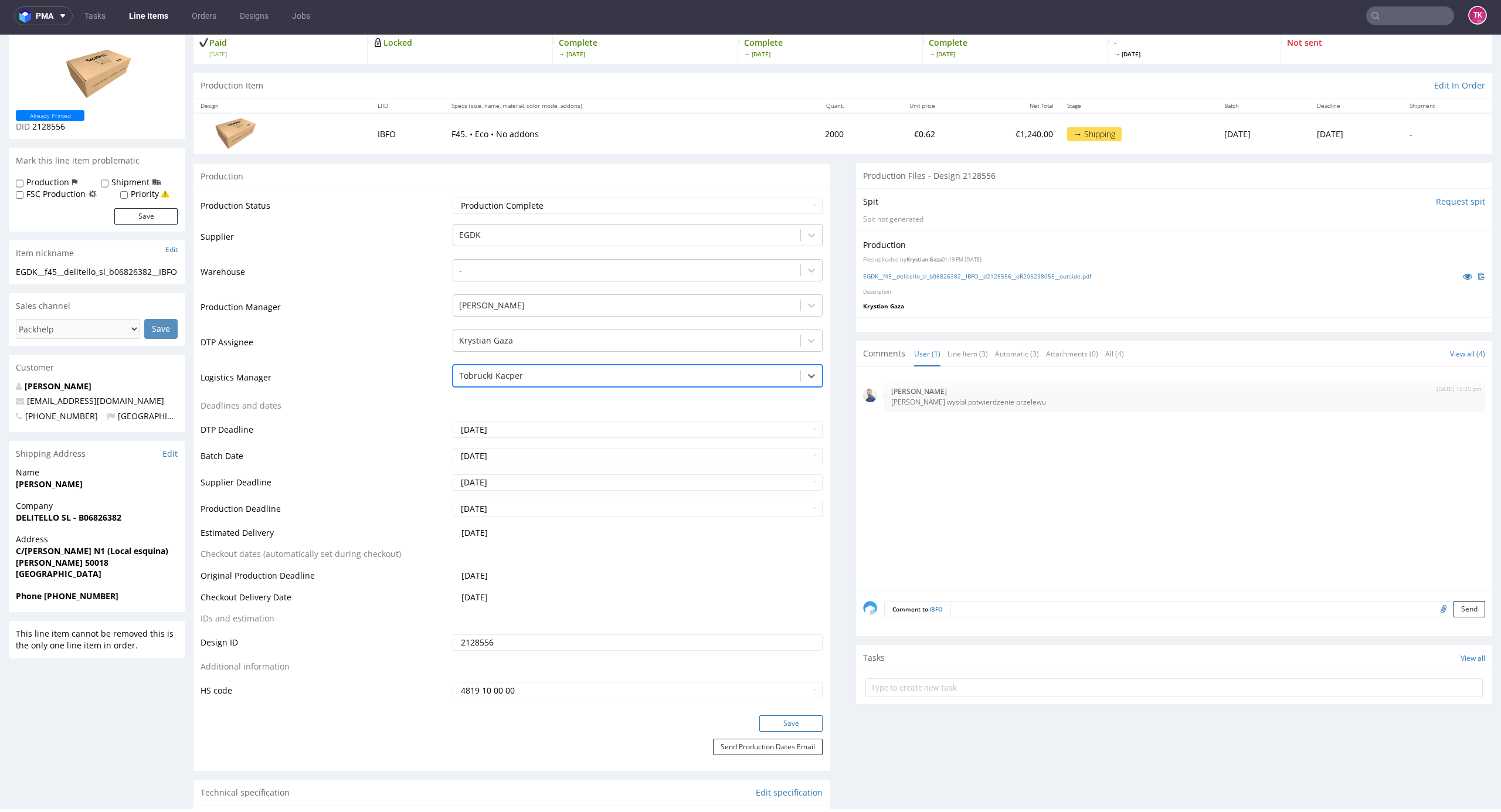
click at [782, 719] on button "Save" at bounding box center [791, 723] width 63 height 16
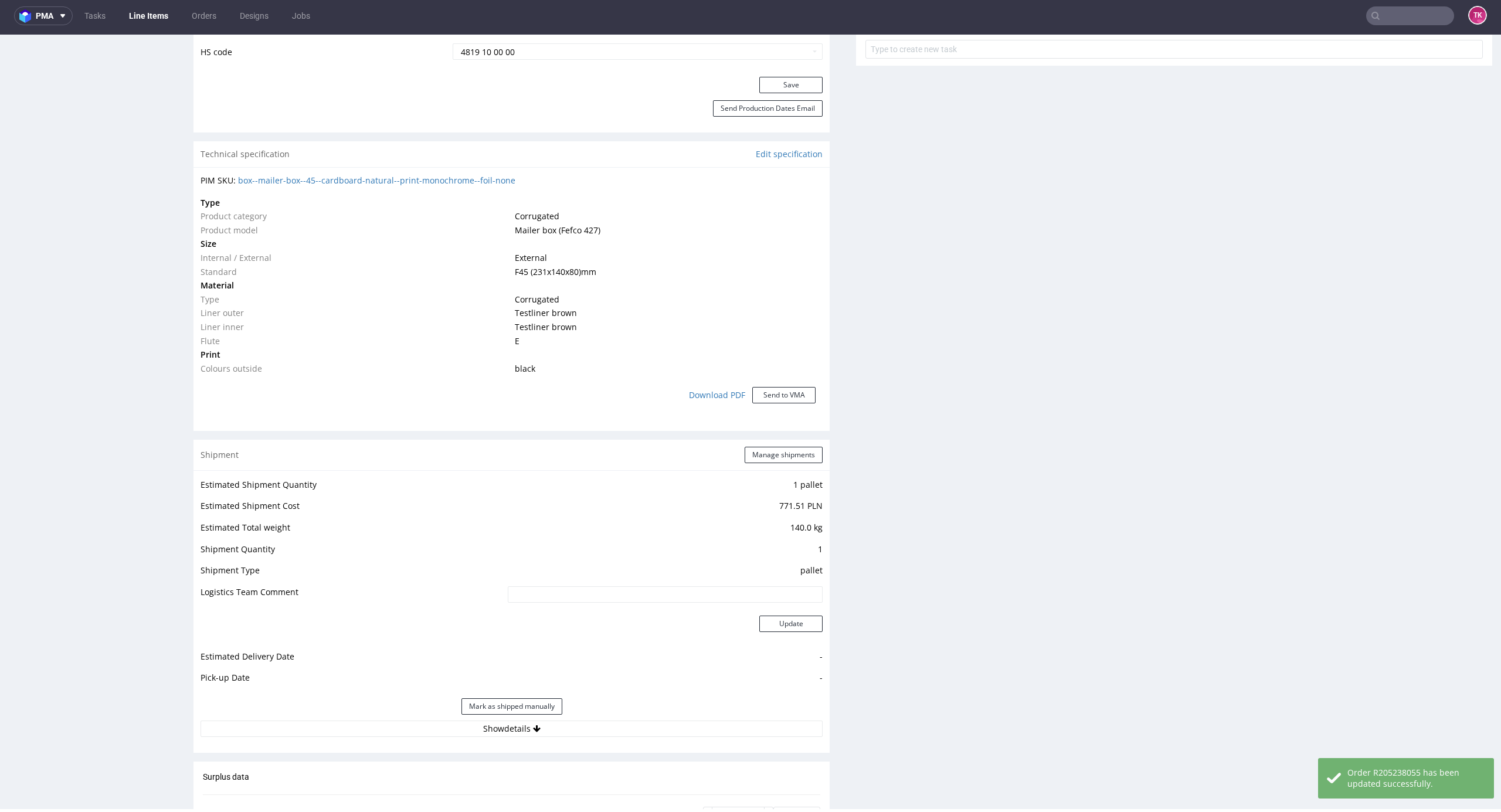
scroll to position [863, 0]
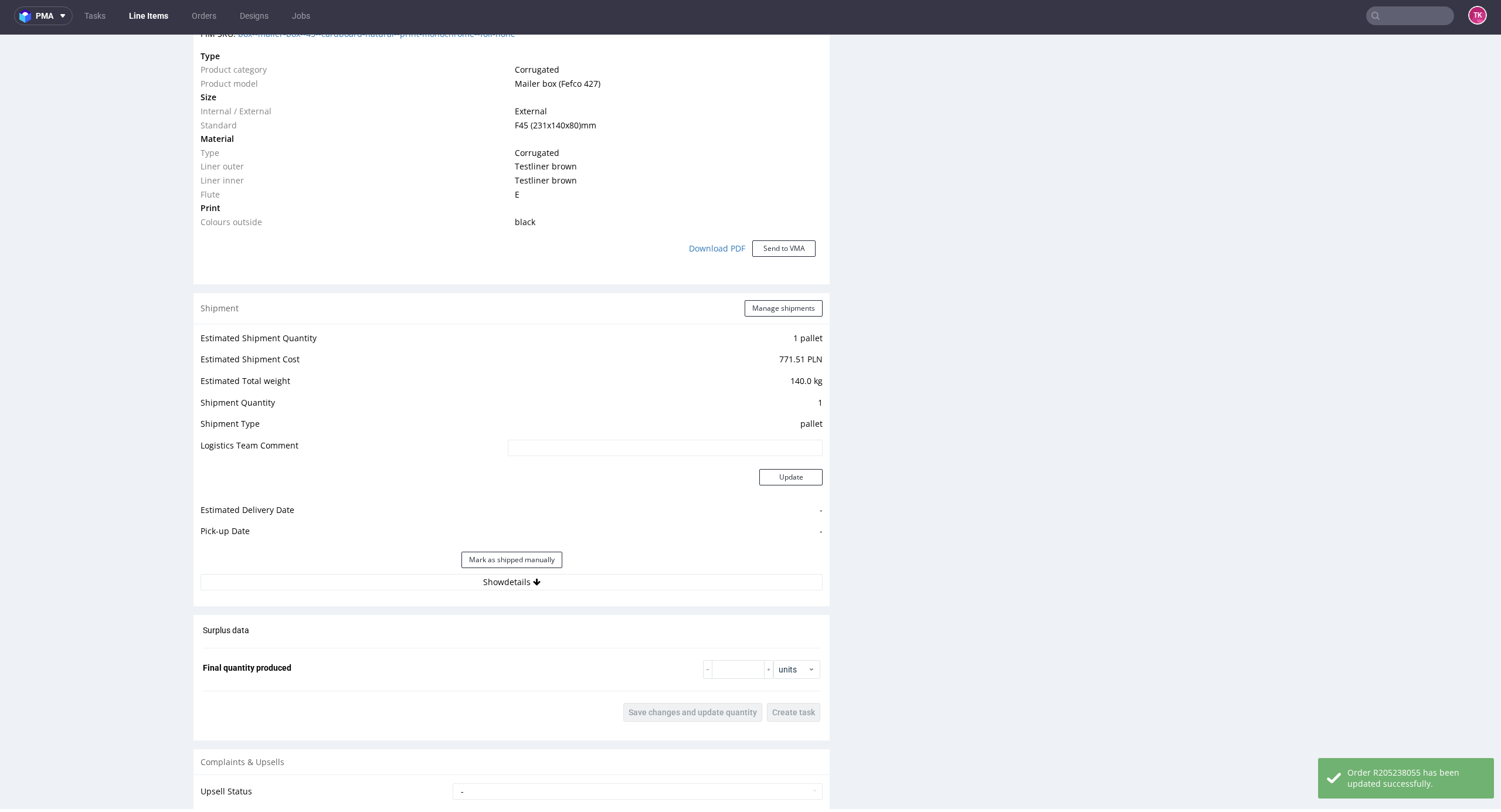
click at [648, 591] on div "Estimated Shipment Quantity 1 pallet Estimated Shipment Cost 771.51 PLN Estimat…" at bounding box center [512, 460] width 637 height 274
click at [650, 579] on button "Show details" at bounding box center [512, 582] width 622 height 16
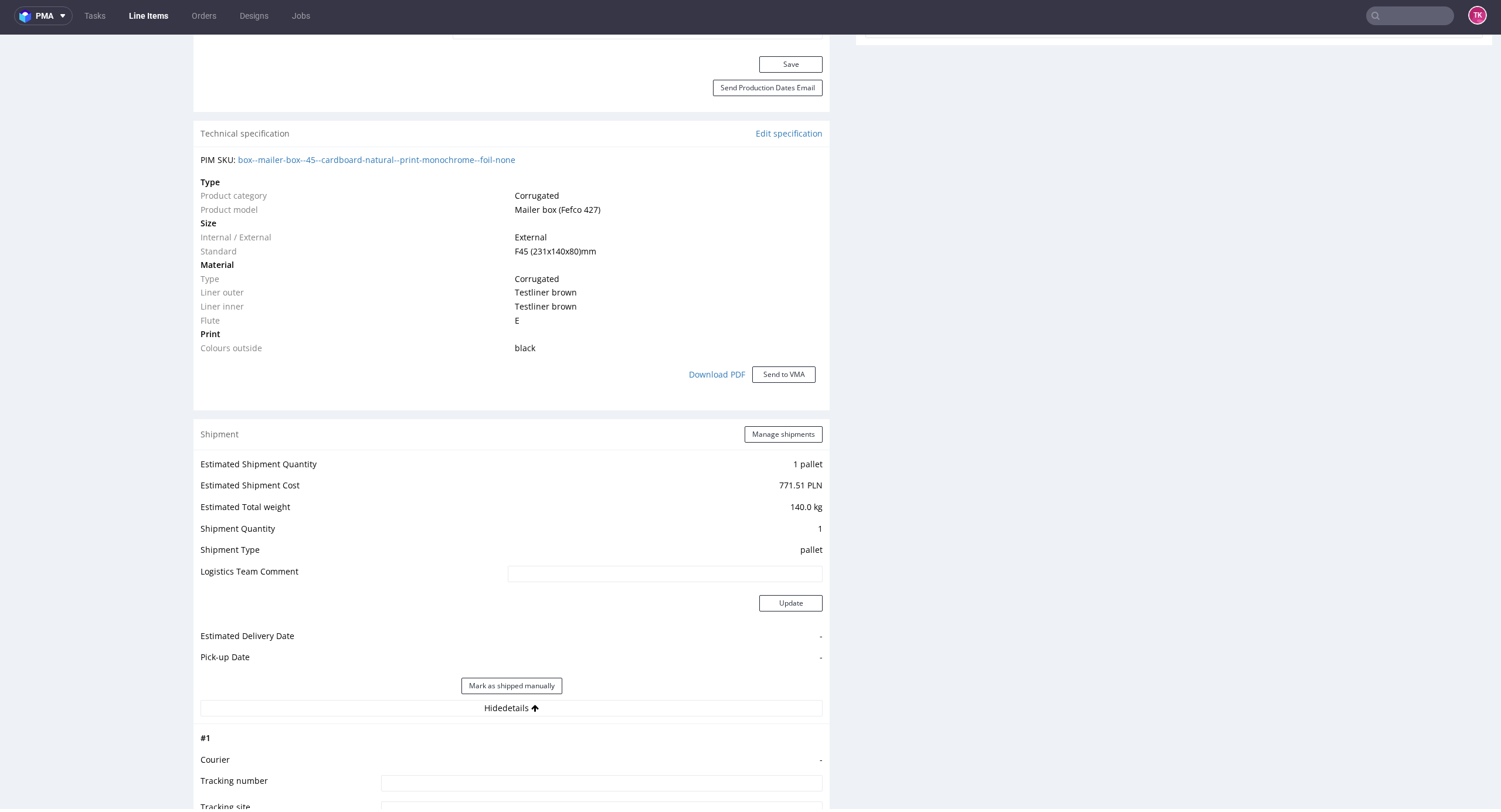
scroll to position [859, 0]
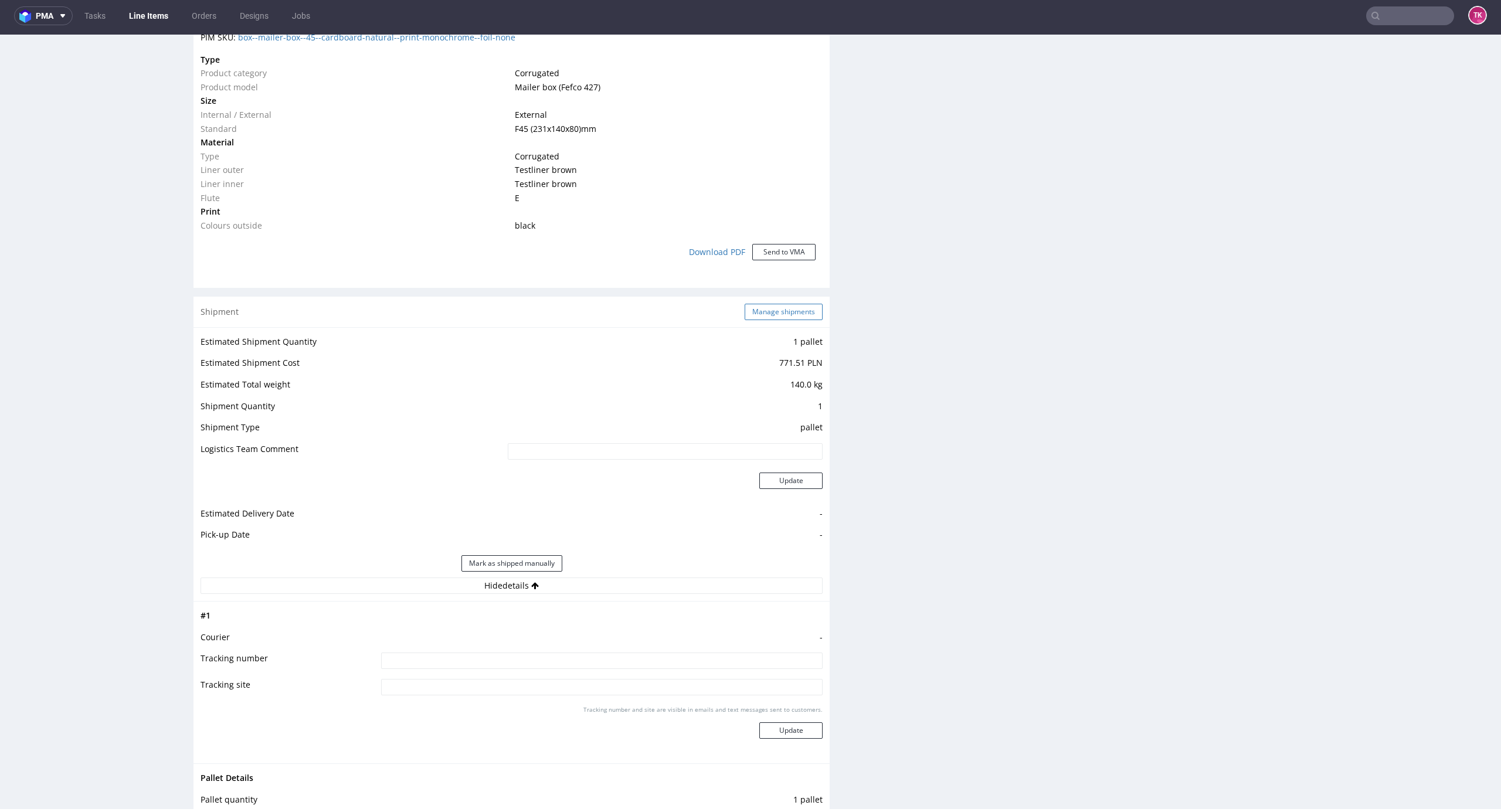
click at [762, 309] on button "Manage shipments" at bounding box center [784, 312] width 78 height 16
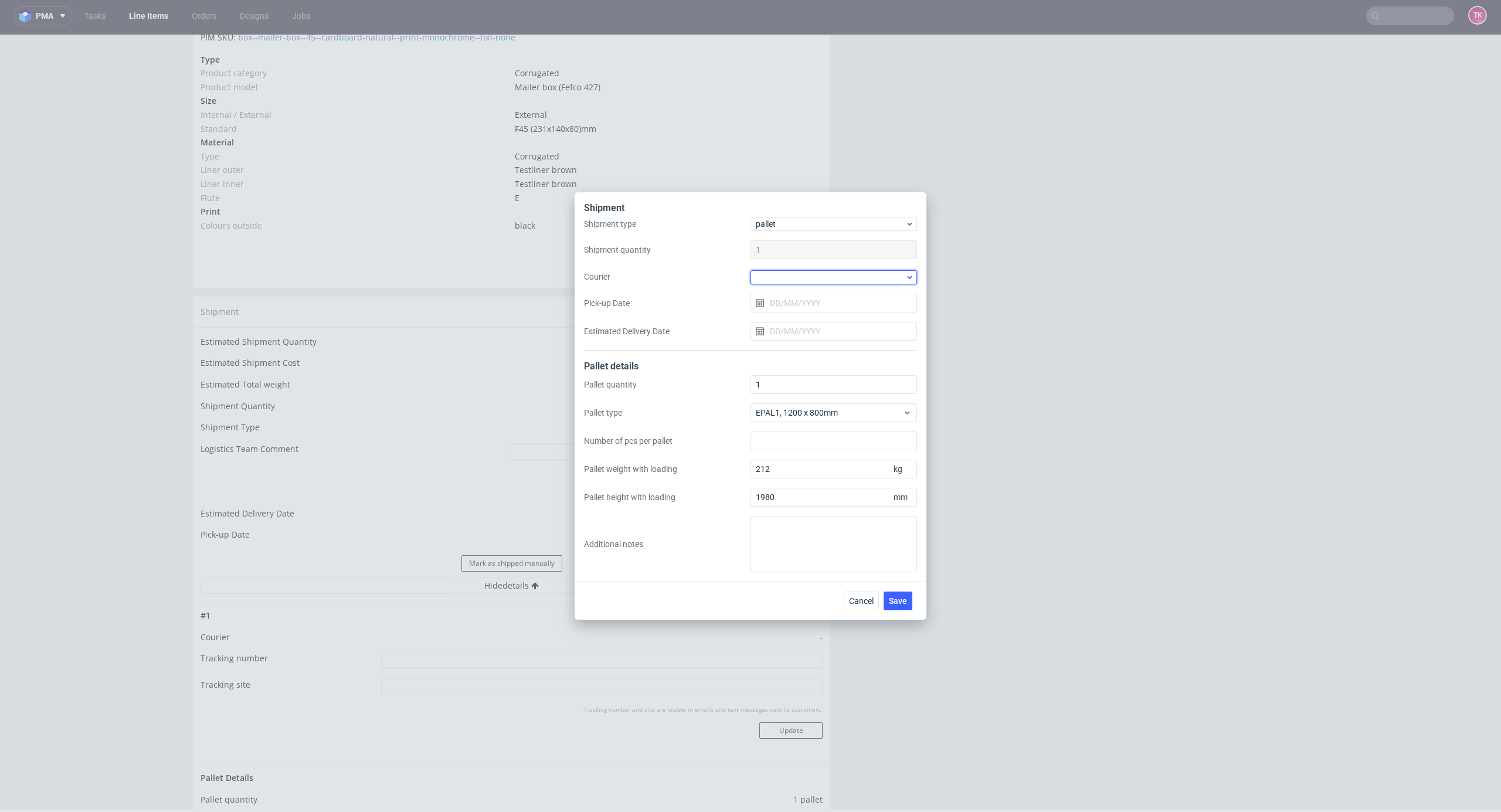
drag, startPoint x: 800, startPoint y: 274, endPoint x: 803, endPoint y: 282, distance: 8.5
click at [800, 275] on div at bounding box center [834, 277] width 166 height 14
click at [796, 312] on div "DSV" at bounding box center [834, 308] width 157 height 21
click at [789, 293] on input "Pick-up Date" at bounding box center [834, 302] width 166 height 19
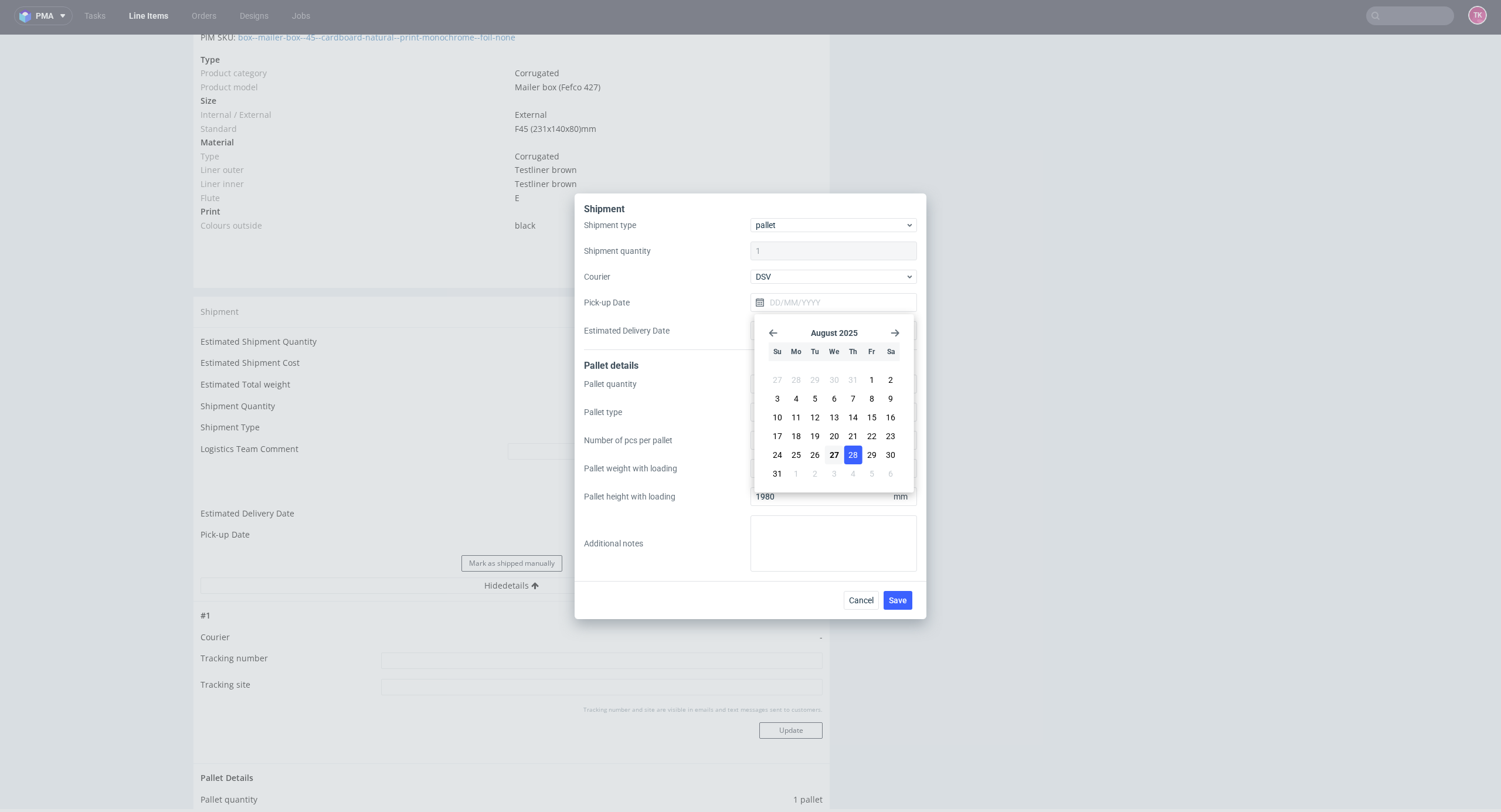
click at [850, 456] on span "28" at bounding box center [853, 455] width 10 height 12
type input "28/08/2025"
click at [891, 603] on span "Save" at bounding box center [898, 600] width 18 height 8
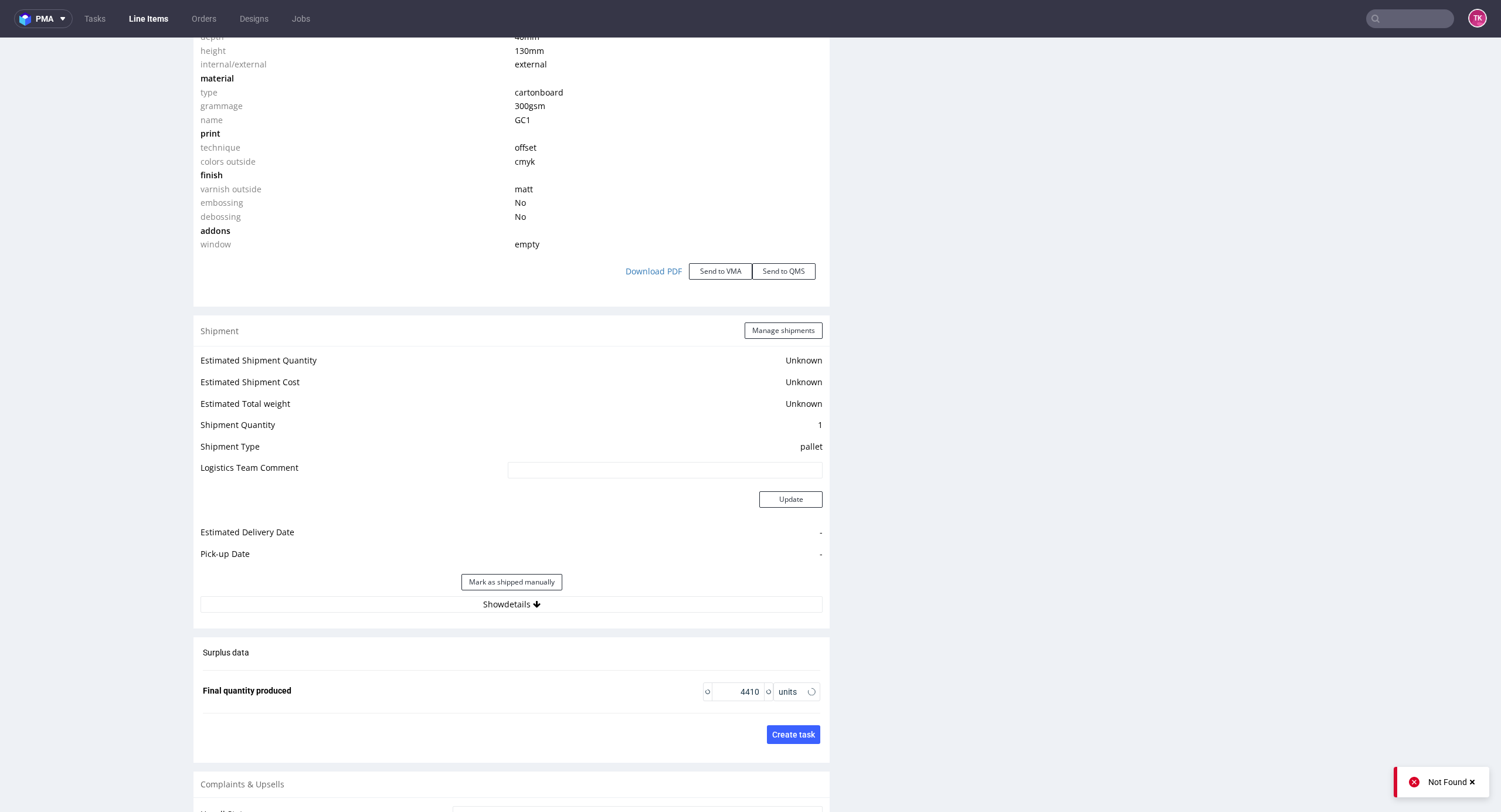
scroll to position [1278, 0]
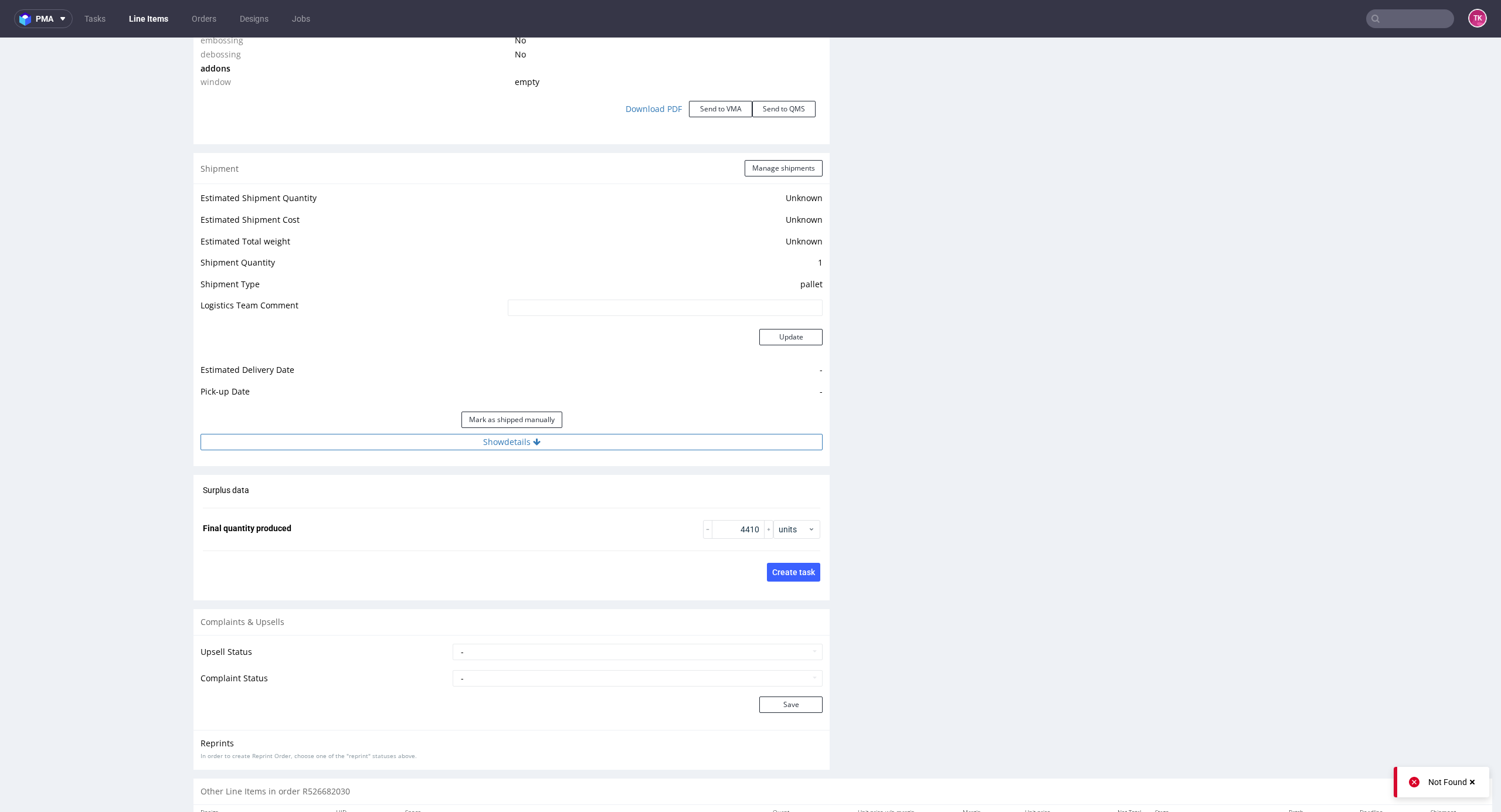
drag, startPoint x: 641, startPoint y: 432, endPoint x: 638, endPoint y: 441, distance: 9.5
click at [638, 439] on div "Estimated Shipment Quantity Unknown Estimated Shipment Cost Unknown Estimated T…" at bounding box center [512, 320] width 637 height 274
click at [638, 444] on button "Show details" at bounding box center [512, 441] width 622 height 16
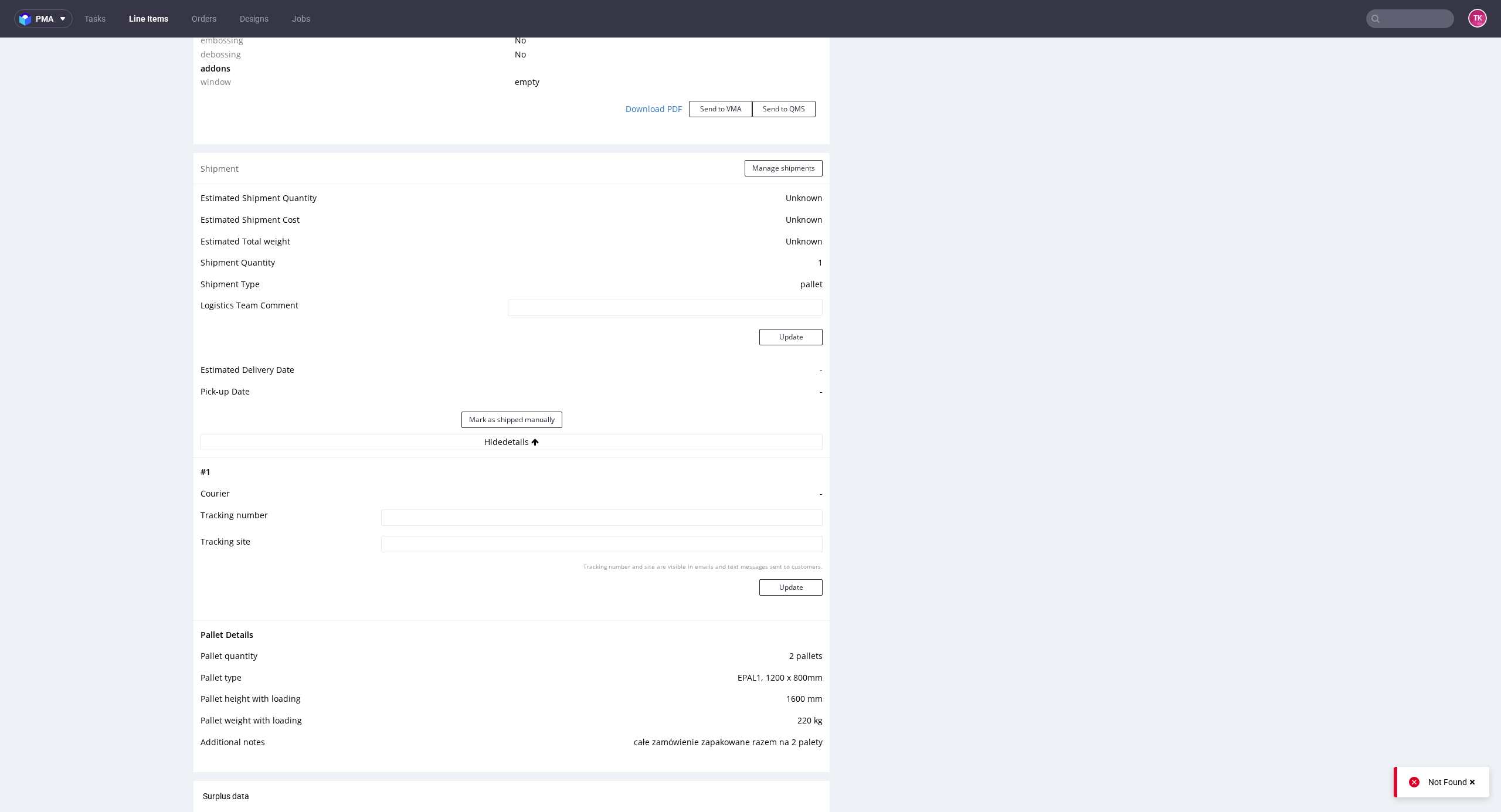
scroll to position [1669, 0]
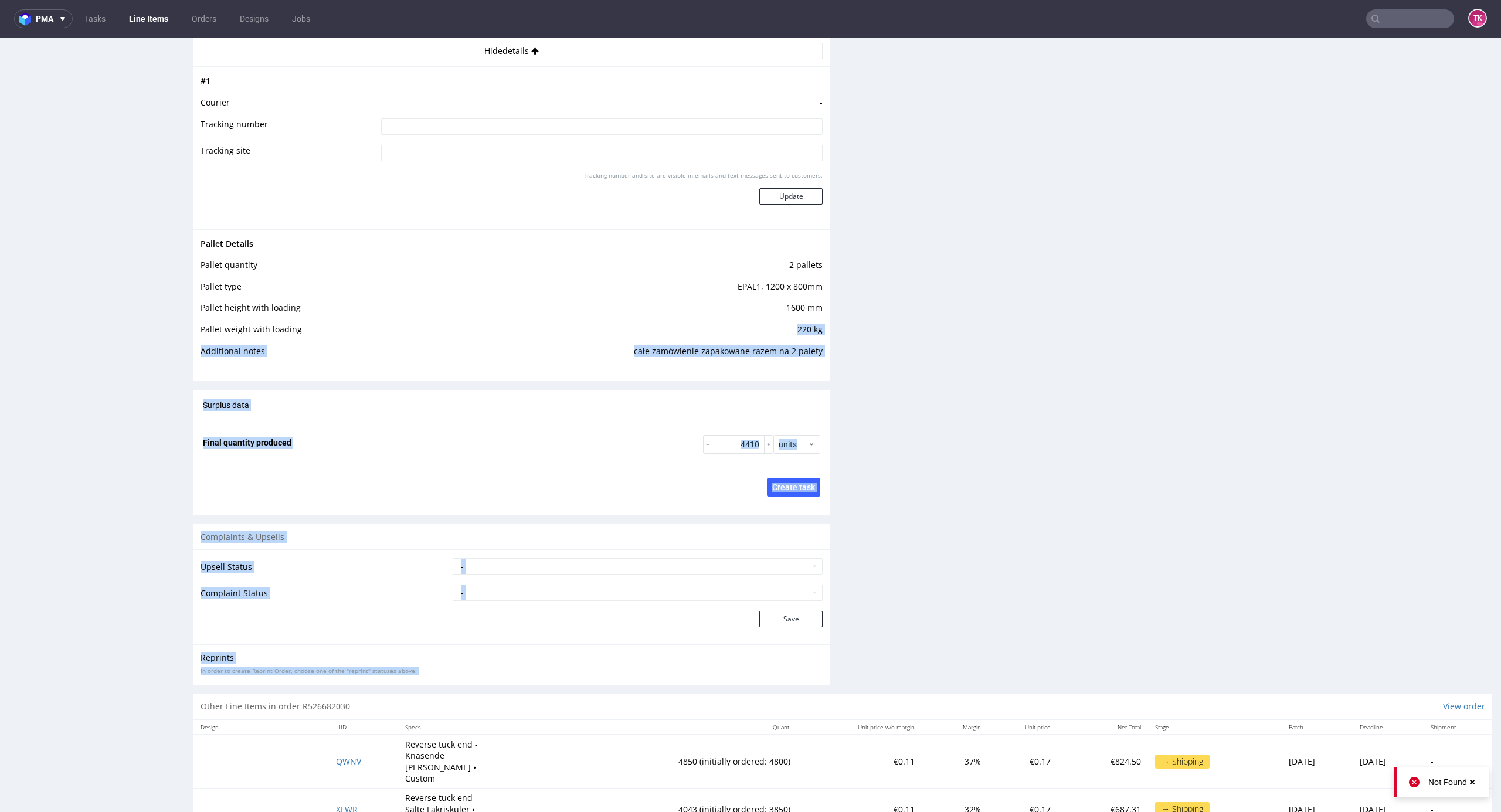
drag, startPoint x: 624, startPoint y: 339, endPoint x: 884, endPoint y: 382, distance: 263.5
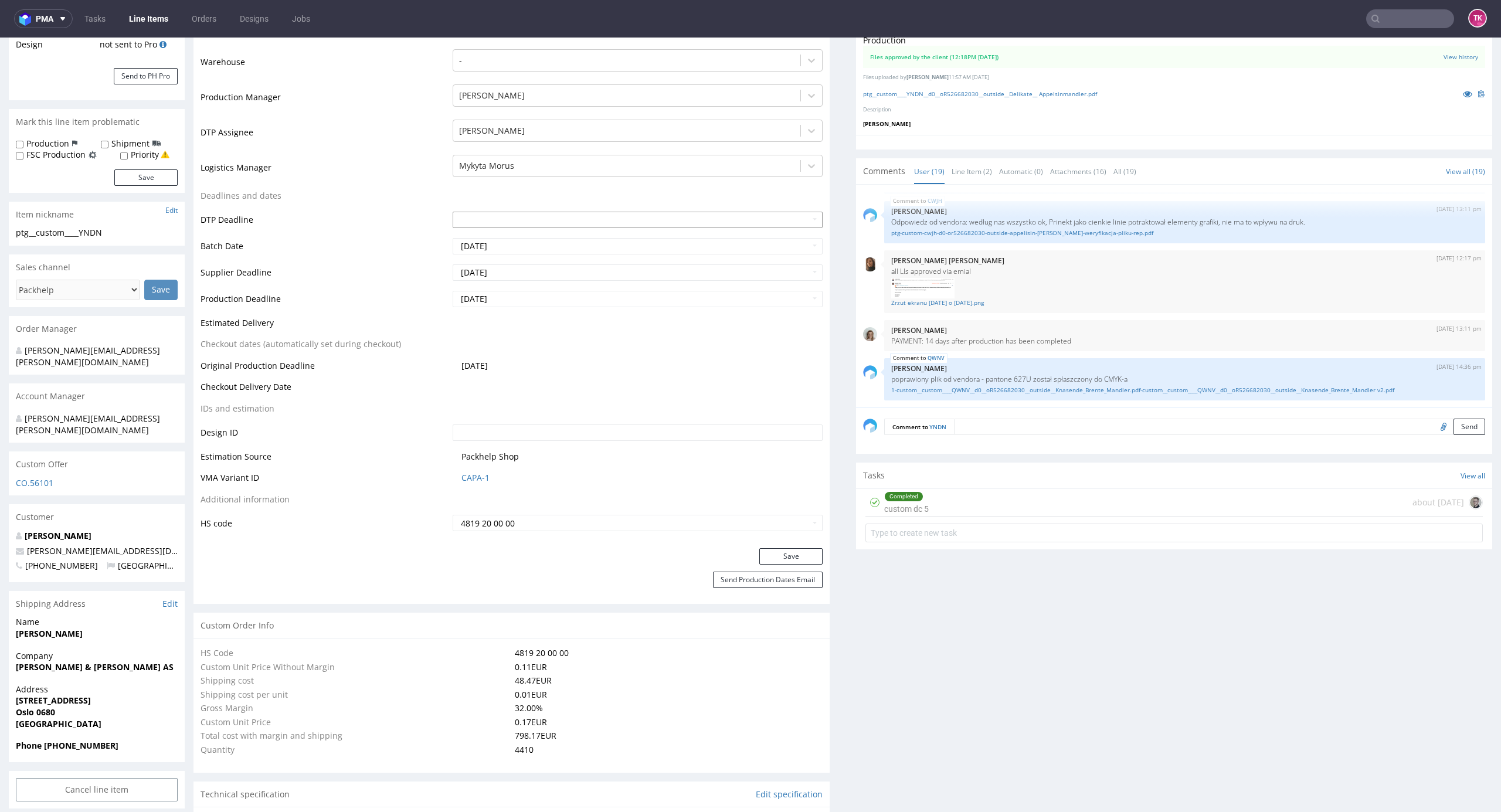
scroll to position [187, 0]
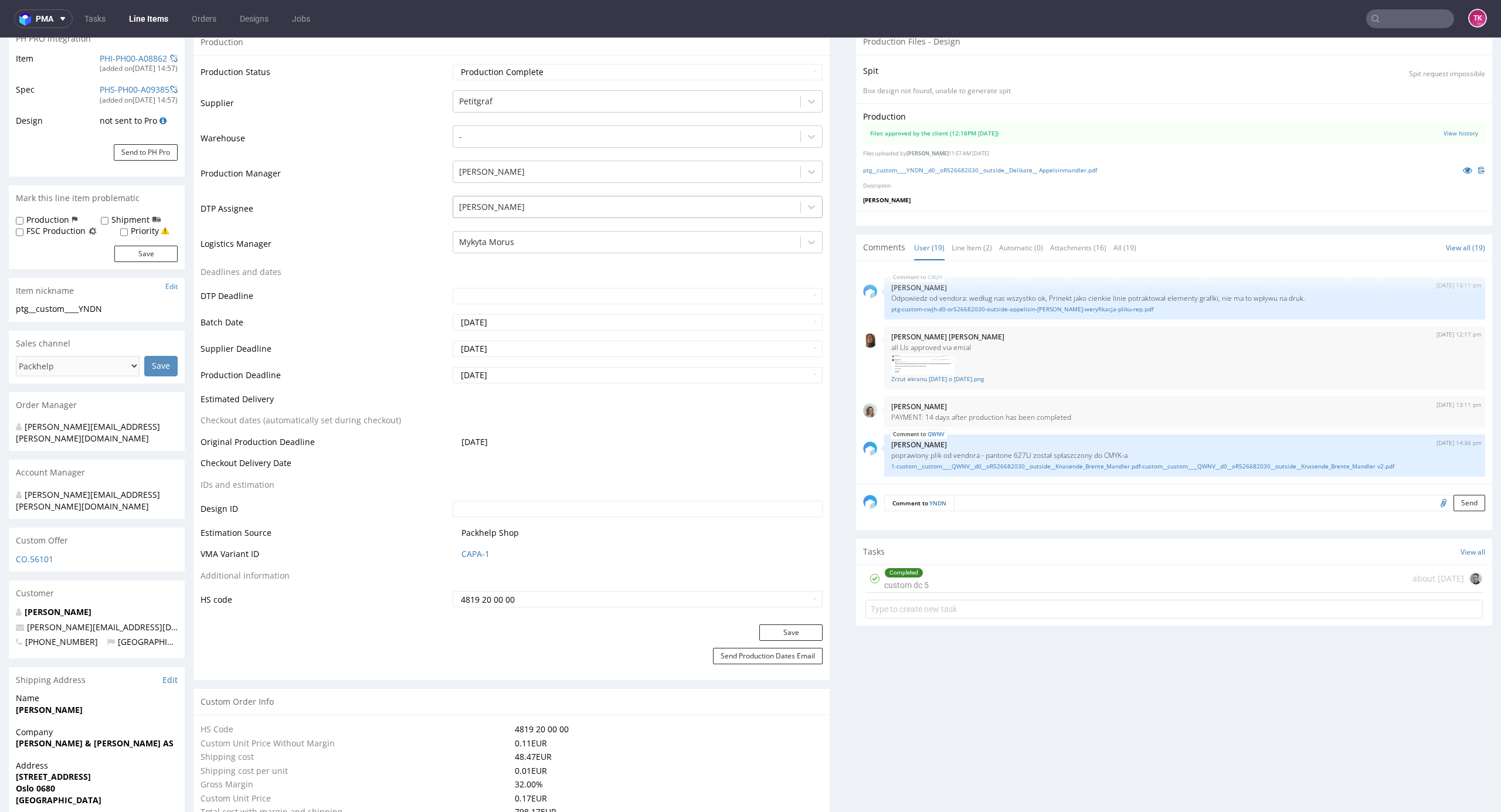
click at [754, 209] on div at bounding box center [628, 207] width 336 height 14
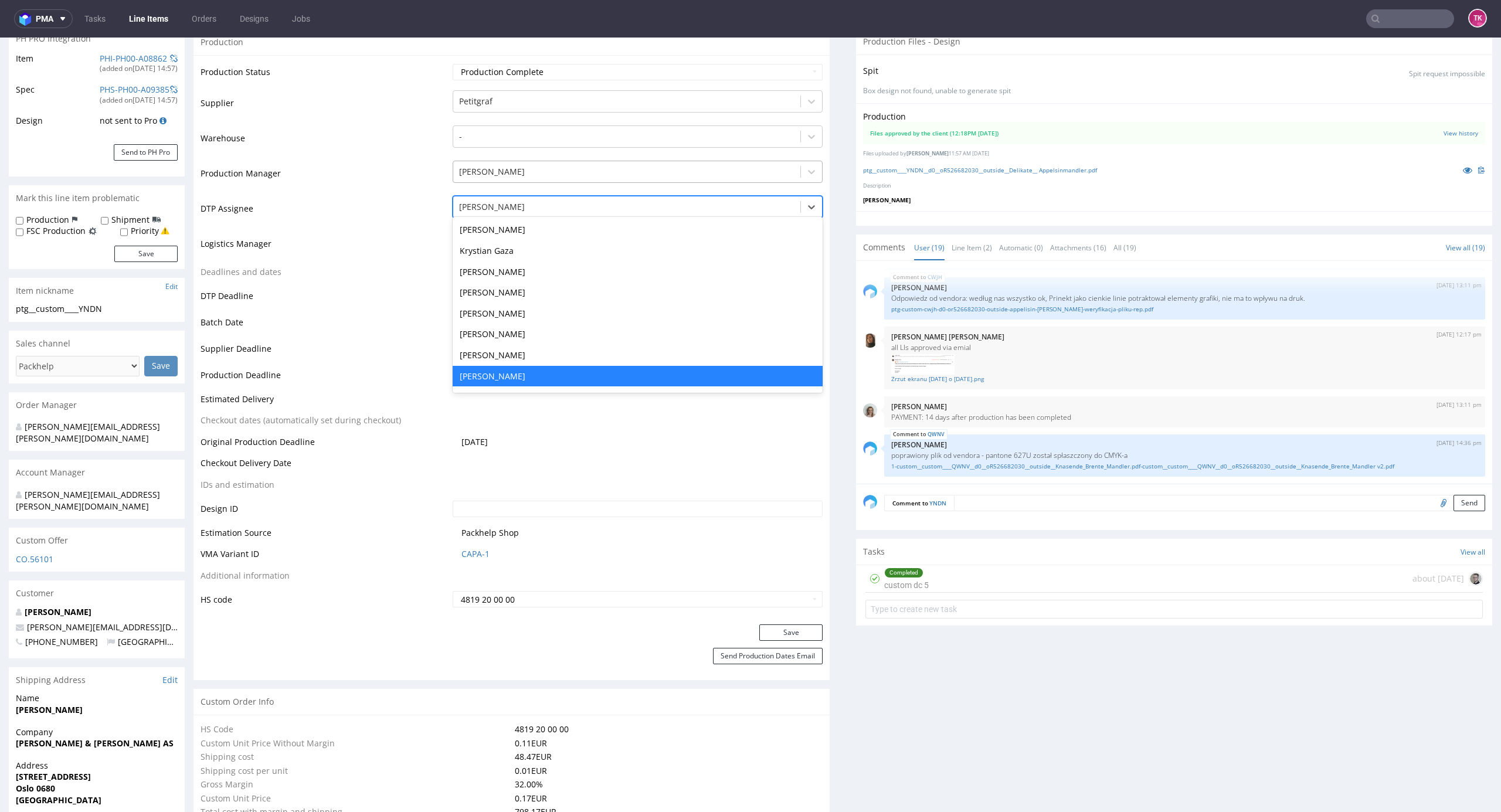
click at [746, 169] on div at bounding box center [628, 172] width 336 height 14
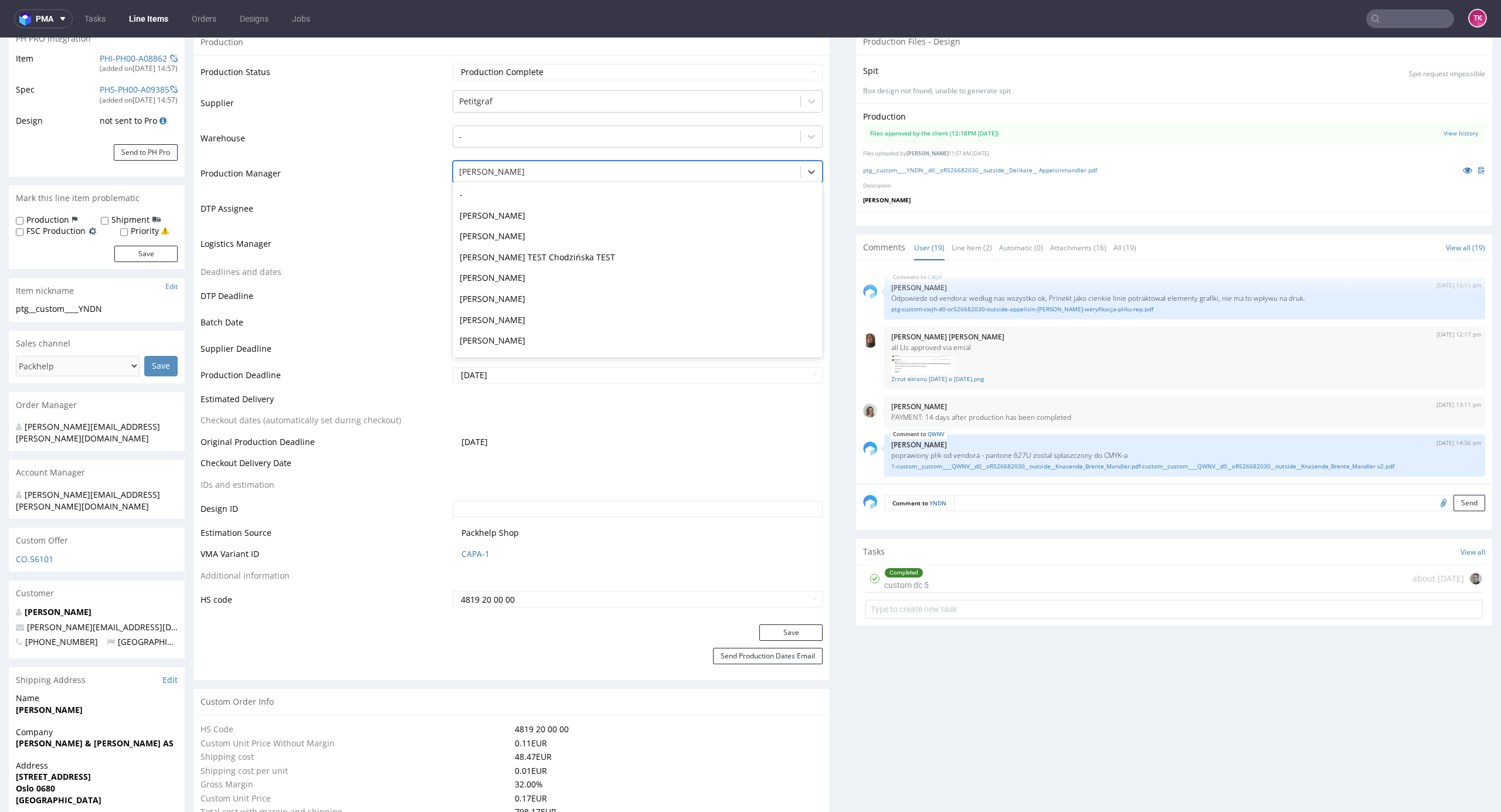
scroll to position [773, 0]
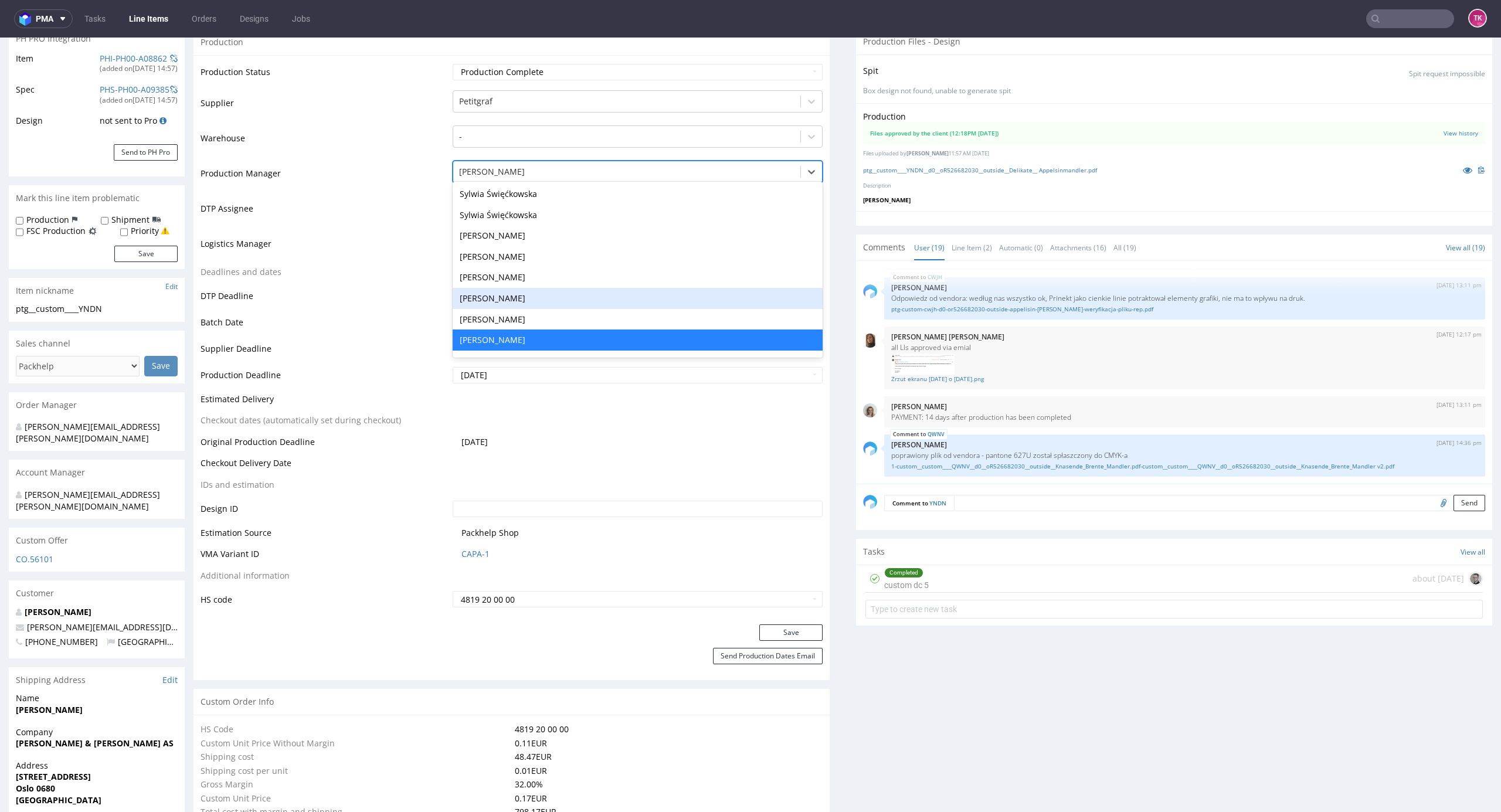
click at [406, 298] on td "DTP Deadline" at bounding box center [325, 300] width 249 height 26
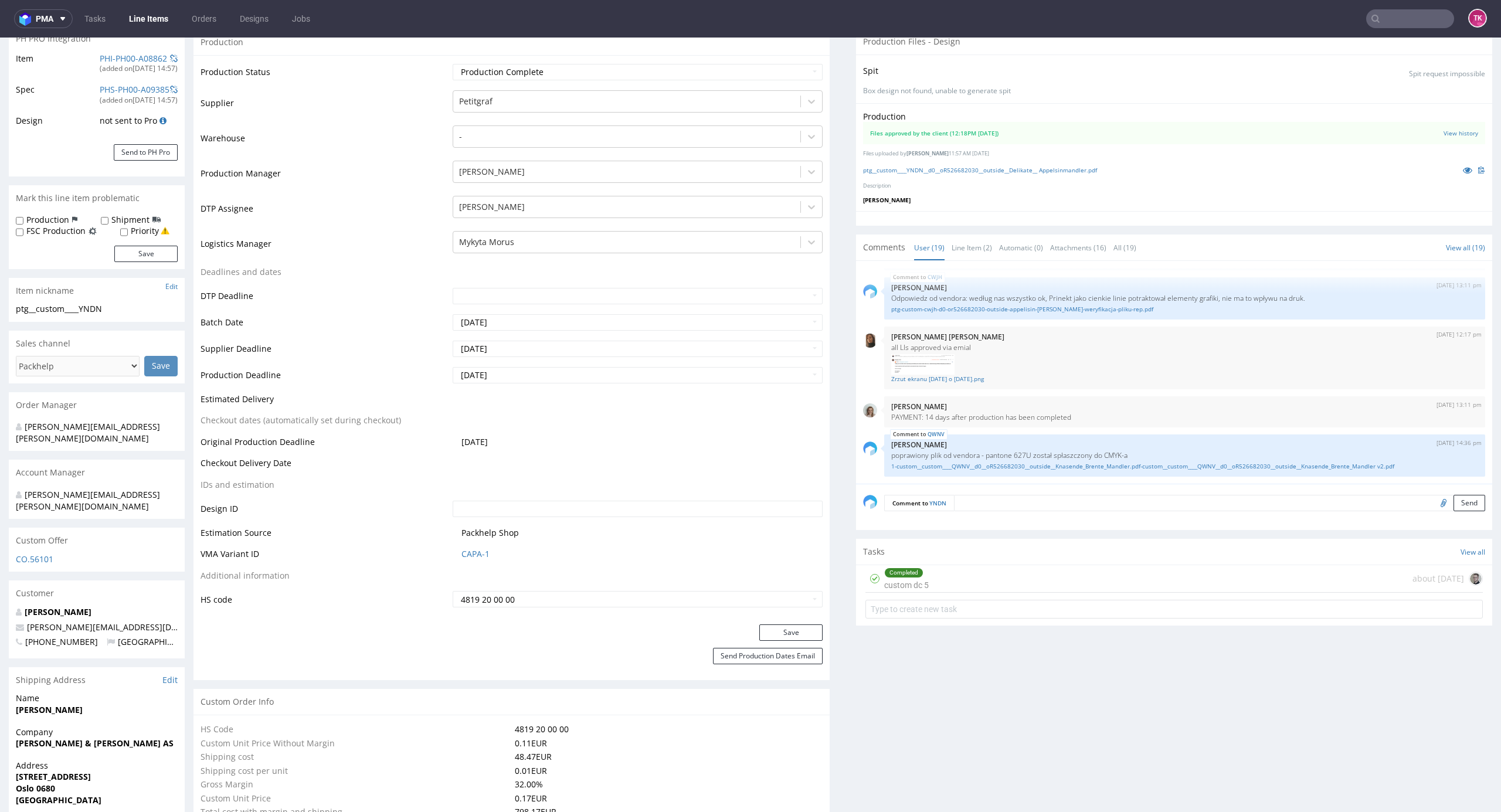
click at [507, 254] on td "Mykyta Morus" at bounding box center [637, 247] width 373 height 35
click at [504, 239] on div at bounding box center [628, 242] width 336 height 14
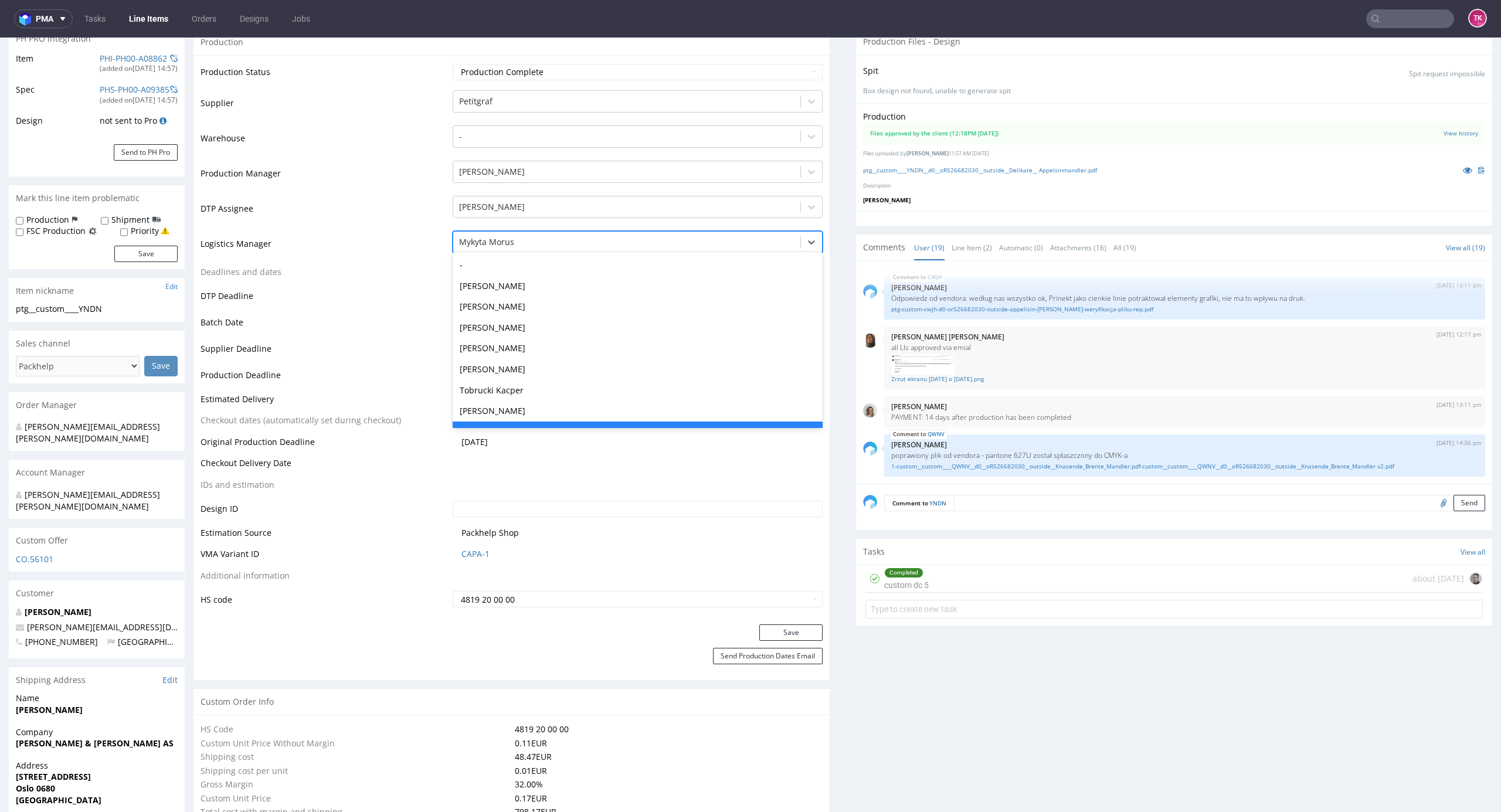
type input "t"
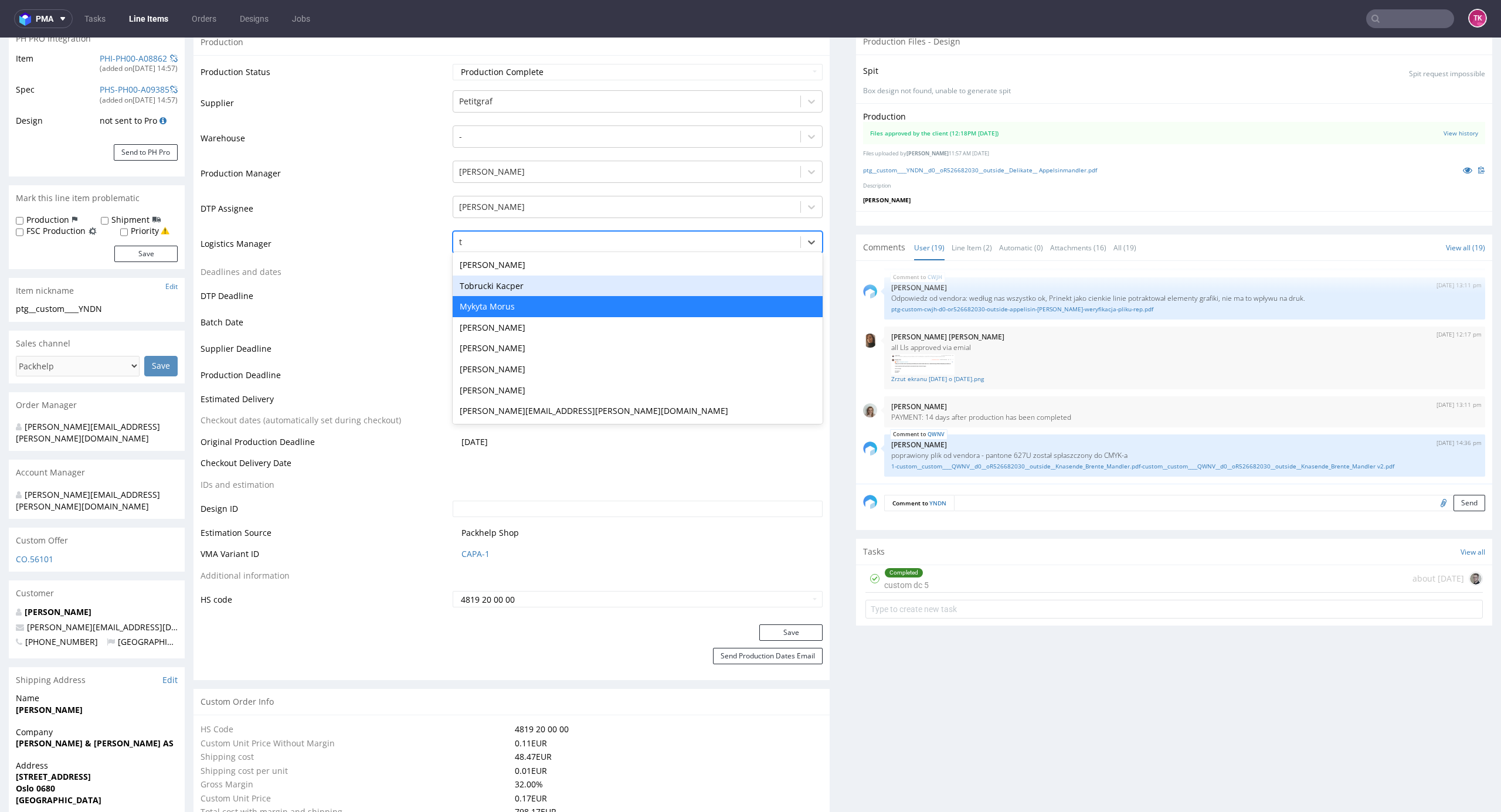
click at [512, 286] on div "Tobrucki Kacper" at bounding box center [638, 286] width 371 height 21
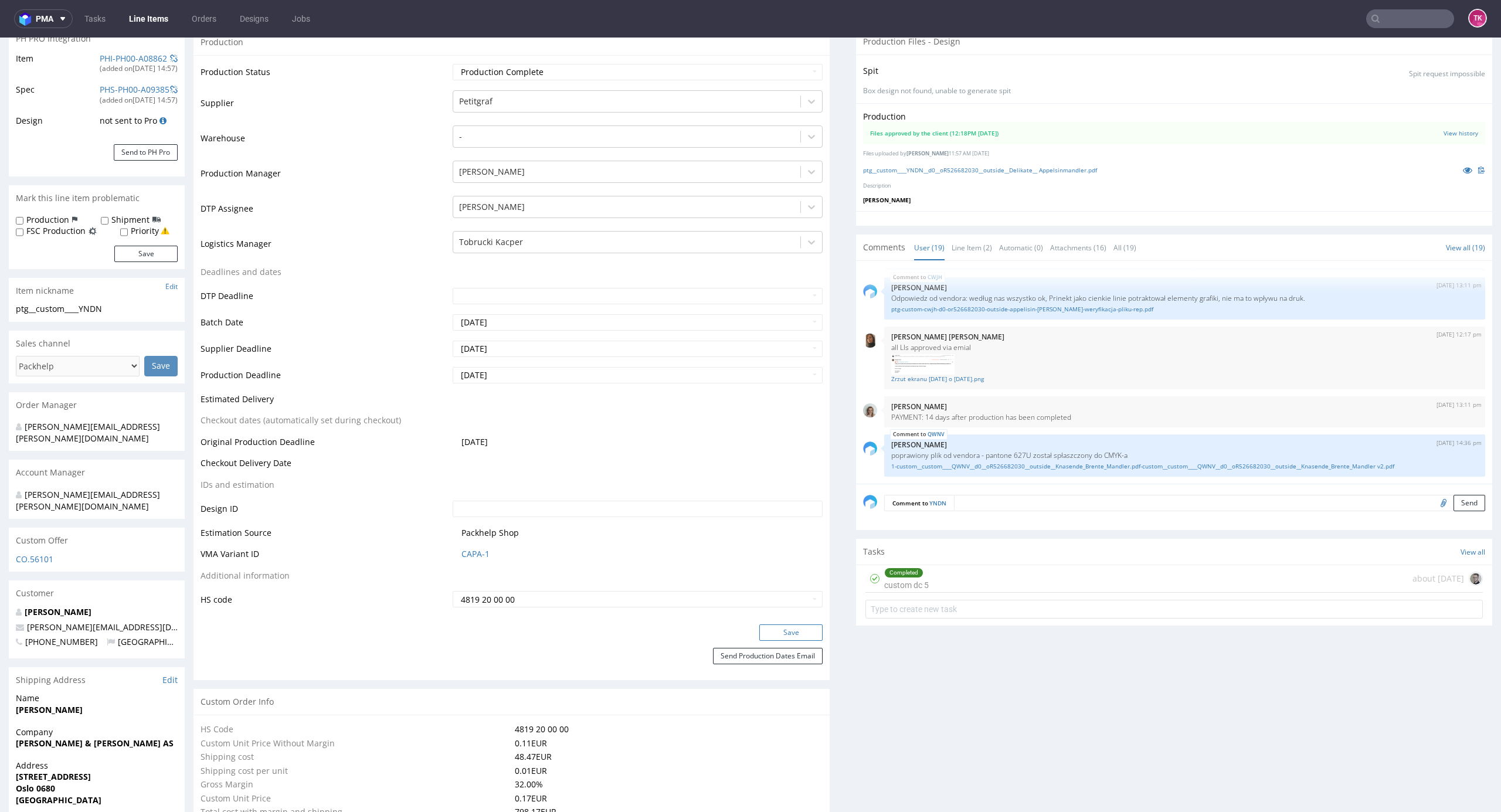
click at [793, 632] on button "Save" at bounding box center [791, 632] width 63 height 16
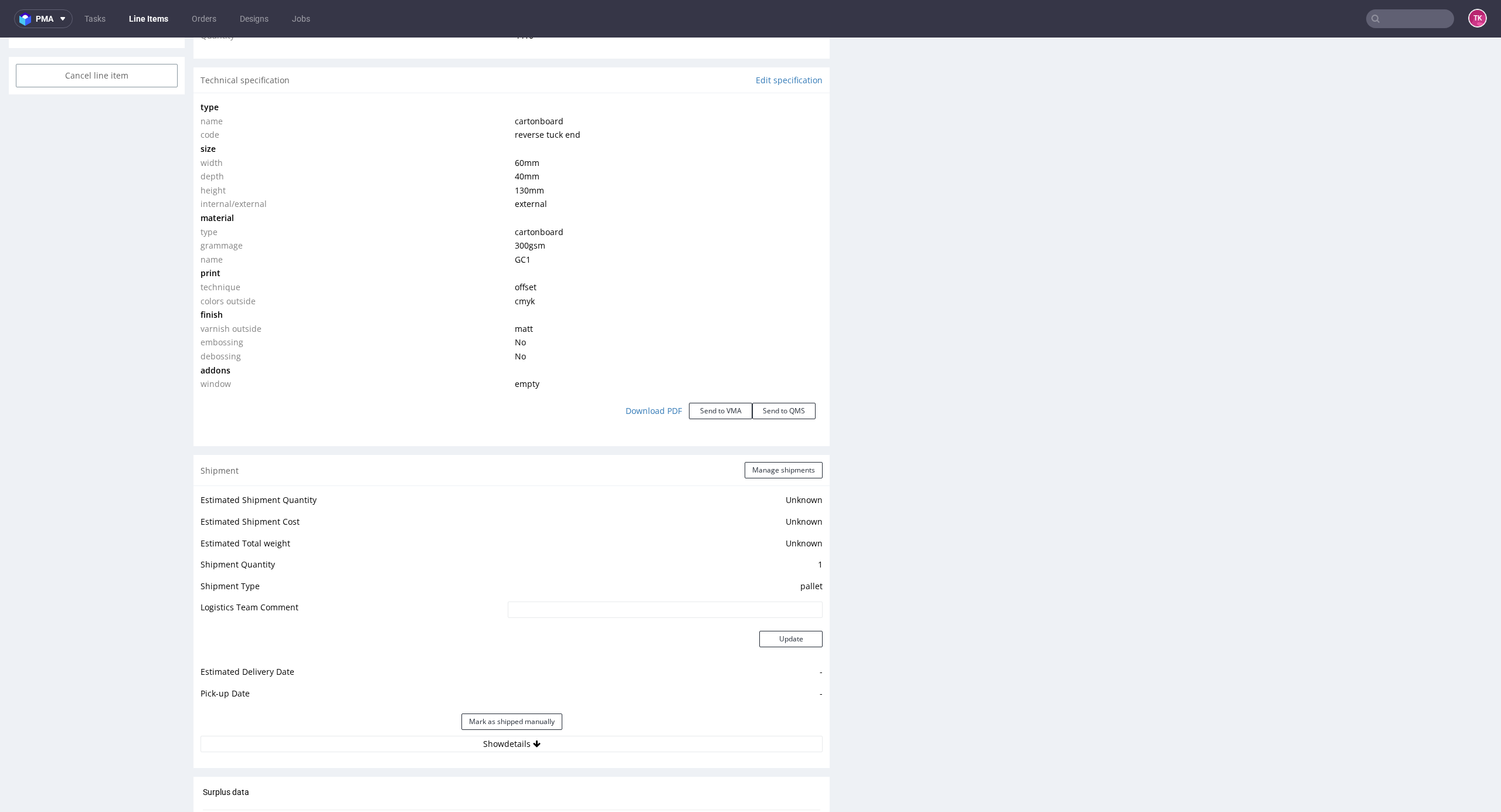
scroll to position [1046, 0]
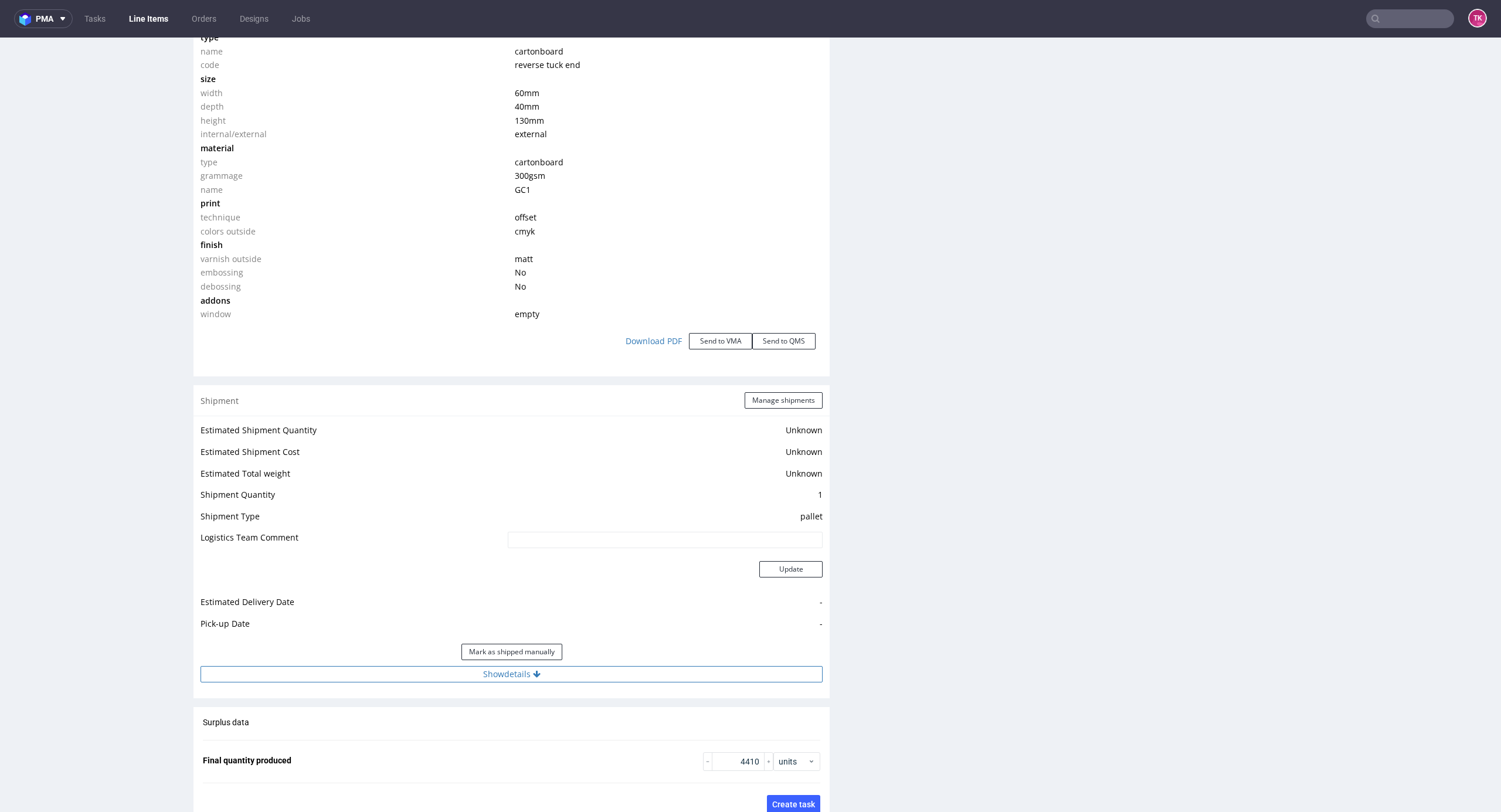
click at [594, 680] on button "Show details" at bounding box center [512, 674] width 622 height 16
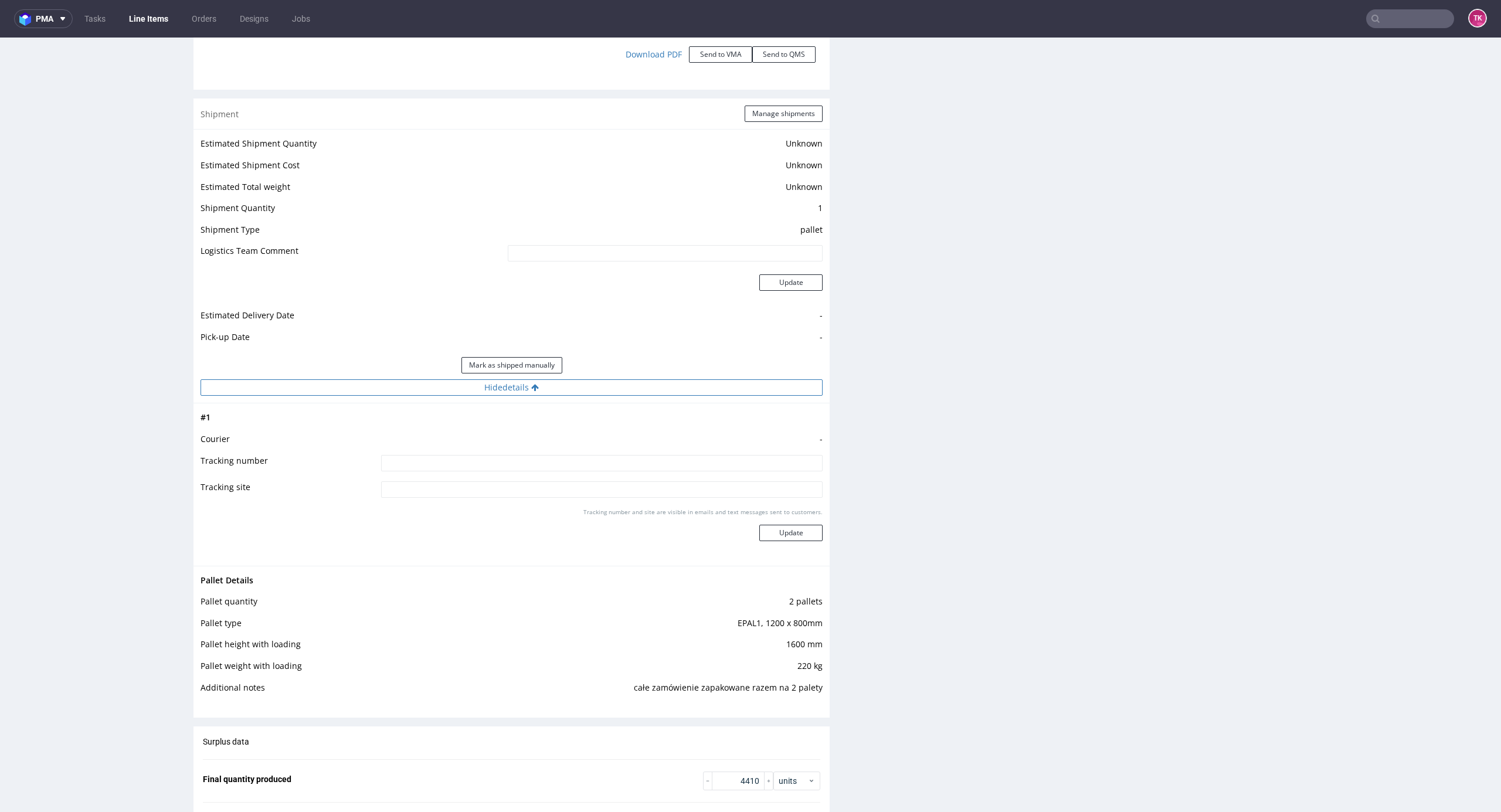
scroll to position [1359, 0]
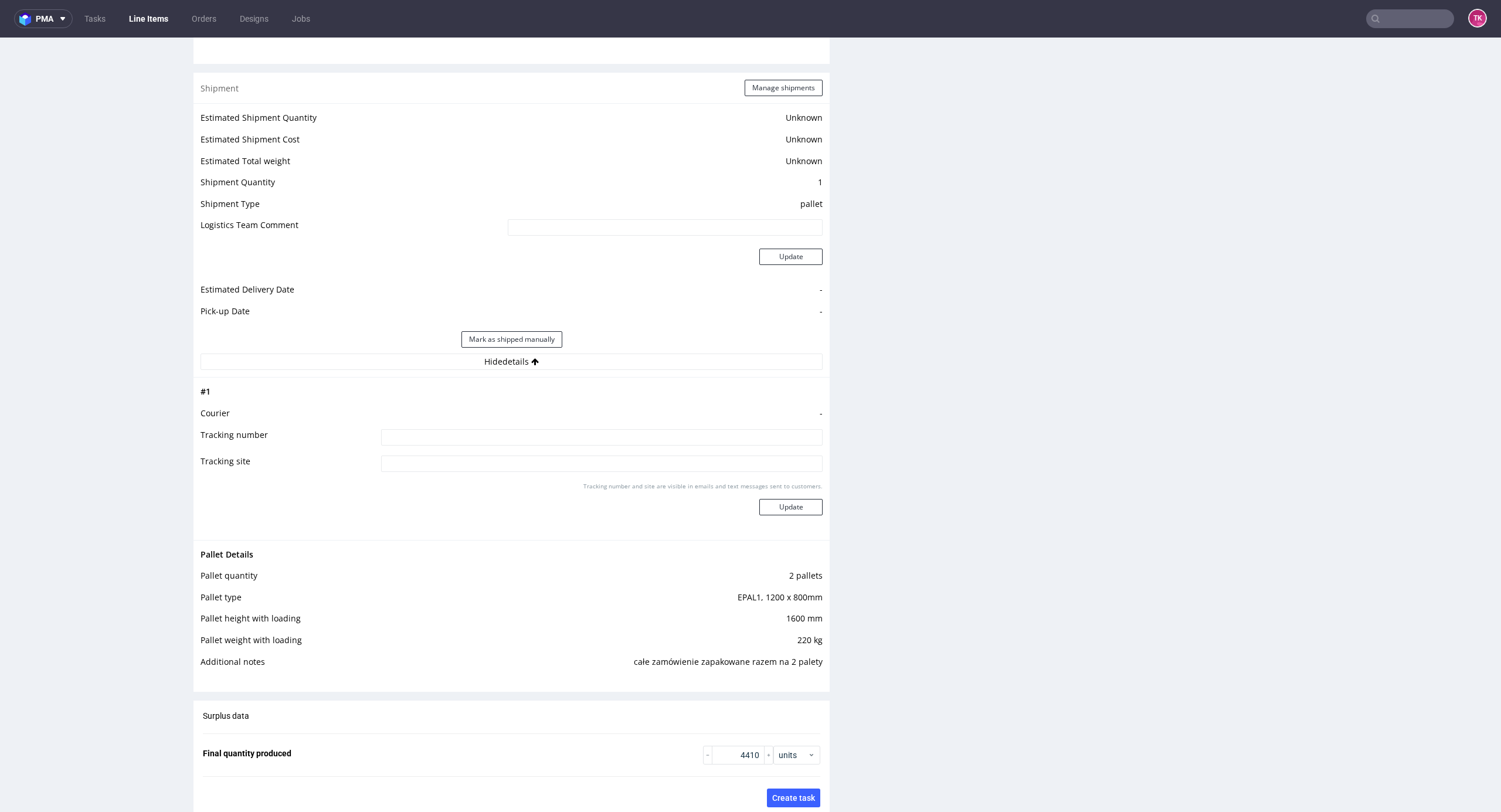
click at [620, 436] on input at bounding box center [602, 437] width 442 height 16
paste input "czekam na wycene"
type input "czekam na wycene"
click at [783, 507] on button "Update" at bounding box center [791, 506] width 63 height 16
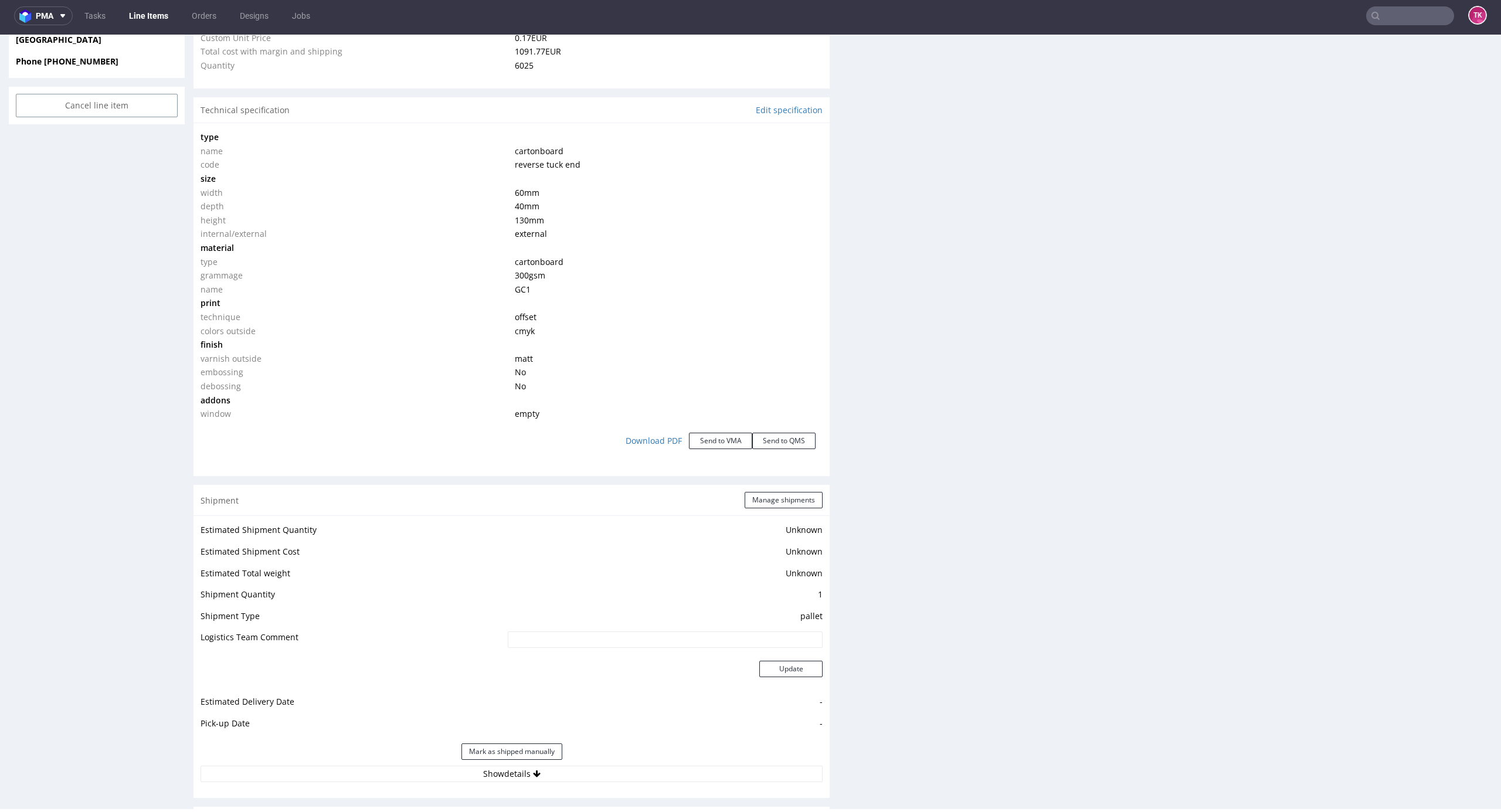
scroll to position [1532, 0]
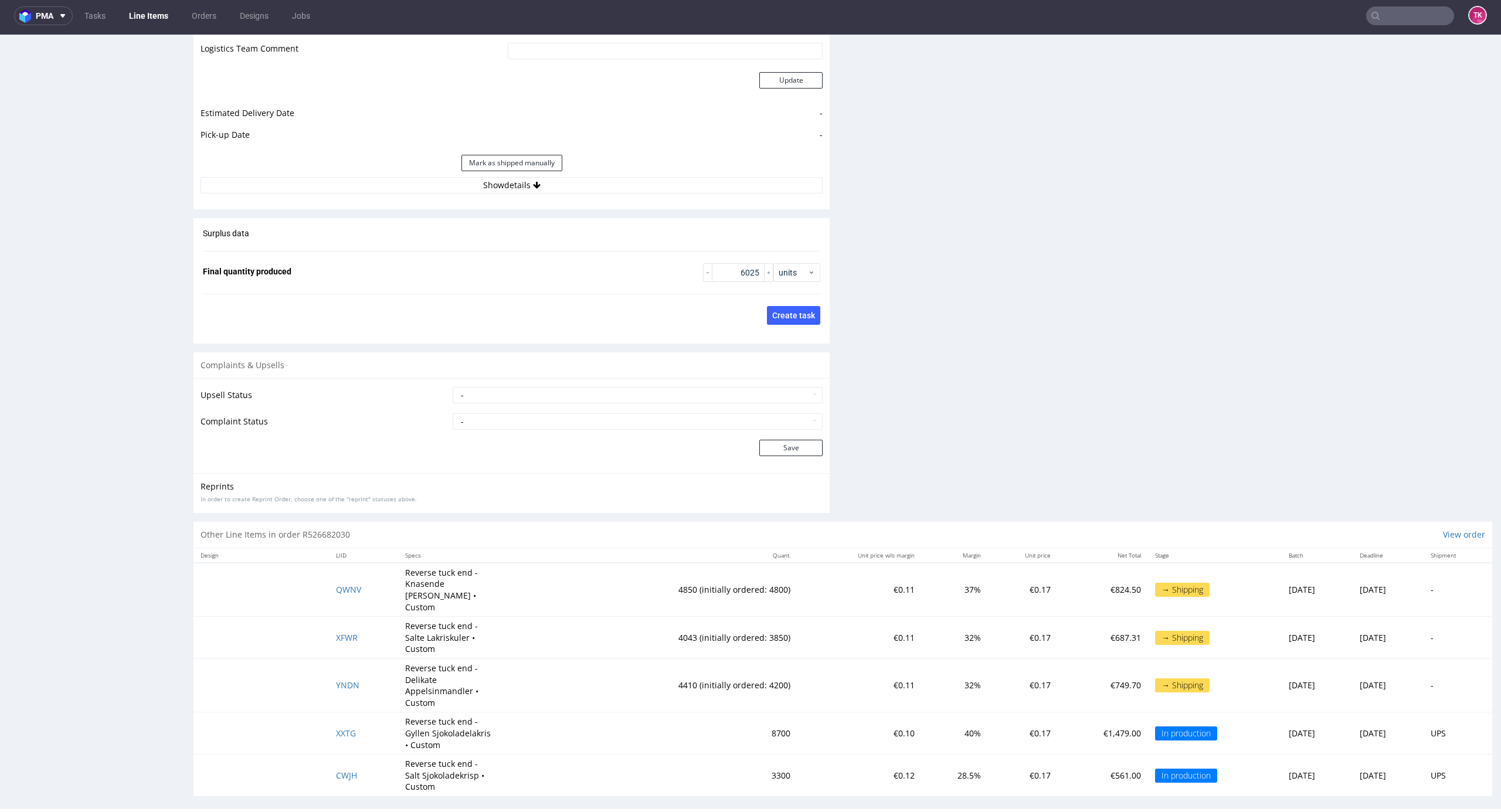
click at [712, 204] on div "Shipment Manage shipments Estimated Shipment Quantity Unknown Estimated Shipmen…" at bounding box center [512, 52] width 637 height 313
click at [712, 194] on div "Estimated Shipment Quantity Unknown Estimated Shipment Cost Unknown Estimated T…" at bounding box center [512, 63] width 637 height 274
click at [714, 181] on button "Show details" at bounding box center [512, 185] width 622 height 16
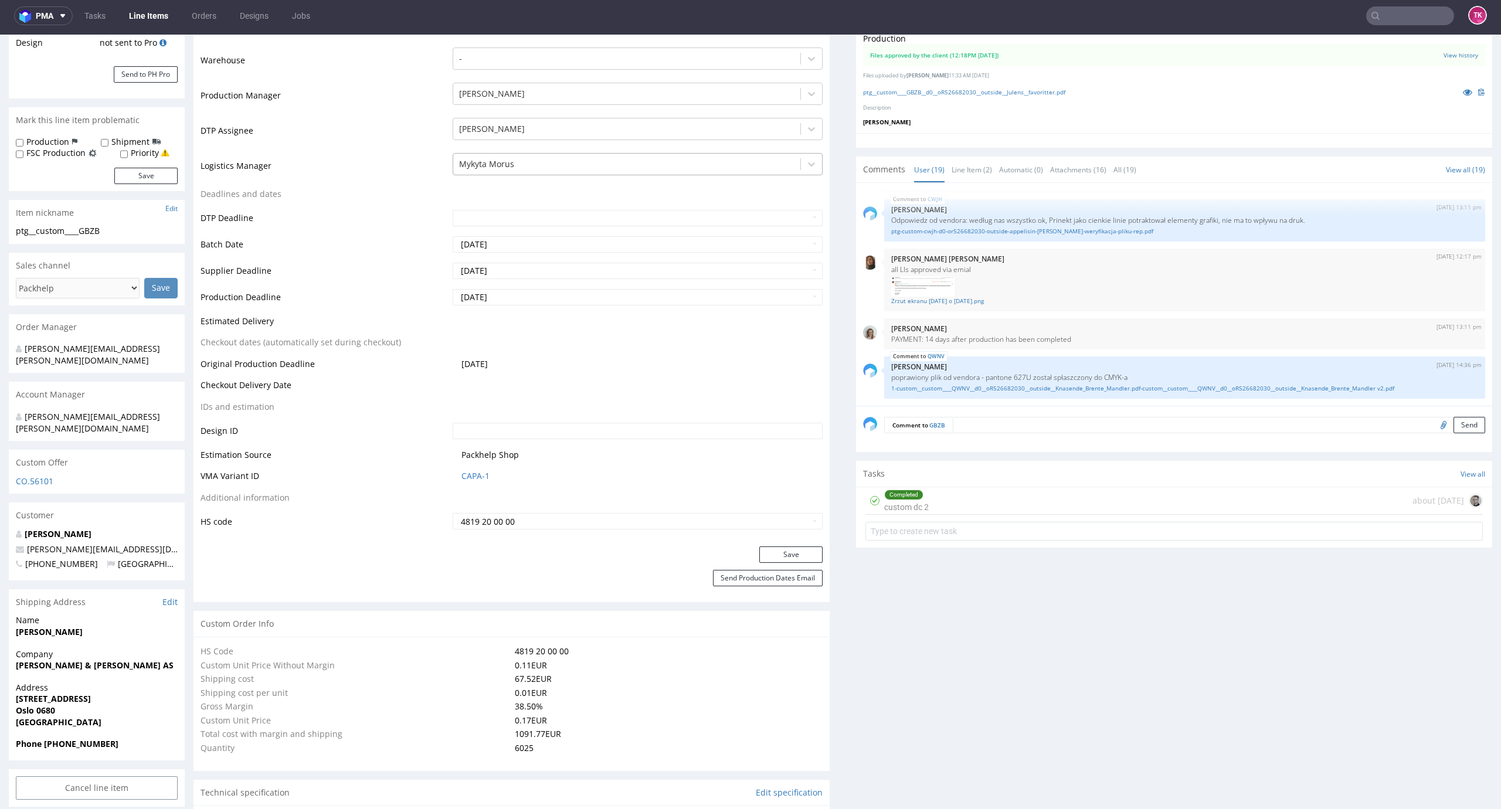
scroll to position [204, 0]
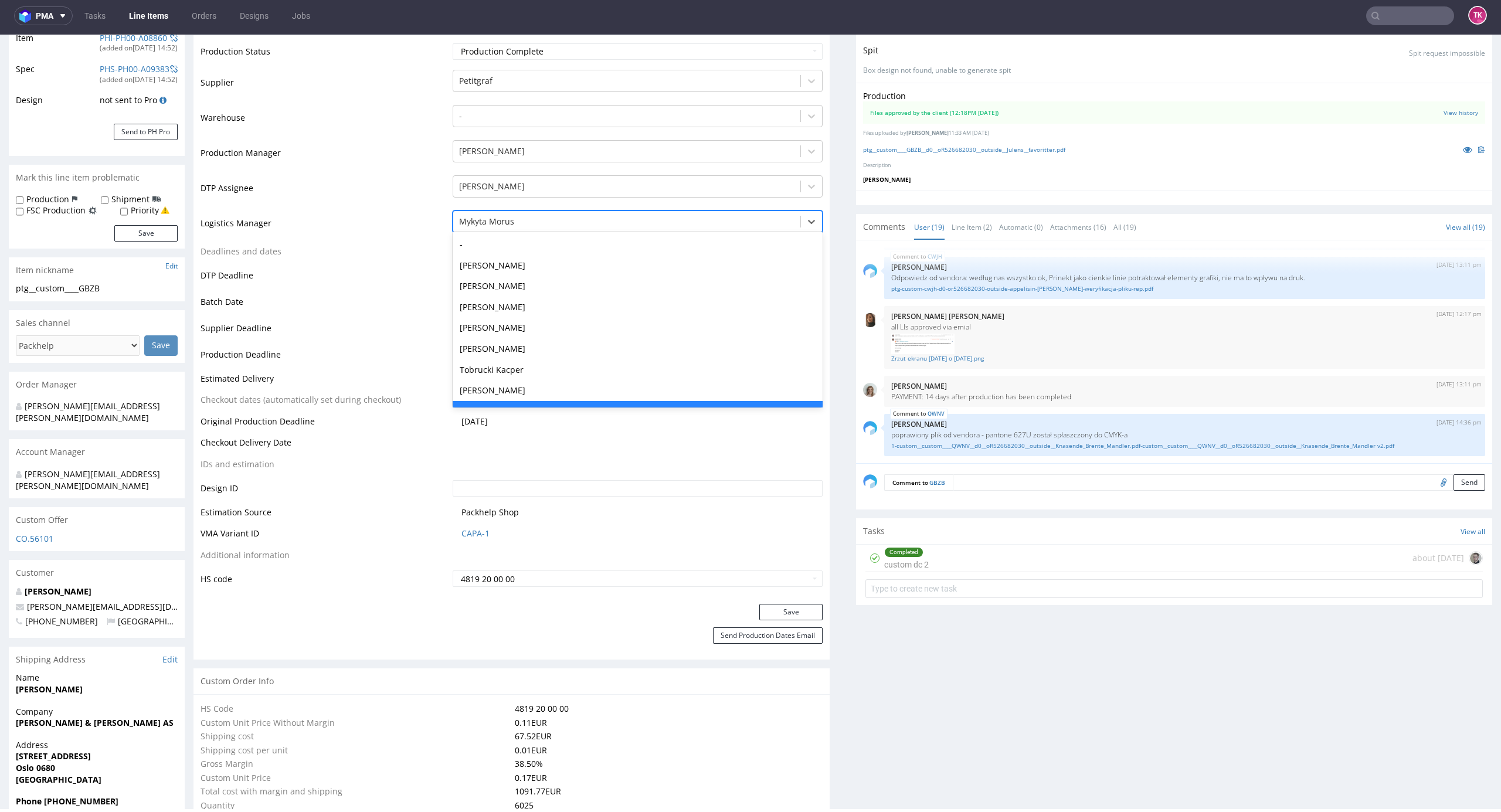
click at [581, 223] on div at bounding box center [628, 222] width 336 height 14
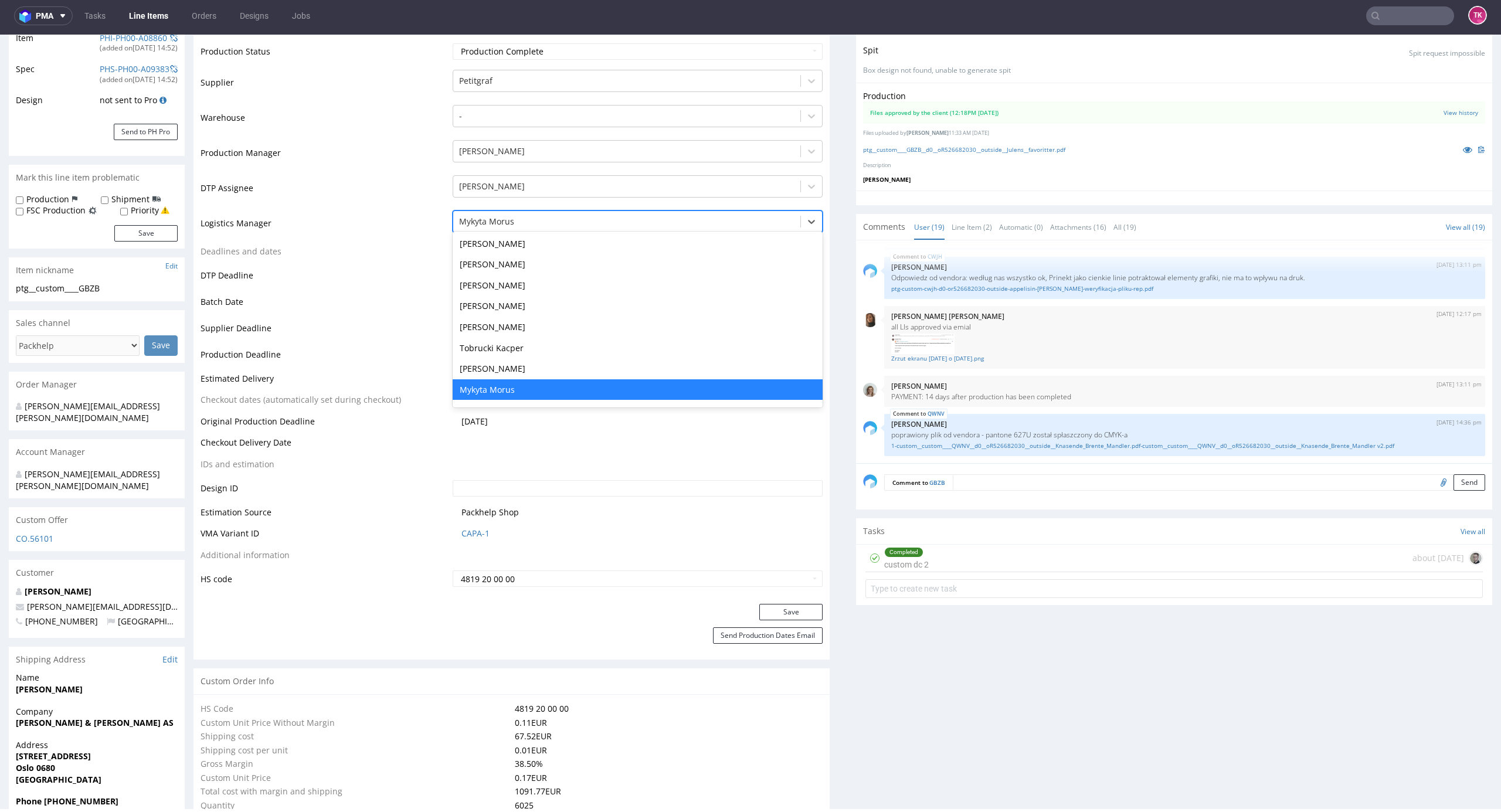
type input "t"
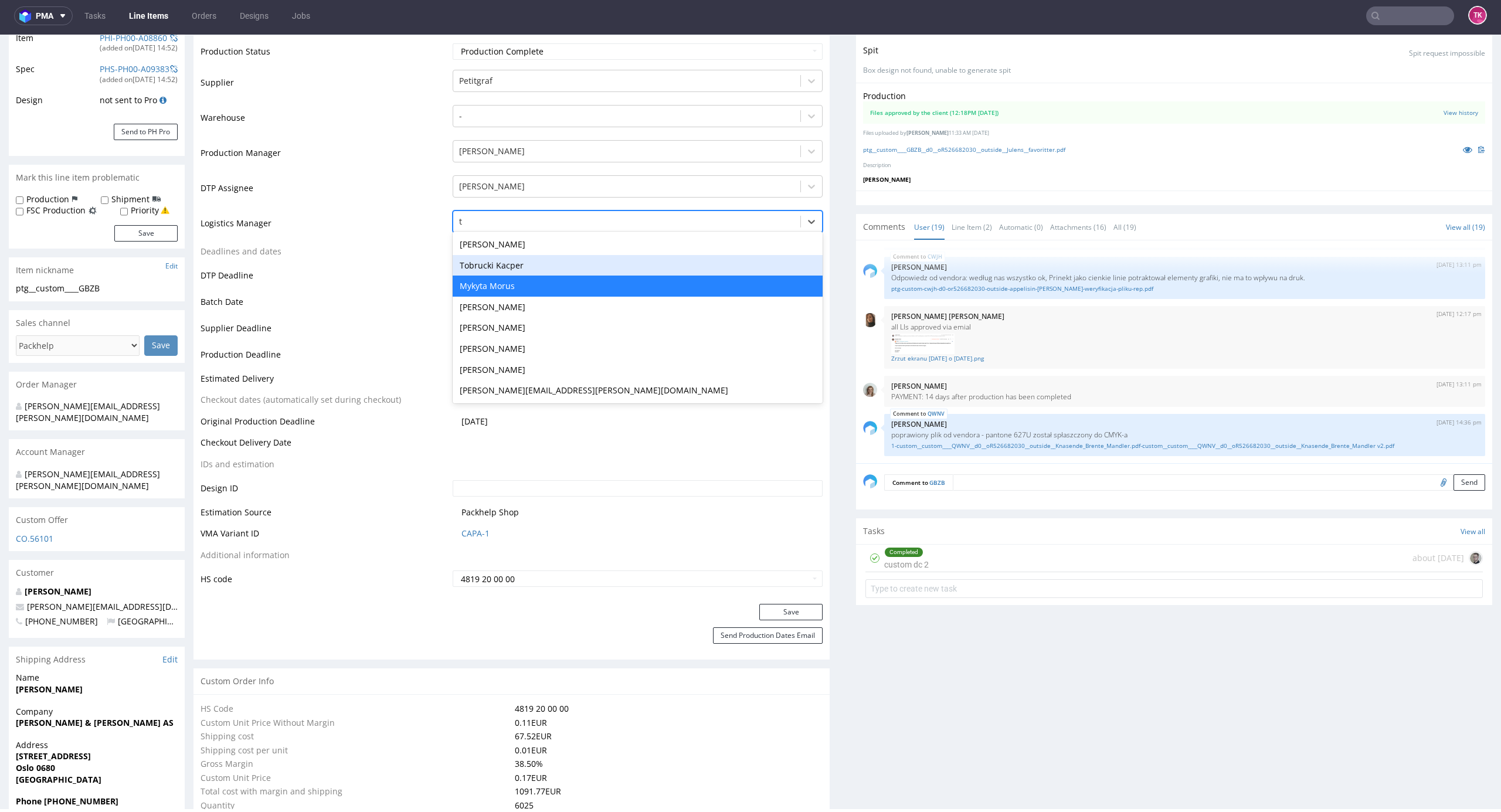
click at [561, 270] on div "Tobrucki Kacper" at bounding box center [638, 265] width 371 height 21
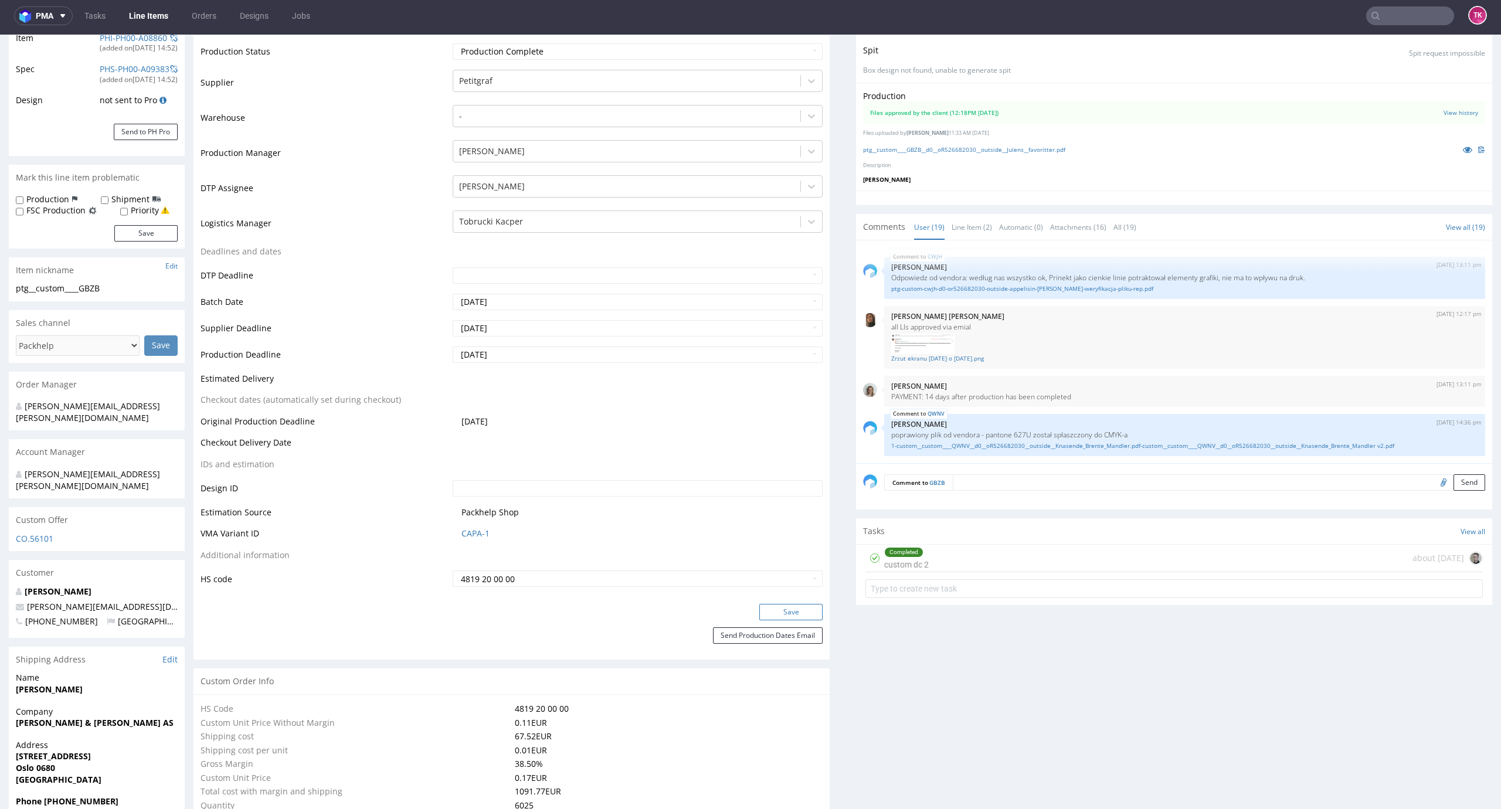
click at [784, 605] on button "Save" at bounding box center [791, 612] width 63 height 16
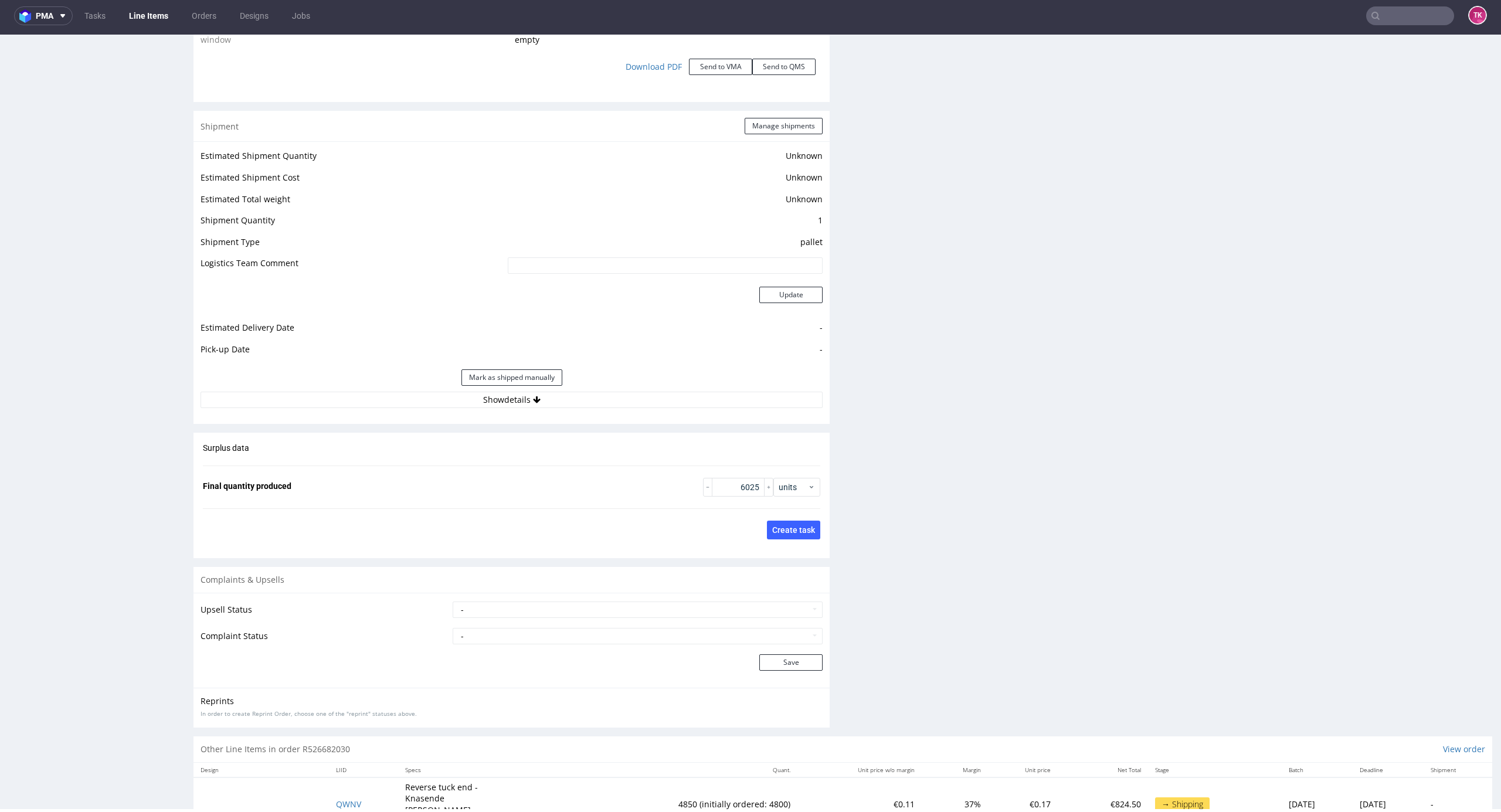
scroll to position [1445, 0]
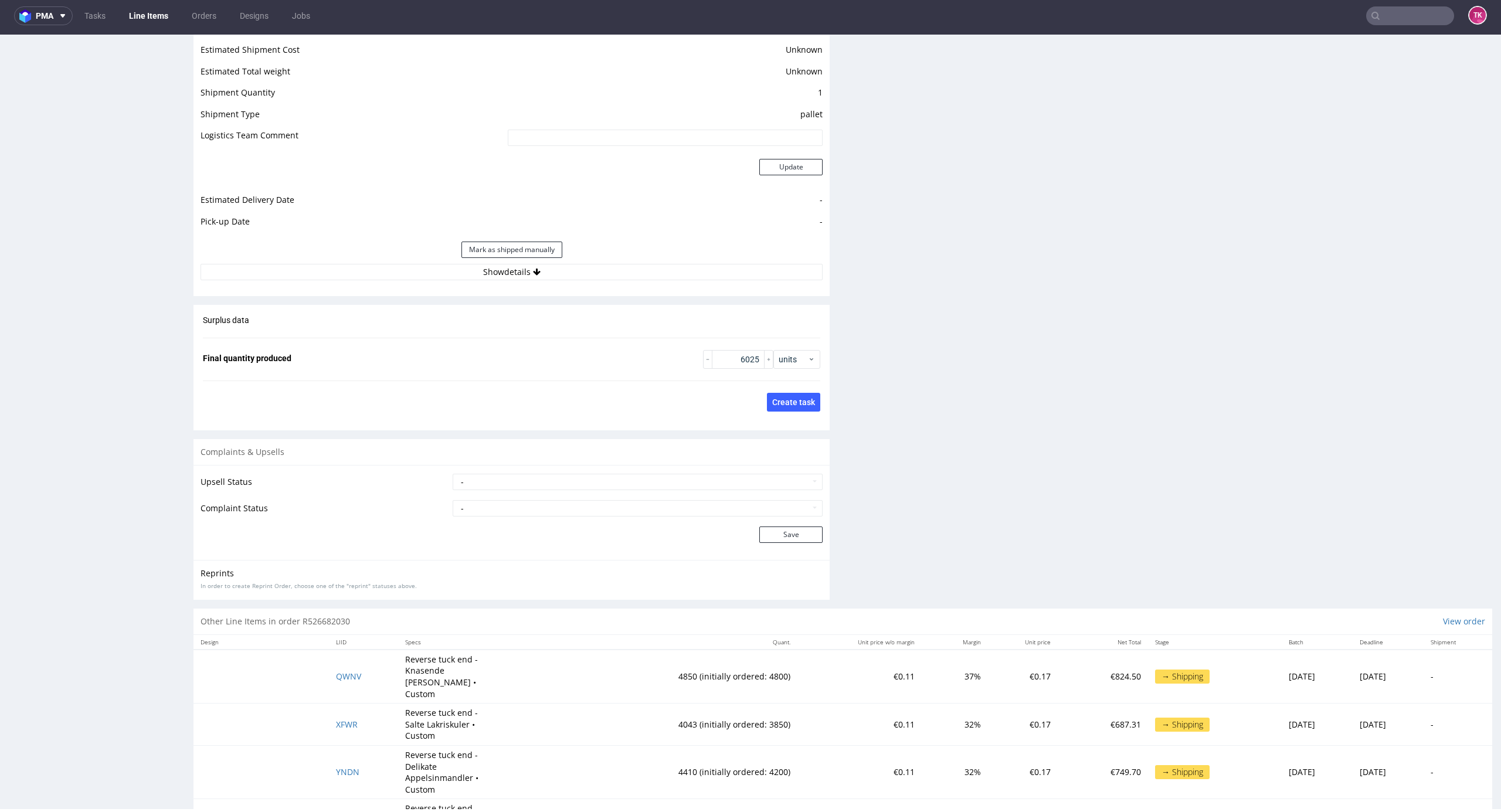
click at [696, 282] on div "Estimated Shipment Quantity Unknown Estimated Shipment Cost Unknown Estimated T…" at bounding box center [512, 151] width 637 height 274
drag, startPoint x: 654, startPoint y: 267, endPoint x: 617, endPoint y: 282, distance: 39.9
click at [653, 267] on button "Show details" at bounding box center [512, 271] width 622 height 16
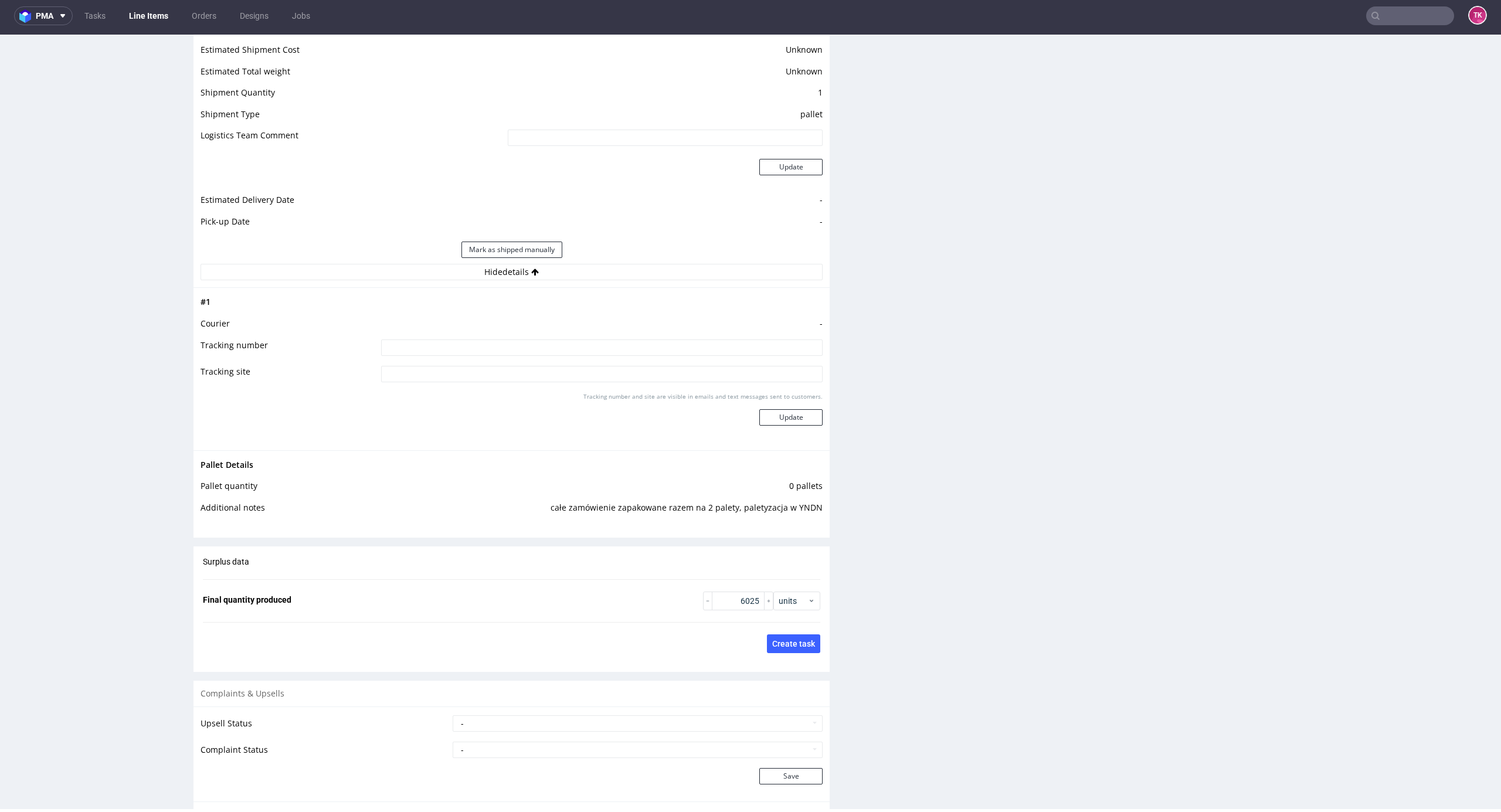
click at [523, 341] on input at bounding box center [602, 347] width 442 height 16
paste input "czekam na wycene"
type input "czekam na wycene"
click at [775, 413] on button "Update" at bounding box center [791, 417] width 63 height 16
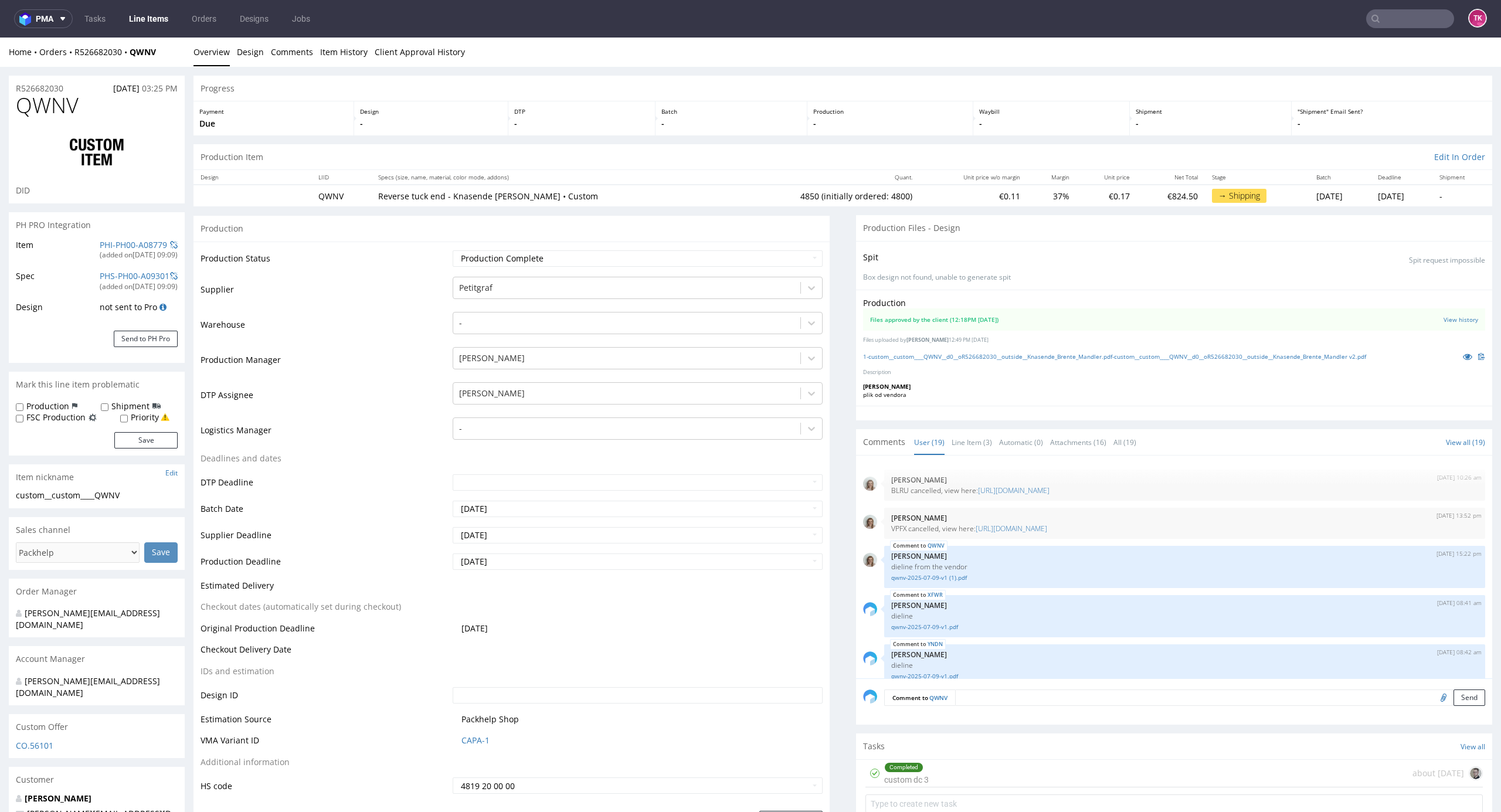
scroll to position [714, 0]
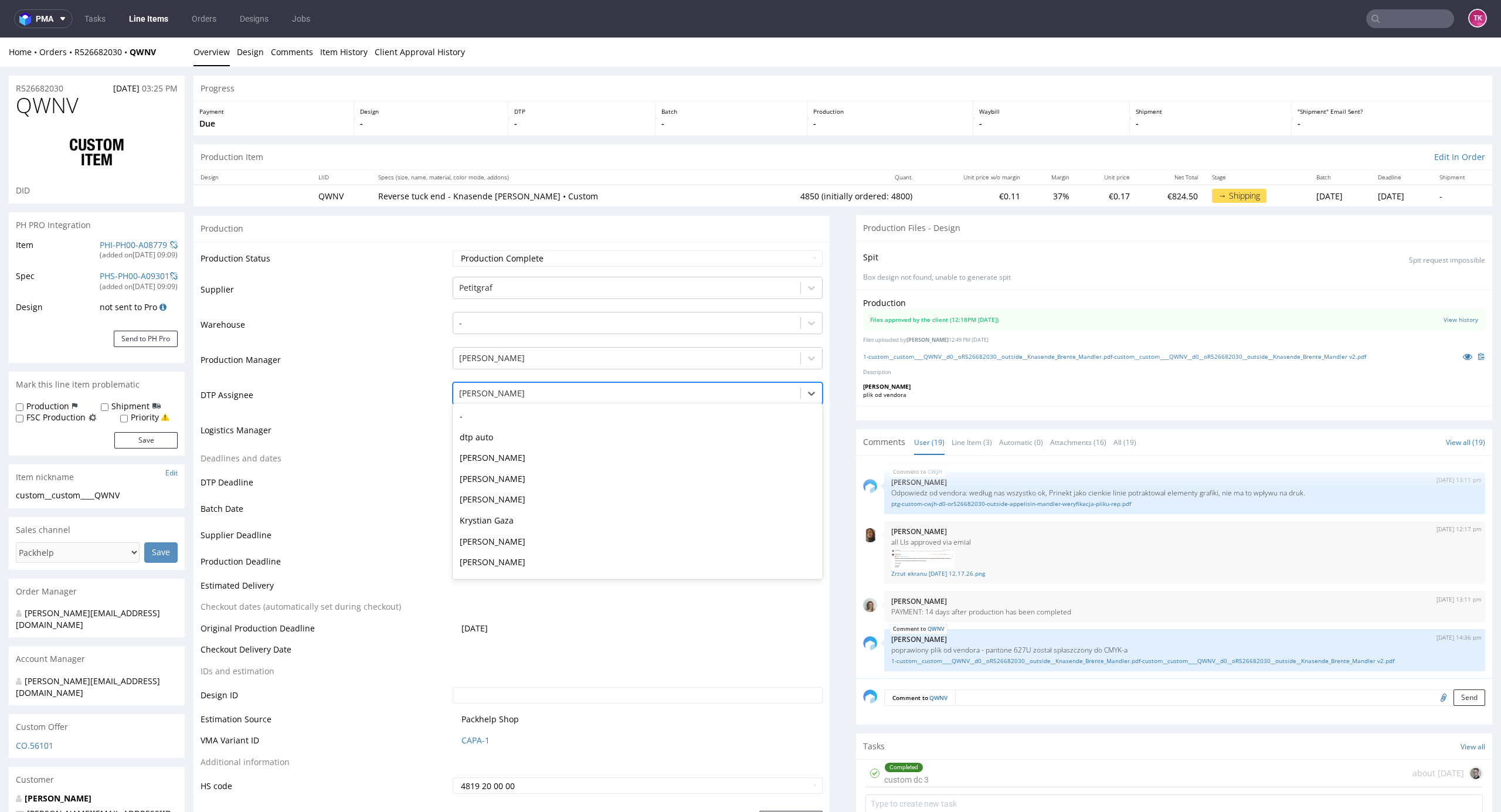
click at [594, 384] on div "[PERSON_NAME]" at bounding box center [627, 393] width 348 height 19
click at [597, 367] on div "[PERSON_NAME]" at bounding box center [627, 358] width 348 height 19
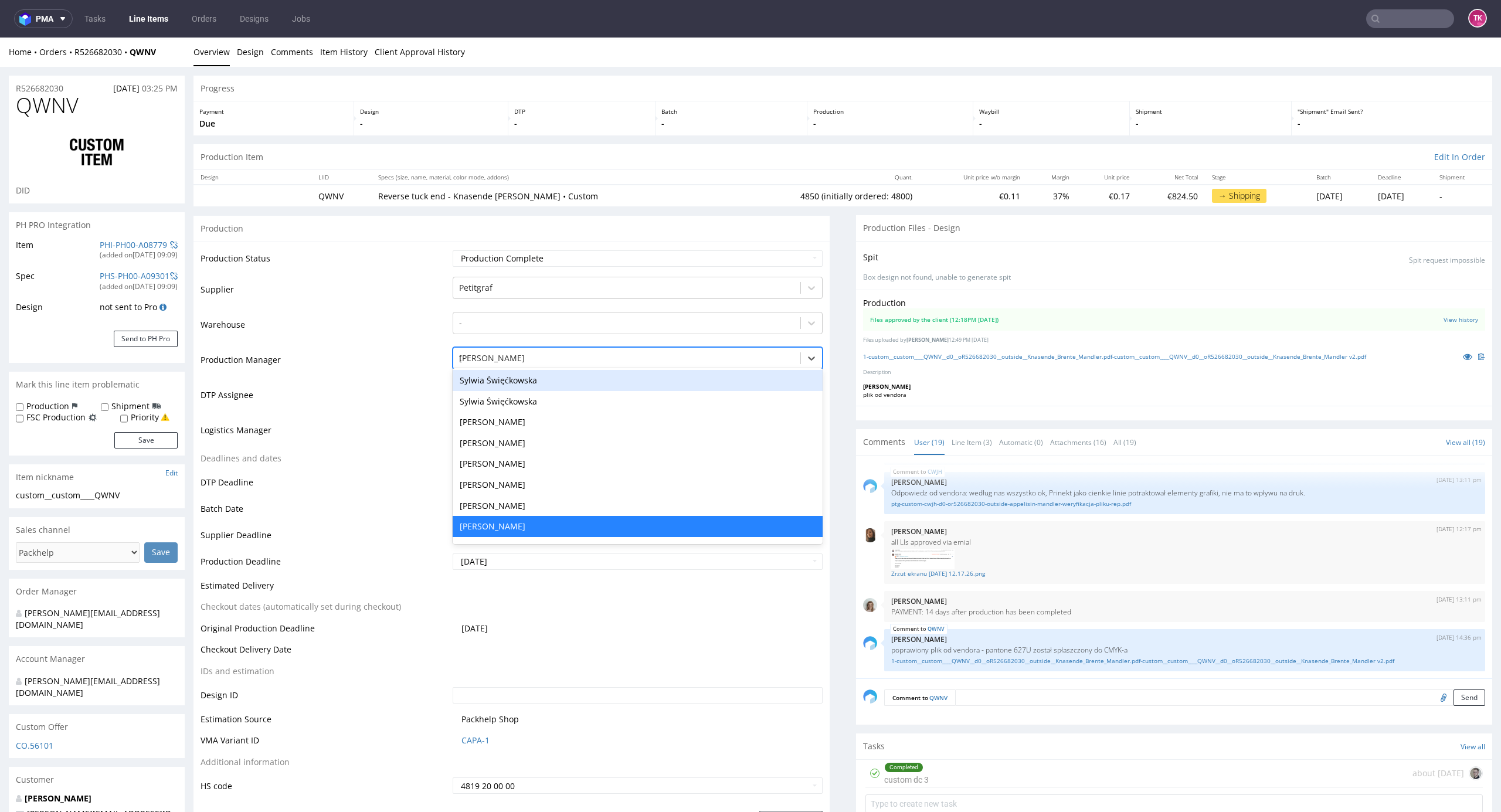
scroll to position [167, 0]
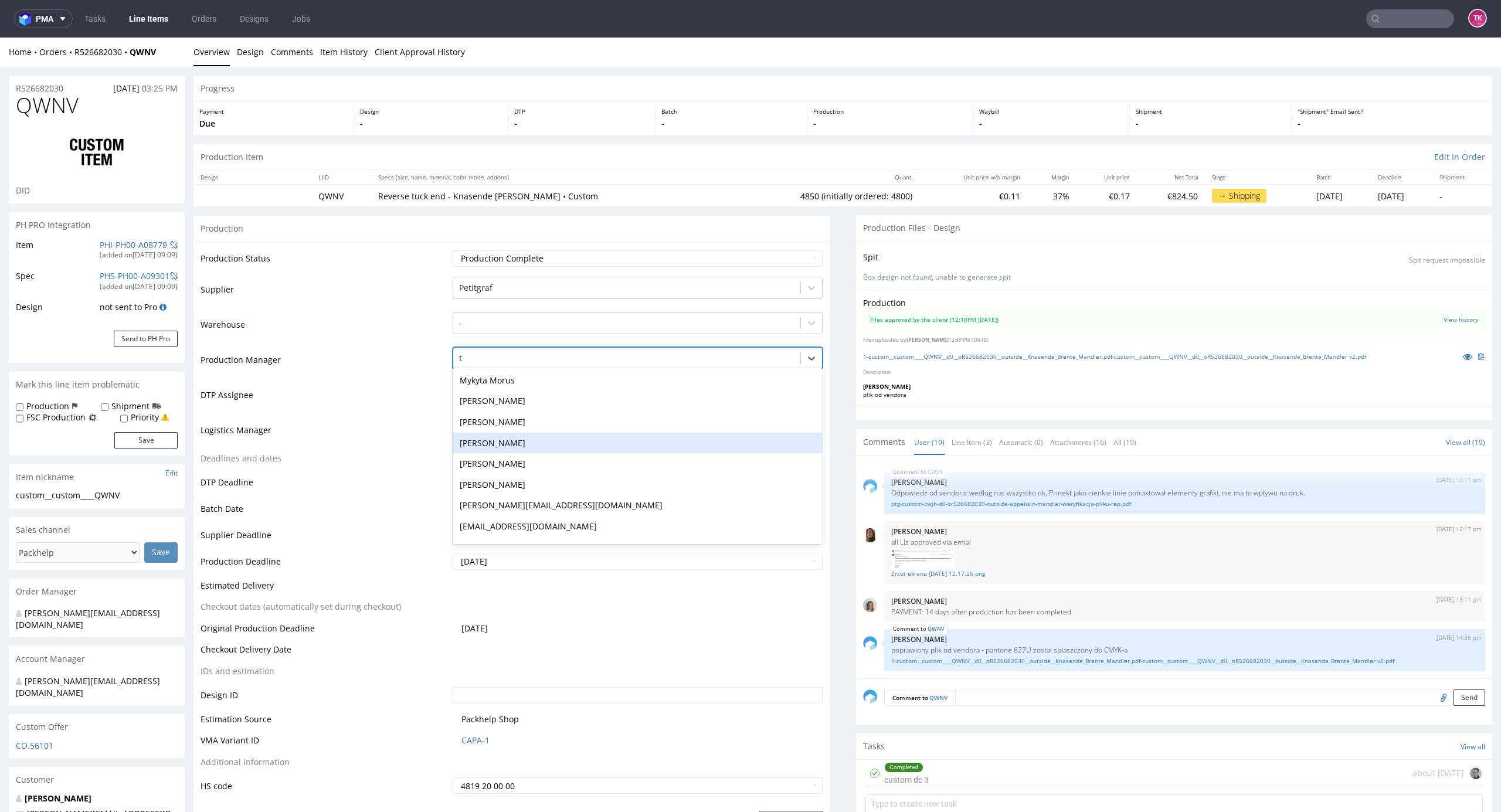
type input "t"
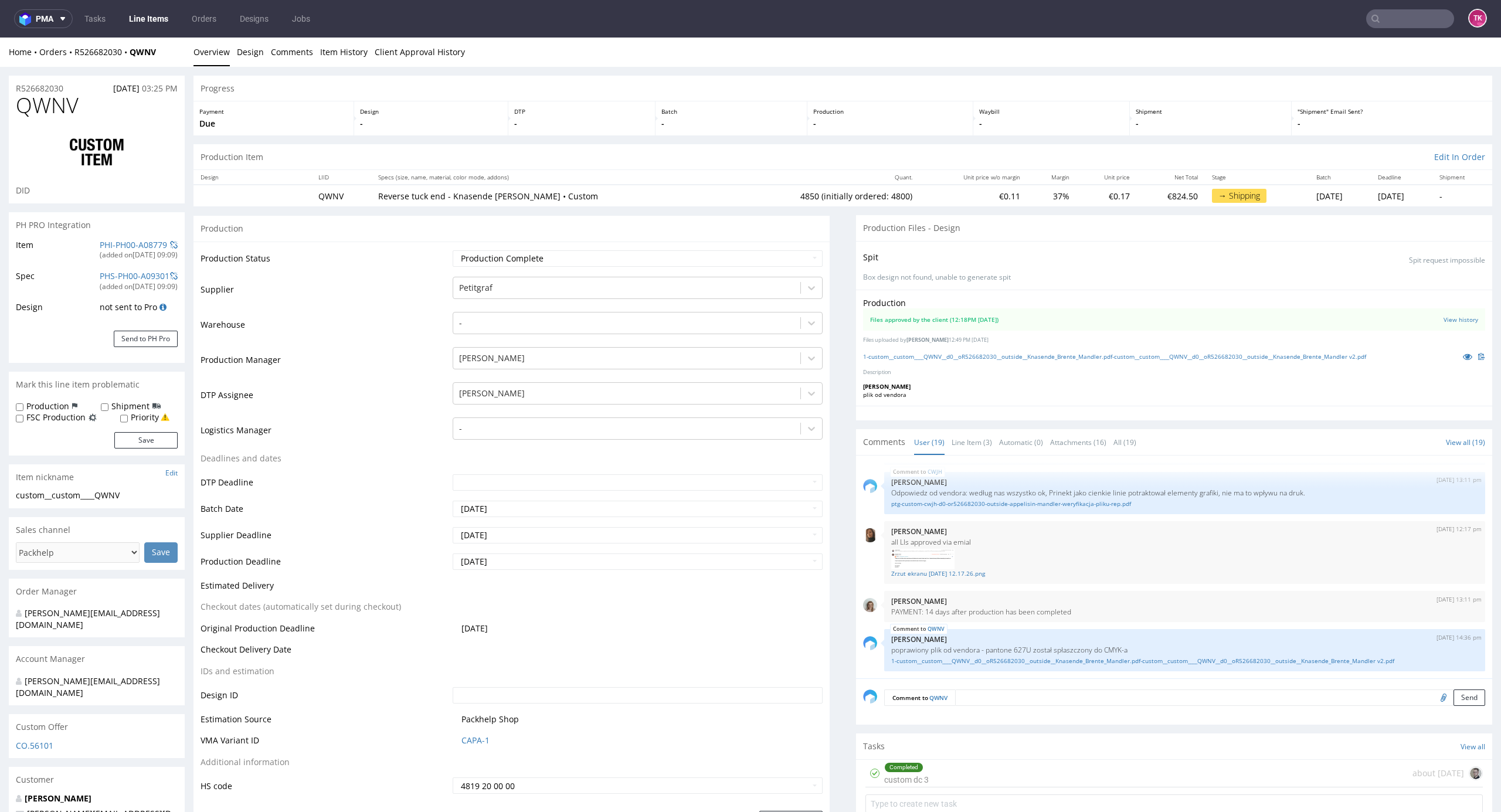
click at [415, 377] on td "Production Manager" at bounding box center [325, 363] width 249 height 35
click at [513, 401] on div "[PERSON_NAME]" at bounding box center [627, 393] width 348 height 19
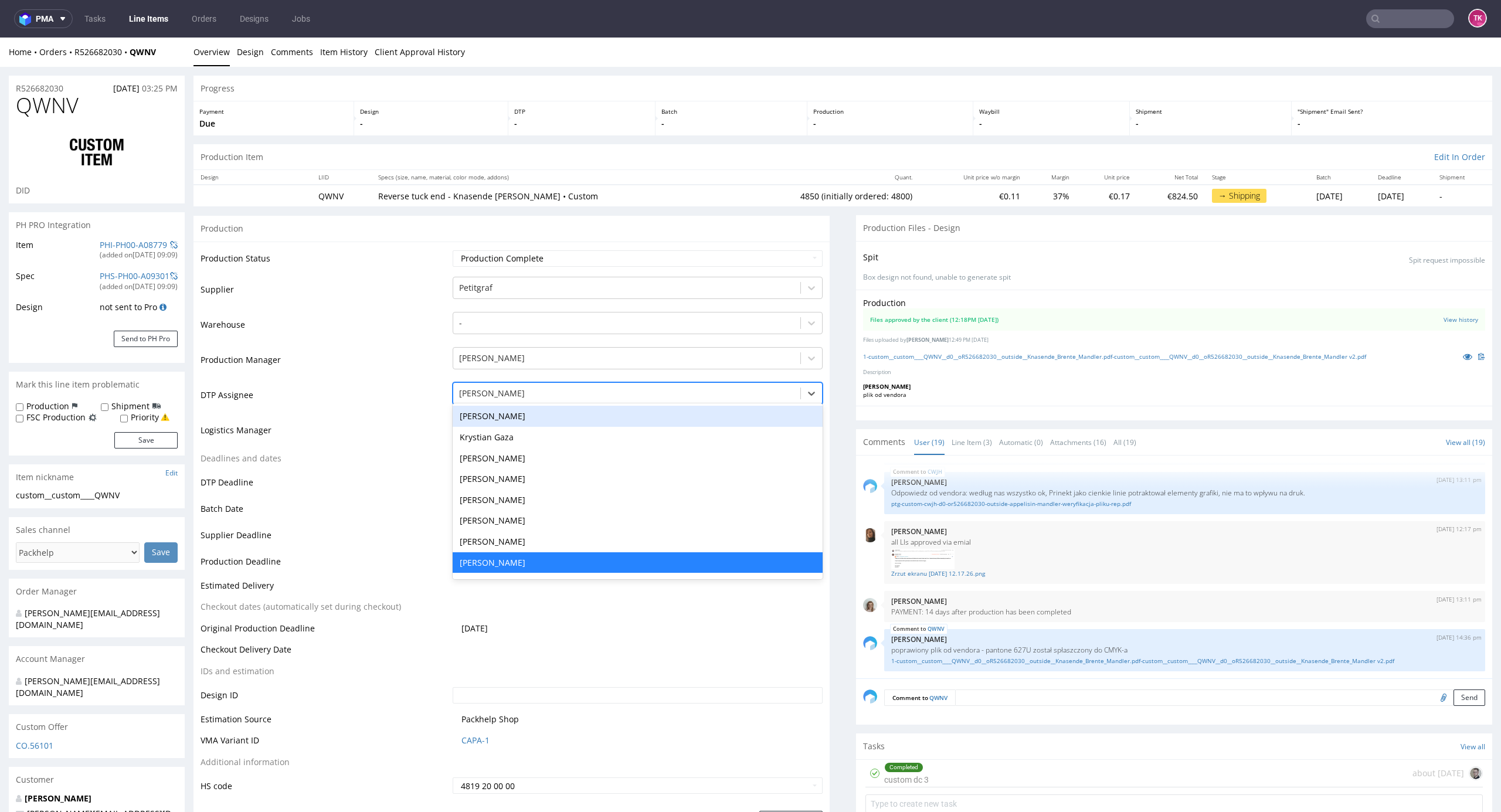
click at [386, 449] on td "Logistics Manager" at bounding box center [325, 434] width 249 height 35
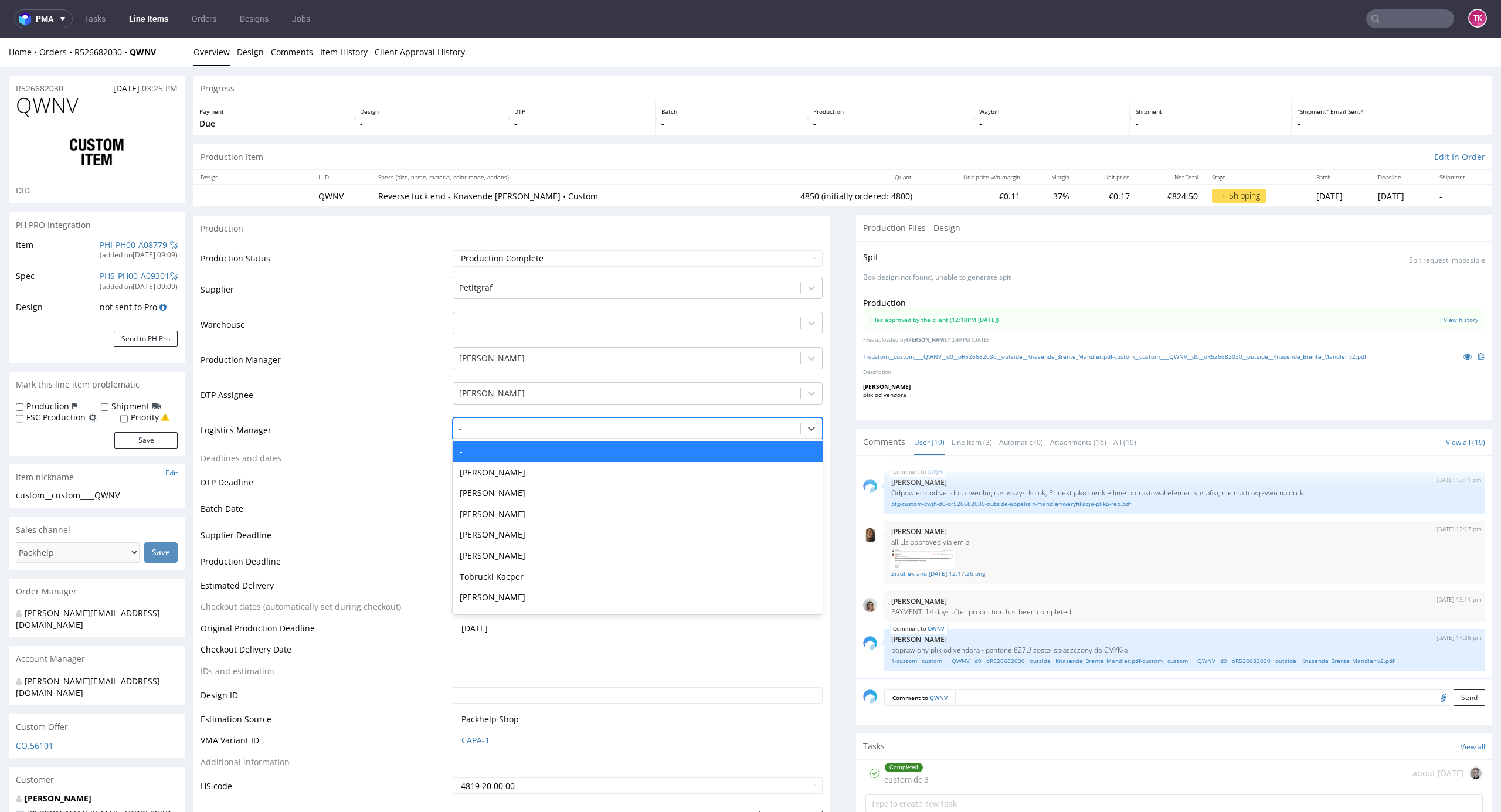
click at [501, 428] on div at bounding box center [628, 429] width 336 height 14
type input "t"
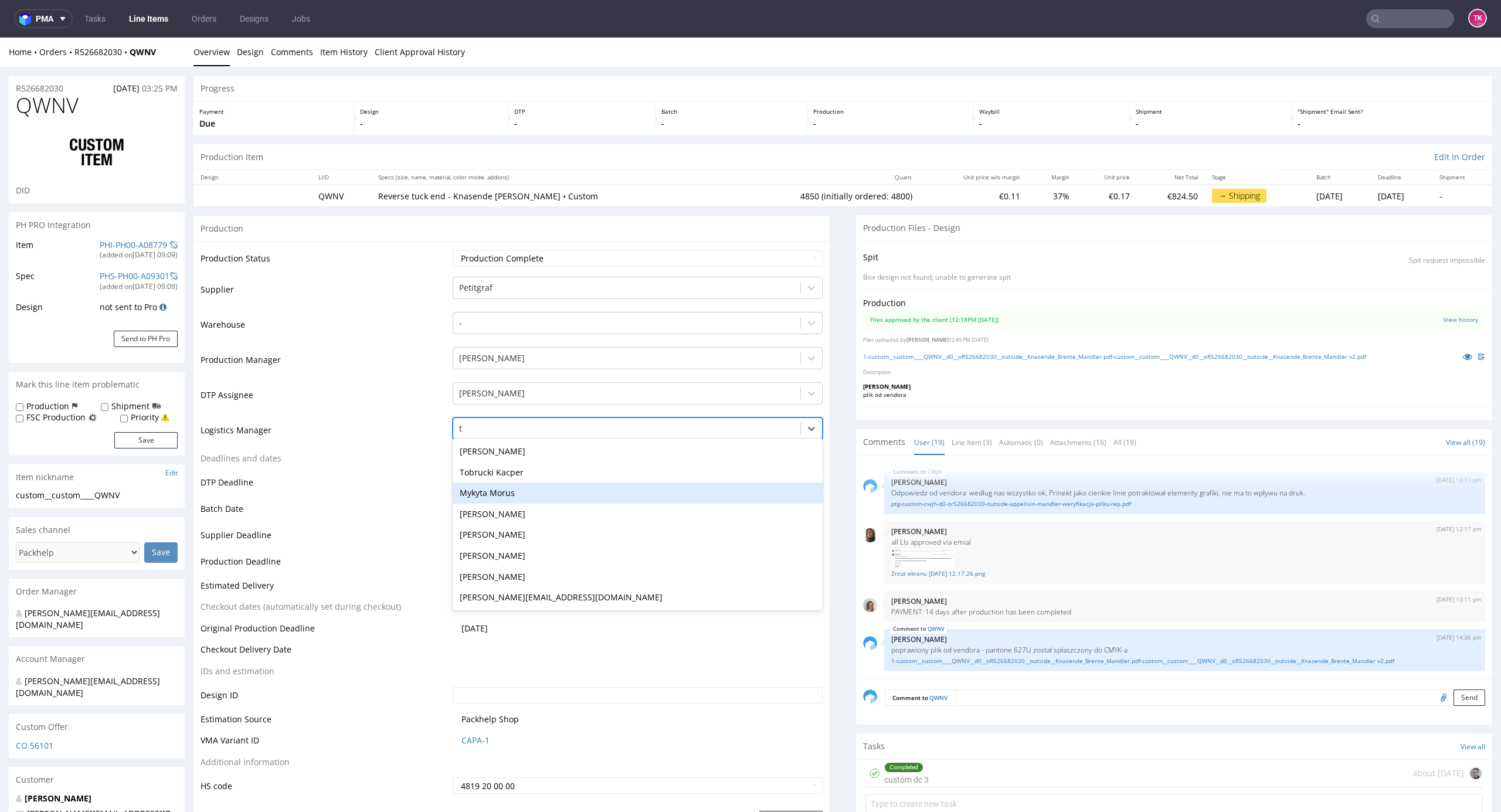
click at [532, 474] on div "Tobrucki Kacper" at bounding box center [638, 472] width 371 height 21
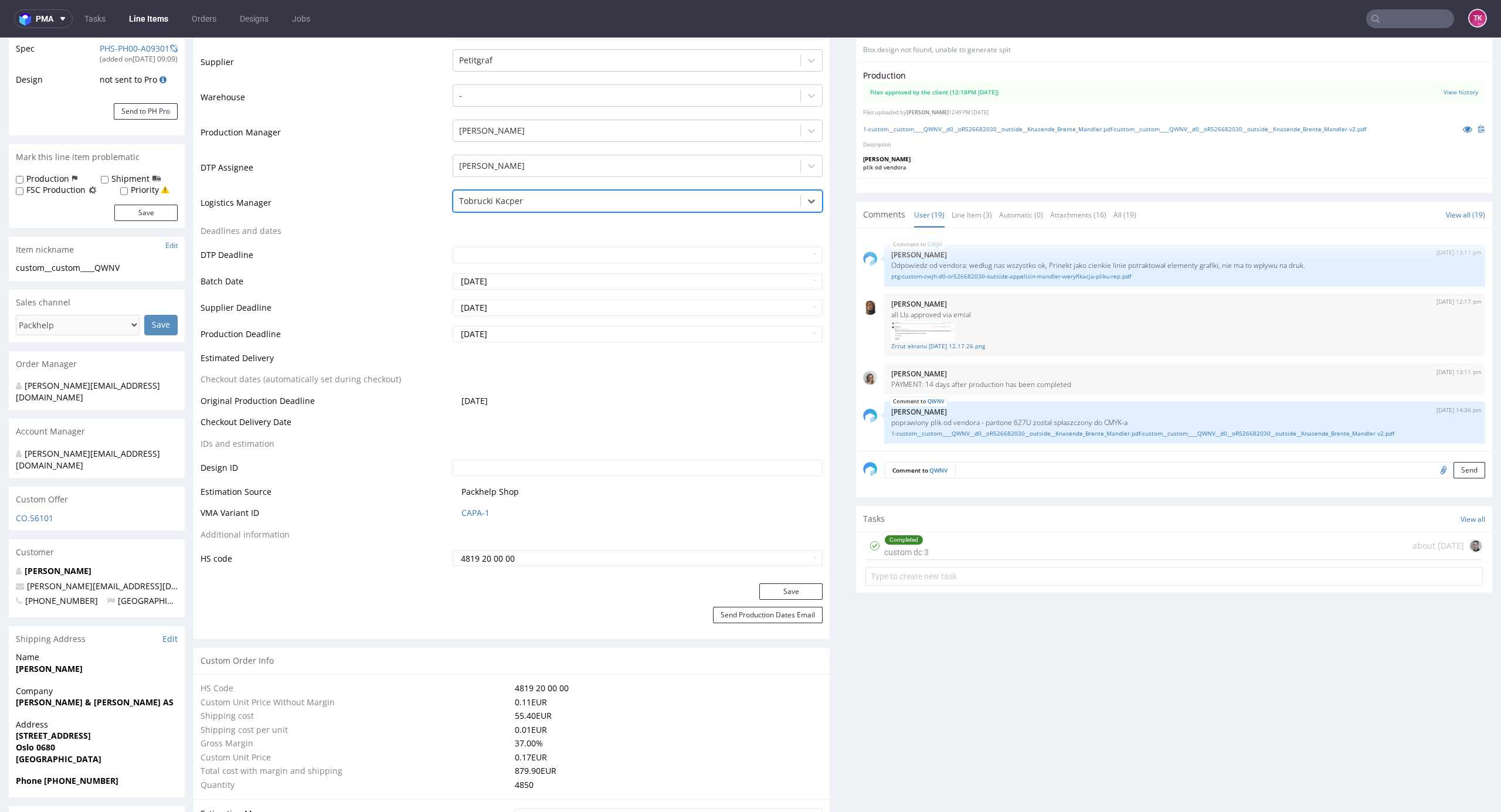
scroll to position [234, 0]
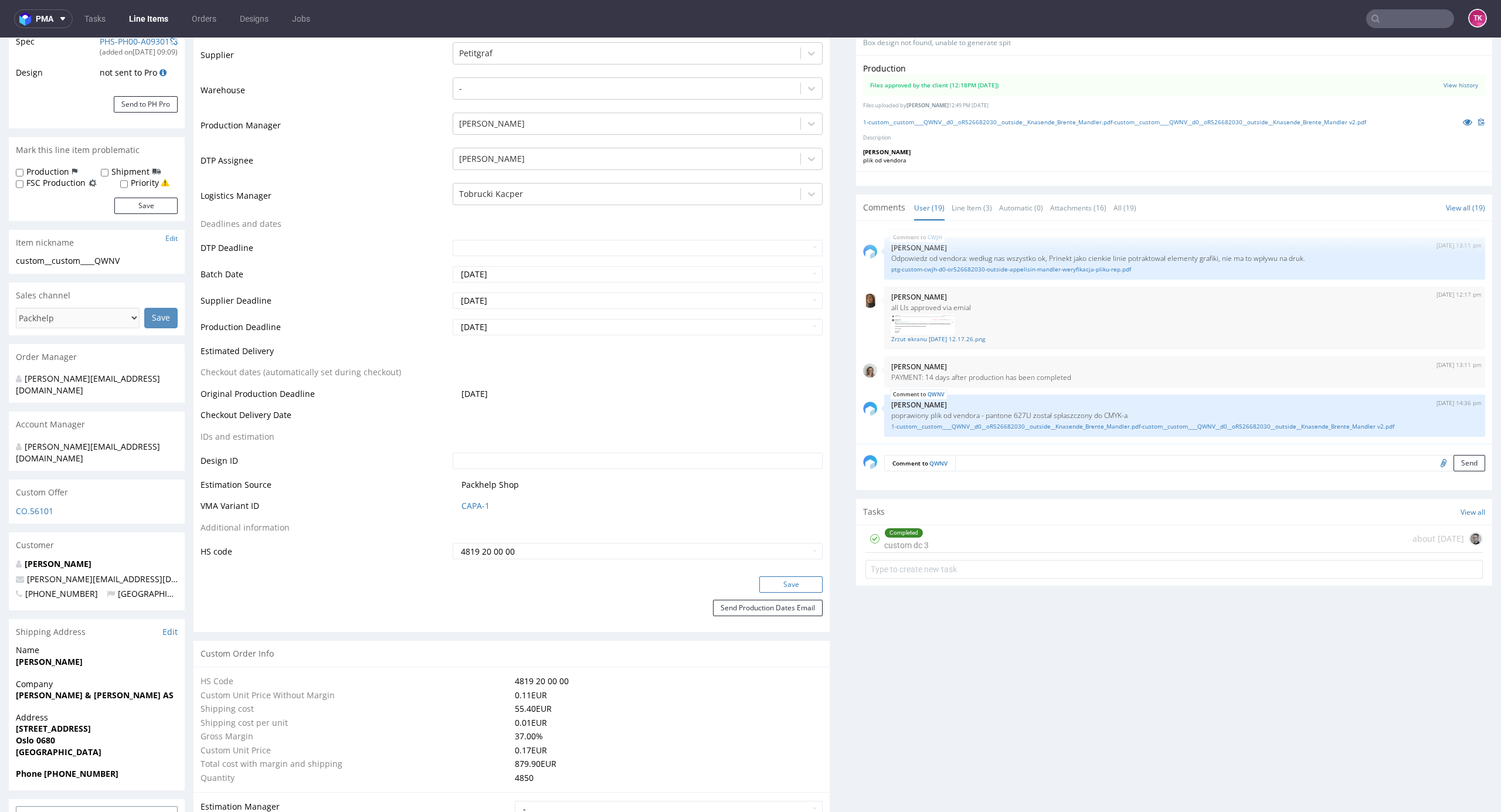
click at [777, 586] on button "Save" at bounding box center [791, 584] width 63 height 16
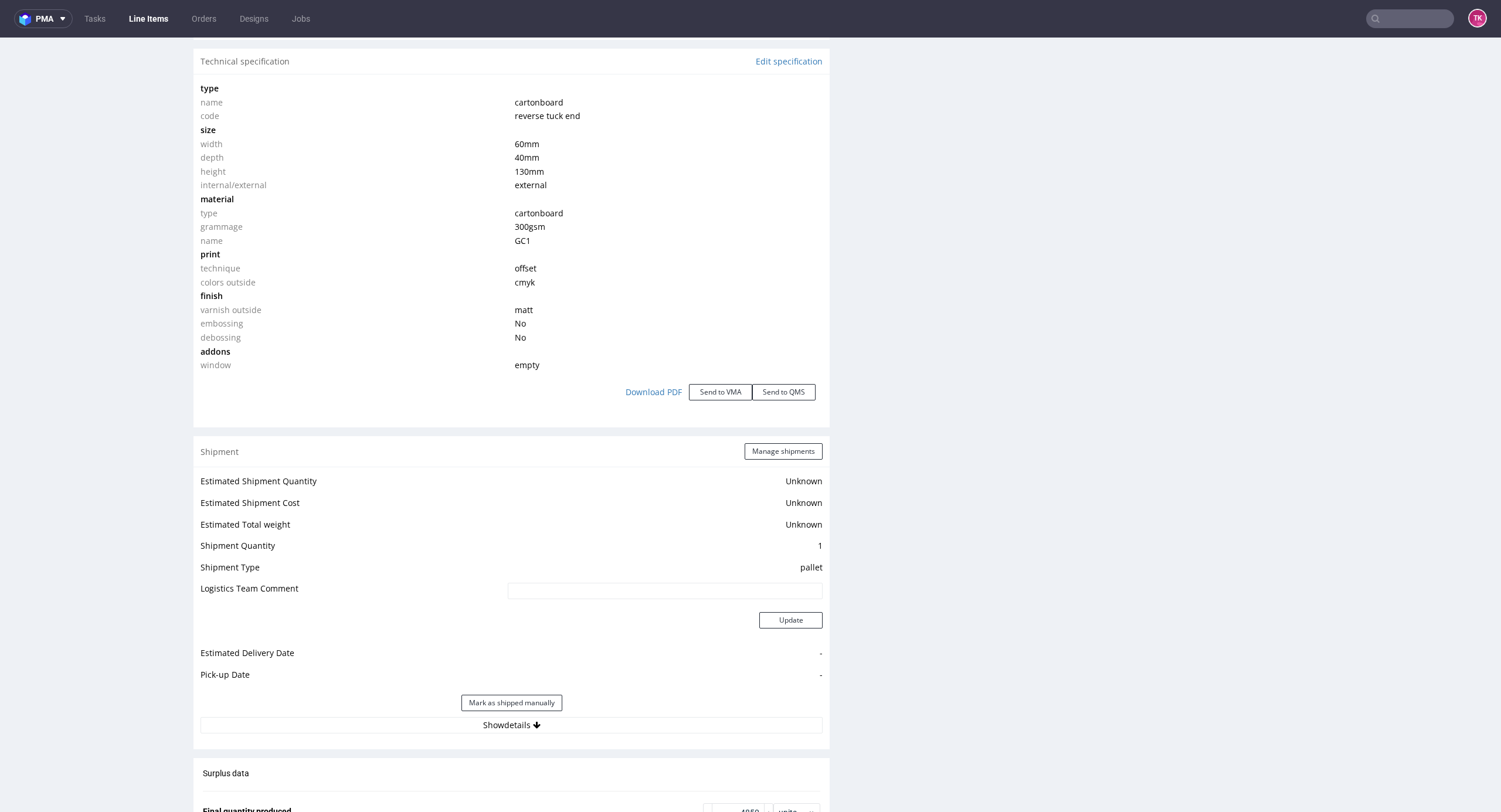
scroll to position [1202, 0]
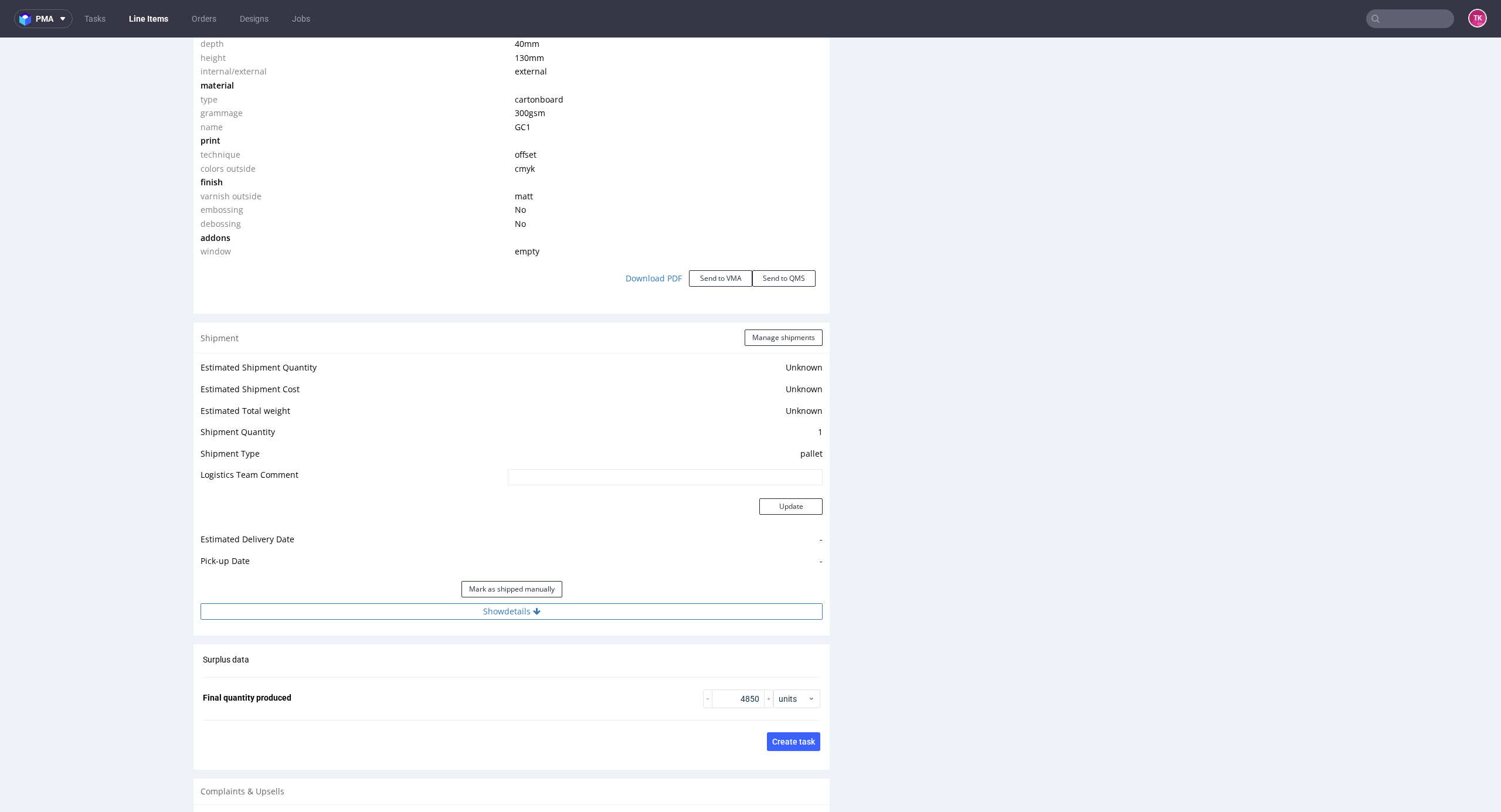
click at [601, 619] on button "Show details" at bounding box center [512, 611] width 622 height 16
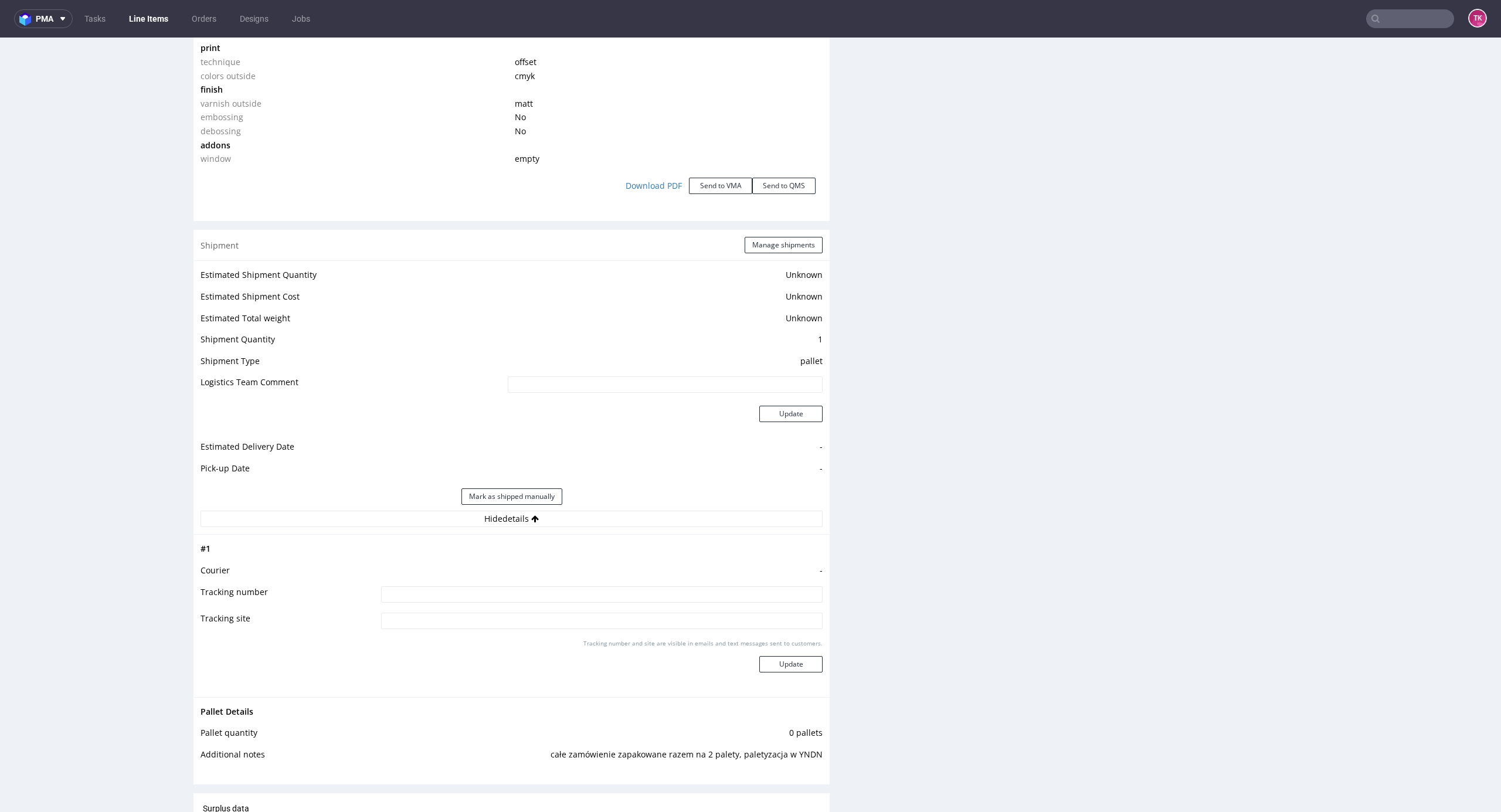
scroll to position [1515, 0]
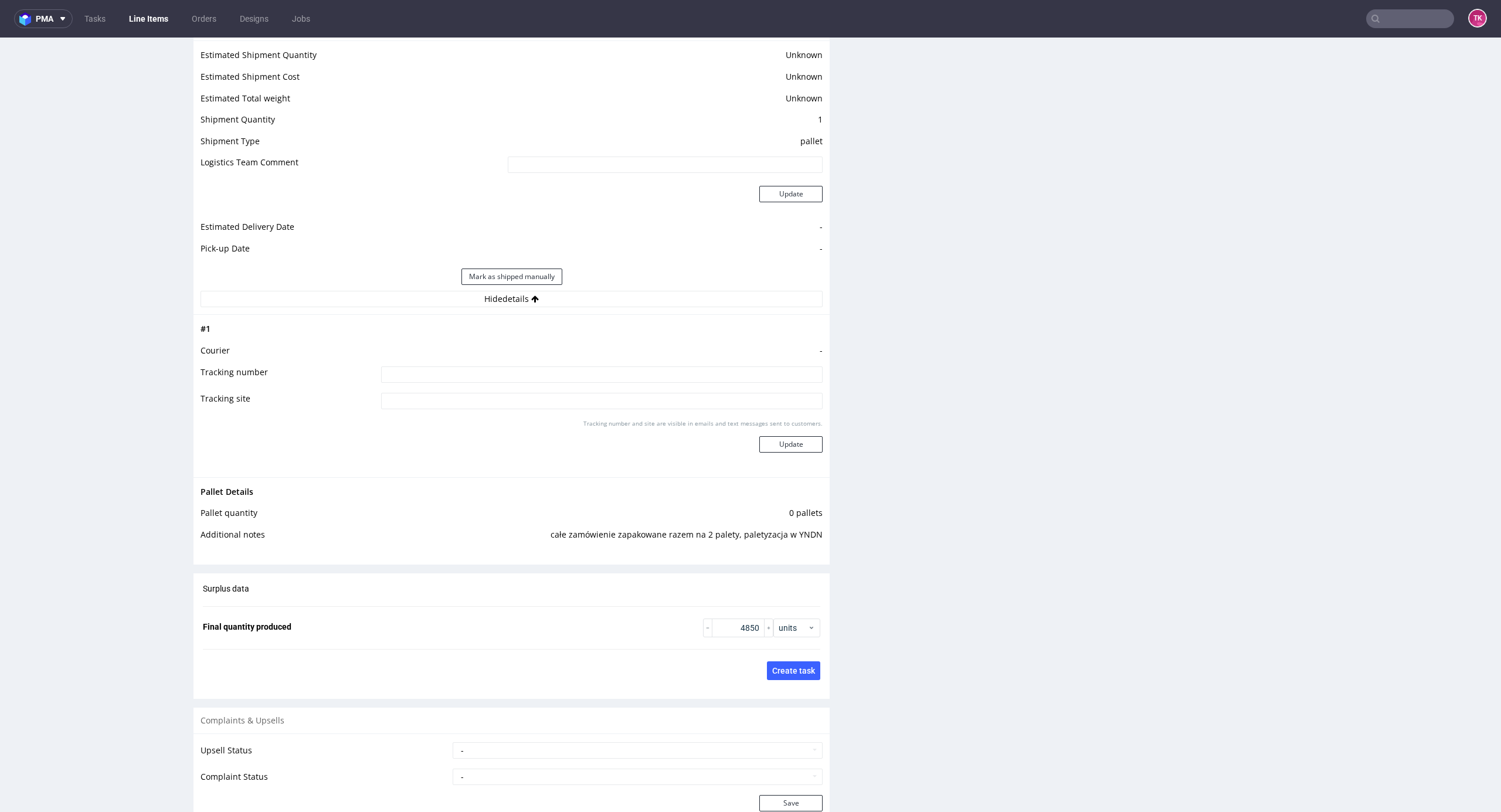
click at [625, 371] on input at bounding box center [602, 374] width 442 height 16
paste input "czekam na wycene"
type input "czekam na wycene"
click at [785, 463] on td "Tracking number and site are visible in emails and text messages sent to custom…" at bounding box center [600, 444] width 444 height 52
click at [775, 436] on button "Update" at bounding box center [791, 444] width 63 height 16
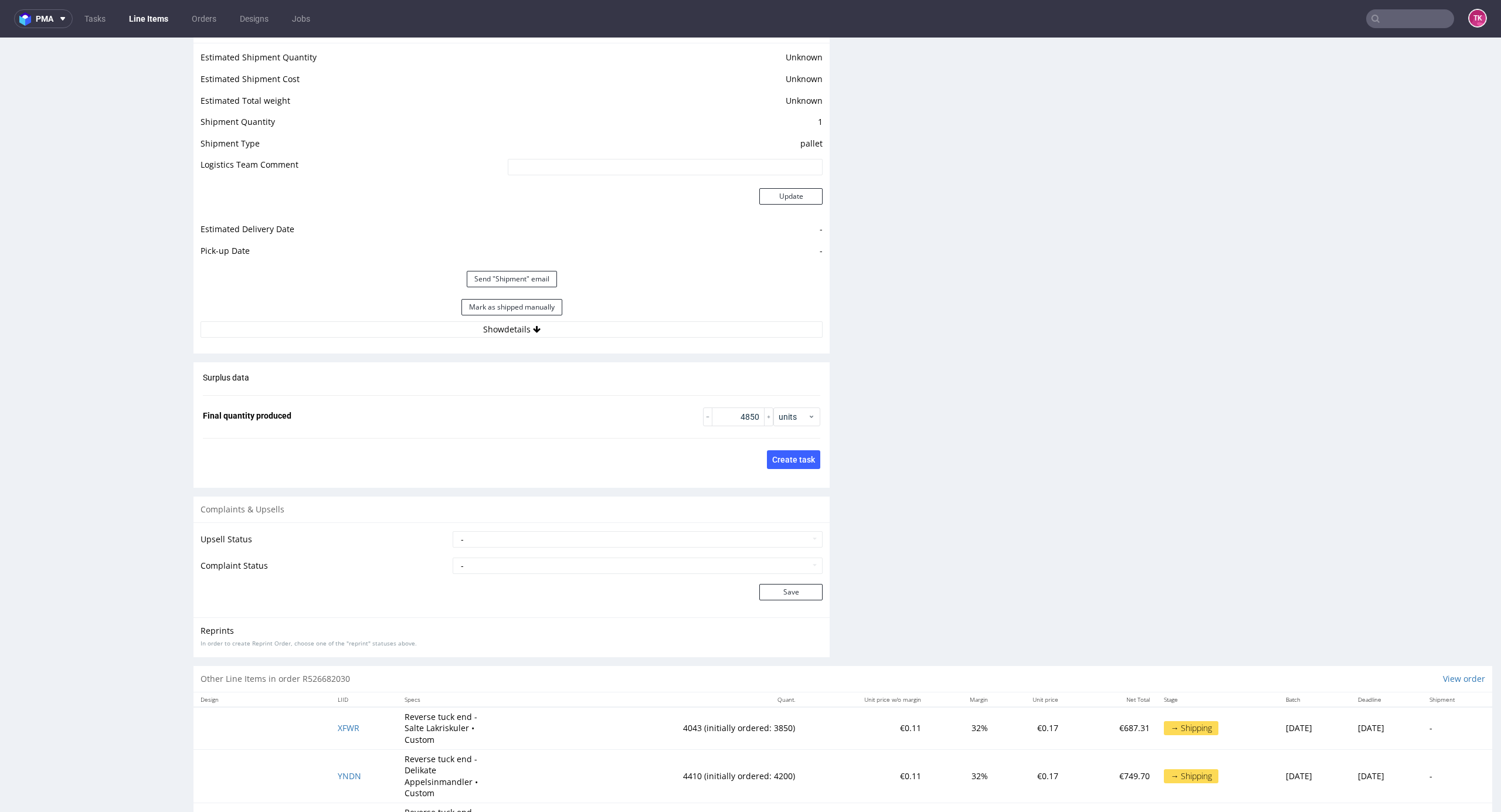
scroll to position [714, 0]
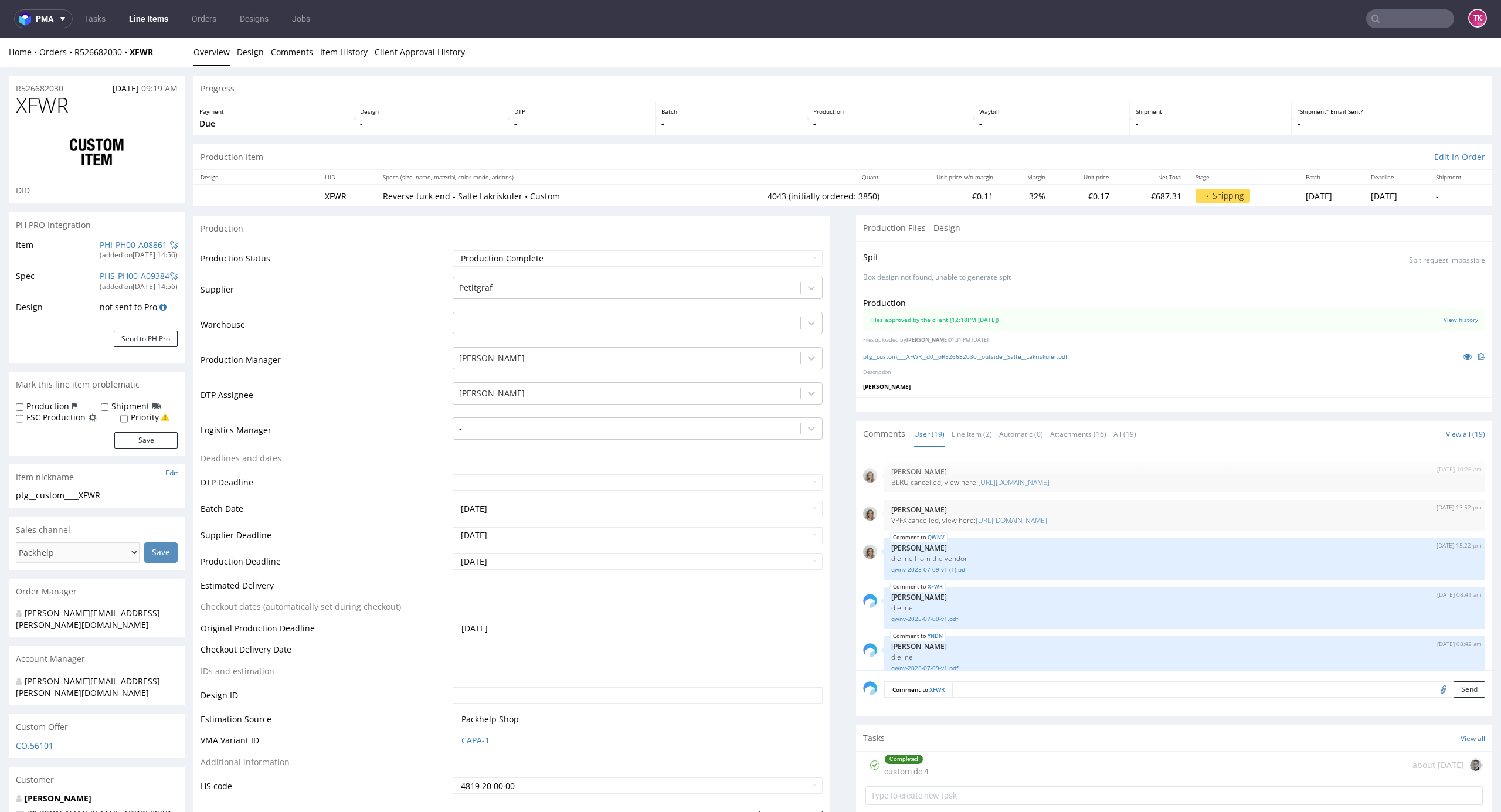
scroll to position [714, 0]
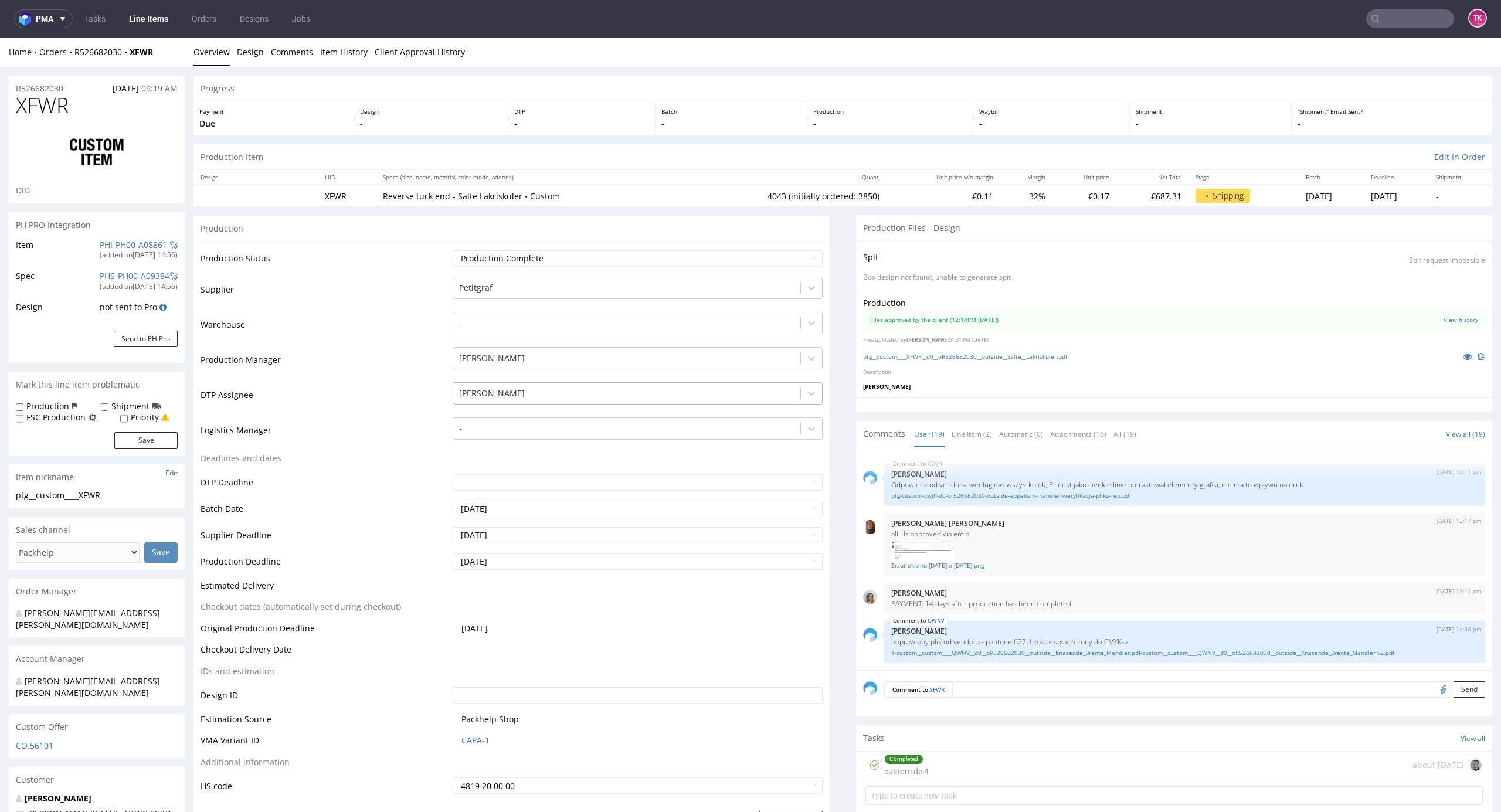
drag, startPoint x: 549, startPoint y: 384, endPoint x: 550, endPoint y: 394, distance: 10.0
click at [549, 389] on div "[PERSON_NAME]" at bounding box center [627, 393] width 348 height 19
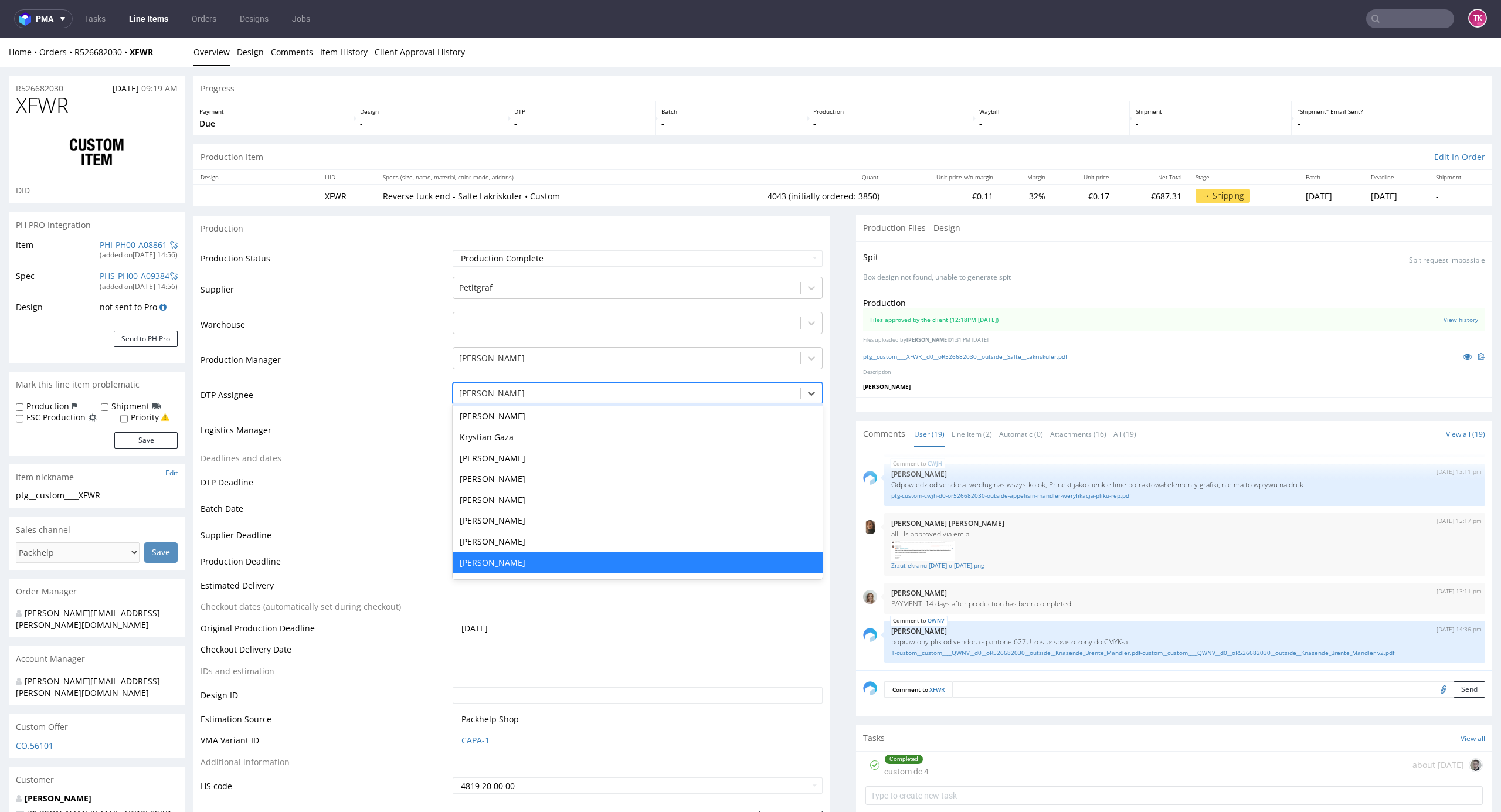
click at [425, 425] on td "Logistics Manager" at bounding box center [325, 434] width 249 height 35
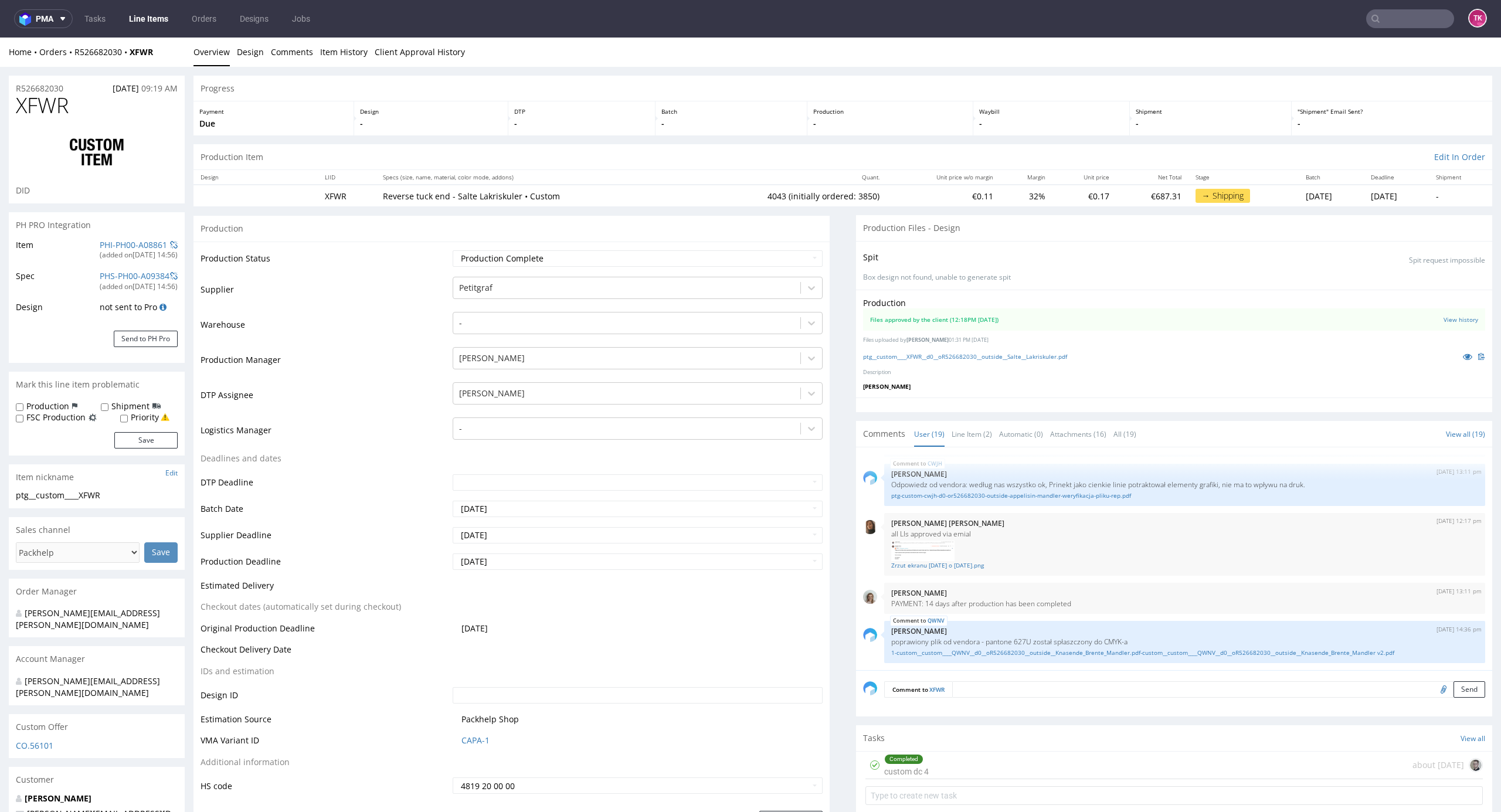
click at [502, 443] on td "-" at bounding box center [637, 434] width 373 height 35
click at [507, 428] on div at bounding box center [628, 429] width 336 height 14
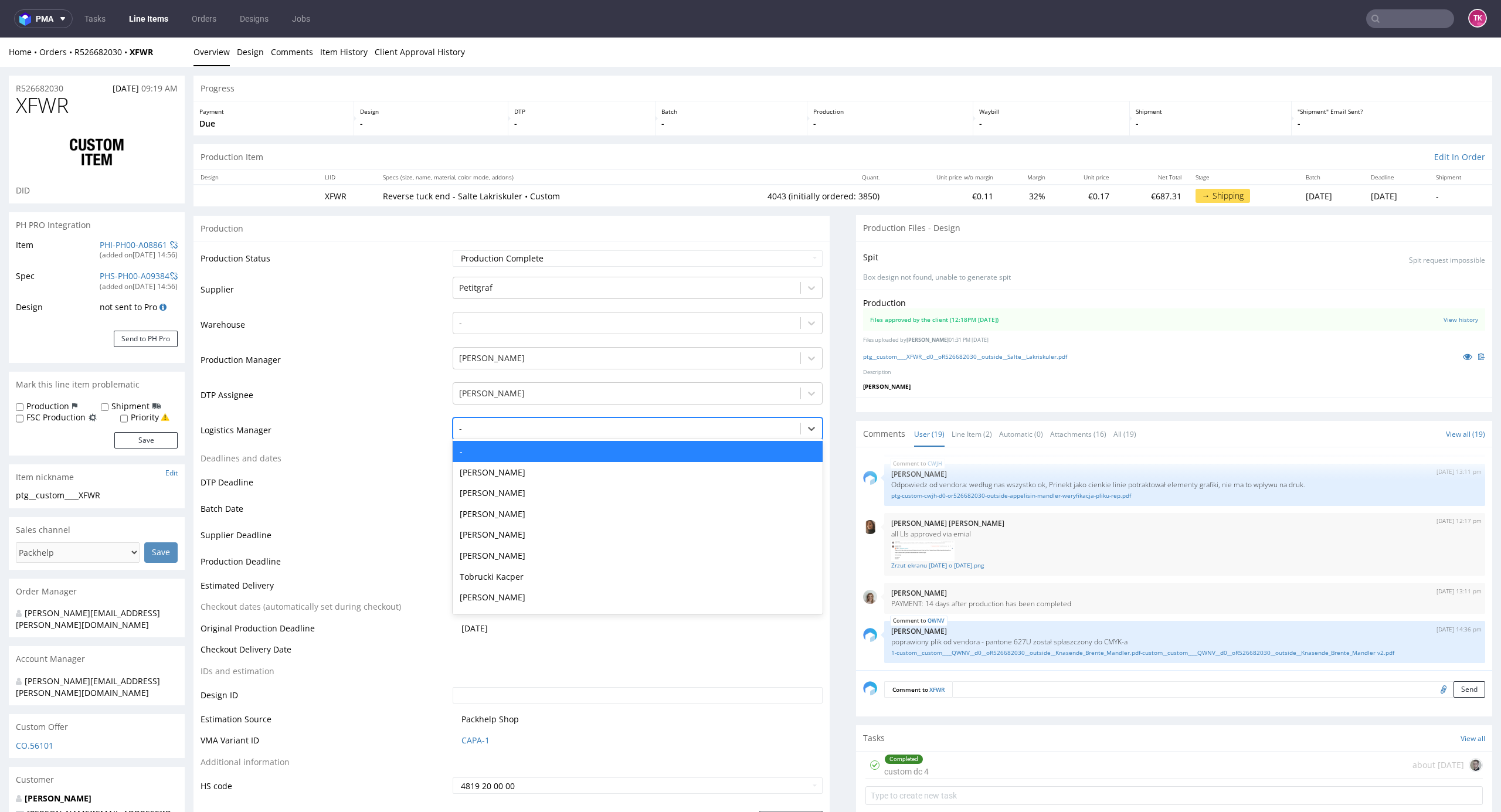
type input "t"
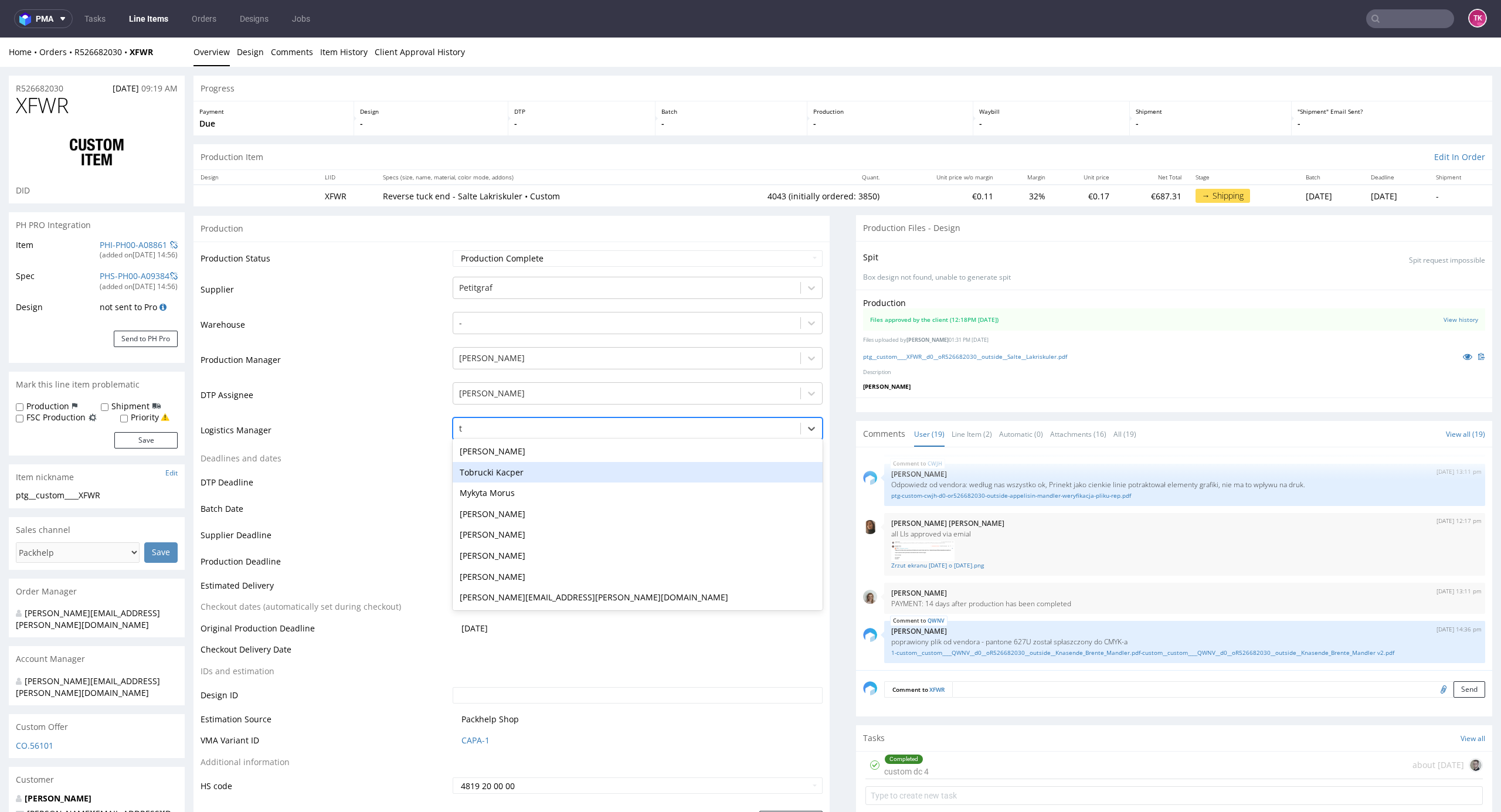
click at [510, 471] on div "Tobrucki Kacper" at bounding box center [638, 472] width 371 height 21
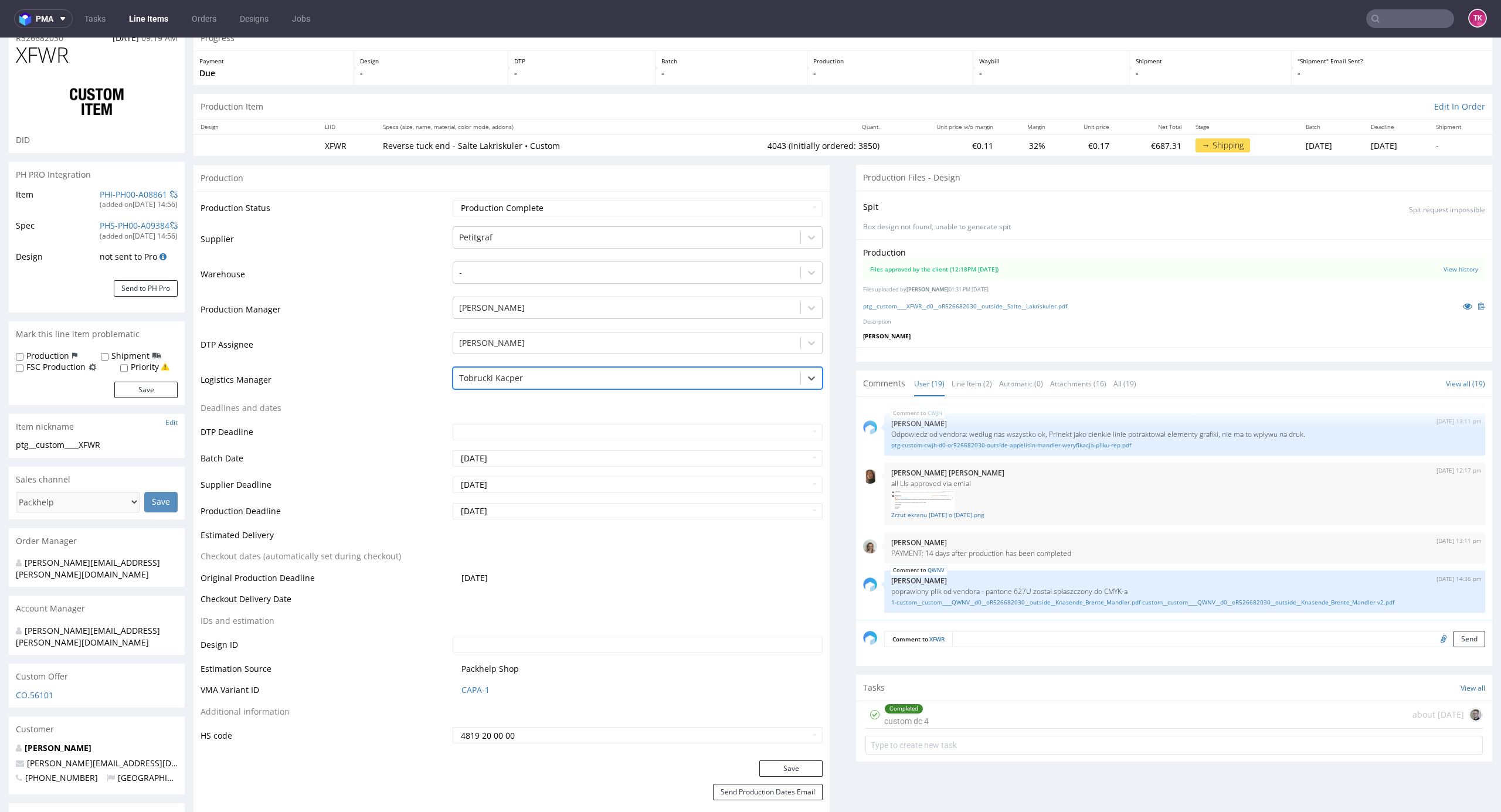
scroll to position [78, 0]
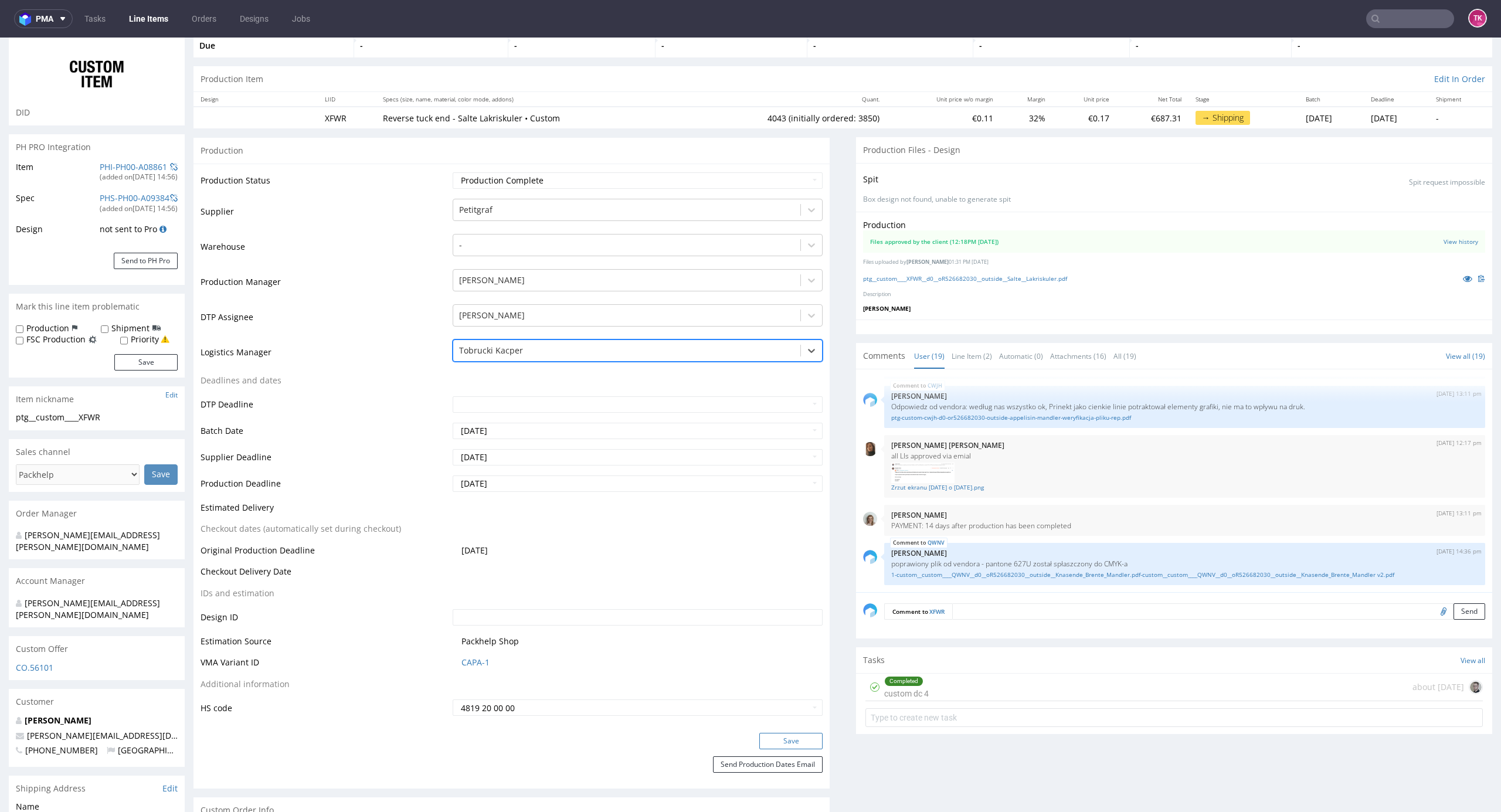
click at [775, 732] on button "Save" at bounding box center [791, 740] width 63 height 16
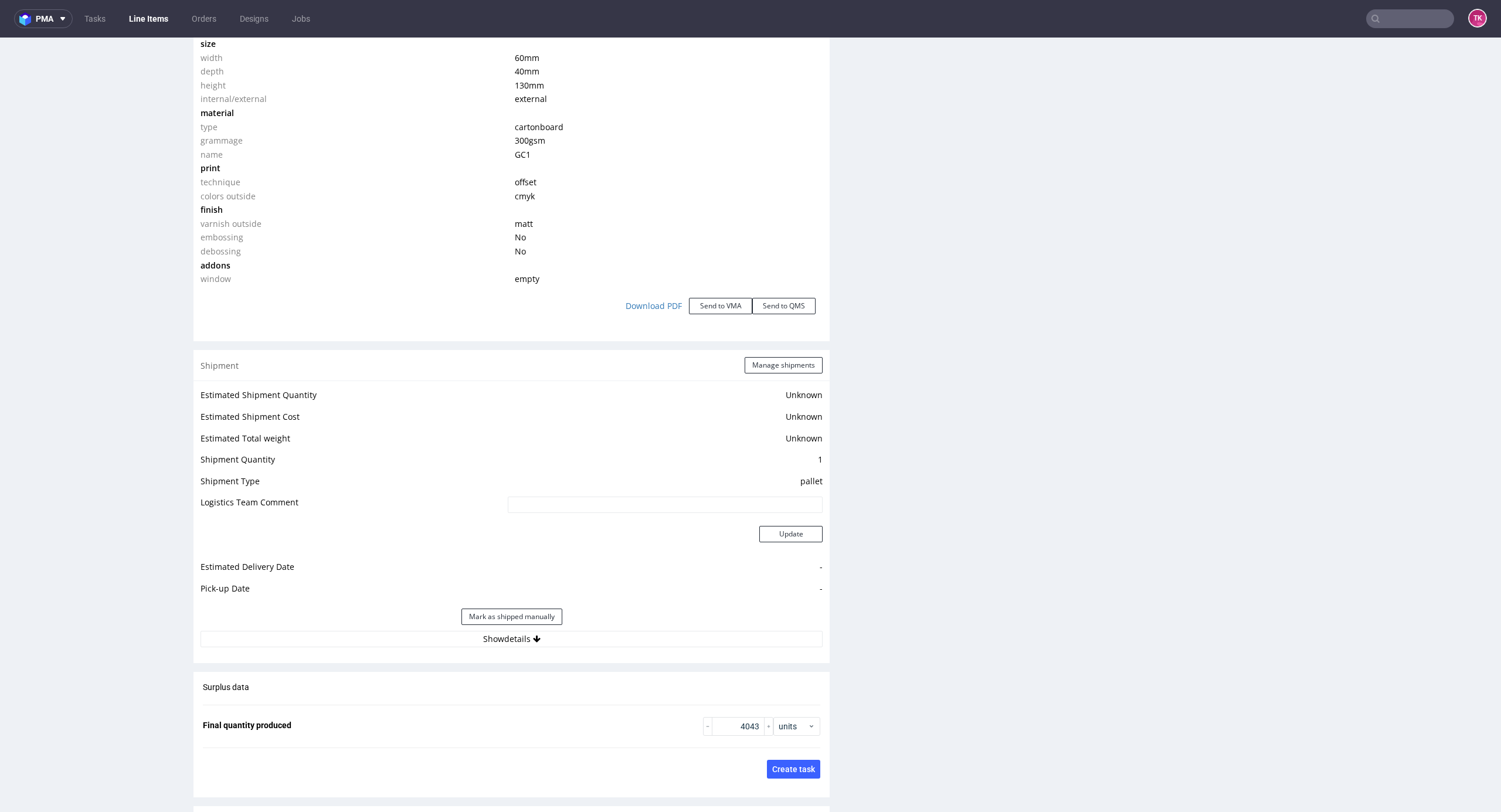
scroll to position [1172, 0]
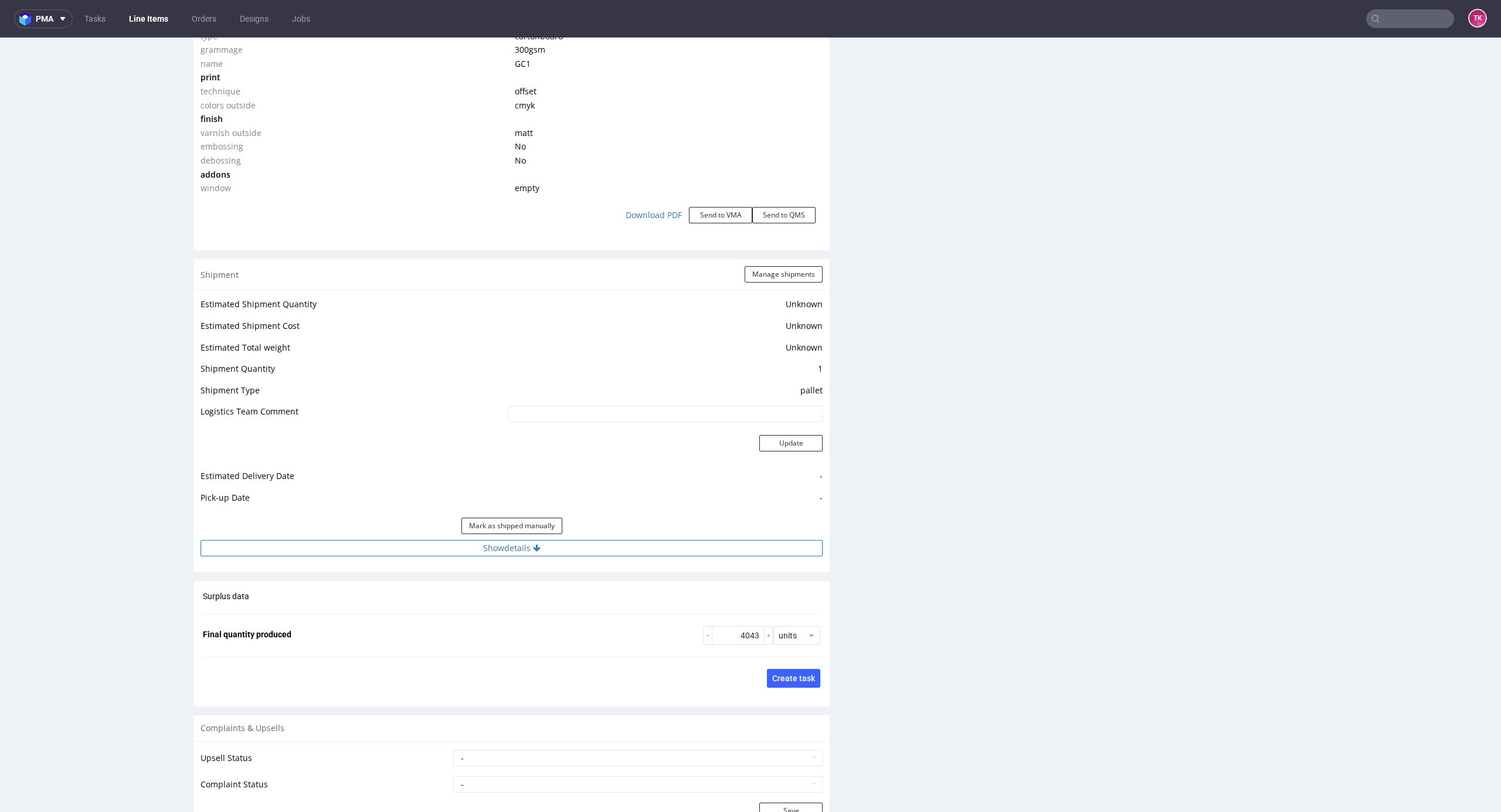
drag, startPoint x: 627, startPoint y: 544, endPoint x: 624, endPoint y: 550, distance: 6.7
click at [625, 549] on button "Show details" at bounding box center [512, 548] width 622 height 16
click at [541, 614] on td at bounding box center [600, 606] width 444 height 26
click at [541, 596] on input at bounding box center [602, 602] width 442 height 16
paste input "czekam na wycene"
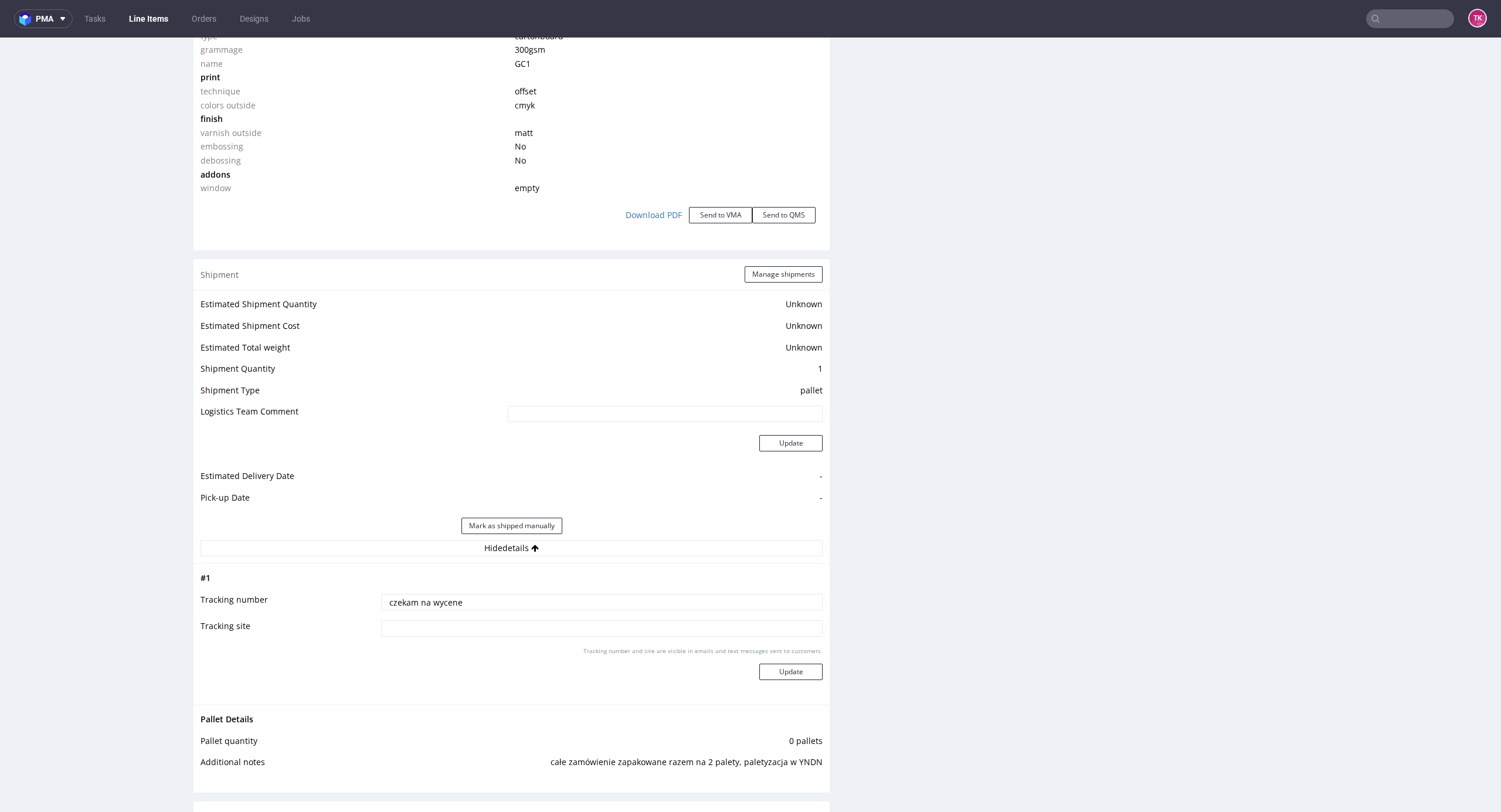
type input "czekam na wycene"
drag, startPoint x: 730, startPoint y: 655, endPoint x: 775, endPoint y: 667, distance: 46.6
click at [735, 660] on div "Tracking number and site are visible in emails and text messages sent to custom…" at bounding box center [602, 667] width 442 height 42
click at [777, 667] on button "Update" at bounding box center [791, 671] width 63 height 16
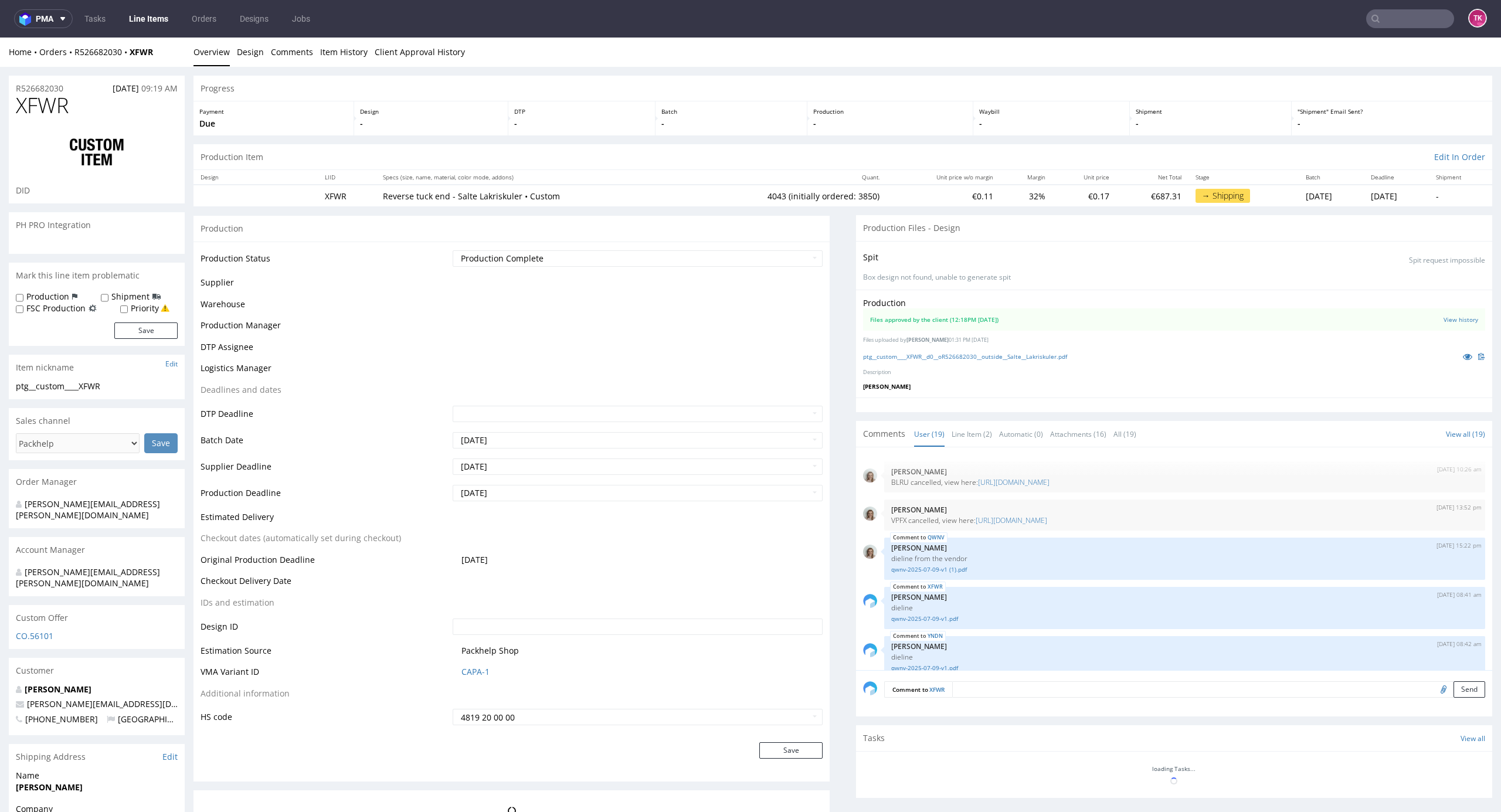
scroll to position [973, 0]
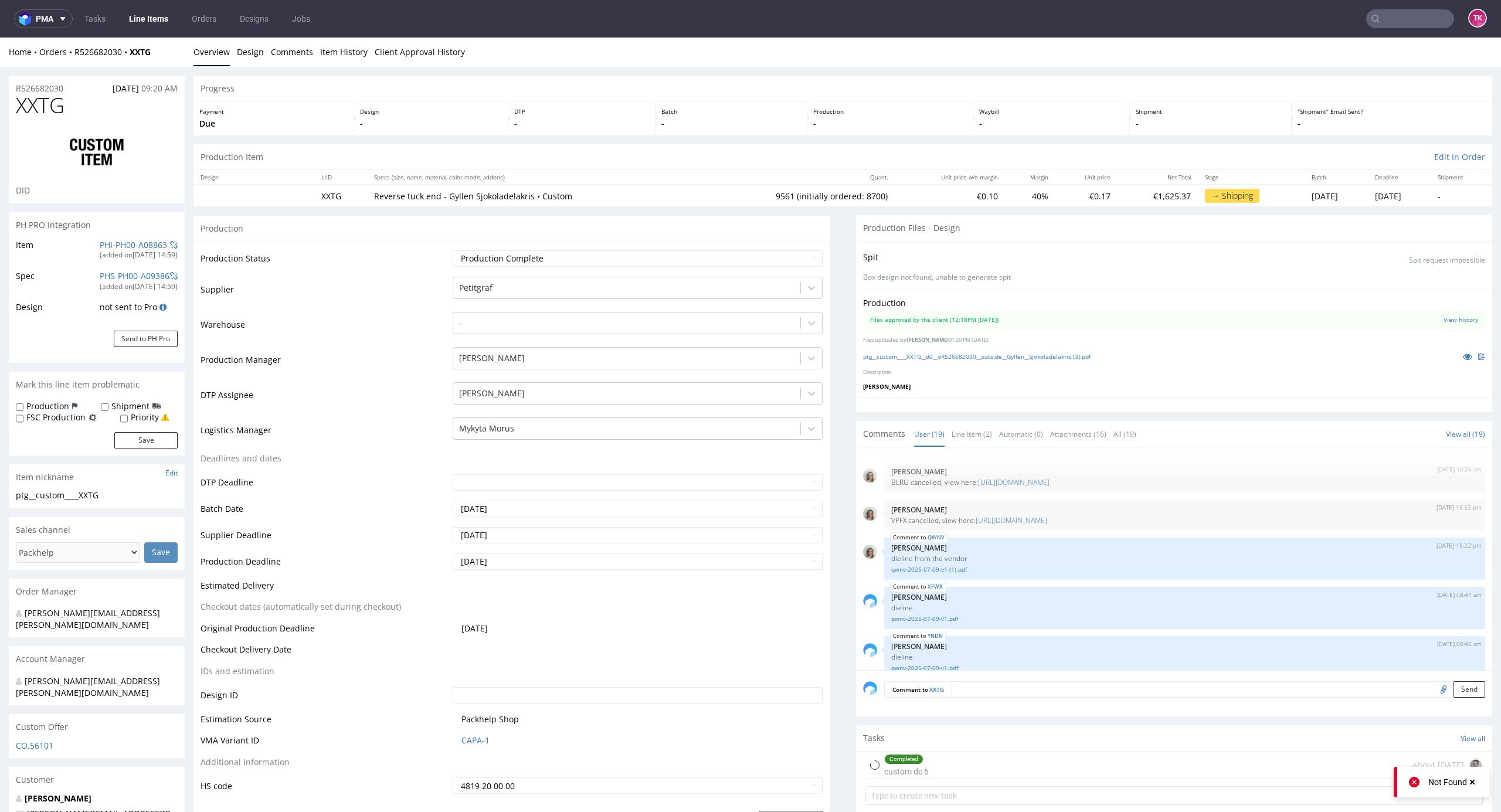
type input "9561"
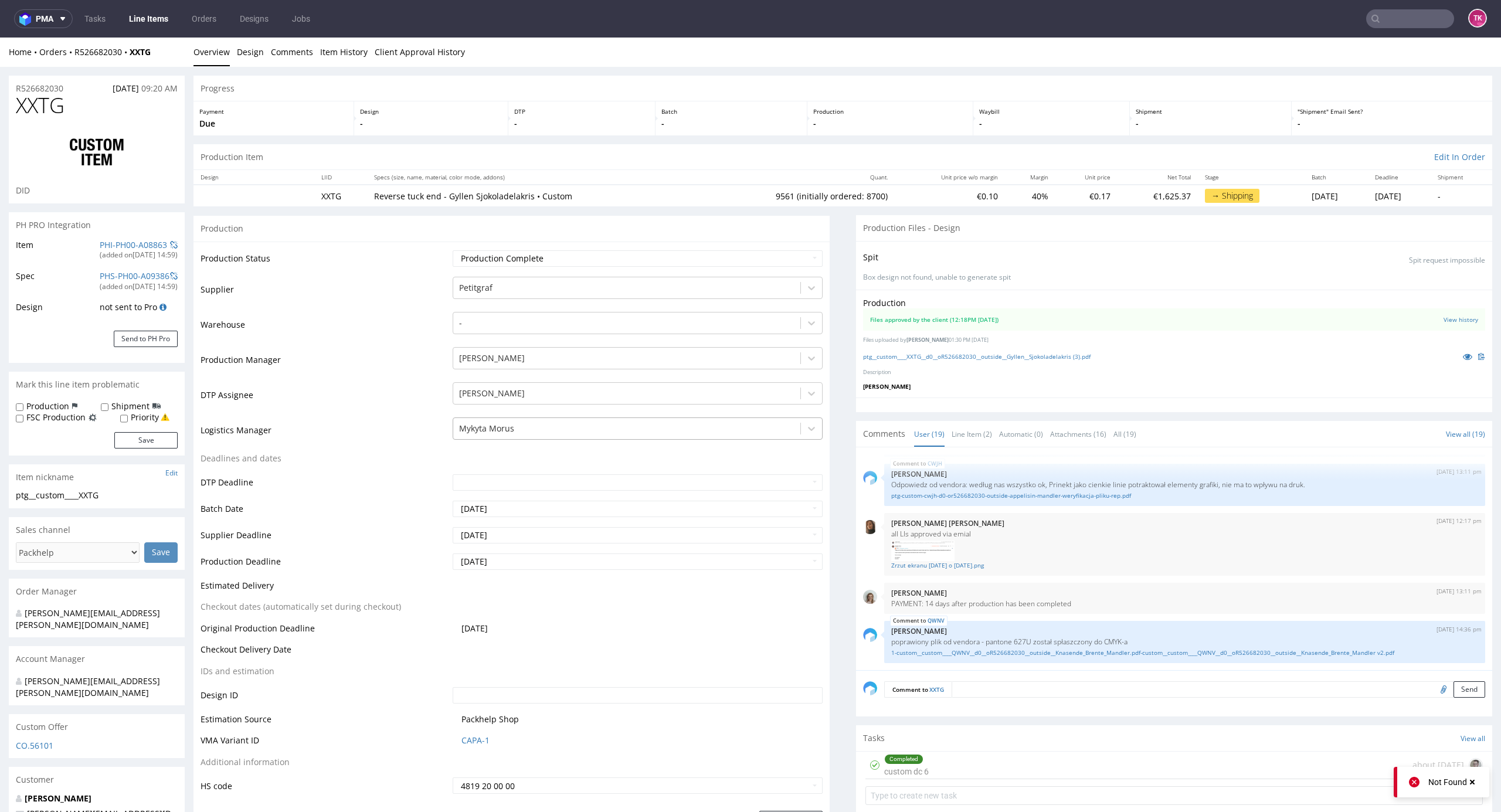
drag, startPoint x: 508, startPoint y: 423, endPoint x: 508, endPoint y: 435, distance: 12.0
click at [508, 427] on div at bounding box center [628, 429] width 336 height 14
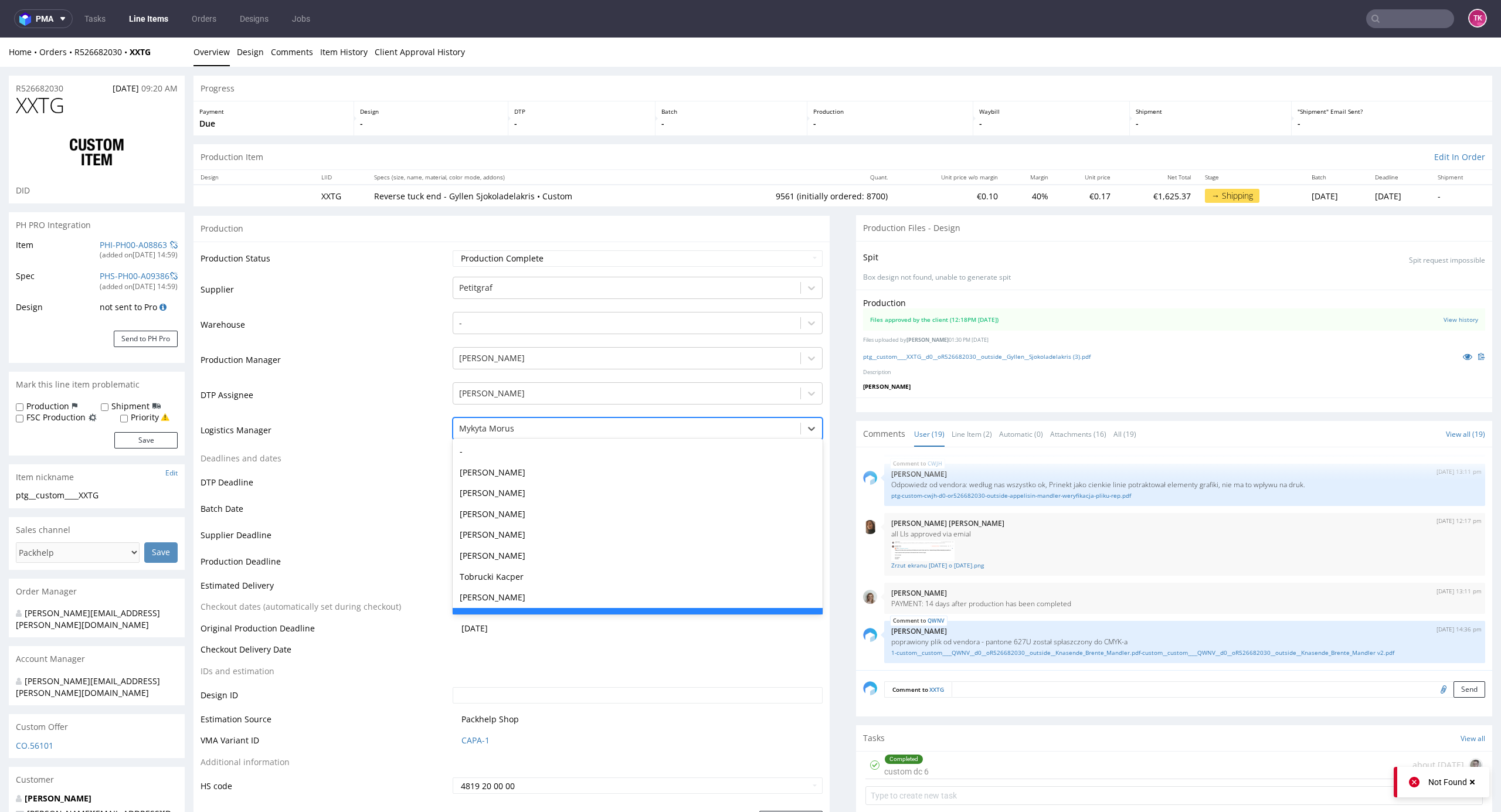
type input "t"
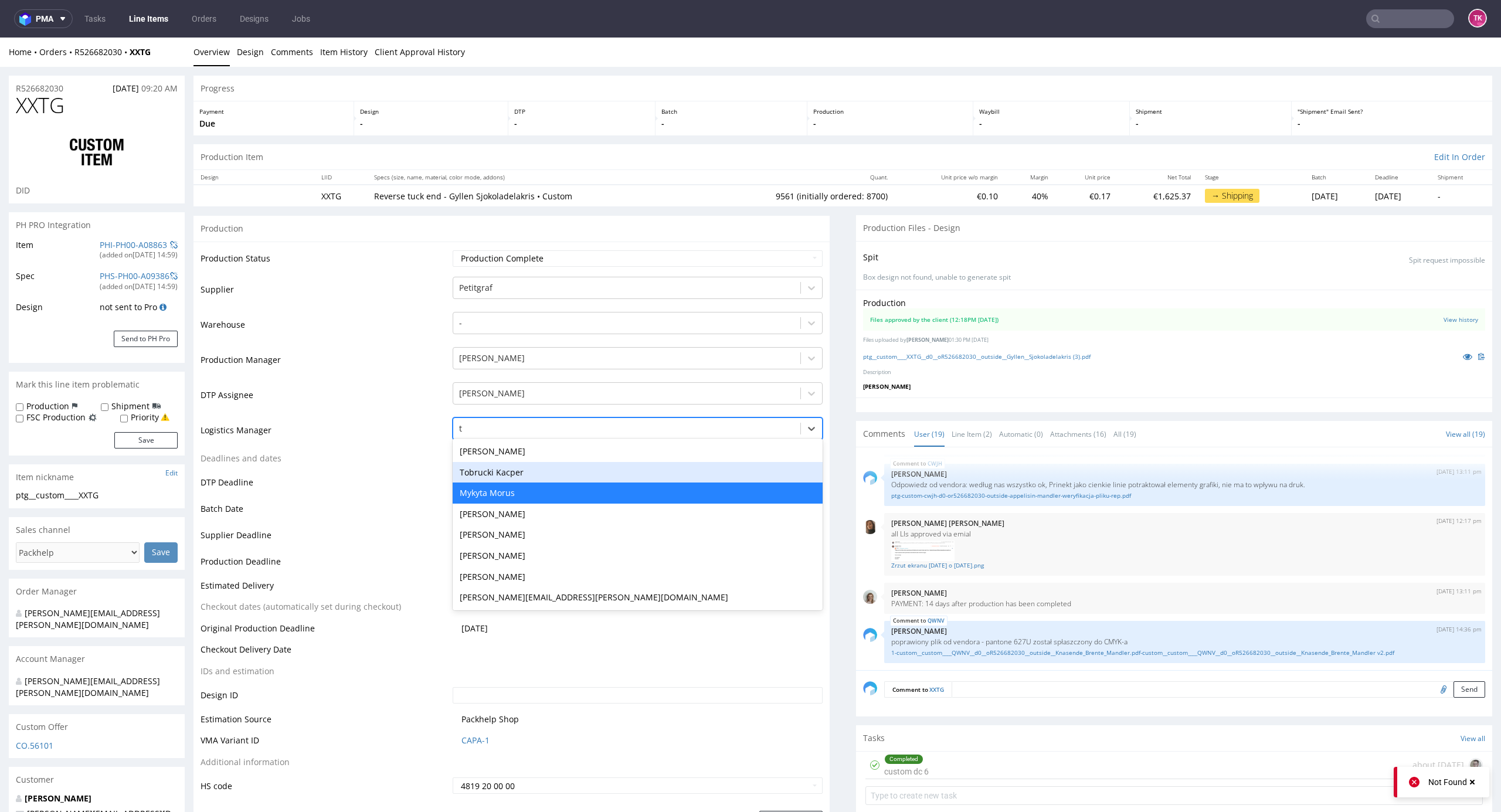
click at [526, 475] on div "Tobrucki Kacper" at bounding box center [638, 472] width 371 height 21
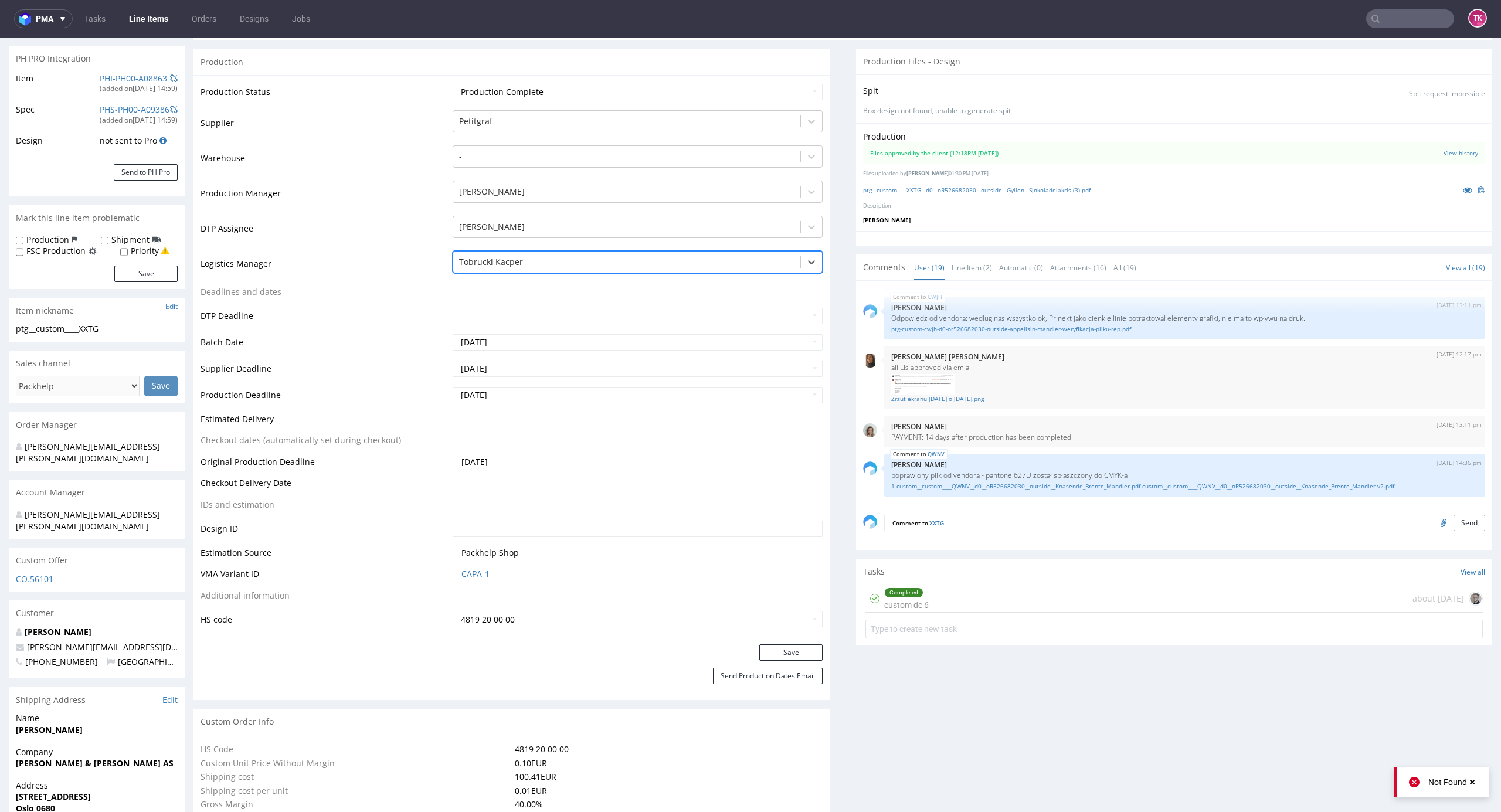
scroll to position [390, 0]
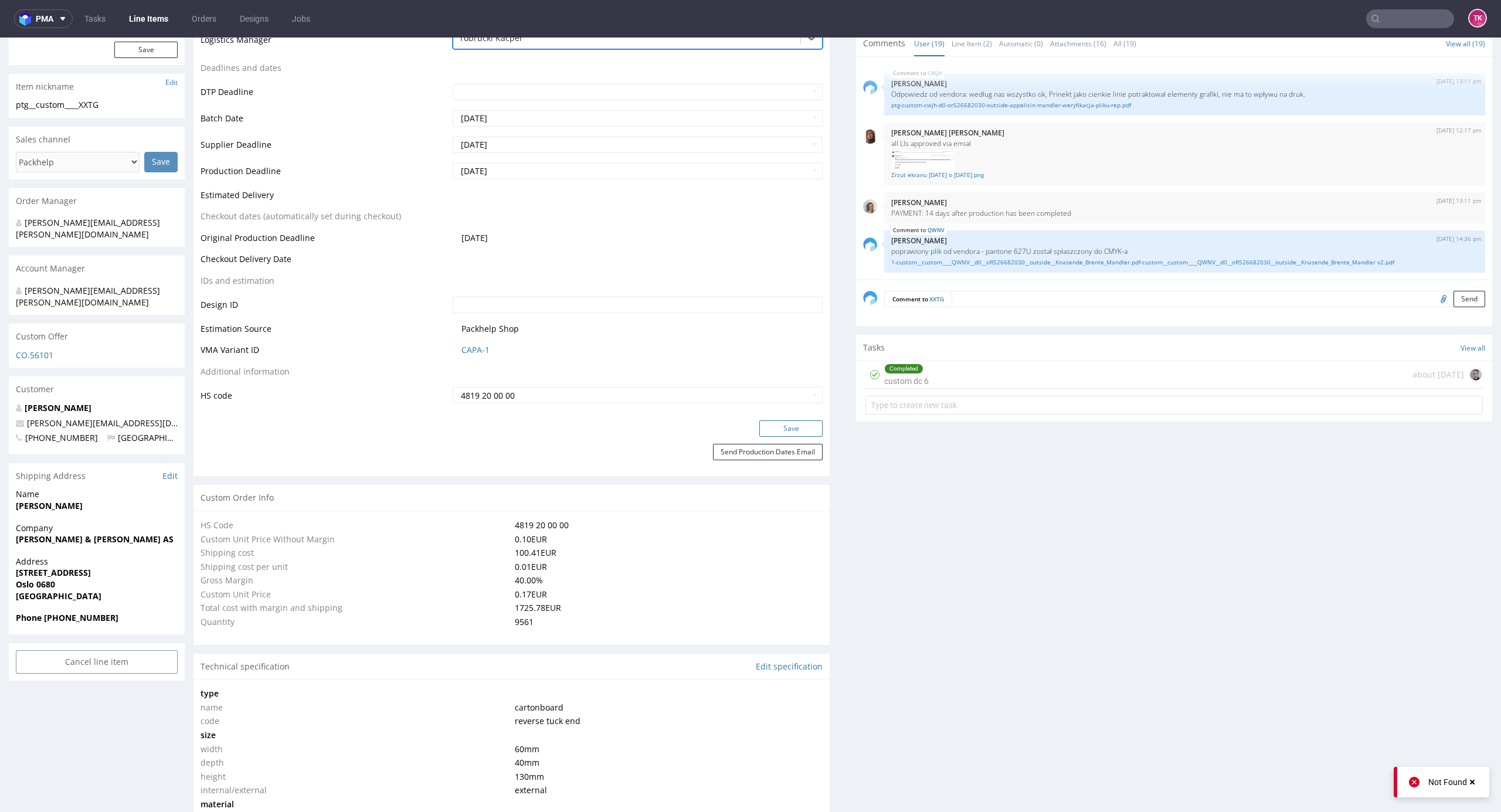
click at [780, 420] on button "Save" at bounding box center [791, 428] width 63 height 16
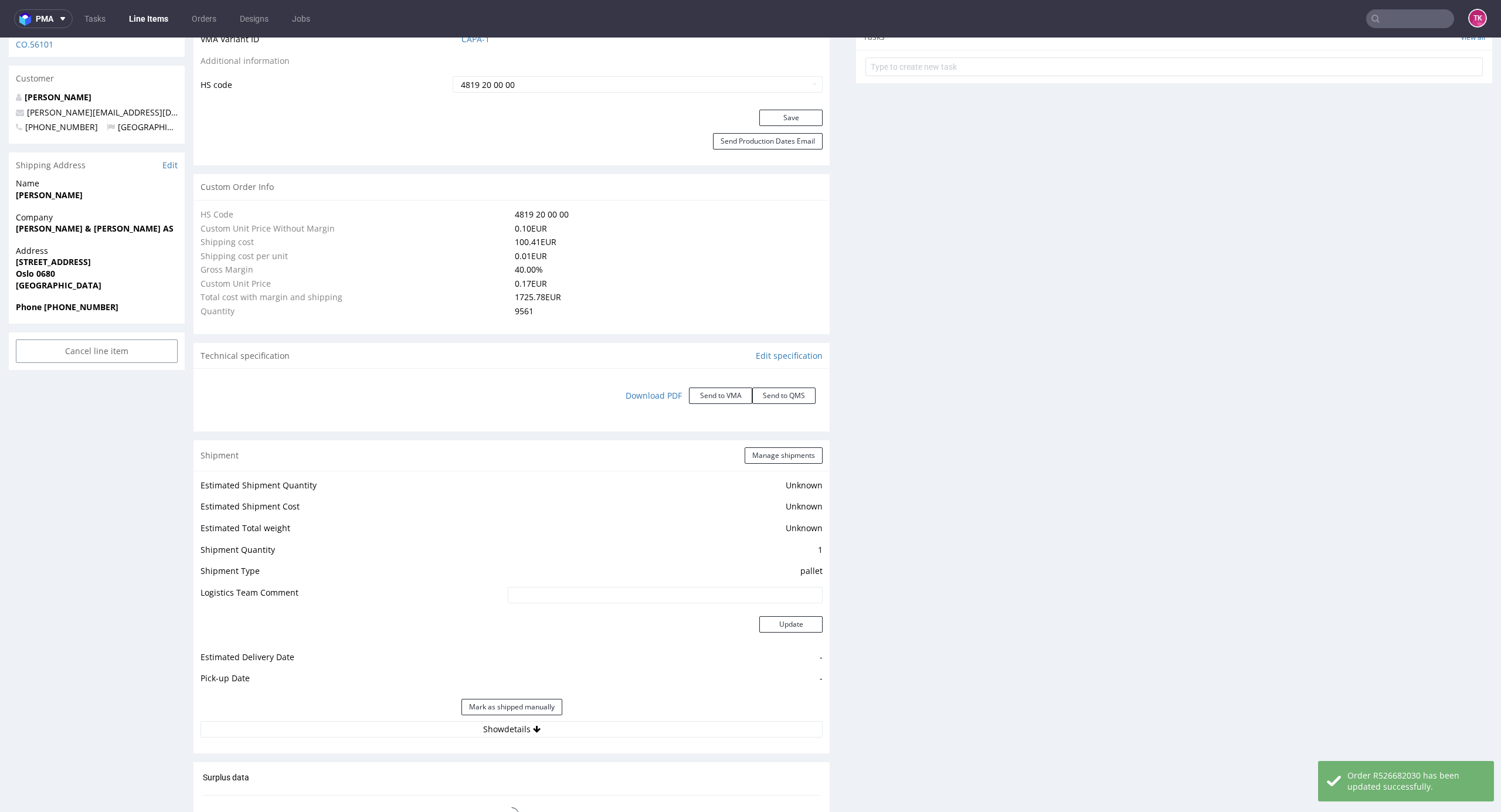
scroll to position [714, 0]
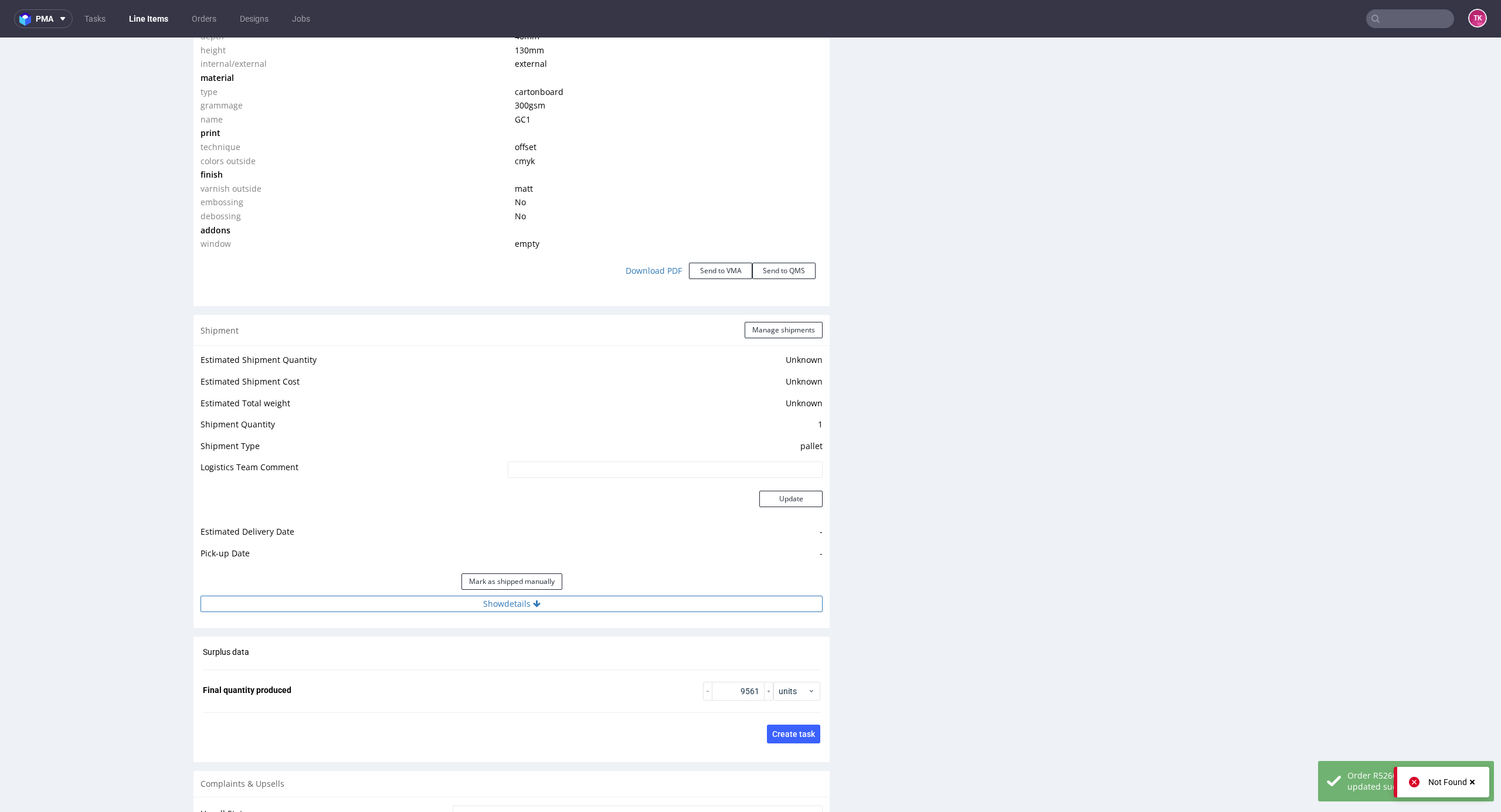
click at [660, 605] on button "Show details" at bounding box center [512, 603] width 622 height 16
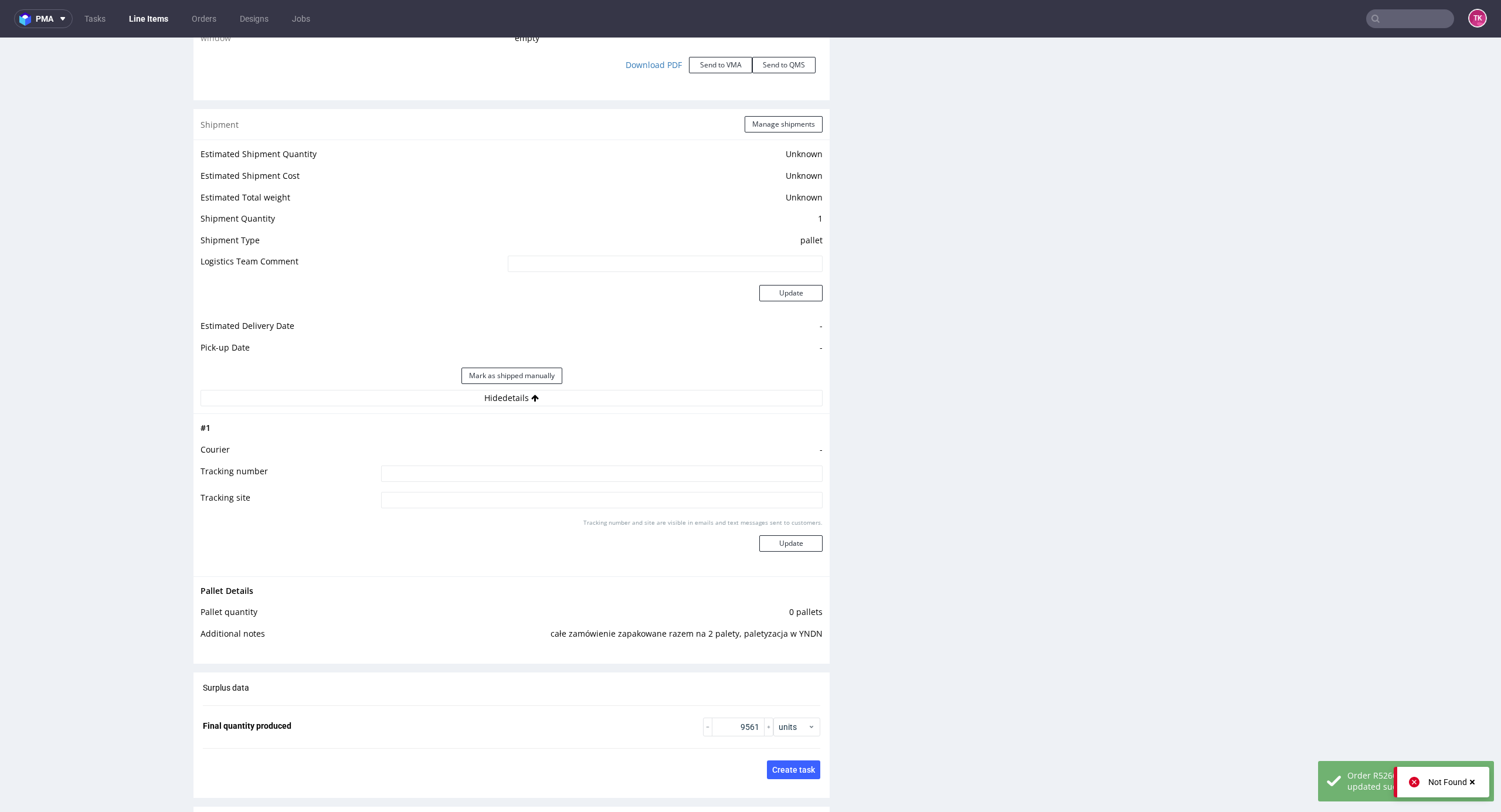
scroll to position [1507, 0]
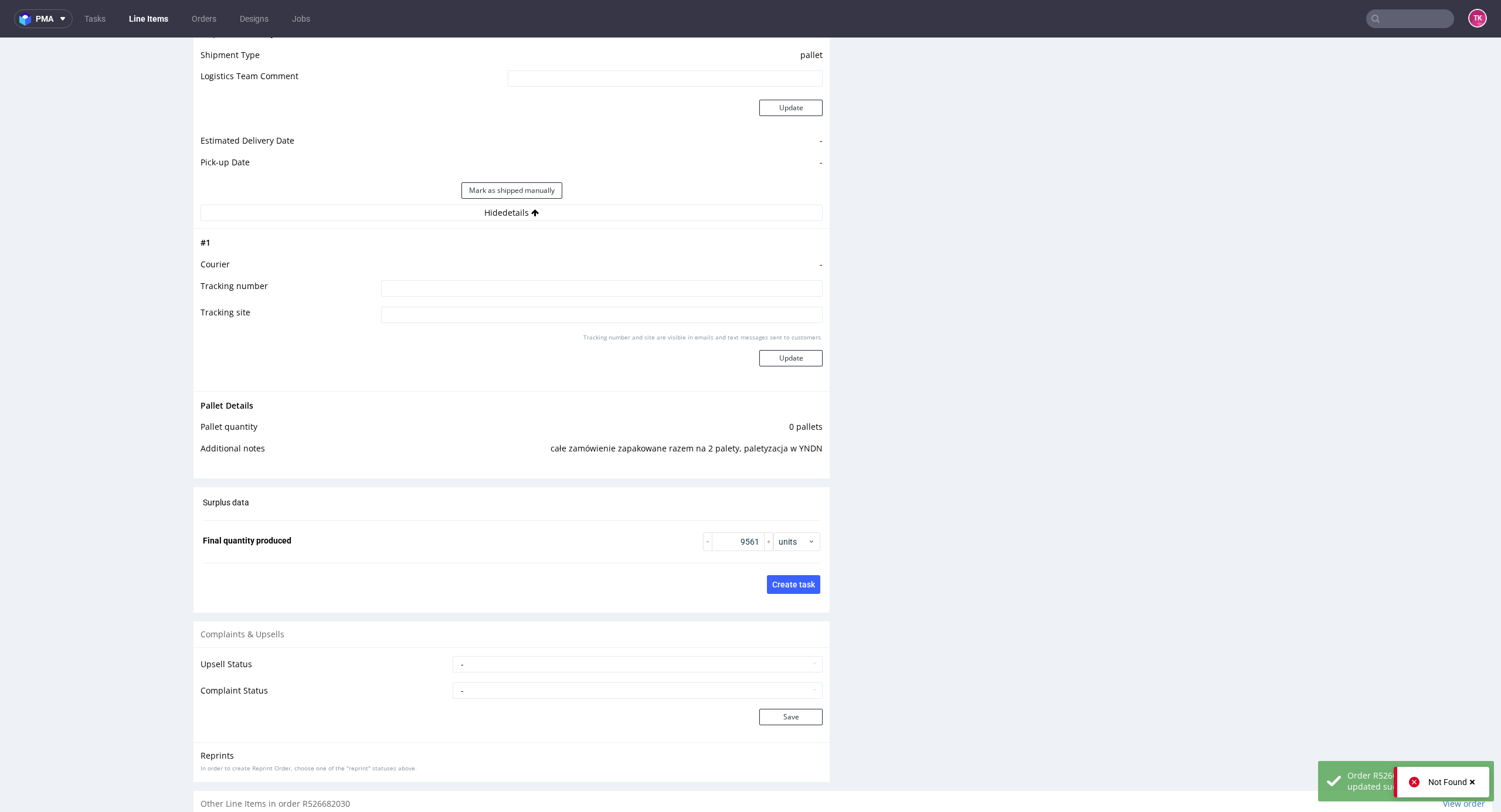
click at [596, 277] on td "-" at bounding box center [600, 268] width 444 height 22
drag, startPoint x: 599, startPoint y: 285, endPoint x: 616, endPoint y: 293, distance: 18.8
click at [599, 287] on input at bounding box center [602, 288] width 442 height 16
paste input "czekam na wycene"
type input "czekam na wycene"
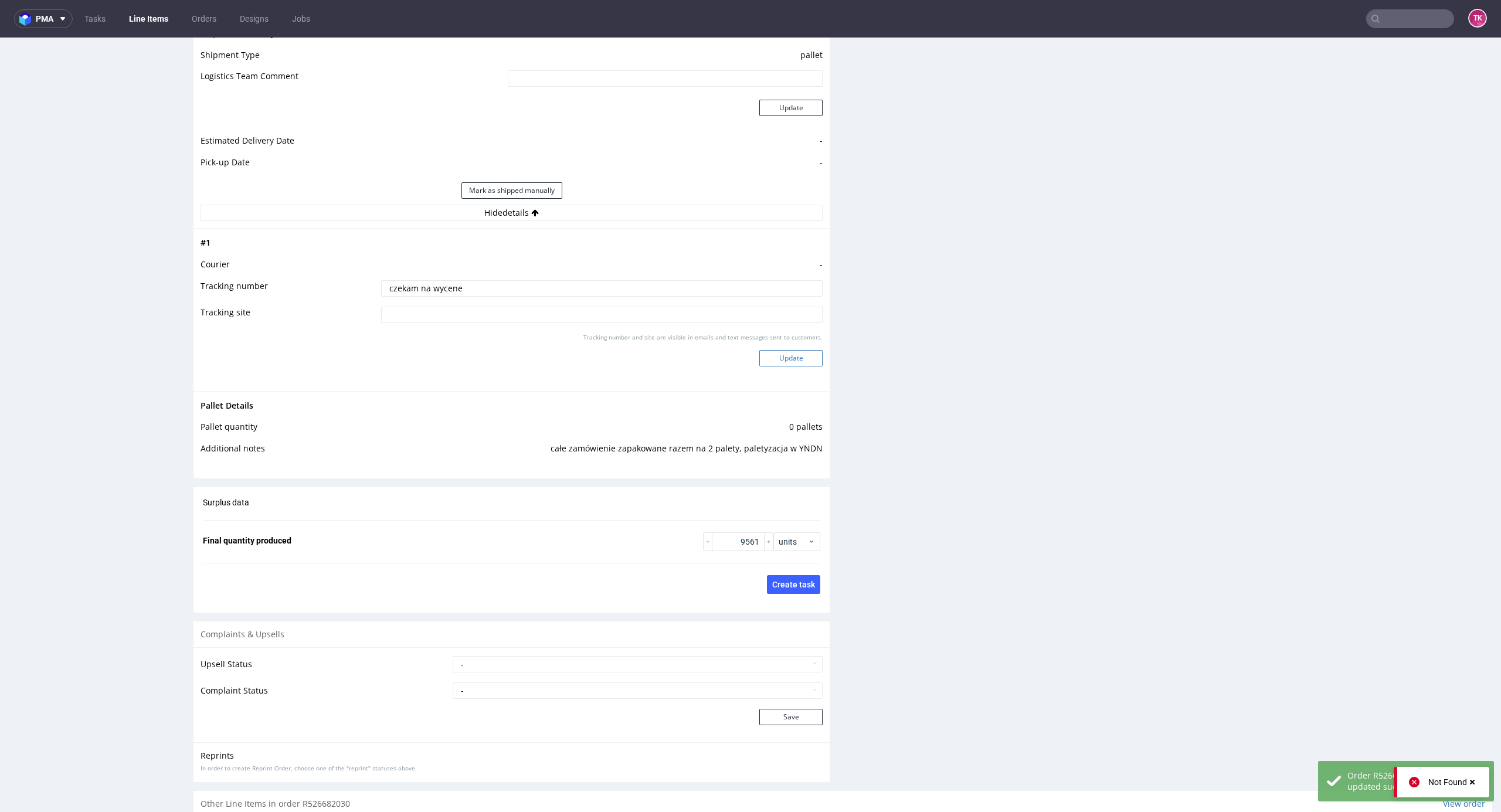
click at [790, 354] on button "Update" at bounding box center [791, 358] width 63 height 16
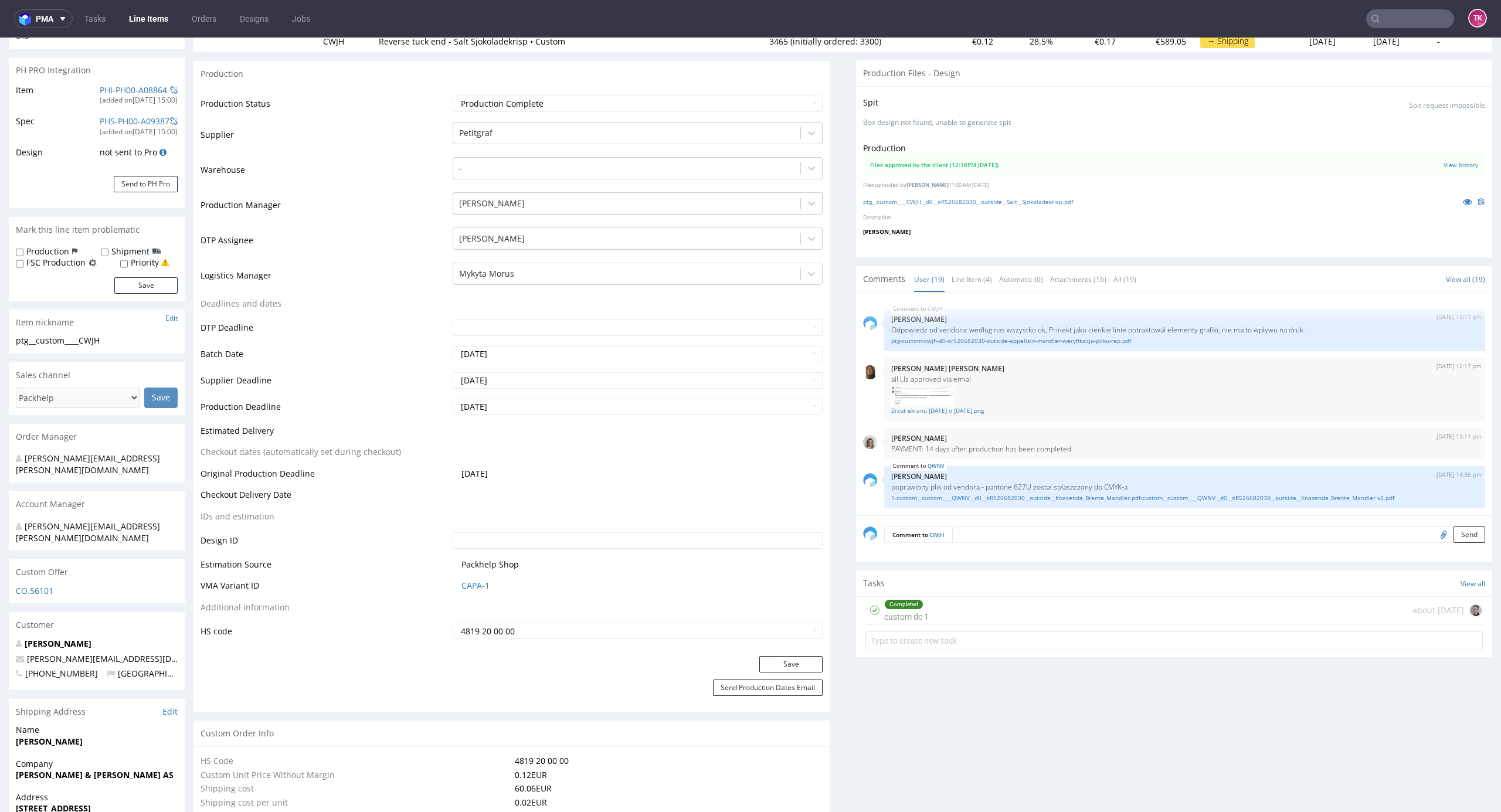
scroll to position [156, 0]
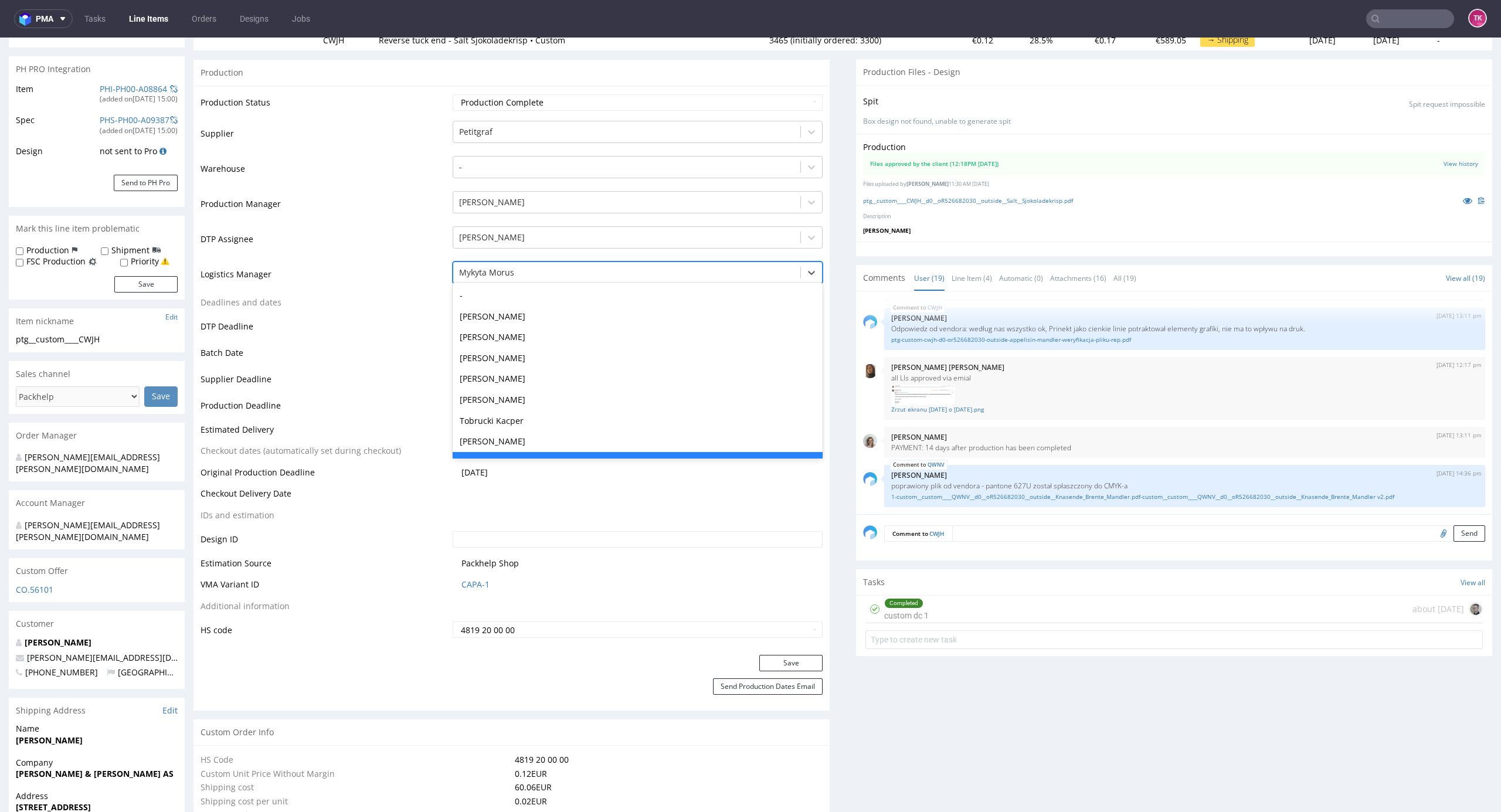
click at [564, 271] on div at bounding box center [628, 273] width 336 height 14
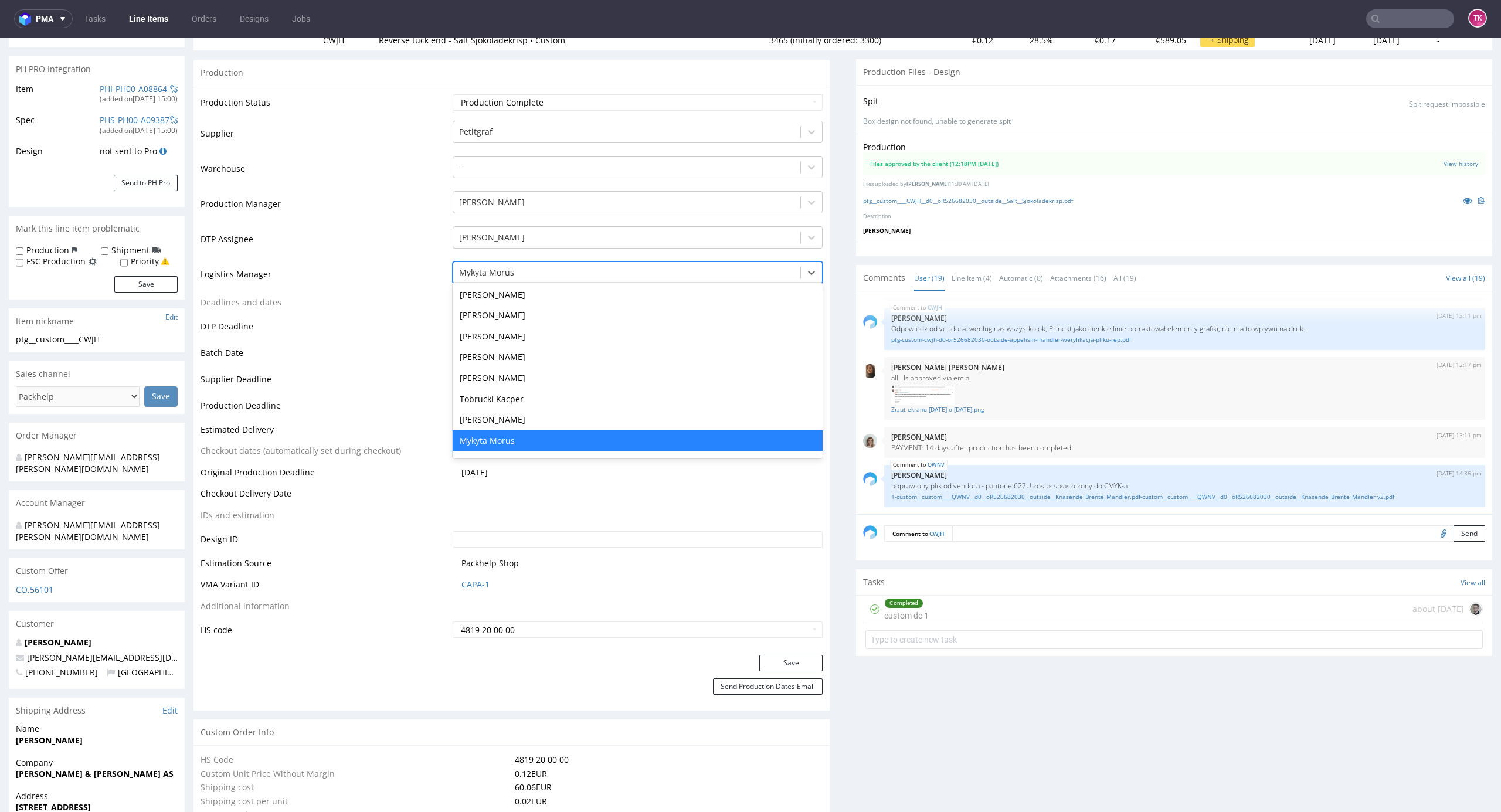
type input "t"
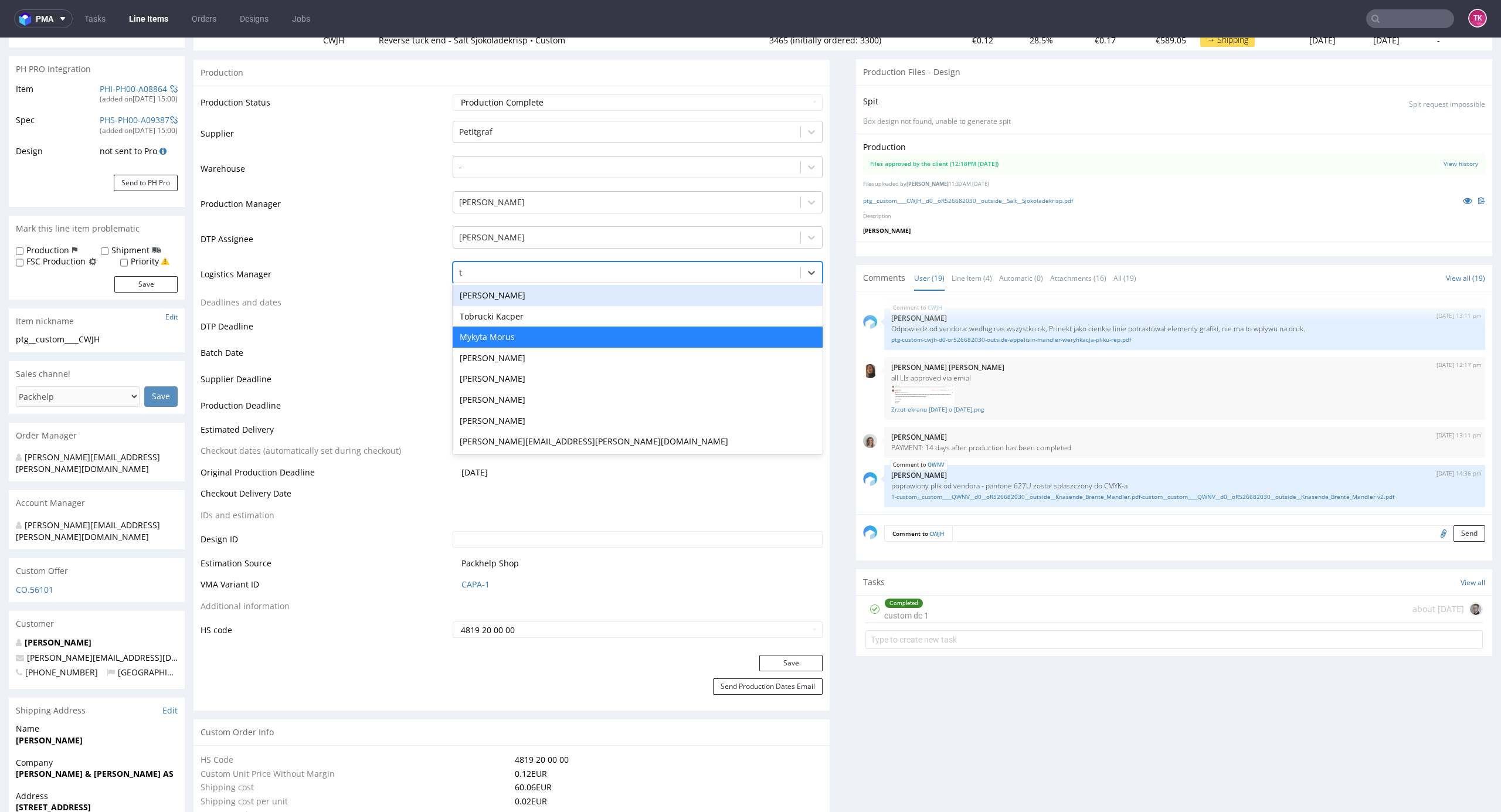
scroll to position [0, 0]
click at [538, 317] on div "Tobrucki Kacper" at bounding box center [638, 316] width 371 height 21
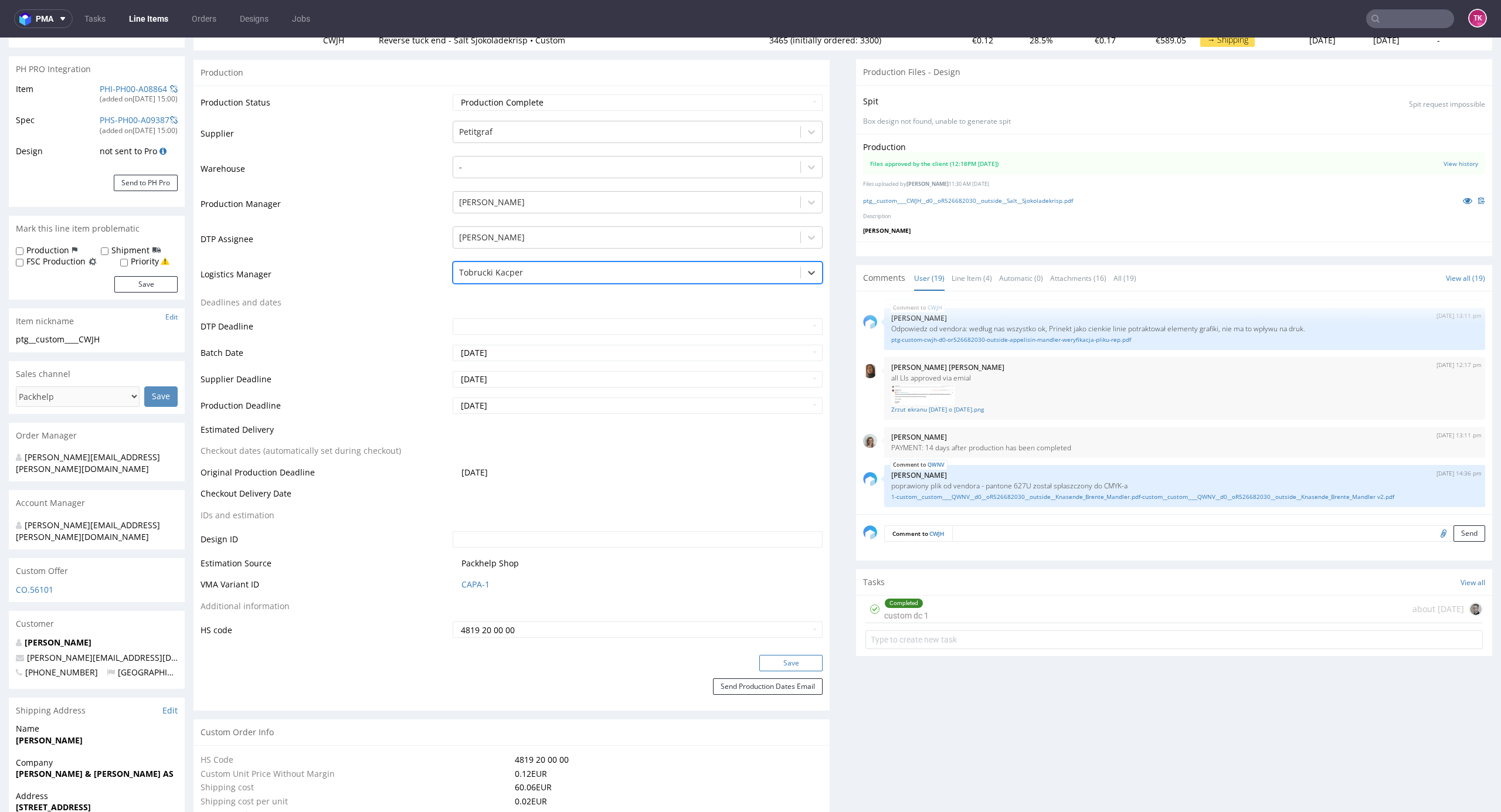
click at [768, 660] on button "Save" at bounding box center [791, 663] width 63 height 16
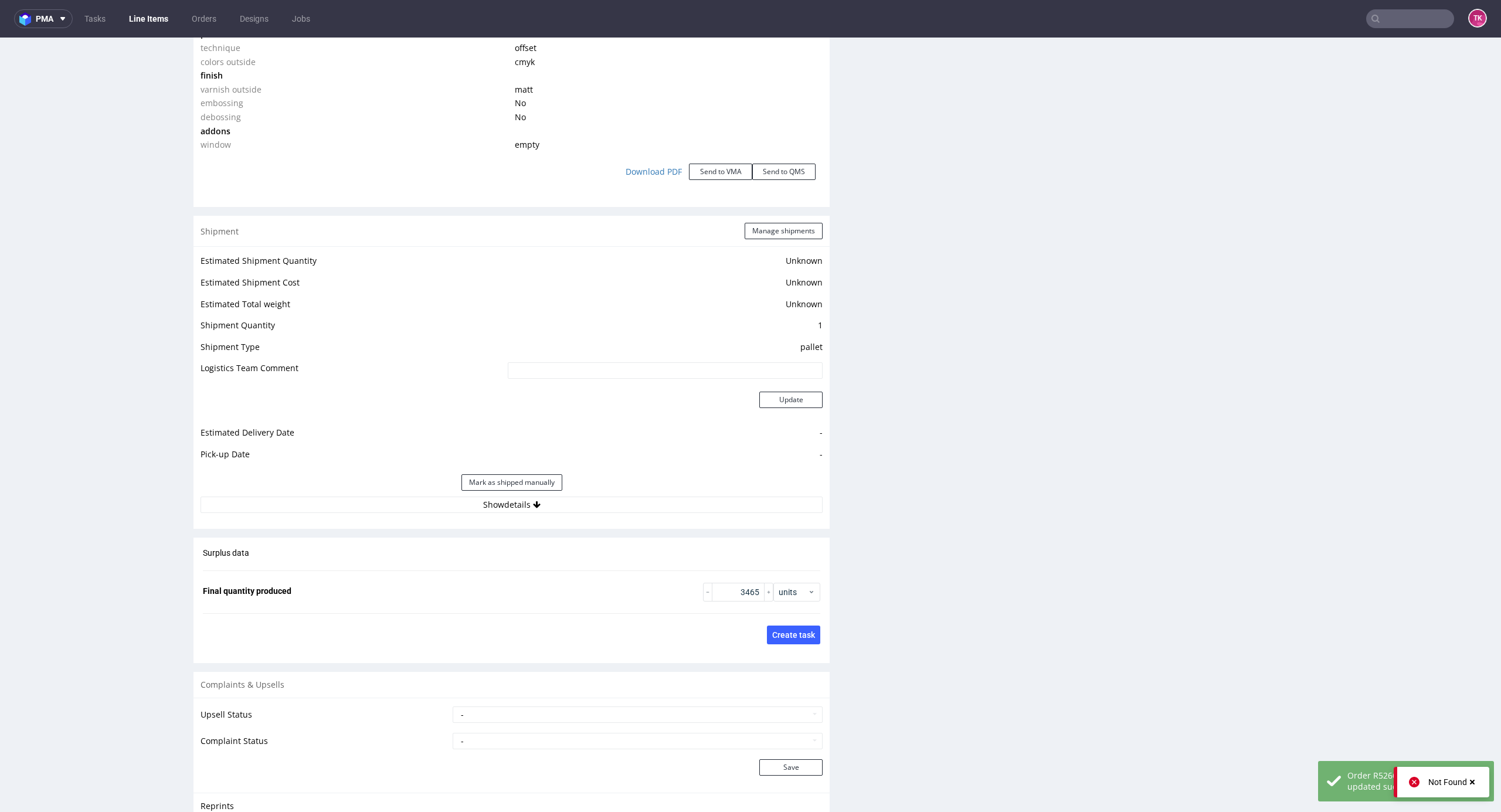
scroll to position [1281, 0]
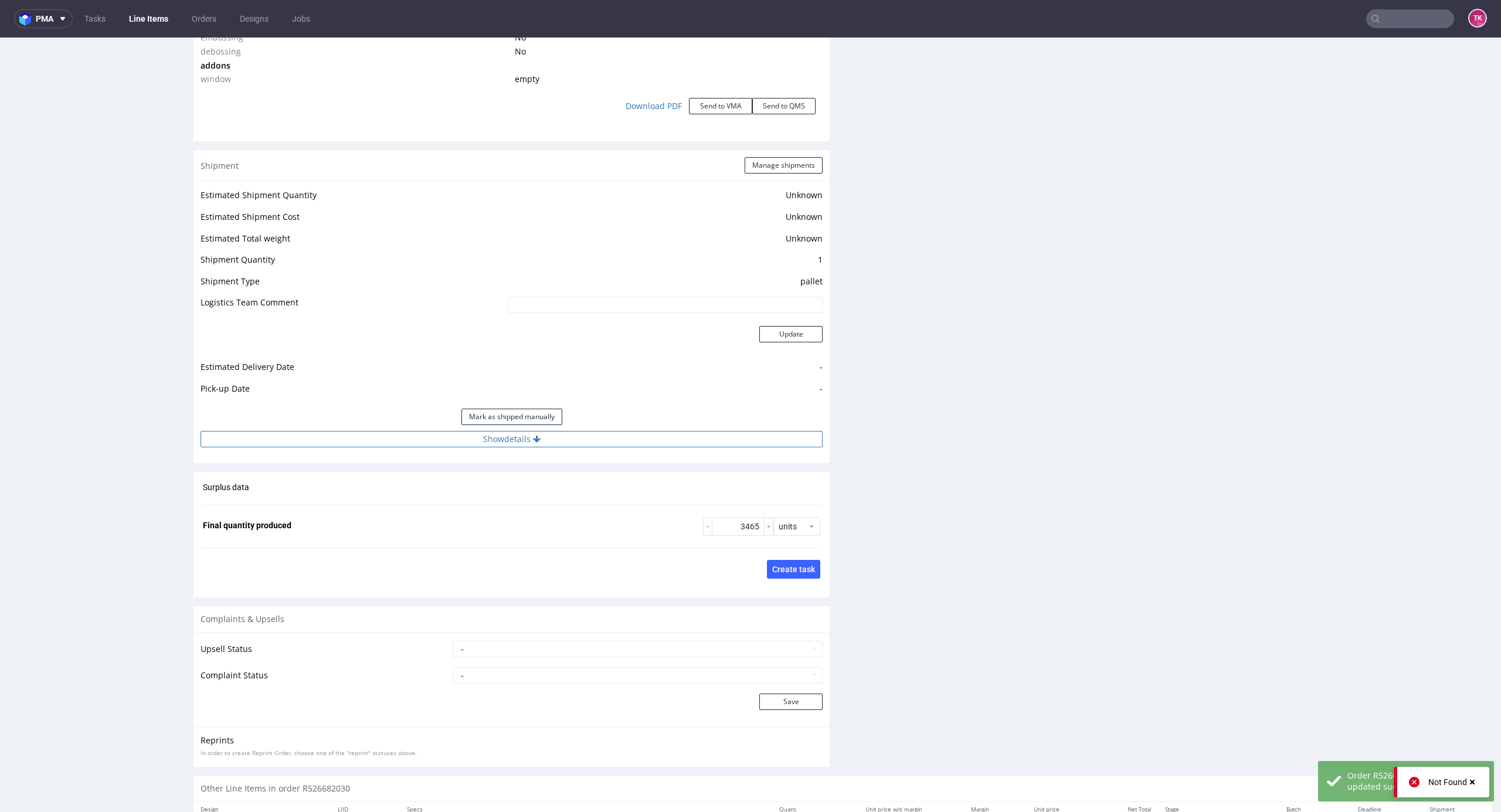
drag, startPoint x: 641, startPoint y: 409, endPoint x: 657, endPoint y: 447, distance: 41.2
click at [644, 434] on div "Estimated Shipment Quantity Unknown Estimated Shipment Cost Unknown Estimated T…" at bounding box center [512, 318] width 637 height 274
click at [659, 447] on button "Show details" at bounding box center [512, 438] width 622 height 16
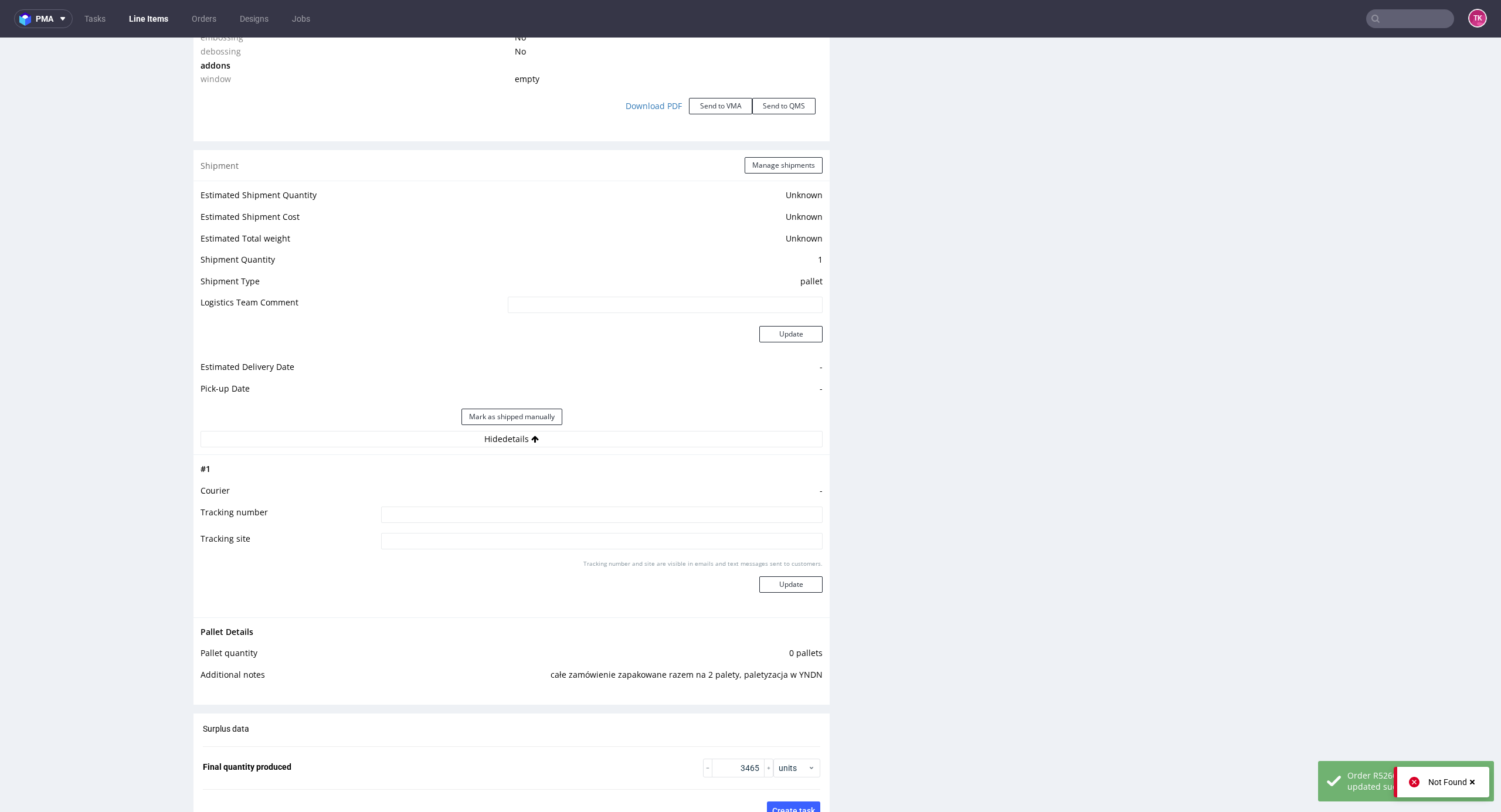
click at [620, 516] on input at bounding box center [602, 514] width 442 height 16
paste input "czekam na wycene"
type input "czekam na wycene"
click at [791, 594] on div "Tracking number and site are visible in emails and text messages sent to custom…" at bounding box center [602, 580] width 442 height 42
click at [791, 592] on button "Update" at bounding box center [791, 584] width 63 height 16
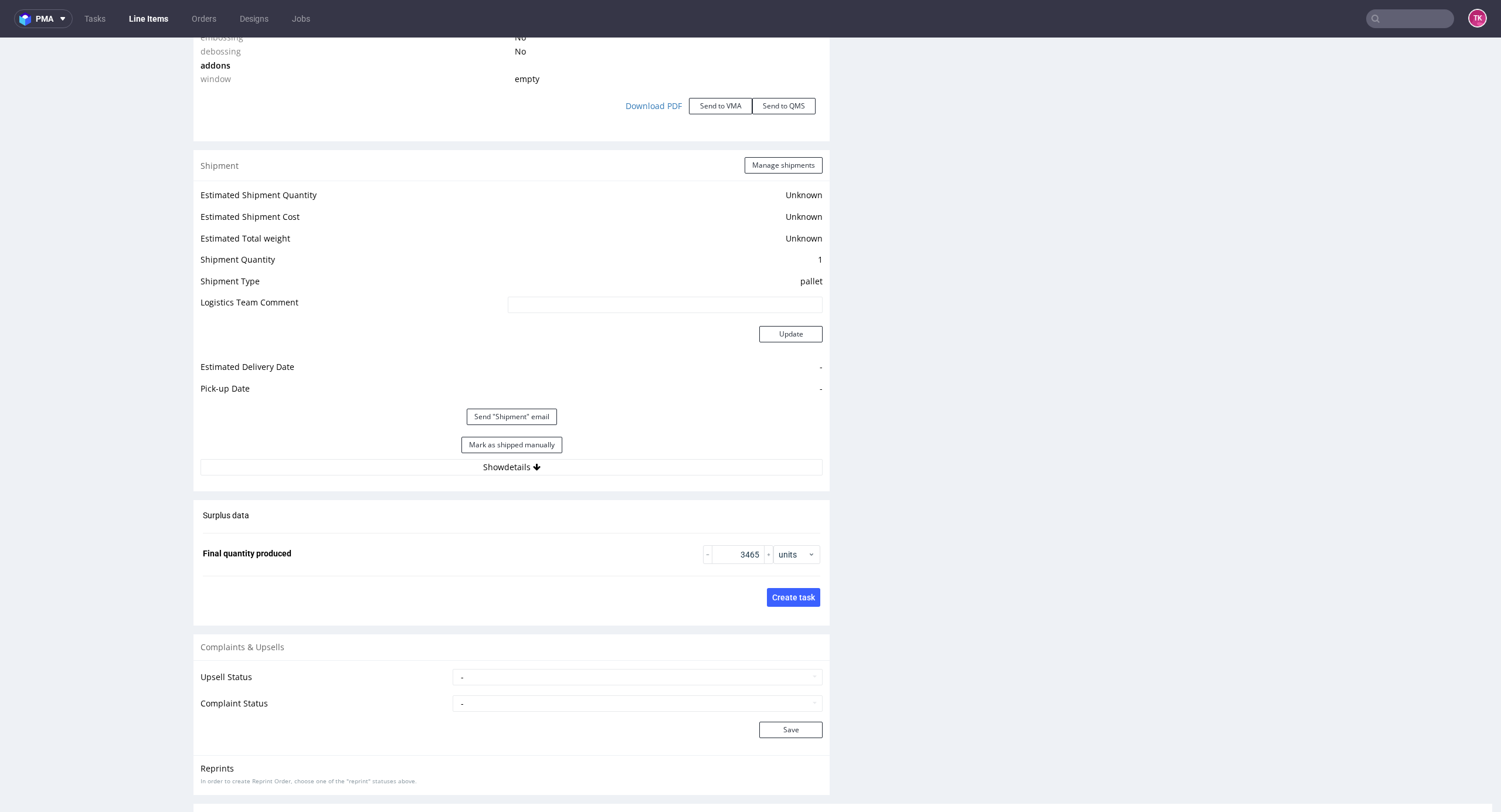
scroll to position [714, 0]
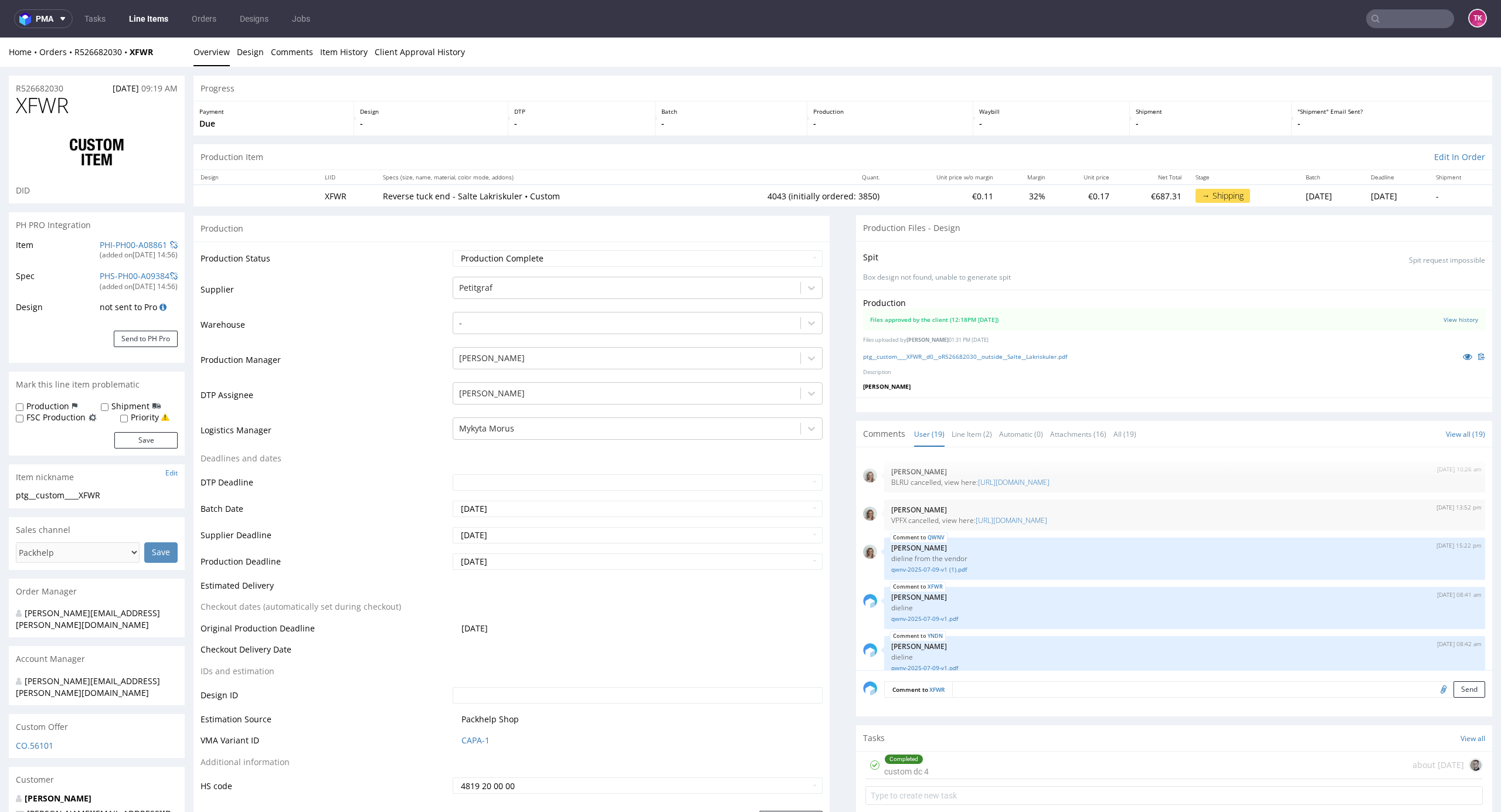
scroll to position [714, 0]
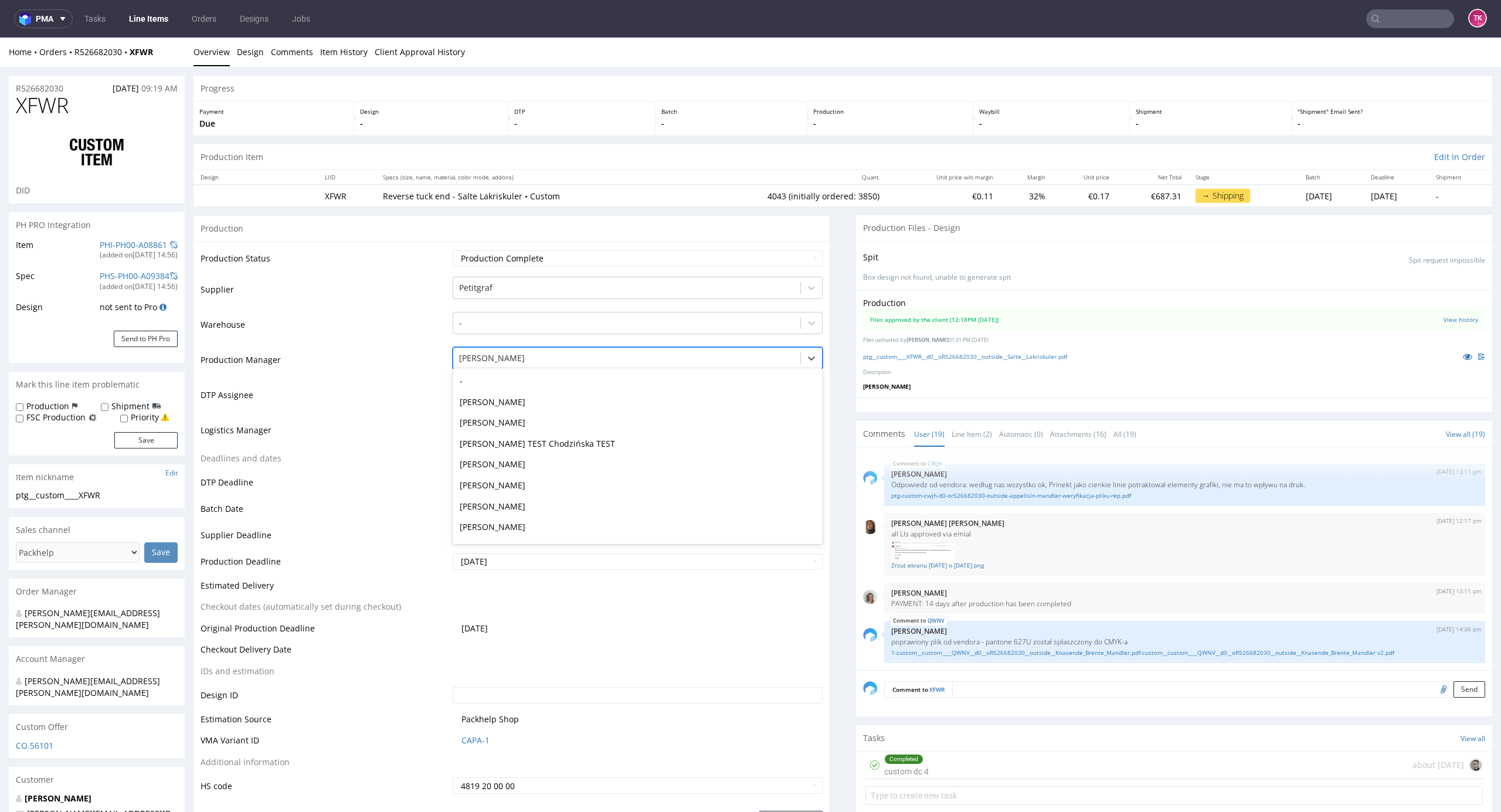
drag, startPoint x: 584, startPoint y: 357, endPoint x: 579, endPoint y: 386, distance: 29.4
click at [586, 360] on div at bounding box center [628, 358] width 336 height 14
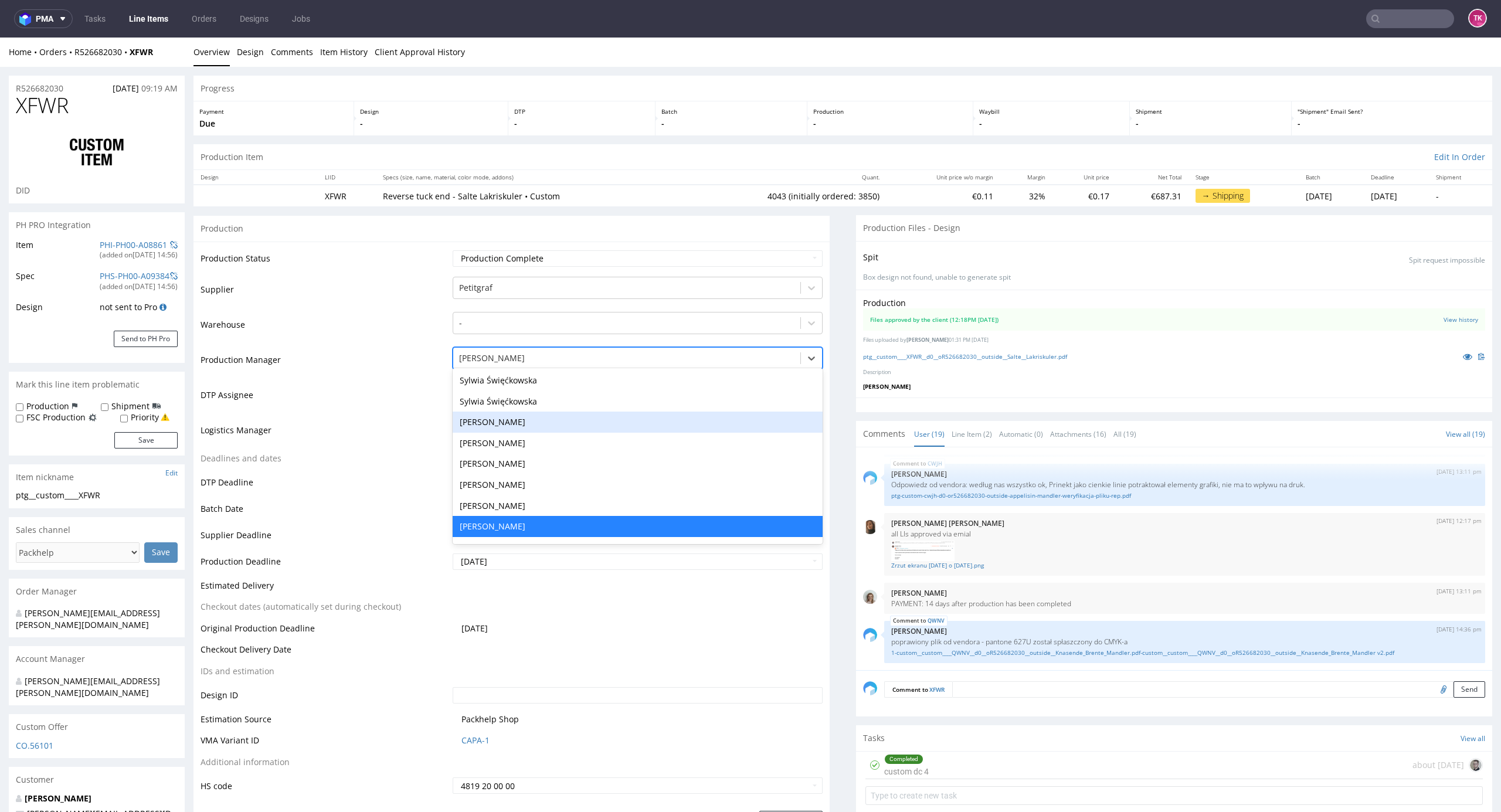
click at [415, 399] on td "DTP Assignee" at bounding box center [325, 398] width 249 height 35
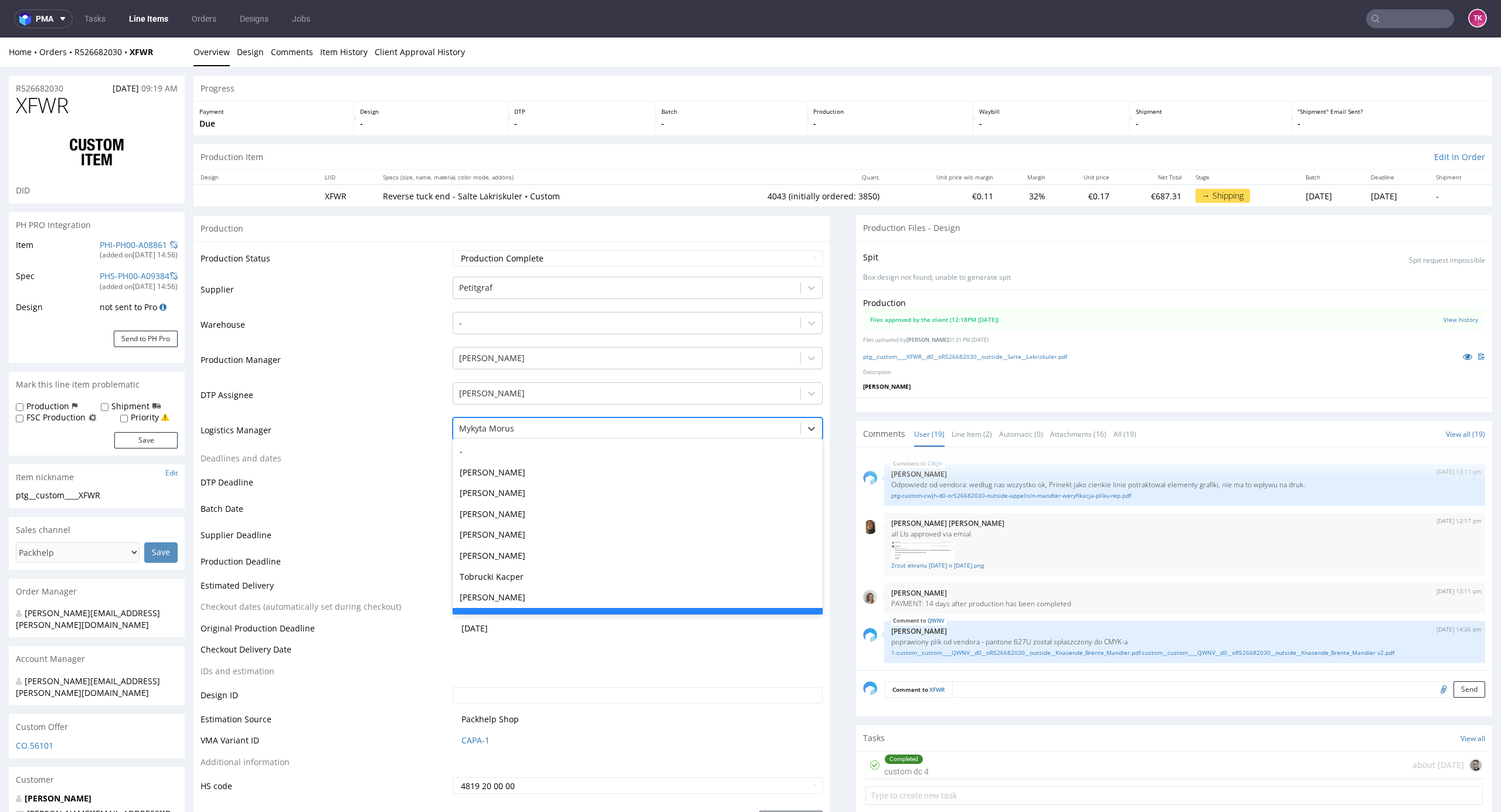
drag, startPoint x: 482, startPoint y: 427, endPoint x: 495, endPoint y: 443, distance: 20.6
click at [482, 430] on div at bounding box center [628, 429] width 336 height 14
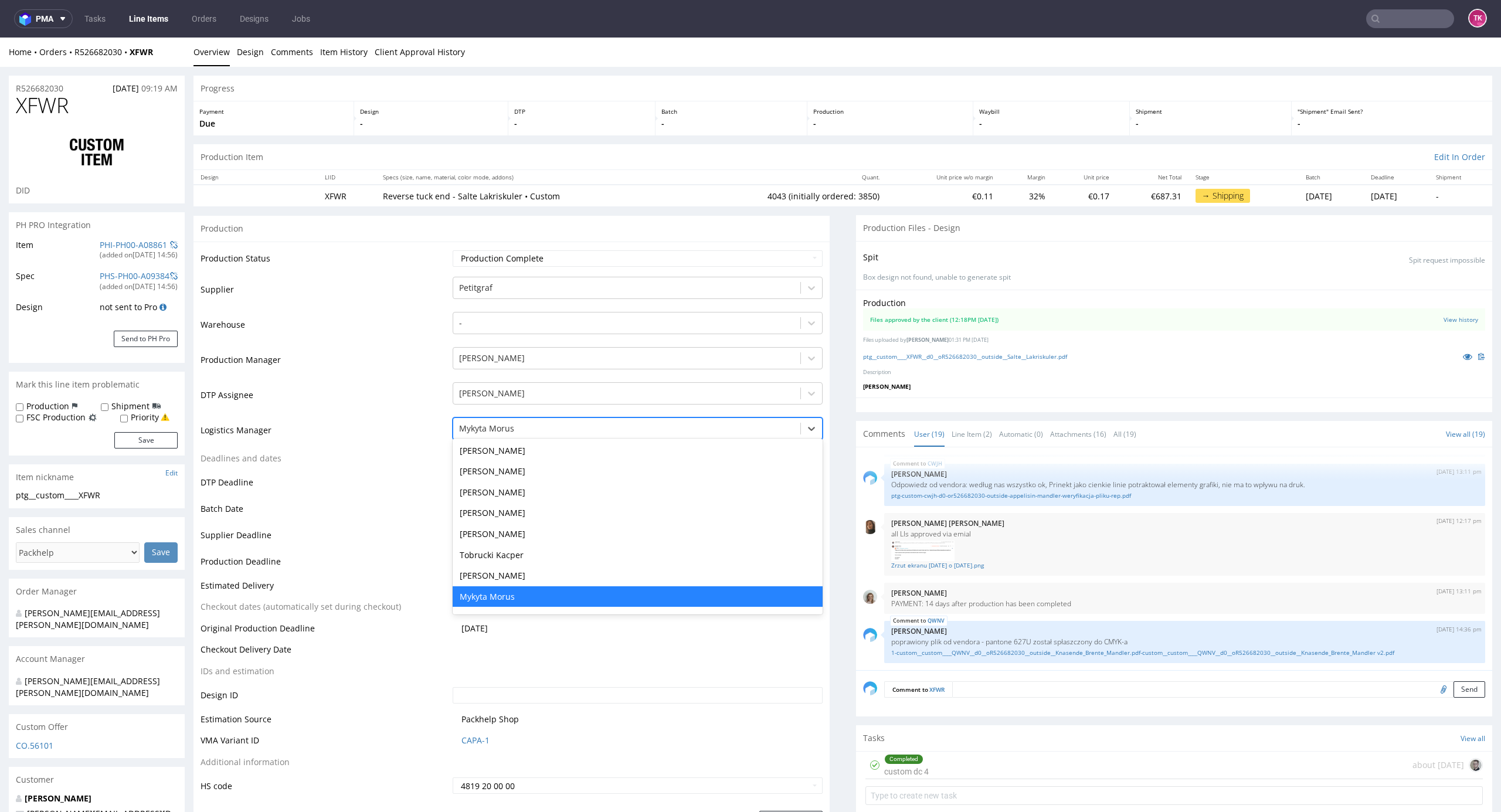
type input "t"
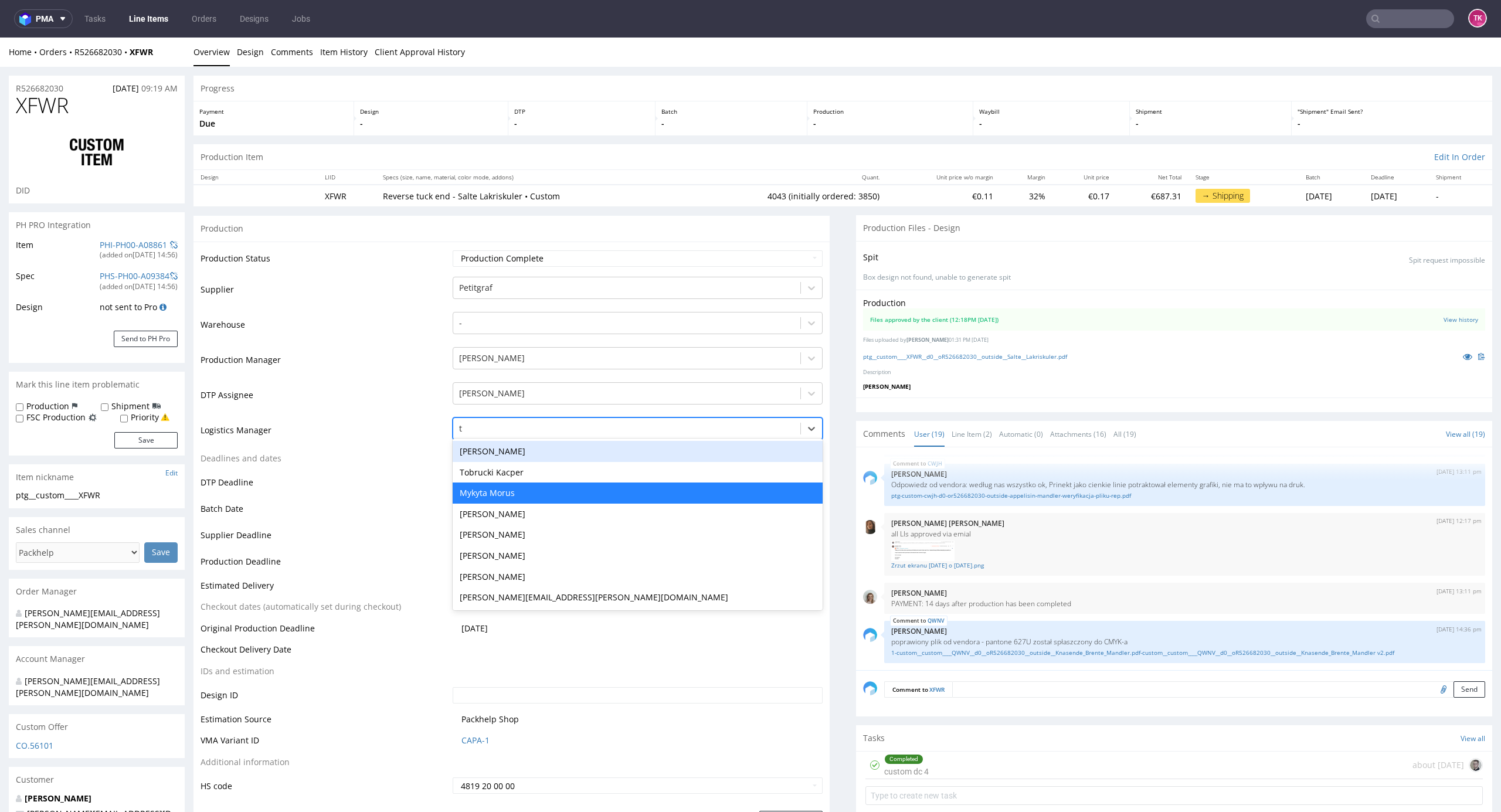
scroll to position [0, 0]
drag, startPoint x: 508, startPoint y: 474, endPoint x: 599, endPoint y: 558, distance: 123.8
click at [509, 475] on div "Tobrucki Kacper" at bounding box center [638, 472] width 371 height 21
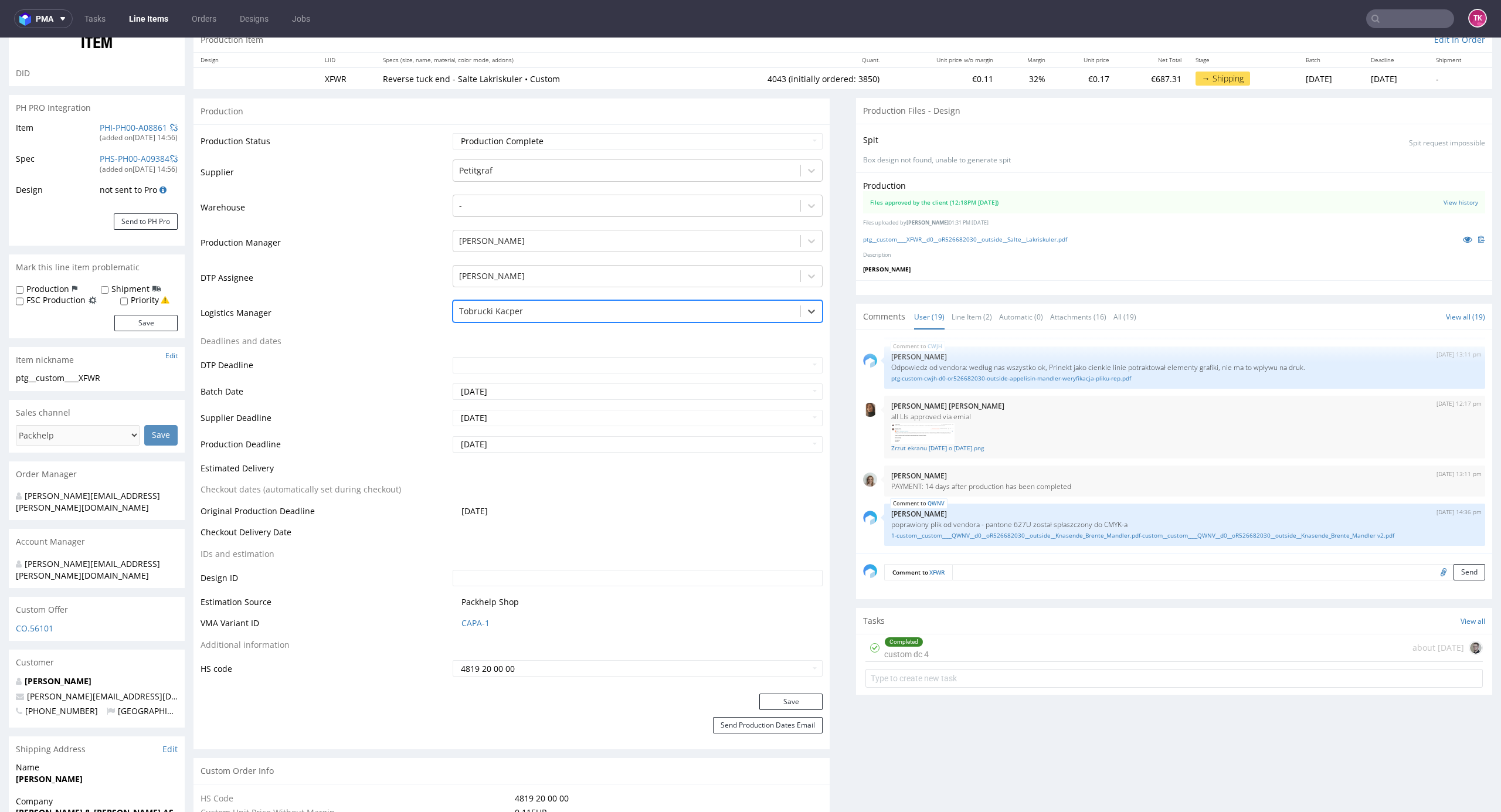
scroll to position [234, 0]
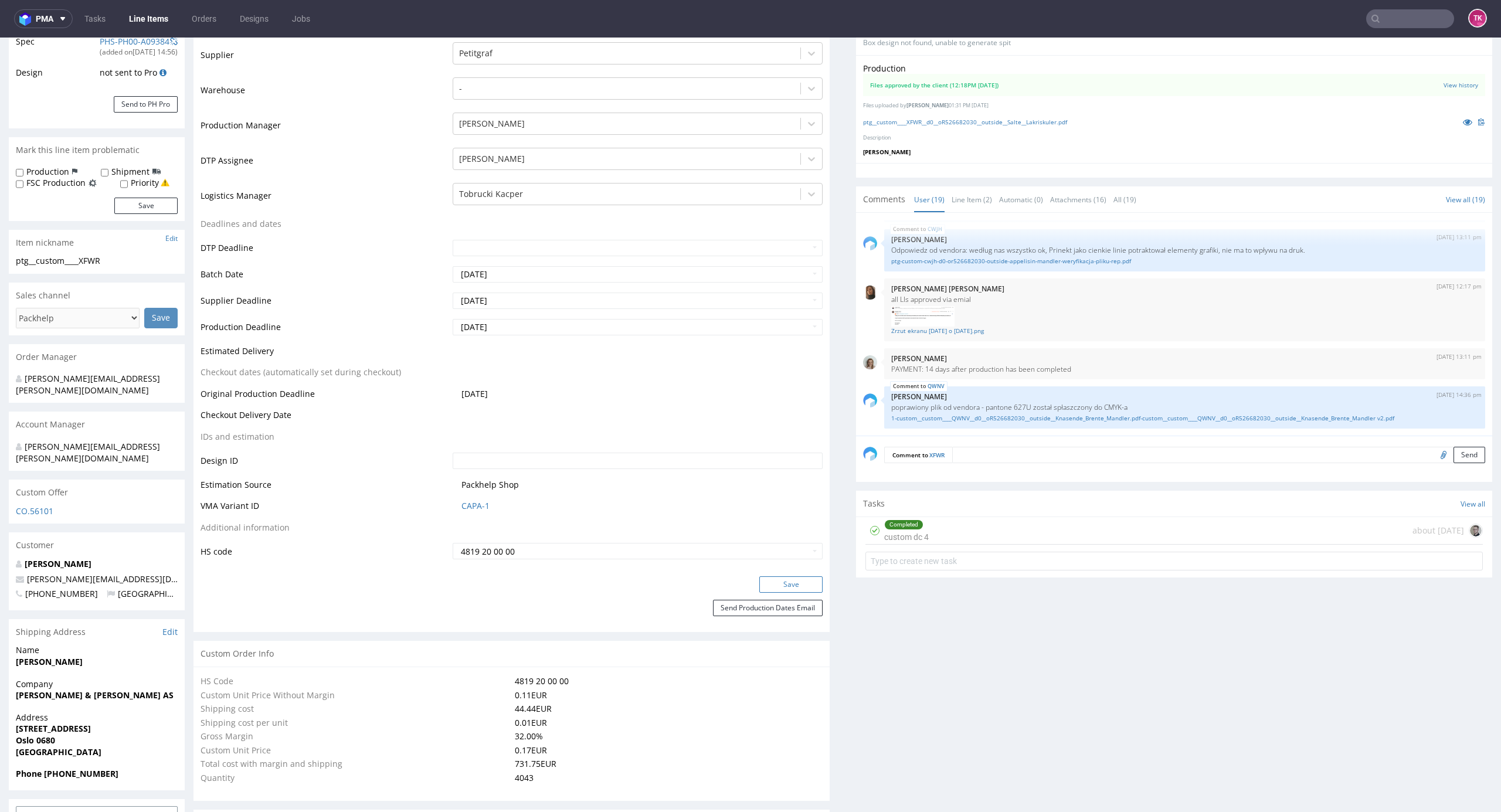
click at [775, 589] on button "Save" at bounding box center [791, 584] width 63 height 16
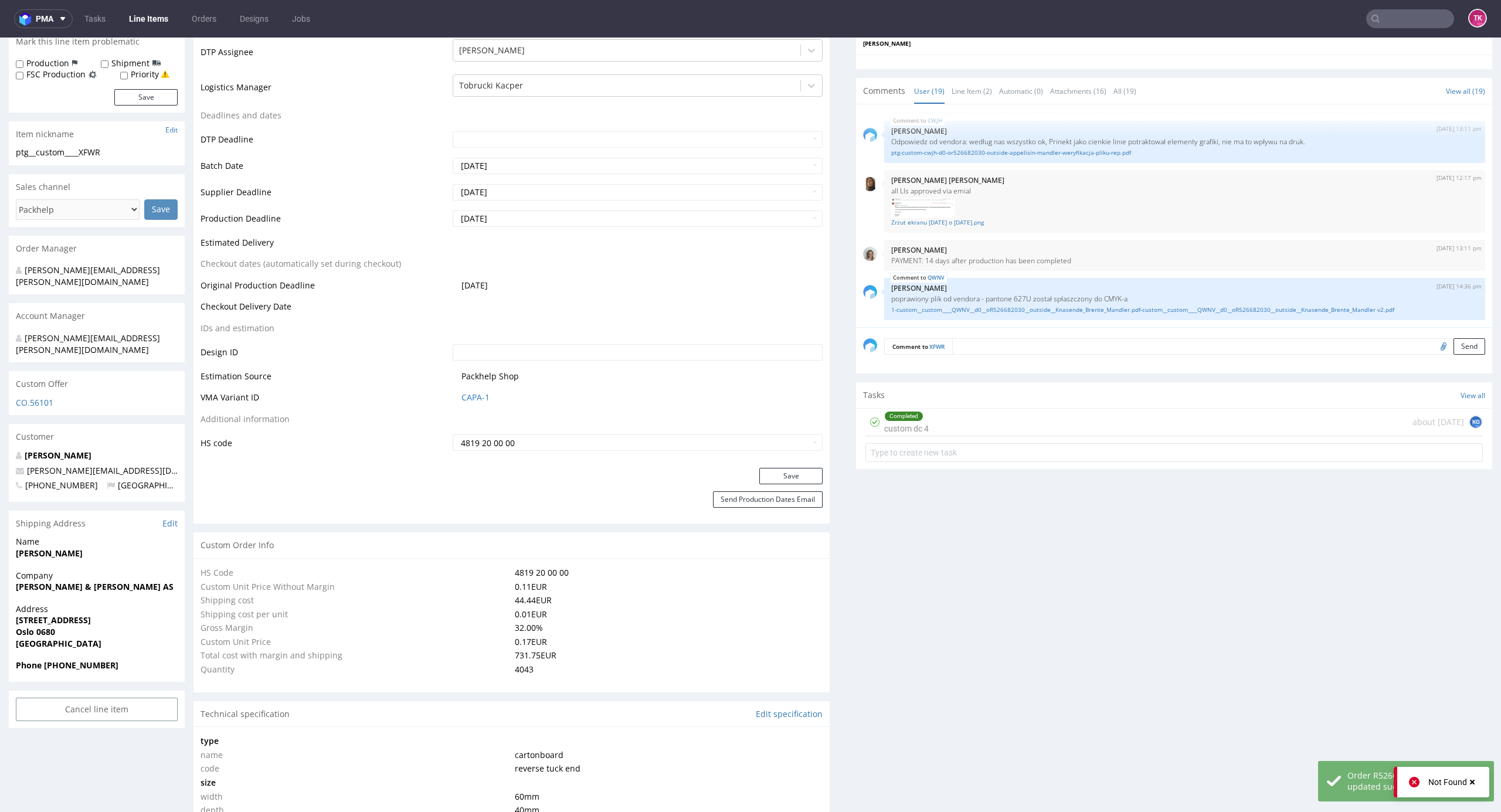
scroll to position [343, 0]
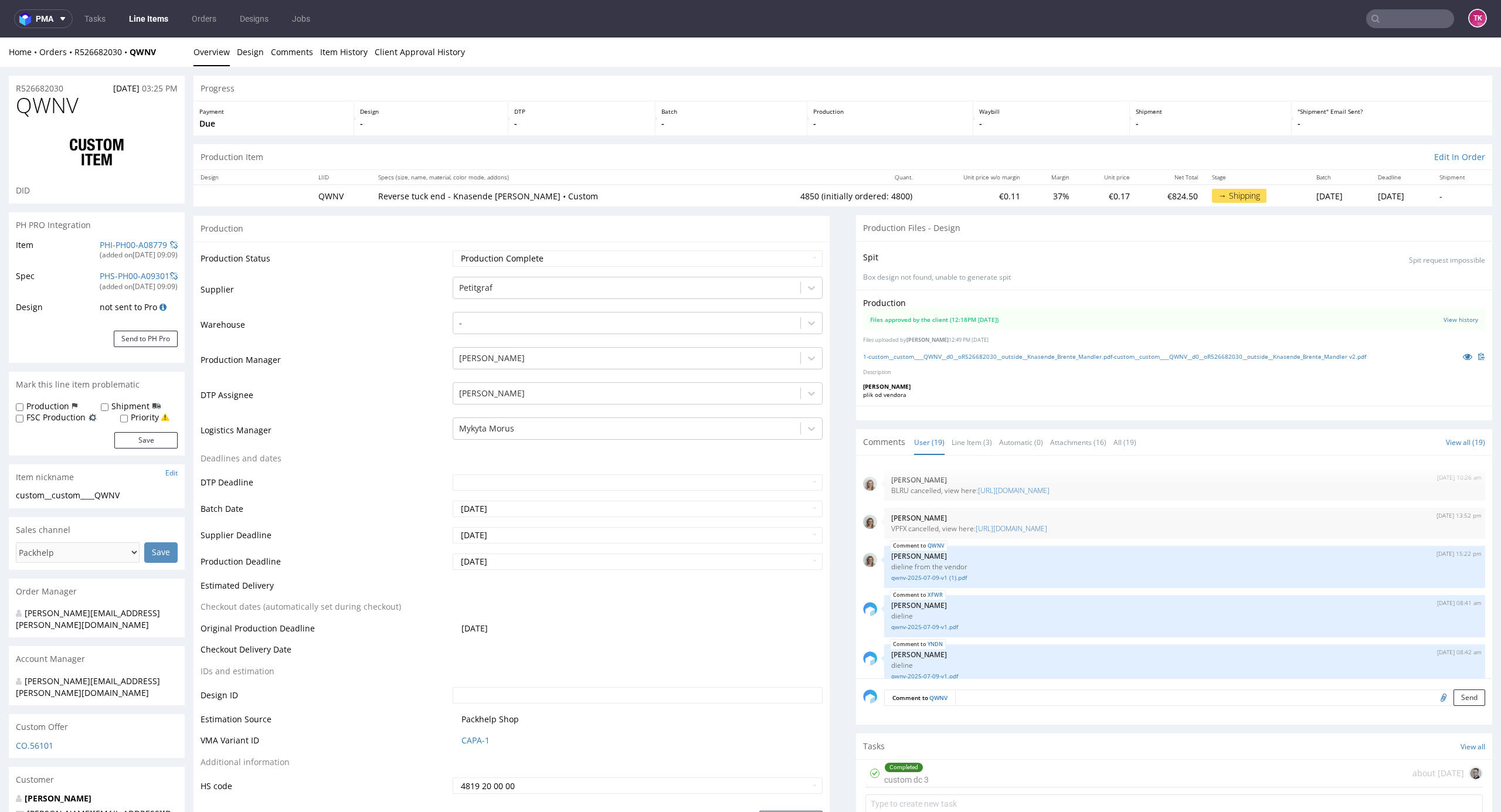
scroll to position [714, 0]
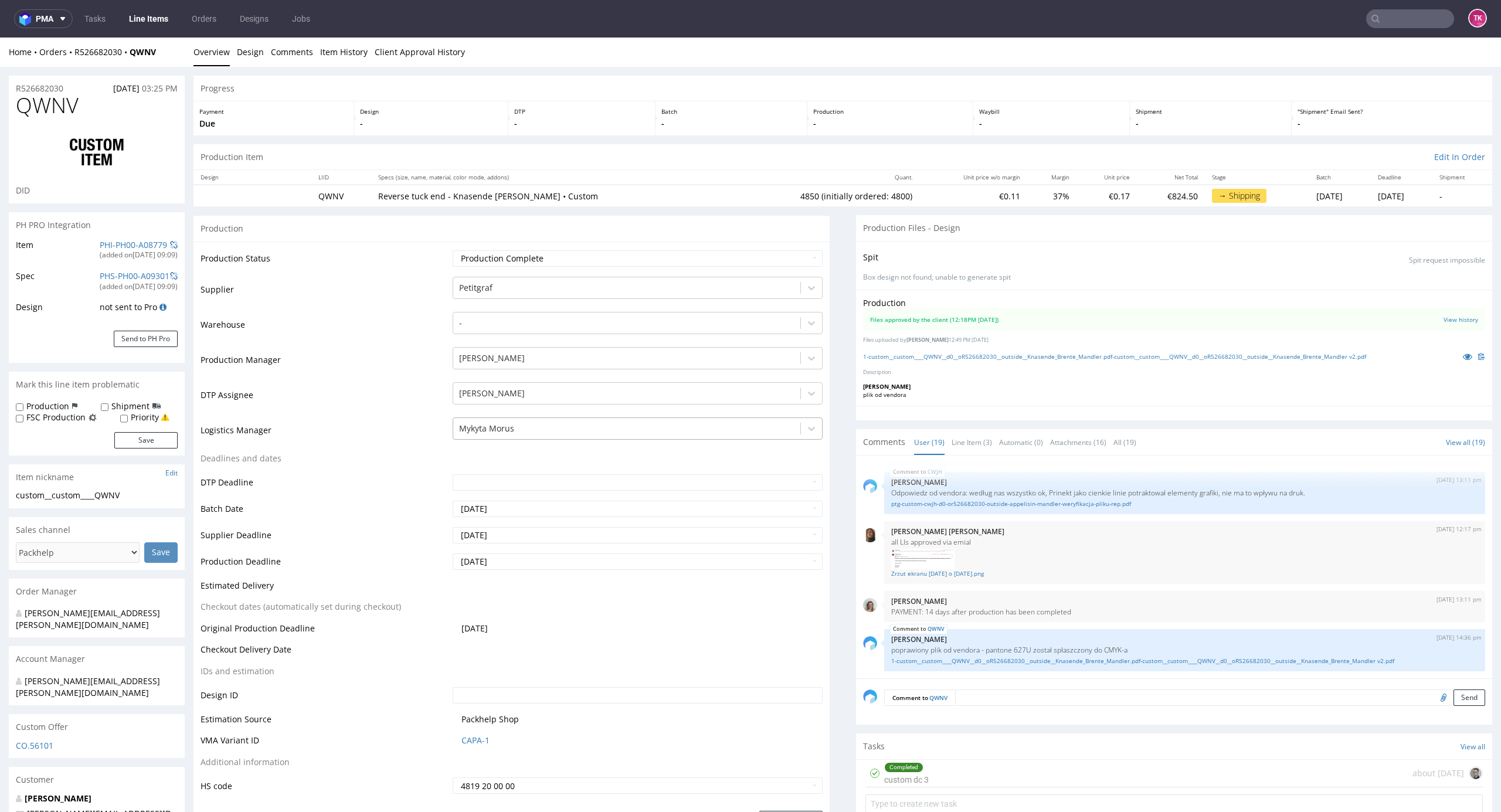
drag, startPoint x: 552, startPoint y: 420, endPoint x: 552, endPoint y: 428, distance: 8.0
click at [552, 420] on div "Mykyta Morus" at bounding box center [627, 428] width 348 height 19
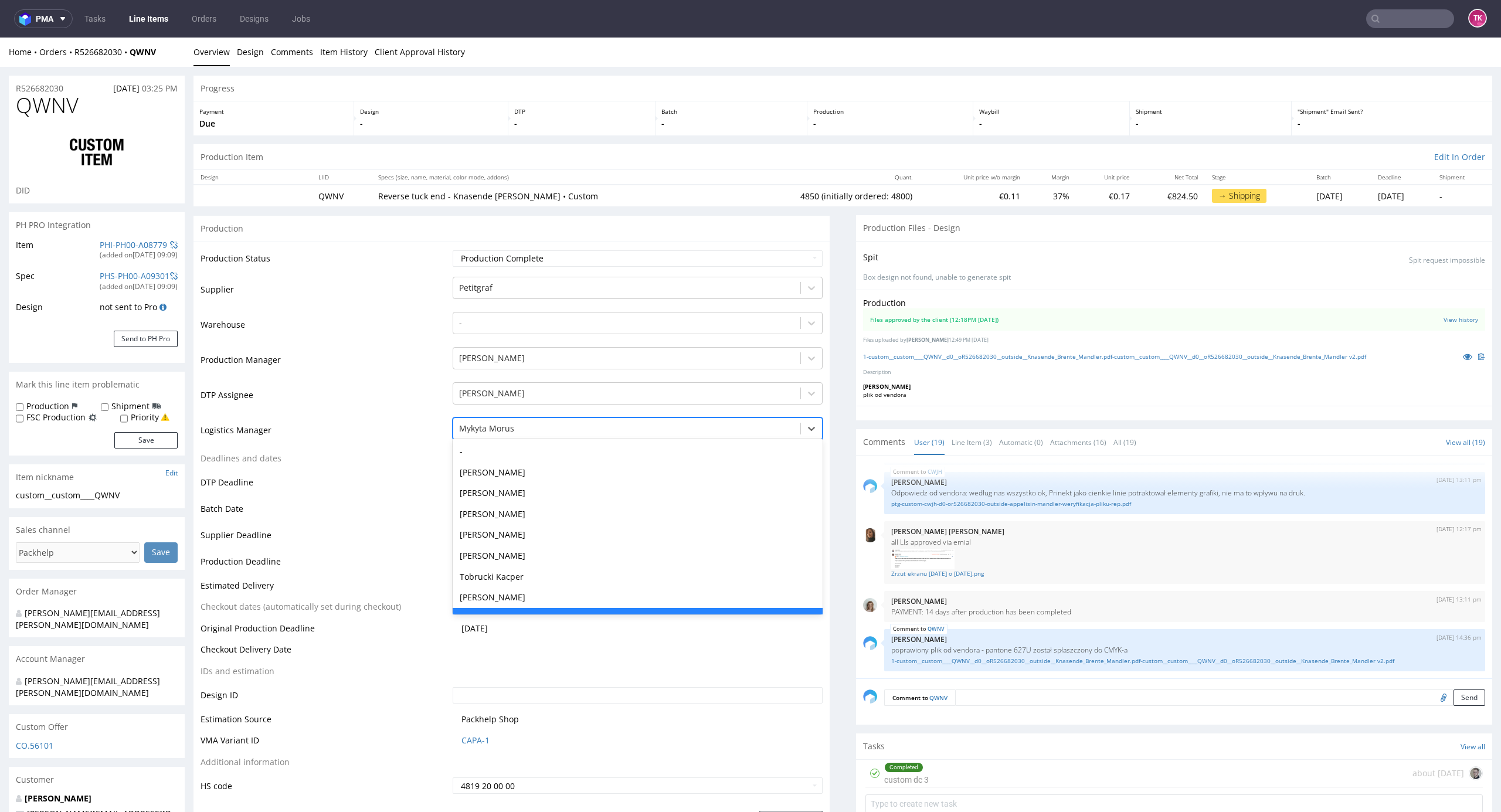
scroll to position [22, 0]
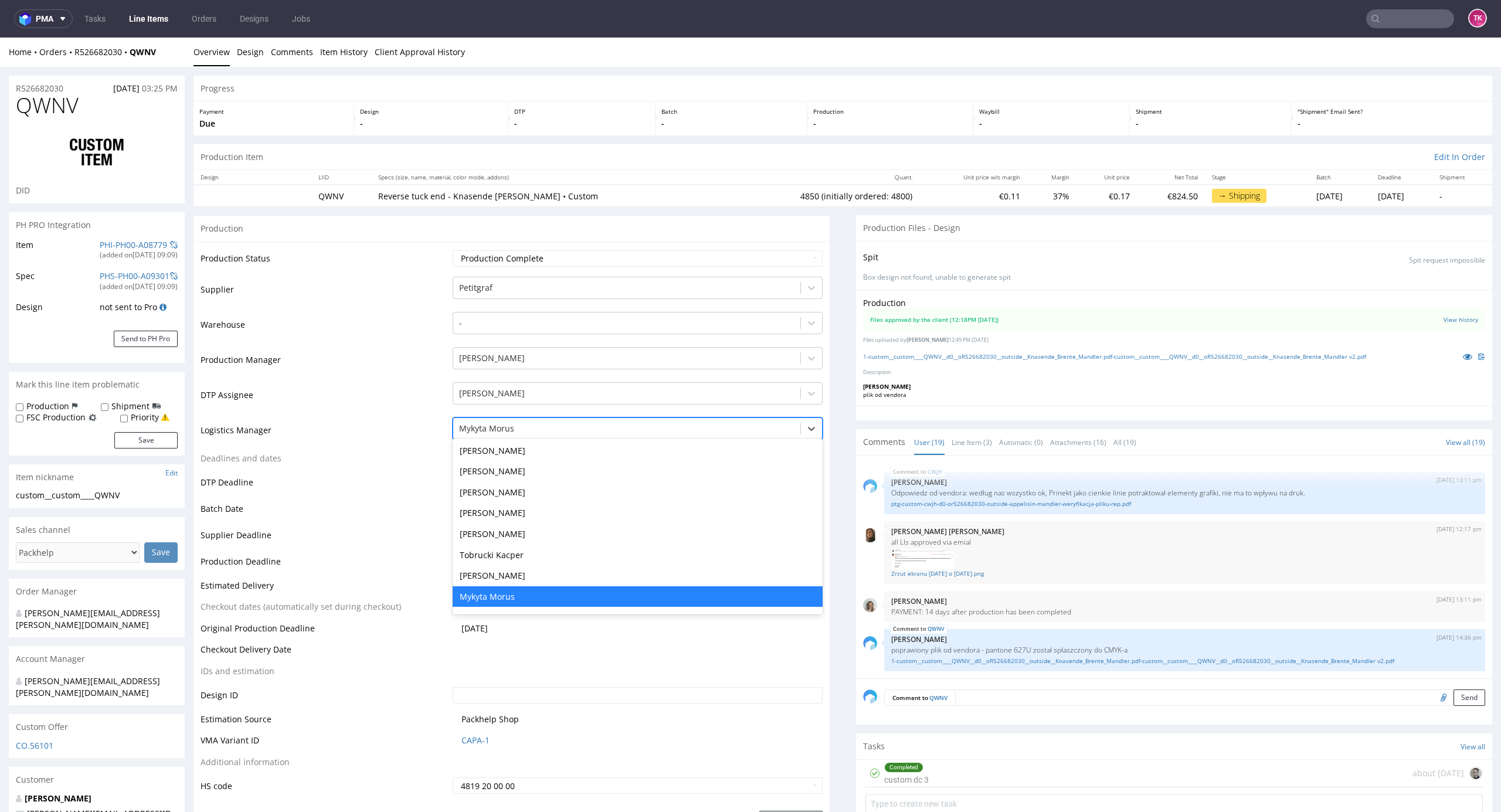
type input "t"
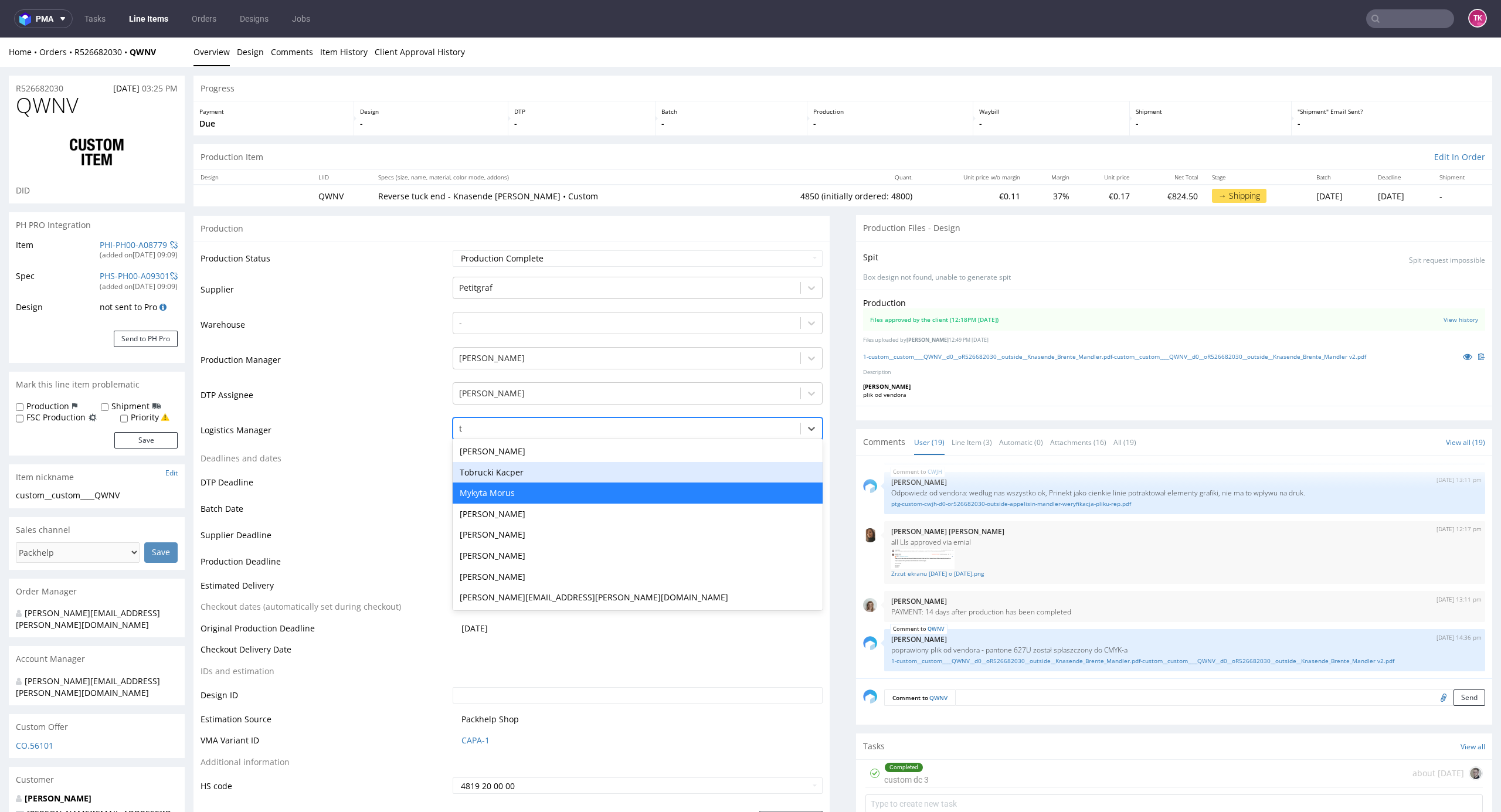
scroll to position [0, 0]
click at [508, 476] on div "Tobrucki Kacper" at bounding box center [638, 472] width 371 height 21
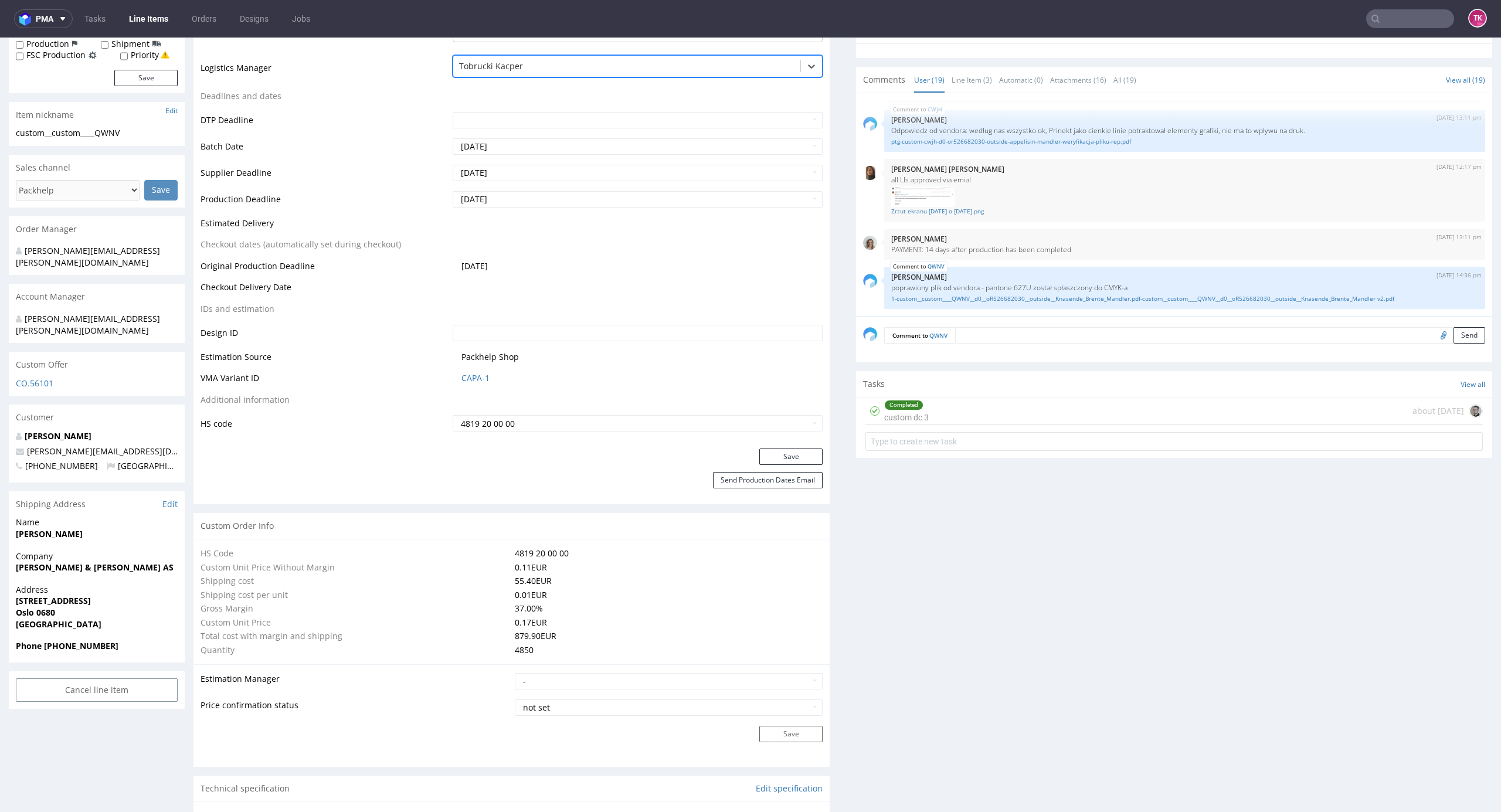
scroll to position [390, 0]
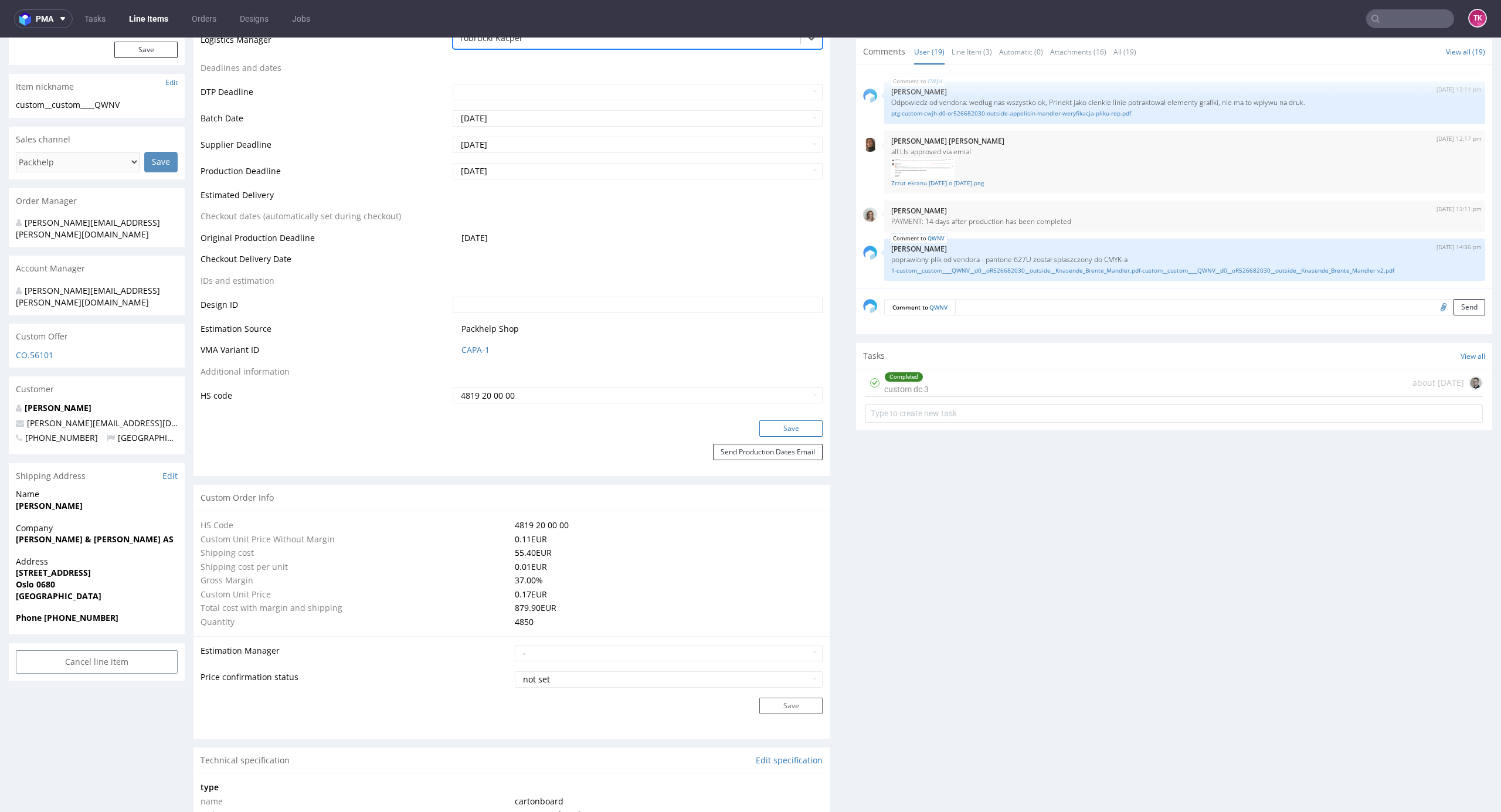
click at [779, 428] on button "Save" at bounding box center [791, 428] width 63 height 16
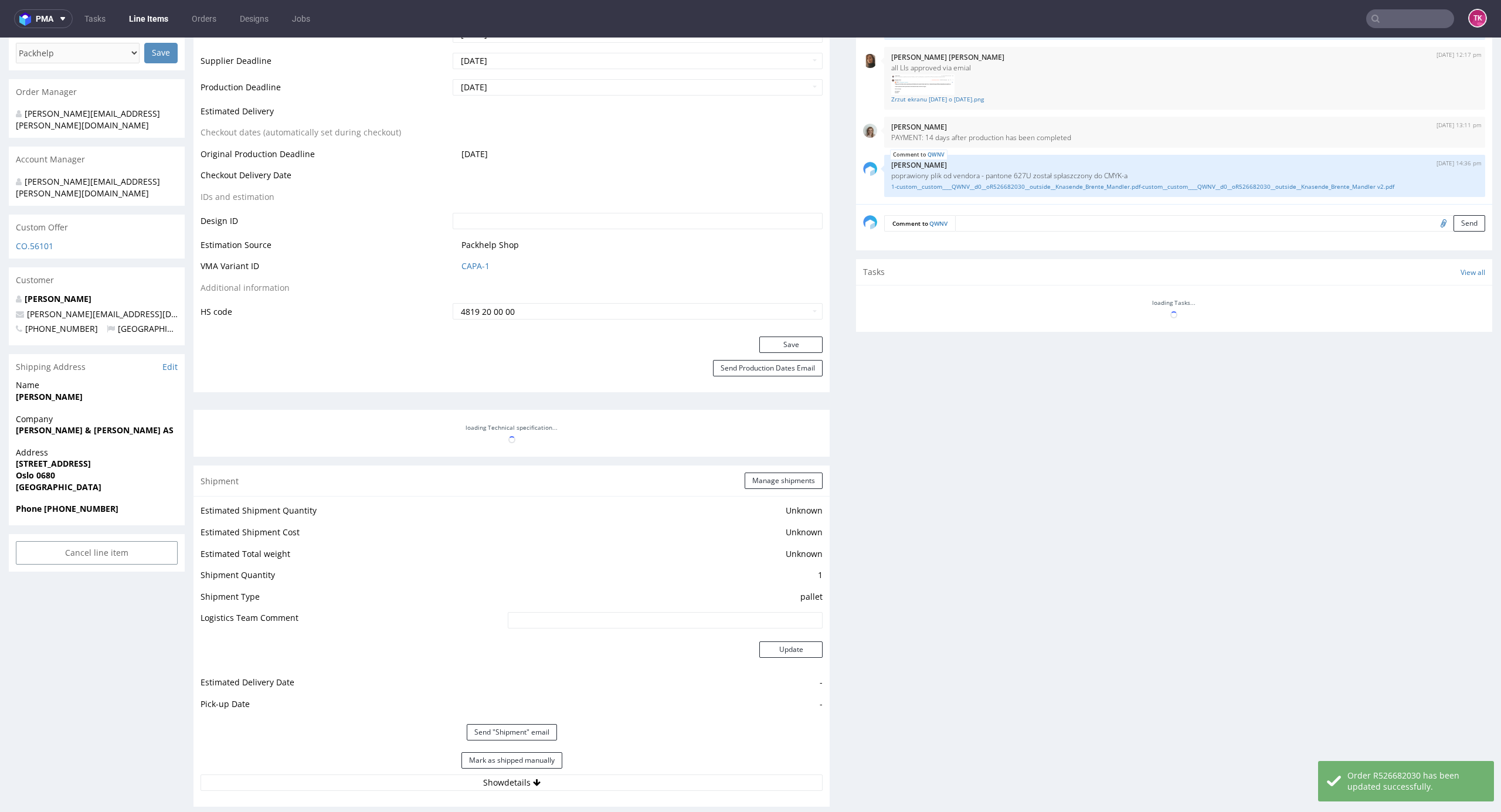
scroll to position [499, 0]
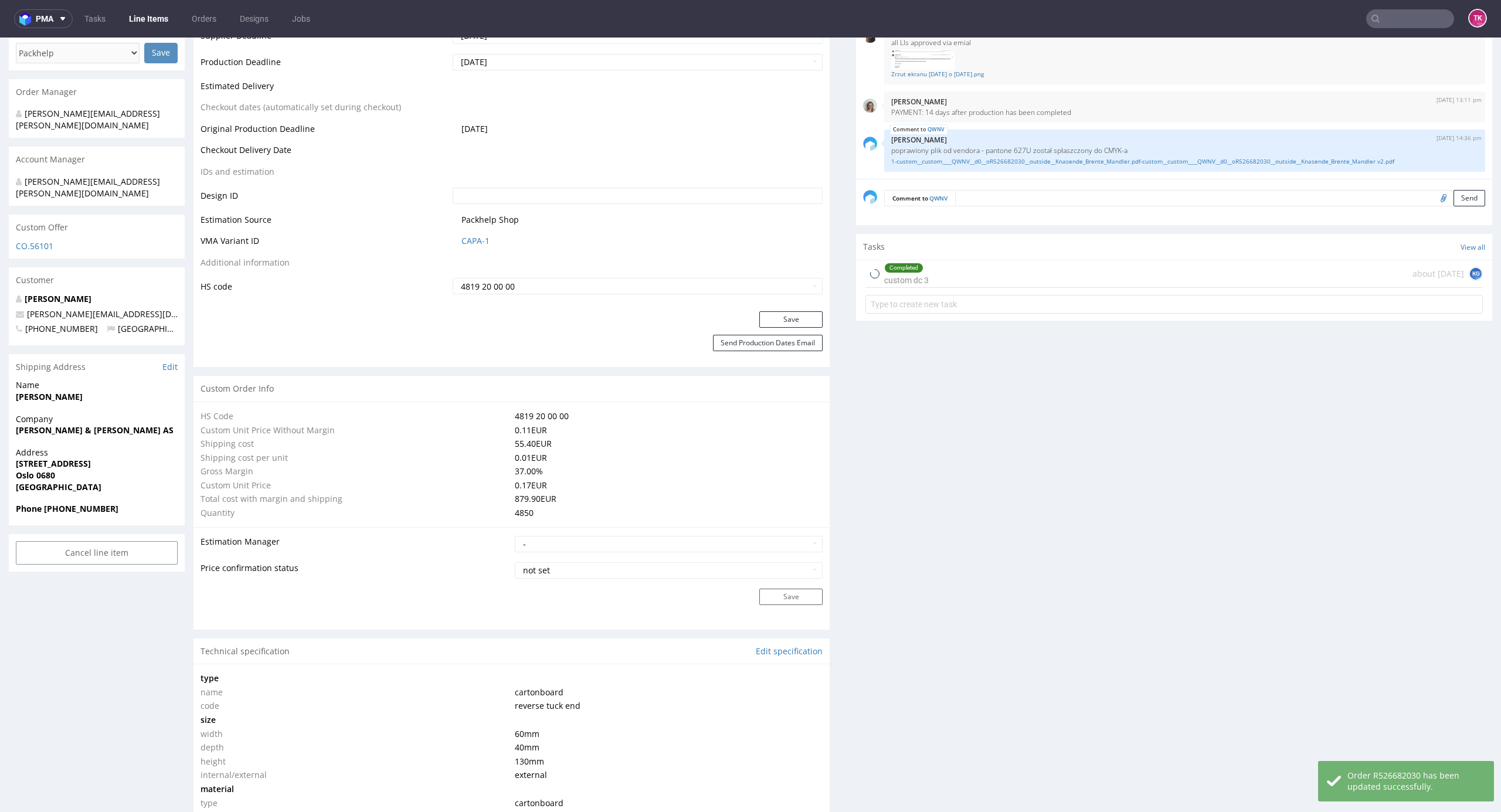
type input "4850"
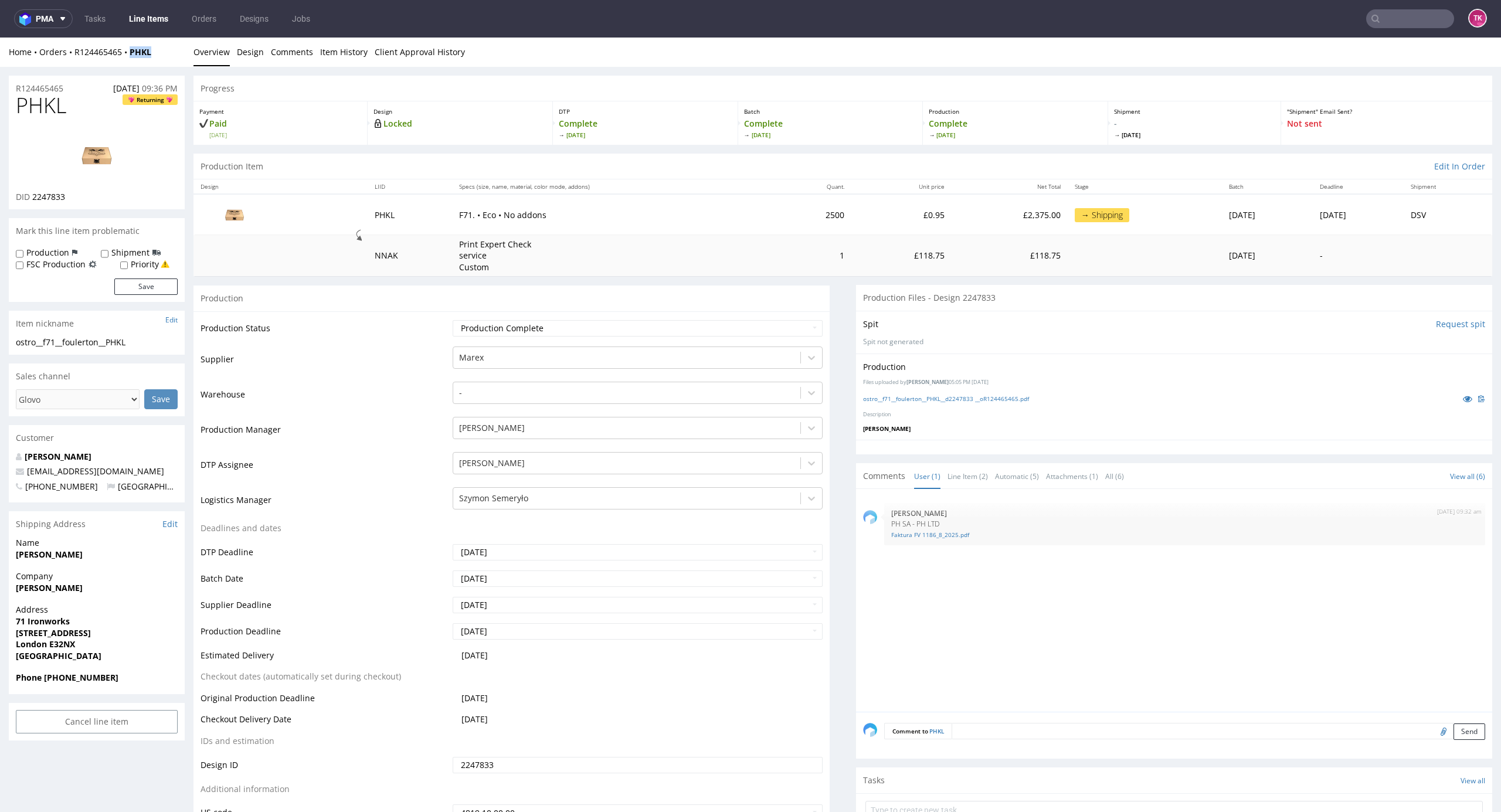
drag, startPoint x: 165, startPoint y: 57, endPoint x: 185, endPoint y: 194, distance: 138.5
click at [122, 63] on div "Home Orders R124465465 PHKL Overview Design Comments Item History Client Approv…" at bounding box center [750, 52] width 1501 height 29
copy strong "PHKL"
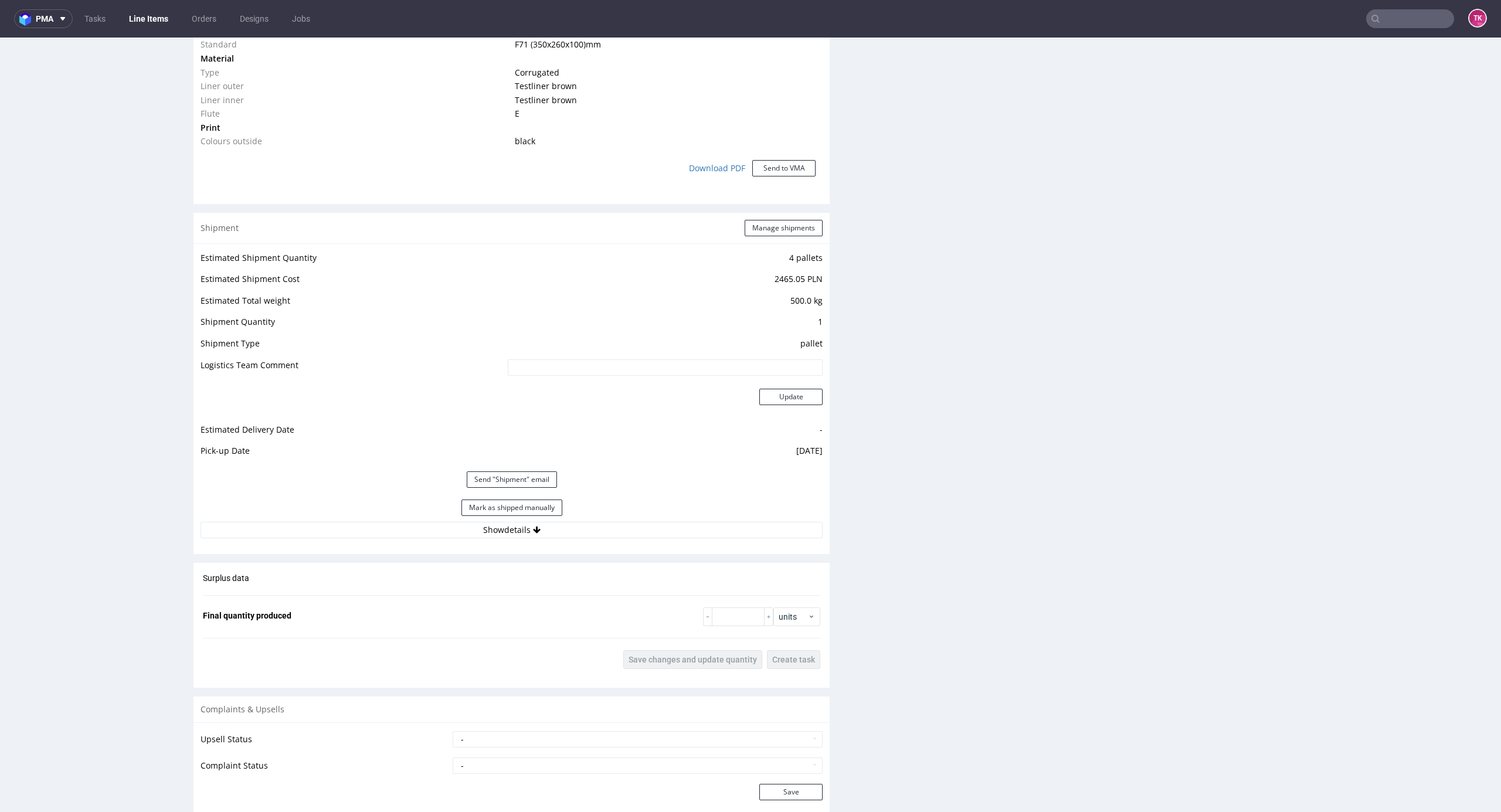
scroll to position [1016, 0]
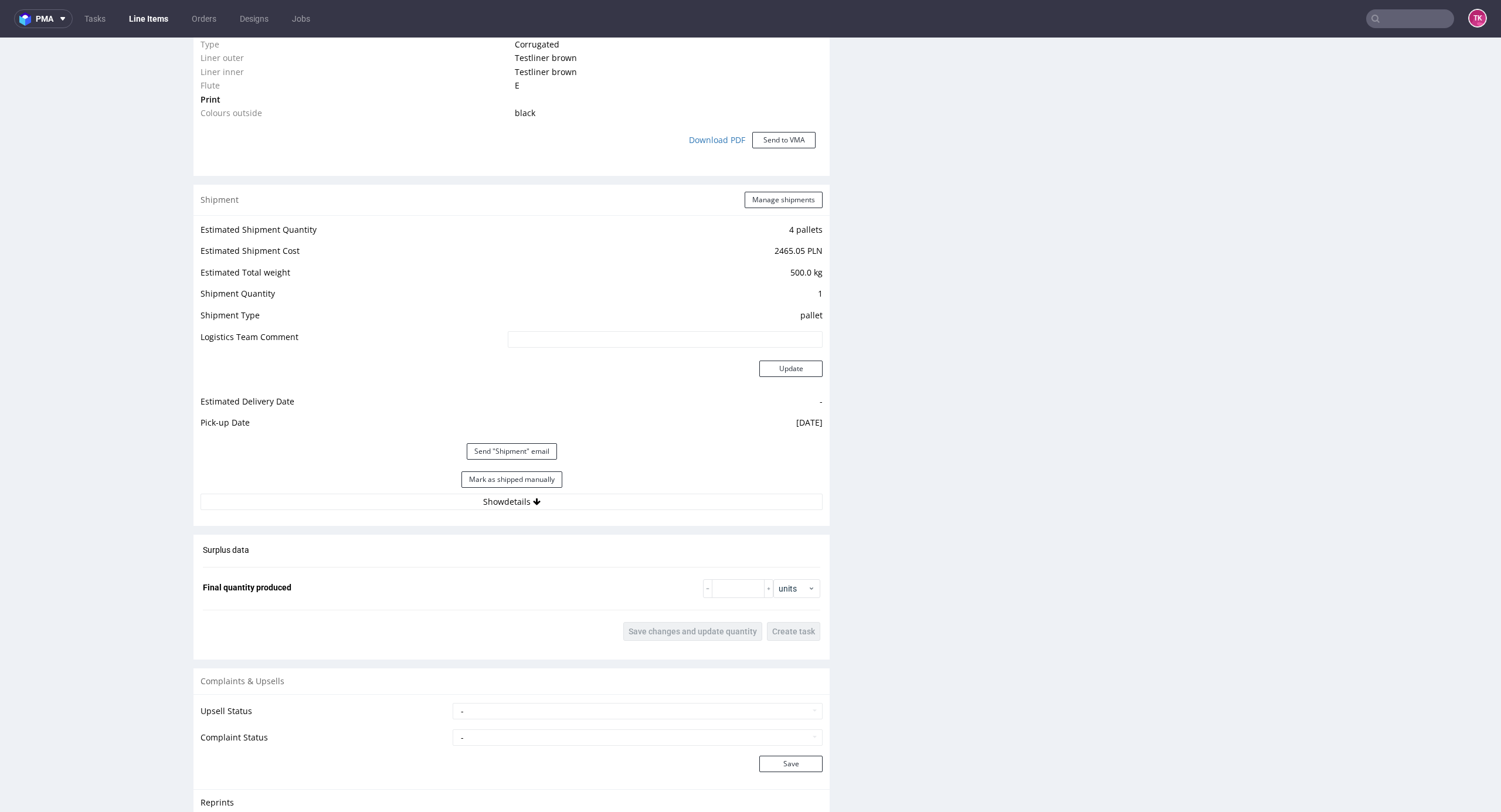
drag, startPoint x: 672, startPoint y: 477, endPoint x: 668, endPoint y: 492, distance: 15.5
click at [672, 477] on div "Mark as shipped manually" at bounding box center [512, 479] width 622 height 28
click at [668, 492] on div "Mark as shipped manually" at bounding box center [512, 479] width 622 height 28
click at [671, 505] on button "Show details" at bounding box center [512, 501] width 622 height 16
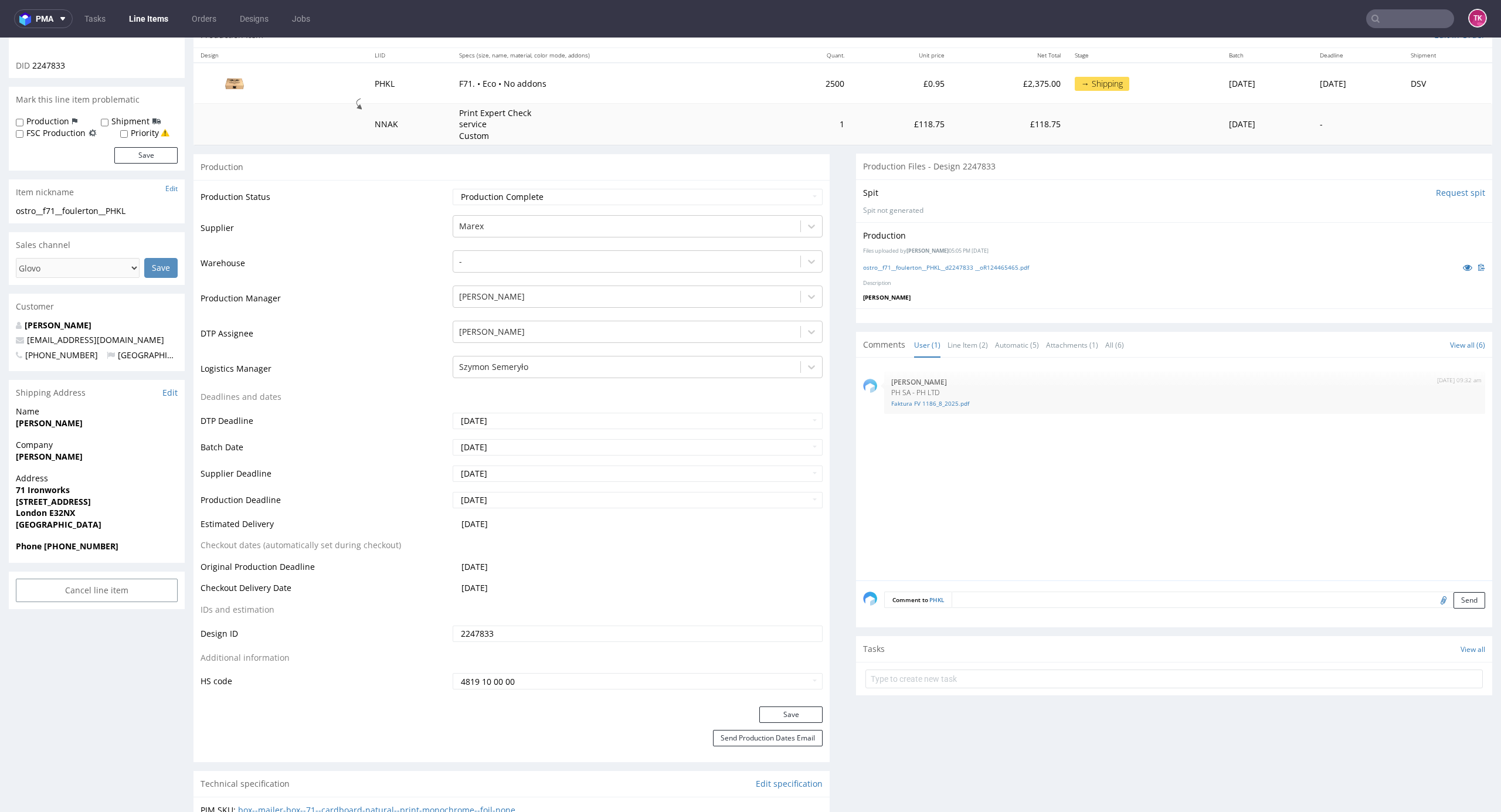
scroll to position [0, 0]
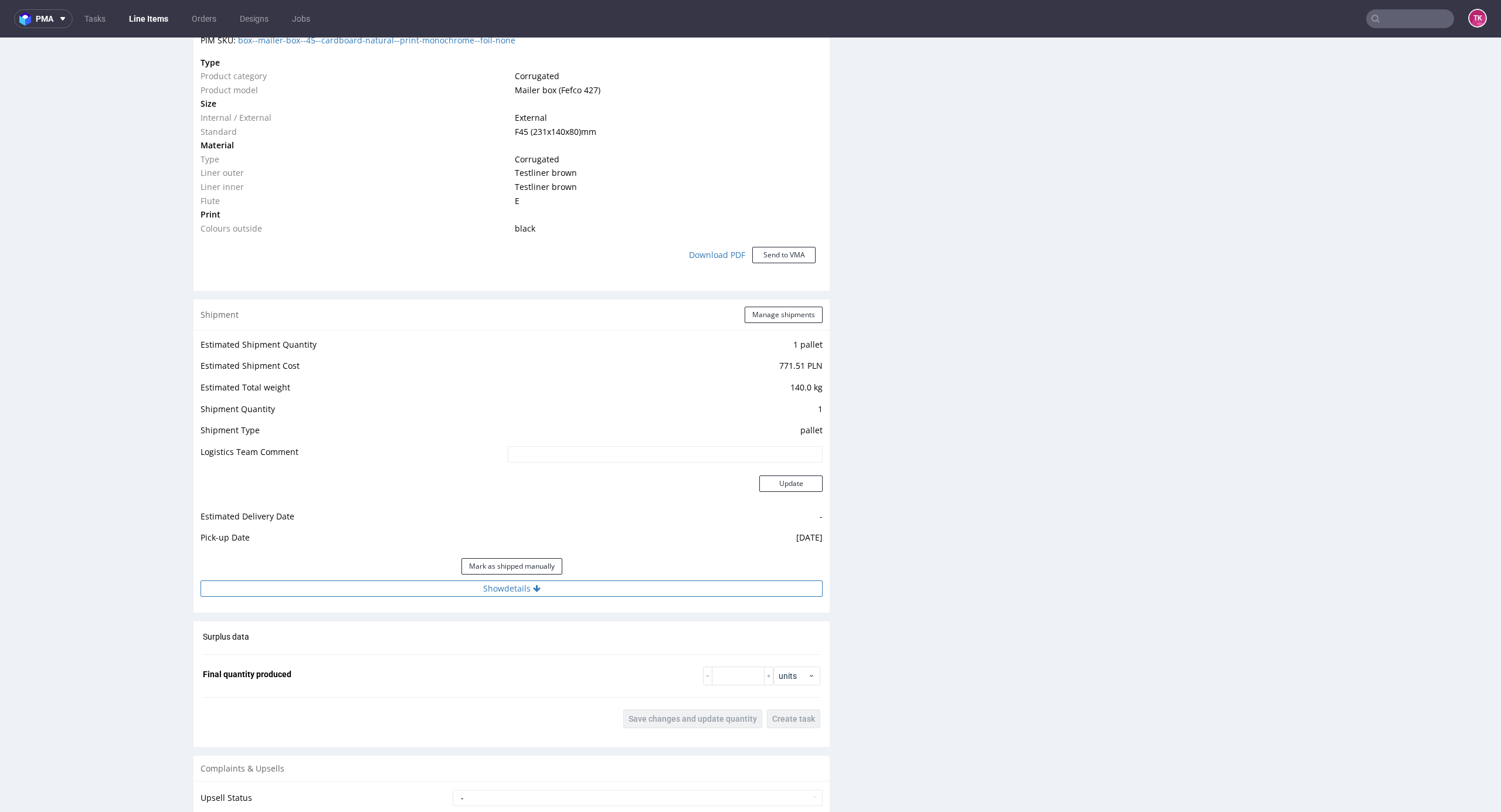
click at [693, 596] on button "Show details" at bounding box center [512, 588] width 622 height 16
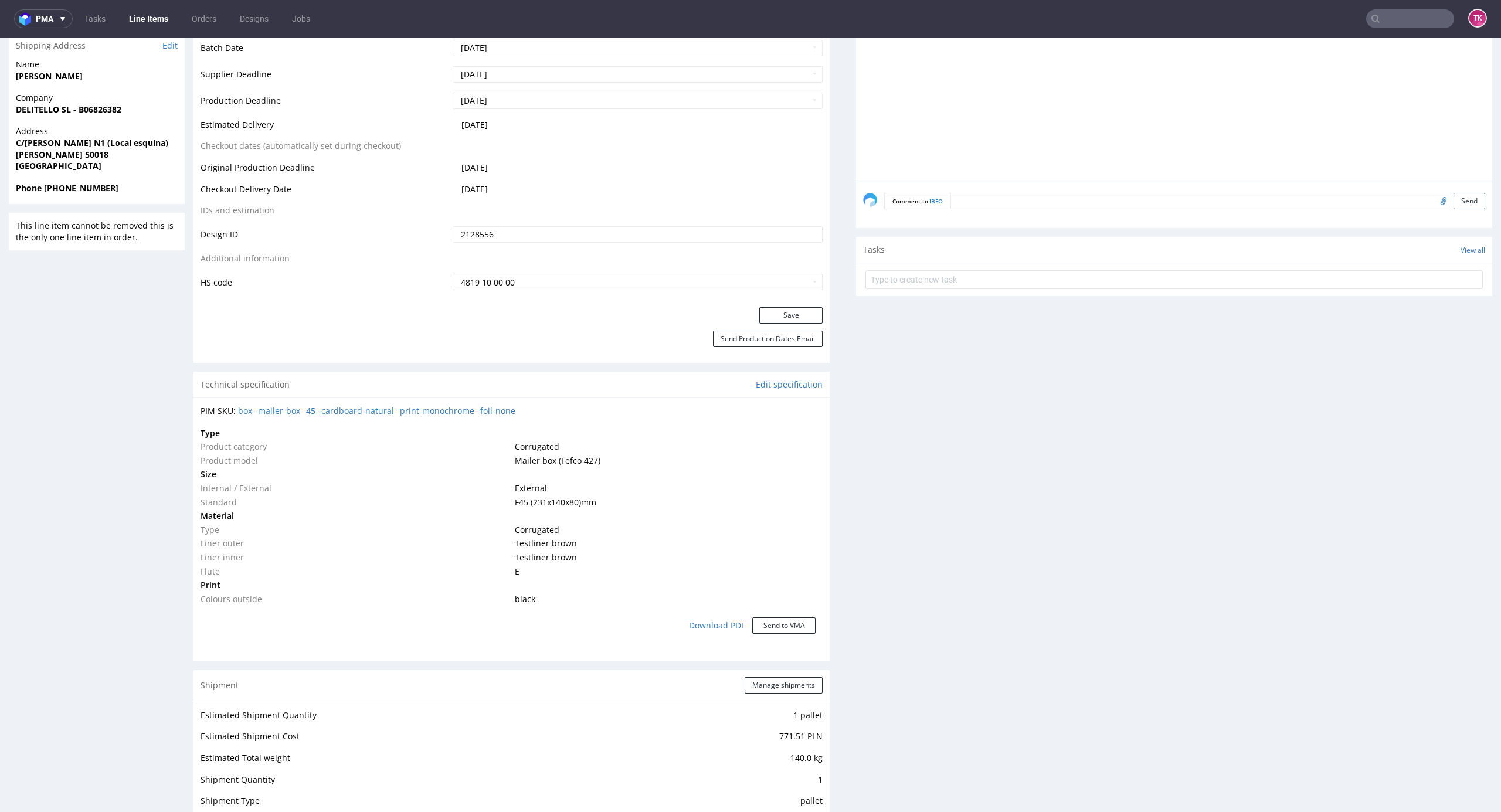
scroll to position [312, 0]
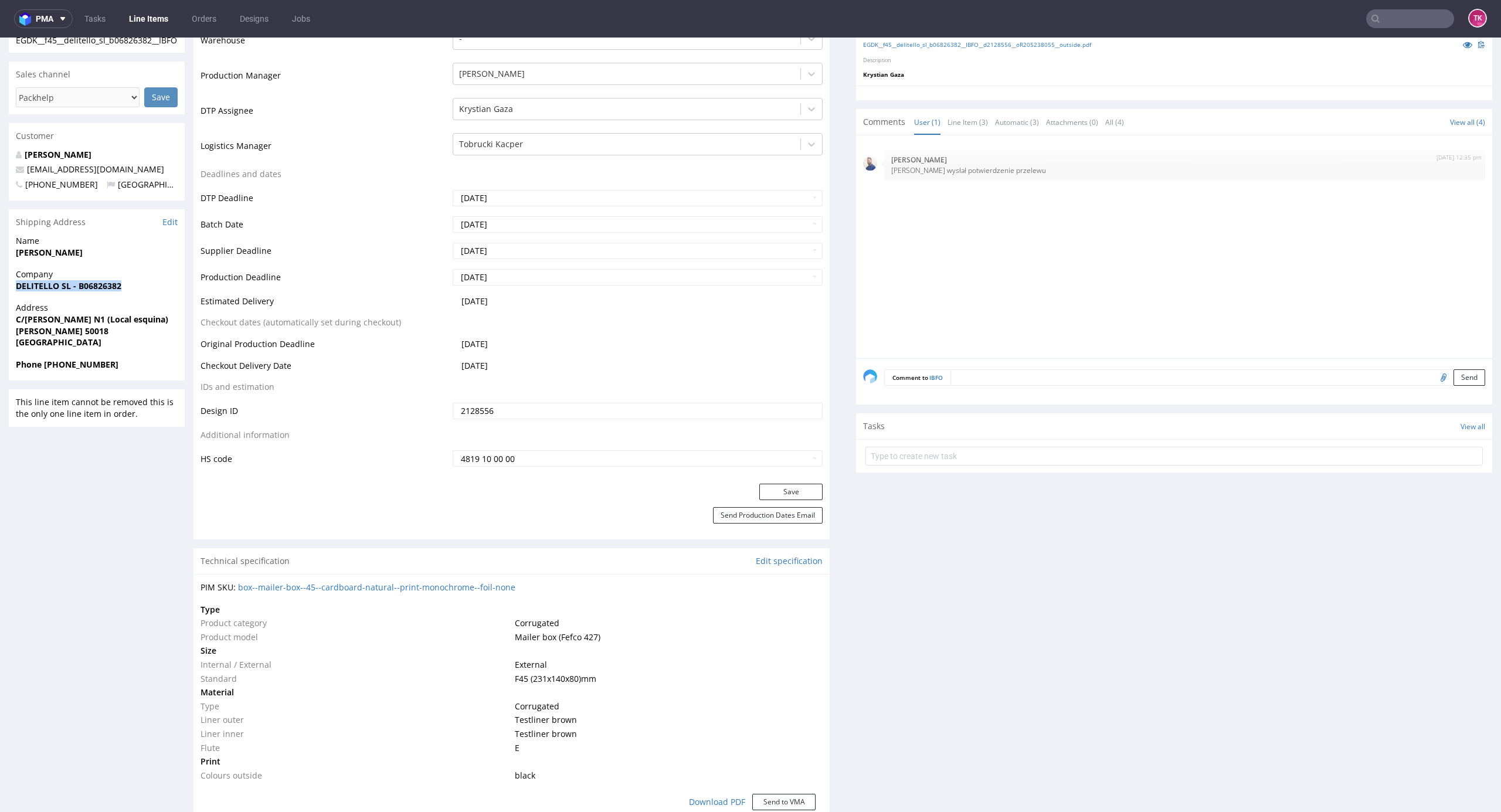
drag, startPoint x: 59, startPoint y: 282, endPoint x: 307, endPoint y: 298, distance: 248.5
click at [158, 282] on div "R205238055 12.08.2025 12:24 PM IBFO Returning Already Printed DID 2128556 Mark …" at bounding box center [750, 808] width 1501 height 2108
copy strong "DELITELLO SL - B06826382"
drag, startPoint x: 25, startPoint y: 253, endPoint x: 120, endPoint y: 254, distance: 95.0
click at [120, 254] on div "R205238055 12.08.2025 12:24 PM IBFO Returning Already Printed DID 2128556 Mark …" at bounding box center [750, 808] width 1501 height 2108
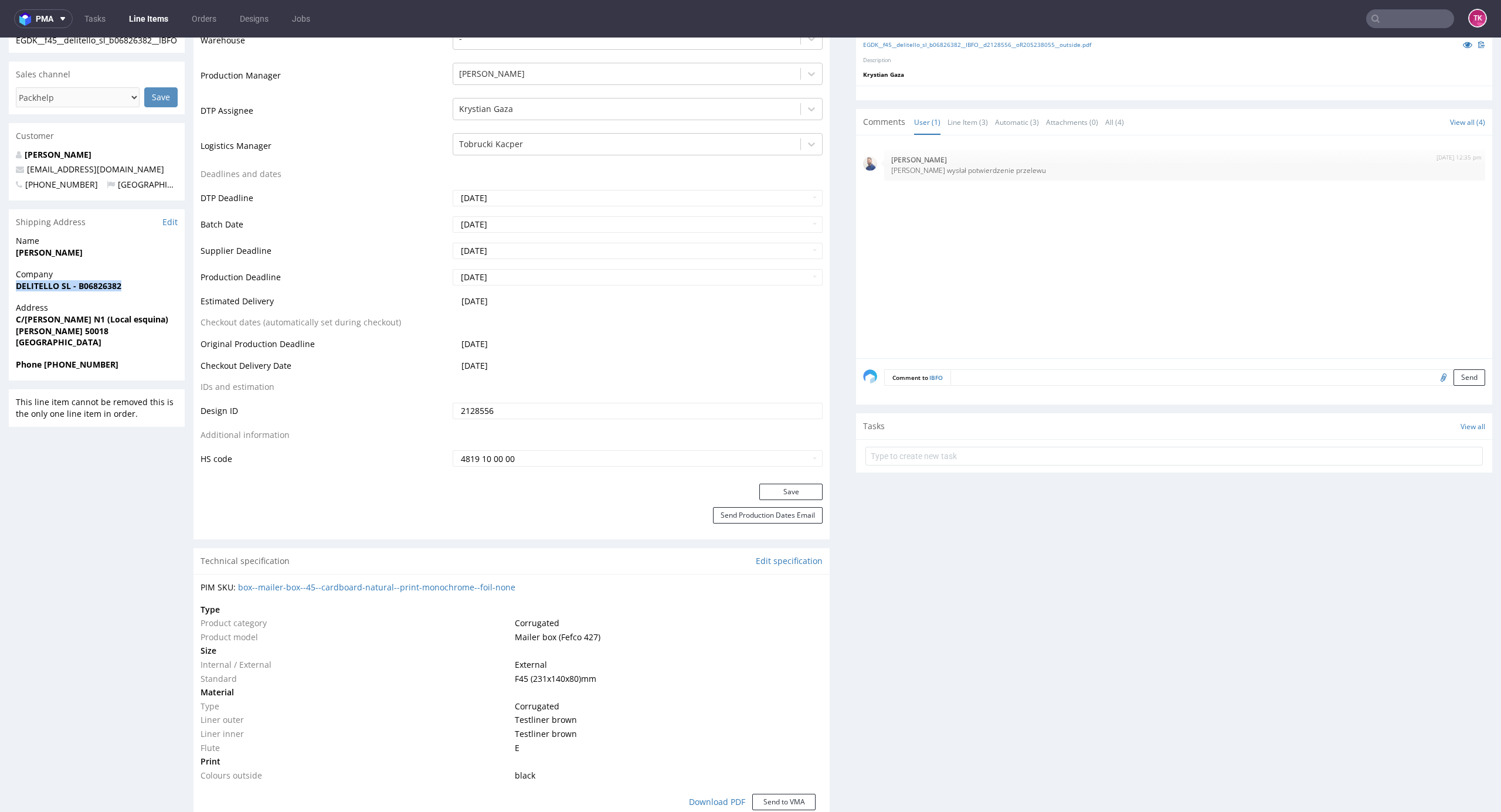
copy strong "[PERSON_NAME]"
drag, startPoint x: 19, startPoint y: 322, endPoint x: 123, endPoint y: 334, distance: 104.7
click at [123, 334] on div "Address C/Jose Luis Borau N1 (Local esquina) ZARAGOZA 50018 Spain" at bounding box center [97, 330] width 176 height 56
copy p "C/Jose Luis Borau N1 (Local esquina) ZARAGOZA 50018"
click at [113, 329] on span "ZARAGOZA 50018" at bounding box center [96, 331] width 162 height 12
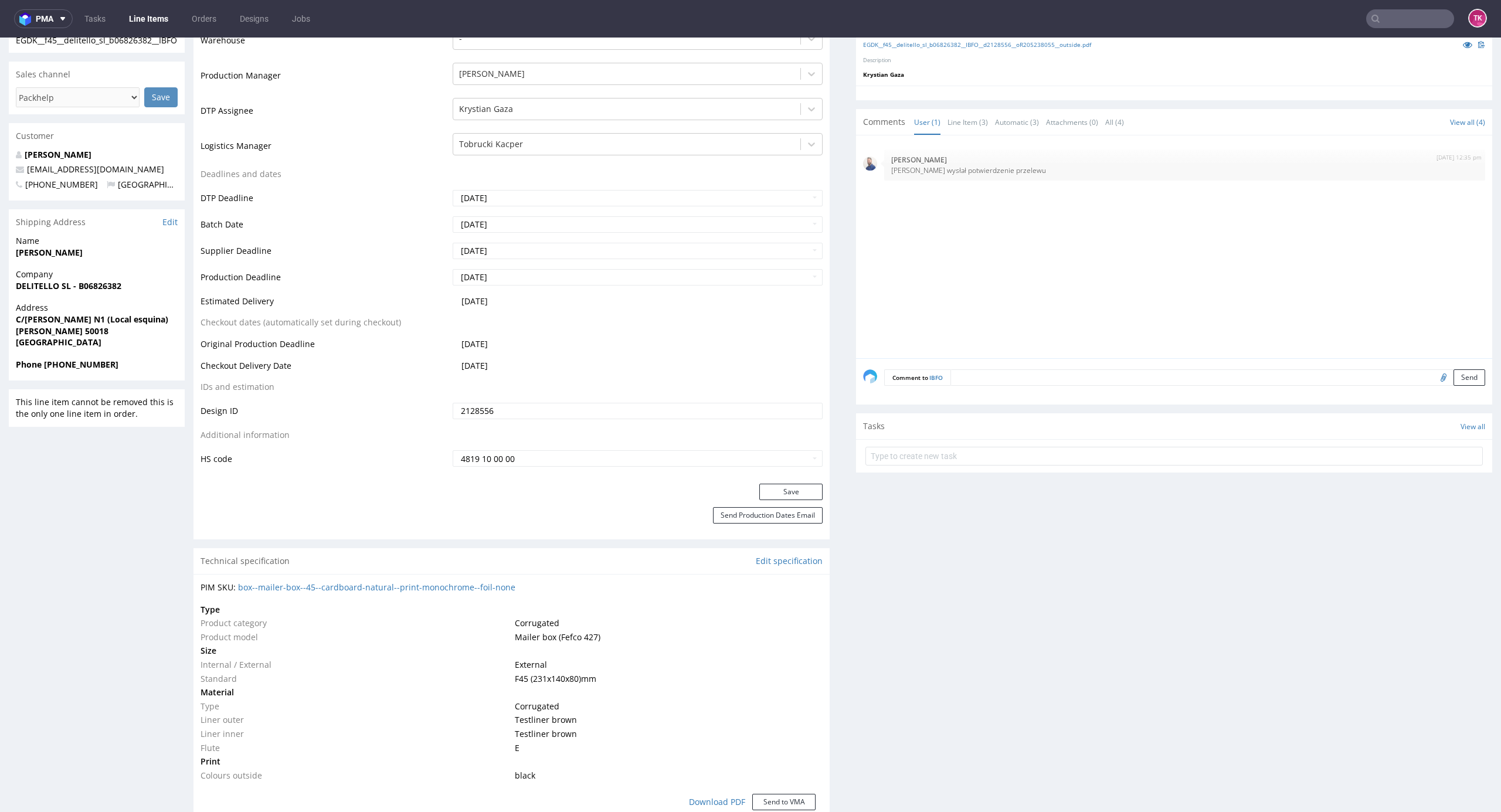
click at [105, 319] on strong "C/[PERSON_NAME] N1 (Local esquina)" at bounding box center [92, 319] width 153 height 11
drag, startPoint x: 101, startPoint y: 319, endPoint x: 160, endPoint y: 319, distance: 59.0
click at [160, 319] on strong "C/[PERSON_NAME] N1 (Local esquina)" at bounding box center [92, 319] width 153 height 11
copy strong "(Local esquina"
drag, startPoint x: 128, startPoint y: 165, endPoint x: 376, endPoint y: 449, distance: 377.0
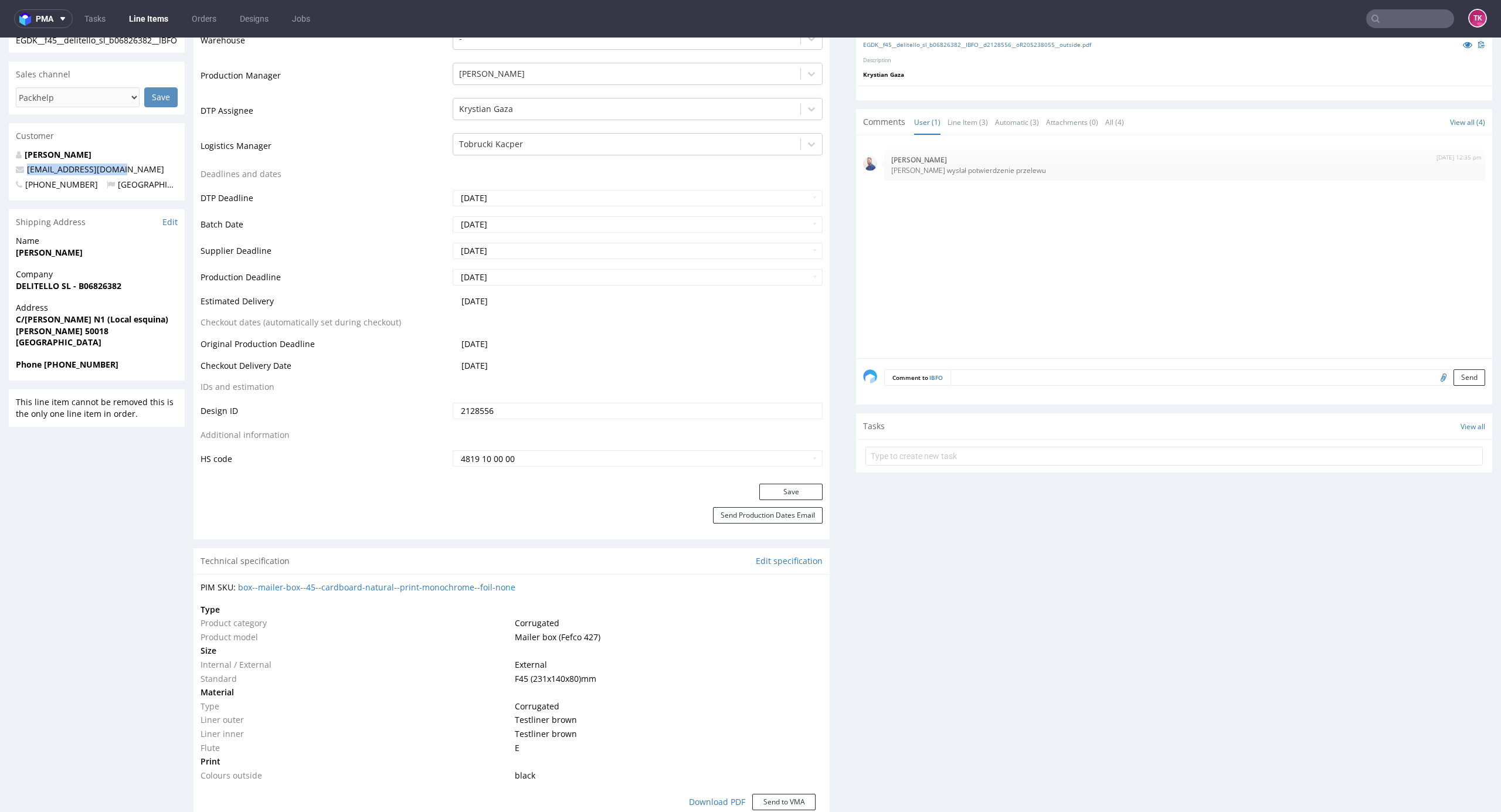
click at [0, 163] on div "R205238055 12.08.2025 12:24 PM IBFO Returning Already Printed DID 2128556 Mark …" at bounding box center [750, 808] width 1501 height 2108
copy span "[EMAIL_ADDRESS][DOMAIN_NAME]"
drag, startPoint x: 56, startPoint y: 367, endPoint x: 126, endPoint y: 380, distance: 71.2
click at [126, 378] on div "Phone +34685502123" at bounding box center [97, 370] width 176 height 22
copy strong "685502123"
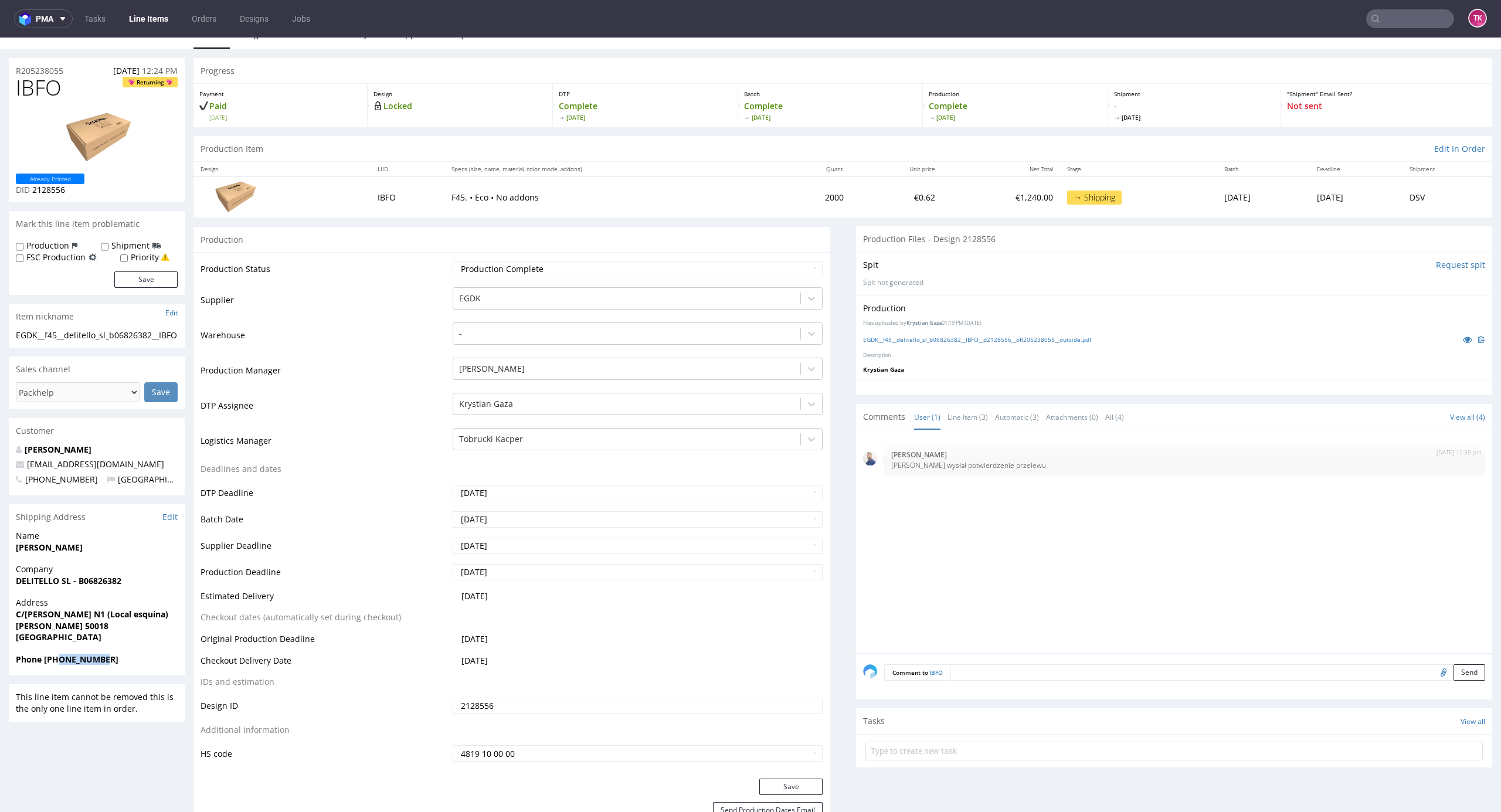
scroll to position [0, 0]
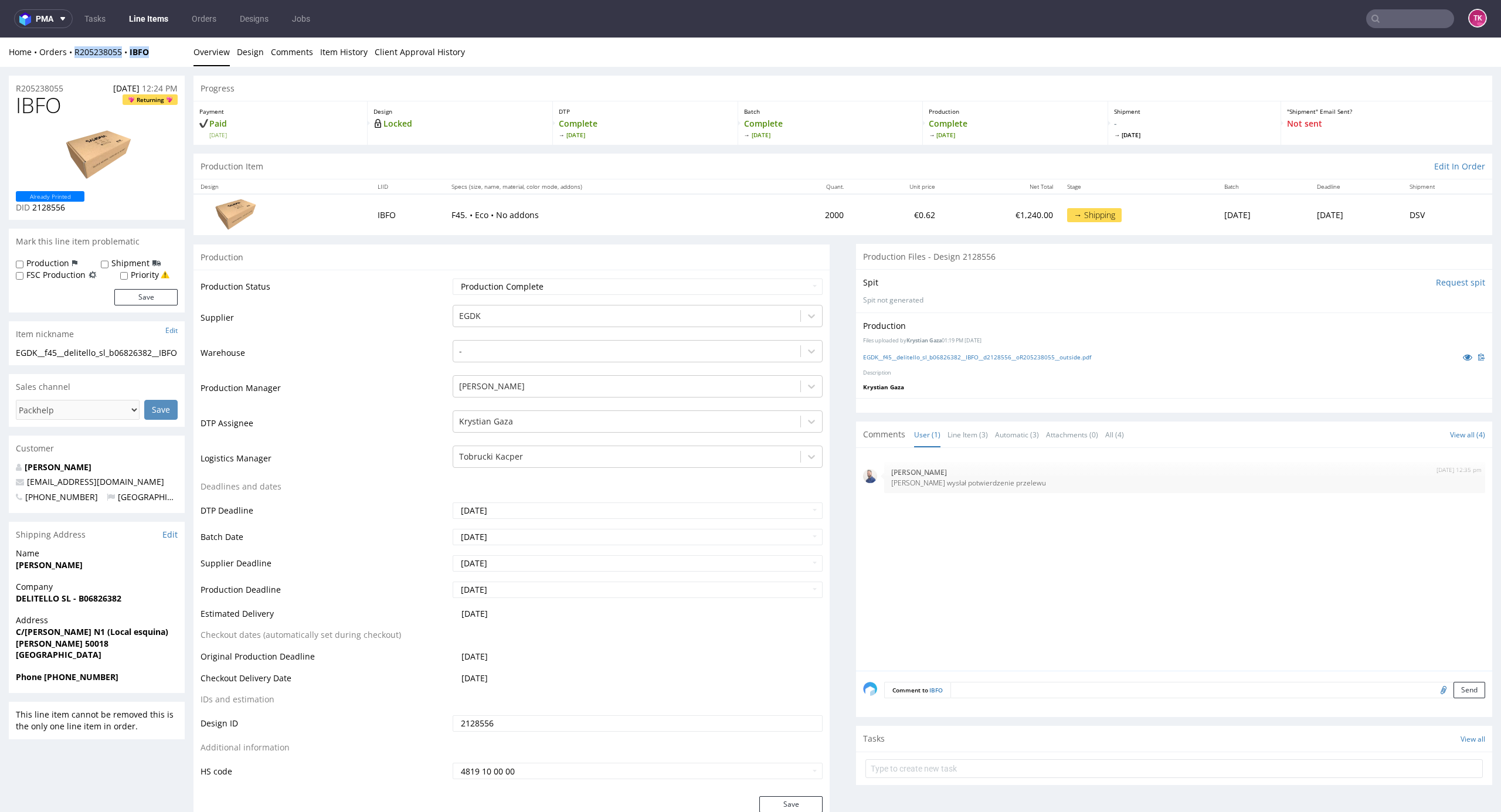
drag, startPoint x: 81, startPoint y: 59, endPoint x: 66, endPoint y: 62, distance: 15.3
click at [66, 62] on div "Home Orders R205238055 IBFO Overview Design Comments Item History Client Approv…" at bounding box center [750, 52] width 1501 height 29
copy div "R205238055 IBFO"
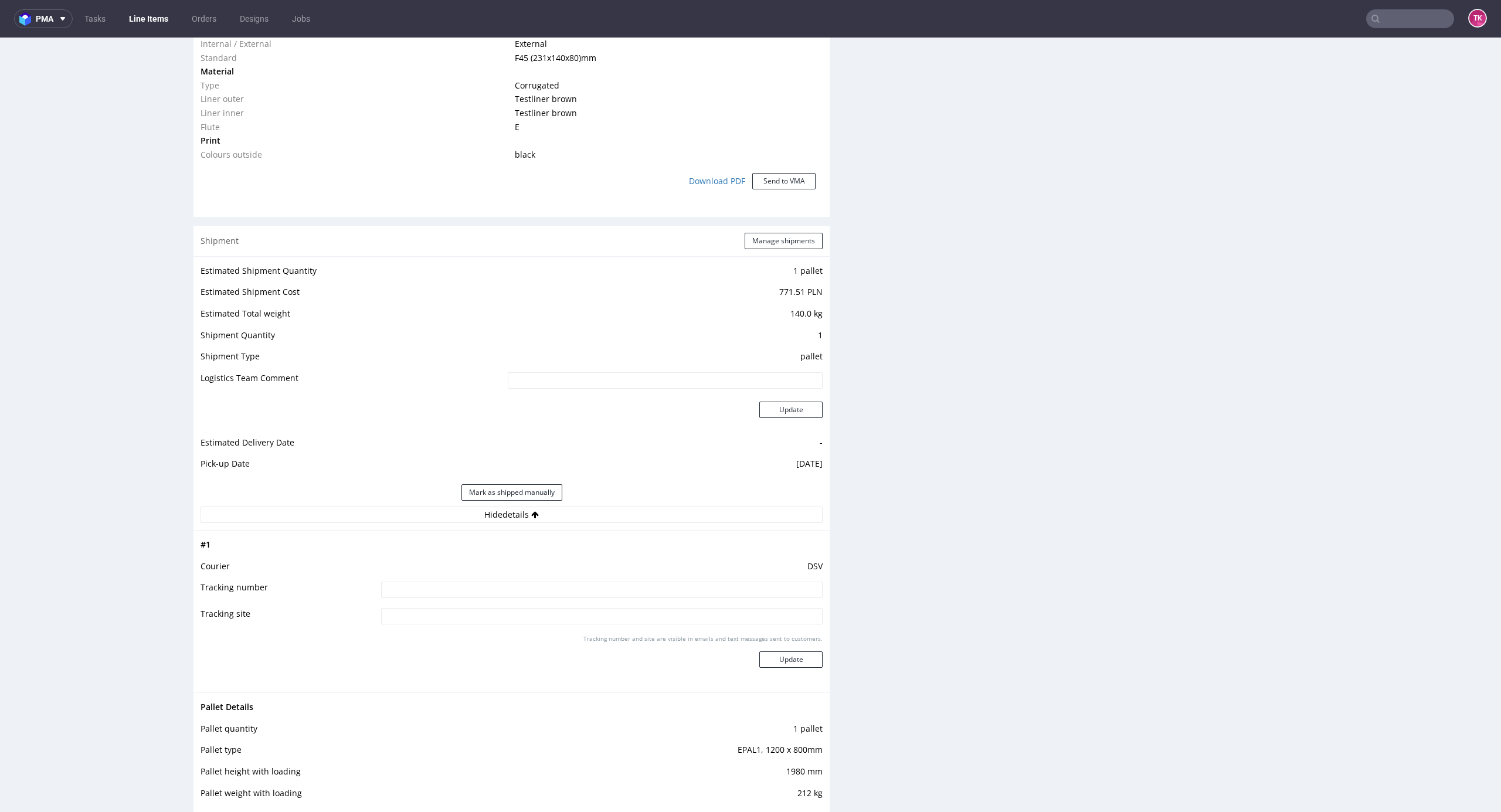
scroll to position [1016, 0]
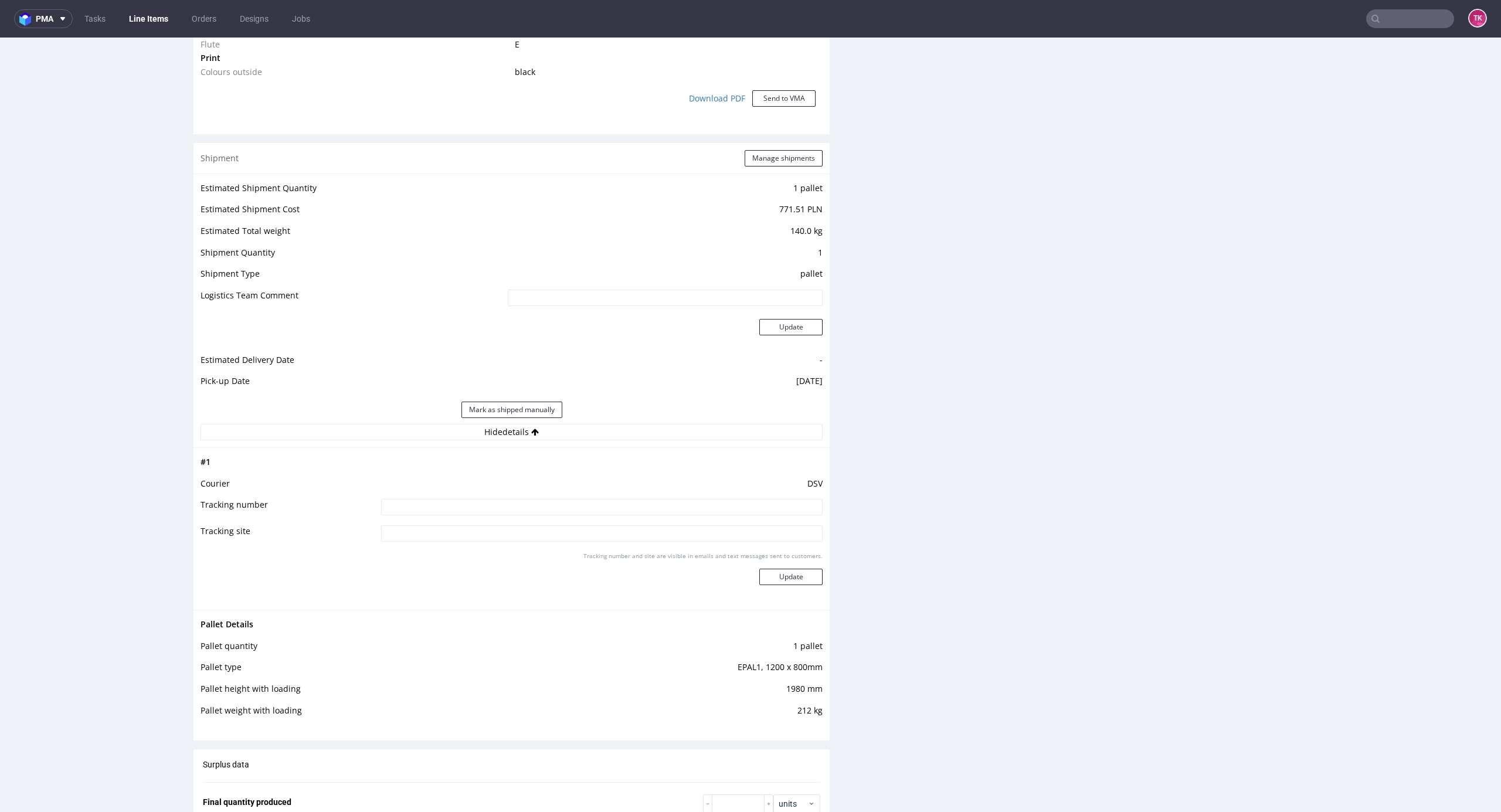
drag, startPoint x: 558, startPoint y: 505, endPoint x: 567, endPoint y: 518, distance: 15.8
click at [558, 506] on input at bounding box center [602, 506] width 442 height 16
paste input "40257145950403412053"
type input "40257145950403412053"
click at [763, 582] on button "Update" at bounding box center [791, 576] width 63 height 16
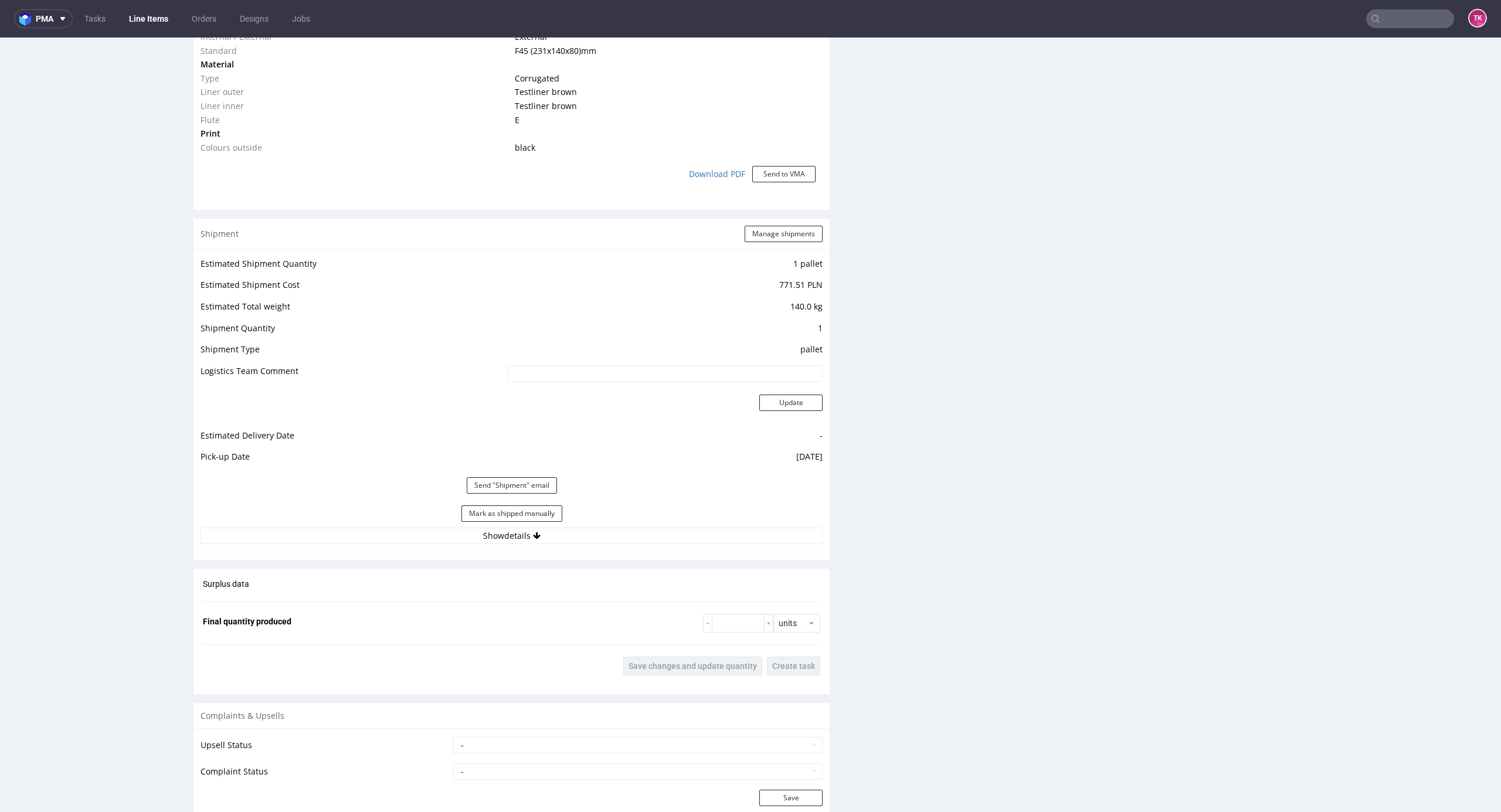
scroll to position [859, 0]
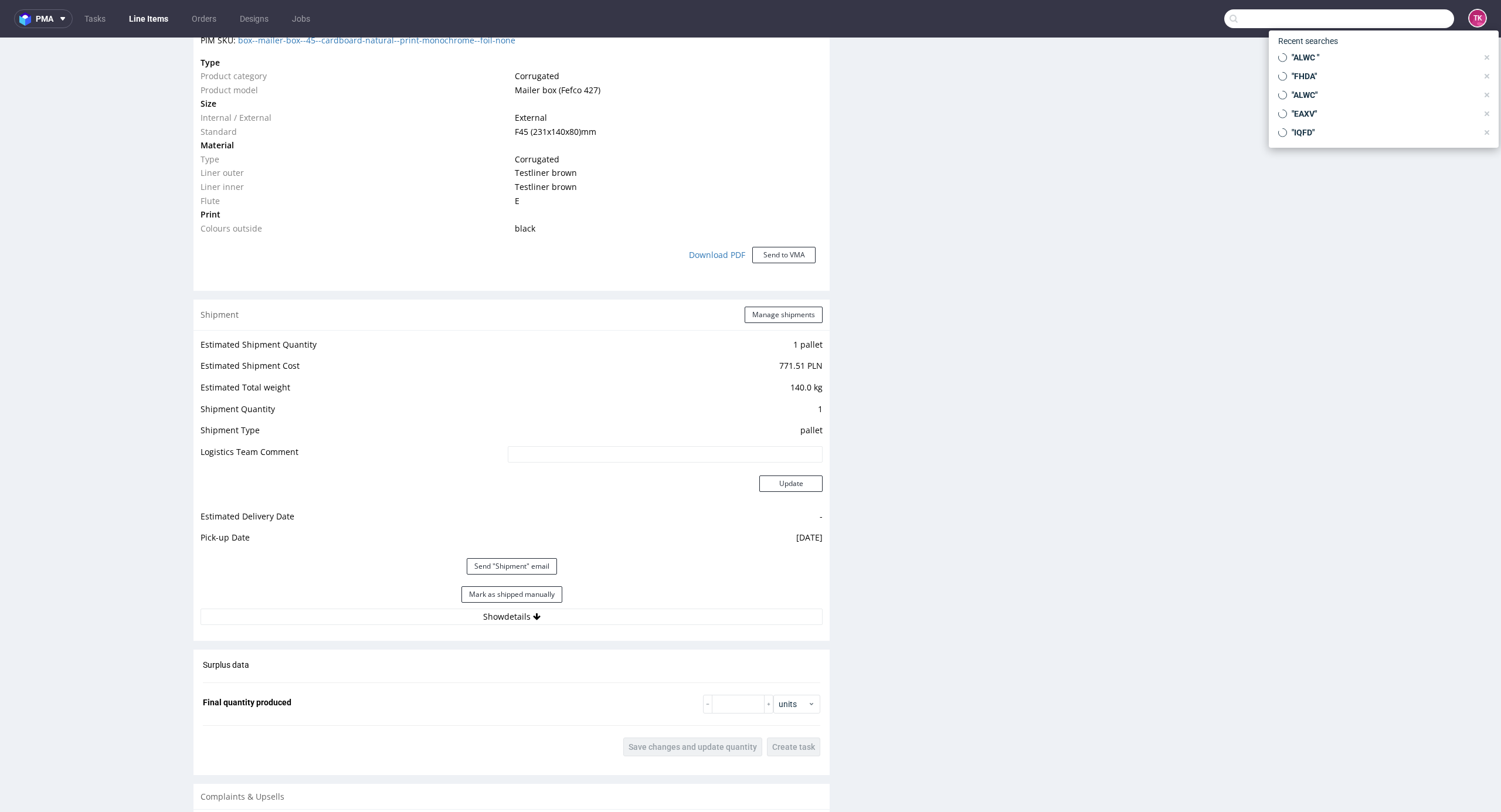
click at [1399, 17] on input "text" at bounding box center [1339, 19] width 230 height 19
paste input "QNRI"
type input "QNRI"
click at [1330, 51] on div "ph-zapier__f52____ QNRI" at bounding box center [1365, 48] width 74 height 11
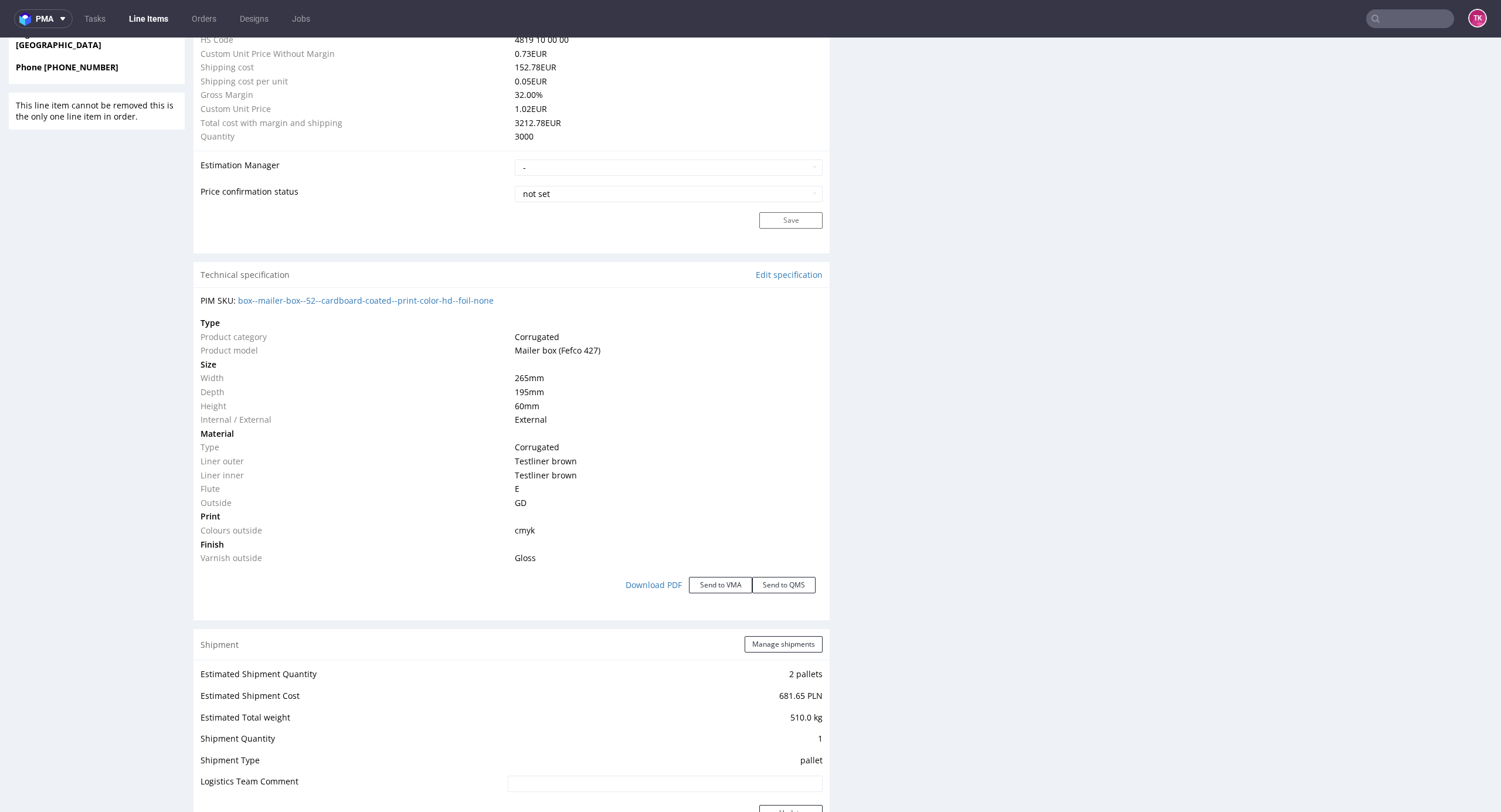
scroll to position [1173, 0]
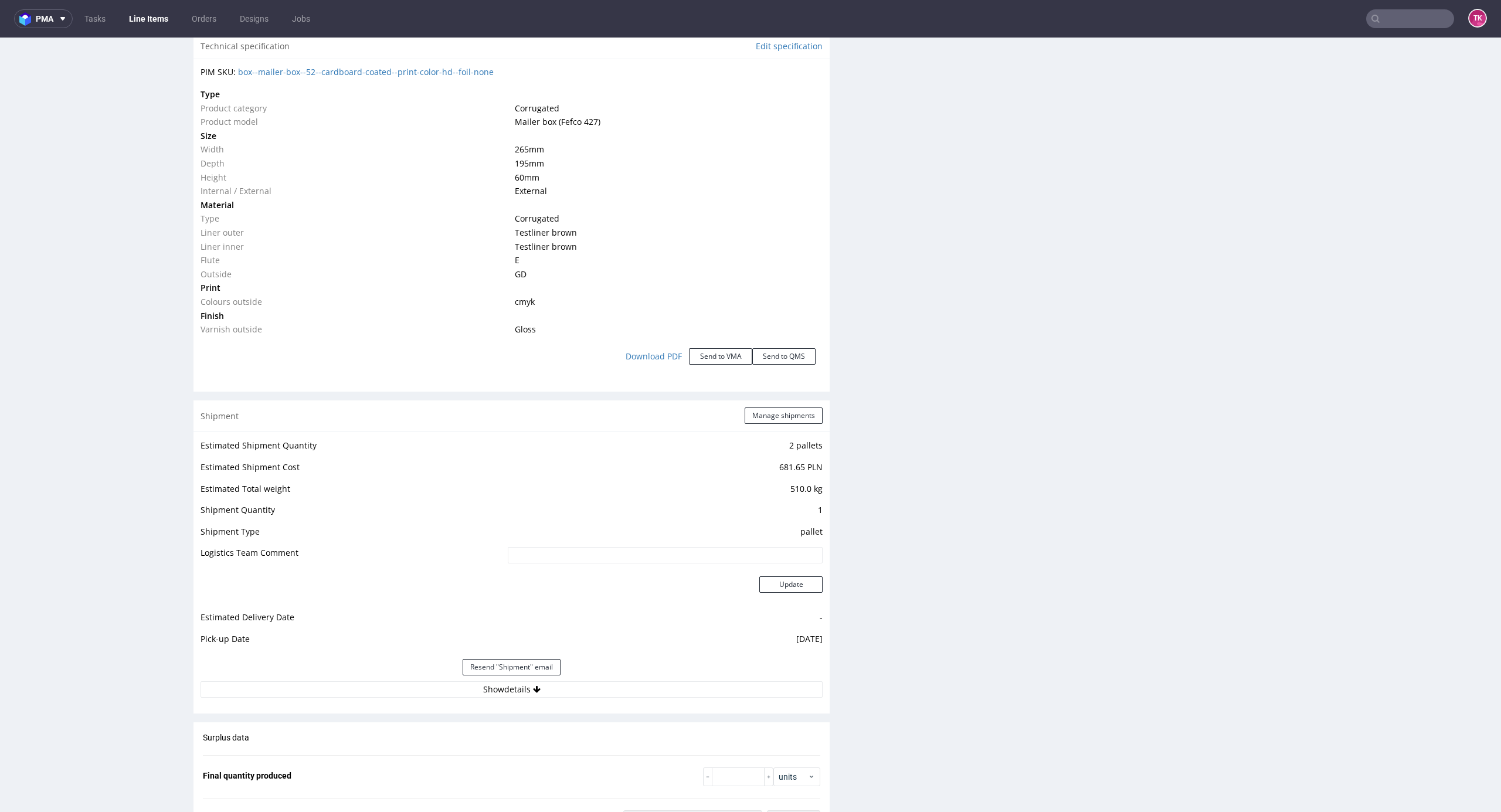
drag, startPoint x: 592, startPoint y: 673, endPoint x: 616, endPoint y: 691, distance: 30.0
click at [595, 673] on div "Resend "Shipment" email" at bounding box center [512, 667] width 622 height 28
click at [616, 691] on button "Show details" at bounding box center [512, 689] width 622 height 16
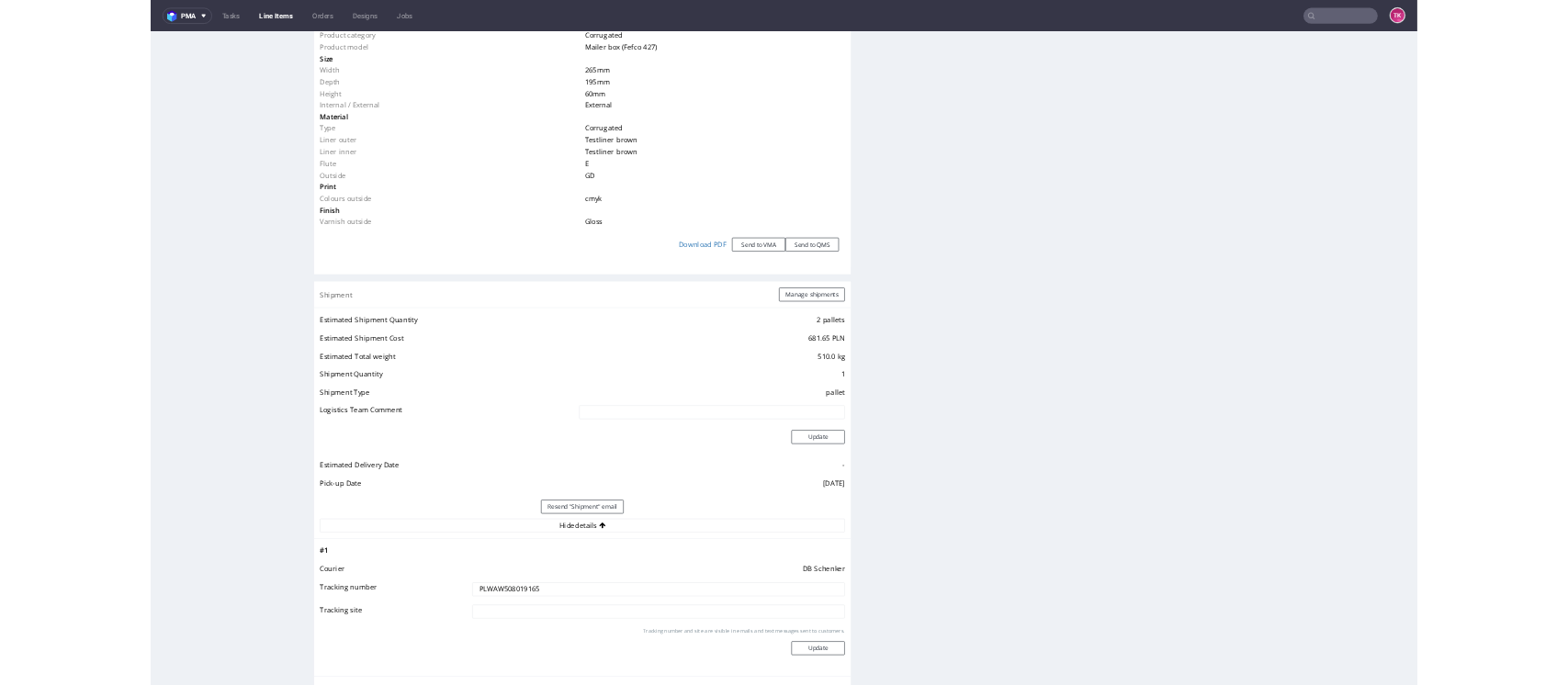
scroll to position [2207, 0]
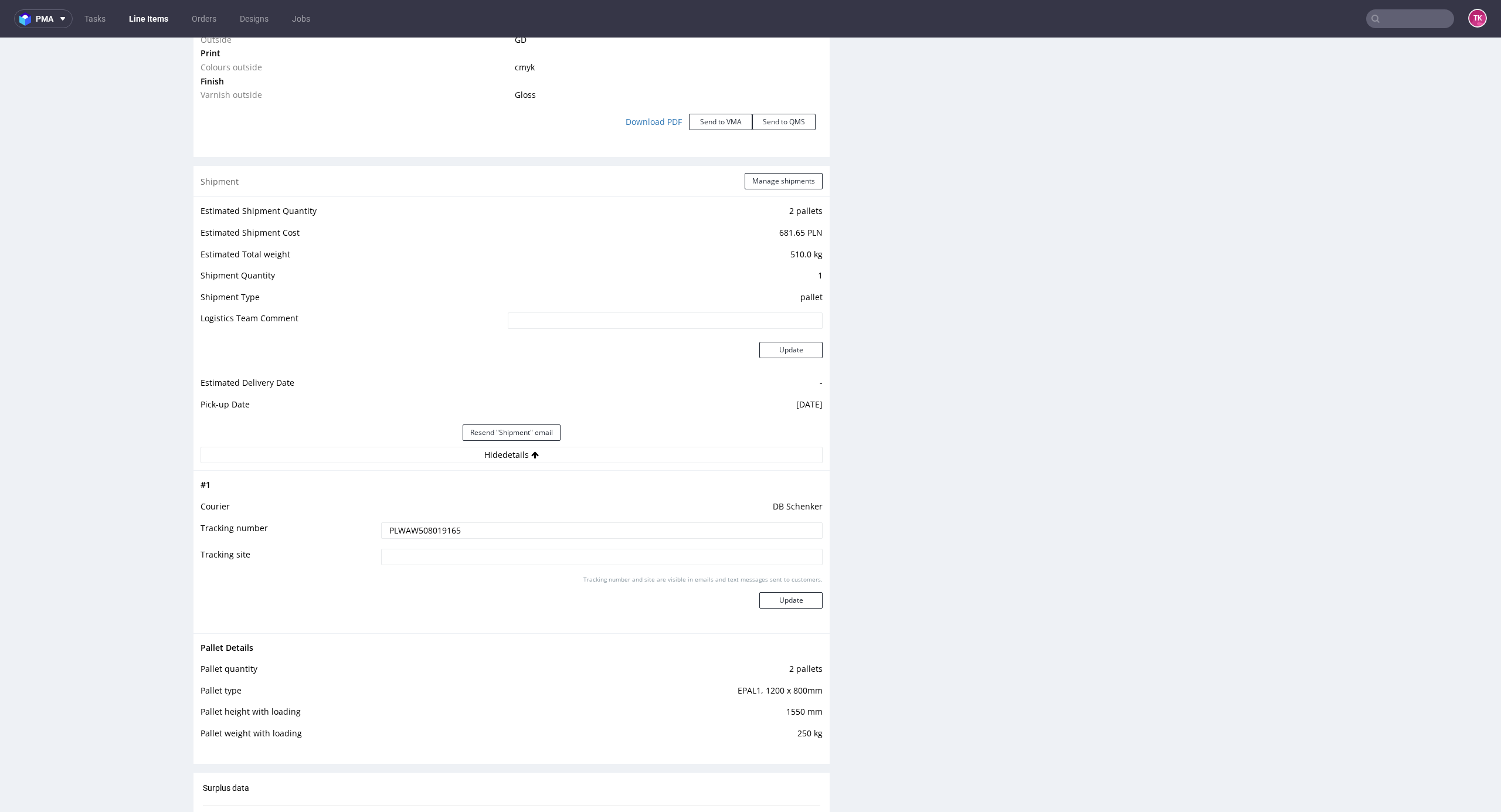
click at [448, 535] on input "PLWAW508019165" at bounding box center [602, 530] width 442 height 16
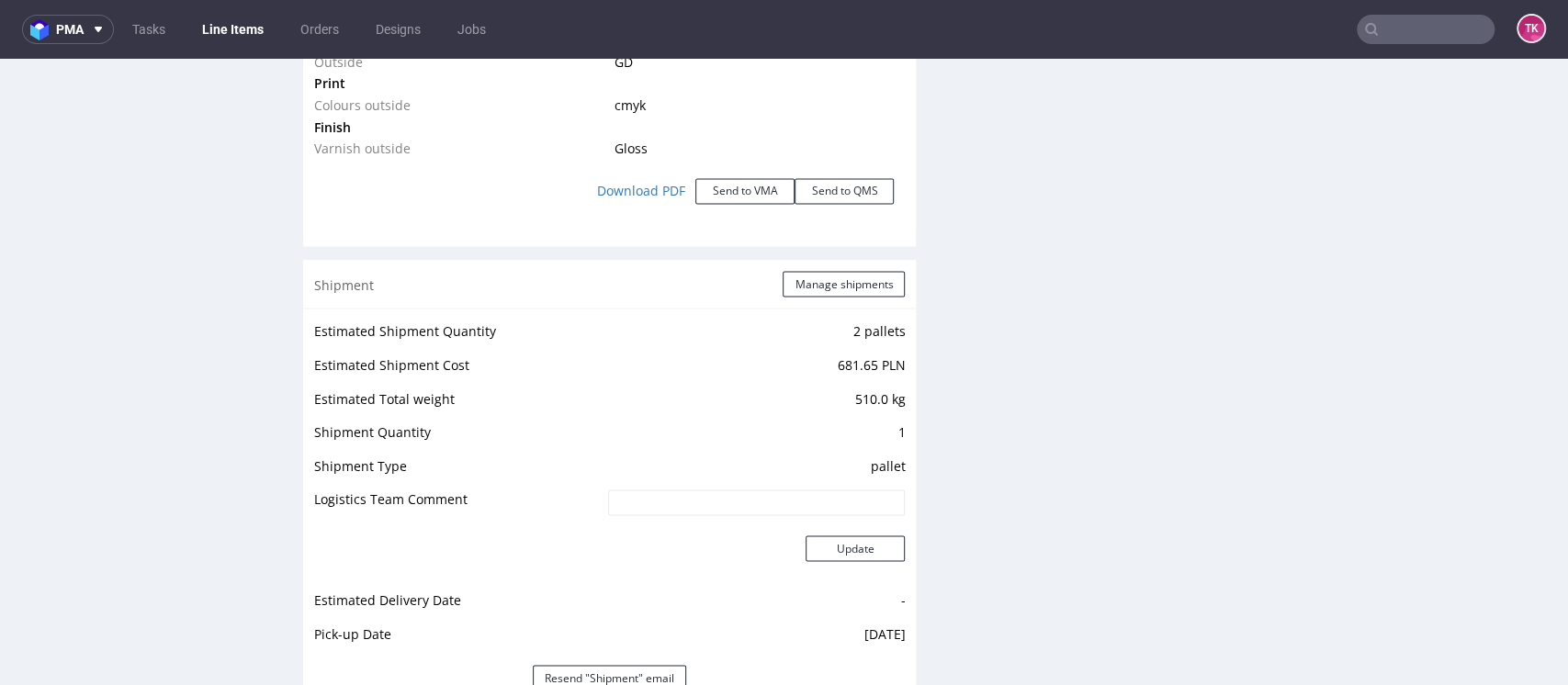
scroll to position [58, 0]
click at [1389, 33] on input "text" at bounding box center [1426, 29] width 138 height 29
paste input "ALWC"
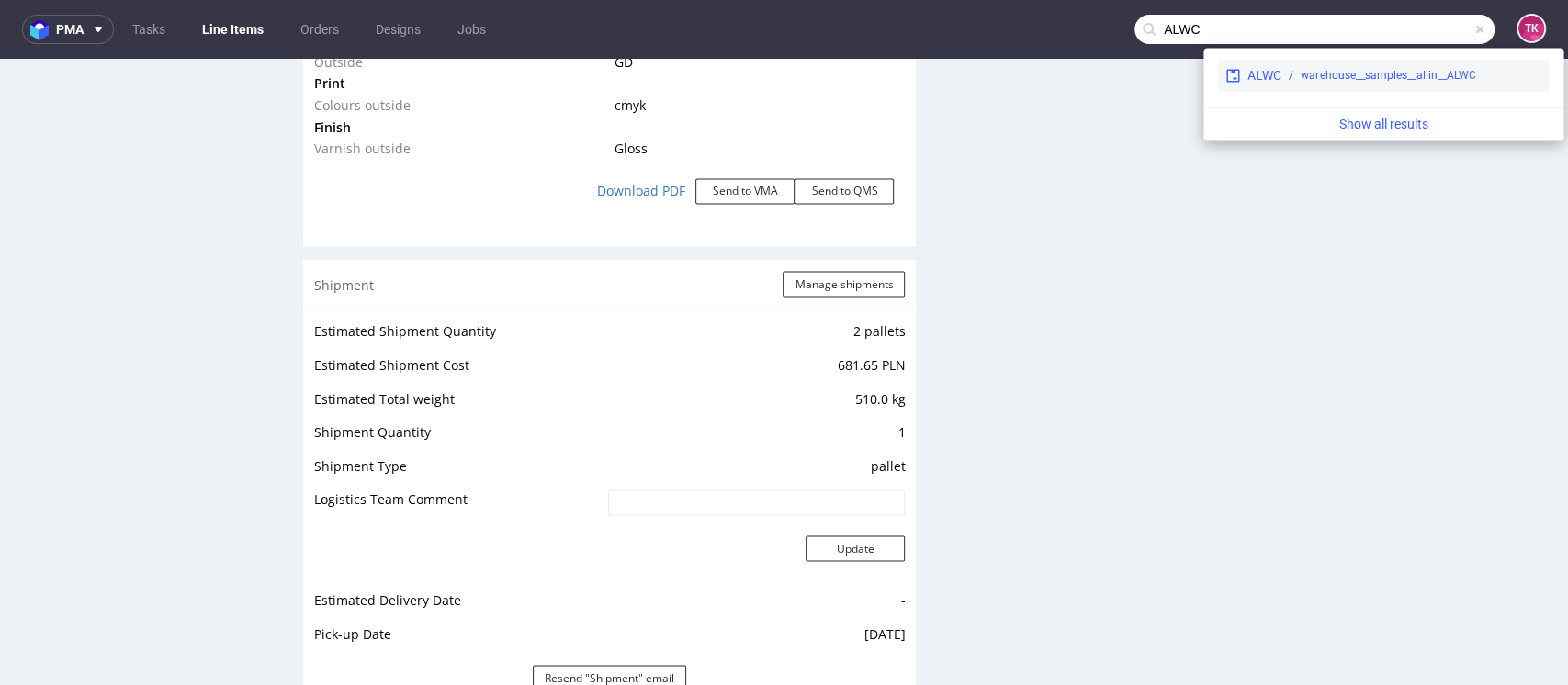
type input "ALWC"
click at [1285, 75] on div "warehouse__samples__allin__ALWC" at bounding box center [1411, 76] width 260 height 17
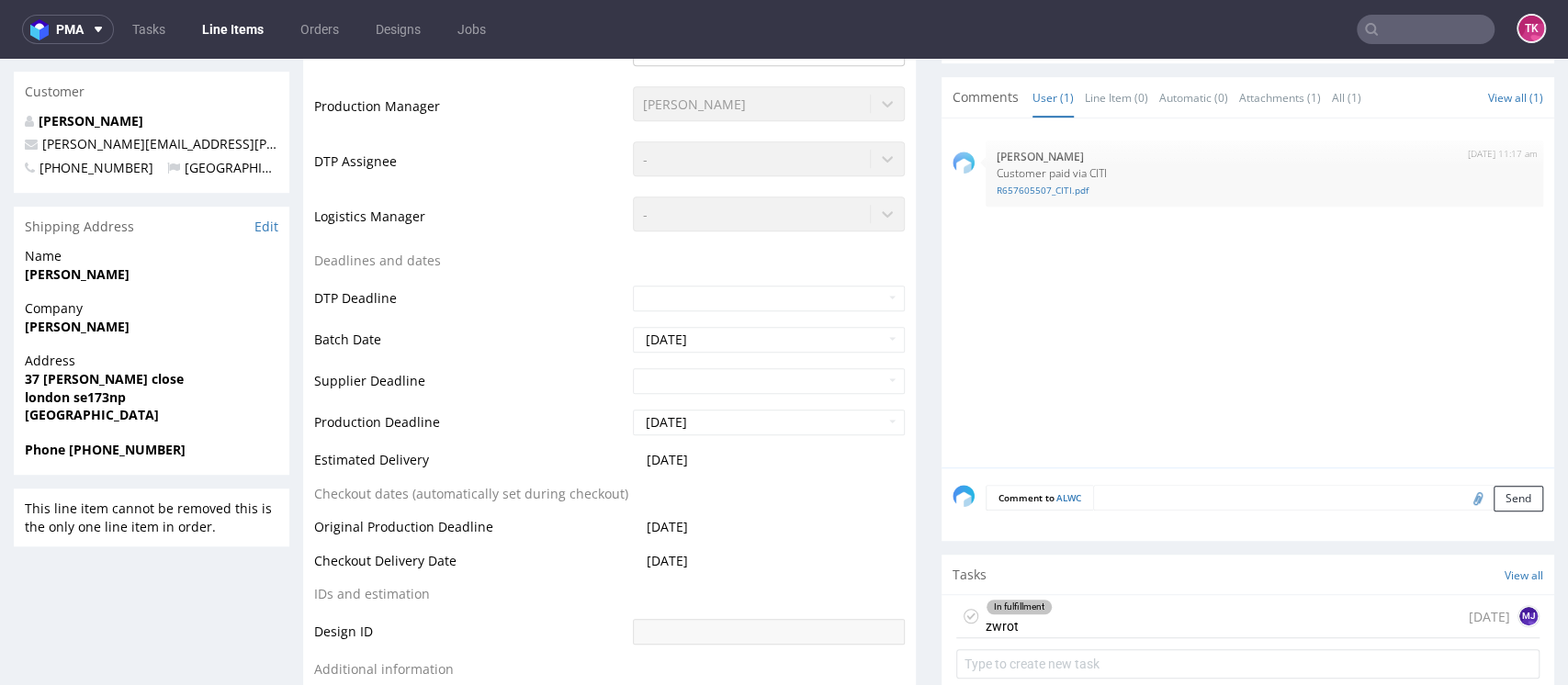
scroll to position [735, 0]
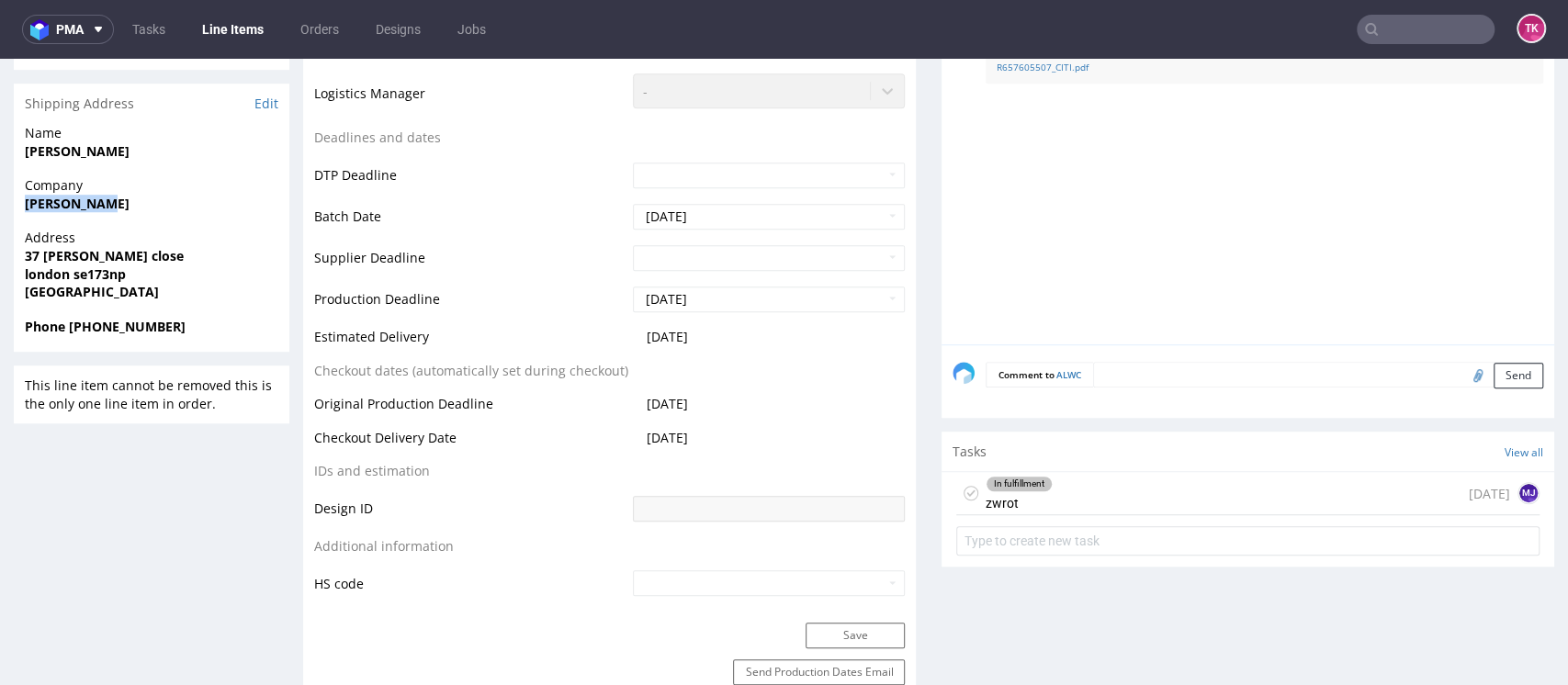
drag, startPoint x: 15, startPoint y: 212, endPoint x: 140, endPoint y: 205, distance: 125.2
click at [140, 202] on div "Company Theo Thomas" at bounding box center [152, 202] width 276 height 52
copy strong "Theo Thomas"
drag, startPoint x: 70, startPoint y: 324, endPoint x: 199, endPoint y: 331, distance: 129.2
click at [199, 331] on span "Phone +447983864995" at bounding box center [151, 327] width 254 height 19
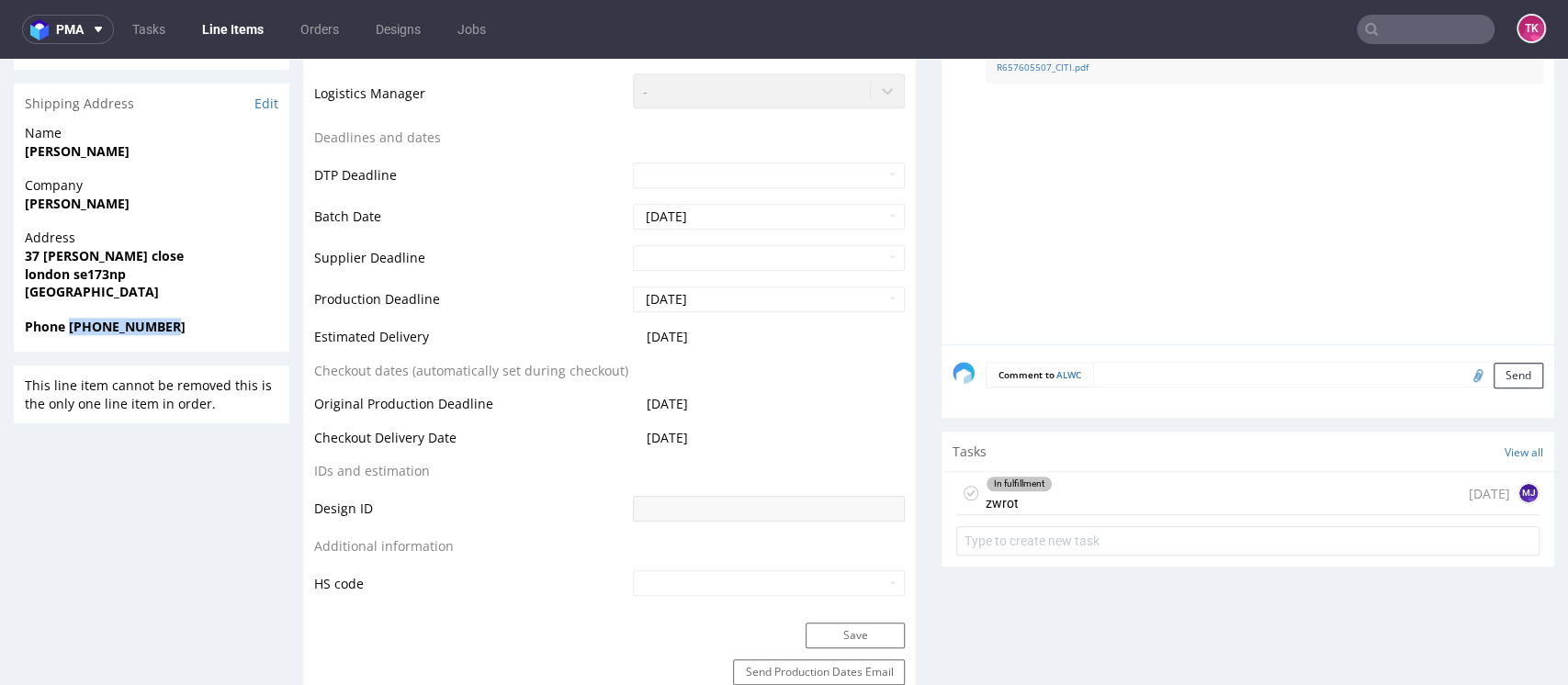
copy strong "+447983864995"
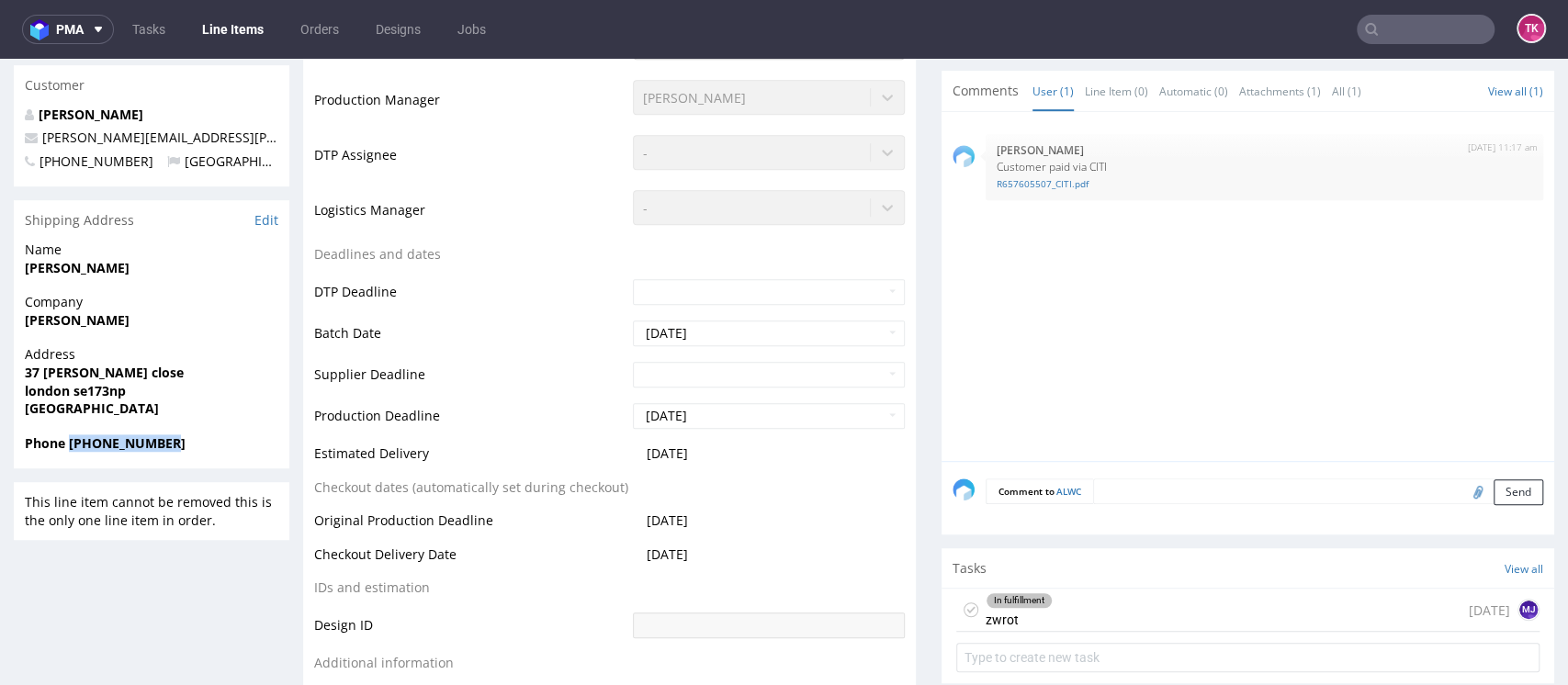
scroll to position [489, 0]
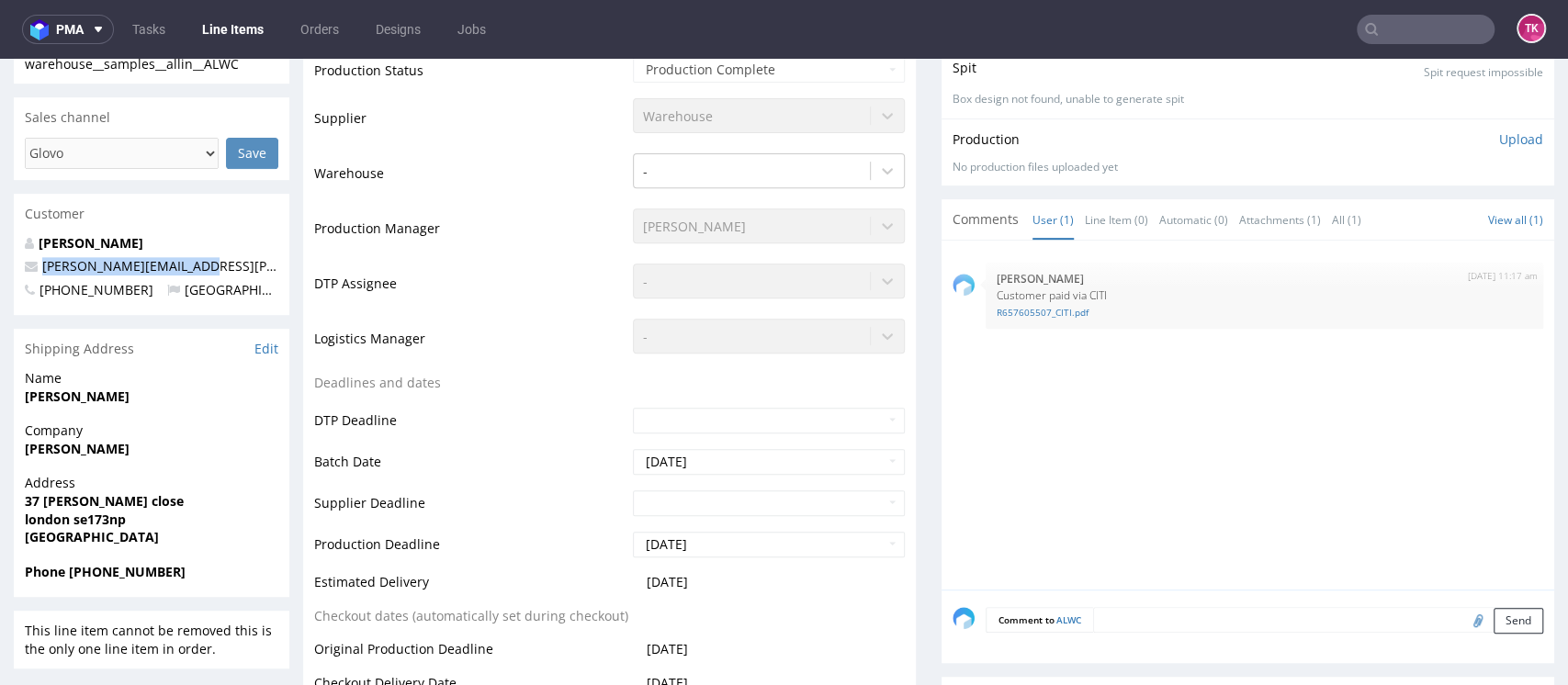
drag, startPoint x: 204, startPoint y: 266, endPoint x: 45, endPoint y: 255, distance: 159.4
click at [45, 255] on div "Alisa Allin alisa.allin@outlook.com +447983864995 United Kingdom" at bounding box center [152, 275] width 276 height 82
copy link "alisa.allin@outlook.com"
click at [242, 11] on nav "pma Tasks Line Items Orders Designs Jobs TK" at bounding box center [784, 29] width 1568 height 59
click at [236, 25] on link "Line Items" at bounding box center [232, 29] width 83 height 29
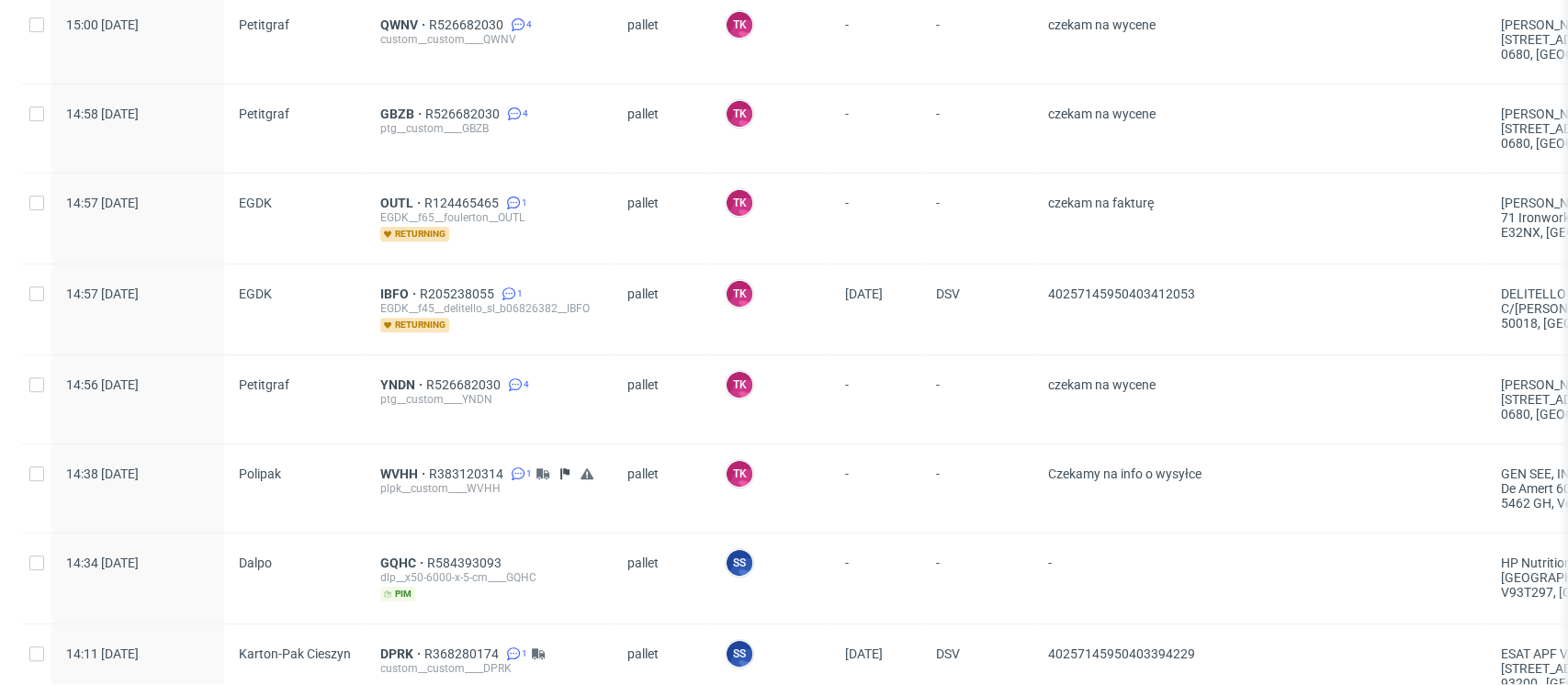
scroll to position [489, 0]
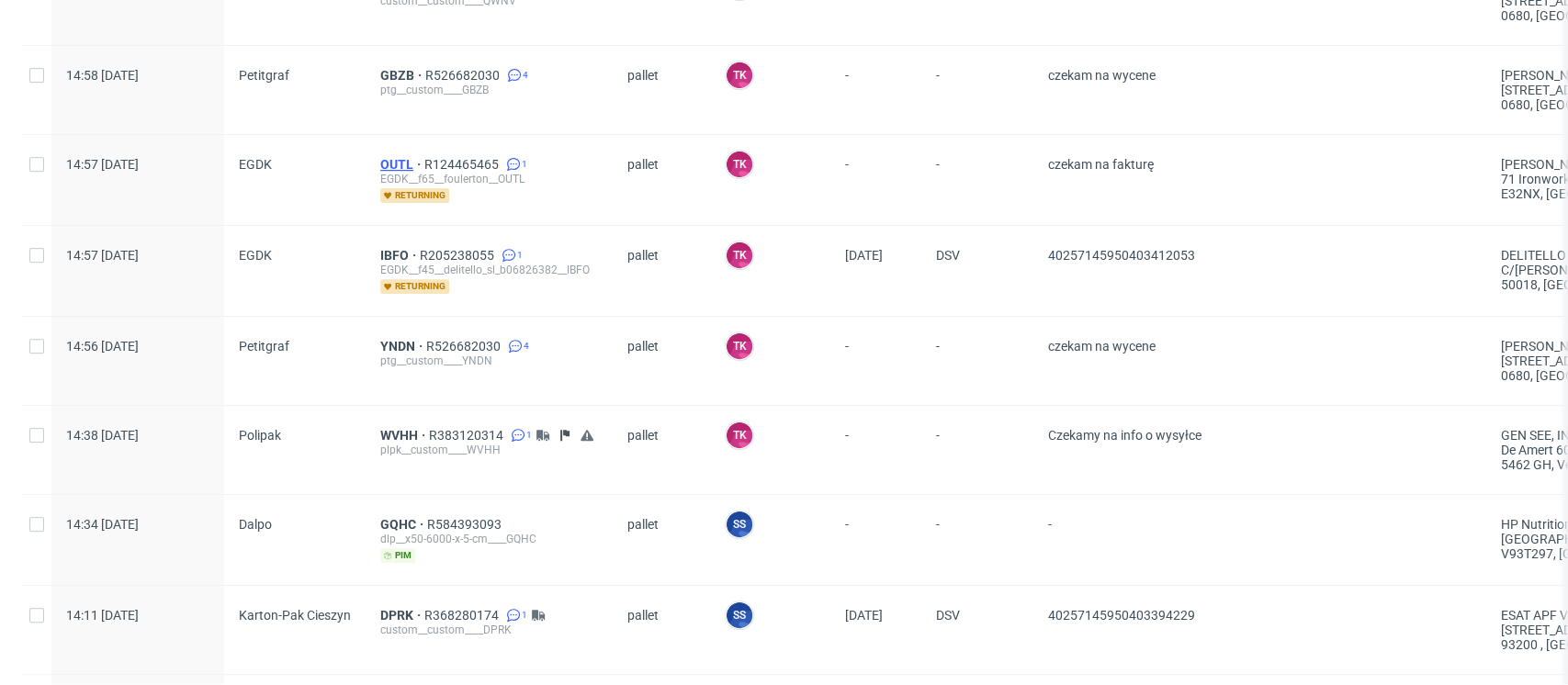
click at [396, 159] on span "OUTL" at bounding box center [402, 165] width 44 height 15
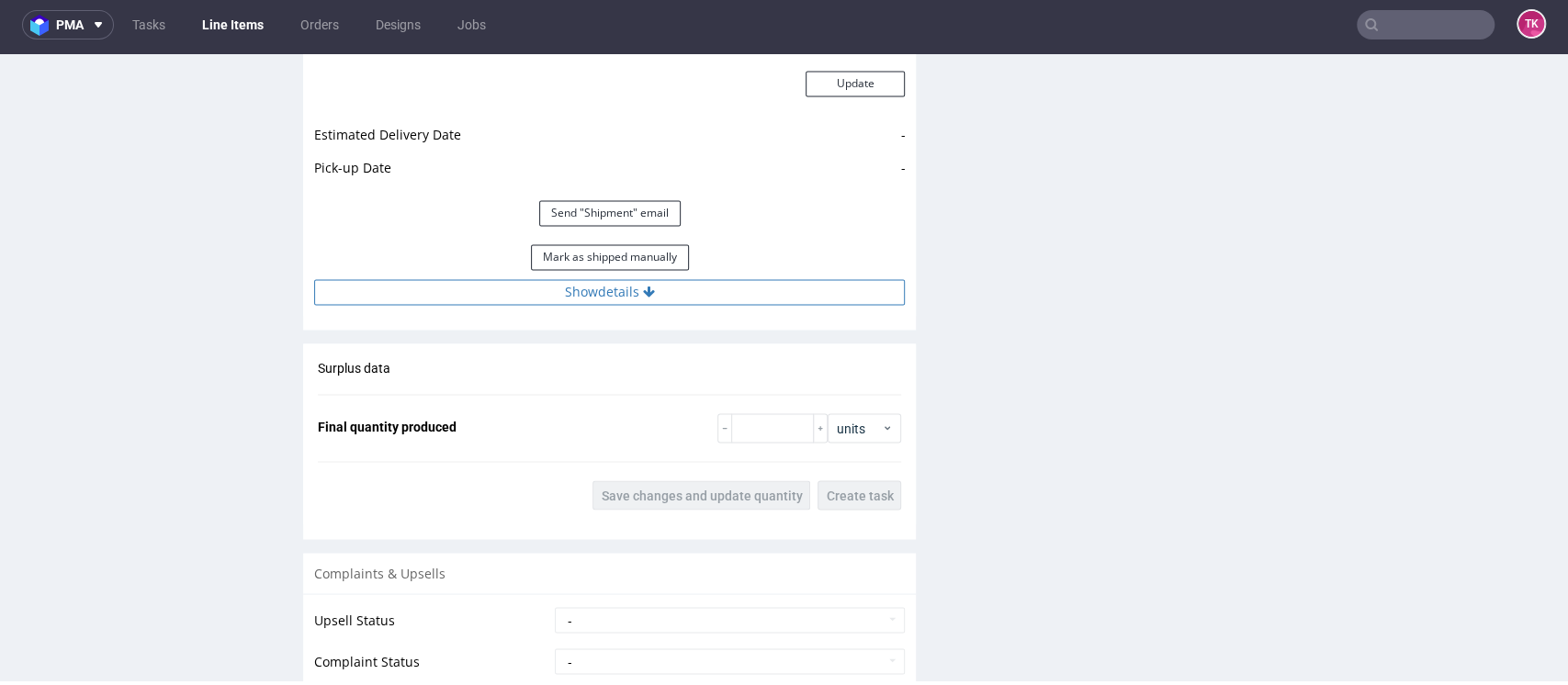
click at [742, 302] on button "Show details" at bounding box center [609, 291] width 590 height 25
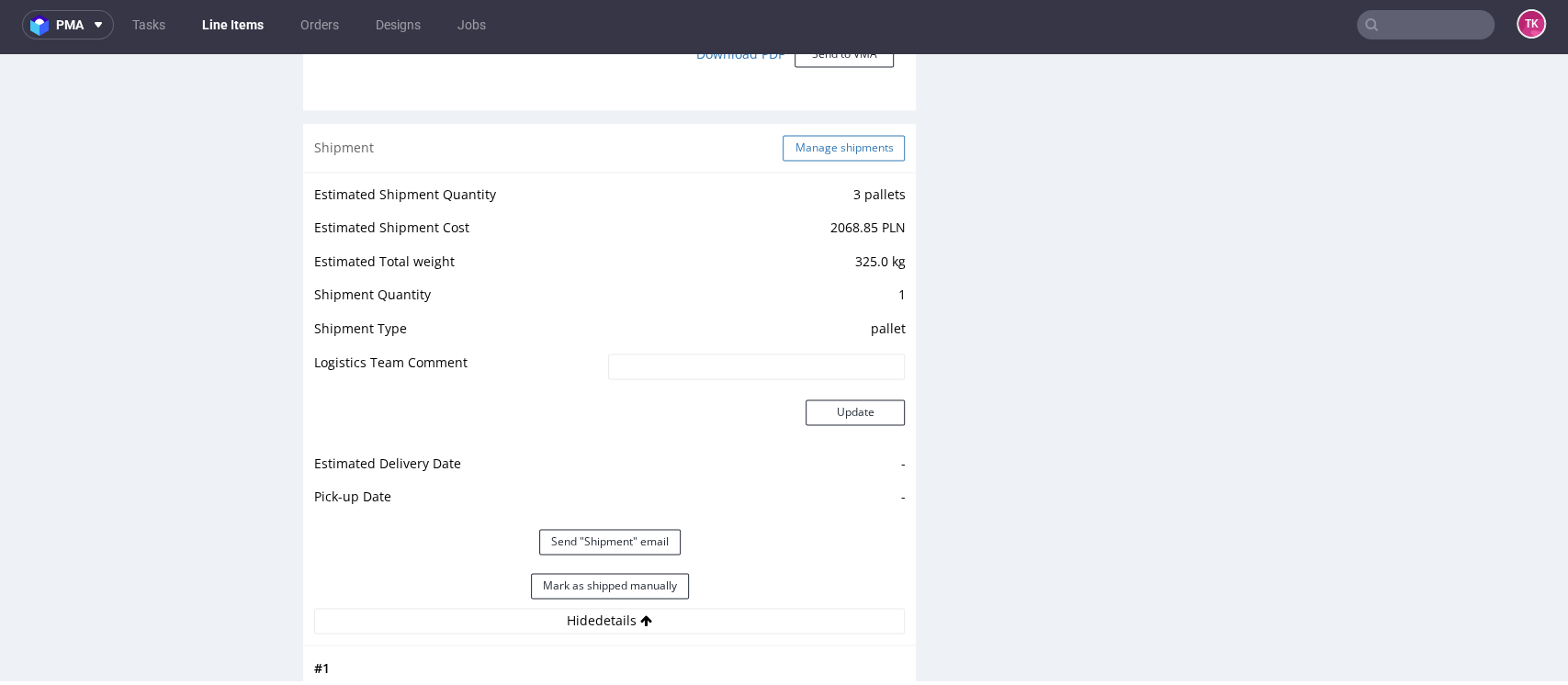
scroll to position [1714, 0]
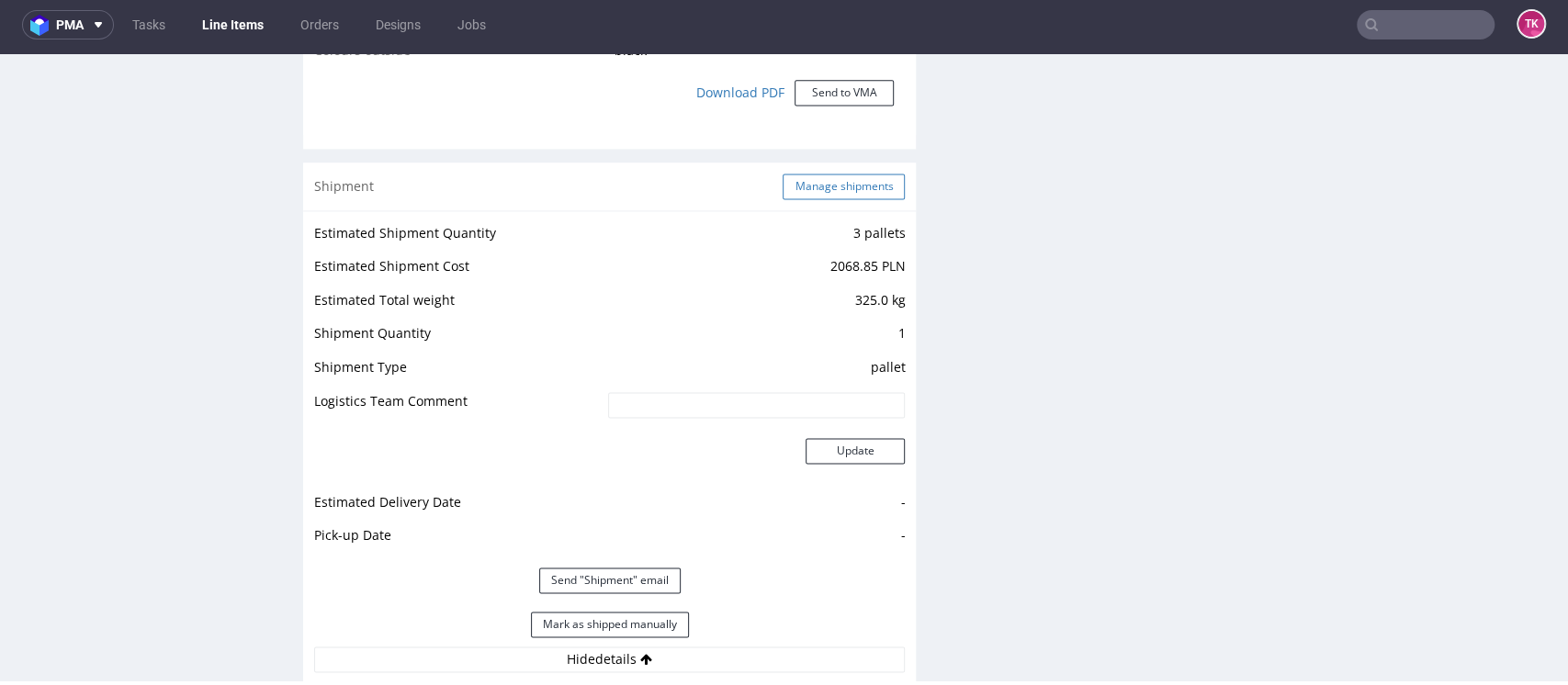
click at [839, 173] on button "Manage shipments" at bounding box center [844, 186] width 122 height 25
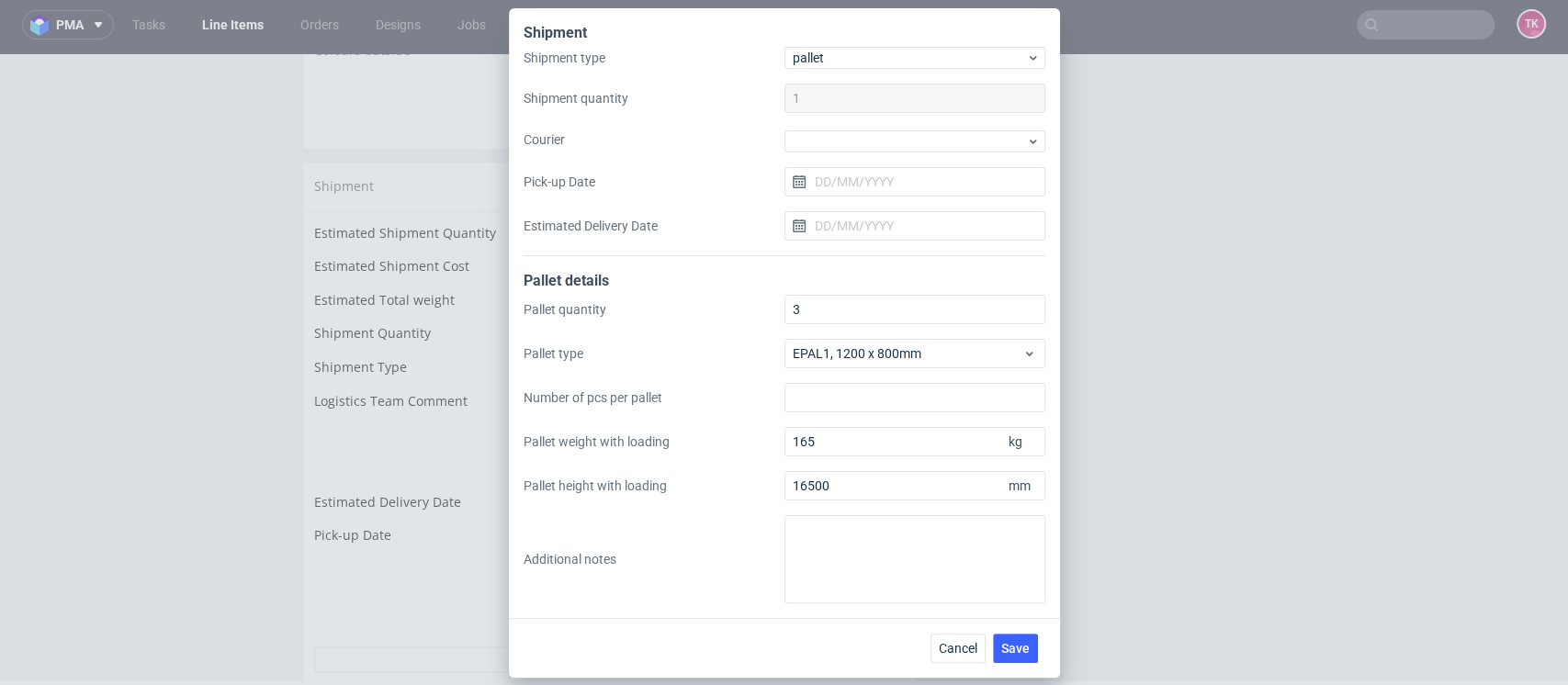
click at [917, 157] on div "Shipment type pallet Shipment quantity 1 Courier Pick-up Date Estimated Deliver…" at bounding box center [784, 151] width 522 height 209
click at [913, 144] on div at bounding box center [915, 141] width 261 height 22
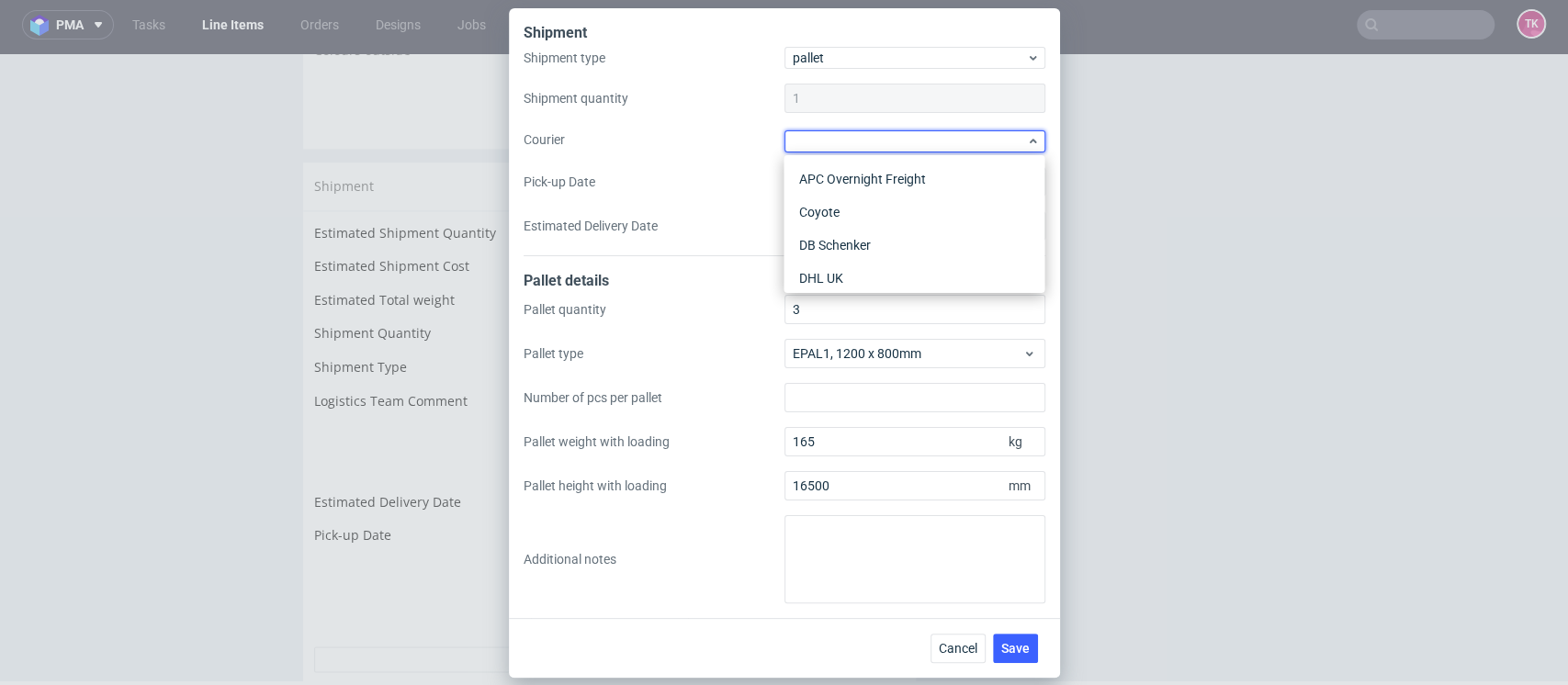
scroll to position [122, 0]
drag, startPoint x: 874, startPoint y: 196, endPoint x: 870, endPoint y: 176, distance: 20.4
click at [874, 195] on div "DSV" at bounding box center [914, 188] width 246 height 33
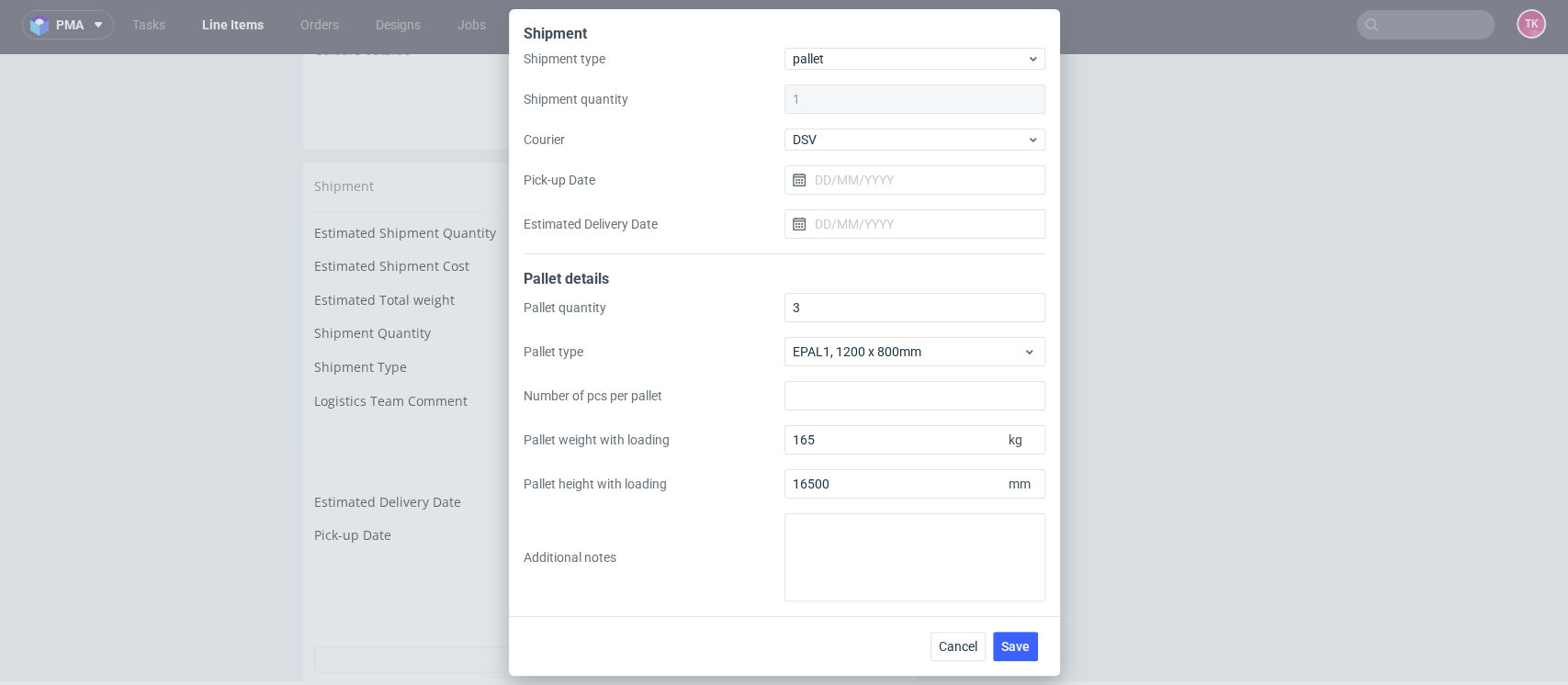
click at [867, 163] on div "Shipment type pallet Shipment quantity 1 Courier DSV Pick-up Date Estimated Del…" at bounding box center [784, 151] width 522 height 207
click at [862, 194] on input "Pick-up Date" at bounding box center [915, 179] width 261 height 29
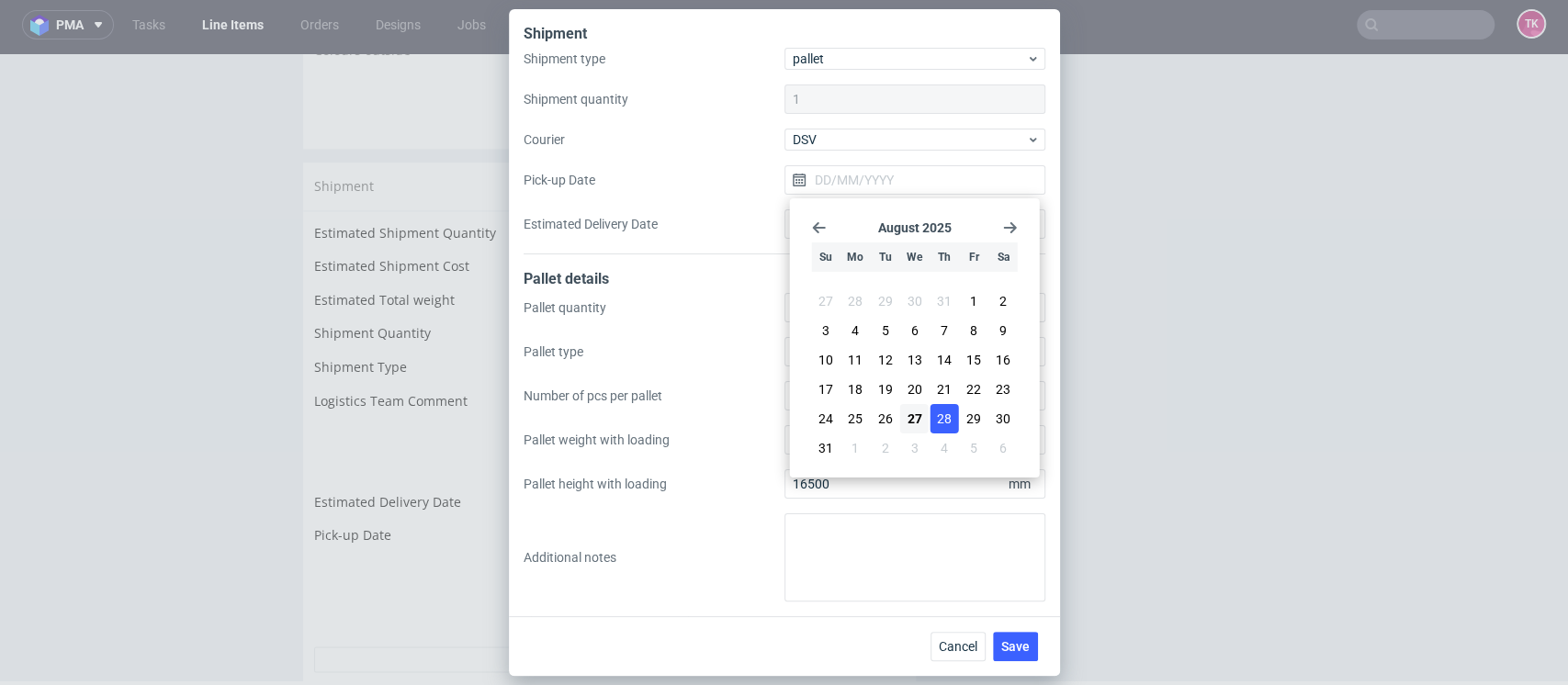
click at [941, 431] on button "28" at bounding box center [944, 418] width 28 height 29
type input "[DATE]"
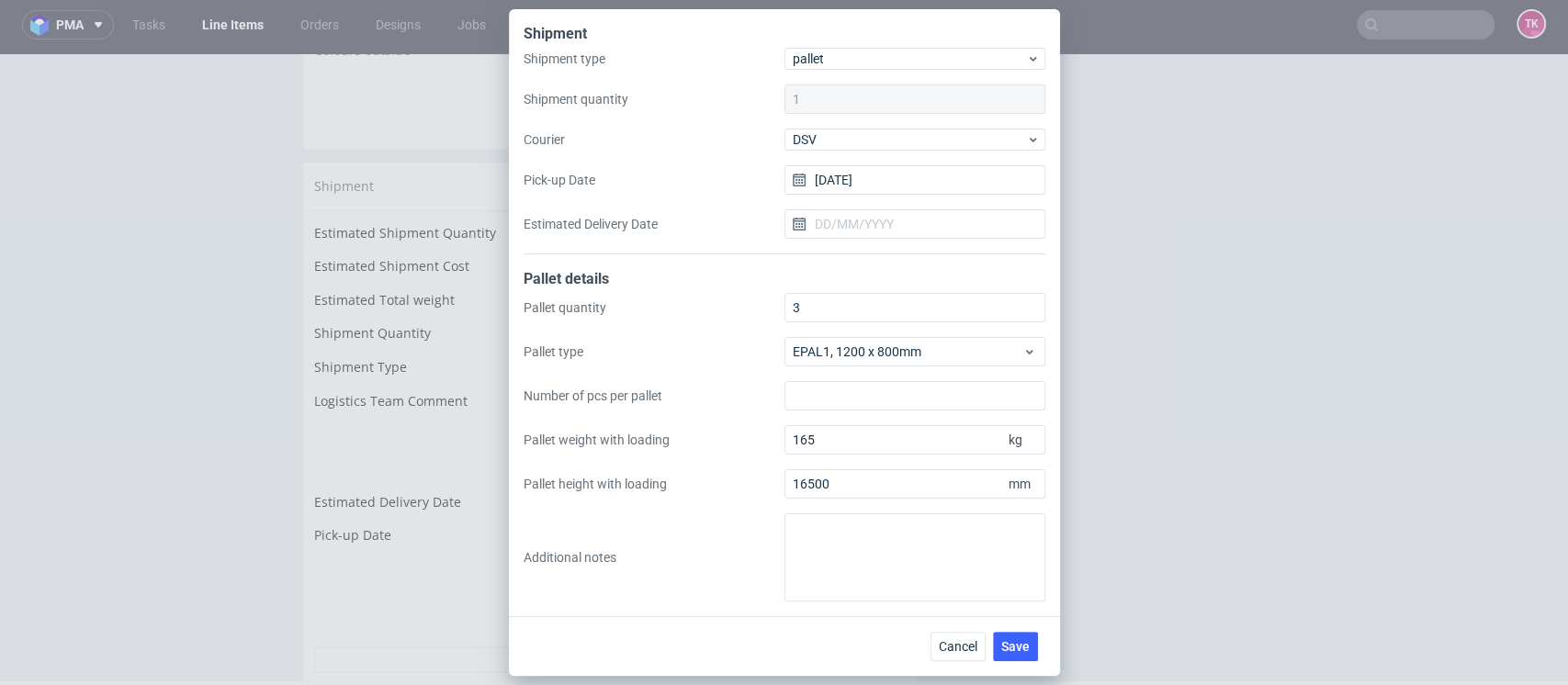
click at [1011, 622] on div "Cancel Save" at bounding box center [784, 647] width 551 height 60
click at [1021, 630] on div "Cancel Save" at bounding box center [784, 647] width 551 height 60
click at [1018, 640] on span "Save" at bounding box center [1015, 647] width 28 height 13
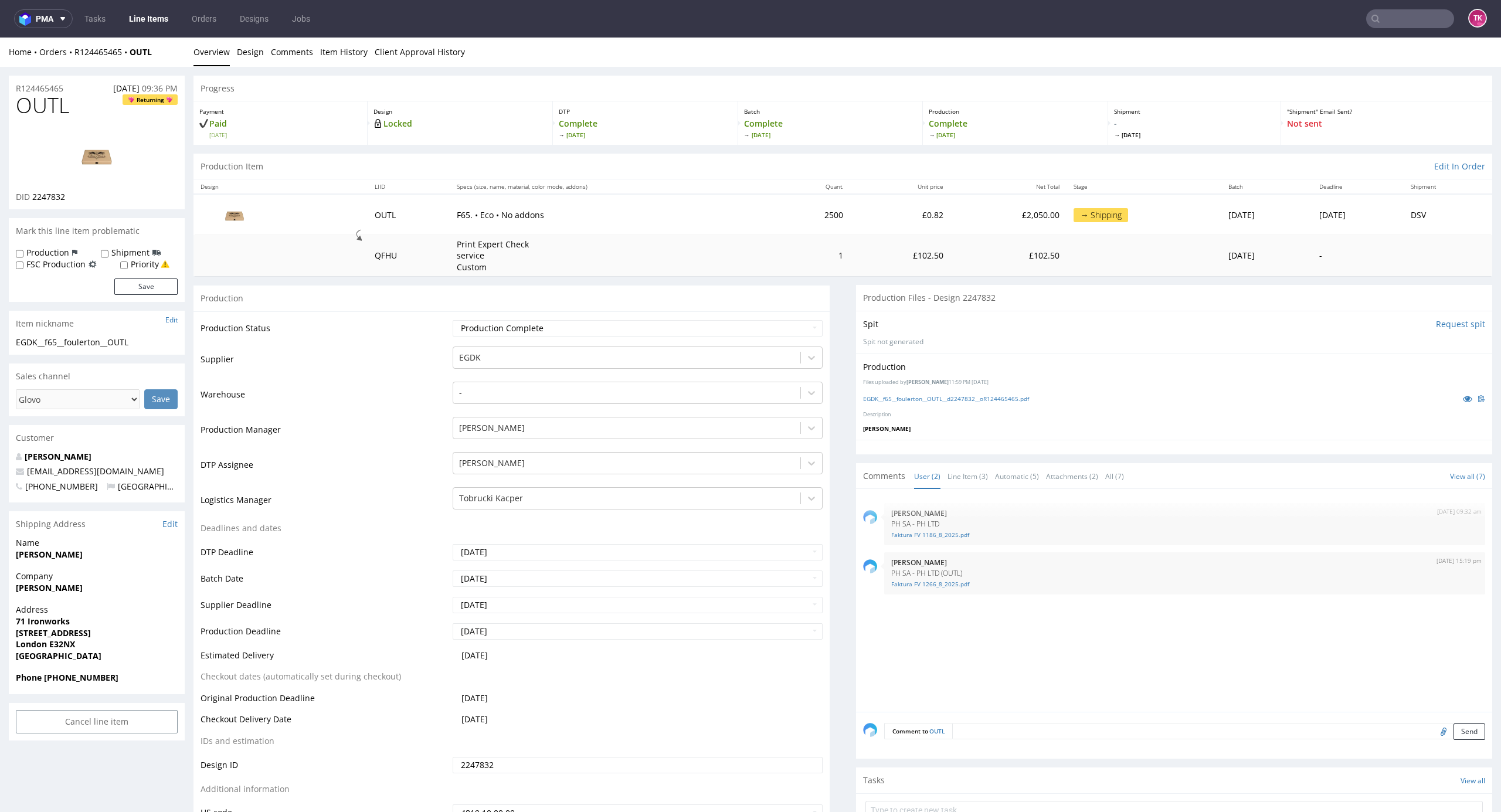
drag, startPoint x: 8, startPoint y: 589, endPoint x: 113, endPoint y: 584, distance: 105.1
click at [113, 436] on div "Company [PERSON_NAME]" at bounding box center [97, 587] width 176 height 33
copy strong "[PERSON_NAME]"
drag, startPoint x: 167, startPoint y: 56, endPoint x: 68, endPoint y: 67, distance: 99.6
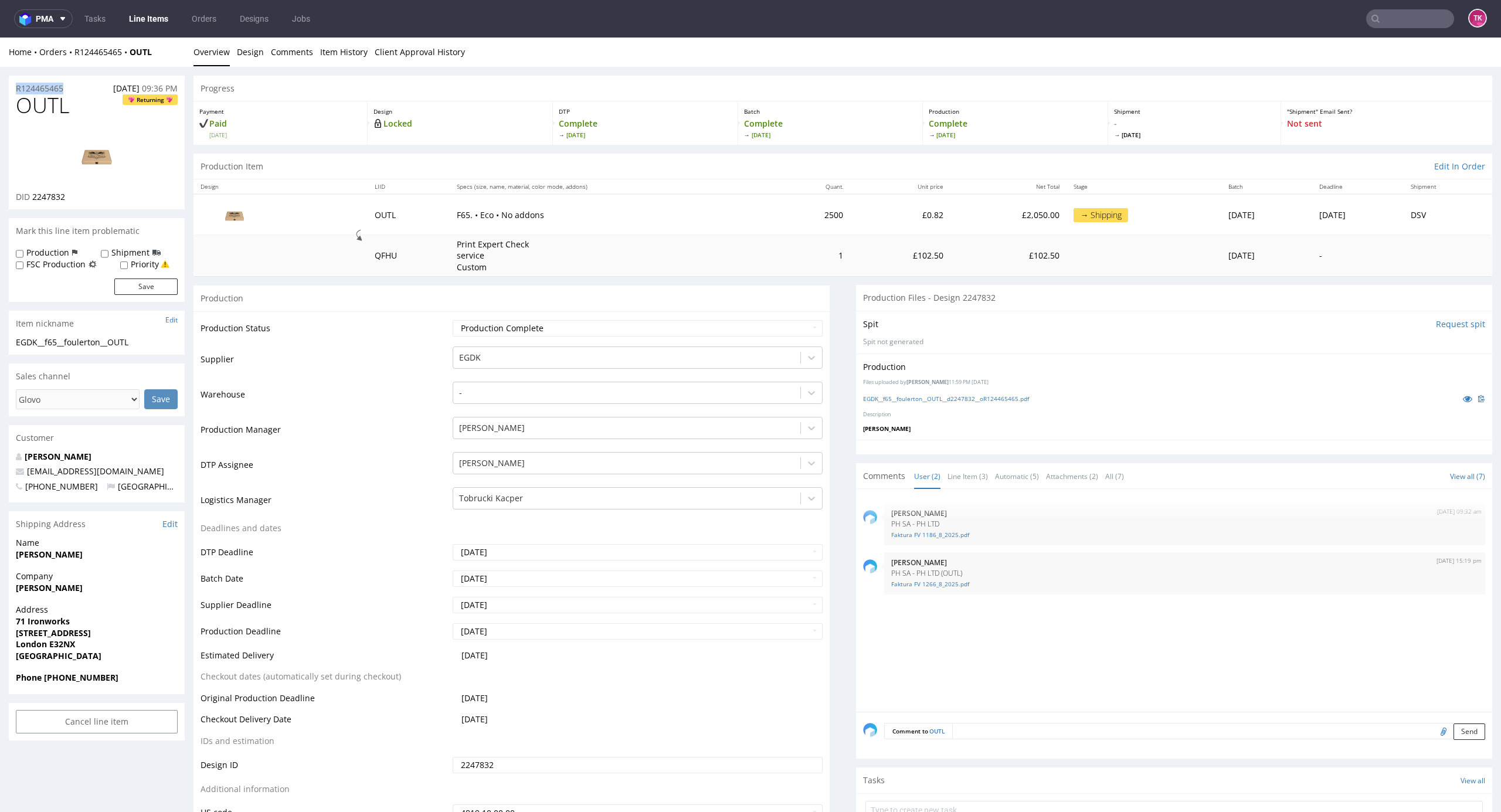
copy div "Overview Design Comments Item History Client Approval History R124465465"
click at [163, 57] on div "Home Orders R124465465 OUTL Overview Design Comments Item History Client Approv…" at bounding box center [750, 52] width 1501 height 29
drag, startPoint x: 128, startPoint y: 62, endPoint x: 74, endPoint y: 59, distance: 54.1
click at [74, 59] on div "Home Orders R124465465 OUTL Overview Design Comments Item History Client Approv…" at bounding box center [750, 52] width 1501 height 29
copy div "R124465465 OUTL"
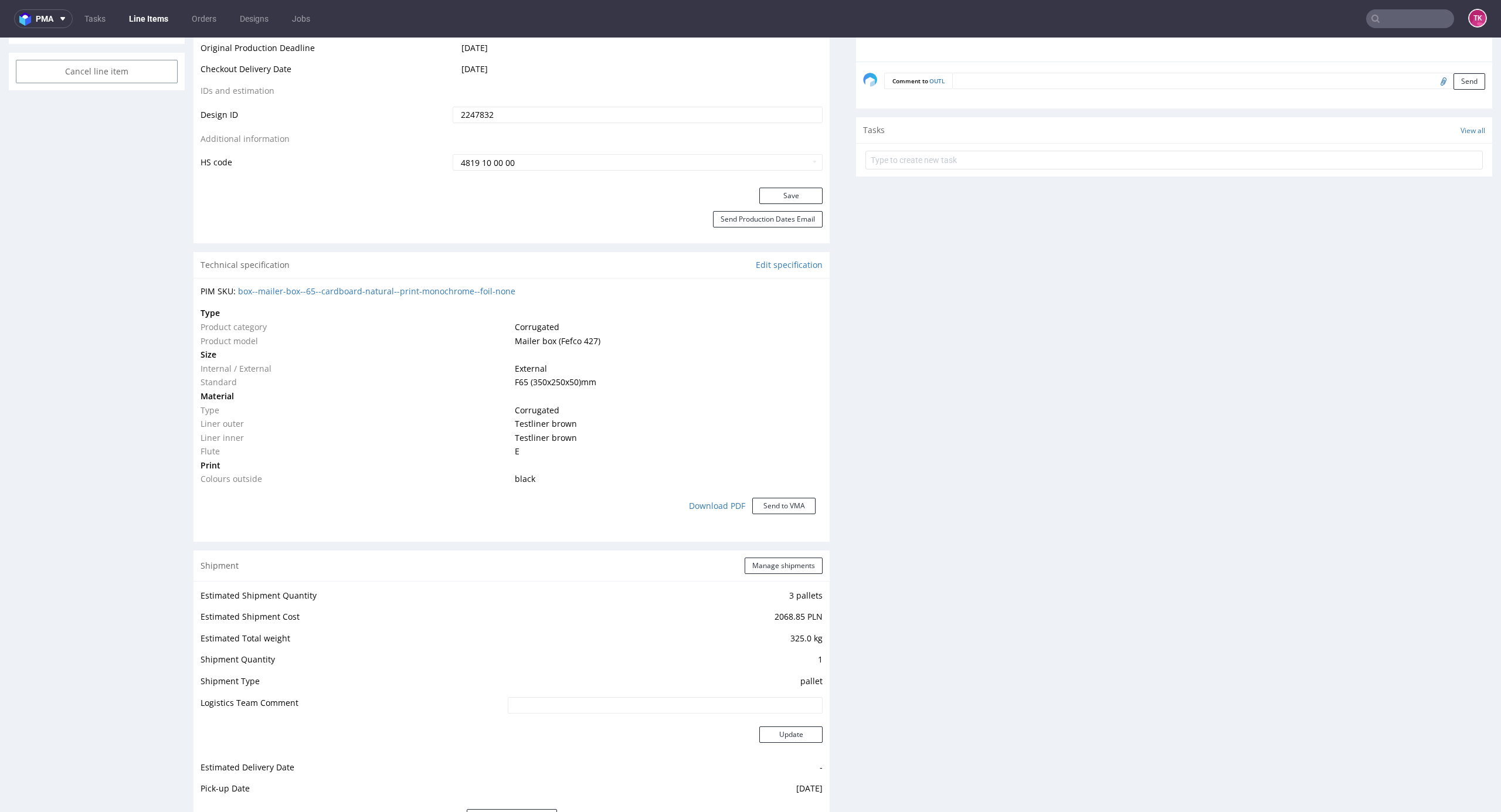
scroll to position [938, 0]
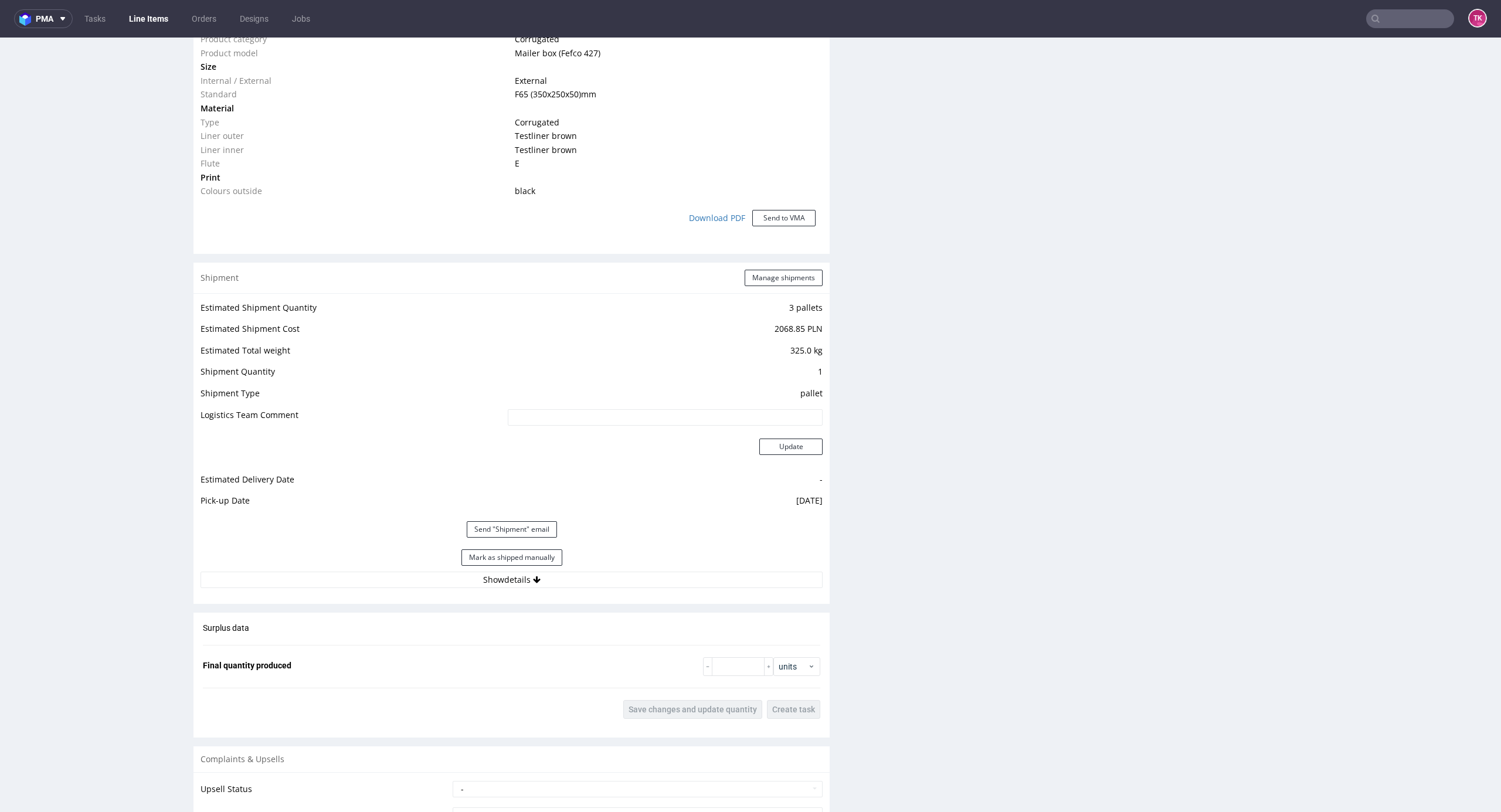
drag, startPoint x: 398, startPoint y: 577, endPoint x: 400, endPoint y: 592, distance: 15.1
click at [398, 436] on button "Show details" at bounding box center [512, 579] width 622 height 16
drag, startPoint x: 491, startPoint y: 658, endPoint x: 741, endPoint y: 688, distance: 251.8
click at [226, 436] on tbody "# 1 Courier DSV Tracking number czekam na fakturę Tracking site Tracking number…" at bounding box center [512, 676] width 622 height 148
paste input "40257145950403422892"
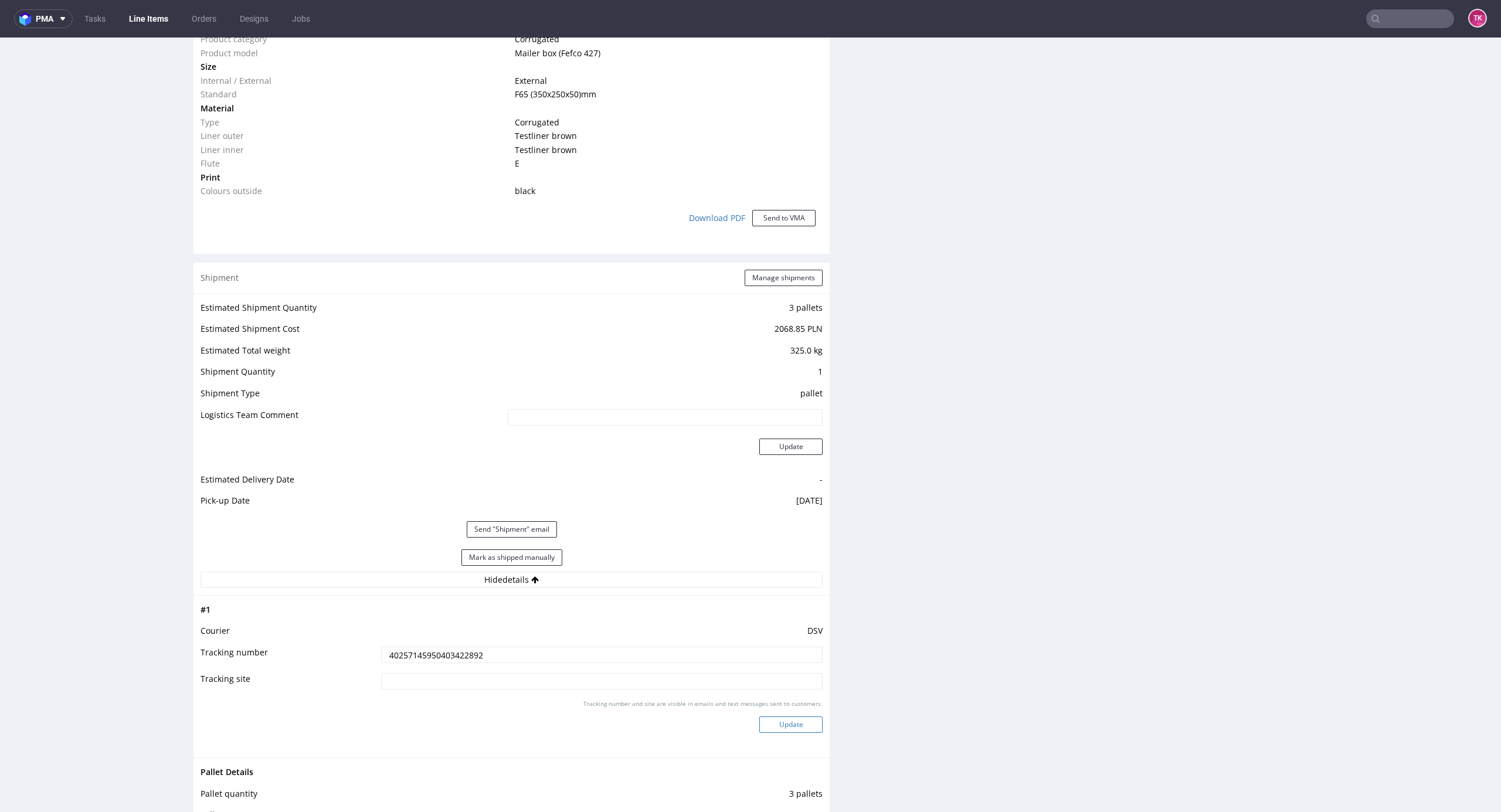
type input "40257145950403422892"
click at [782, 436] on button "Update" at bounding box center [791, 724] width 63 height 16
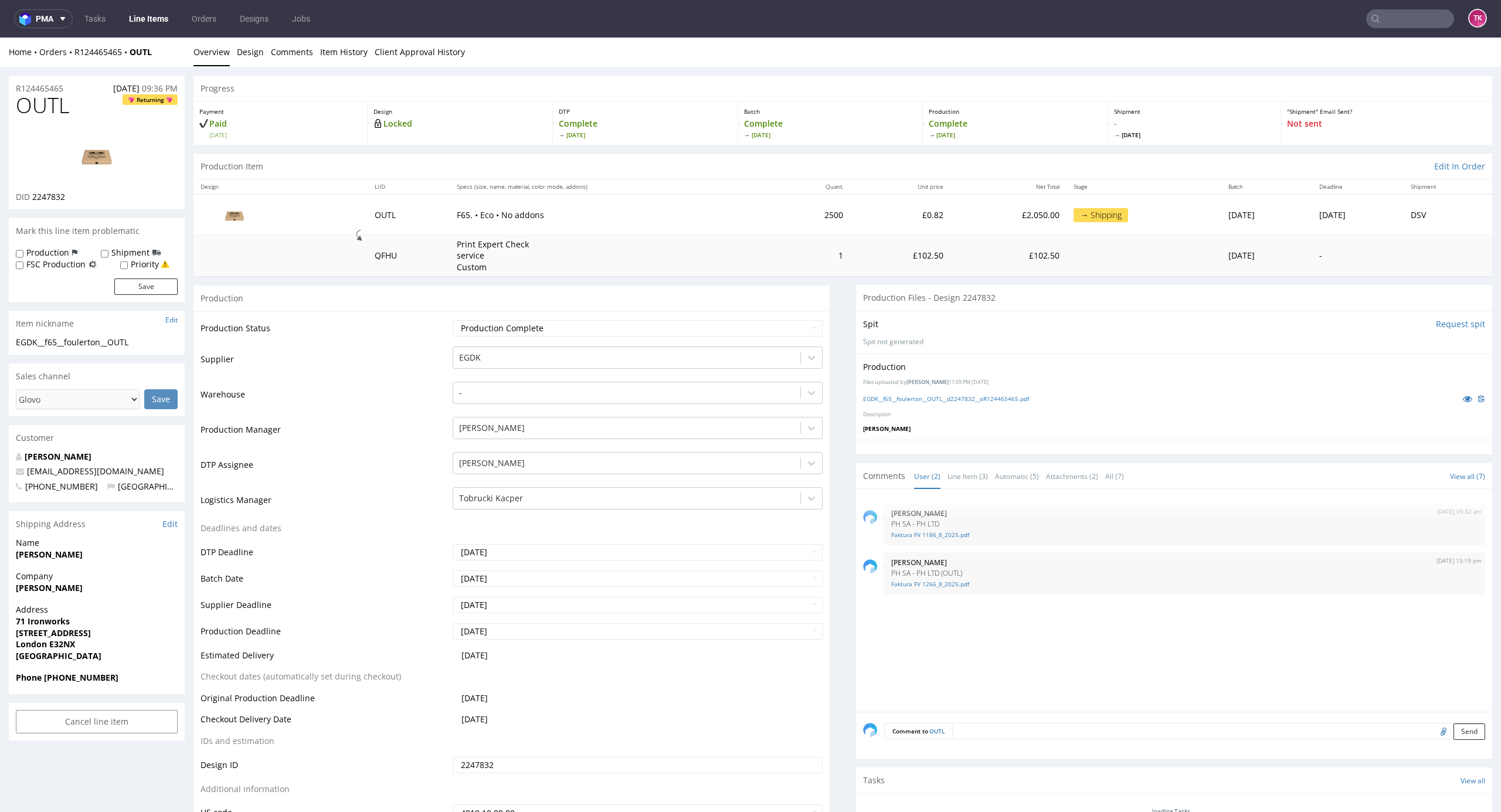
scroll to position [481, 0]
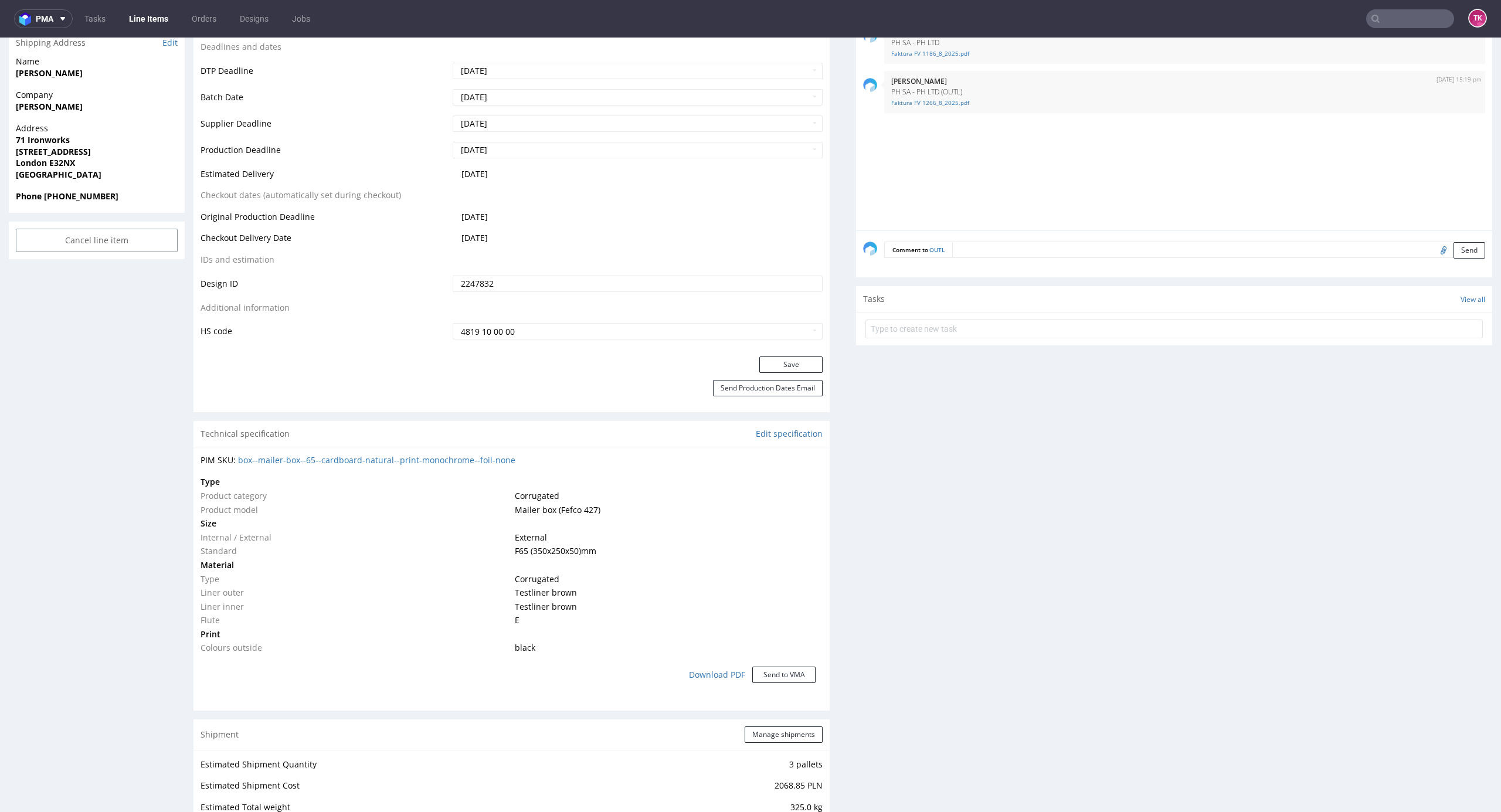
click at [147, 13] on link "Line Items" at bounding box center [148, 19] width 53 height 19
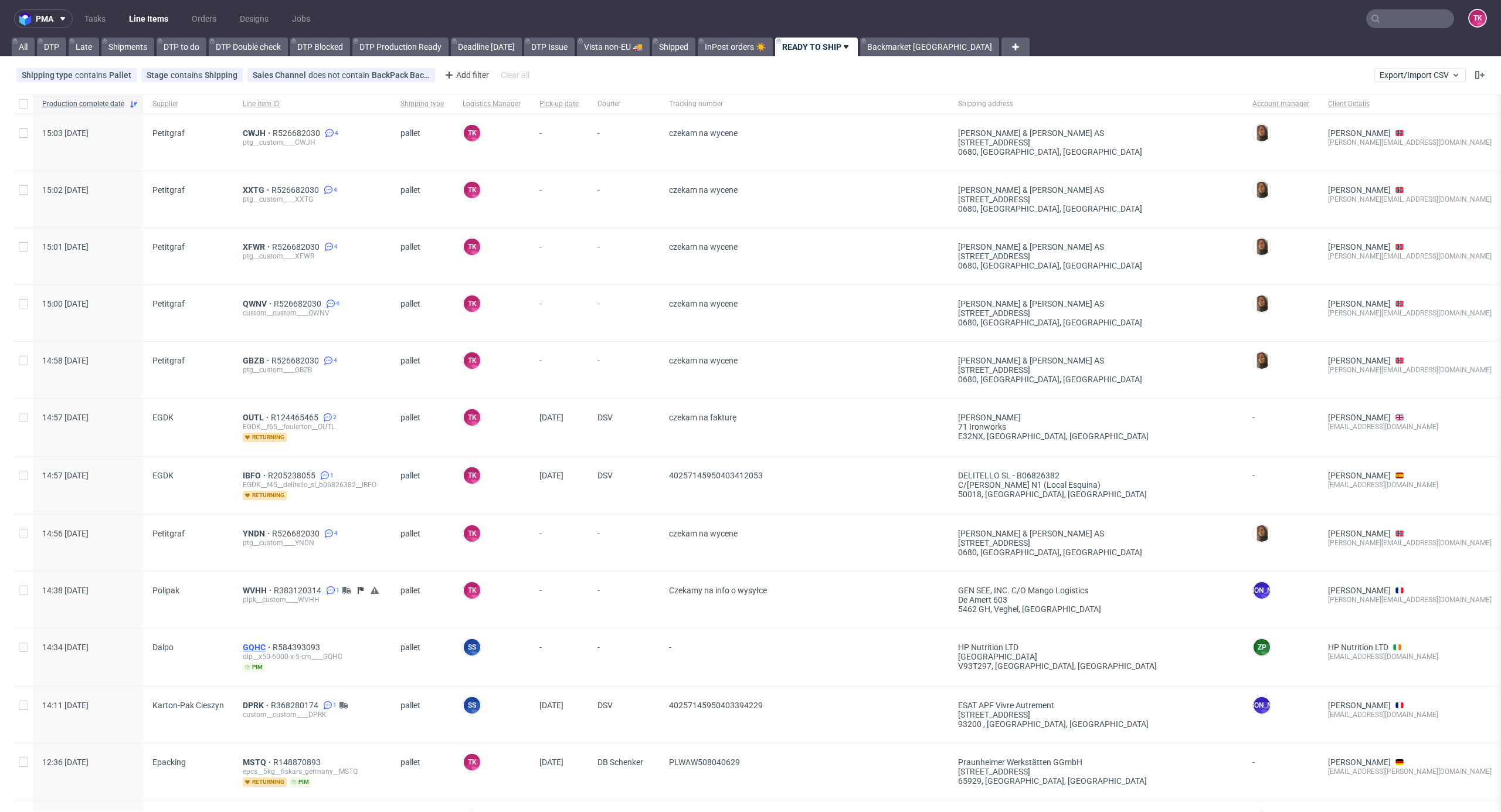
click at [249, 436] on span "GQHC" at bounding box center [258, 647] width 30 height 10
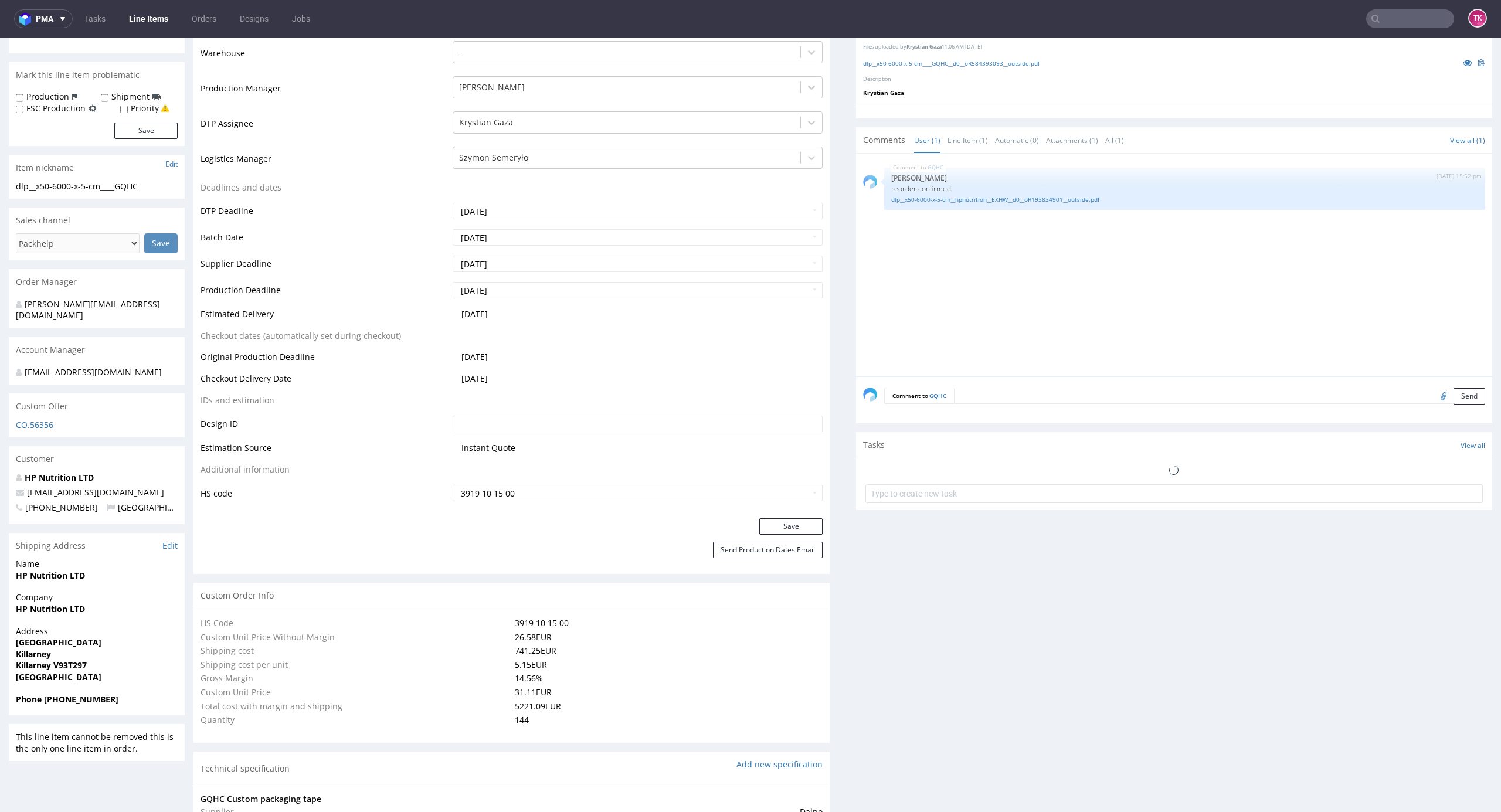
scroll to position [390, 0]
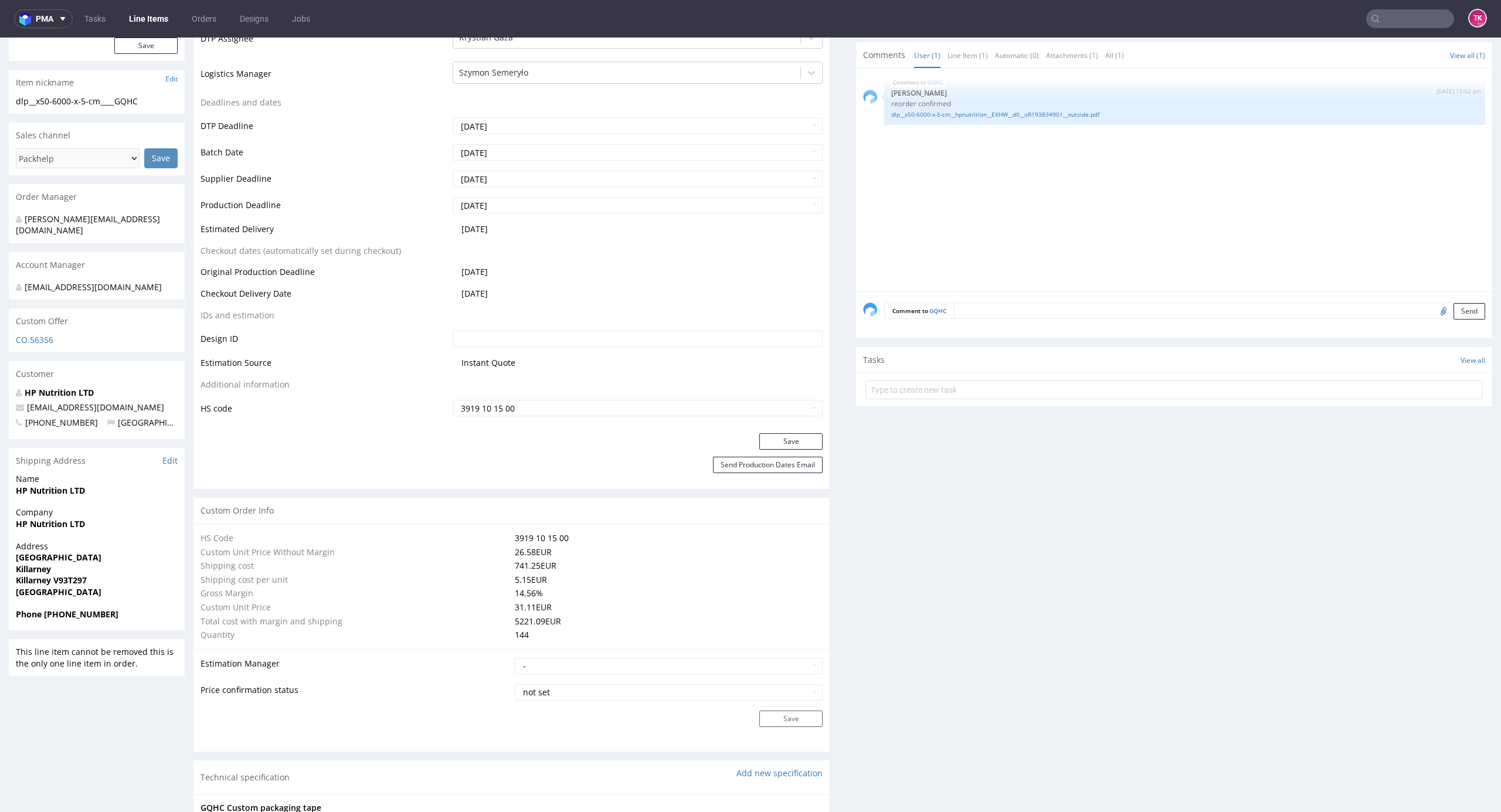
drag, startPoint x: 21, startPoint y: 572, endPoint x: 26, endPoint y: 590, distance: 18.7
click at [21, 436] on strong "Killarney" at bounding box center [33, 569] width 35 height 11
click at [26, 436] on strong "Ireland" at bounding box center [58, 591] width 86 height 11
click at [26, 436] on strong "Killarney V93T297" at bounding box center [51, 580] width 71 height 11
click at [27, 436] on strong "Killarney V93T297" at bounding box center [51, 580] width 71 height 11
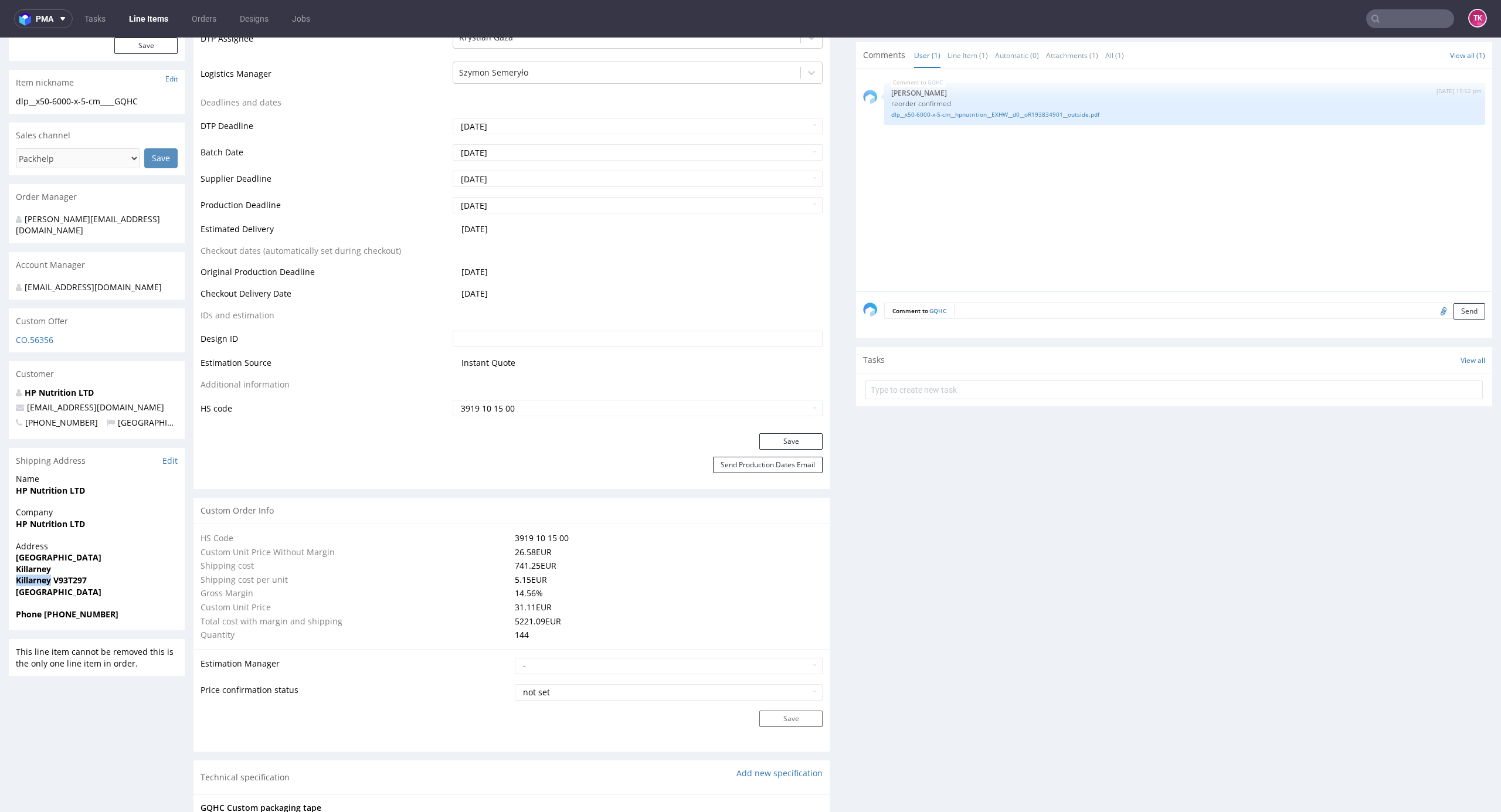
copy strong "Killarney"
click at [32, 436] on strong "Killarney V93T297" at bounding box center [51, 580] width 71 height 11
click at [61, 436] on strong "Killarney V93T297" at bounding box center [51, 580] width 71 height 11
drag, startPoint x: 55, startPoint y: 580, endPoint x: 71, endPoint y: 581, distance: 16.0
click at [71, 436] on strong "Killarney V93T297" at bounding box center [51, 580] width 71 height 11
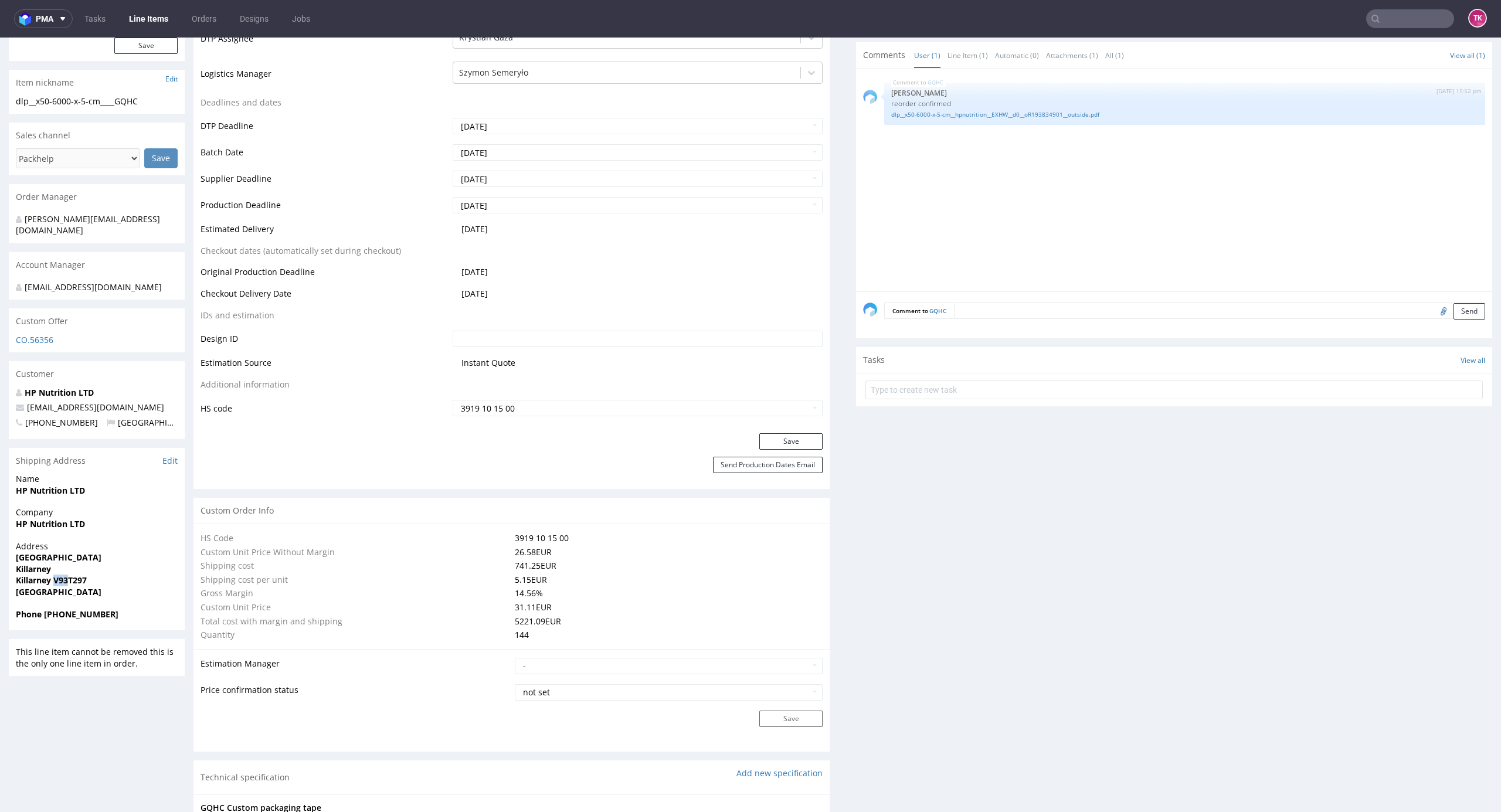
copy strong "V93"
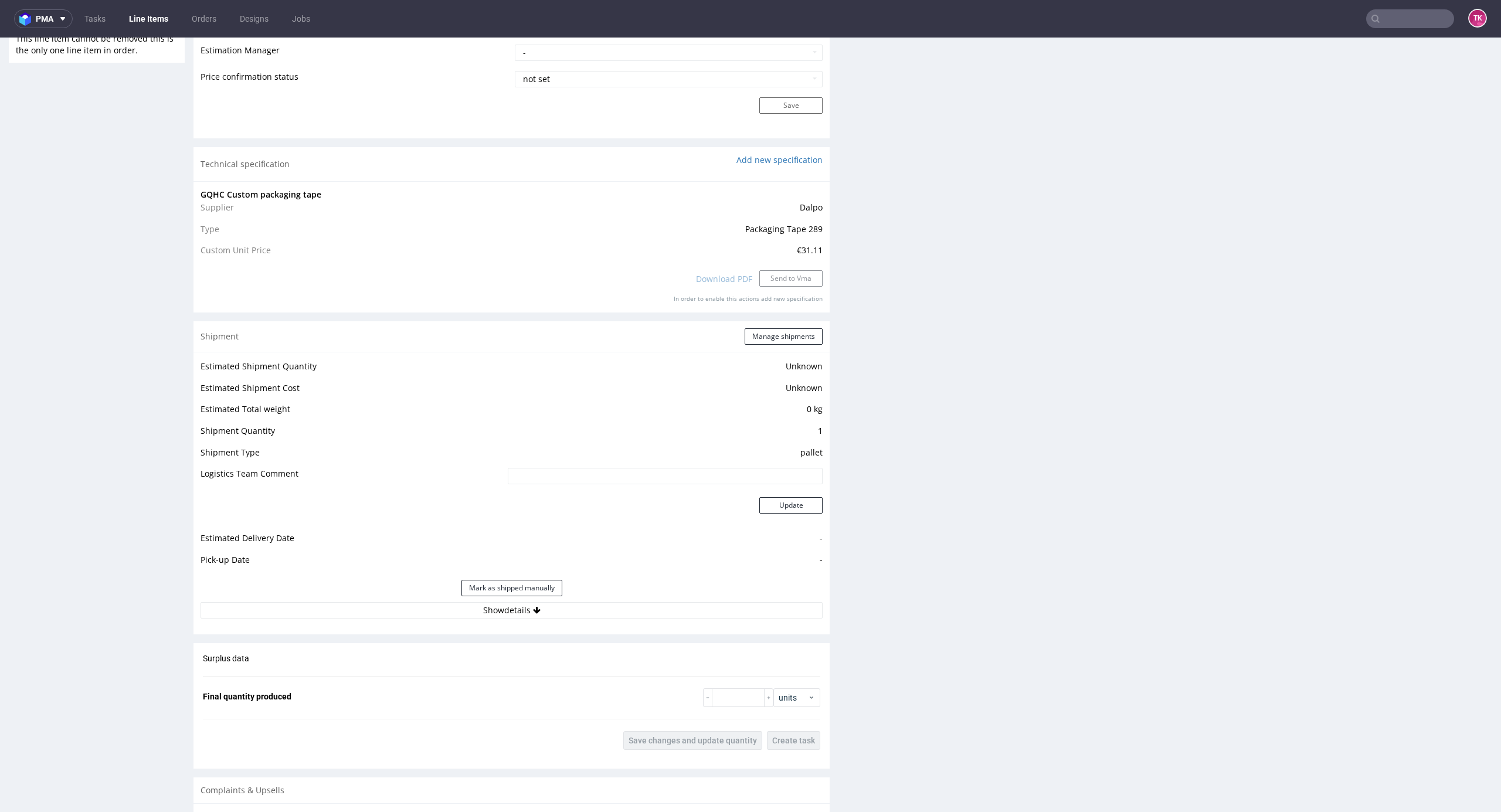
scroll to position [1094, 0]
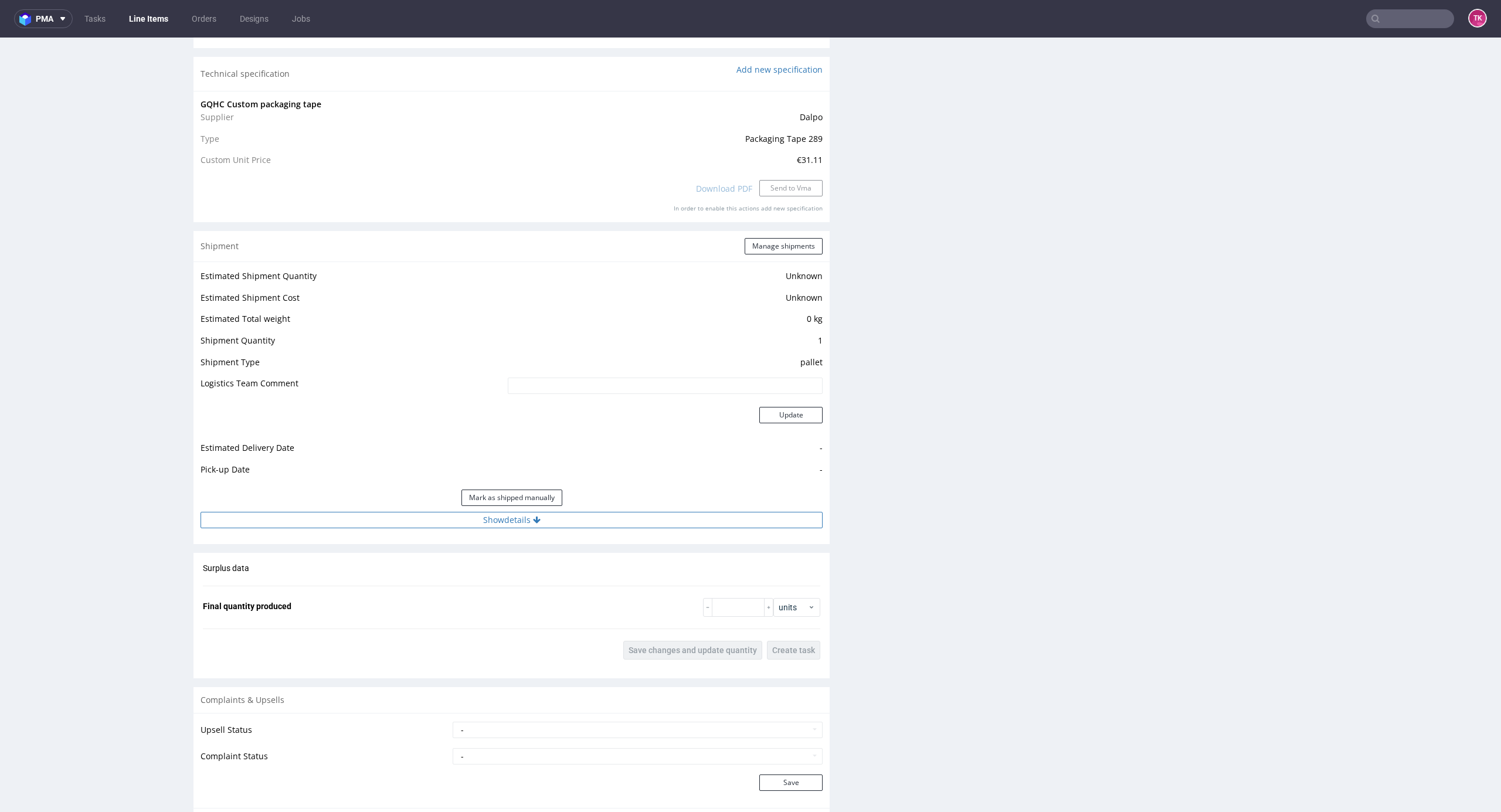
drag, startPoint x: 632, startPoint y: 538, endPoint x: 625, endPoint y: 517, distance: 22.1
click at [627, 436] on div "Shipment Manage shipments Estimated Shipment Quantity Unknown Estimated Shipmen…" at bounding box center [512, 387] width 637 height 313
click at [625, 436] on button "Show details" at bounding box center [512, 520] width 622 height 16
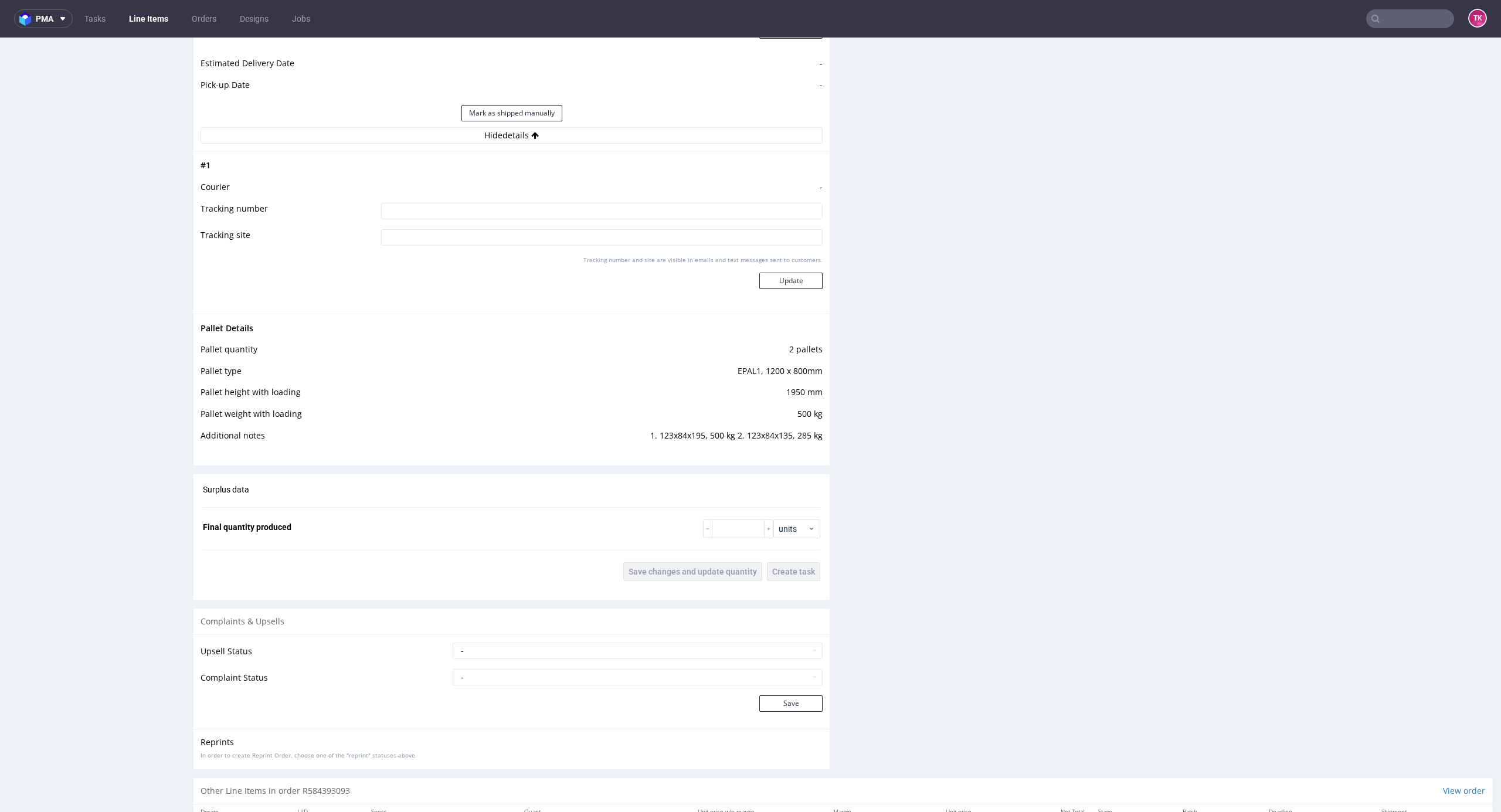
scroll to position [1557, 0]
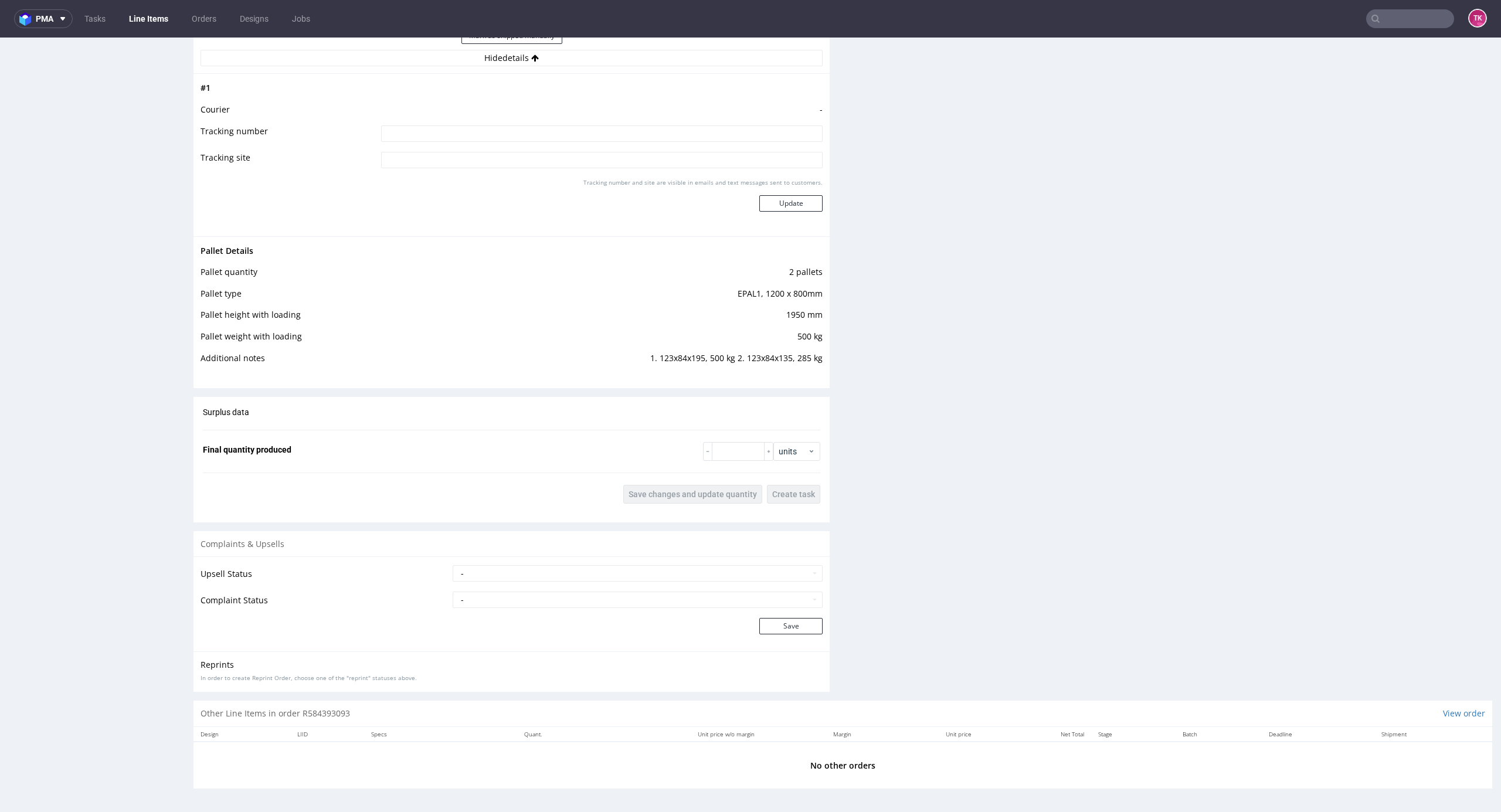
drag, startPoint x: 137, startPoint y: 63, endPoint x: 135, endPoint y: 41, distance: 22.1
click at [137, 26] on link "Line Items" at bounding box center [148, 19] width 53 height 19
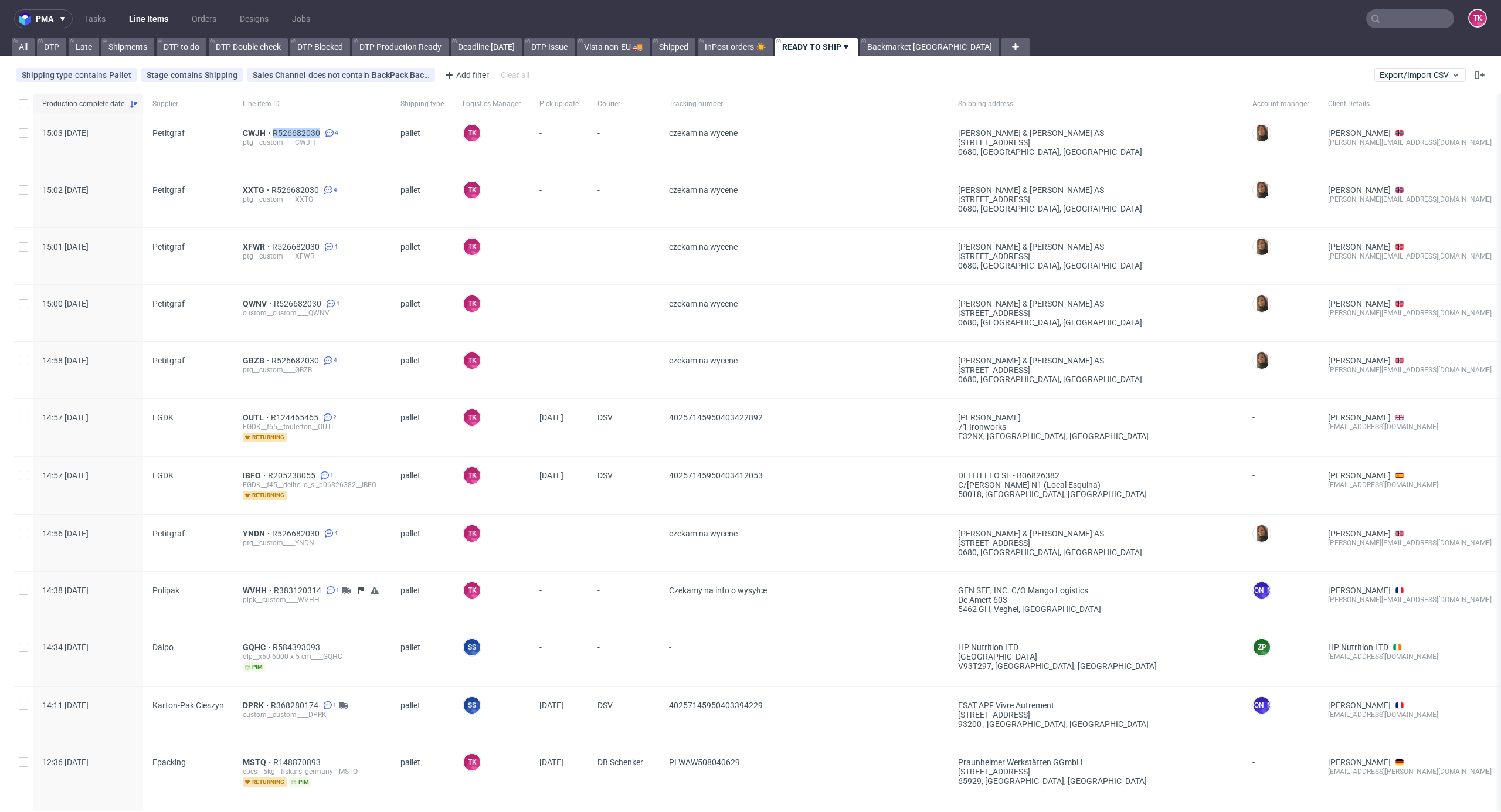
drag, startPoint x: 270, startPoint y: 120, endPoint x: 331, endPoint y: 170, distance: 78.9
click at [317, 134] on div "CWJH R526682030 4 ptg__custom____CWJH" at bounding box center [312, 142] width 158 height 56
copy div "R526682030"
click at [254, 436] on span "YNDN" at bounding box center [257, 533] width 29 height 10
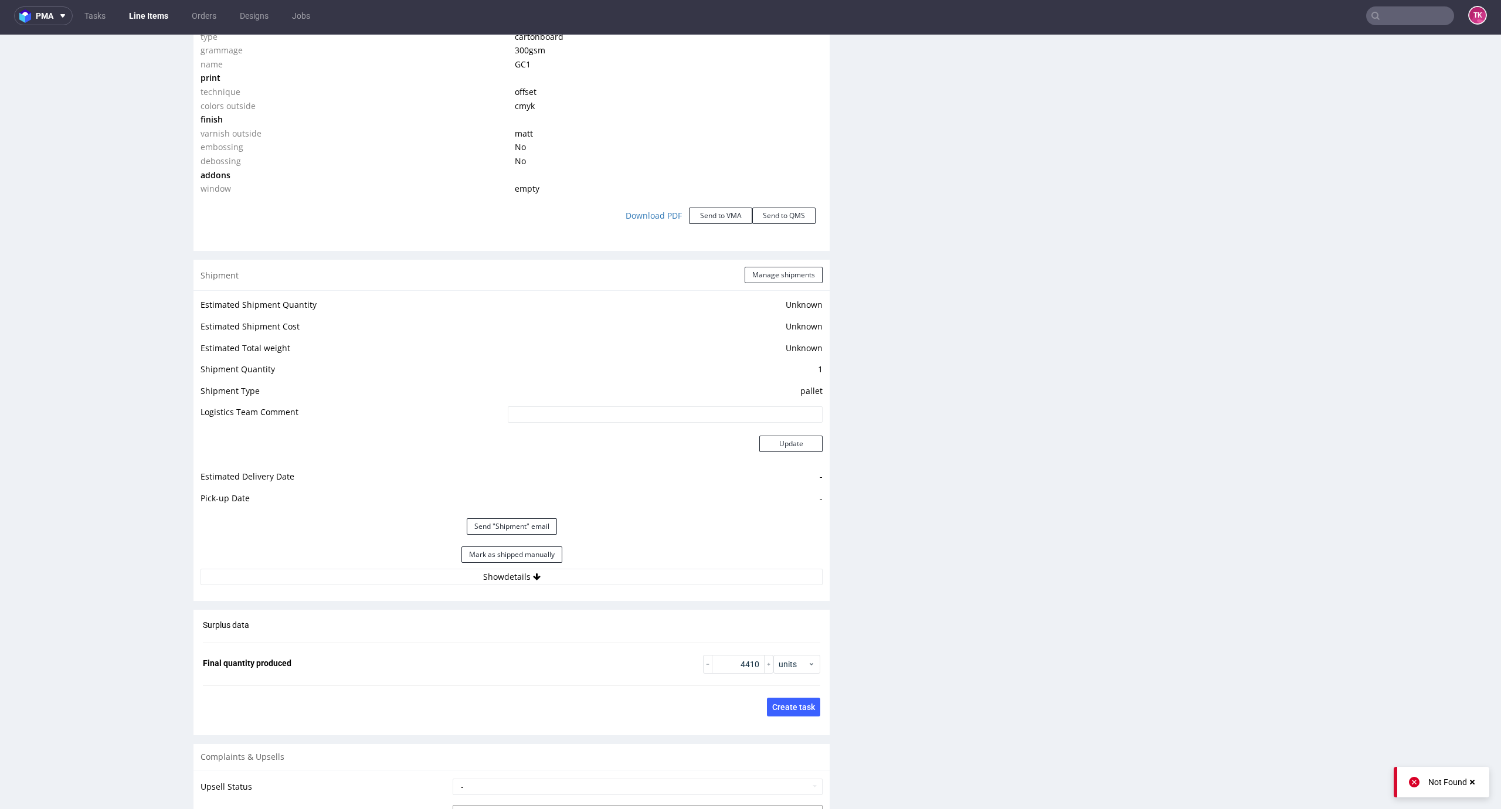
scroll to position [1406, 0]
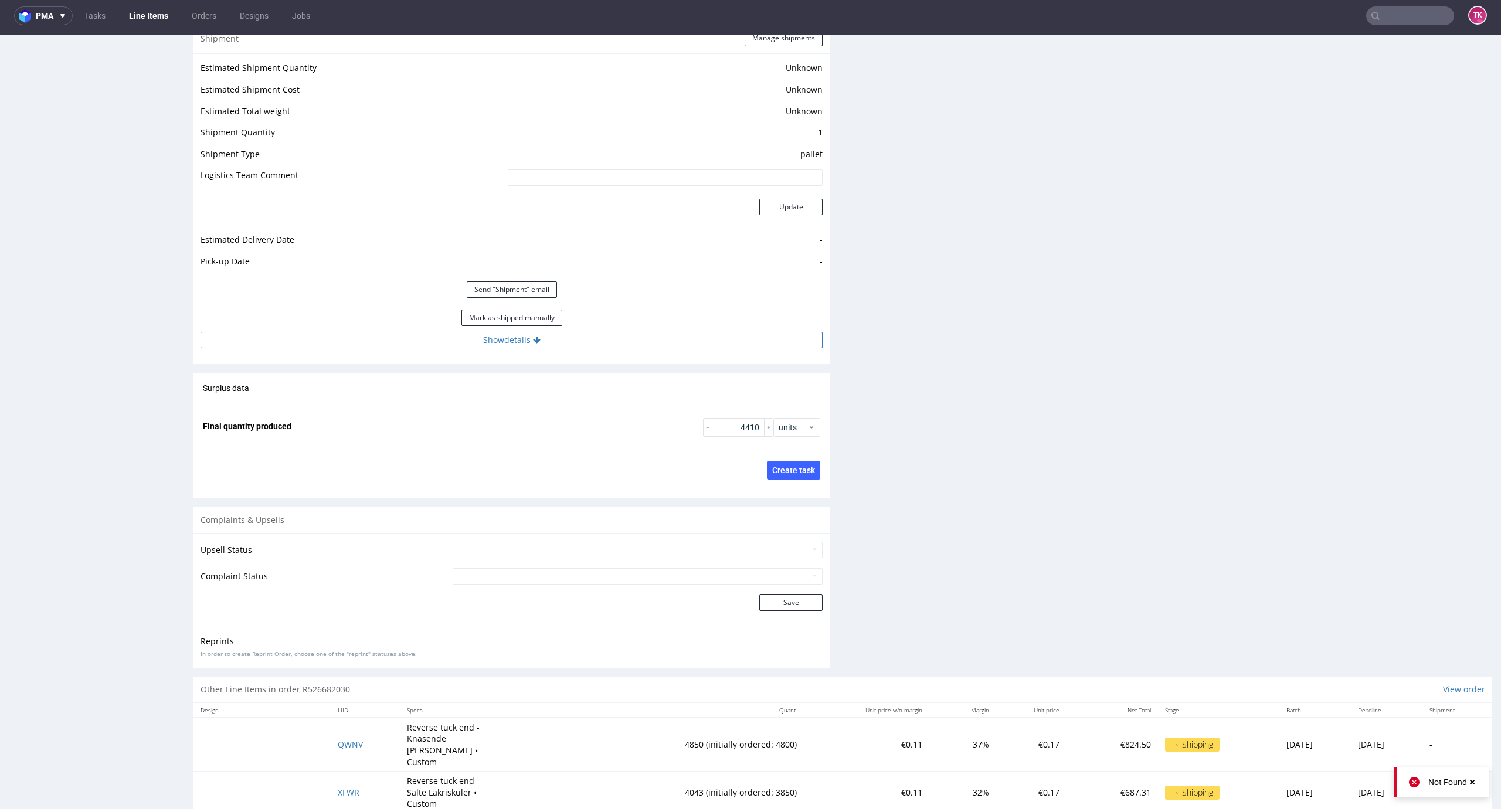
click at [608, 343] on button "Show details" at bounding box center [512, 340] width 622 height 16
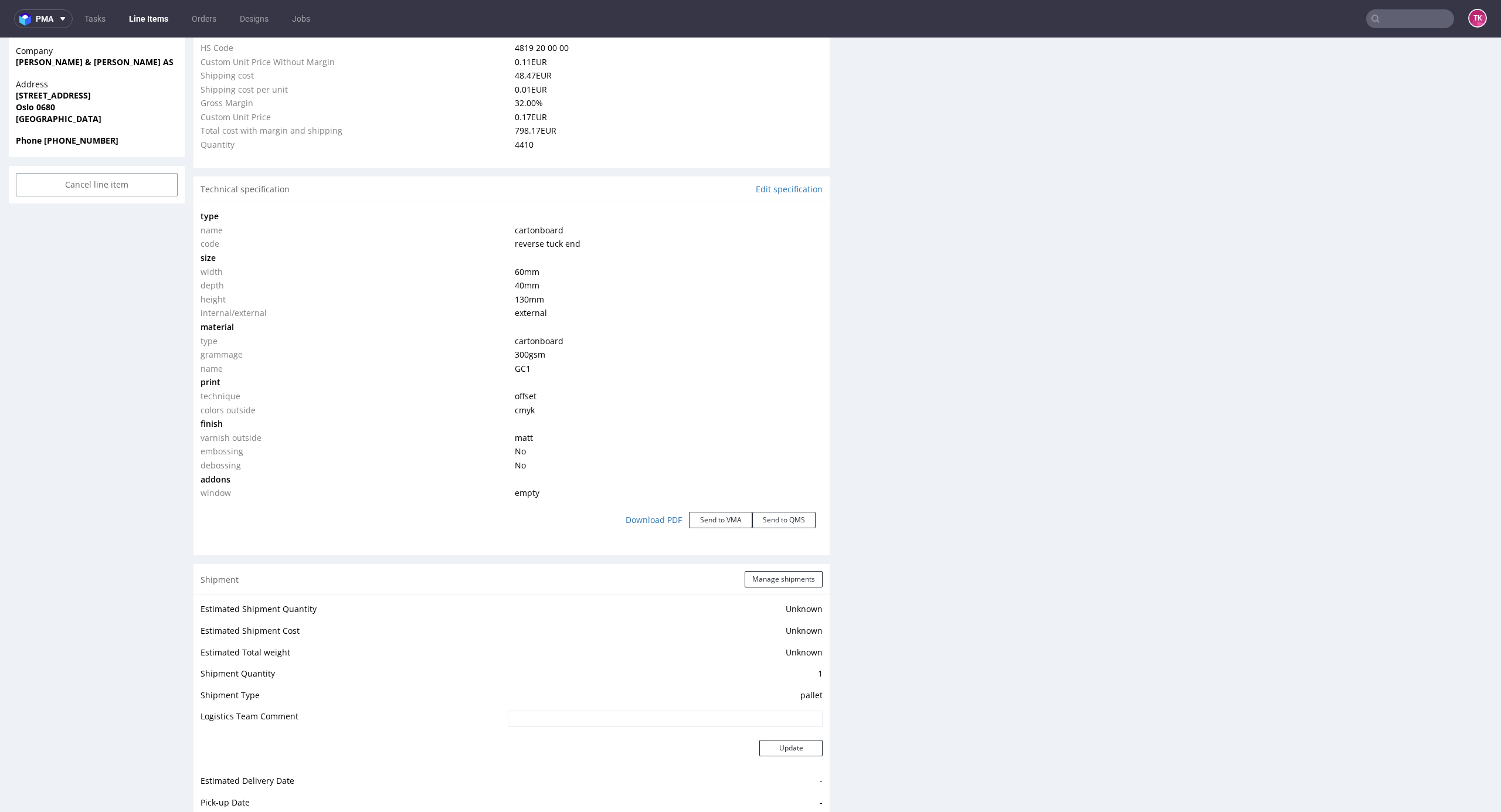
scroll to position [1015, 0]
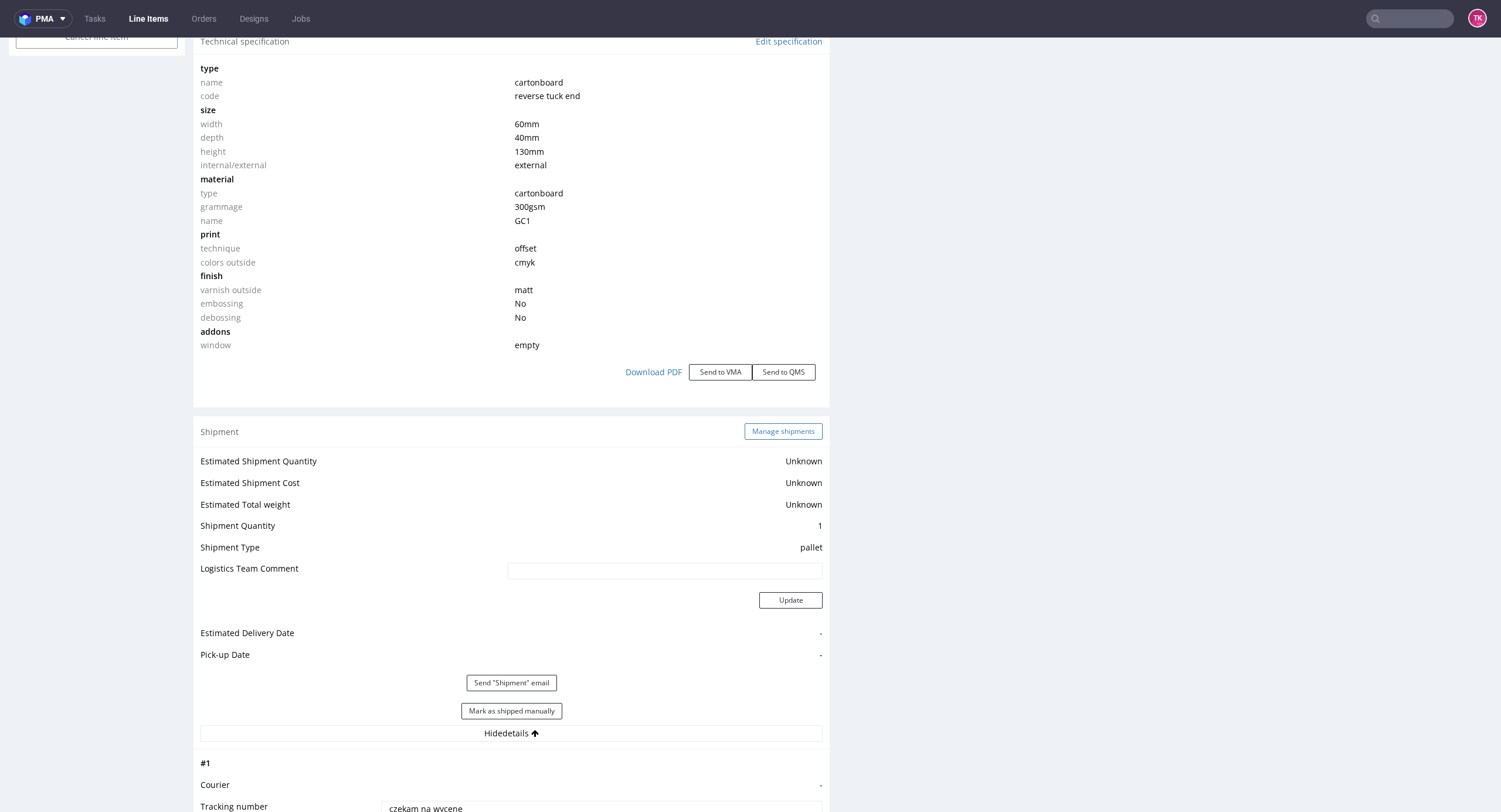
click at [760, 430] on button "Manage shipments" at bounding box center [784, 431] width 78 height 16
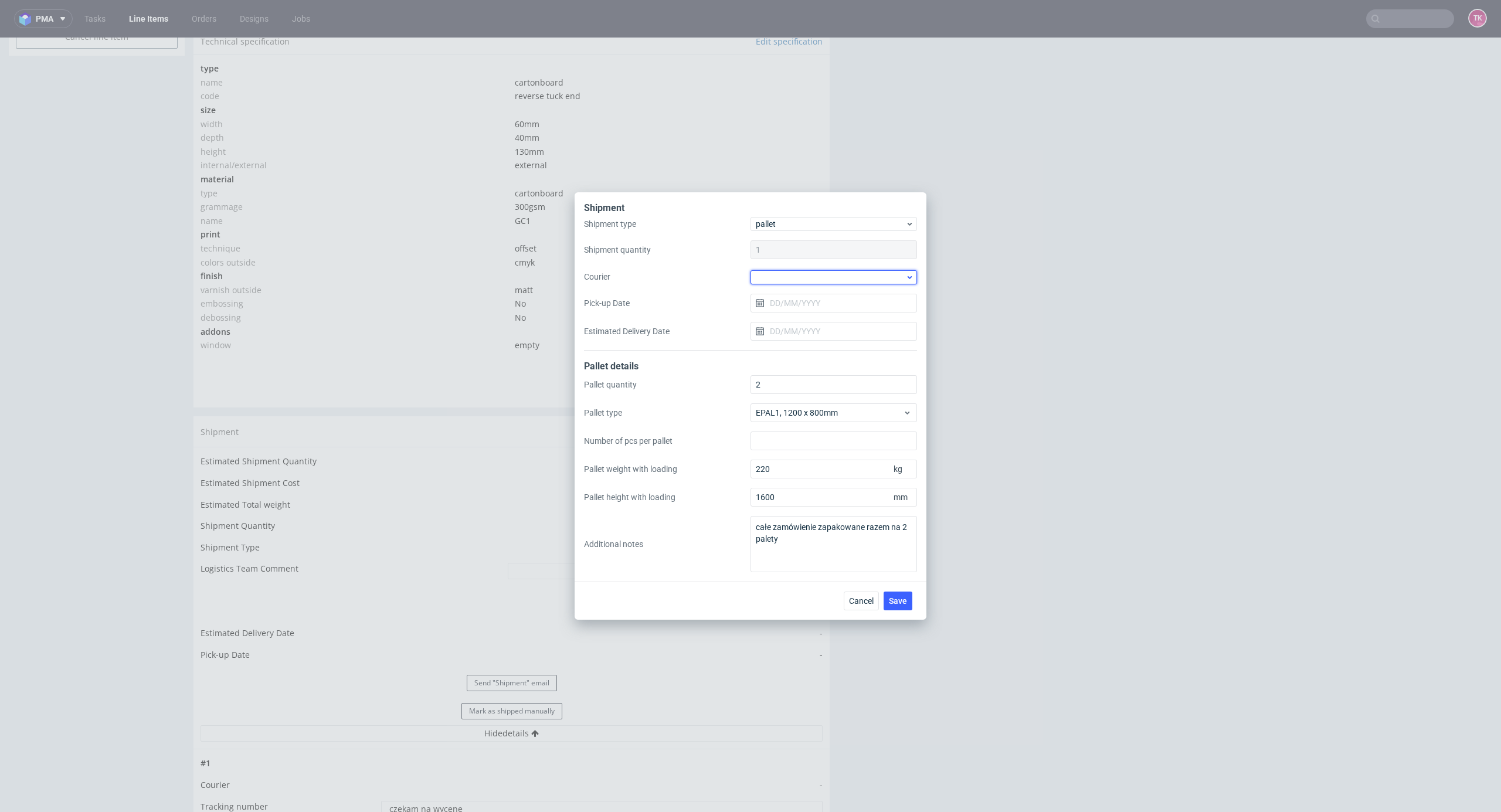
click at [824, 273] on div at bounding box center [834, 277] width 166 height 14
drag, startPoint x: 833, startPoint y: 347, endPoint x: 829, endPoint y: 331, distance: 16.5
click at [833, 347] on div "DB Schenker" at bounding box center [834, 344] width 157 height 21
click at [822, 309] on input "Pick-up Date" at bounding box center [834, 302] width 166 height 19
click at [850, 436] on span "28" at bounding box center [853, 455] width 10 height 12
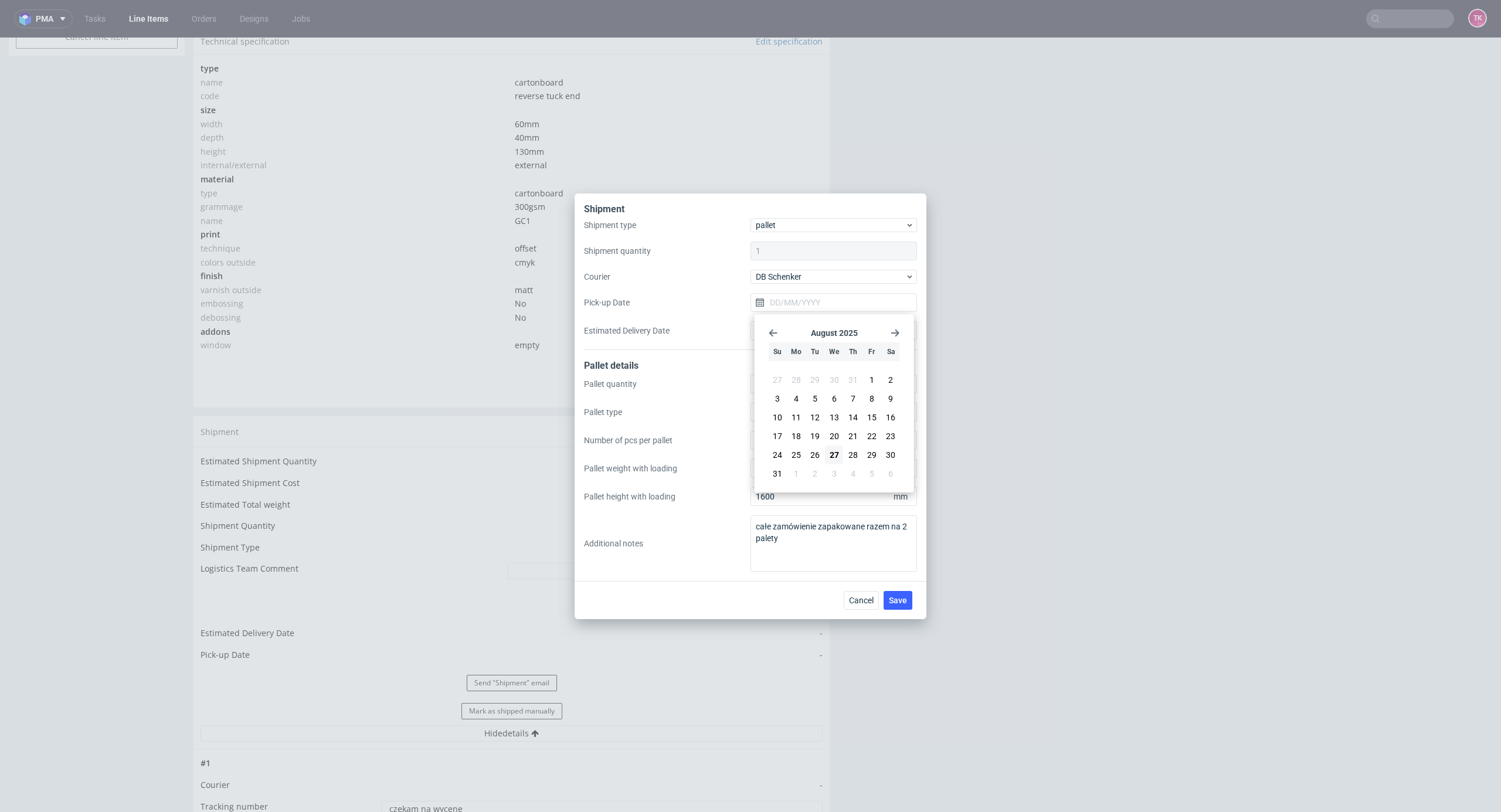
type input "[DATE]"
click at [892, 436] on span "Save" at bounding box center [898, 600] width 18 height 8
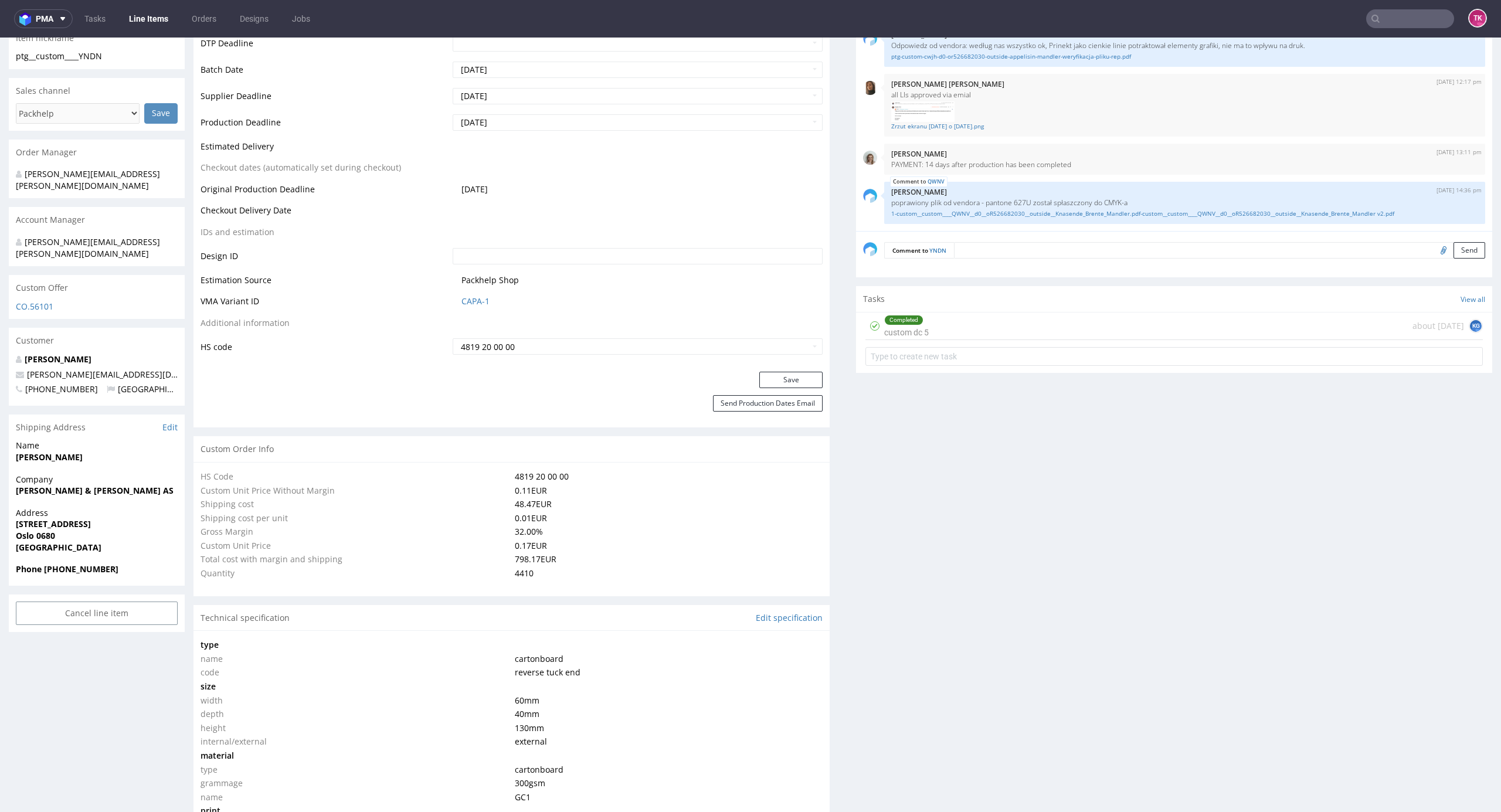
scroll to position [390, 0]
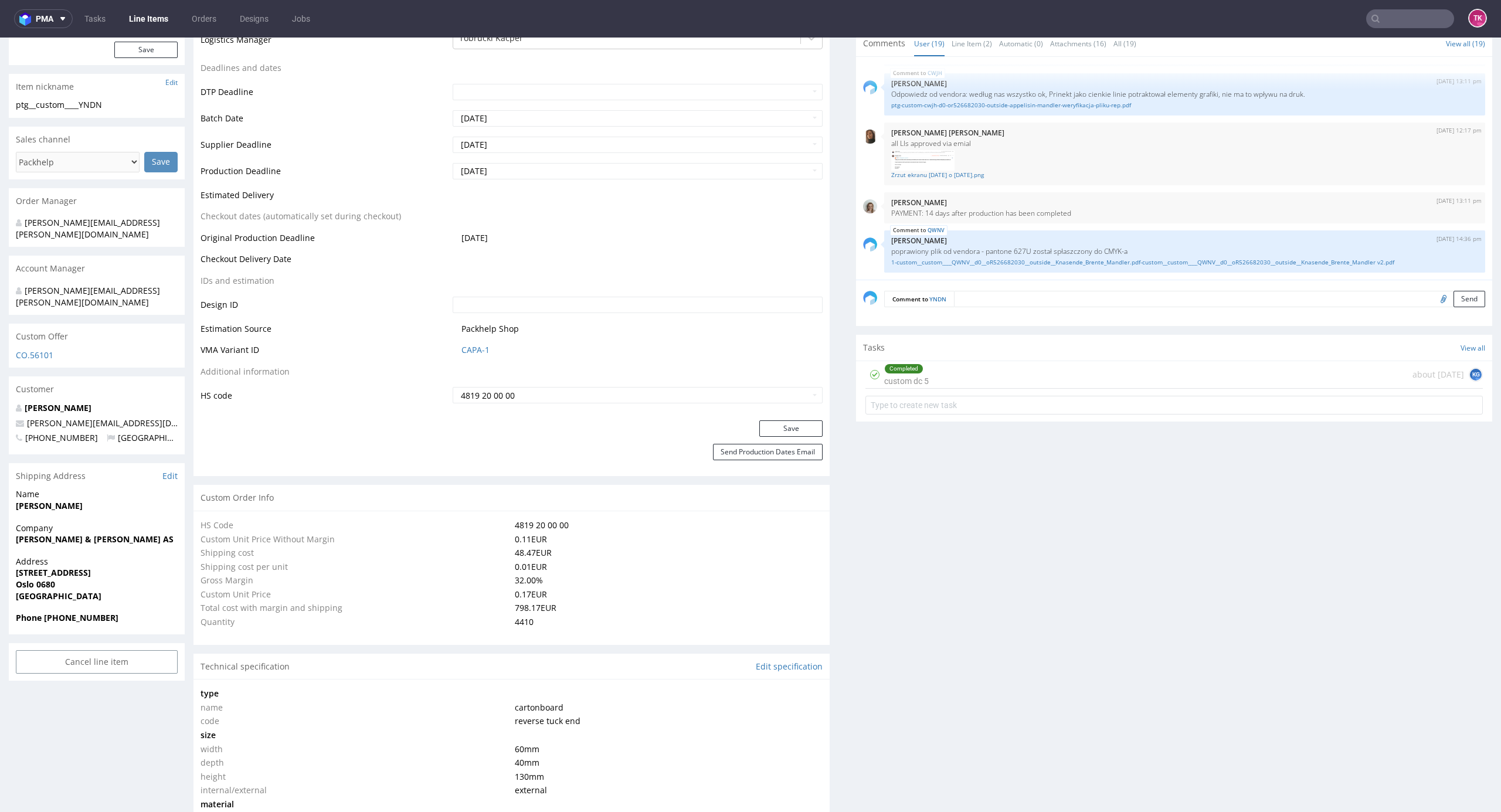
click at [161, 15] on link "Line Items" at bounding box center [148, 19] width 53 height 19
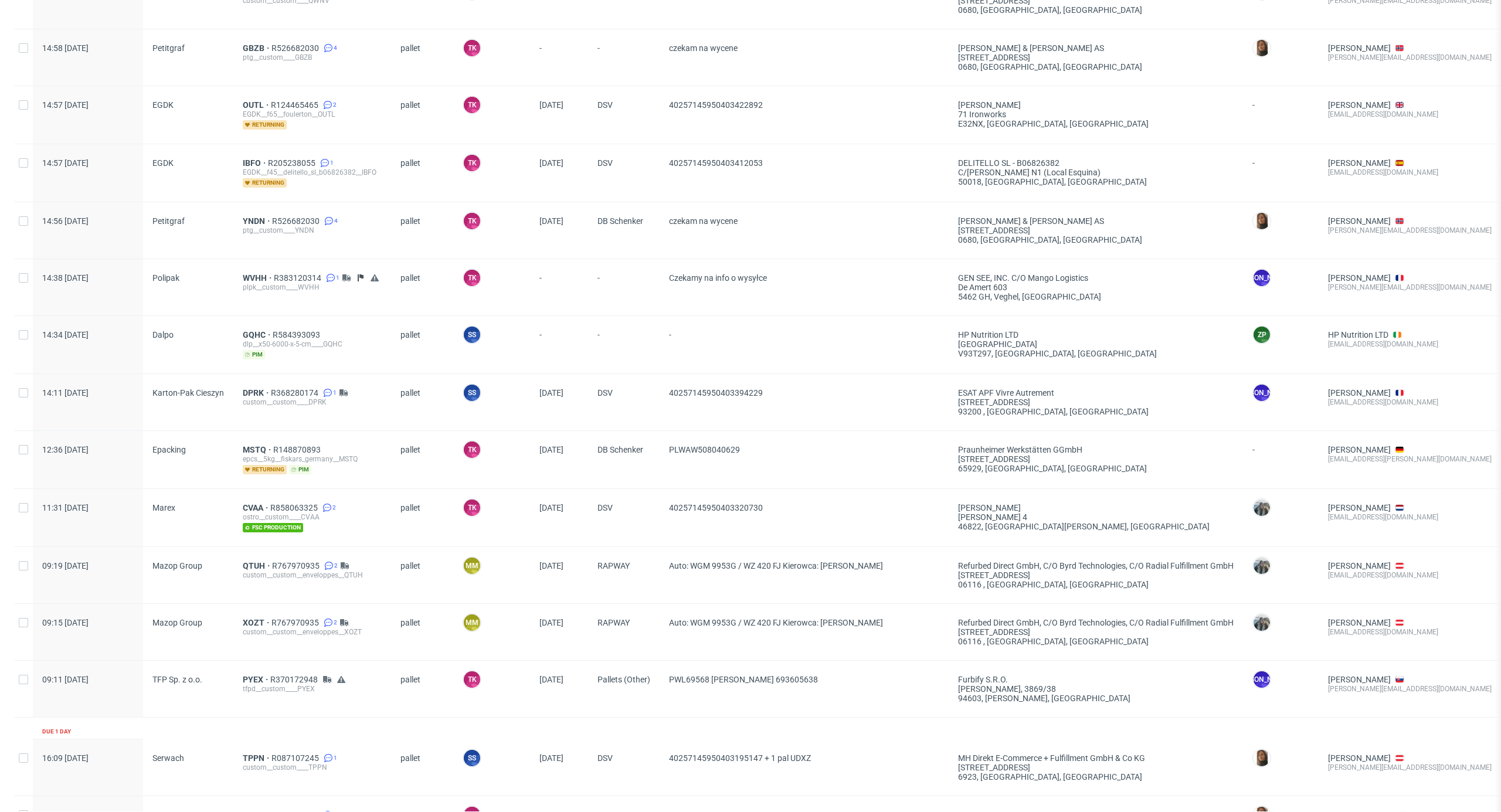
scroll to position [156, 0]
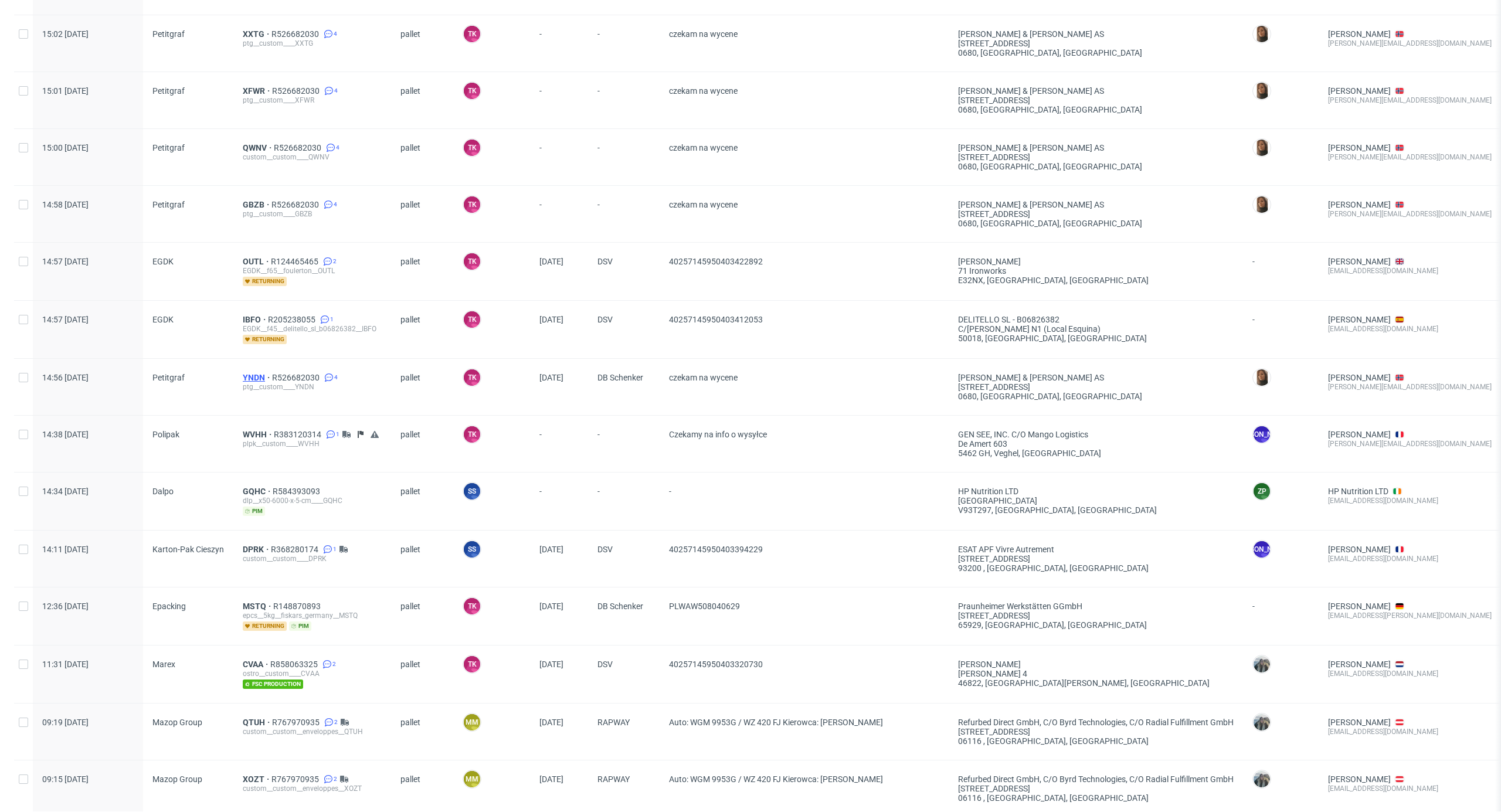
click at [243, 374] on span "YNDN" at bounding box center [257, 377] width 29 height 10
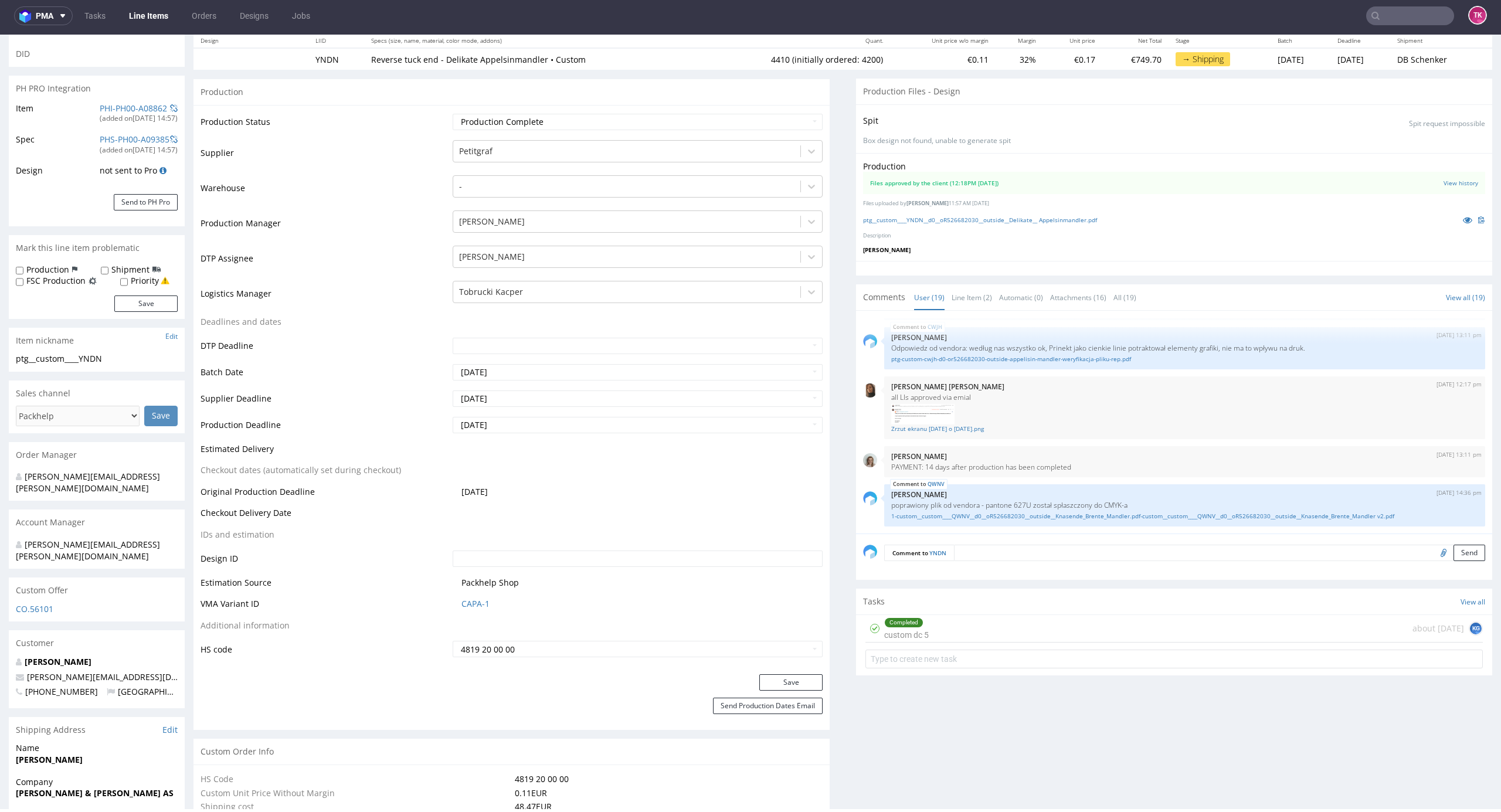
scroll to position [390, 0]
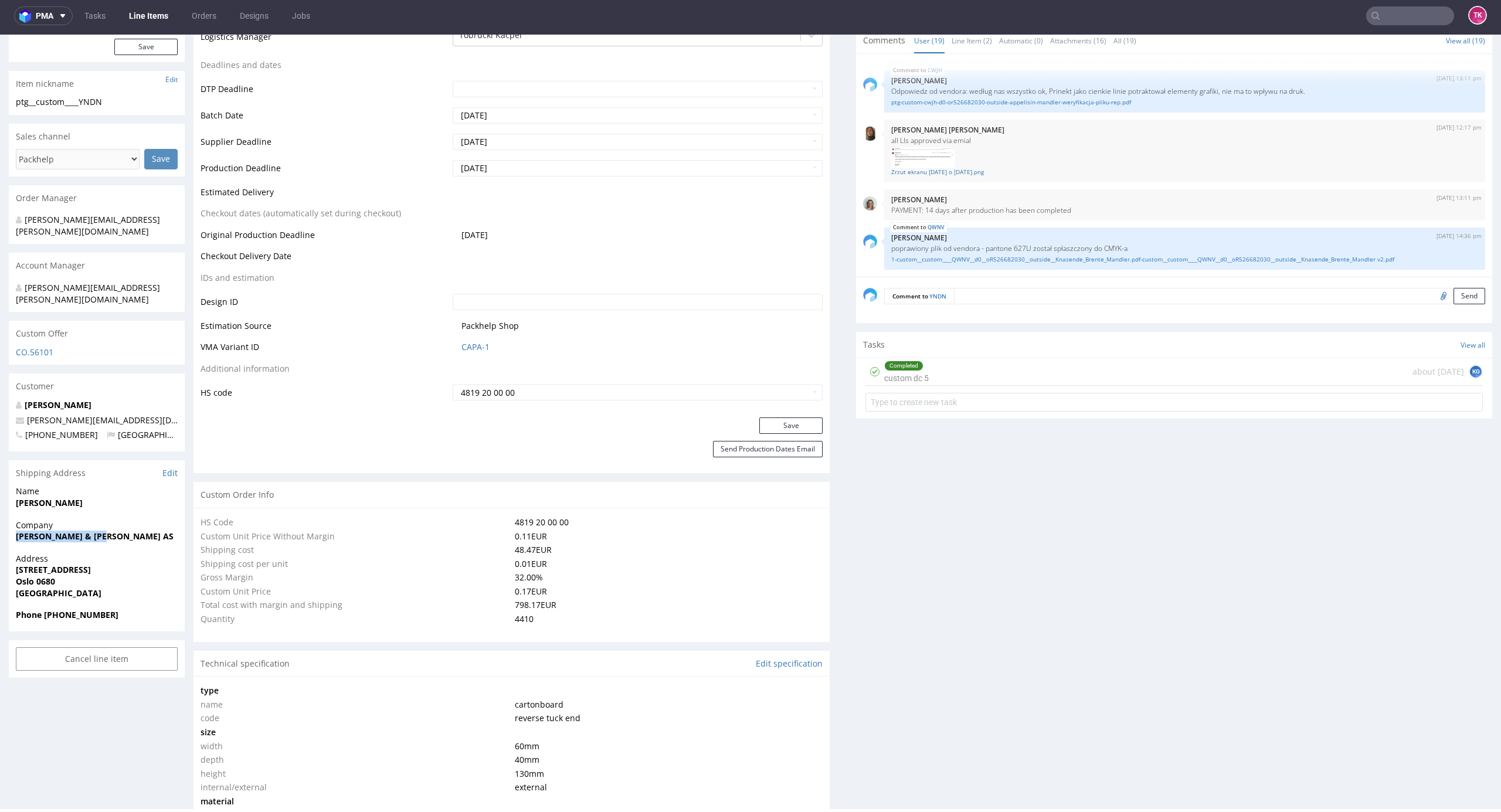
drag, startPoint x: 15, startPoint y: 523, endPoint x: 148, endPoint y: 508, distance: 133.8
click at [148, 519] on div "Company [PERSON_NAME] & [PERSON_NAME] AS" at bounding box center [97, 536] width 176 height 33
copy strong "[PERSON_NAME] & [PERSON_NAME] AS"
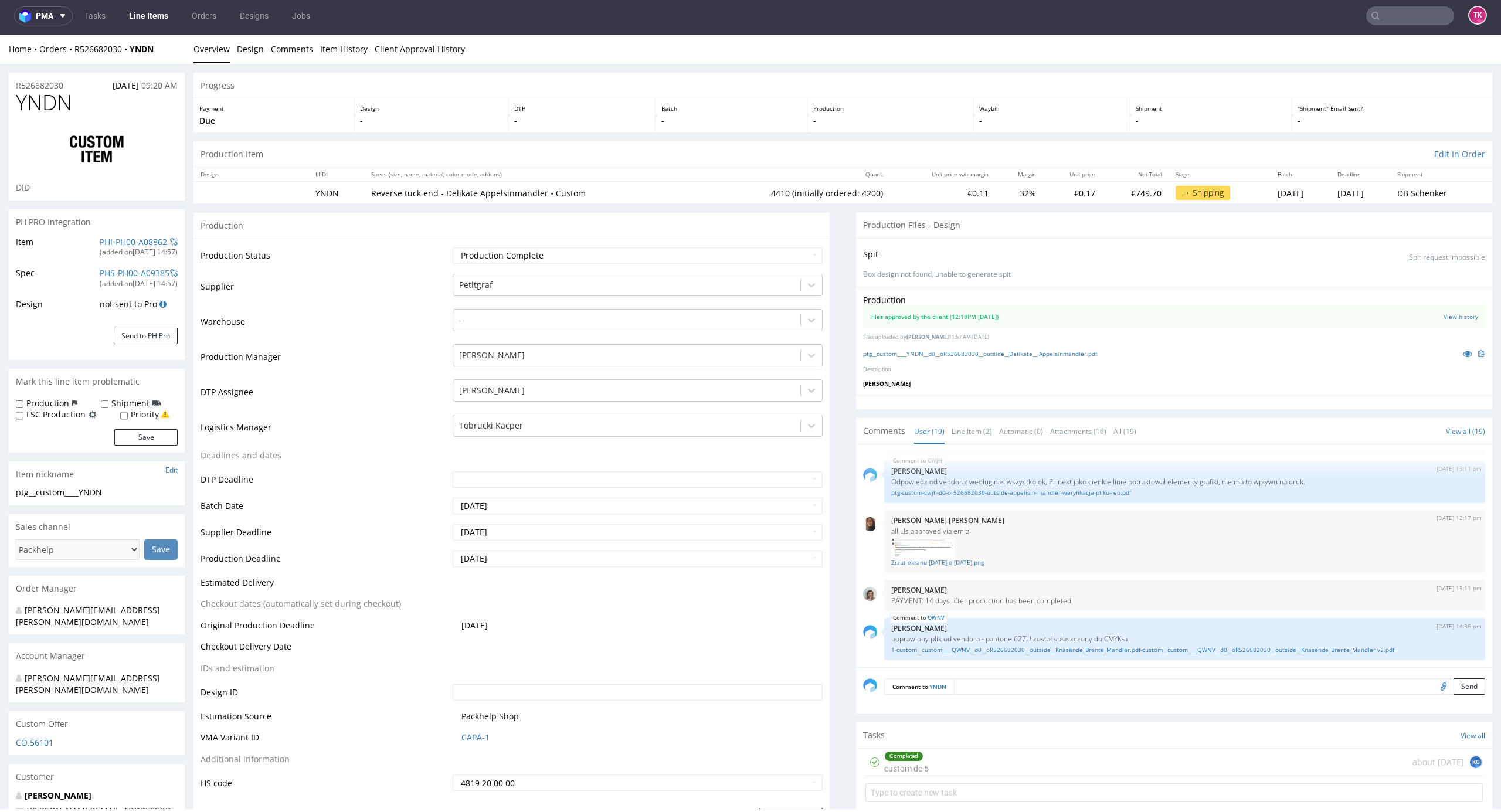
scroll to position [0, 0]
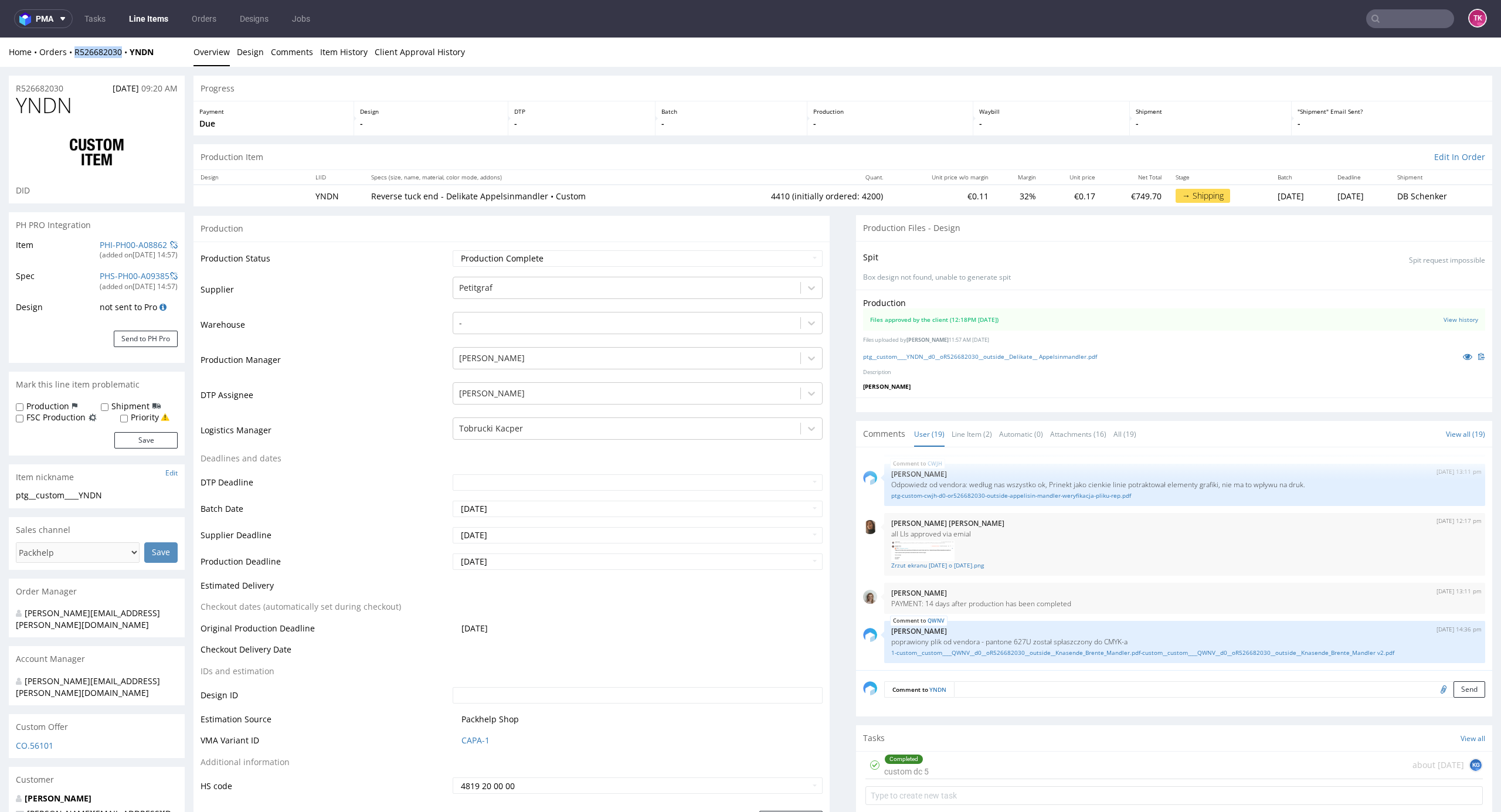
drag, startPoint x: 65, startPoint y: 59, endPoint x: 120, endPoint y: 63, distance: 55.1
click at [120, 63] on div "Home Orders R526682030 YNDN Overview Design Comments Item History Client Approv…" at bounding box center [750, 52] width 1501 height 29
copy link "R526682030"
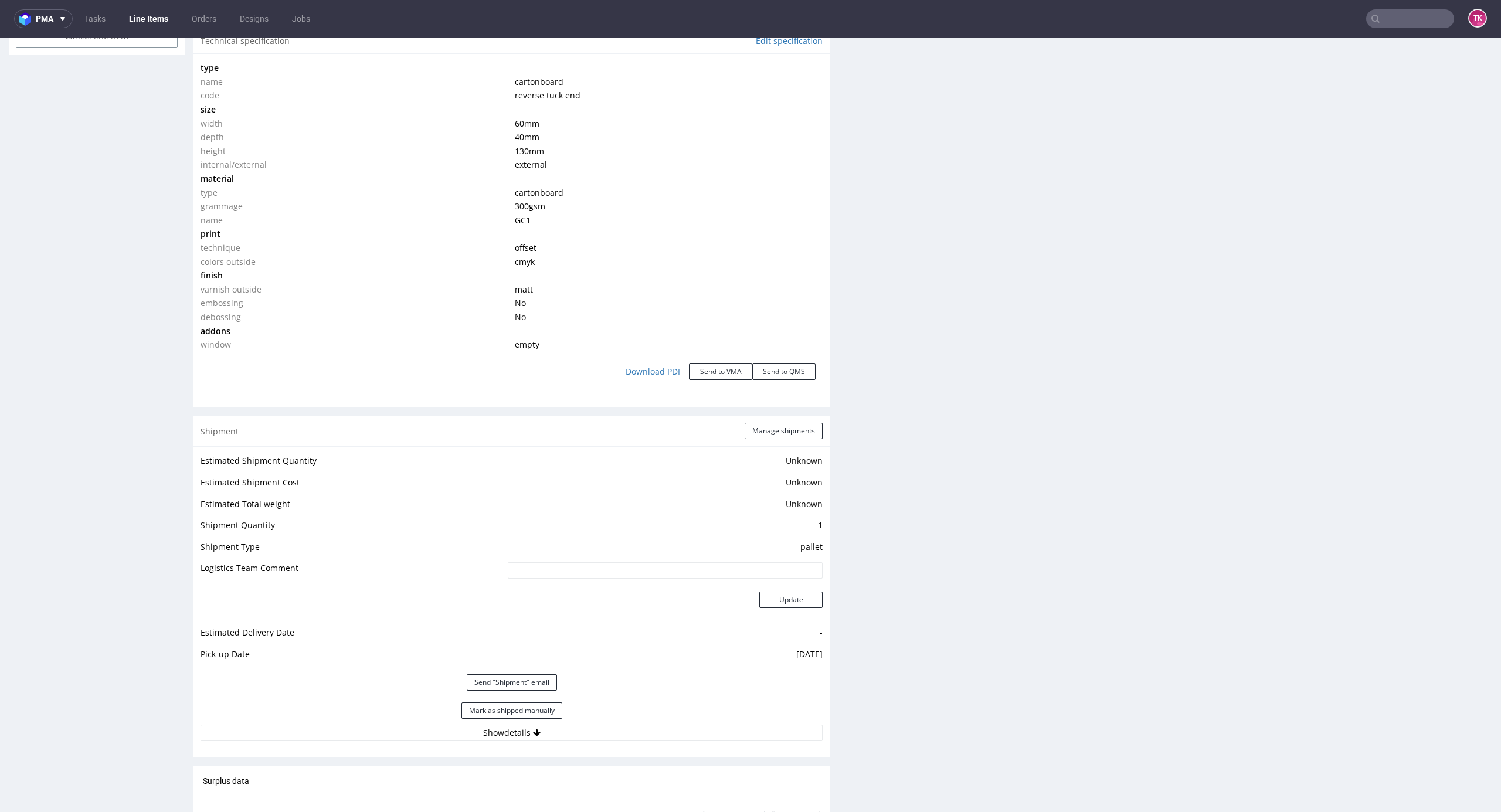
scroll to position [1485, 0]
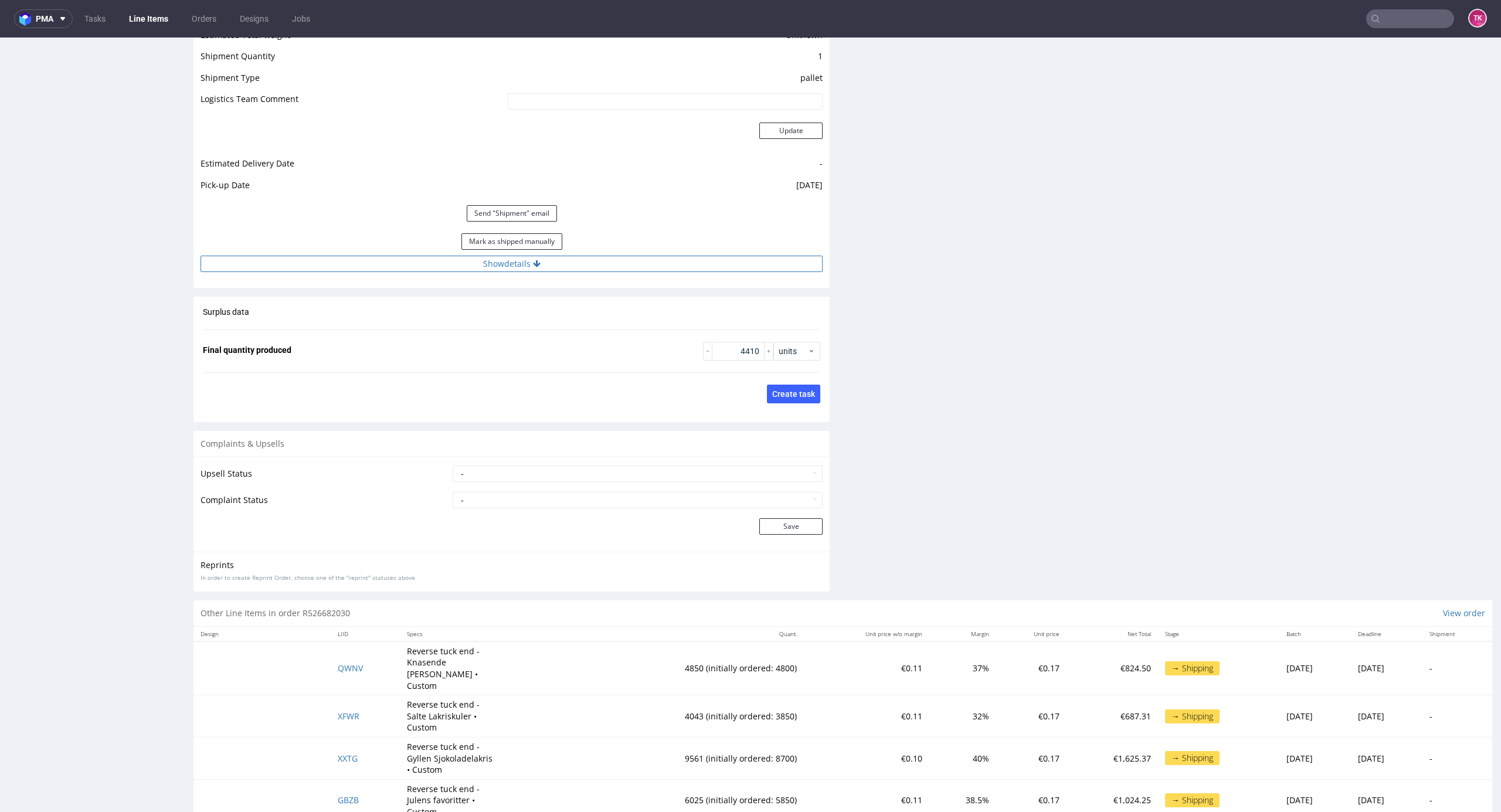
drag, startPoint x: 668, startPoint y: 259, endPoint x: 665, endPoint y: 273, distance: 14.3
click at [667, 261] on button "Show details" at bounding box center [512, 263] width 622 height 16
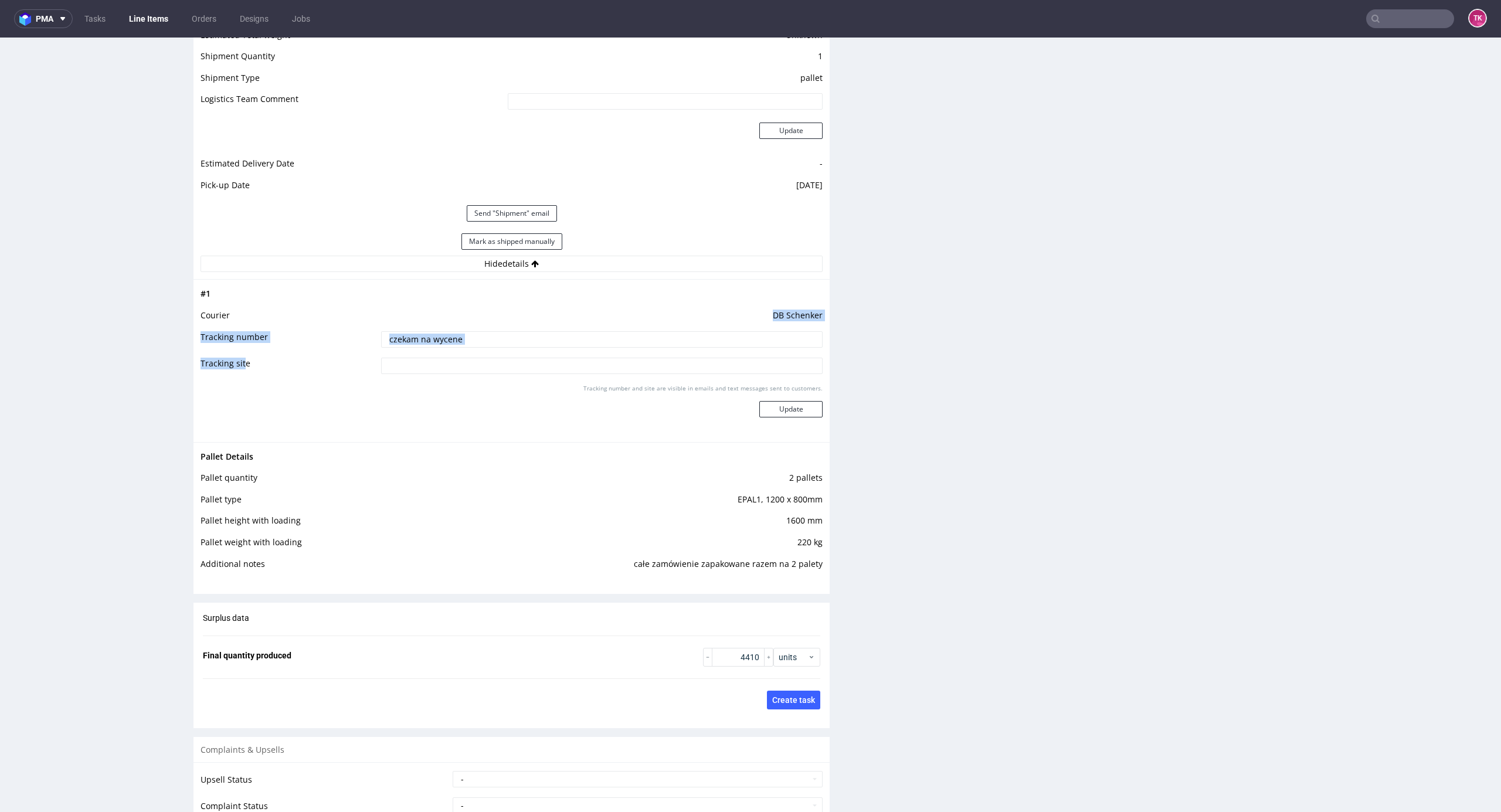
drag, startPoint x: 517, startPoint y: 338, endPoint x: 153, endPoint y: 374, distance: 365.8
click at [458, 364] on input at bounding box center [602, 365] width 442 height 16
drag, startPoint x: 456, startPoint y: 335, endPoint x: 282, endPoint y: 355, distance: 175.1
click at [269, 360] on tbody "# 1 Courier [PERSON_NAME] Tracking number czekam na wycene Tracking site Tracki…" at bounding box center [512, 360] width 622 height 148
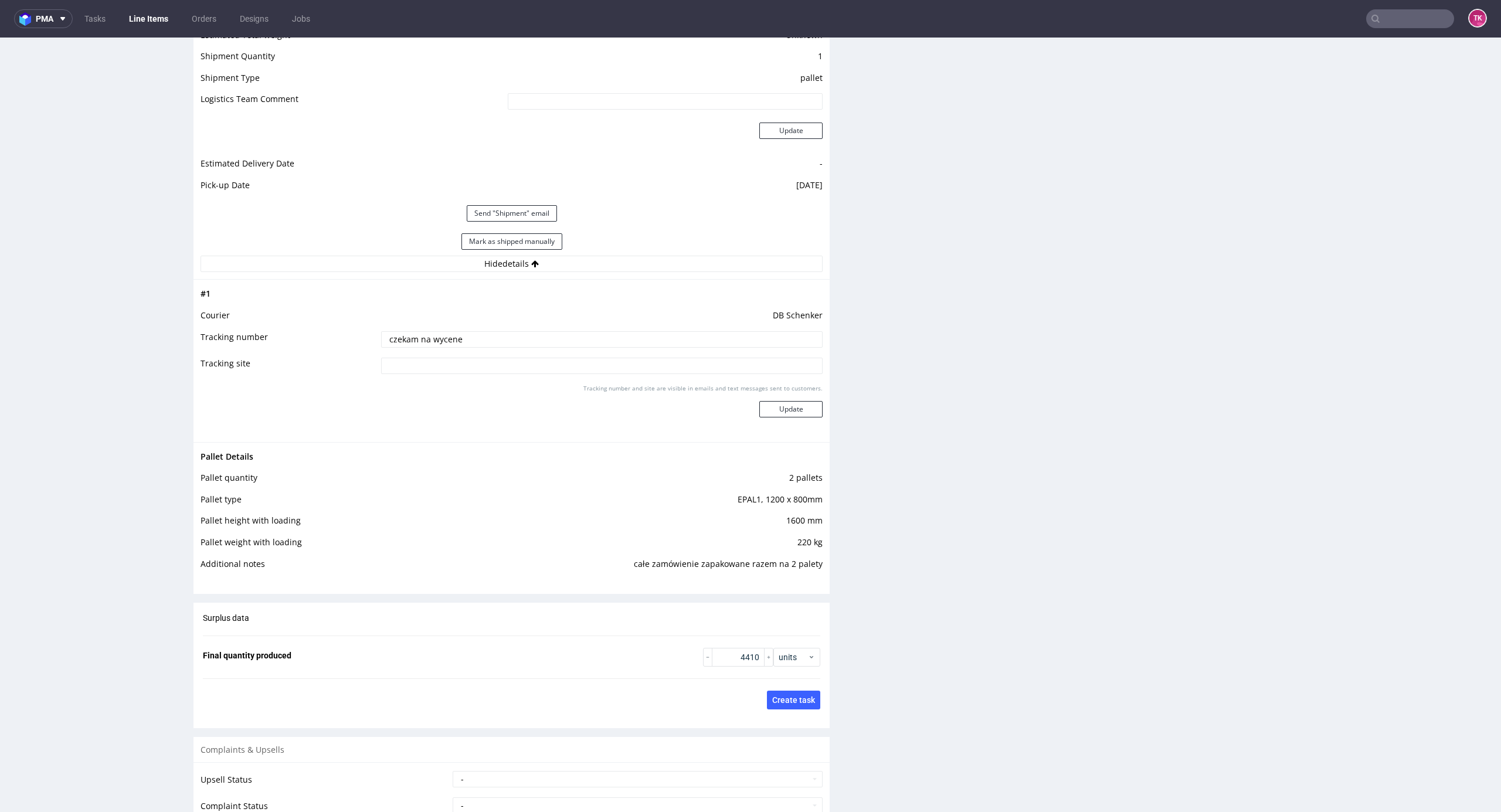
paste input "PLWAW508041080"
type input "PLWAW508041080"
click at [773, 411] on button "Update" at bounding box center [791, 408] width 63 height 16
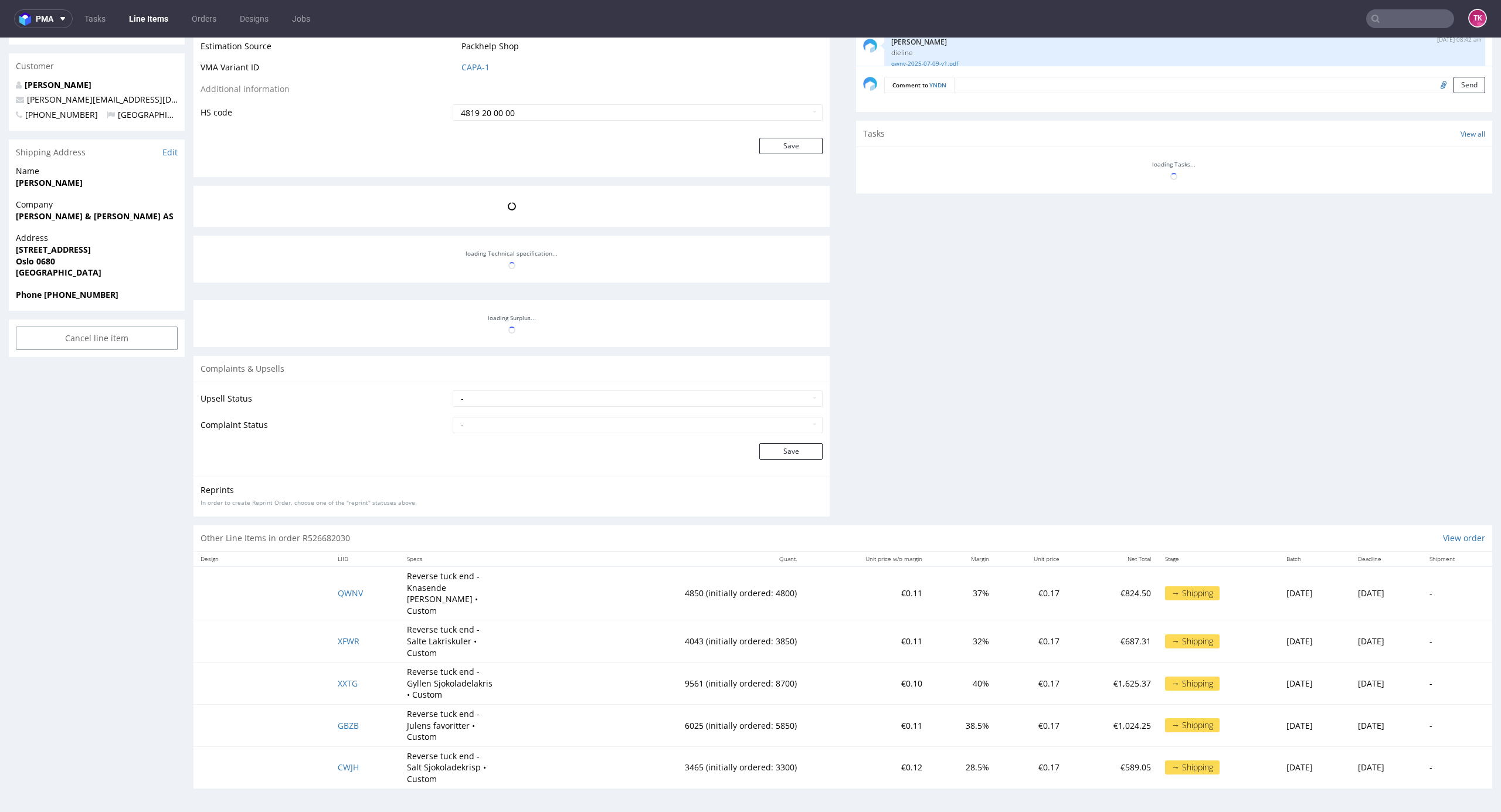
scroll to position [714, 0]
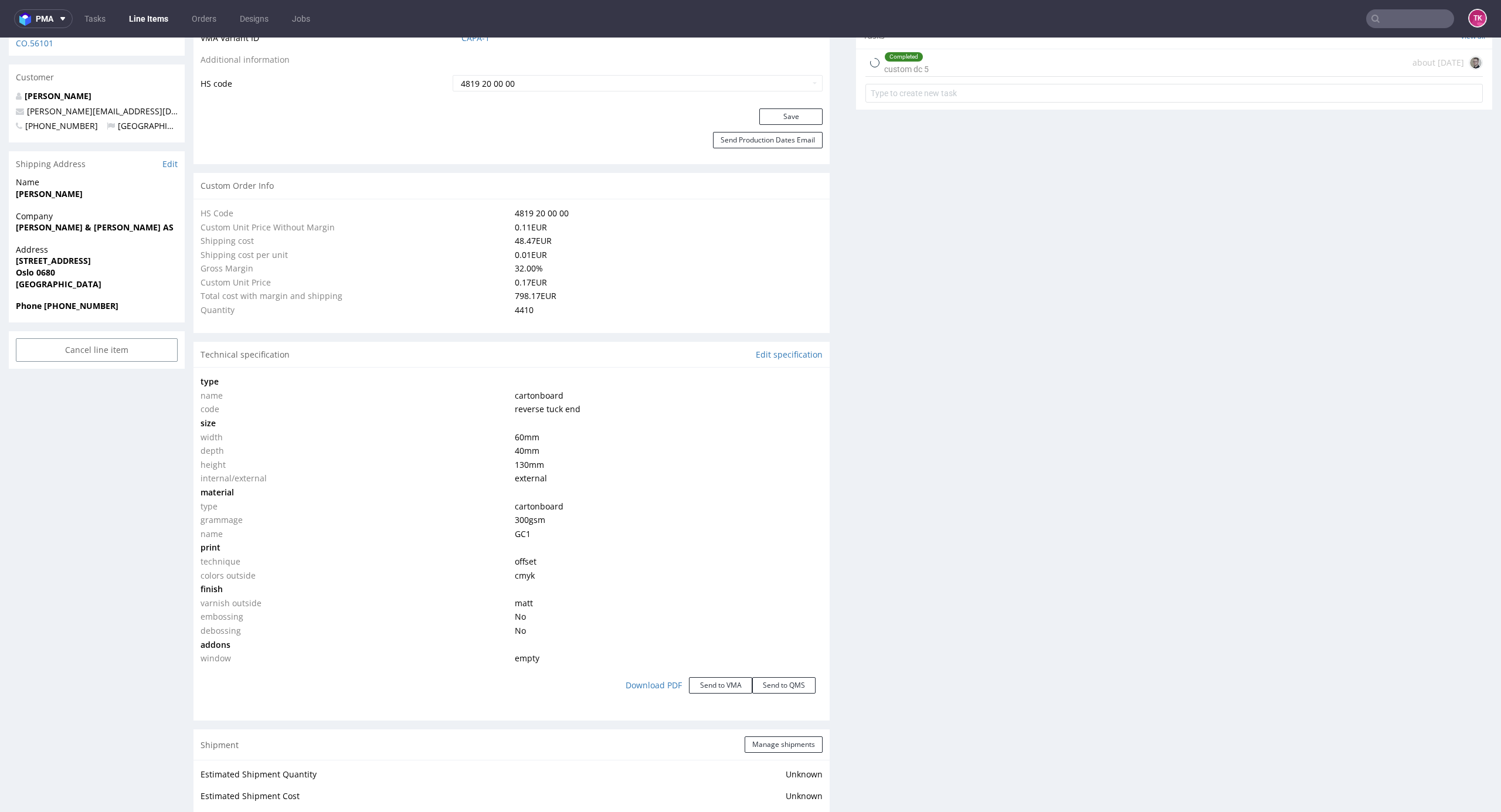
type input "4410"
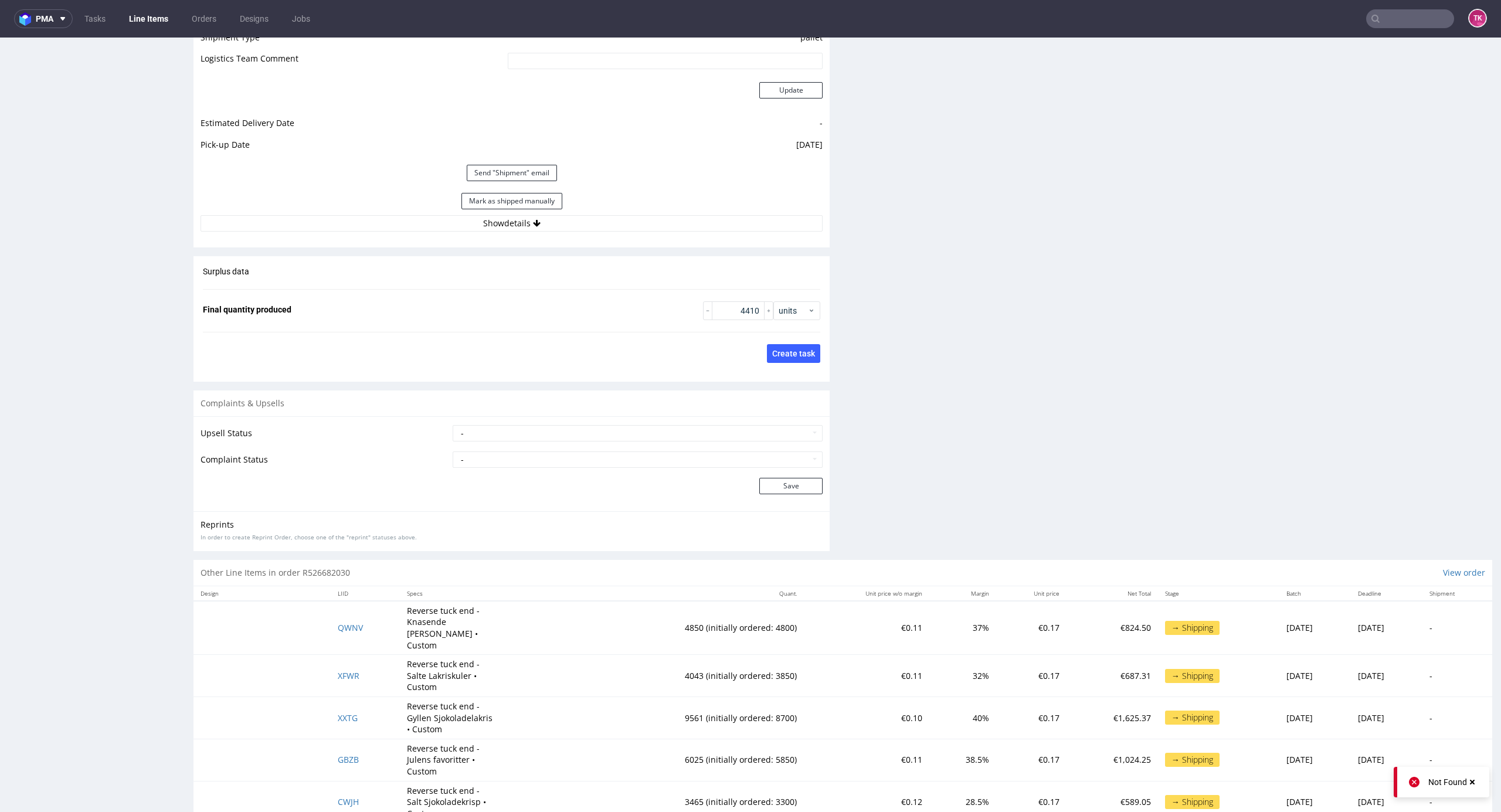
scroll to position [1550, 0]
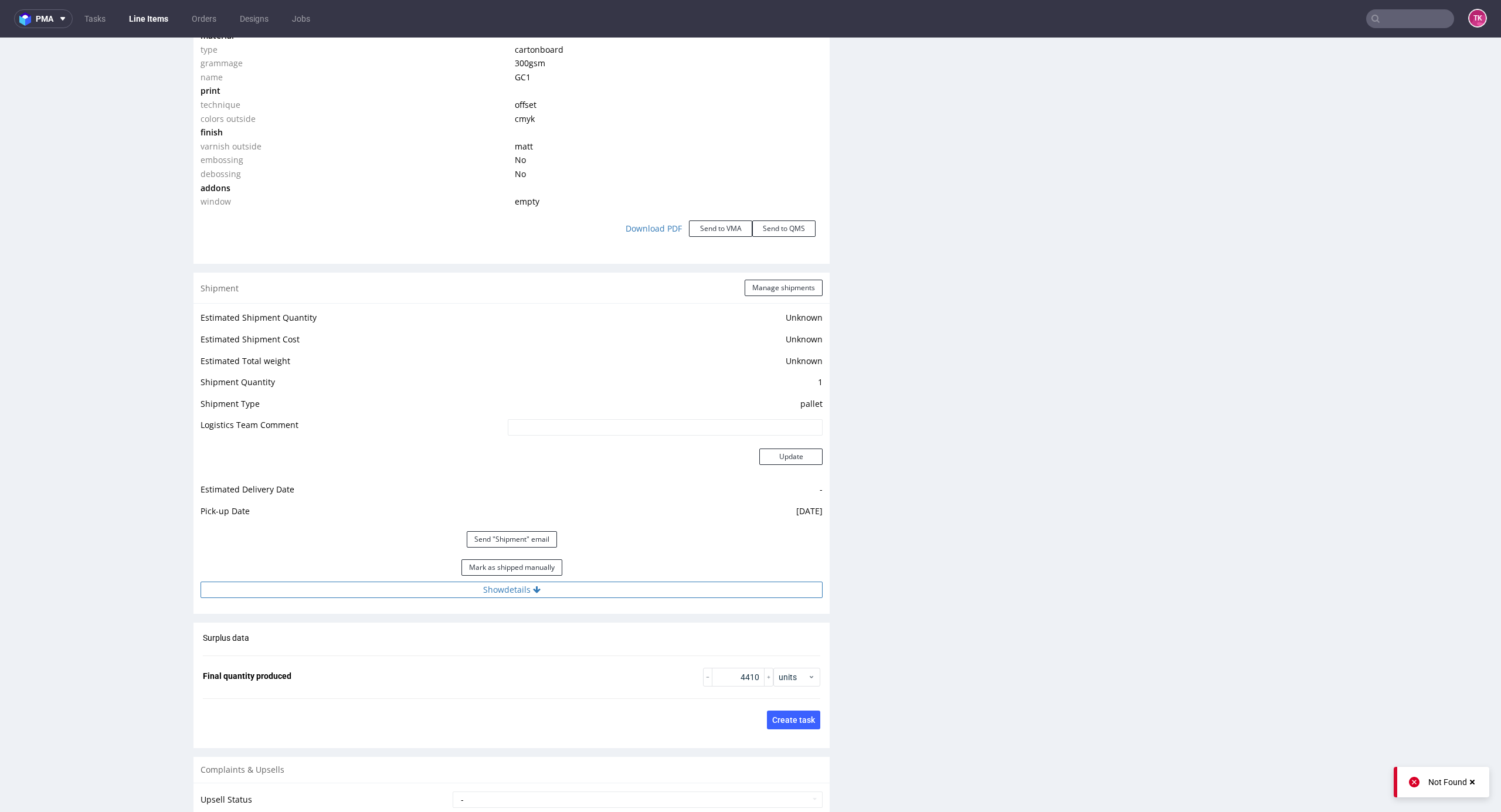
click at [608, 587] on button "Show details" at bounding box center [512, 589] width 622 height 16
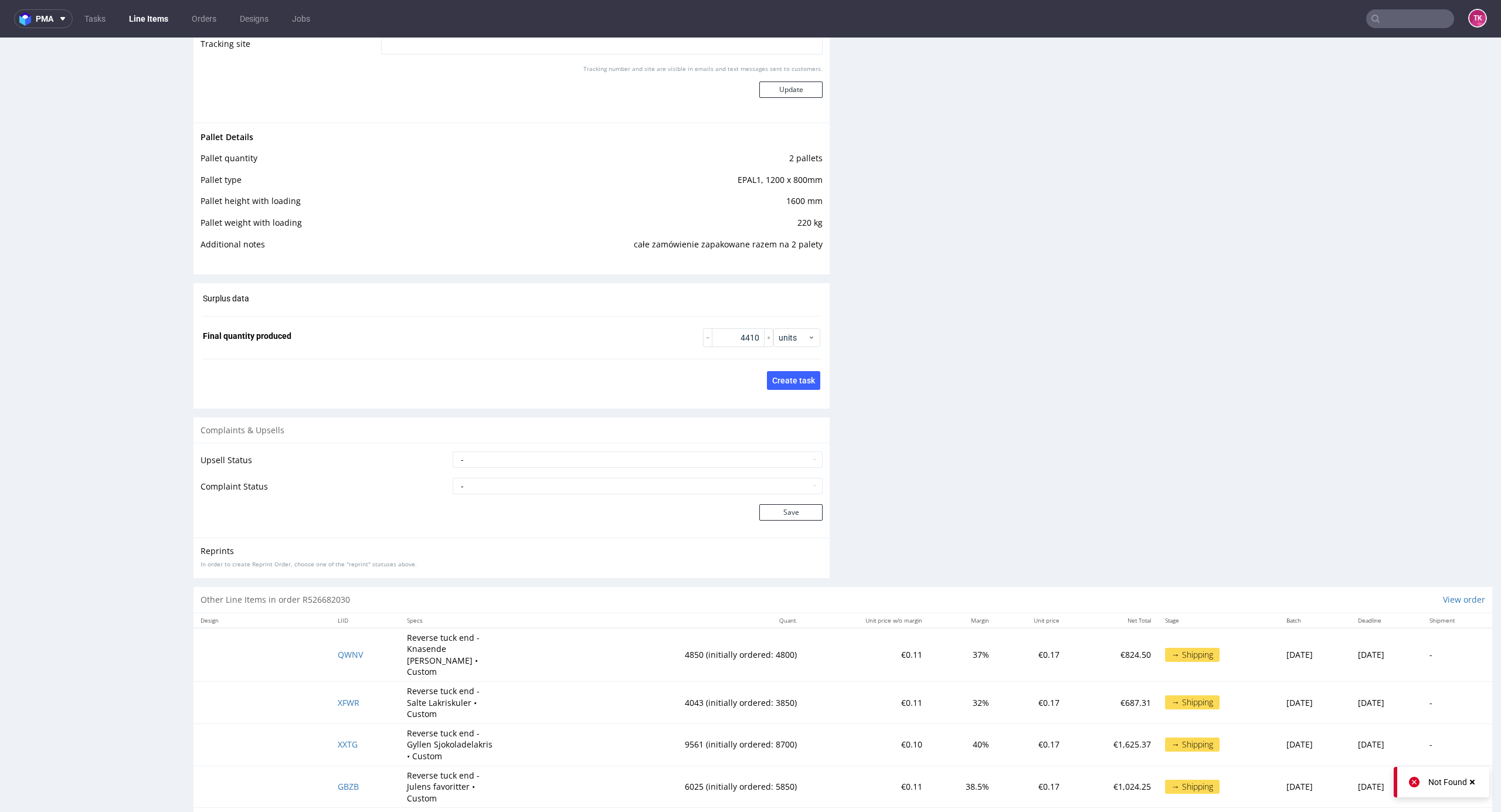
scroll to position [1855, 0]
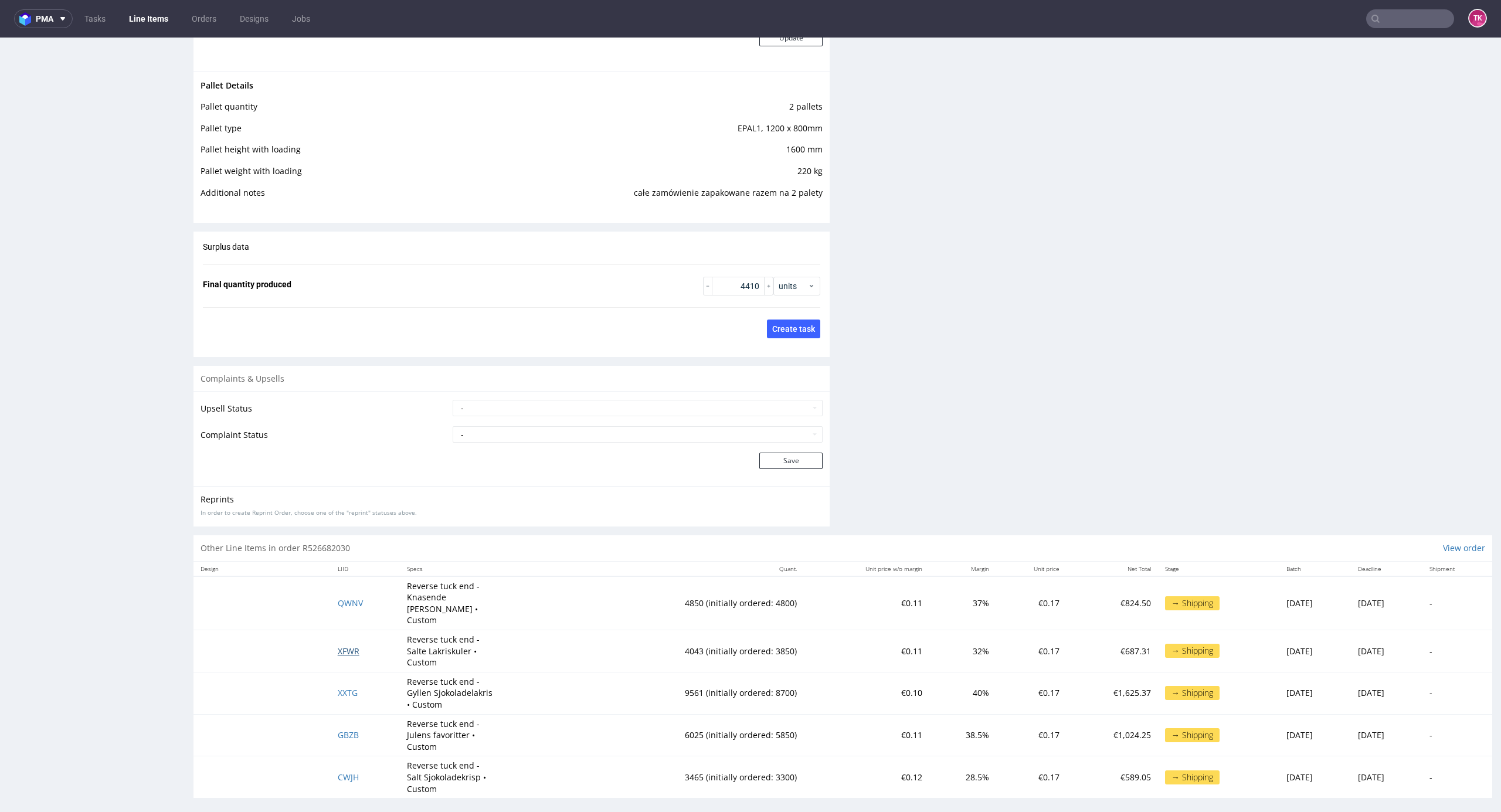
drag, startPoint x: 339, startPoint y: 641, endPoint x: 345, endPoint y: 642, distance: 6.1
click at [153, 20] on link "Line Items" at bounding box center [148, 19] width 53 height 19
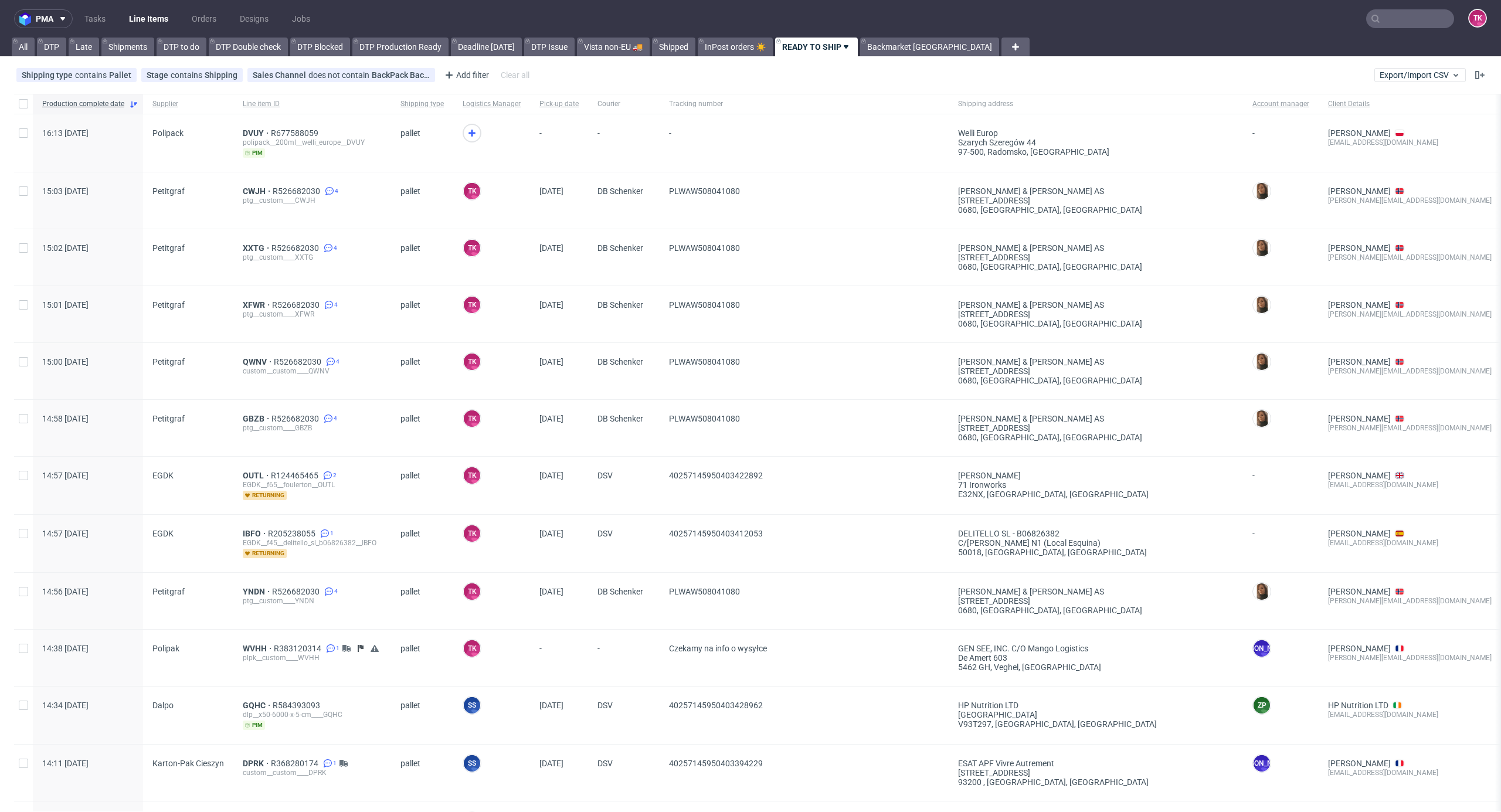
click at [173, 19] on link "Line Items" at bounding box center [148, 19] width 53 height 19
drag, startPoint x: 468, startPoint y: 139, endPoint x: 453, endPoint y: 139, distance: 15.0
click at [465, 139] on icon at bounding box center [472, 133] width 14 height 14
drag, startPoint x: 252, startPoint y: 139, endPoint x: 248, endPoint y: 130, distance: 9.8
click at [250, 139] on div "polipack__200ml__welli_europe__DVUY" at bounding box center [312, 142] width 139 height 10
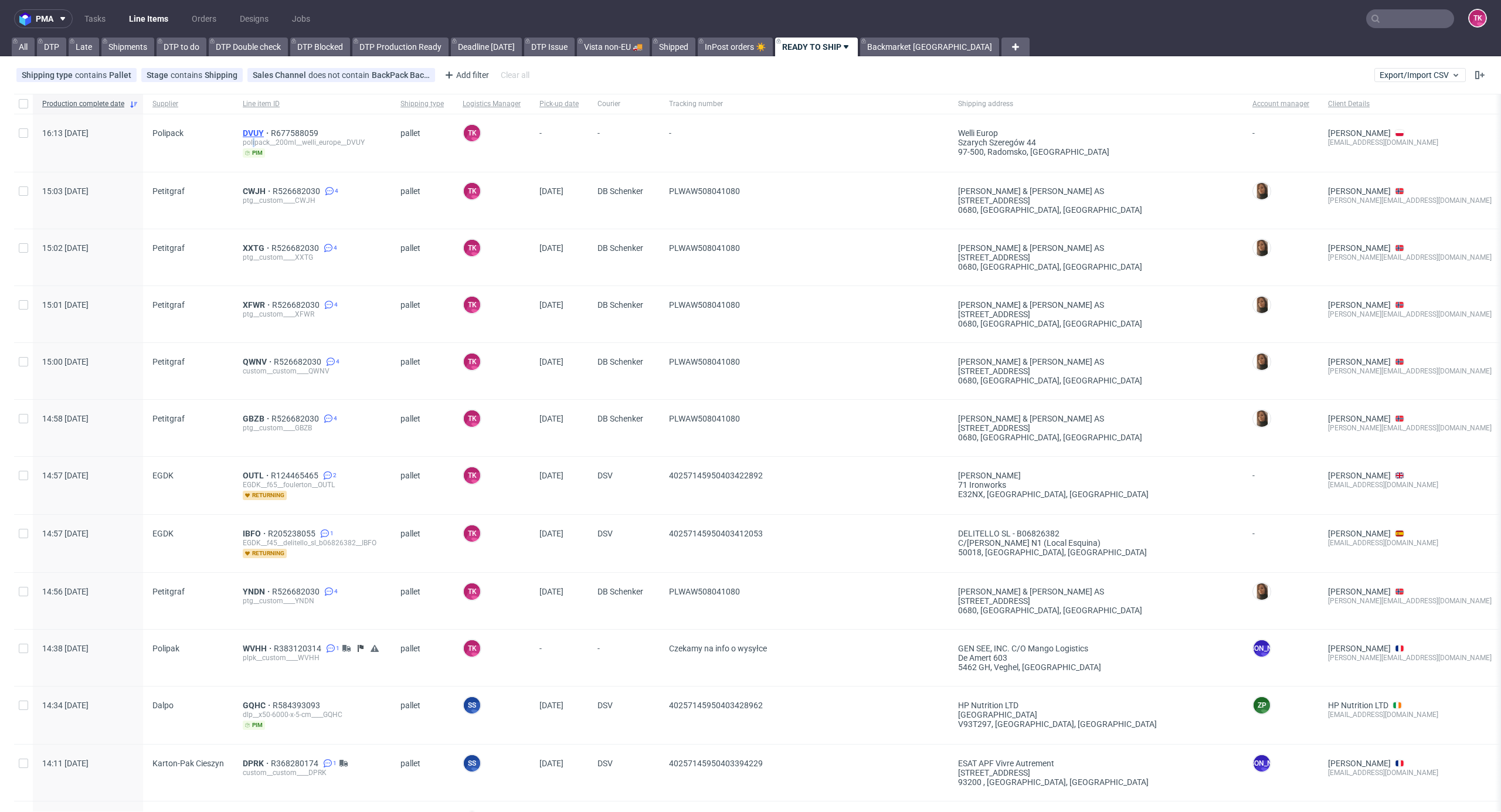
click at [248, 130] on span "DVUY" at bounding box center [257, 133] width 28 height 10
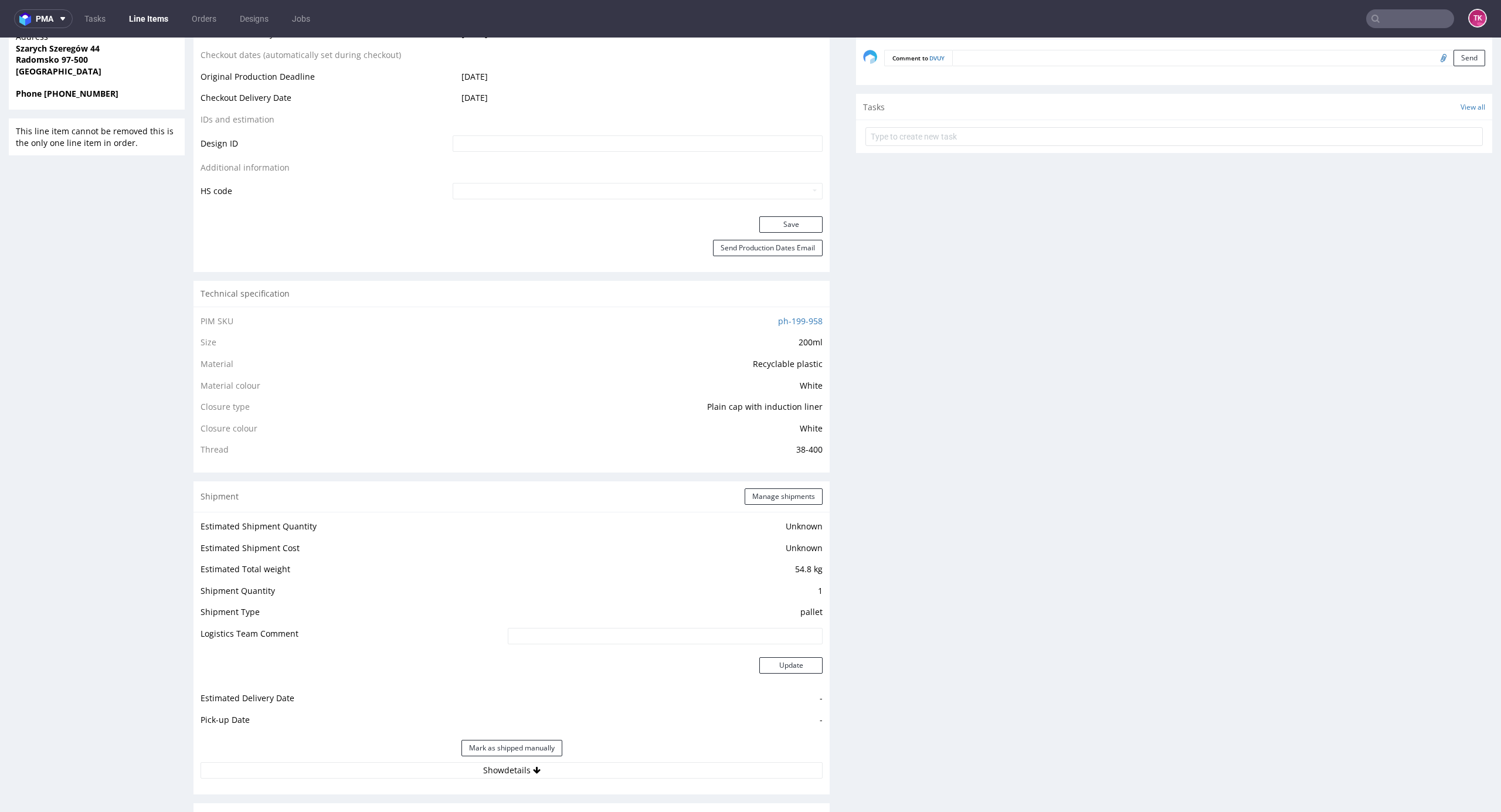
scroll to position [859, 0]
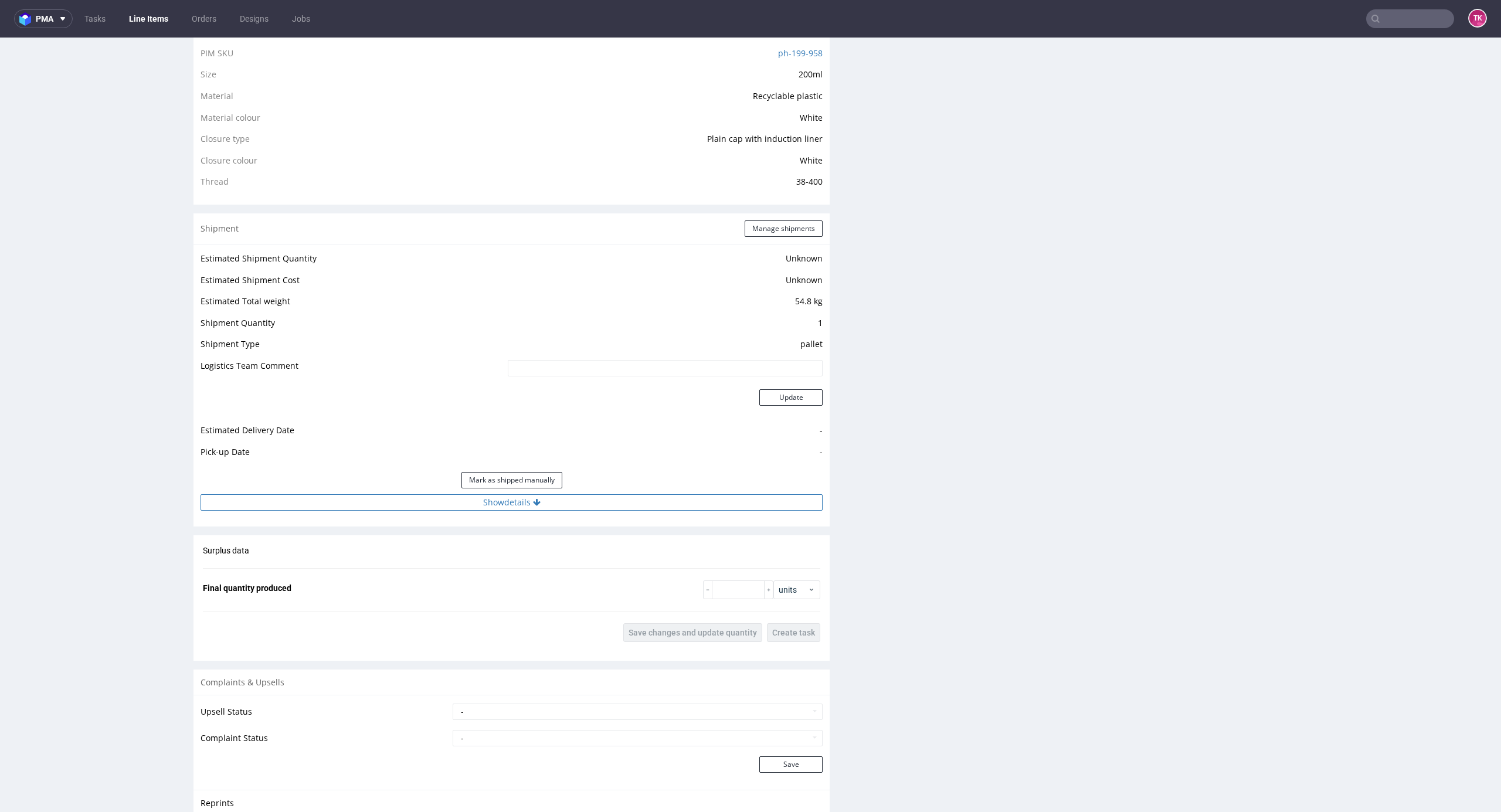
click at [685, 504] on button "Show details" at bounding box center [512, 502] width 622 height 16
click at [766, 237] on div "Shipment Manage shipments" at bounding box center [512, 228] width 637 height 30
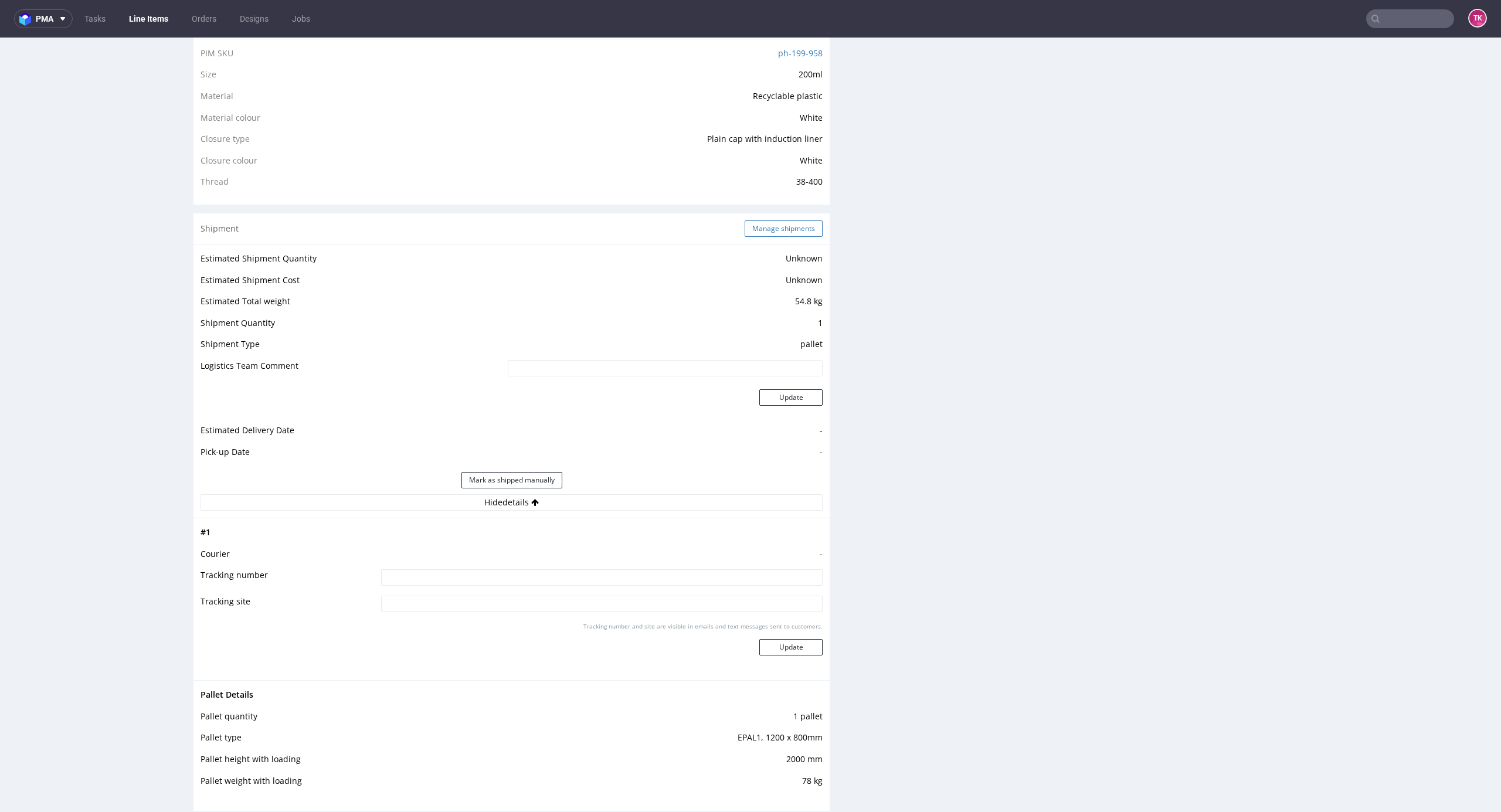
click at [765, 230] on button "Manage shipments" at bounding box center [784, 228] width 78 height 16
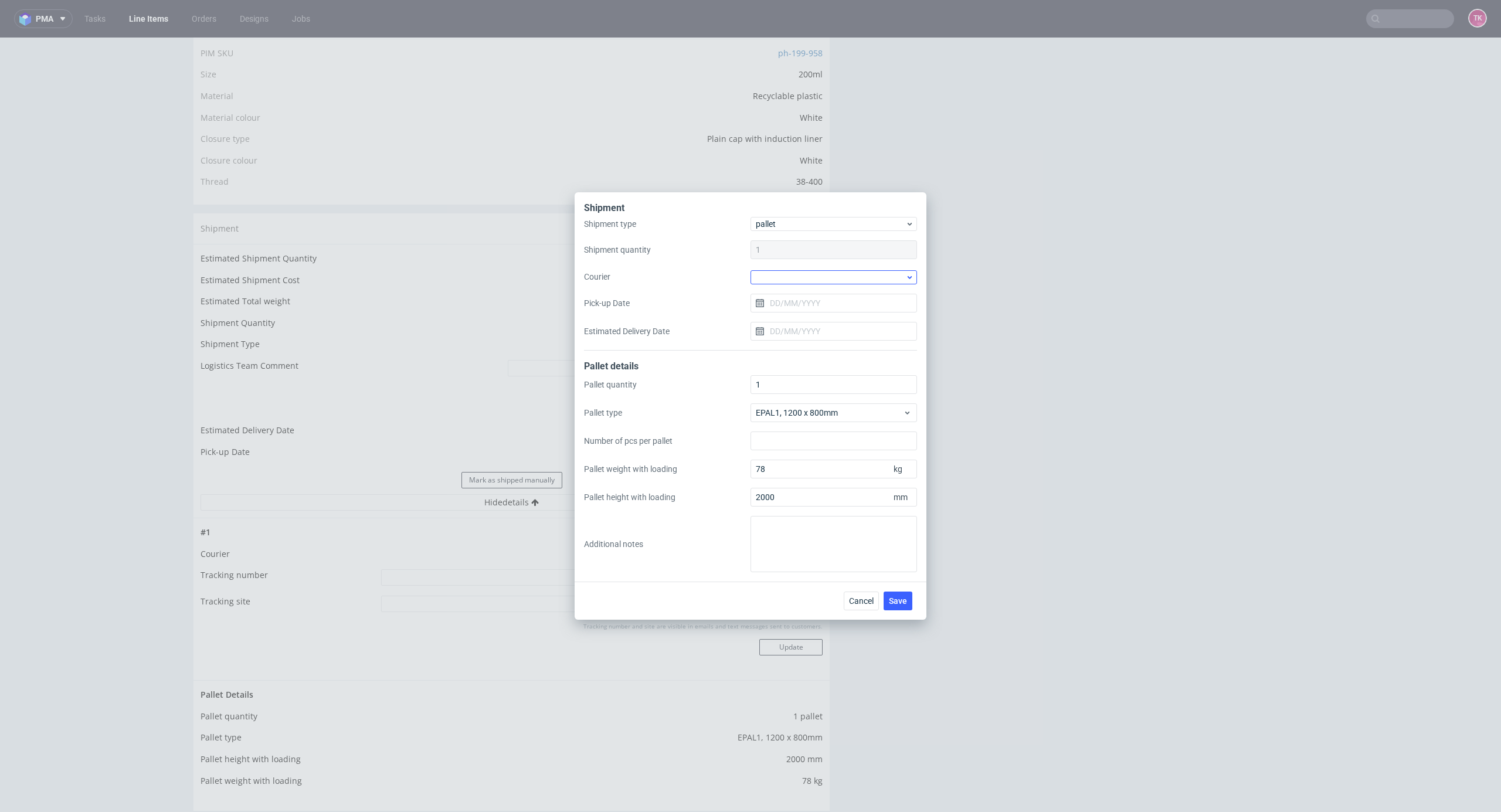
click at [817, 282] on div at bounding box center [834, 277] width 166 height 14
click at [791, 368] on div "Kuehne + Nagel" at bounding box center [834, 371] width 157 height 21
drag, startPoint x: 815, startPoint y: 286, endPoint x: 812, endPoint y: 306, distance: 20.2
click at [815, 287] on div "Shipment type pallet Shipment quantity 1 Courier Kuehne + Nagel Pick-up Date Es…" at bounding box center [750, 284] width 333 height 132
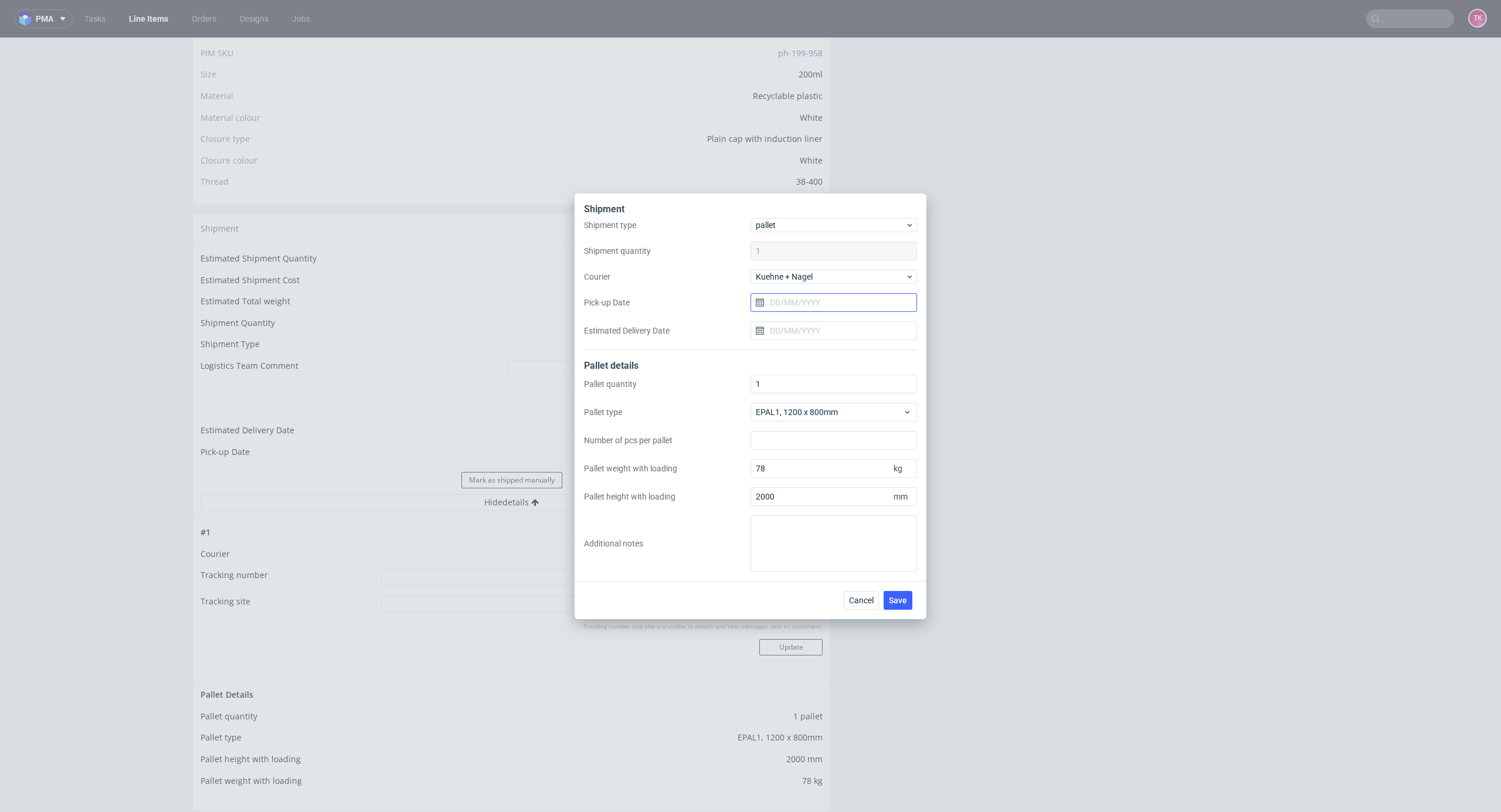
click at [812, 307] on input "Pick-up Date" at bounding box center [834, 302] width 166 height 19
click at [859, 457] on button "28" at bounding box center [853, 454] width 18 height 19
type input "[DATE]"
click at [894, 603] on span "Save" at bounding box center [898, 600] width 18 height 8
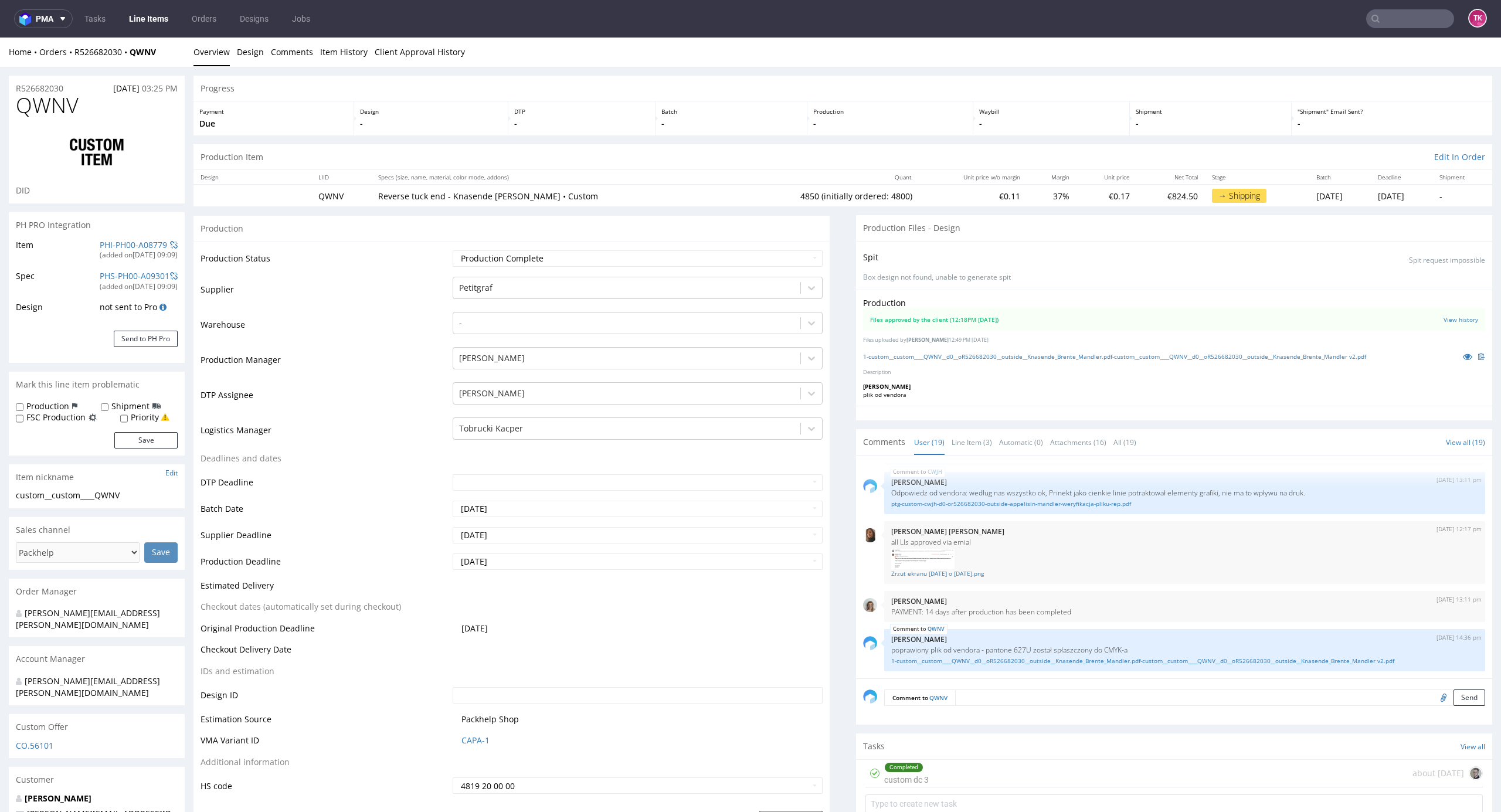
scroll to position [1541, 0]
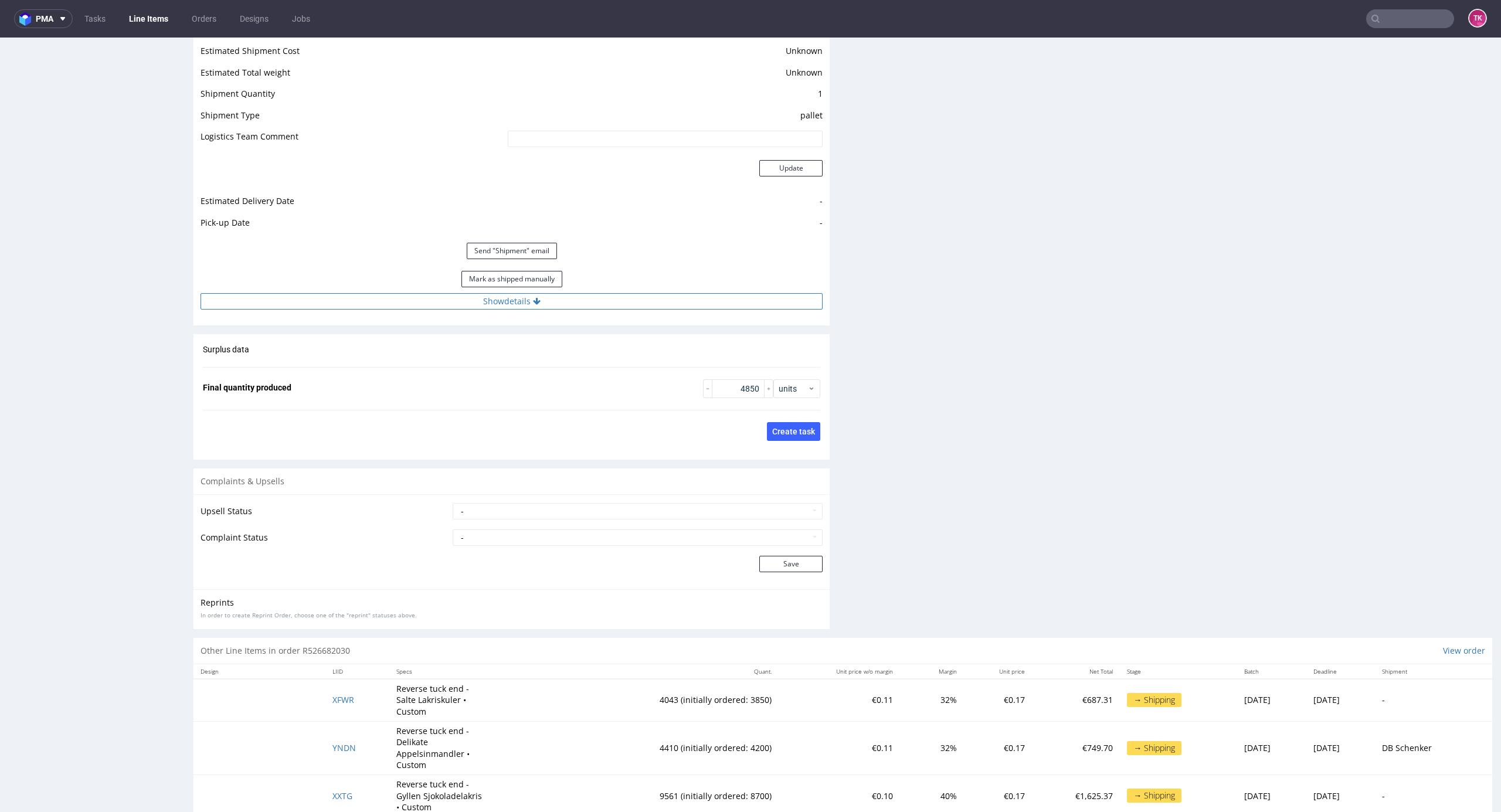
drag, startPoint x: 775, startPoint y: 294, endPoint x: 772, endPoint y: 301, distance: 7.6
click at [773, 297] on div "Estimated Shipment Quantity Unknown Estimated Shipment Cost Unknown Estimated T…" at bounding box center [512, 166] width 637 height 302
click at [770, 303] on button "Show details" at bounding box center [512, 301] width 622 height 16
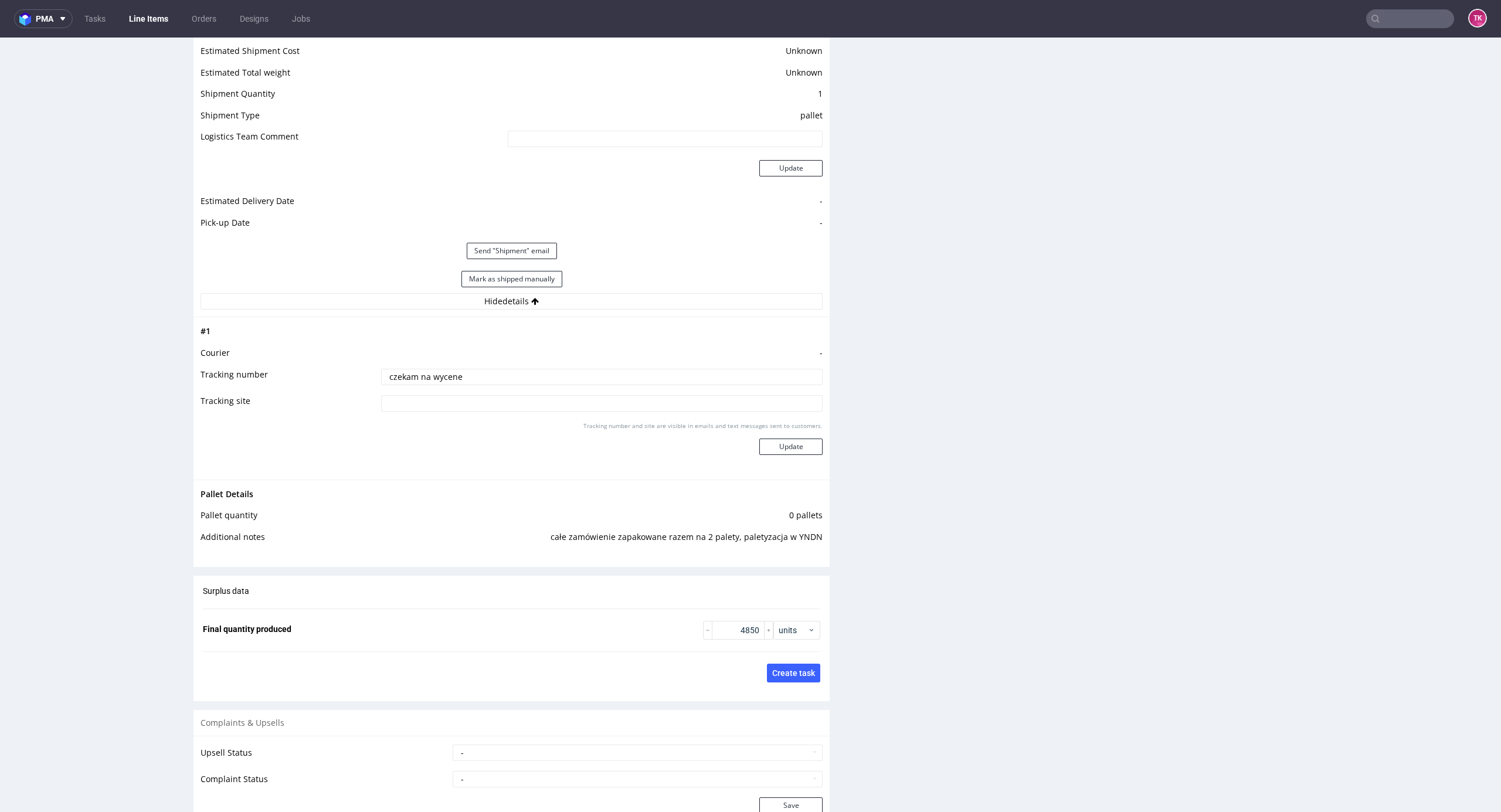
drag, startPoint x: 629, startPoint y: 367, endPoint x: 622, endPoint y: 376, distance: 11.4
click at [624, 371] on tbody "# 1 Courier - Tracking number czekam na wycene Tracking site Tracking number an…" at bounding box center [512, 398] width 622 height 148
drag, startPoint x: 622, startPoint y: 376, endPoint x: 105, endPoint y: 396, distance: 517.4
paste input "PLWAW508041080"
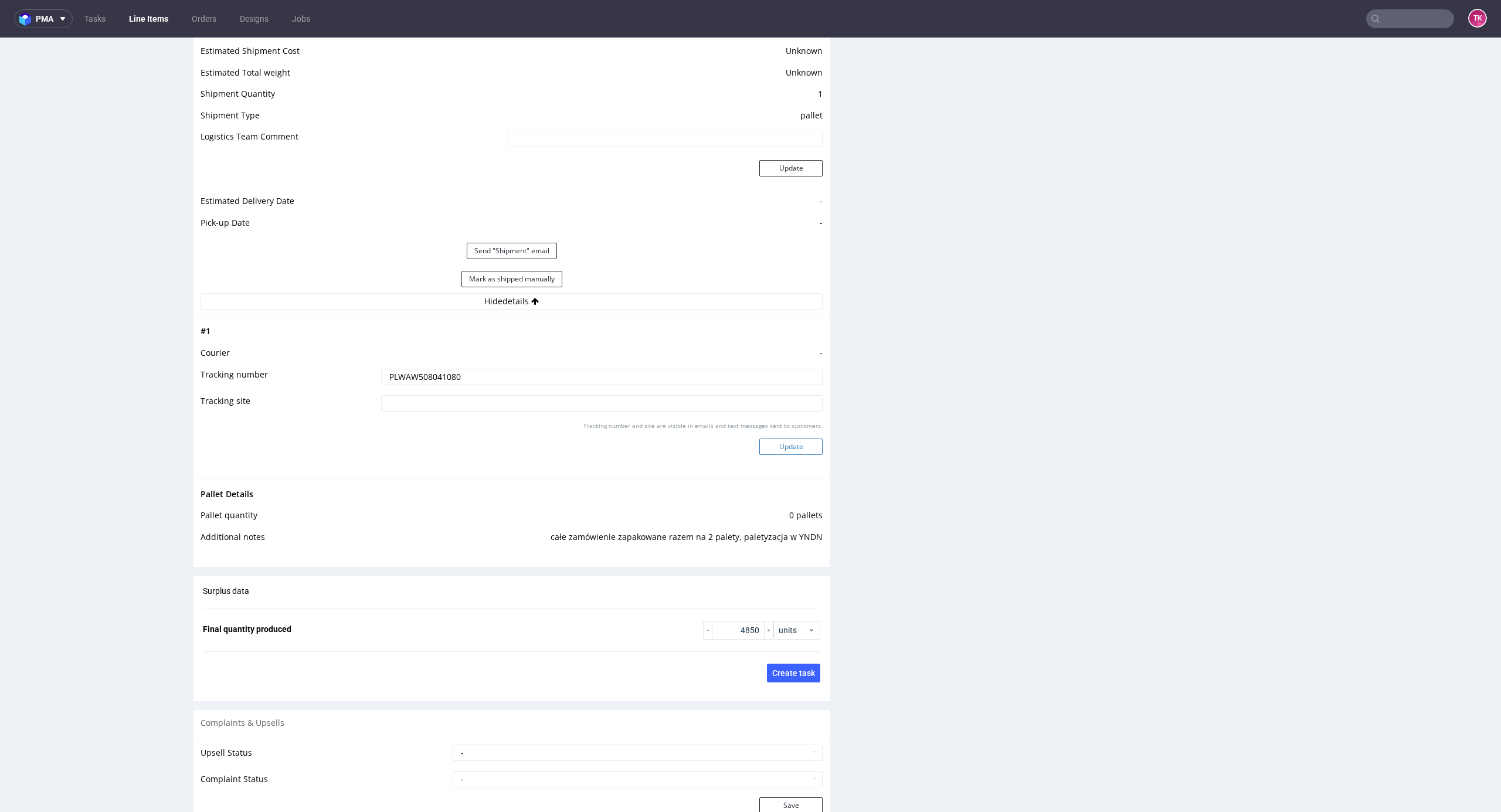
type input "PLWAW508041080"
click at [759, 445] on button "Update" at bounding box center [791, 446] width 63 height 16
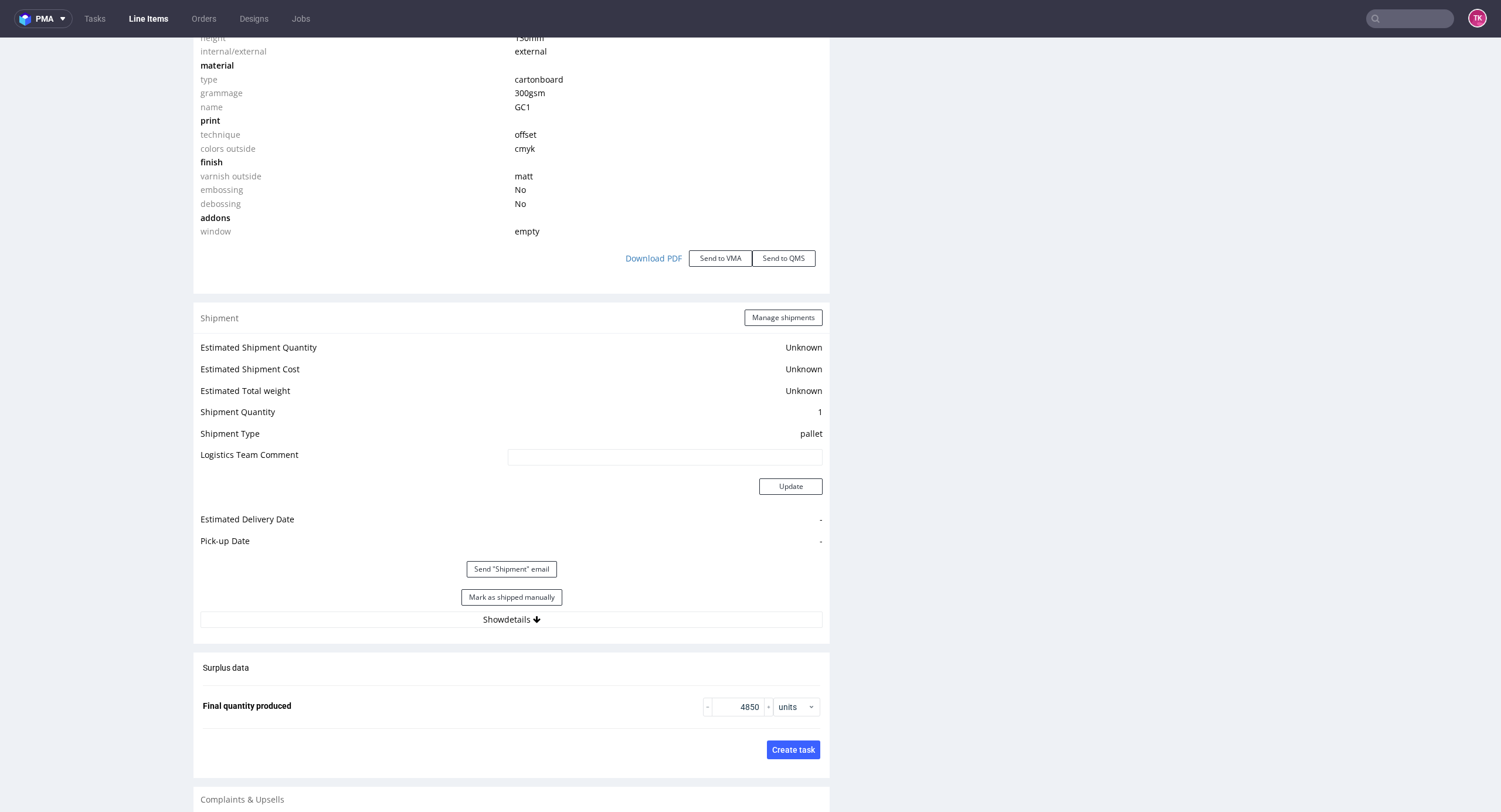
scroll to position [714, 0]
click at [756, 311] on button "Manage shipments" at bounding box center [784, 318] width 78 height 16
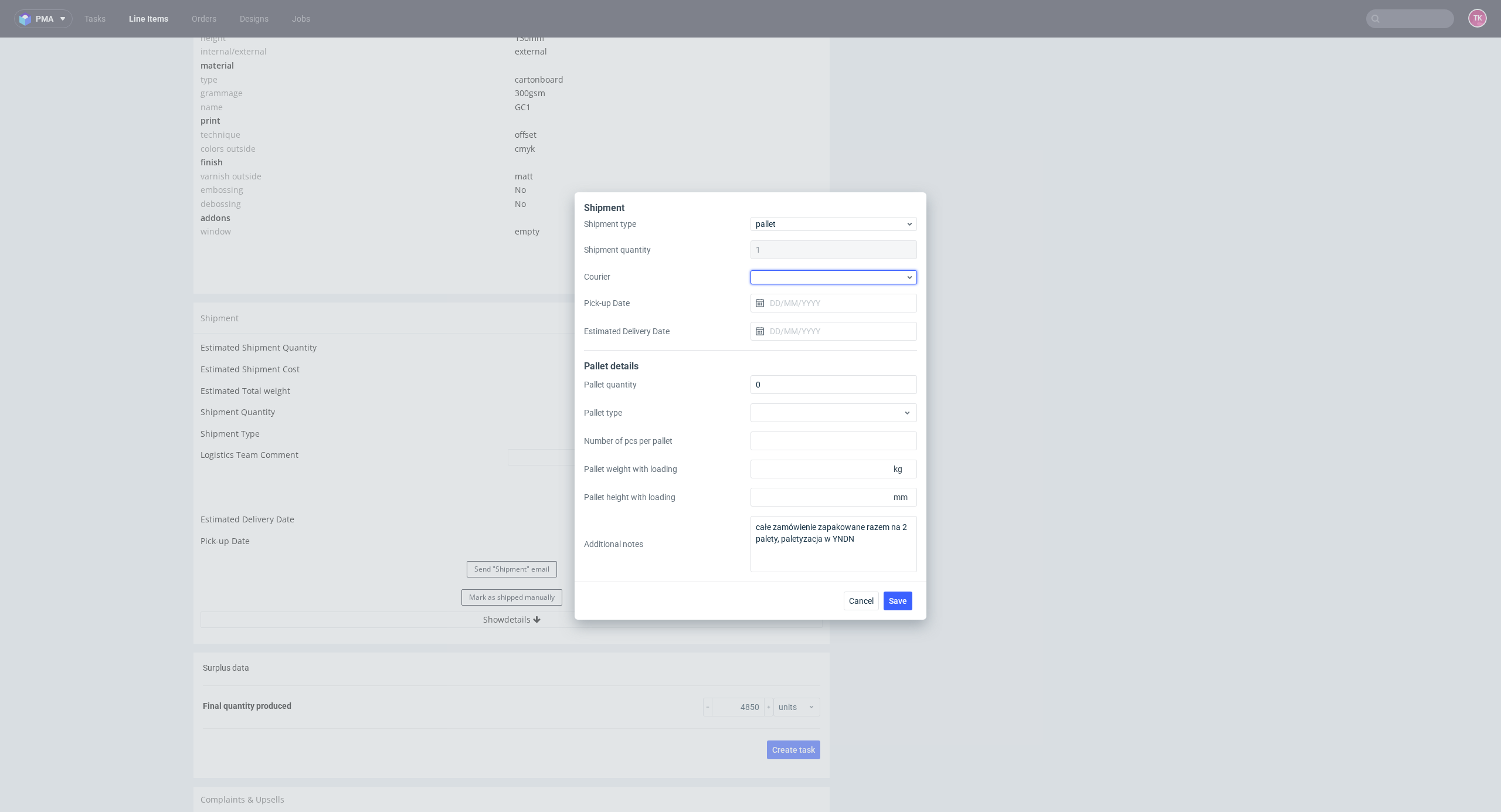
drag, startPoint x: 823, startPoint y: 273, endPoint x: 826, endPoint y: 286, distance: 13.3
click at [823, 274] on div at bounding box center [834, 277] width 166 height 14
click at [819, 338] on div "DB Schenker" at bounding box center [834, 344] width 157 height 21
click at [819, 299] on input "Pick-up Date" at bounding box center [834, 302] width 166 height 19
click at [855, 458] on span "28" at bounding box center [853, 455] width 10 height 12
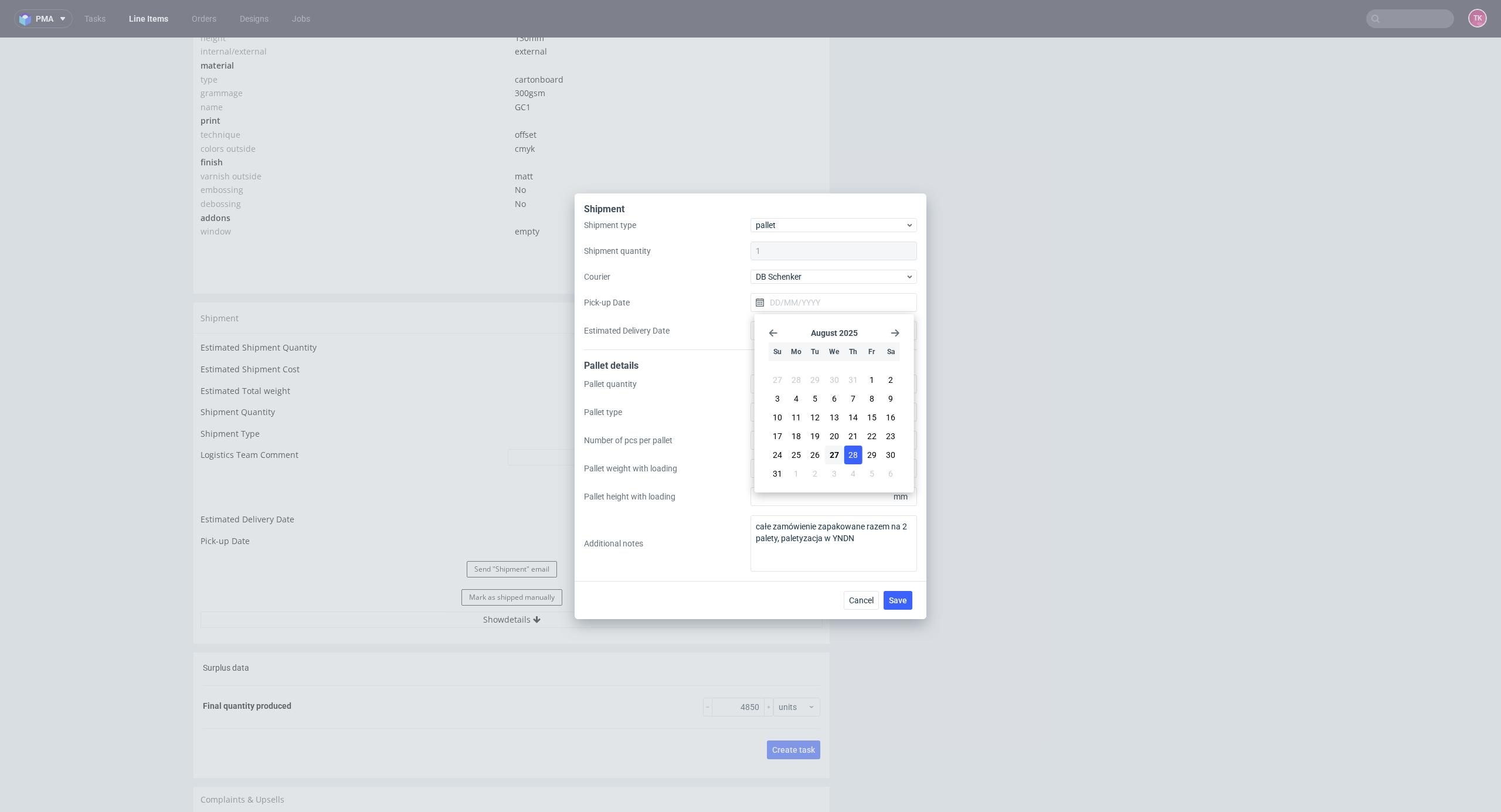
type input "[DATE]"
click at [892, 602] on span "Save" at bounding box center [898, 600] width 18 height 8
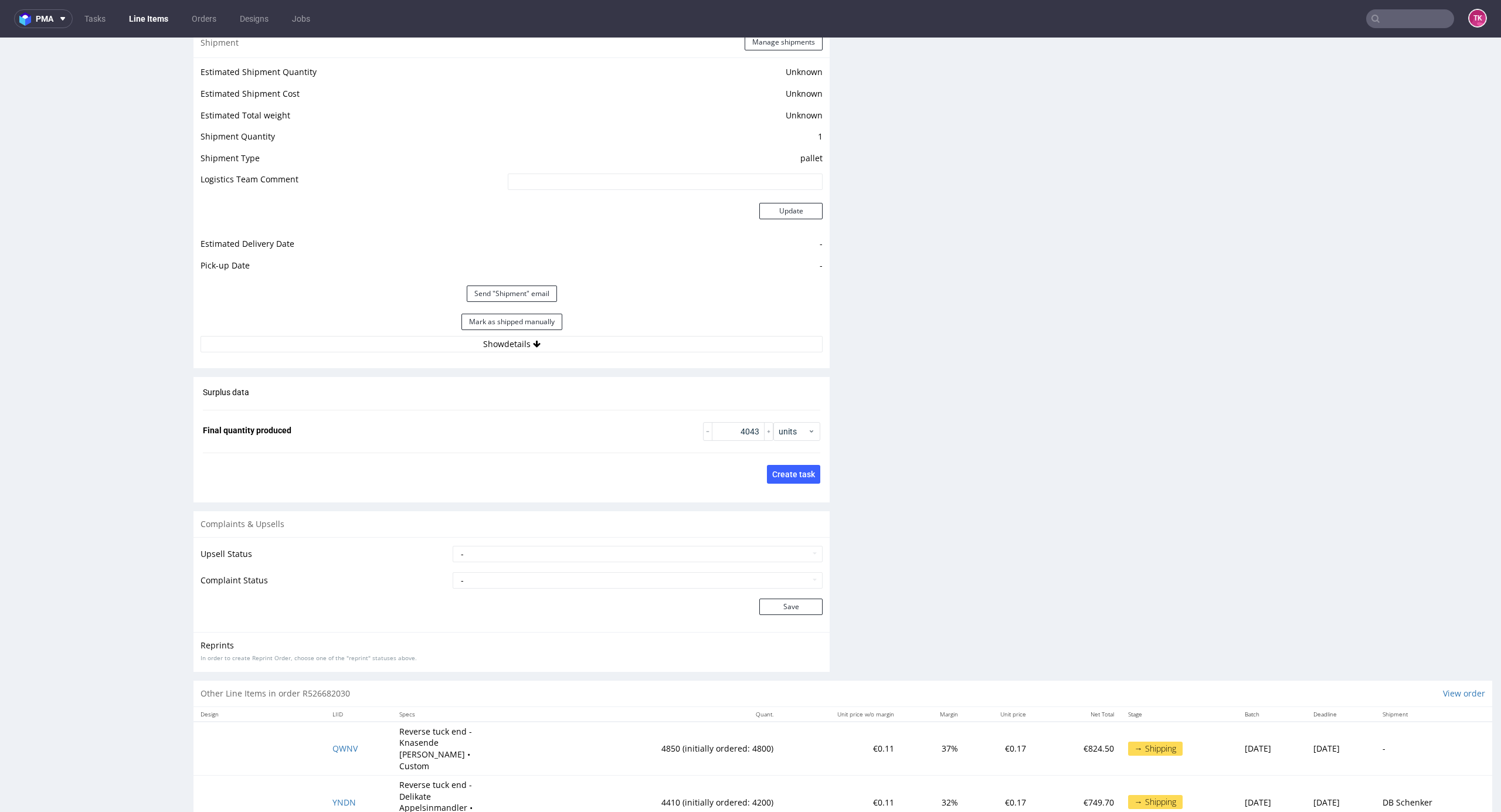
scroll to position [1399, 0]
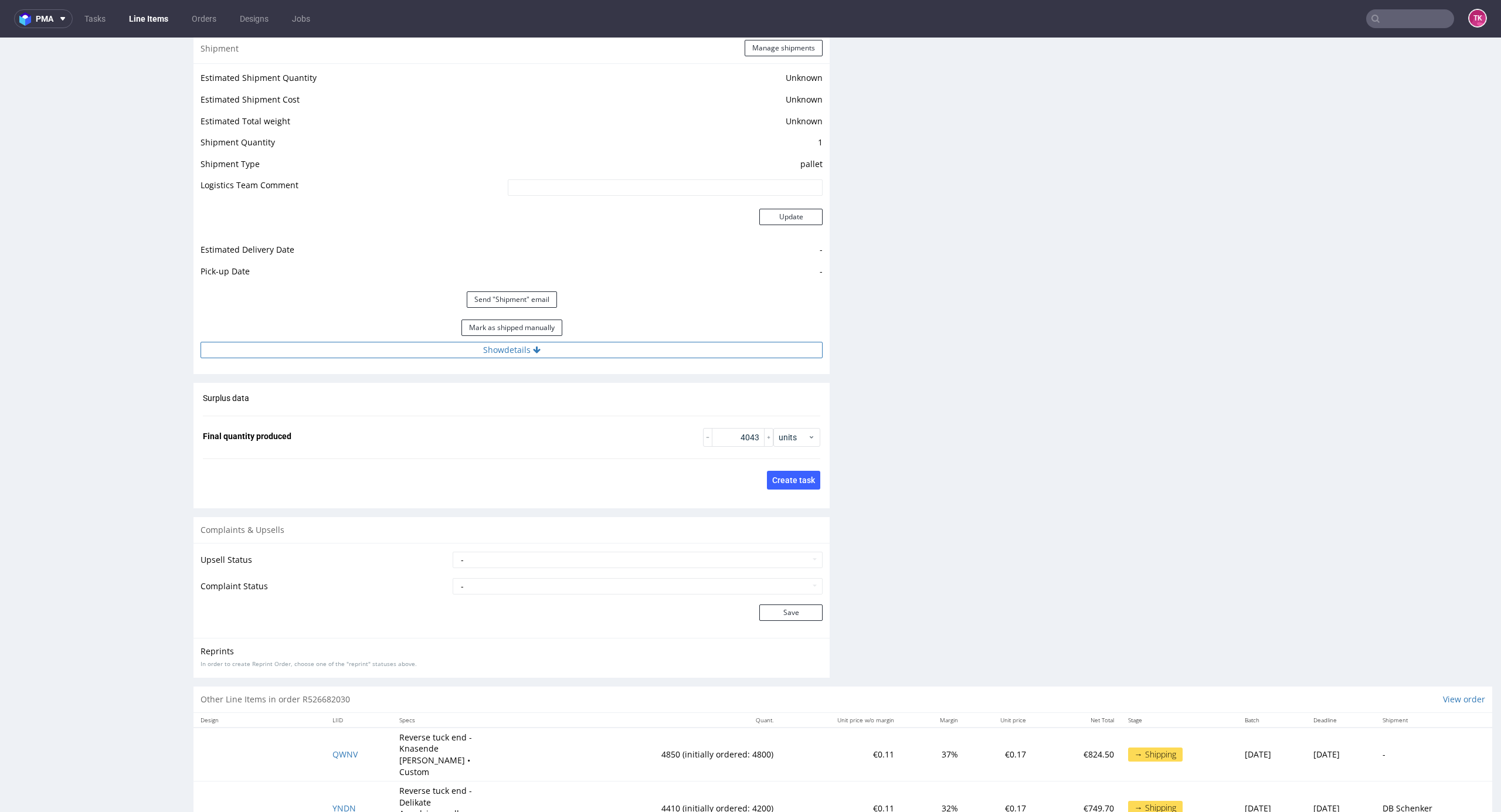
click at [543, 349] on button "Show details" at bounding box center [512, 349] width 622 height 16
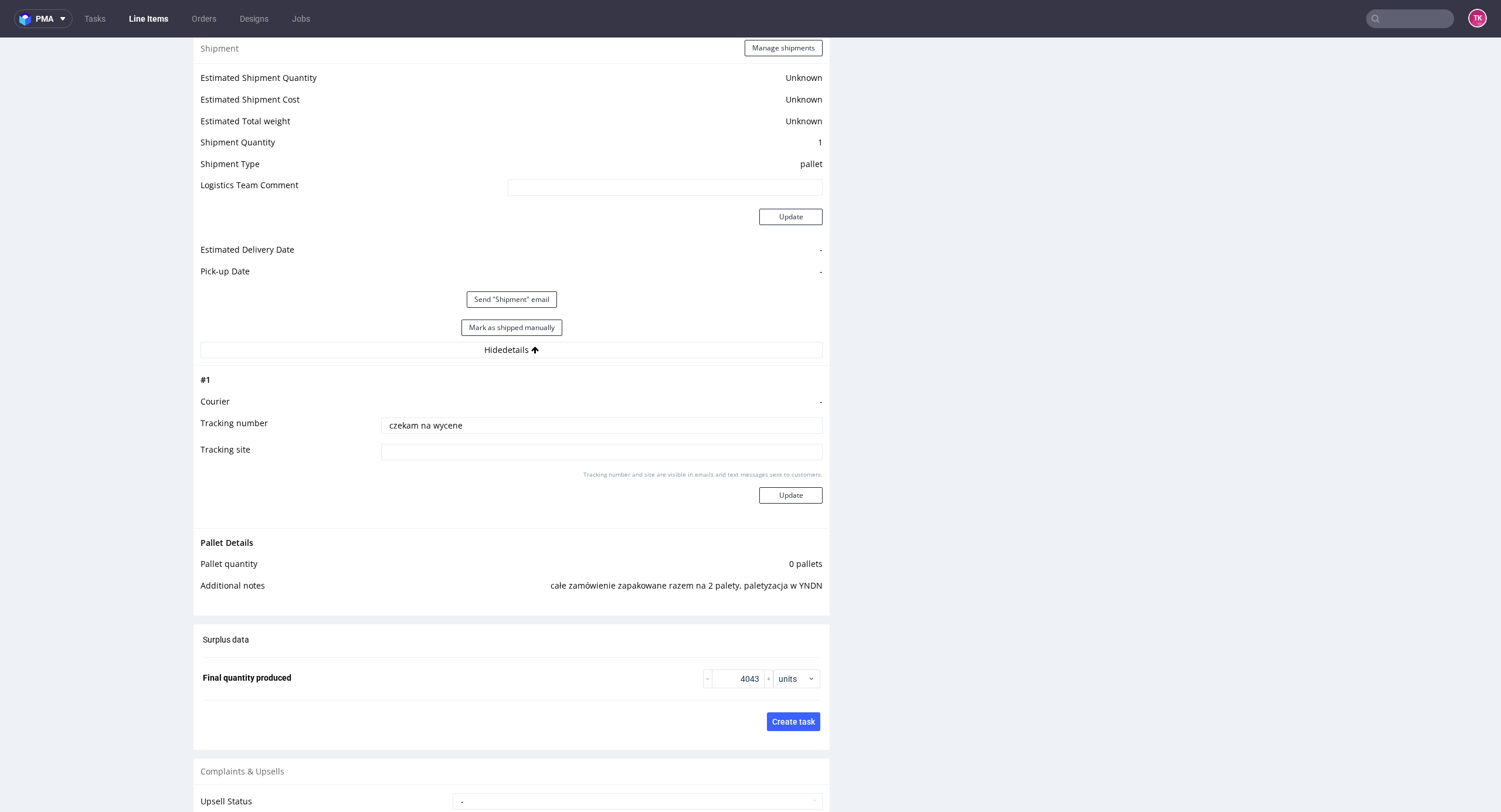
drag, startPoint x: 526, startPoint y: 420, endPoint x: 71, endPoint y: 453, distance: 456.2
paste input "PLWAW508041080"
type input "PLWAW508041080"
click at [768, 493] on button "Update" at bounding box center [791, 495] width 63 height 16
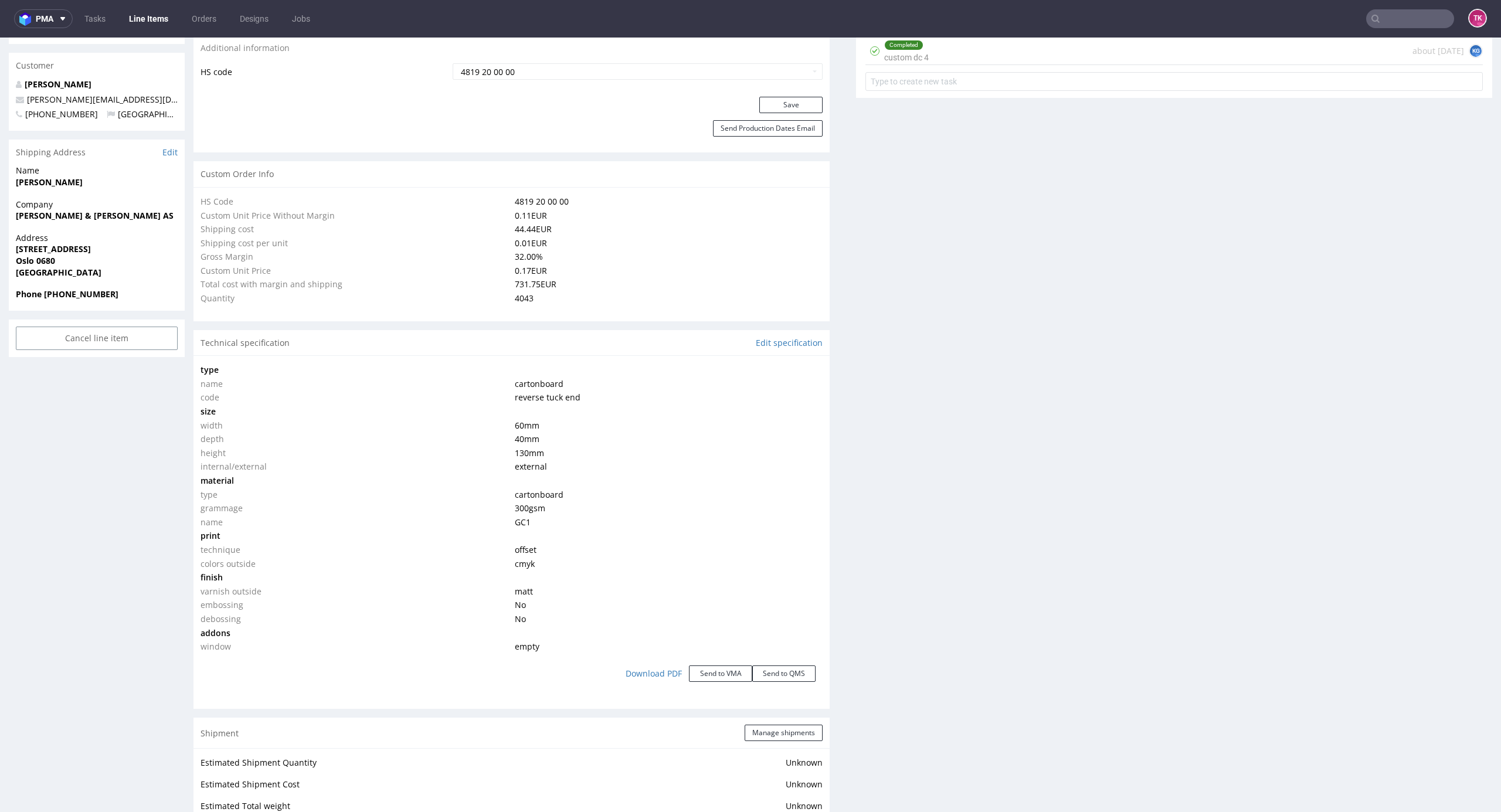
scroll to position [714, 0]
click at [775, 737] on button "Manage shipments" at bounding box center [784, 732] width 78 height 16
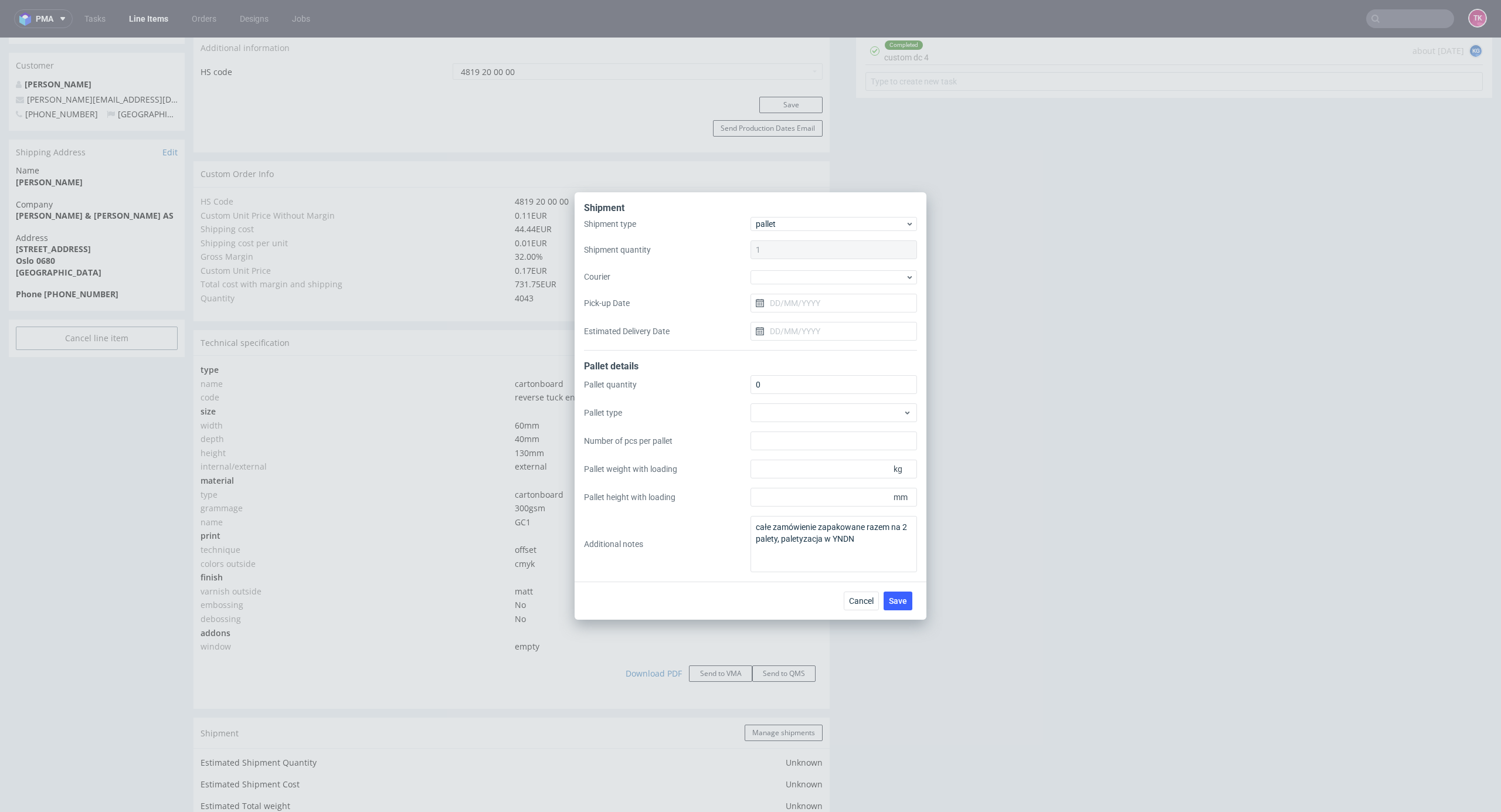
click at [850, 261] on div "Shipment type pallet Shipment quantity 1 Courier Pick-up Date Estimated Deliver…" at bounding box center [750, 283] width 333 height 133
click at [850, 268] on div at bounding box center [834, 276] width 166 height 16
drag, startPoint x: 836, startPoint y: 343, endPoint x: 843, endPoint y: 328, distance: 16.6
click at [836, 342] on div "DB Schenker" at bounding box center [834, 344] width 157 height 21
click at [848, 303] on input "Pick-up Date" at bounding box center [834, 302] width 166 height 19
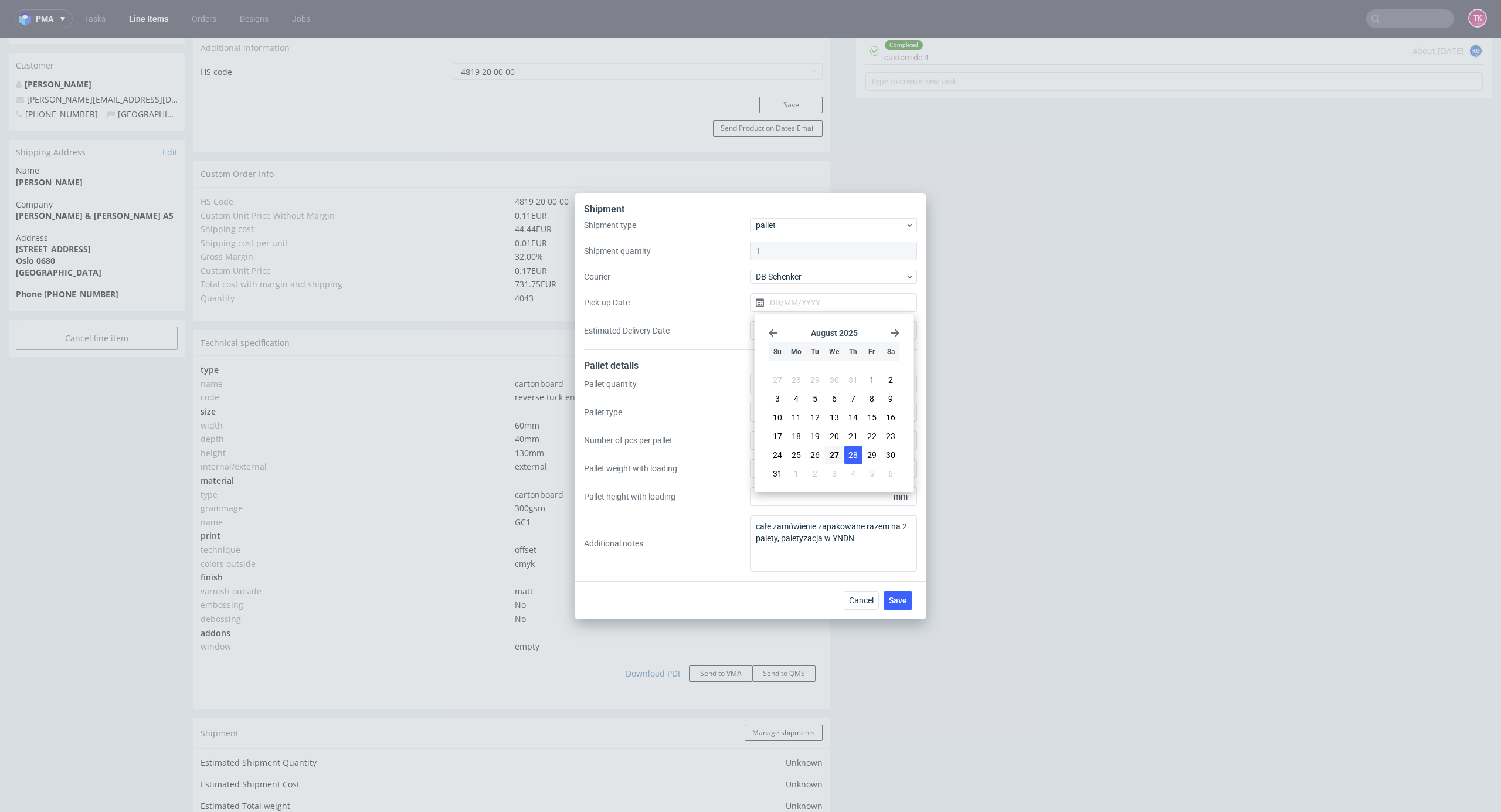
click at [857, 456] on span "28" at bounding box center [853, 455] width 10 height 12
type input "[DATE]"
click at [902, 608] on button "Save" at bounding box center [898, 600] width 29 height 19
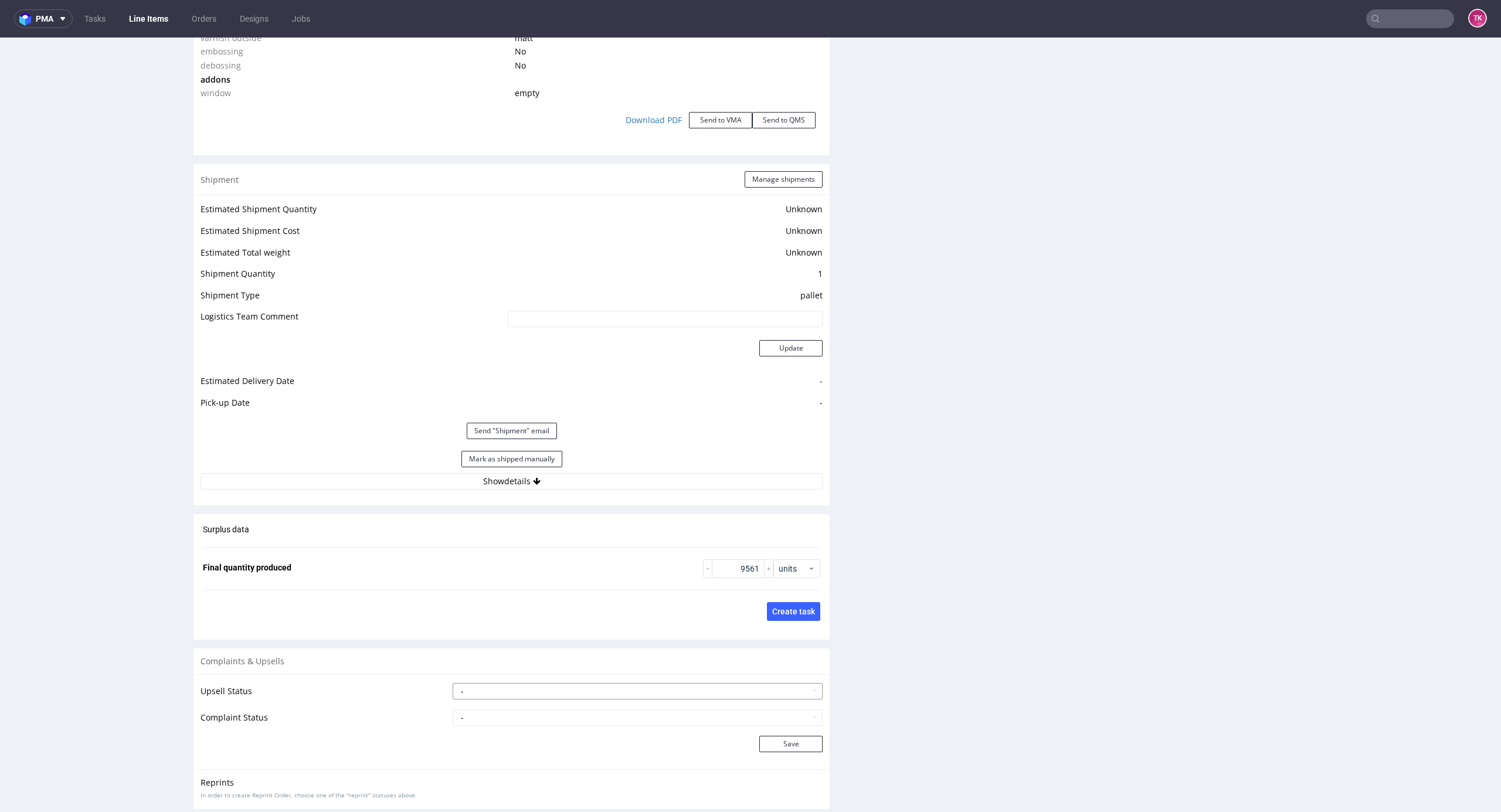
scroll to position [1447, 0]
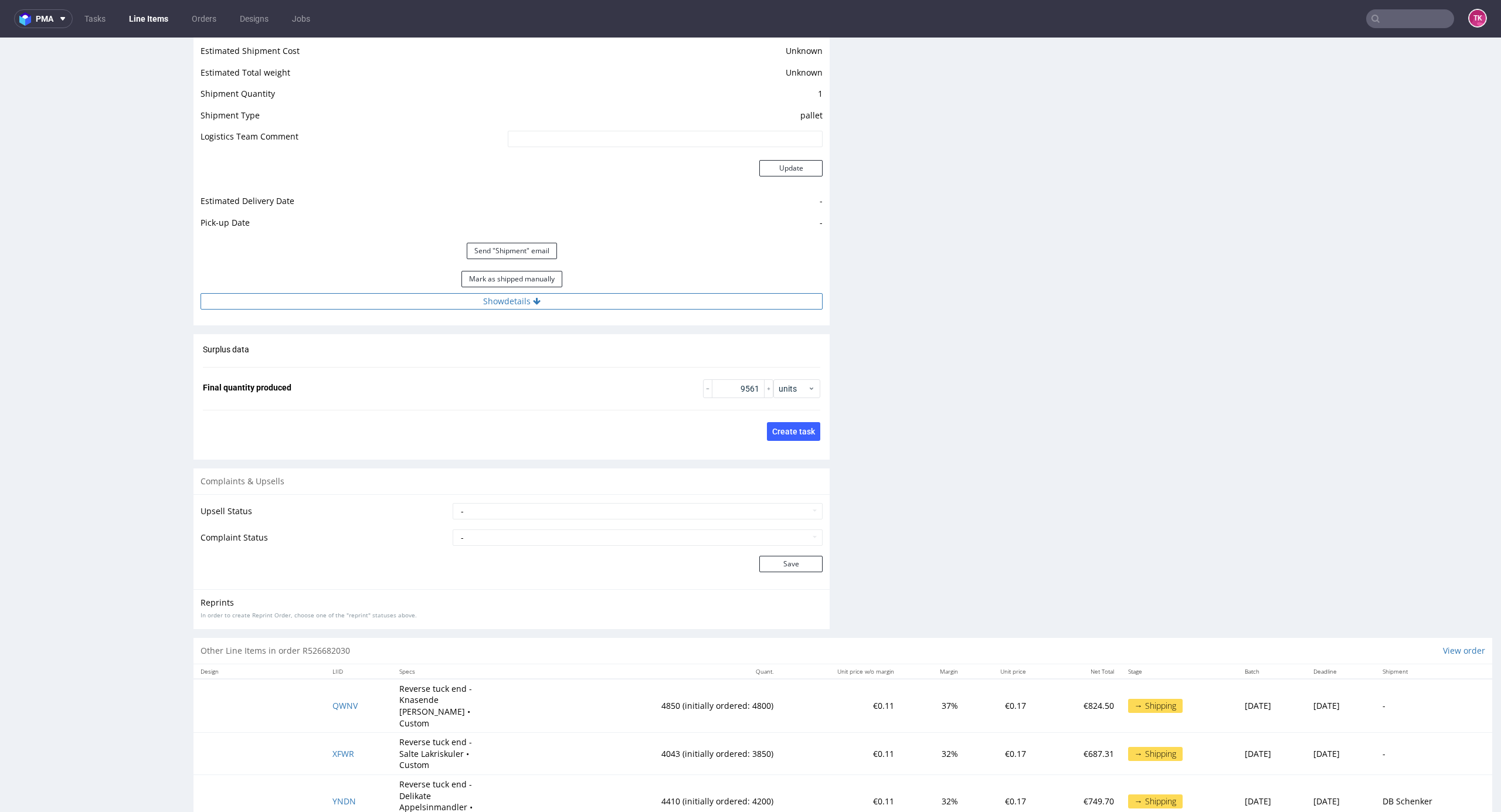
click at [658, 299] on button "Show details" at bounding box center [512, 301] width 622 height 16
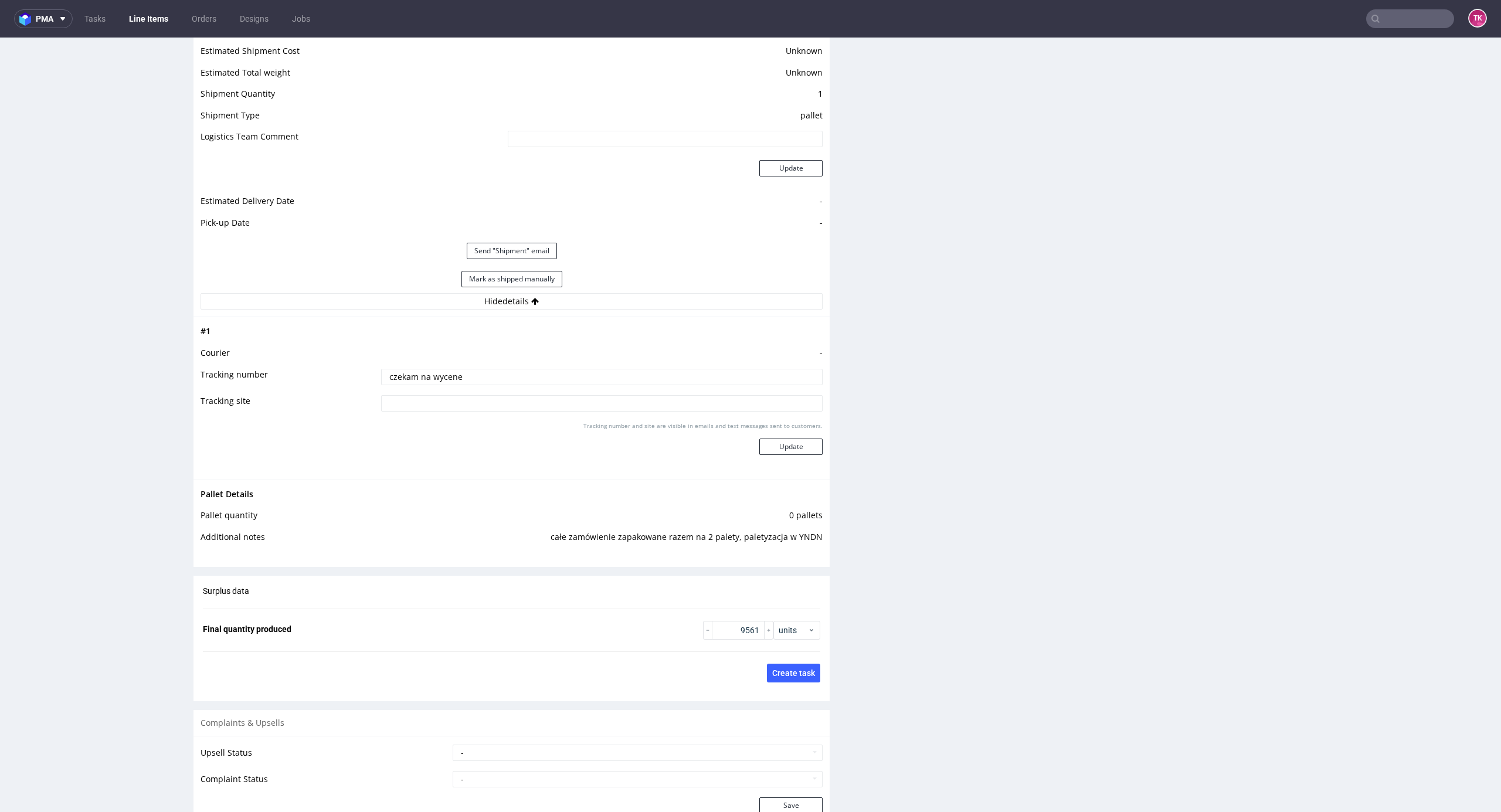
drag, startPoint x: 488, startPoint y: 389, endPoint x: 348, endPoint y: 407, distance: 141.2
click at [306, 417] on tbody "# 1 Courier - Tracking number czekam na wycene Tracking site Tracking number an…" at bounding box center [512, 398] width 622 height 148
paste input "PLWAW508041080"
type input "PLWAW508041080"
drag, startPoint x: 773, startPoint y: 444, endPoint x: 819, endPoint y: 392, distance: 69.4
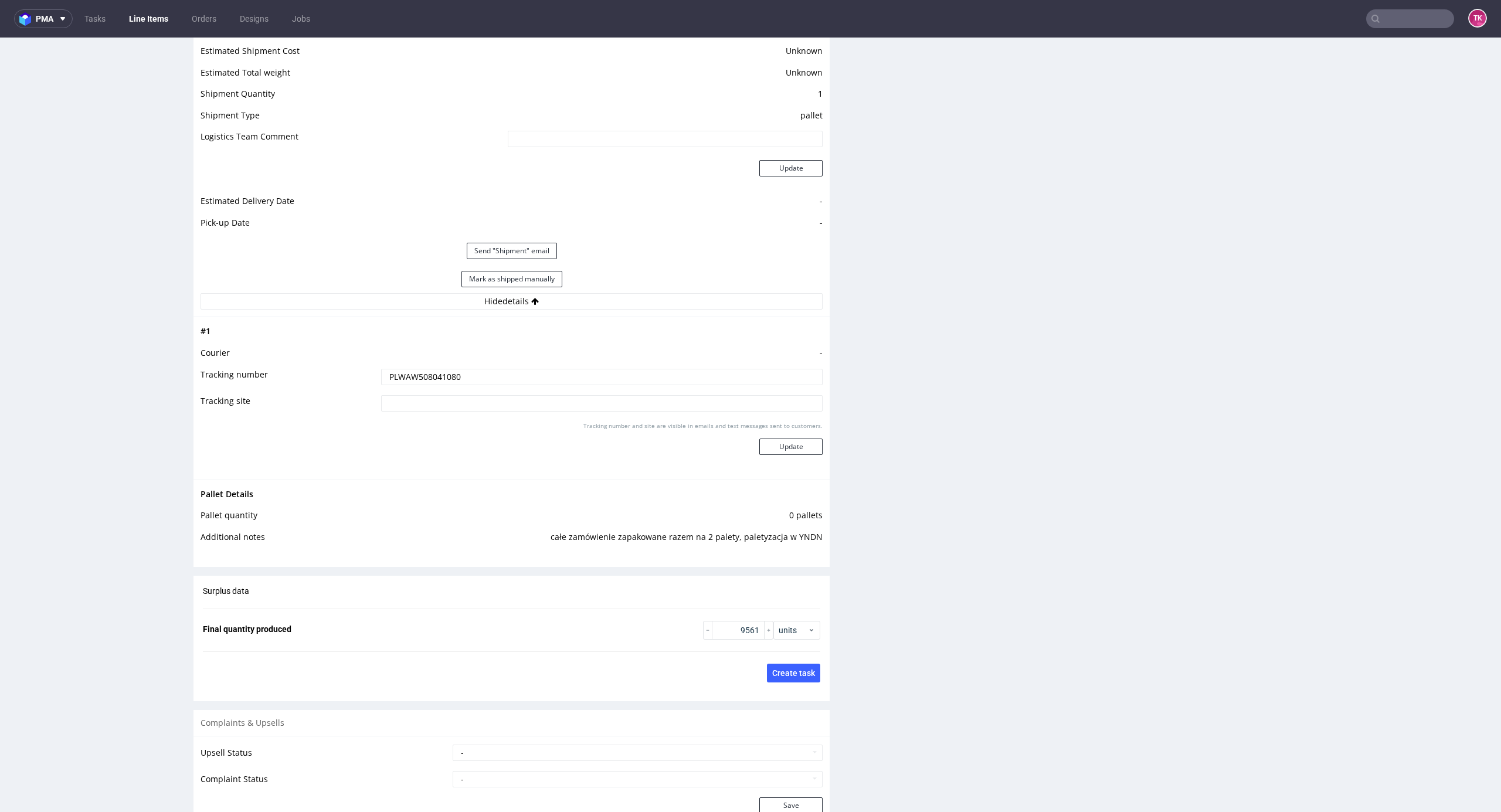
click at [770, 444] on button "Update" at bounding box center [791, 446] width 63 height 16
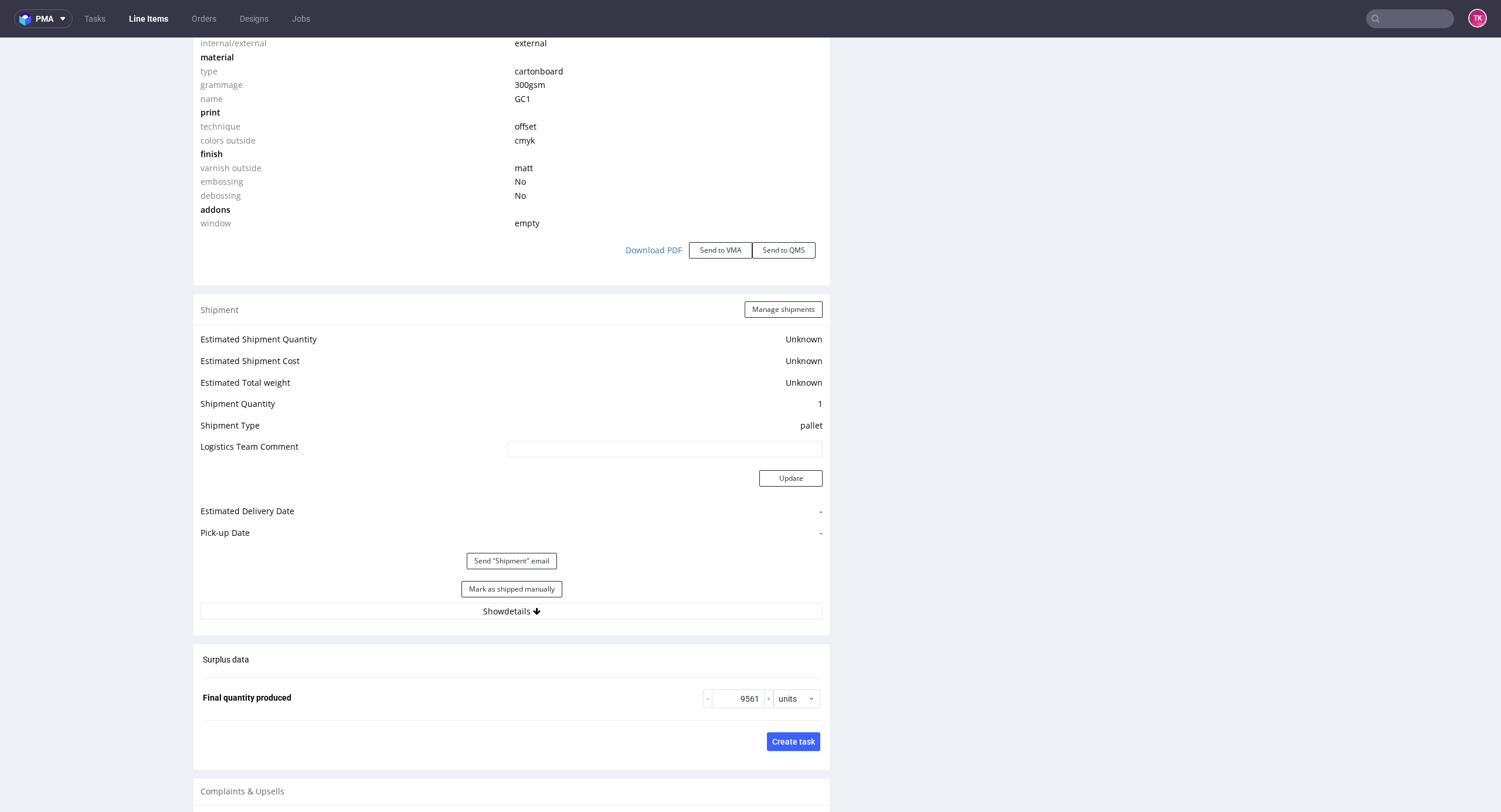
scroll to position [1135, 0]
click at [760, 322] on div "Shipment Manage shipments" at bounding box center [512, 312] width 637 height 30
click at [762, 315] on button "Manage shipments" at bounding box center [784, 312] width 78 height 16
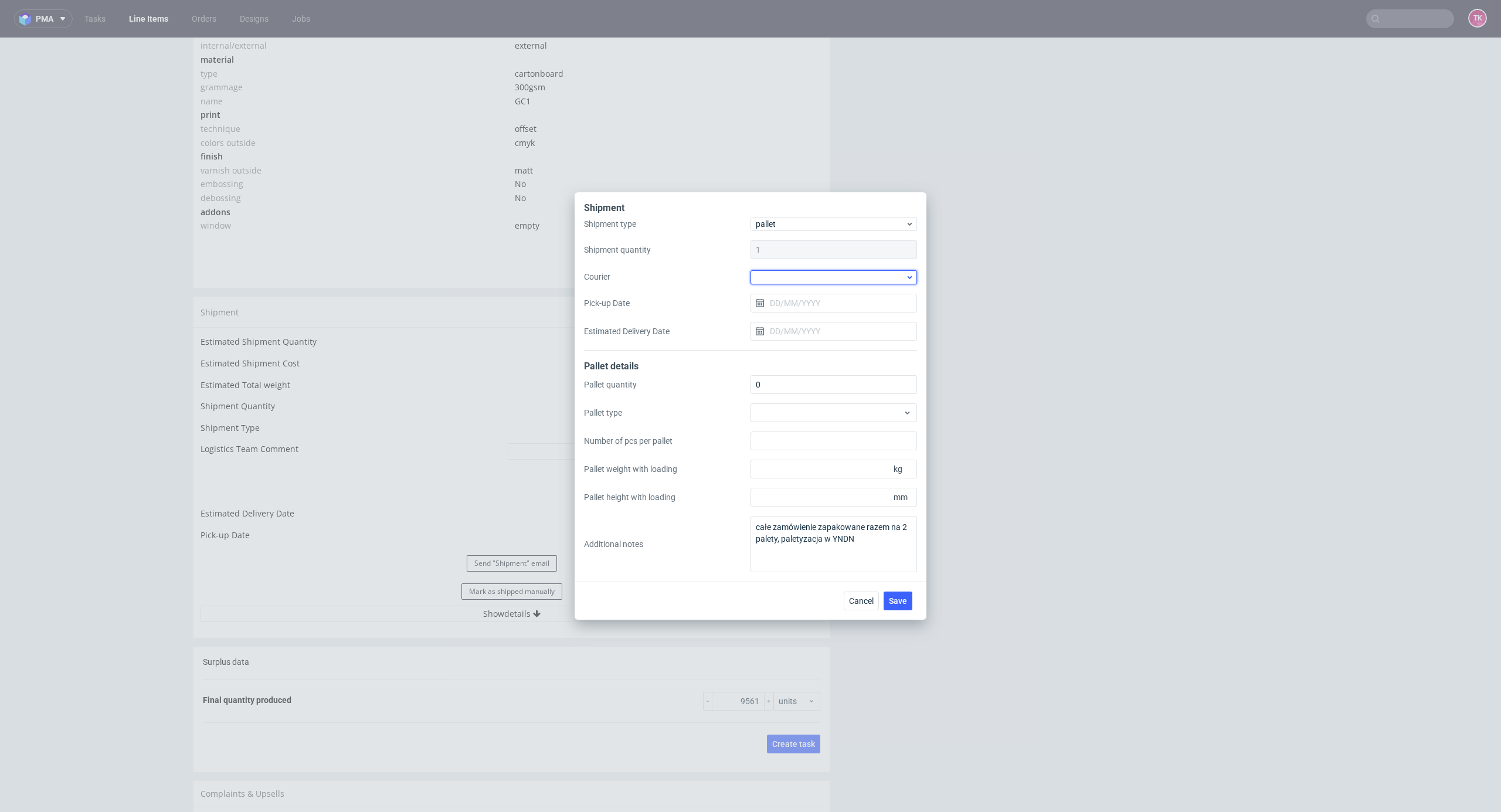
click at [824, 272] on div at bounding box center [834, 277] width 166 height 14
drag, startPoint x: 841, startPoint y: 347, endPoint x: 836, endPoint y: 324, distance: 23.5
click at [840, 343] on div "DB Schenker" at bounding box center [834, 344] width 157 height 21
click at [836, 318] on div "Shipment type pallet Shipment quantity 1 Courier DB Schenker Pick-up Date Estim…" at bounding box center [750, 284] width 333 height 132
click at [841, 308] on input "Pick-up Date" at bounding box center [834, 302] width 166 height 19
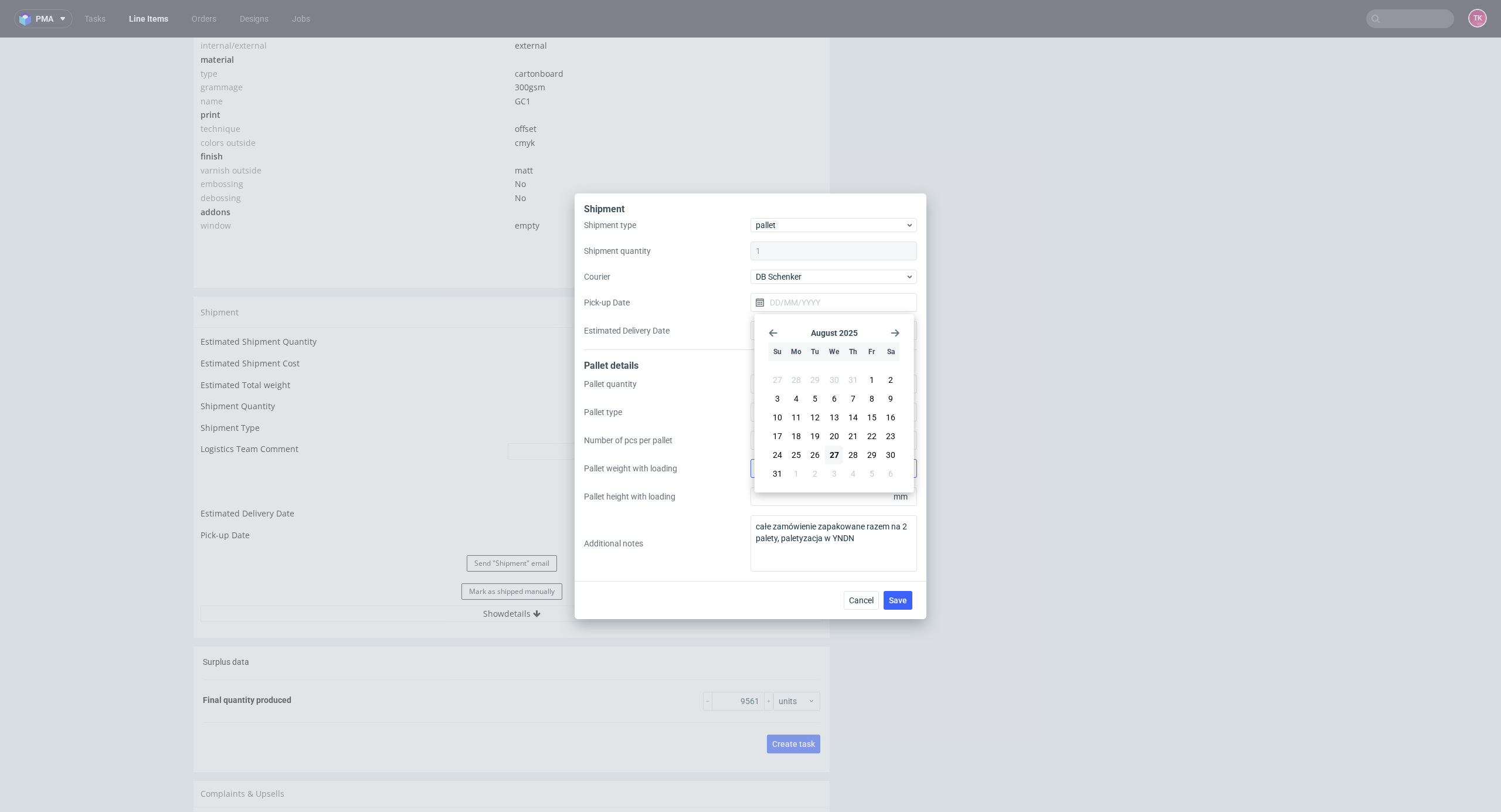
click at [854, 456] on span "28" at bounding box center [853, 455] width 10 height 12
type input "[DATE]"
click at [896, 604] on span "Save" at bounding box center [898, 600] width 18 height 8
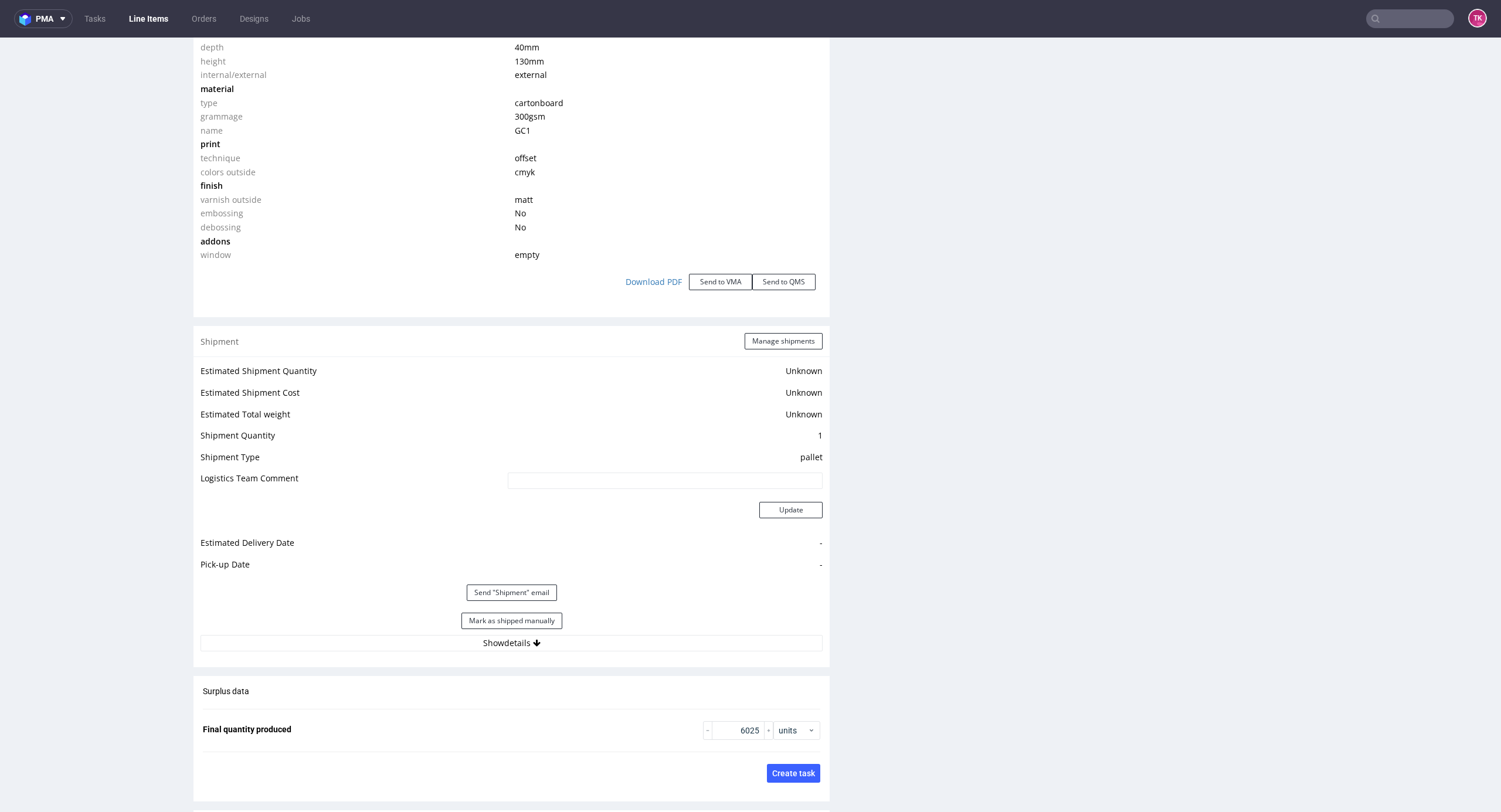
scroll to position [1117, 0]
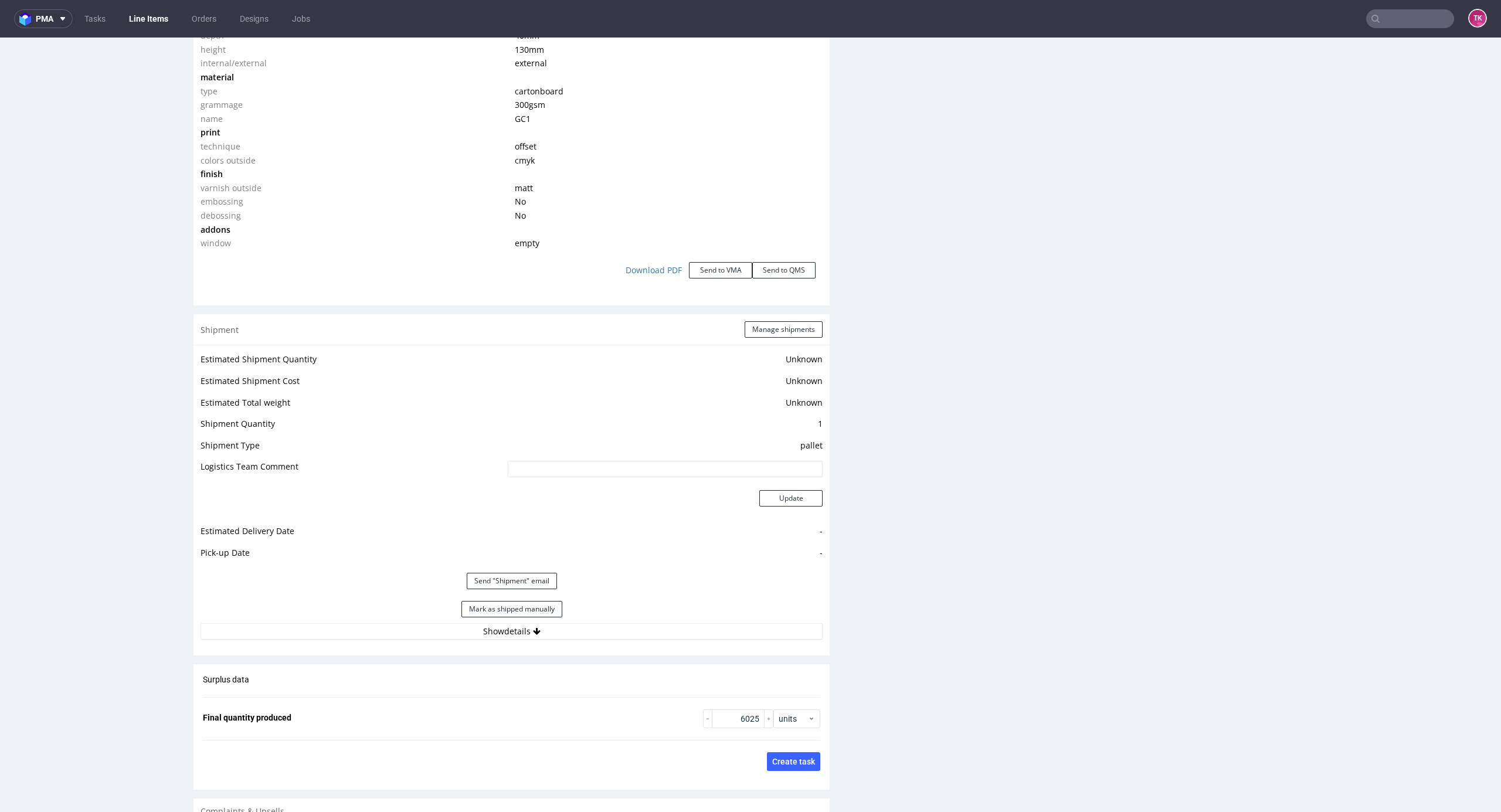
click at [617, 645] on div "Estimated Shipment Quantity Unknown Estimated Shipment Cost Unknown Estimated T…" at bounding box center [512, 495] width 637 height 302
click at [628, 619] on div "Mark as shipped manually" at bounding box center [512, 609] width 622 height 28
click at [537, 643] on div "Shipment Manage shipments Estimated Shipment Quantity Unknown Estimated Shipmen…" at bounding box center [512, 484] width 637 height 341
click at [543, 637] on button "Show details" at bounding box center [512, 631] width 622 height 16
drag, startPoint x: 470, startPoint y: 706, endPoint x: 266, endPoint y: 716, distance: 204.2
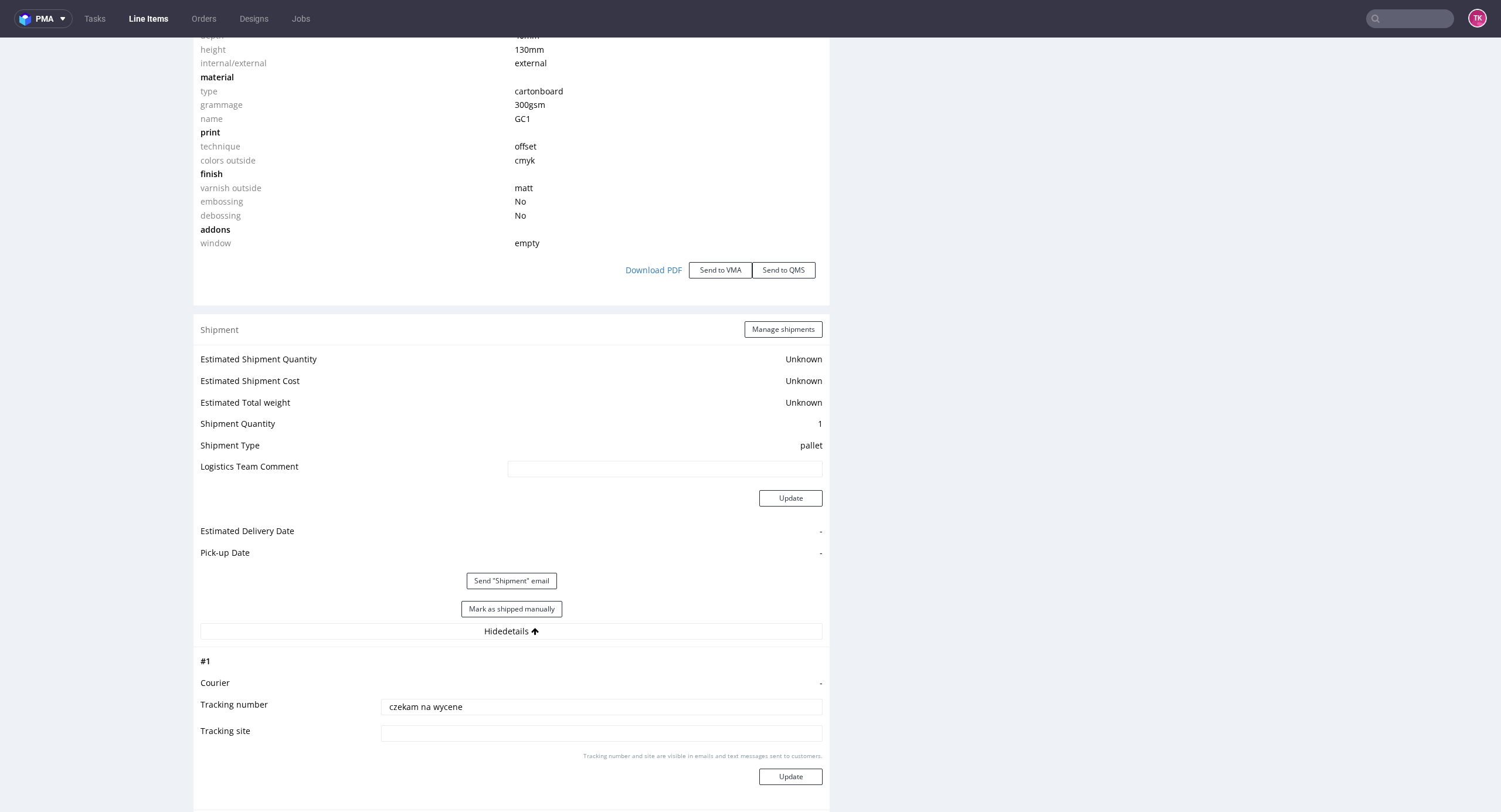
click at [264, 718] on tr "Tracking number czekam na wycene" at bounding box center [512, 710] width 622 height 26
paste input "PLWAW508041080"
type input "PLWAW508041080"
drag, startPoint x: 752, startPoint y: 773, endPoint x: 762, endPoint y: 771, distance: 10.2
click at [759, 773] on button "Update" at bounding box center [791, 776] width 63 height 16
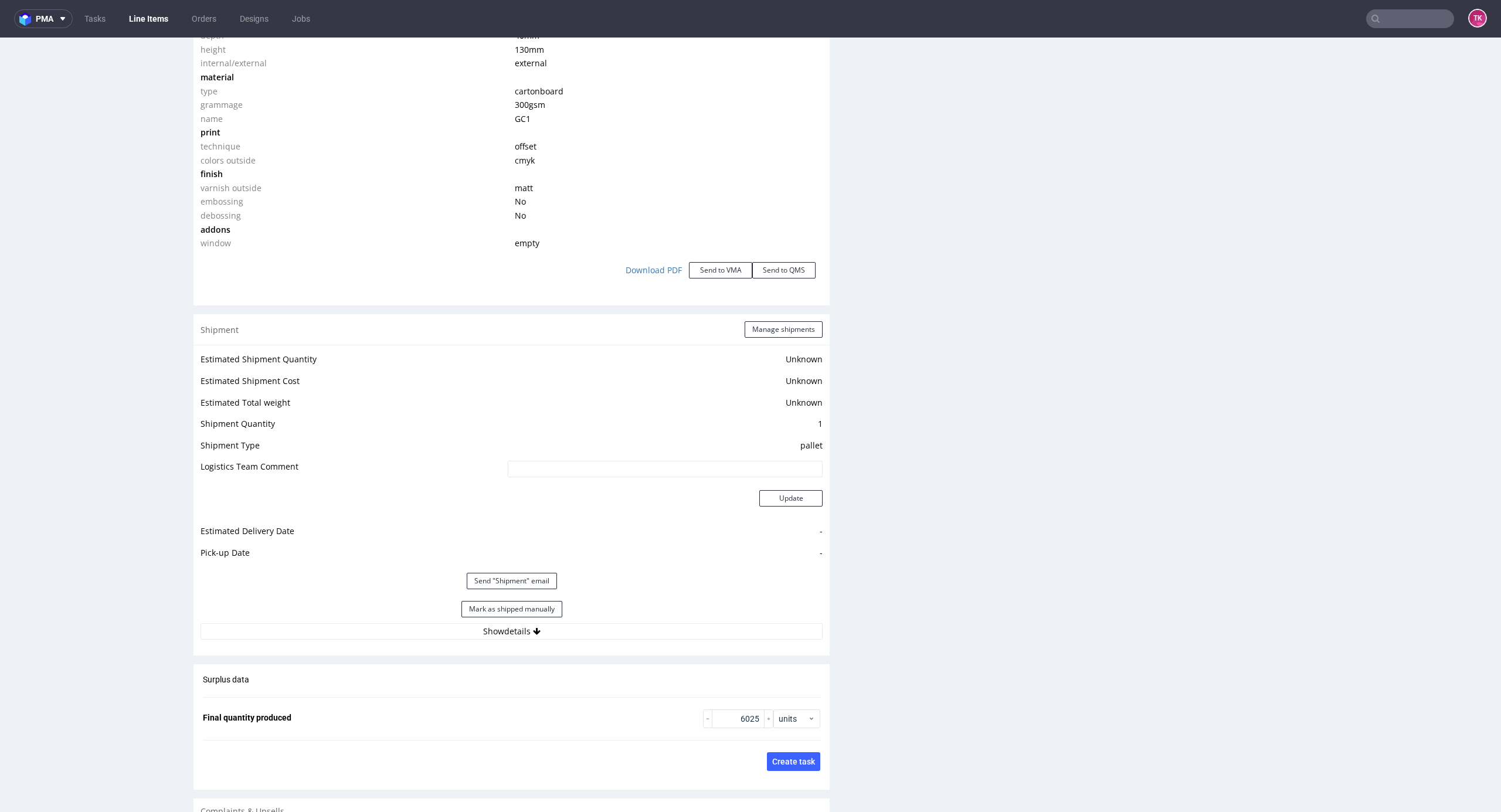
scroll to position [714, 0]
click at [808, 329] on button "Manage shipments" at bounding box center [784, 329] width 78 height 16
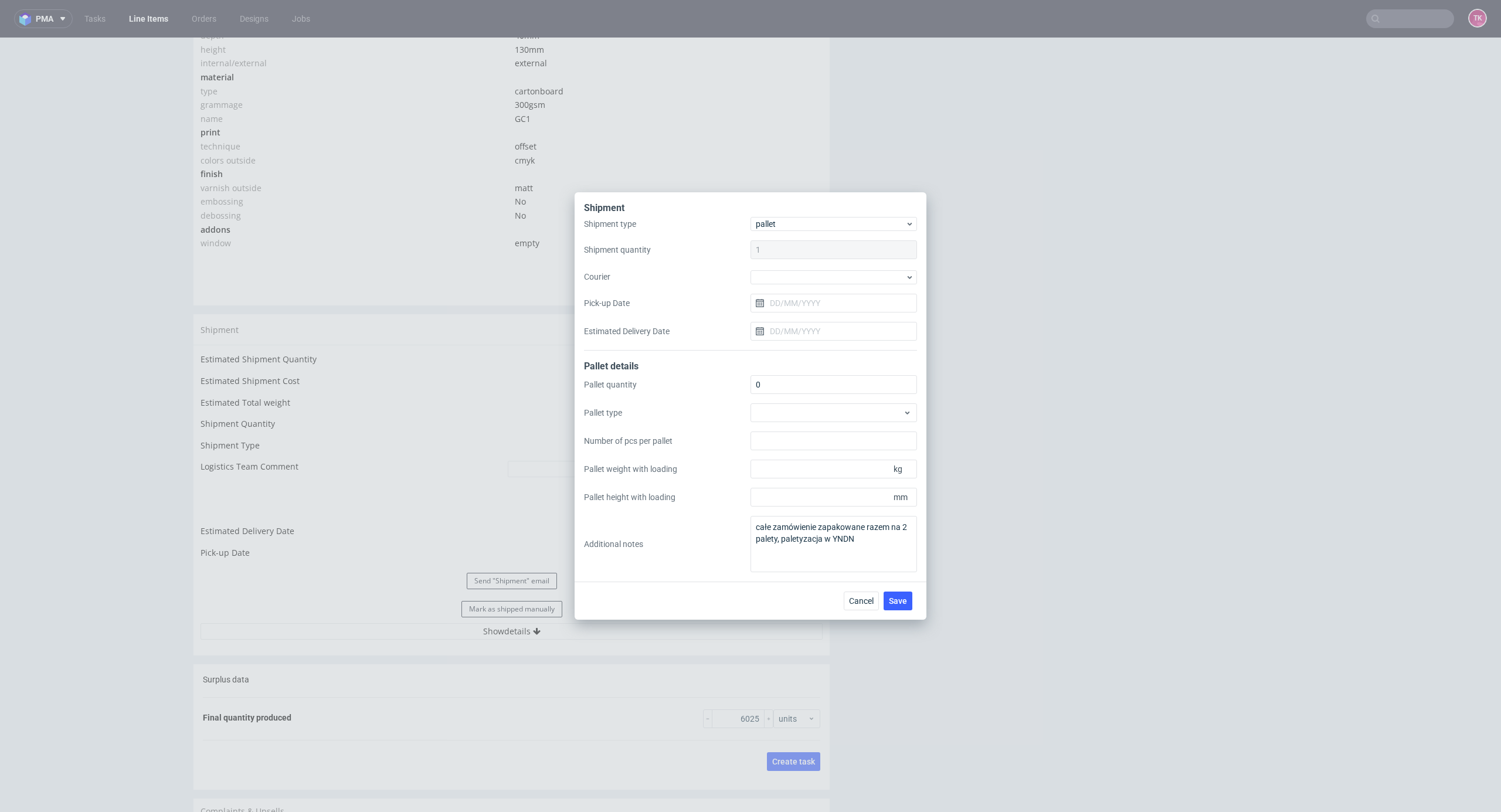
click at [849, 286] on div "Shipment type pallet Shipment quantity 1 Courier Pick-up Date Estimated Deliver…" at bounding box center [750, 283] width 333 height 133
click at [848, 284] on div "Shipment type pallet Shipment quantity 1 Courier Pick-up Date Estimated Deliver…" at bounding box center [750, 283] width 333 height 133
click at [847, 282] on div at bounding box center [834, 277] width 166 height 14
drag, startPoint x: 835, startPoint y: 347, endPoint x: 841, endPoint y: 334, distance: 14.3
click at [836, 341] on div "DB Schenker" at bounding box center [834, 344] width 157 height 21
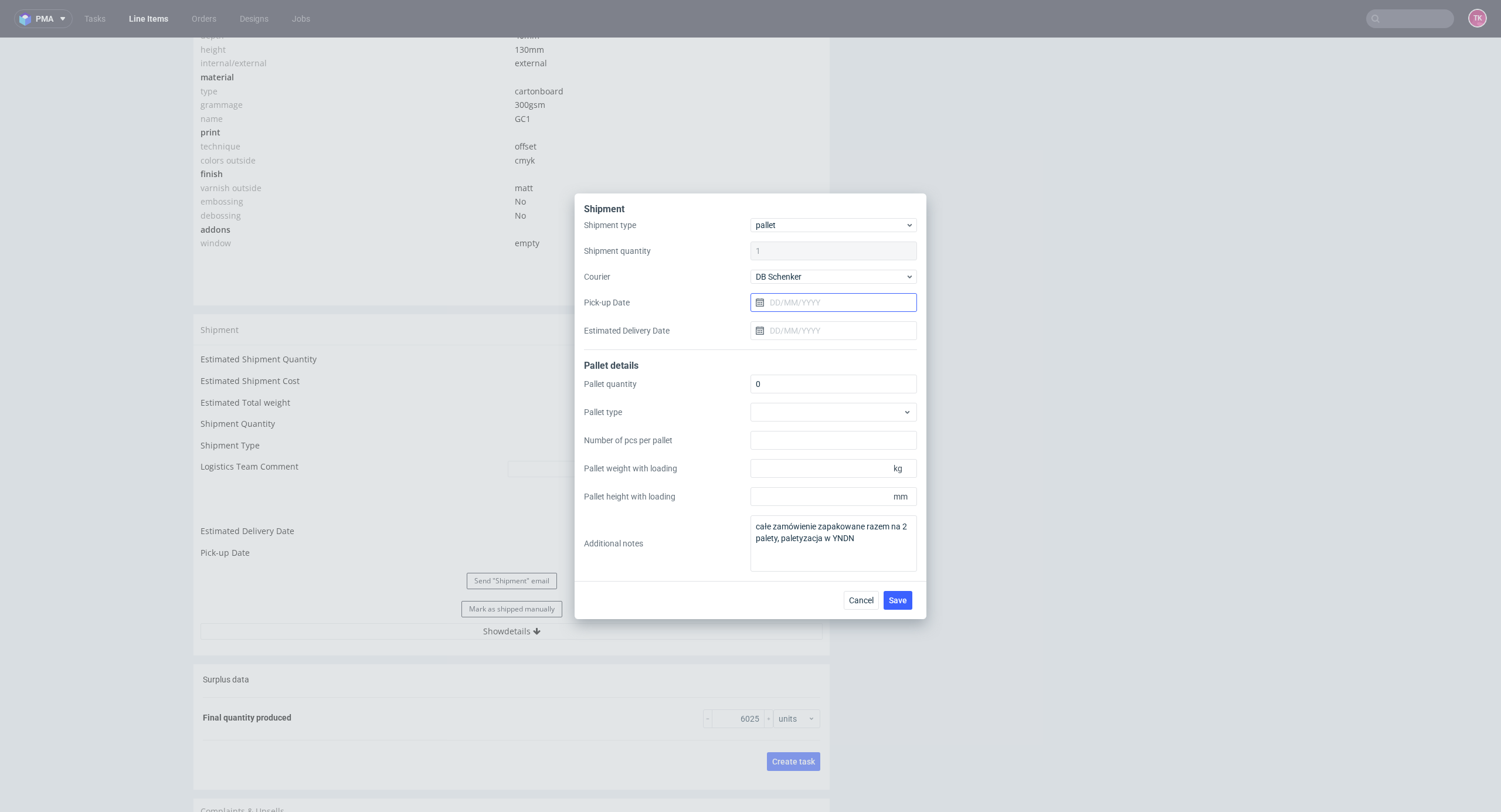
click at [854, 310] on input "Pick-up Date" at bounding box center [834, 302] width 166 height 19
drag, startPoint x: 853, startPoint y: 453, endPoint x: 908, endPoint y: 561, distance: 121.2
click at [853, 460] on span "28" at bounding box center [853, 455] width 10 height 12
type input "[DATE]"
click at [897, 591] on button "Save" at bounding box center [898, 600] width 29 height 19
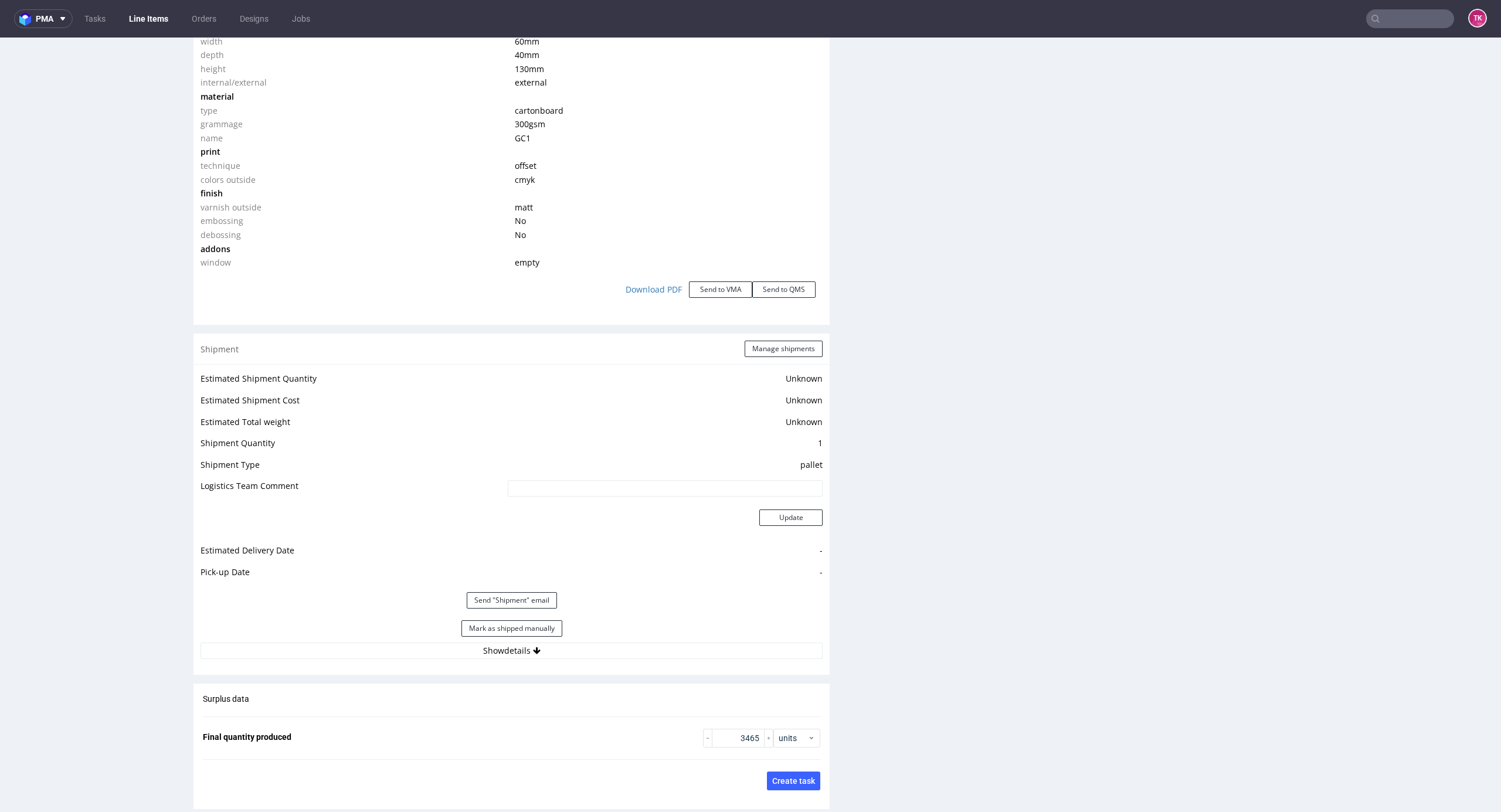
scroll to position [1132, 0]
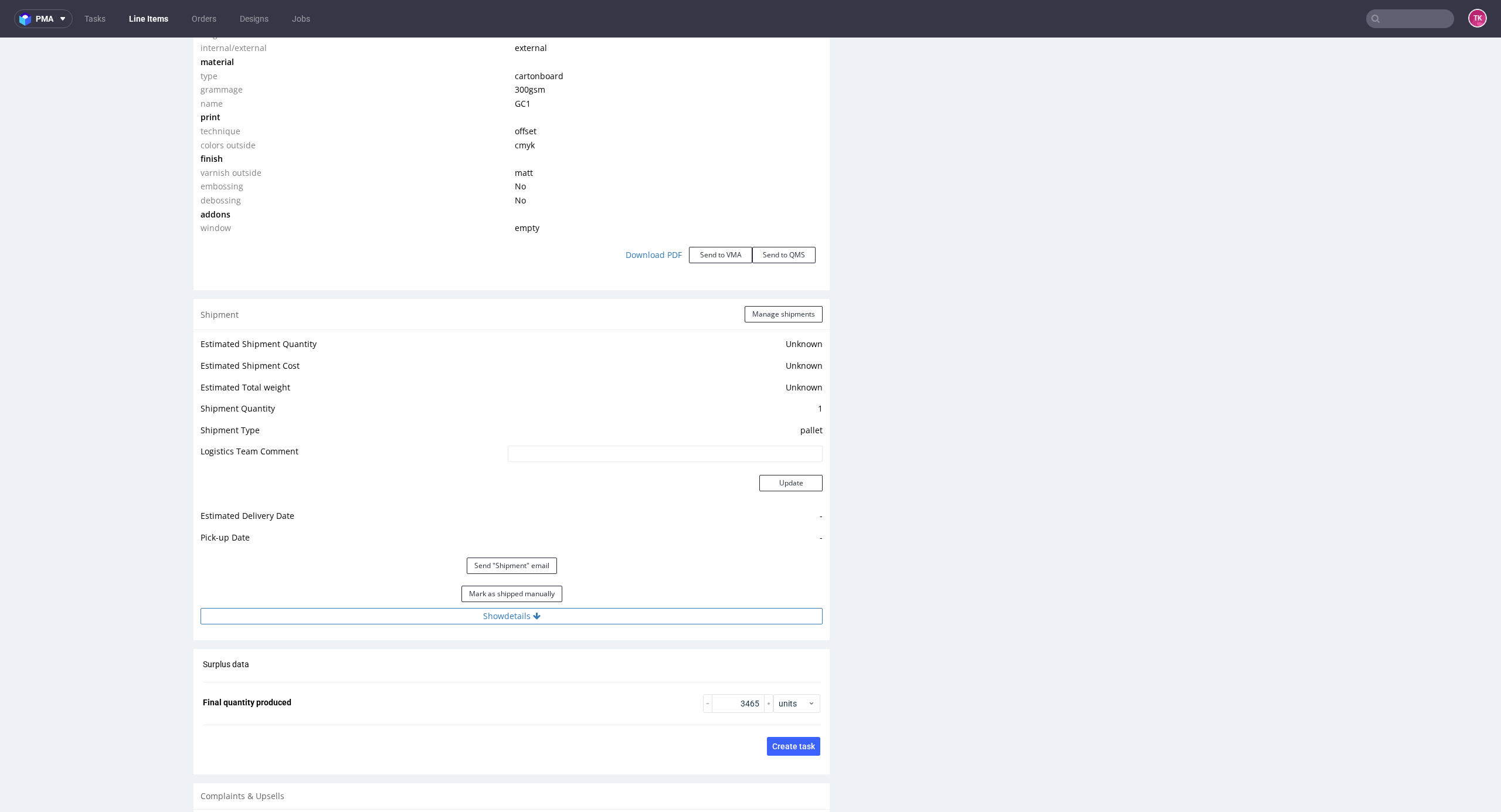
drag, startPoint x: 612, startPoint y: 627, endPoint x: 606, endPoint y: 619, distance: 10.0
click at [607, 620] on div "Estimated Shipment Quantity Unknown Estimated Shipment Cost Unknown Estimated T…" at bounding box center [512, 480] width 637 height 302
click at [605, 615] on button "Show details" at bounding box center [512, 616] width 622 height 16
drag, startPoint x: 507, startPoint y: 688, endPoint x: 157, endPoint y: 707, distance: 350.5
click at [157, 707] on div "R526682030 09.07.2025 01:47 PM CWJH DID PH PRO Integration Item PHI-PH00-A08864…" at bounding box center [750, 210] width 1501 height 2551
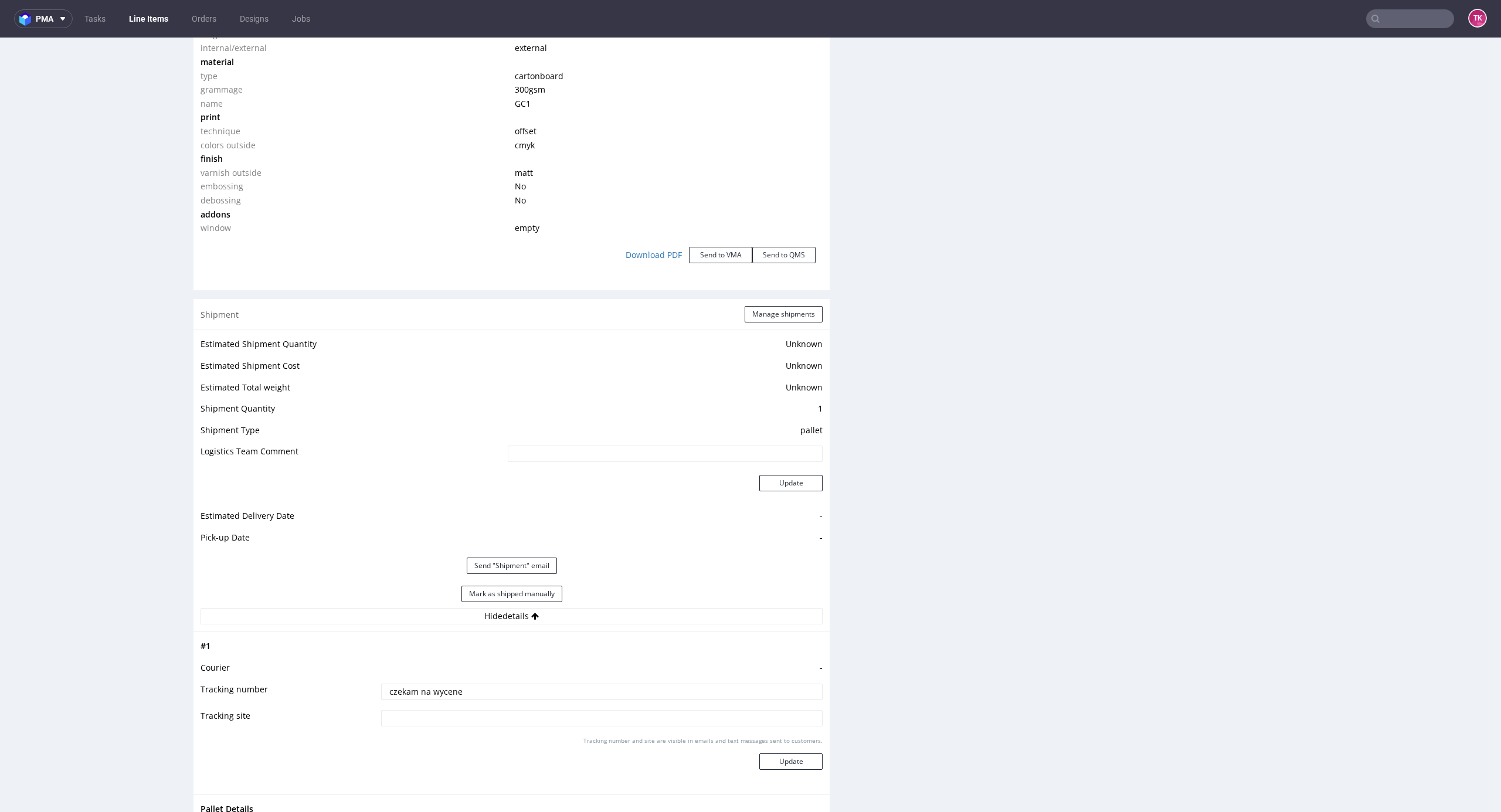
paste input "PLWAW508041080"
type input "PLWAW508041080"
click at [752, 756] on div "Tracking number and site are visible in emails and text messages sent to custom…" at bounding box center [602, 757] width 442 height 42
click at [759, 754] on button "Update" at bounding box center [791, 761] width 63 height 16
click at [785, 314] on button "Manage shipments" at bounding box center [784, 314] width 78 height 16
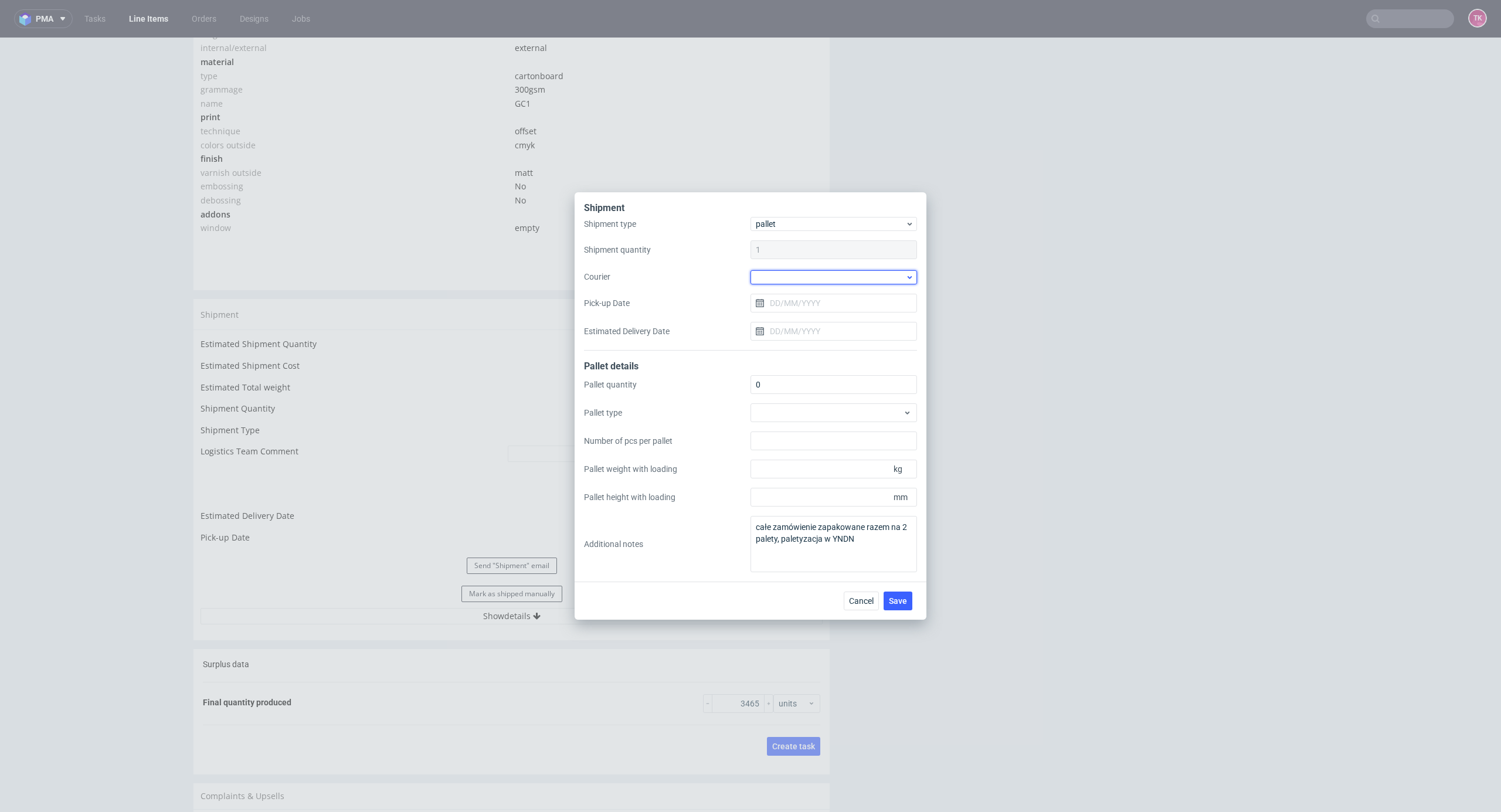
click at [803, 282] on div at bounding box center [834, 277] width 166 height 14
click at [809, 337] on div "DB Schenker" at bounding box center [834, 344] width 157 height 21
click at [818, 306] on input "Pick-up Date" at bounding box center [834, 302] width 166 height 19
drag, startPoint x: 854, startPoint y: 451, endPoint x: 888, endPoint y: 558, distance: 112.3
click at [854, 453] on span "28" at bounding box center [853, 455] width 10 height 12
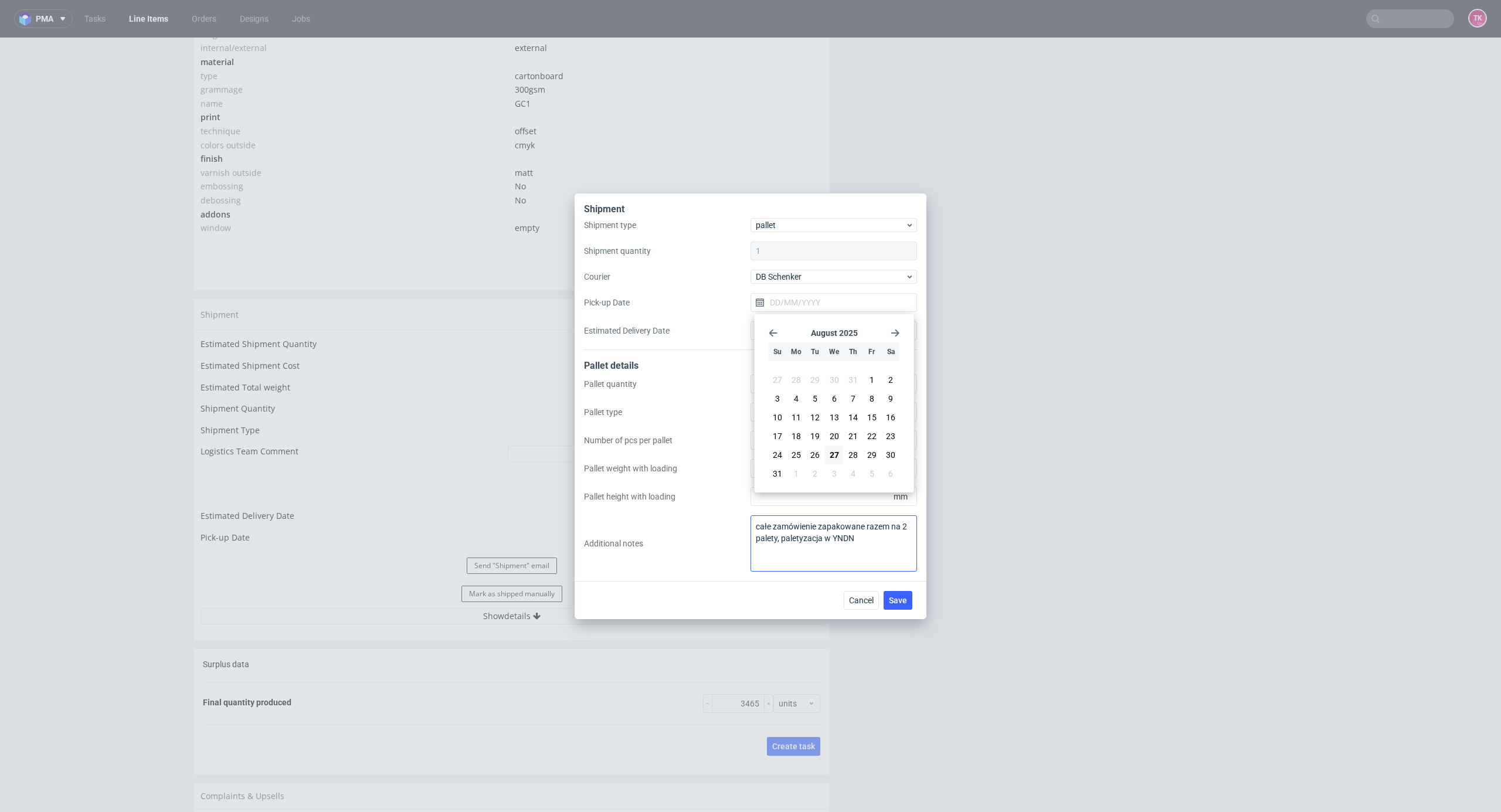
type input "[DATE]"
click at [900, 588] on div "Cancel Save" at bounding box center [751, 600] width 352 height 38
click at [902, 593] on button "Save" at bounding box center [898, 600] width 29 height 19
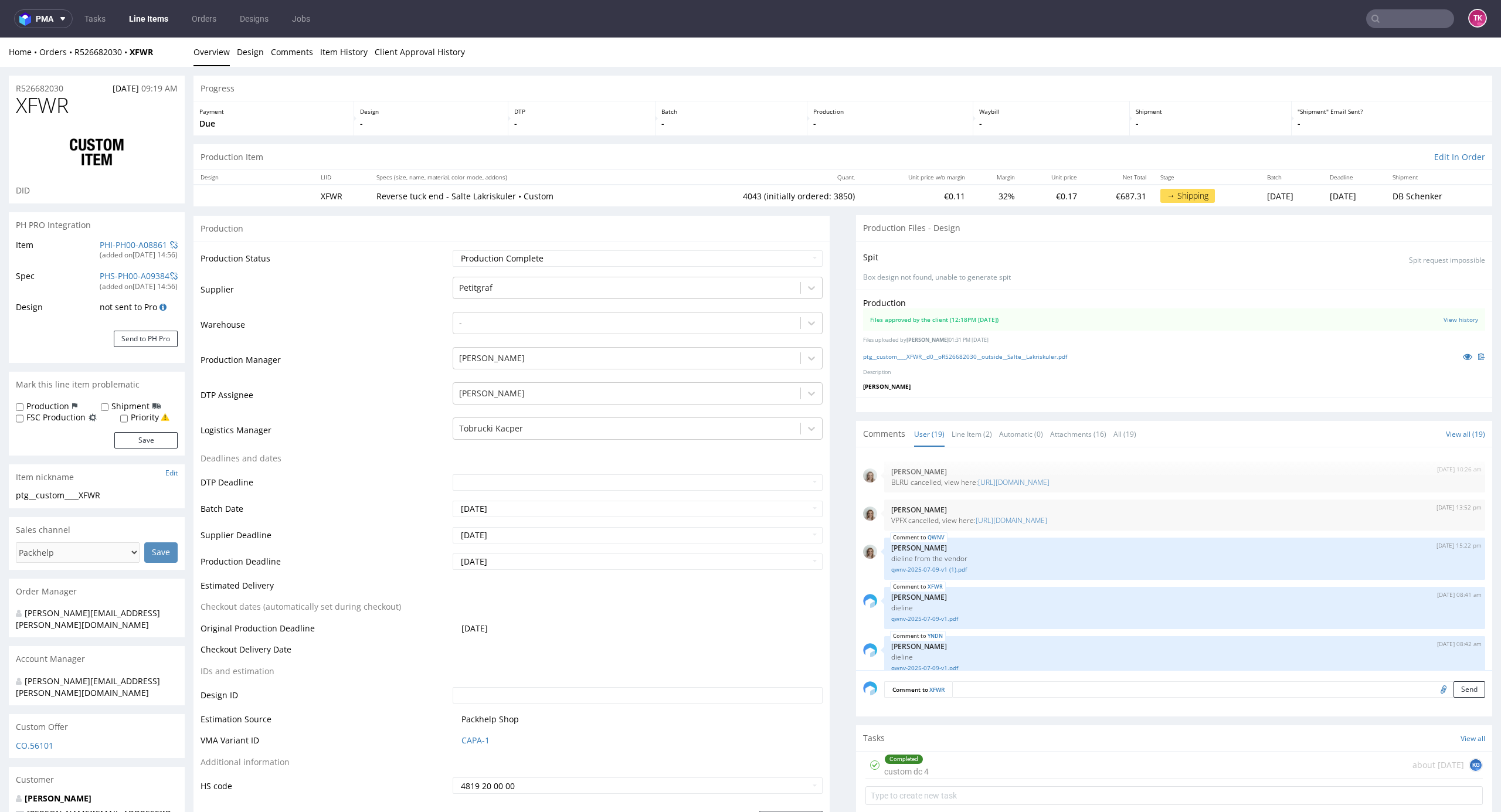
scroll to position [714, 0]
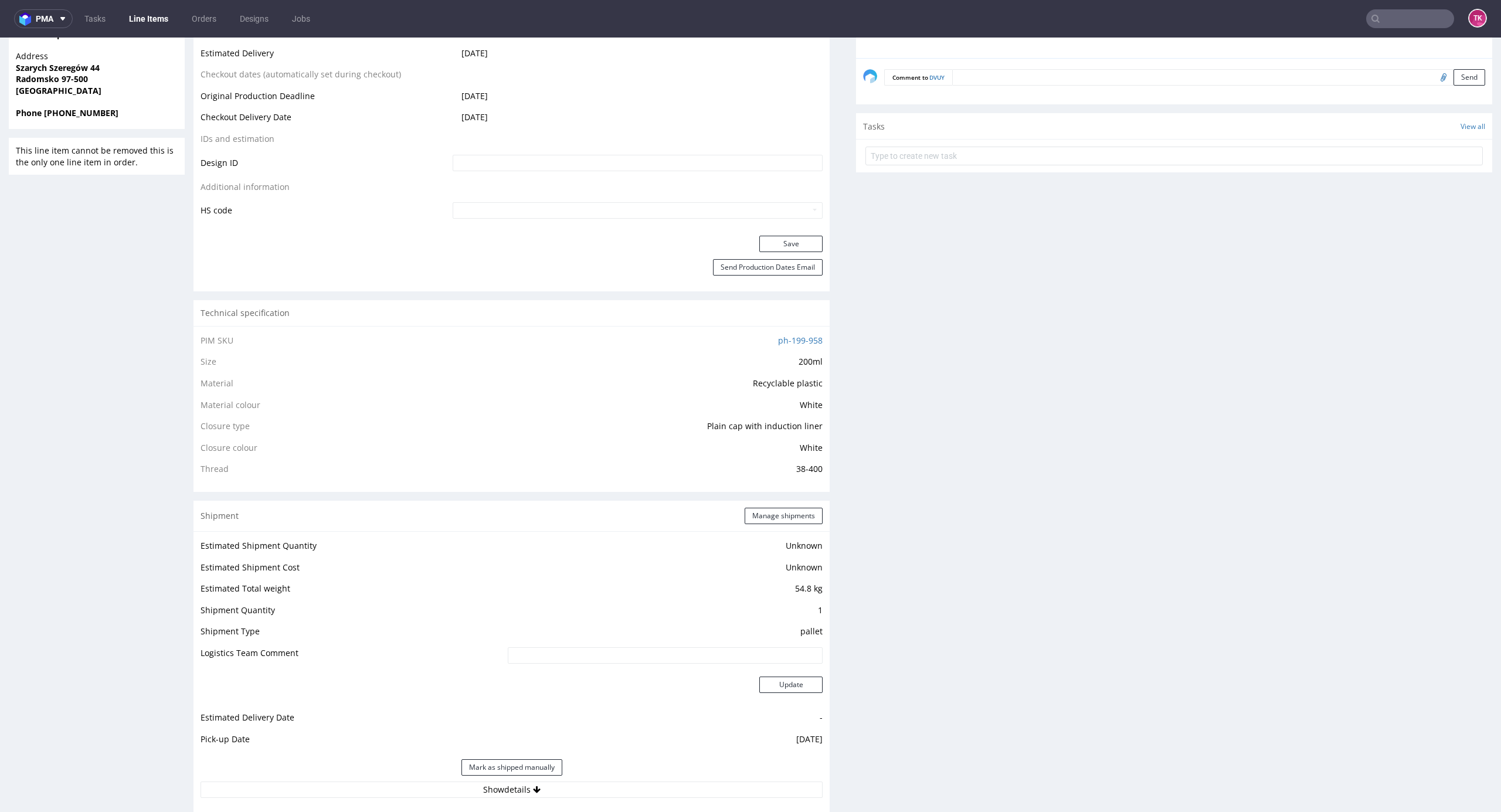
scroll to position [782, 0]
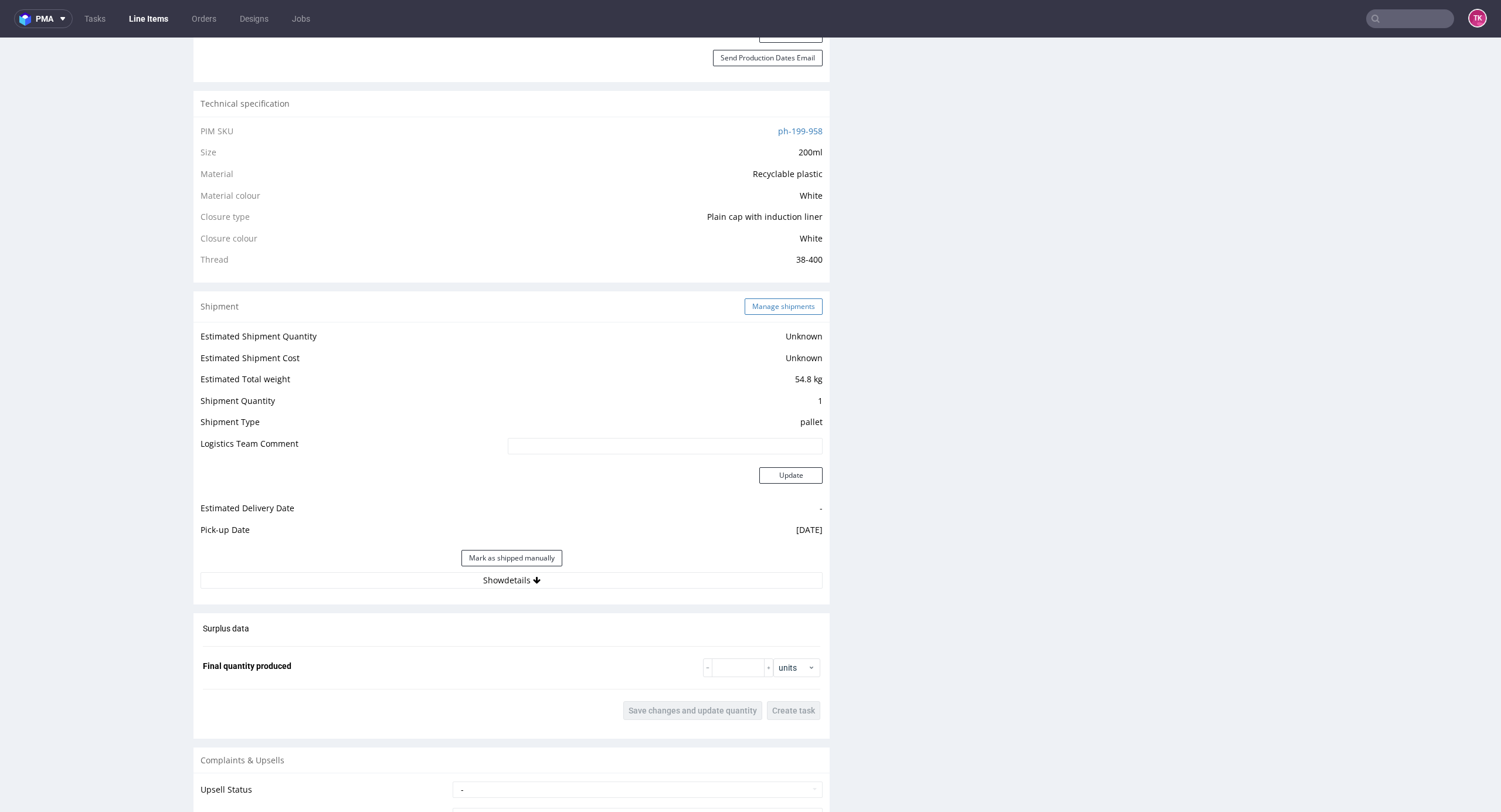
click at [791, 315] on div "Shipment Manage shipments" at bounding box center [512, 306] width 637 height 30
click at [790, 306] on button "Manage shipments" at bounding box center [784, 306] width 78 height 16
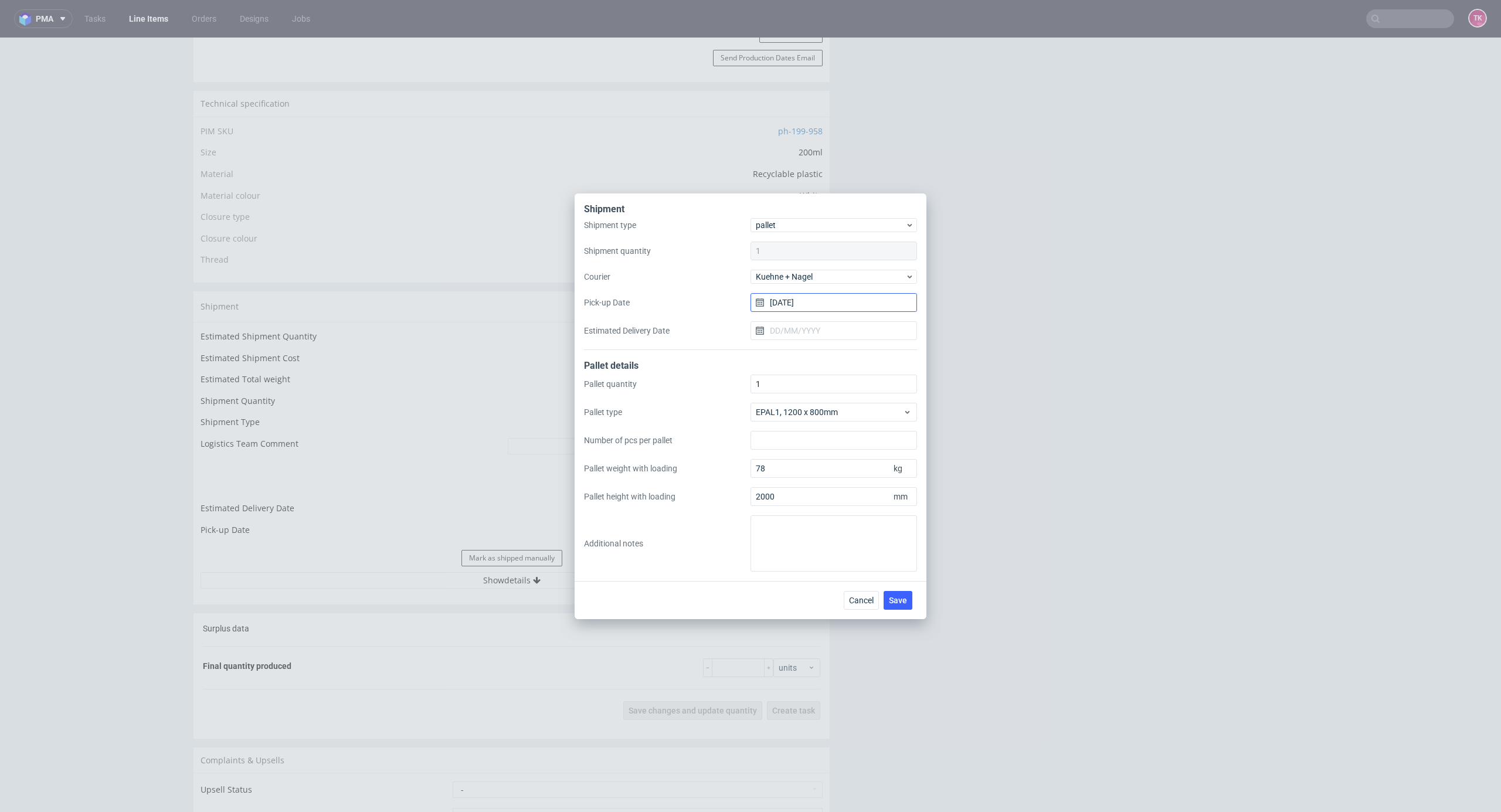
click at [803, 310] on input "[DATE]" at bounding box center [834, 302] width 166 height 19
click at [854, 453] on span "28" at bounding box center [853, 455] width 10 height 12
click at [817, 293] on input "[DATE]" at bounding box center [834, 302] width 166 height 19
click at [857, 554] on textarea at bounding box center [834, 544] width 166 height 56
click at [1064, 529] on div "Shipment Shipment type pallet Shipment quantity 1 Courier [PERSON_NAME] + [PERS…" at bounding box center [750, 406] width 1501 height 812
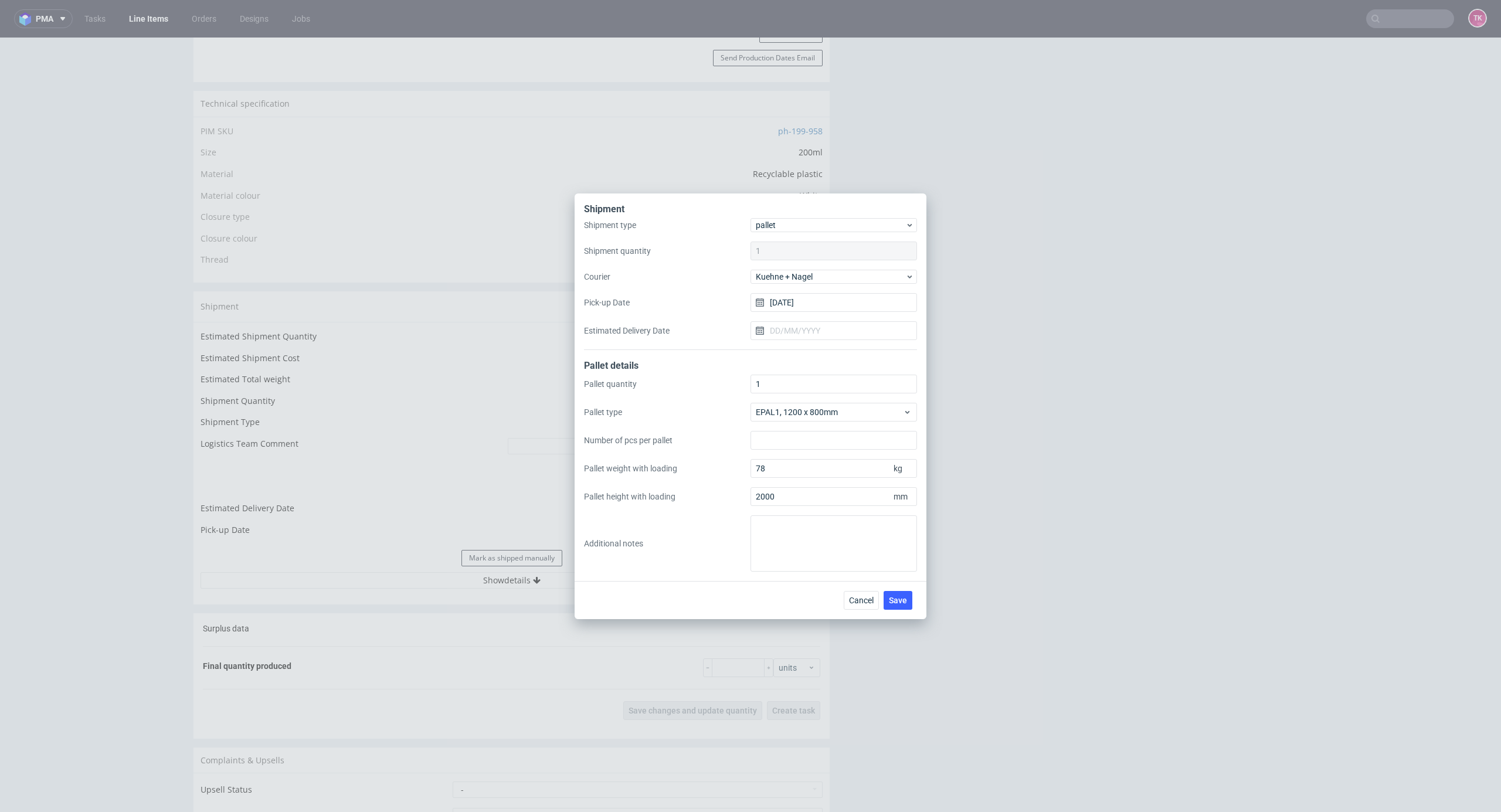
click at [863, 588] on div "Cancel Save" at bounding box center [751, 600] width 352 height 38
drag, startPoint x: 863, startPoint y: 603, endPoint x: 860, endPoint y: 554, distance: 49.1
click at [863, 603] on span "Cancel" at bounding box center [861, 600] width 25 height 8
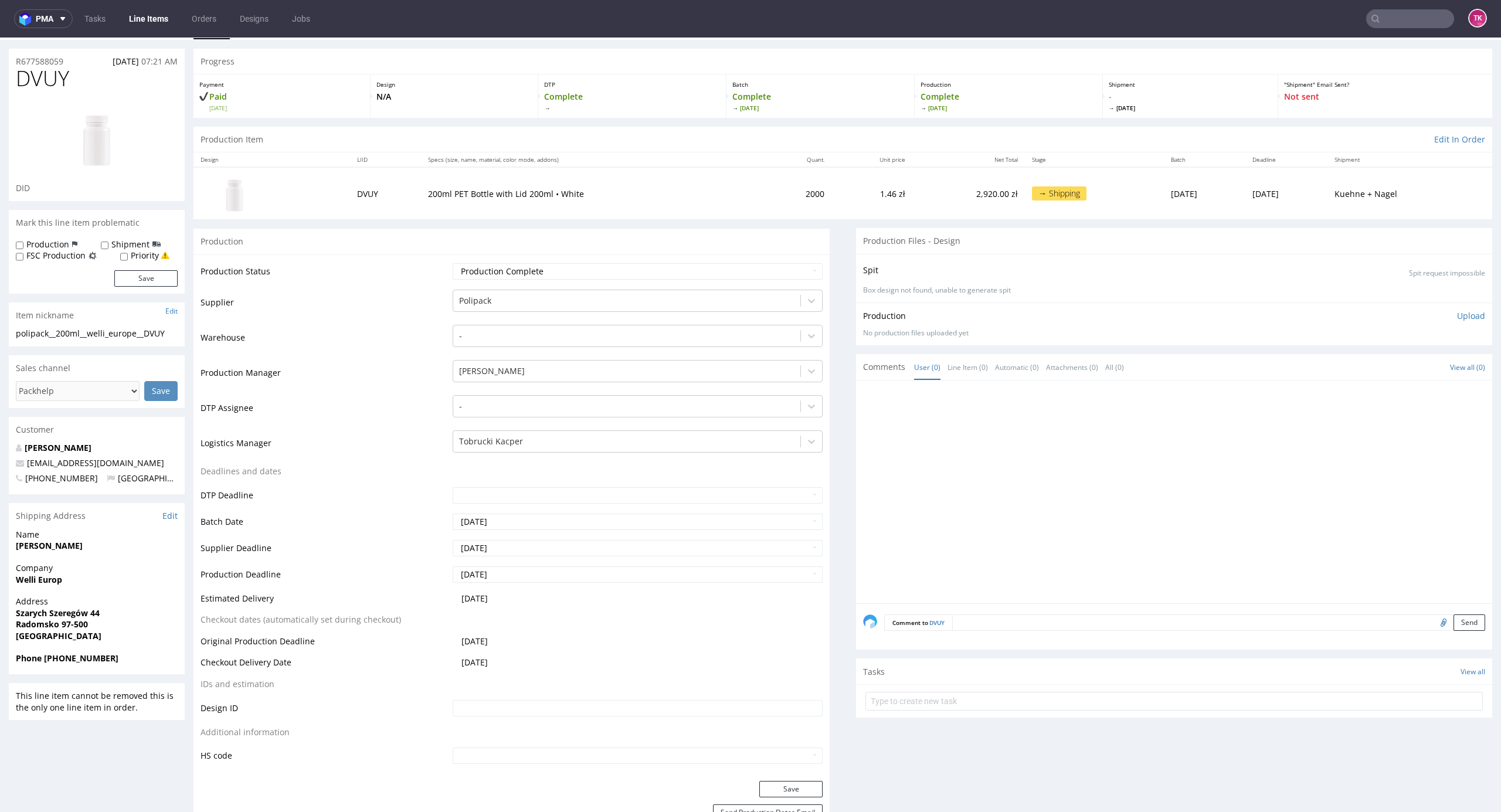
scroll to position [0, 0]
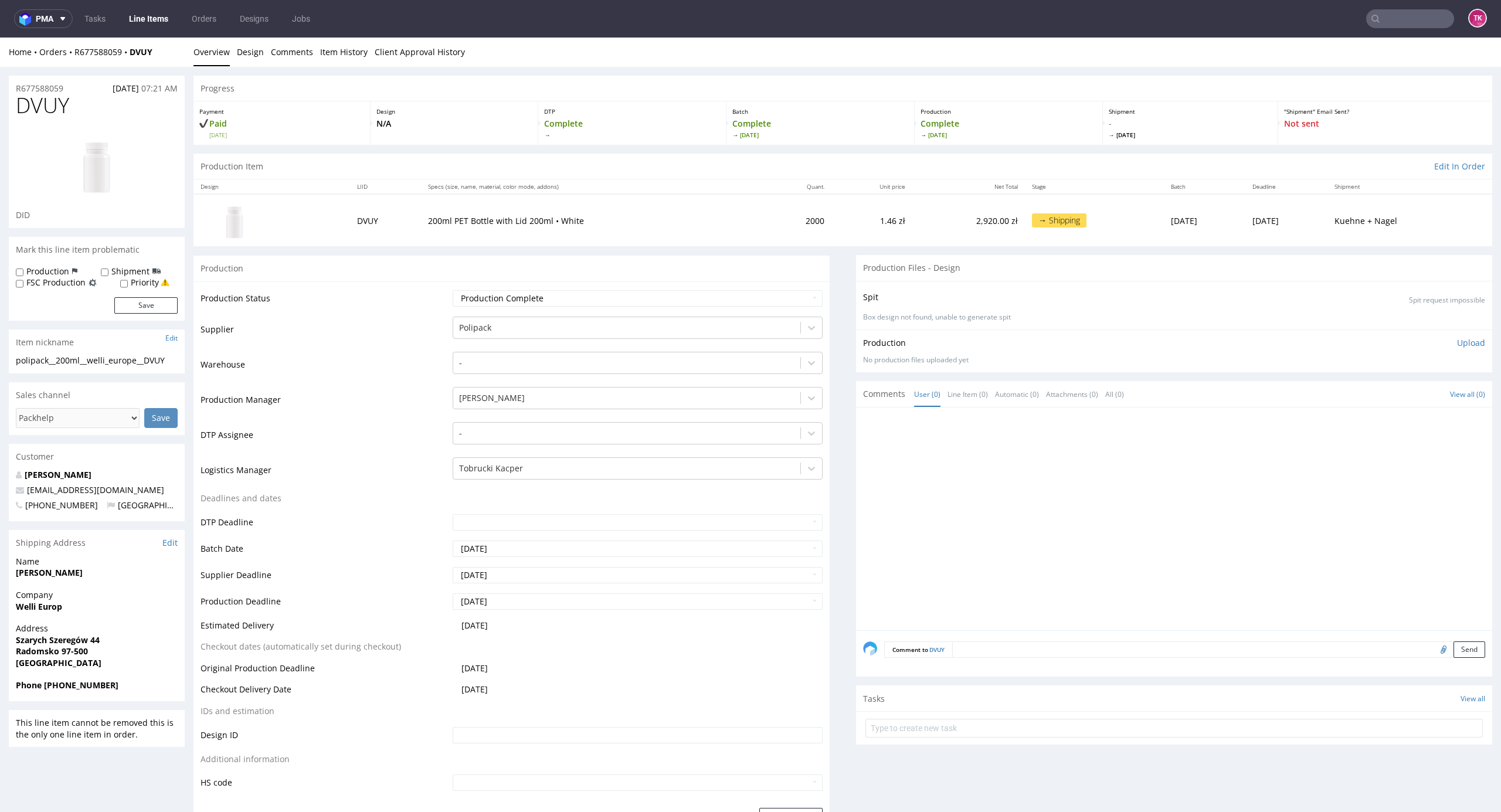
click at [153, 29] on nav "pma Tasks Line Items Orders Designs Jobs TK" at bounding box center [750, 19] width 1501 height 38
click at [155, 16] on link "Line Items" at bounding box center [148, 19] width 53 height 19
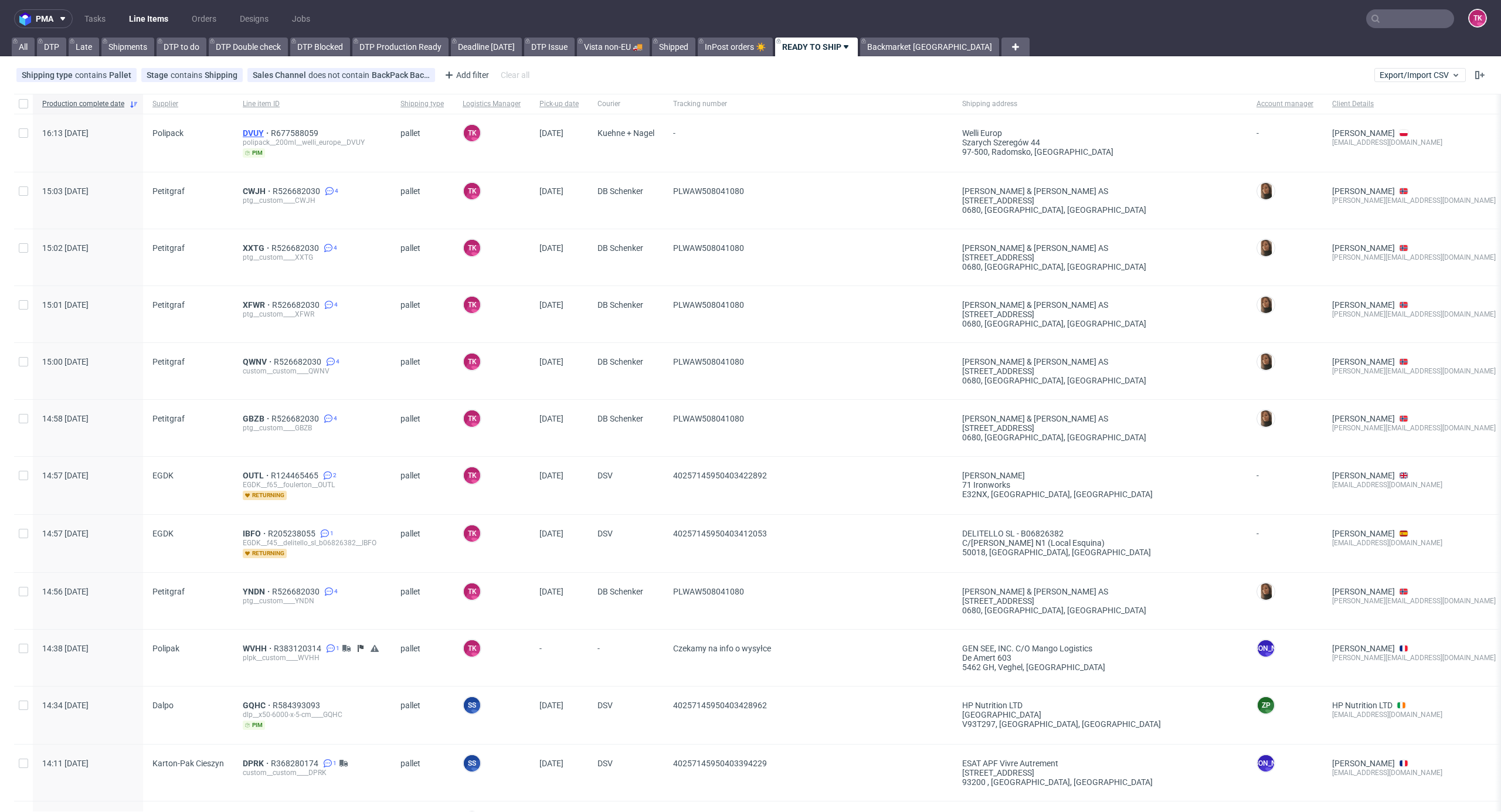
click at [251, 136] on span "DVUY" at bounding box center [257, 133] width 28 height 10
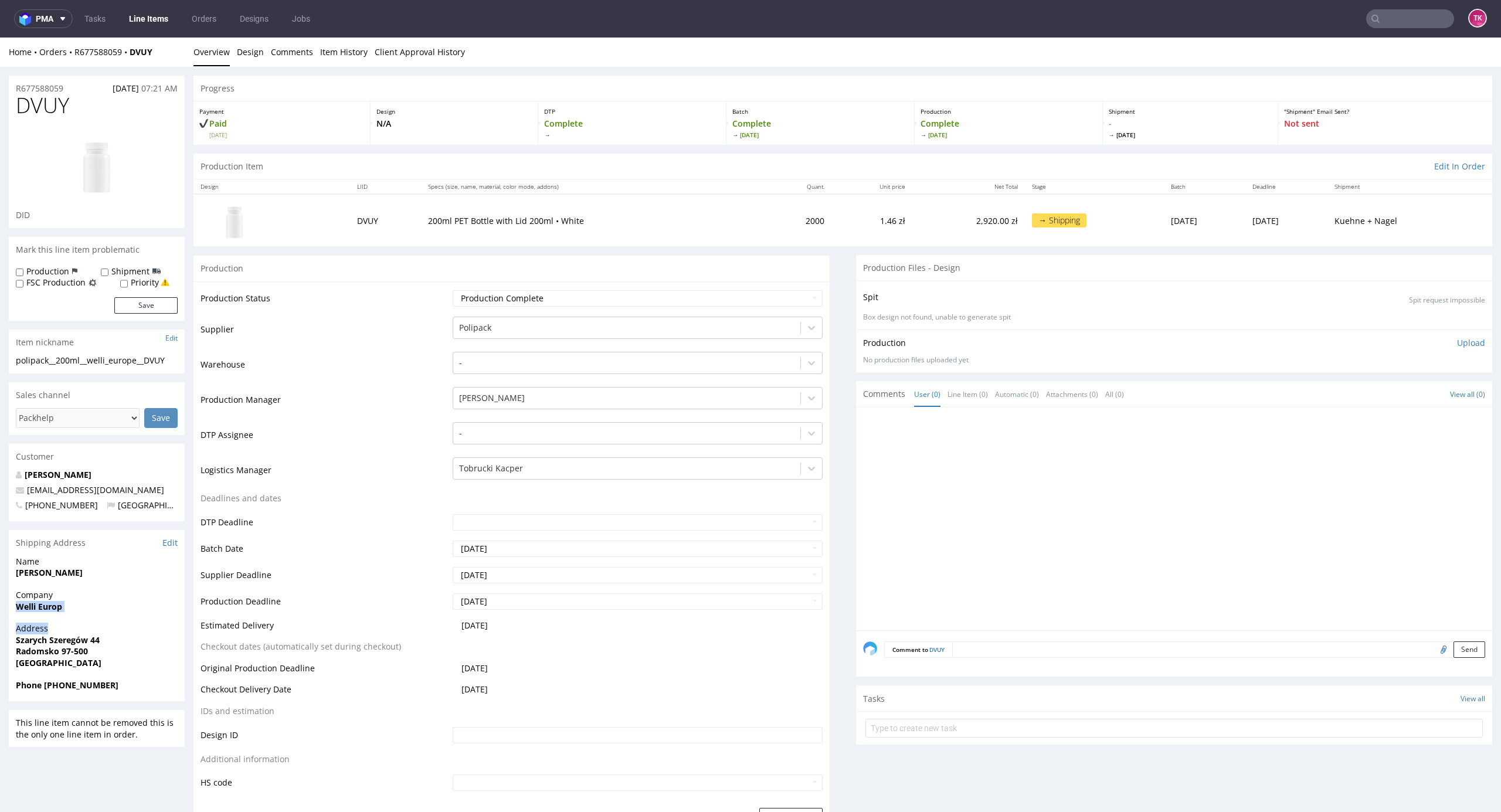
drag, startPoint x: 1, startPoint y: 612, endPoint x: 111, endPoint y: 622, distance: 110.5
click at [12, 619] on div "Company Welli Europ" at bounding box center [97, 606] width 176 height 33
drag, startPoint x: 12, startPoint y: 609, endPoint x: 93, endPoint y: 608, distance: 81.0
click at [93, 608] on div "Company Welli Europ" at bounding box center [97, 606] width 176 height 33
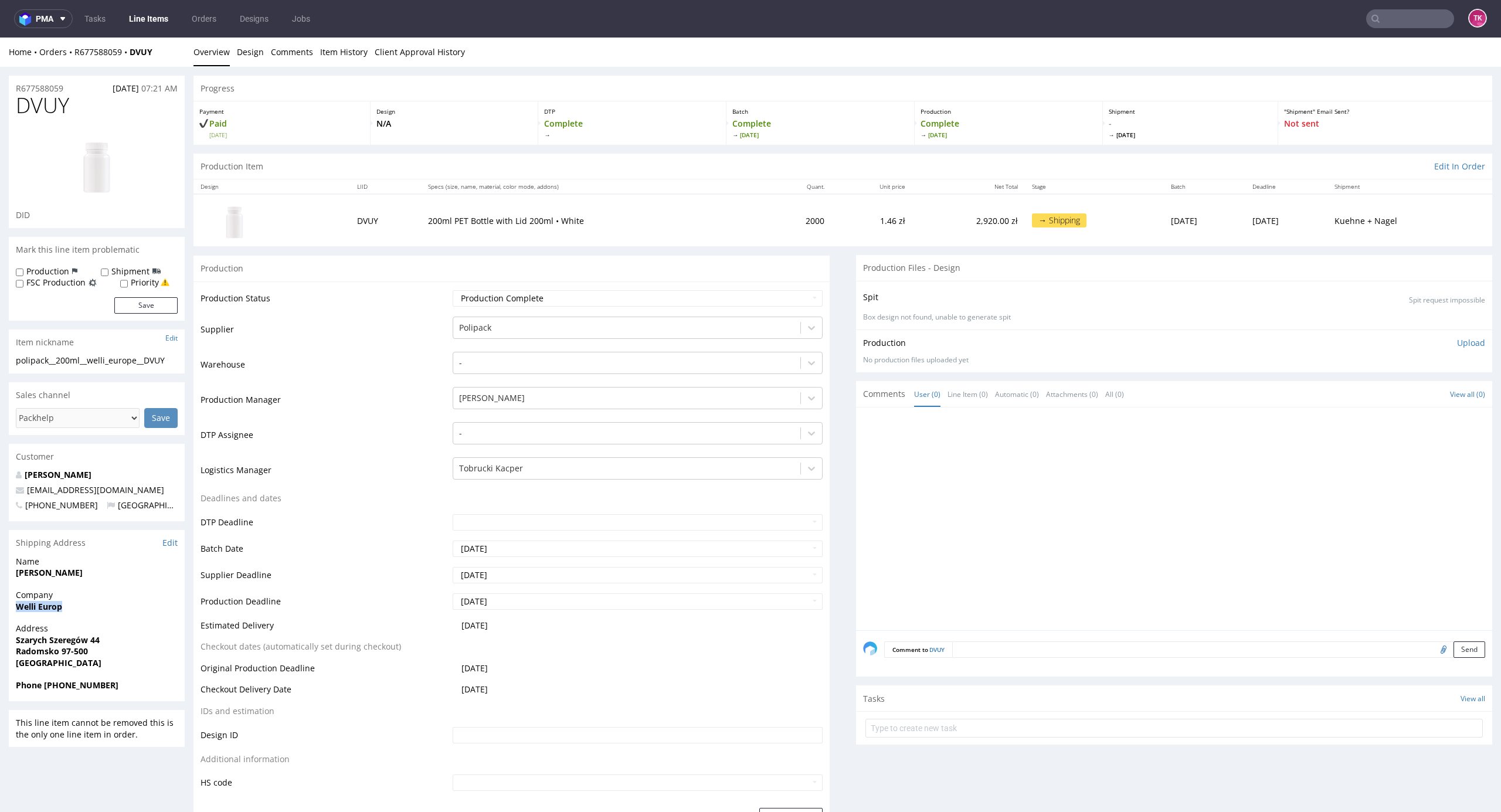
copy strong "Welli Europ"
drag, startPoint x: 8, startPoint y: 640, endPoint x: 104, endPoint y: 678, distance: 103.2
copy p "Szarych Szeregów 44 Radomsko 97-500 Poland"
drag, startPoint x: 123, startPoint y: 490, endPoint x: 19, endPoint y: 489, distance: 104.0
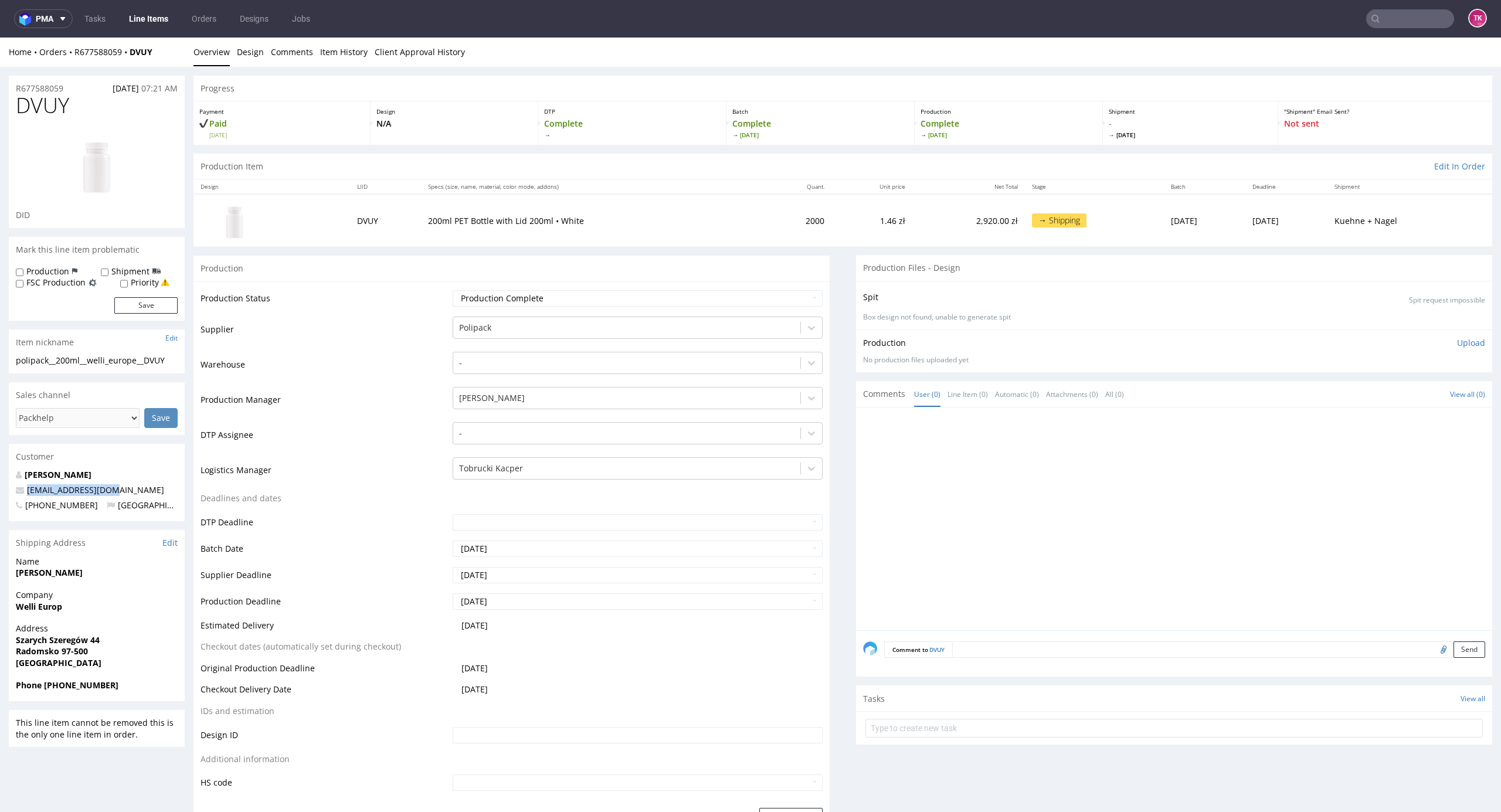
copy span "hong.memo@gmail.com"
drag, startPoint x: 45, startPoint y: 682, endPoint x: 147, endPoint y: 685, distance: 102.0
click at [147, 685] on span "Phone +48791291145" at bounding box center [96, 685] width 162 height 12
copy strong "+48791291145"
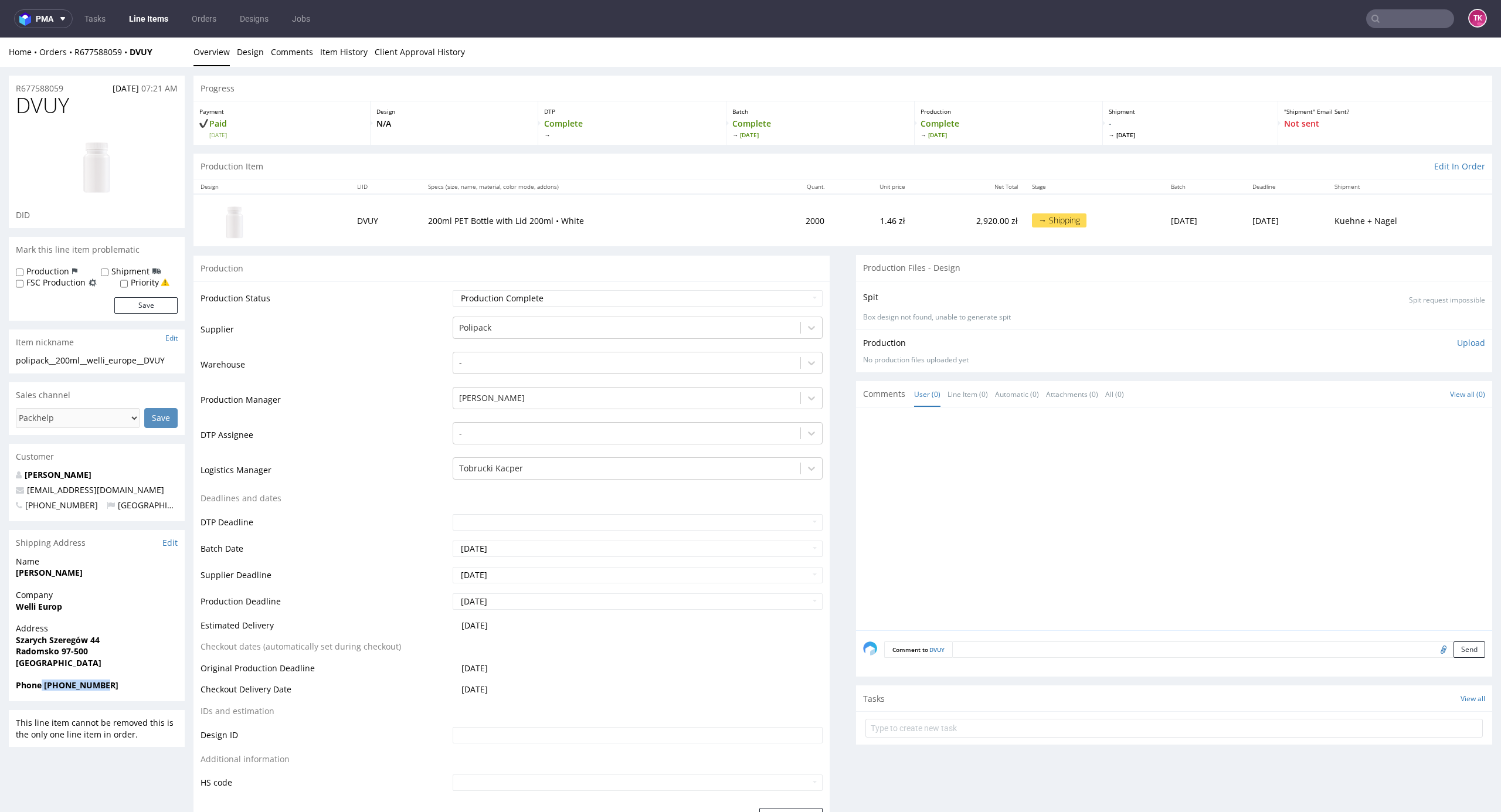
drag, startPoint x: 102, startPoint y: 572, endPoint x: 0, endPoint y: 585, distance: 102.8
copy strong "Grabarczyk Łukasz"
drag, startPoint x: 169, startPoint y: 54, endPoint x: 80, endPoint y: 61, distance: 89.3
click at [75, 59] on div "Home Orders R677588059 DVUY Overview Design Comments Item History Client Approv…" at bounding box center [750, 52] width 1501 height 29
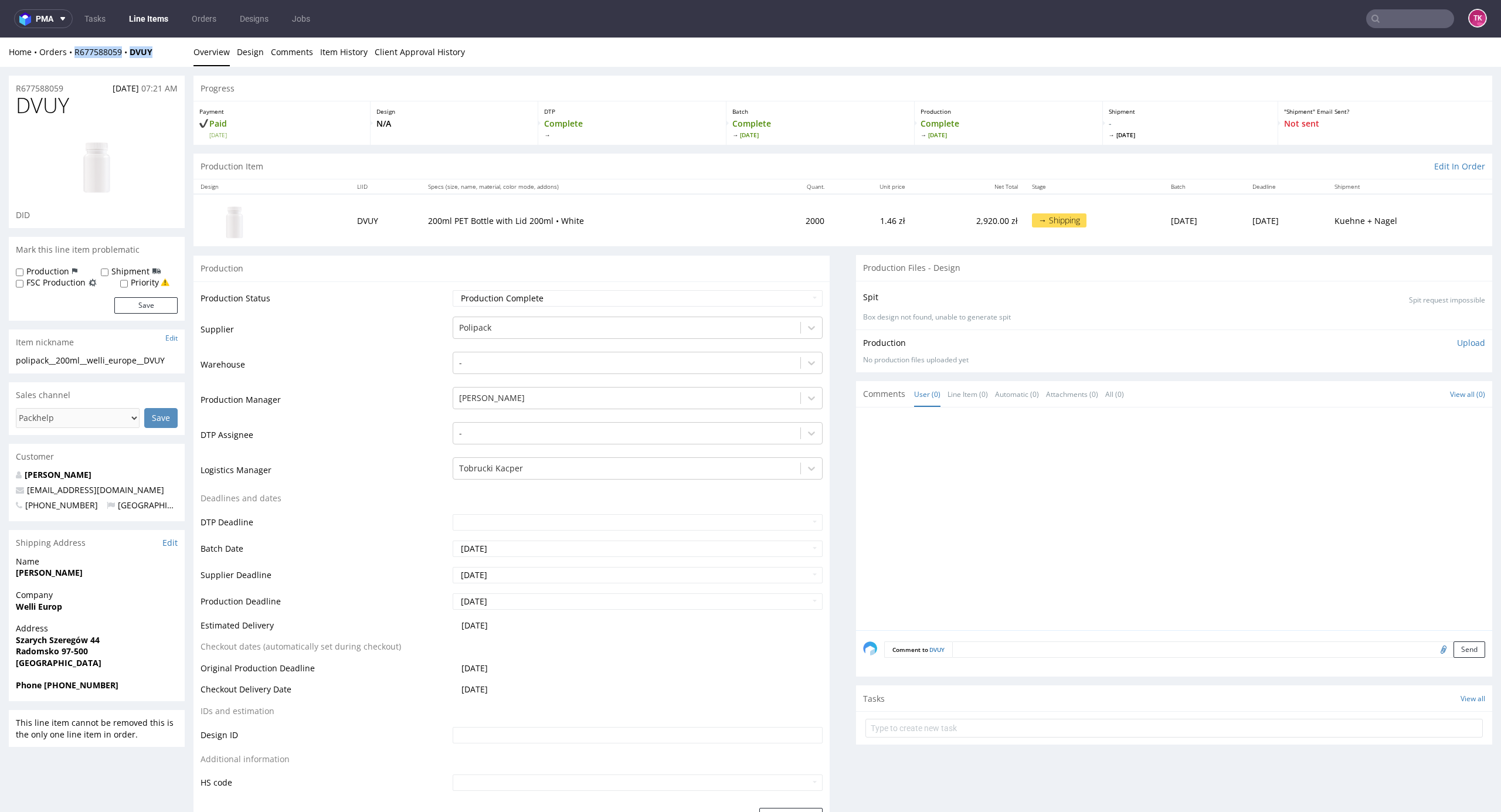
copy div "R677588059 DVUY"
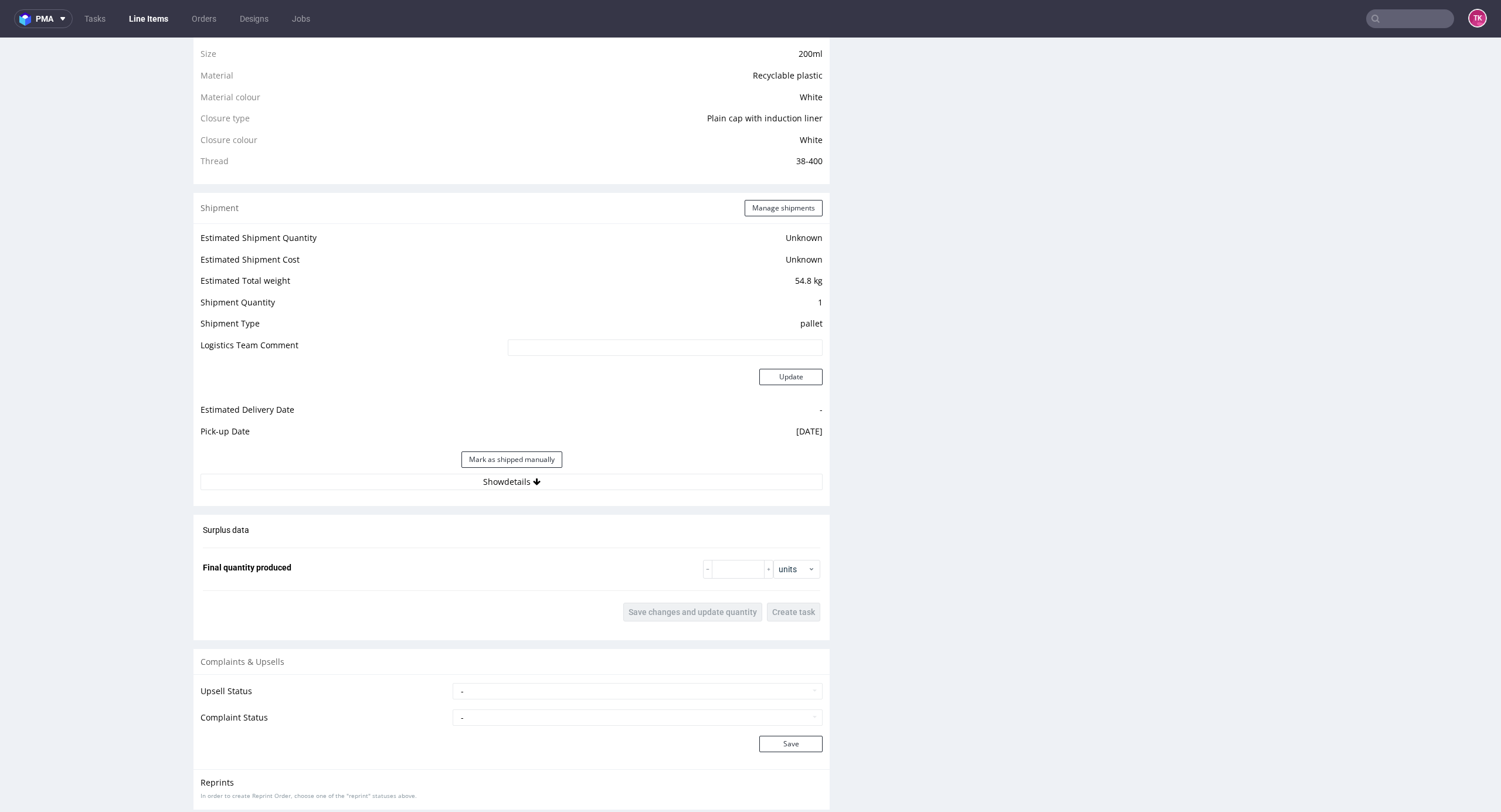
scroll to position [999, 0]
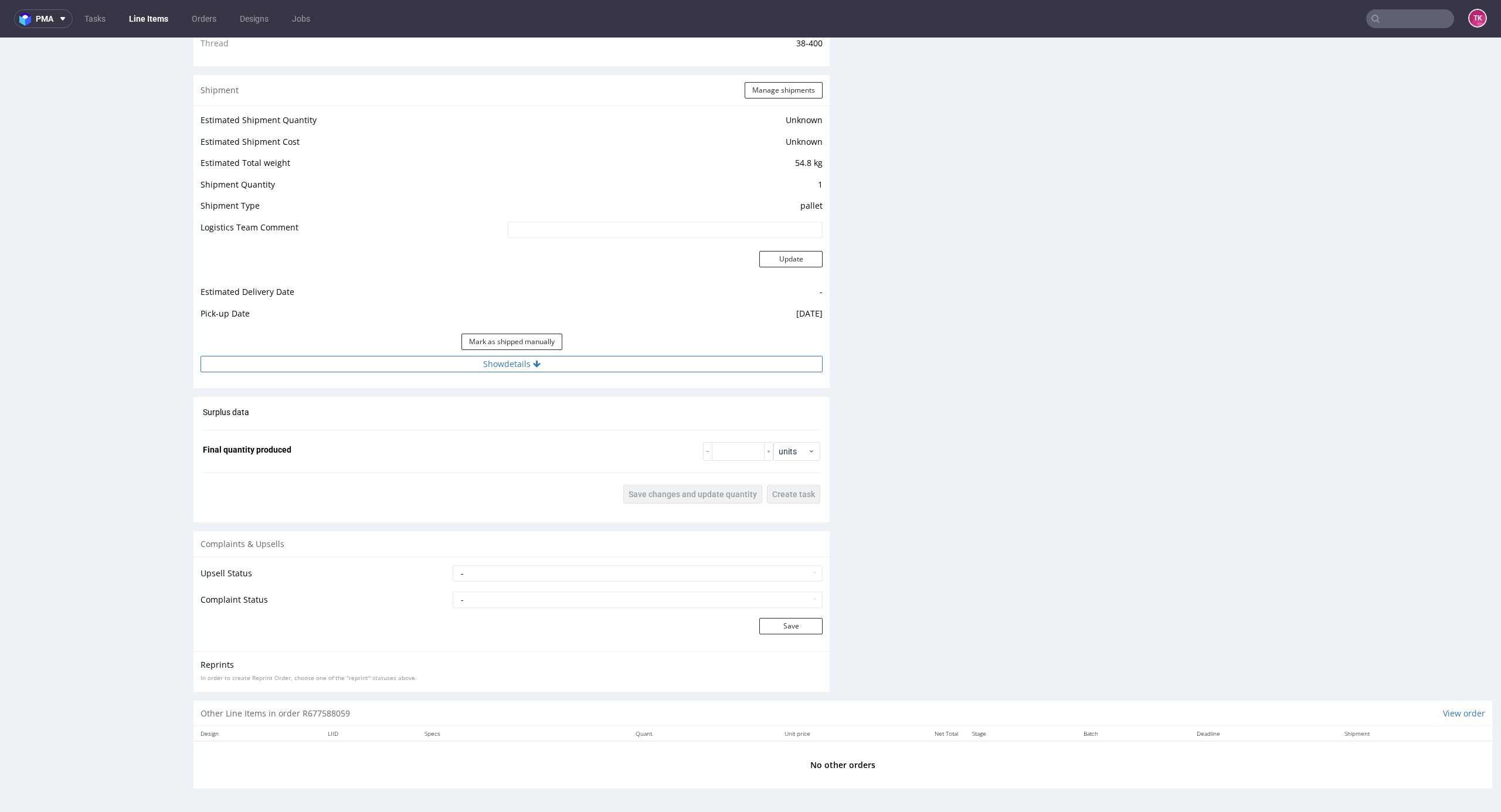
drag, startPoint x: 690, startPoint y: 366, endPoint x: 702, endPoint y: 366, distance: 12.0
click at [690, 370] on button "Show details" at bounding box center [512, 364] width 622 height 16
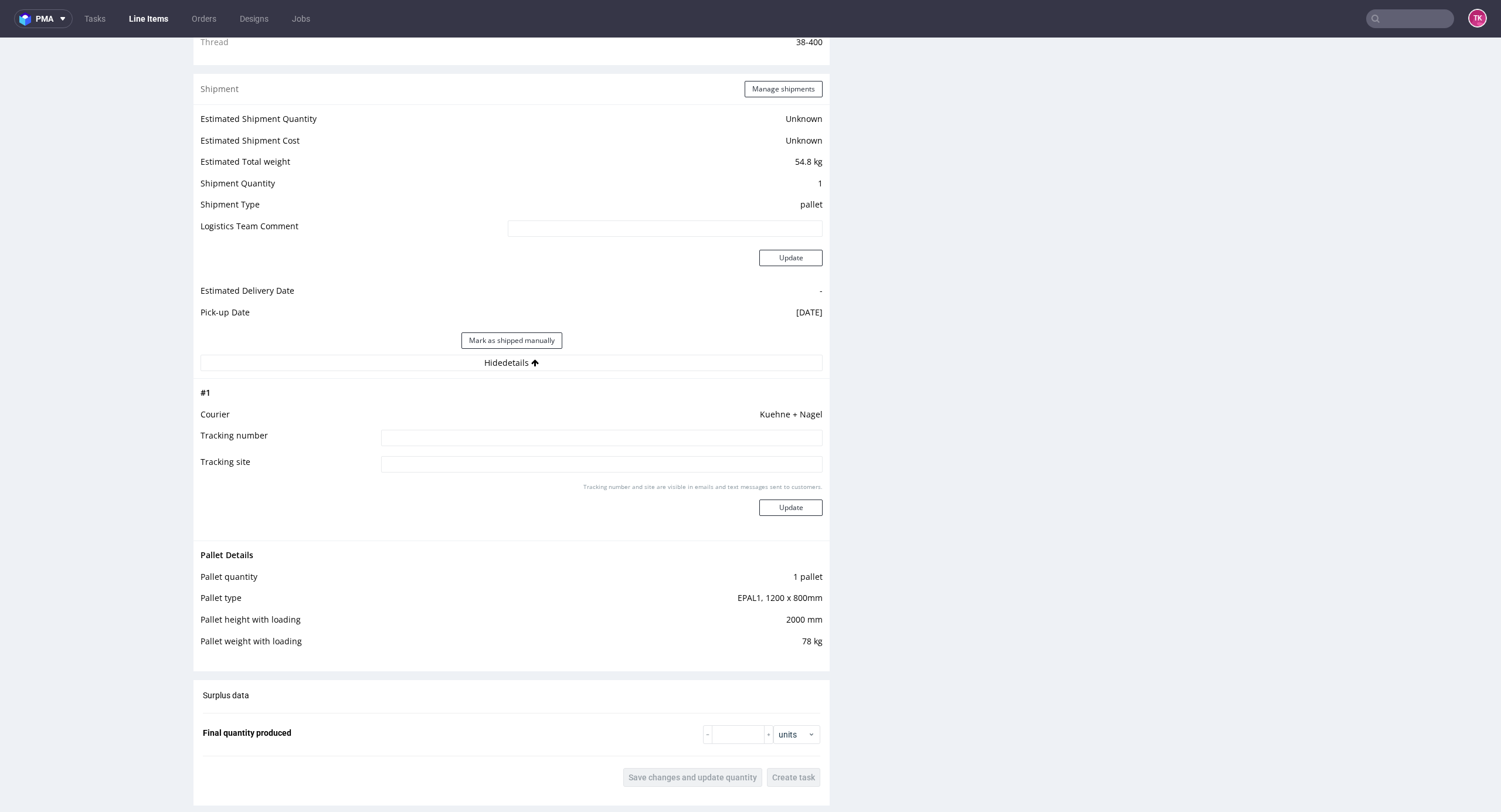
click at [643, 446] on input at bounding box center [602, 438] width 442 height 16
paste input "RWM006364368"
type input "RWM006364368"
click at [805, 508] on button "Update" at bounding box center [791, 507] width 63 height 16
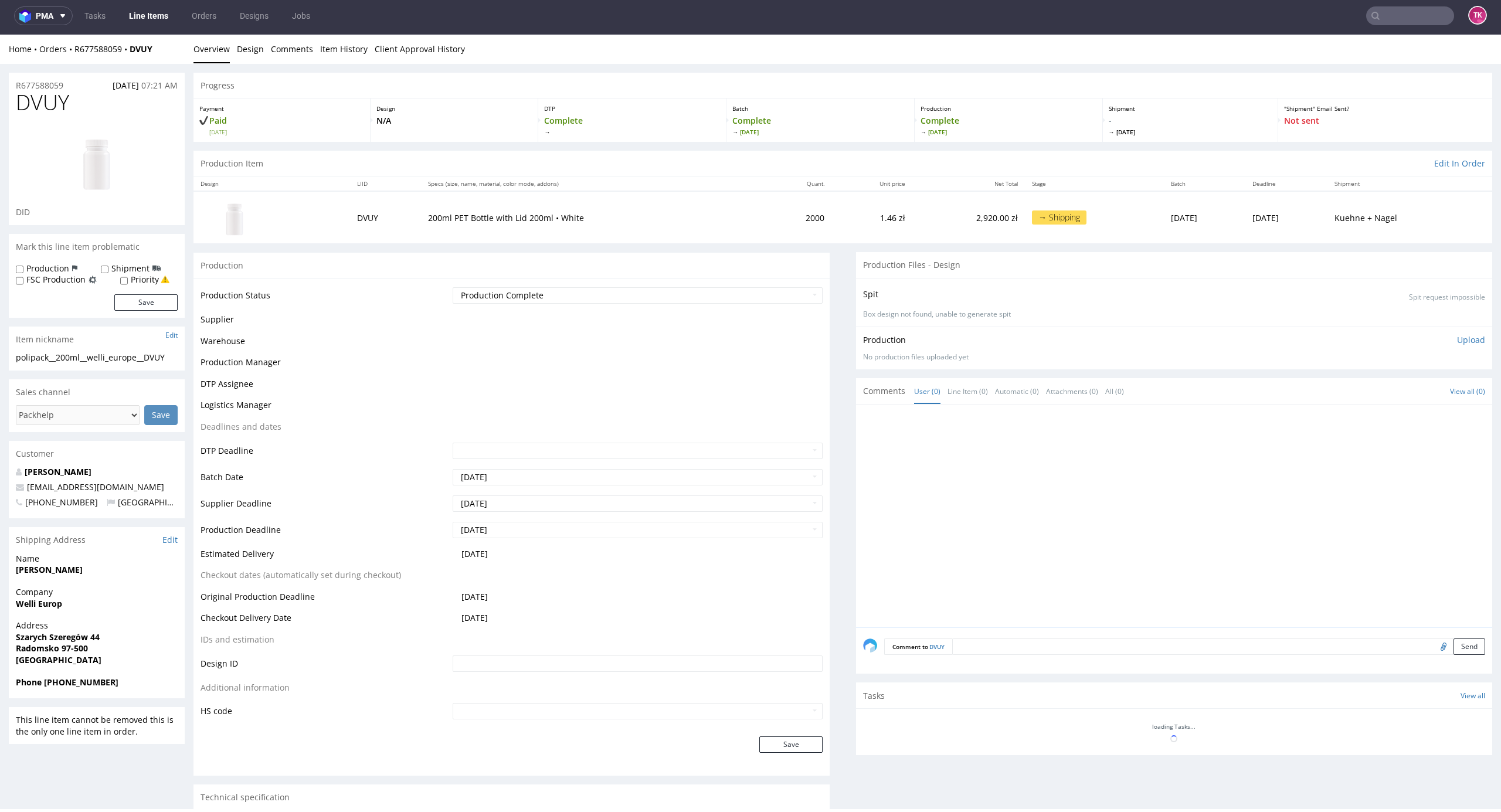
scroll to position [521, 0]
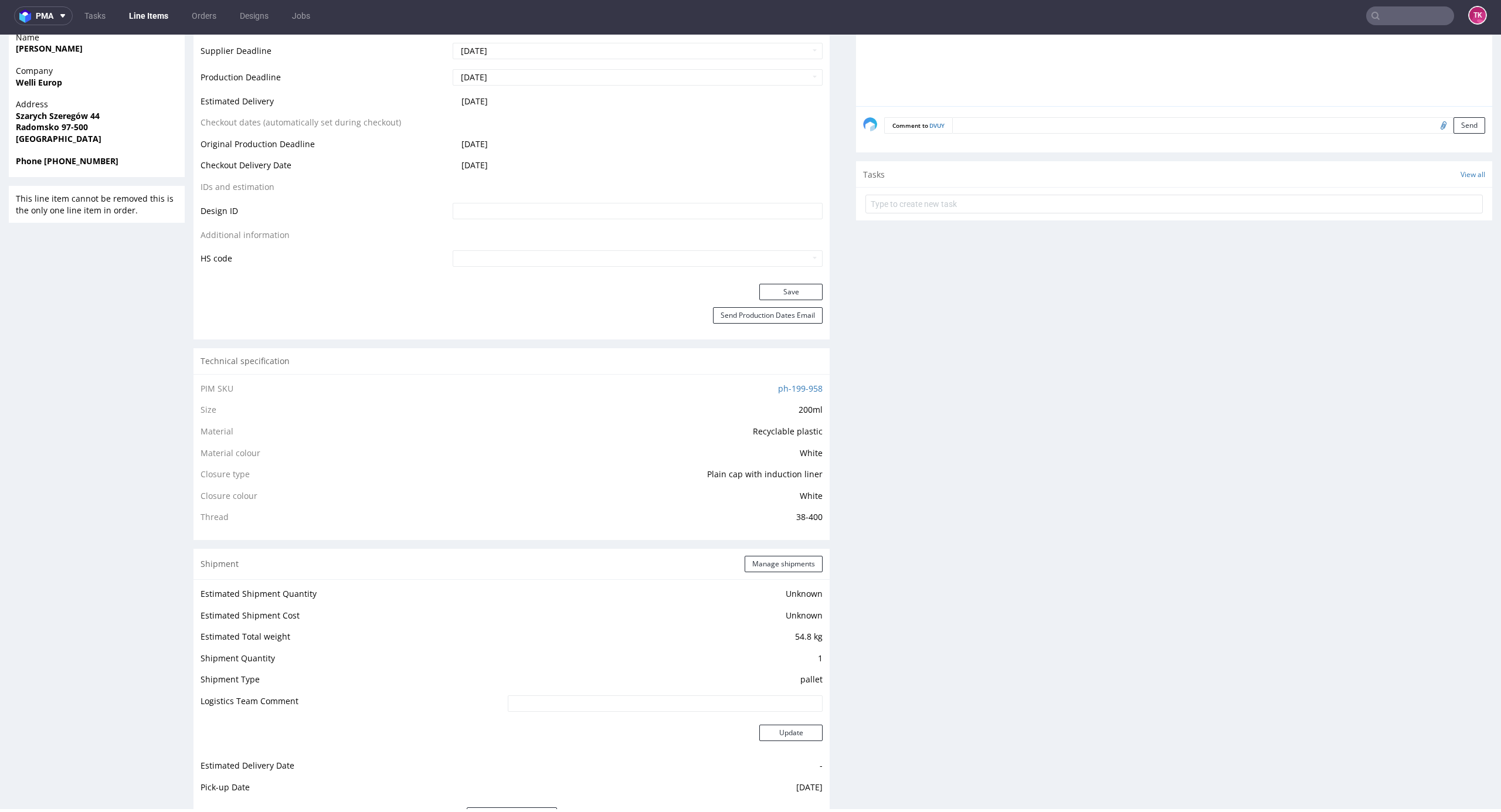
click at [161, 12] on link "Line Items" at bounding box center [148, 16] width 53 height 19
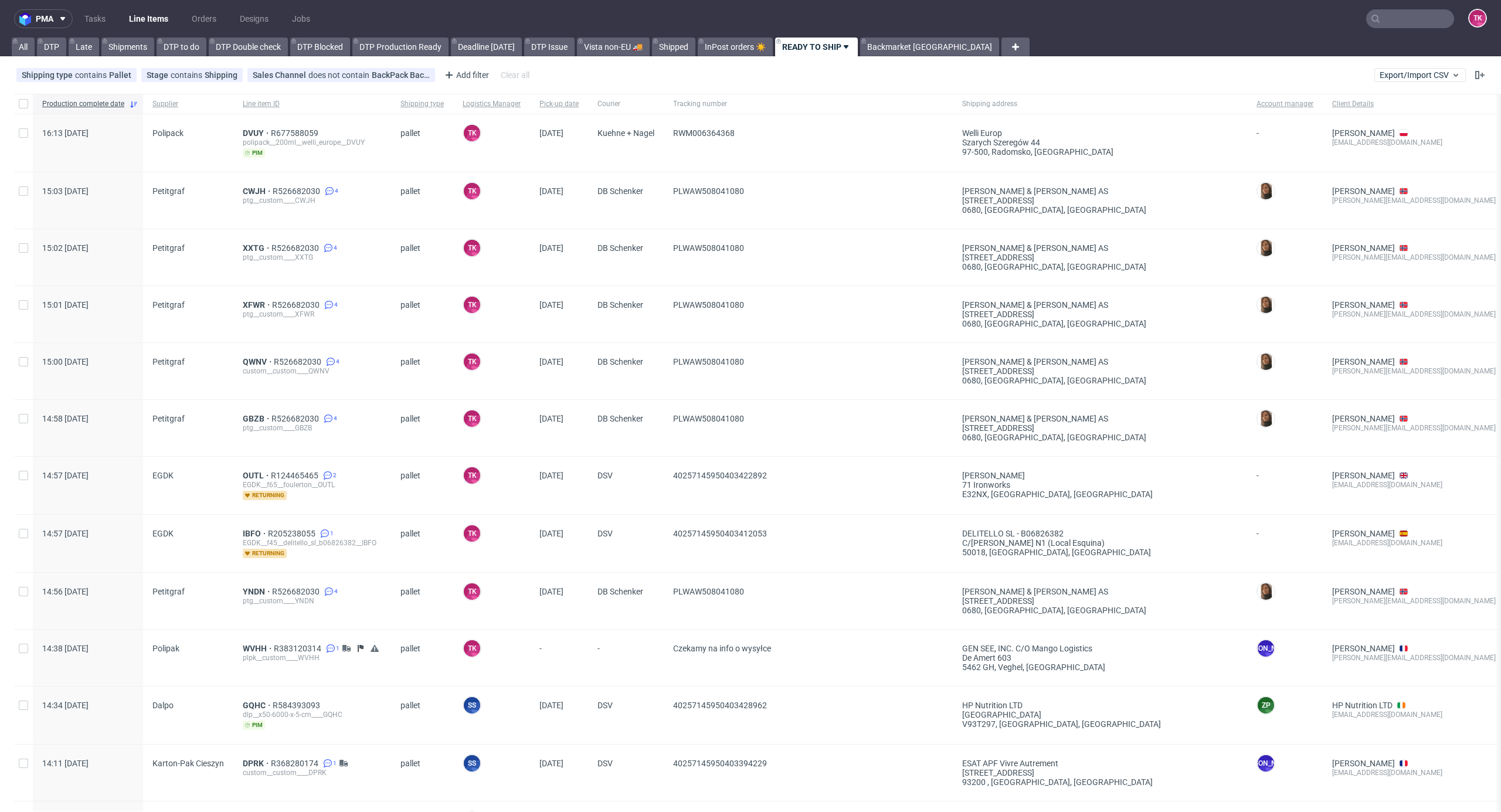
click at [1382, 16] on input "text" at bounding box center [1410, 19] width 88 height 19
paste input "R923690771"
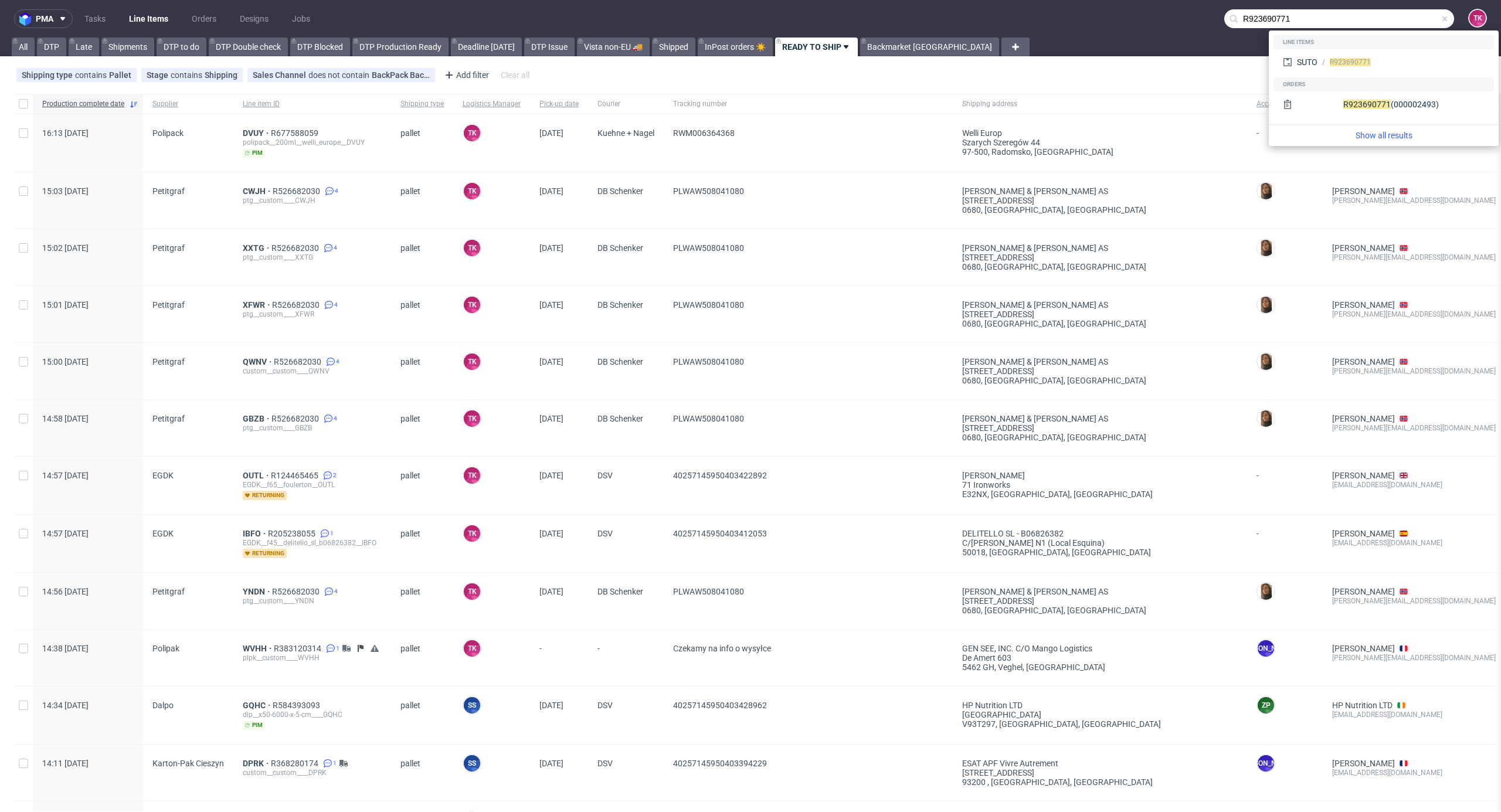
type input "R923690771"
drag, startPoint x: 1317, startPoint y: 53, endPoint x: 1326, endPoint y: 56, distance: 9.5
click at [1326, 57] on div "R923690771" at bounding box center [1401, 62] width 167 height 11
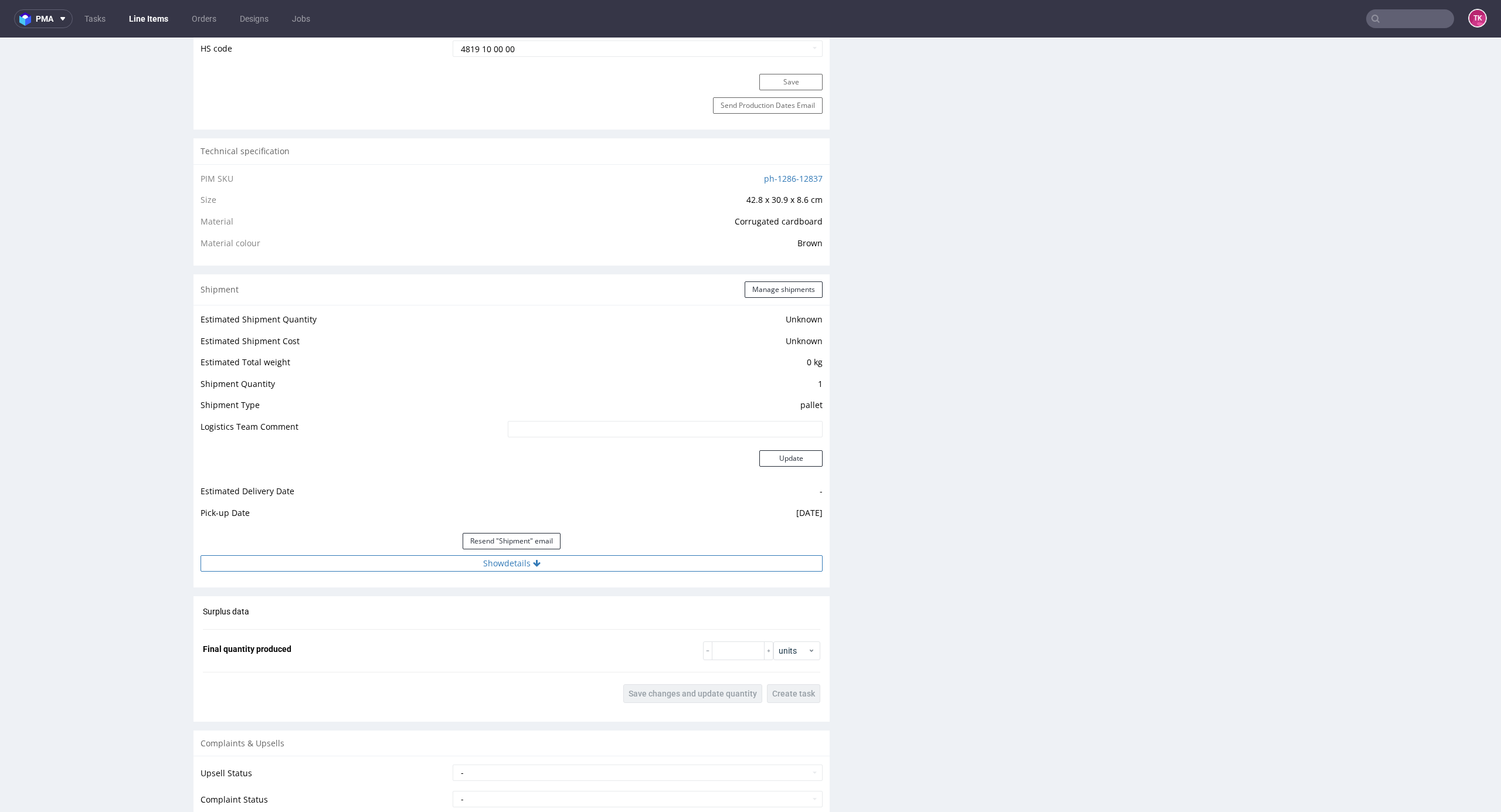
click at [608, 558] on button "Show details" at bounding box center [512, 563] width 622 height 16
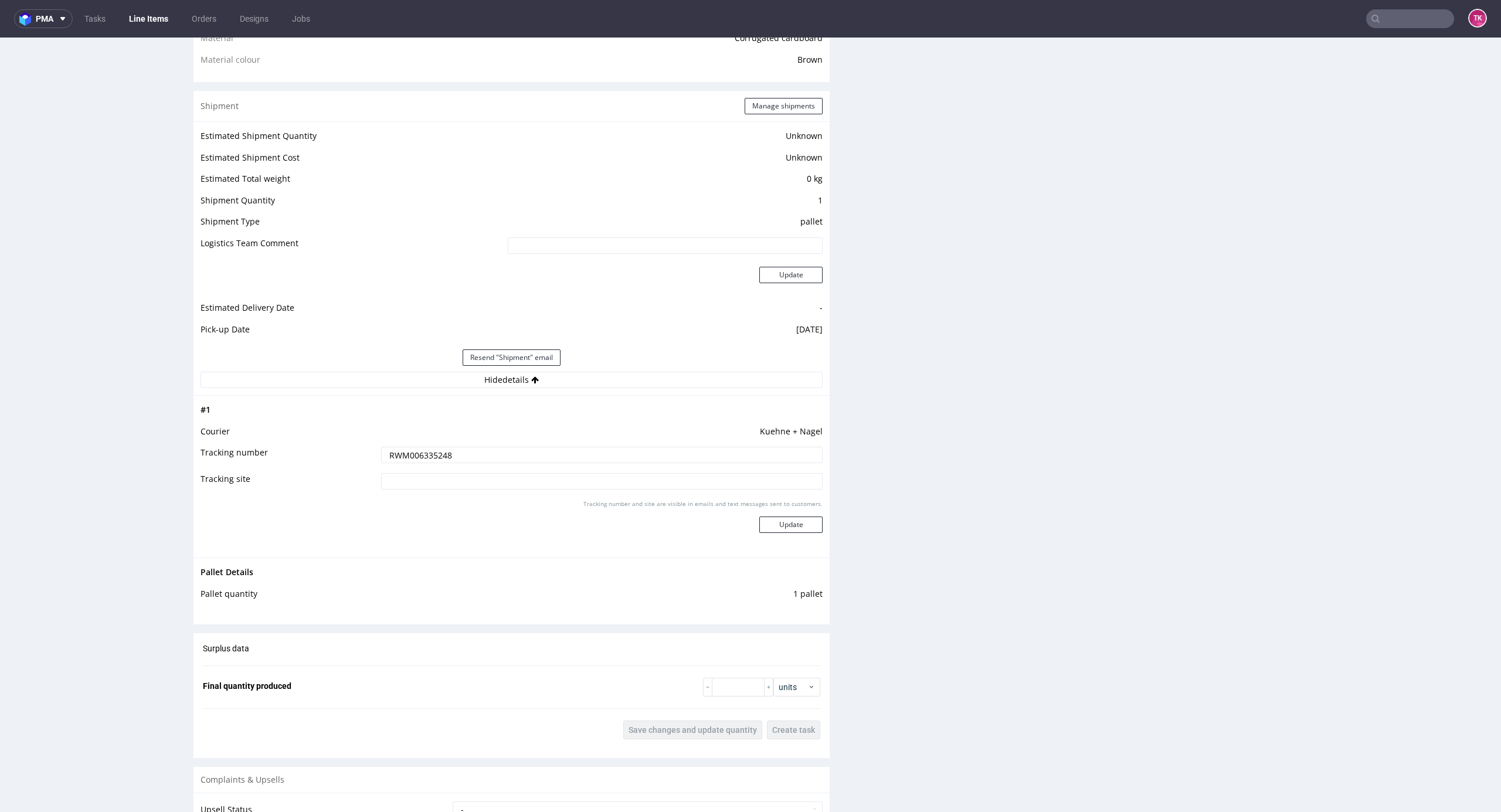
scroll to position [859, 0]
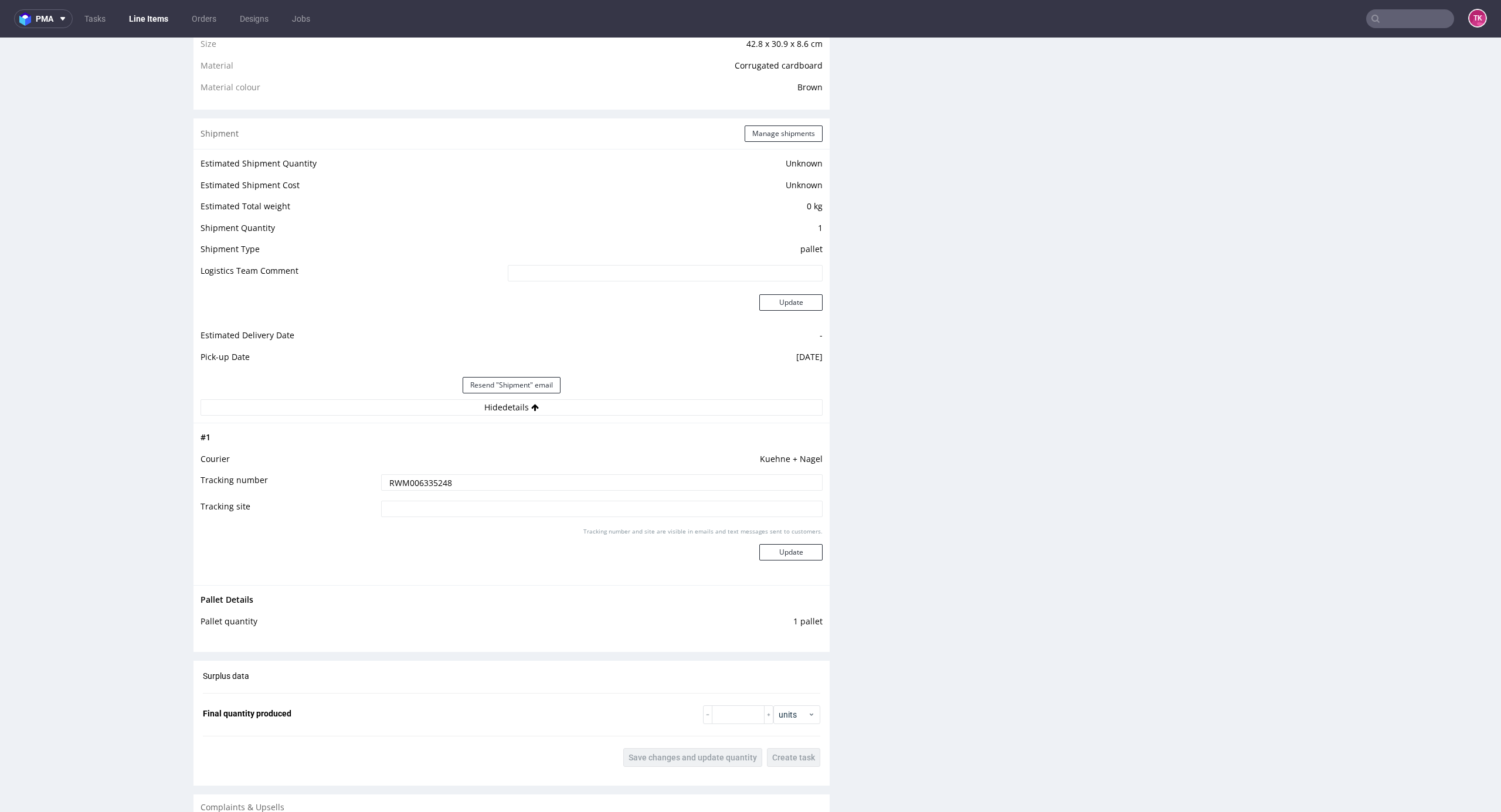
drag, startPoint x: 178, startPoint y: 29, endPoint x: 161, endPoint y: 24, distance: 17.7
click at [176, 29] on nav "pma Tasks Line Items Orders Designs Jobs TK" at bounding box center [750, 19] width 1501 height 38
click at [161, 23] on link "Line Items" at bounding box center [148, 19] width 53 height 19
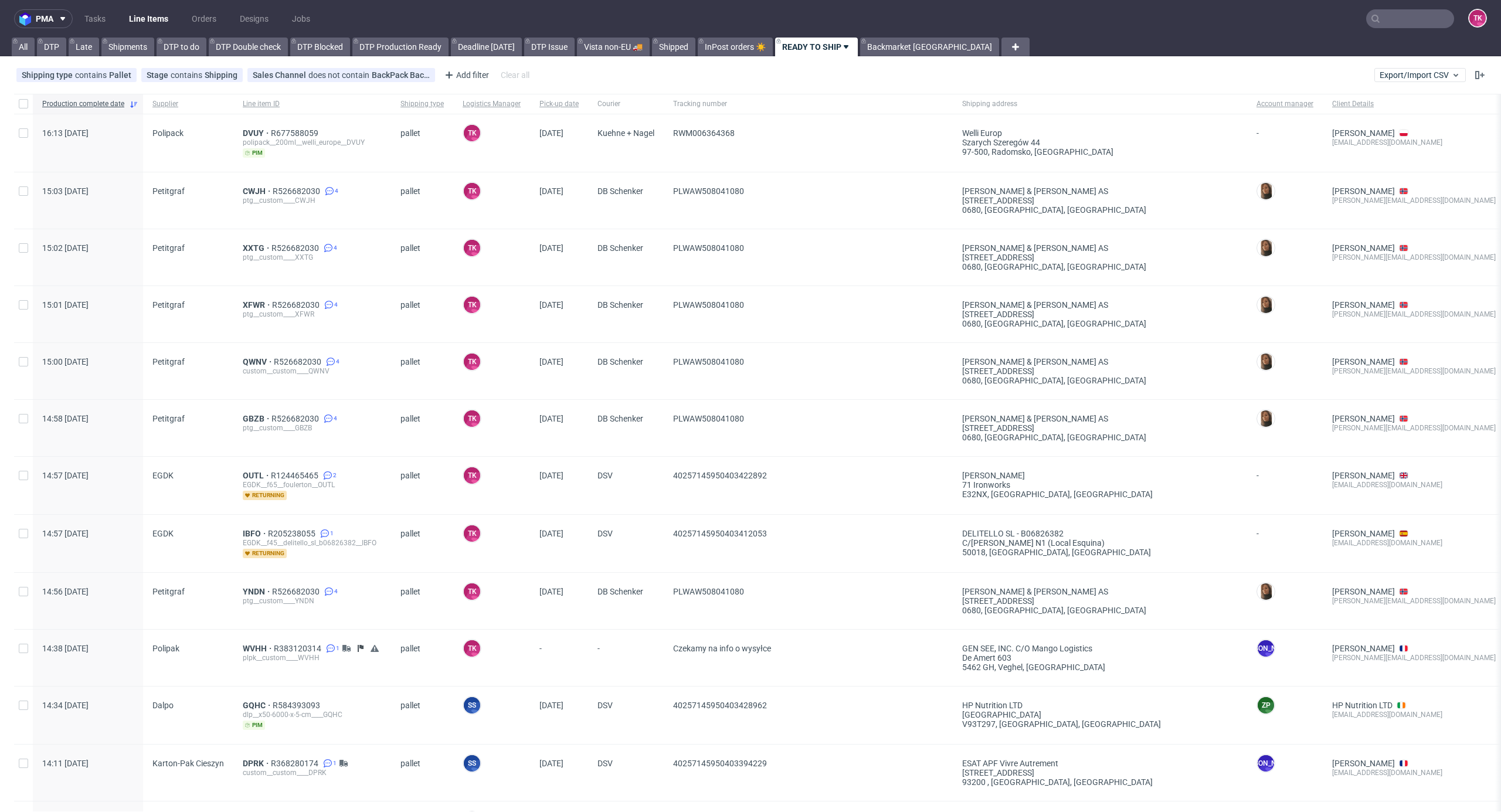
click at [149, 32] on nav "pma Tasks Line Items Orders Designs Jobs TK" at bounding box center [750, 19] width 1501 height 38
click at [157, 19] on link "Line Items" at bounding box center [148, 19] width 53 height 19
click at [153, 12] on link "Line Items" at bounding box center [148, 19] width 53 height 19
click at [151, 33] on nav "pma Tasks Line Items Orders Designs Jobs TK" at bounding box center [750, 19] width 1501 height 38
click at [151, 22] on link "Line Items" at bounding box center [148, 19] width 53 height 19
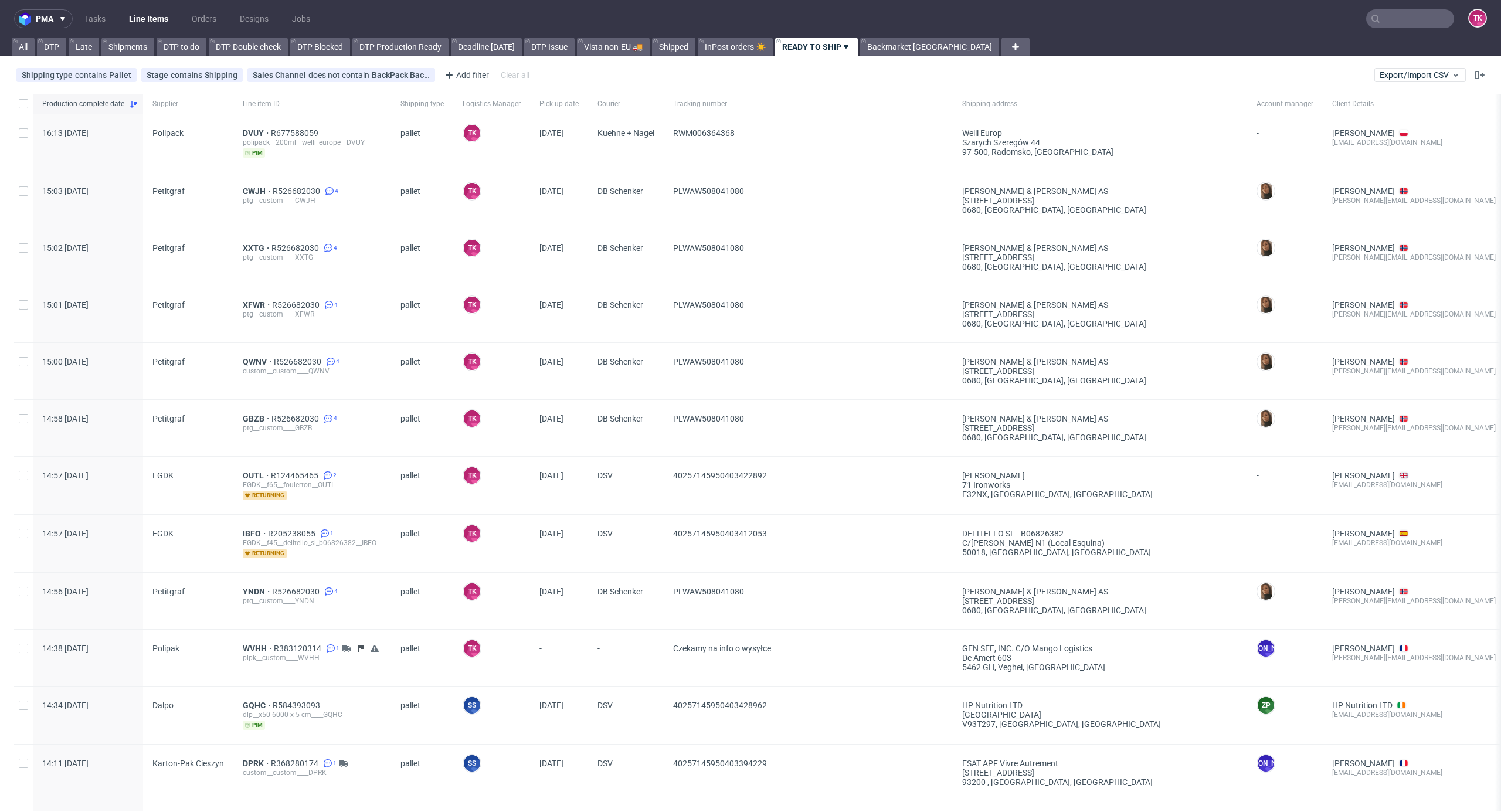
click at [132, 22] on link "Line Items" at bounding box center [148, 19] width 53 height 19
drag, startPoint x: 147, startPoint y: 0, endPoint x: 146, endPoint y: 8, distance: 8.1
click at [146, 6] on nav "pma Tasks Line Items Orders Designs Jobs TK" at bounding box center [750, 19] width 1501 height 38
click at [148, 14] on link "Line Items" at bounding box center [148, 19] width 53 height 19
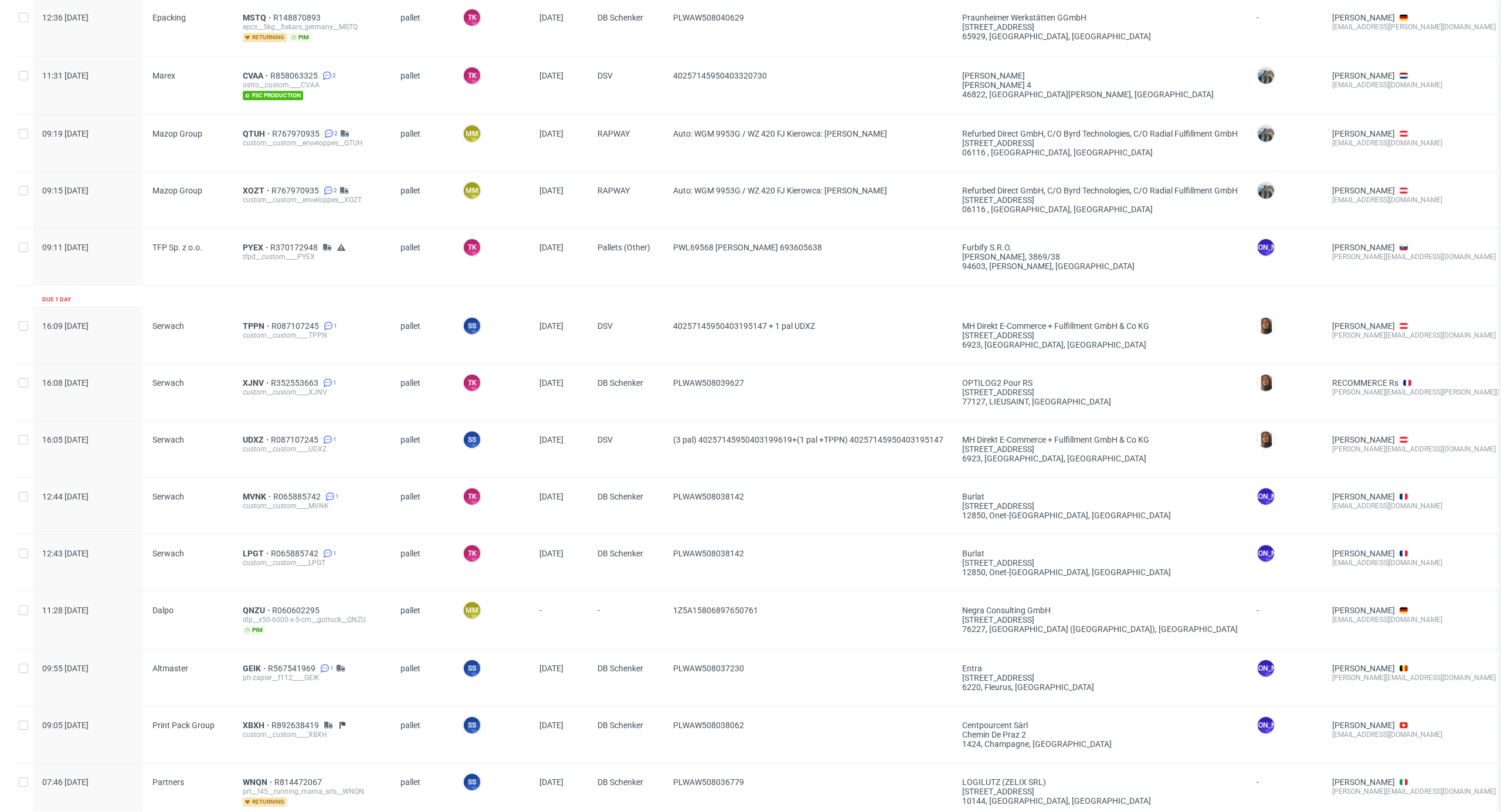
scroll to position [859, 0]
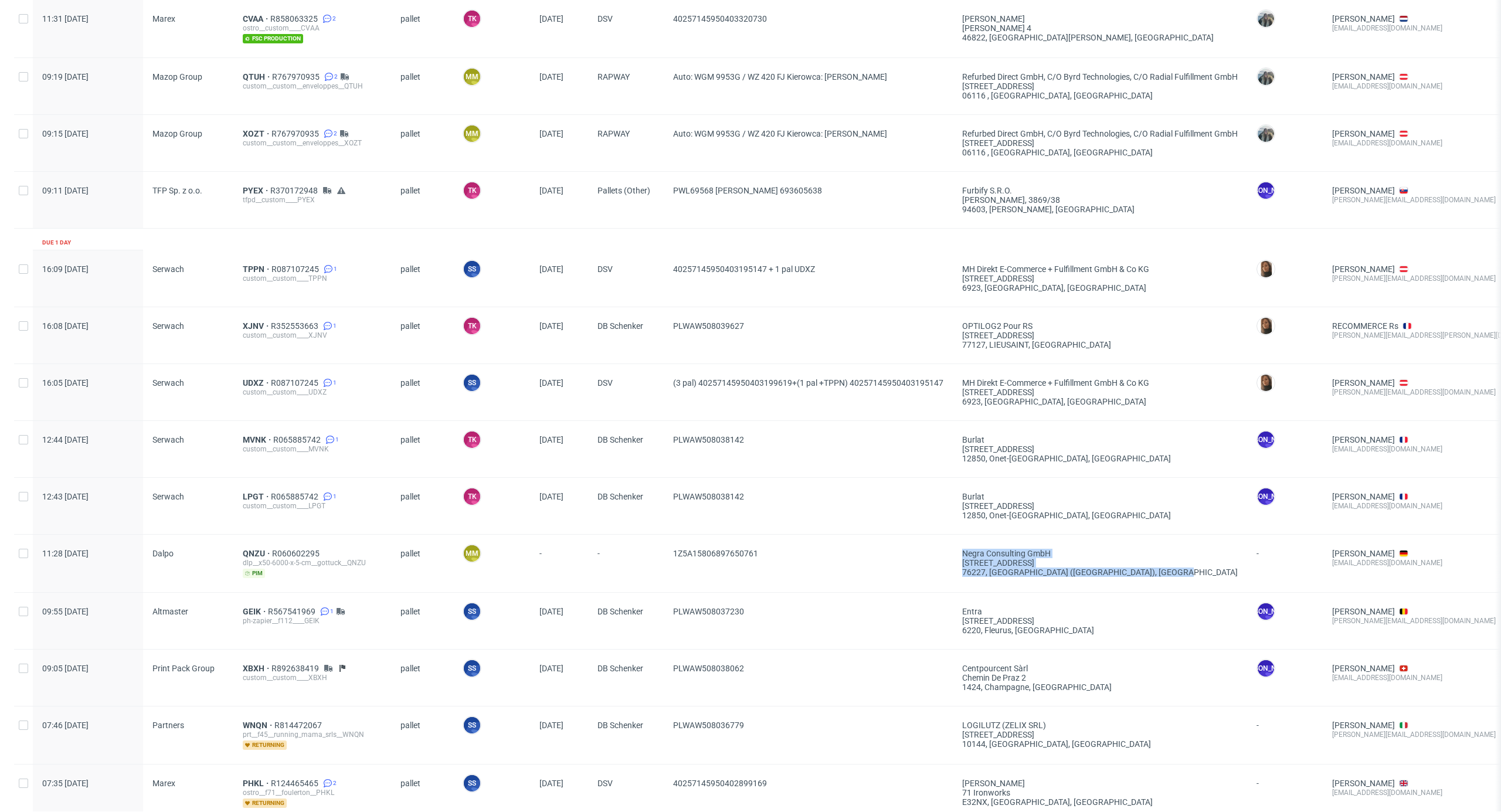
drag, startPoint x: 1125, startPoint y: 584, endPoint x: 808, endPoint y: 578, distance: 317.1
click at [802, 577] on div "11:28 Tue 26.08.2025 Dalpo QNZU R060602295 dlp__x50-6000-x-5-cm__gottuck__QNZU …" at bounding box center [950, 563] width 1872 height 58
click at [809, 578] on div "1Z5A15806897650761" at bounding box center [808, 563] width 289 height 57
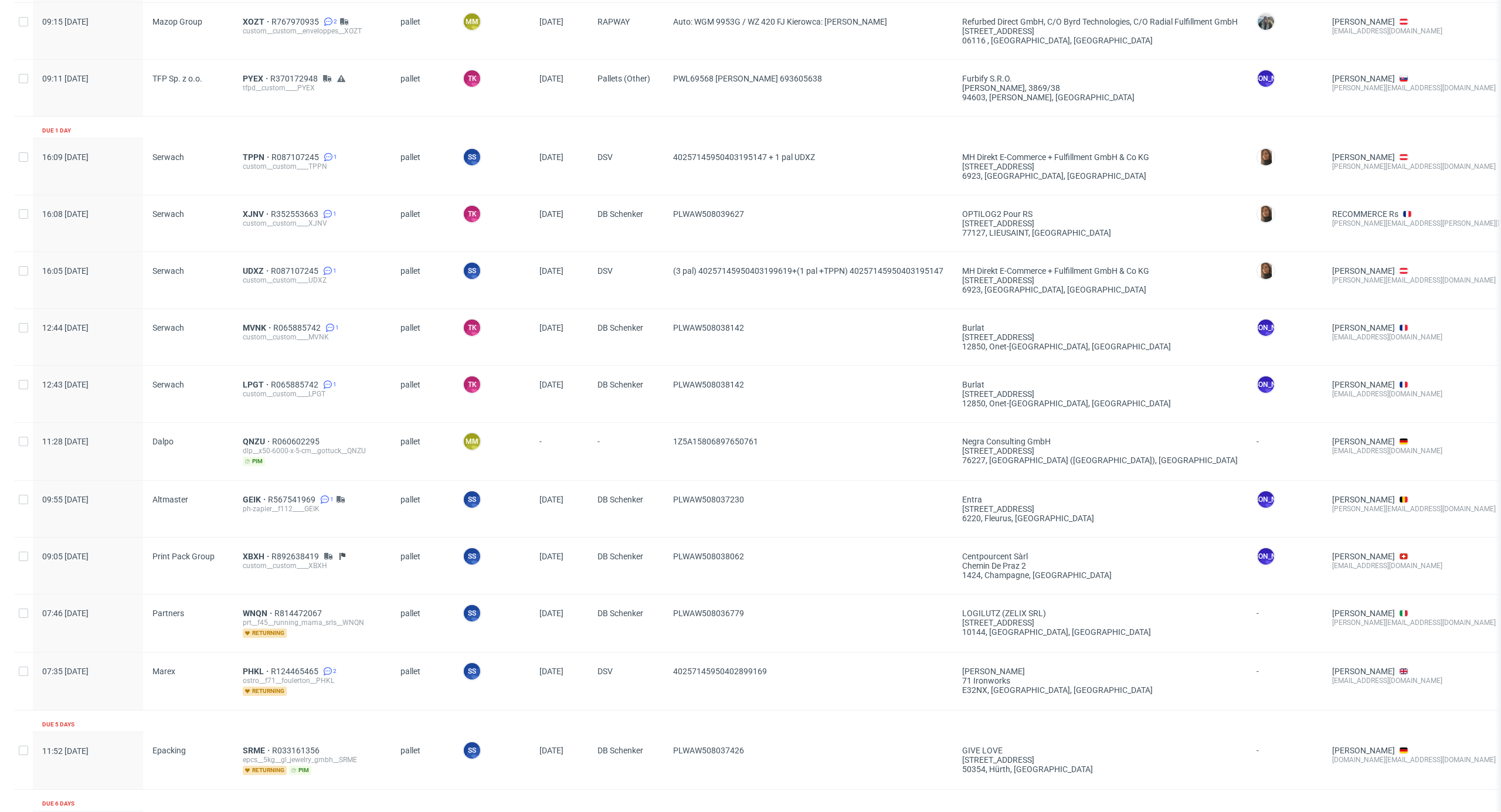
scroll to position [1077, 0]
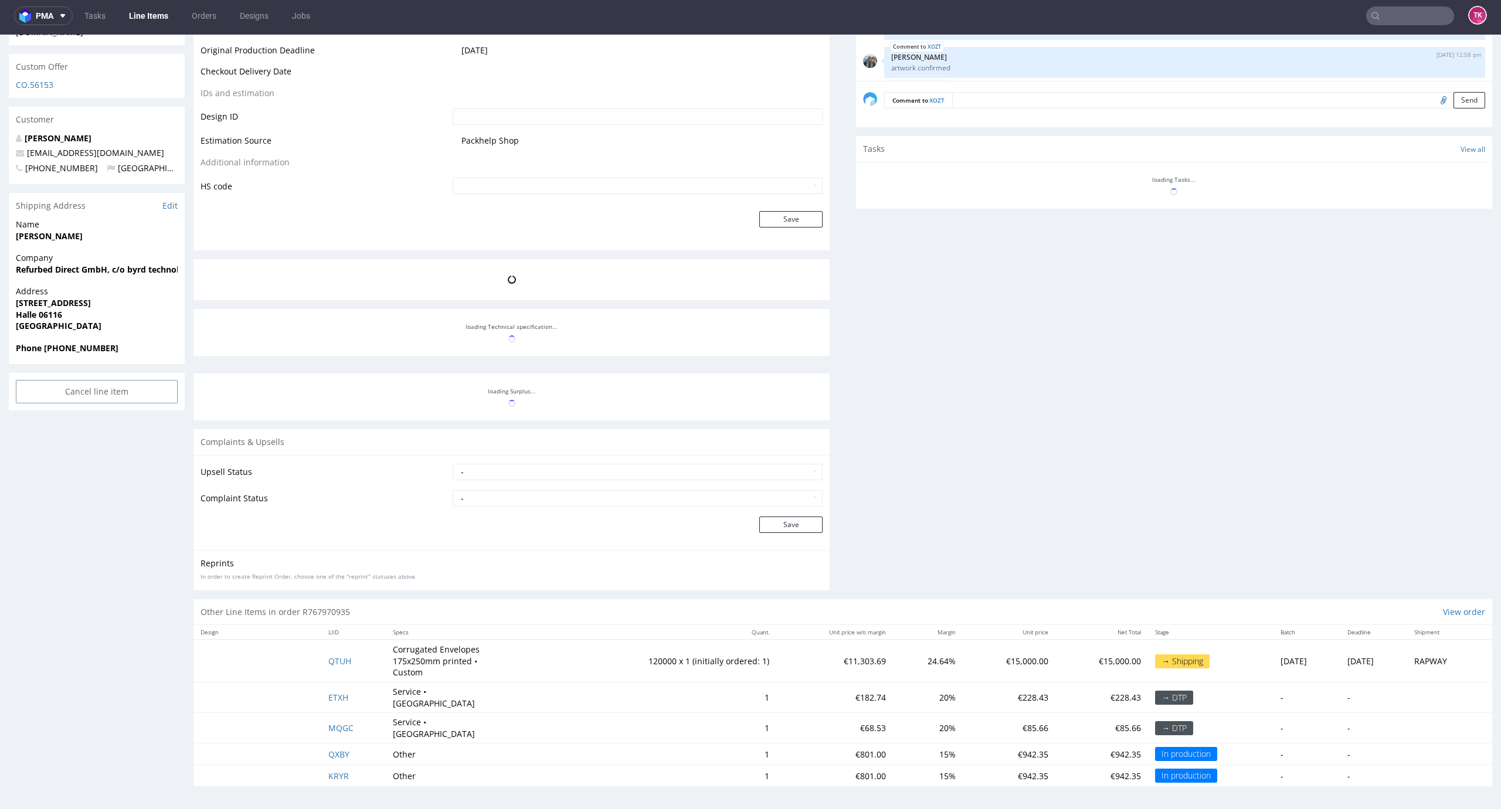
scroll to position [329, 0]
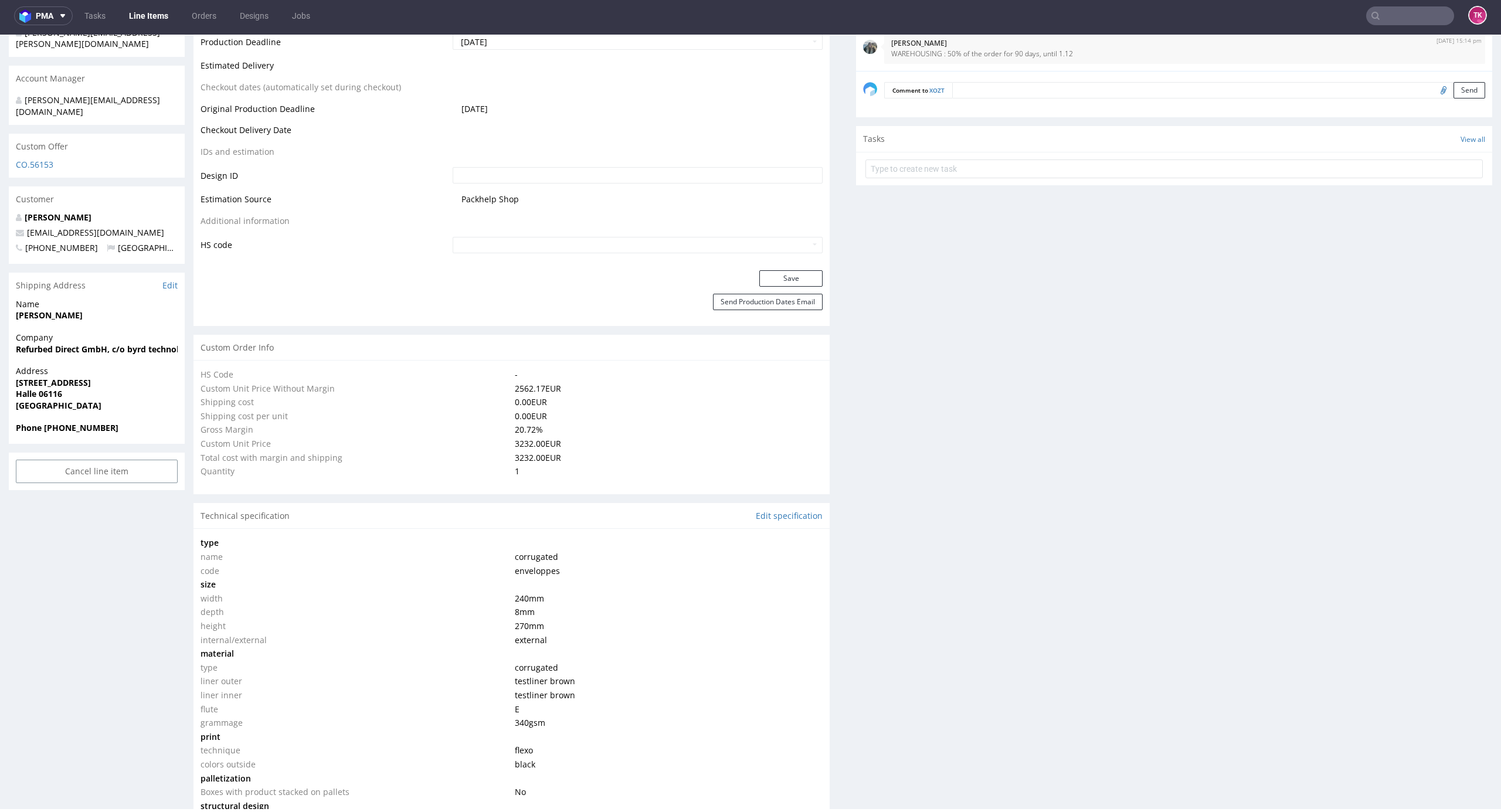
type input "1"
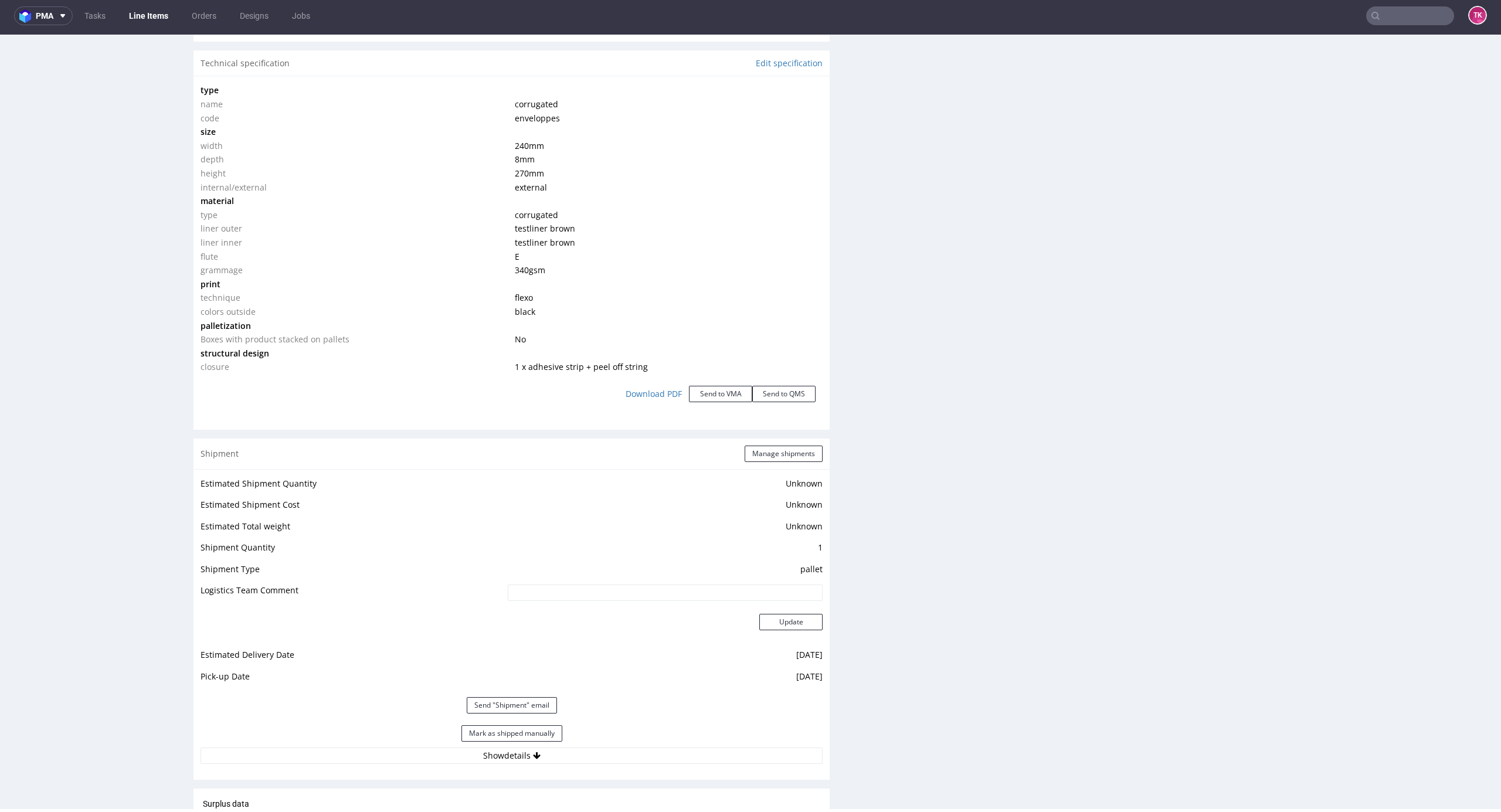
scroll to position [1339, 0]
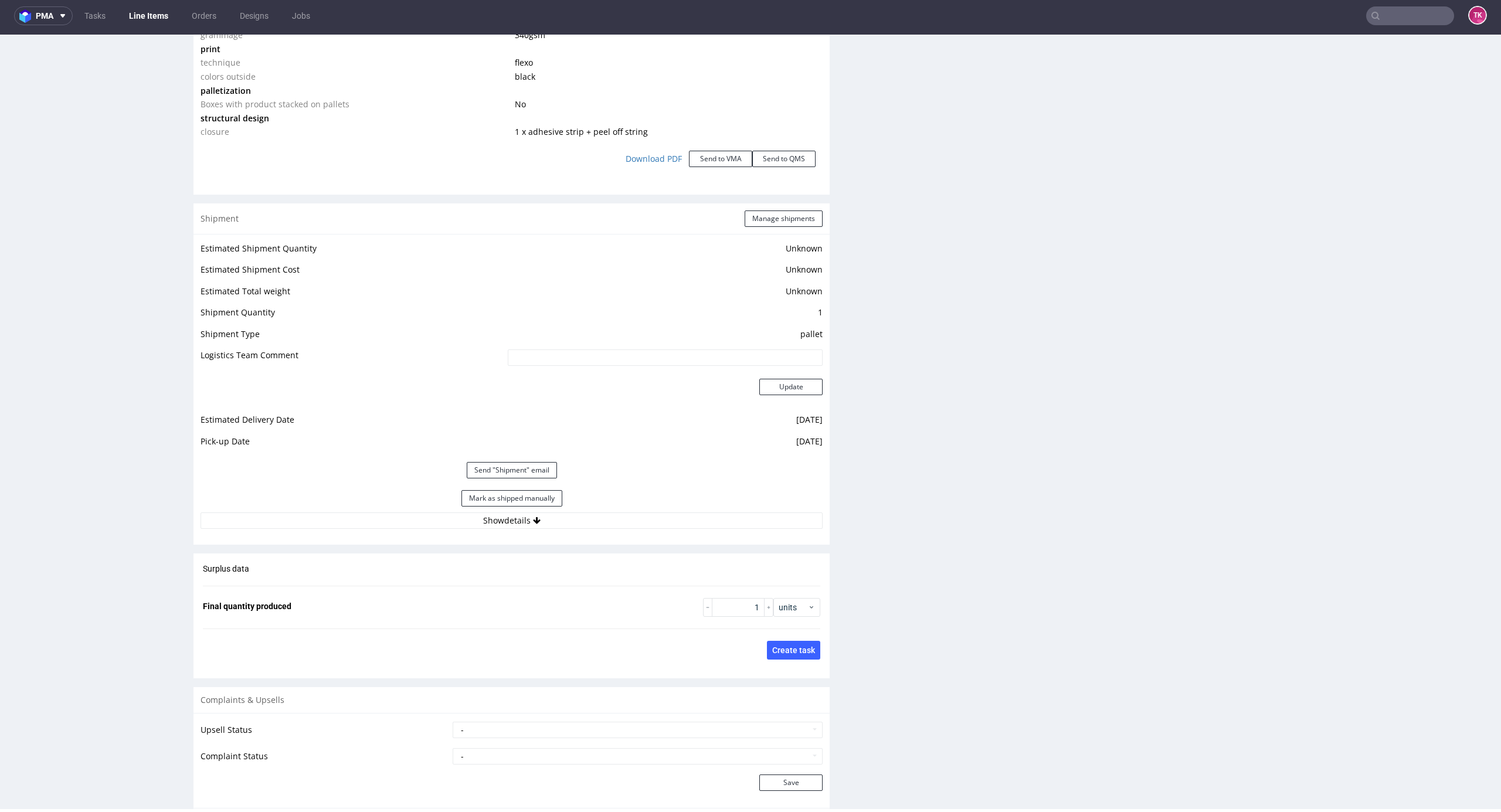
click at [610, 533] on div "Estimated Shipment Quantity Unknown Estimated Shipment Cost Unknown Estimated T…" at bounding box center [512, 384] width 637 height 302
click at [613, 518] on button "Show details" at bounding box center [512, 520] width 622 height 16
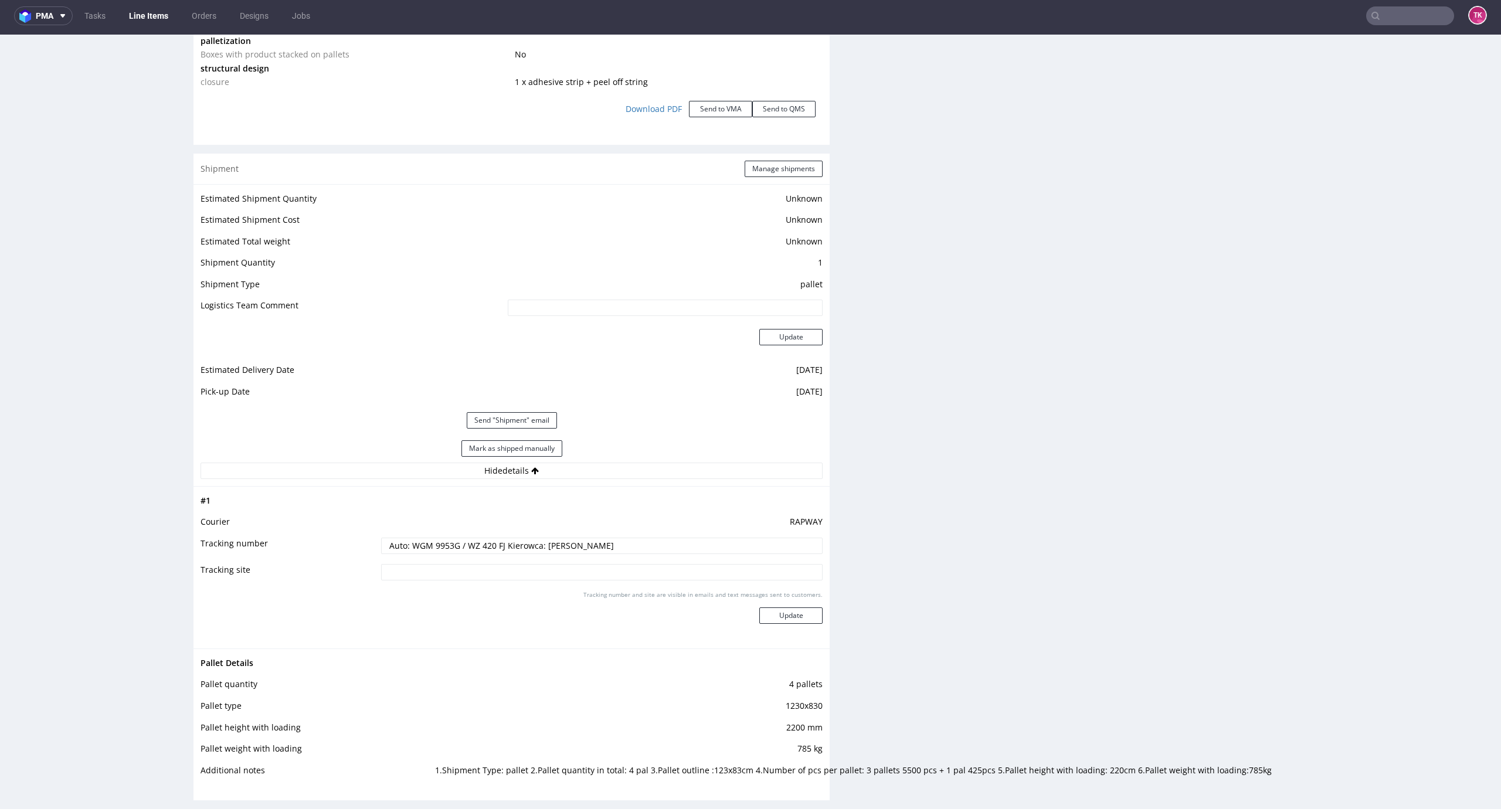
scroll to position [1417, 0]
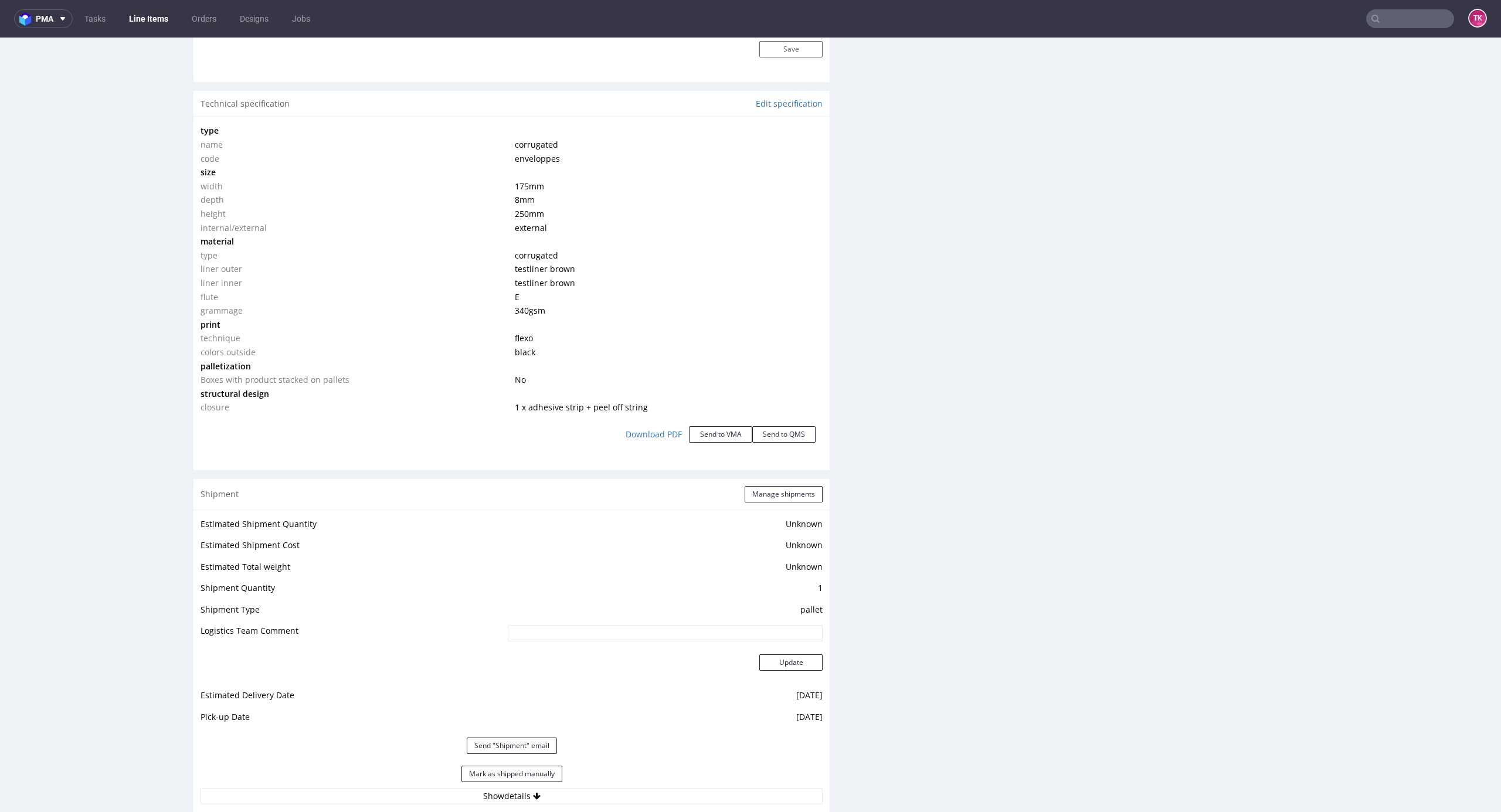
scroll to position [1172, 0]
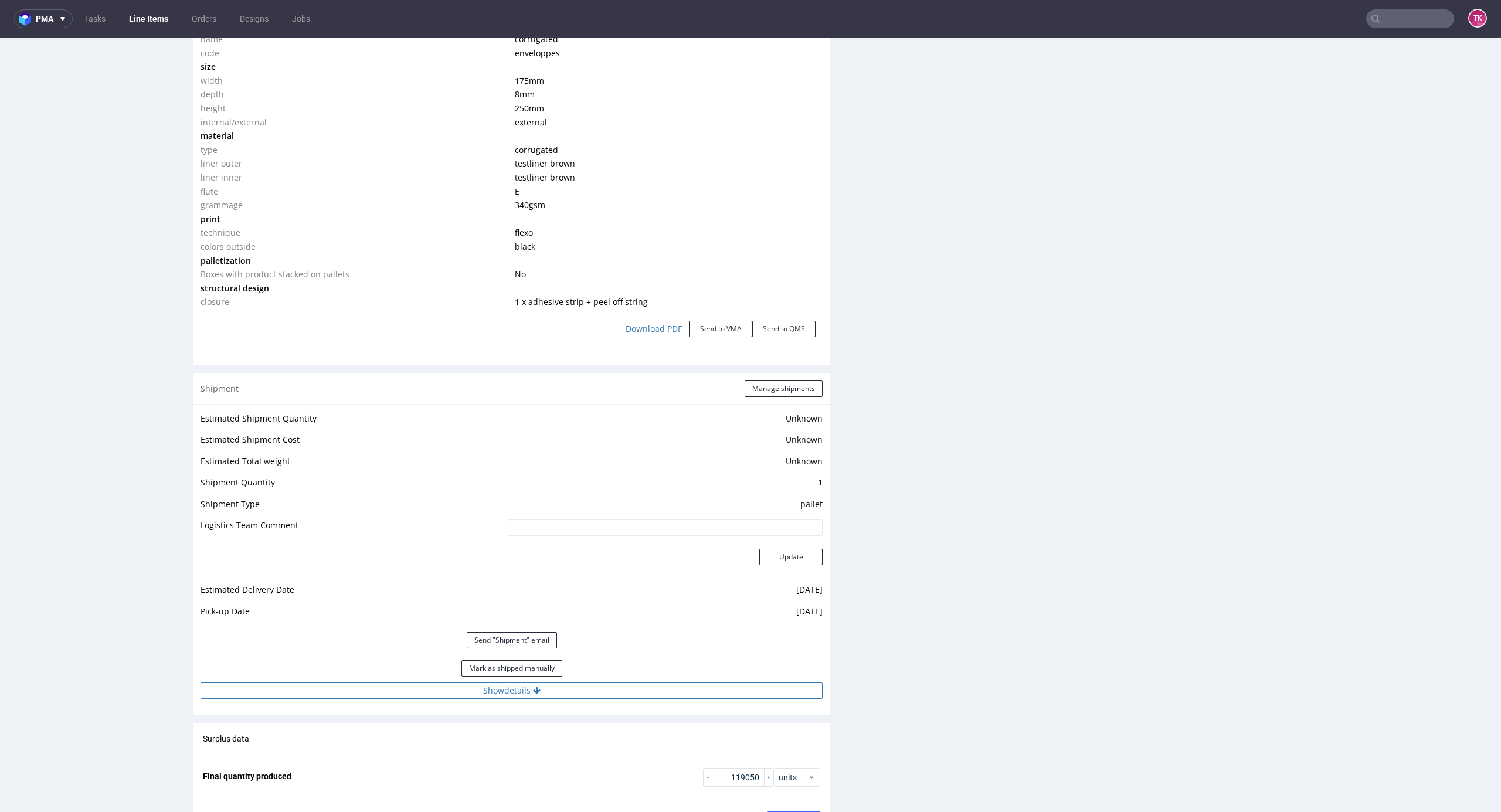
click at [657, 698] on button "Show details" at bounding box center [512, 690] width 622 height 16
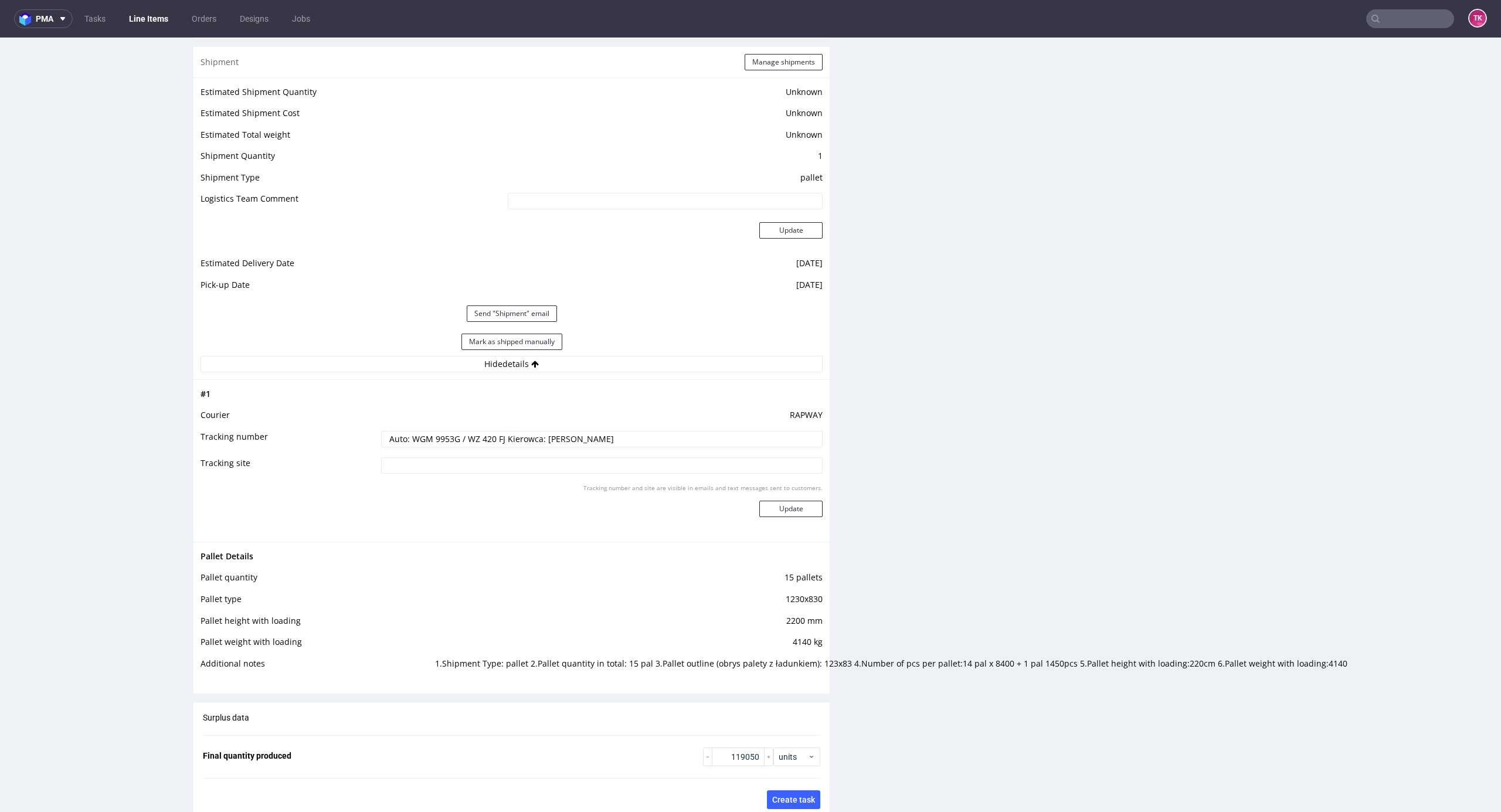
scroll to position [1641, 0]
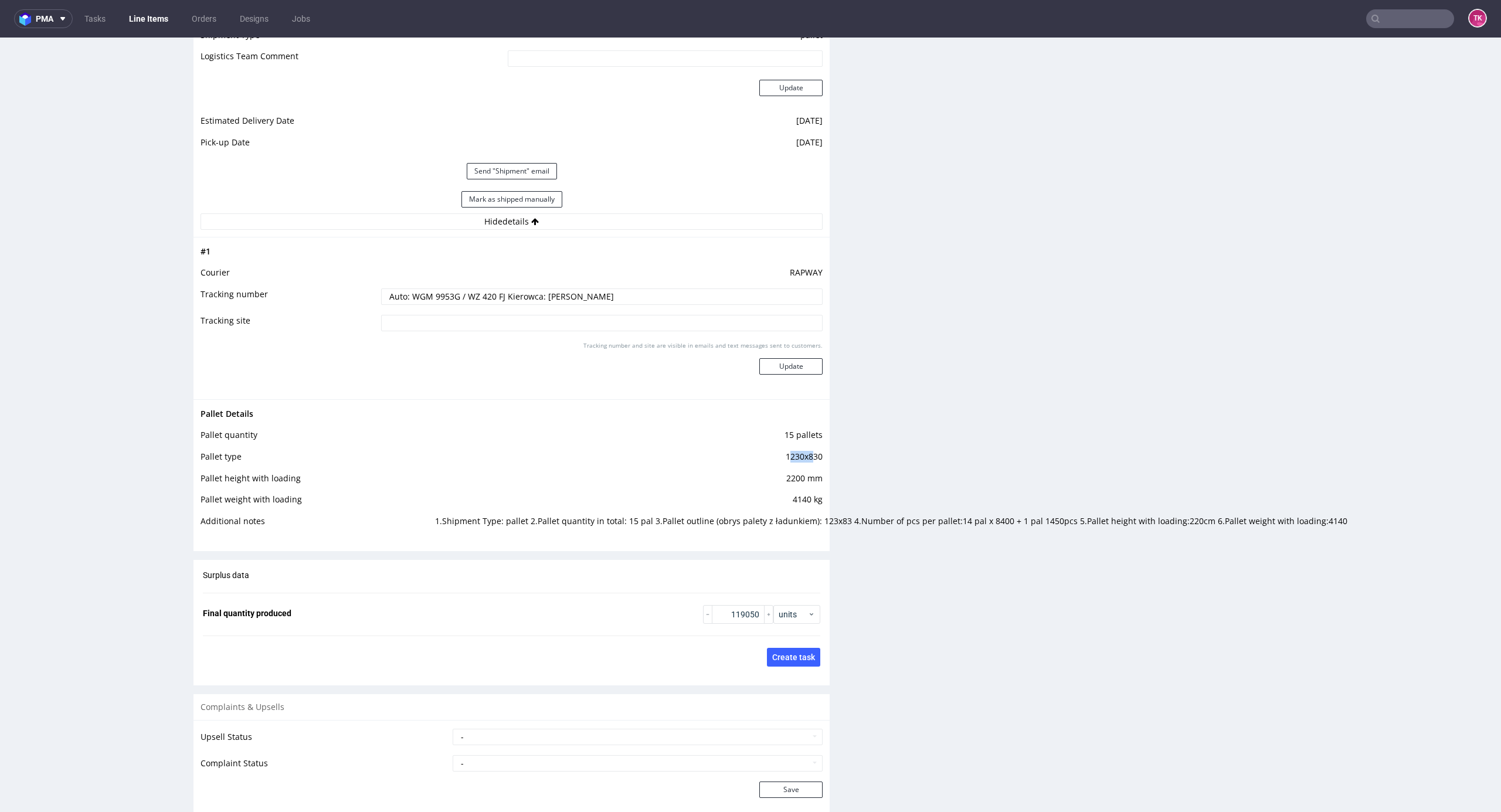
drag, startPoint x: 779, startPoint y: 451, endPoint x: 800, endPoint y: 455, distance: 21.4
click at [800, 455] on td "1230x830" at bounding box center [627, 460] width 391 height 22
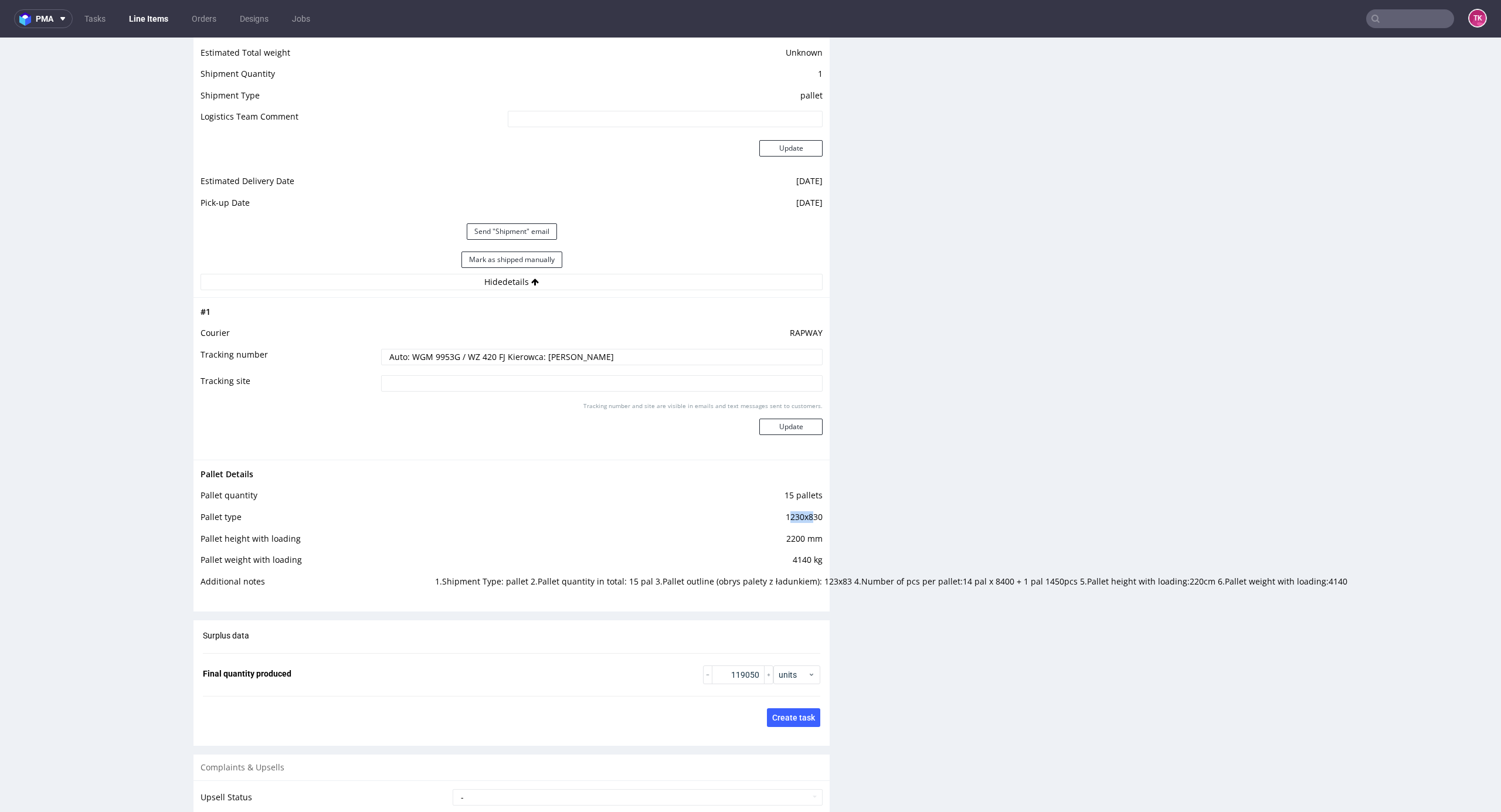
scroll to position [1407, 0]
